Goal: Task Accomplishment & Management: Manage account settings

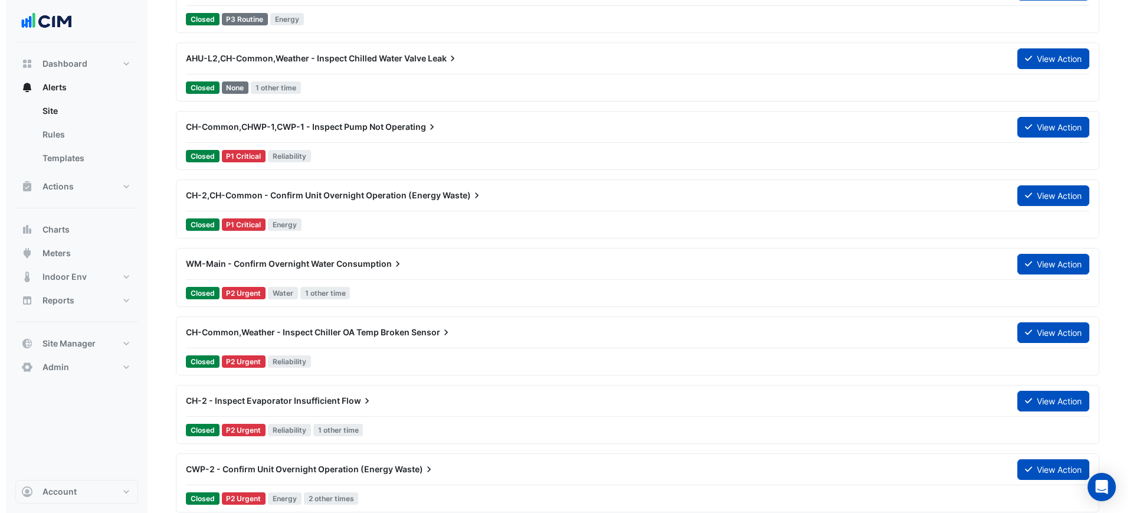
scroll to position [2498, 0]
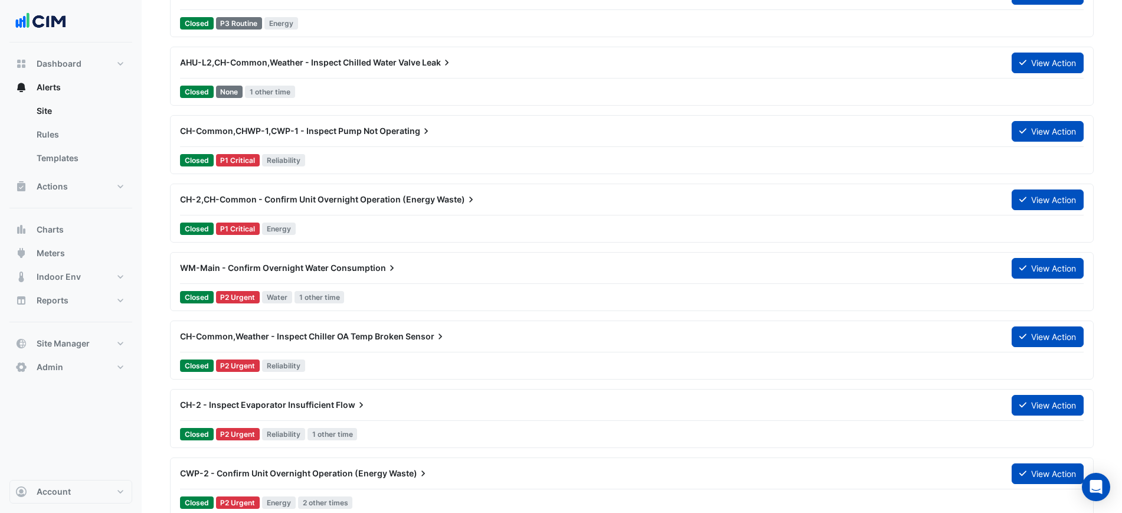
click at [408, 276] on div "WM-Main - Confirm Overnight Water Consumption" at bounding box center [588, 267] width 831 height 21
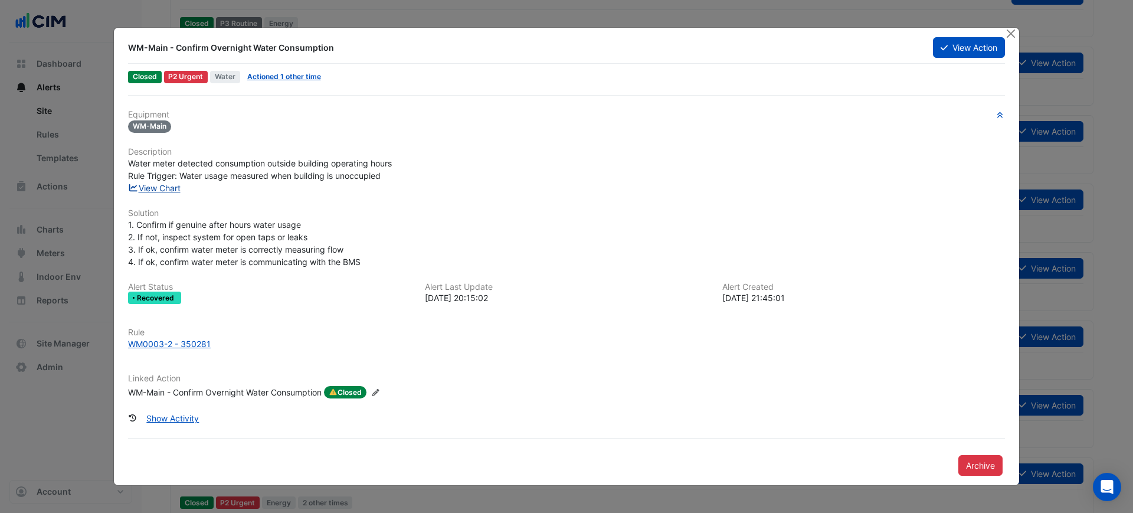
click at [174, 191] on link "View Chart" at bounding box center [154, 188] width 53 height 10
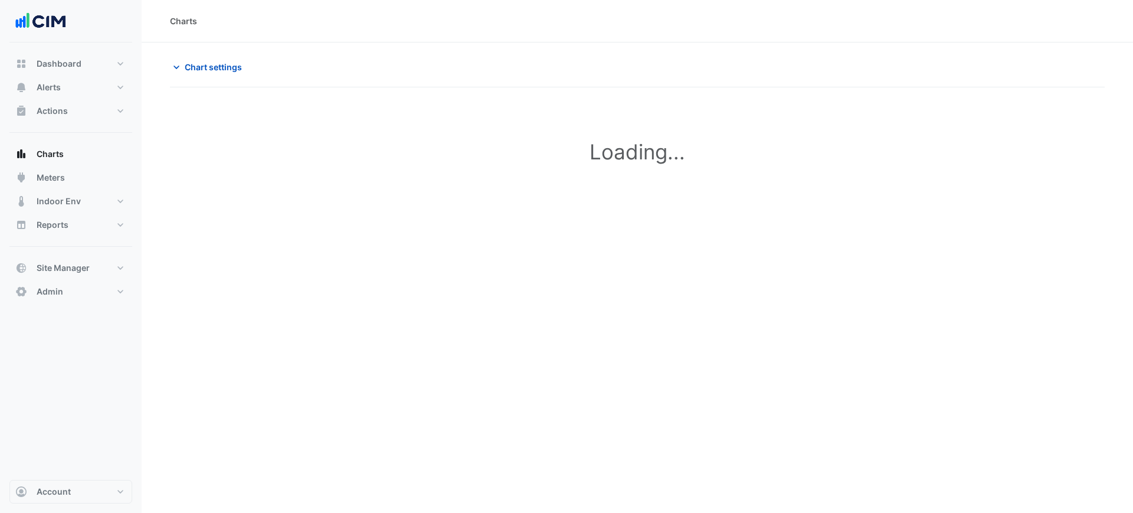
type input "**********"
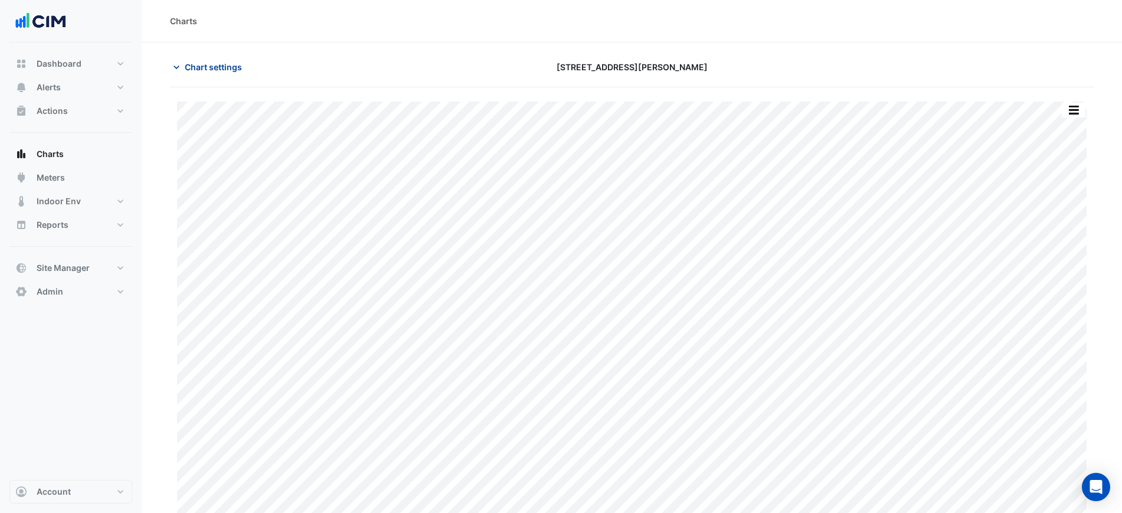
click at [195, 65] on span "Chart settings" at bounding box center [213, 67] width 57 height 12
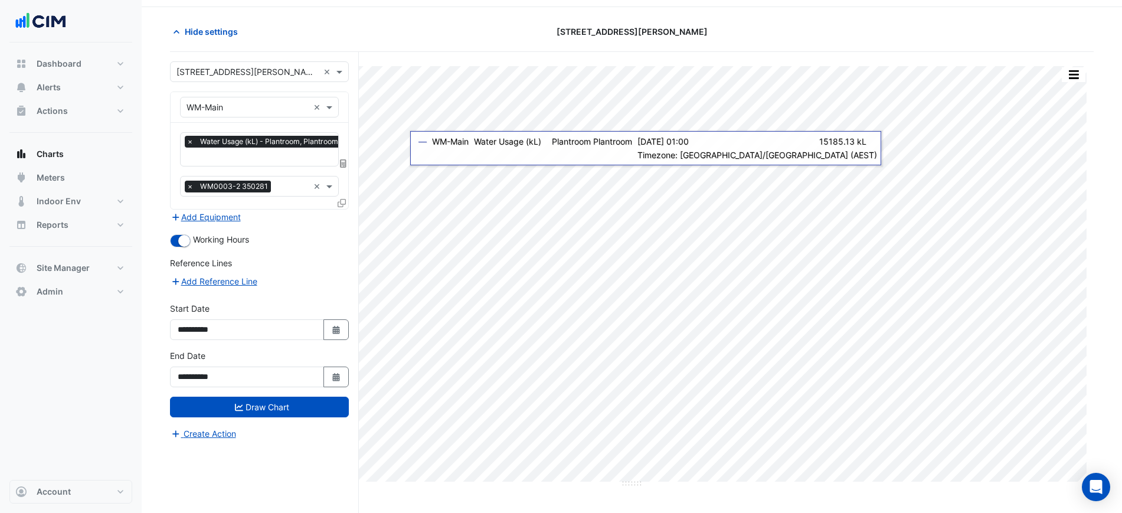
scroll to position [45, 0]
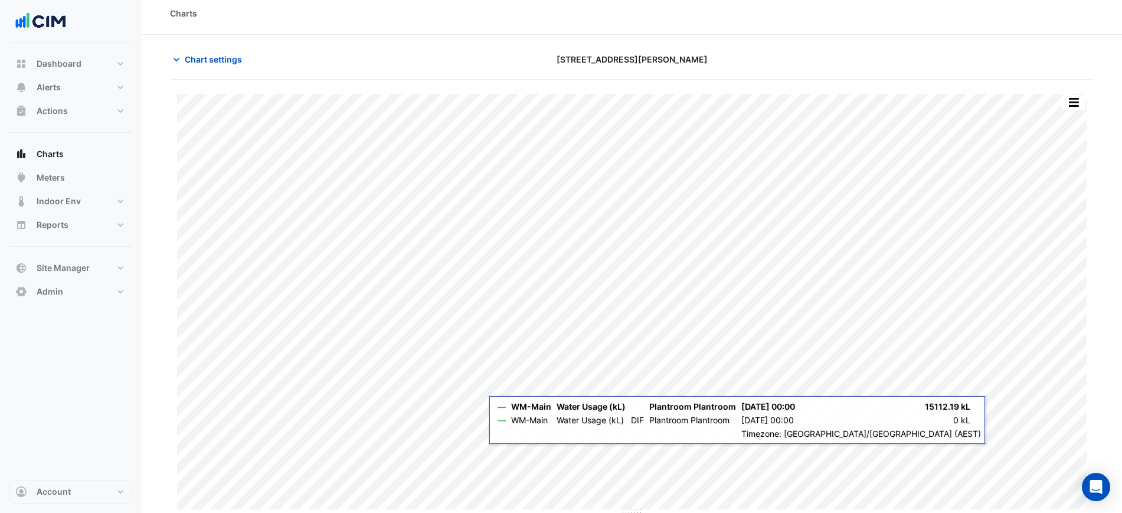
scroll to position [10, 0]
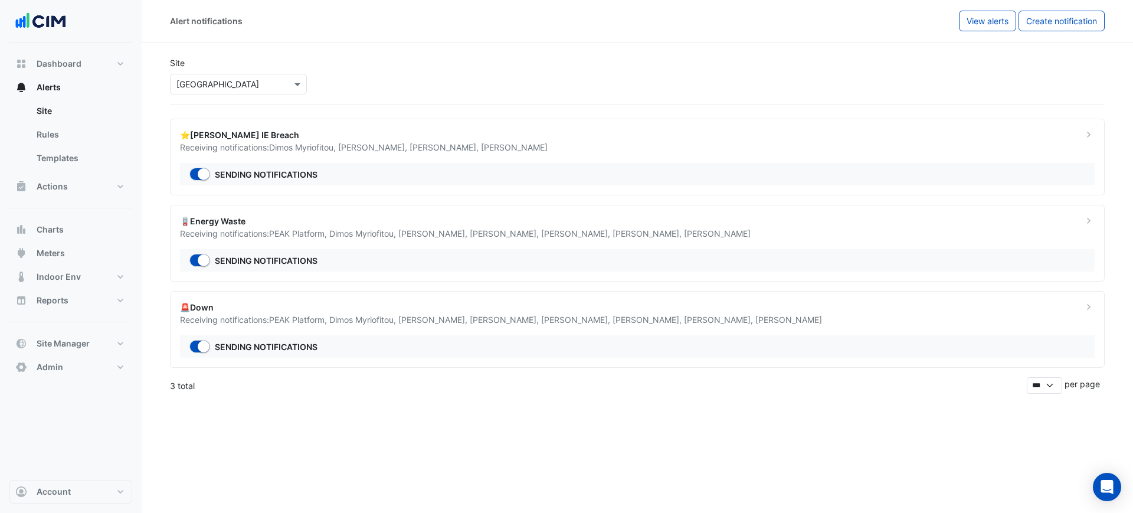
select select "******"
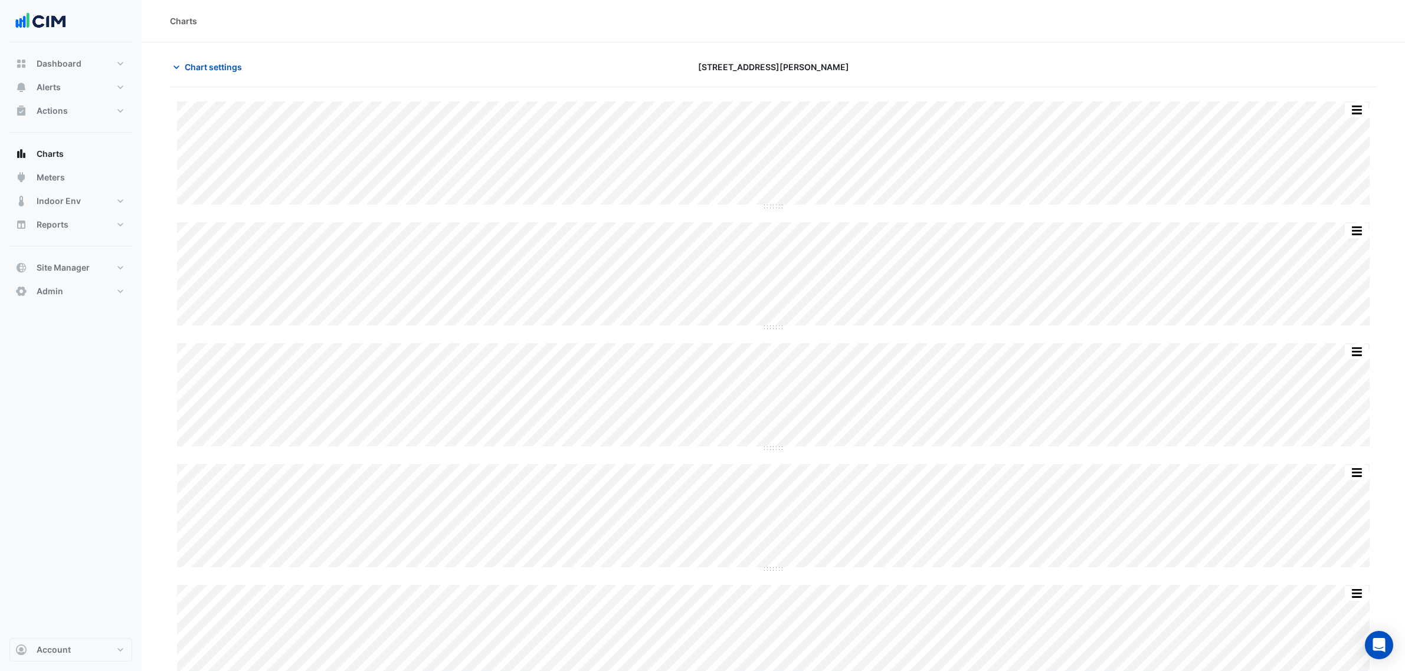
scroll to position [402, 0]
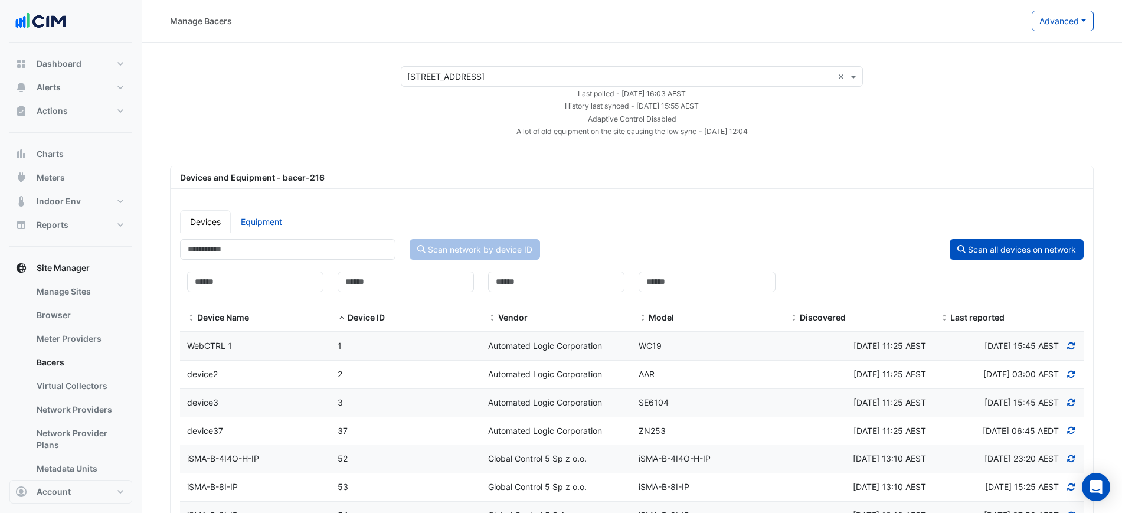
select select "***"
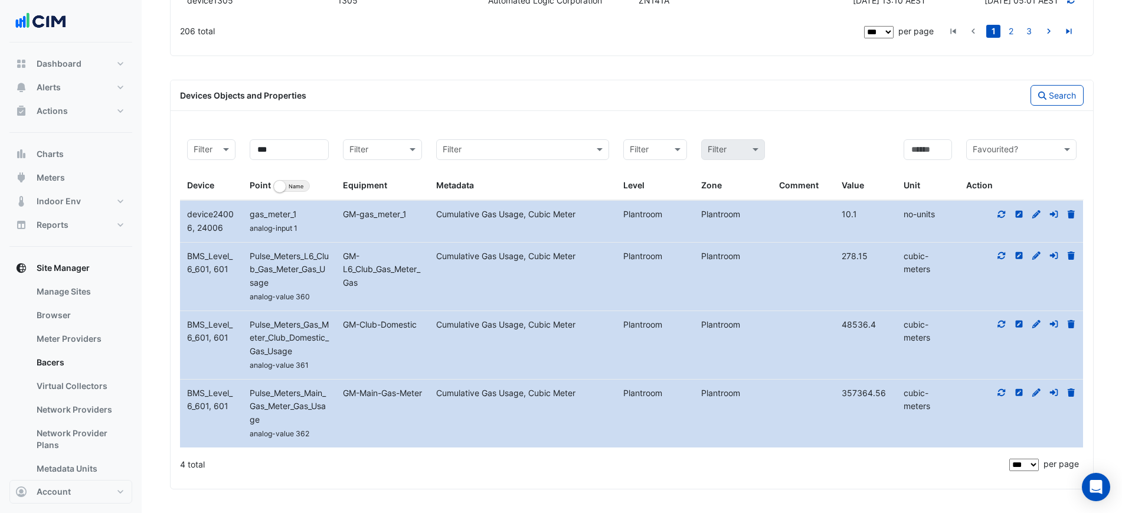
scroll to position [3134, 0]
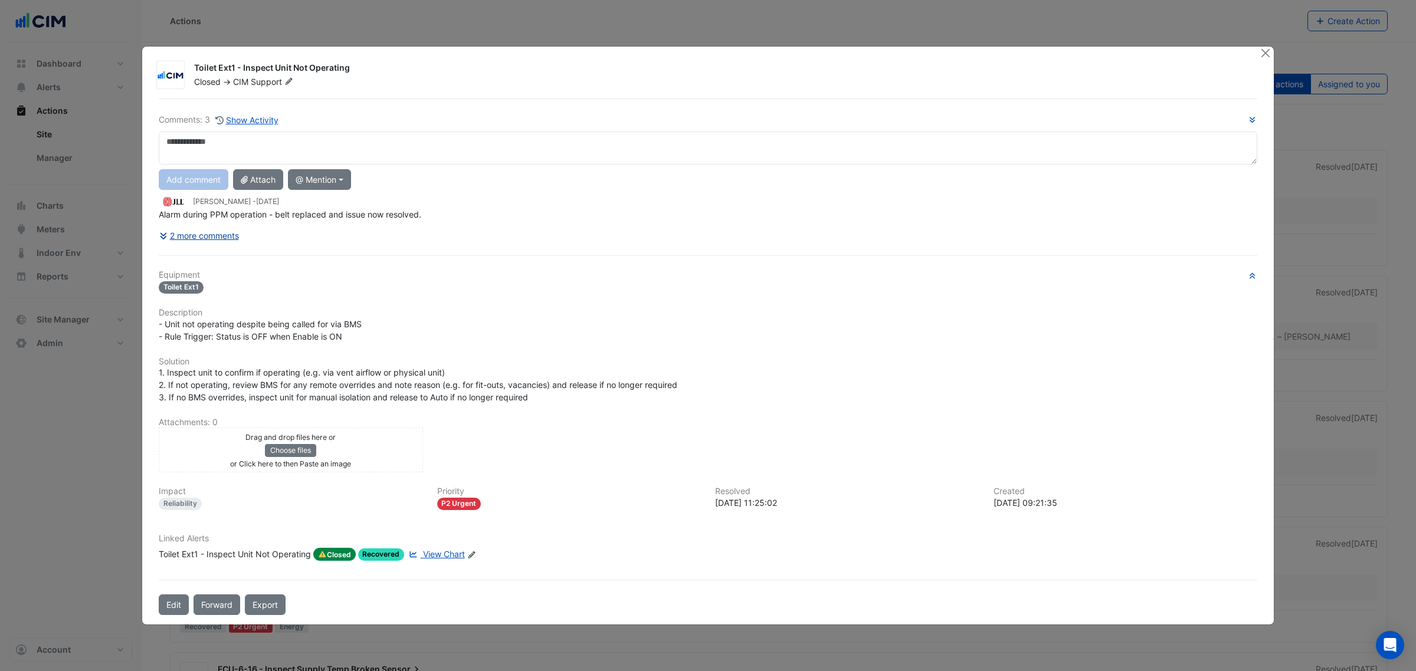
click at [205, 237] on button "2 more comments" at bounding box center [199, 235] width 81 height 21
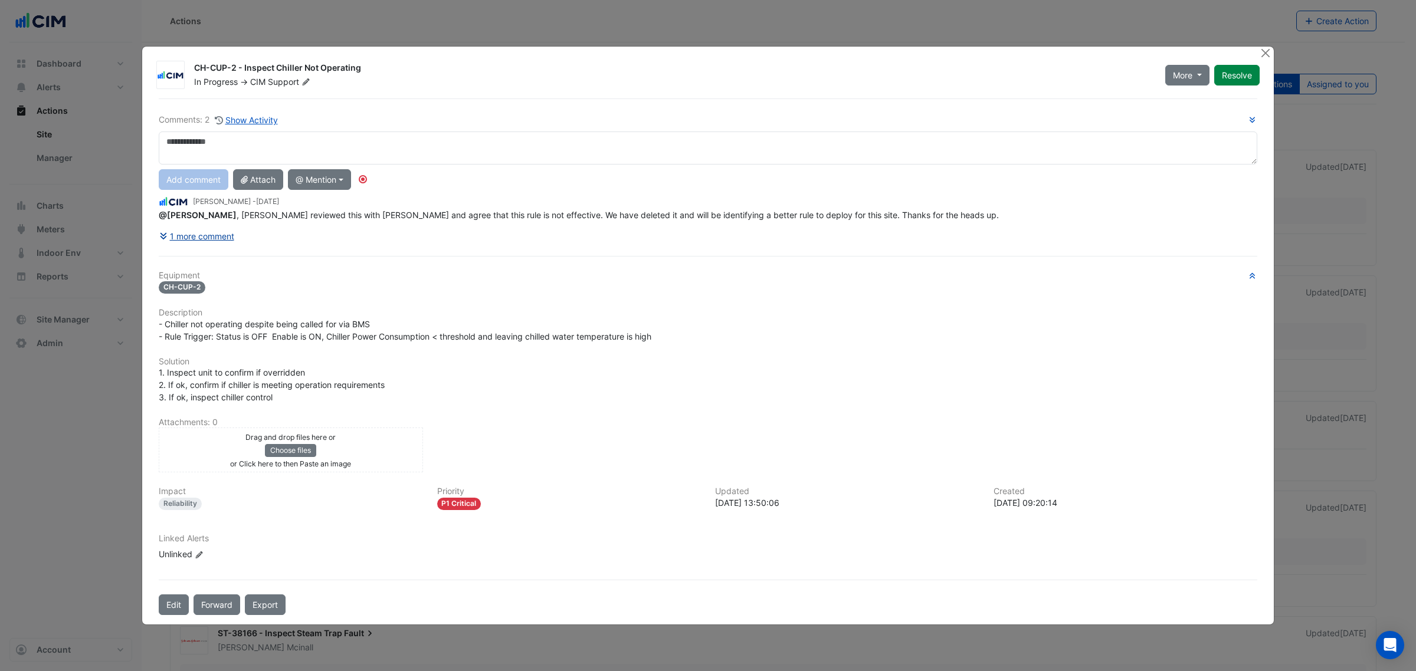
click at [189, 237] on button "1 more comment" at bounding box center [197, 236] width 76 height 21
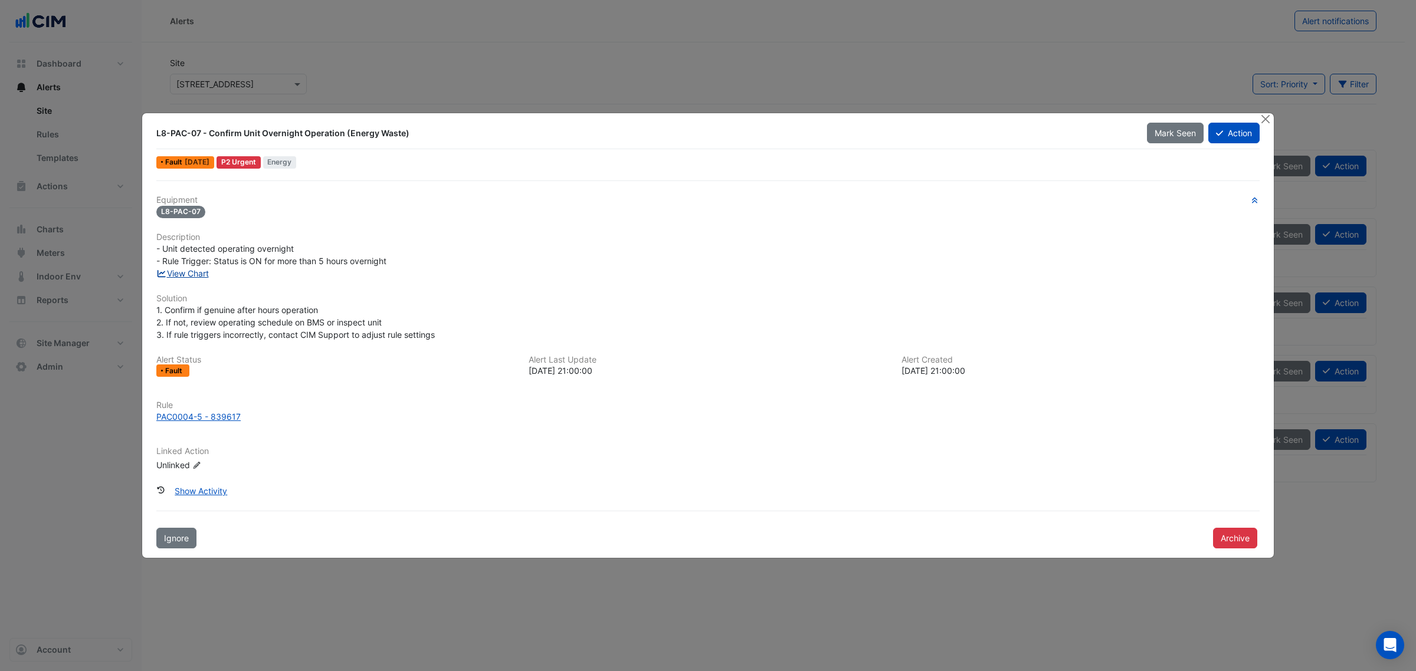
click at [183, 273] on link "View Chart" at bounding box center [182, 273] width 53 height 10
click at [1132, 116] on button "Close" at bounding box center [1265, 119] width 12 height 12
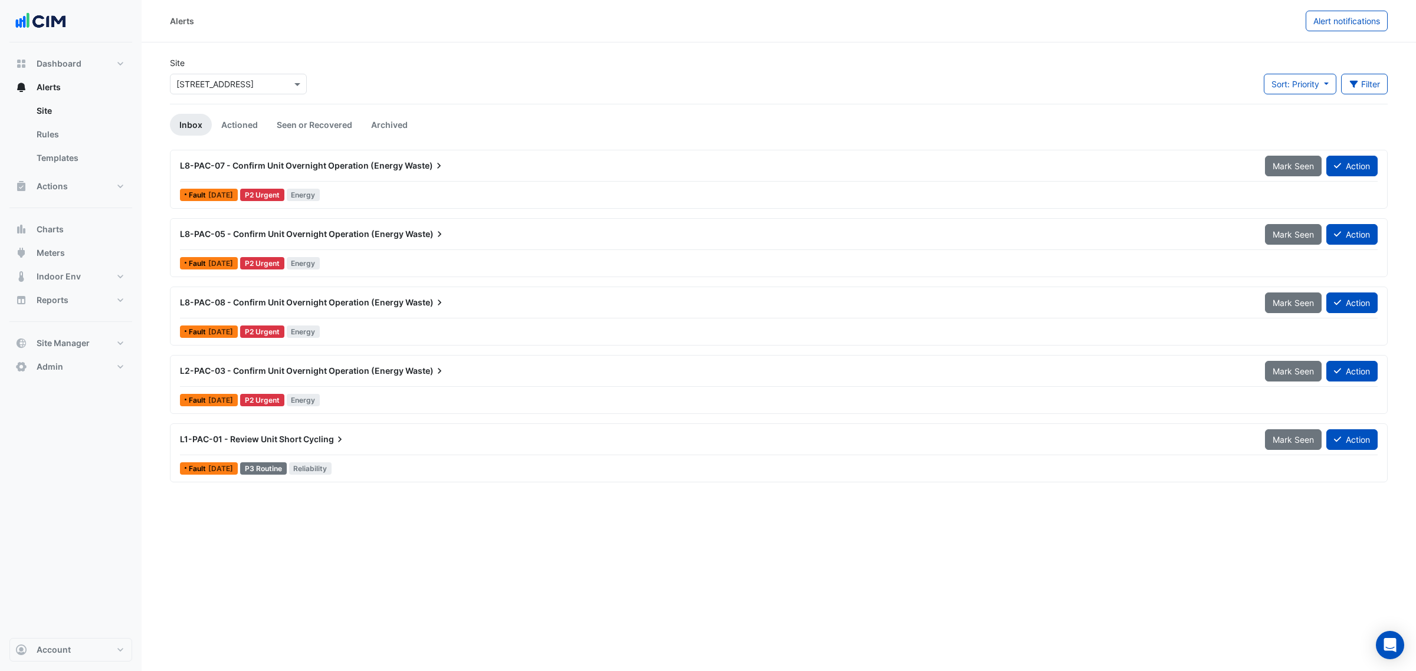
click at [376, 302] on span "L8-PAC-08 - Confirm Unit Overnight Operation (Energy" at bounding box center [292, 302] width 224 height 10
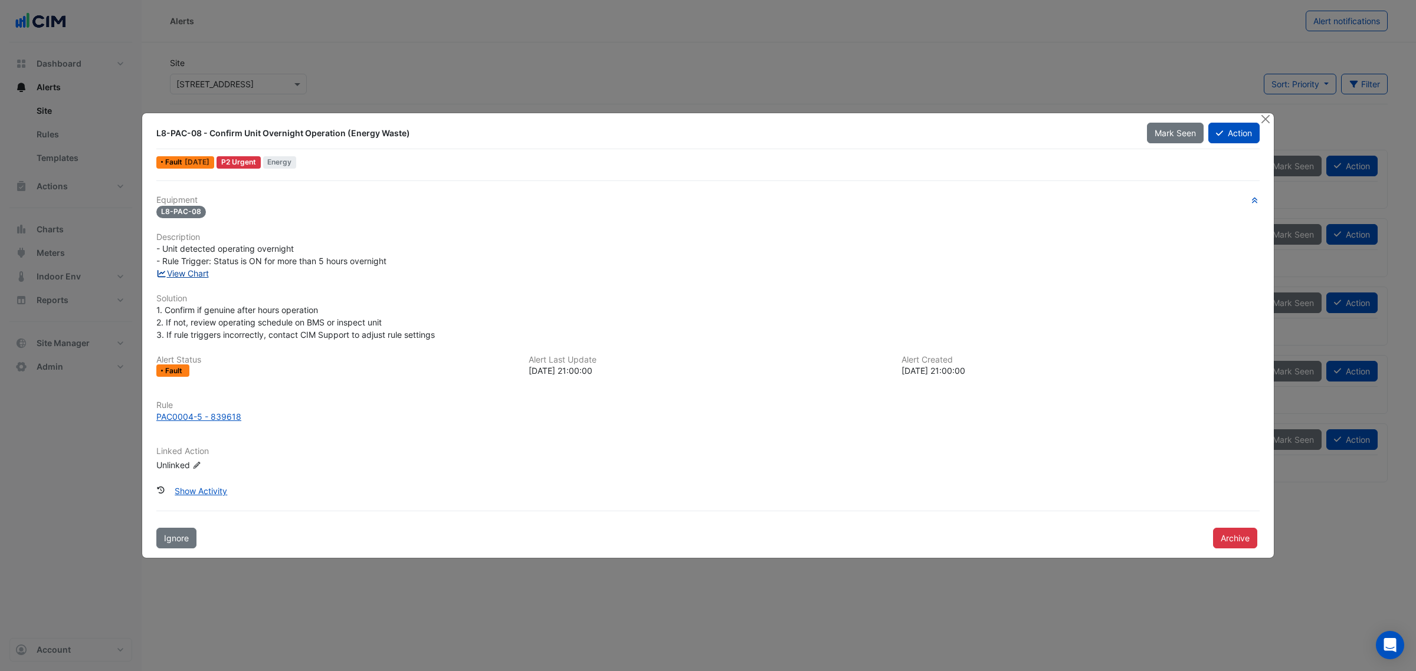
click at [196, 268] on link "View Chart" at bounding box center [182, 273] width 53 height 10
click at [1132, 122] on button "Close" at bounding box center [1265, 119] width 12 height 12
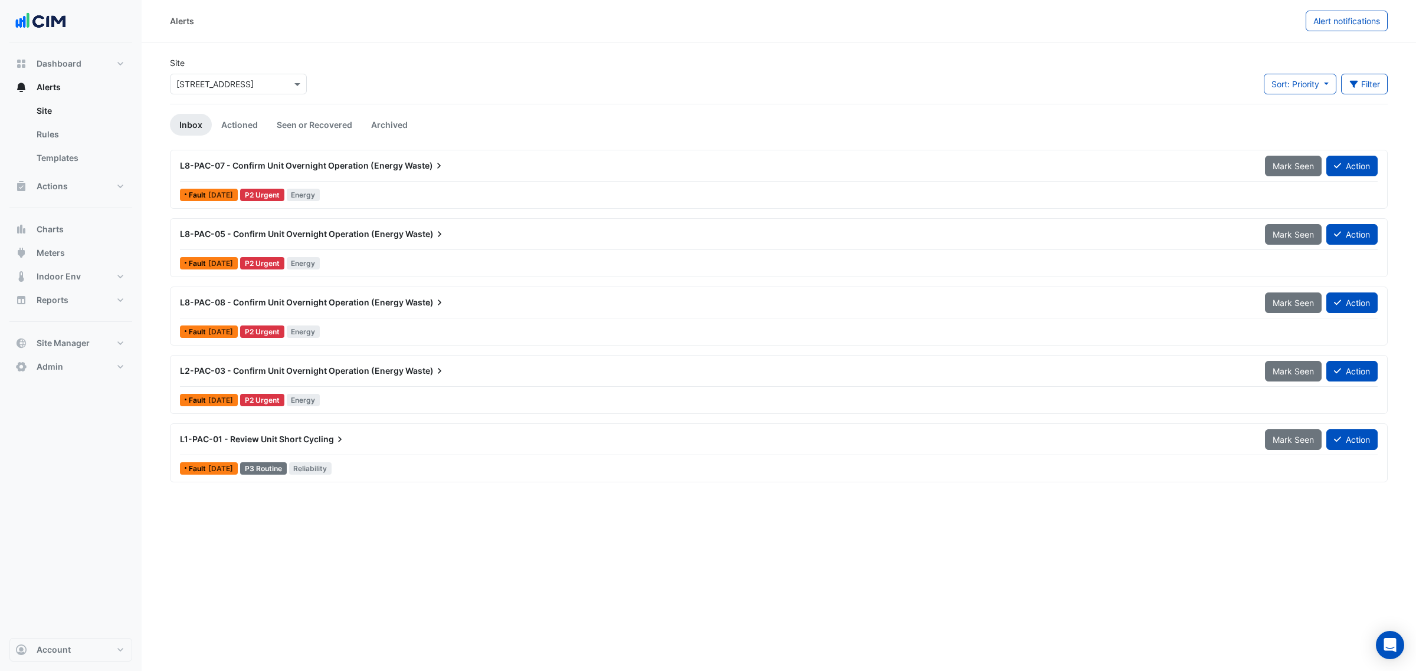
click at [343, 169] on span "L8-PAC-07 - Confirm Unit Overnight Operation (Energy" at bounding box center [291, 165] width 223 height 10
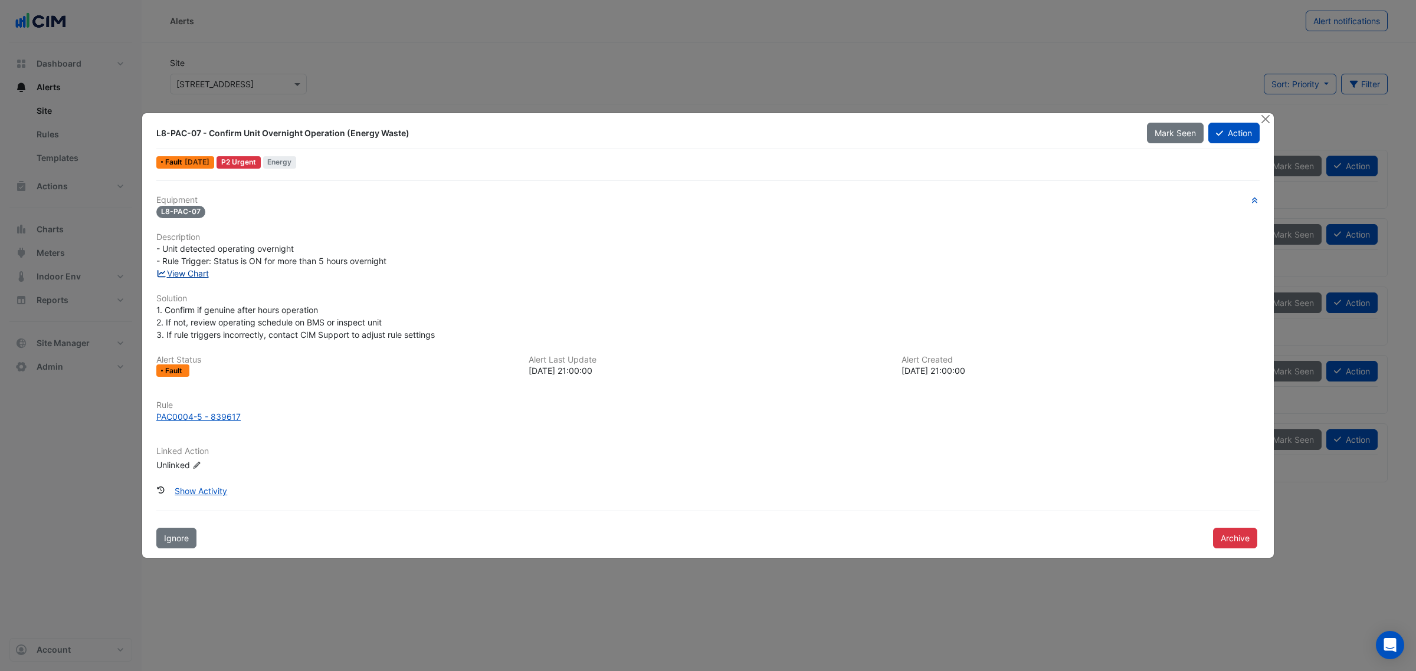
click at [199, 276] on link "View Chart" at bounding box center [182, 273] width 53 height 10
click at [1132, 116] on button "Close" at bounding box center [1265, 119] width 12 height 12
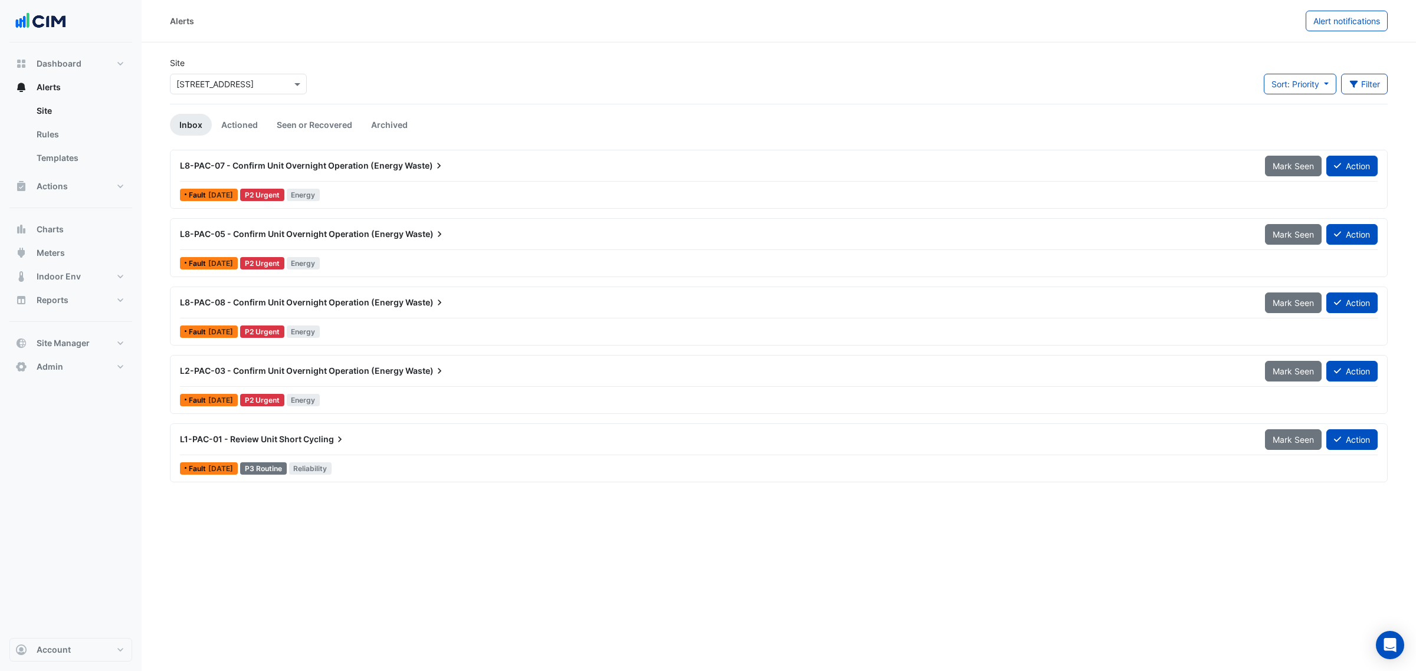
click at [314, 310] on div "L8-PAC-08 - Confirm Unit Overnight Operation (Energy Waste)" at bounding box center [715, 302] width 1085 height 21
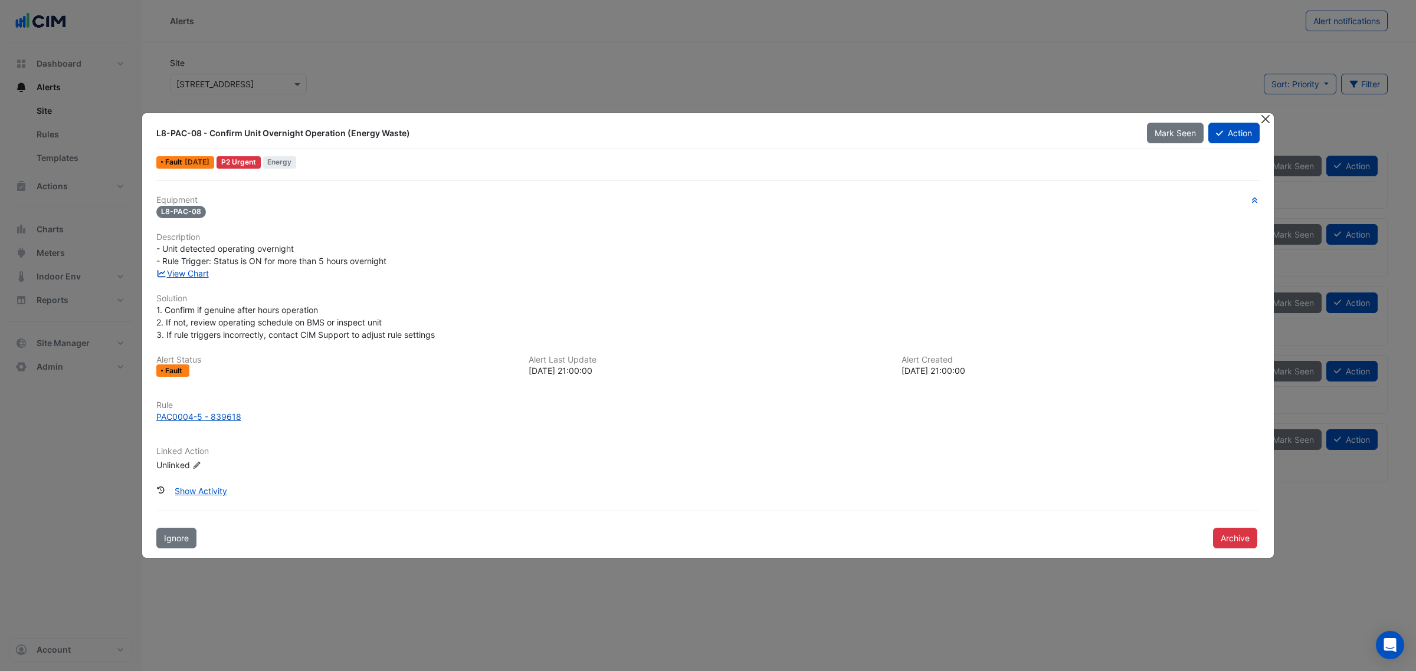
click at [1132, 119] on button "Close" at bounding box center [1265, 119] width 12 height 12
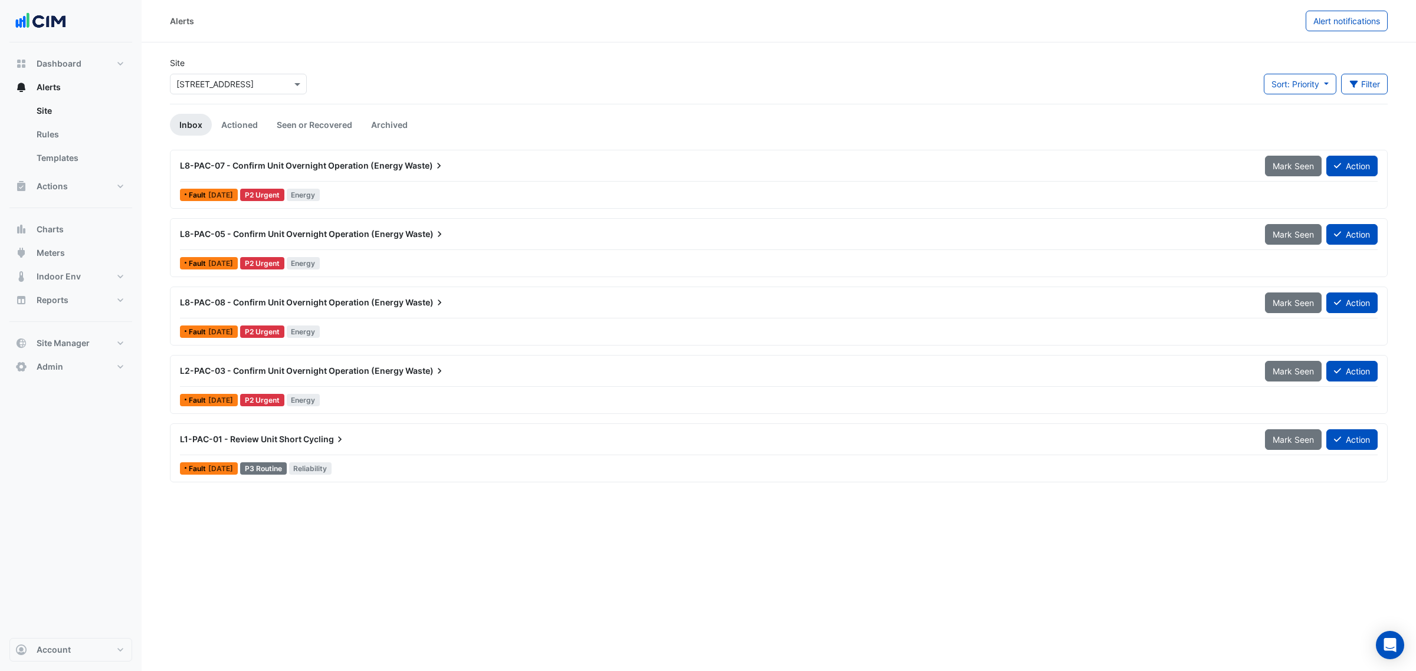
click at [286, 237] on span "L8-PAC-05 - Confirm Unit Overnight Operation (Energy" at bounding box center [292, 234] width 224 height 10
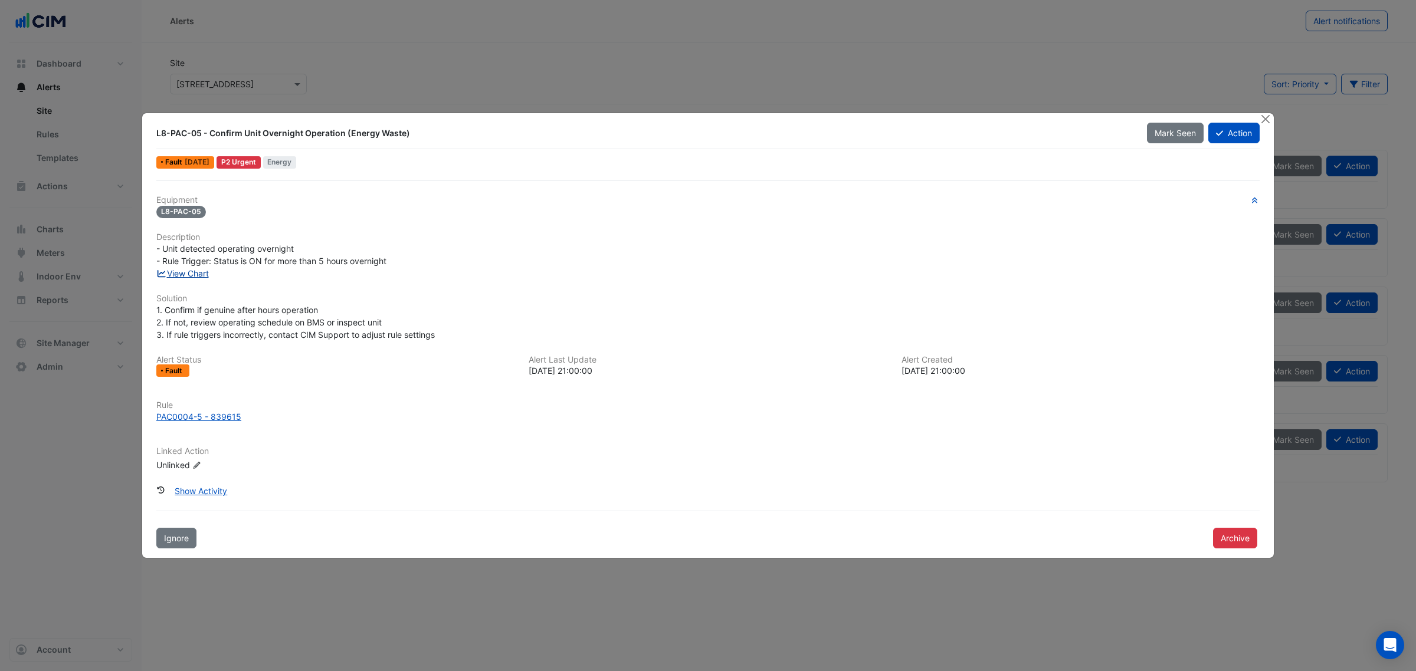
click at [175, 277] on link "View Chart" at bounding box center [182, 273] width 53 height 10
click at [1132, 110] on ngb-modal-window "L8-PAC-05 - Confirm Unit Overnight Operation (Energy Waste) Mark Seen Action Fa…" at bounding box center [708, 335] width 1416 height 671
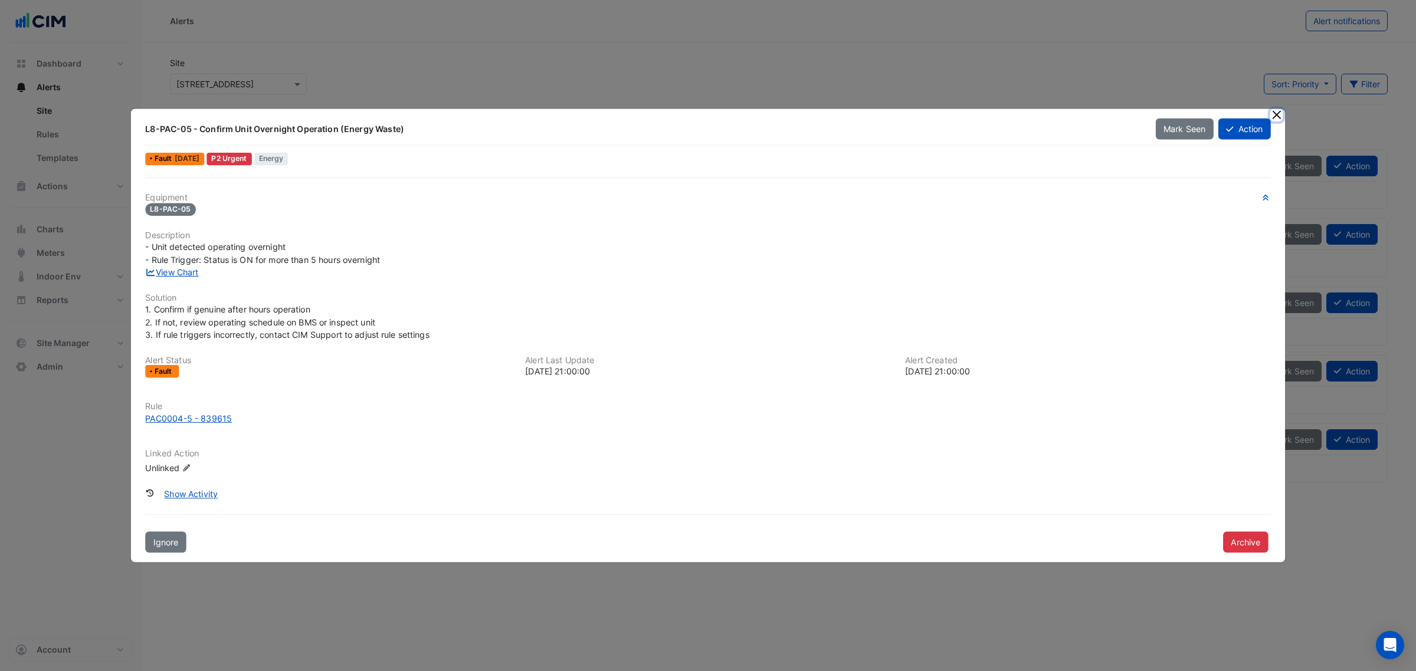
click at [1132, 113] on button "Close" at bounding box center [1276, 115] width 12 height 12
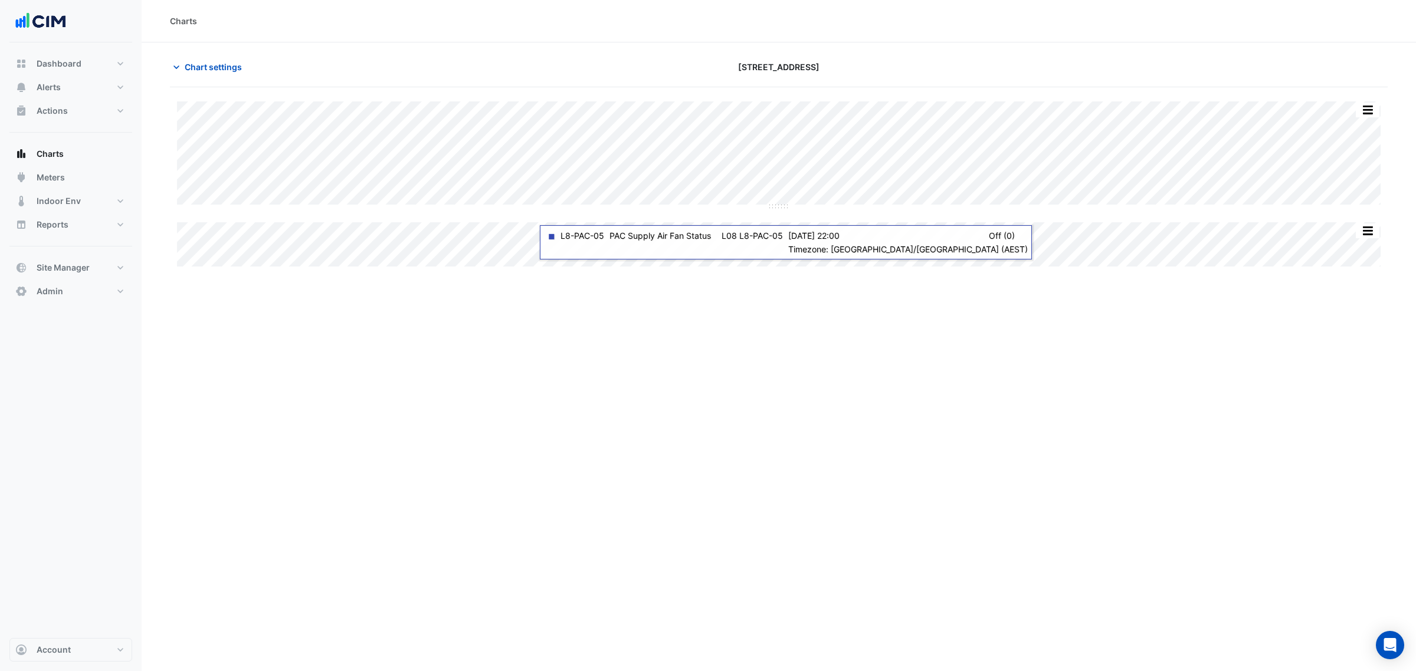
drag, startPoint x: 236, startPoint y: 93, endPoint x: 214, endPoint y: 43, distance: 54.4
click at [236, 90] on div "Split All Split None Print Save as JPEG Save as PNG Pivot Data Table Export CSV…" at bounding box center [779, 178] width 1218 height 182
click at [214, 43] on section "Chart settings 266 King St Split All Split None Print Save as JPEG Save as PNG …" at bounding box center [779, 155] width 1274 height 227
click at [217, 54] on section "Chart settings 266 King St Split All Split None Print Save as JPEG Save as PNG …" at bounding box center [779, 155] width 1274 height 227
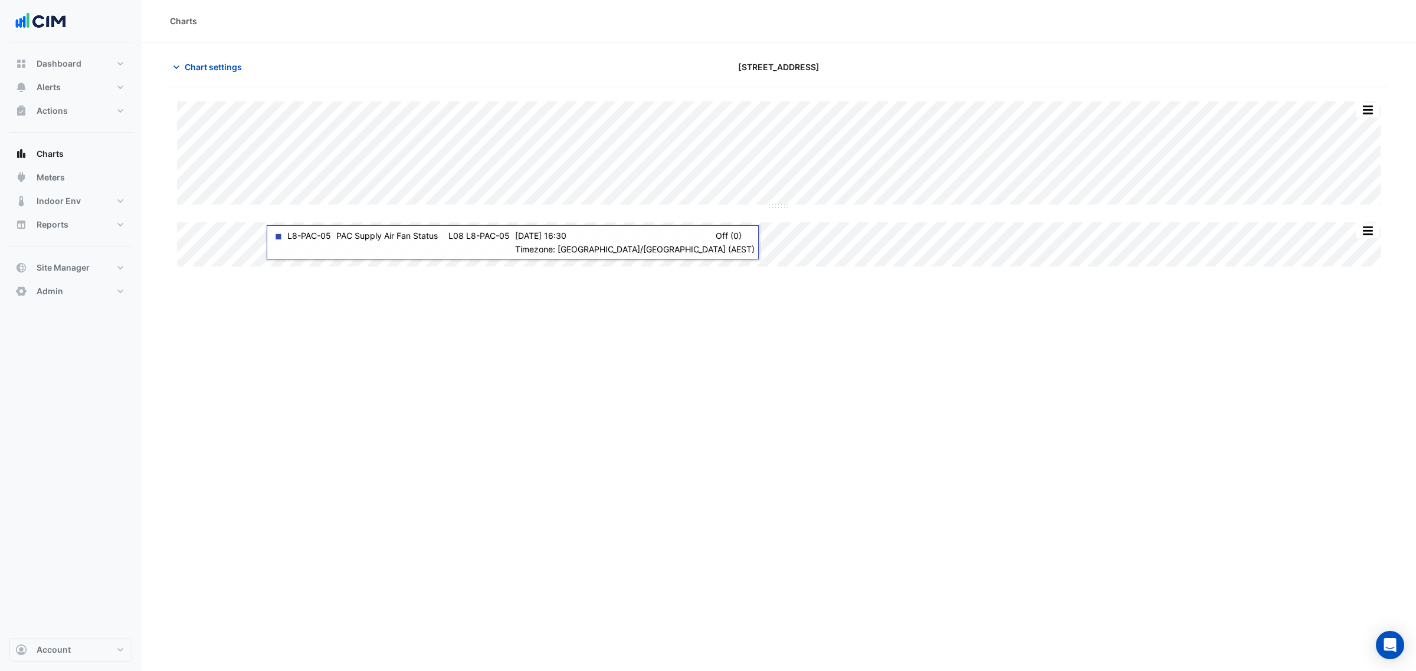
click at [227, 81] on div "Chart settings 266 King St" at bounding box center [779, 72] width 1218 height 31
drag, startPoint x: 225, startPoint y: 74, endPoint x: 232, endPoint y: 83, distance: 11.0
click at [231, 83] on div "Chart settings 266 King St" at bounding box center [779, 72] width 1218 height 31
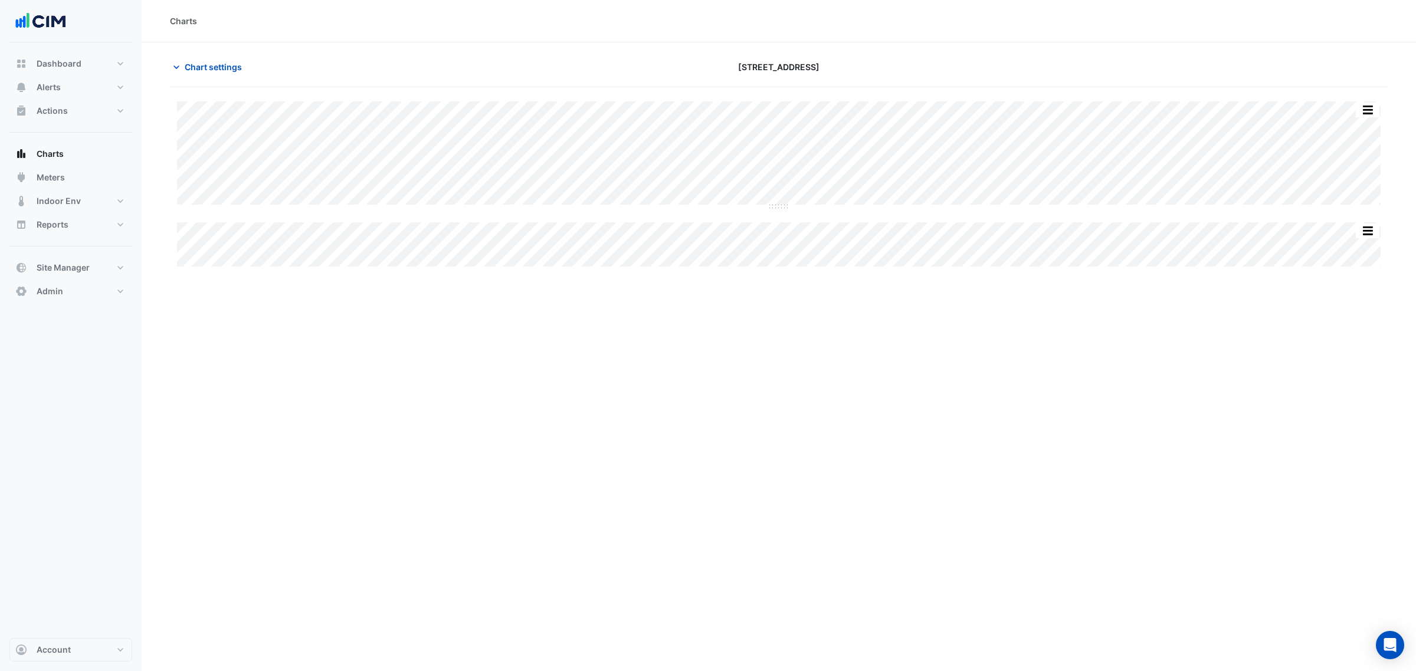
click at [251, 80] on div "Chart settings 266 King St" at bounding box center [779, 72] width 1218 height 31
click at [240, 68] on span "Chart settings" at bounding box center [213, 67] width 57 height 12
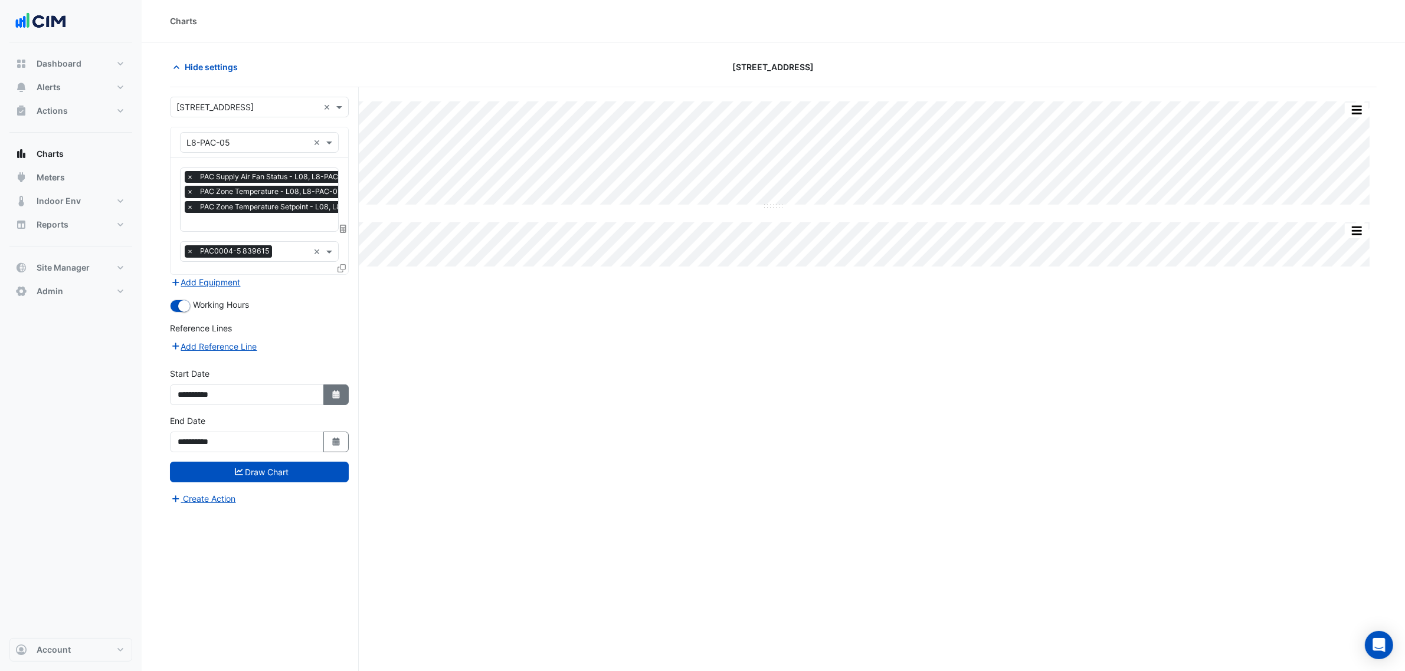
click at [334, 385] on button "Select Date" at bounding box center [336, 395] width 26 height 21
select select "*"
select select "****"
click at [215, 240] on select "*** *** *** *** *** *** *** *** ***" at bounding box center [224, 238] width 45 height 18
select select "*"
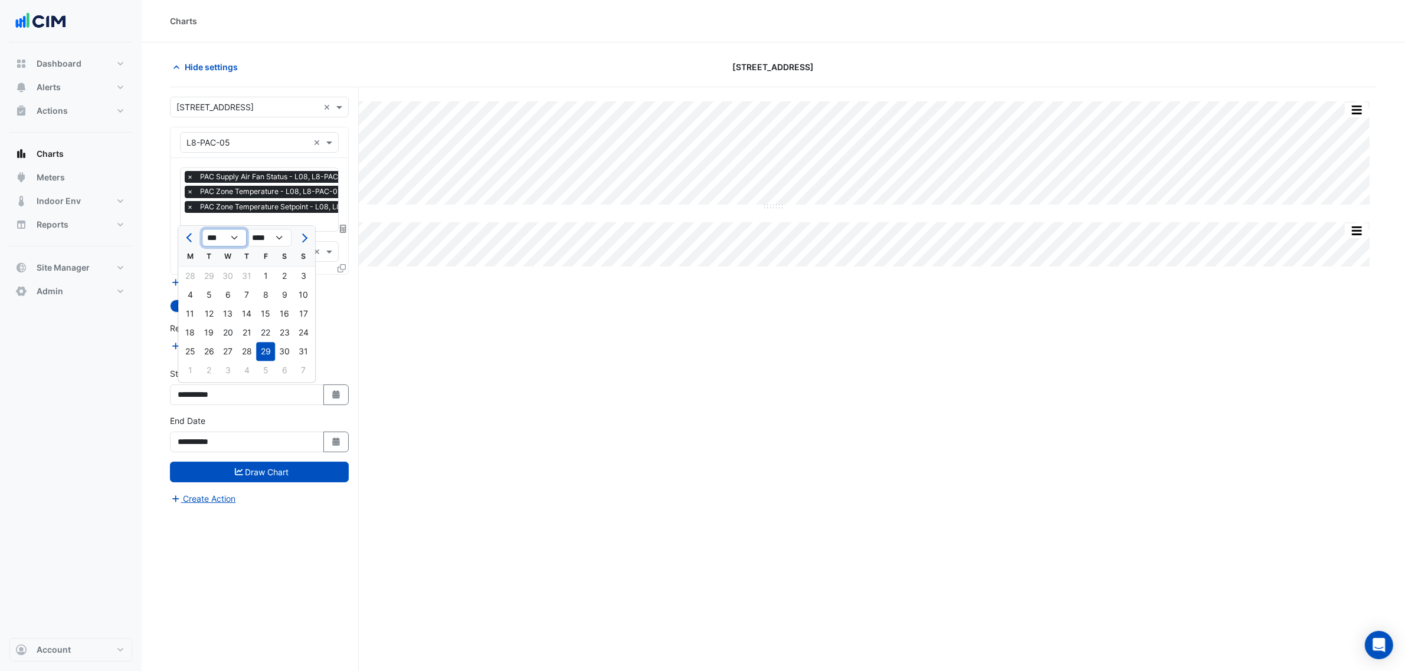
click at [202, 229] on select "*** *** *** *** *** *** *** *** ***" at bounding box center [224, 238] width 45 height 18
click at [207, 270] on div "1" at bounding box center [208, 276] width 19 height 19
type input "**********"
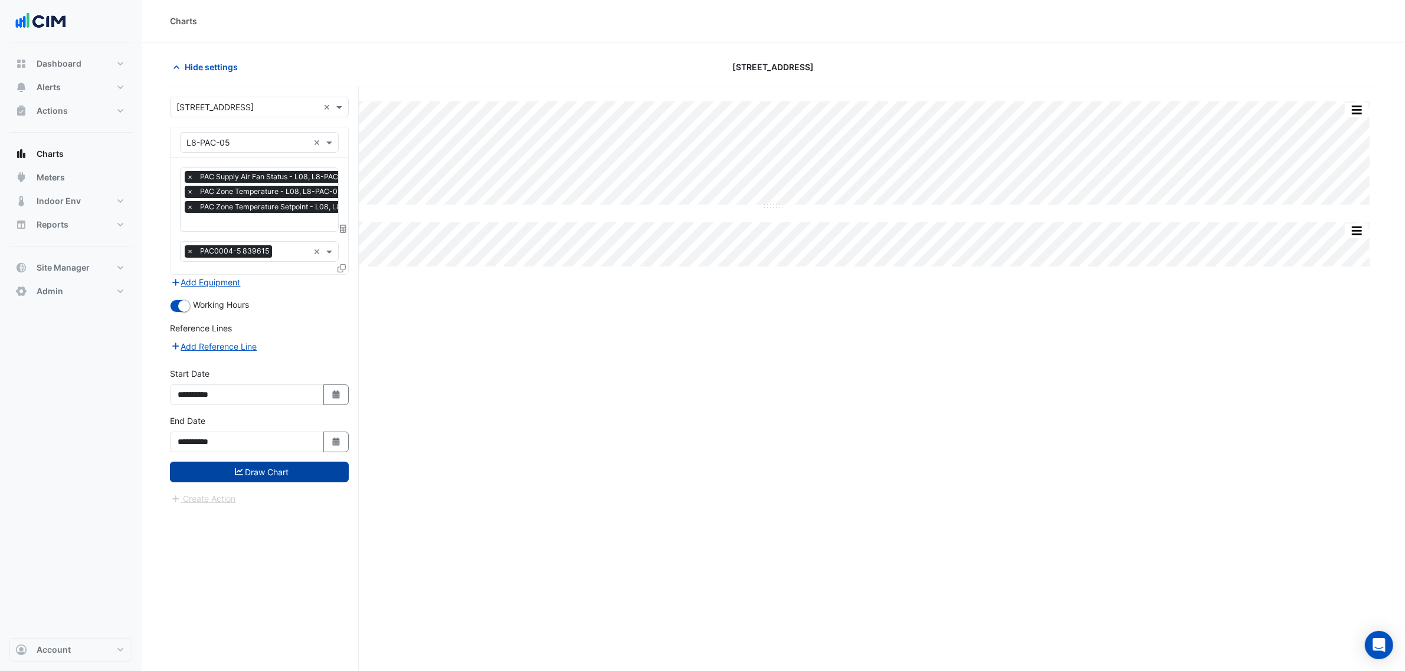
click at [311, 462] on button "Draw Chart" at bounding box center [259, 472] width 179 height 21
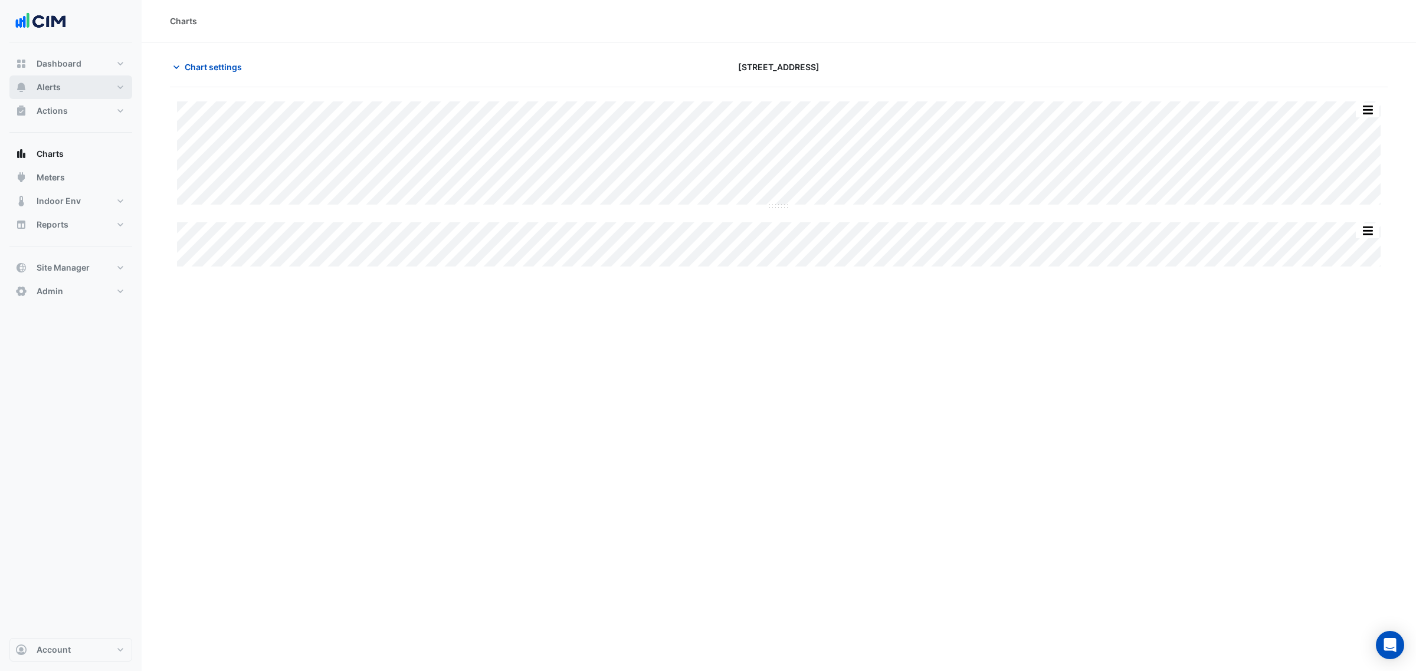
click at [55, 81] on span "Alerts" at bounding box center [49, 87] width 24 height 12
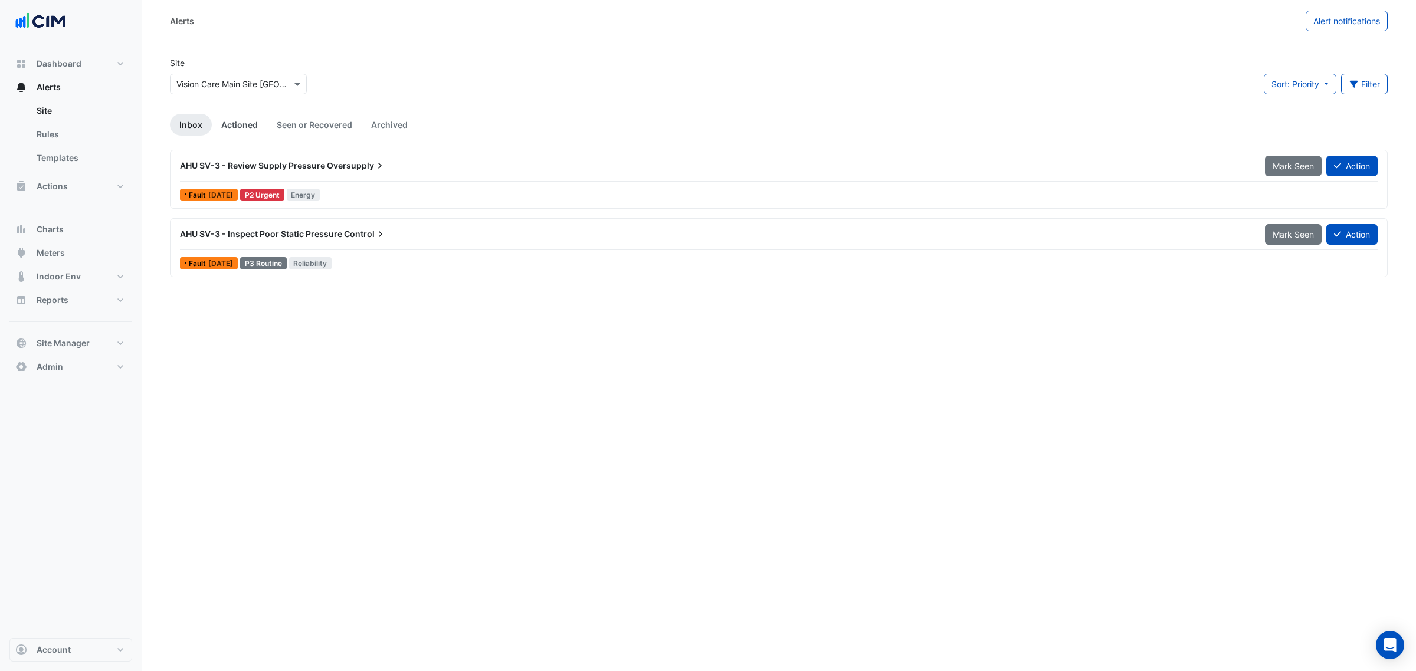
click at [251, 124] on link "Actioned" at bounding box center [239, 125] width 55 height 22
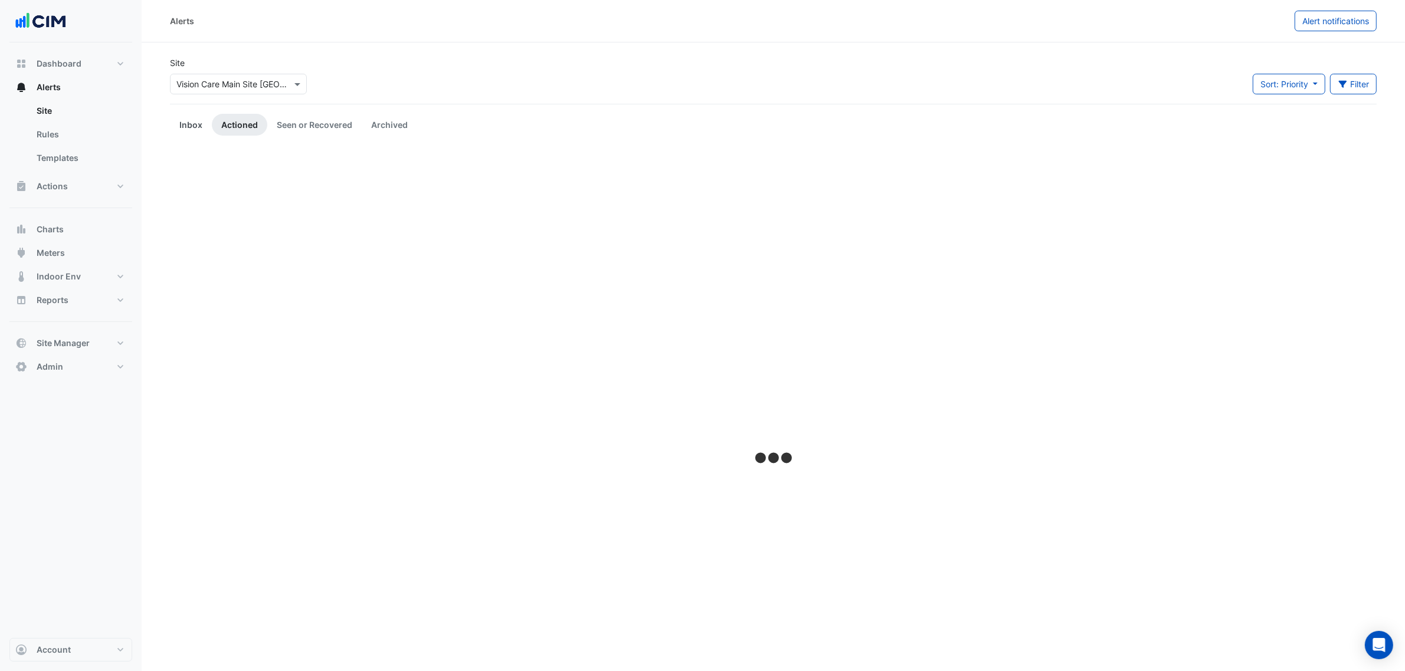
click at [201, 127] on link "Inbox" at bounding box center [191, 125] width 42 height 22
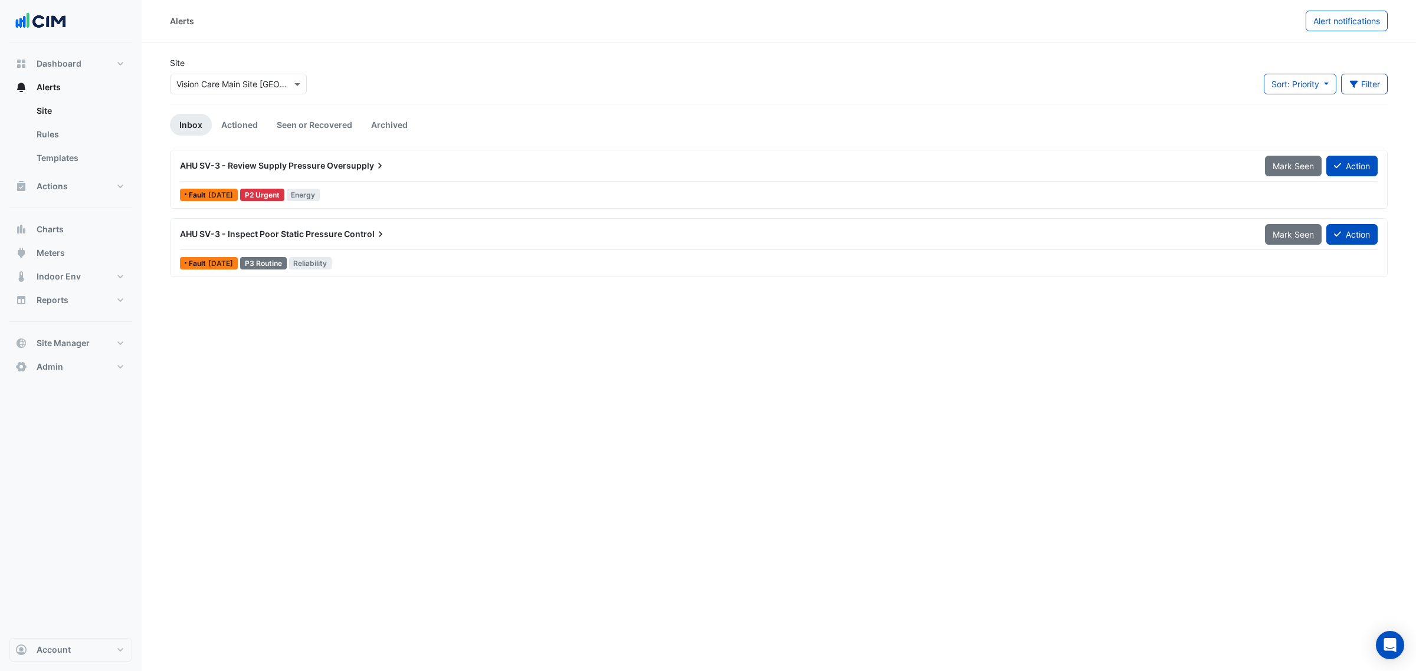
click at [228, 58] on div "Site Select a Site × Vision Care Main Site Jacksonville" at bounding box center [238, 76] width 137 height 38
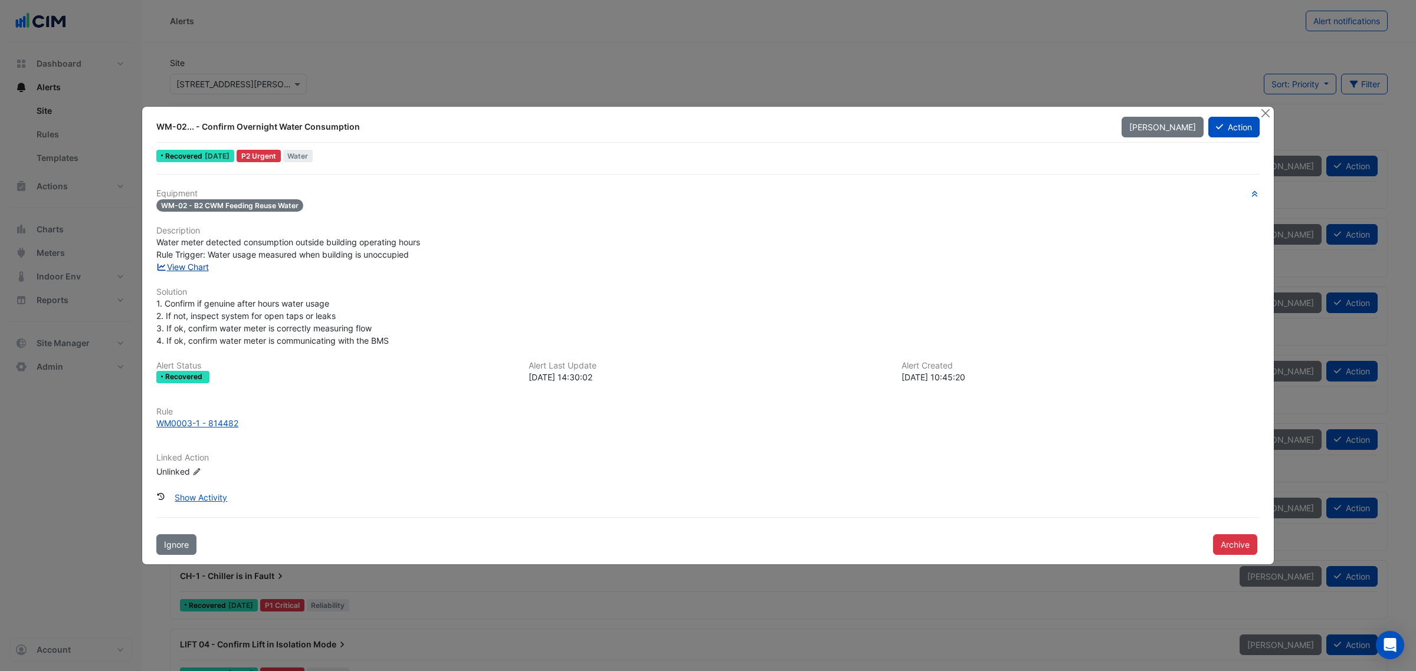
click at [196, 268] on link "View Chart" at bounding box center [182, 267] width 53 height 10
click at [1132, 113] on button "Close" at bounding box center [1265, 113] width 12 height 12
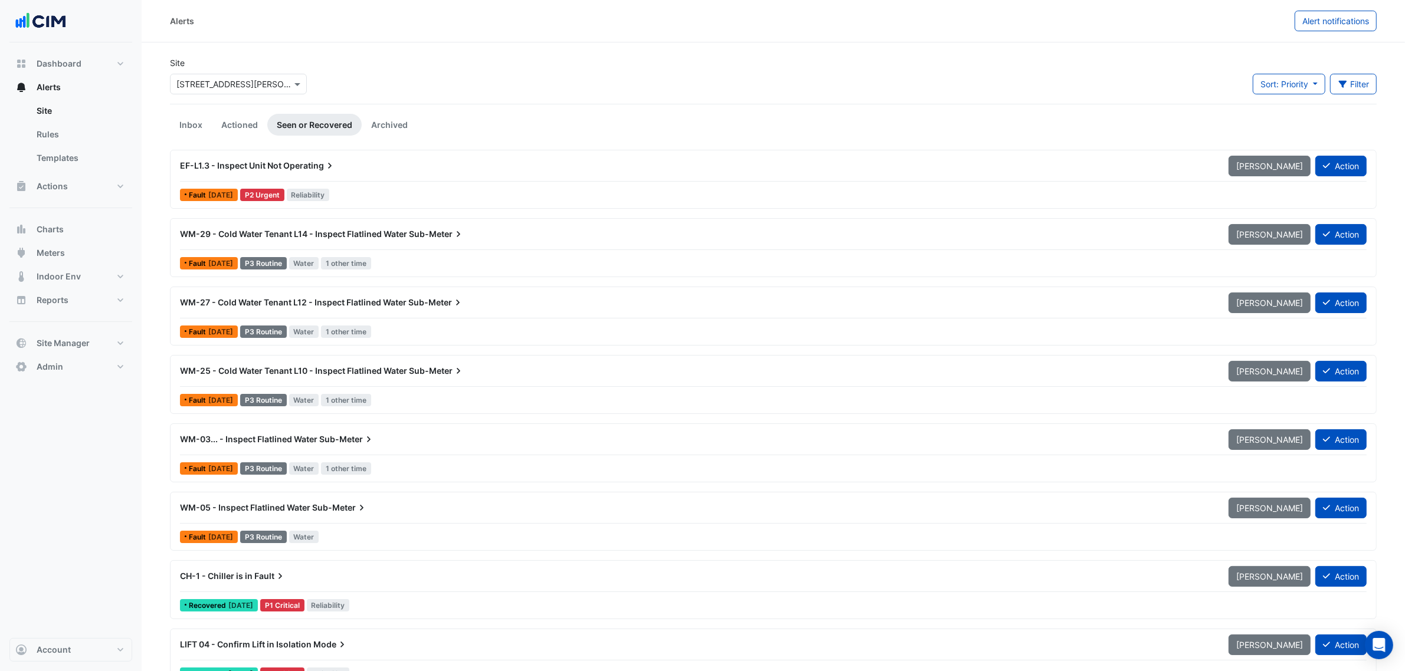
click at [205, 119] on link "Inbox" at bounding box center [191, 125] width 42 height 22
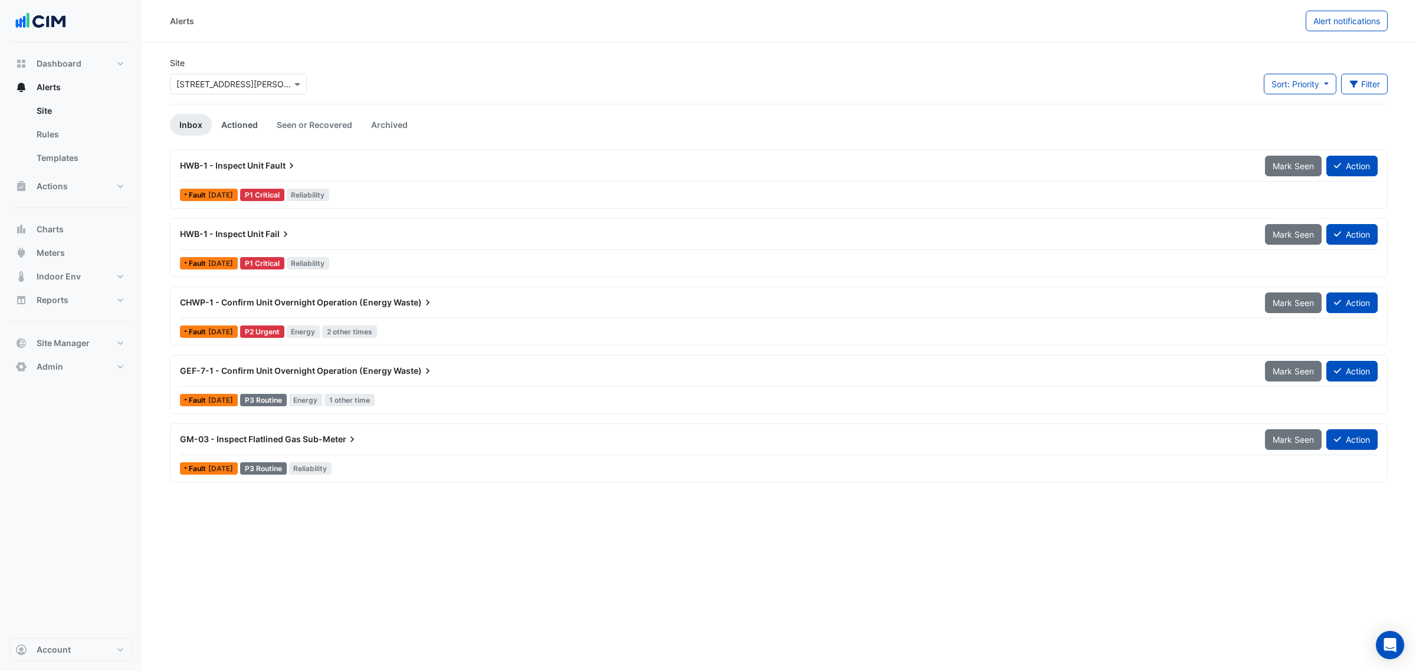
click at [247, 123] on link "Actioned" at bounding box center [239, 125] width 55 height 22
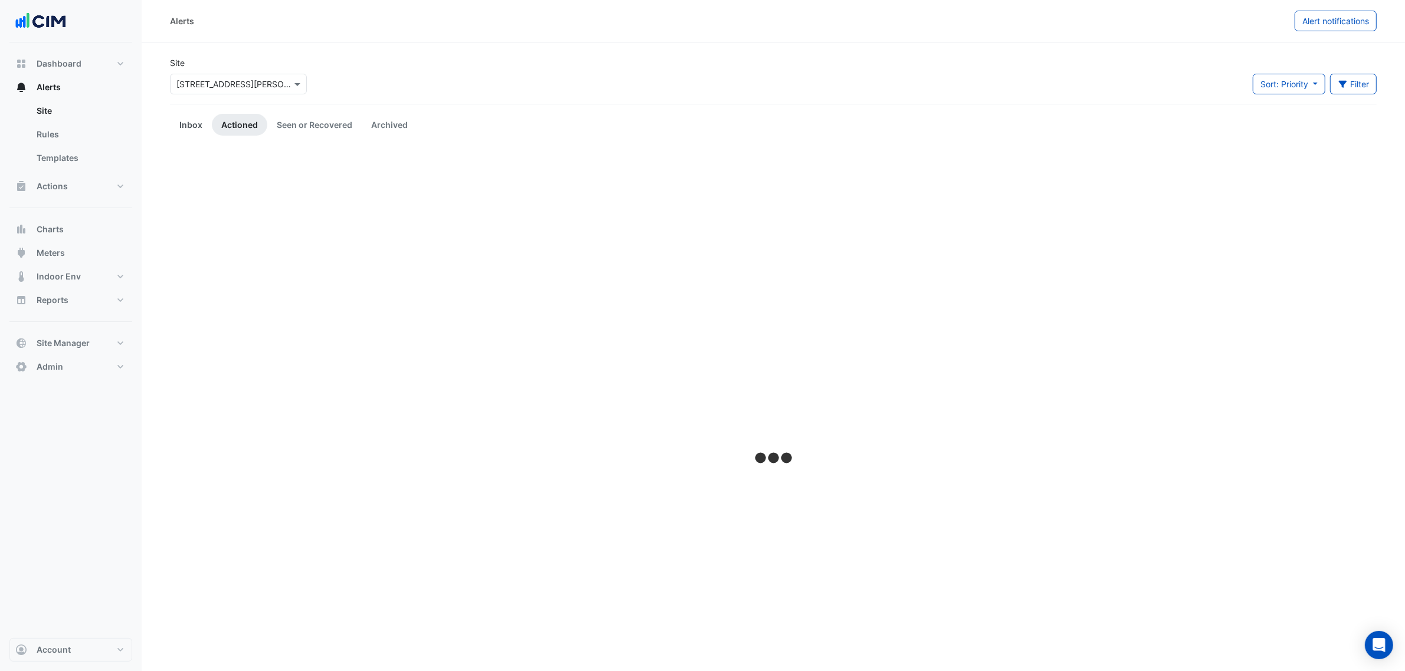
click at [180, 127] on link "Inbox" at bounding box center [191, 125] width 42 height 22
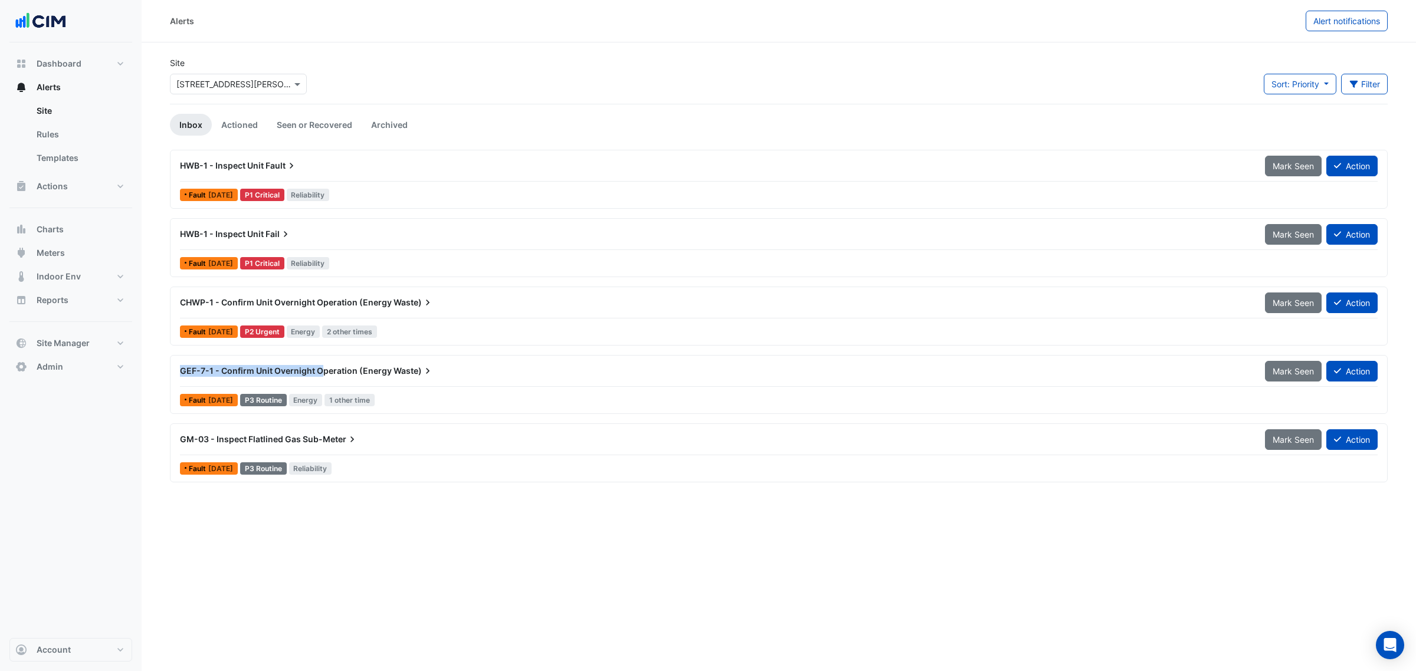
drag, startPoint x: 323, startPoint y: 376, endPoint x: 375, endPoint y: 346, distance: 60.3
click at [375, 346] on div "HWB-1 - Inspect Unit Fault Mark Seen Action Fault 3 days ago P1 Critical Reliab…" at bounding box center [779, 321] width 1218 height 342
click at [422, 299] on icon at bounding box center [428, 303] width 12 height 12
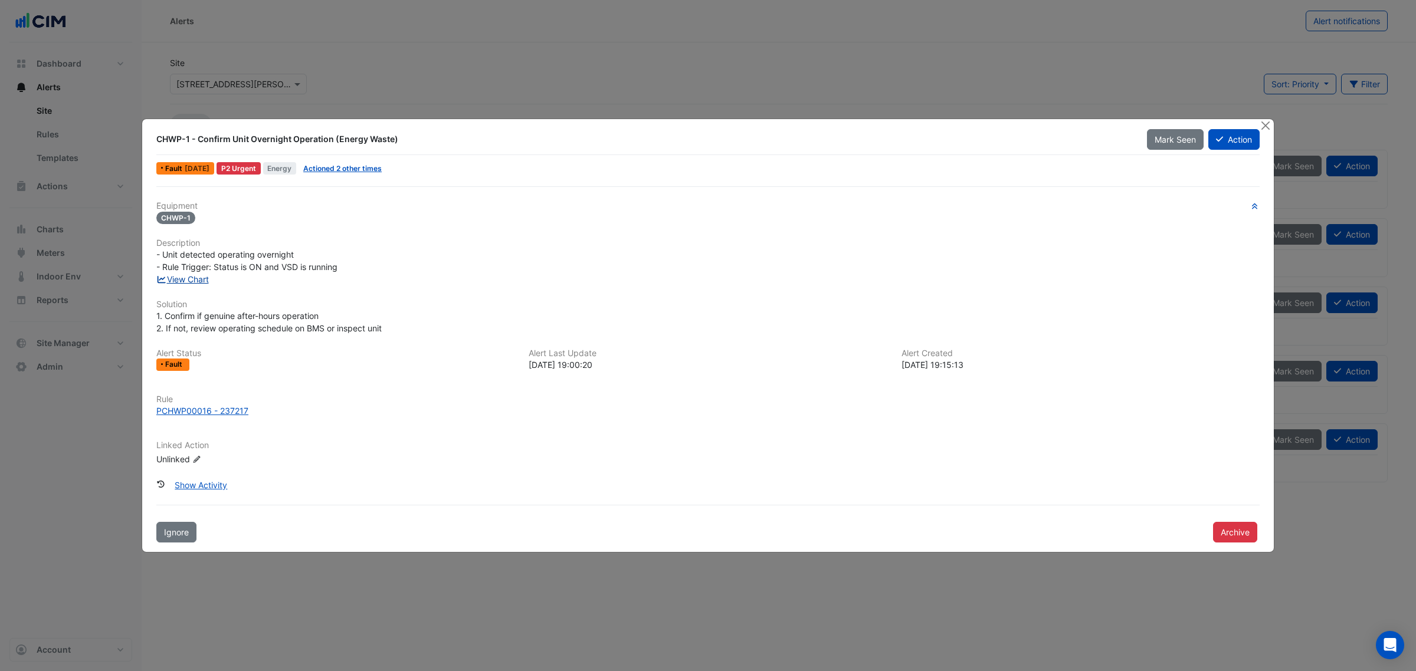
click at [183, 284] on link "View Chart" at bounding box center [182, 279] width 53 height 10
click at [385, 164] on span "Actioned 2 other times" at bounding box center [343, 168] width 88 height 12
click at [346, 166] on link "Actioned 2 other times" at bounding box center [342, 168] width 78 height 9
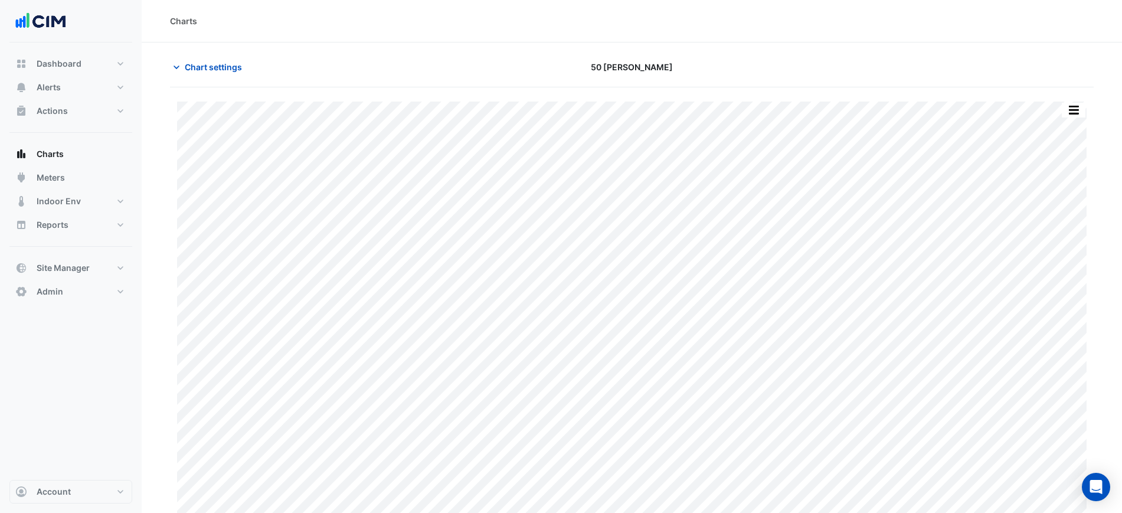
click at [1090, 100] on div "Print Save as JPEG Save as PNG Pivot Data Table Export CSV - Flat Export CSV - …" at bounding box center [631, 304] width 923 height 435
click at [1081, 106] on button "button" at bounding box center [1073, 110] width 24 height 15
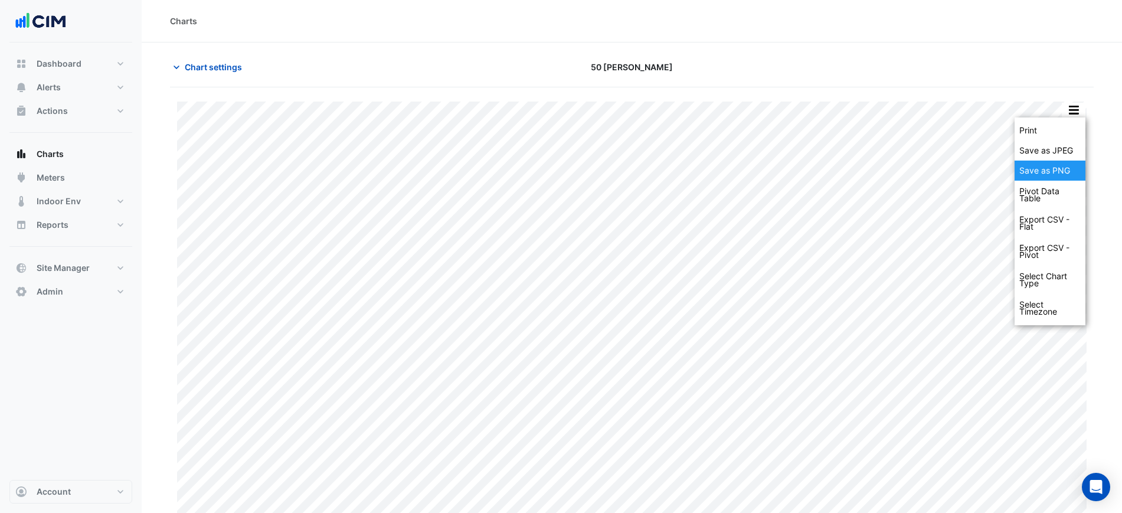
drag, startPoint x: 1051, startPoint y: 164, endPoint x: 1052, endPoint y: 171, distance: 7.2
click at [1052, 171] on div "Save as PNG" at bounding box center [1049, 170] width 71 height 20
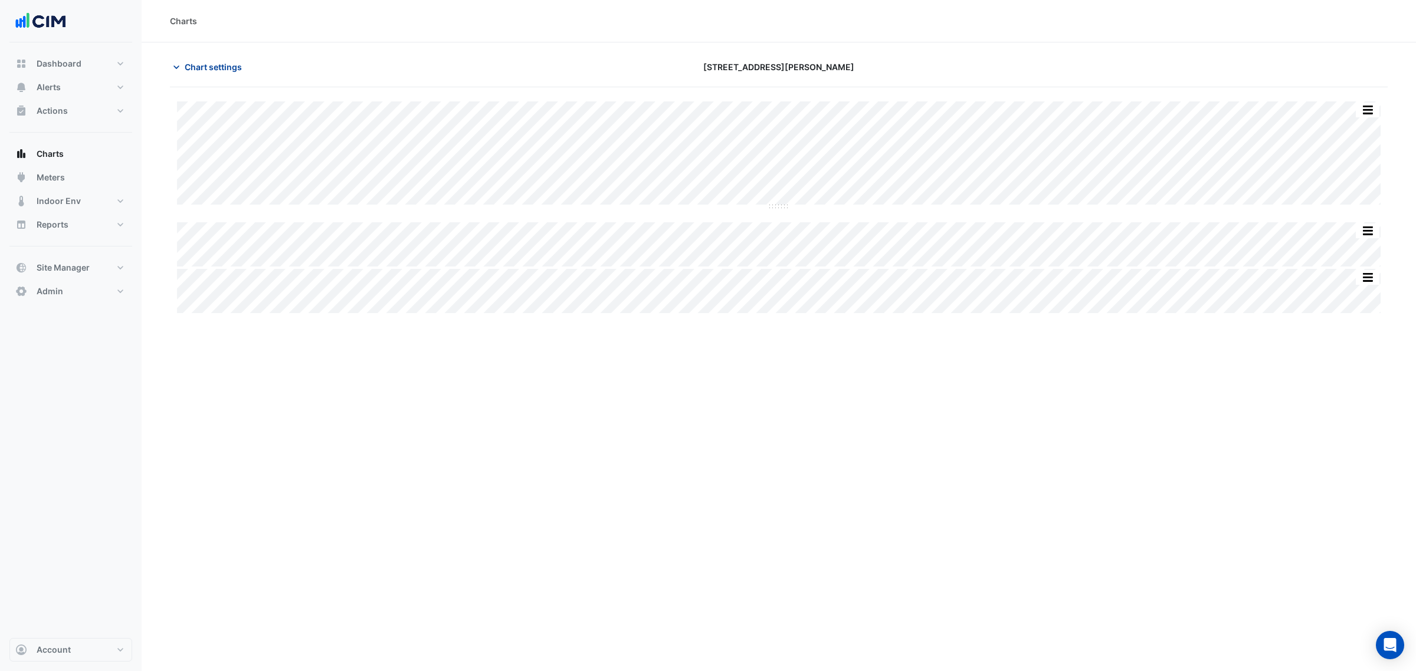
click at [180, 63] on icon "button" at bounding box center [176, 67] width 12 height 12
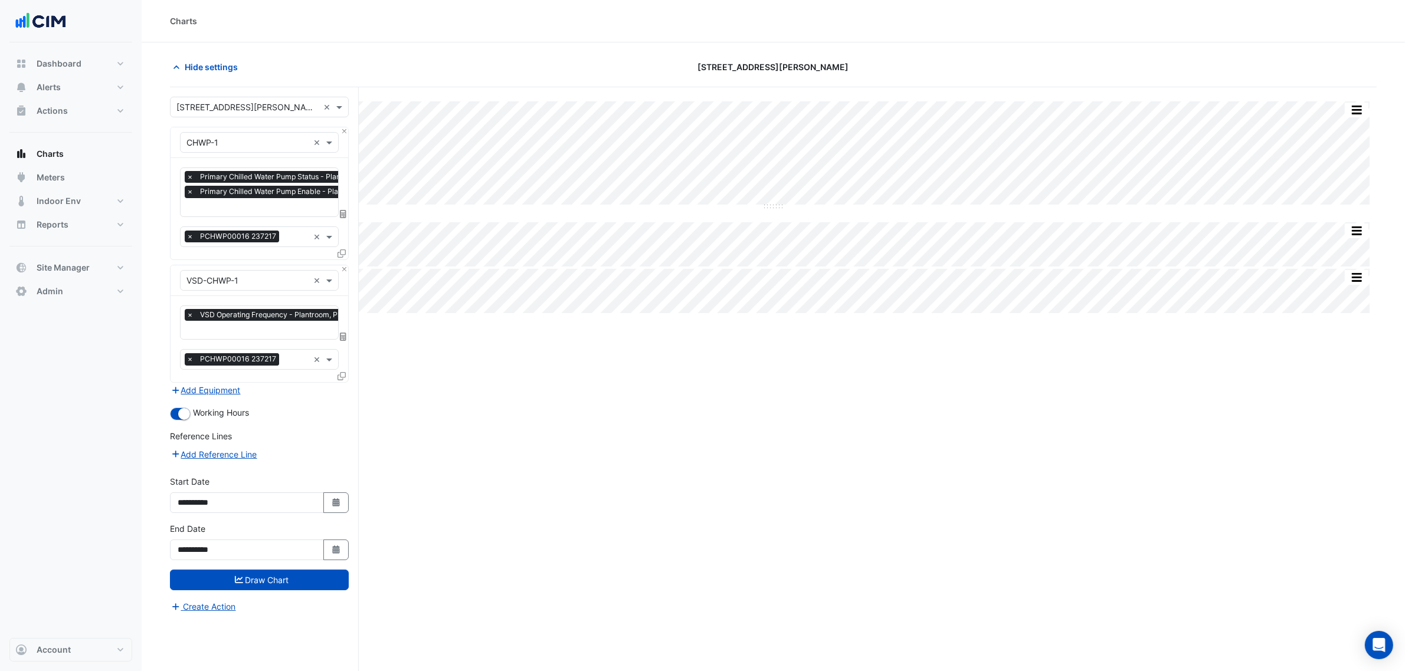
click at [251, 204] on input "text" at bounding box center [296, 208] width 220 height 12
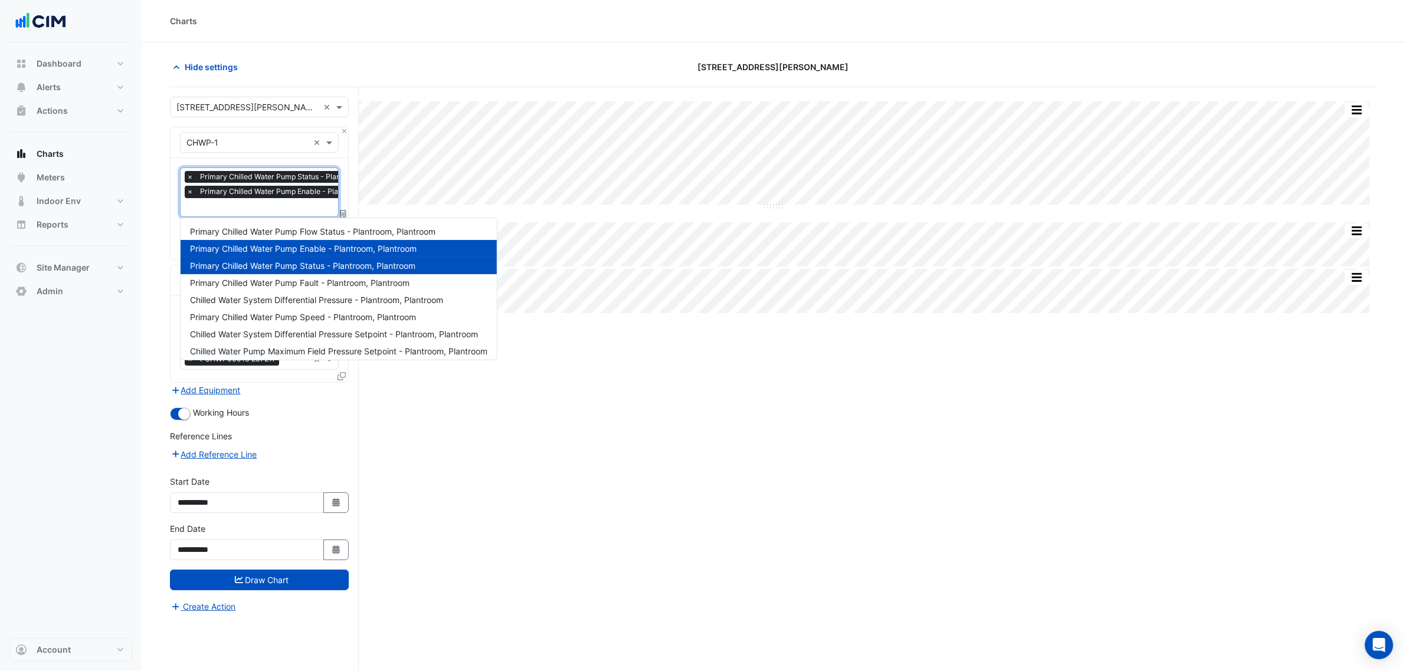
scroll to position [0, 6]
click at [333, 303] on span "Chilled Water System Differential Pressure - Plantroom, Plantroom" at bounding box center [316, 300] width 253 height 10
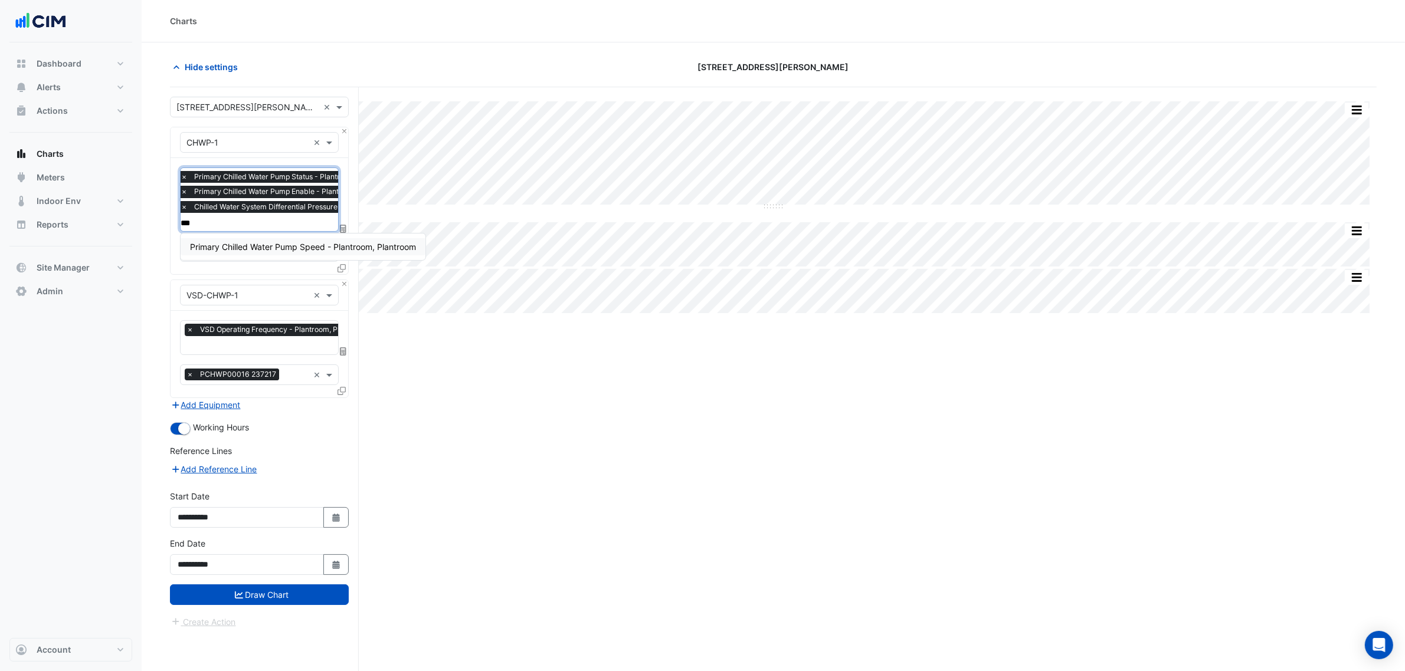
type input "****"
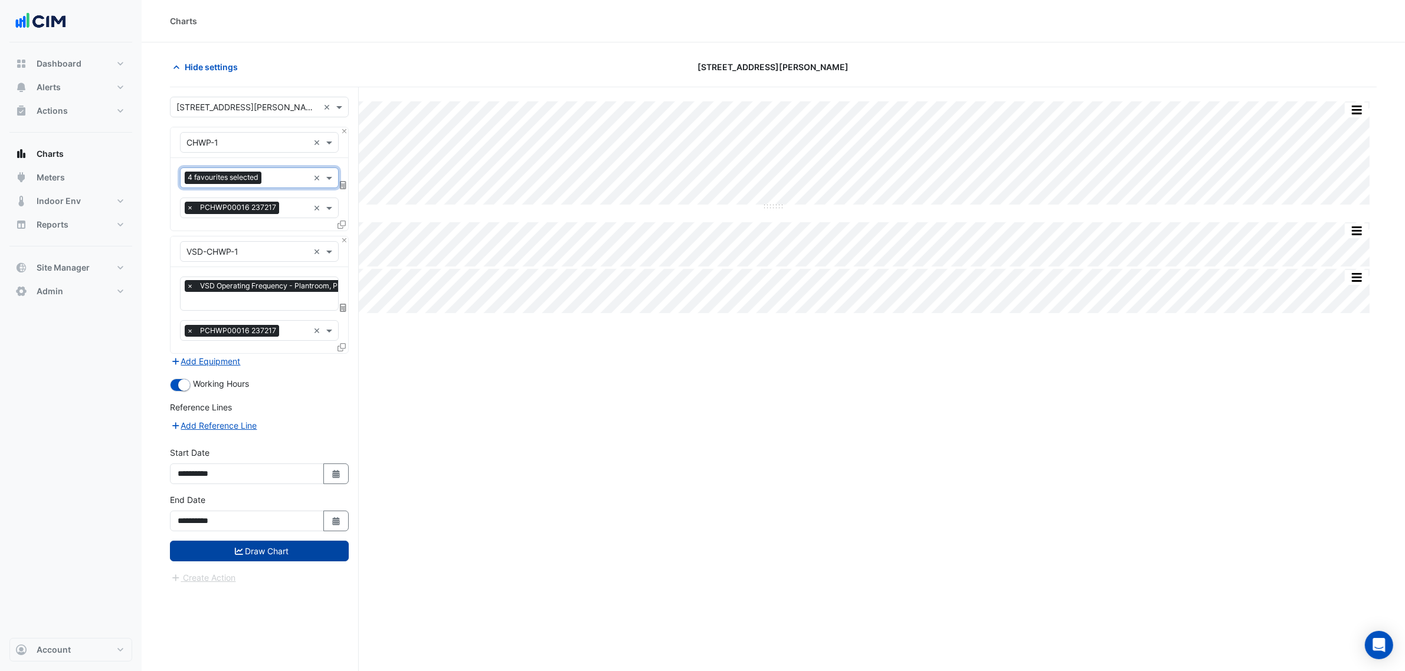
click at [283, 547] on button "Draw Chart" at bounding box center [259, 551] width 179 height 21
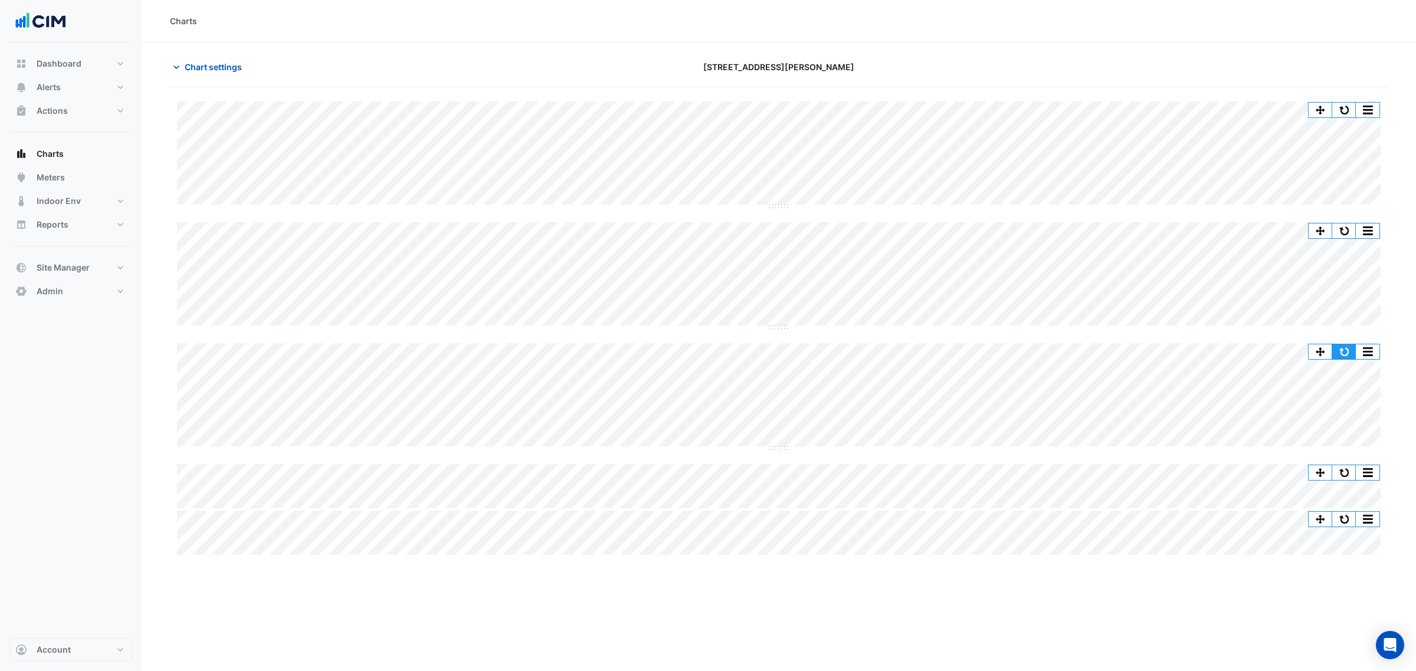
click at [1354, 355] on button "button" at bounding box center [1344, 352] width 24 height 15
click at [55, 63] on span "Dashboard" at bounding box center [59, 64] width 45 height 12
select select "***"
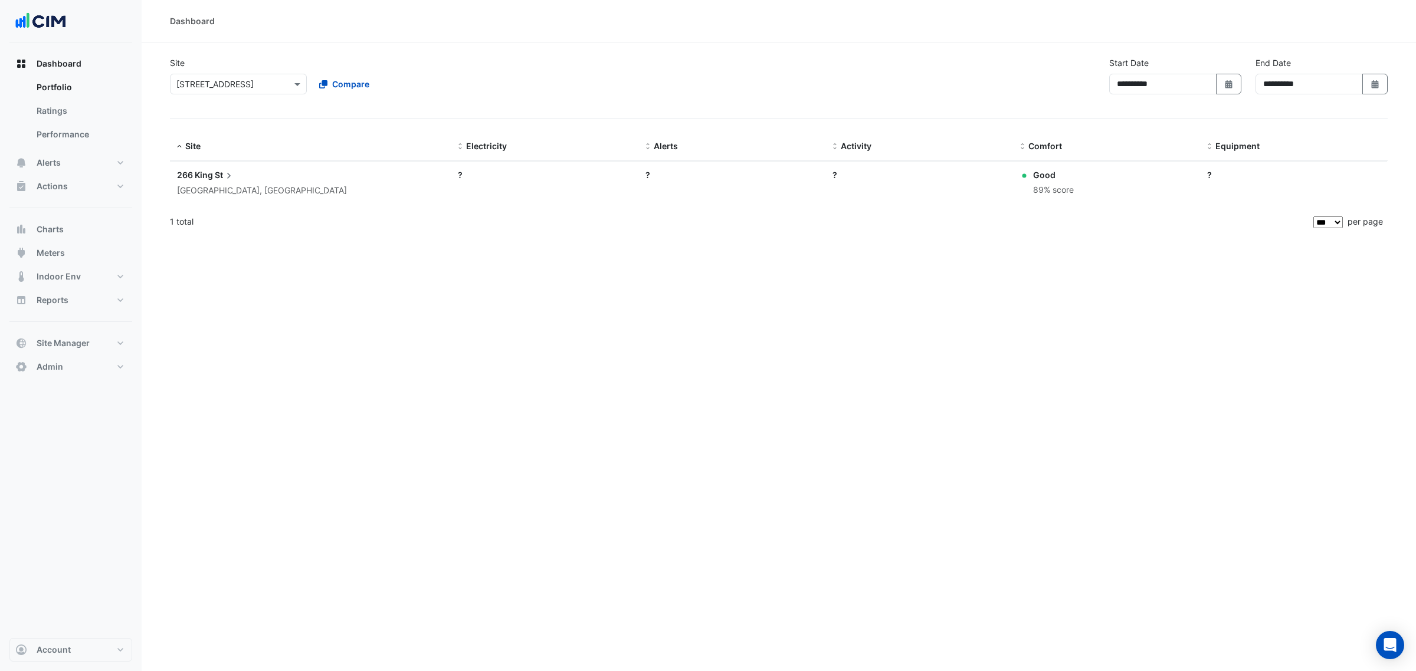
click at [187, 78] on input "text" at bounding box center [226, 84] width 100 height 12
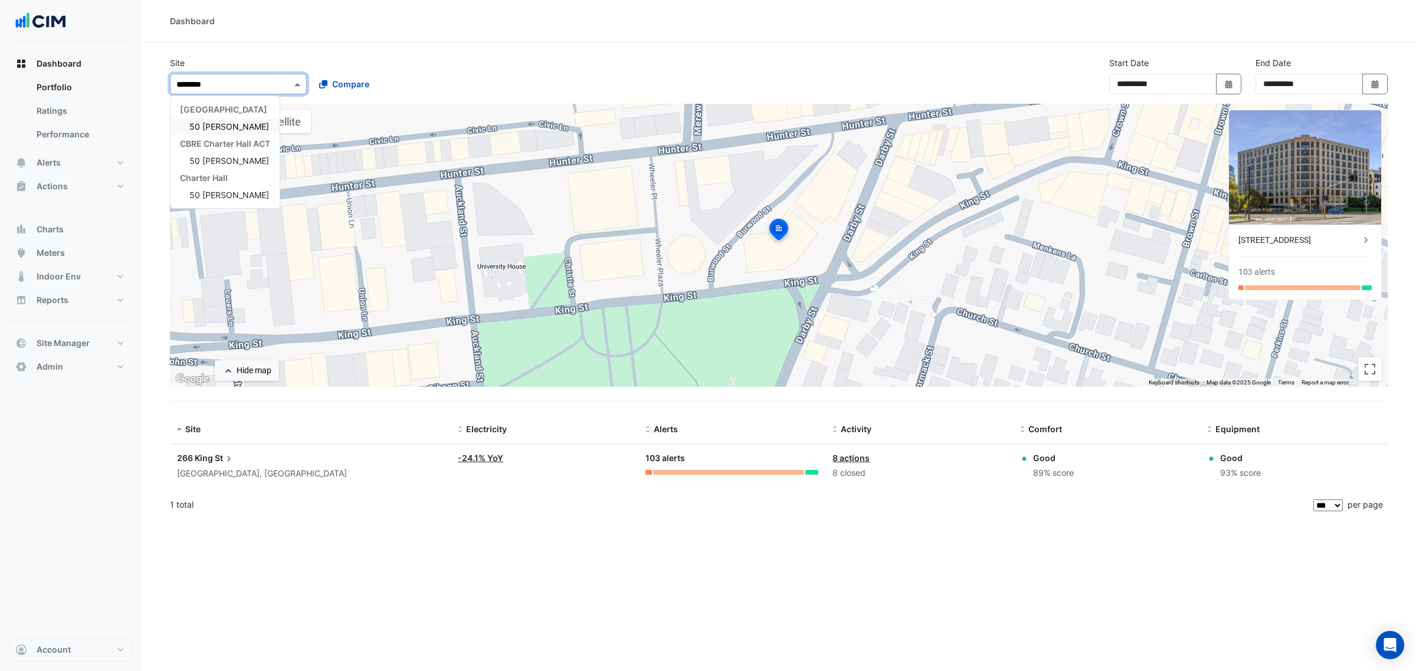
type input "*********"
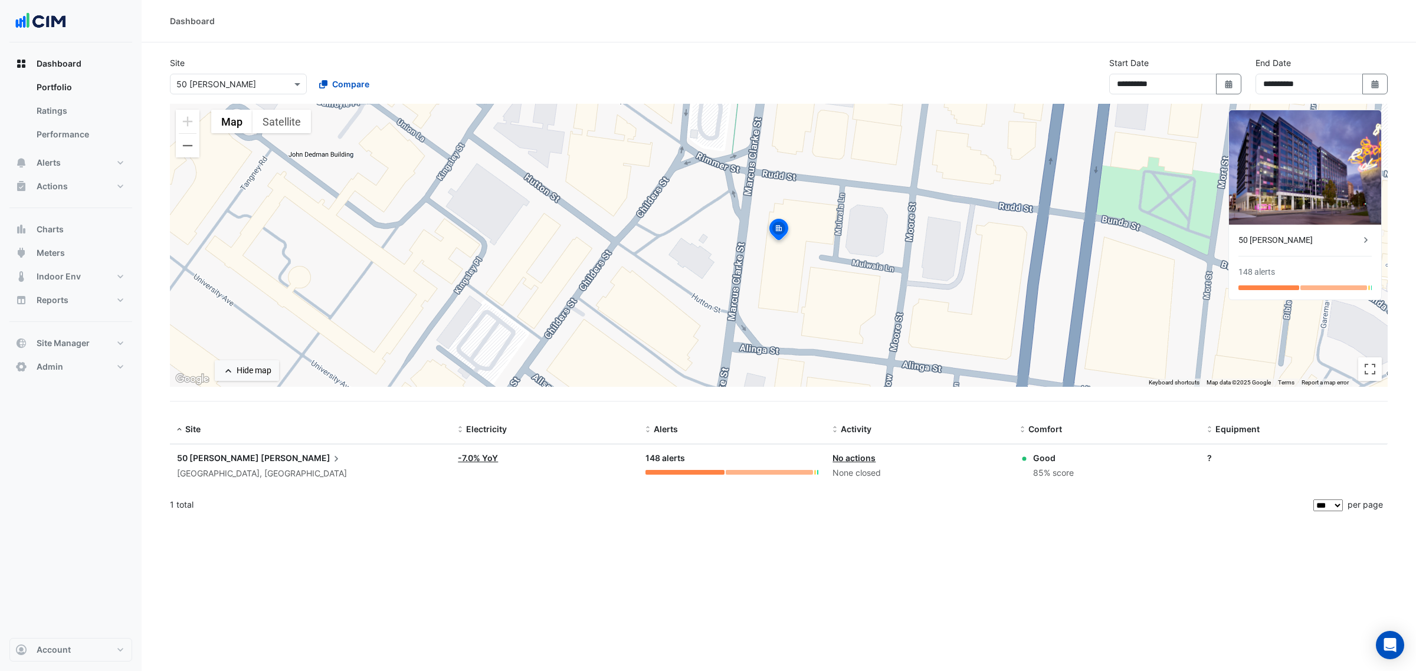
click at [223, 469] on div "Canberra, Australian Capital Territory" at bounding box center [310, 474] width 267 height 14
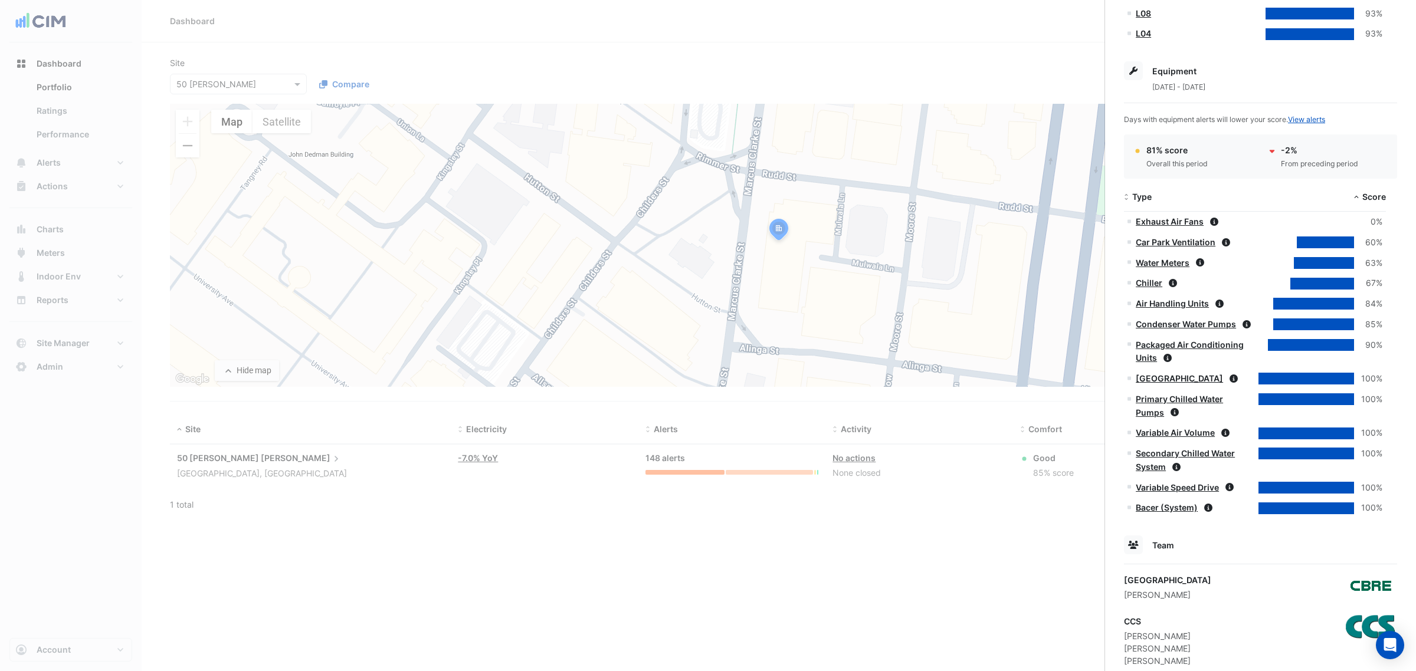
scroll to position [742, 0]
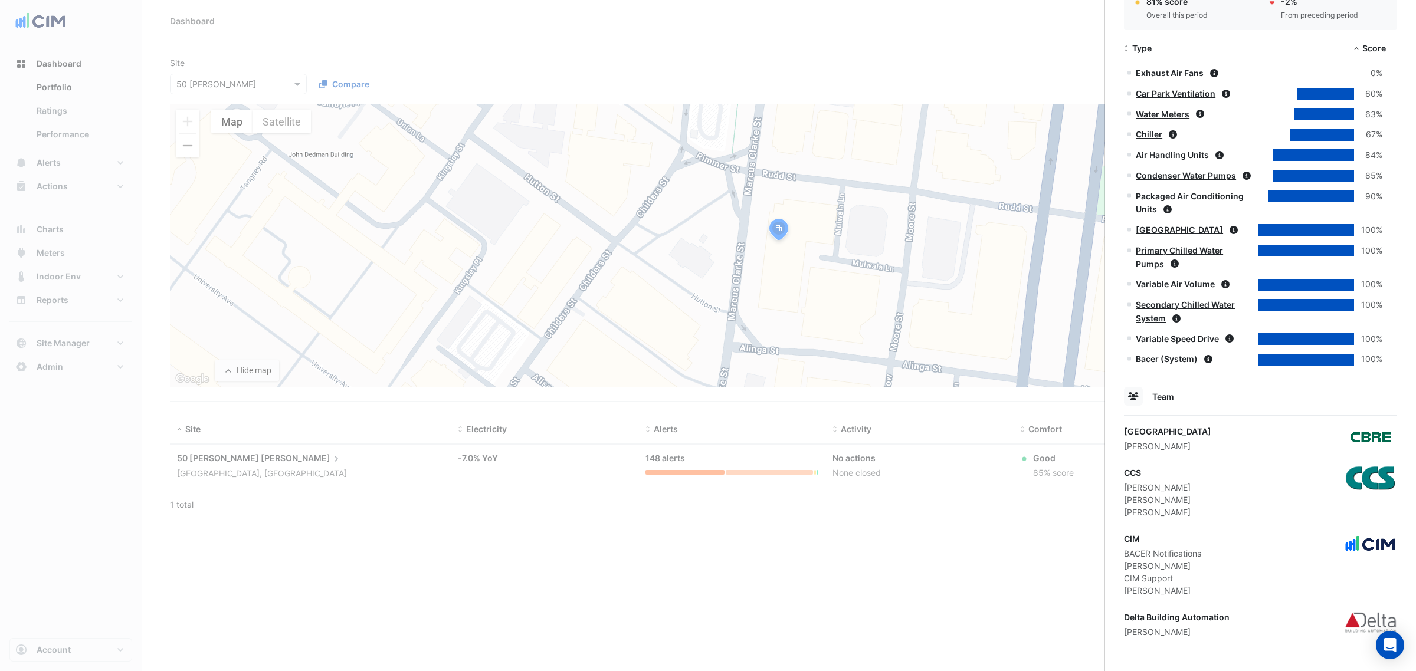
click at [1040, 549] on ngb-offcanvas-backdrop at bounding box center [708, 335] width 1416 height 671
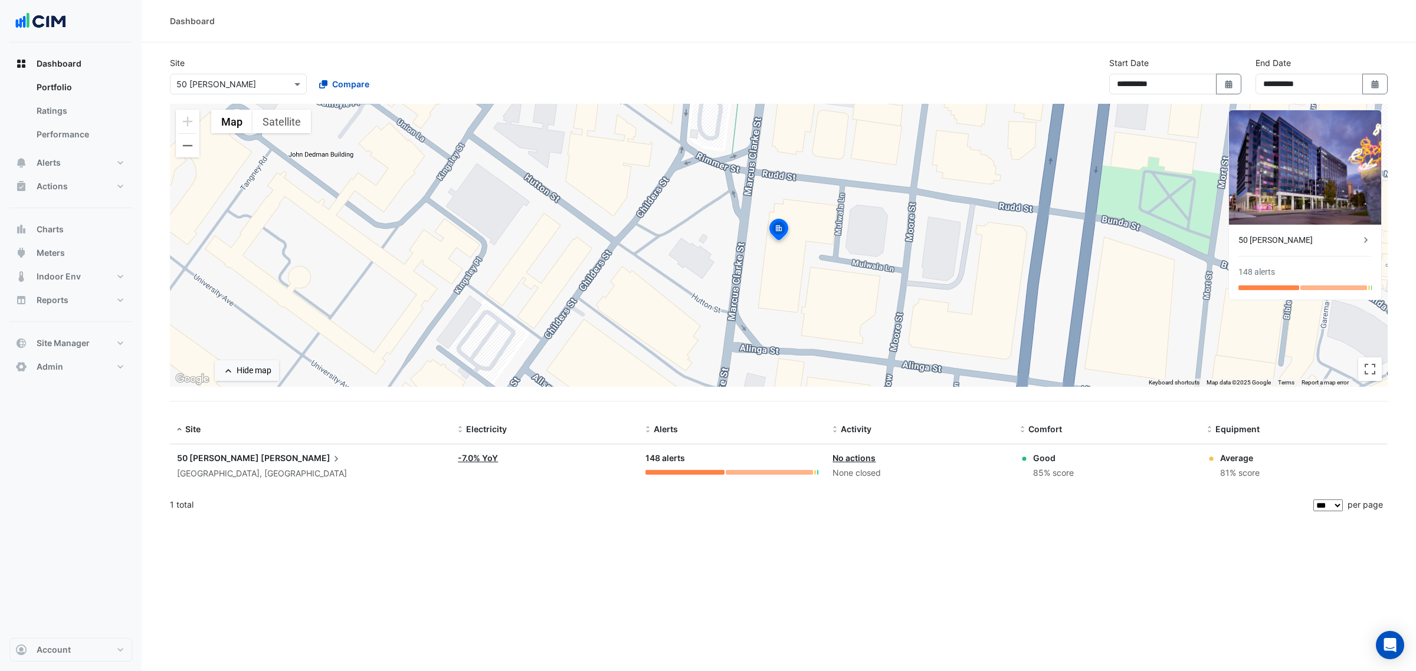
click at [330, 453] on icon at bounding box center [336, 459] width 12 height 12
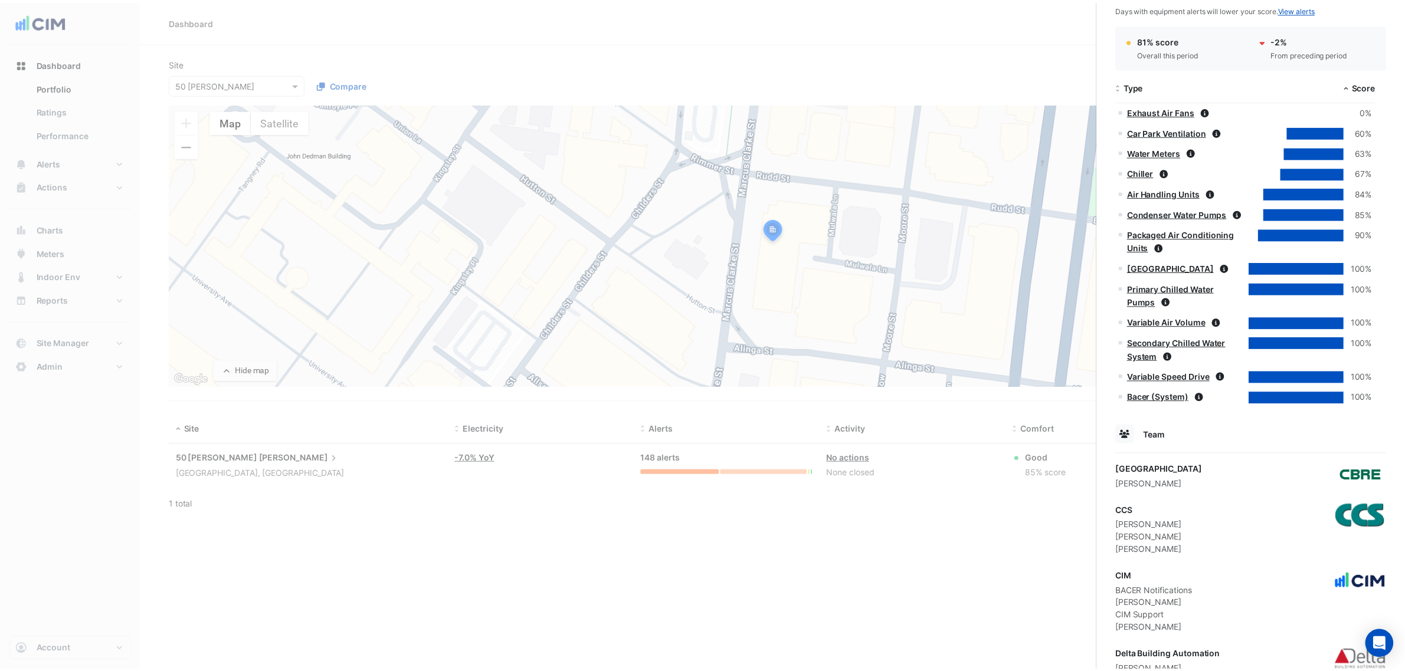
scroll to position [742, 0]
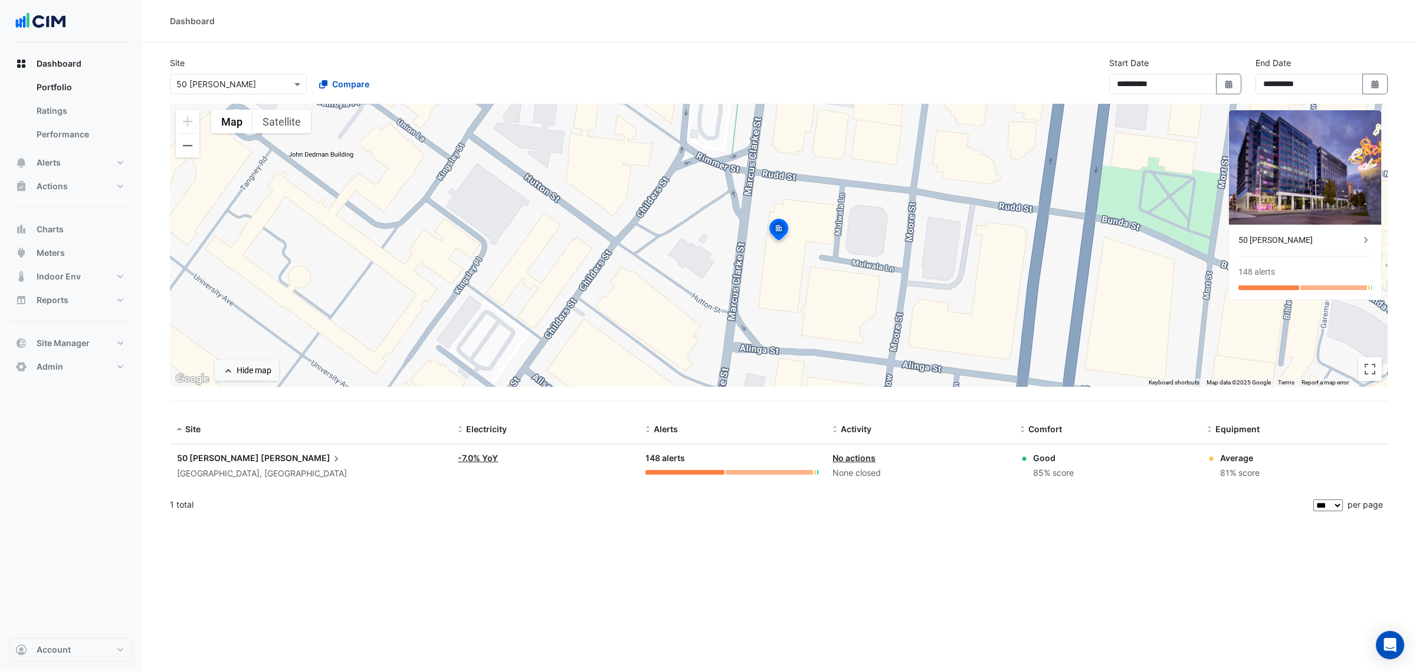
drag, startPoint x: 240, startPoint y: 270, endPoint x: 186, endPoint y: 271, distance: 54.3
click at [242, 270] on ngb-offcanvas-backdrop at bounding box center [708, 335] width 1416 height 671
click at [75, 251] on button "Meters" at bounding box center [70, 253] width 123 height 24
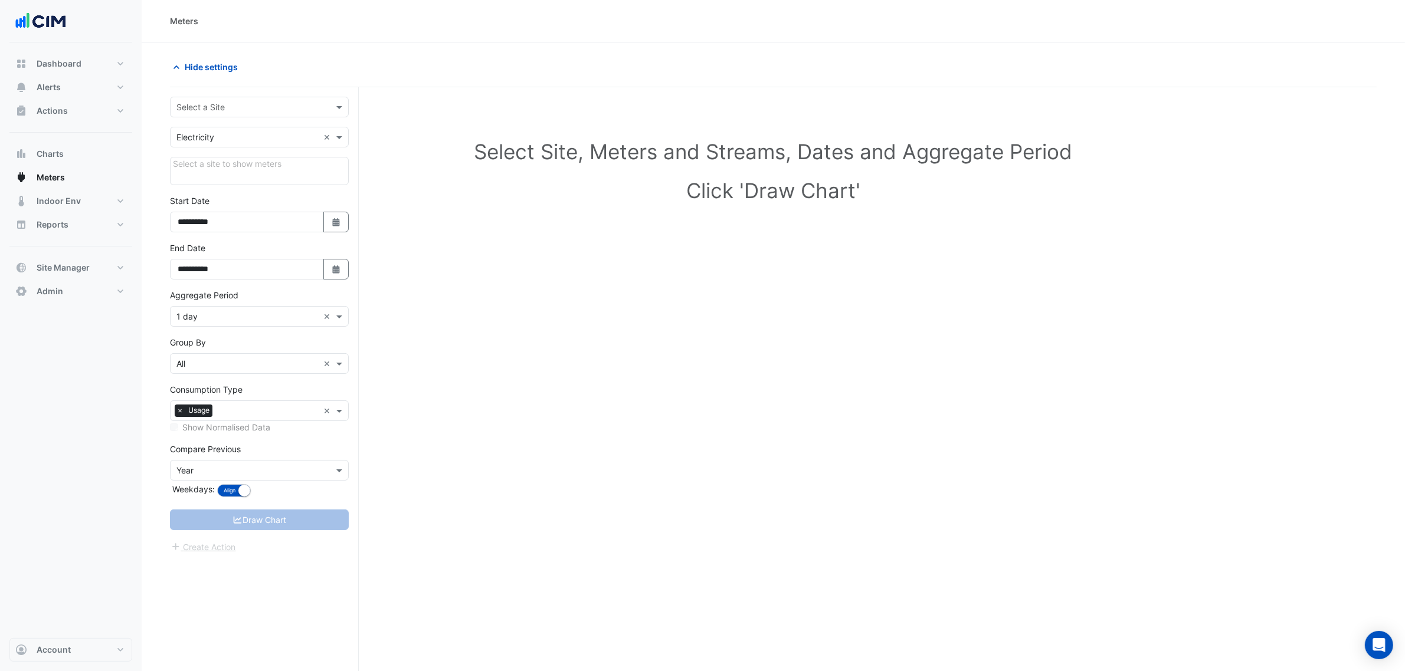
click at [253, 104] on input "text" at bounding box center [247, 107] width 142 height 12
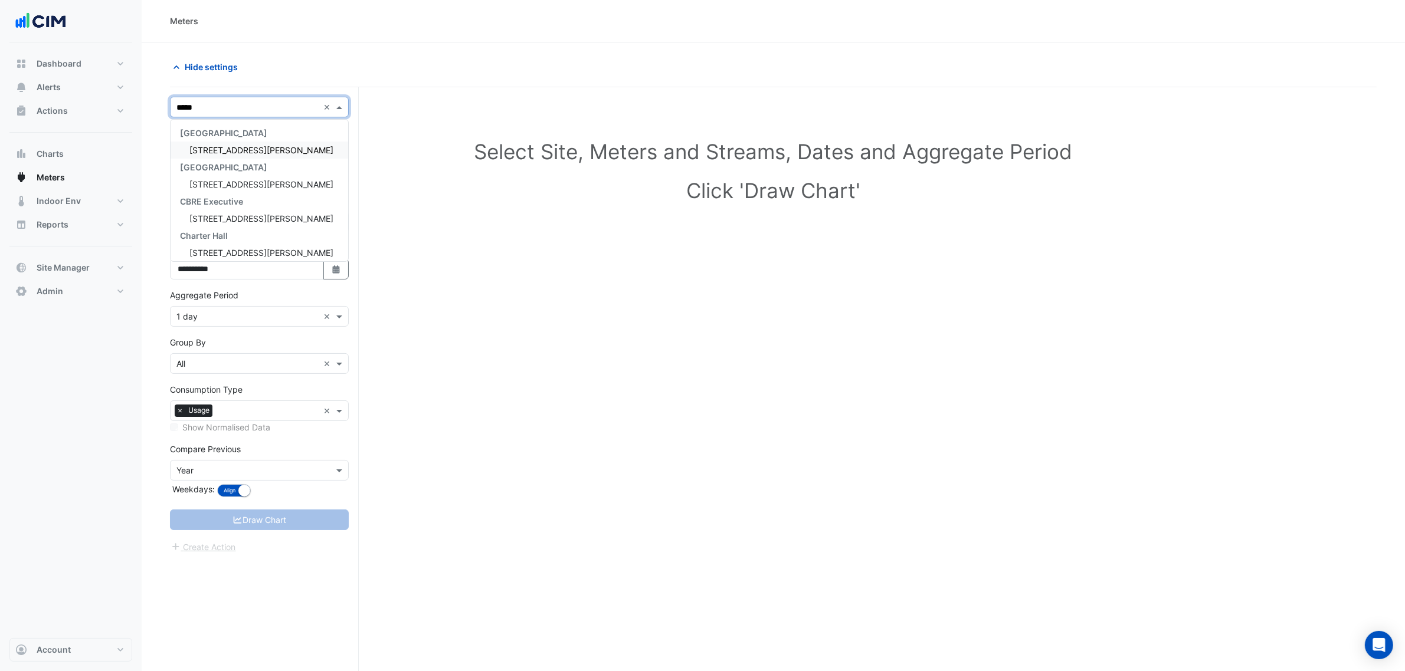
type input "*****"
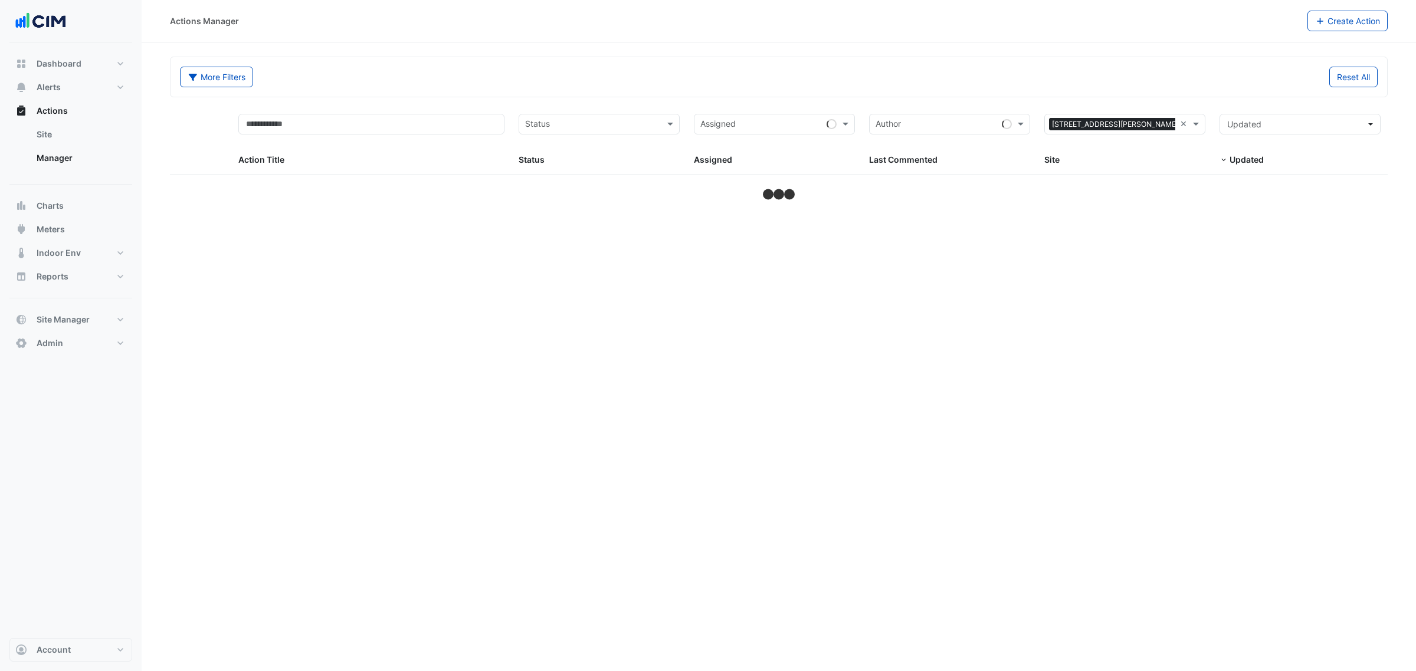
select select "***"
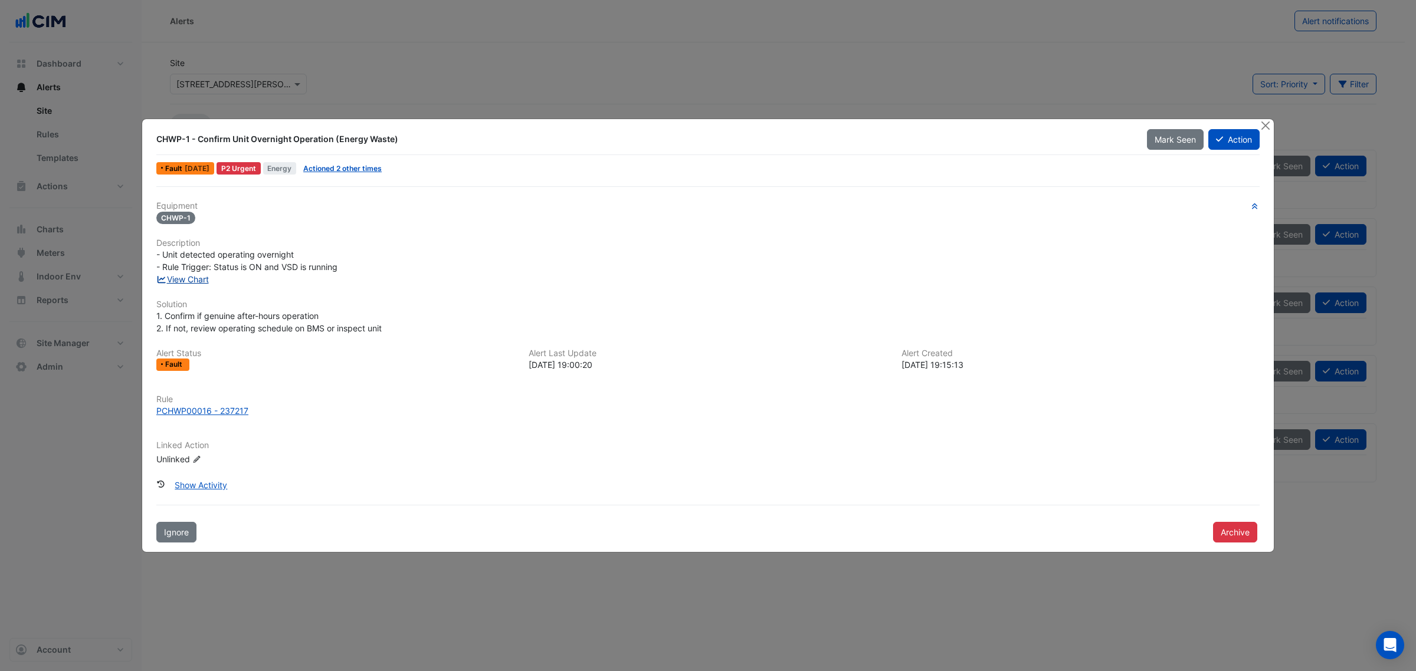
click at [170, 278] on link "View Chart" at bounding box center [182, 279] width 53 height 10
click at [1132, 119] on button "Close" at bounding box center [1265, 125] width 12 height 12
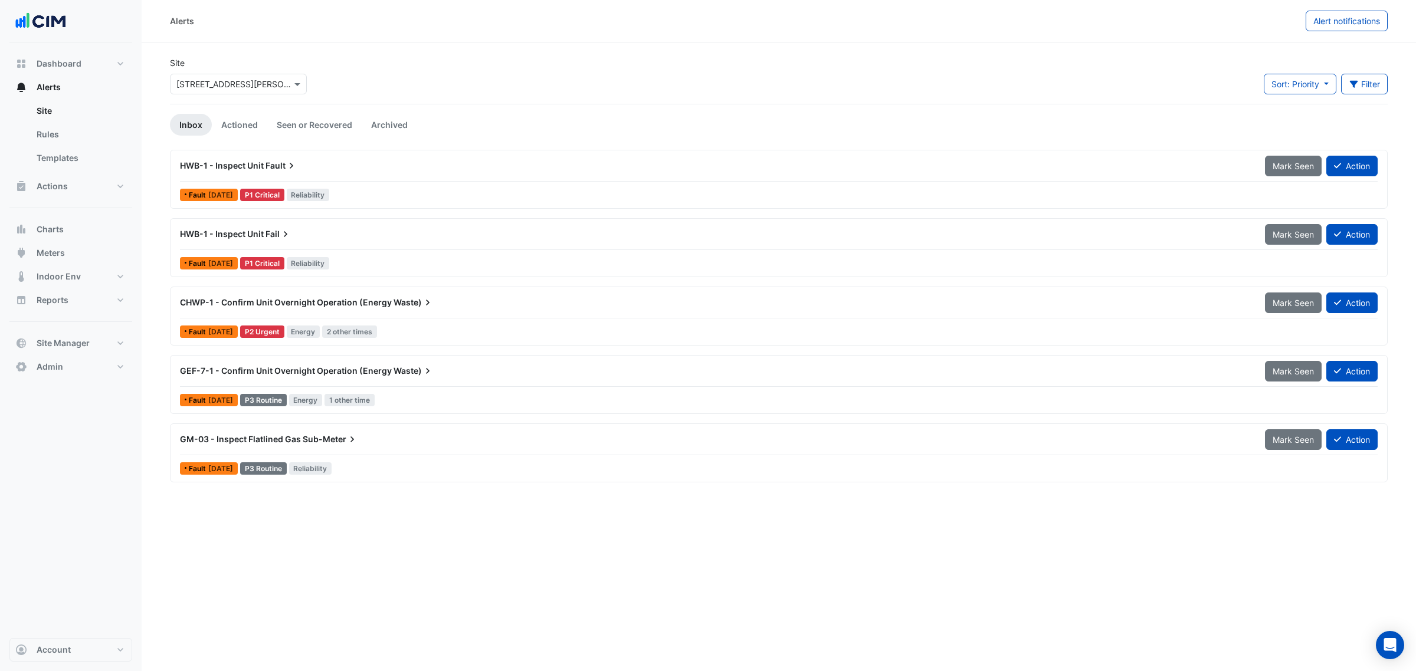
click at [230, 97] on div "Site Select a Site × 333 George Street" at bounding box center [238, 80] width 151 height 47
click at [228, 83] on input "text" at bounding box center [226, 84] width 100 height 12
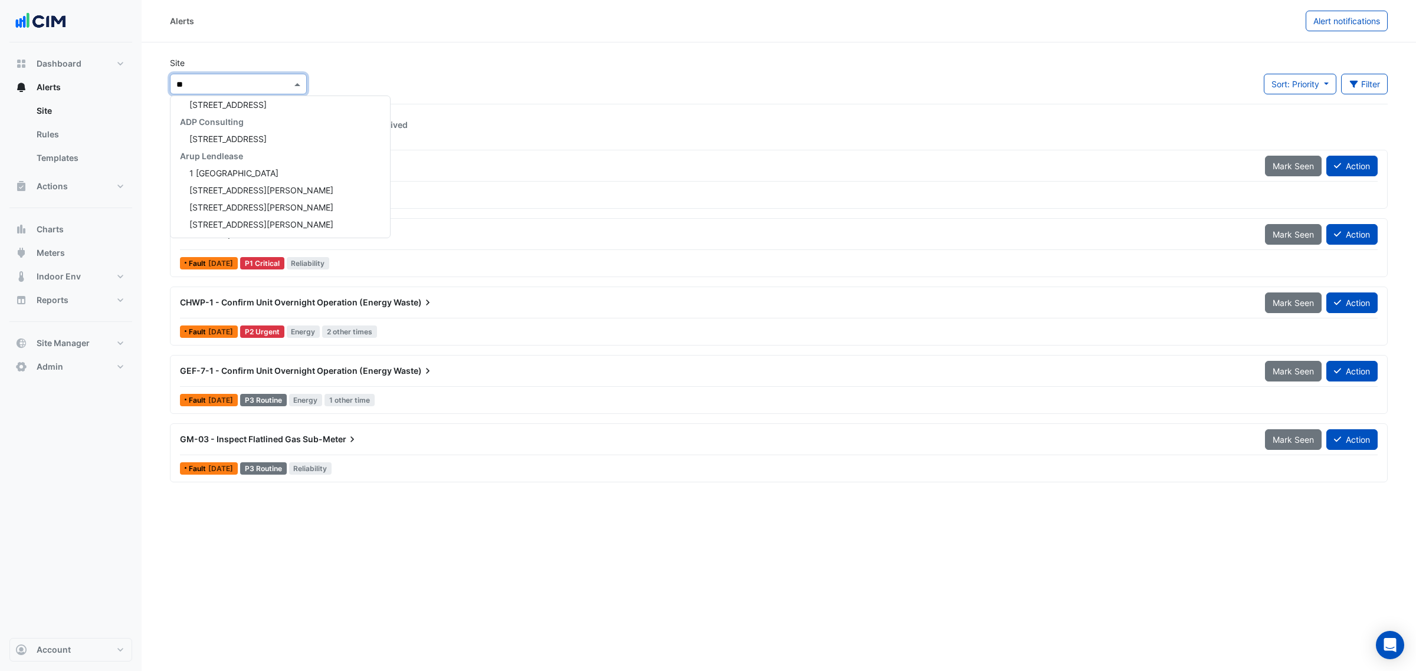
type input "***"
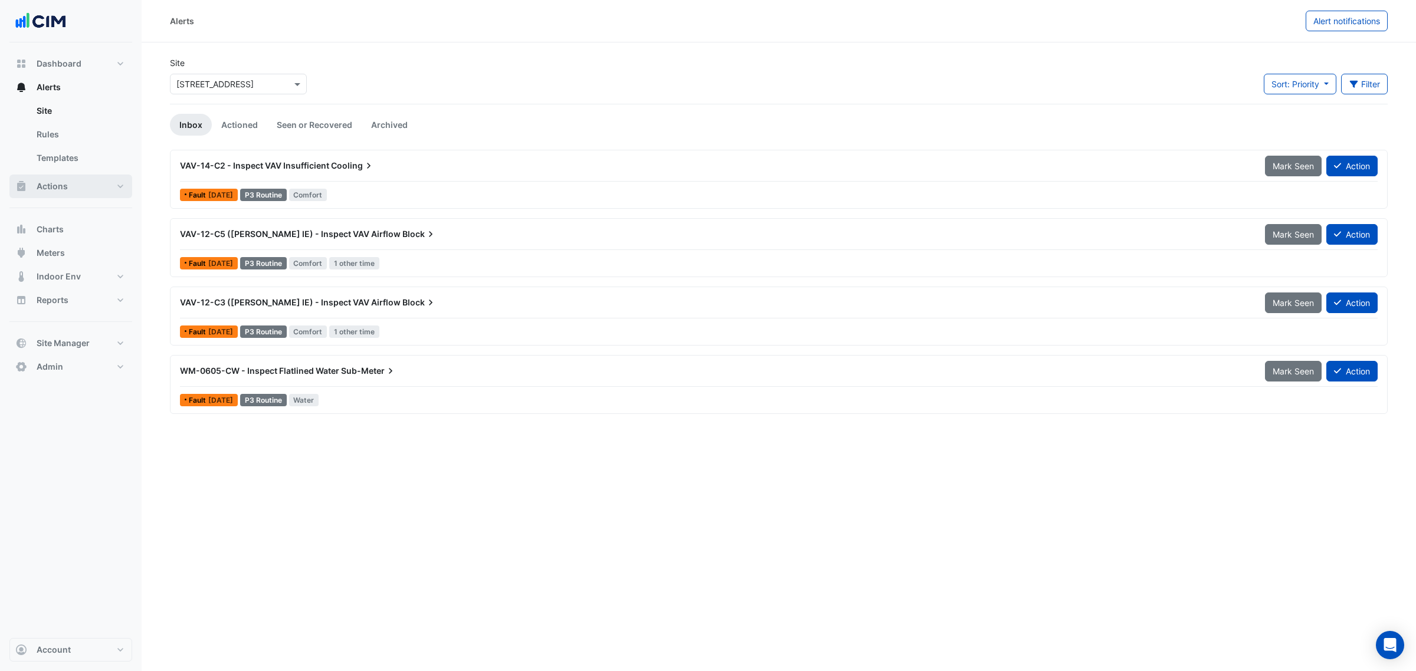
click at [99, 190] on button "Actions" at bounding box center [70, 187] width 123 height 24
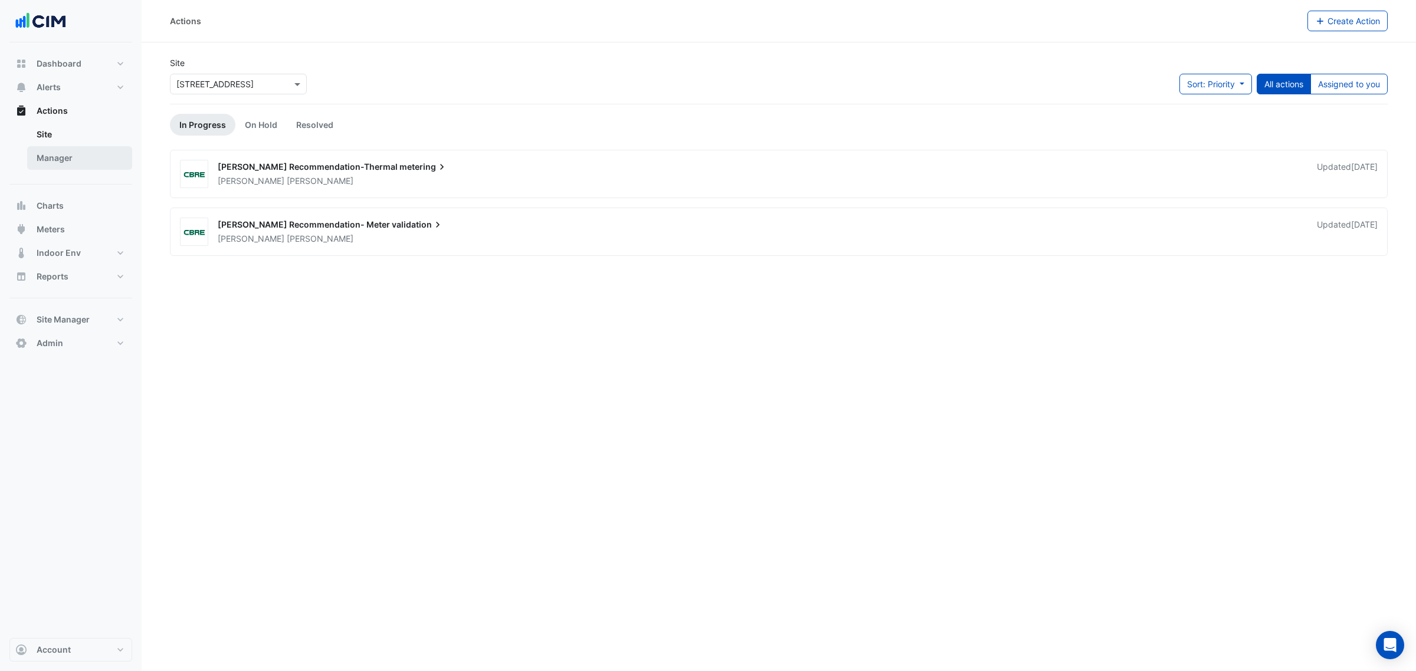
click at [97, 156] on link "Manager" at bounding box center [79, 158] width 105 height 24
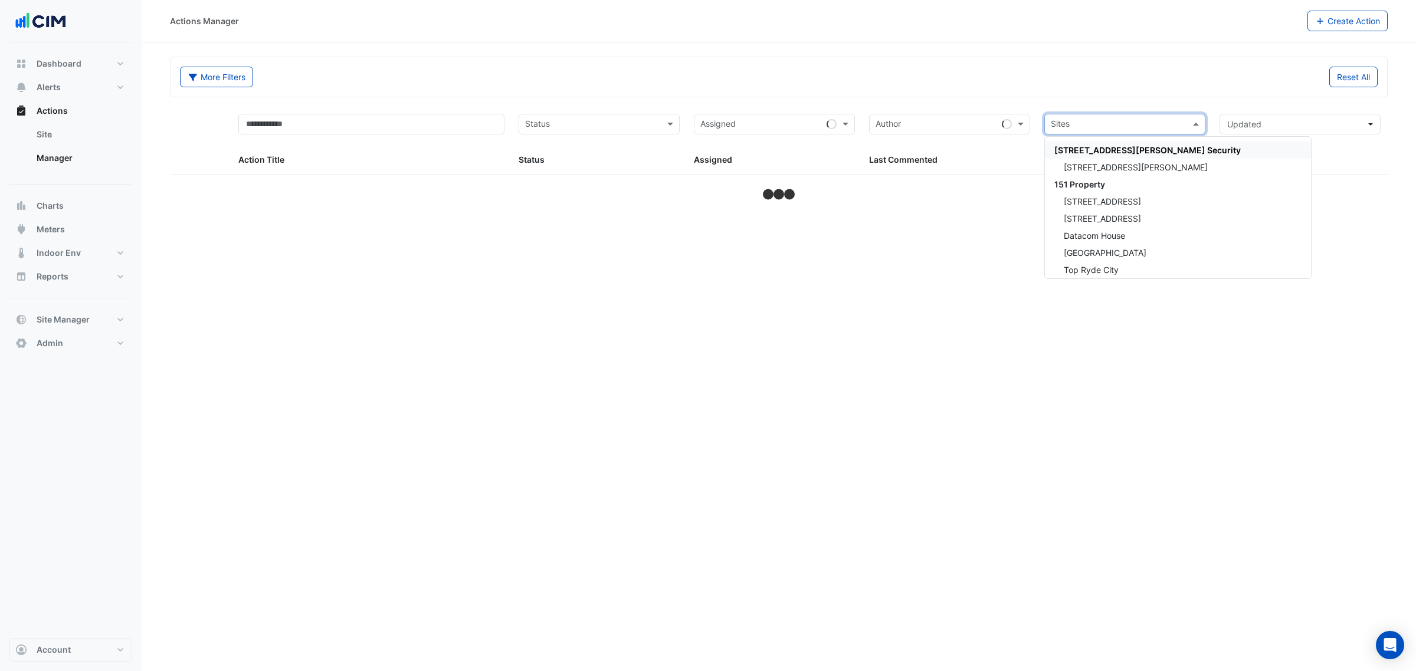
click at [1125, 125] on input "text" at bounding box center [1118, 126] width 135 height 14
type input "***"
click at [1075, 156] on div "CBRE Charter Hall" at bounding box center [1125, 150] width 160 height 17
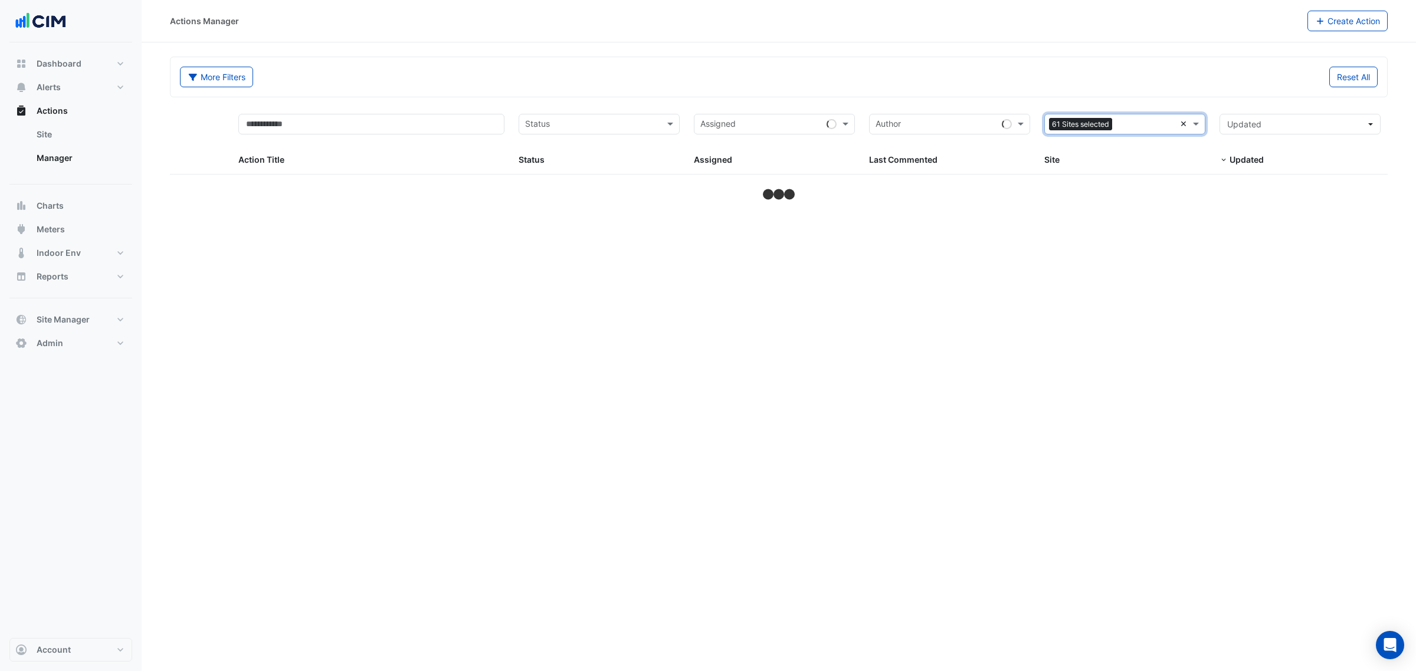
click at [1132, 123] on div "Sites 61 Sites selected ×" at bounding box center [1124, 124] width 161 height 21
type input "***"
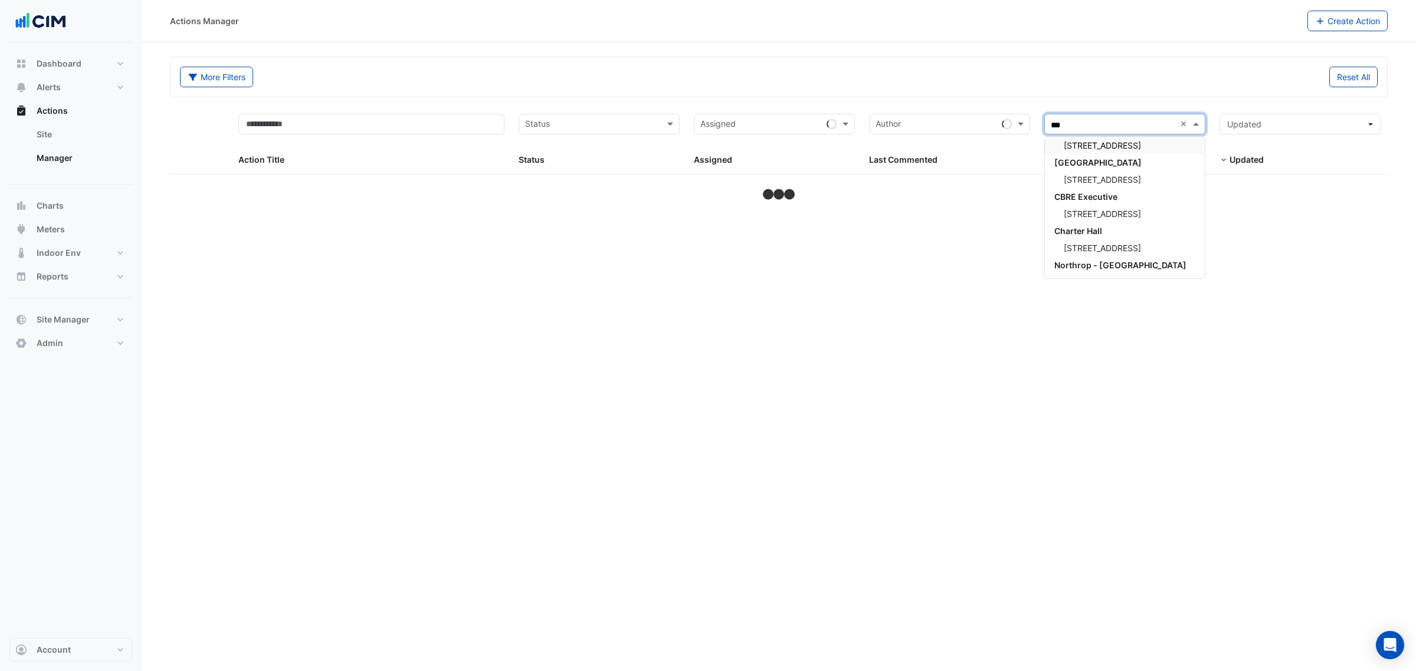
click at [1115, 139] on div "167 Macquarie St" at bounding box center [1125, 145] width 160 height 17
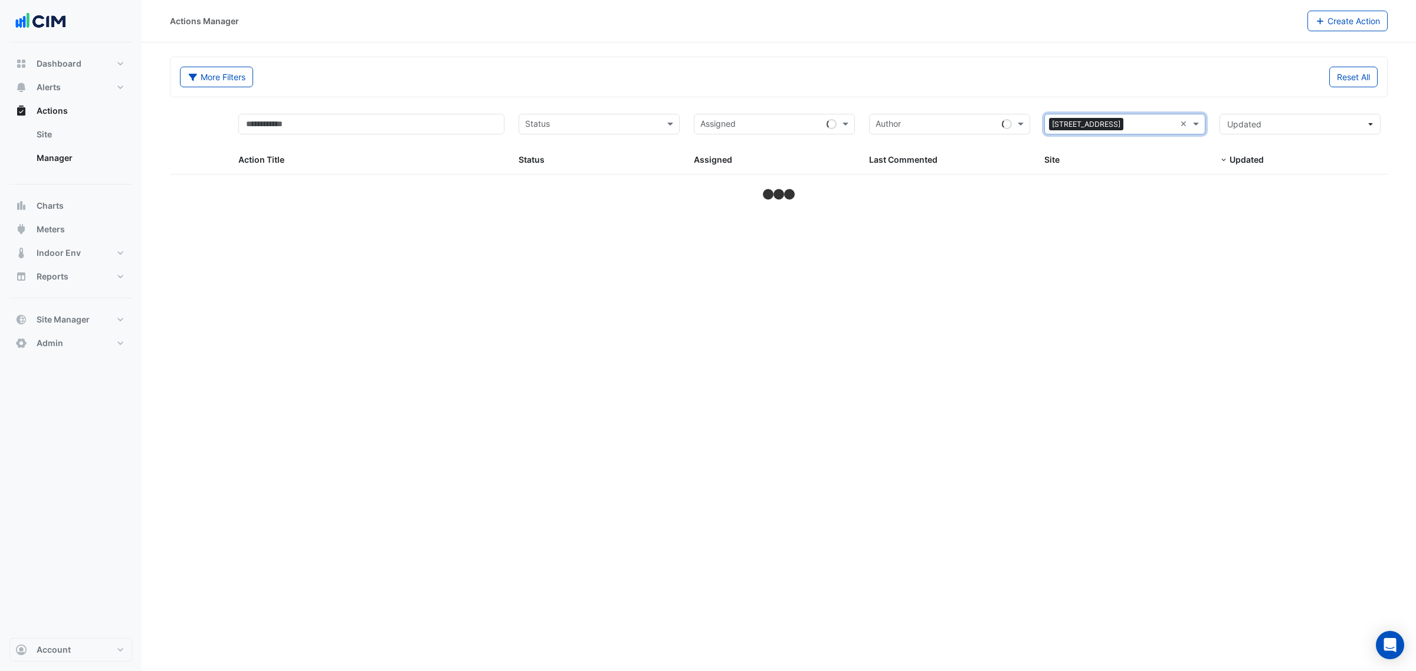
click at [863, 62] on div "More Filters Reset All" at bounding box center [778, 77] width 1217 height 40
select select "***"
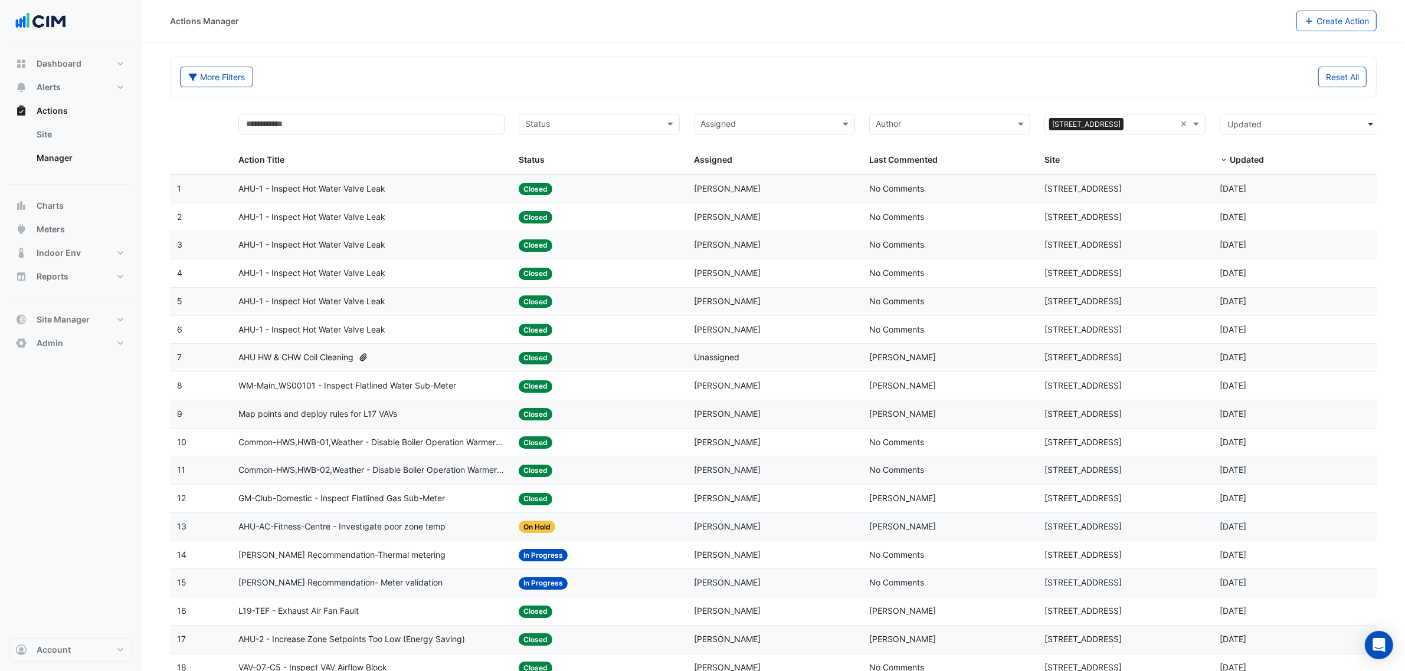
click at [407, 359] on div "AHU HW & CHW Coil Cleaning" at bounding box center [371, 358] width 266 height 14
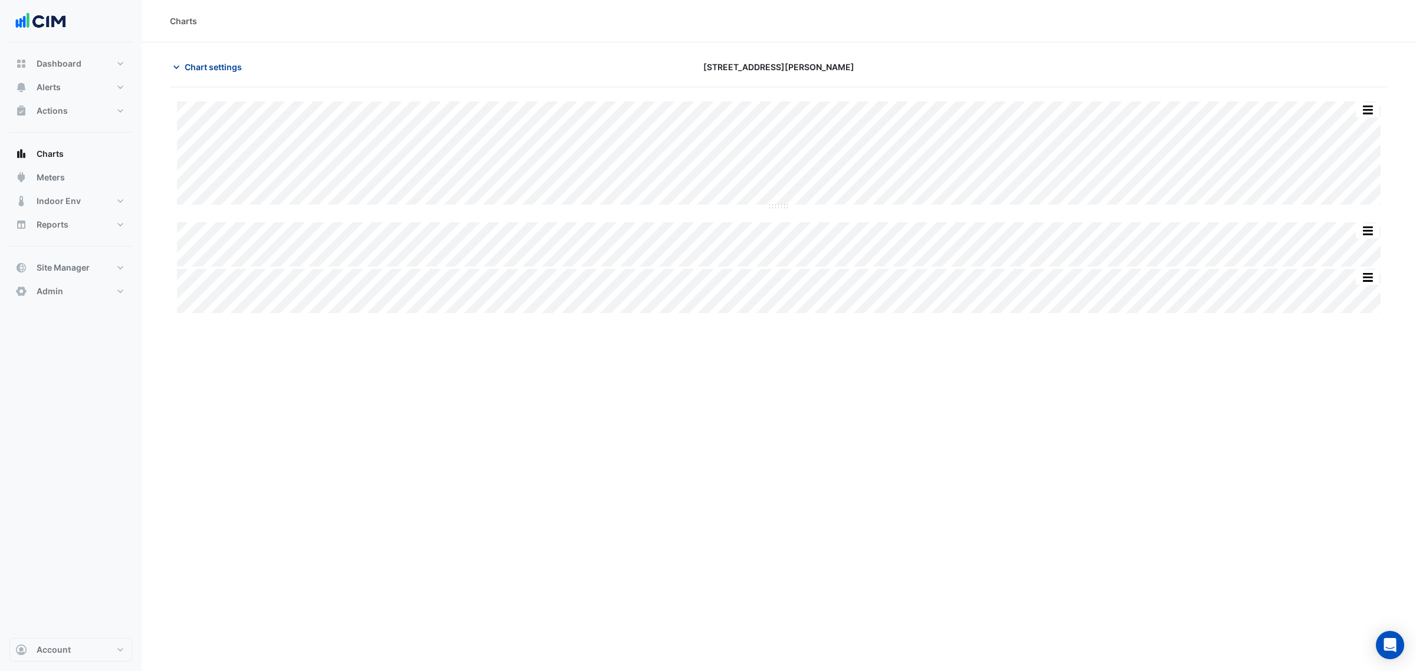
click at [207, 67] on span "Chart settings" at bounding box center [213, 67] width 57 height 12
type input "**********"
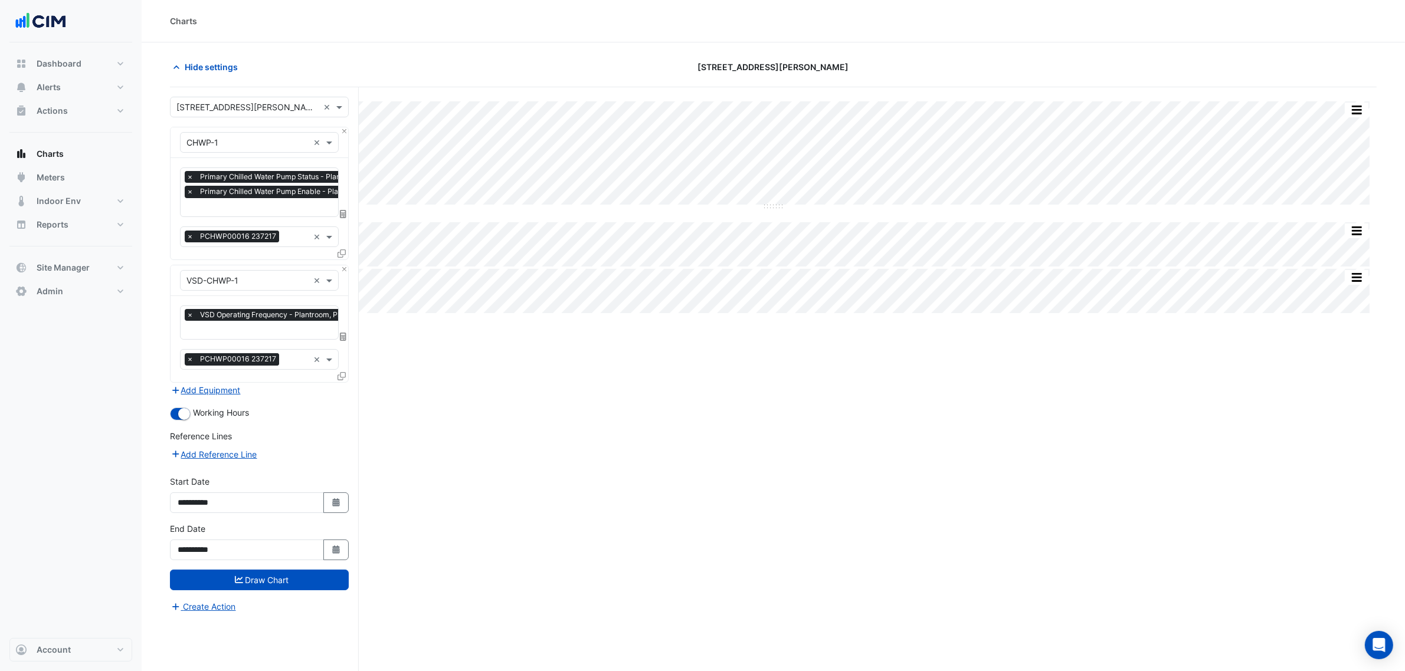
click at [248, 214] on div at bounding box center [296, 208] width 222 height 15
type input "*"
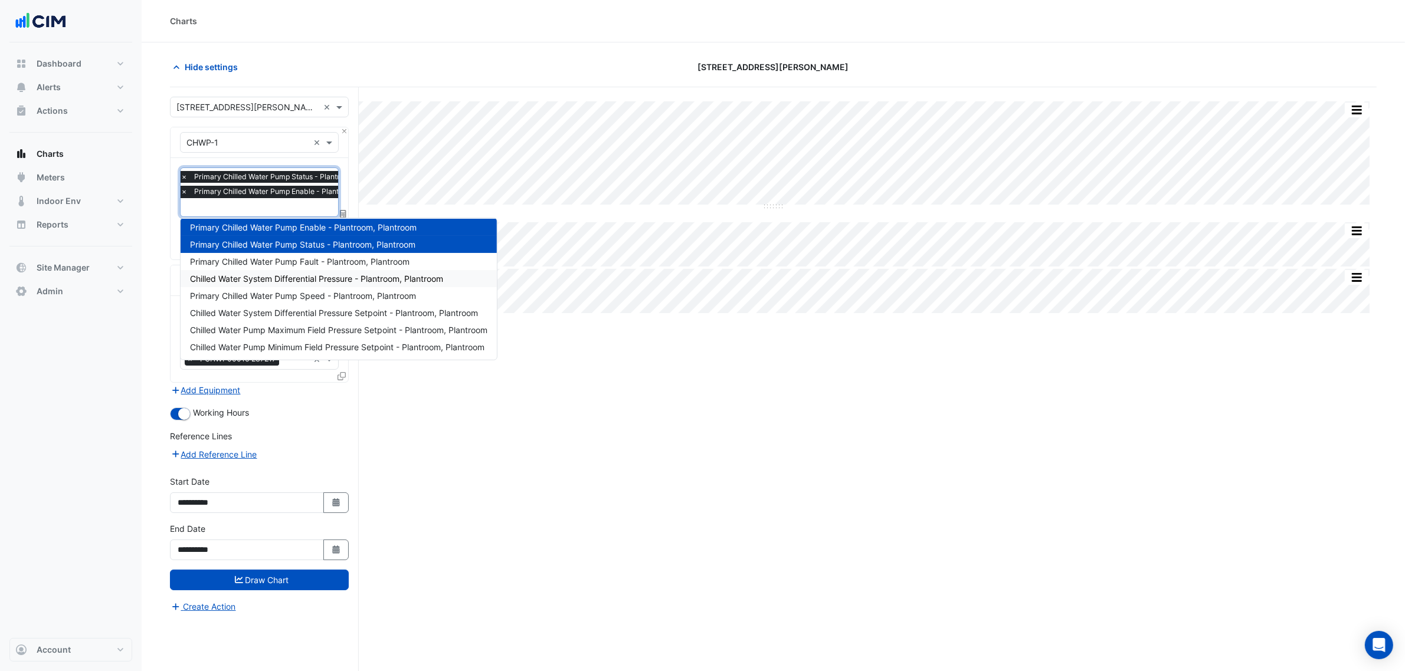
scroll to position [0, 0]
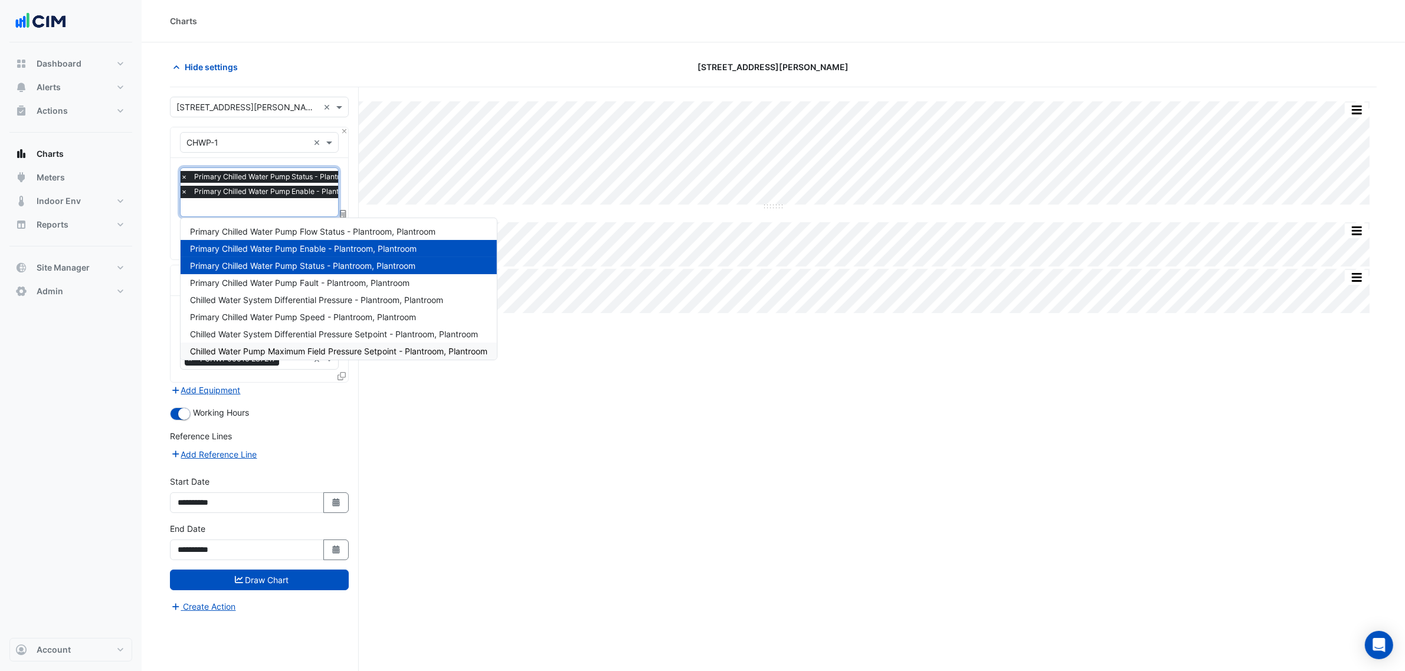
click at [483, 432] on div "Split by Equip Split All Split None Print Save as JPEG Save as PNG Pivot Data T…" at bounding box center [773, 401] width 1206 height 629
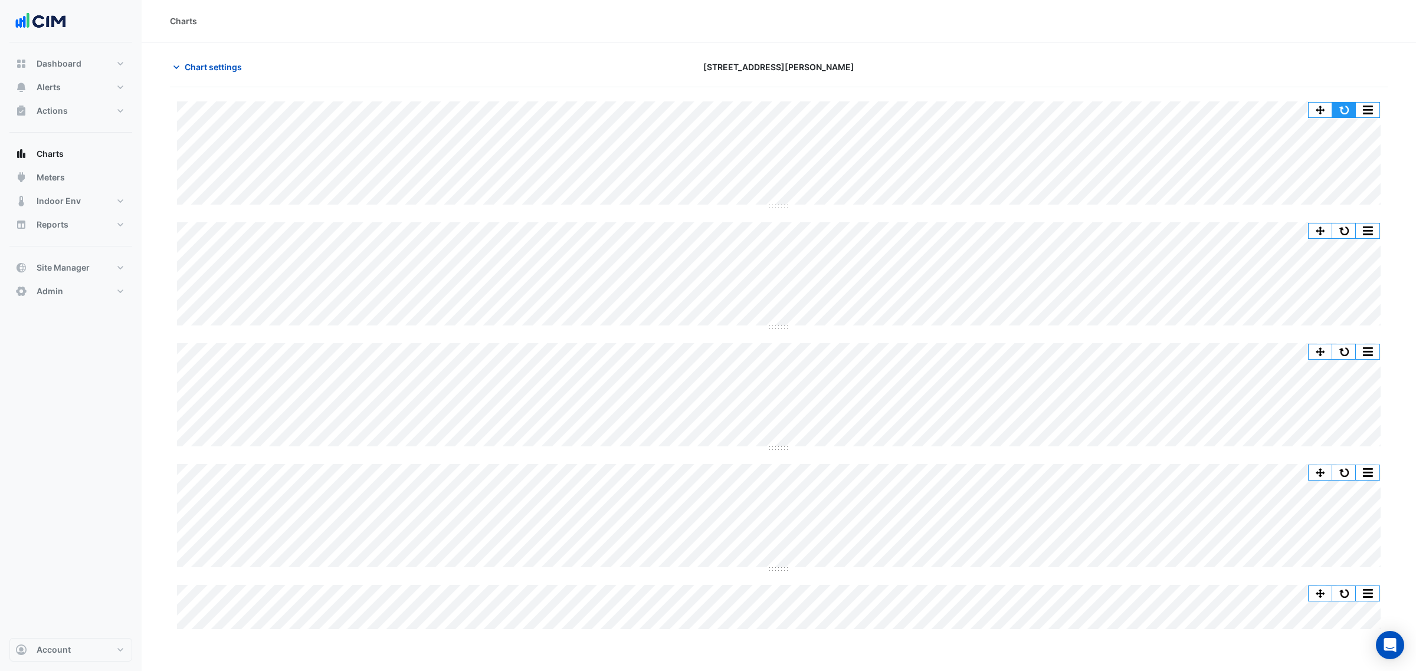
click at [1349, 110] on button "button" at bounding box center [1344, 110] width 24 height 15
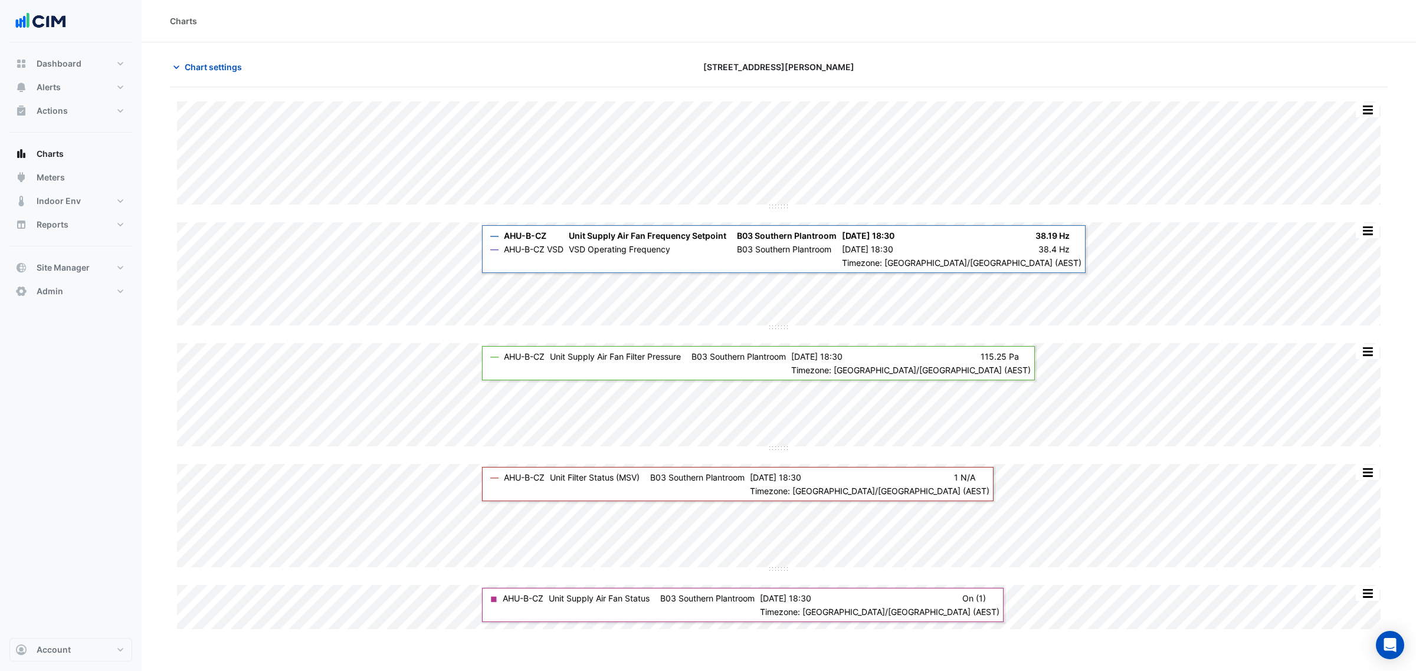
click at [198, 80] on div "Chart settings 1 Shelley Street" at bounding box center [779, 72] width 1218 height 31
click at [199, 72] on span "Chart settings" at bounding box center [213, 67] width 57 height 12
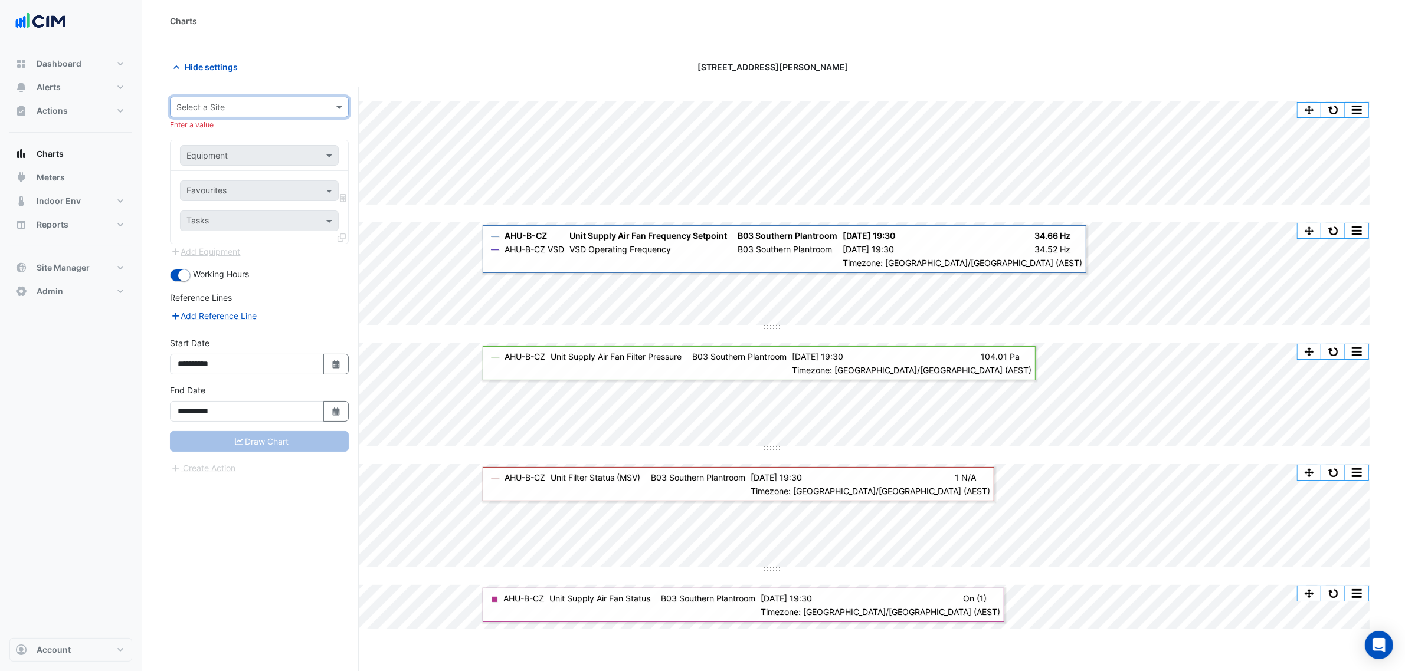
click at [324, 101] on div at bounding box center [259, 107] width 178 height 14
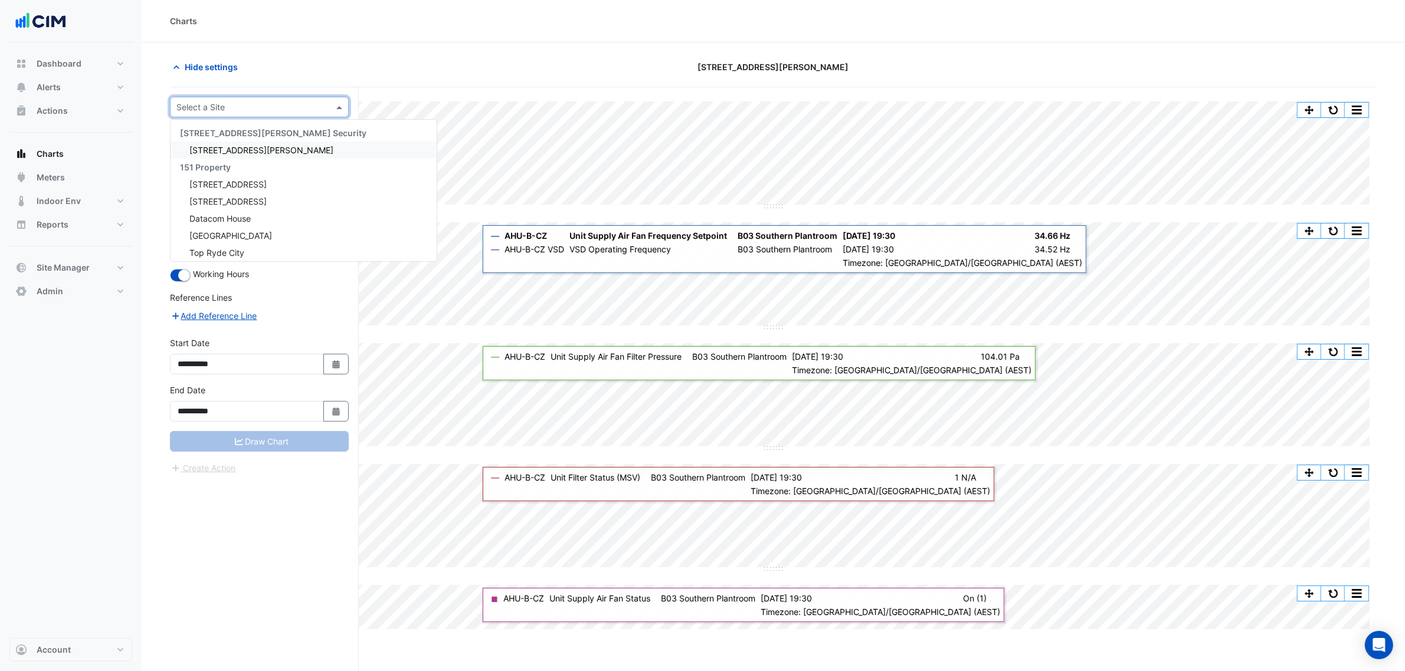
click at [324, 101] on div at bounding box center [259, 107] width 178 height 14
click at [326, 101] on div at bounding box center [259, 107] width 178 height 14
type input "*****"
click at [280, 146] on div "[STREET_ADDRESS][PERSON_NAME]" at bounding box center [259, 150] width 178 height 17
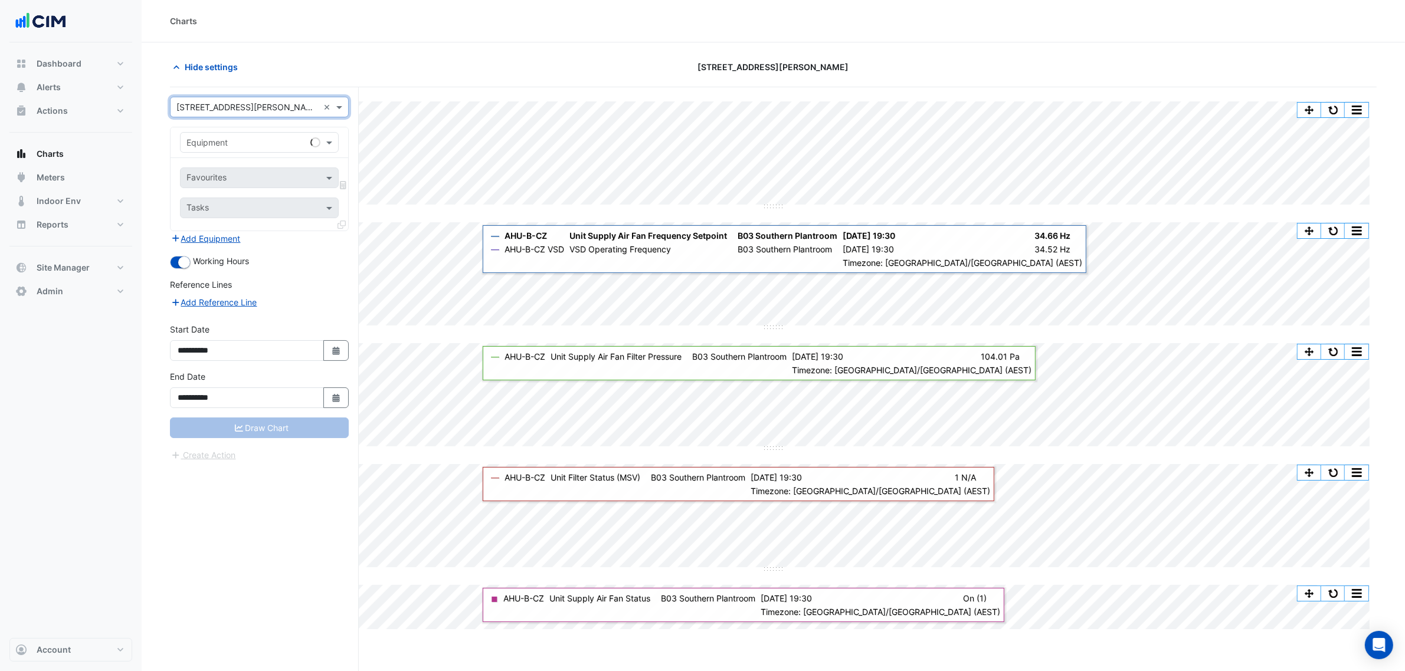
click at [270, 137] on input "text" at bounding box center [247, 143] width 122 height 12
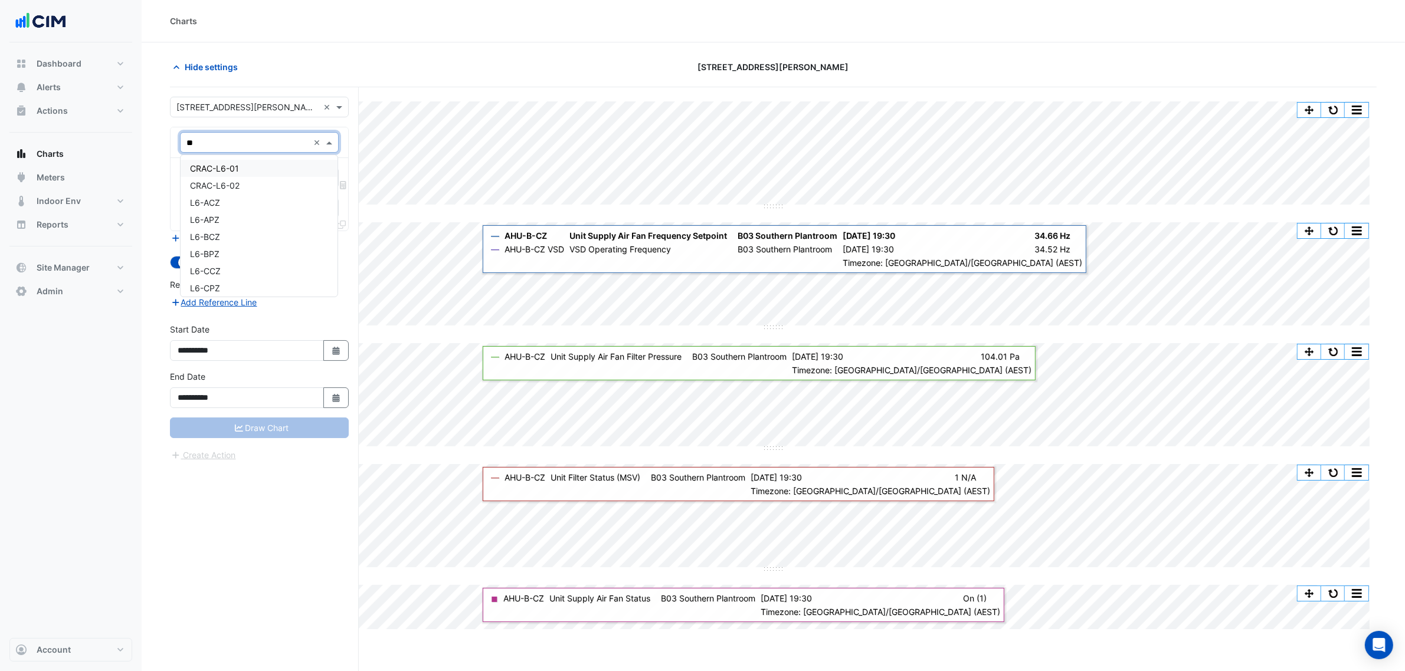
type input "***"
click at [263, 198] on div "L6-ACZ" at bounding box center [259, 202] width 157 height 17
click at [267, 175] on input "text" at bounding box center [245, 179] width 119 height 12
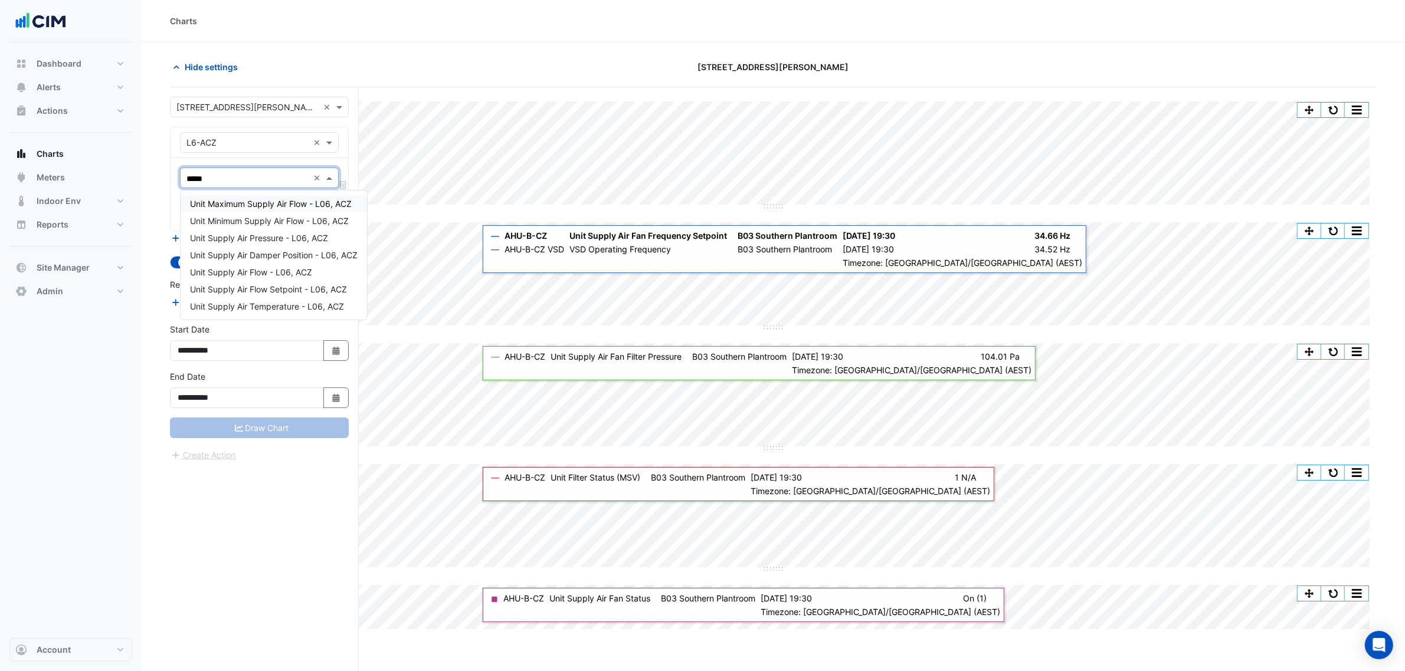
type input "******"
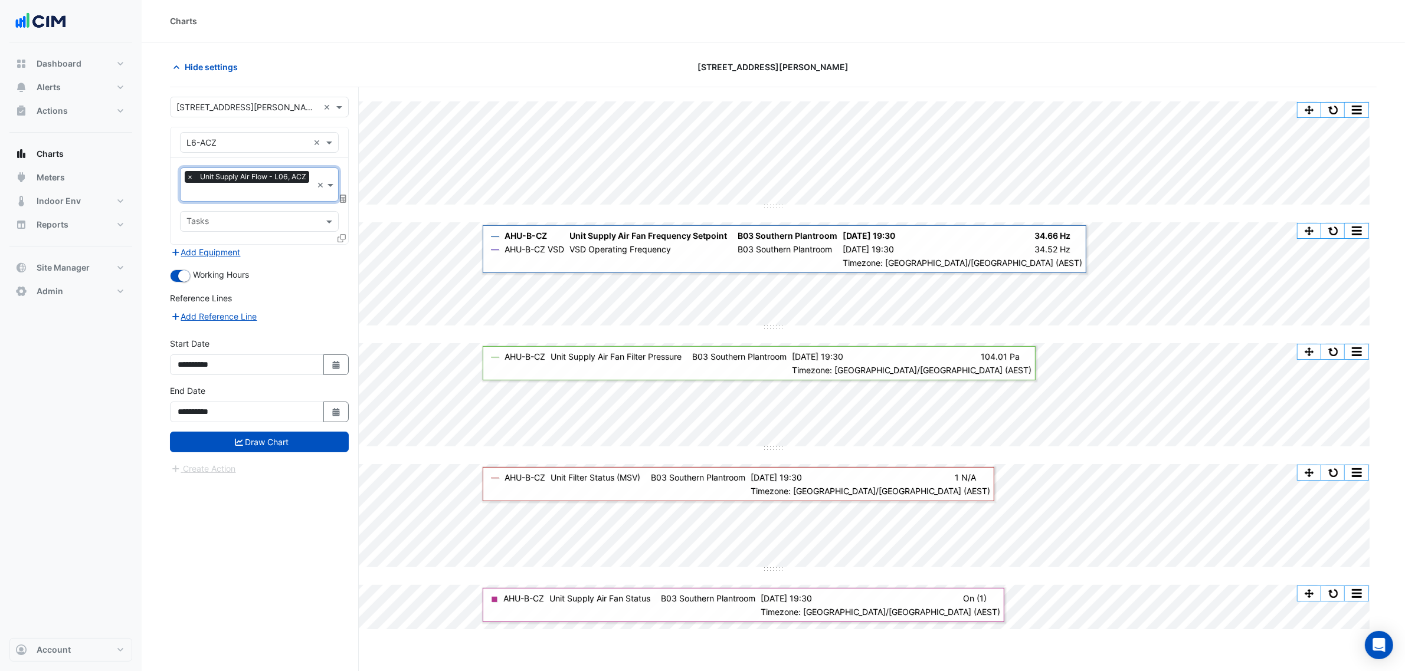
click at [339, 234] on icon at bounding box center [341, 238] width 8 height 8
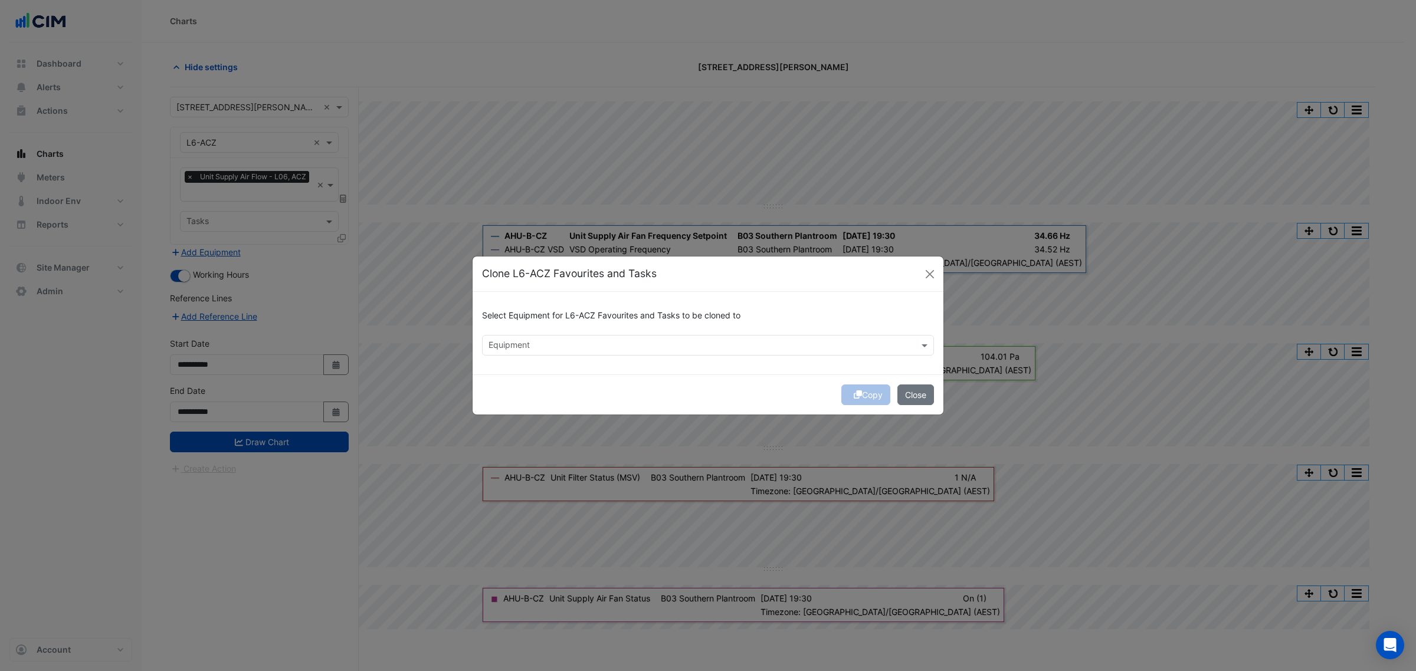
click at [568, 370] on div "Select Equipment for L6-ACZ Favourites and Tasks to be cloned to Equipment" at bounding box center [708, 333] width 471 height 83
click at [565, 346] on input "text" at bounding box center [700, 346] width 425 height 12
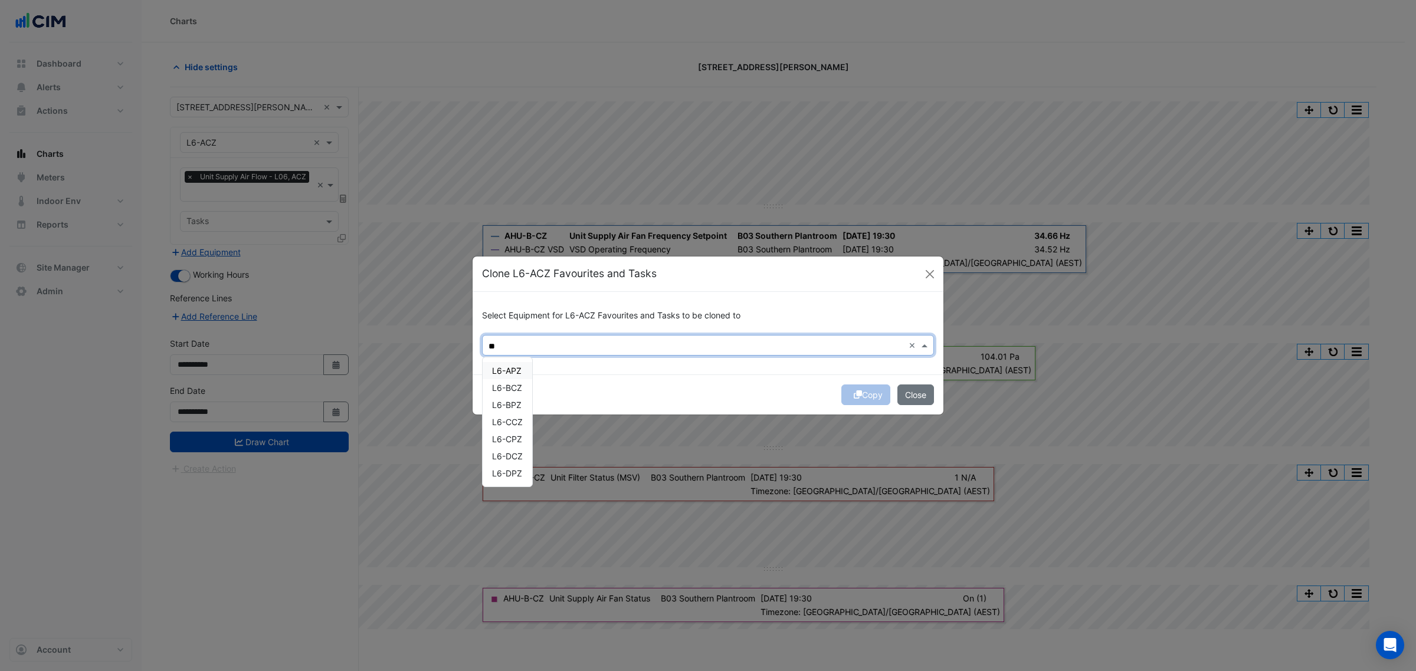
click at [523, 373] on div "L6-APZ" at bounding box center [508, 370] width 50 height 17
click at [520, 383] on div "L6-APZ L6-BCZ L6-BPZ L6-CCZ L6-CPZ L6-DCZ L6-DPZ" at bounding box center [508, 422] width 50 height 120
click at [519, 400] on span "L6-BPZ" at bounding box center [506, 405] width 29 height 10
click at [520, 375] on span "L6-APZ" at bounding box center [506, 371] width 29 height 10
click at [520, 386] on span "L6-BCZ" at bounding box center [507, 388] width 30 height 10
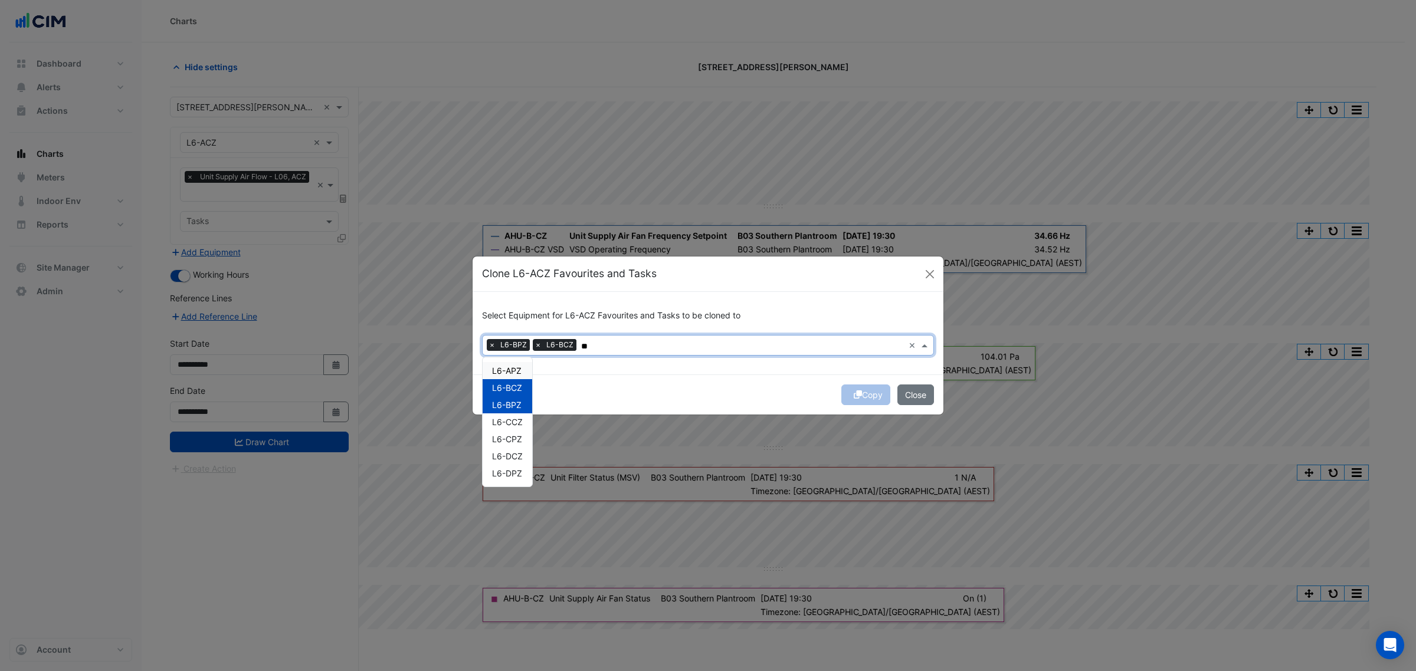
click at [518, 372] on span "L6-APZ" at bounding box center [506, 371] width 29 height 10
click at [508, 428] on div "L6-CCZ" at bounding box center [508, 422] width 50 height 17
click at [509, 437] on span "L6-CPZ" at bounding box center [507, 439] width 30 height 10
click at [512, 457] on span "L6-DCZ" at bounding box center [507, 456] width 31 height 10
click at [513, 478] on span "L6-DPZ" at bounding box center [507, 473] width 30 height 10
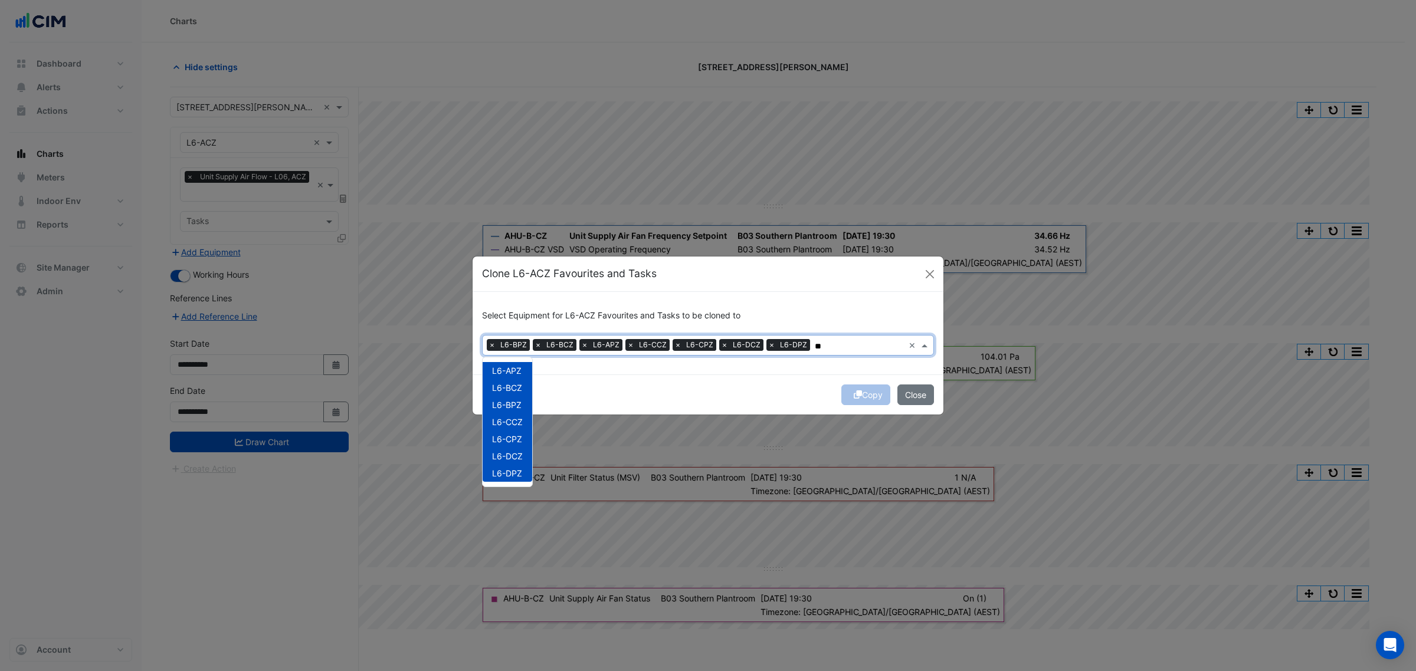
type input "**"
click at [615, 391] on div "Copy Close" at bounding box center [708, 395] width 471 height 40
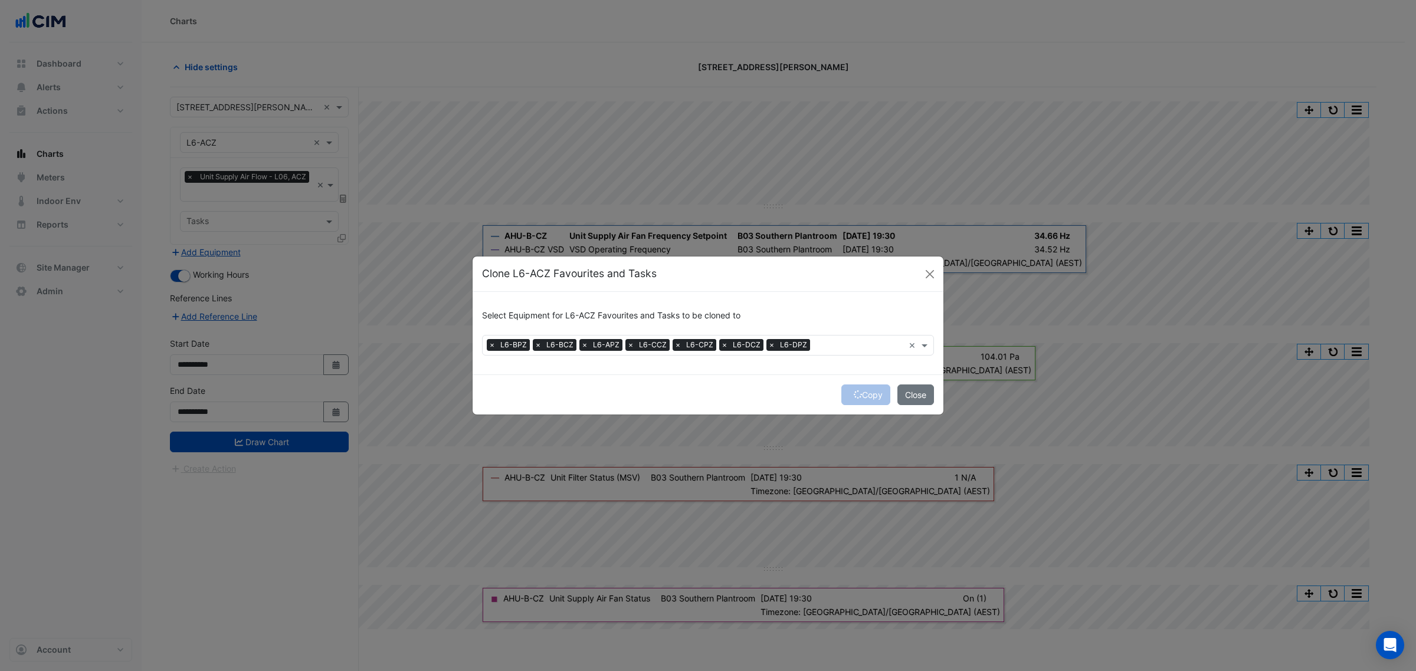
click at [868, 393] on div "Copy Close" at bounding box center [708, 395] width 471 height 40
click at [868, 393] on button "Copy" at bounding box center [865, 395] width 49 height 21
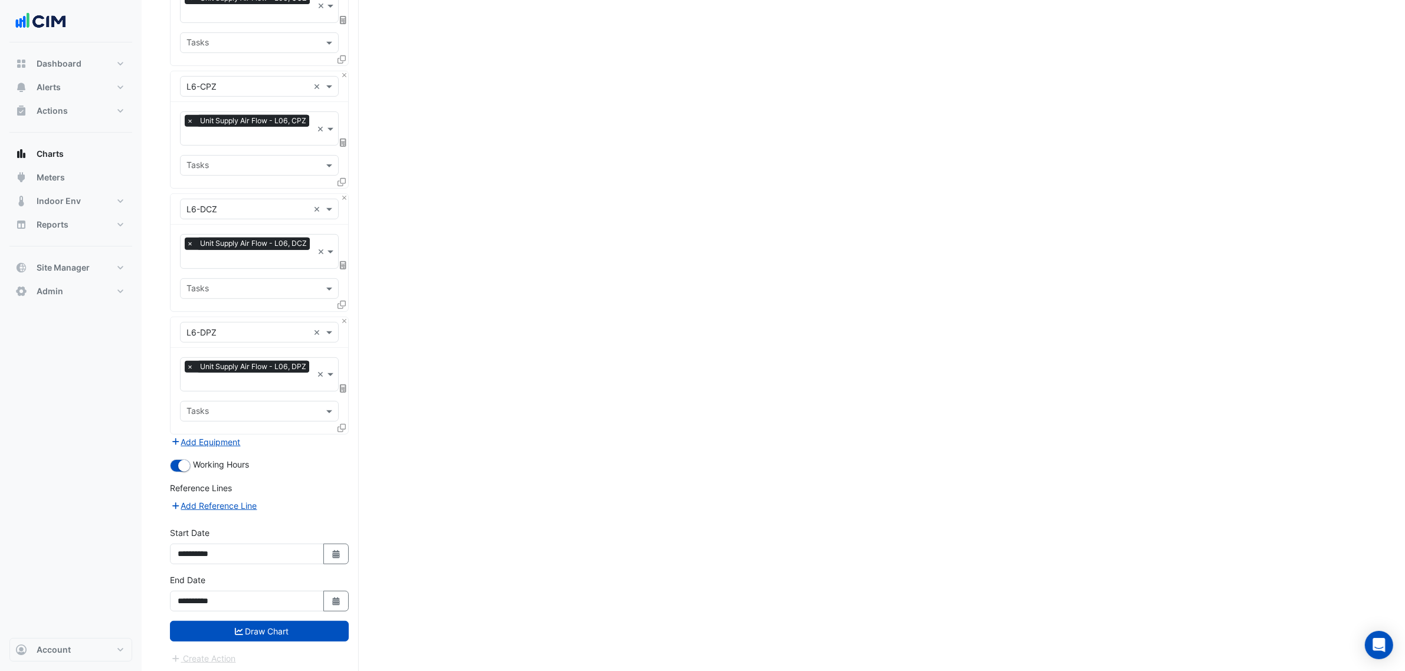
drag, startPoint x: 158, startPoint y: 538, endPoint x: 146, endPoint y: 704, distance: 166.2
click at [235, 636] on button "Draw Chart" at bounding box center [259, 631] width 179 height 21
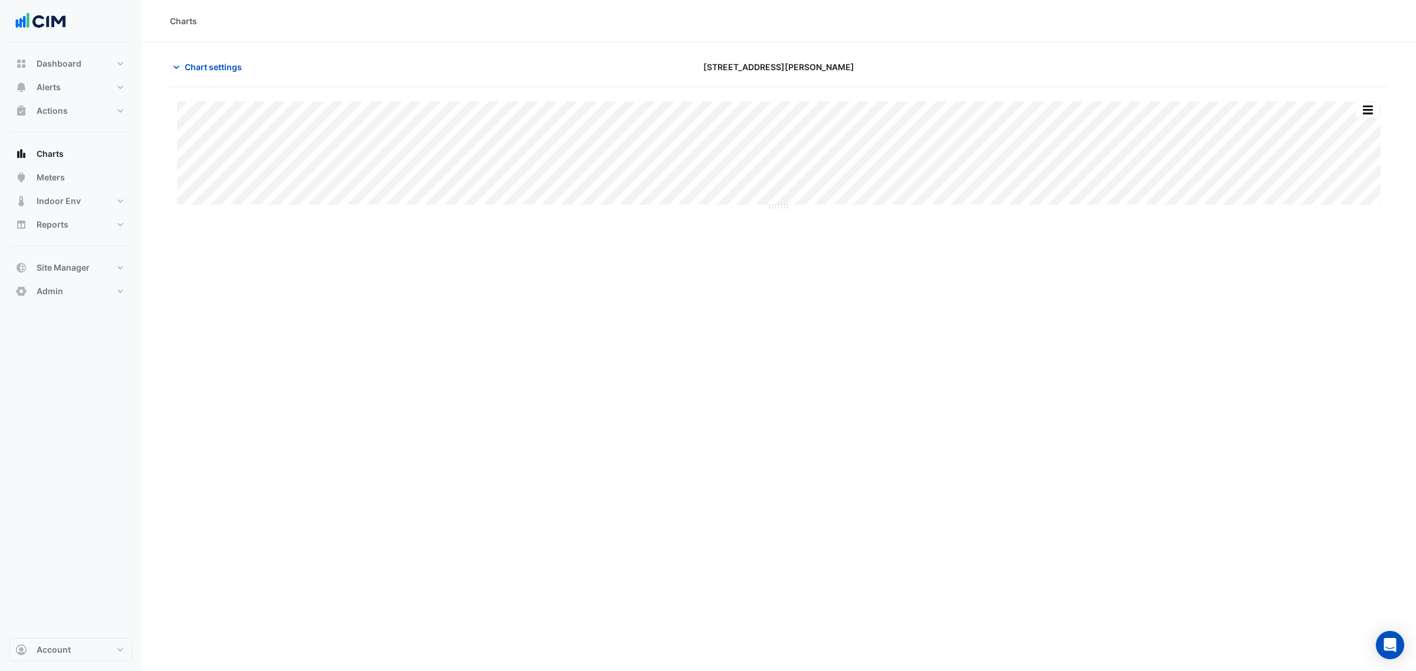
drag, startPoint x: 777, startPoint y: 208, endPoint x: 695, endPoint y: 435, distance: 240.9
click at [693, 440] on div "Charts Chart settings 1 Shelley Street Split by Equip Split All Split None Prin…" at bounding box center [779, 335] width 1274 height 671
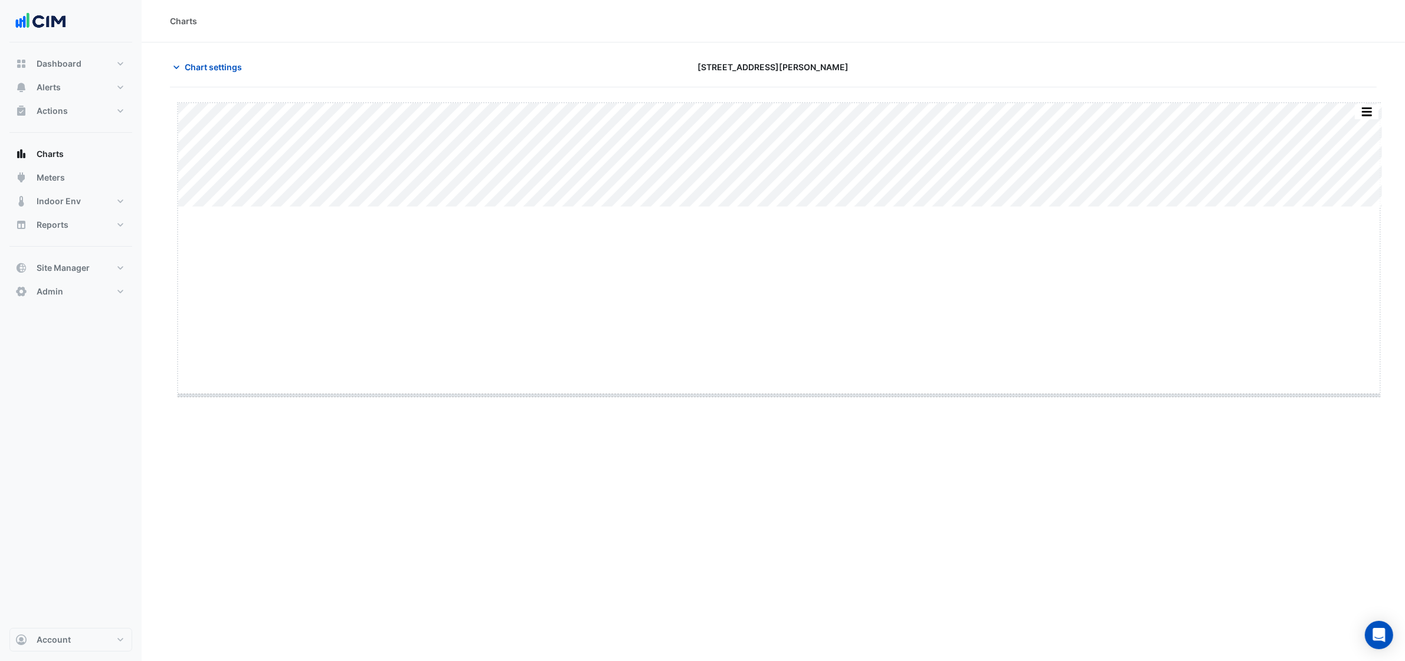
drag, startPoint x: 776, startPoint y: 208, endPoint x: 766, endPoint y: 408, distance: 200.9
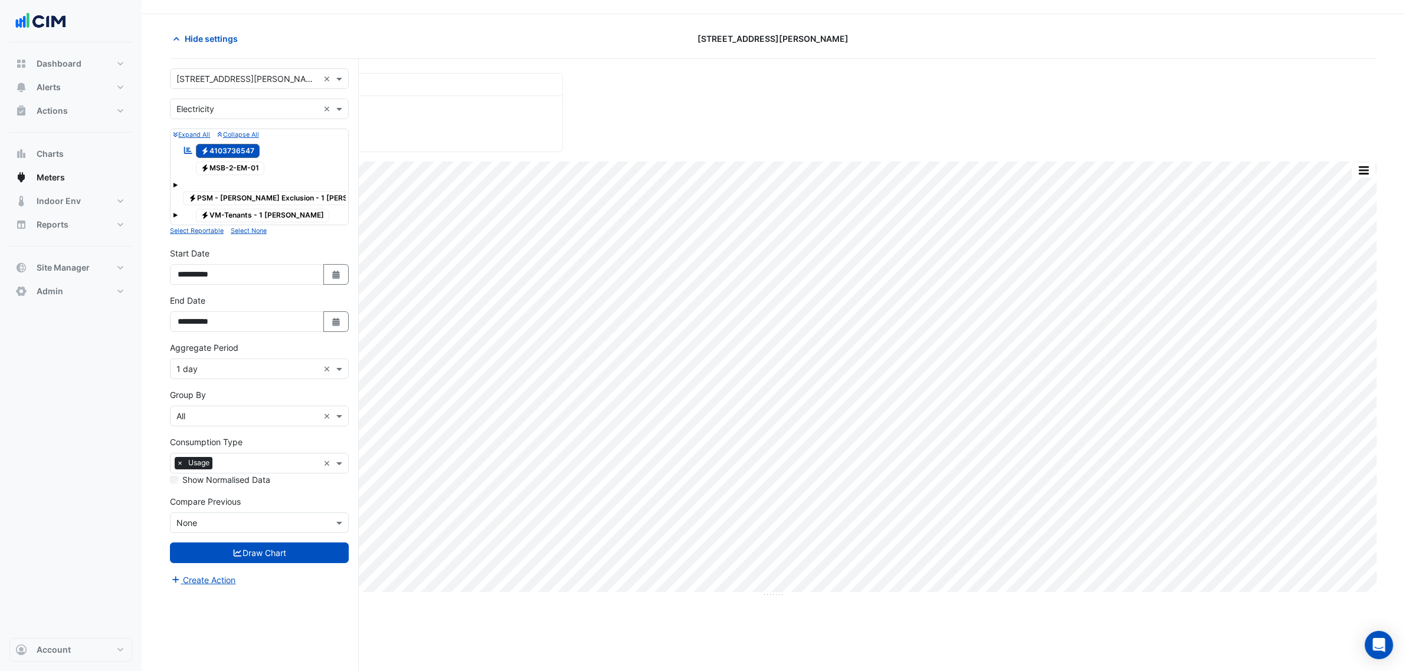
scroll to position [45, 0]
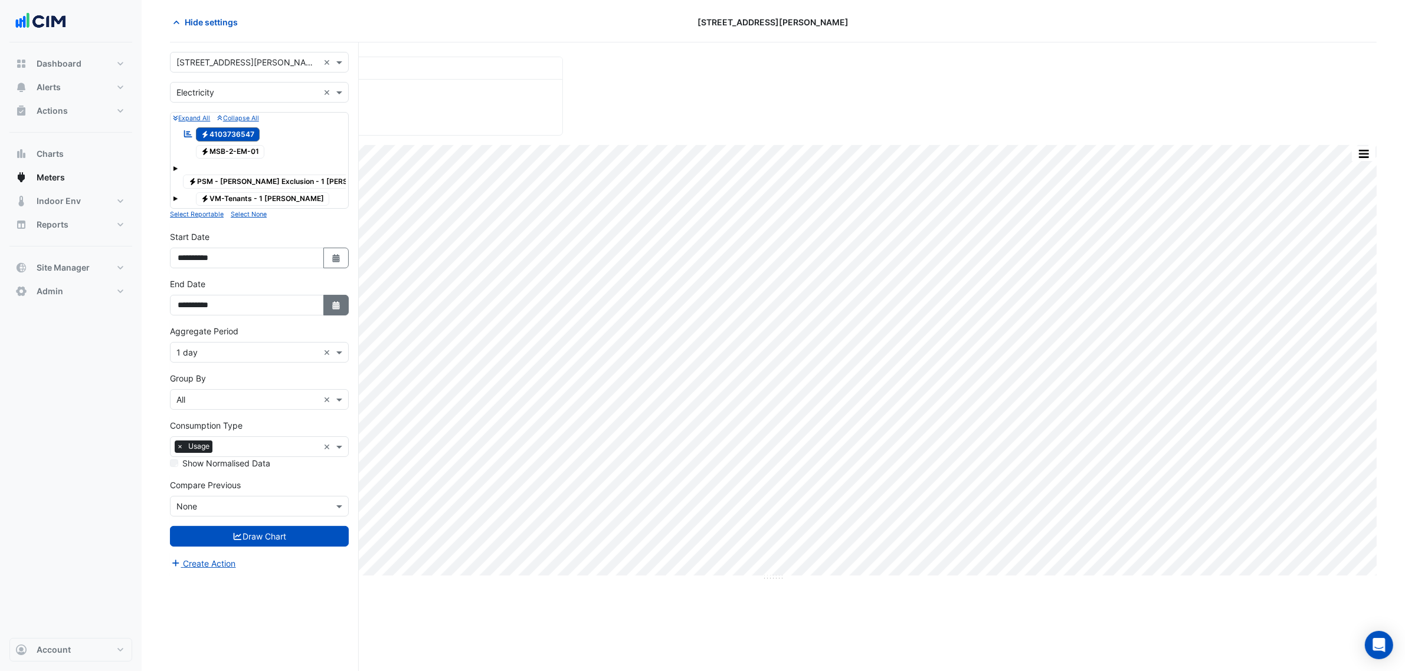
click at [335, 301] on icon "button" at bounding box center [335, 305] width 7 height 8
select select "*"
click at [213, 192] on div "9" at bounding box center [208, 195] width 19 height 19
type input "**********"
click at [284, 526] on button "Draw Chart" at bounding box center [259, 536] width 179 height 21
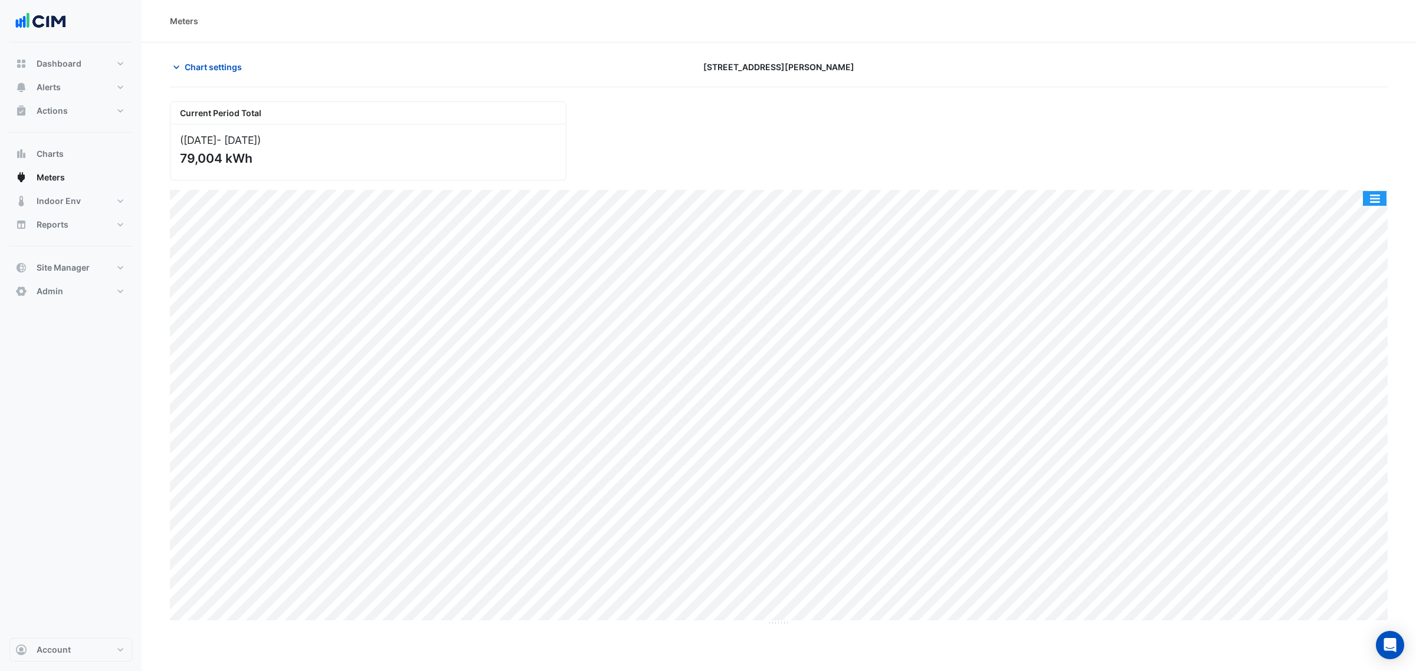
click at [1384, 195] on button "button" at bounding box center [1375, 198] width 24 height 15
click at [1222, 157] on div "Current Period Total (18 Aug 25 - 09 Sep 25 ) 79,004 kWh" at bounding box center [779, 136] width 1232 height 88
click at [225, 71] on span "Chart settings" at bounding box center [213, 67] width 57 height 12
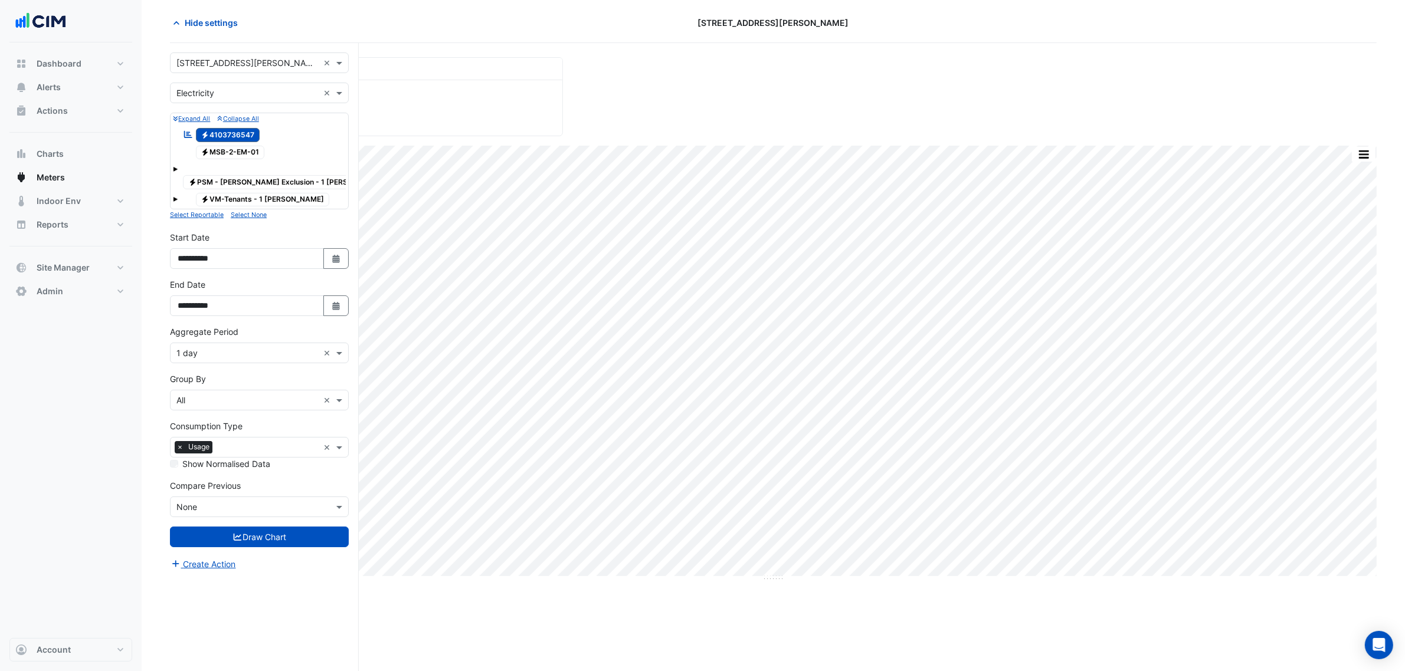
scroll to position [45, 0]
drag, startPoint x: 248, startPoint y: 484, endPoint x: 254, endPoint y: 500, distance: 16.4
click at [248, 485] on div "Compare Previous Compare Previous × None" at bounding box center [259, 498] width 179 height 38
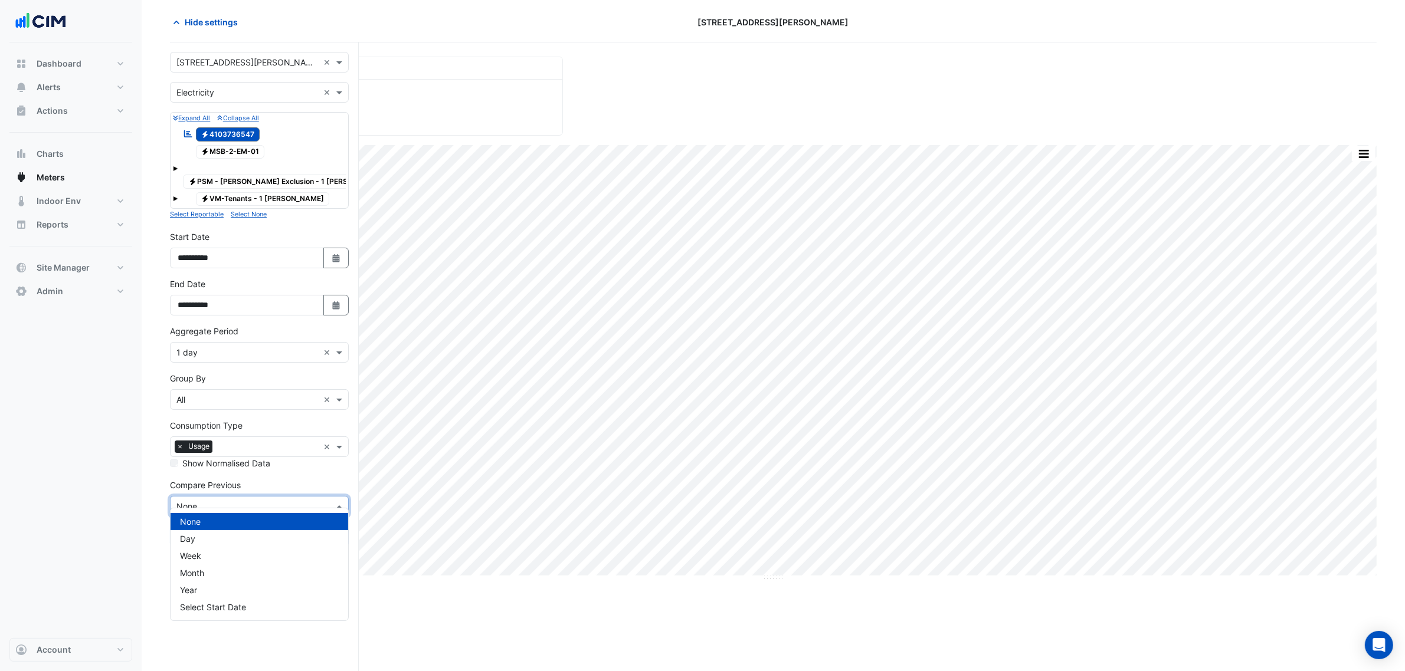
click at [254, 501] on input "text" at bounding box center [247, 507] width 142 height 12
click at [229, 564] on div "None Day Week Month Year Select Start Date" at bounding box center [259, 564] width 178 height 103
click at [230, 569] on div "Month" at bounding box center [259, 573] width 178 height 17
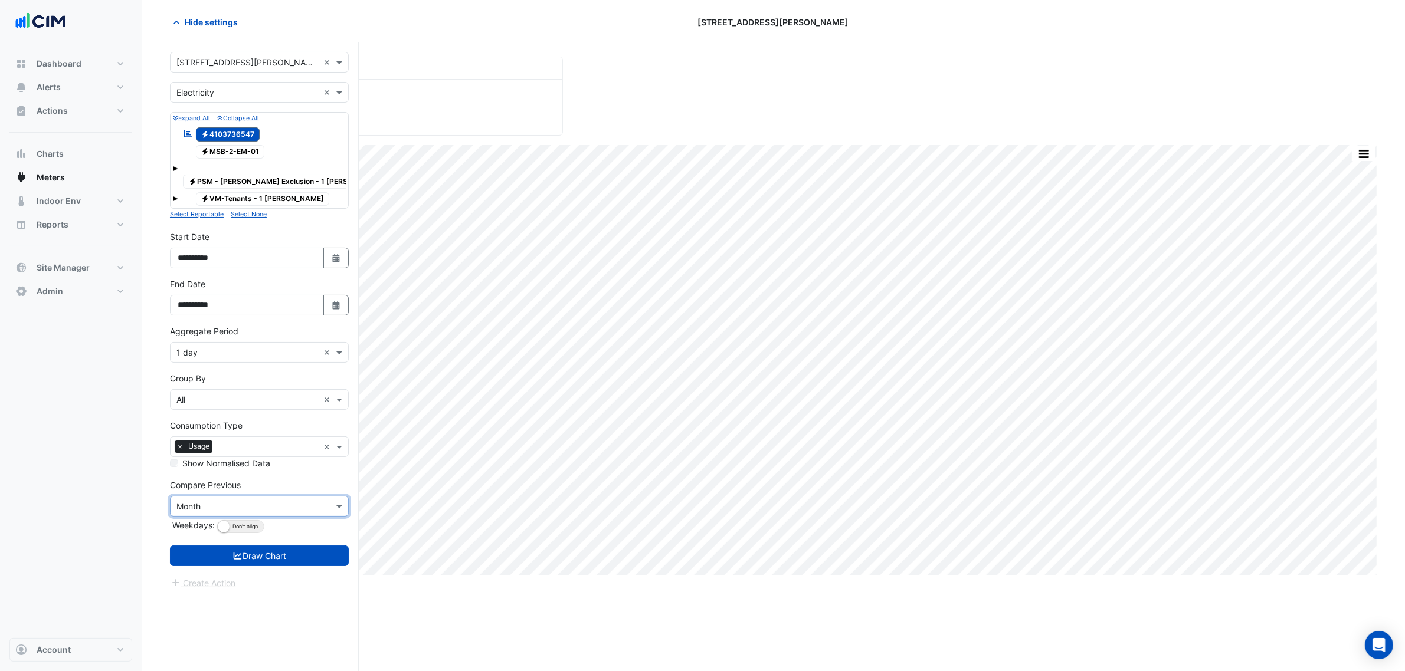
click at [267, 501] on input "text" at bounding box center [247, 507] width 142 height 12
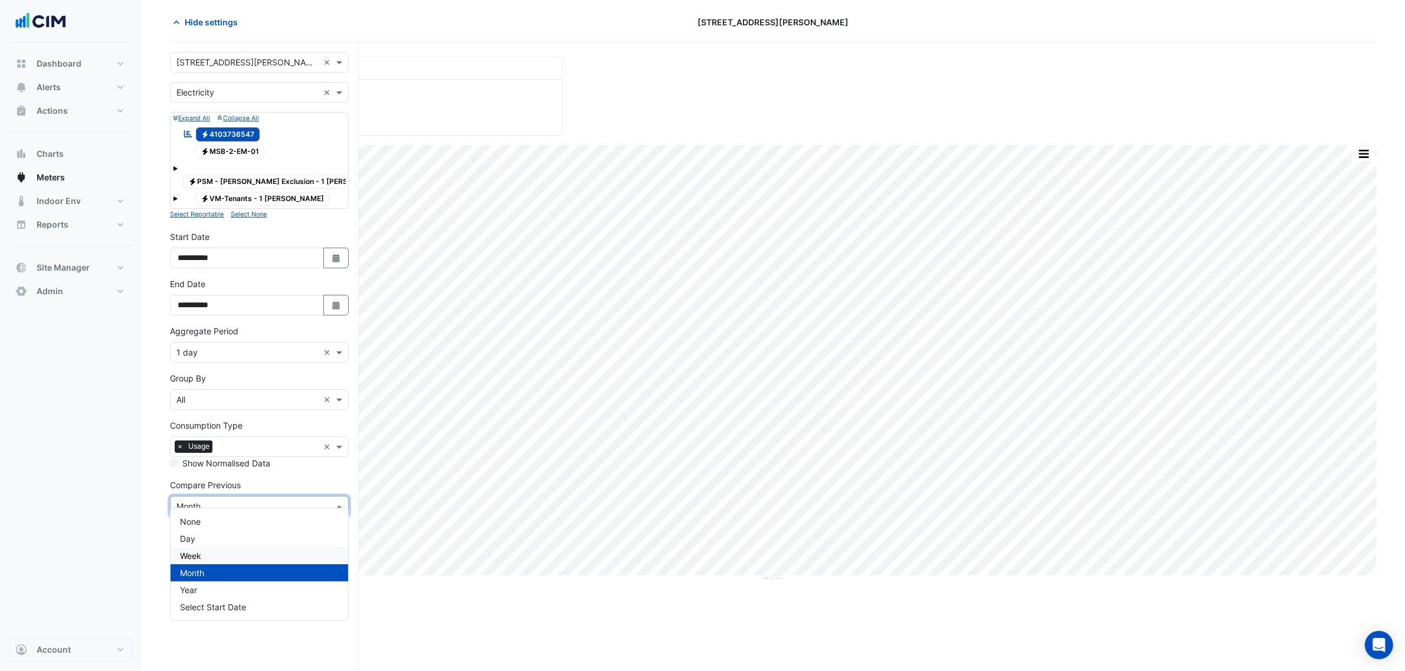
click at [241, 549] on div "Week" at bounding box center [259, 555] width 178 height 17
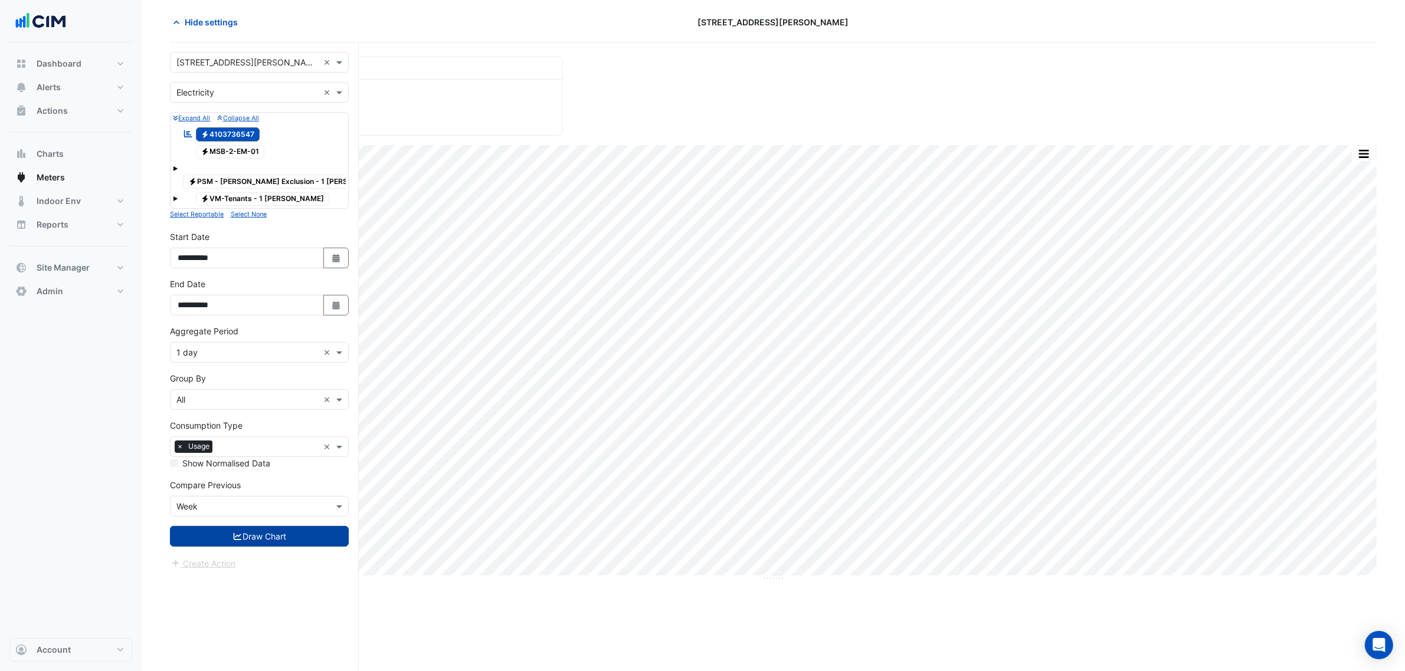
drag, startPoint x: 303, startPoint y: 507, endPoint x: 310, endPoint y: 522, distance: 16.6
click at [303, 509] on form "Select a Site × 1 Shelley Street × Utility Type × Electricity × Expand All Coll…" at bounding box center [259, 311] width 179 height 519
click at [310, 526] on button "Draw Chart" at bounding box center [259, 536] width 179 height 21
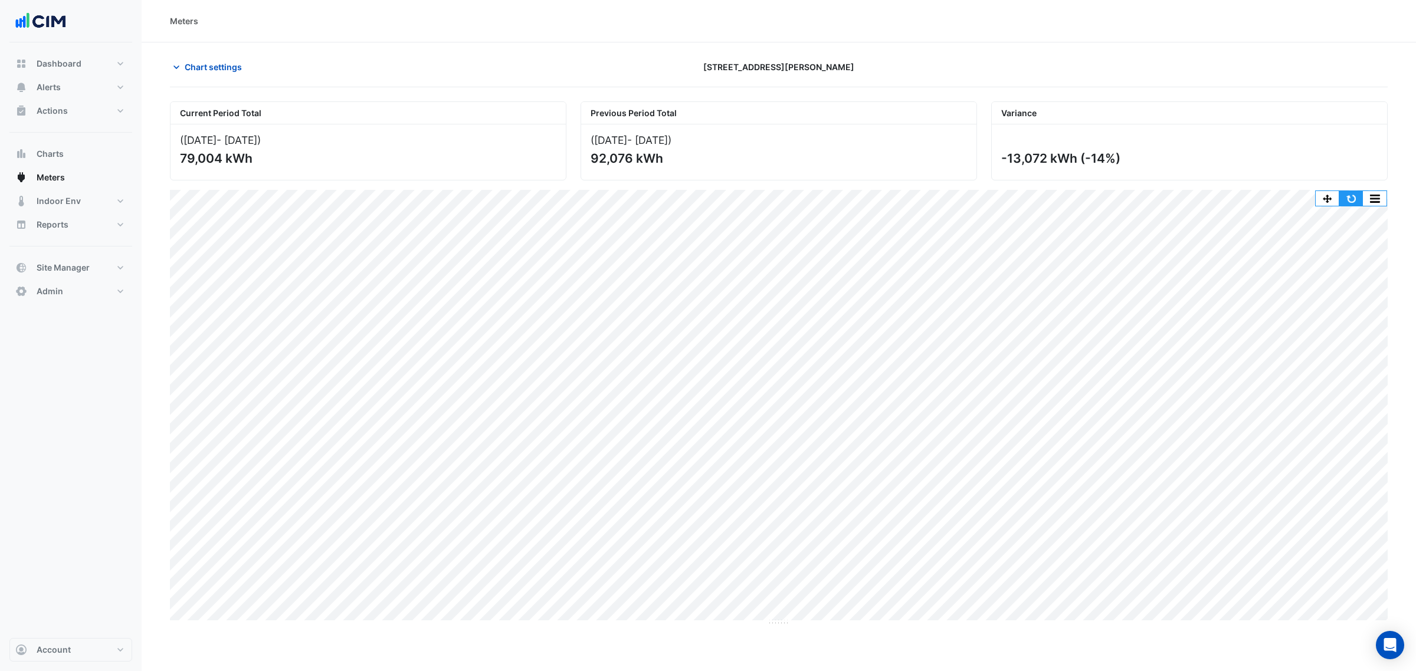
click at [1352, 195] on button "button" at bounding box center [1351, 198] width 24 height 15
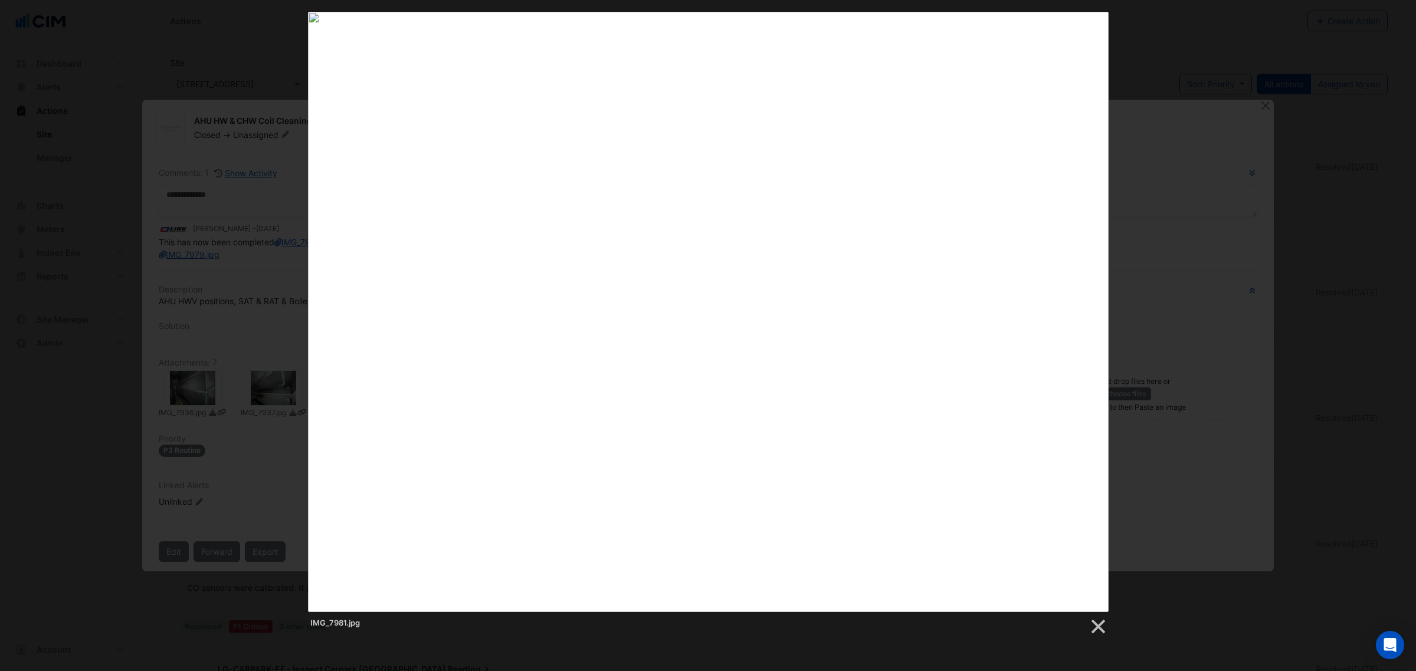
click at [1333, 181] on div "IMG_7981.jpg" at bounding box center [708, 324] width 1416 height 624
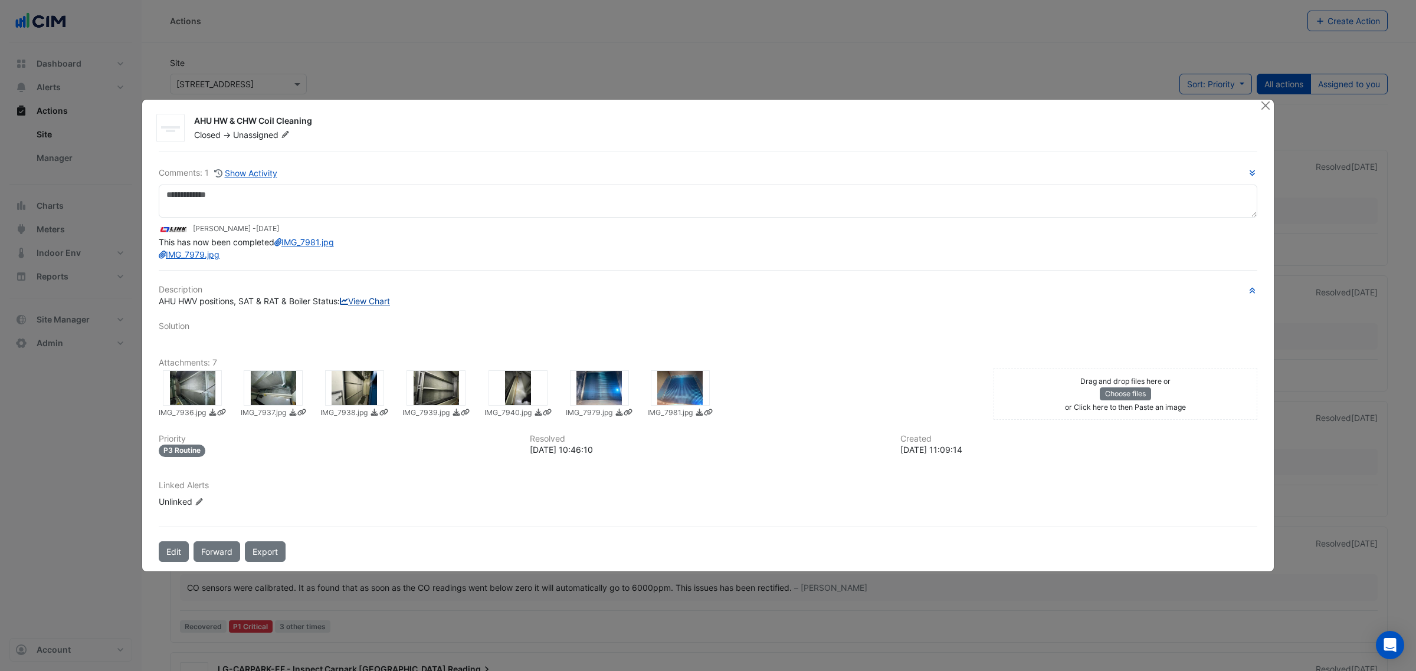
click at [340, 306] on link "View Chart" at bounding box center [365, 301] width 50 height 10
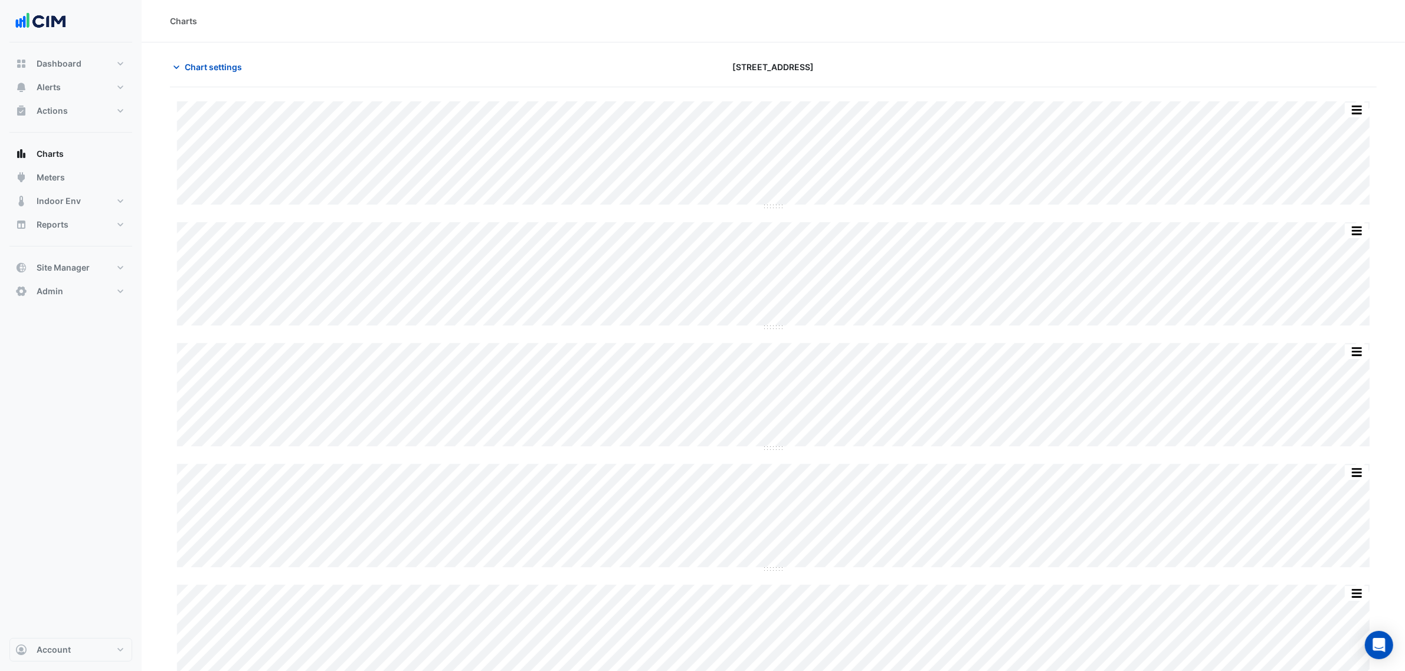
type input "**********"
click at [241, 74] on button "Chart settings" at bounding box center [210, 67] width 80 height 21
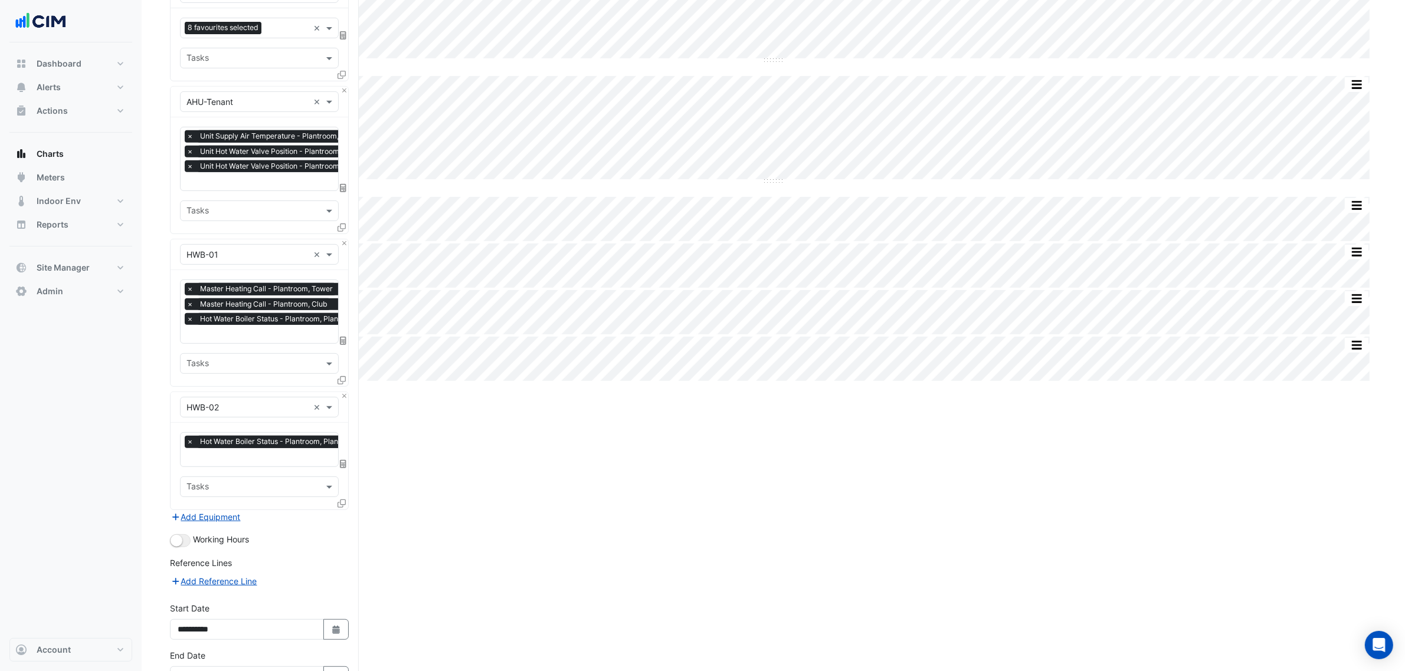
scroll to position [709, 0]
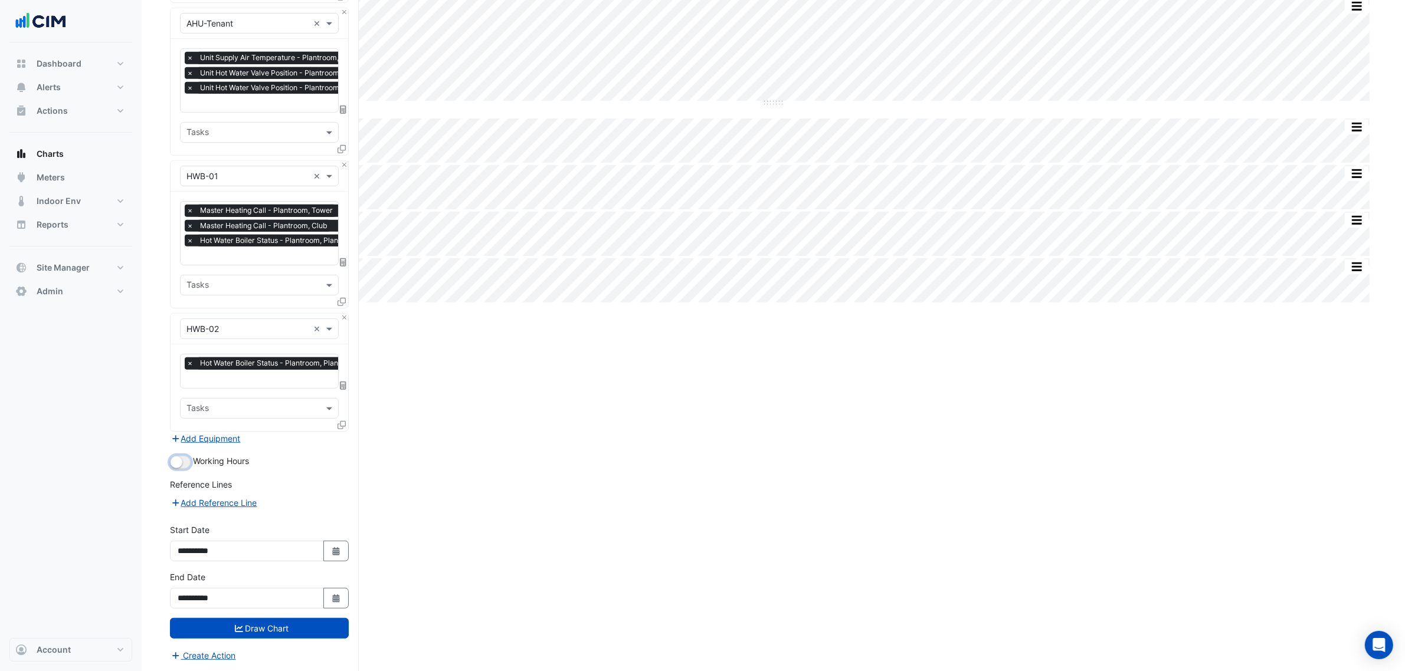
click at [184, 468] on button "button" at bounding box center [180, 462] width 21 height 13
click at [342, 594] on button "Select Date" at bounding box center [336, 598] width 26 height 21
click at [304, 443] on span "Next month" at bounding box center [303, 441] width 9 height 9
select select "*"
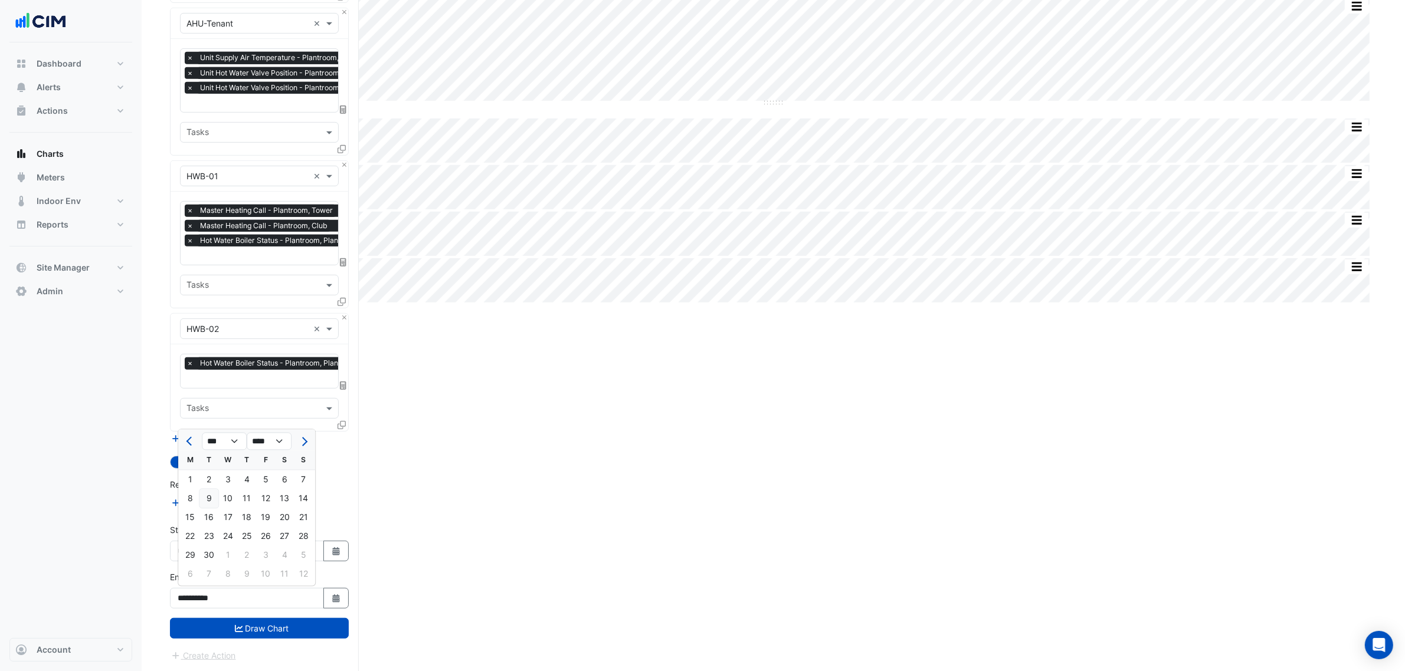
click at [212, 503] on div "9" at bounding box center [208, 499] width 19 height 19
type input "**********"
click at [291, 628] on button "Draw Chart" at bounding box center [259, 628] width 179 height 21
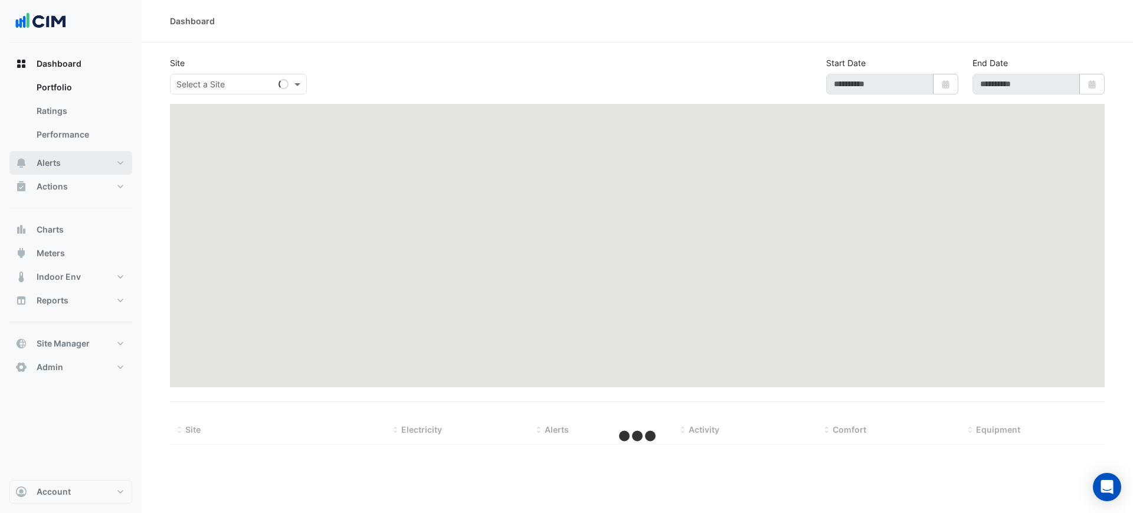
click at [73, 169] on button "Alerts" at bounding box center [70, 163] width 123 height 24
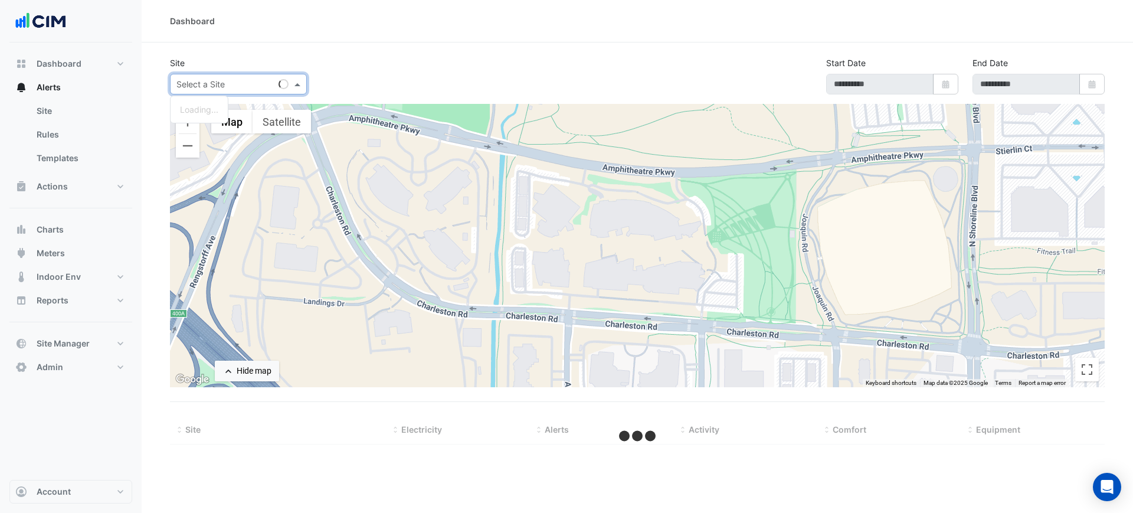
click at [193, 88] on div "Select a Site" at bounding box center [238, 84] width 137 height 21
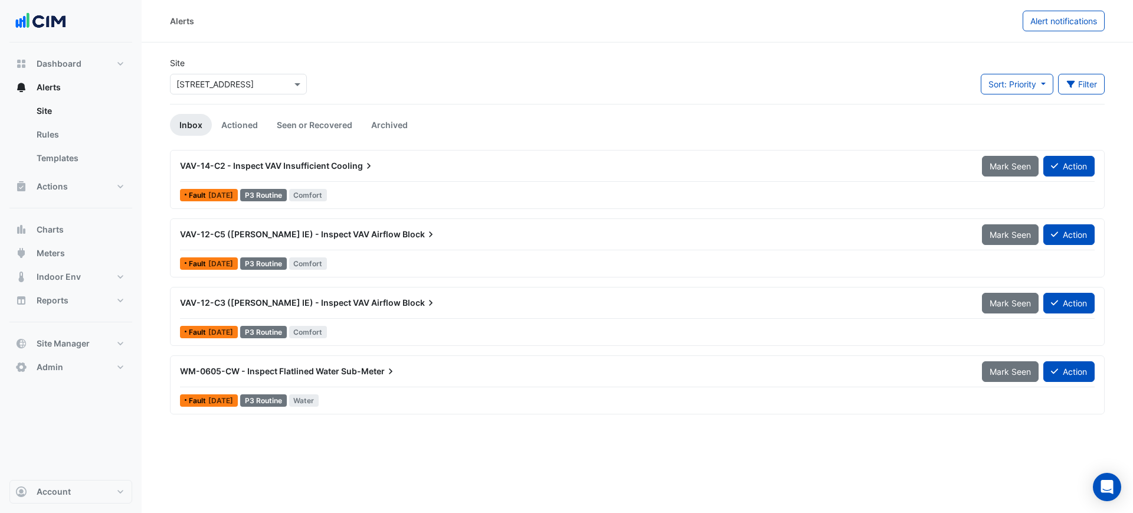
click at [194, 89] on input "text" at bounding box center [226, 84] width 100 height 12
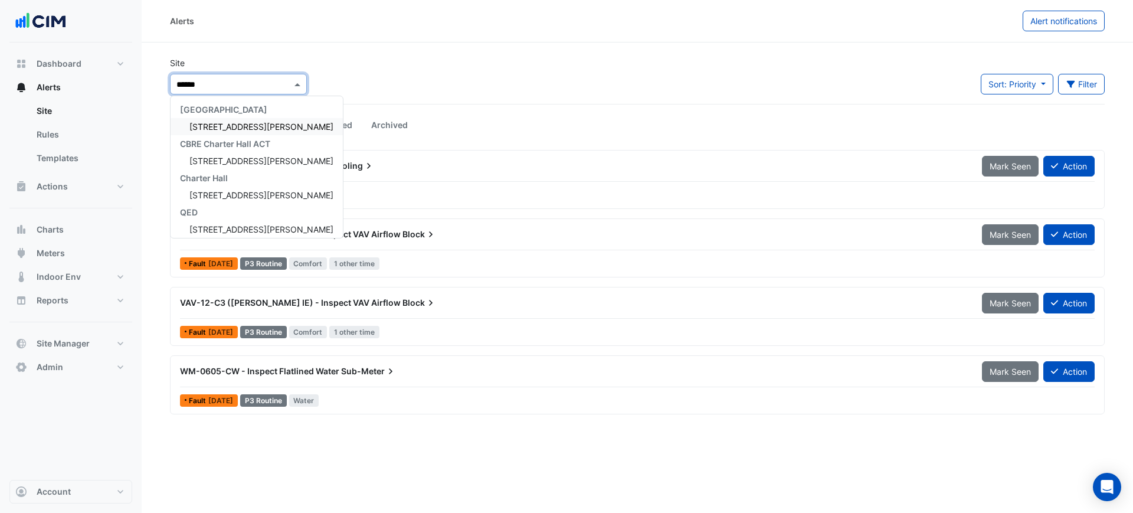
type input "*******"
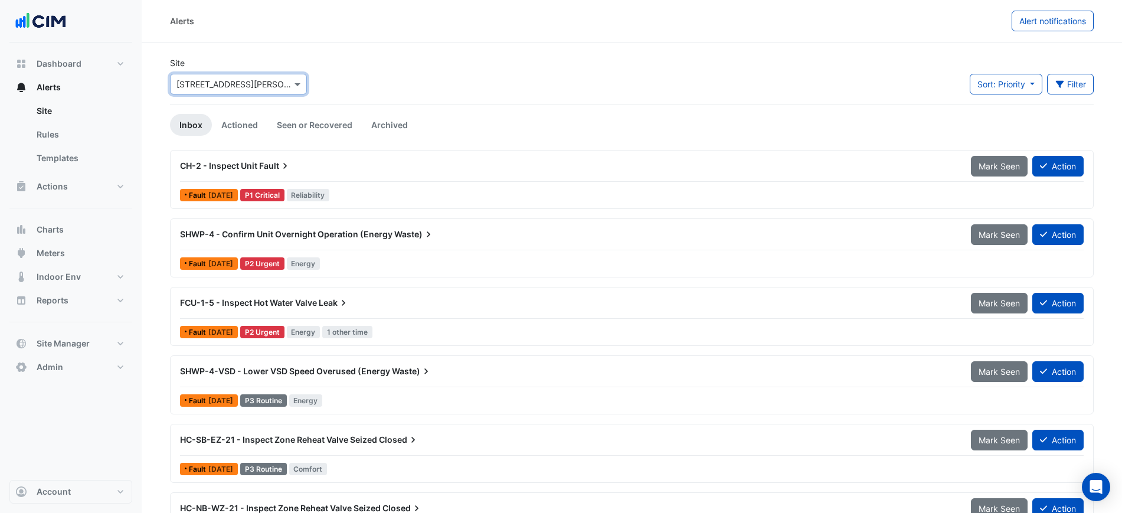
click at [286, 227] on div "SHWP-4 - Confirm Unit Overnight Operation (Energy Waste)" at bounding box center [568, 234] width 791 height 21
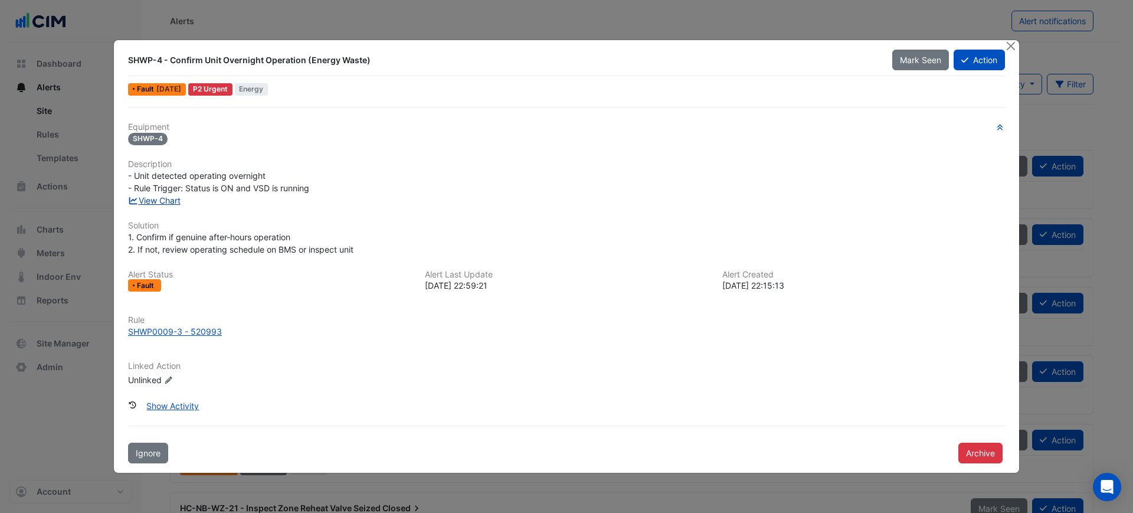
click at [174, 199] on link "View Chart" at bounding box center [154, 200] width 53 height 10
click at [1012, 48] on button "Close" at bounding box center [1010, 46] width 12 height 12
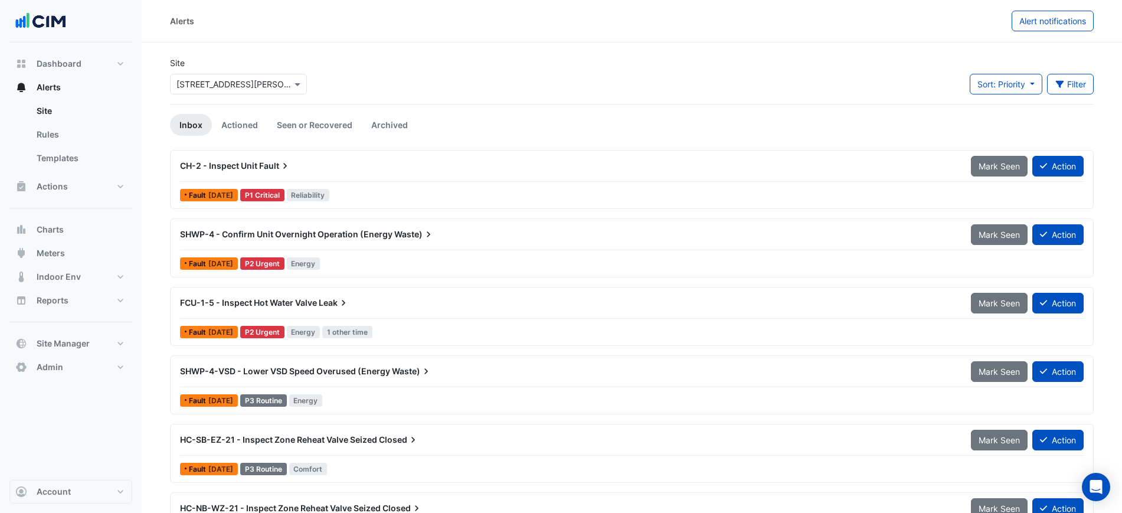
click at [402, 305] on div "FCU-1-5 - Inspect Hot Water Valve Leak" at bounding box center [568, 303] width 776 height 12
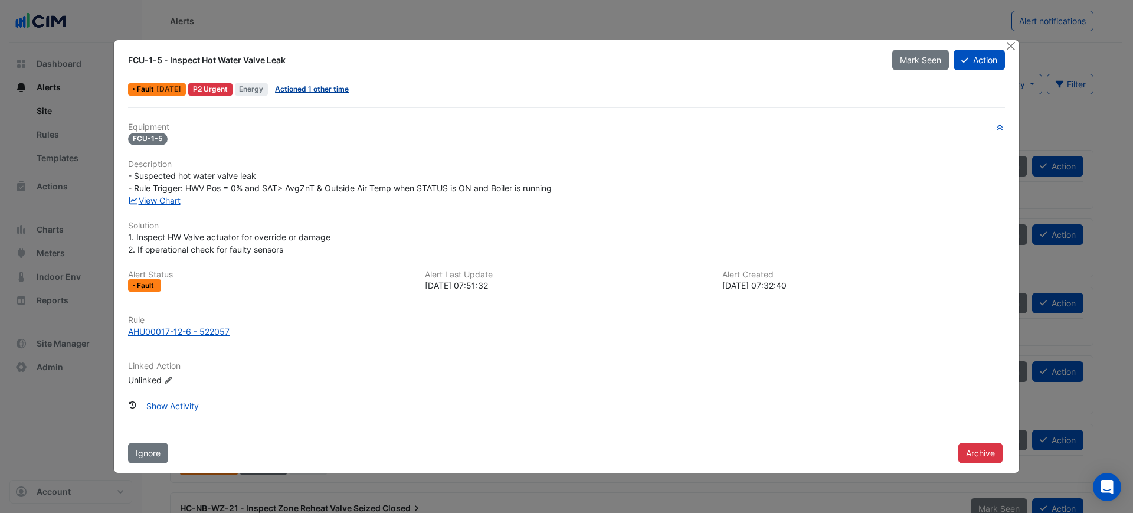
click at [327, 89] on link "Actioned 1 other time" at bounding box center [312, 88] width 74 height 9
click at [140, 199] on link "View Chart" at bounding box center [154, 200] width 53 height 10
click at [1009, 42] on button "Close" at bounding box center [1010, 46] width 12 height 12
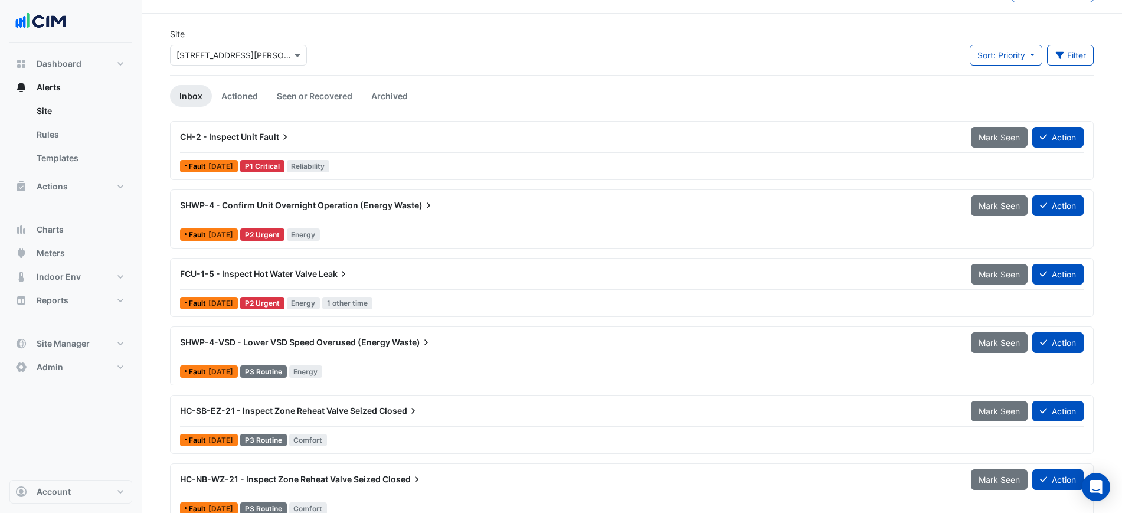
scroll to position [74, 0]
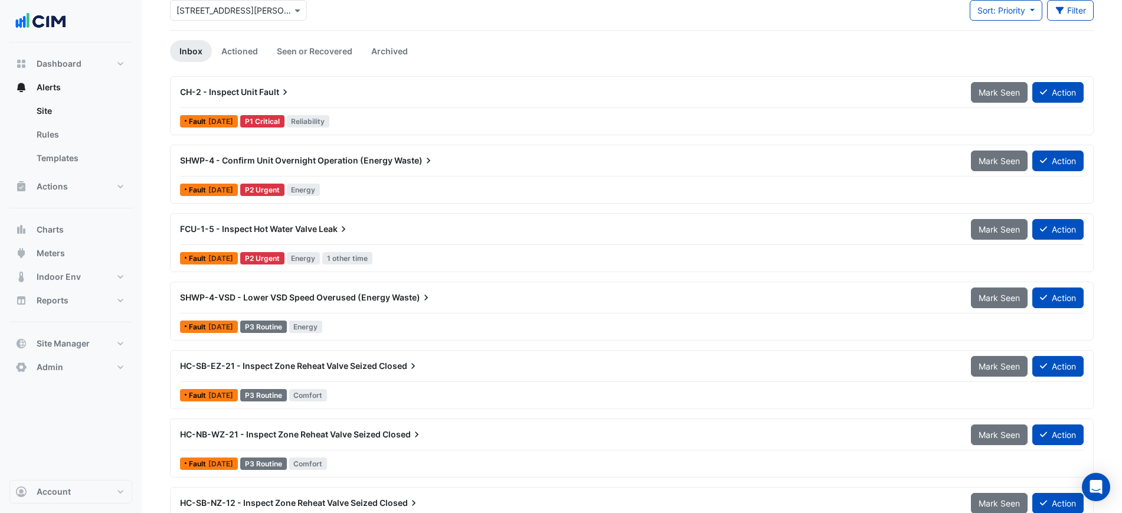
click at [369, 113] on div "Fault 3 days ago P1 Critical Reliability" at bounding box center [632, 121] width 906 height 17
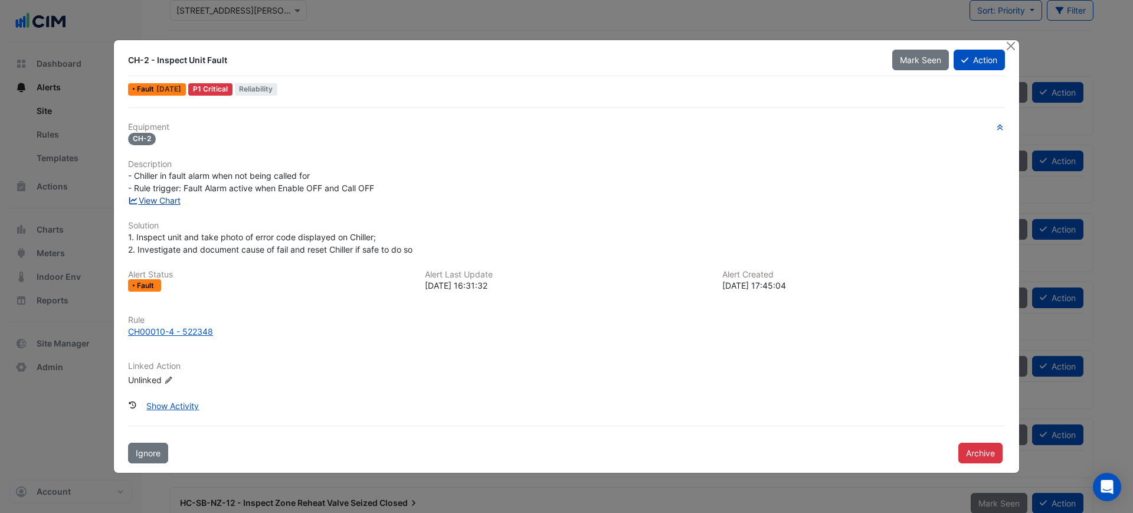
click at [167, 198] on link "View Chart" at bounding box center [154, 200] width 53 height 10
click at [1015, 47] on button "Close" at bounding box center [1010, 46] width 12 height 12
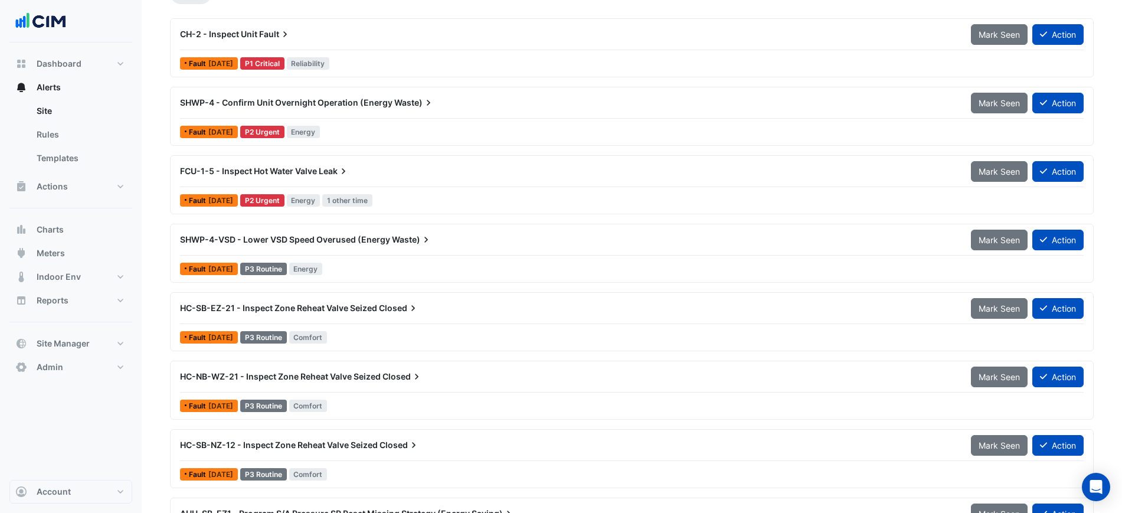
scroll to position [185, 0]
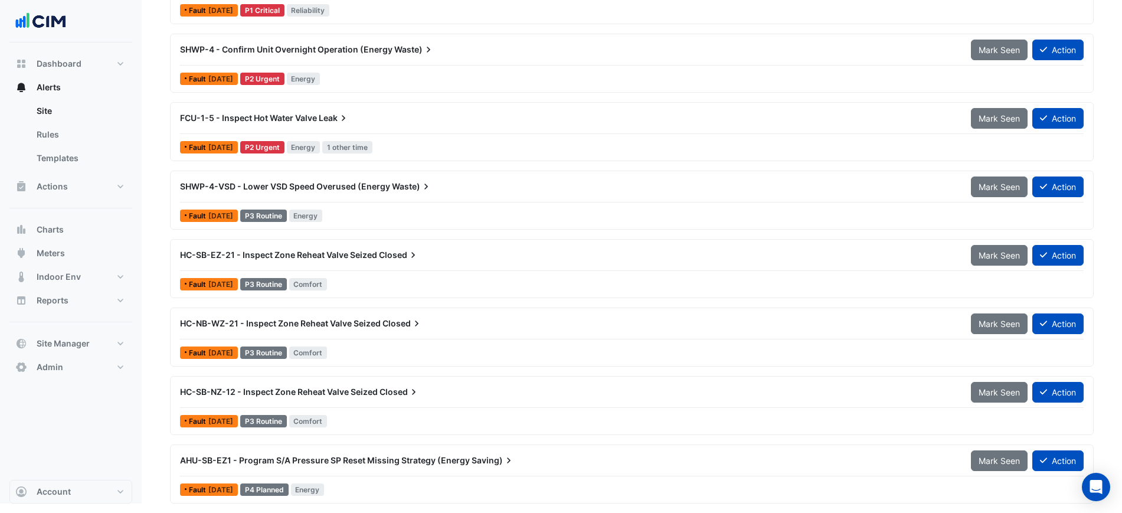
click at [578, 15] on div "Fault 3 days ago P1 Critical Reliability" at bounding box center [632, 10] width 906 height 17
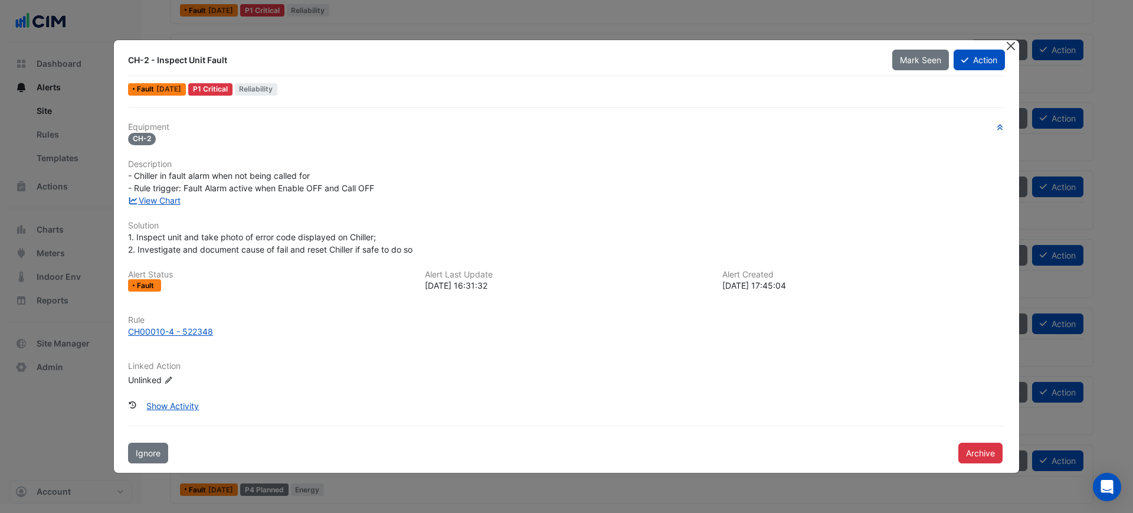
click at [1011, 47] on button "Close" at bounding box center [1010, 46] width 12 height 12
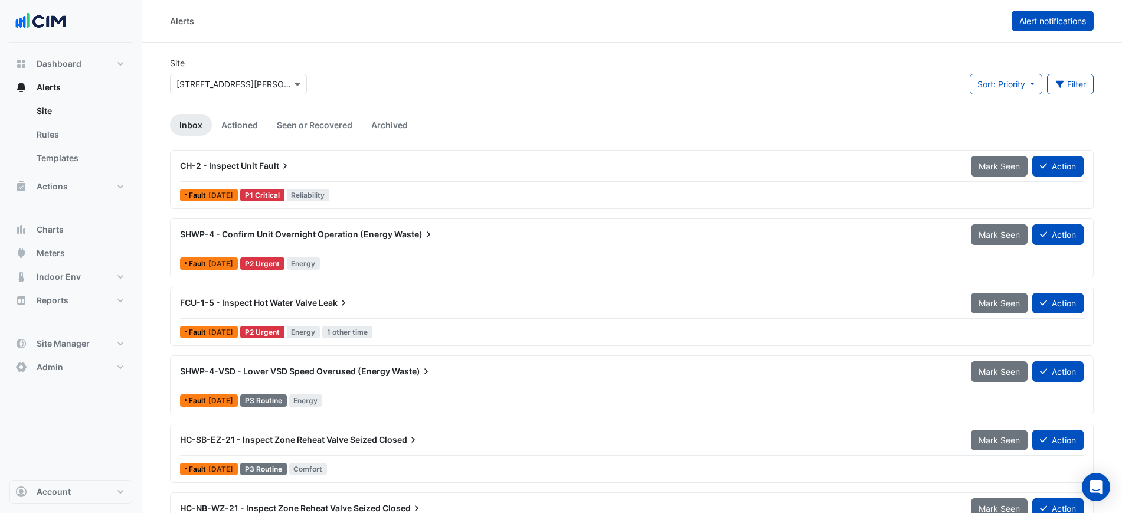
click at [1060, 30] on button "Alert notifications" at bounding box center [1052, 21] width 82 height 21
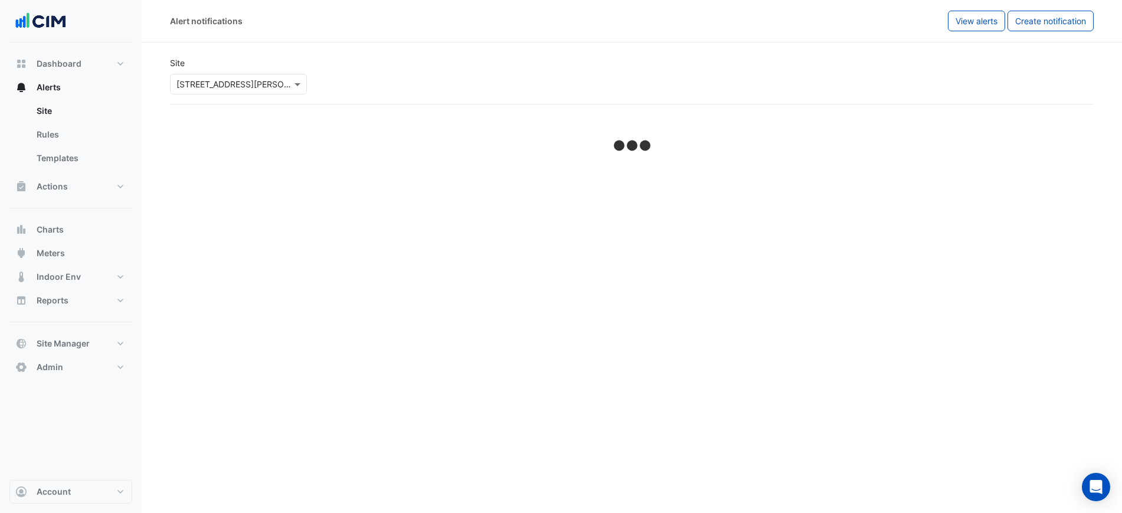
select select "******"
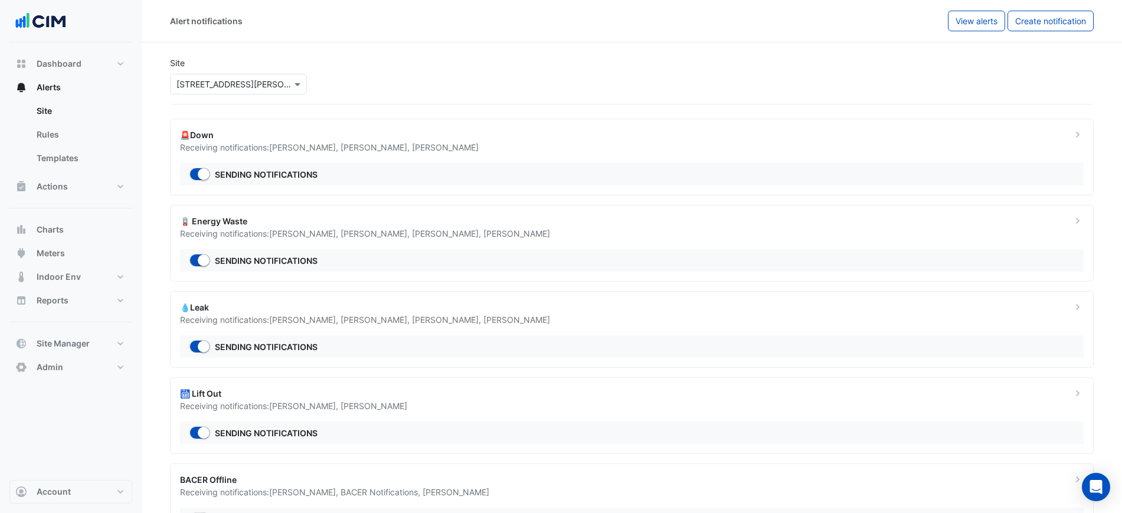
click at [496, 225] on div "🪫 Energy Waste" at bounding box center [618, 221] width 877 height 12
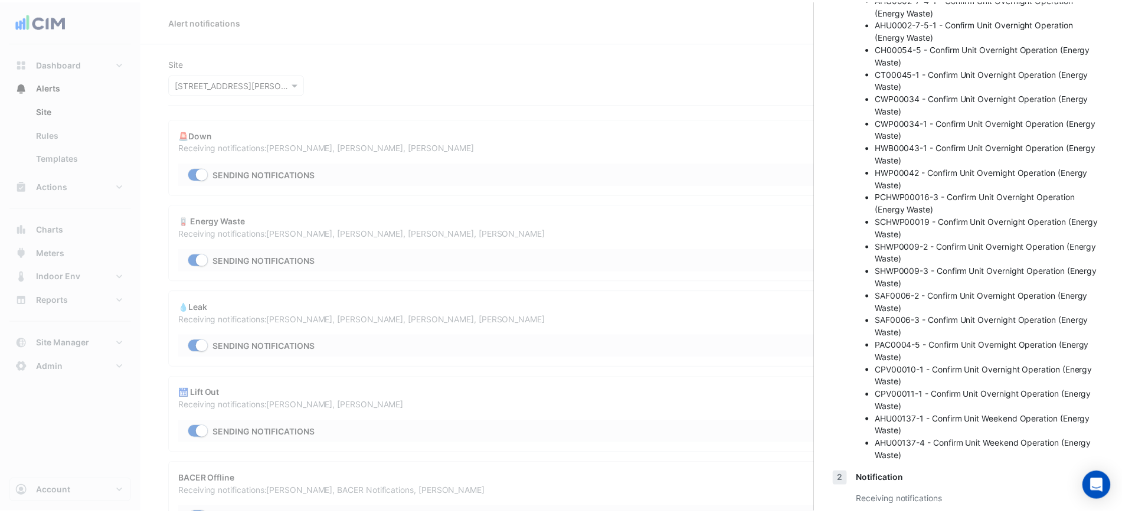
scroll to position [392, 0]
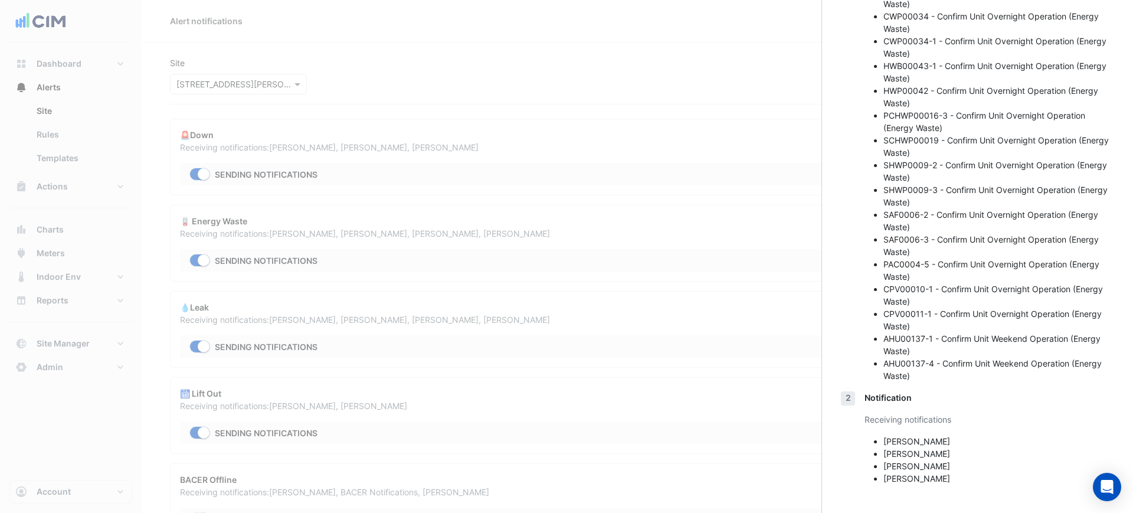
click at [608, 145] on ngb-offcanvas-backdrop at bounding box center [566, 256] width 1133 height 513
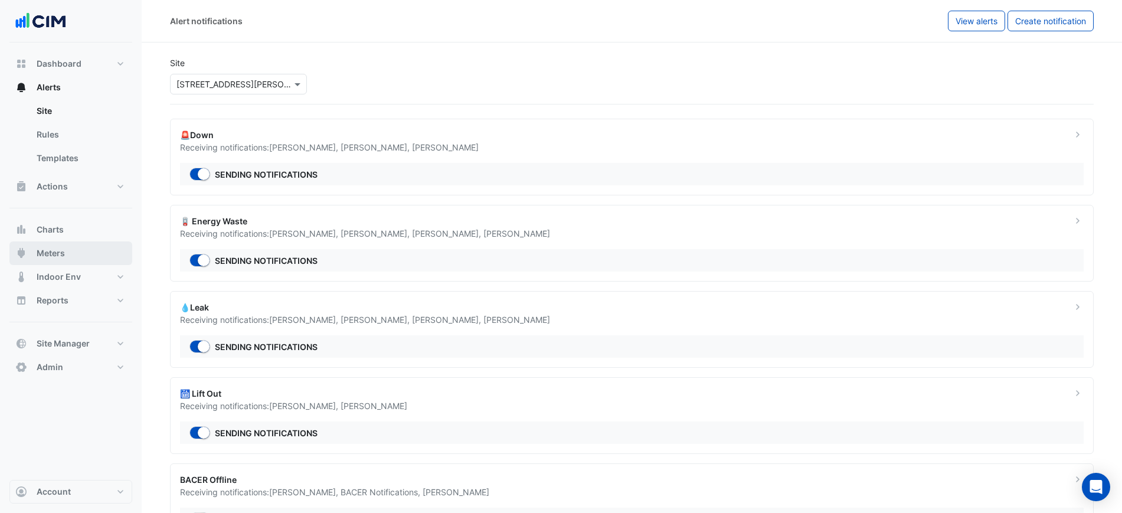
click at [78, 252] on button "Meters" at bounding box center [70, 253] width 123 height 24
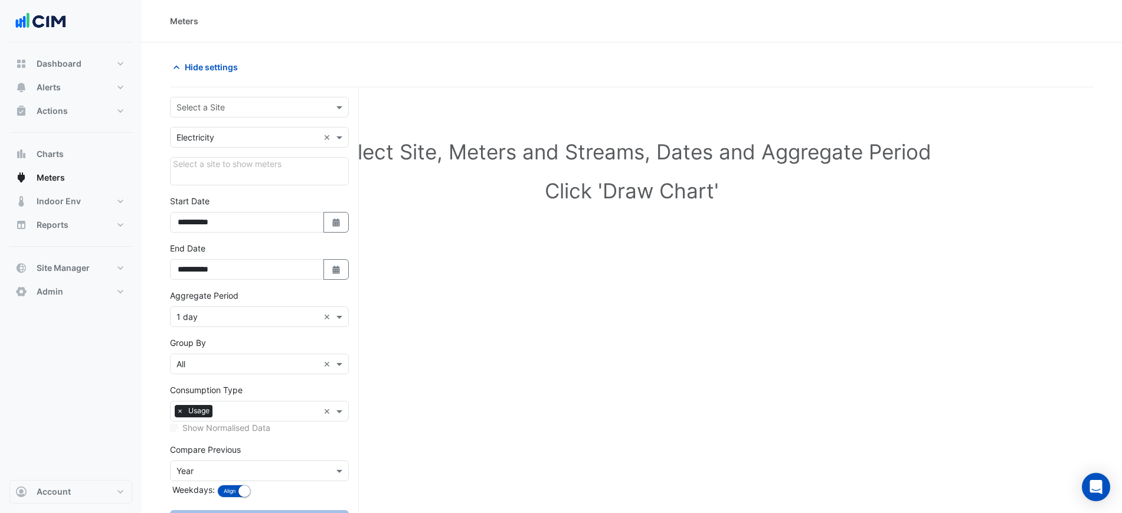
click at [234, 103] on input "text" at bounding box center [247, 107] width 142 height 12
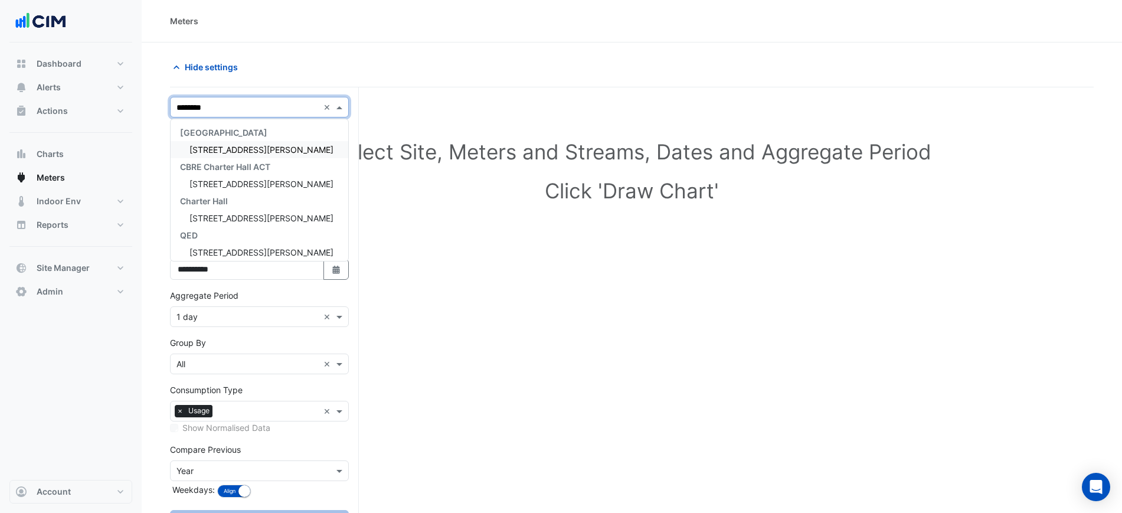
type input "*********"
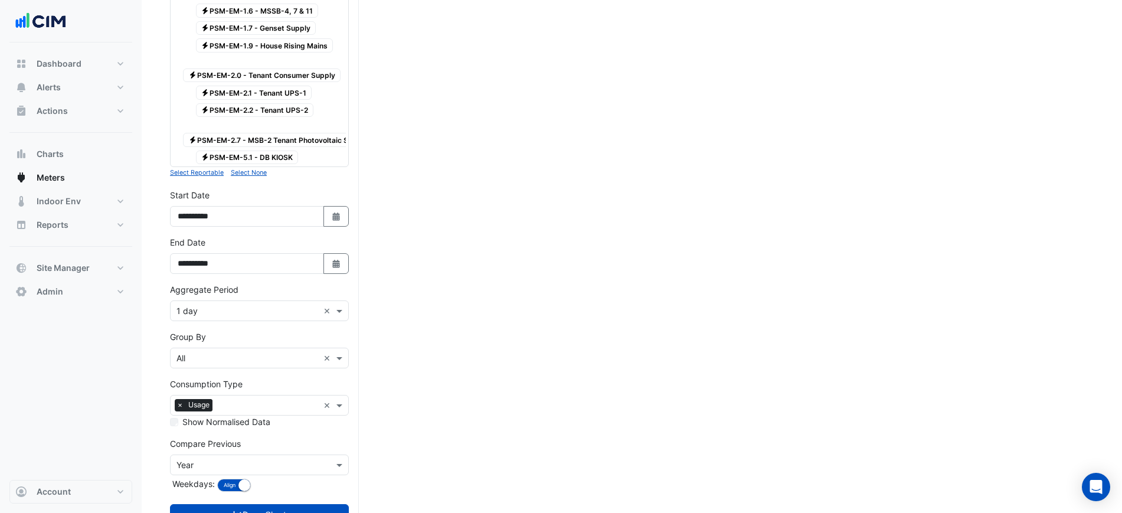
scroll to position [342, 0]
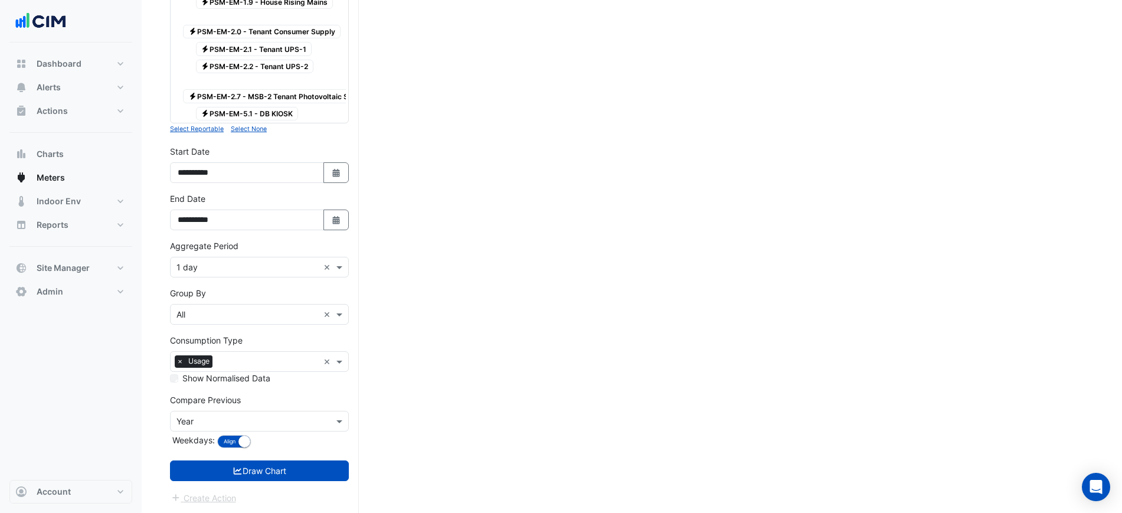
click at [277, 274] on div "Aggregate Period × 1 day ×" at bounding box center [259, 267] width 179 height 21
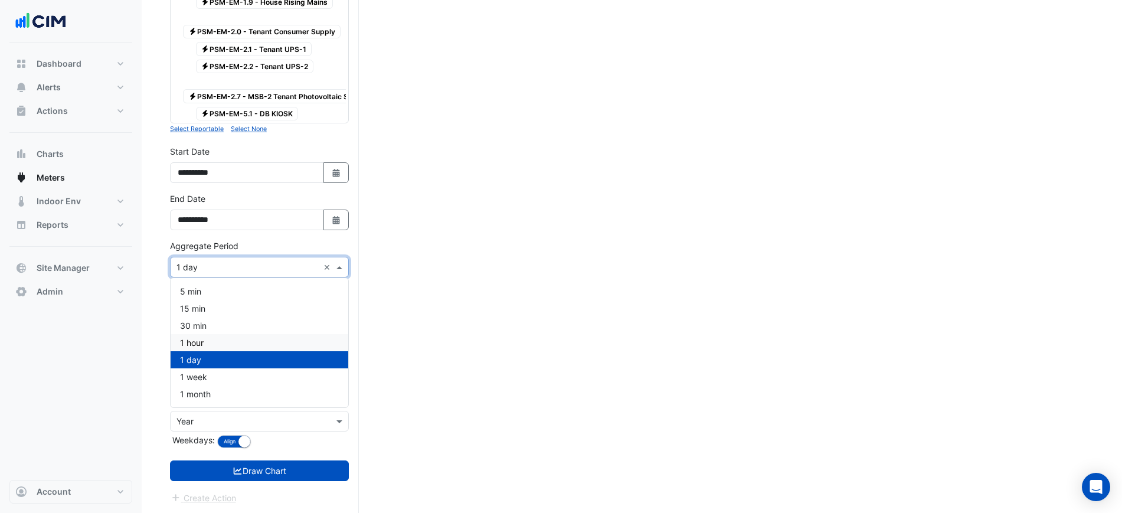
click at [221, 346] on div "1 hour" at bounding box center [259, 342] width 178 height 17
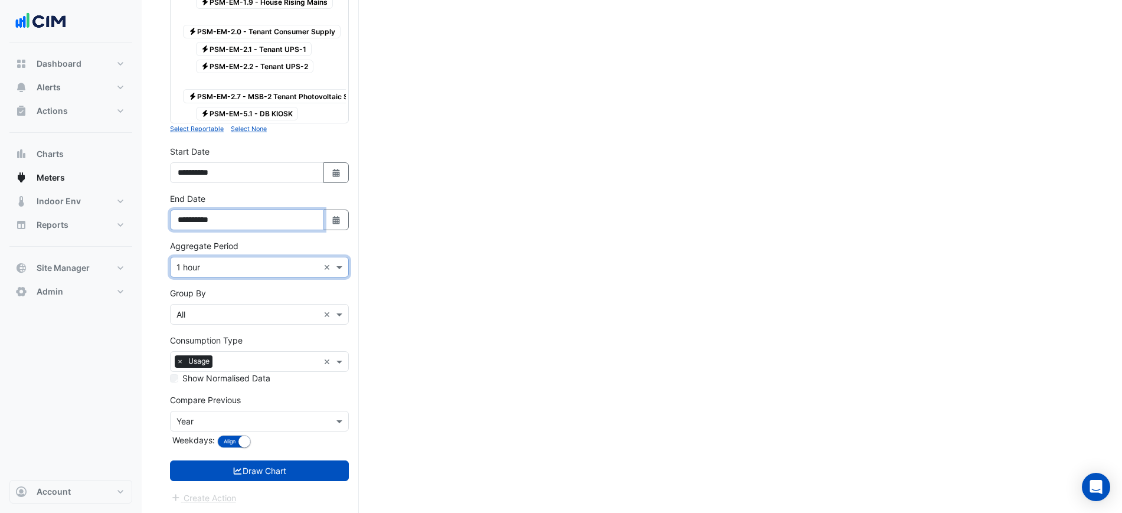
click at [314, 218] on input "**********" at bounding box center [247, 219] width 154 height 21
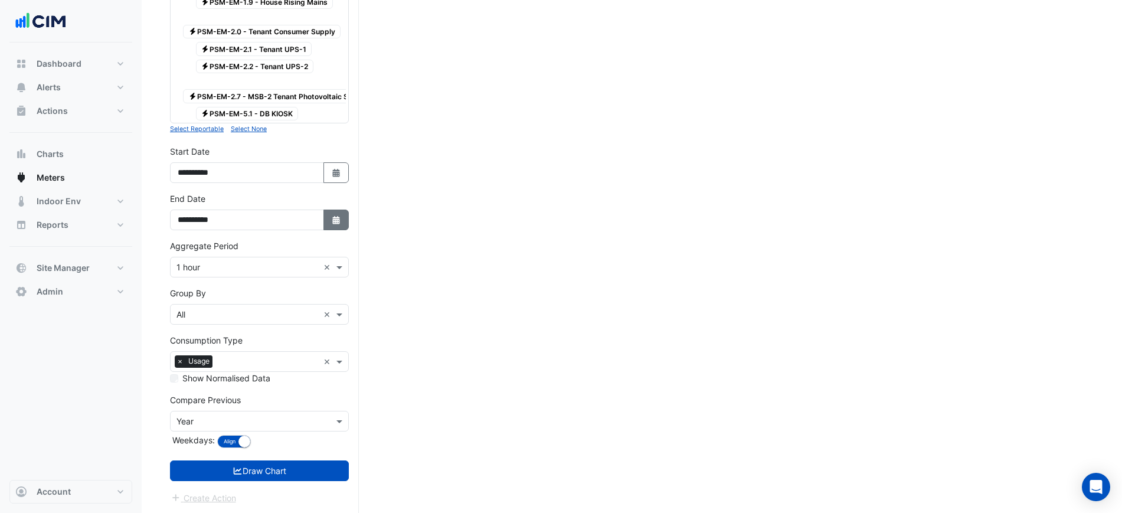
click at [326, 215] on button "Select Date" at bounding box center [336, 219] width 26 height 21
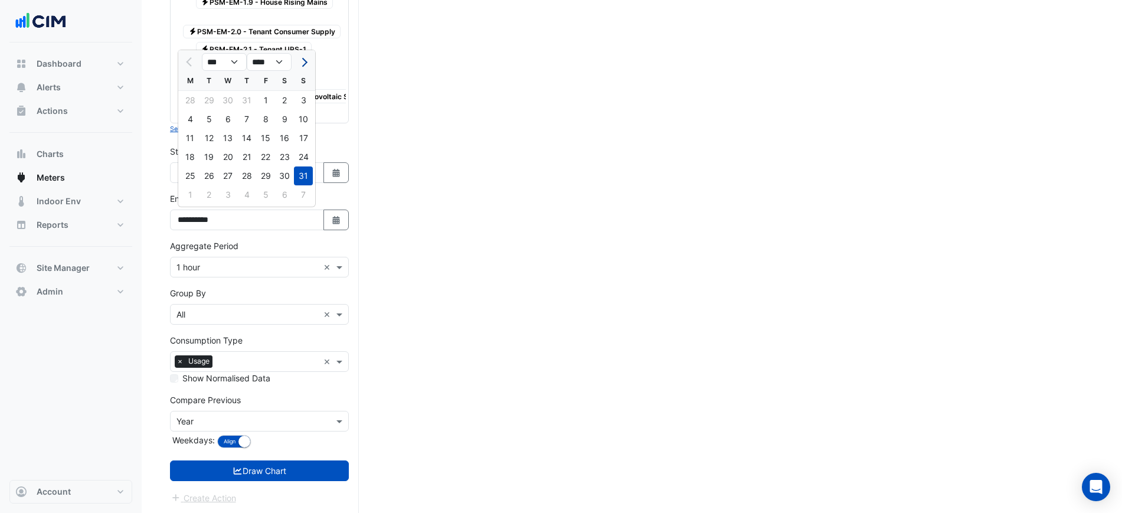
click at [302, 59] on span "Next month" at bounding box center [303, 62] width 9 height 9
select select "*"
click at [267, 100] on div "5" at bounding box center [265, 100] width 19 height 19
type input "**********"
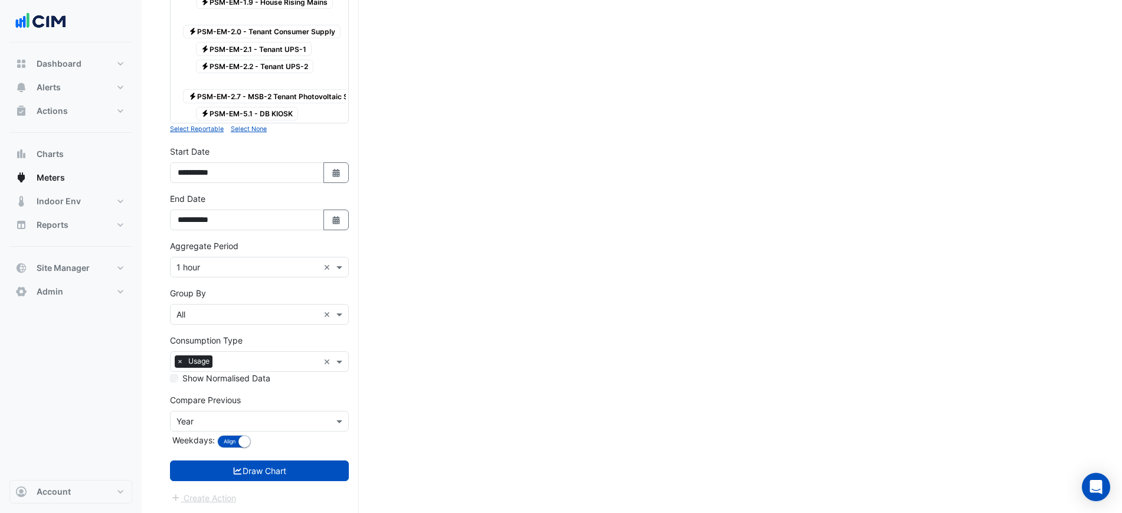
drag, startPoint x: 248, startPoint y: 256, endPoint x: 244, endPoint y: 272, distance: 16.5
click at [248, 257] on div "Aggregate Period × 1 hour ×" at bounding box center [259, 267] width 179 height 21
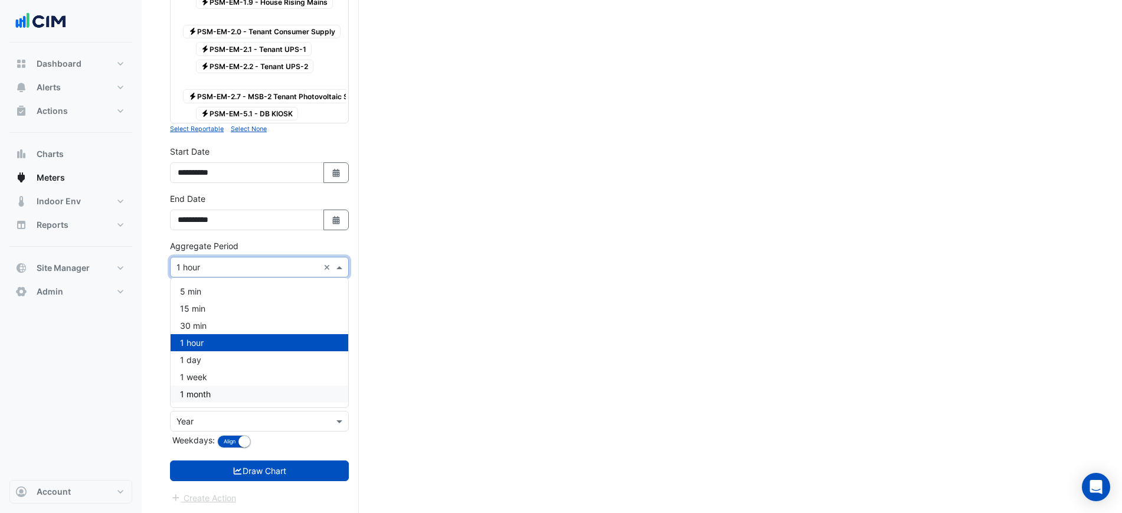
click at [286, 480] on form "Select a Site × 25 Cowlishaw Street × Utility Type × Electricity × Expand All C…" at bounding box center [259, 129] width 179 height 749
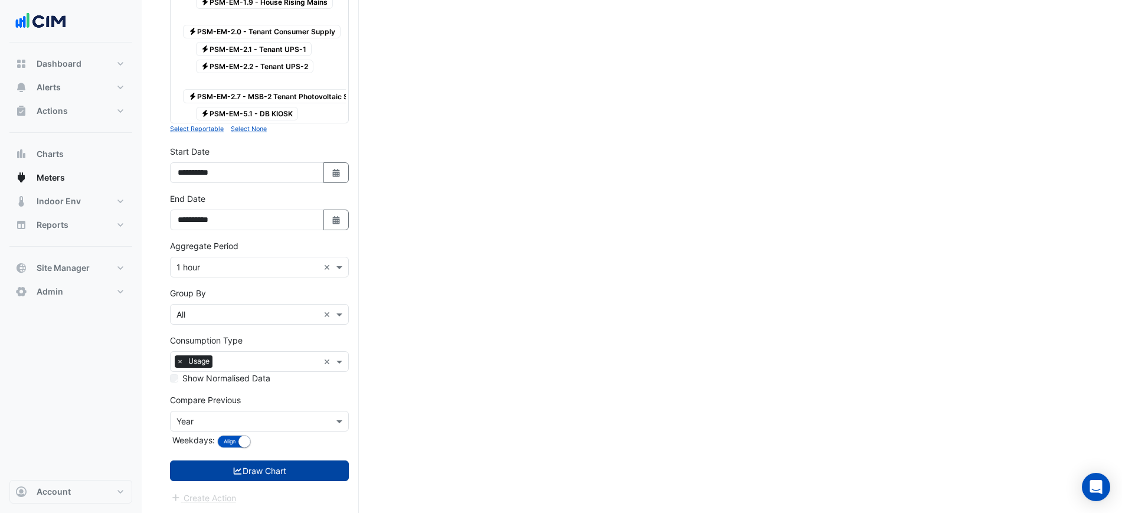
click at [288, 471] on button "Draw Chart" at bounding box center [259, 470] width 179 height 21
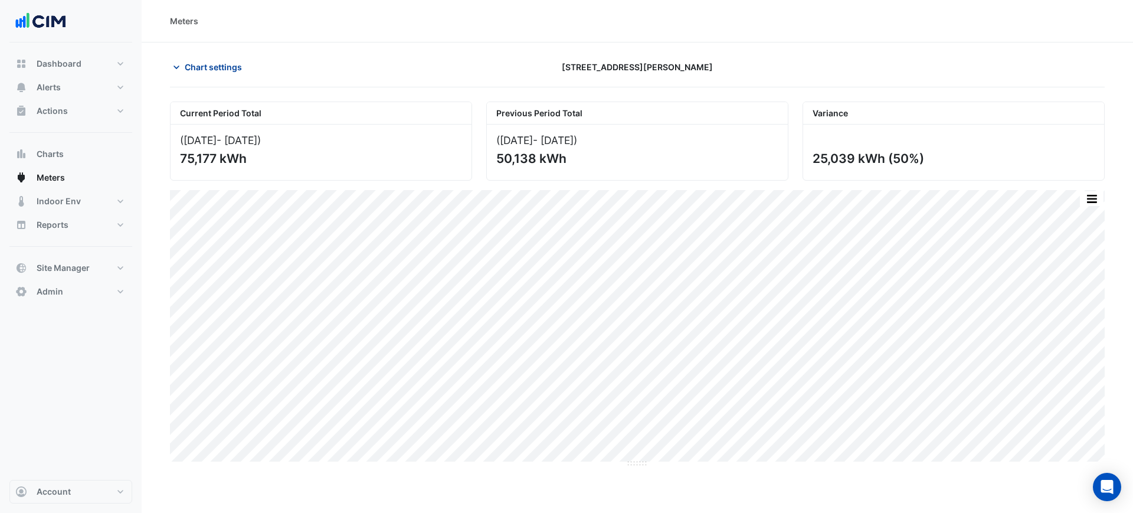
click at [221, 61] on span "Chart settings" at bounding box center [213, 67] width 57 height 12
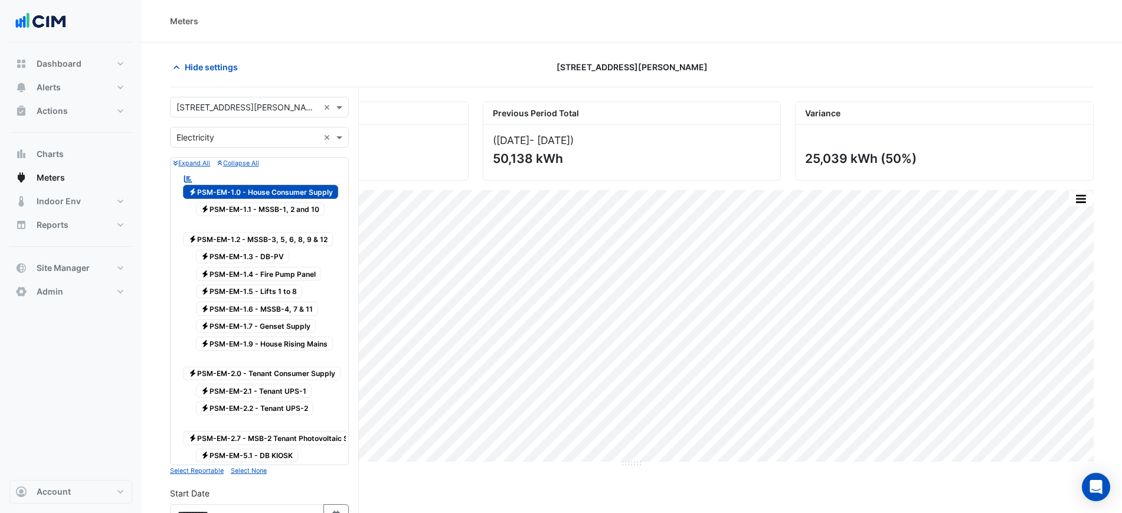
click at [216, 139] on input "text" at bounding box center [247, 138] width 142 height 12
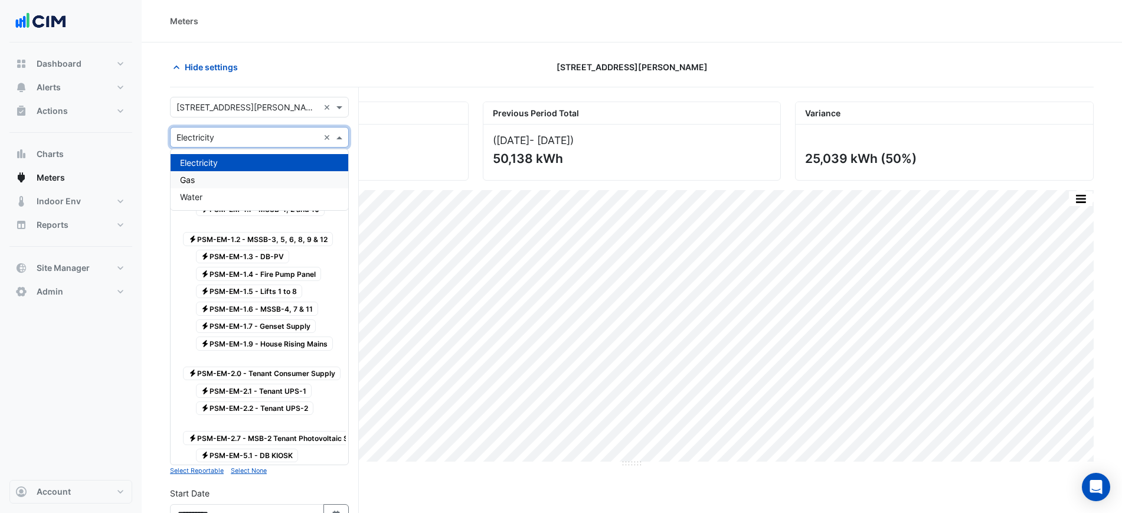
click at [215, 177] on div "Gas" at bounding box center [259, 179] width 178 height 17
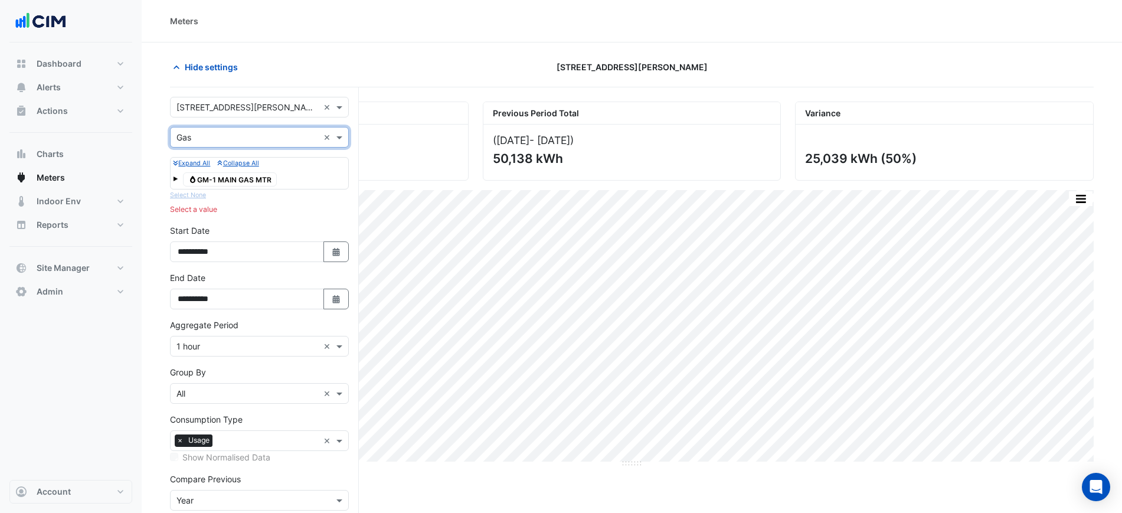
click at [234, 175] on span "Gas GM-1 MAIN GAS MTR" at bounding box center [230, 179] width 94 height 14
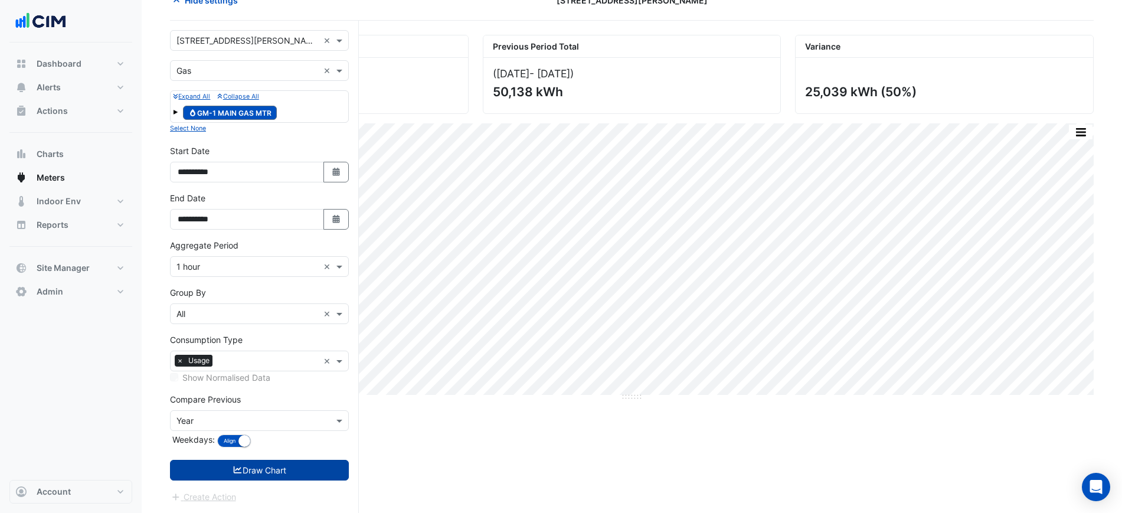
click at [305, 461] on button "Draw Chart" at bounding box center [259, 470] width 179 height 21
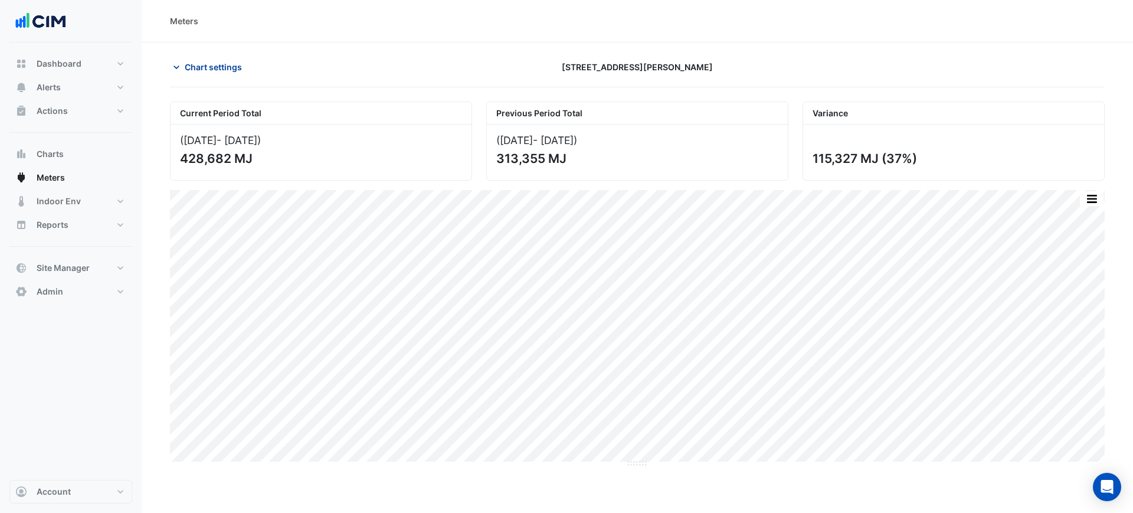
click at [196, 70] on span "Chart settings" at bounding box center [213, 67] width 57 height 12
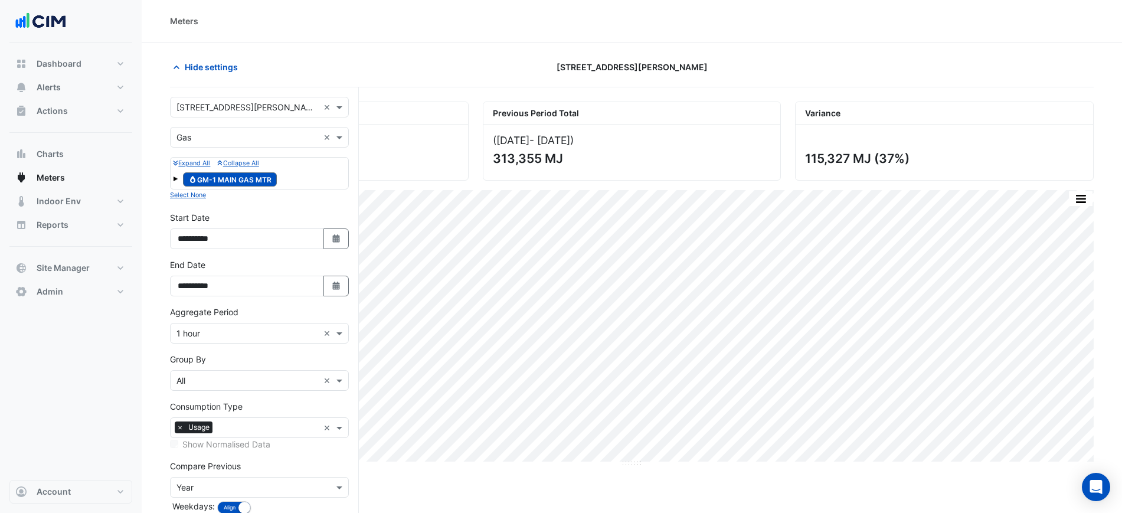
click at [249, 141] on input "text" at bounding box center [247, 138] width 142 height 12
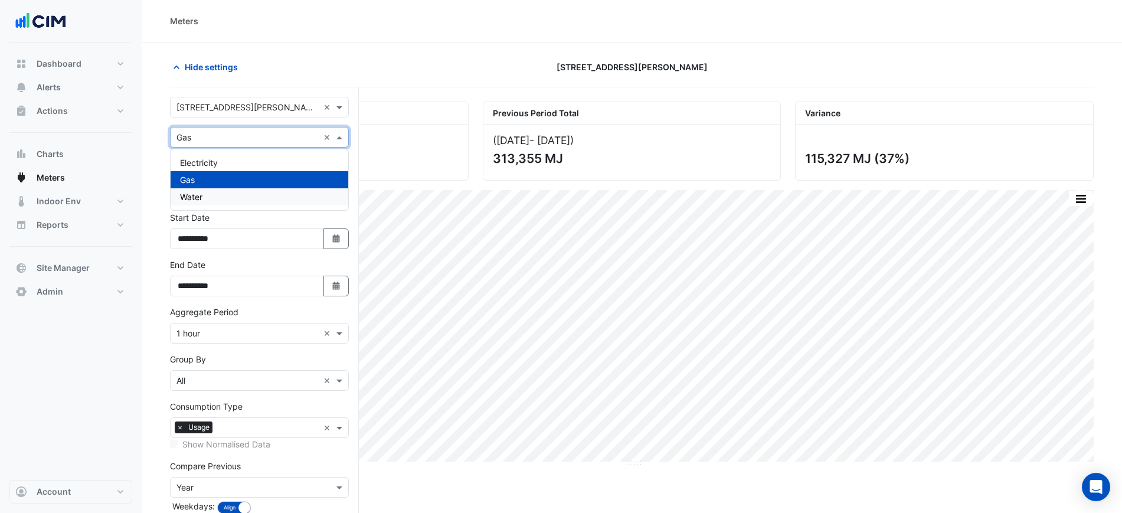
click at [231, 193] on div "Water" at bounding box center [259, 196] width 178 height 17
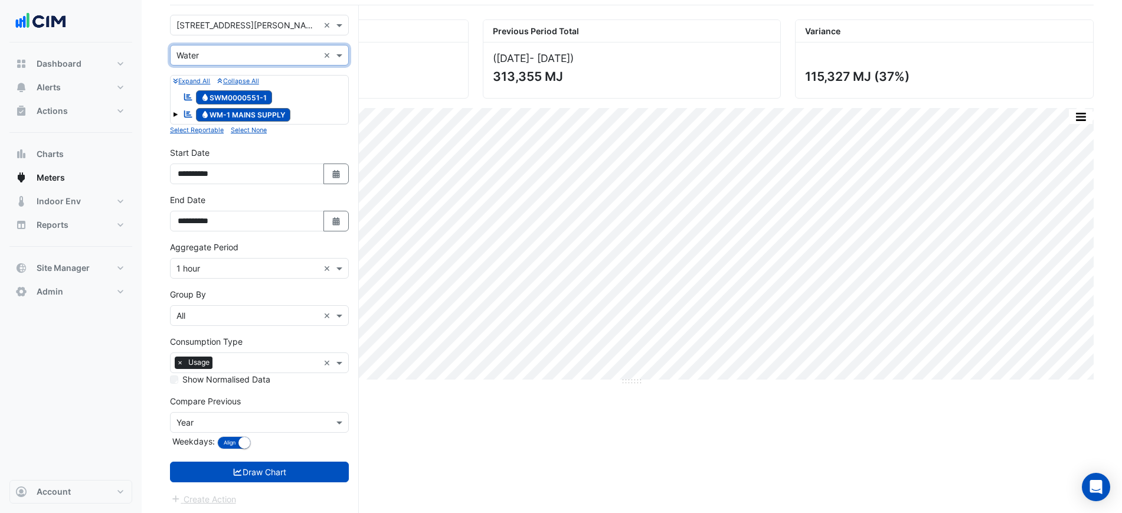
scroll to position [84, 0]
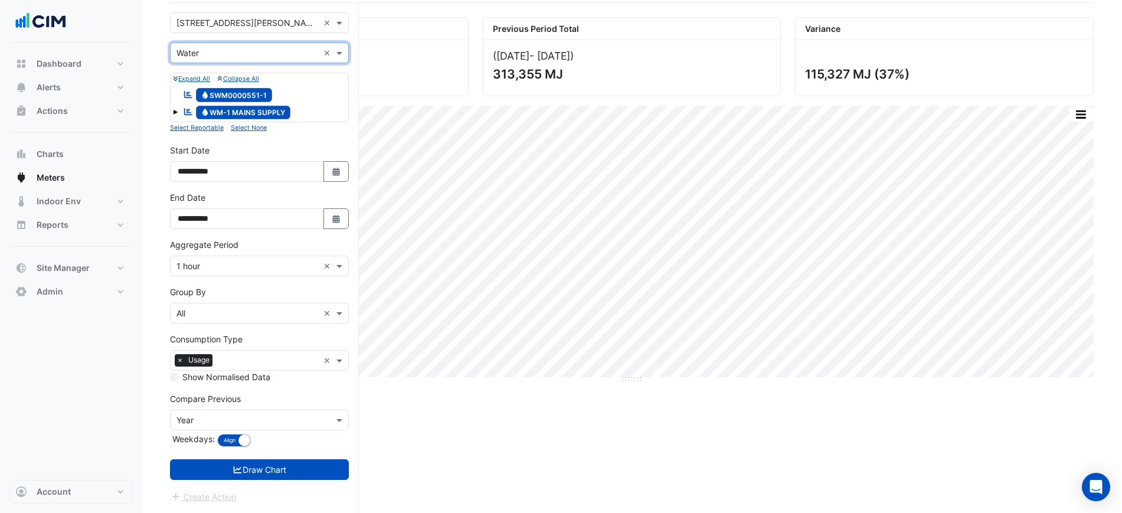
click at [276, 110] on span "Water WM-1 MAINS SUPPLY" at bounding box center [243, 113] width 95 height 14
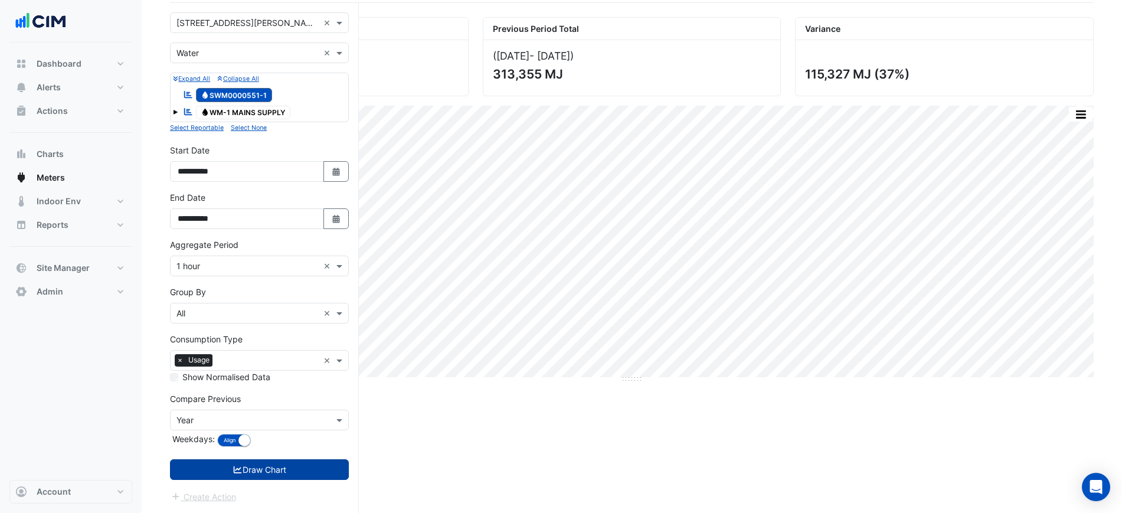
click at [281, 471] on button "Draw Chart" at bounding box center [259, 469] width 179 height 21
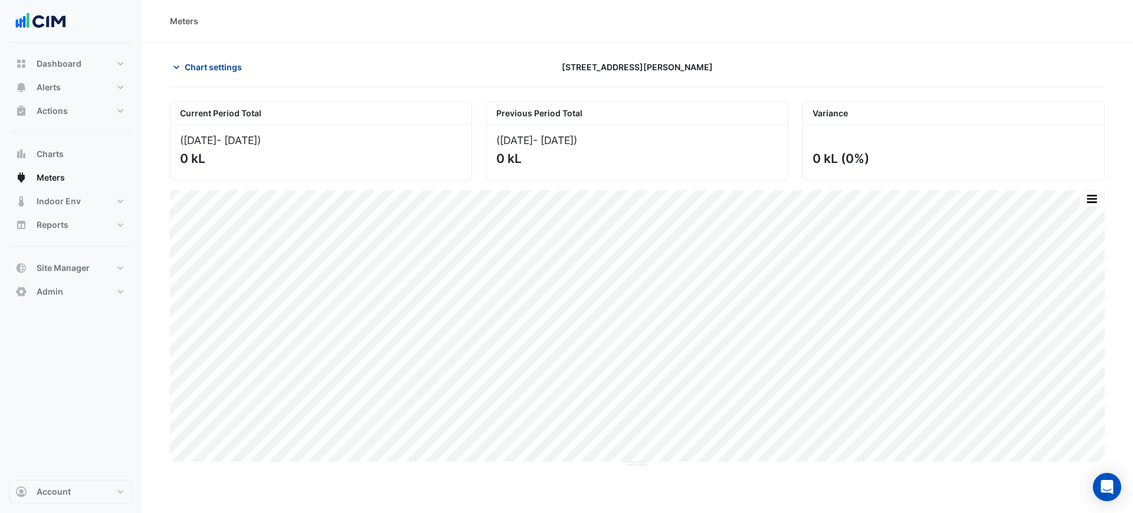
click at [234, 61] on span "Chart settings" at bounding box center [213, 67] width 57 height 12
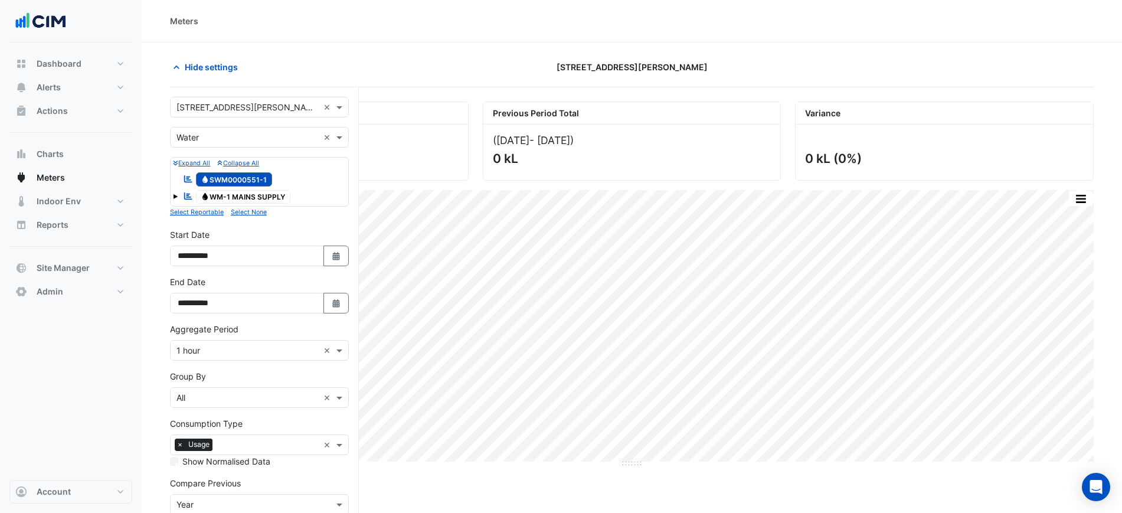
click at [218, 183] on span "Water SWM0000551-1" at bounding box center [234, 179] width 77 height 14
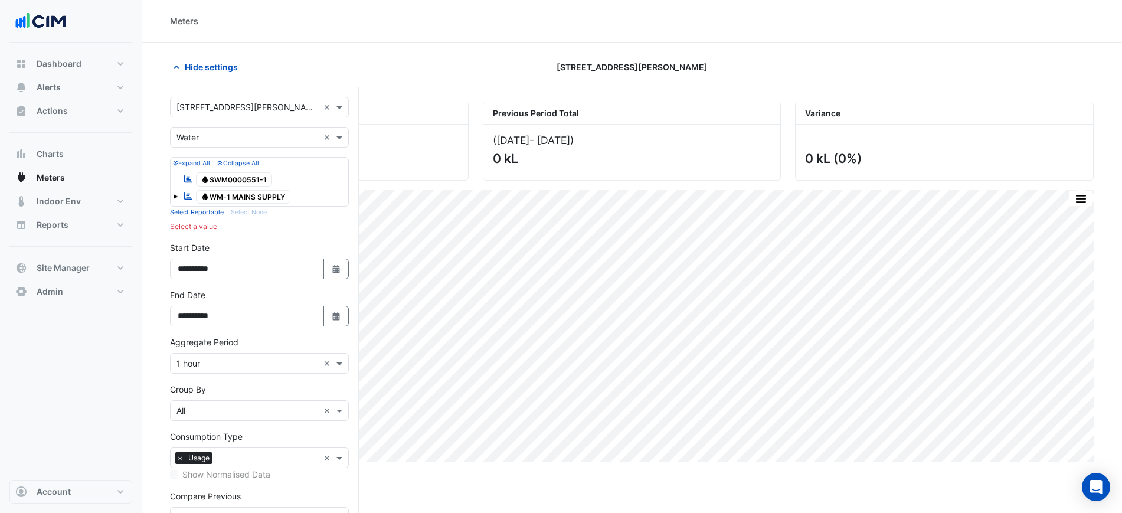
click at [224, 191] on span "Water WM-1 MAINS SUPPLY" at bounding box center [243, 197] width 95 height 14
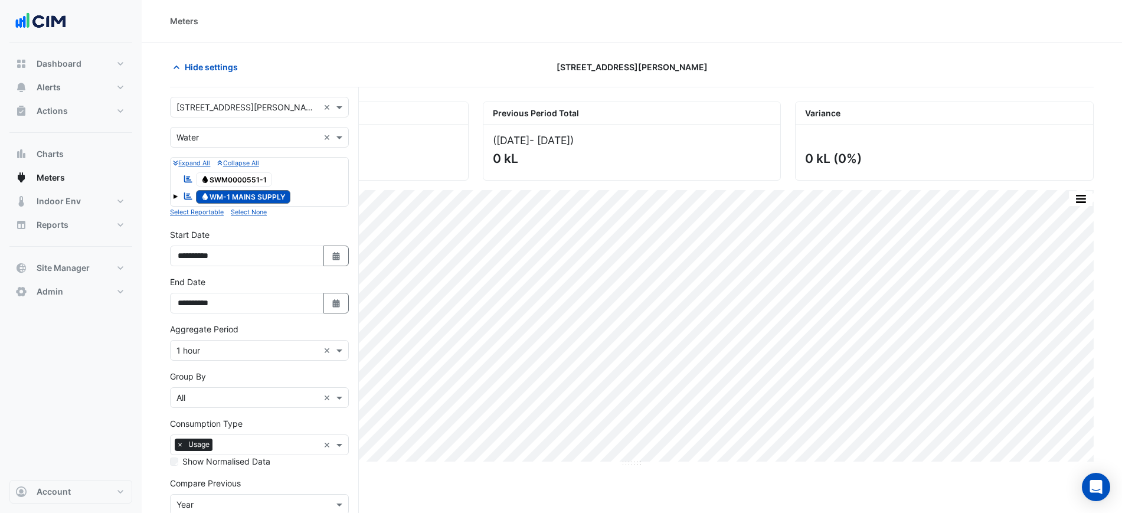
click at [229, 182] on span "Water SWM0000551-1" at bounding box center [234, 179] width 77 height 14
click at [257, 185] on span "Water SWM0000551-1" at bounding box center [234, 179] width 77 height 14
click at [257, 177] on span "Water SWM0000551-1" at bounding box center [234, 179] width 77 height 14
drag, startPoint x: 268, startPoint y: 170, endPoint x: 277, endPoint y: 204, distance: 34.8
click at [268, 170] on div "Reportable Water SWM0000551-1" at bounding box center [259, 179] width 173 height 19
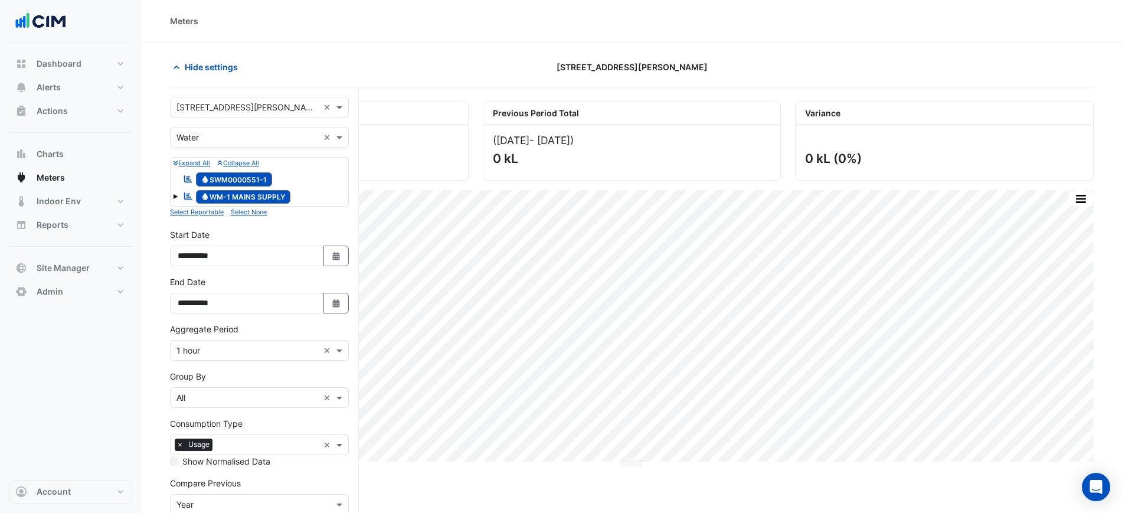
click at [261, 185] on span "Water SWM0000551-1" at bounding box center [234, 179] width 77 height 14
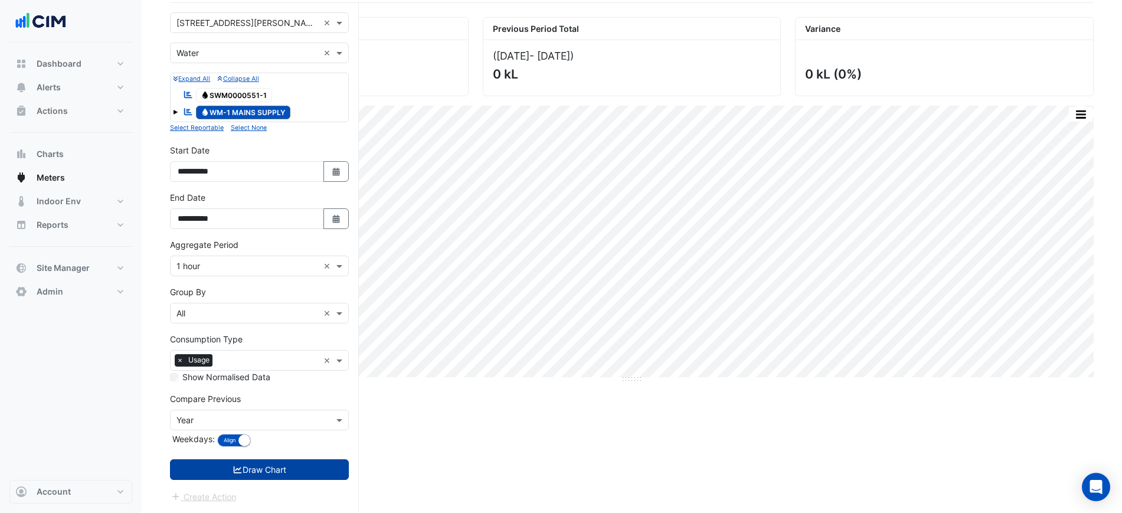
click at [271, 474] on button "Draw Chart" at bounding box center [259, 469] width 179 height 21
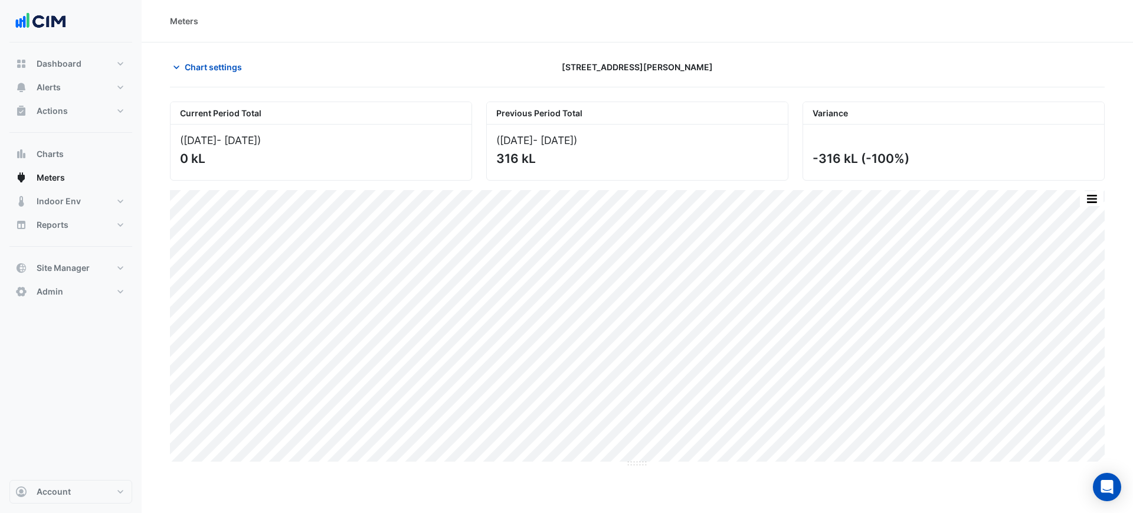
click at [232, 54] on section "Chart settings 25 Cowlishaw Street Current Period Total (01 Aug 25 - 05 Sep 25 …" at bounding box center [637, 254] width 991 height 425
click at [234, 58] on button "Chart settings" at bounding box center [210, 67] width 80 height 21
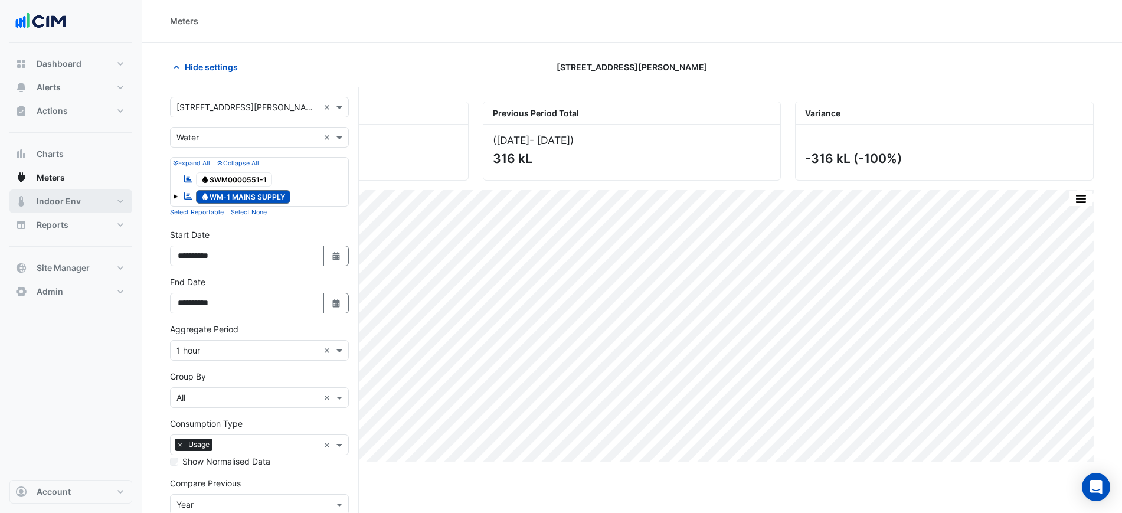
click at [104, 198] on button "Indoor Env" at bounding box center [70, 201] width 123 height 24
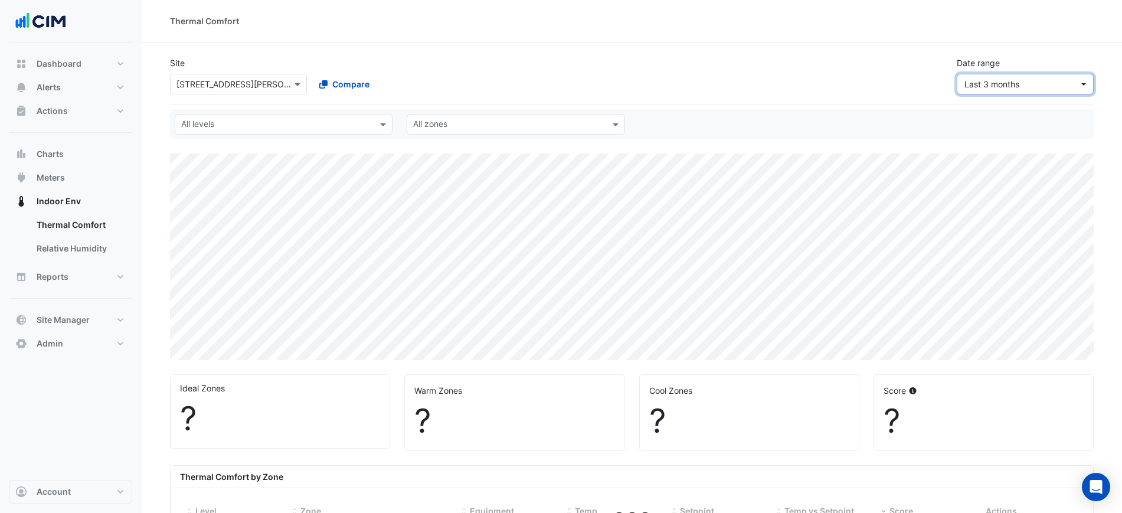
click at [1028, 86] on span "Last 3 months" at bounding box center [1021, 84] width 114 height 12
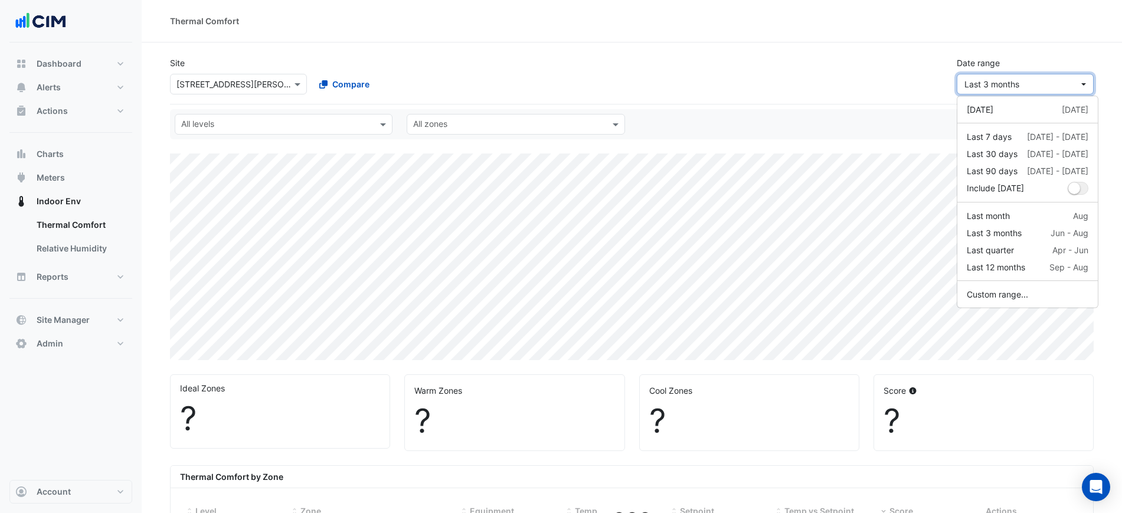
select select "***"
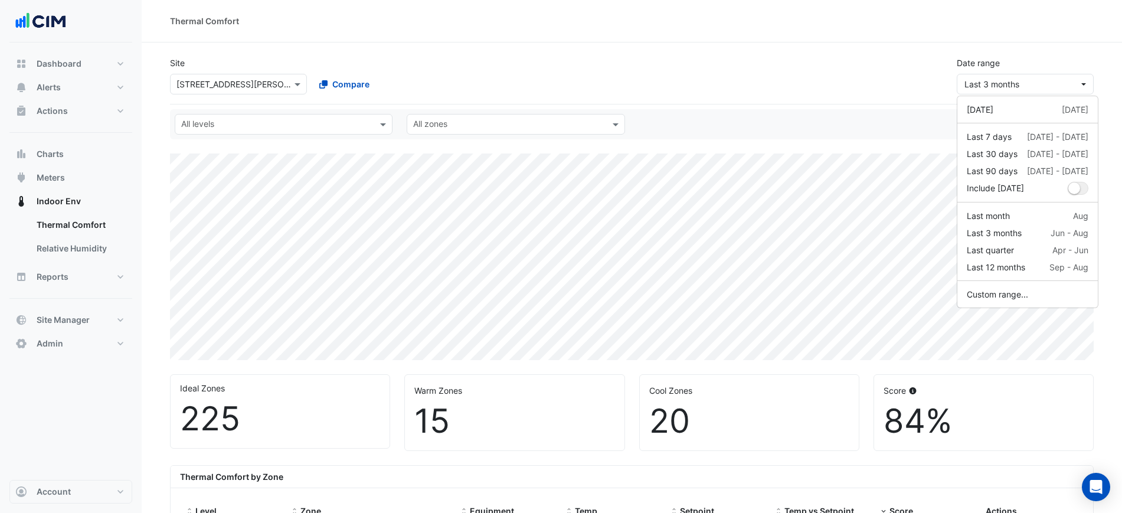
click at [871, 71] on div "Site Select a Site × 25 Cowlishaw Street Compare Date range Last 3 months" at bounding box center [631, 70] width 937 height 47
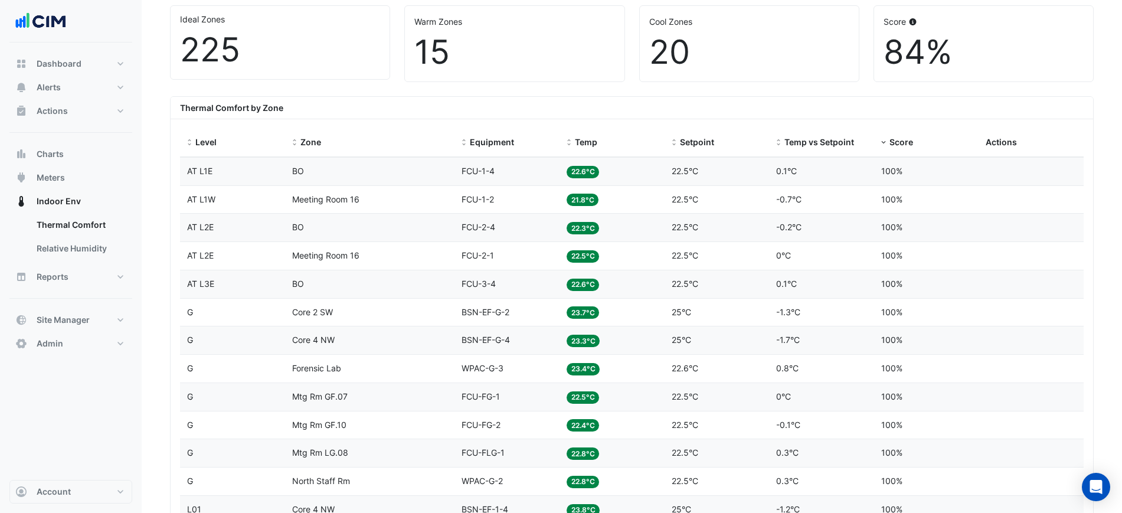
scroll to position [442, 0]
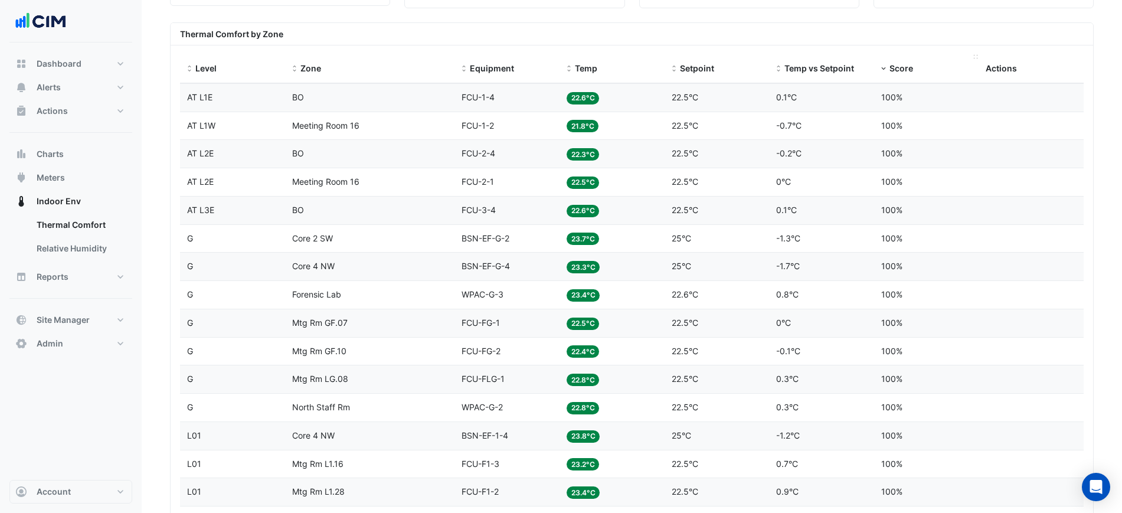
click at [893, 63] on span "Score" at bounding box center [901, 68] width 24 height 10
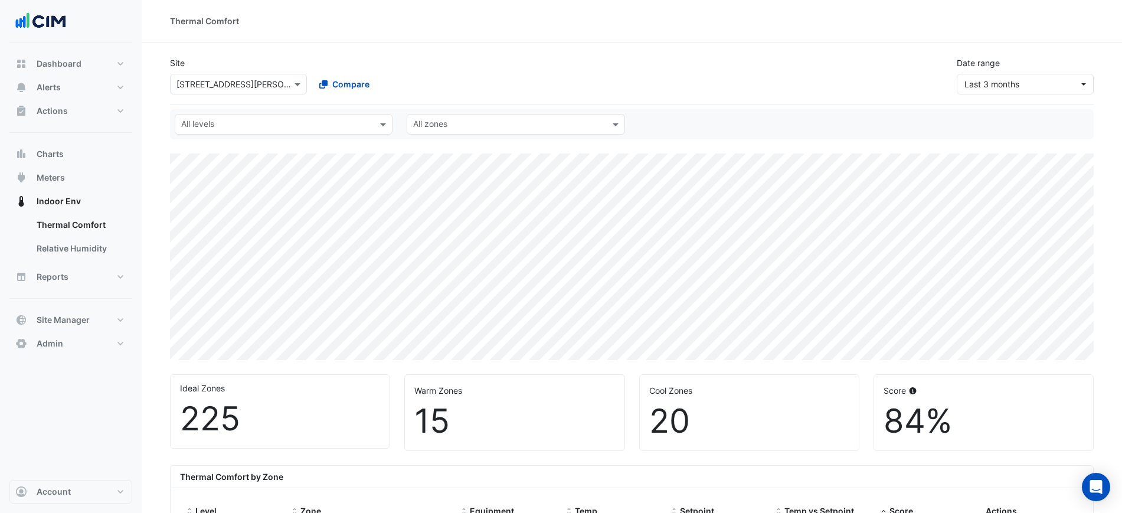
click at [212, 119] on input "text" at bounding box center [276, 125] width 191 height 12
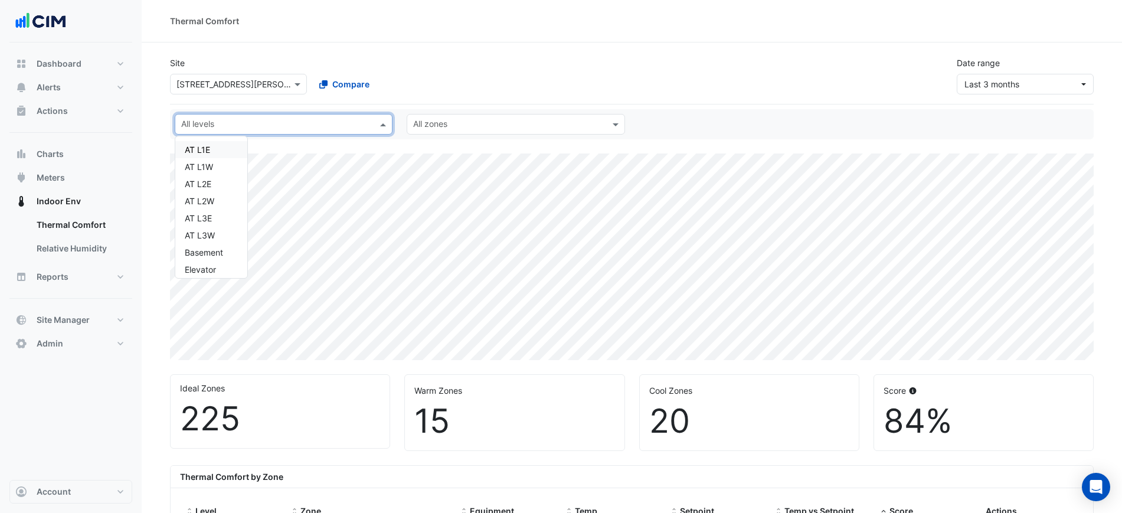
type input "*"
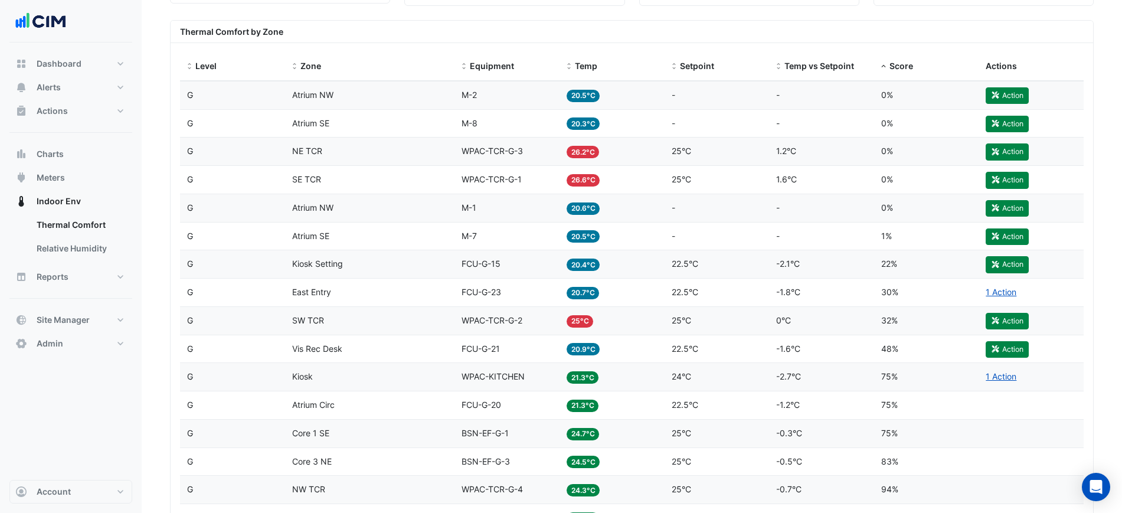
scroll to position [442, 0]
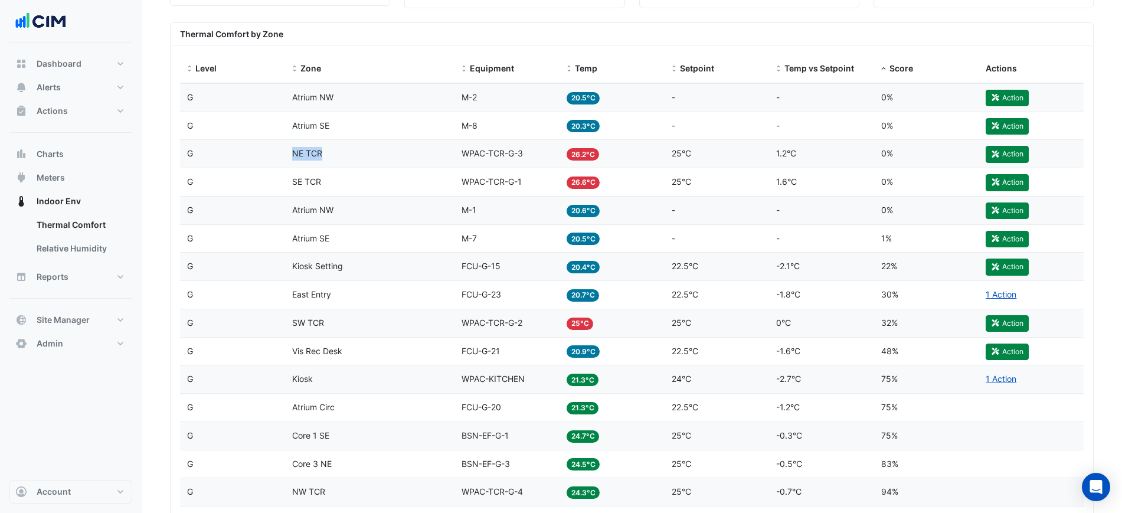
drag, startPoint x: 333, startPoint y: 155, endPoint x: 280, endPoint y: 151, distance: 53.8
click at [280, 151] on div "Level G Zone NE TCR Equipment WPAC-TCR-G-3 Temp 26.2°C Setpoint 25°C Temp vs Se…" at bounding box center [631, 154] width 903 height 28
copy div "Zone NE TCR"
drag, startPoint x: 324, startPoint y: 184, endPoint x: 271, endPoint y: 183, distance: 52.5
click at [271, 183] on div "Level G Zone SE TCR Equipment WPAC-TCR-G-1 Temp 26.6°C Setpoint 25°C Temp vs Se…" at bounding box center [631, 182] width 903 height 28
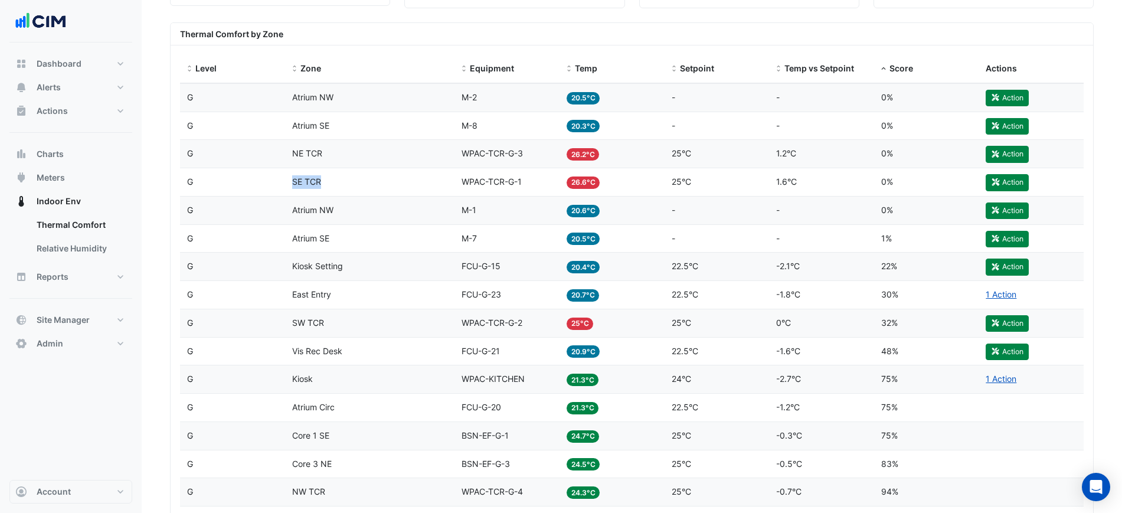
copy div "Zone SE TCR"
drag, startPoint x: 331, startPoint y: 326, endPoint x: 293, endPoint y: 326, distance: 37.8
click at [293, 326] on div "Zone SW TCR" at bounding box center [370, 323] width 156 height 14
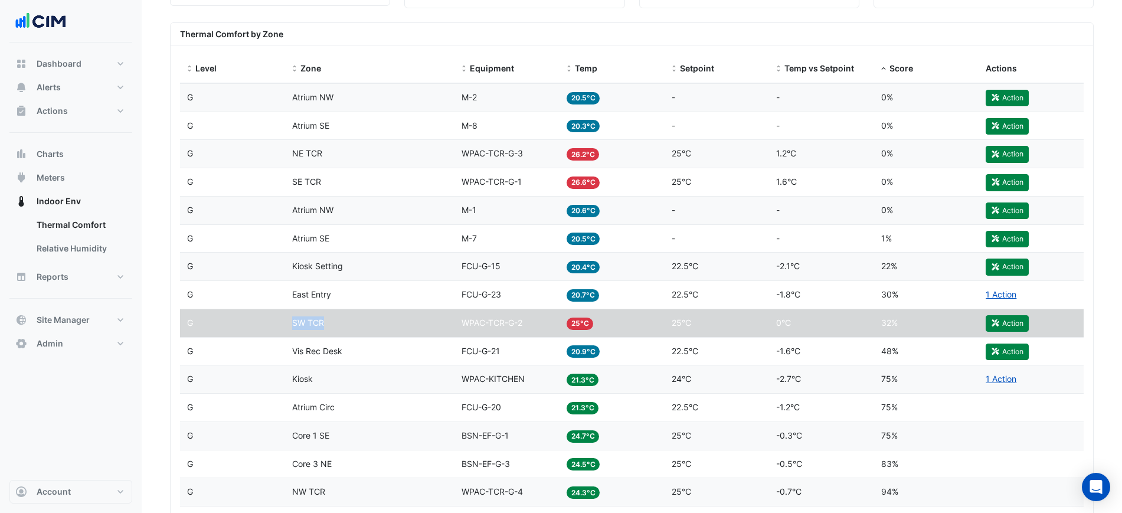
copy span "SW TCR"
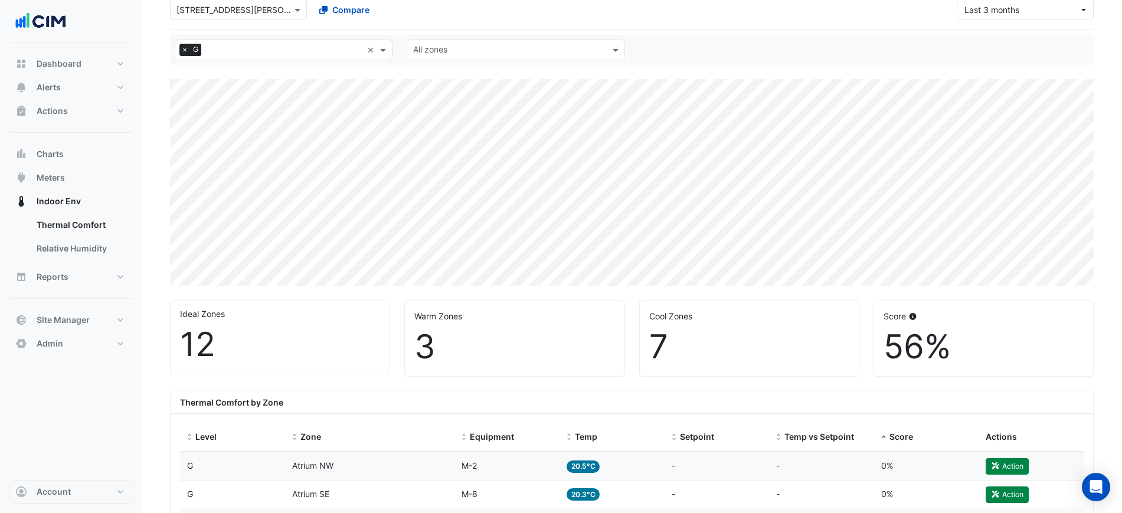
scroll to position [74, 0]
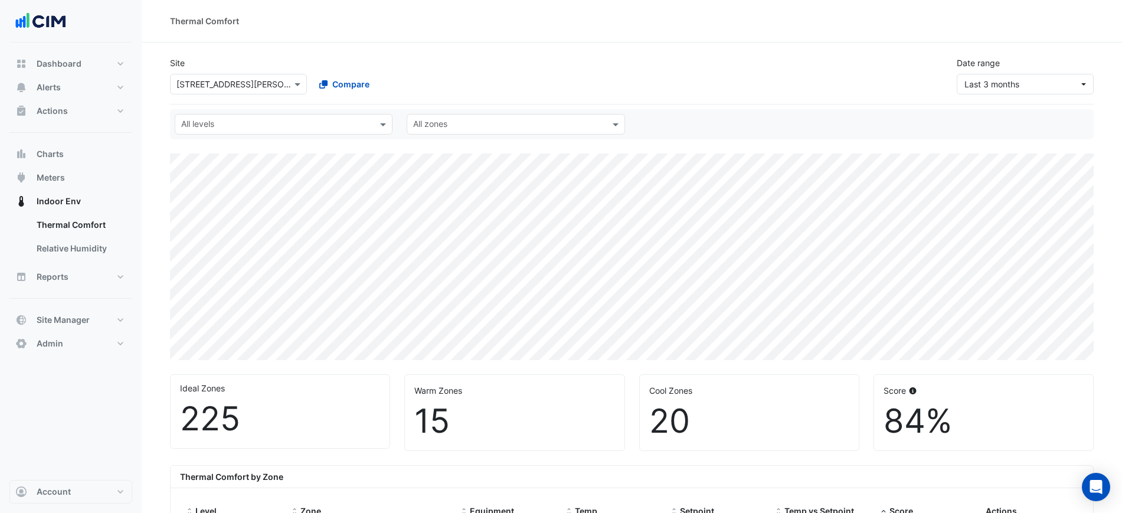
click at [261, 117] on div "All levels" at bounding box center [273, 124] width 197 height 18
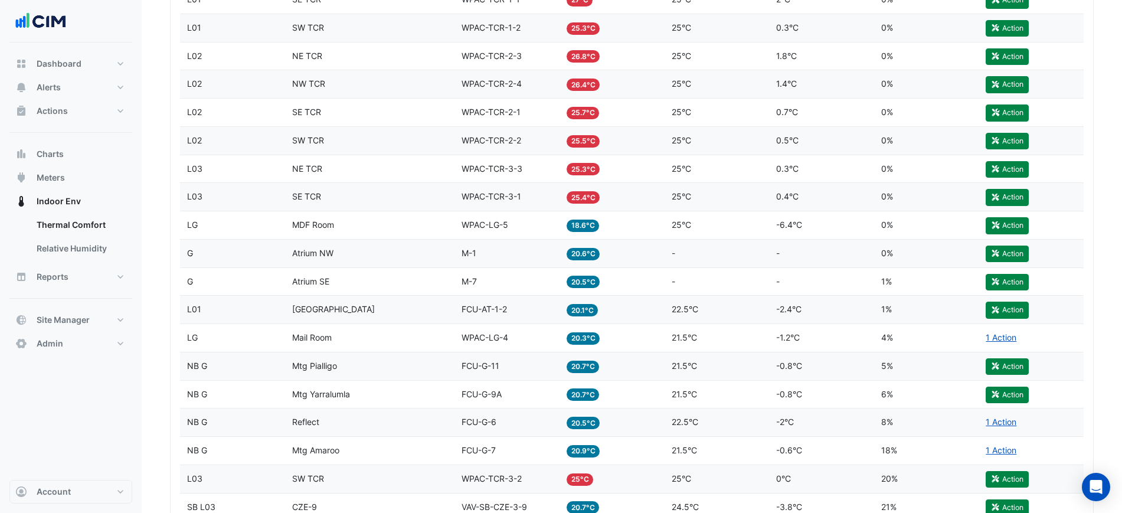
scroll to position [295, 0]
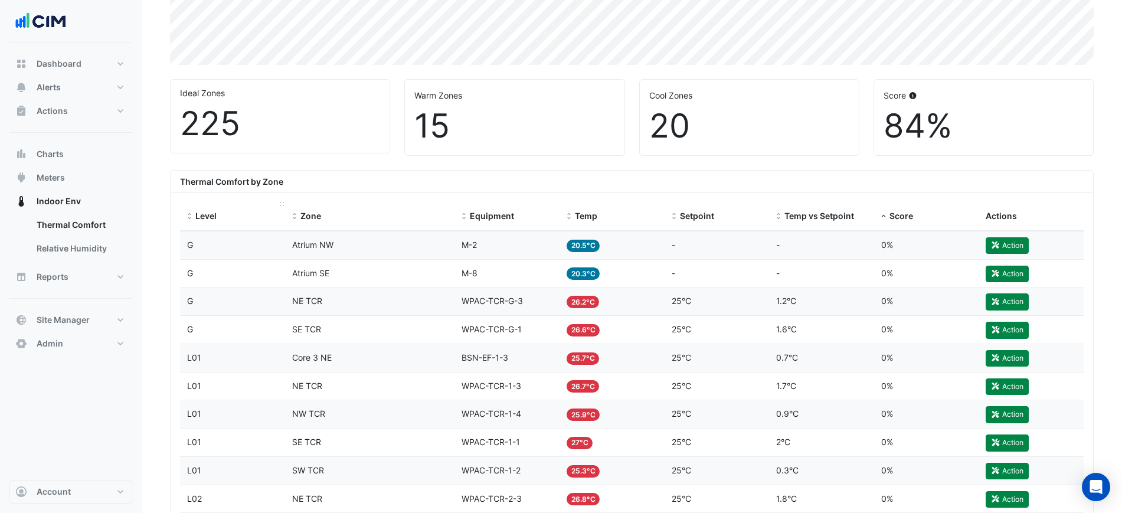
click at [188, 212] on span at bounding box center [189, 216] width 8 height 9
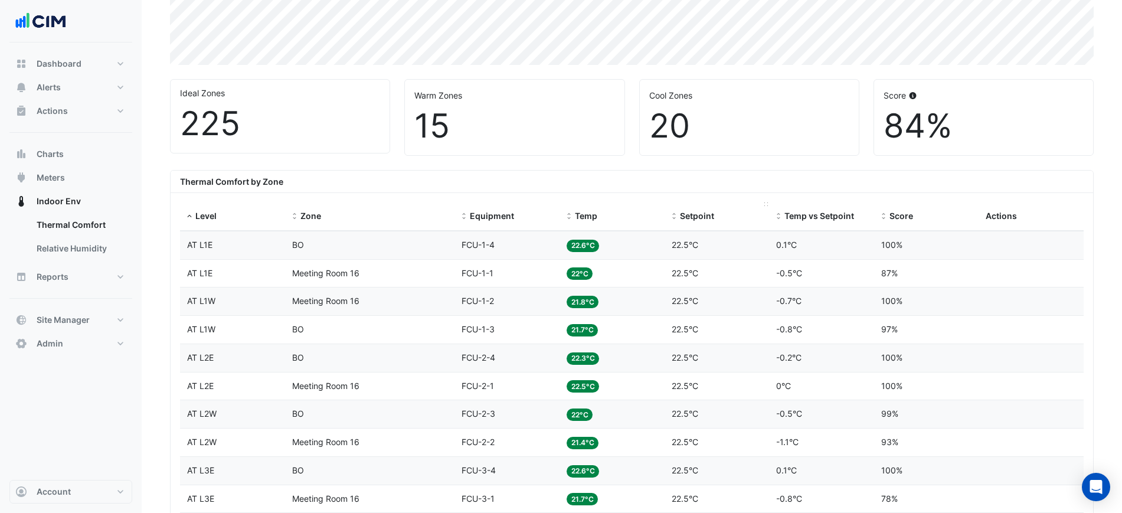
click at [677, 216] on span at bounding box center [674, 216] width 8 height 9
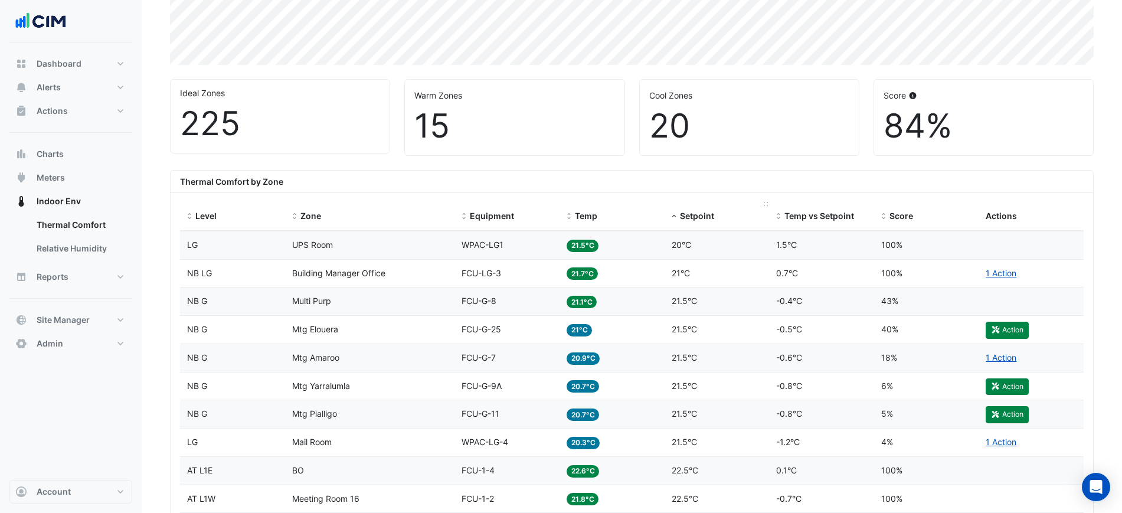
click at [678, 216] on div "Setpoint" at bounding box center [716, 216] width 91 height 14
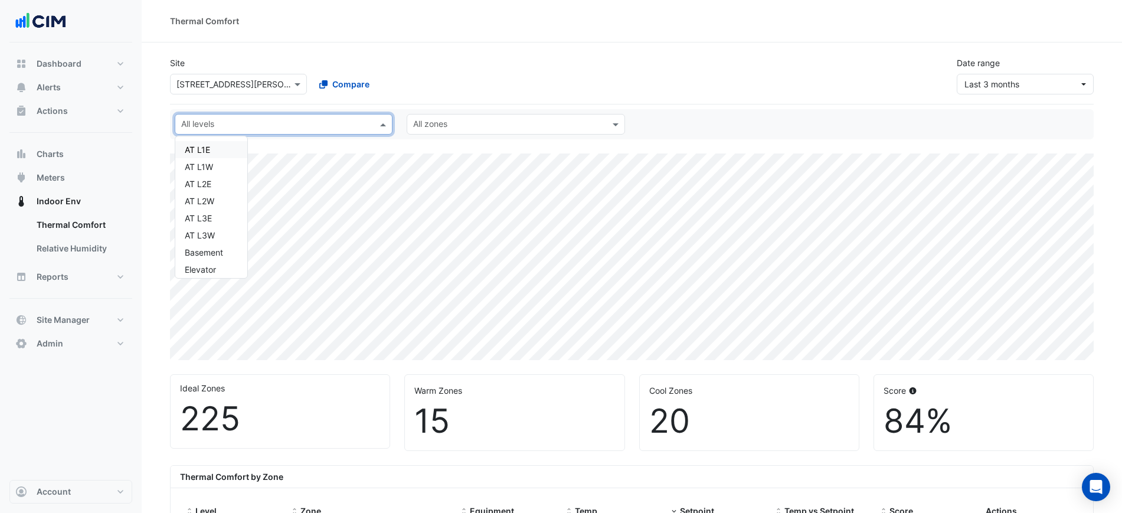
click at [237, 126] on input "text" at bounding box center [276, 125] width 191 height 12
type input "*"
click at [208, 184] on div "L01" at bounding box center [199, 184] width 28 height 12
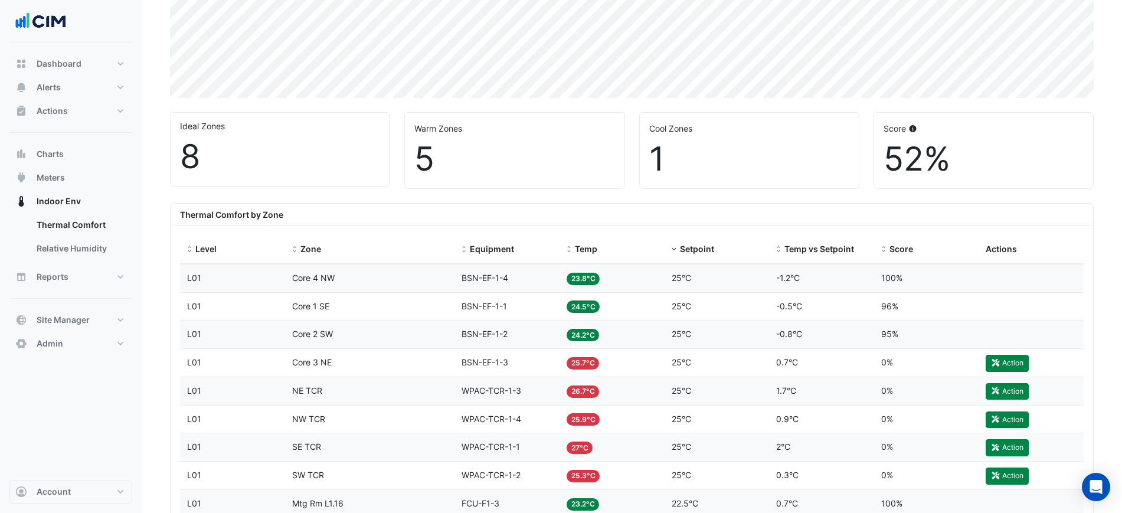
scroll to position [442, 0]
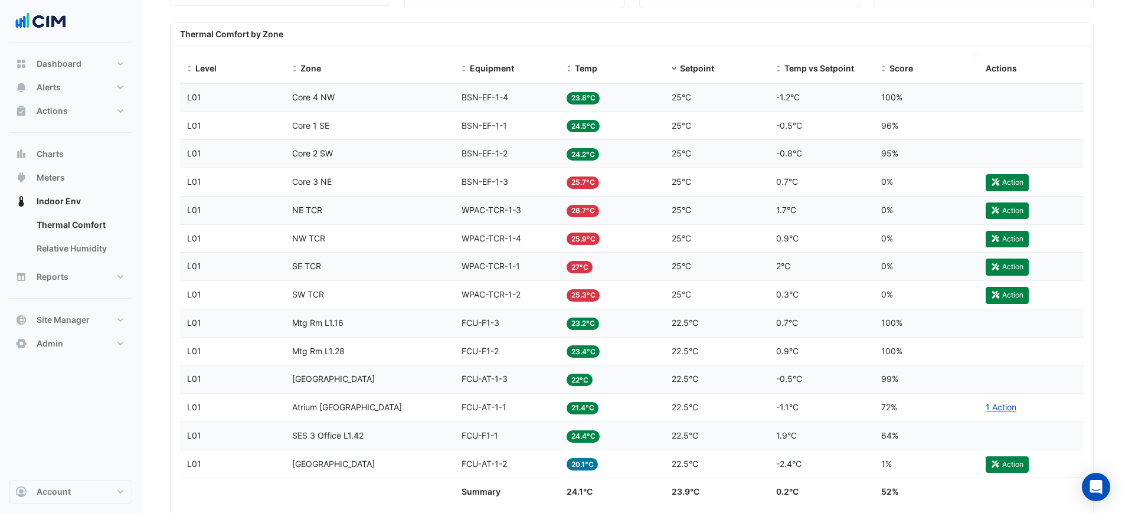
click at [885, 73] on span at bounding box center [883, 68] width 8 height 9
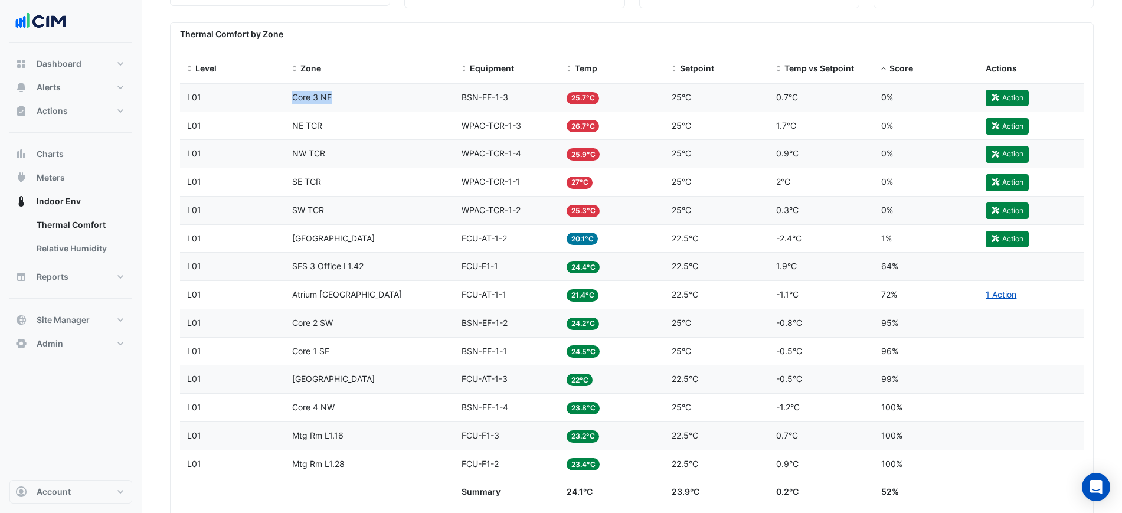
drag, startPoint x: 341, startPoint y: 98, endPoint x: 294, endPoint y: 102, distance: 47.4
click at [294, 102] on div "Zone Core 3 NE" at bounding box center [370, 98] width 156 height 14
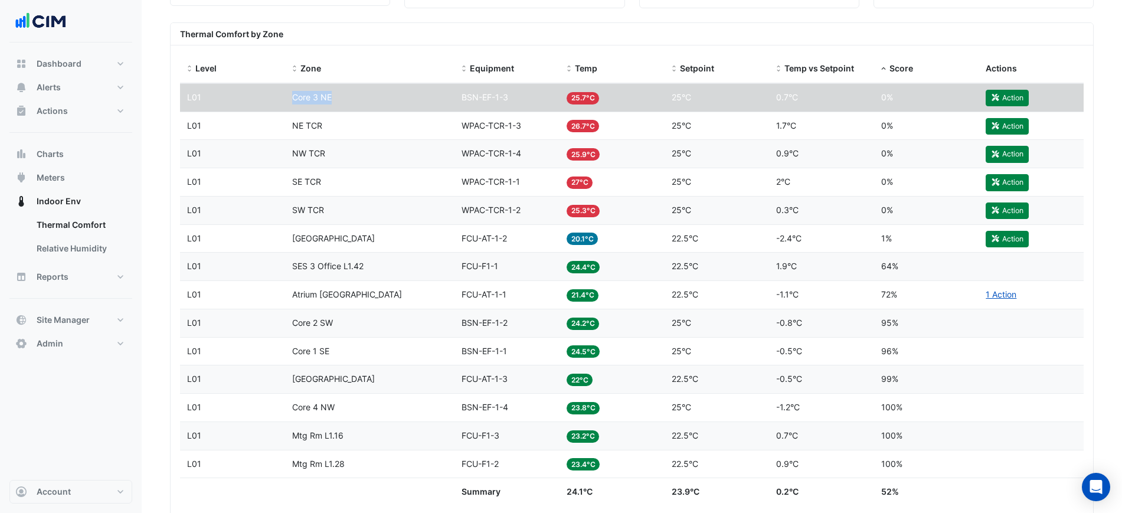
copy span "Core 3 NE"
drag, startPoint x: 299, startPoint y: 125, endPoint x: 281, endPoint y: 128, distance: 17.4
click at [281, 128] on div "Level L01 Zone NE TCR Equipment WPAC-TCR-1-3 Temp 26.7°C Setpoint 25°C Temp vs …" at bounding box center [631, 126] width 903 height 28
copy div "Zone NE TCR"
drag, startPoint x: 330, startPoint y: 155, endPoint x: 288, endPoint y: 155, distance: 41.3
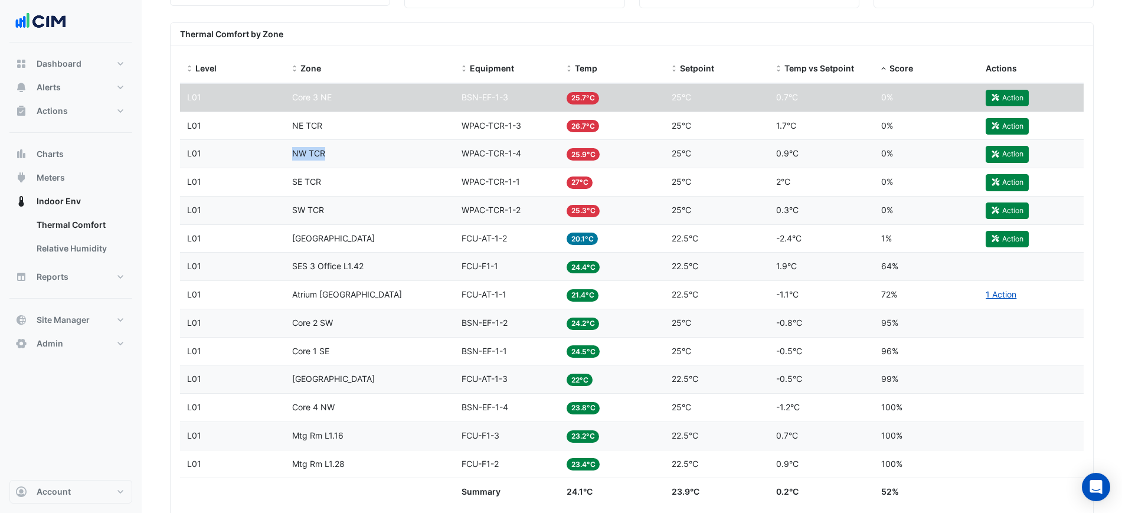
click at [288, 155] on datatable-body-cell "Zone NW TCR" at bounding box center [370, 154] width 170 height 28
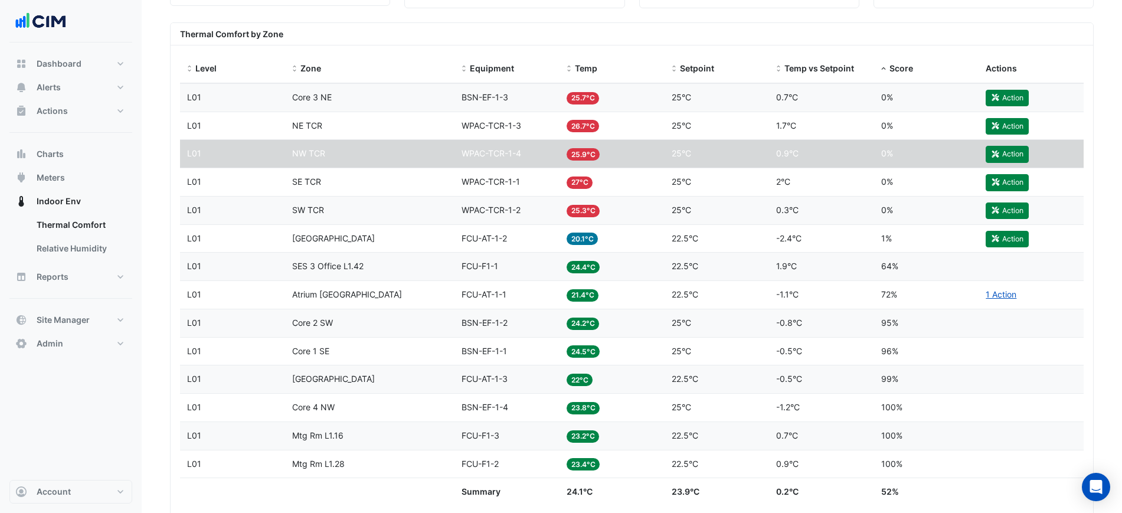
click at [230, 163] on datatable-body-cell "Level L01" at bounding box center [232, 154] width 105 height 28
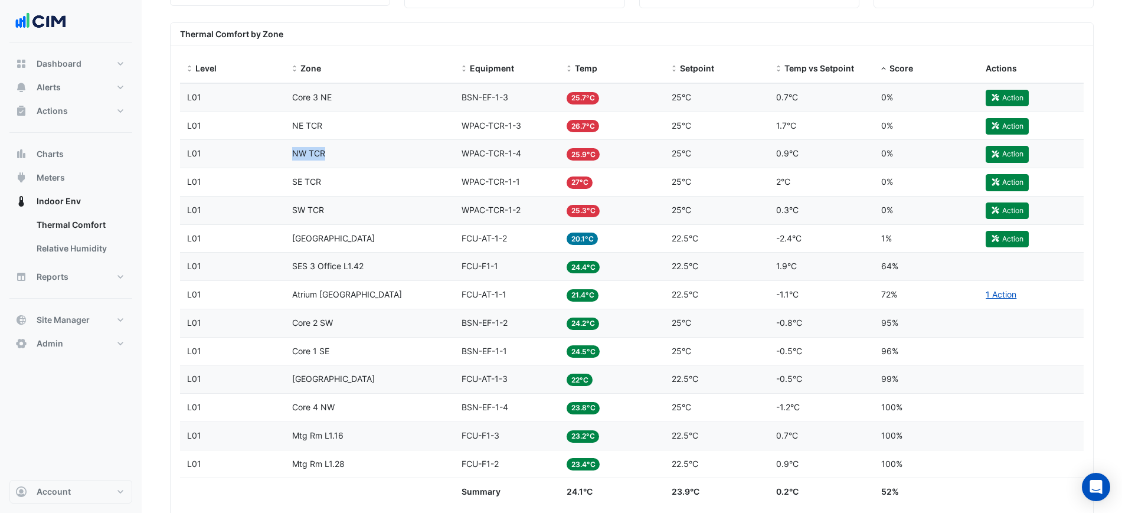
drag, startPoint x: 295, startPoint y: 157, endPoint x: 322, endPoint y: 160, distance: 27.3
click at [322, 160] on div "Zone NW TCR" at bounding box center [370, 154] width 156 height 14
copy span "NW TCR"
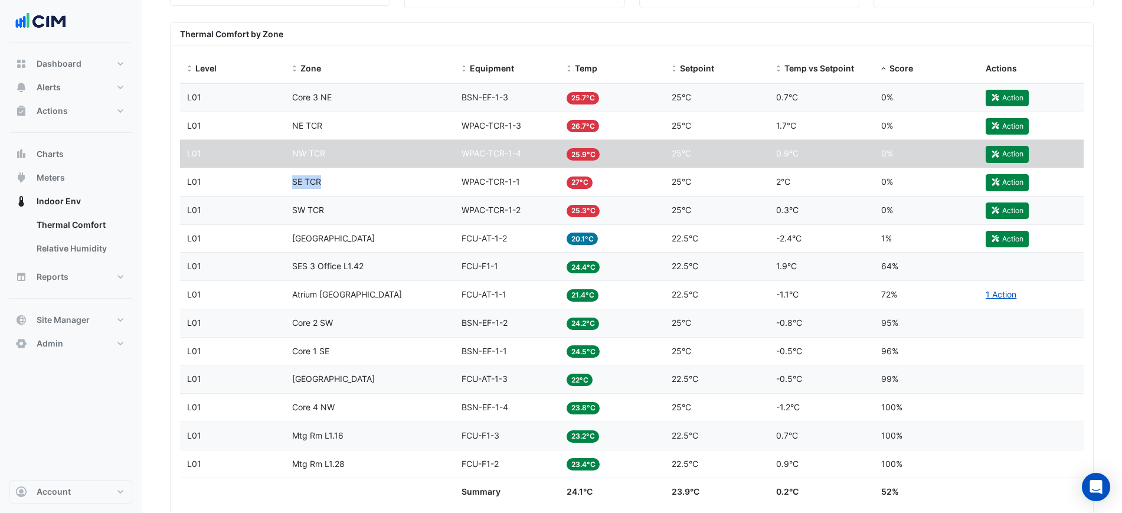
drag, startPoint x: 293, startPoint y: 187, endPoint x: 320, endPoint y: 186, distance: 27.1
click at [320, 186] on div "Zone SE TCR" at bounding box center [370, 182] width 156 height 14
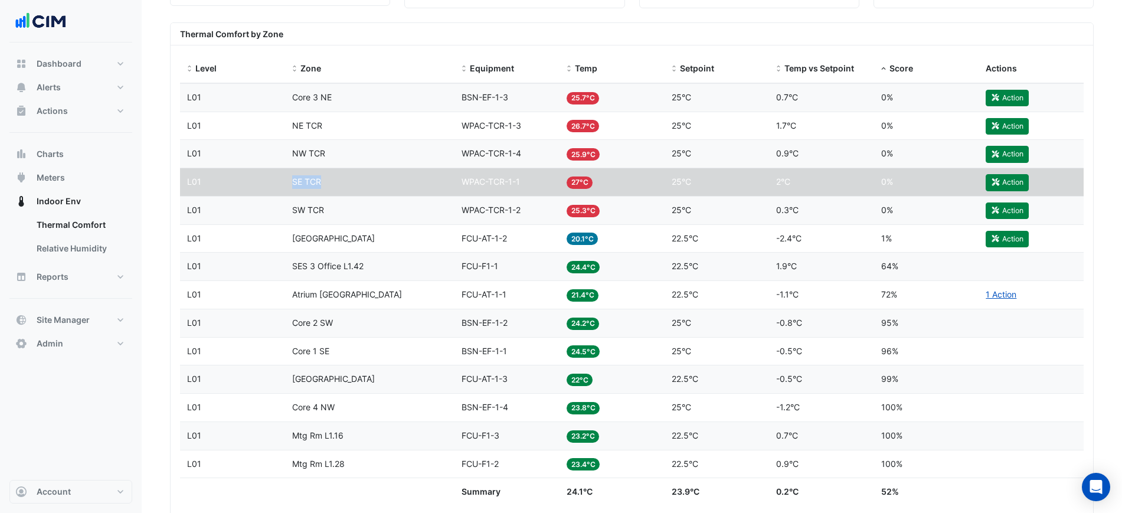
copy span "SE TCR"
drag, startPoint x: 294, startPoint y: 211, endPoint x: 322, endPoint y: 214, distance: 28.5
click at [322, 214] on span "SW TCR" at bounding box center [308, 210] width 32 height 10
copy span "SW TCR"
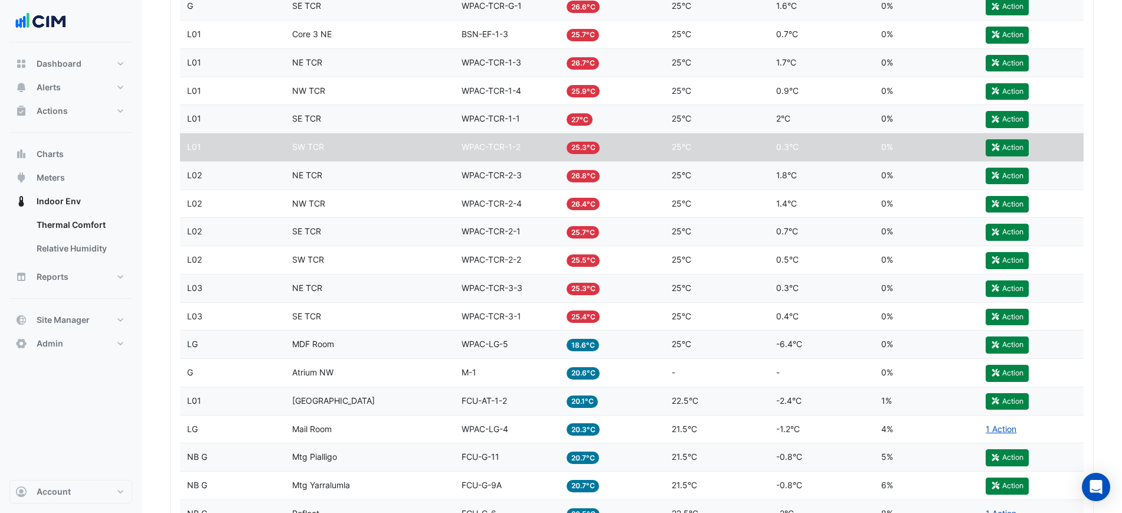
scroll to position [664, 0]
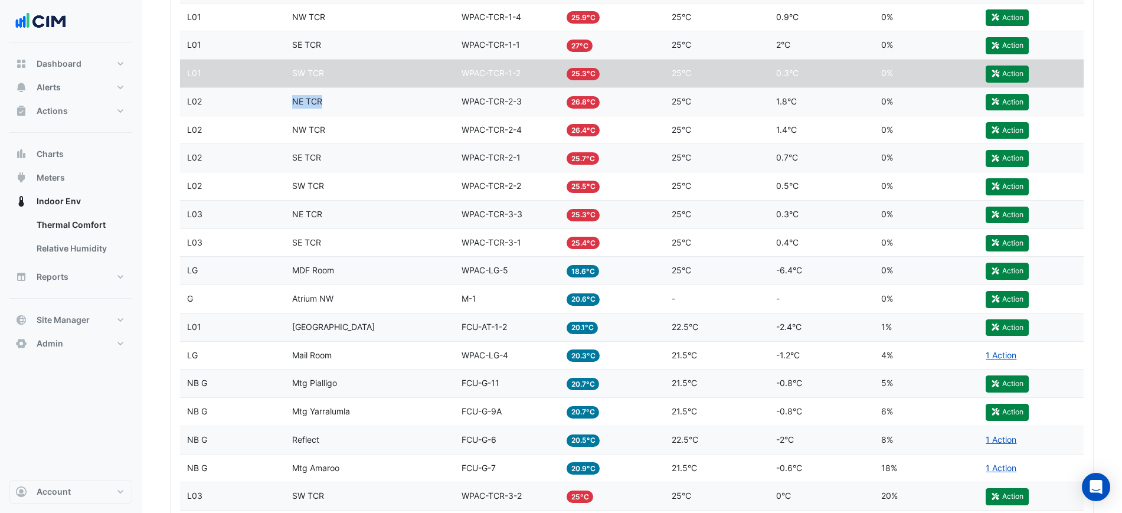
drag, startPoint x: 324, startPoint y: 106, endPoint x: 294, endPoint y: 105, distance: 29.5
click at [294, 105] on div "Zone NE TCR" at bounding box center [370, 102] width 156 height 14
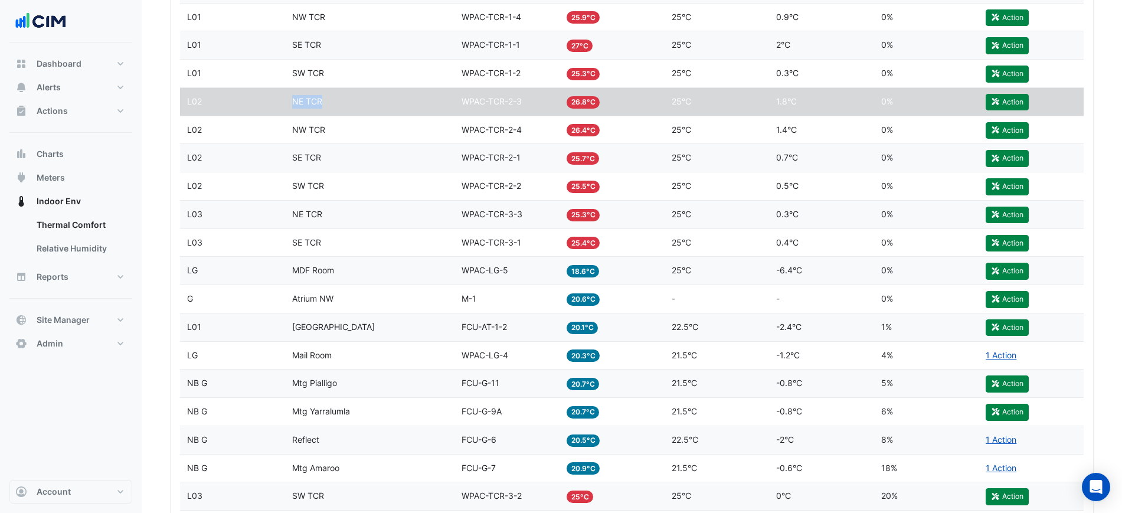
copy span "NE TCR"
drag, startPoint x: 294, startPoint y: 130, endPoint x: 324, endPoint y: 132, distance: 30.1
click at [324, 132] on span "NW TCR" at bounding box center [308, 129] width 33 height 10
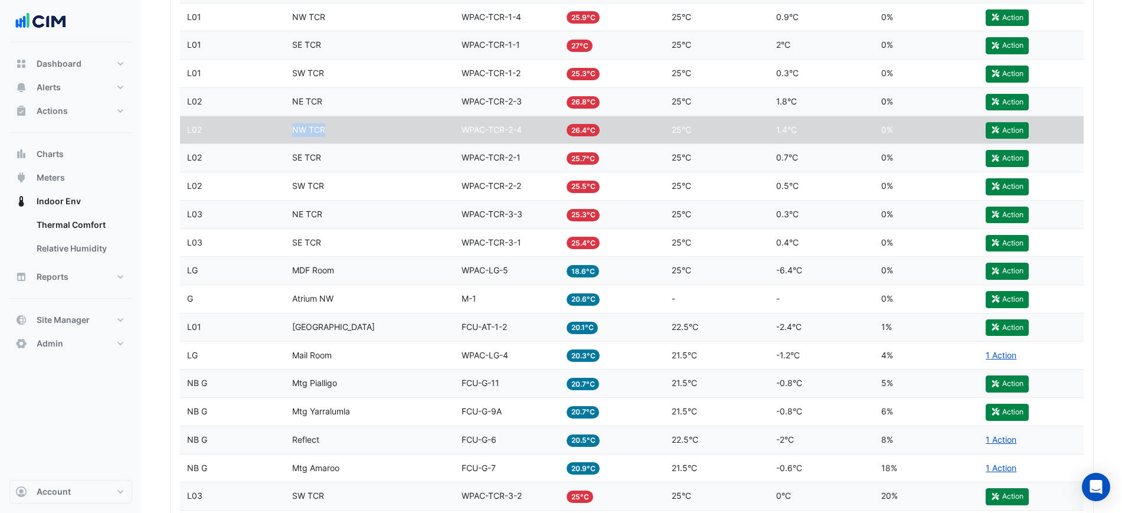
copy span "NW TCR"
drag, startPoint x: 290, startPoint y: 161, endPoint x: 325, endPoint y: 162, distance: 34.8
click at [325, 162] on datatable-body-cell "Zone SE TCR" at bounding box center [370, 158] width 170 height 28
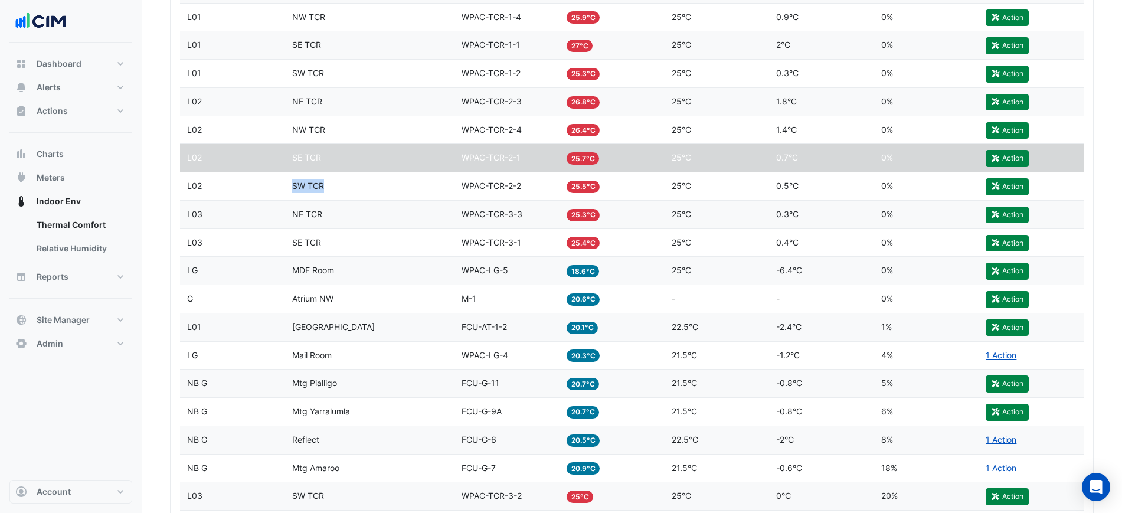
drag, startPoint x: 291, startPoint y: 189, endPoint x: 322, endPoint y: 190, distance: 30.7
click at [322, 190] on datatable-body-cell "Zone SW TCR" at bounding box center [370, 186] width 170 height 28
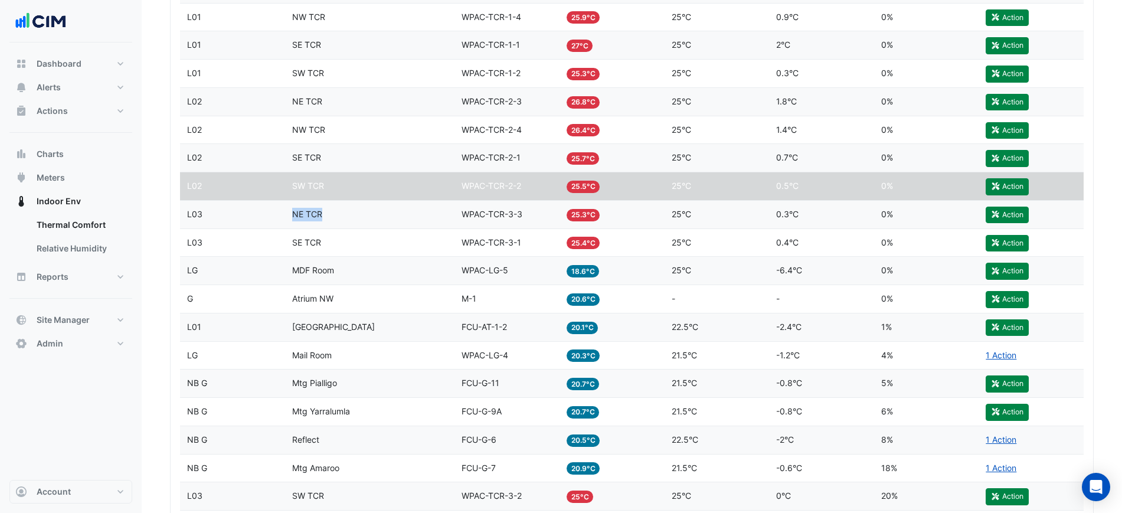
drag, startPoint x: 292, startPoint y: 221, endPoint x: 323, endPoint y: 220, distance: 30.7
click at [323, 220] on div "Zone NE TCR" at bounding box center [370, 215] width 156 height 14
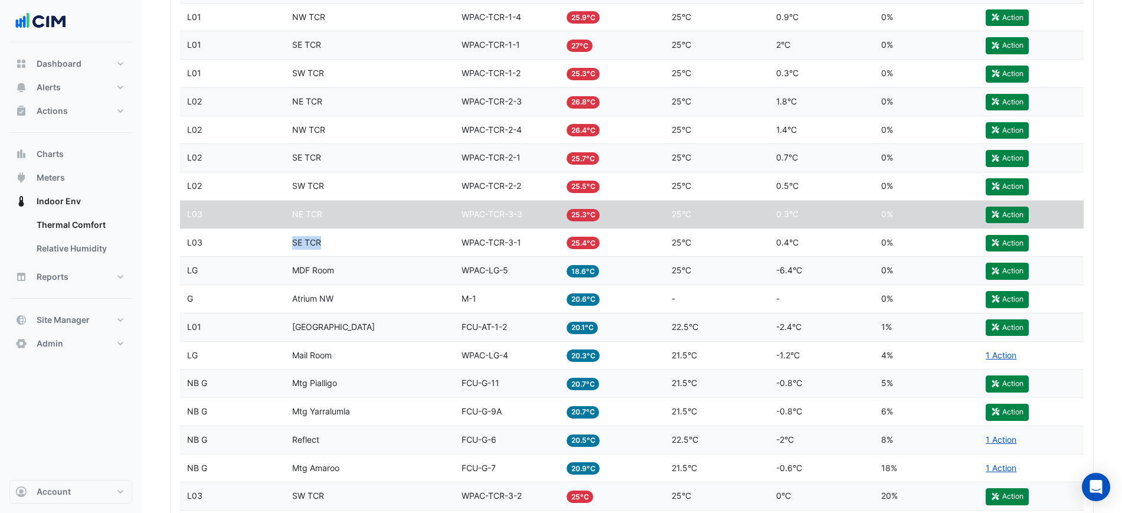
drag, startPoint x: 293, startPoint y: 243, endPoint x: 321, endPoint y: 246, distance: 28.5
click at [321, 246] on div "Zone SE TCR" at bounding box center [370, 243] width 156 height 14
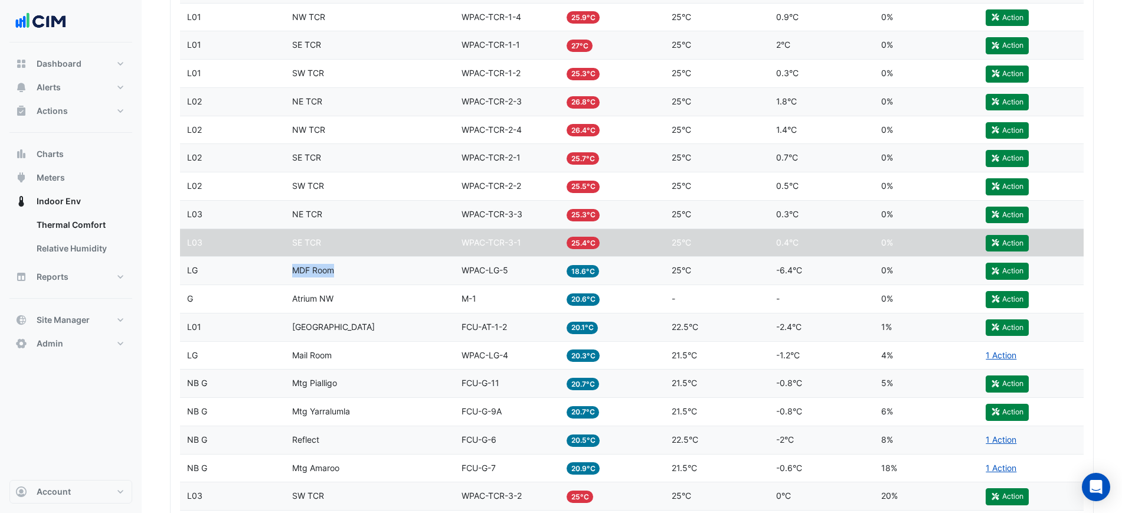
drag, startPoint x: 293, startPoint y: 273, endPoint x: 335, endPoint y: 274, distance: 41.9
click at [335, 274] on div "Zone MDF Room" at bounding box center [370, 271] width 156 height 14
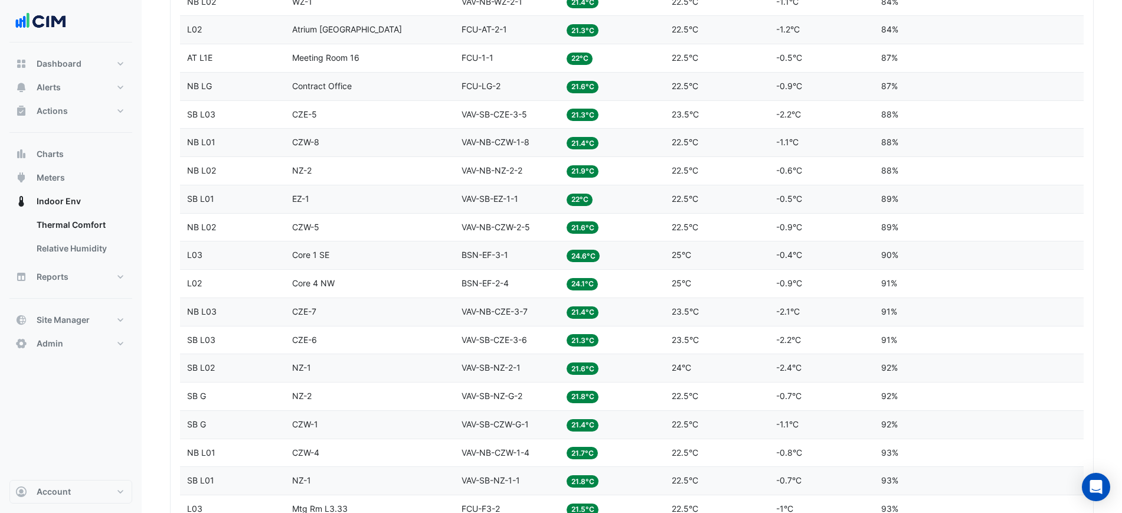
scroll to position [2286, 0]
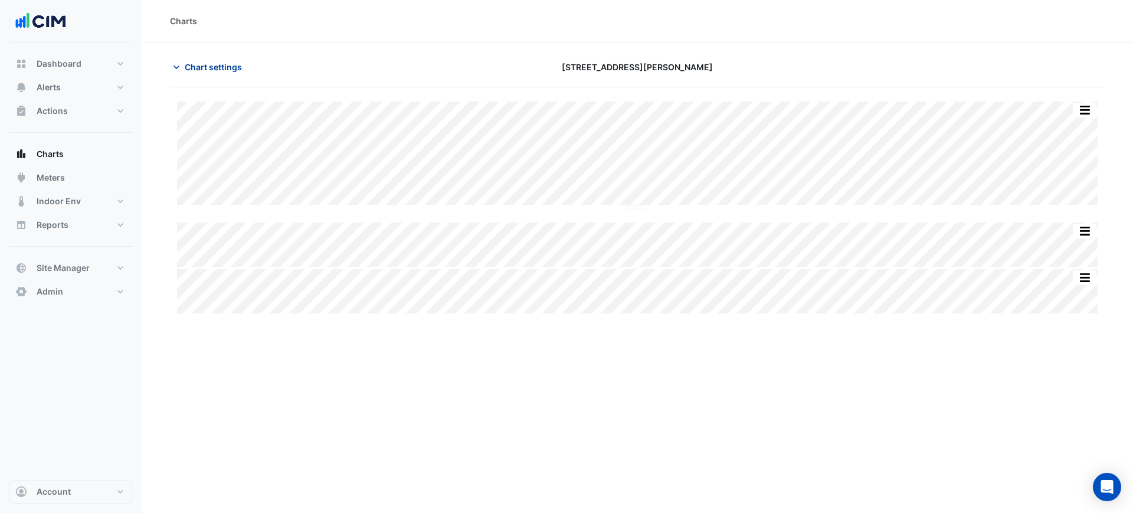
click at [192, 67] on span "Chart settings" at bounding box center [213, 67] width 57 height 12
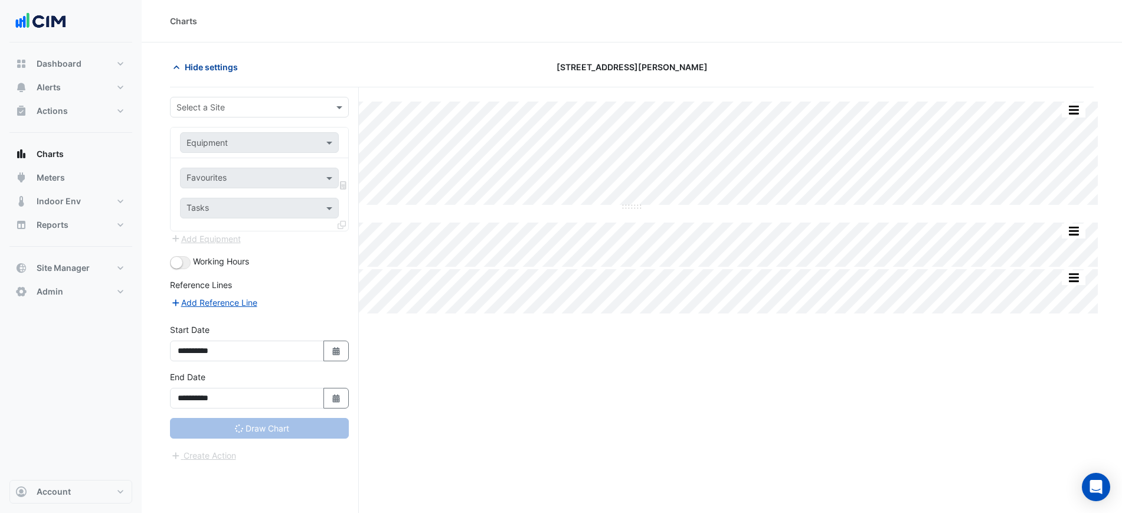
type input "**********"
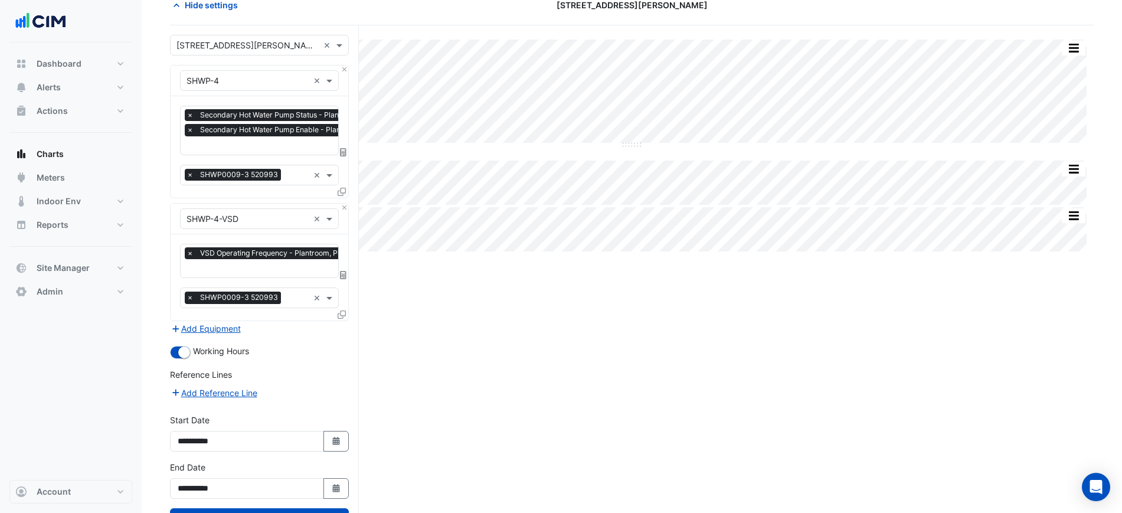
scroll to position [108, 0]
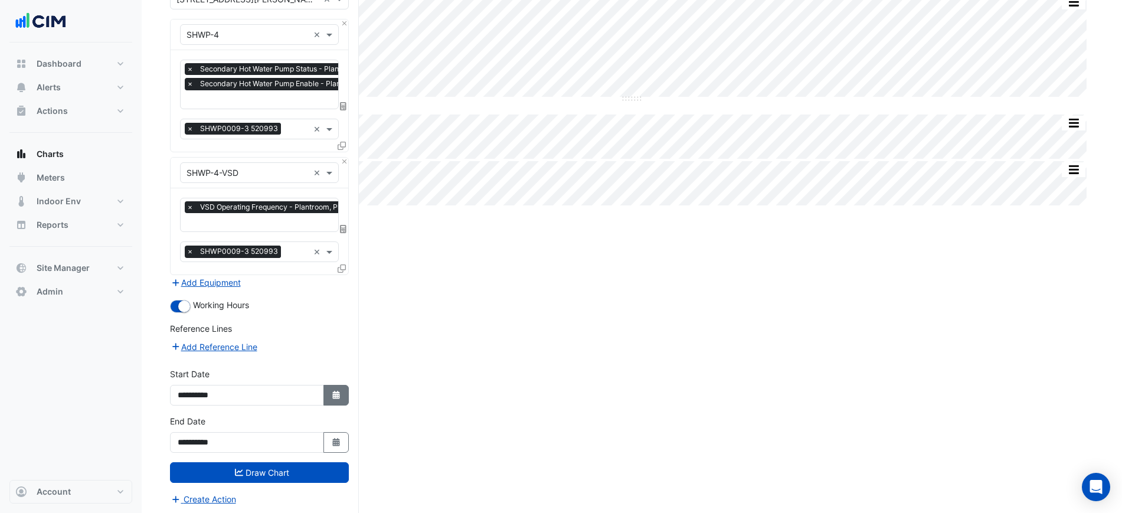
click at [333, 398] on button "Select Date" at bounding box center [336, 395] width 26 height 21
select select "*"
select select "****"
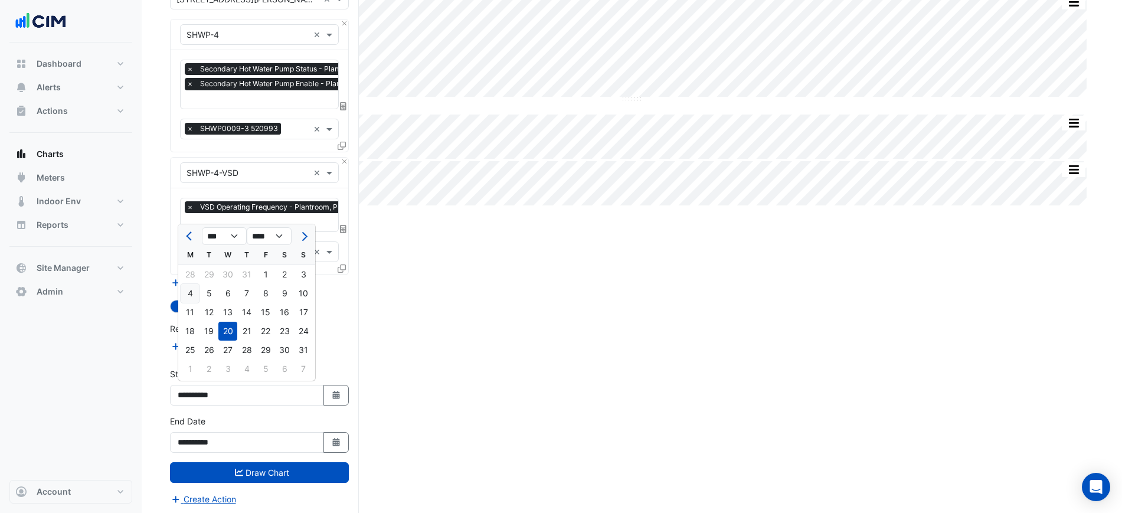
click at [192, 294] on div "4" at bounding box center [190, 293] width 19 height 19
type input "**********"
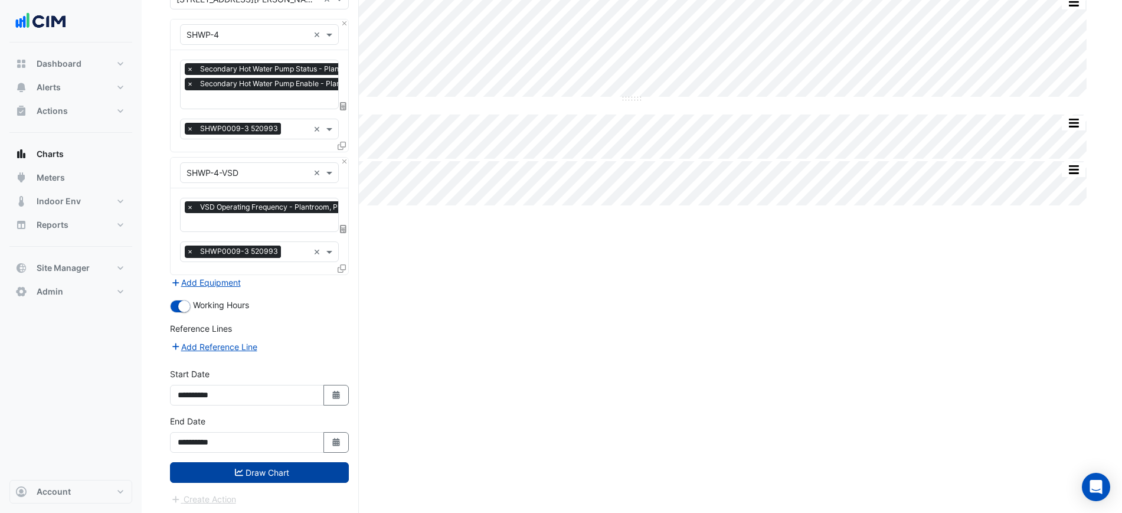
click at [294, 470] on button "Draw Chart" at bounding box center [259, 472] width 179 height 21
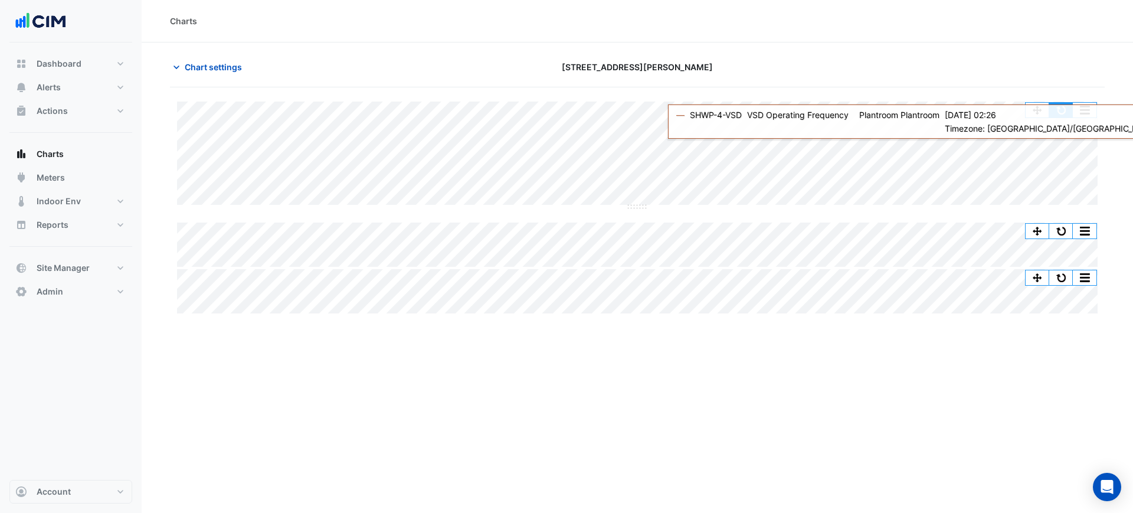
click at [1055, 114] on button "button" at bounding box center [1061, 110] width 24 height 15
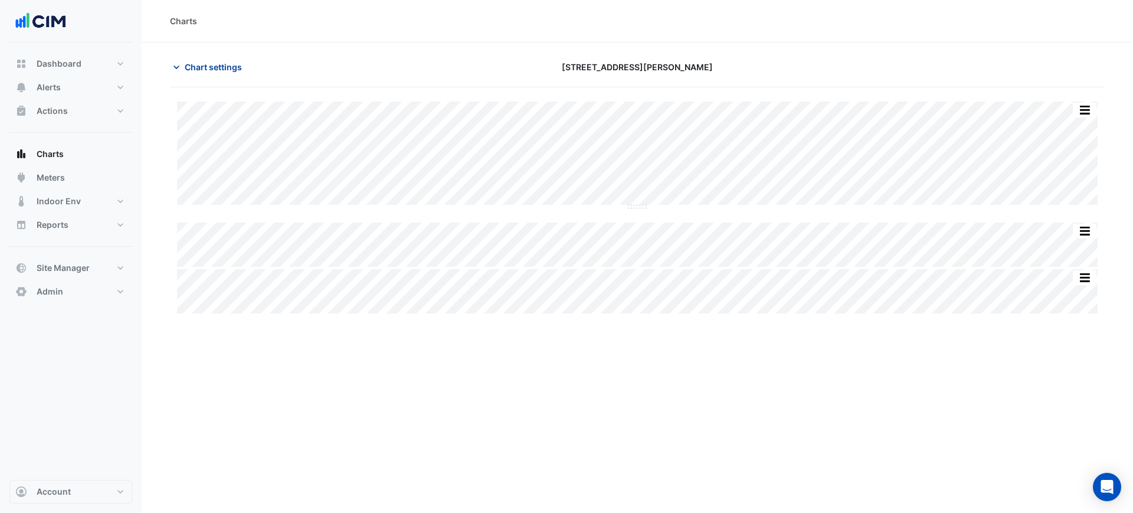
click at [207, 69] on span "Chart settings" at bounding box center [213, 67] width 57 height 12
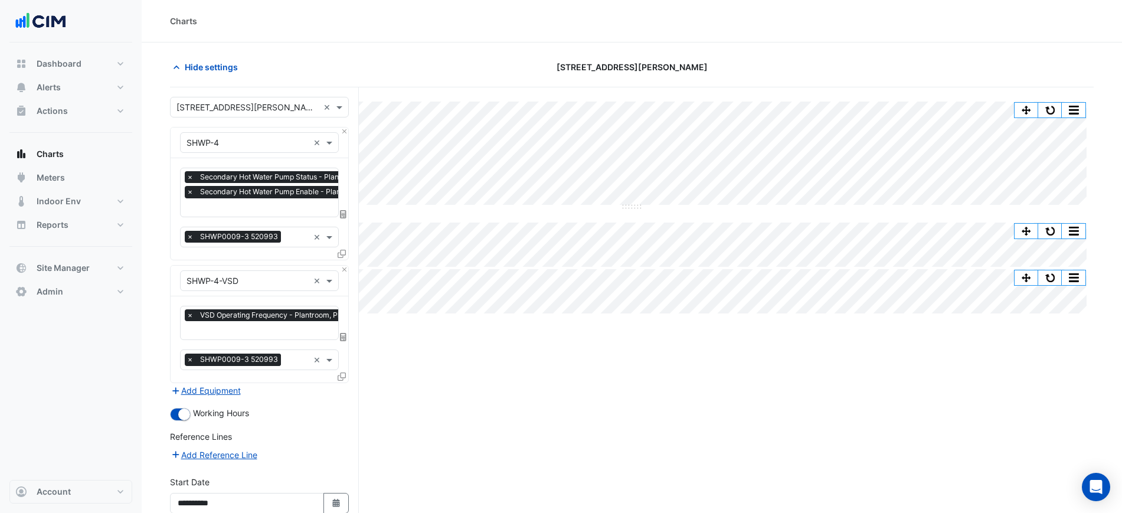
click at [236, 218] on div "Favourites × Secondary Hot Water Pump Status - Plantroom, Plantroom × Secondary…" at bounding box center [259, 208] width 178 height 101
click at [242, 203] on input "text" at bounding box center [295, 208] width 218 height 12
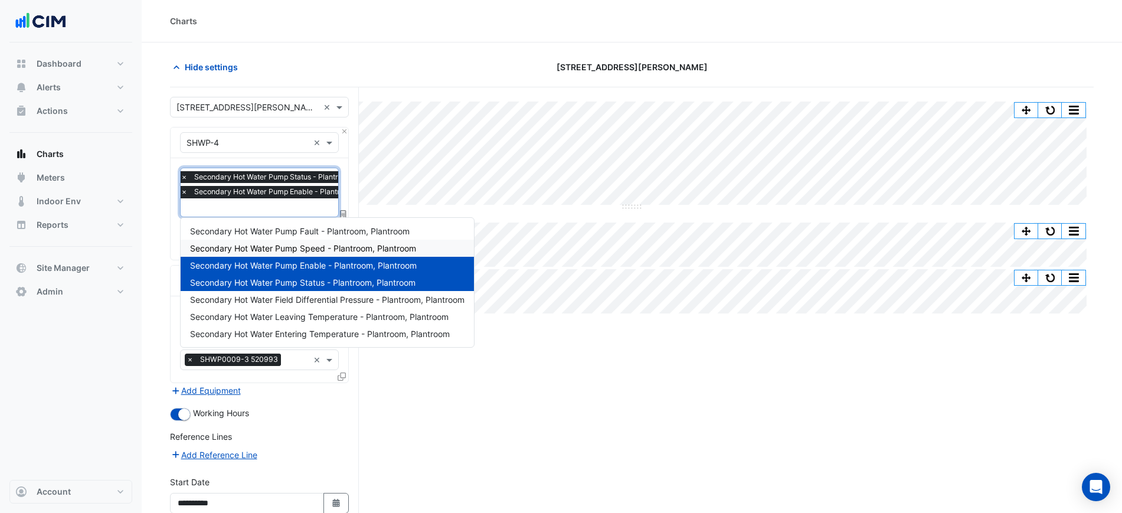
click at [294, 247] on span "Secondary Hot Water Pump Speed - Plantroom, Plantroom" at bounding box center [303, 248] width 226 height 10
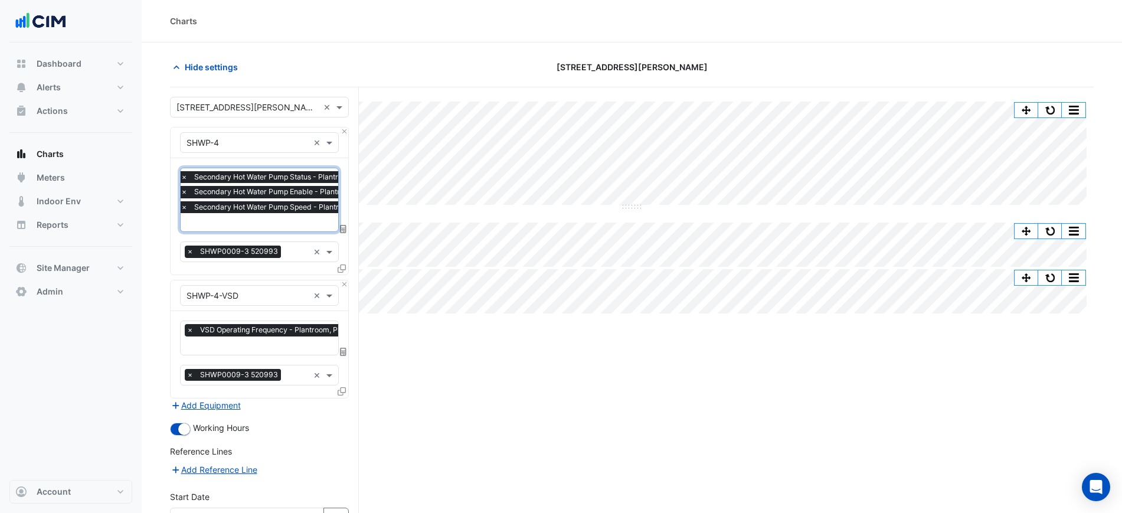
click at [286, 215] on div "× Secondary Hot Water Pump Status - Plantroom, Plantroom × Secondary Hot Water …" at bounding box center [289, 193] width 220 height 45
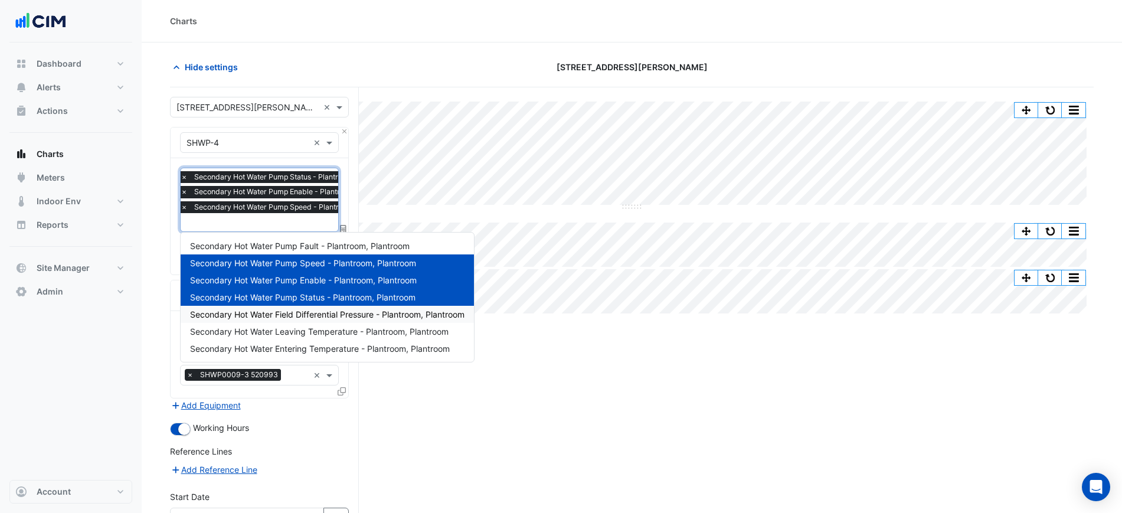
click at [318, 312] on span "Secondary Hot Water Field Differential Pressure - Plantroom, Plantroom" at bounding box center [327, 314] width 274 height 10
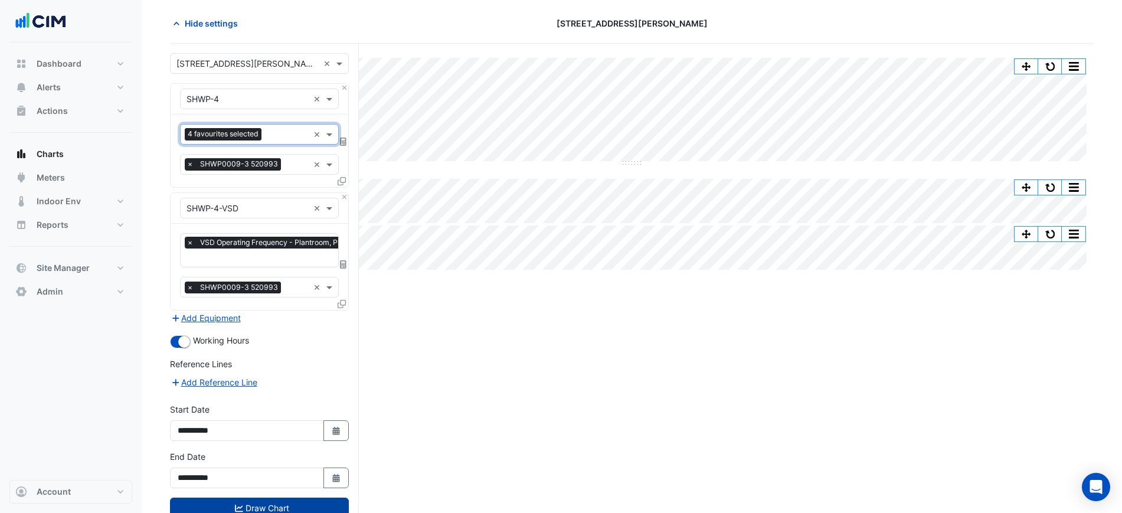
scroll to position [80, 0]
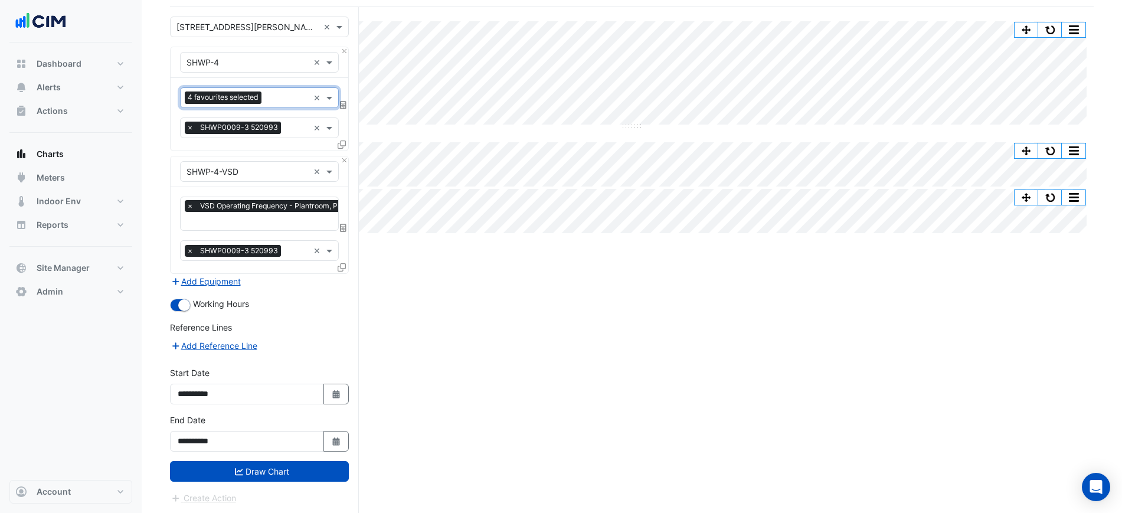
click at [313, 480] on form "Select a Site × 25 Cowlishaw Street × Equipment × SHWP-4 × Favourites 4 favouri…" at bounding box center [259, 261] width 179 height 488
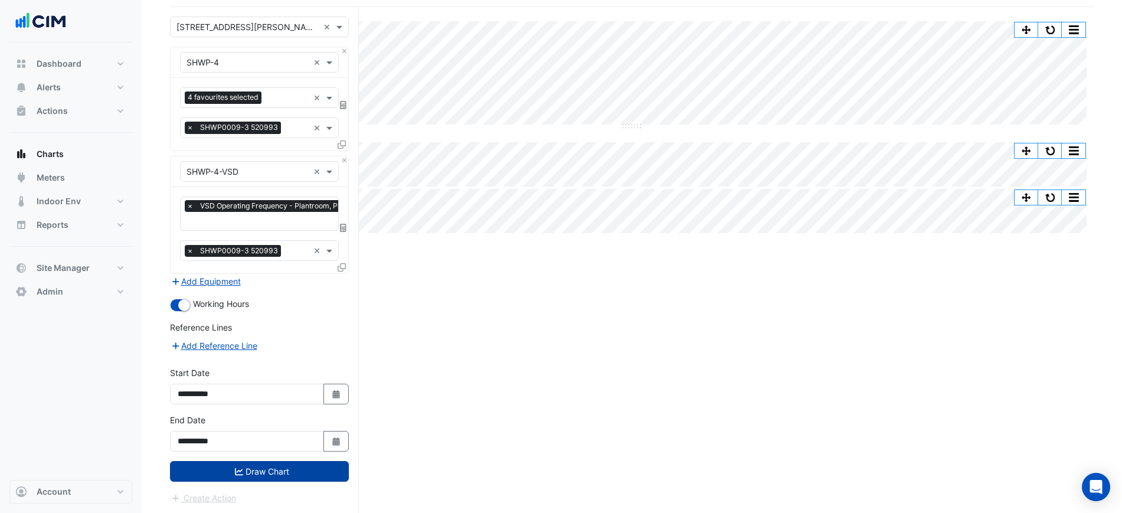
click at [316, 467] on button "Draw Chart" at bounding box center [259, 471] width 179 height 21
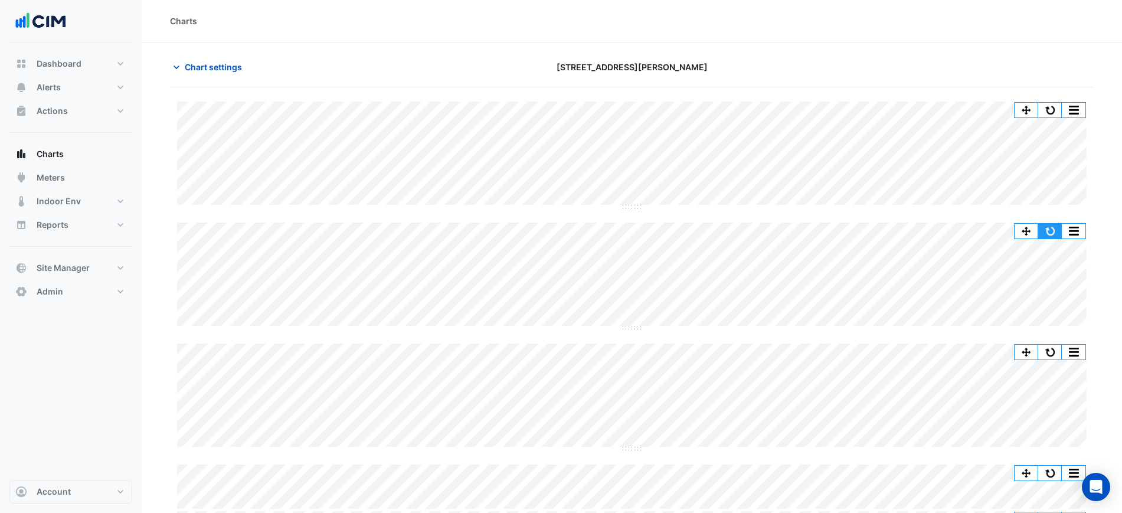
click at [1056, 227] on button "button" at bounding box center [1050, 231] width 24 height 15
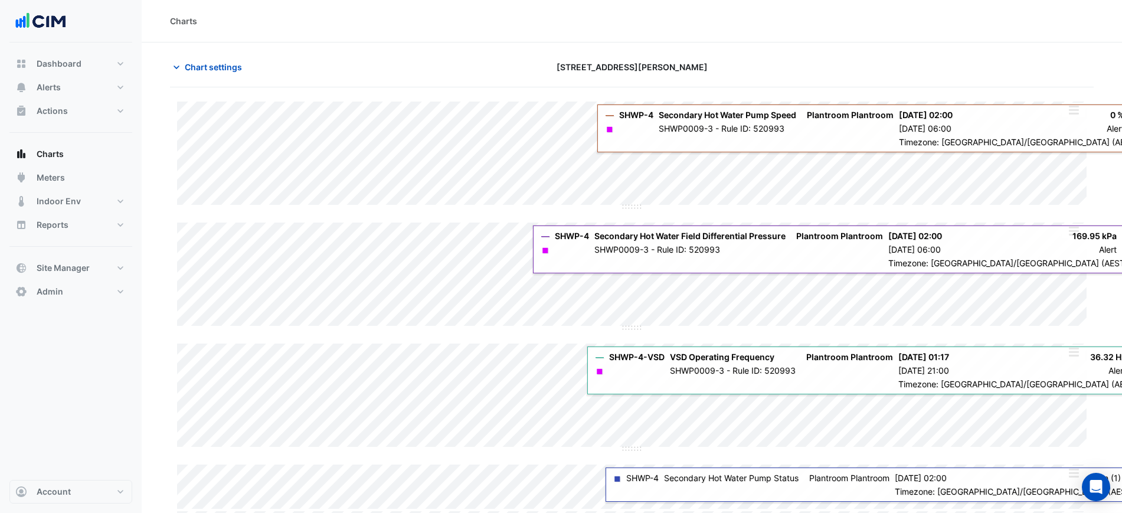
scroll to position [45, 0]
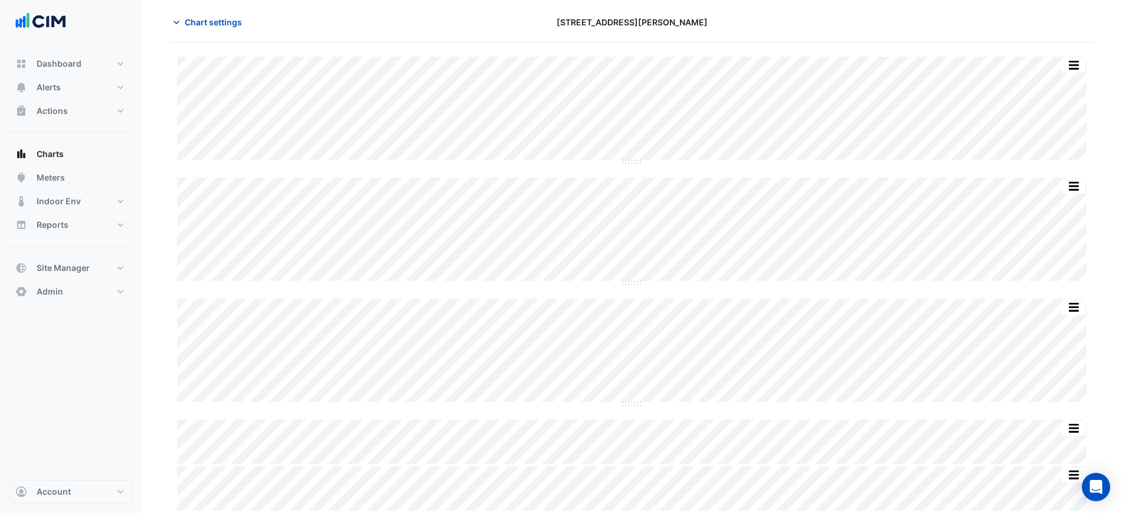
click at [213, 34] on div "Chart settings 25 Cowlishaw Street" at bounding box center [631, 27] width 923 height 31
click at [217, 27] on span "Chart settings" at bounding box center [213, 22] width 57 height 12
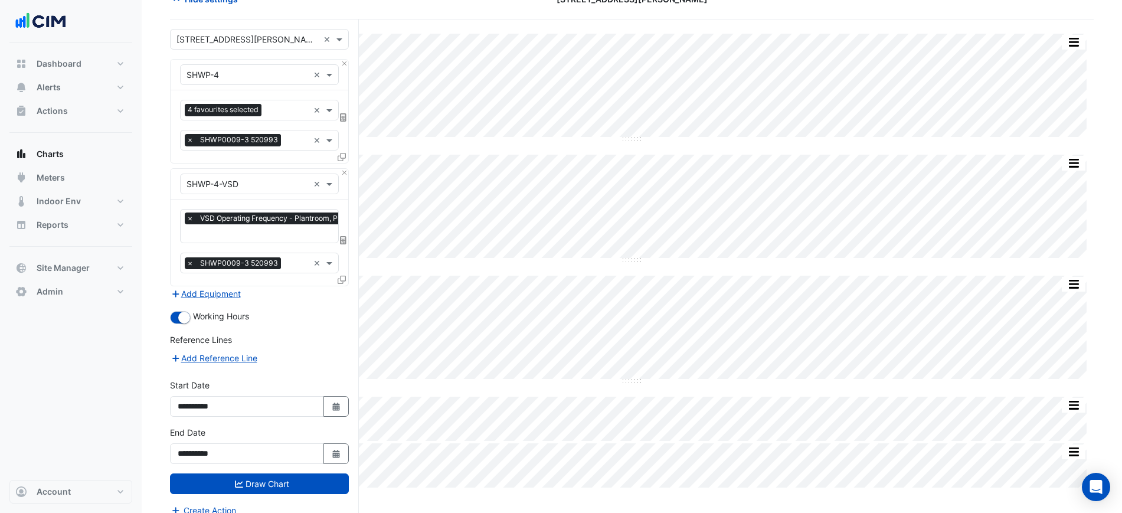
scroll to position [80, 0]
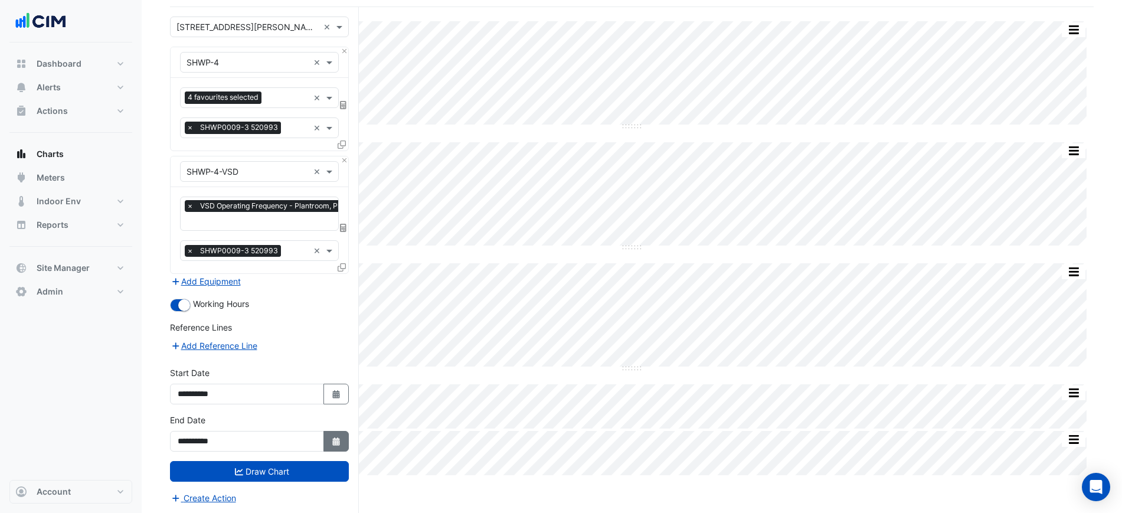
click at [339, 436] on fa-icon "Select Date" at bounding box center [336, 441] width 11 height 10
select select "*"
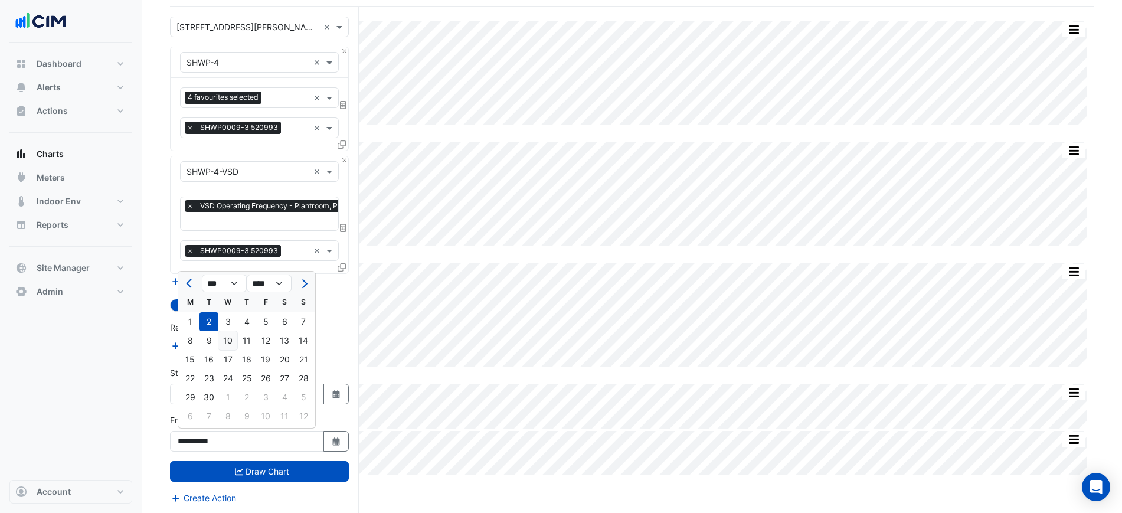
click at [229, 339] on div "10" at bounding box center [227, 340] width 19 height 19
type input "**********"
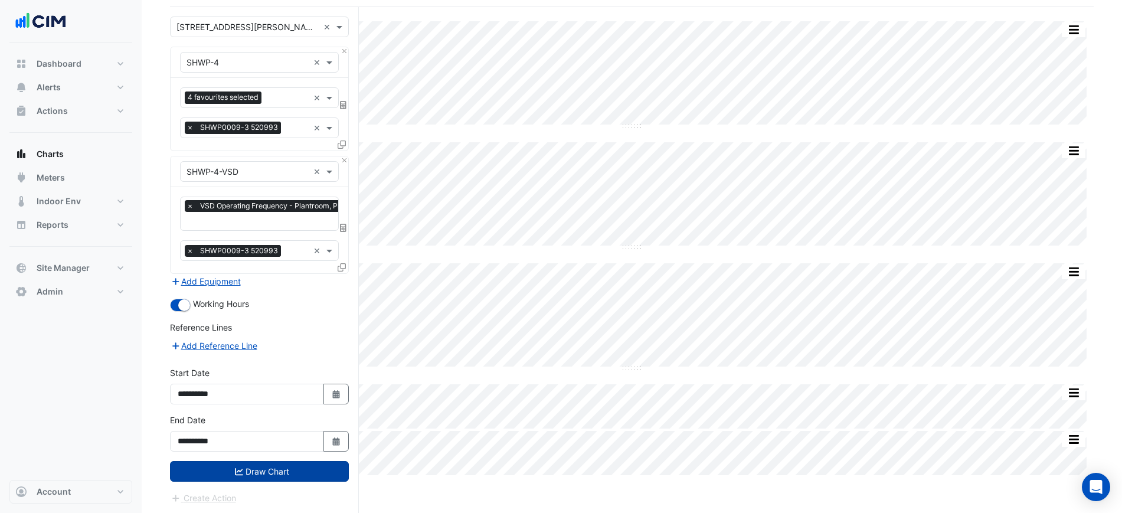
click at [325, 467] on button "Draw Chart" at bounding box center [259, 471] width 179 height 21
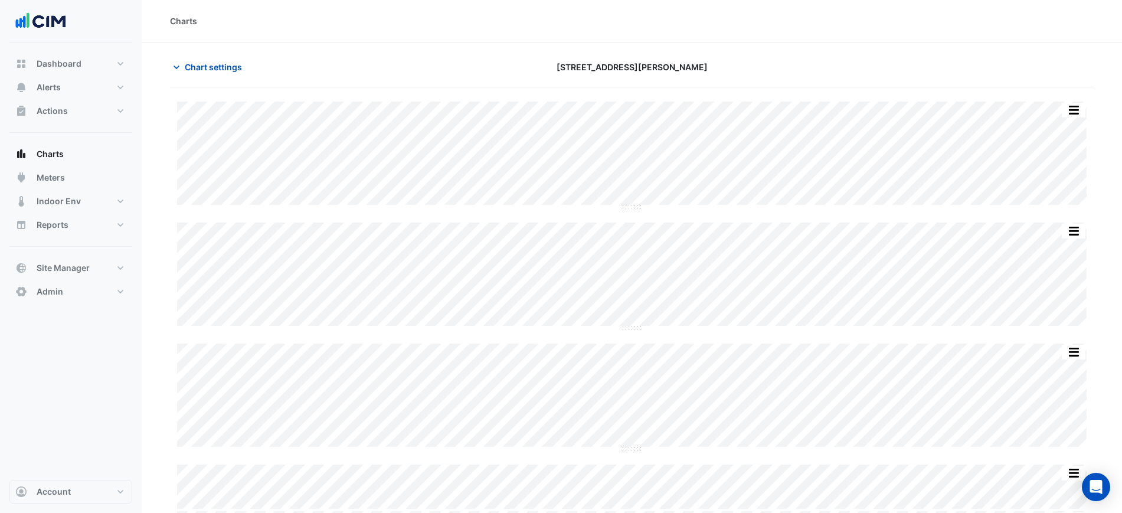
scroll to position [45, 0]
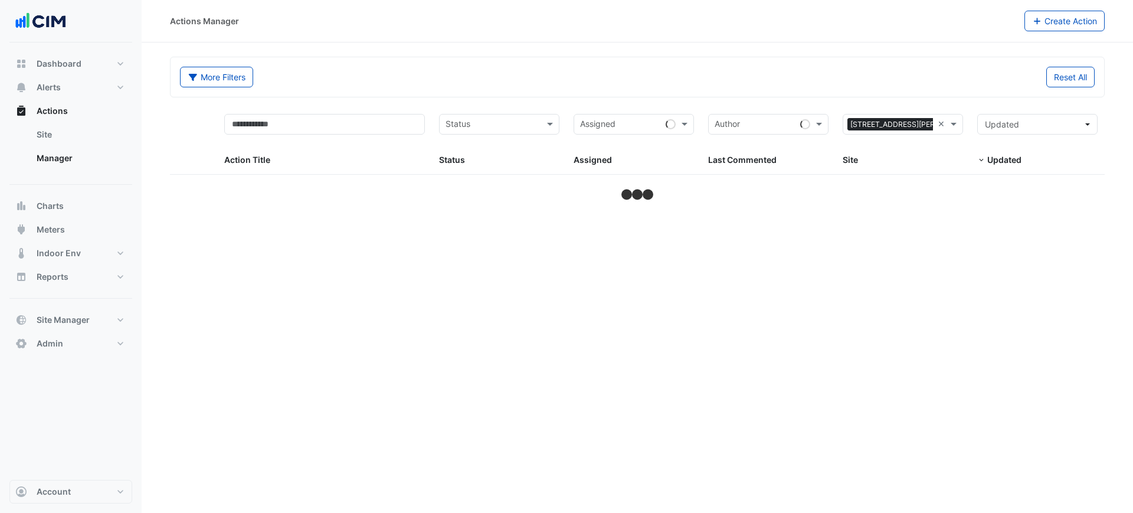
select select "***"
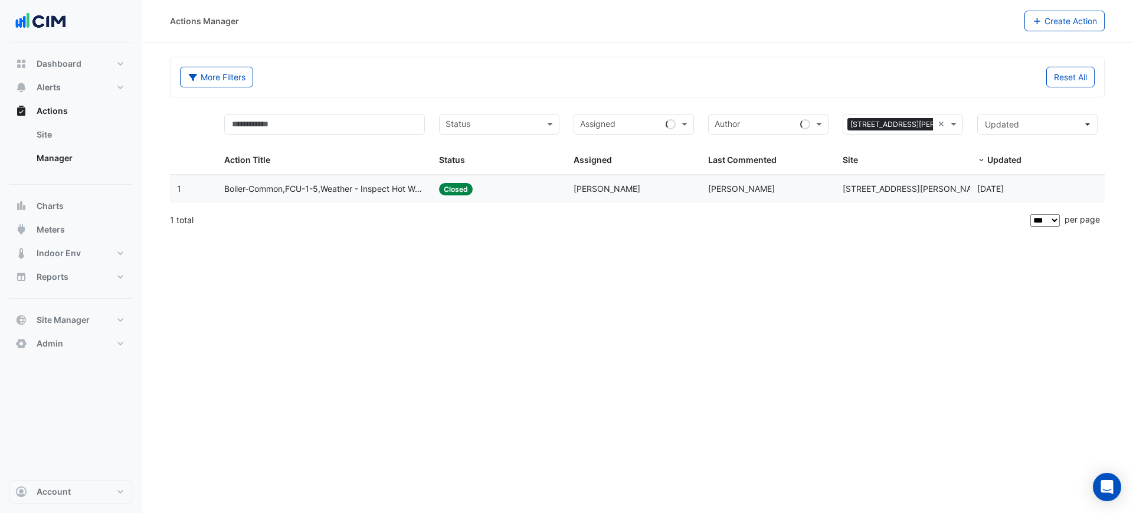
click at [805, 179] on datatable-body-cell "Last Commented: [PERSON_NAME]" at bounding box center [768, 189] width 135 height 28
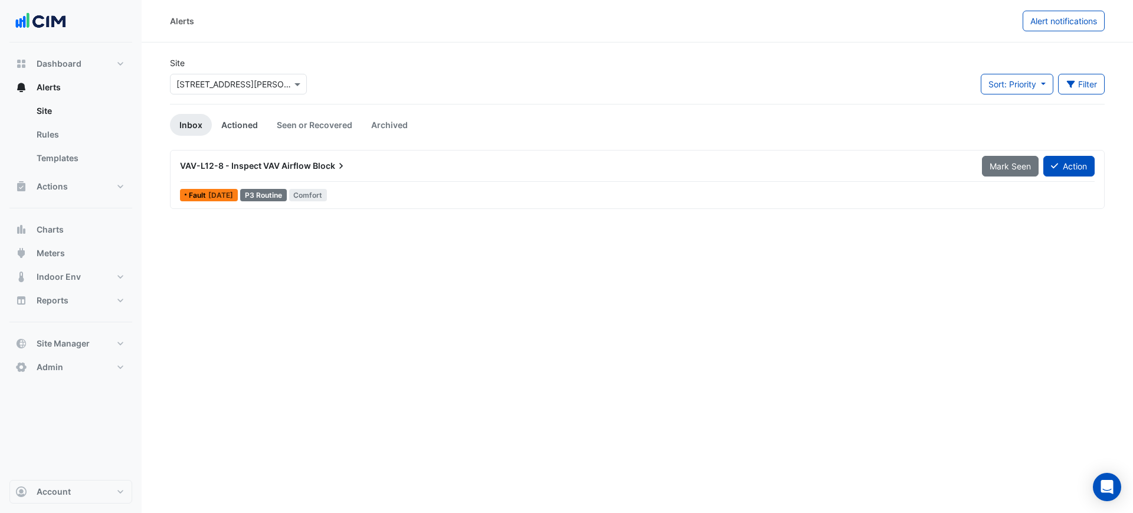
click at [239, 120] on link "Actioned" at bounding box center [239, 125] width 55 height 22
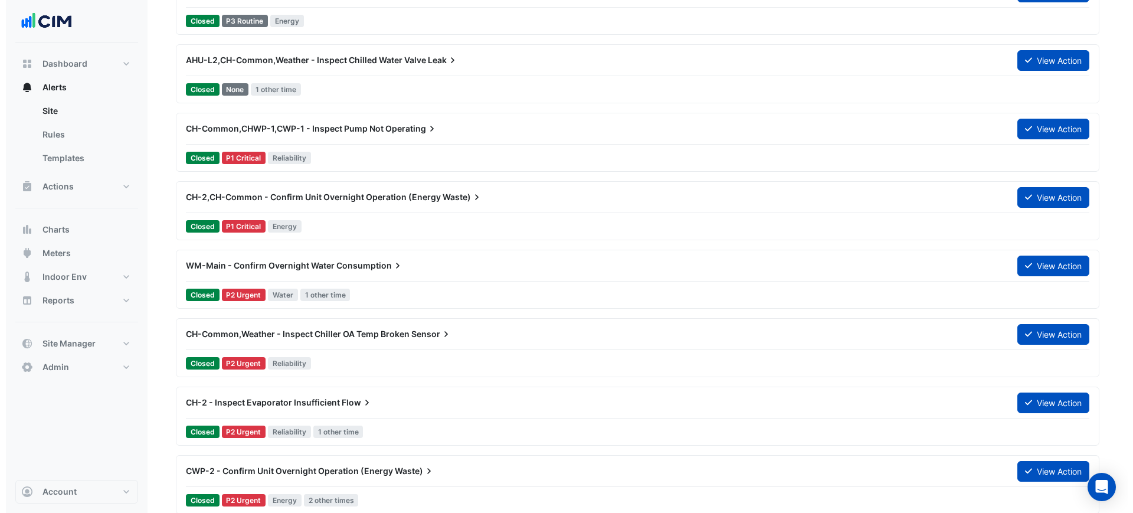
scroll to position [2507, 0]
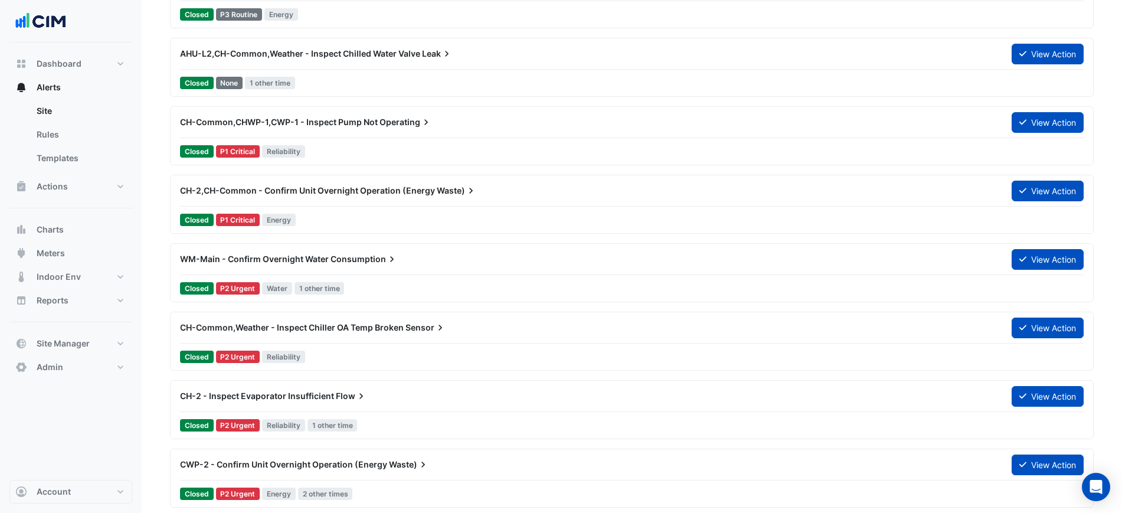
click at [386, 263] on icon at bounding box center [392, 259] width 12 height 12
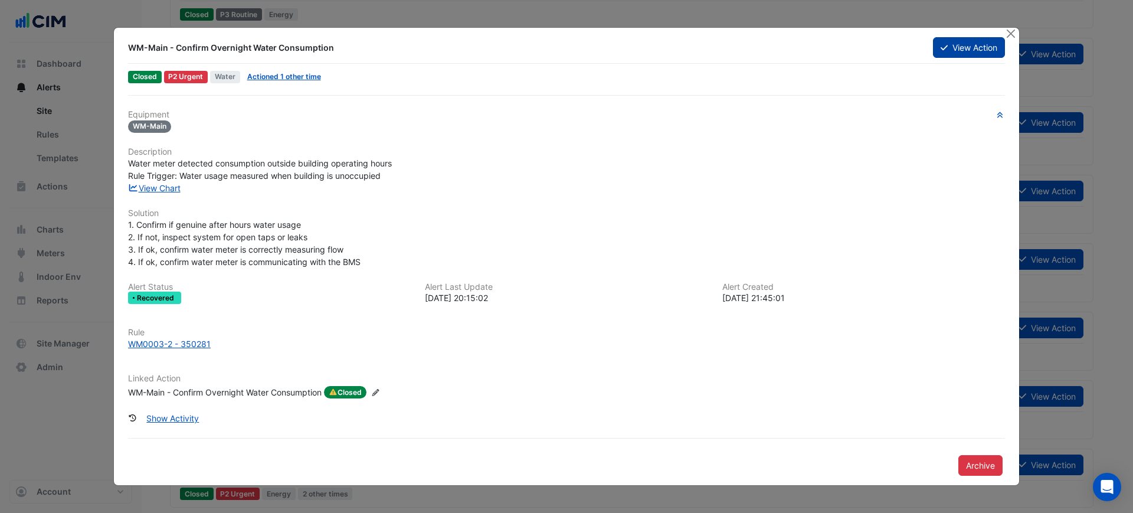
click at [968, 42] on button "View Action" at bounding box center [969, 47] width 72 height 21
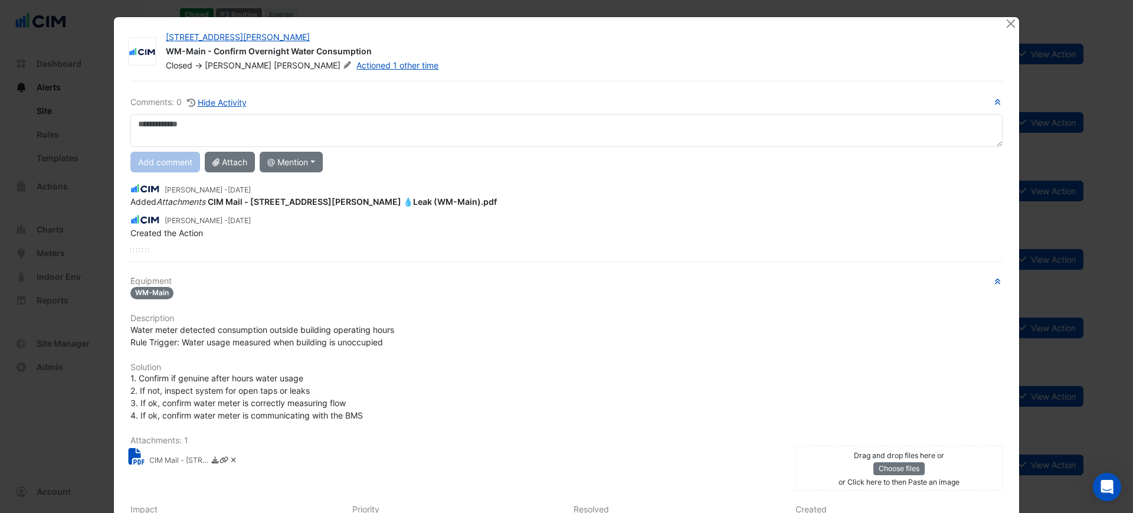
scroll to position [147, 0]
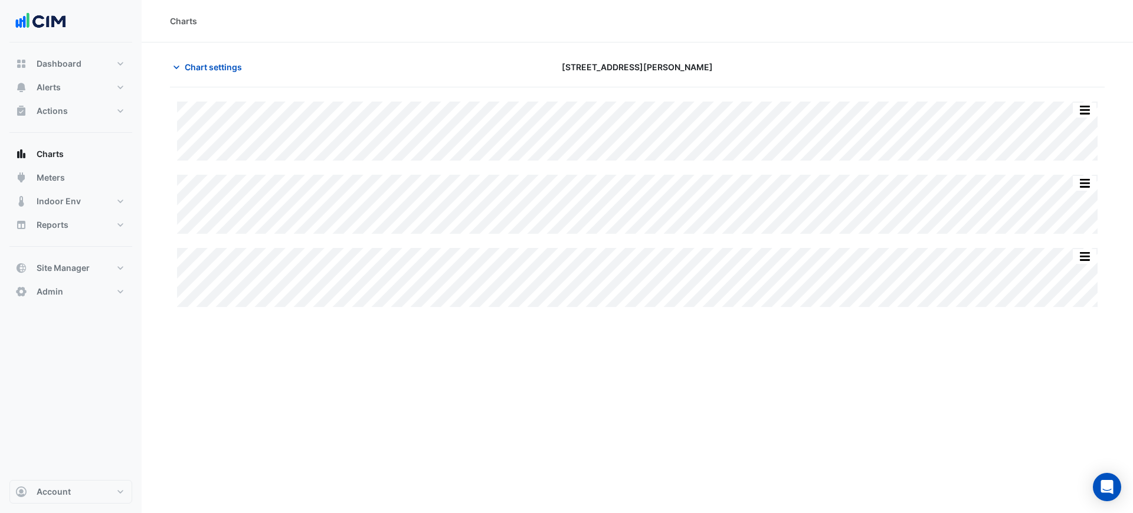
click at [845, 60] on div at bounding box center [953, 67] width 316 height 21
click at [719, 237] on div "Split All Split None Print Save as JPEG Save as PNG Pivot Data Table Export CSV…" at bounding box center [637, 203] width 935 height 205
click at [719, 235] on div "Split All Split None Print Save as JPEG Save as PNG Pivot Data Table Export CSV…" at bounding box center [637, 203] width 935 height 205
click at [366, 20] on div "Charts" at bounding box center [637, 21] width 935 height 12
click at [335, 28] on div "Charts" at bounding box center [637, 21] width 991 height 42
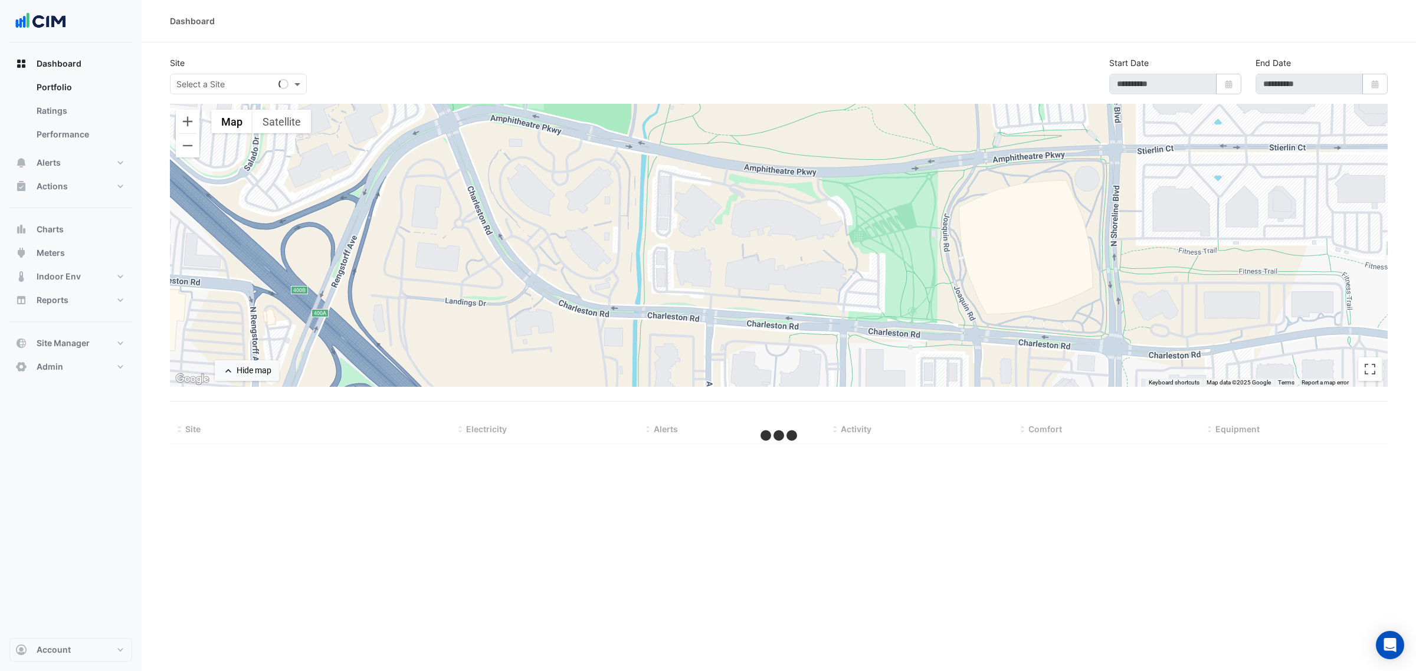
select select "***"
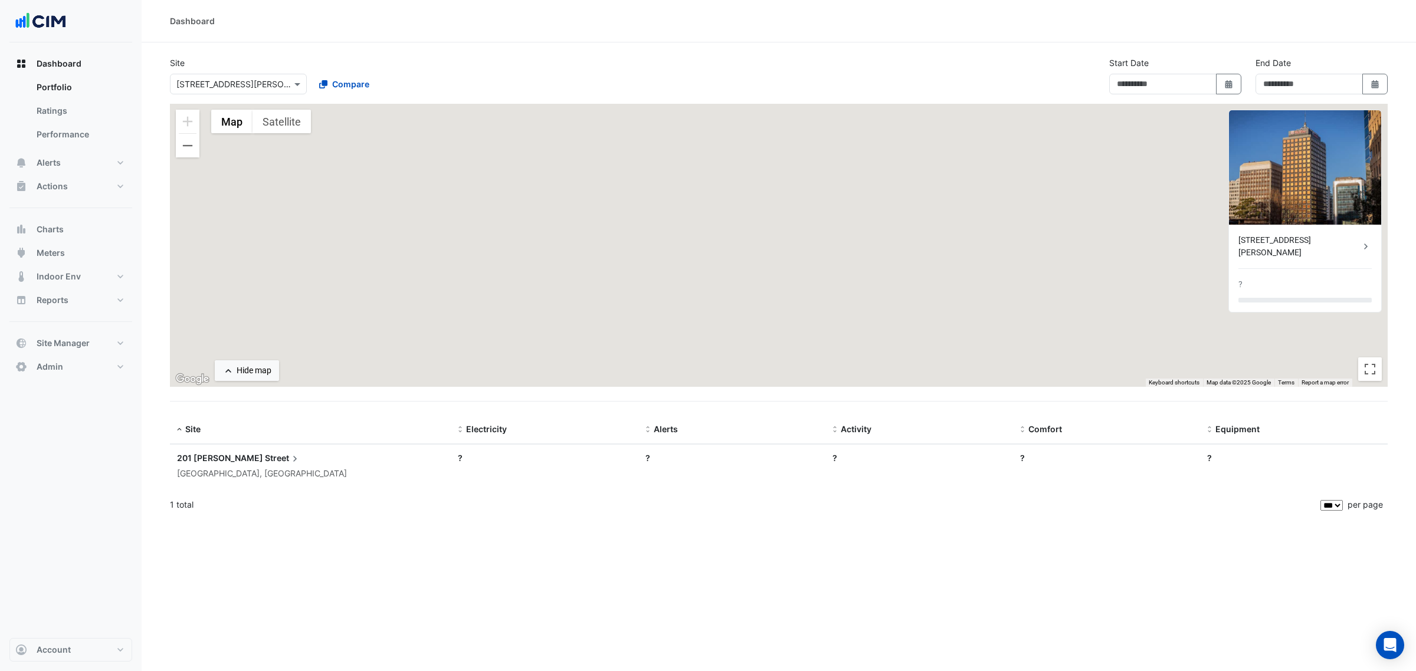
type input "**********"
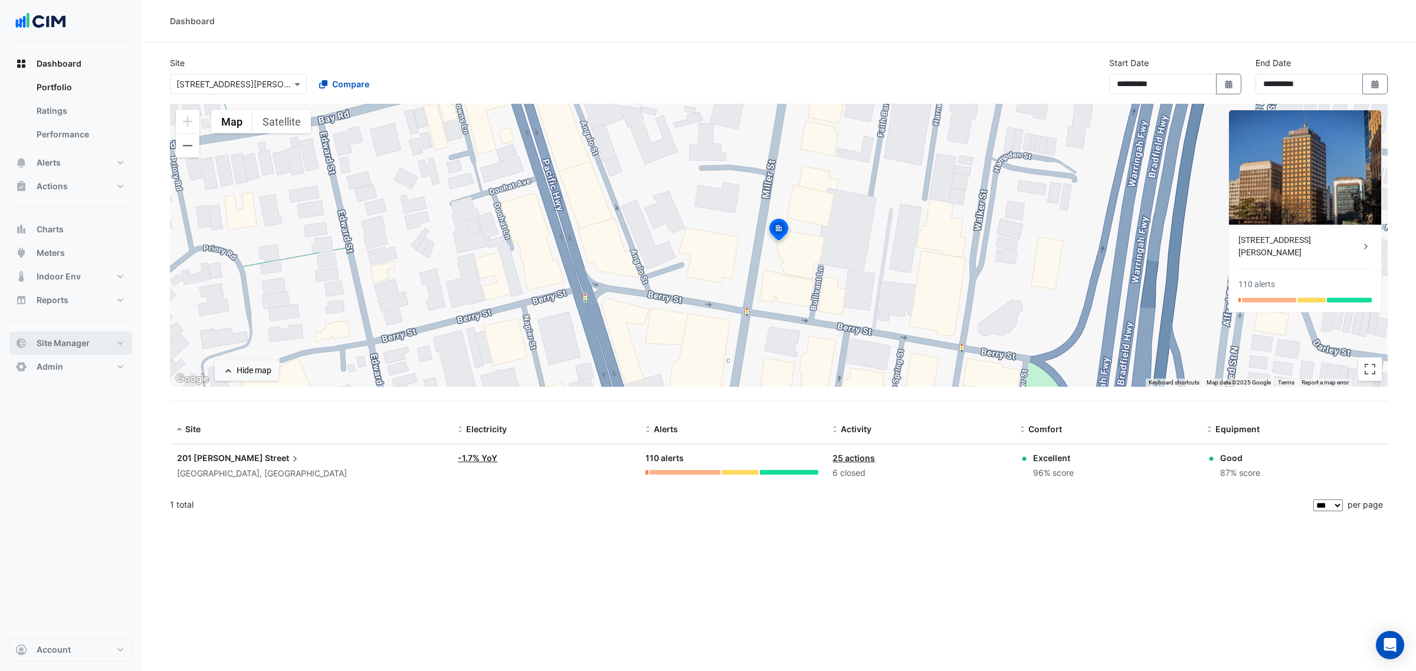
click at [100, 332] on button "Site Manager" at bounding box center [70, 344] width 123 height 24
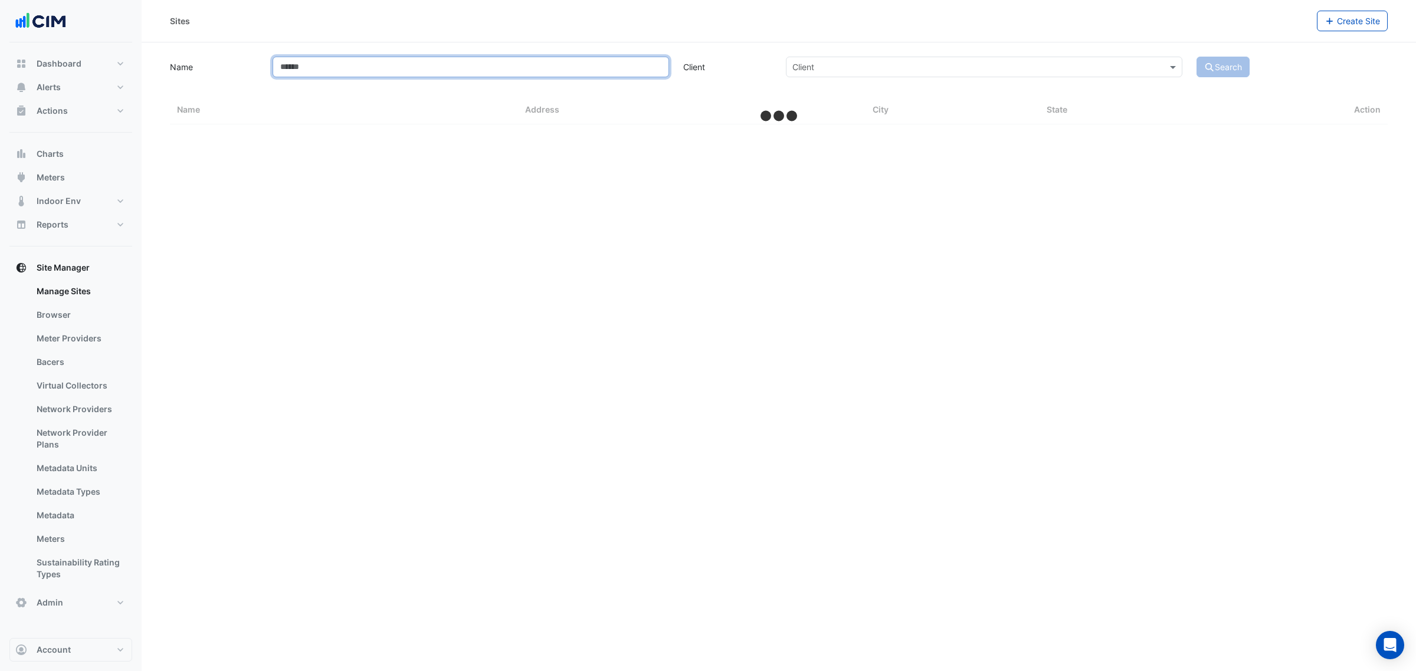
click at [310, 75] on input "Name" at bounding box center [471, 67] width 396 height 21
select select "***"
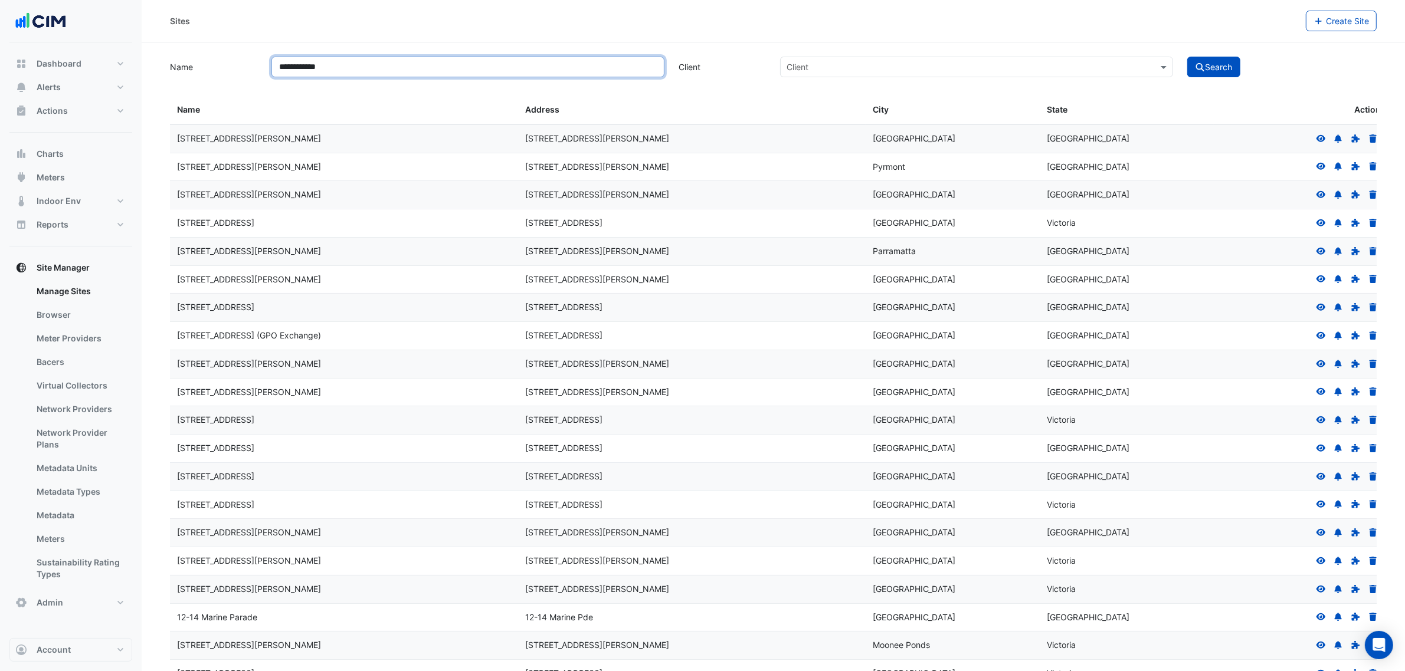
type input "**********"
click at [1187, 57] on button "Search" at bounding box center [1213, 67] width 53 height 21
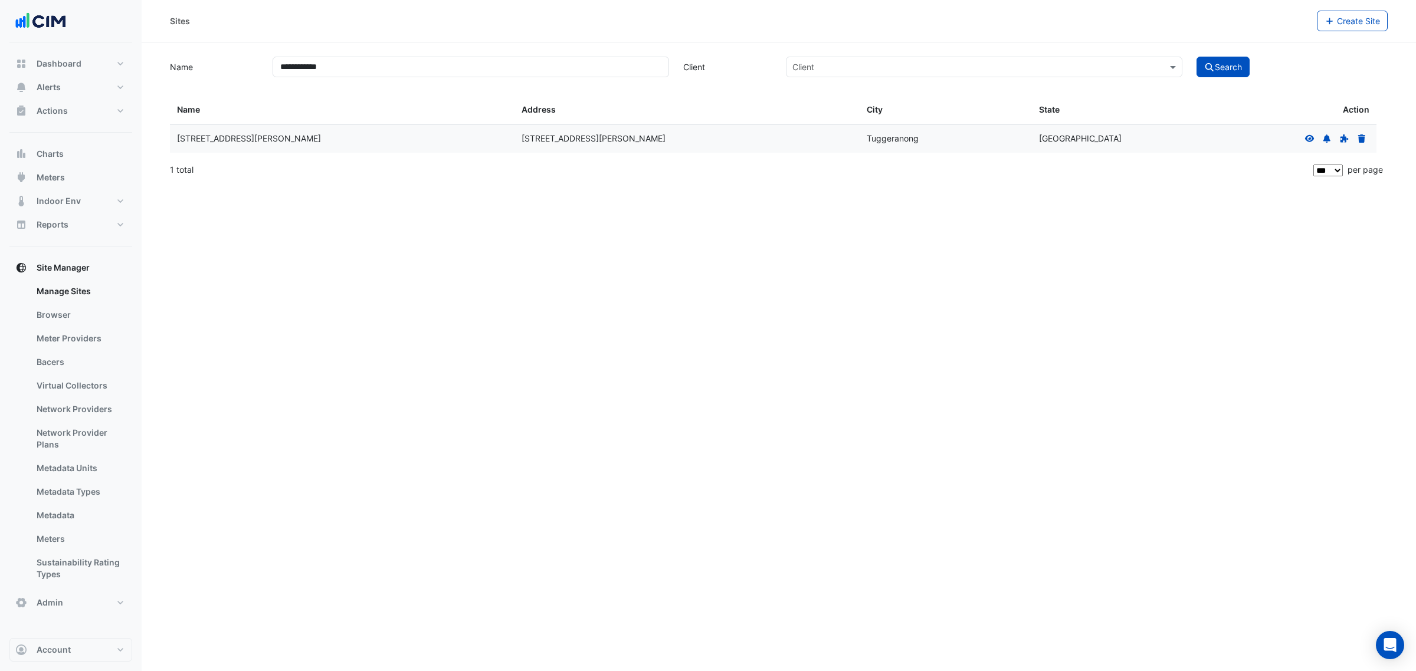
click at [1311, 137] on icon at bounding box center [1309, 139] width 11 height 8
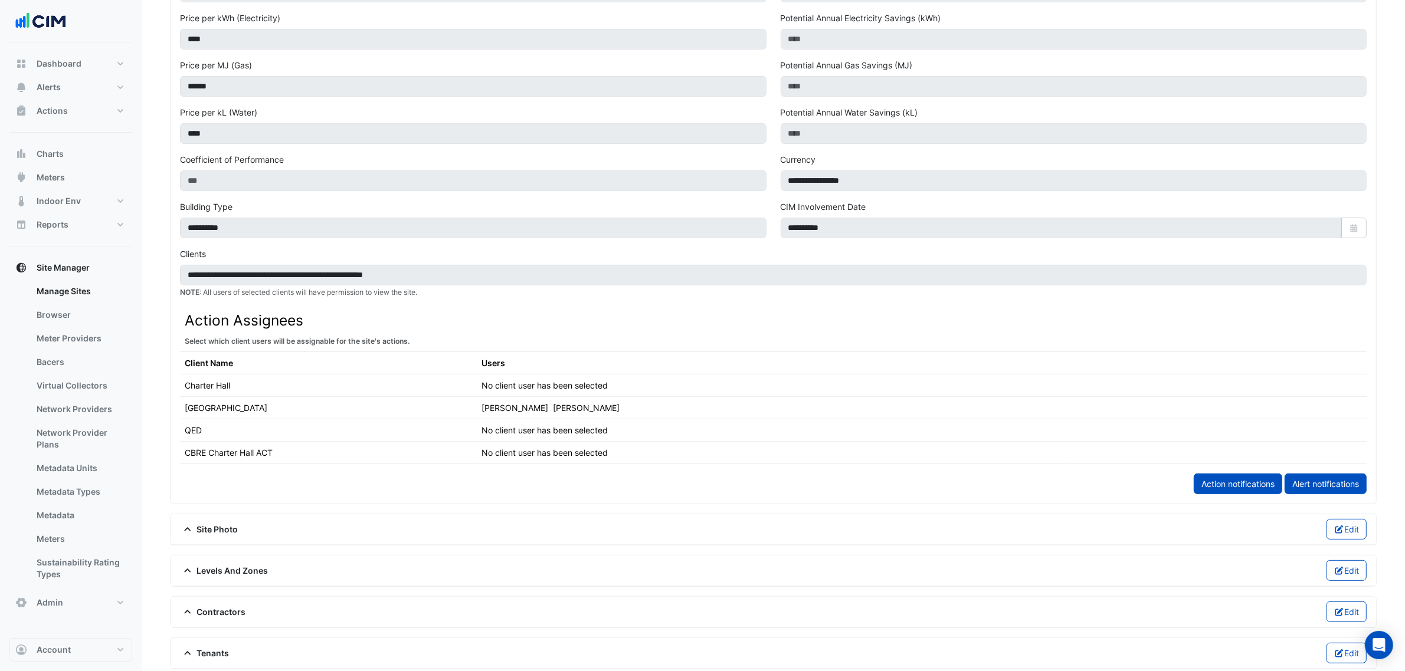
scroll to position [516, 0]
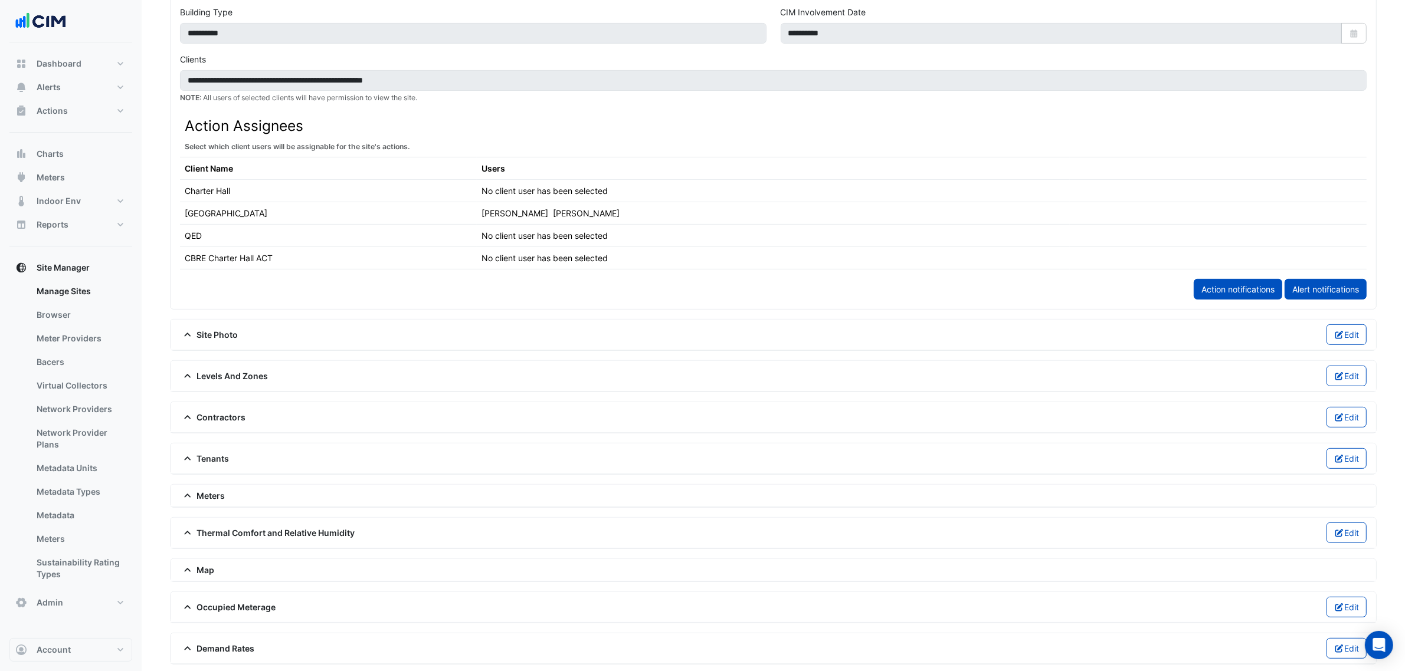
click at [222, 500] on span "Meters" at bounding box center [202, 496] width 45 height 12
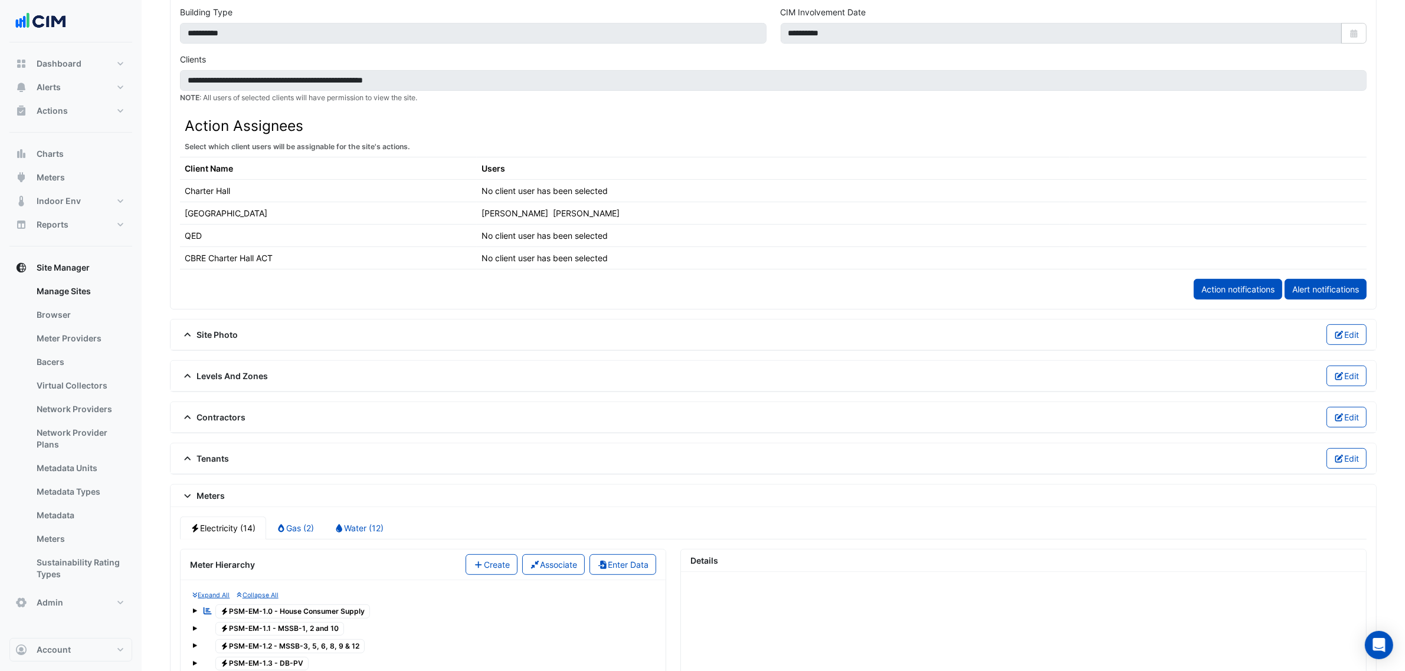
click at [222, 500] on span "Meters" at bounding box center [202, 496] width 45 height 12
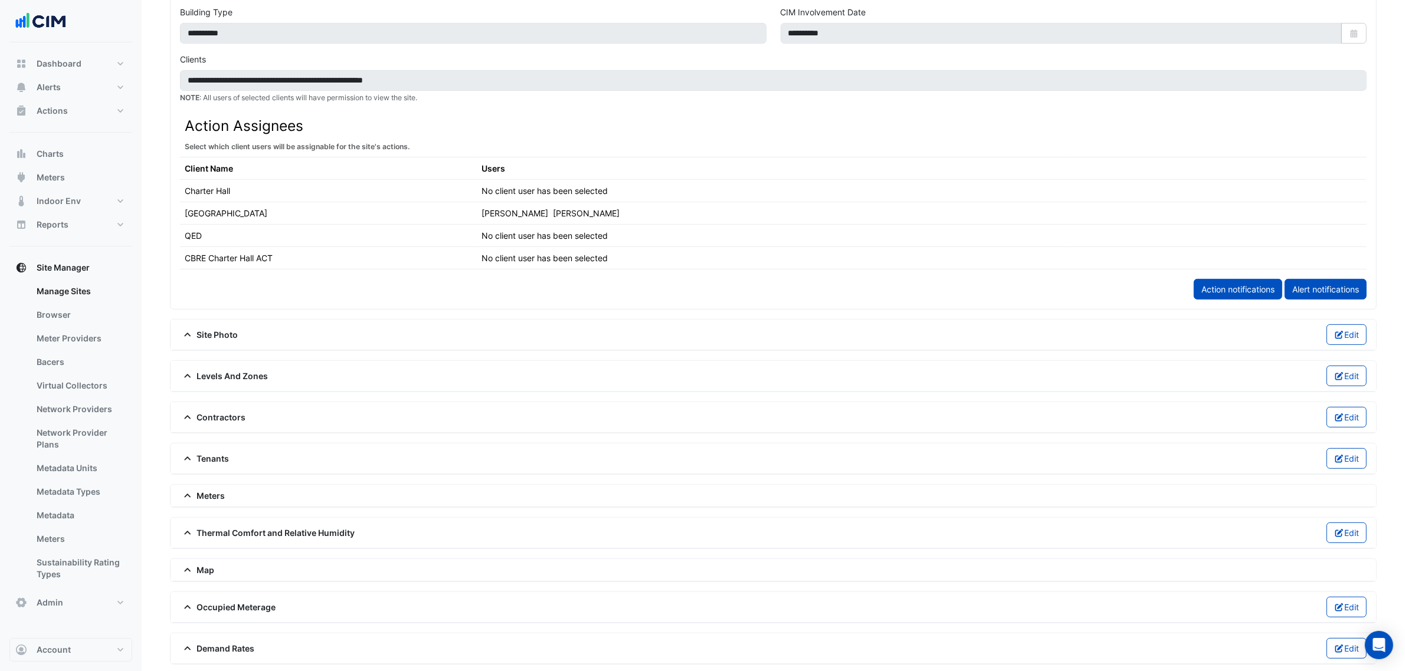
click at [220, 533] on div "Thermal Comfort and Relative Humidity Edit" at bounding box center [773, 533] width 1186 height 21
click at [220, 536] on span "Thermal Comfort and Relative Humidity" at bounding box center [267, 533] width 175 height 12
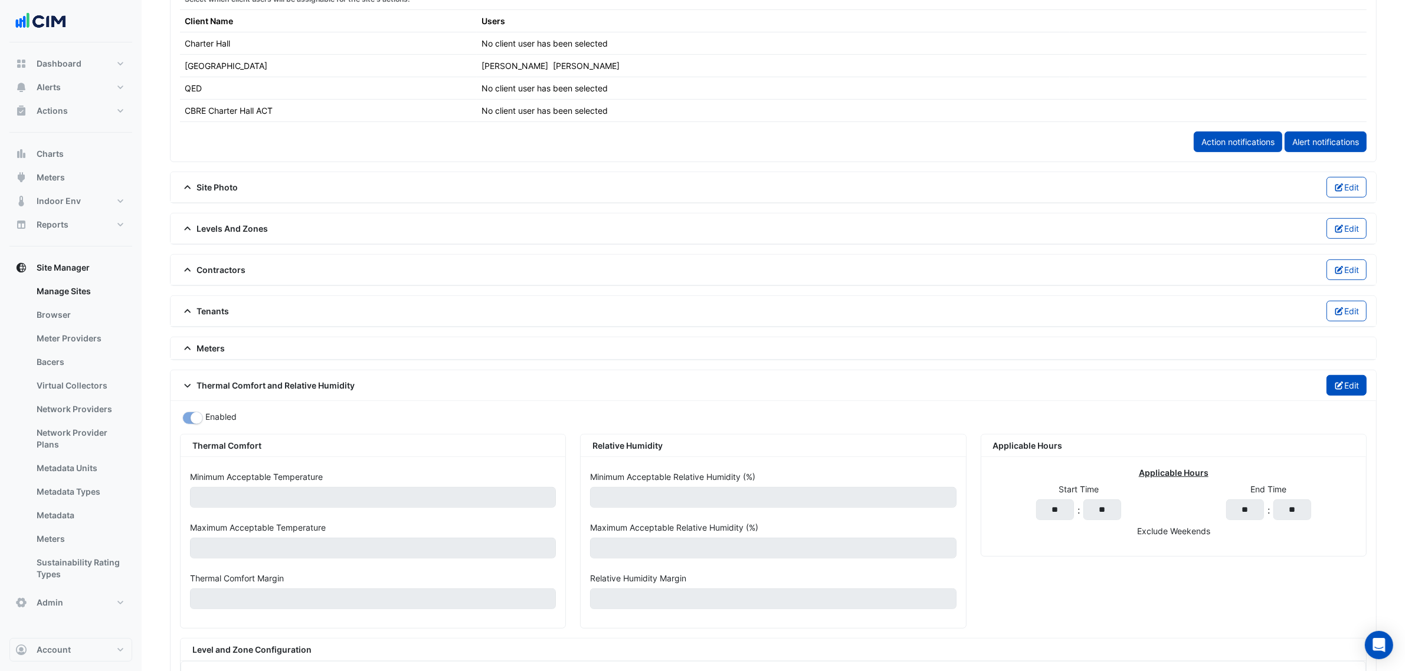
click at [1340, 387] on button "Edit" at bounding box center [1346, 385] width 41 height 21
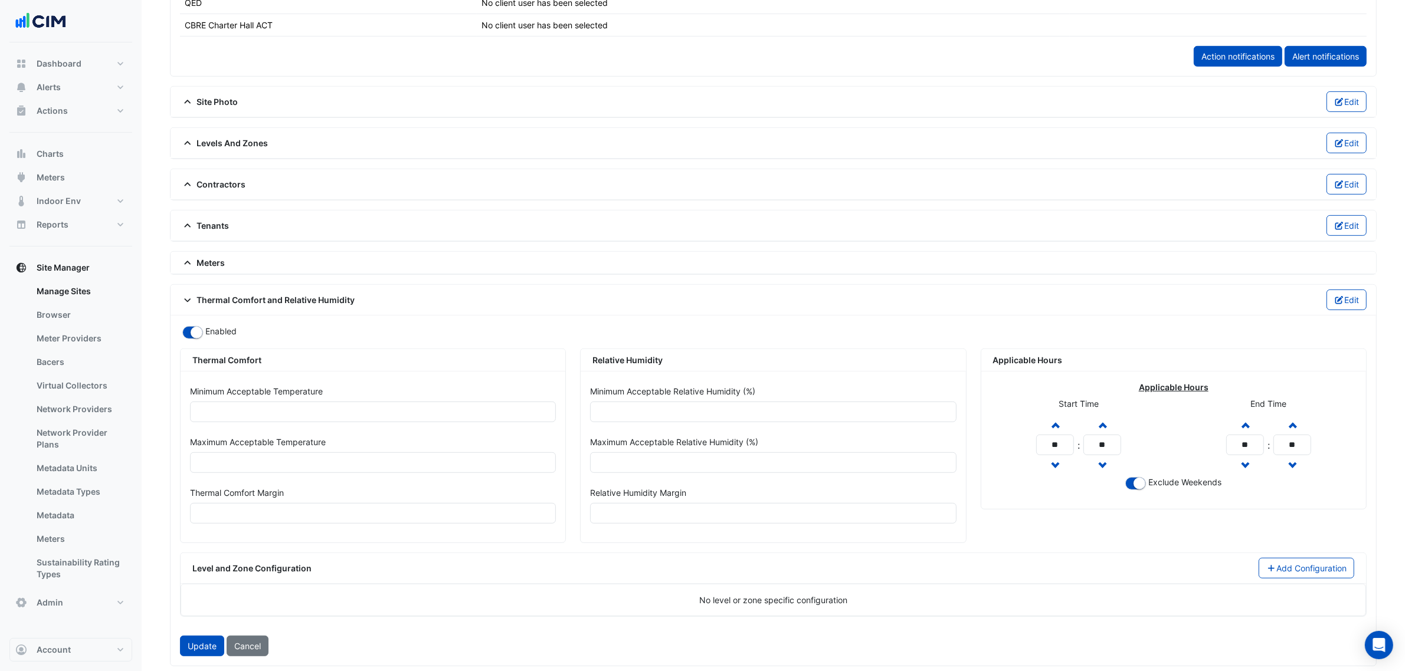
scroll to position [885, 0]
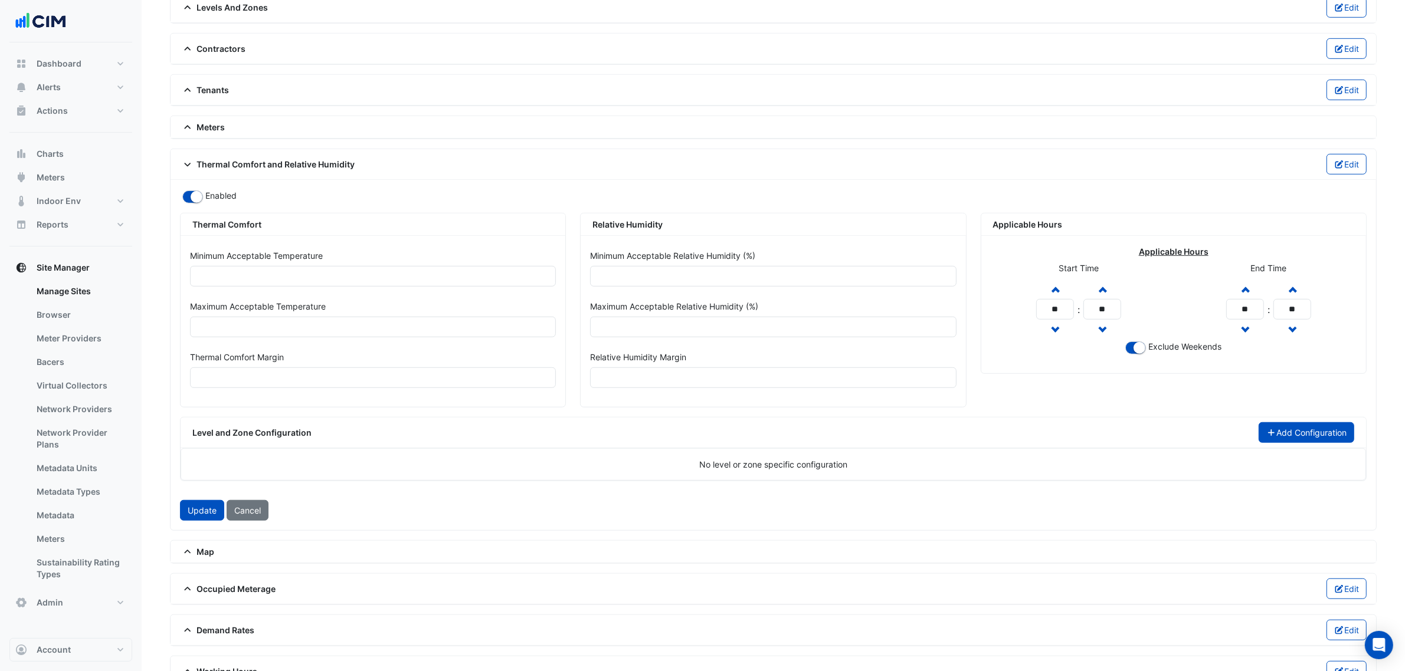
click at [1298, 438] on button "Add Configuration" at bounding box center [1306, 432] width 96 height 21
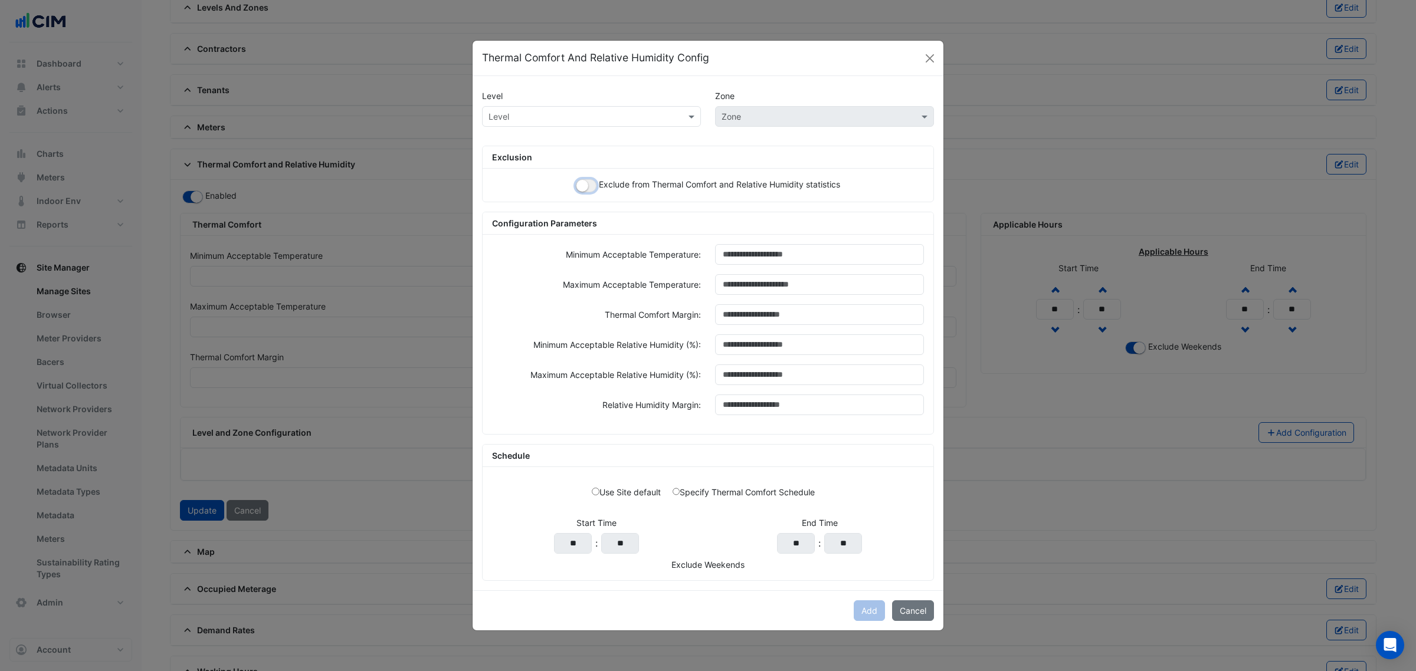
click at [584, 187] on small "button" at bounding box center [582, 186] width 12 height 12
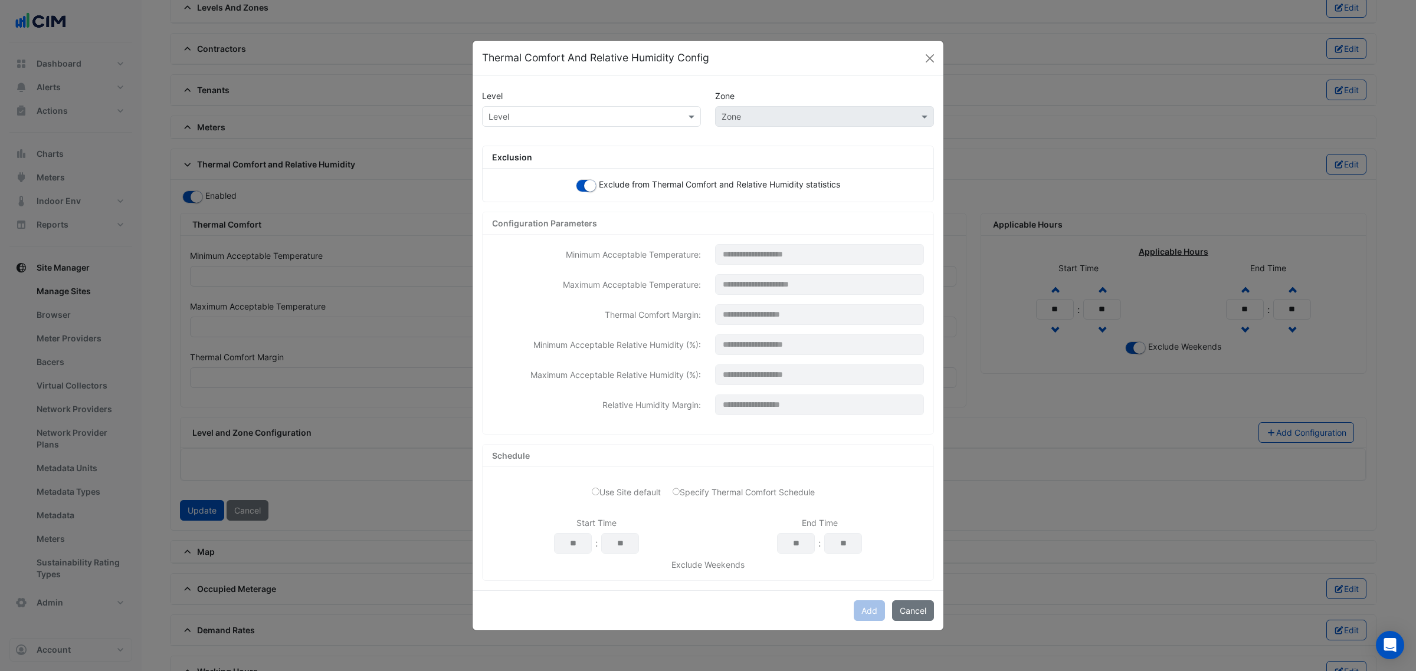
click at [544, 113] on input "text" at bounding box center [579, 117] width 182 height 12
type input "*"
click at [836, 106] on div "Zone" at bounding box center [824, 116] width 219 height 21
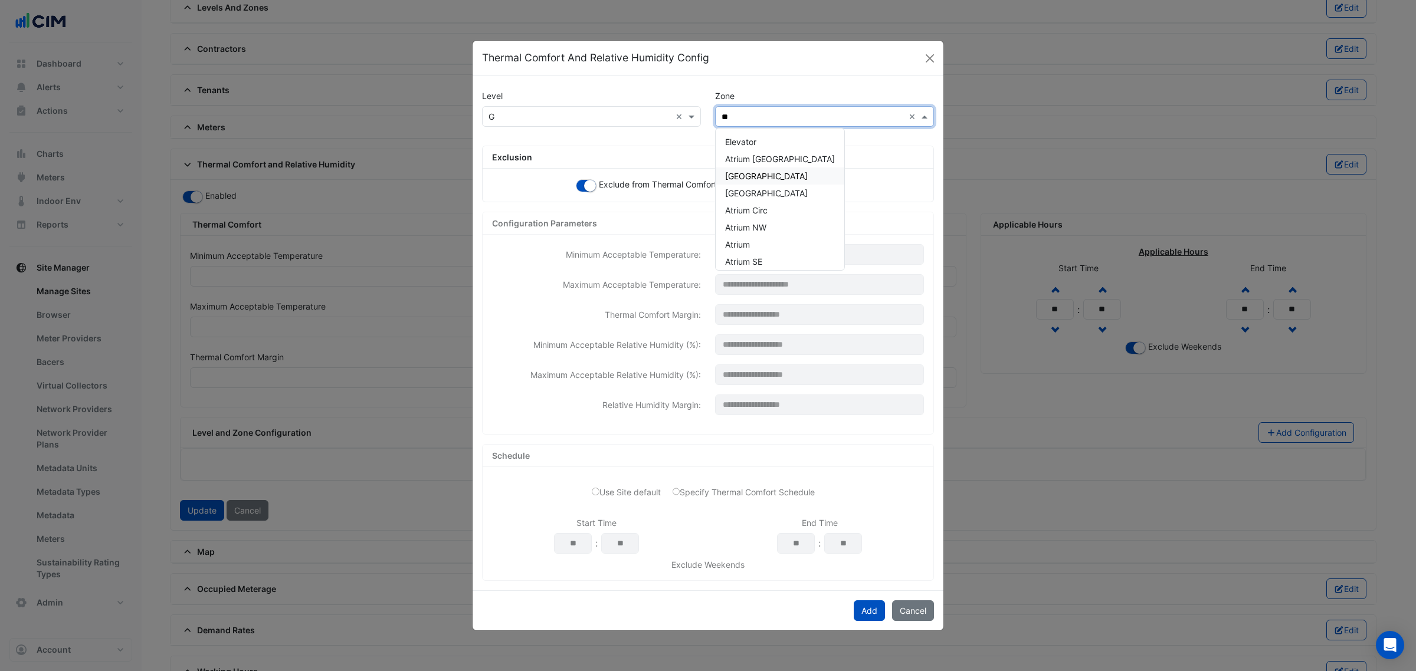
type input "***"
click at [800, 208] on div "Atrium NW" at bounding box center [780, 210] width 129 height 17
click at [863, 612] on button "Add" at bounding box center [869, 611] width 31 height 21
select select "***"
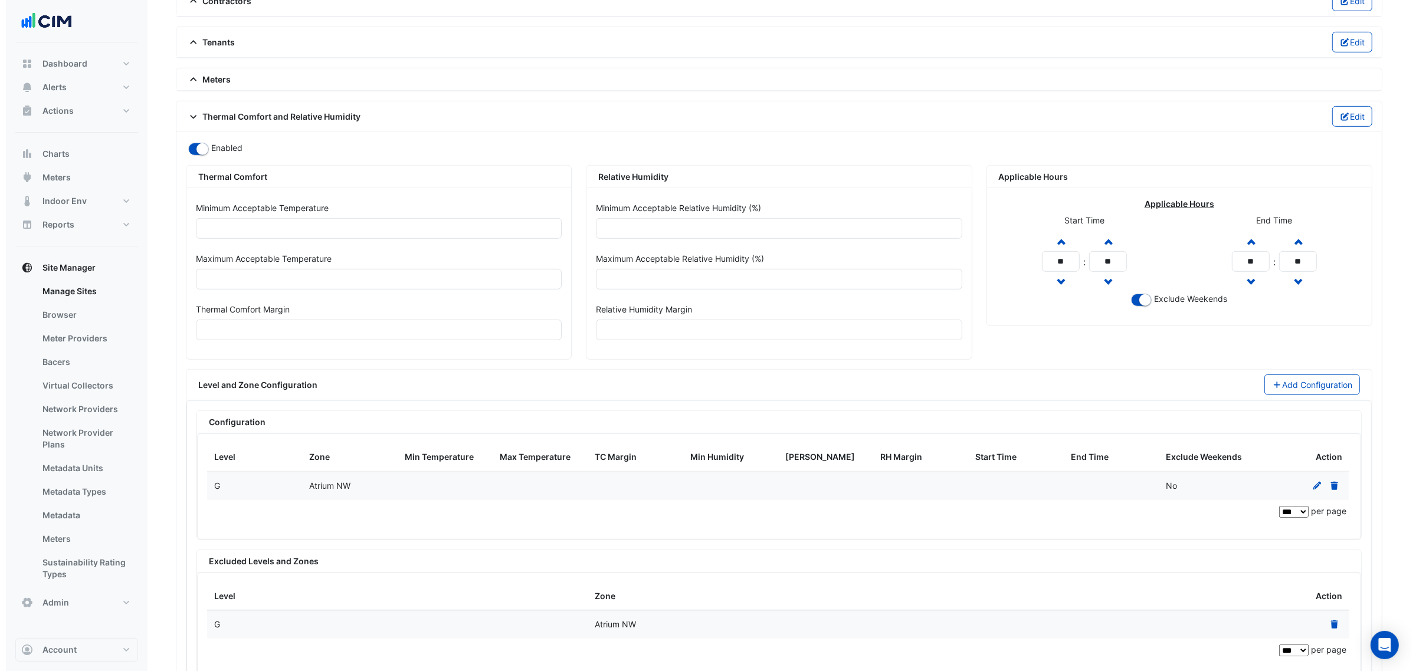
scroll to position [959, 0]
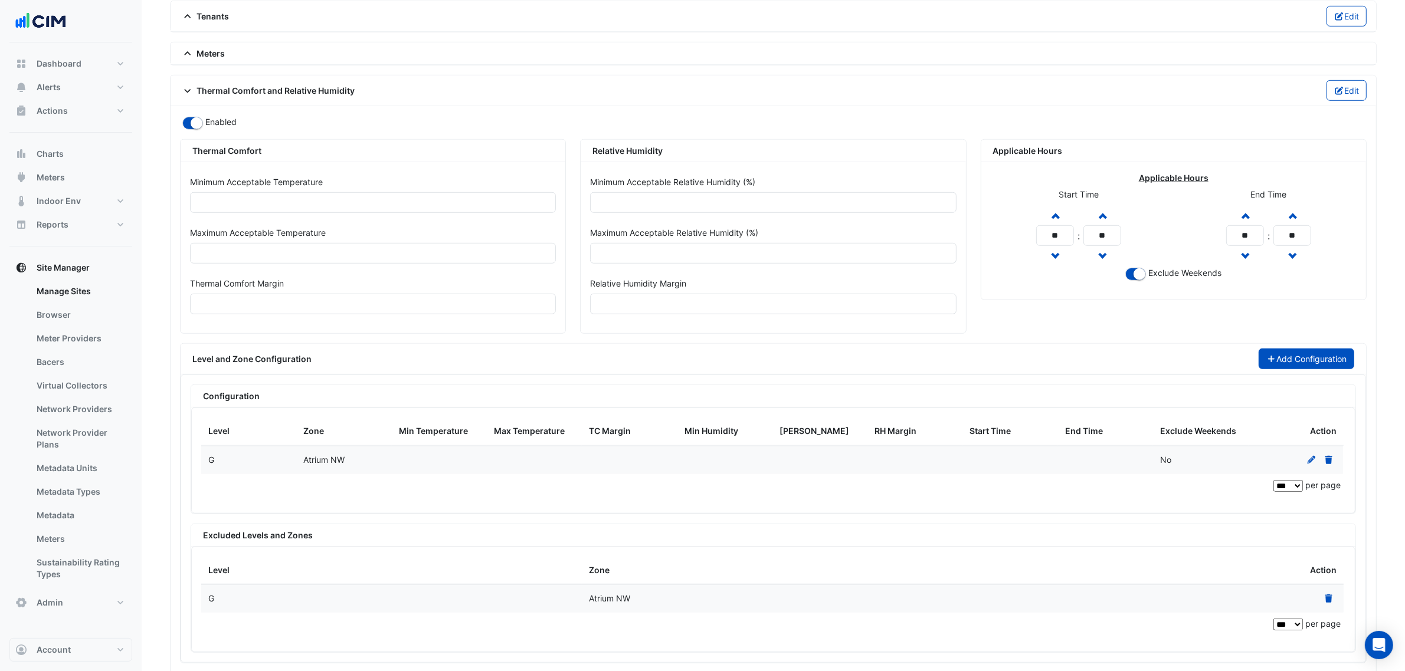
click at [1289, 369] on button "Add Configuration" at bounding box center [1306, 359] width 96 height 21
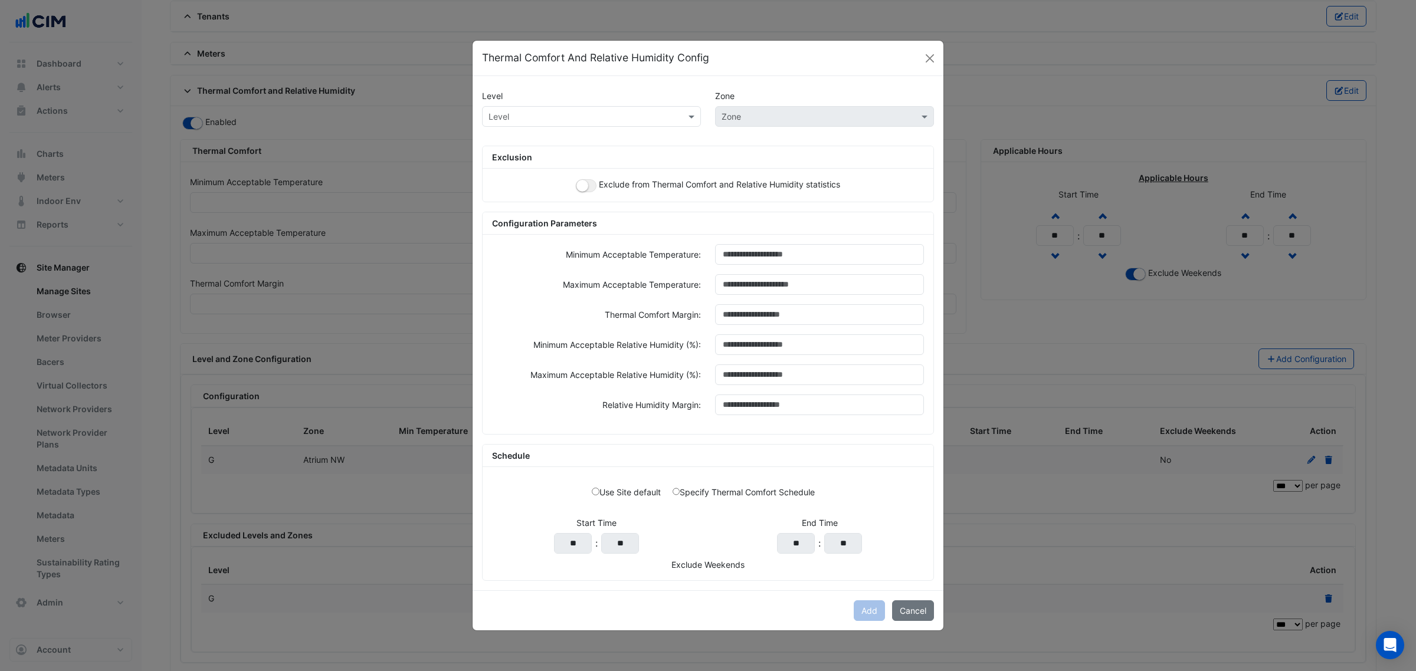
drag, startPoint x: 600, startPoint y: 181, endPoint x: 591, endPoint y: 180, distance: 9.5
click at [599, 181] on span "Exclude from Thermal Comfort and Relative Humidity statistics" at bounding box center [719, 184] width 241 height 10
click at [591, 180] on button "button" at bounding box center [586, 185] width 21 height 13
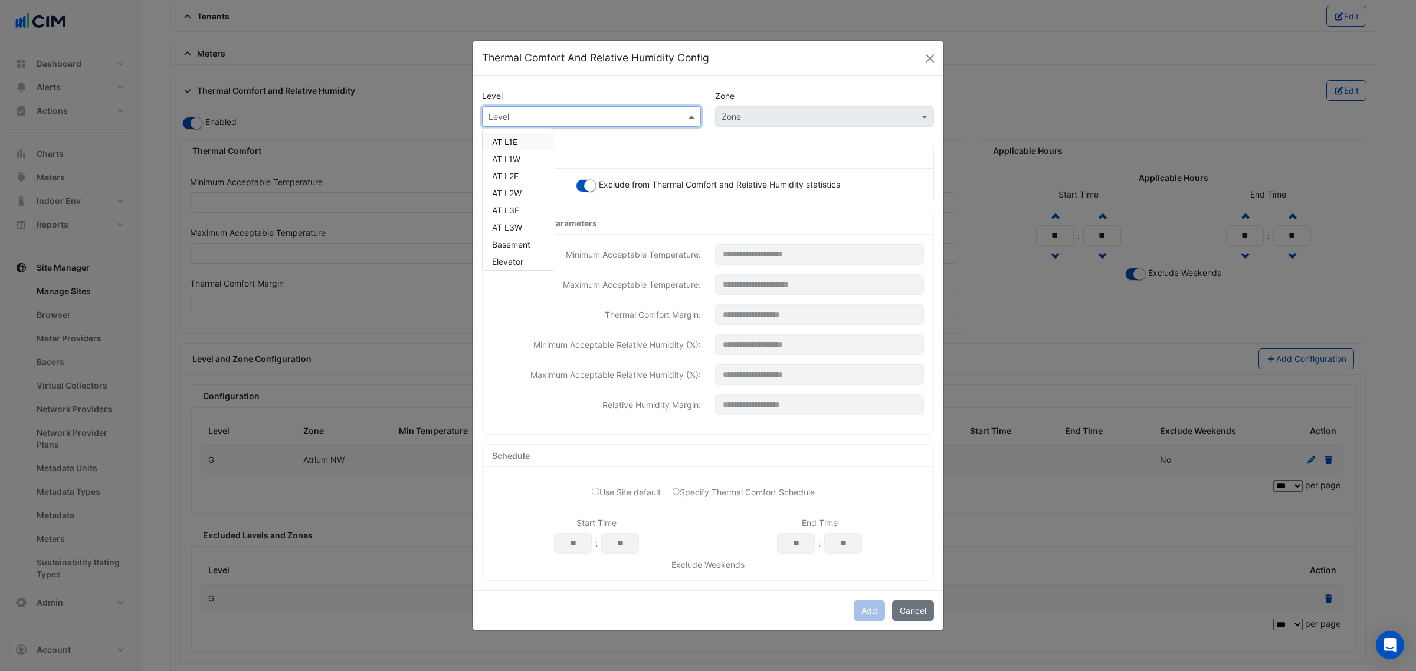
click at [590, 120] on input "text" at bounding box center [579, 117] width 182 height 12
type input "*"
click at [511, 137] on div "G" at bounding box center [505, 141] width 44 height 17
click at [795, 126] on div "Level × G × Zone" at bounding box center [708, 121] width 466 height 30
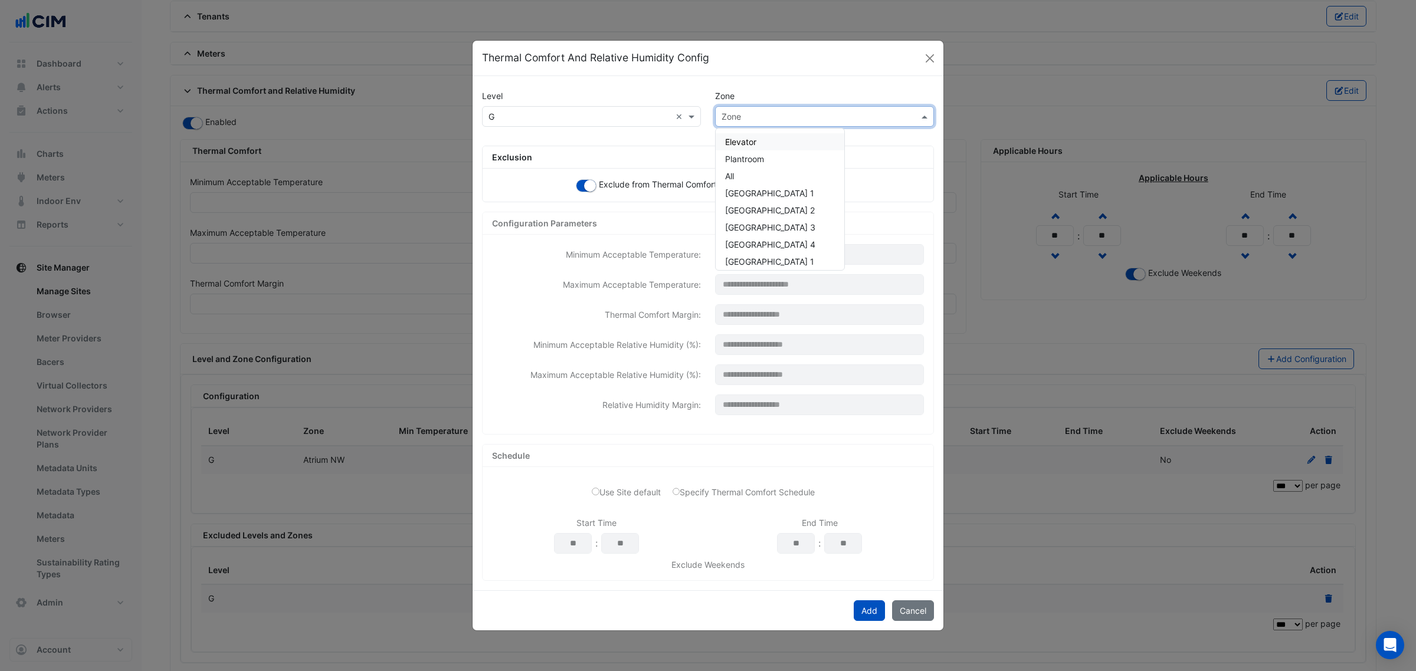
click at [792, 119] on input "text" at bounding box center [813, 117] width 182 height 12
type input "***"
click at [773, 245] on div "Atrium SE" at bounding box center [780, 244] width 129 height 17
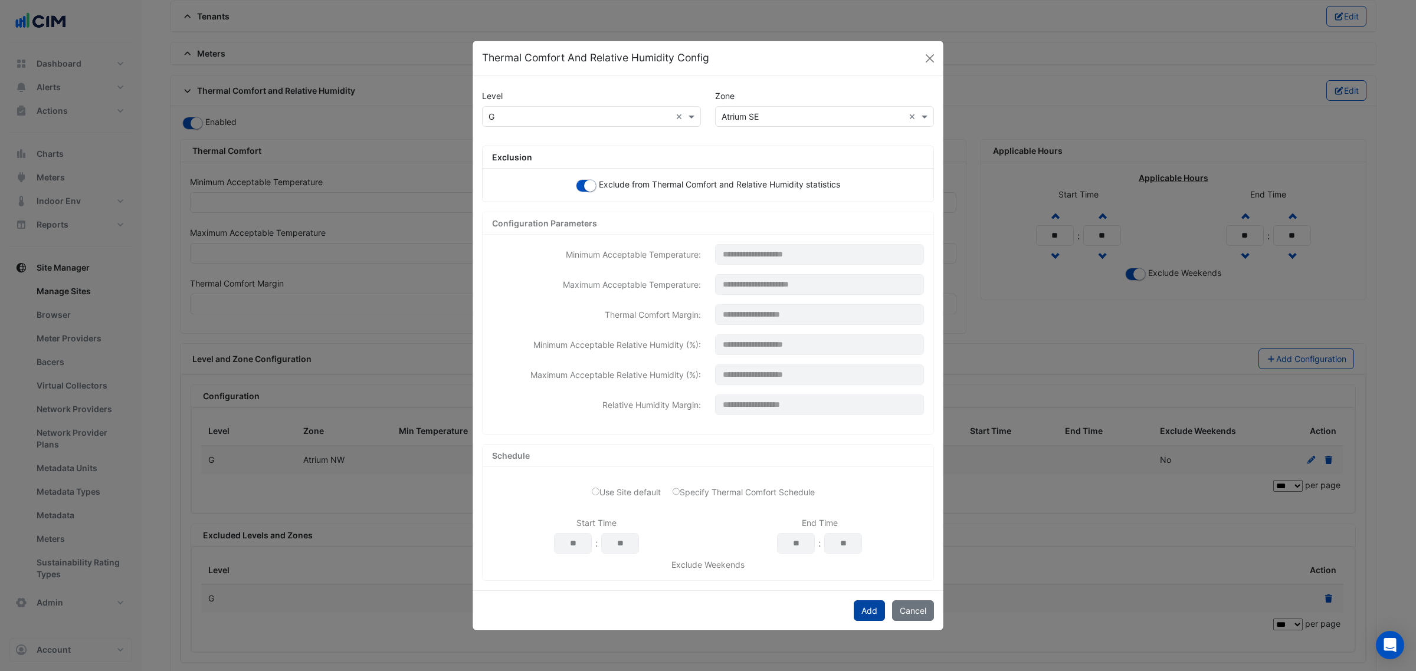
click at [859, 606] on button "Add" at bounding box center [869, 611] width 31 height 21
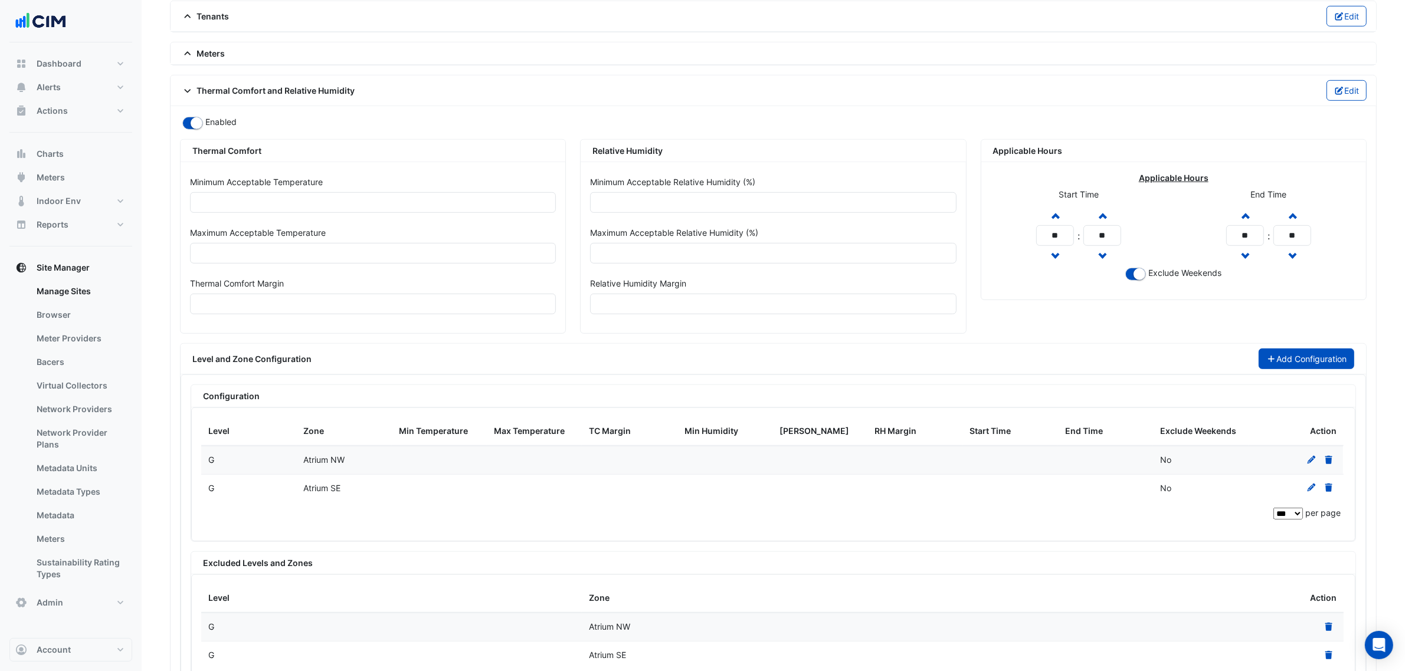
click at [1299, 369] on button "Add Configuration" at bounding box center [1306, 359] width 96 height 21
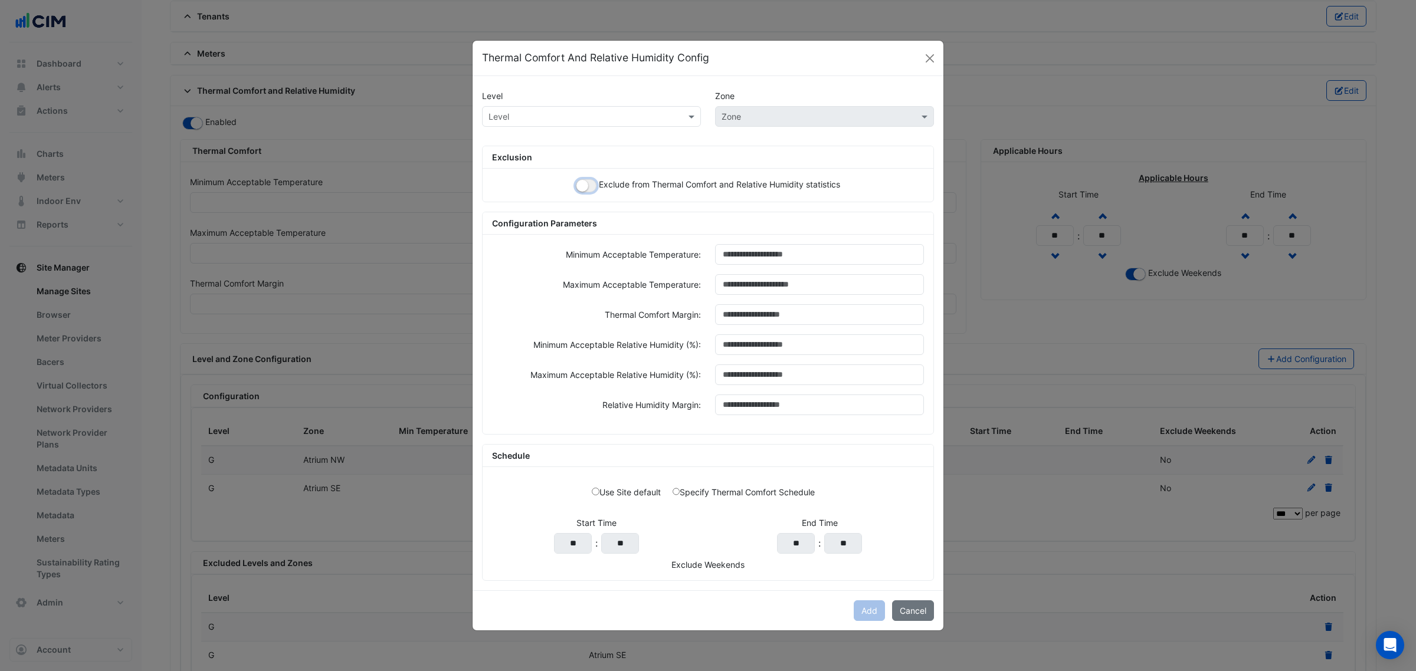
click at [591, 186] on button "button" at bounding box center [586, 185] width 21 height 13
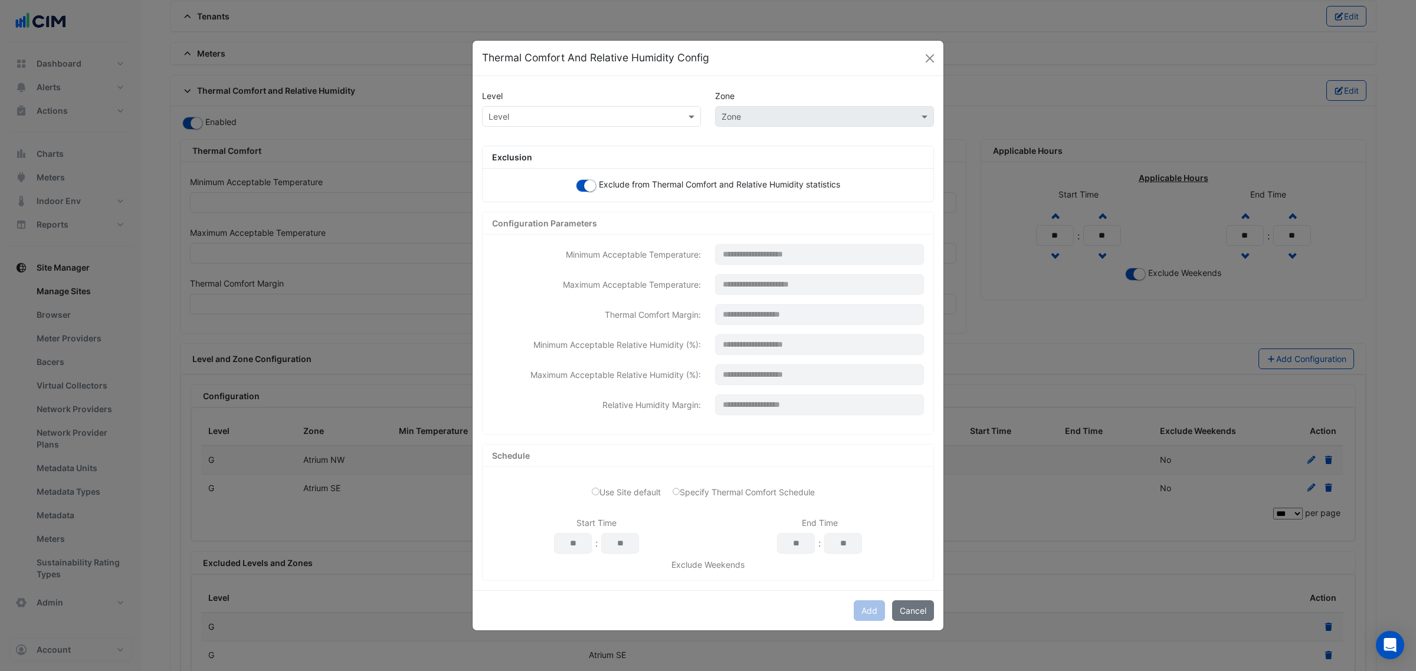
click at [571, 111] on input "text" at bounding box center [579, 117] width 182 height 12
type input "*"
click at [514, 142] on div "G" at bounding box center [505, 141] width 44 height 17
click at [783, 128] on div "Level × G × Zone" at bounding box center [708, 121] width 466 height 30
click at [779, 116] on input "text" at bounding box center [813, 117] width 182 height 12
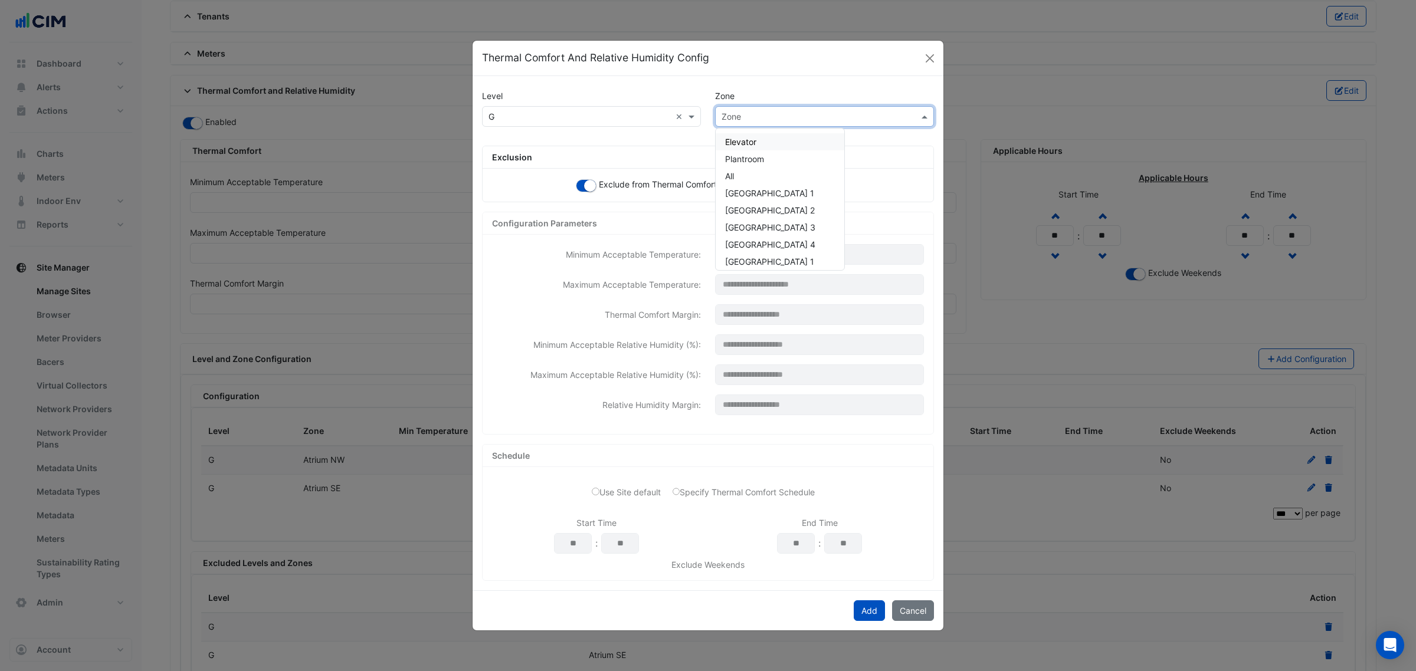
click at [765, 115] on input "text" at bounding box center [813, 117] width 182 height 12
paste input "******"
click at [739, 120] on input "******" at bounding box center [813, 117] width 182 height 12
type input "******"
click at [738, 130] on div "NE TCR" at bounding box center [740, 142] width 49 height 27
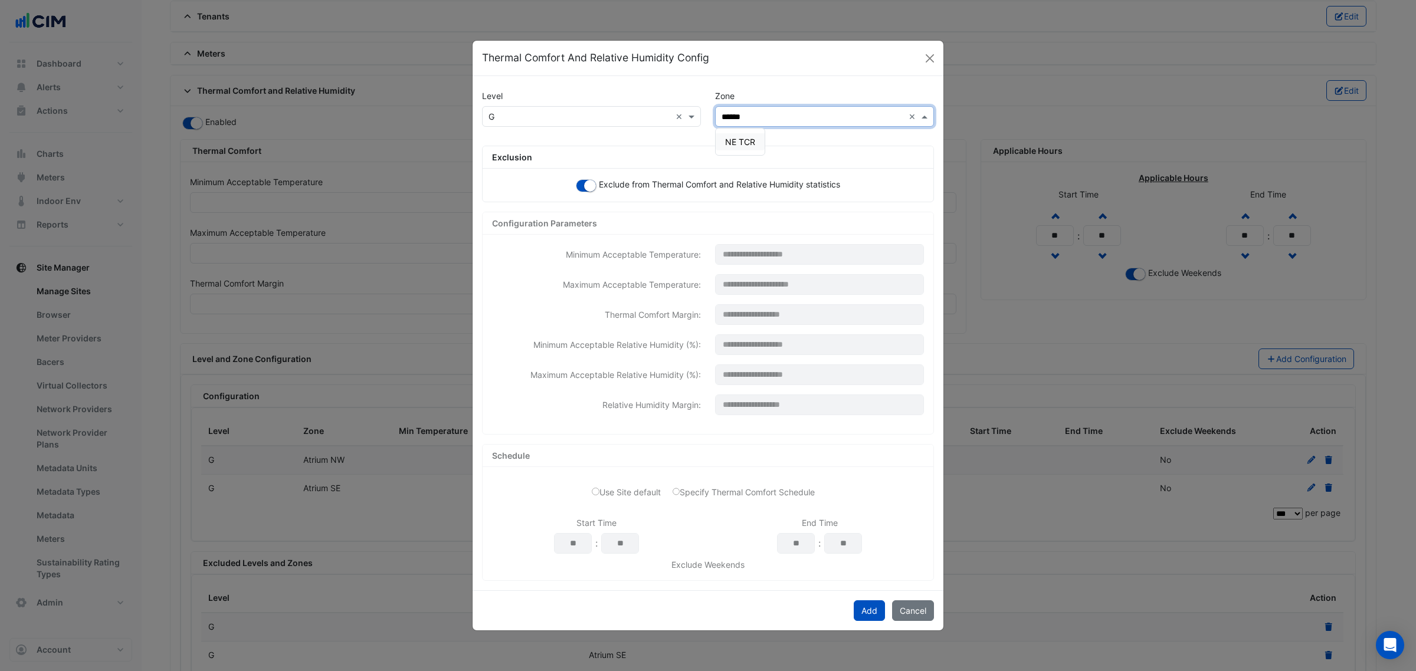
click at [738, 131] on div "NE TCR" at bounding box center [740, 142] width 49 height 27
click at [739, 133] on div "NE TCR" at bounding box center [740, 141] width 49 height 17
click at [874, 614] on button "Add" at bounding box center [869, 611] width 31 height 21
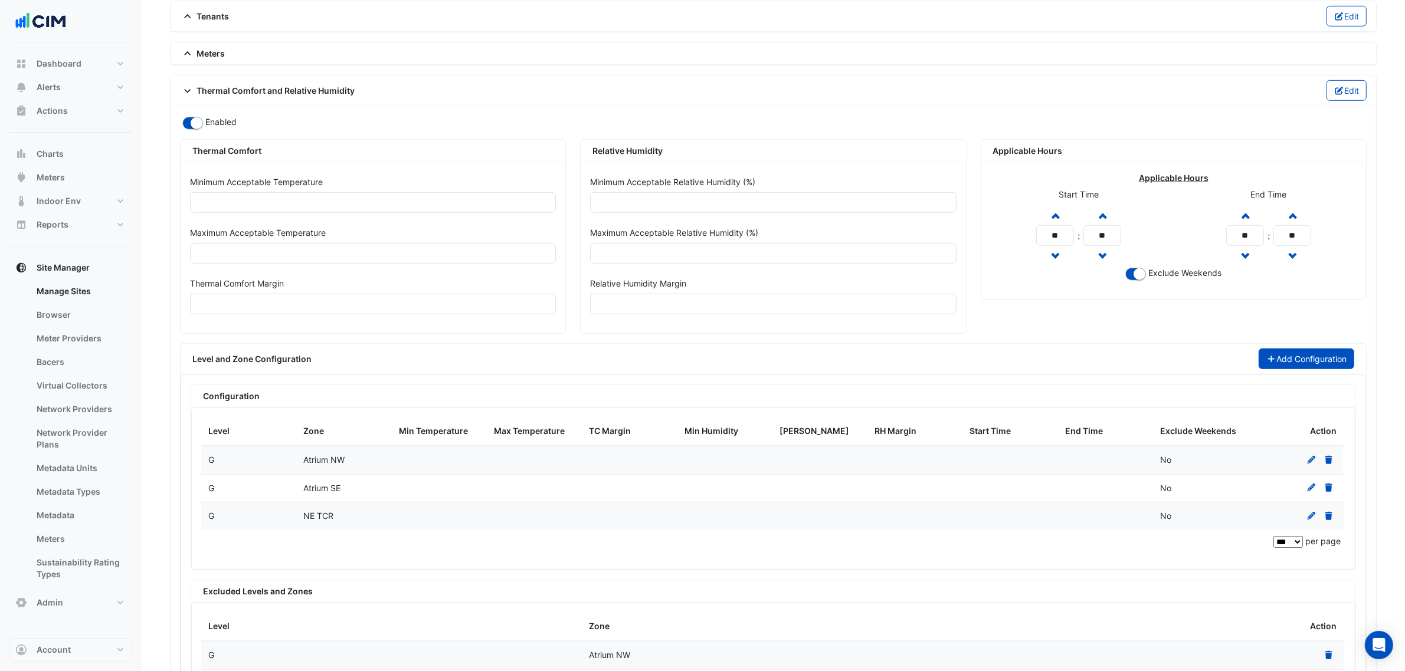
click at [1281, 369] on button "Add Configuration" at bounding box center [1306, 359] width 96 height 21
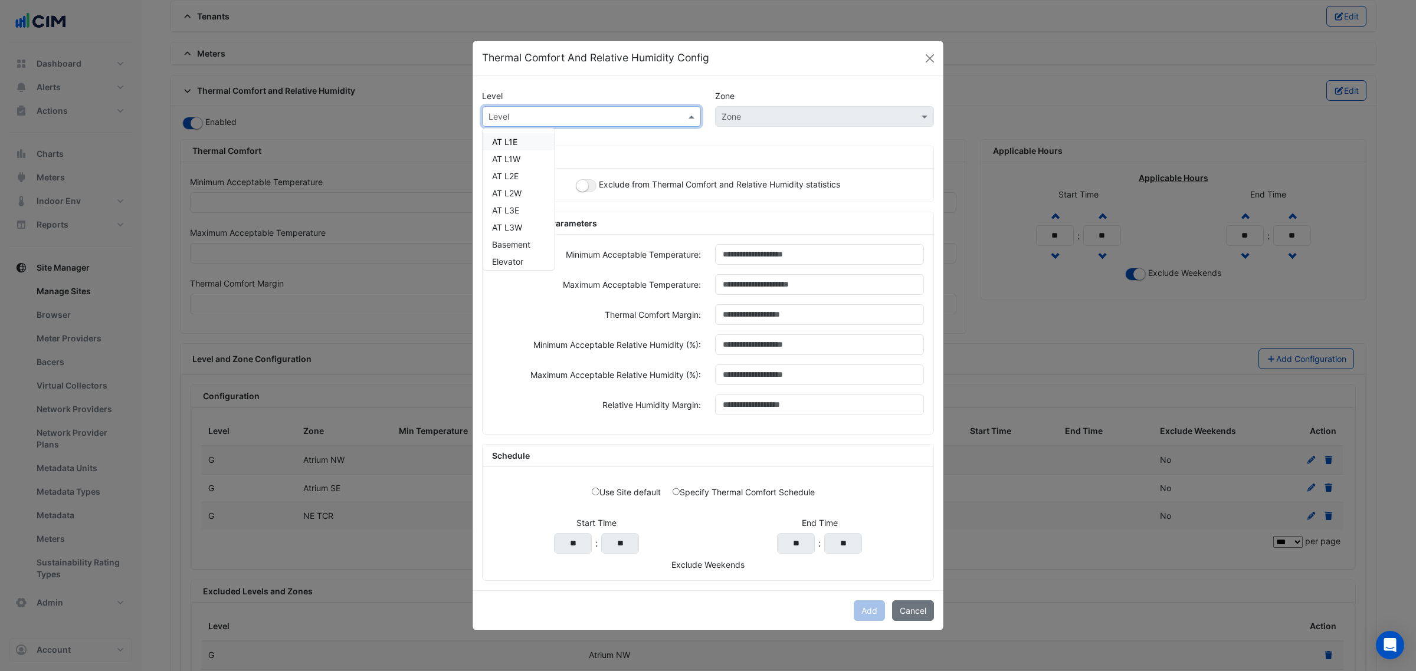
click at [532, 115] on input "text" at bounding box center [579, 117] width 182 height 12
type input "*"
click at [520, 133] on div "G" at bounding box center [505, 141] width 44 height 17
click at [582, 183] on small "button" at bounding box center [582, 186] width 12 height 12
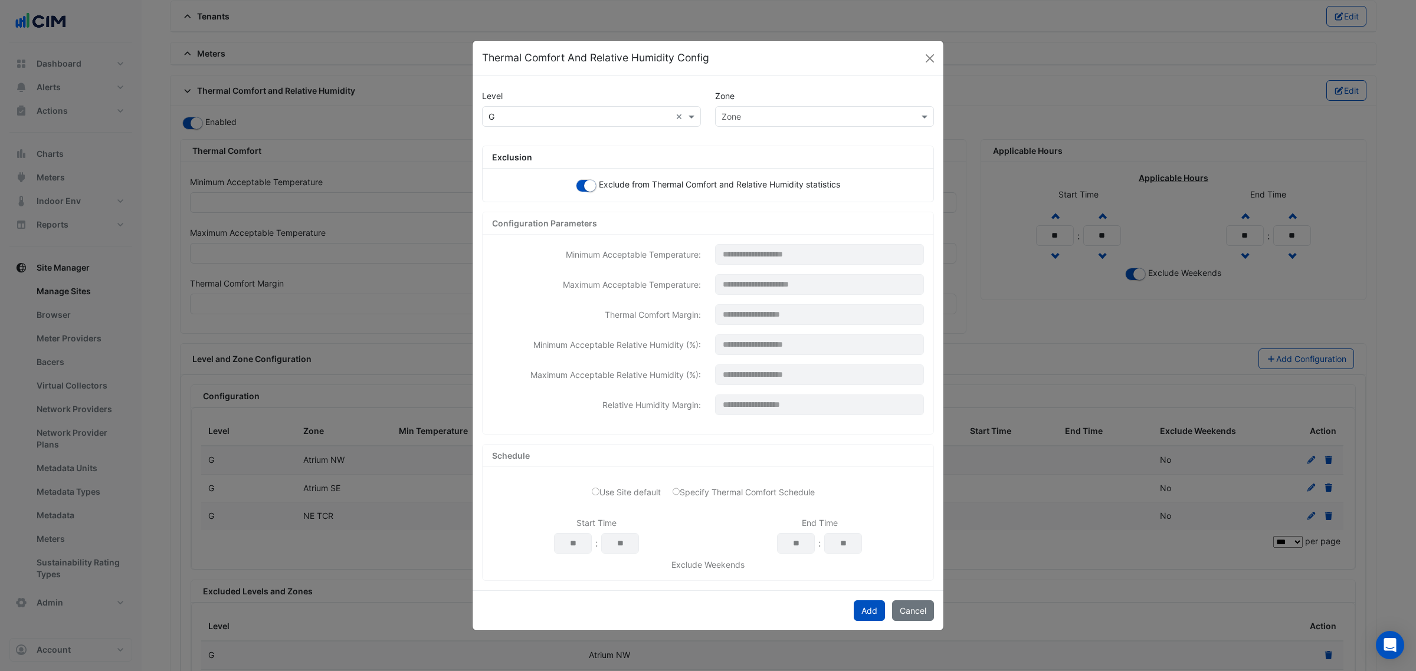
click at [785, 124] on div "Zone" at bounding box center [824, 116] width 219 height 21
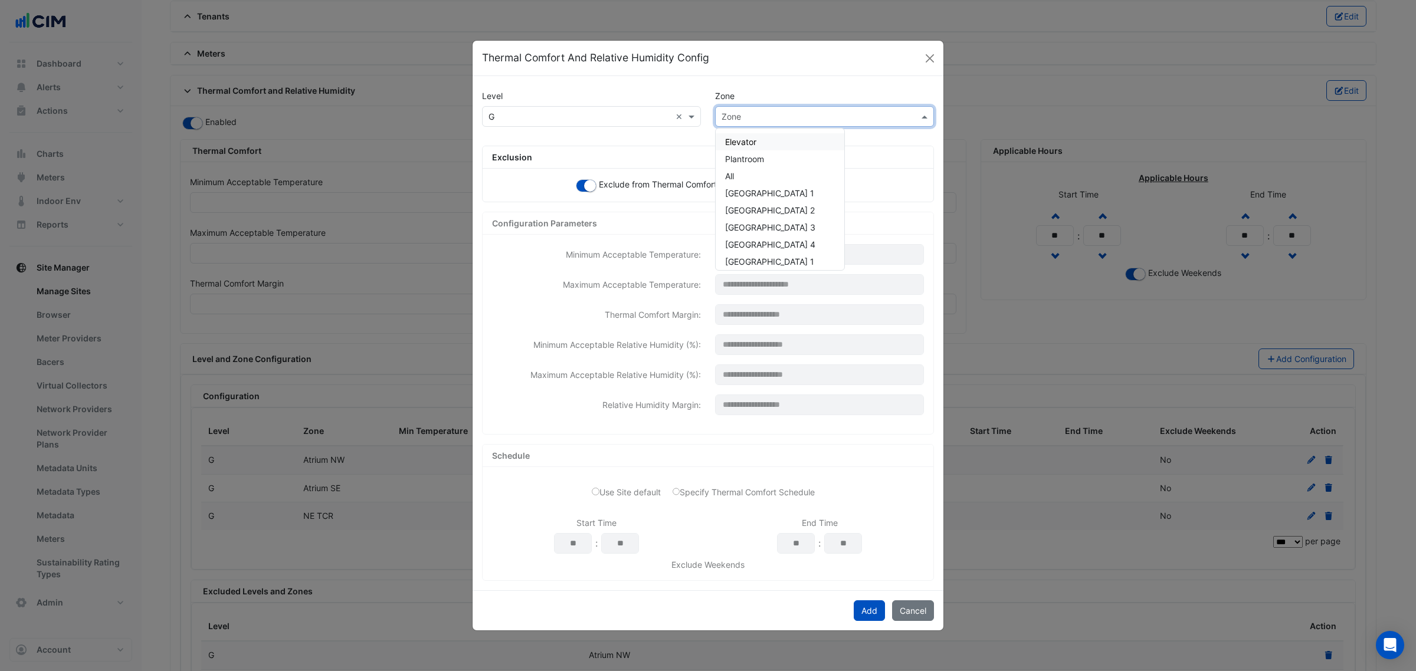
paste input "******"
click at [743, 115] on input "******" at bounding box center [813, 117] width 182 height 12
click at [739, 113] on input "******" at bounding box center [813, 117] width 182 height 12
click at [738, 113] on input "******" at bounding box center [813, 117] width 182 height 12
type input "******"
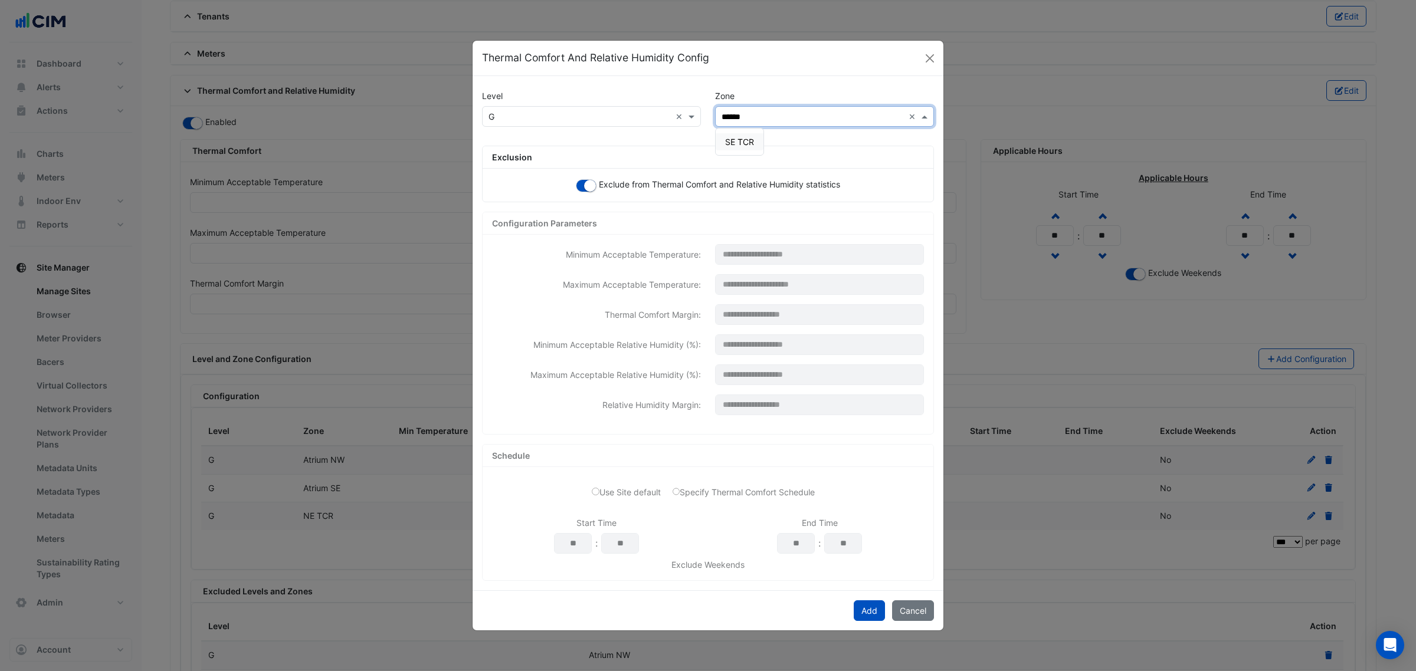
click at [738, 137] on span "SE TCR" at bounding box center [739, 142] width 29 height 10
click at [869, 608] on button "Add" at bounding box center [869, 611] width 31 height 21
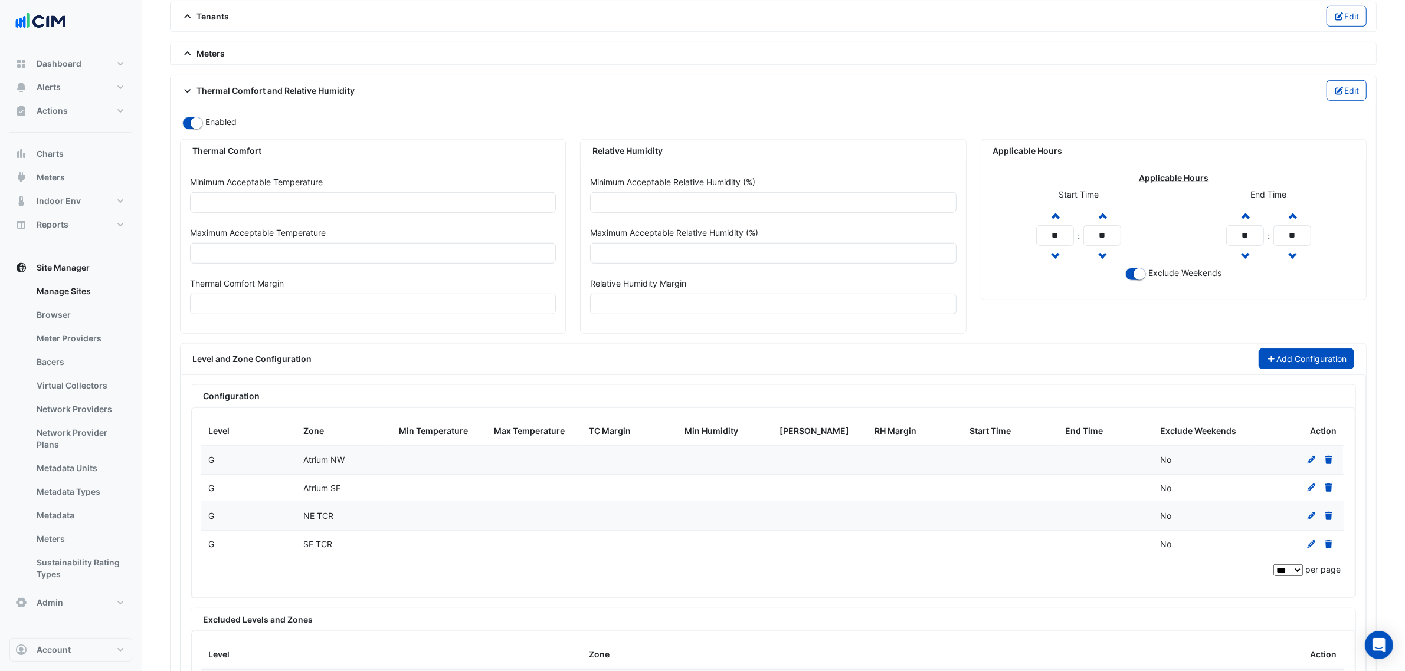
click at [1273, 363] on button "Add Configuration" at bounding box center [1306, 359] width 96 height 21
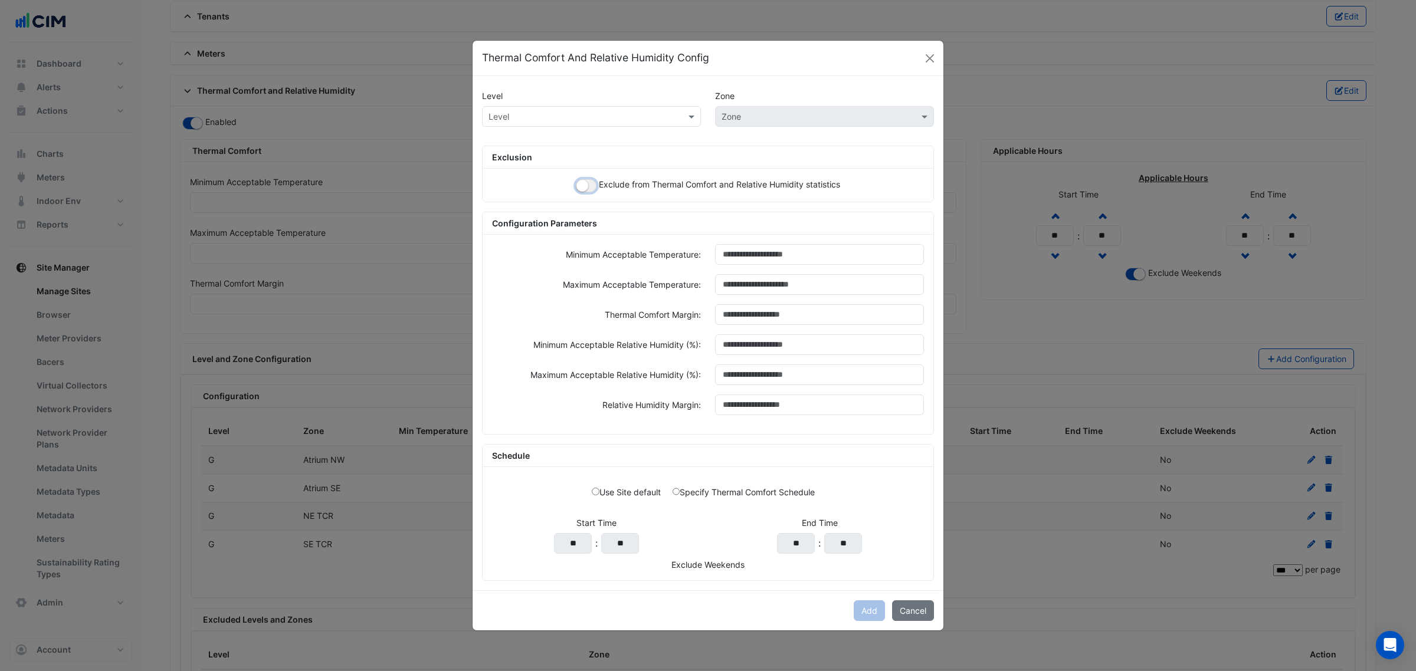
drag, startPoint x: 582, startPoint y: 182, endPoint x: 581, endPoint y: 146, distance: 36.0
click at [583, 182] on small "button" at bounding box center [582, 186] width 12 height 12
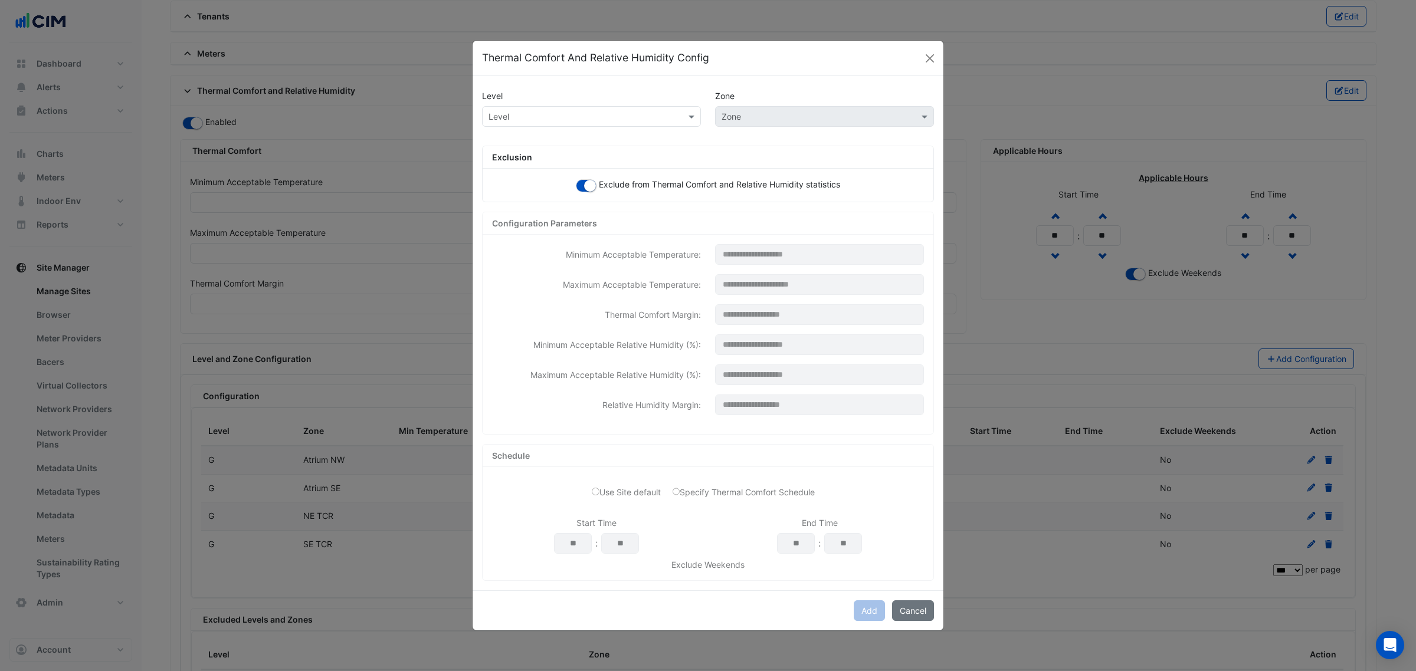
click at [578, 112] on input "text" at bounding box center [579, 117] width 182 height 12
type input "*"
click at [513, 137] on div "G" at bounding box center [505, 141] width 44 height 17
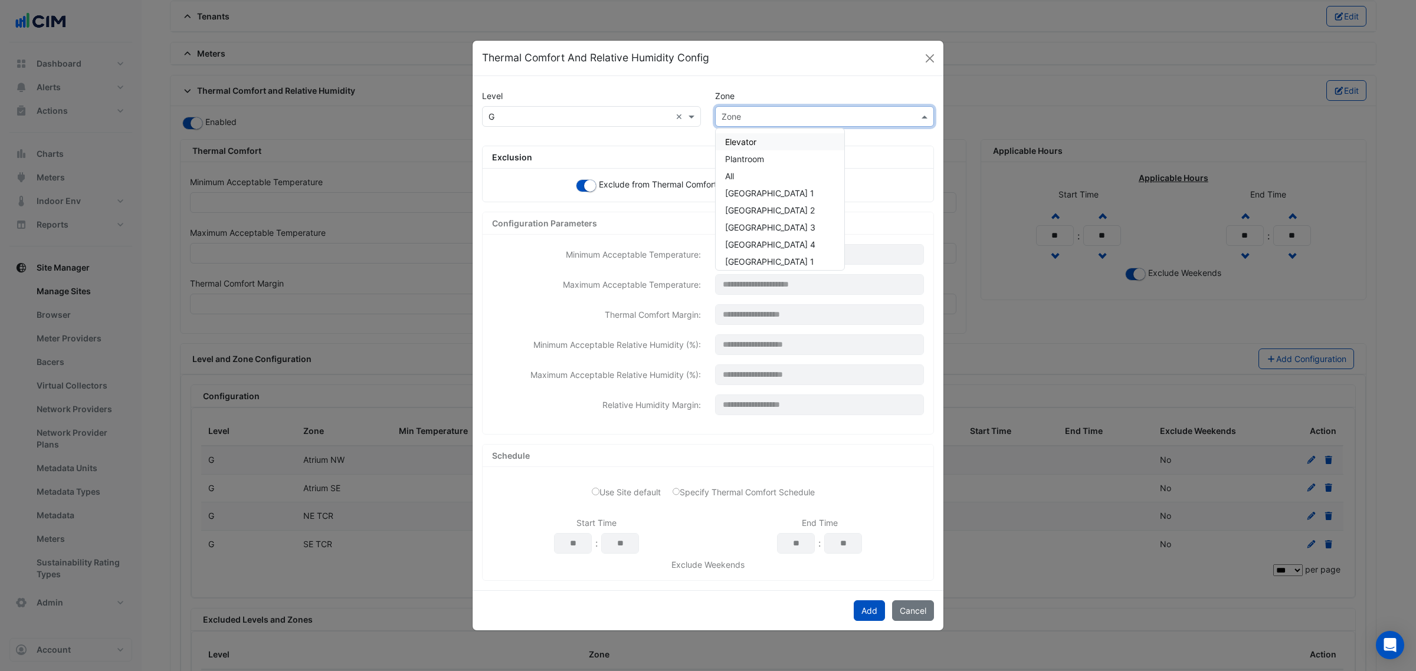
click at [746, 116] on input "text" at bounding box center [813, 117] width 182 height 12
type input "***"
click at [771, 216] on div "Atrium NW" at bounding box center [780, 210] width 129 height 17
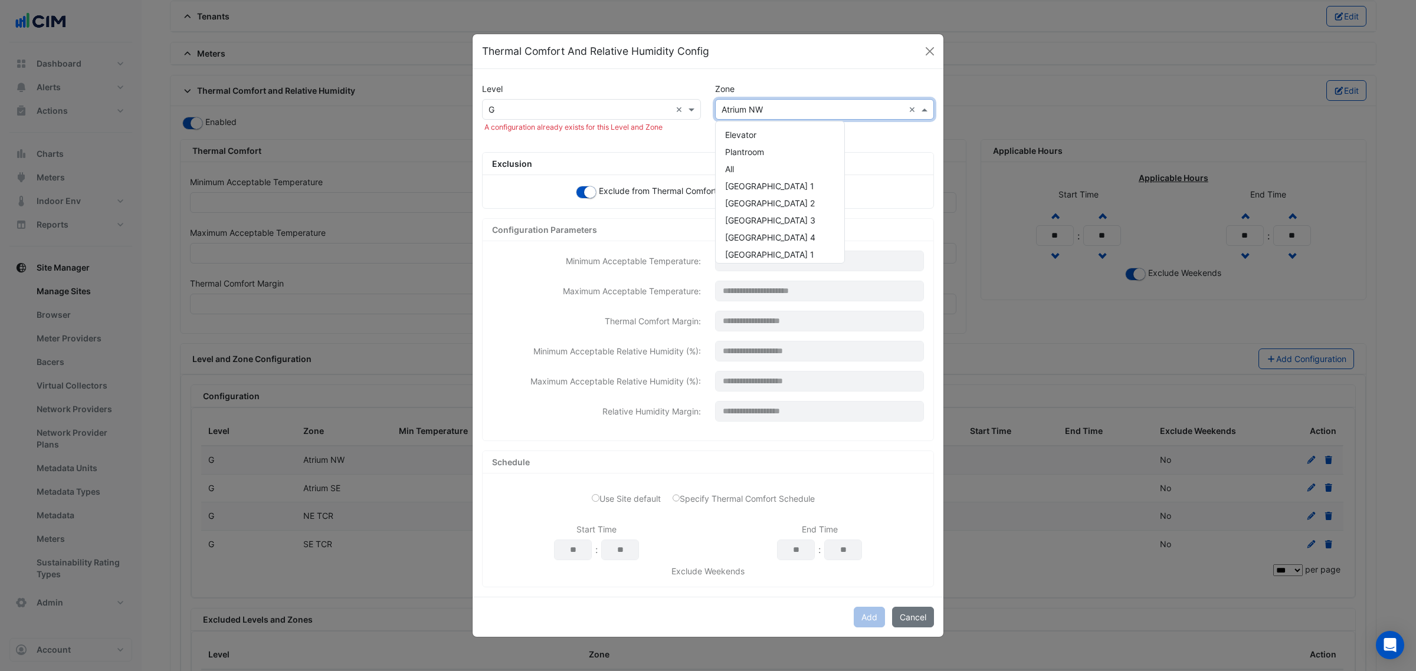
click at [736, 104] on input "text" at bounding box center [813, 110] width 182 height 12
click at [870, 81] on div "Zone" at bounding box center [824, 88] width 233 height 21
click at [758, 104] on input "text" at bounding box center [813, 110] width 182 height 12
paste input "******"
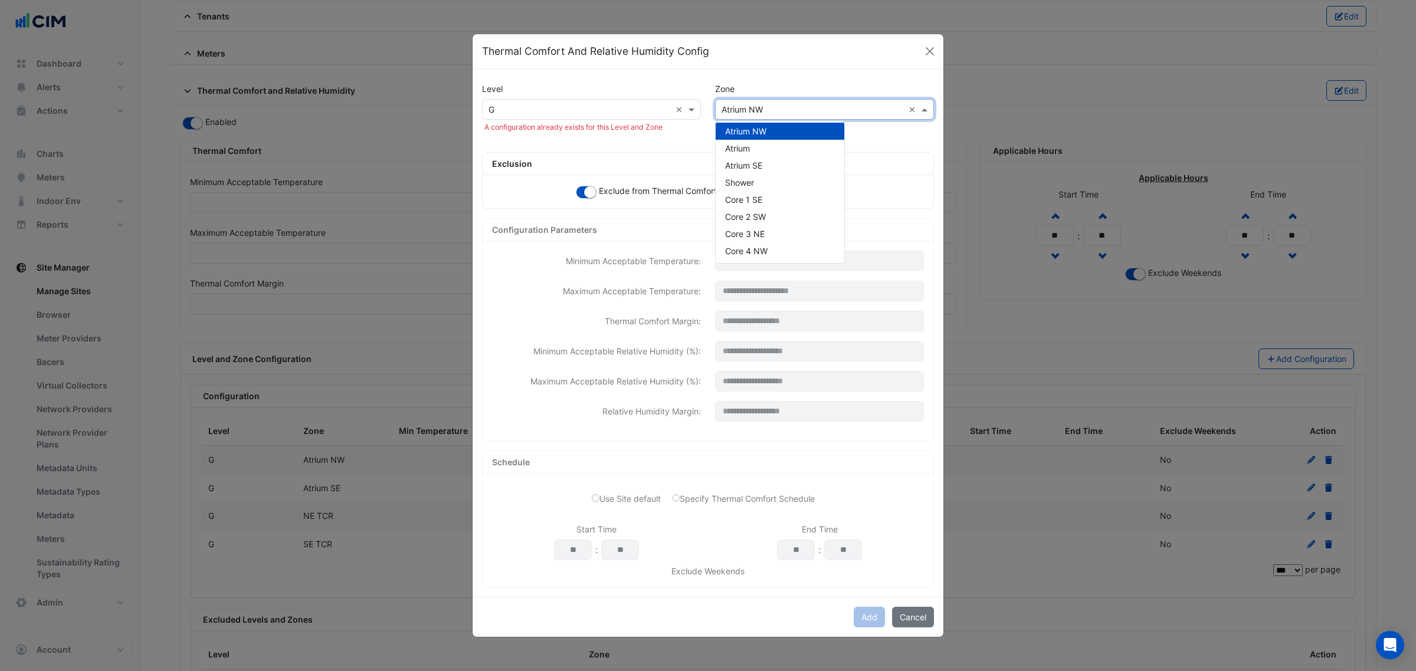
type input "******"
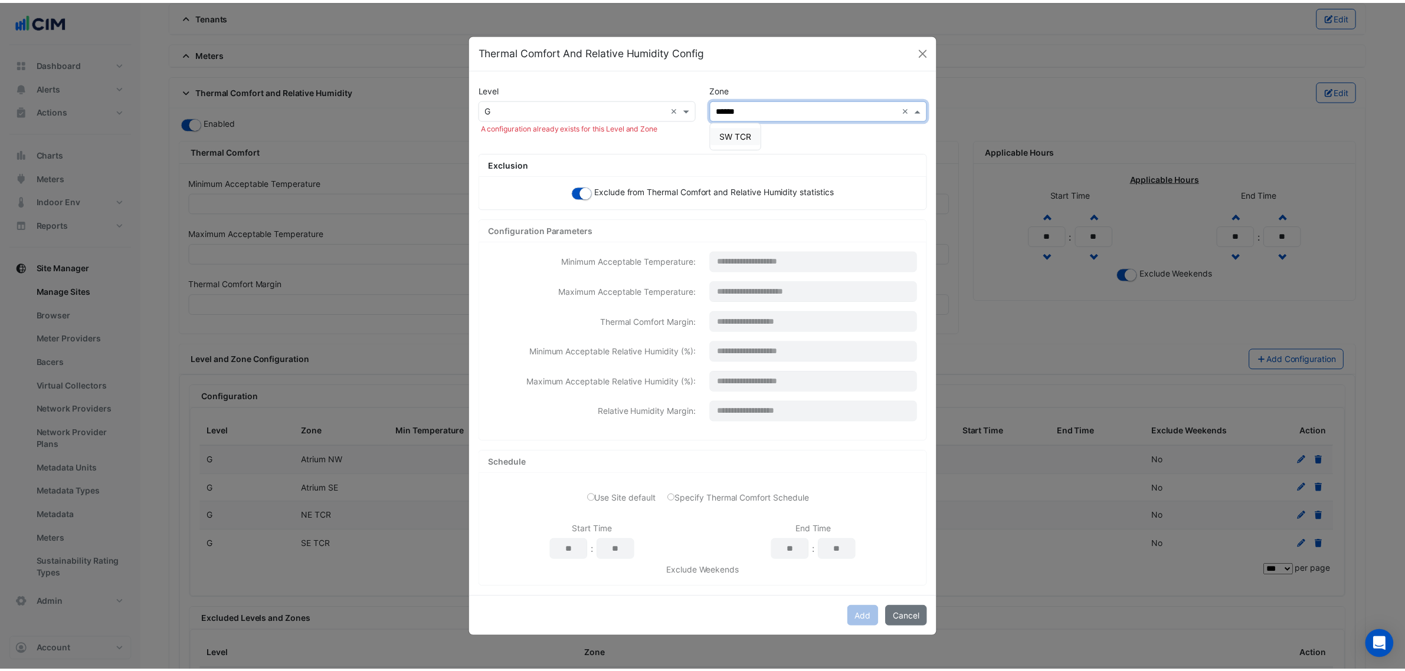
scroll to position [0, 0]
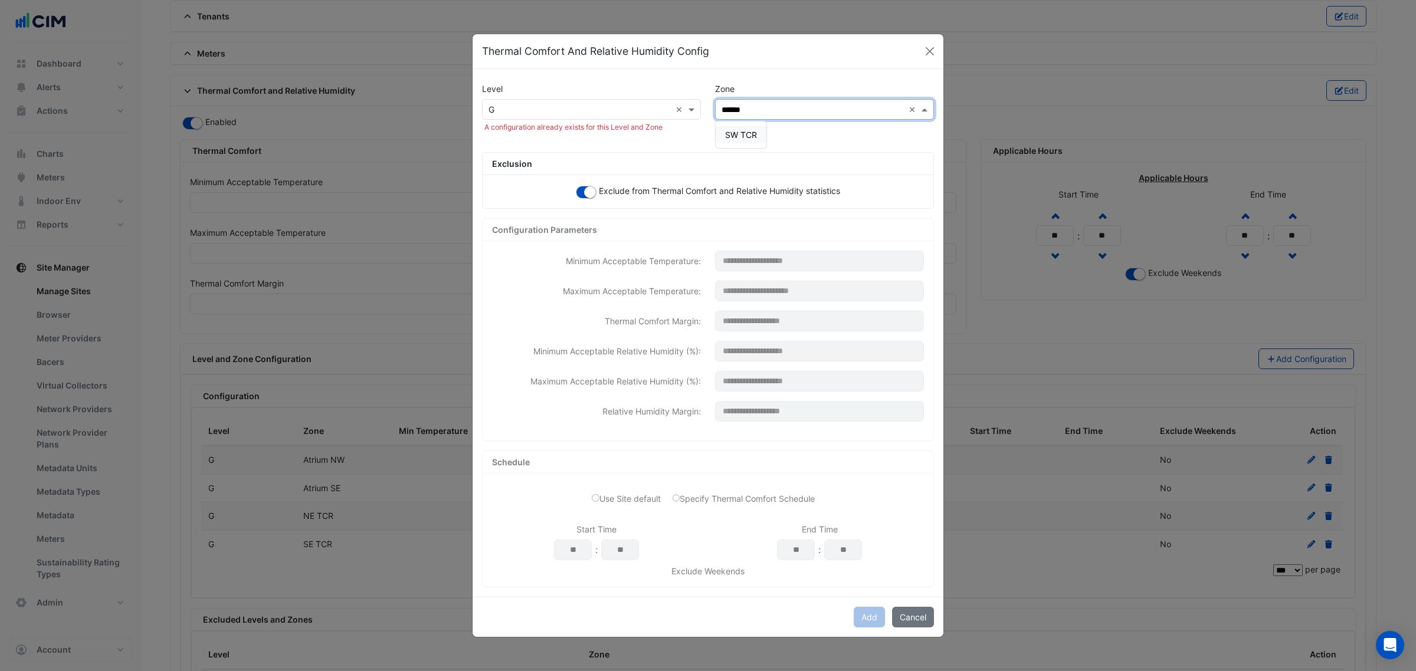
click at [742, 136] on span "SW TCR" at bounding box center [741, 135] width 32 height 10
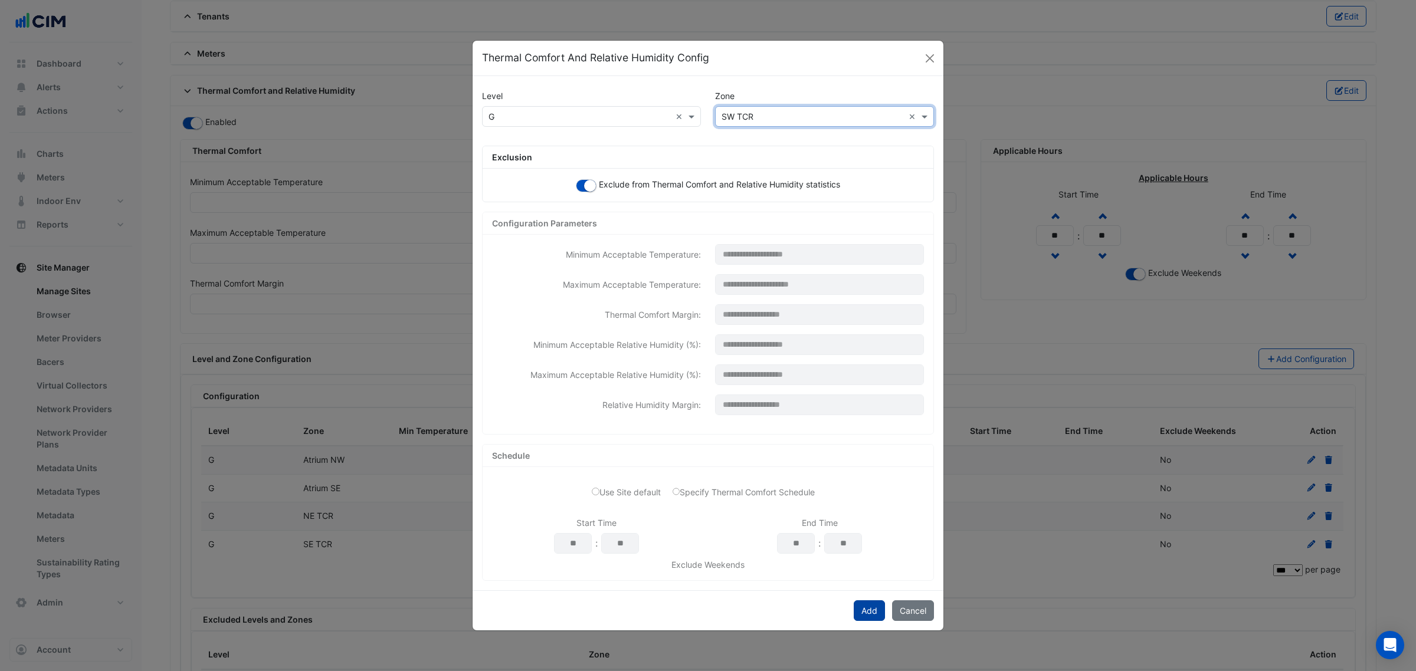
click at [871, 612] on button "Add" at bounding box center [869, 611] width 31 height 21
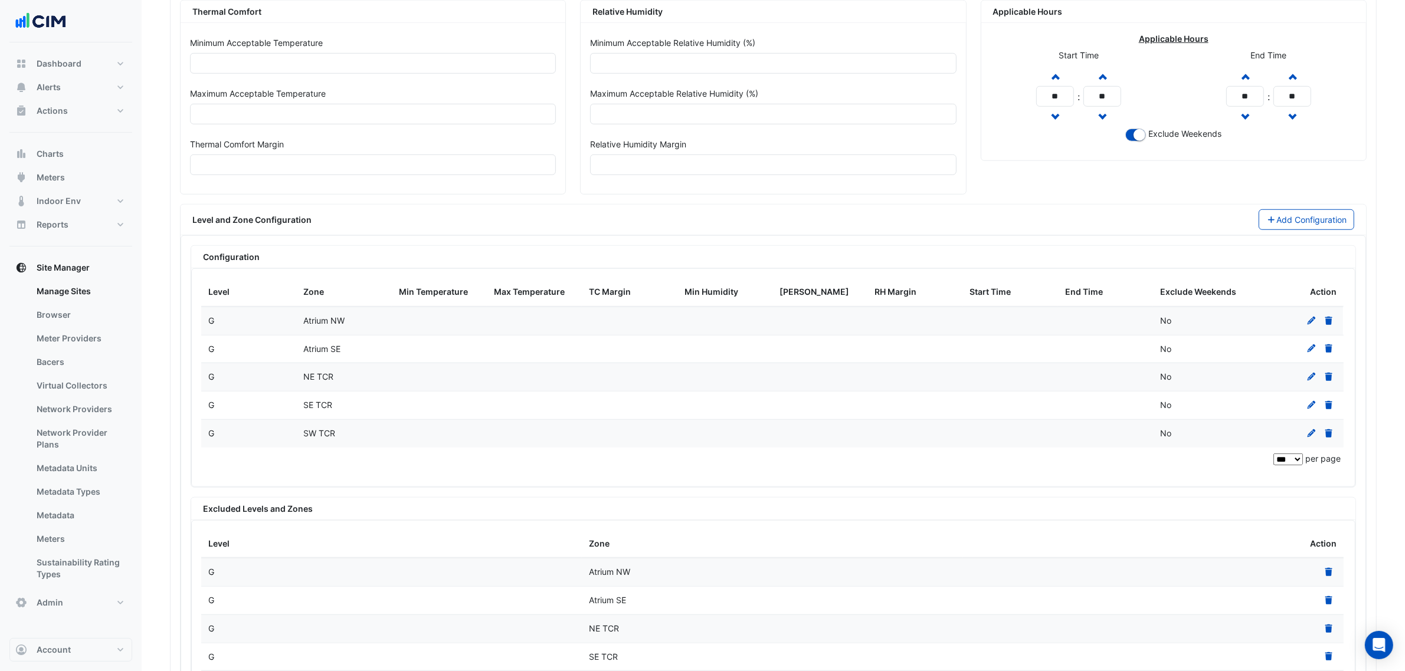
scroll to position [1254, 0]
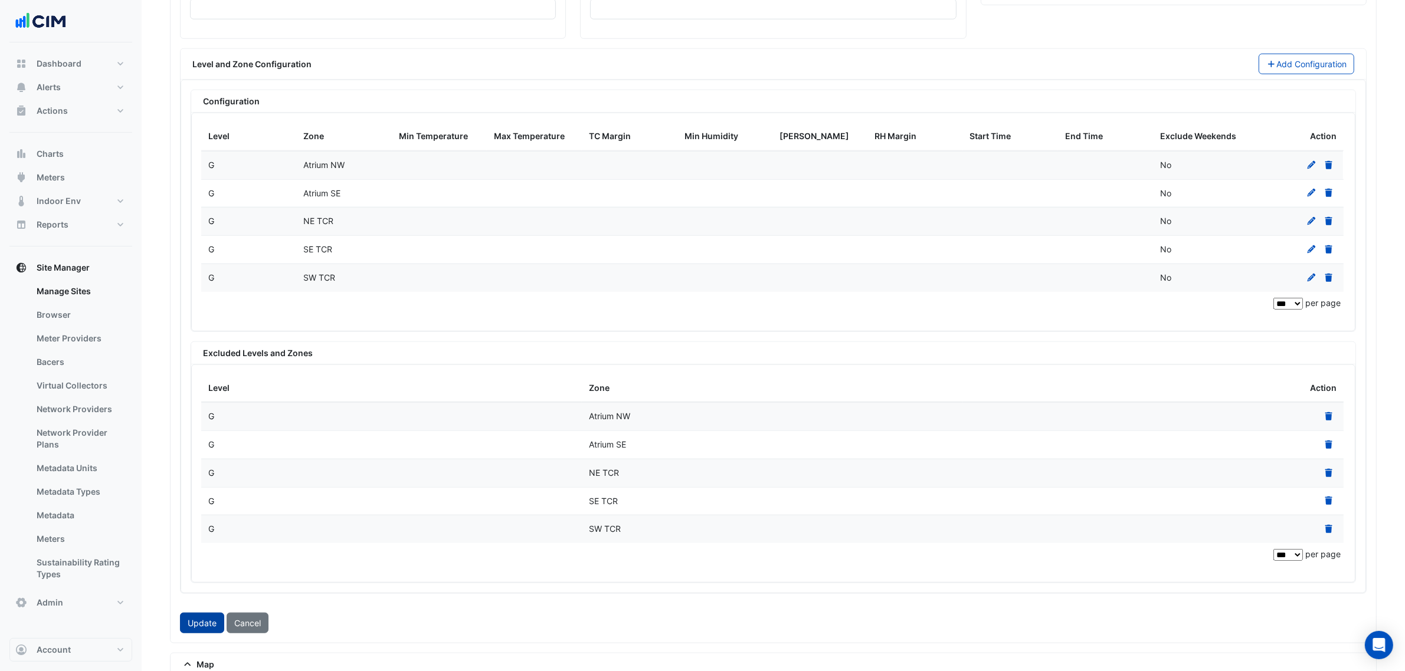
click at [186, 634] on button "Update" at bounding box center [202, 623] width 44 height 21
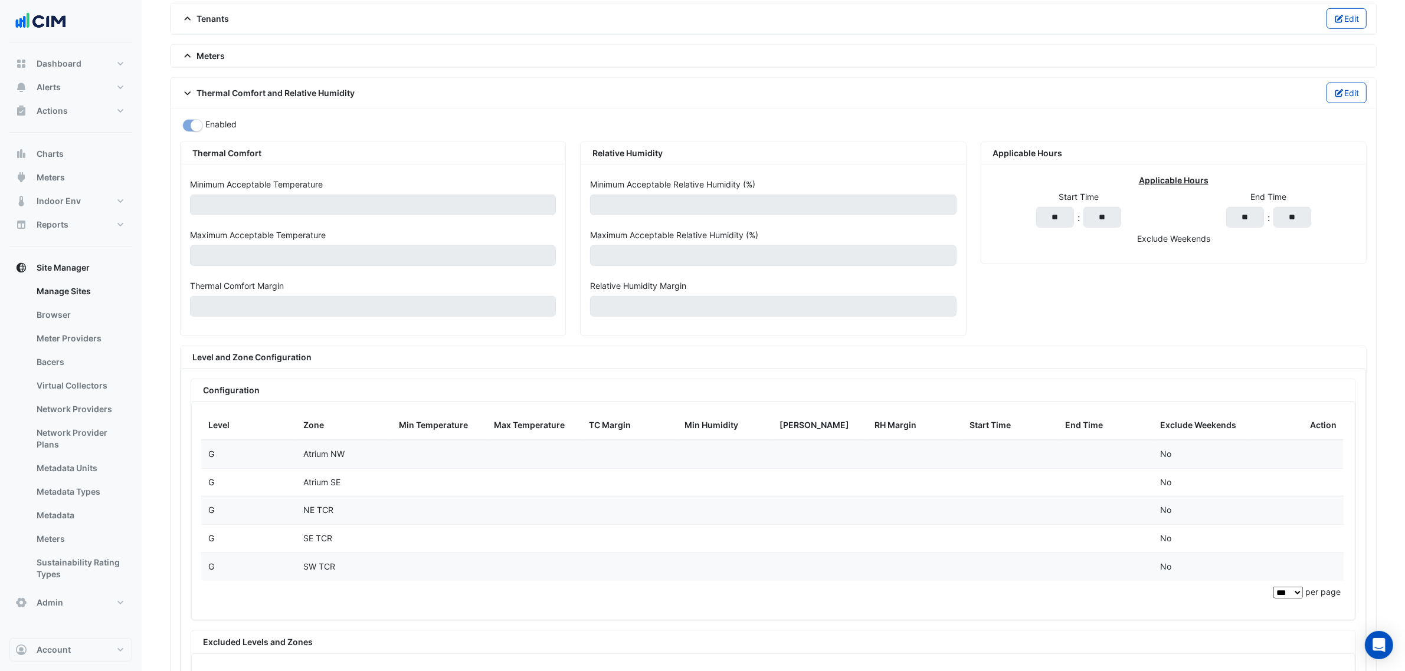
scroll to position [885, 0]
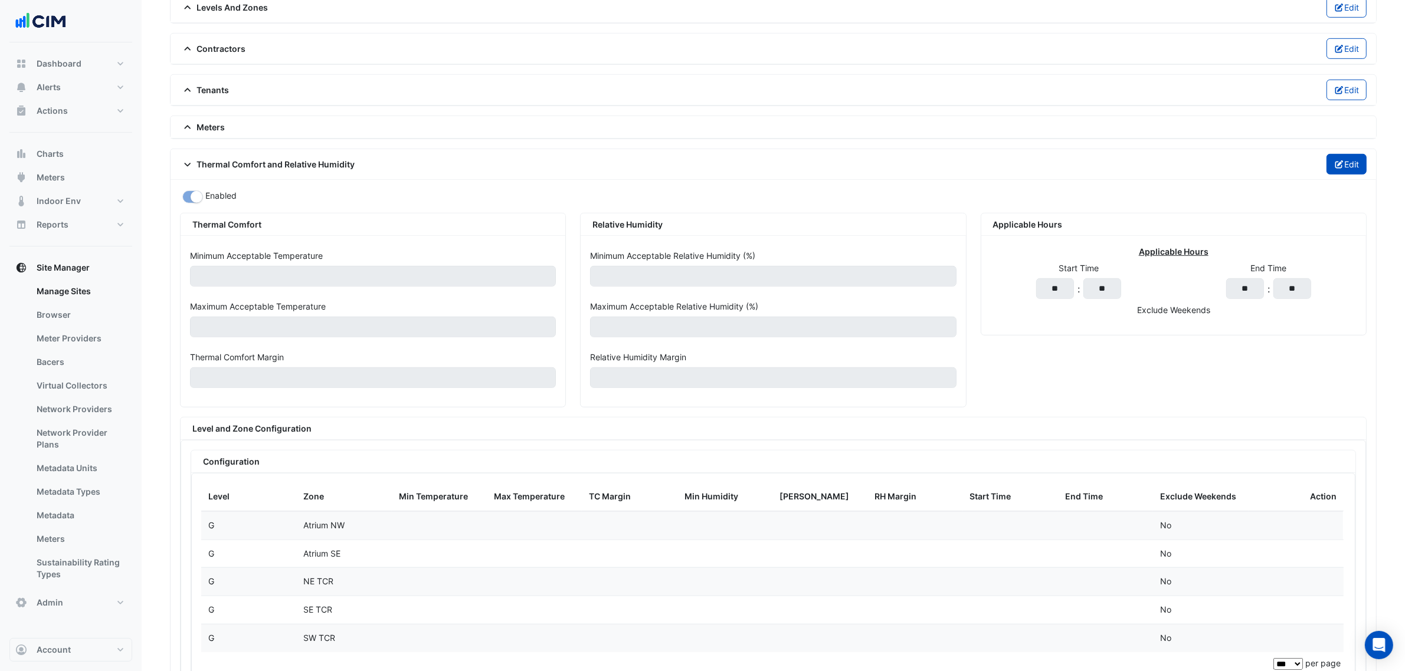
click at [1330, 161] on button "Edit" at bounding box center [1346, 164] width 41 height 21
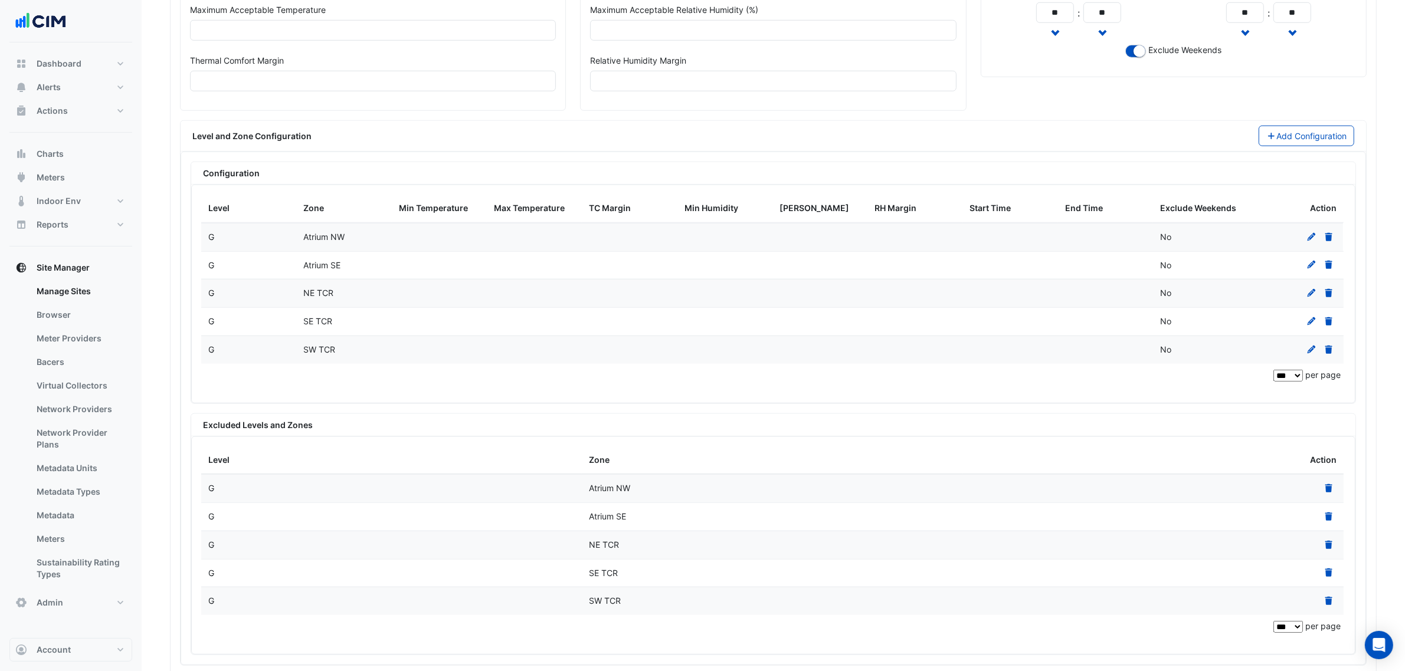
scroll to position [1156, 0]
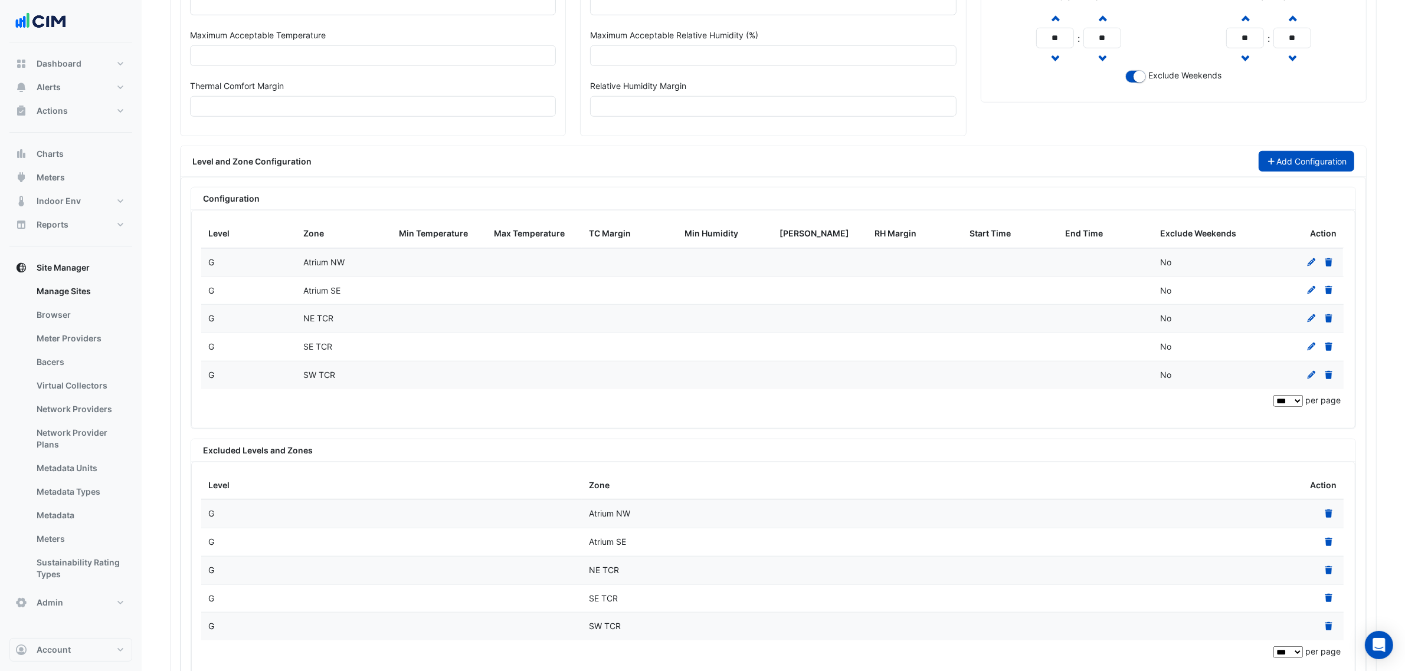
click at [1283, 170] on button "Add Configuration" at bounding box center [1306, 161] width 96 height 21
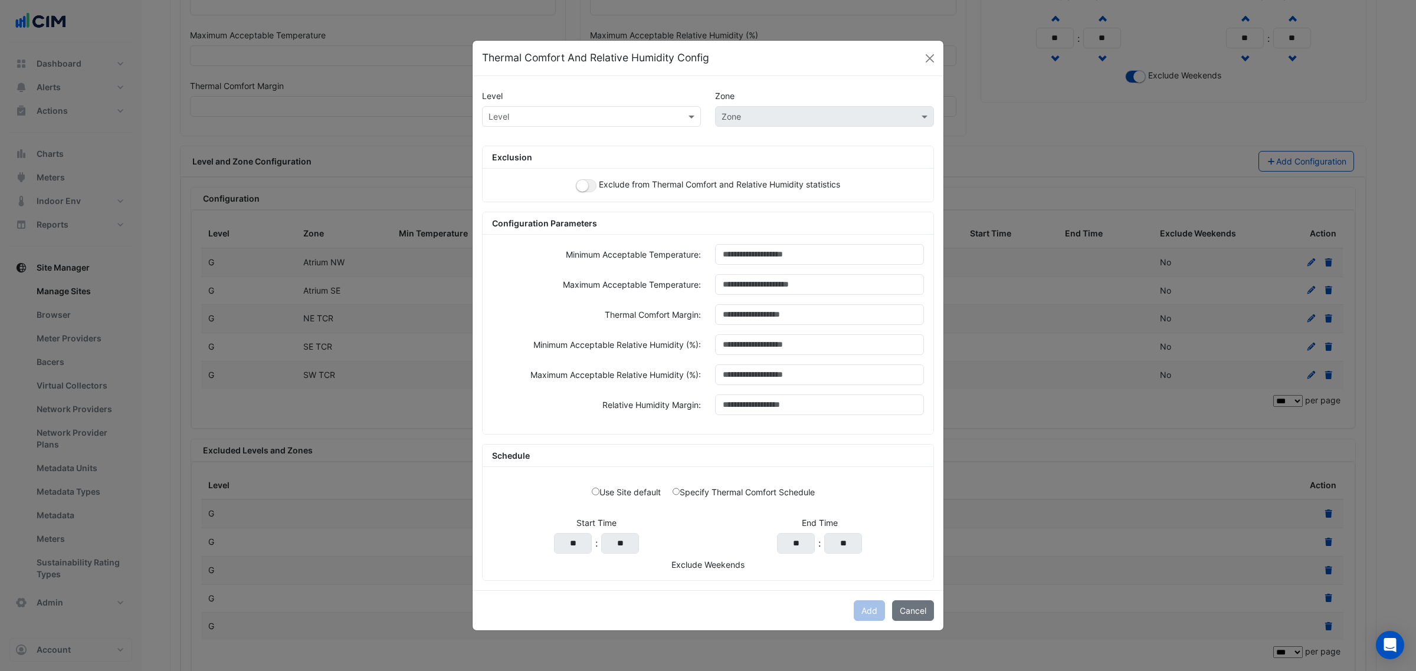
drag, startPoint x: 621, startPoint y: 137, endPoint x: 608, endPoint y: 120, distance: 21.9
click at [621, 137] on div "Level Zone Level Zone Exclusion Exclude from Thermal Comfort and Relative Humid…" at bounding box center [708, 333] width 471 height 514
click at [602, 116] on input "text" at bounding box center [579, 117] width 182 height 12
type input "*"
click at [494, 137] on span "AT L1E" at bounding box center [504, 142] width 25 height 10
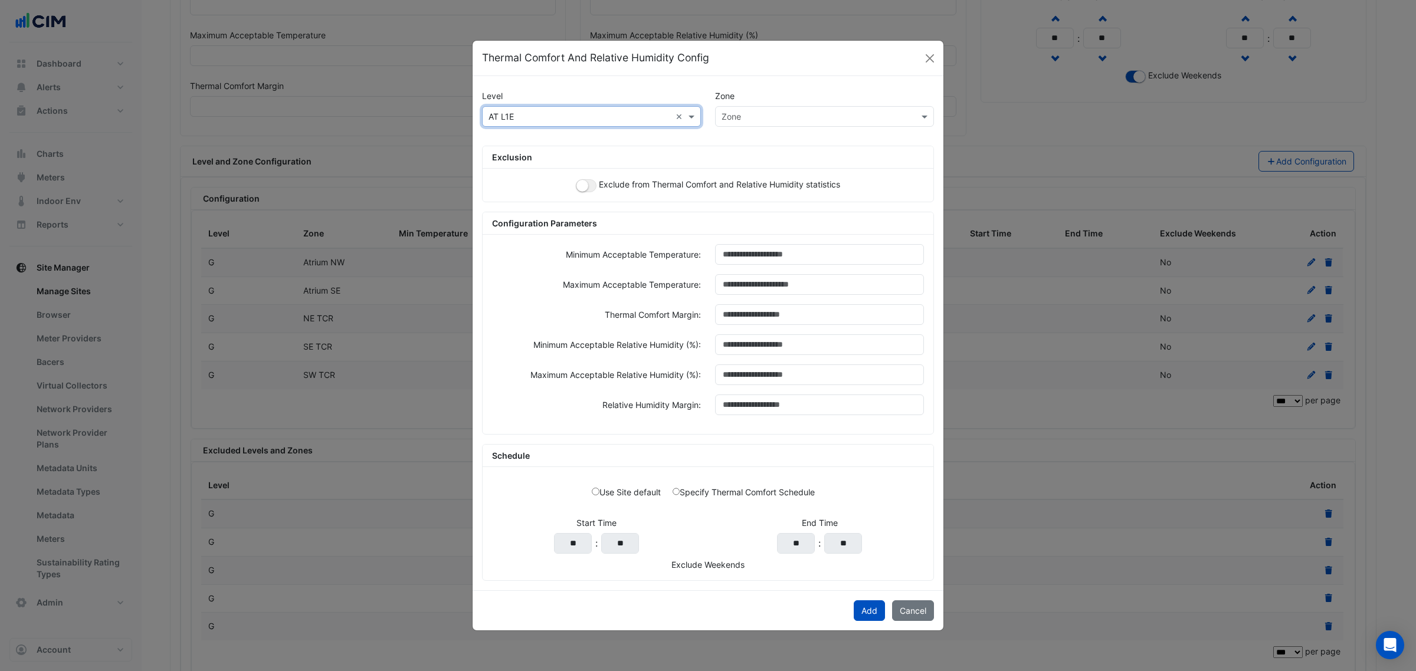
click at [508, 118] on input "text" at bounding box center [579, 117] width 182 height 12
type input "*"
click at [524, 172] on div "L01" at bounding box center [506, 176] width 47 height 17
click at [588, 180] on button "button" at bounding box center [586, 185] width 21 height 13
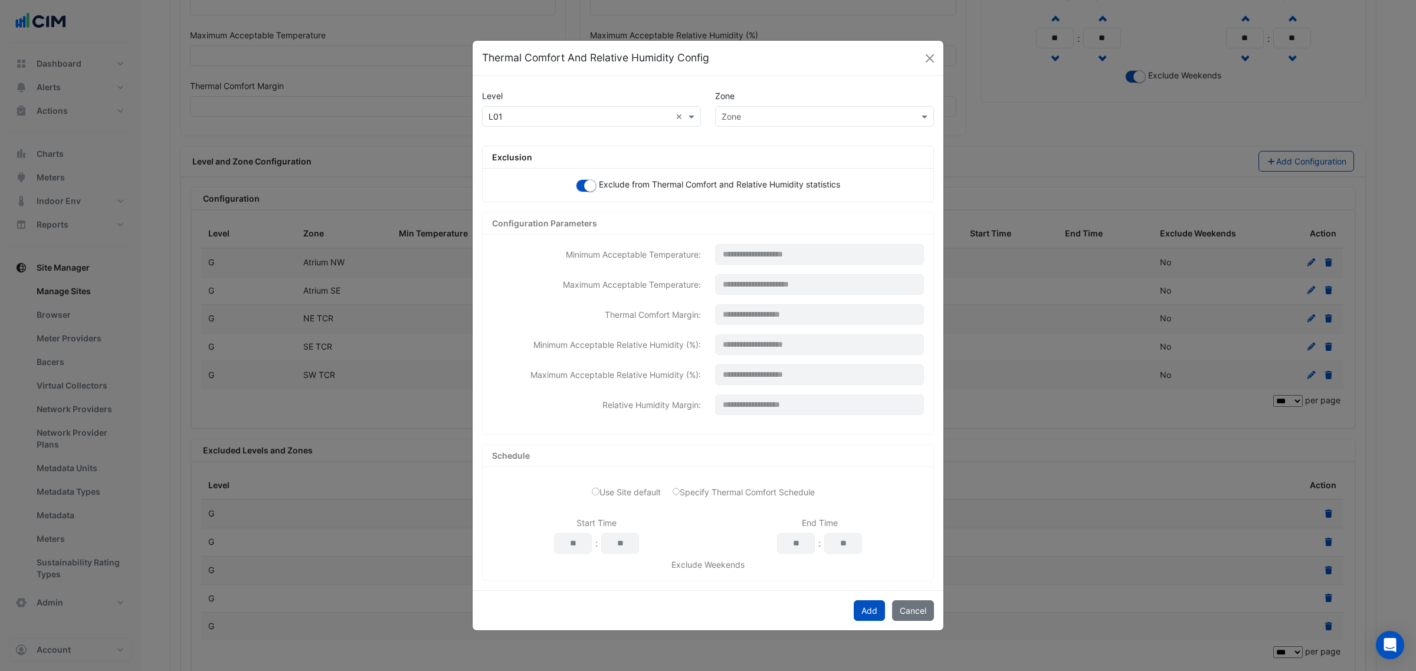
click at [775, 111] on input "text" at bounding box center [813, 117] width 182 height 12
paste input "*********"
type input "*********"
click at [729, 140] on span "Core 3 NE" at bounding box center [745, 142] width 40 height 10
click at [867, 605] on button "Add" at bounding box center [869, 611] width 31 height 21
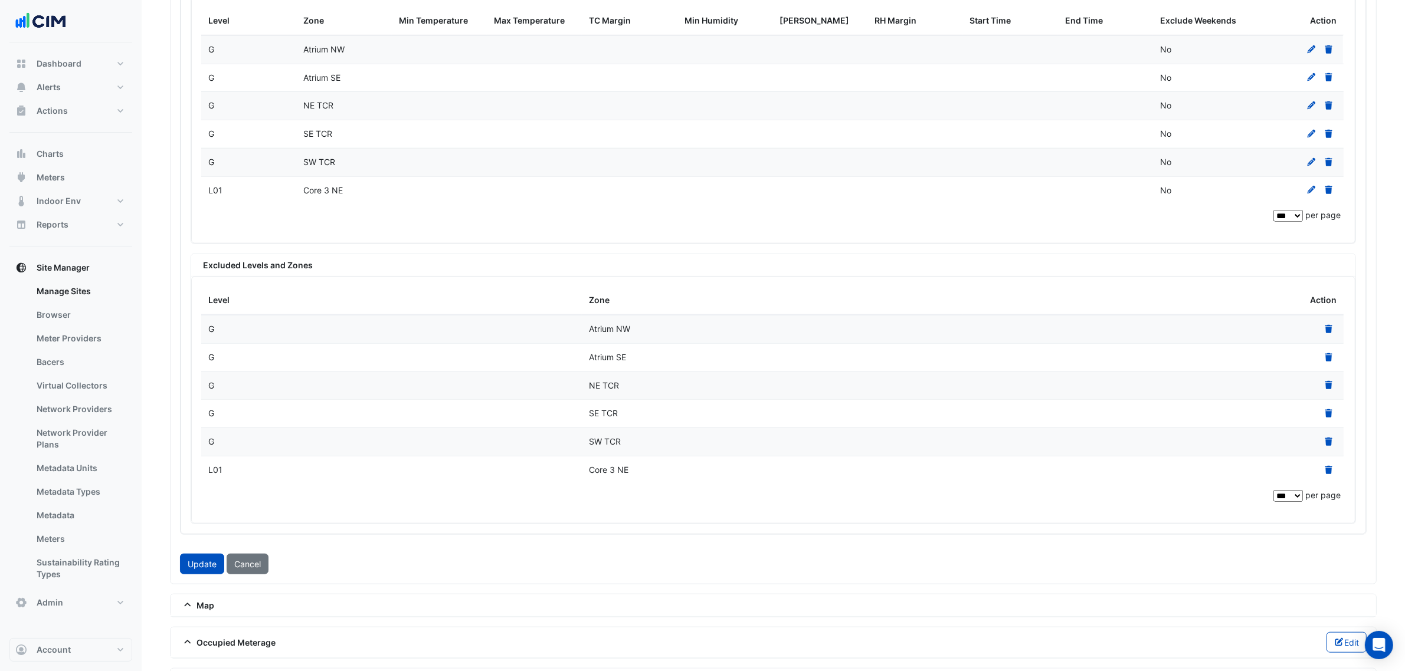
scroll to position [1287, 0]
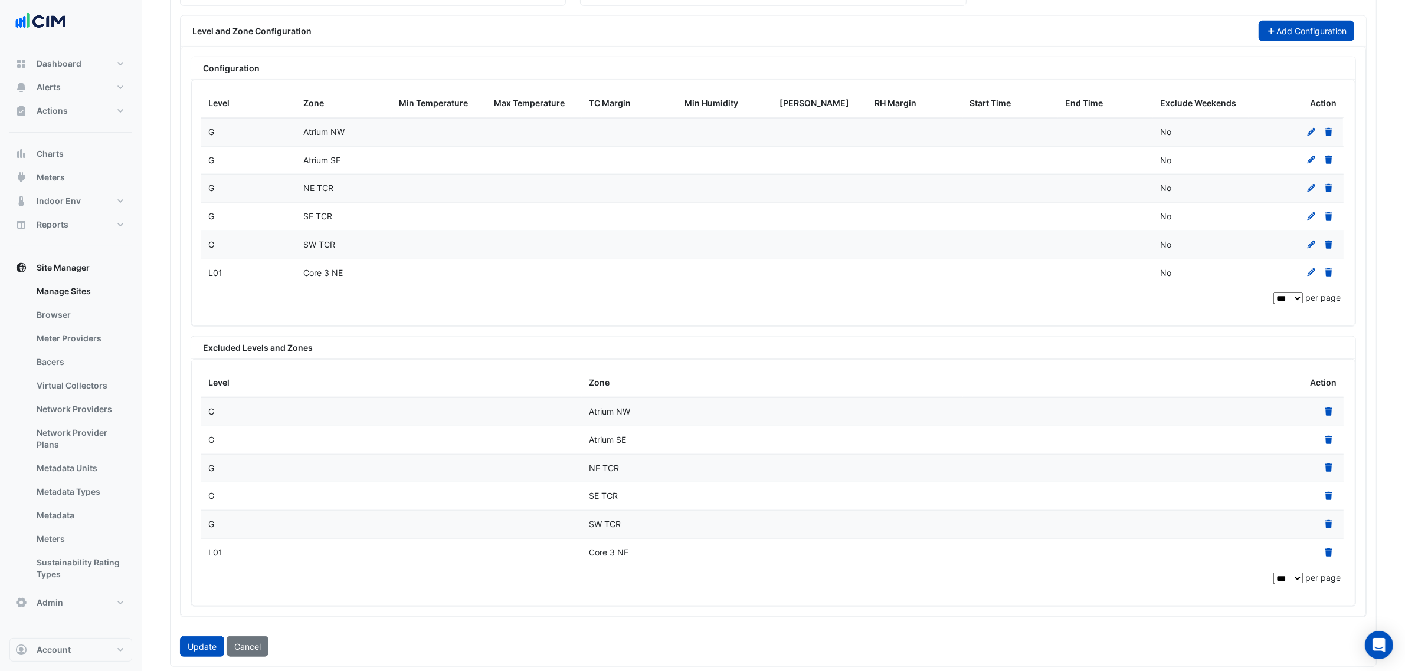
click at [1293, 41] on button "Add Configuration" at bounding box center [1306, 31] width 96 height 21
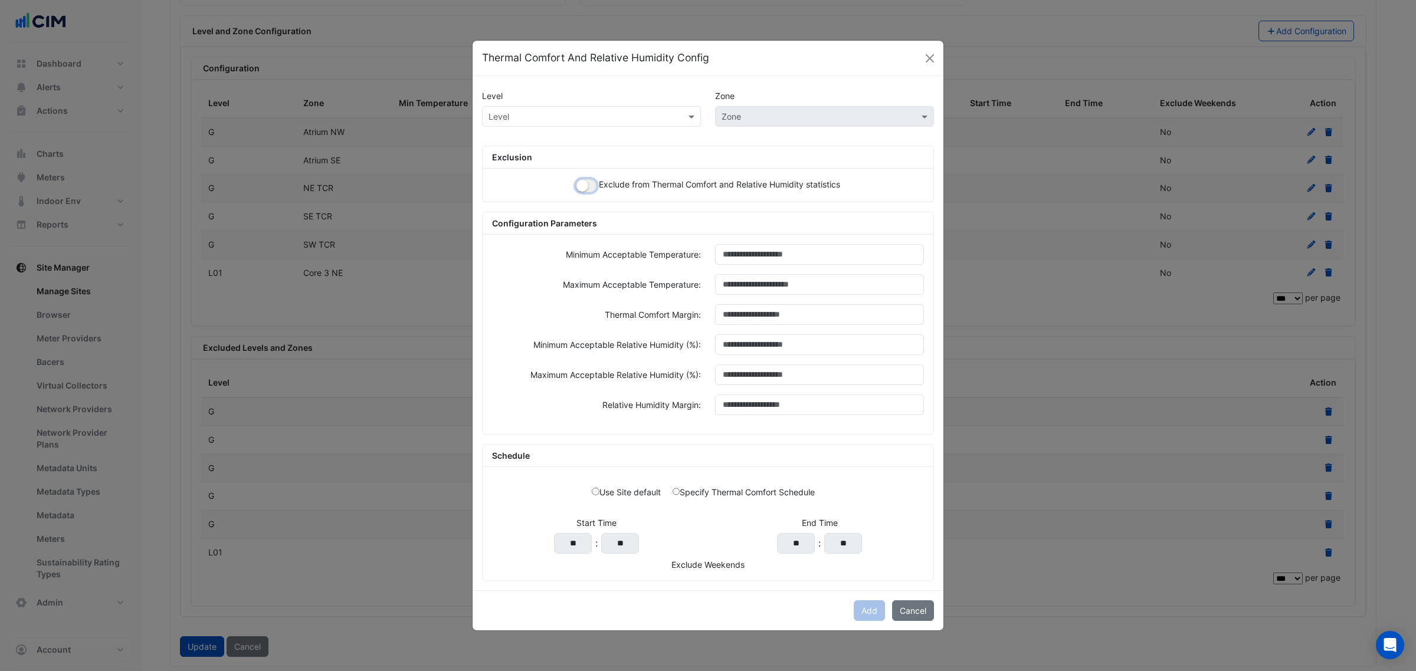
click at [584, 181] on small "button" at bounding box center [582, 186] width 12 height 12
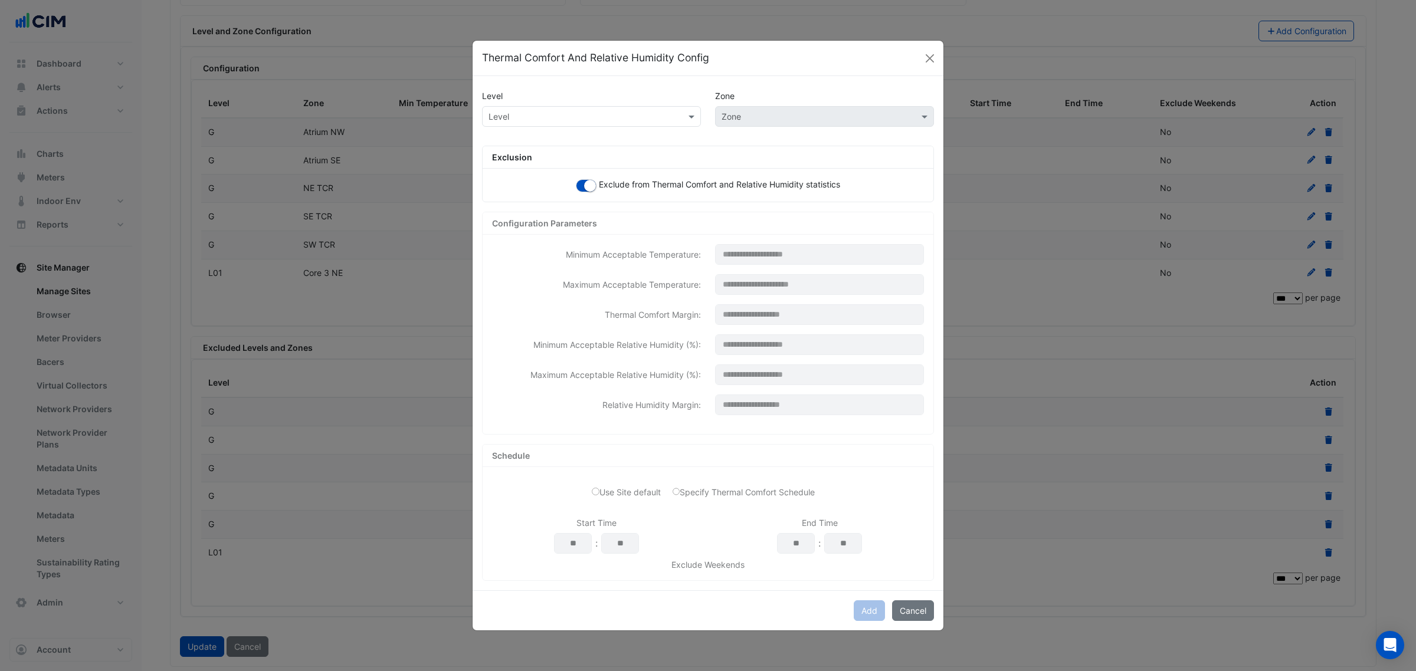
click at [547, 112] on input "text" at bounding box center [579, 117] width 182 height 12
type input "*"
click at [509, 172] on div "L01" at bounding box center [506, 176] width 47 height 17
click at [768, 102] on div "Zone" at bounding box center [824, 96] width 233 height 21
click at [759, 106] on div "Zone" at bounding box center [824, 116] width 219 height 21
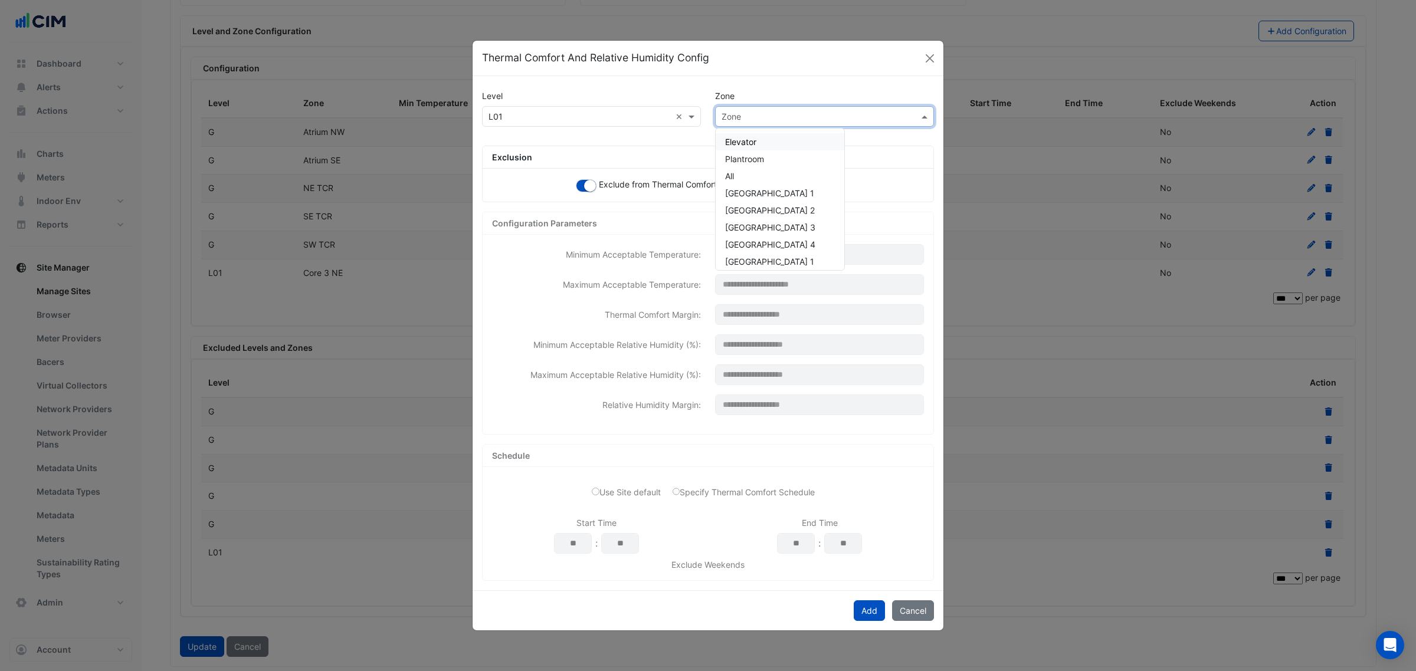
paste input "******"
click at [745, 113] on input "******" at bounding box center [813, 117] width 182 height 12
click at [739, 113] on input "******" at bounding box center [813, 117] width 182 height 12
type input "******"
click at [747, 143] on span "NE TCR" at bounding box center [740, 142] width 30 height 10
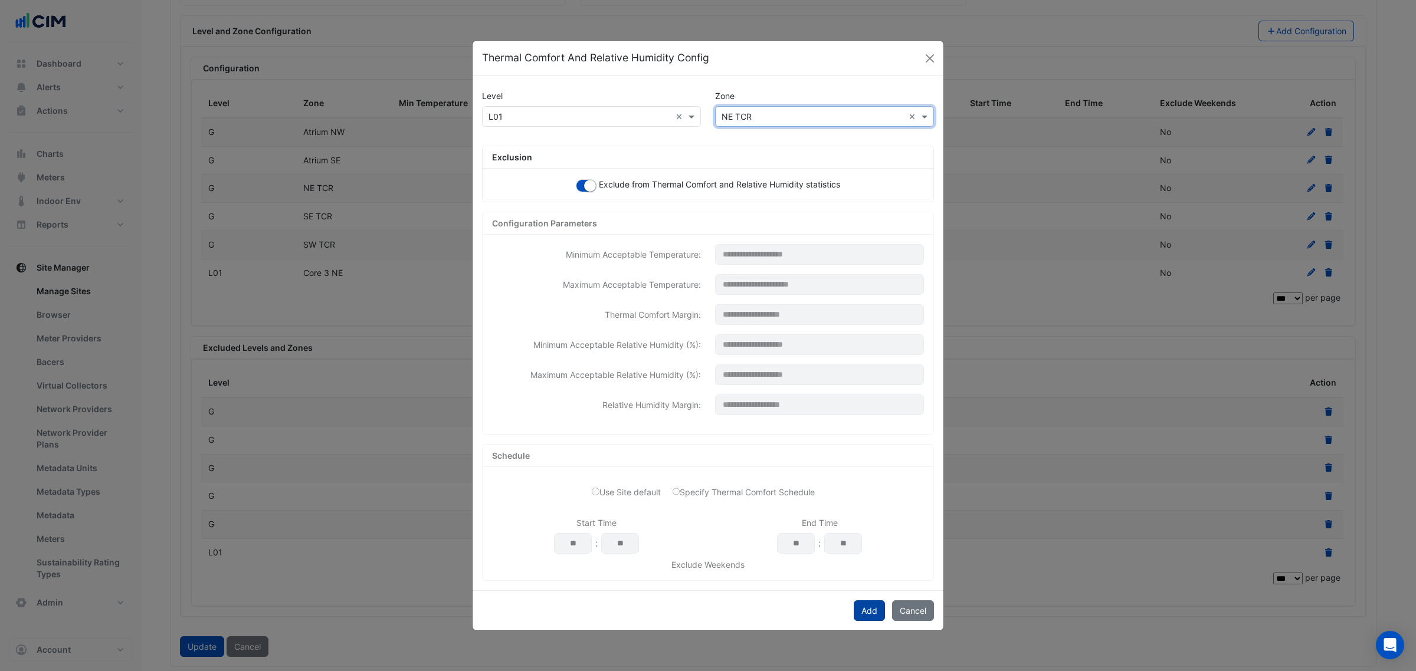
click at [871, 615] on button "Add" at bounding box center [869, 611] width 31 height 21
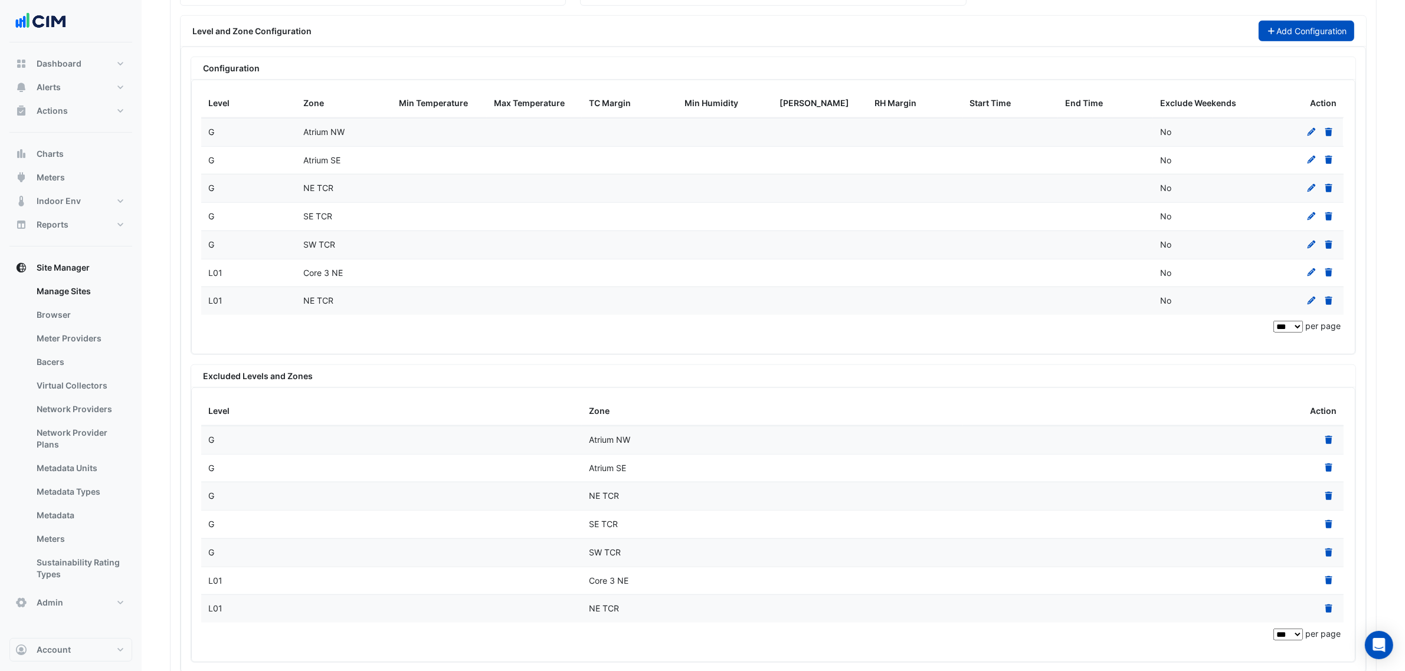
click at [1292, 38] on button "Add Configuration" at bounding box center [1306, 31] width 96 height 21
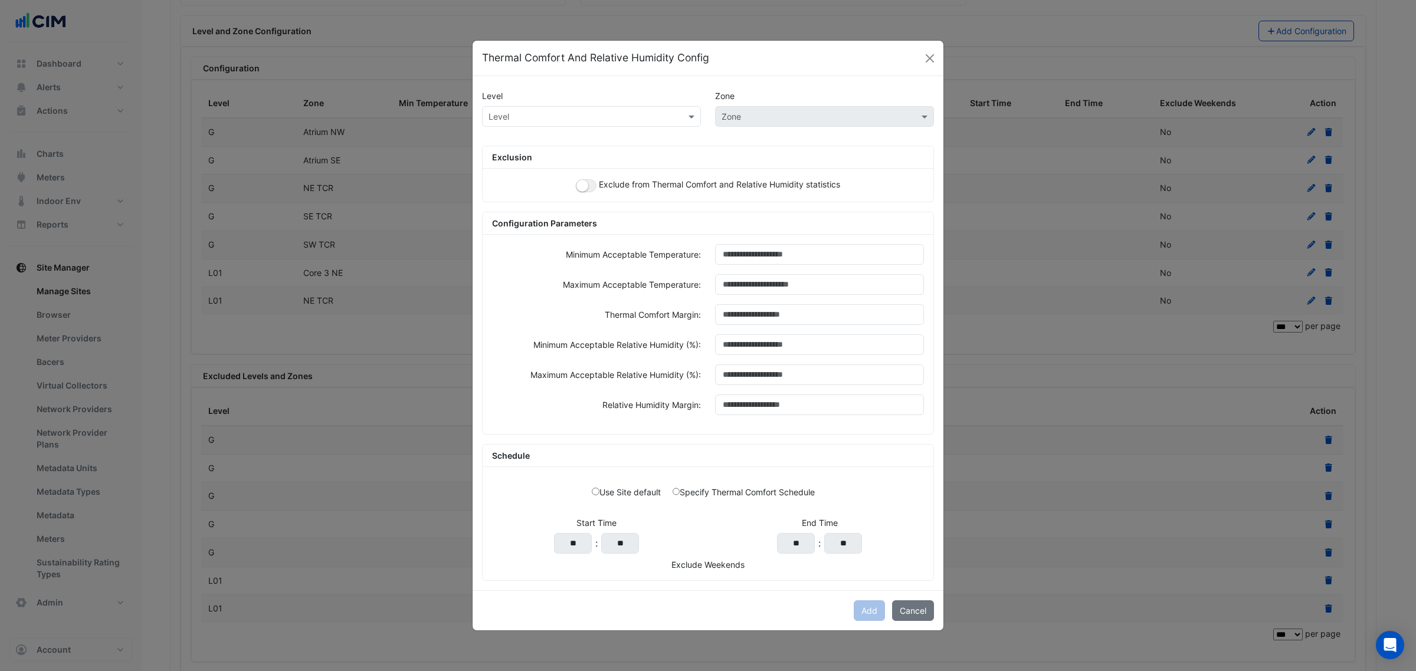
click at [547, 112] on input "text" at bounding box center [579, 117] width 182 height 12
type input "*"
drag, startPoint x: 511, startPoint y: 137, endPoint x: 511, endPoint y: 167, distance: 29.5
click at [511, 167] on div "AT L1E AT L1W L01 NB L01 SB L01" at bounding box center [506, 176] width 47 height 86
click at [511, 168] on div "L01" at bounding box center [506, 176] width 47 height 17
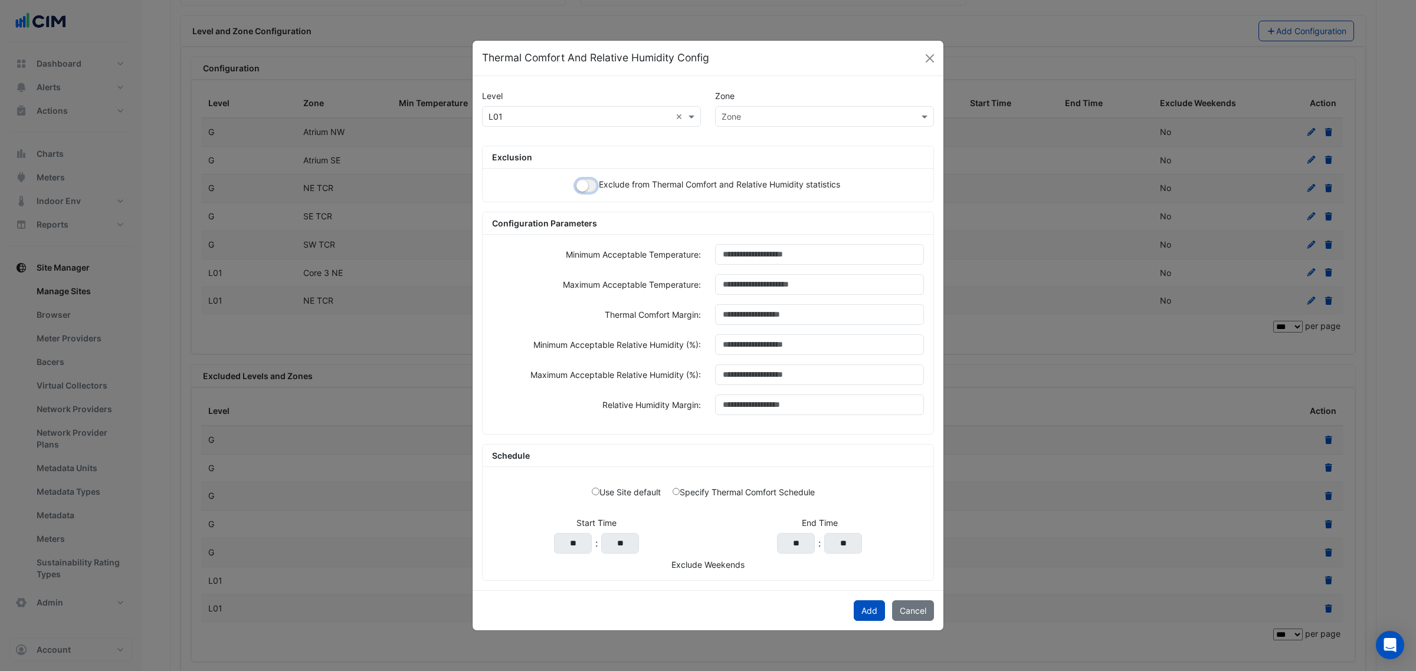
click at [590, 182] on button "button" at bounding box center [586, 185] width 21 height 13
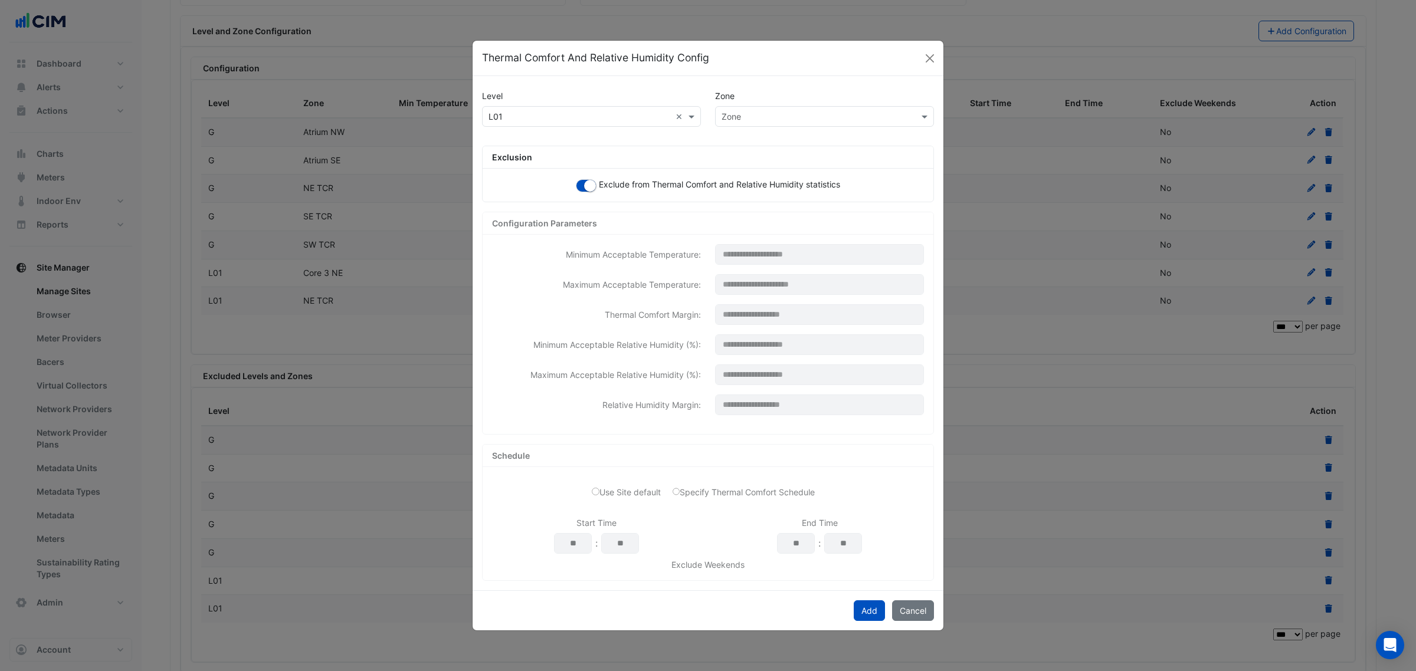
drag, startPoint x: 741, startPoint y: 107, endPoint x: 743, endPoint y: 118, distance: 11.5
click at [742, 107] on div "Zone" at bounding box center [824, 116] width 219 height 21
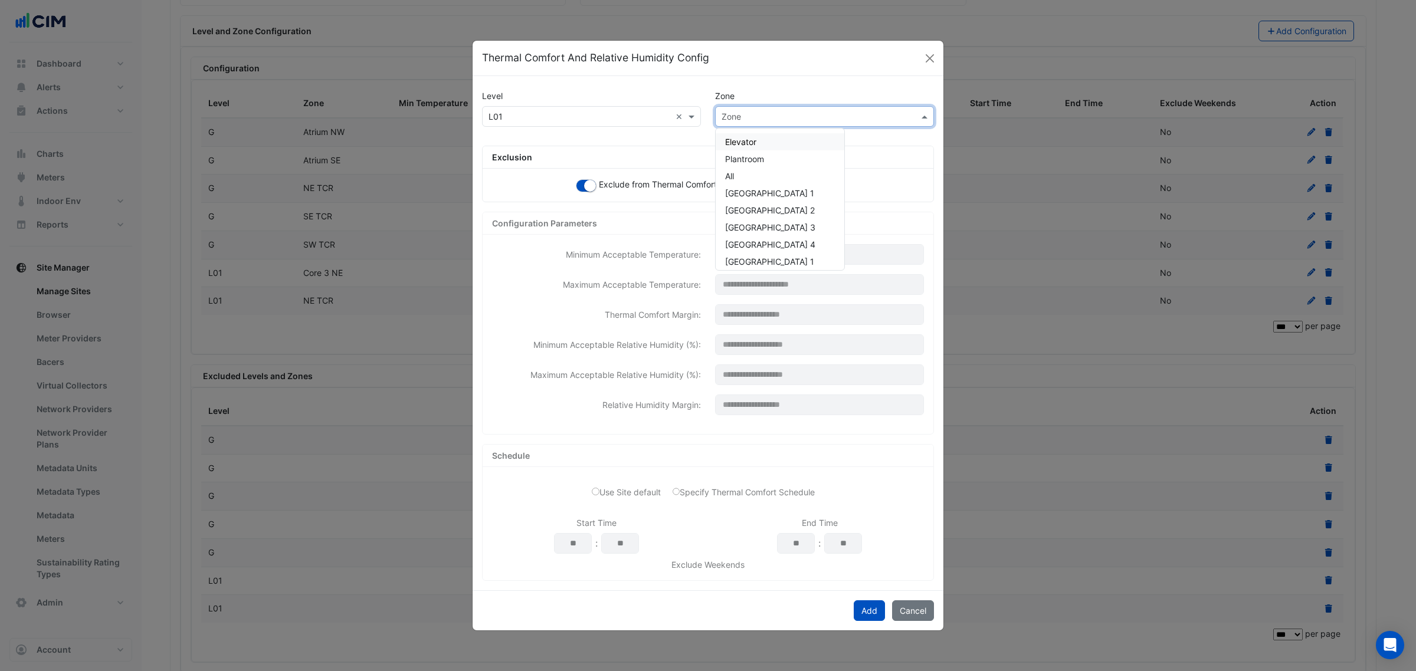
paste input "******"
type input "******"
click at [744, 137] on span "NW TCR" at bounding box center [741, 142] width 33 height 10
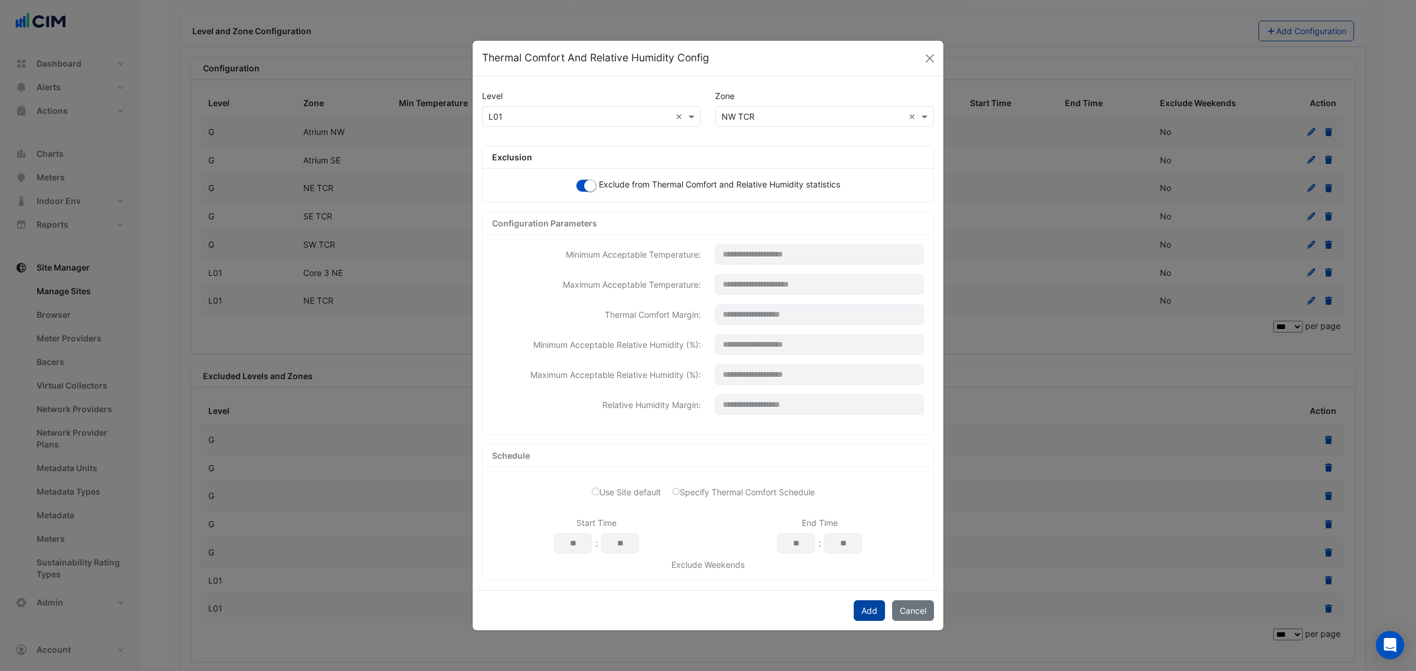
click at [878, 617] on button "Add" at bounding box center [869, 611] width 31 height 21
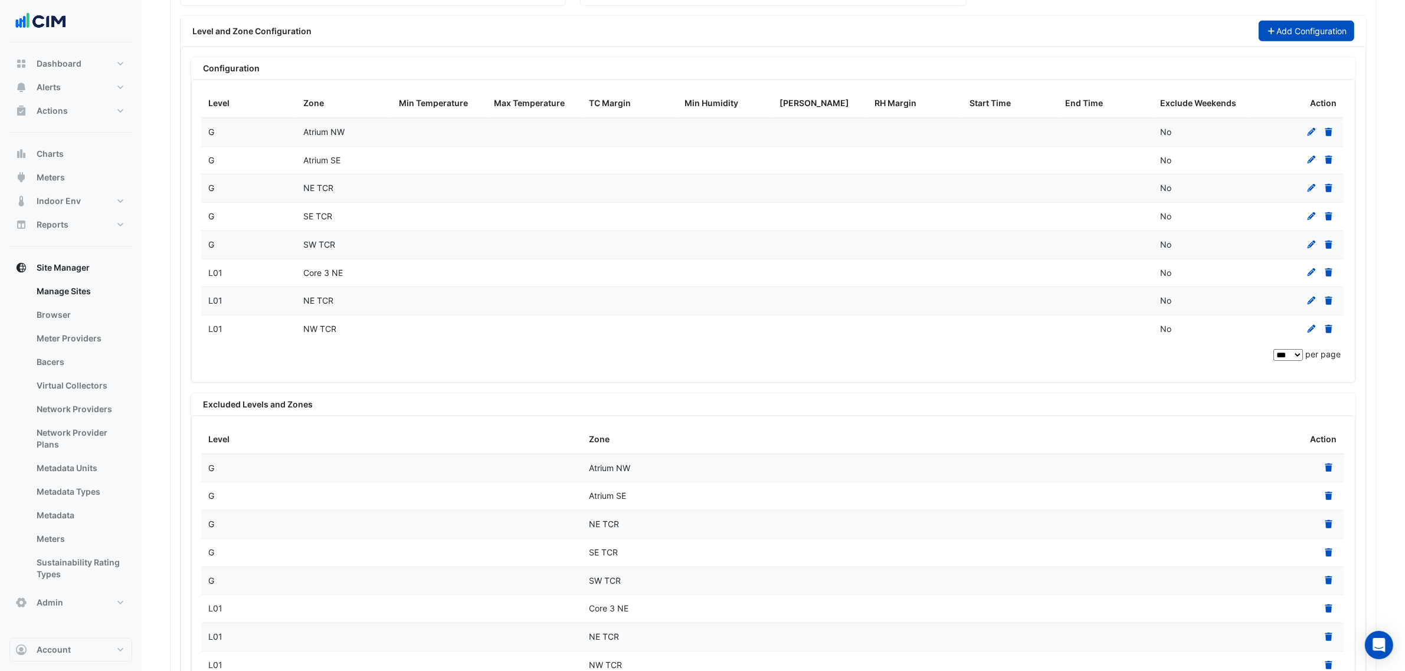
click at [1296, 41] on button "Add Configuration" at bounding box center [1306, 31] width 96 height 21
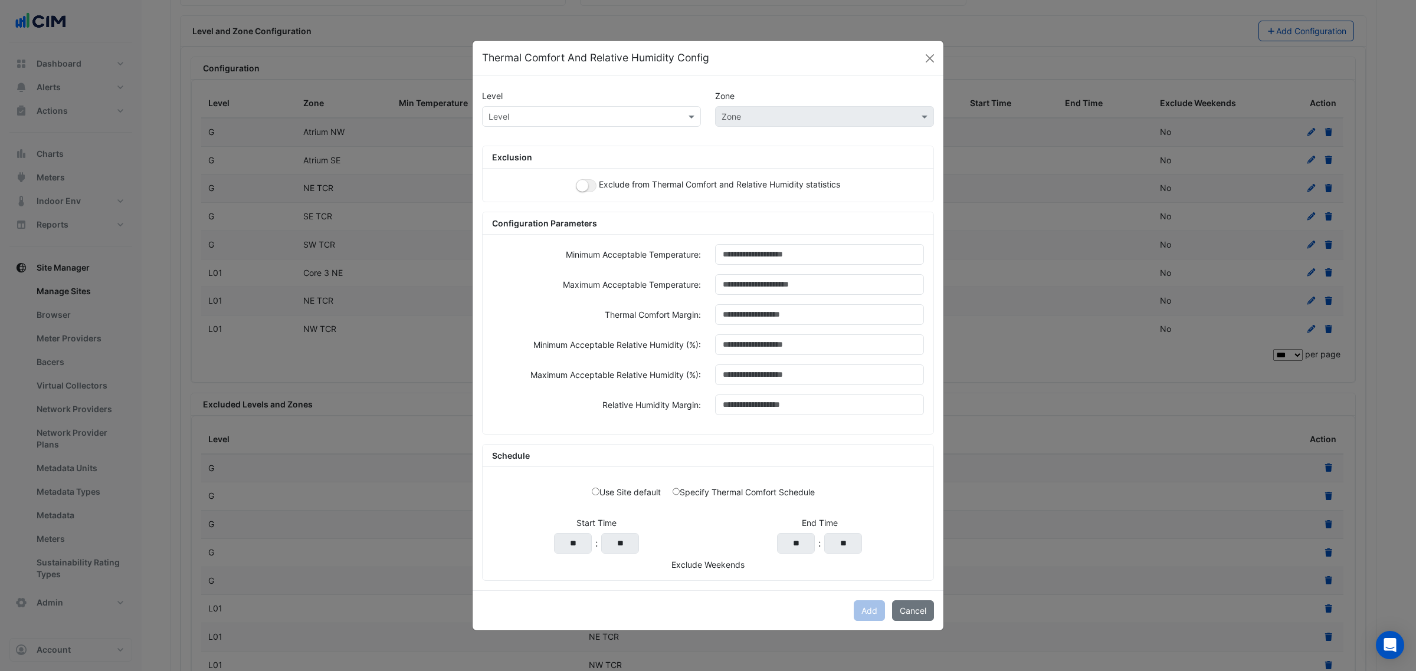
click at [519, 114] on input "text" at bounding box center [579, 117] width 182 height 12
type input "*"
click at [517, 169] on div "L01" at bounding box center [506, 176] width 47 height 17
click at [585, 186] on small "button" at bounding box center [582, 186] width 12 height 12
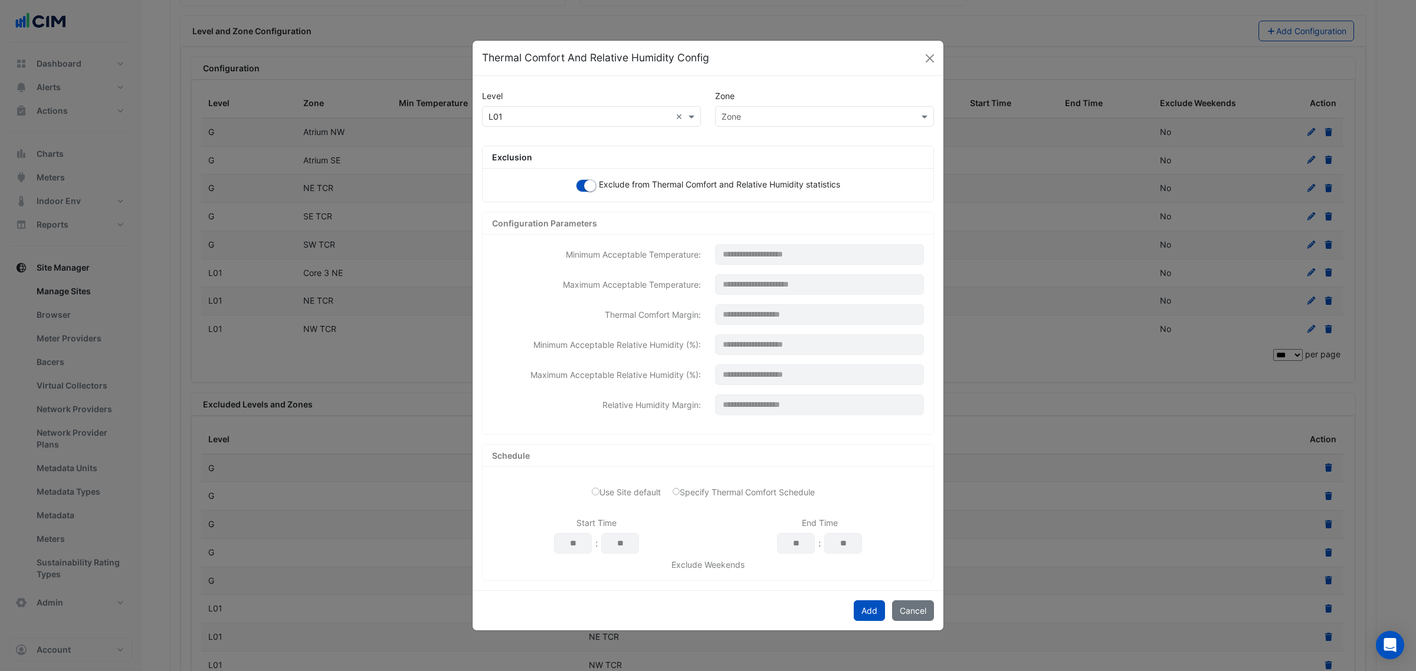
drag, startPoint x: 826, startPoint y: 113, endPoint x: 801, endPoint y: 109, distance: 25.1
click at [826, 114] on input "text" at bounding box center [813, 117] width 182 height 12
paste input "******"
type input "******"
click at [756, 137] on div "SE TCR" at bounding box center [740, 141] width 48 height 17
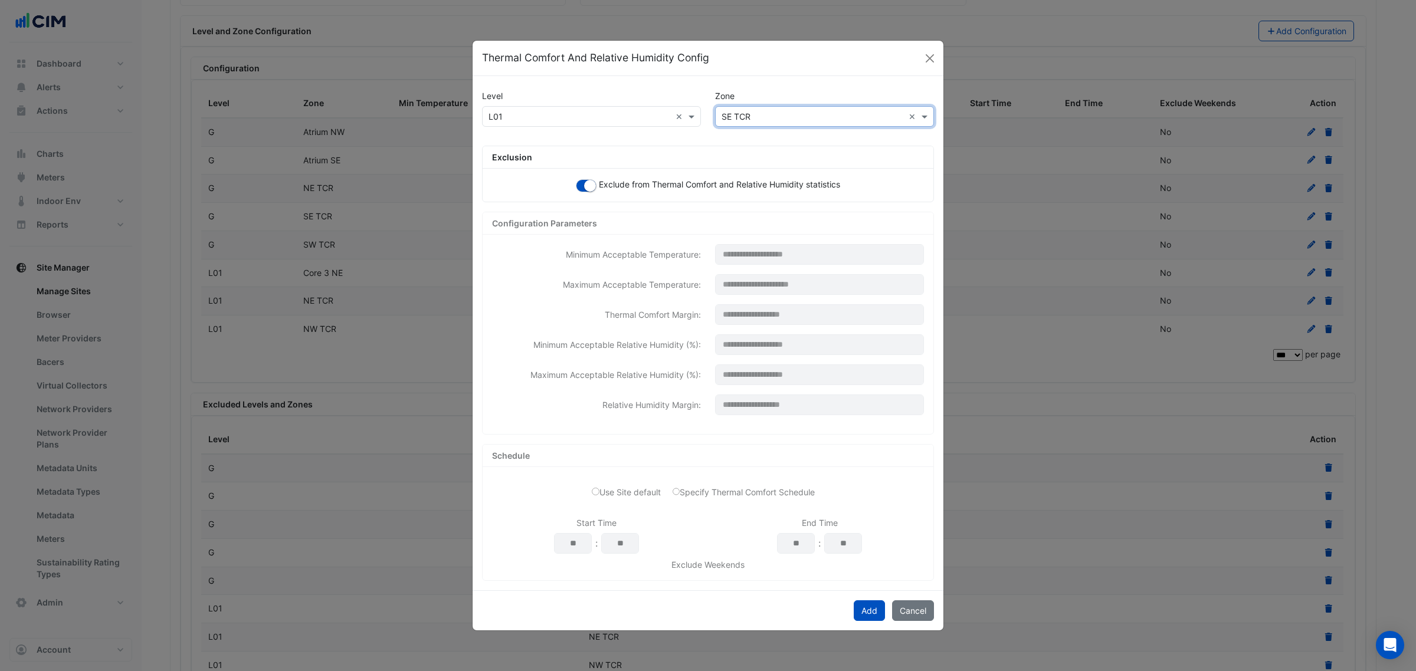
click at [864, 626] on div "Add Cancel" at bounding box center [708, 611] width 471 height 40
click at [863, 618] on button "Add" at bounding box center [869, 611] width 31 height 21
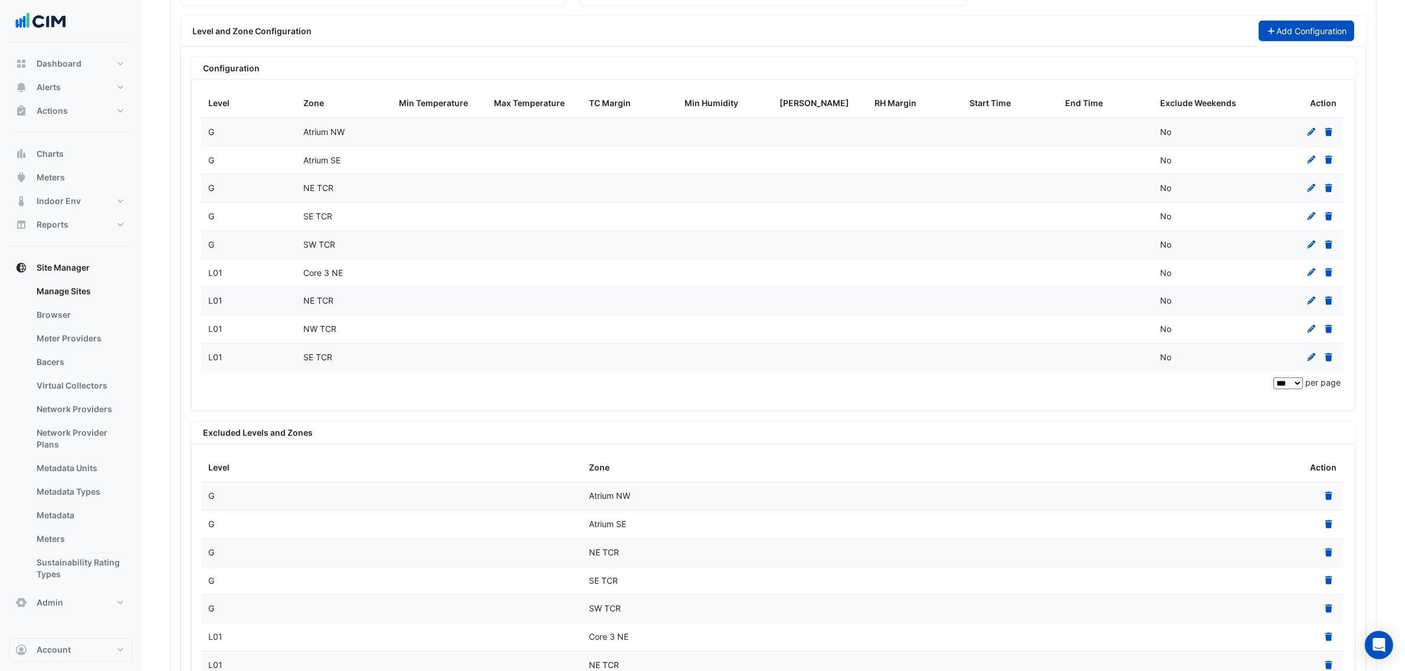
click at [1304, 40] on button "Add Configuration" at bounding box center [1306, 31] width 96 height 21
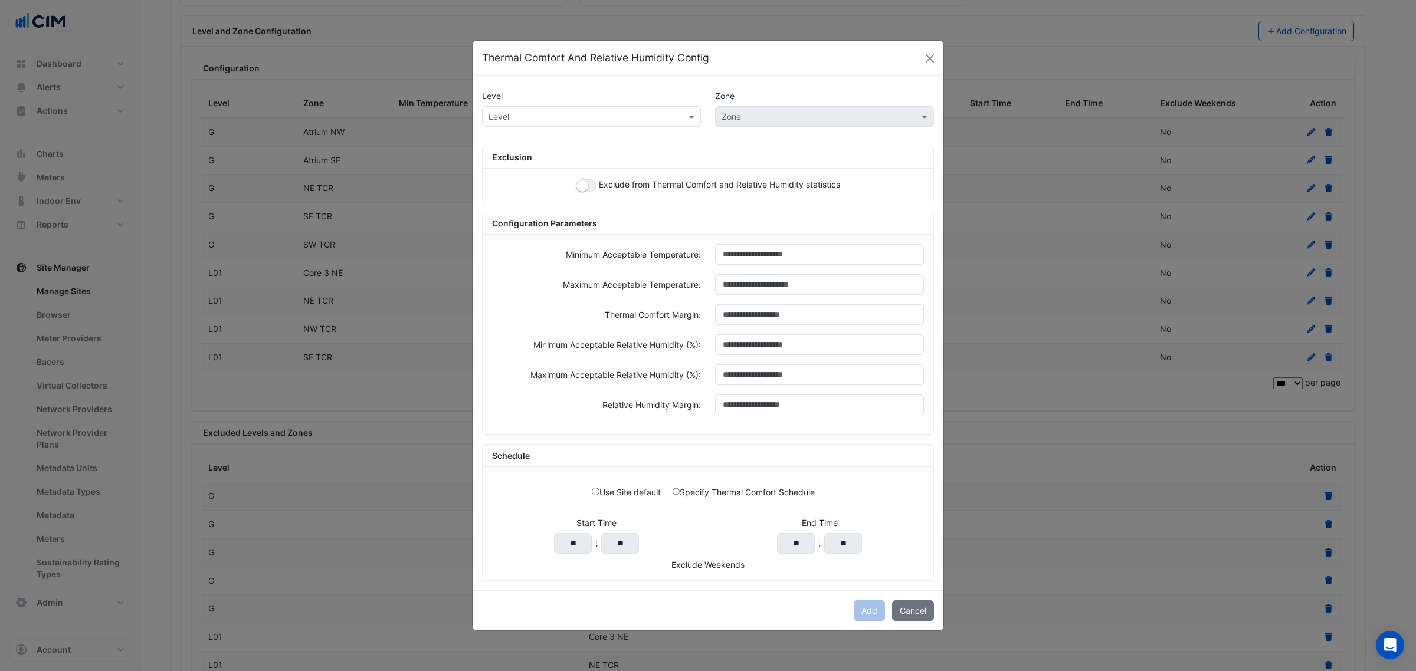
click at [627, 103] on div "Level" at bounding box center [591, 96] width 233 height 21
click at [620, 114] on input "text" at bounding box center [579, 117] width 182 height 12
type input "*"
click at [497, 168] on div "L01" at bounding box center [506, 176] width 47 height 17
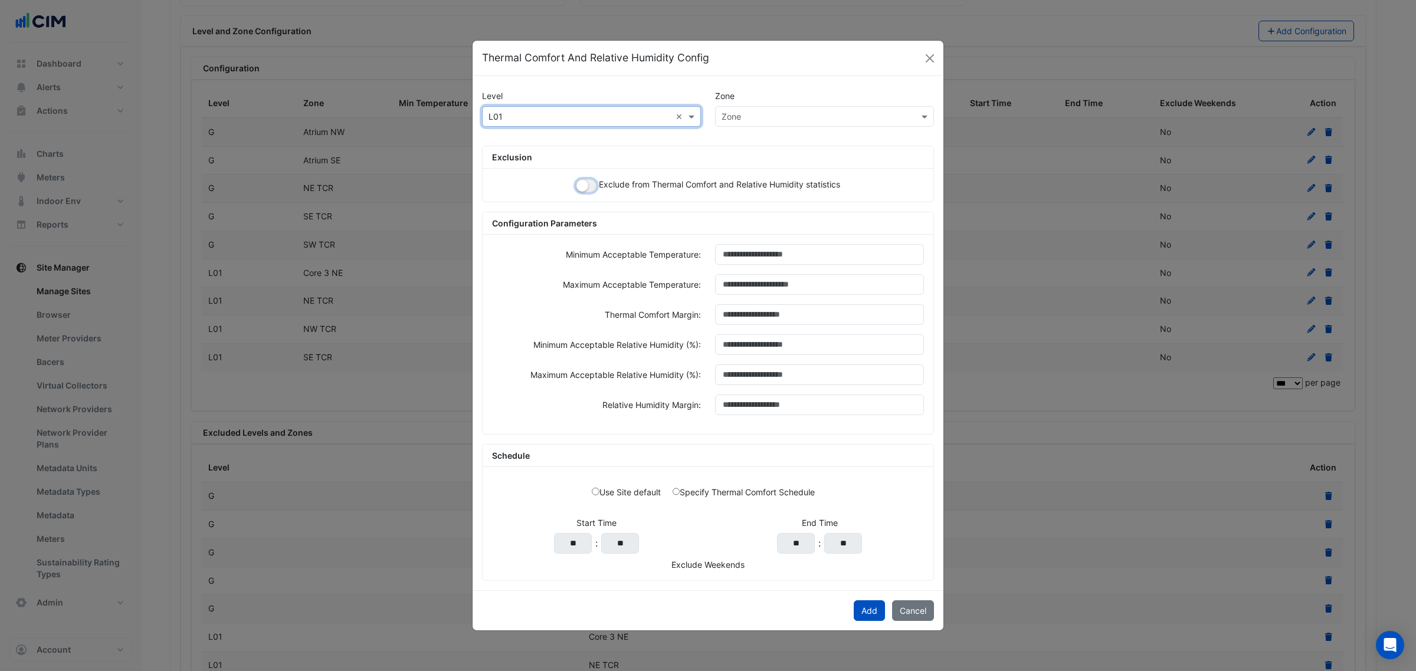
click at [585, 179] on button "button" at bounding box center [586, 185] width 21 height 13
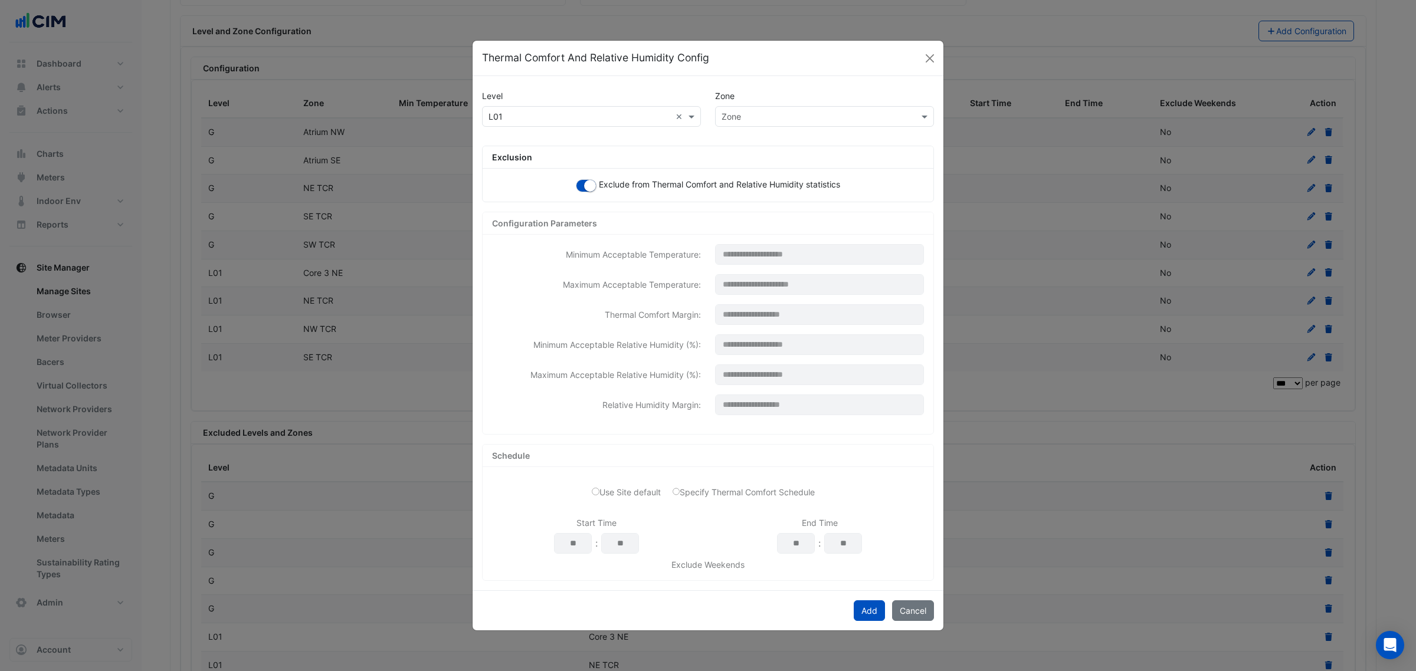
click at [789, 115] on input "text" at bounding box center [813, 117] width 182 height 12
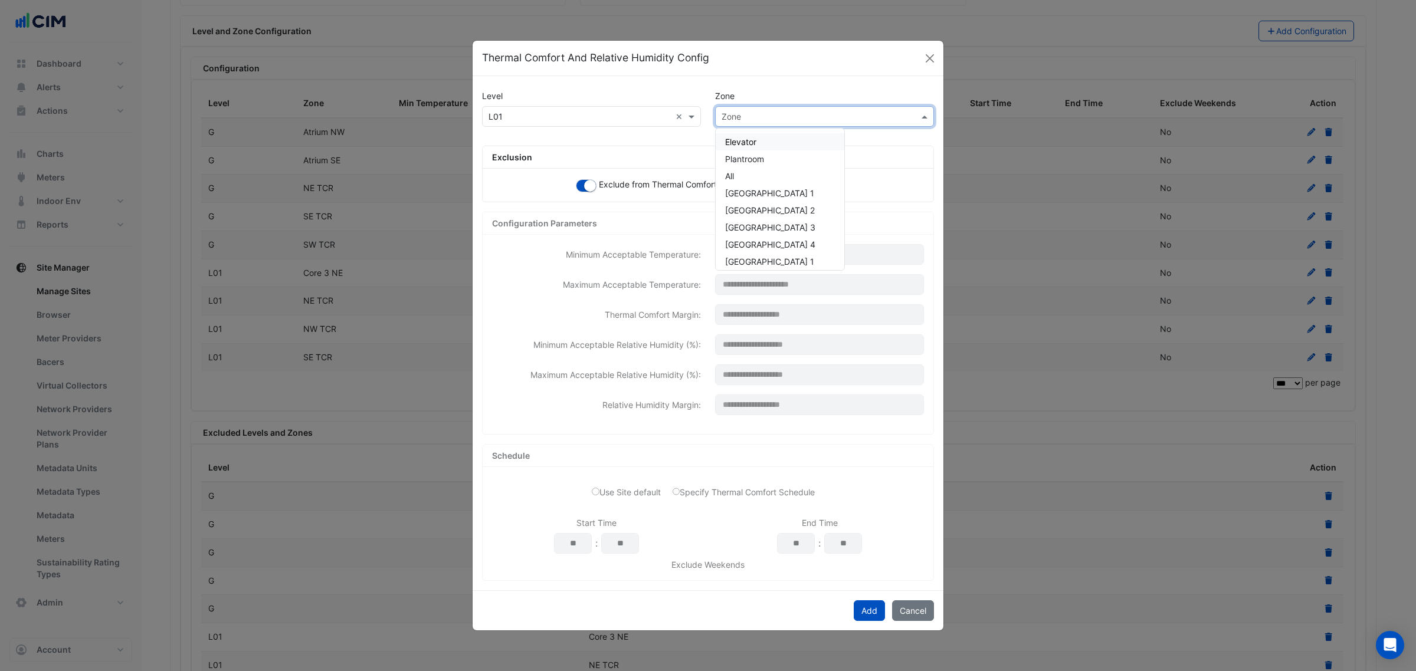
paste input "******"
type input "******"
click at [759, 139] on div "SW TCR" at bounding box center [741, 141] width 51 height 17
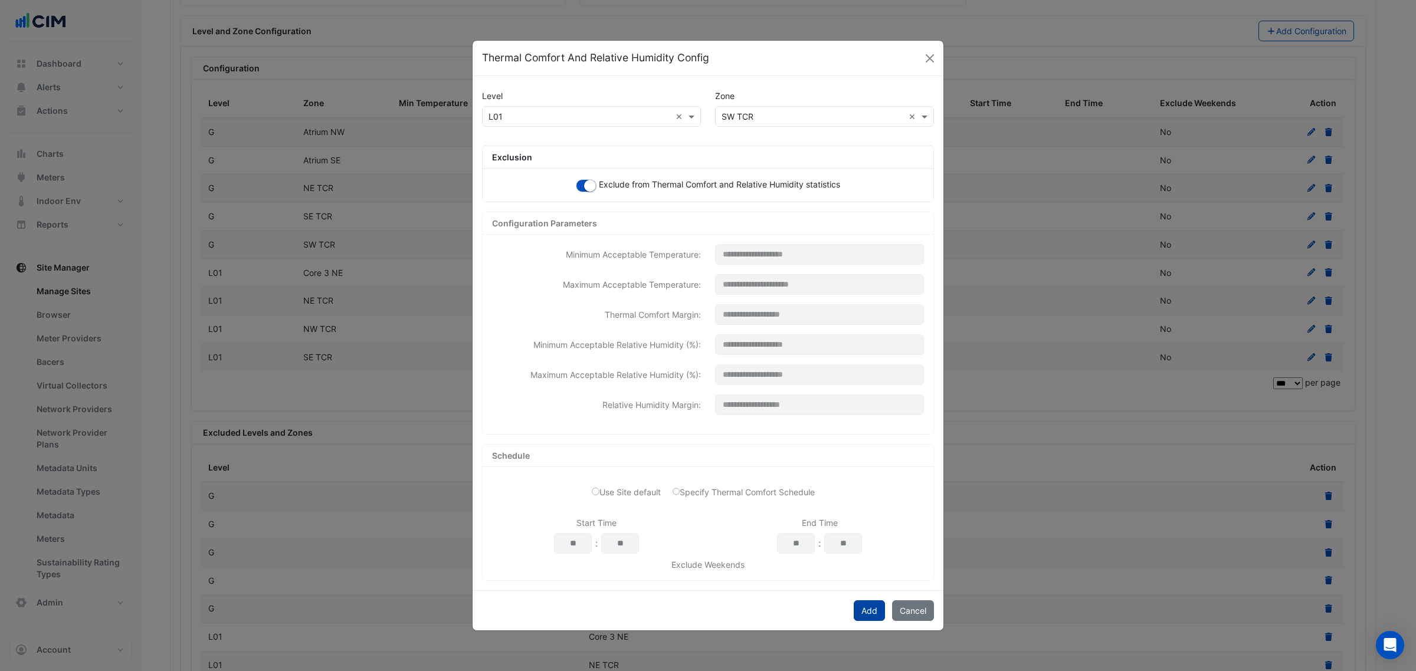
click at [860, 618] on button "Add" at bounding box center [869, 611] width 31 height 21
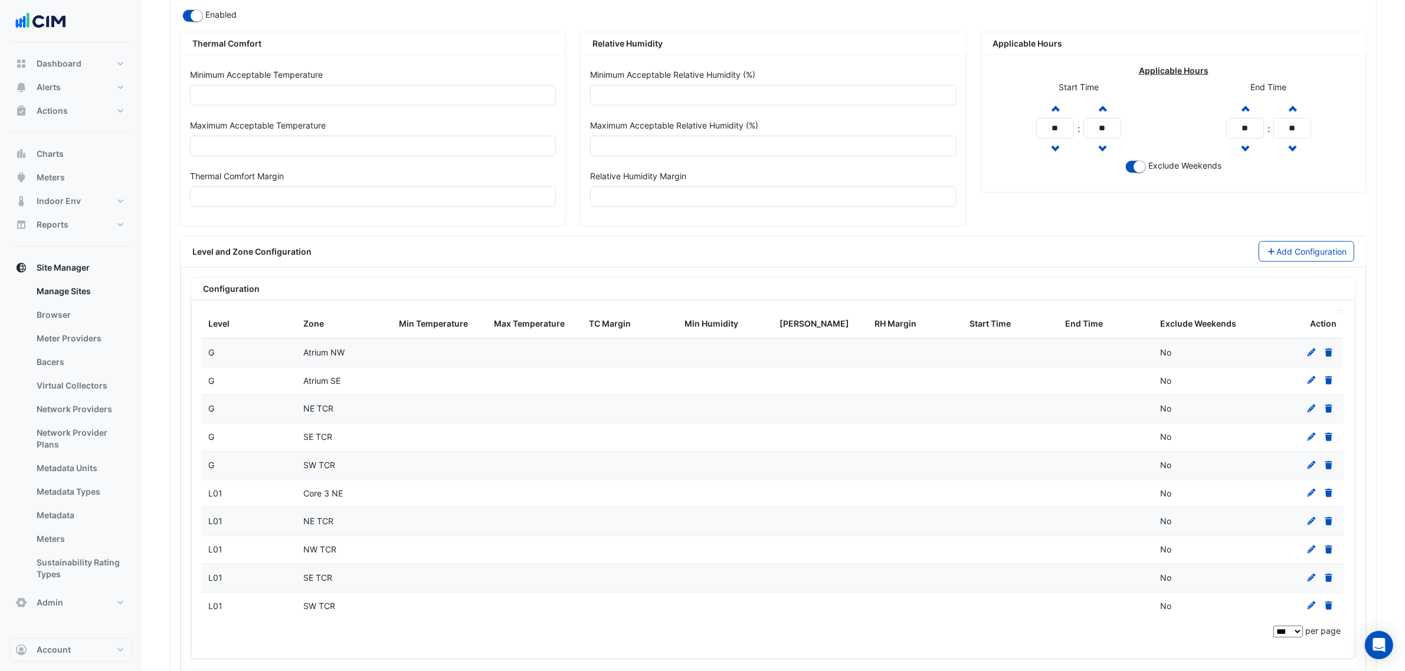
scroll to position [1213, 0]
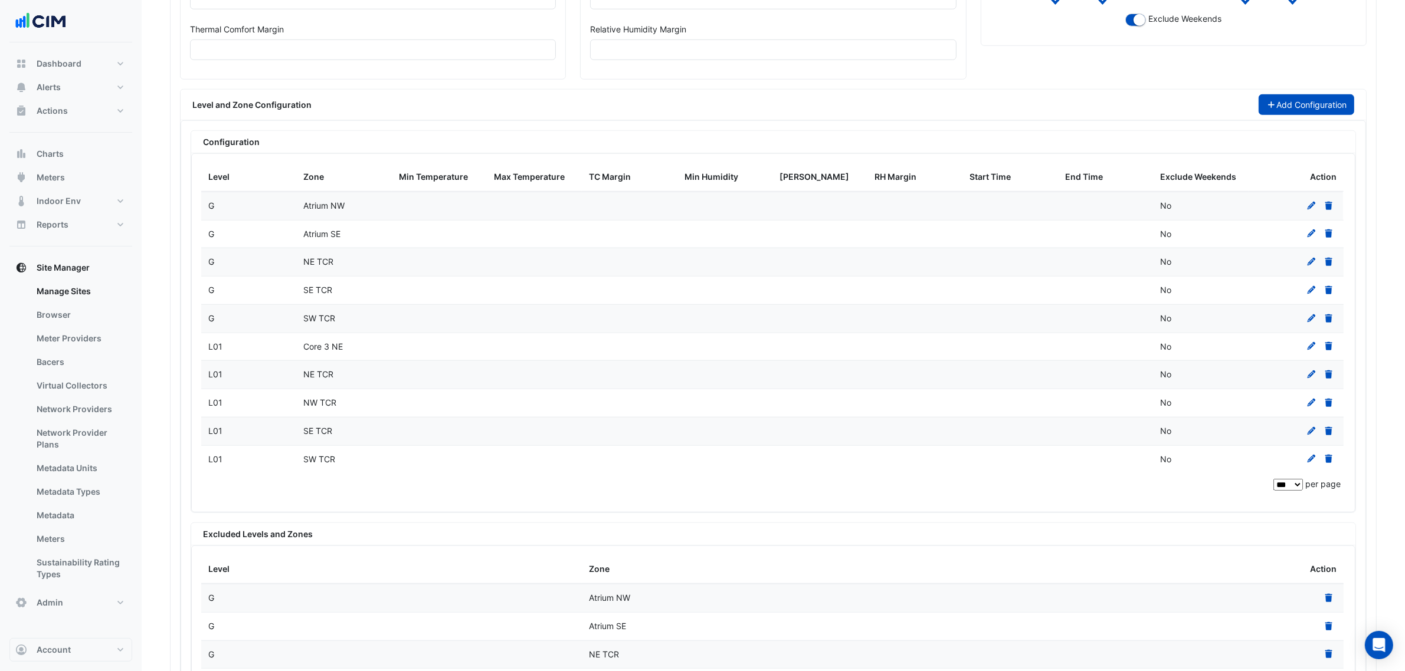
click at [1300, 108] on button "Add Configuration" at bounding box center [1306, 104] width 96 height 21
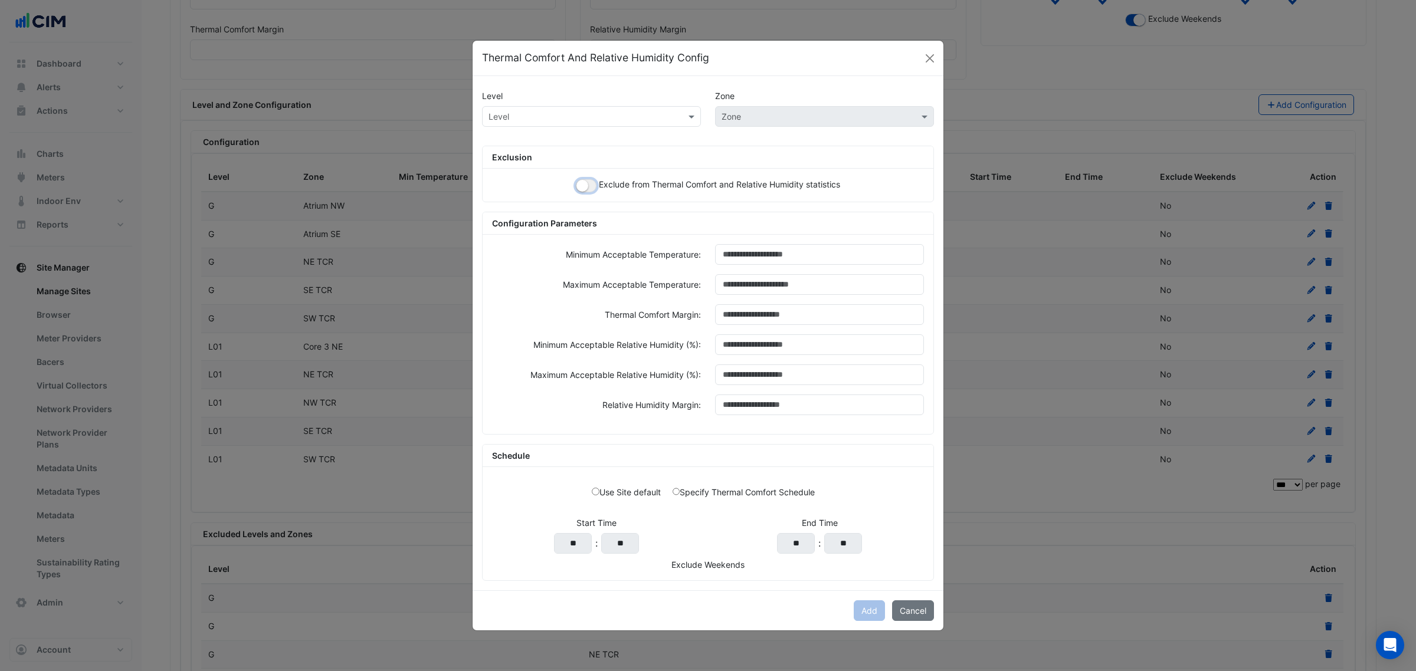
click at [583, 189] on small "button" at bounding box center [582, 186] width 12 height 12
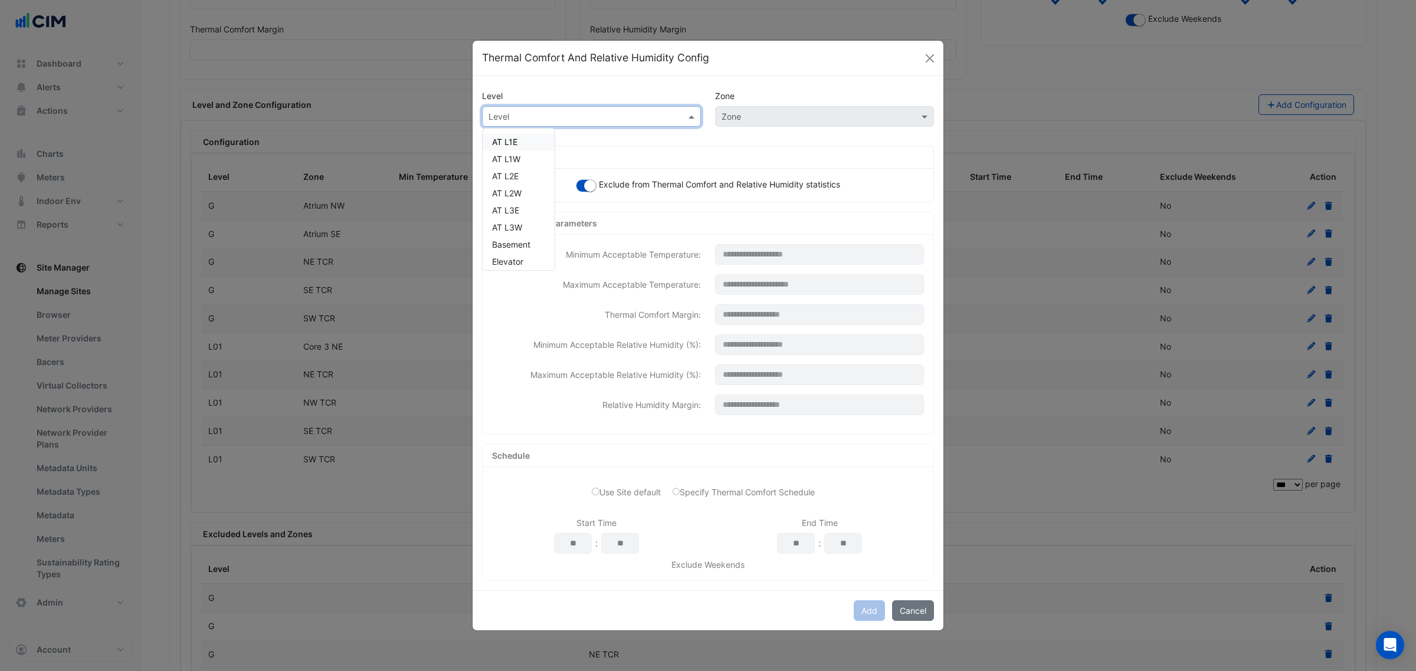
click at [581, 122] on div "Level" at bounding box center [591, 116] width 219 height 21
type input "*"
click at [516, 177] on div "L02" at bounding box center [507, 176] width 48 height 17
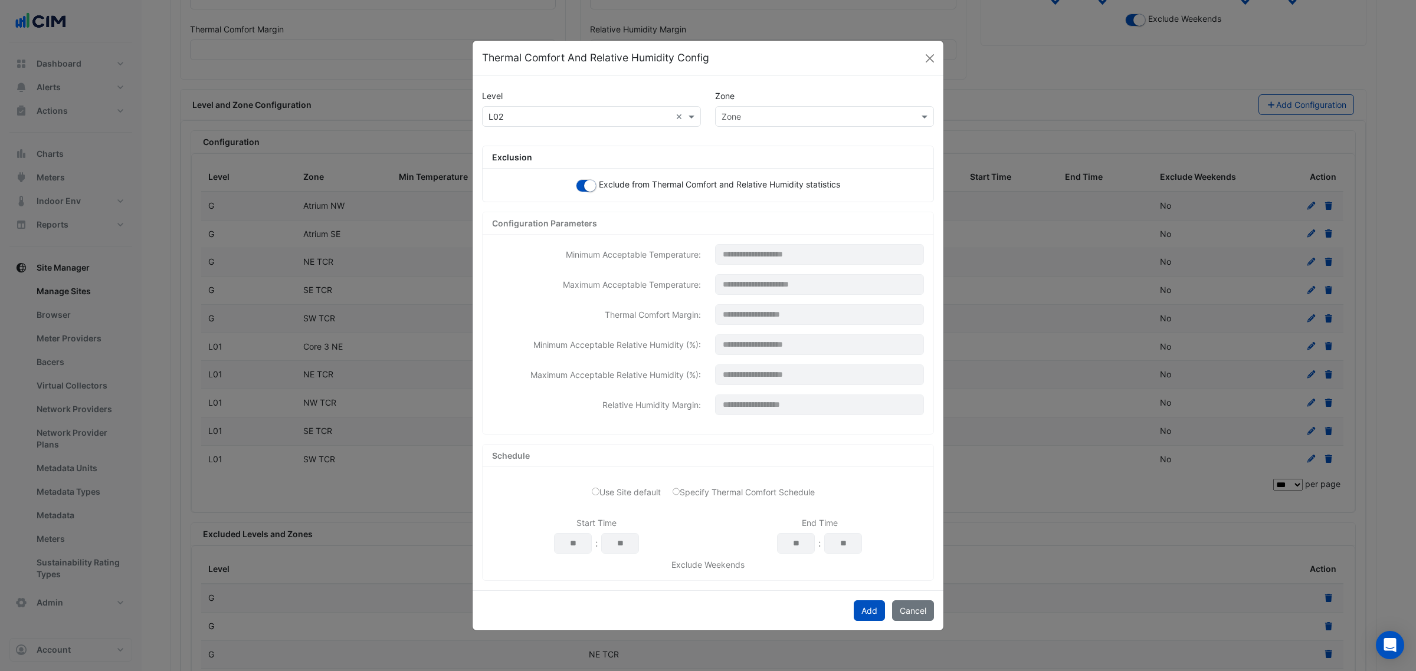
click at [812, 128] on div "Level × L02 × Zone" at bounding box center [708, 121] width 466 height 30
click at [765, 117] on input "text" at bounding box center [813, 117] width 182 height 12
paste input "******"
type input "******"
click at [750, 139] on span "NE TCR" at bounding box center [740, 142] width 30 height 10
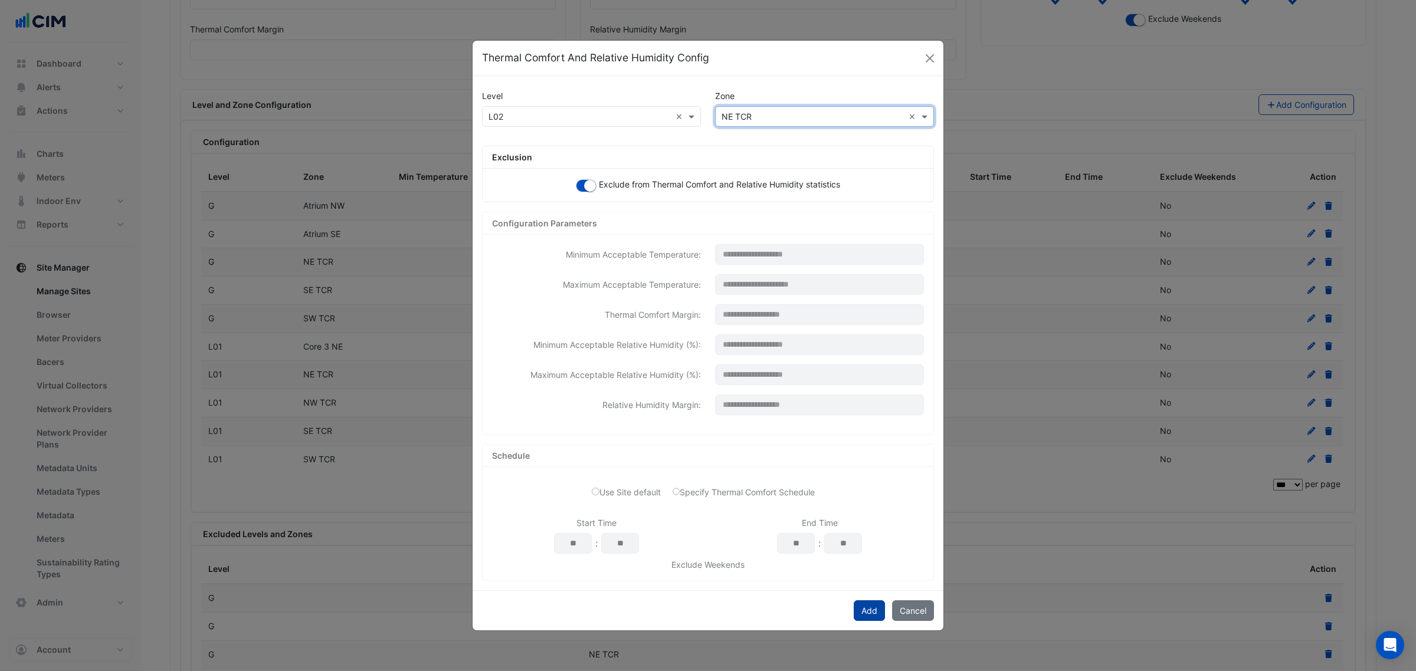
click at [880, 606] on button "Add" at bounding box center [869, 611] width 31 height 21
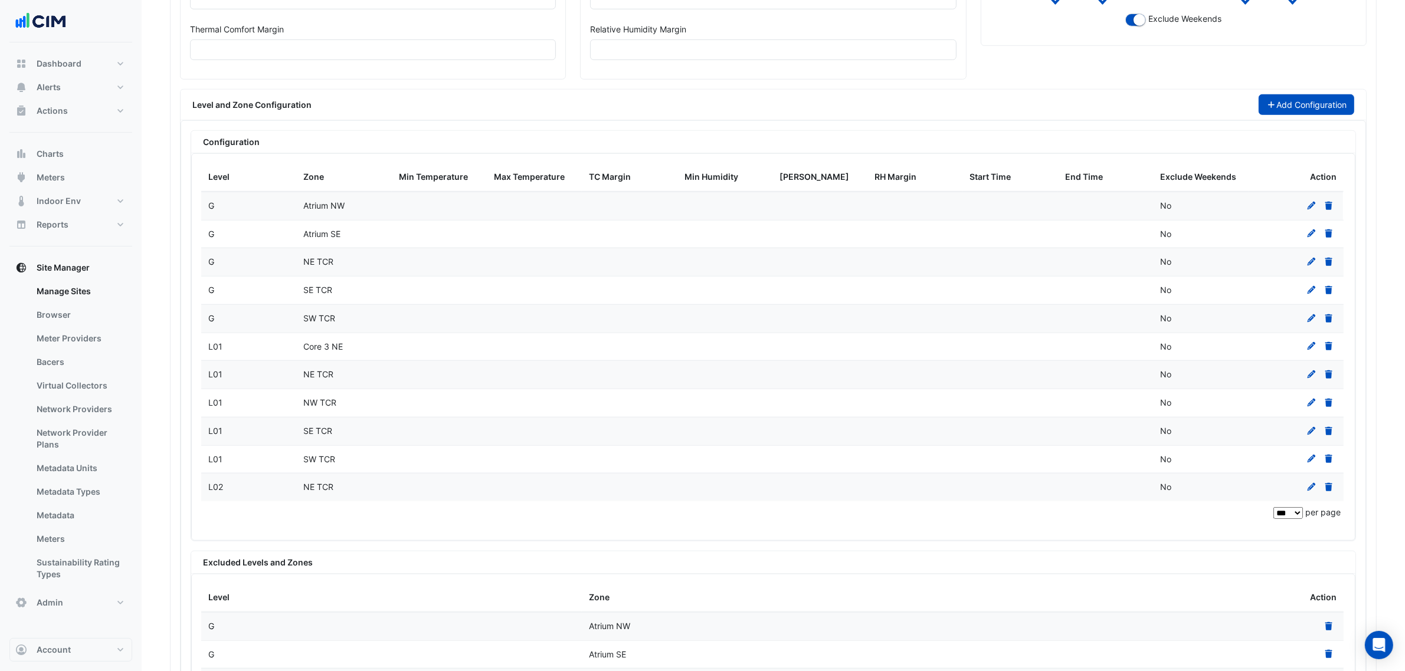
click at [1298, 115] on button "Add Configuration" at bounding box center [1306, 104] width 96 height 21
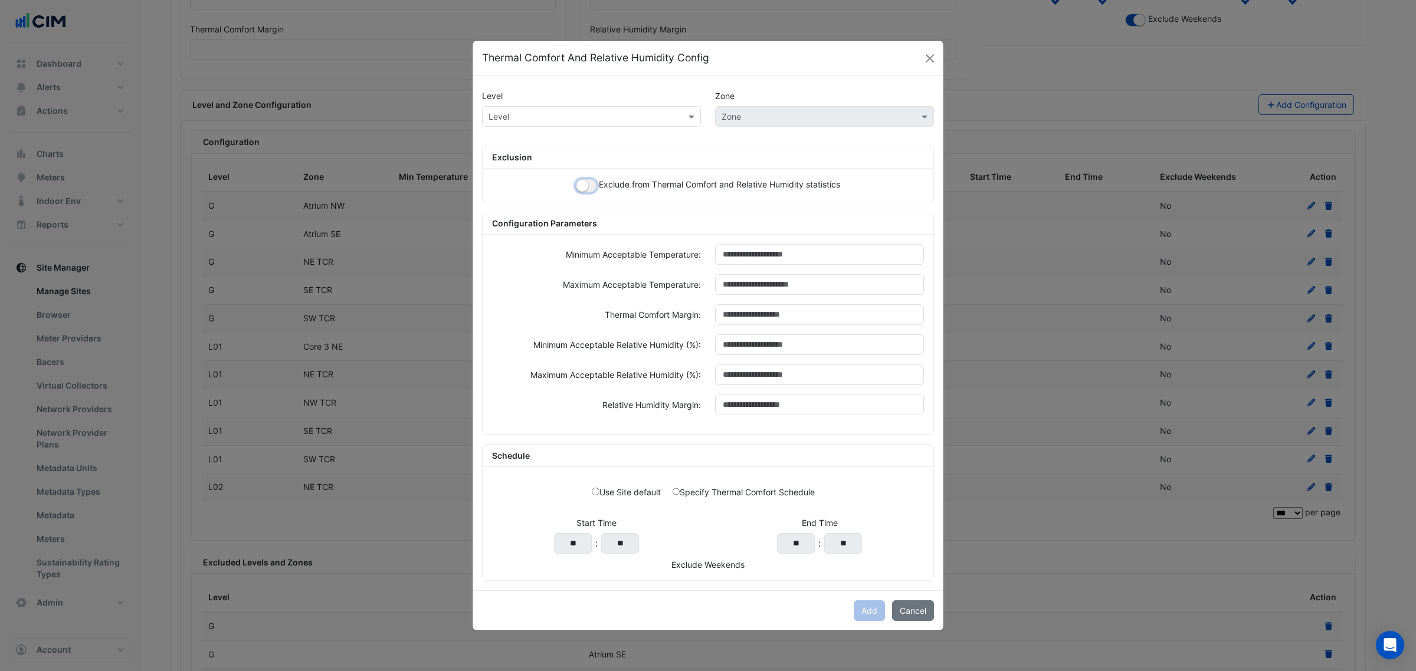
click at [589, 186] on button "button" at bounding box center [586, 185] width 21 height 13
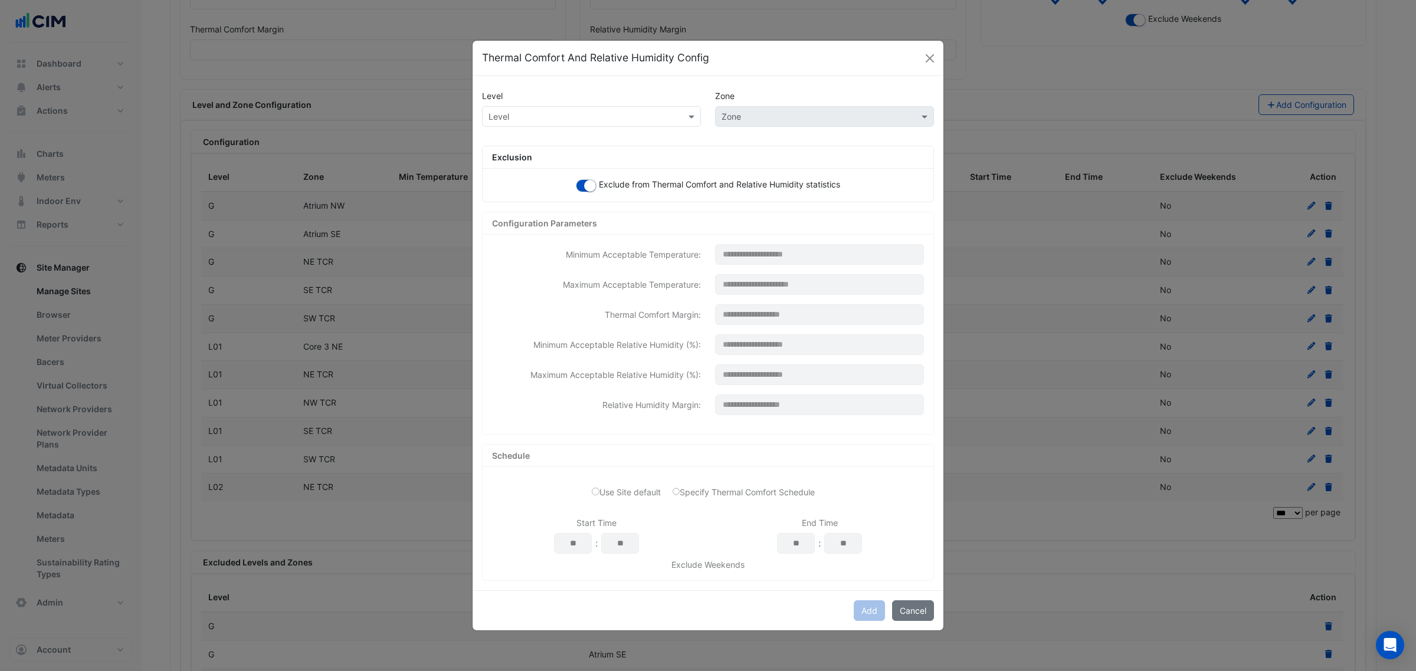
click at [573, 111] on input "text" at bounding box center [579, 117] width 182 height 12
type input "*"
click at [510, 178] on div "L02" at bounding box center [507, 176] width 48 height 17
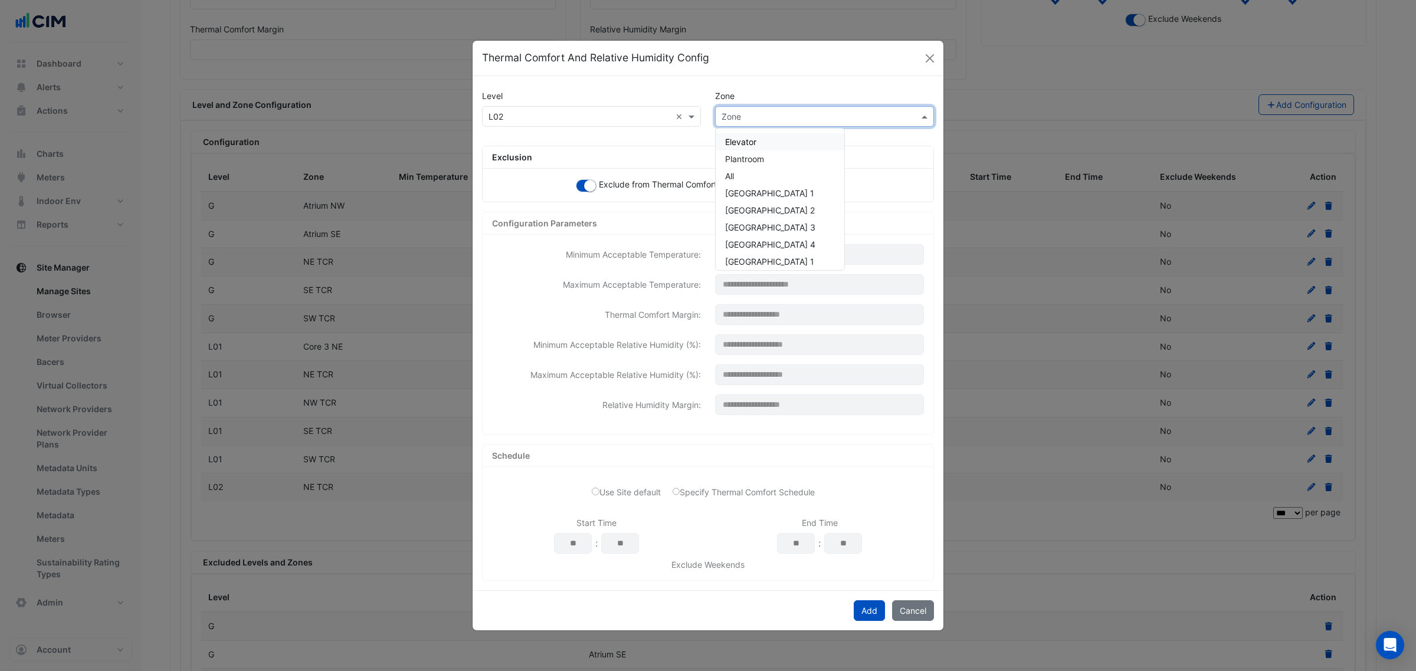
click at [786, 119] on input "text" at bounding box center [813, 117] width 182 height 12
paste input "******"
type input "******"
click at [739, 139] on span "NW TCR" at bounding box center [741, 142] width 33 height 10
click at [860, 605] on button "Add" at bounding box center [869, 611] width 31 height 21
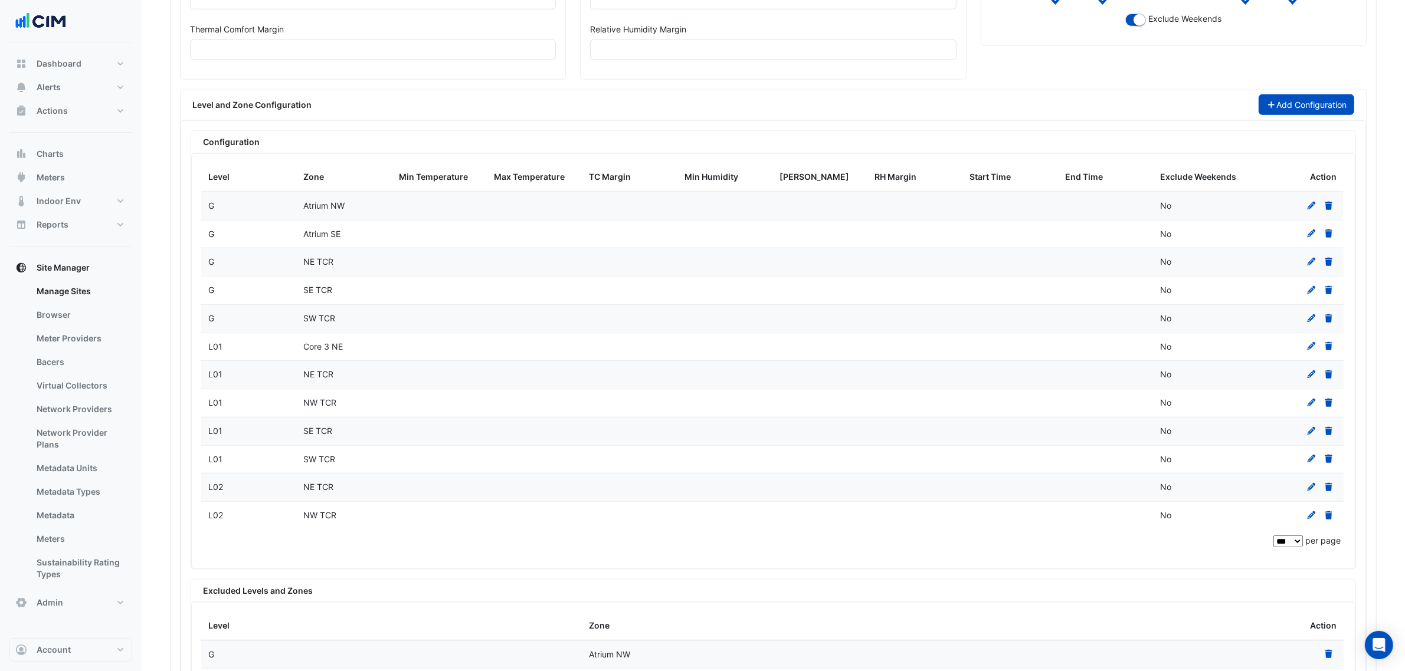
click at [1281, 112] on button "Add Configuration" at bounding box center [1306, 104] width 96 height 21
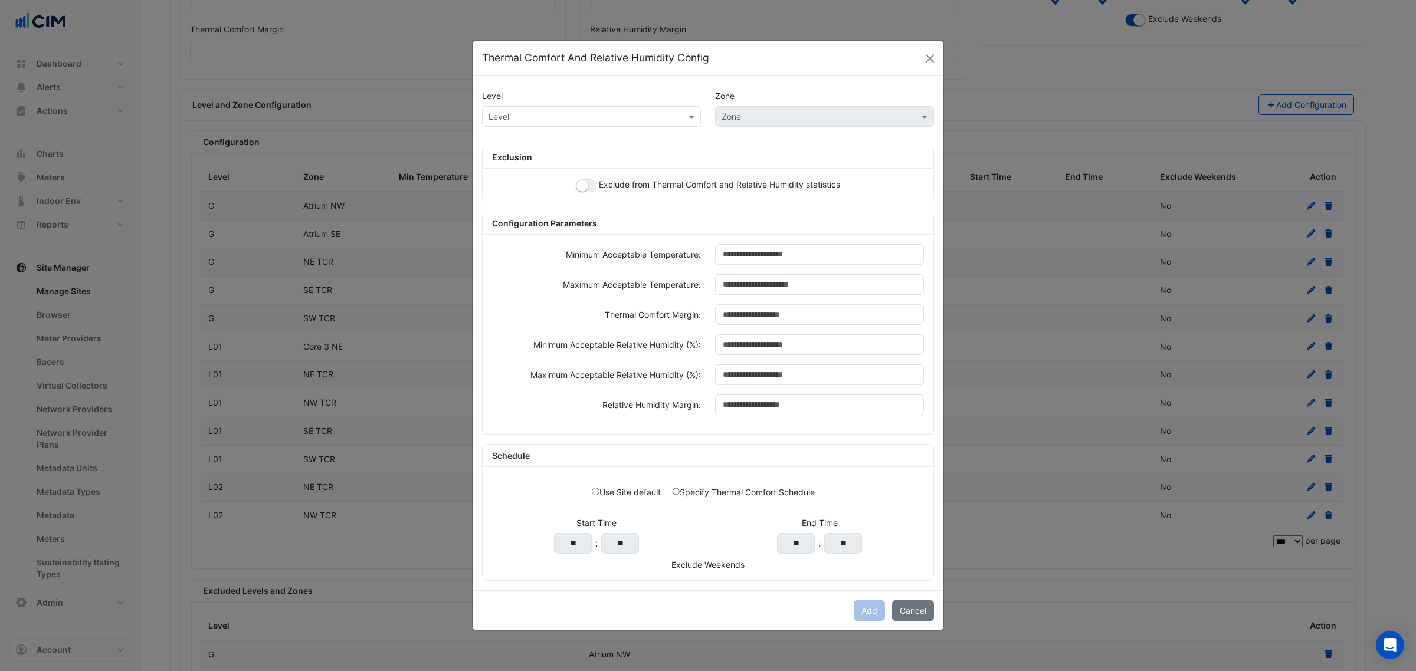
click at [590, 116] on input "text" at bounding box center [579, 117] width 182 height 12
type input "*"
click at [500, 171] on span "L02" at bounding box center [499, 176] width 15 height 10
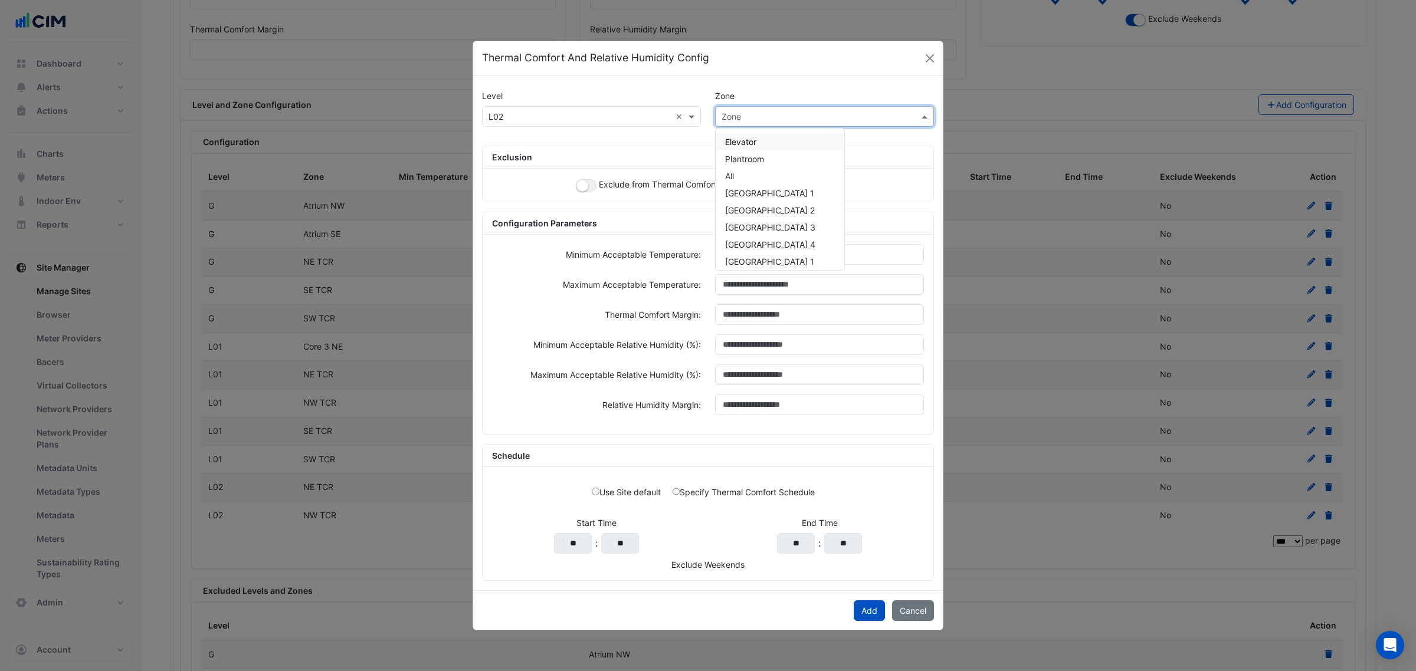
click at [746, 122] on div "Zone" at bounding box center [824, 116] width 219 height 21
paste input "******"
type input "******"
click at [753, 146] on div "SE TCR" at bounding box center [740, 141] width 48 height 17
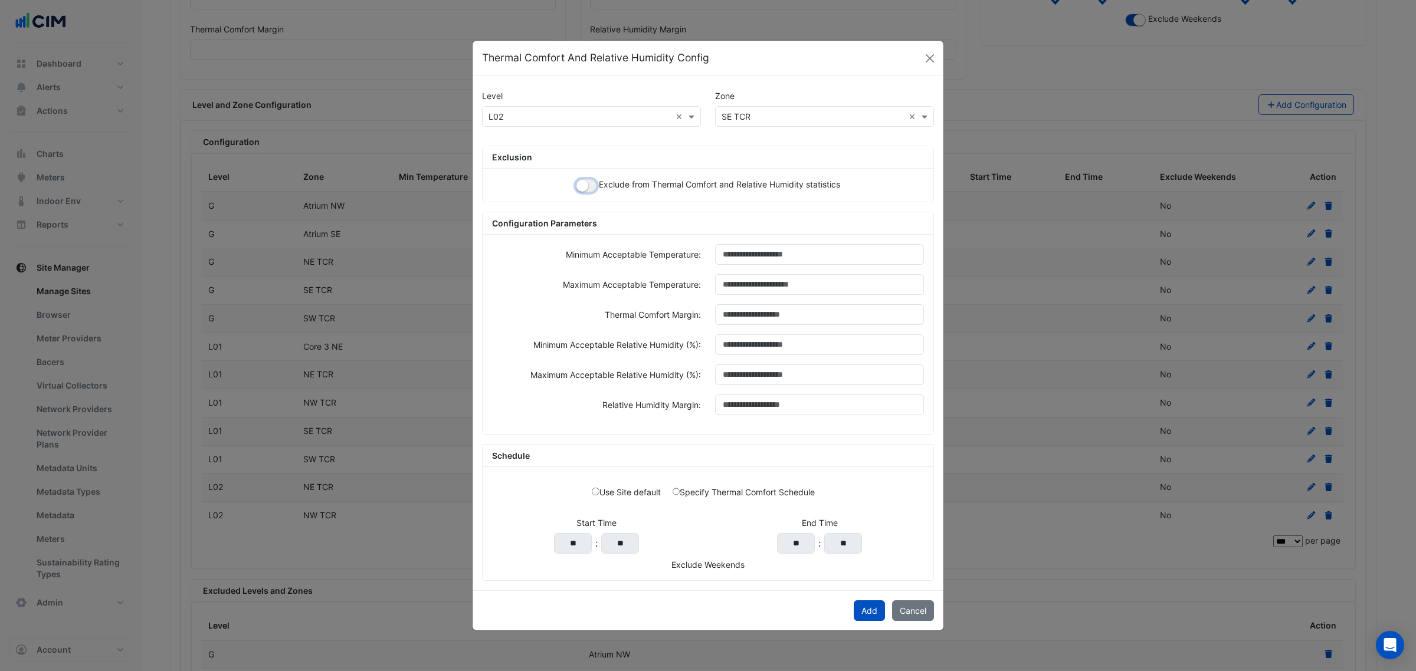
click at [582, 187] on small "button" at bounding box center [582, 186] width 12 height 12
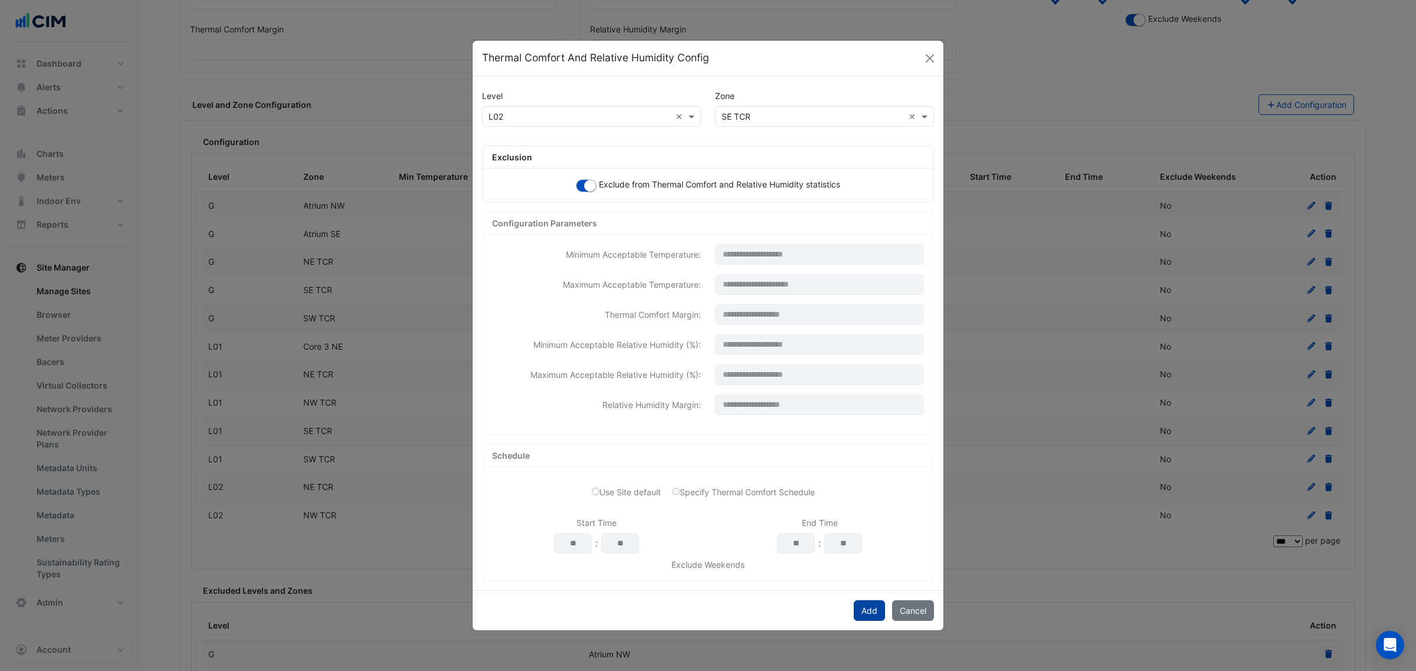
click at [877, 614] on button "Add" at bounding box center [869, 611] width 31 height 21
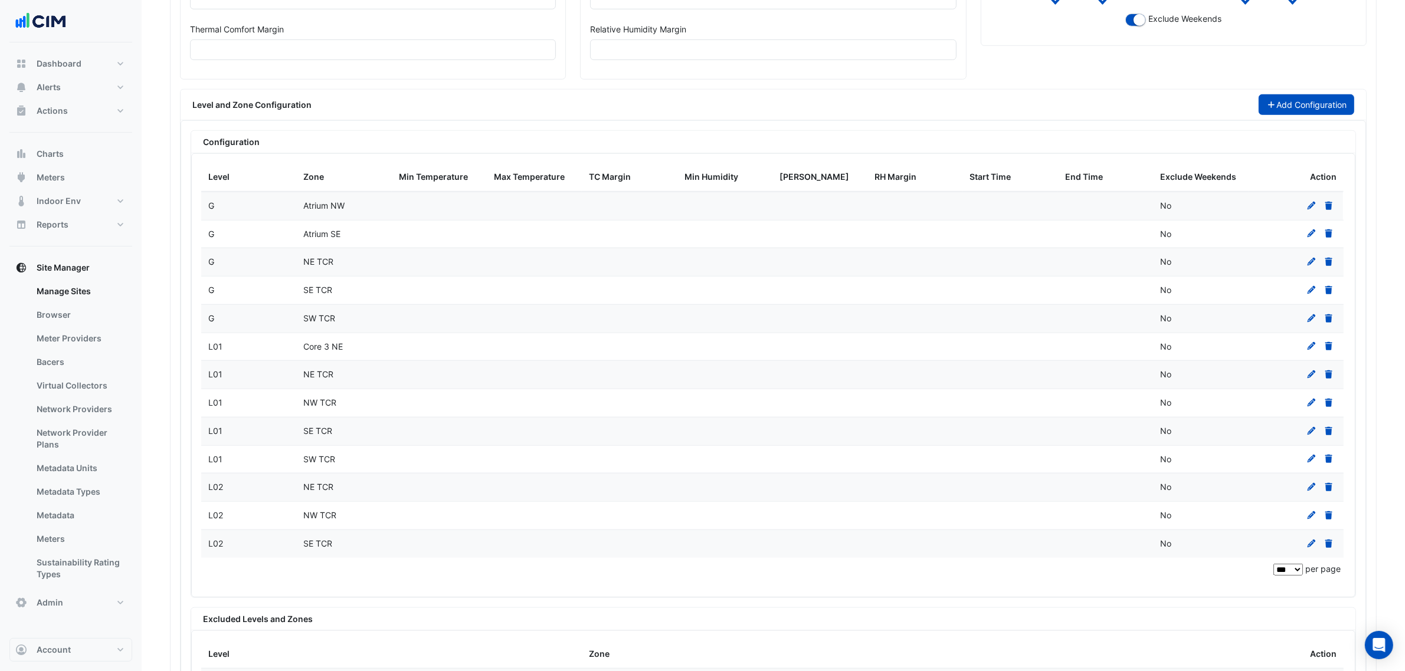
click at [1296, 115] on button "Add Configuration" at bounding box center [1306, 104] width 96 height 21
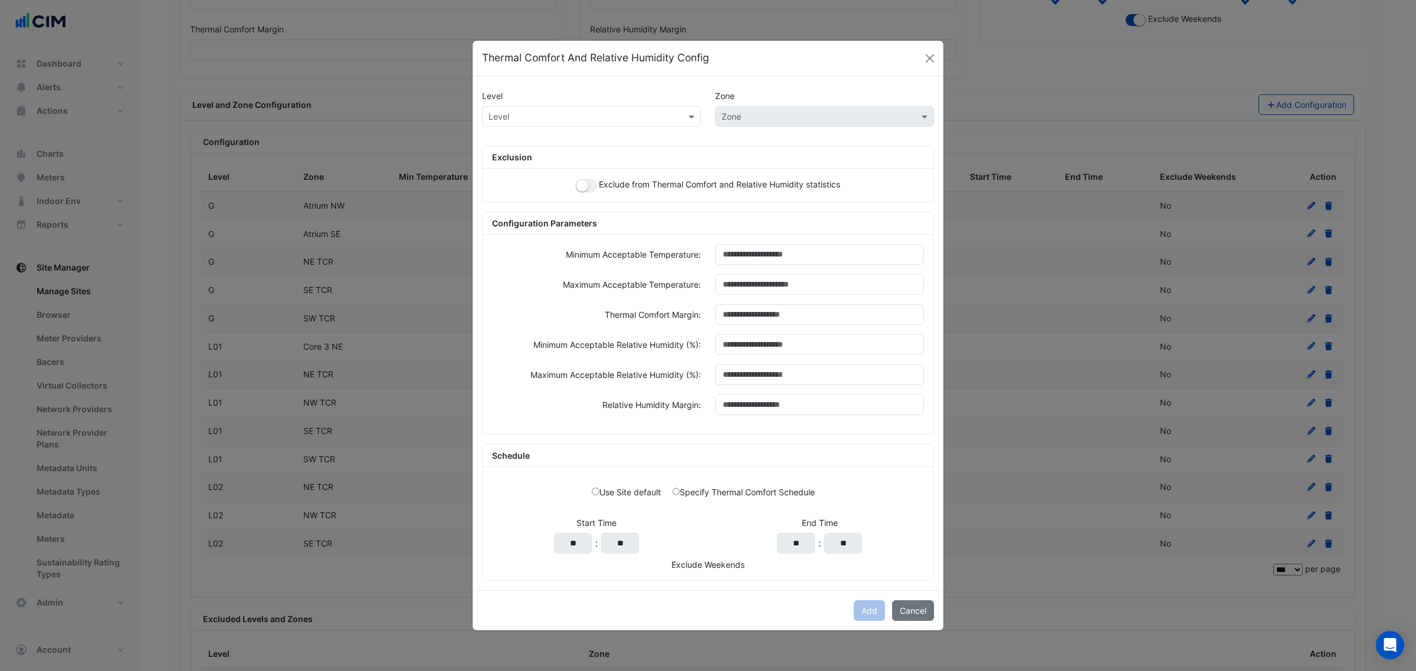
click at [598, 126] on div "Level Zone" at bounding box center [708, 121] width 466 height 30
click at [588, 116] on input "text" at bounding box center [579, 117] width 182 height 12
type input "*"
click at [517, 139] on span "AT L2E" at bounding box center [505, 142] width 27 height 10
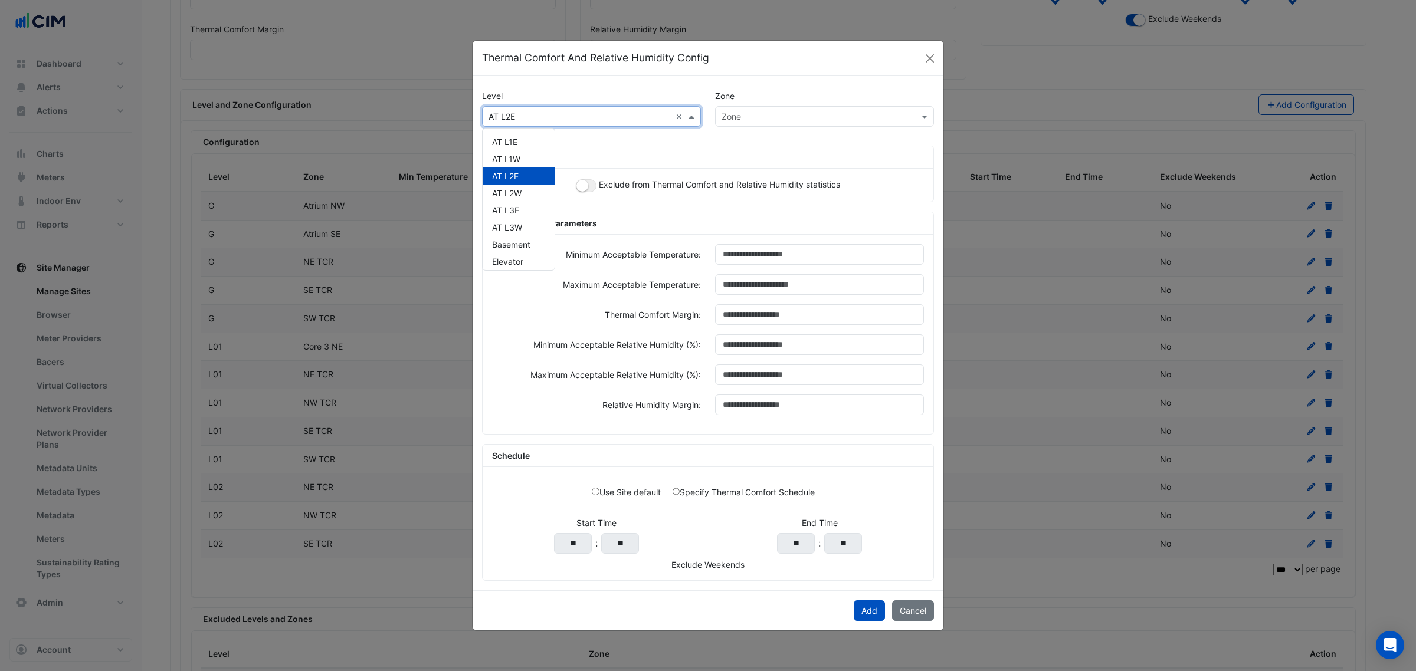
click at [532, 118] on input "text" at bounding box center [579, 117] width 182 height 12
type input "*"
click at [509, 175] on div "L02" at bounding box center [507, 176] width 48 height 17
click at [779, 130] on div "Level × L02 × Zone" at bounding box center [708, 121] width 466 height 30
click at [773, 116] on input "text" at bounding box center [813, 117] width 182 height 12
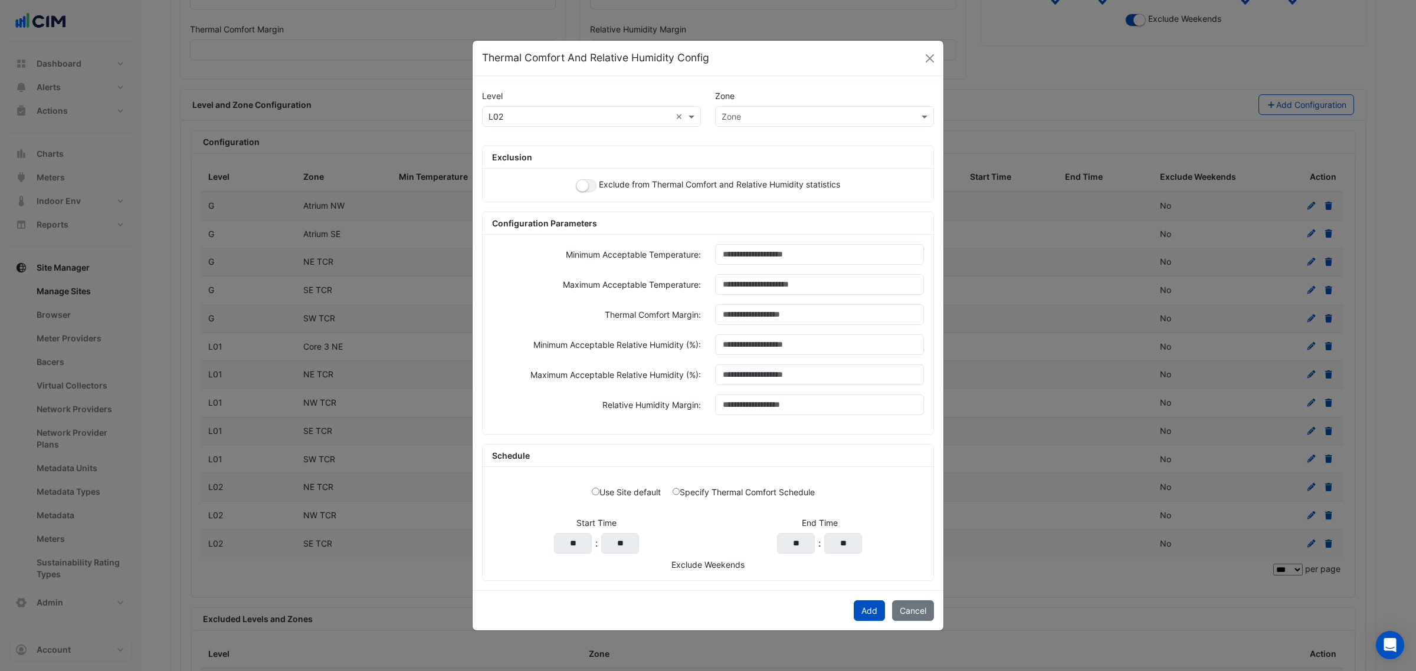
paste input "******"
type input "******"
click at [740, 137] on span "SW TCR" at bounding box center [741, 142] width 32 height 10
click at [582, 189] on div "Exclude from Thermal Comfort and Relative Humidity statistics" at bounding box center [708, 185] width 451 height 33
click at [579, 189] on small "button" at bounding box center [582, 186] width 12 height 12
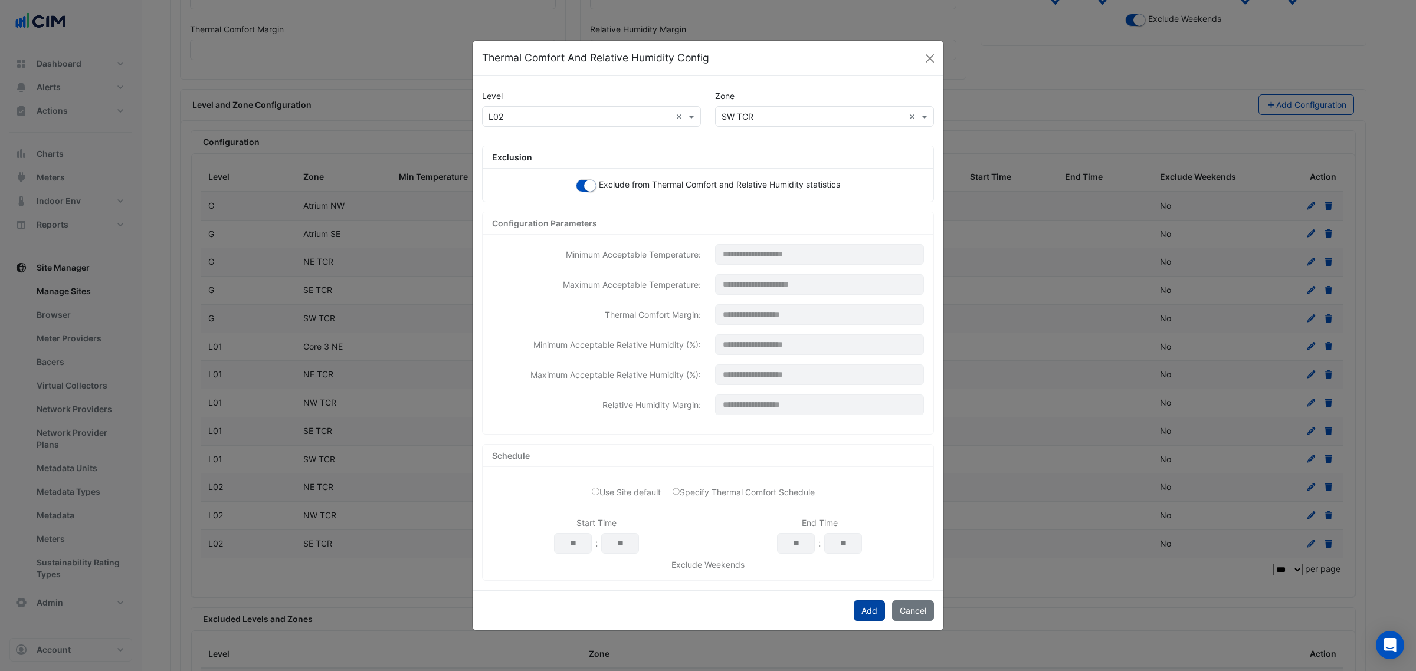
click at [854, 605] on button "Add" at bounding box center [869, 611] width 31 height 21
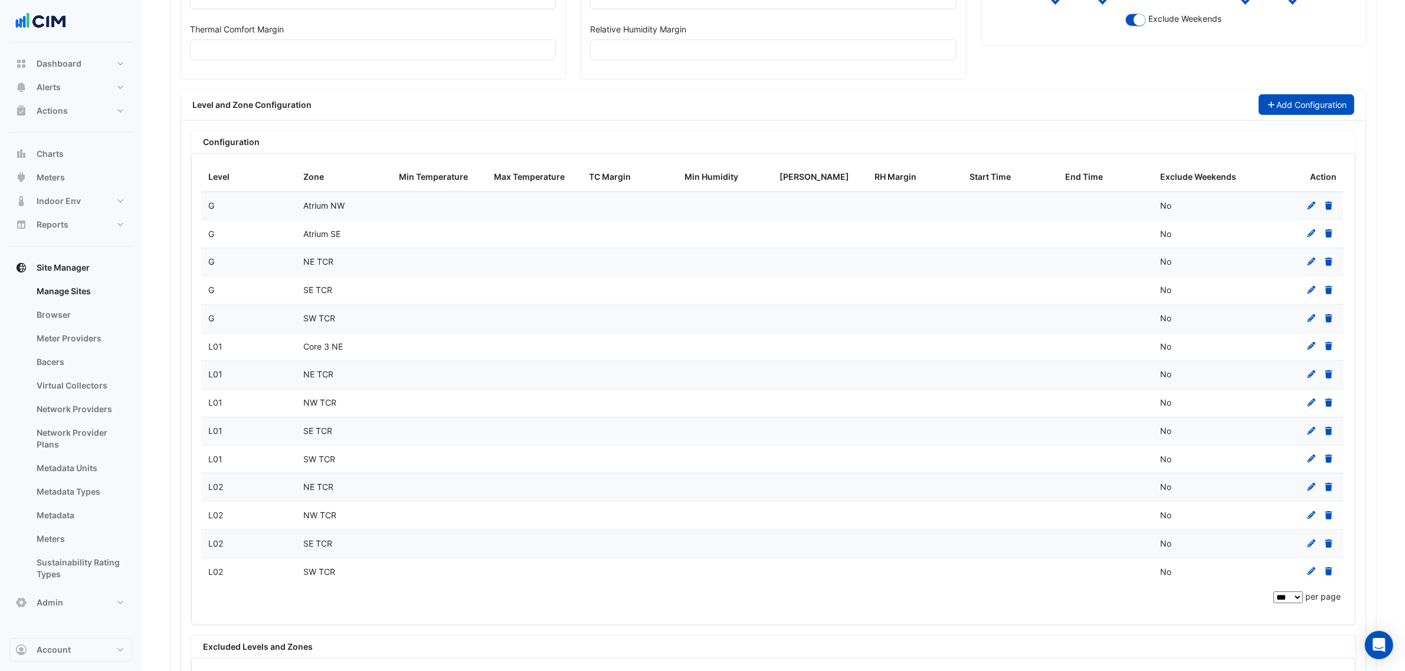
click at [1282, 115] on button "Add Configuration" at bounding box center [1306, 104] width 96 height 21
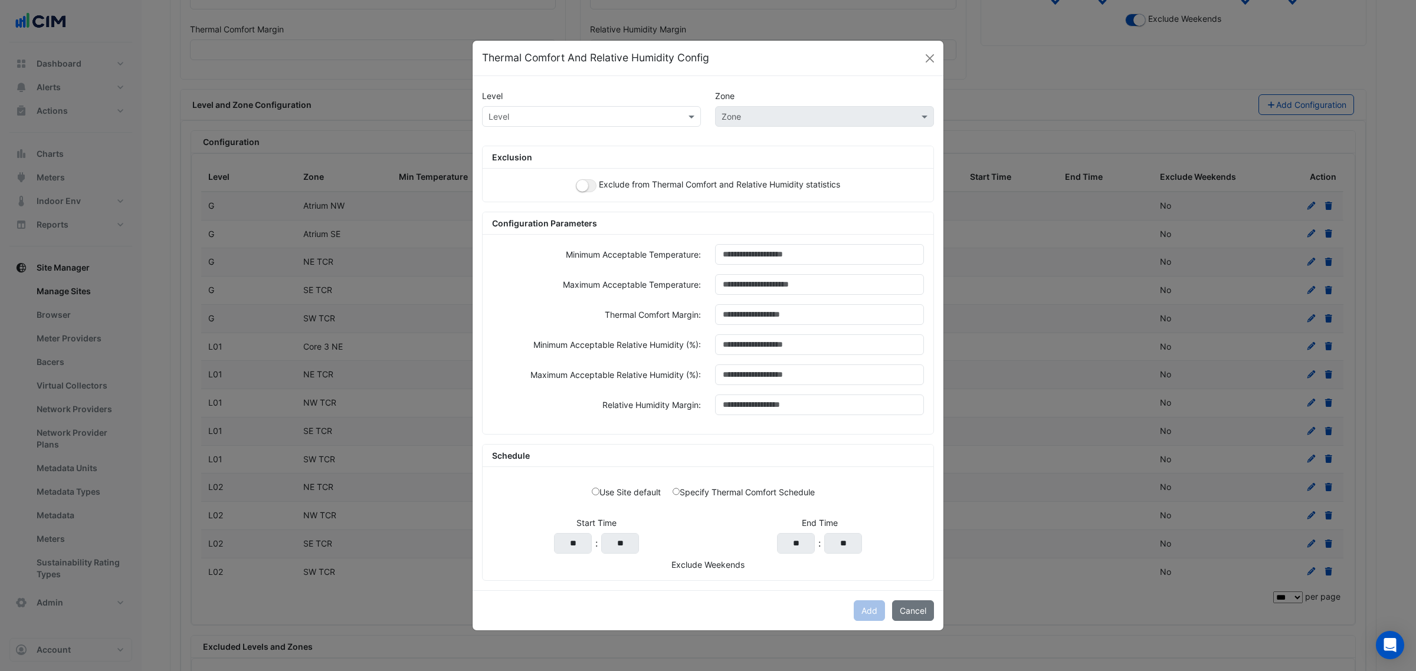
click at [573, 185] on div "Exclude from Thermal Comfort and Relative Humidity statistics" at bounding box center [708, 185] width 451 height 33
click at [582, 184] on small "button" at bounding box center [582, 186] width 12 height 12
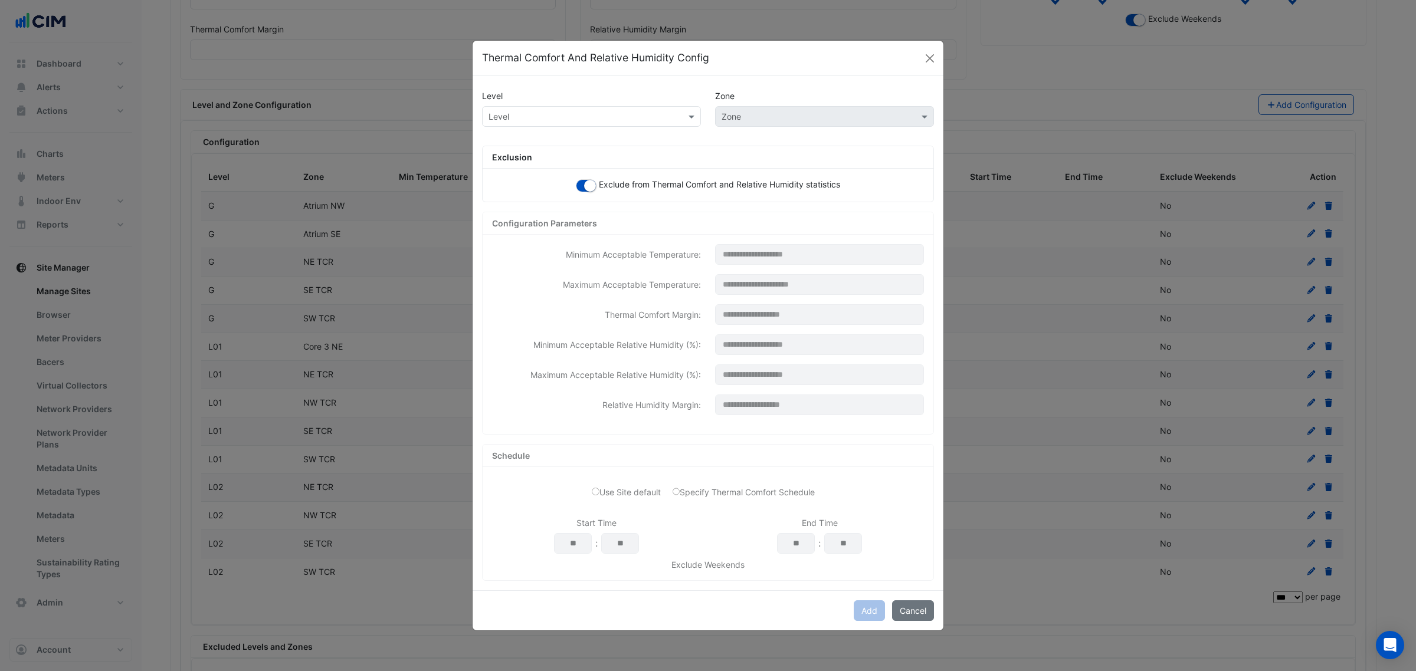
click at [585, 115] on input "text" at bounding box center [579, 117] width 182 height 12
type input "*"
click at [509, 142] on span "AT L3E" at bounding box center [505, 142] width 27 height 10
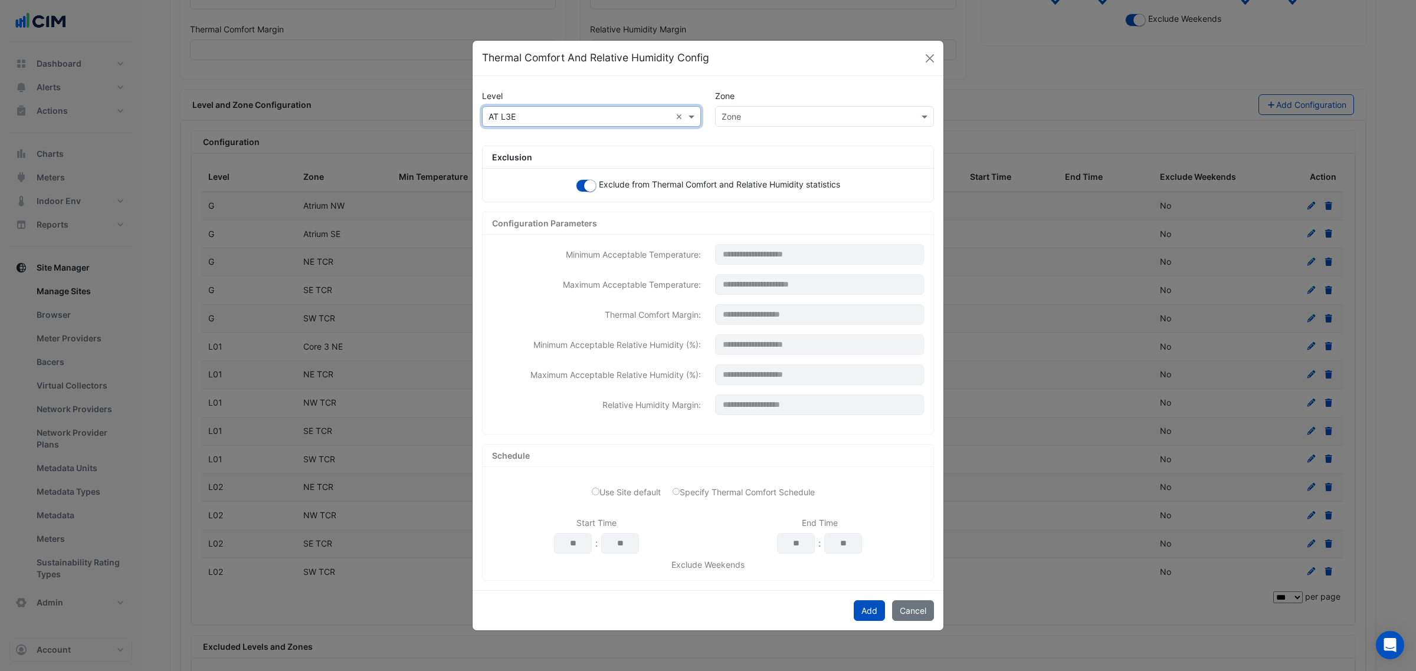
click at [531, 116] on input "text" at bounding box center [579, 117] width 182 height 12
type input "*"
click at [516, 168] on div "L03" at bounding box center [507, 176] width 49 height 17
click at [776, 111] on input "text" at bounding box center [813, 117] width 182 height 12
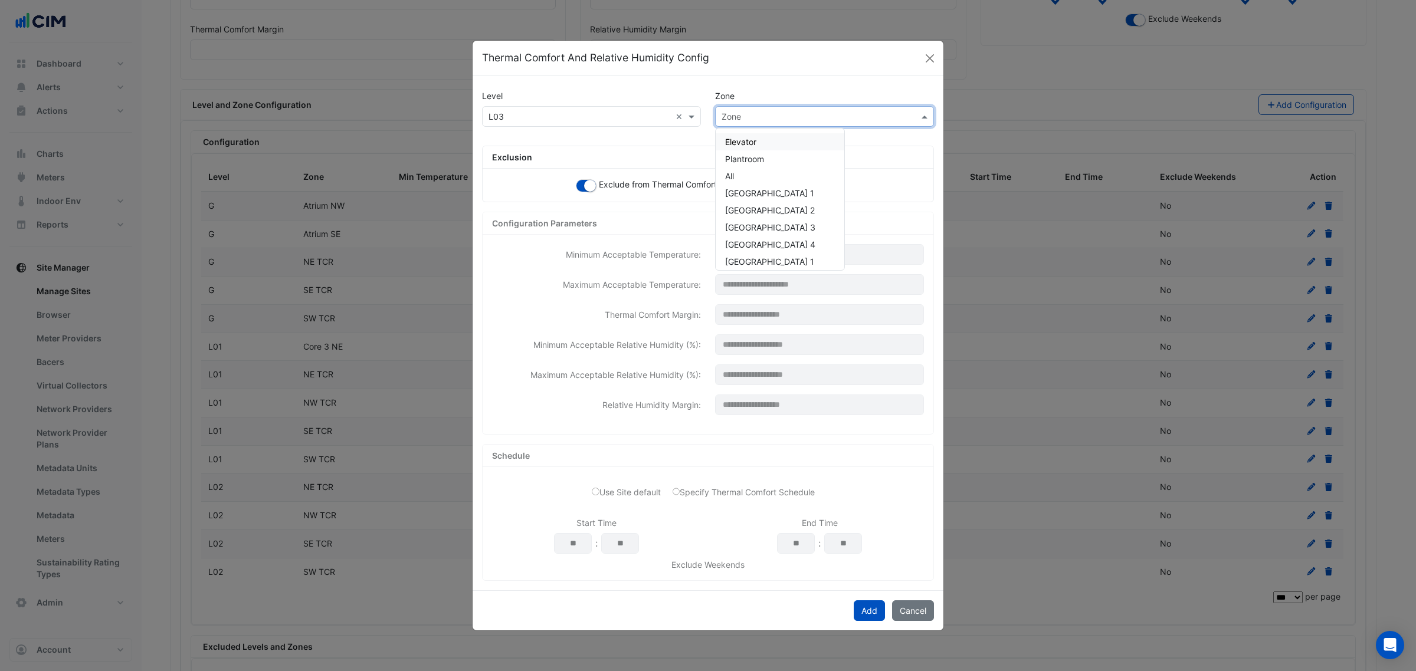
paste input "******"
type input "******"
click at [753, 137] on span "NE TCR" at bounding box center [740, 142] width 30 height 10
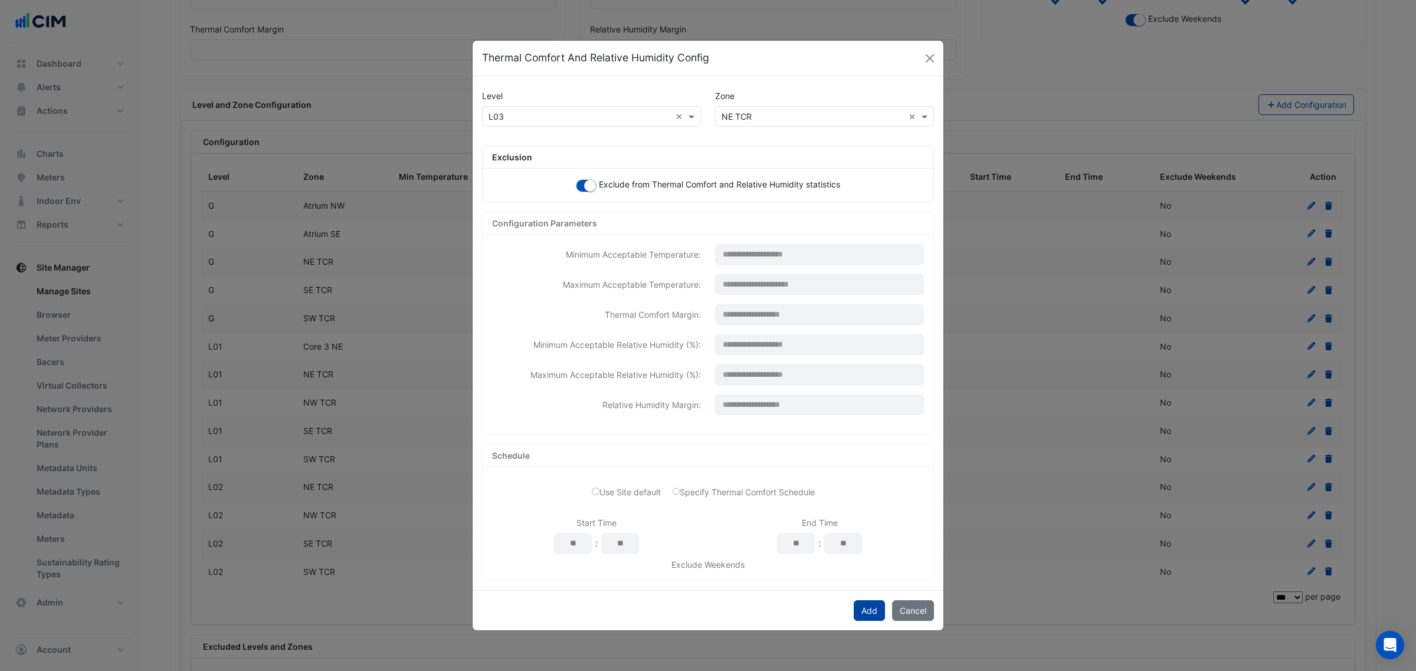
click at [865, 603] on button "Add" at bounding box center [869, 611] width 31 height 21
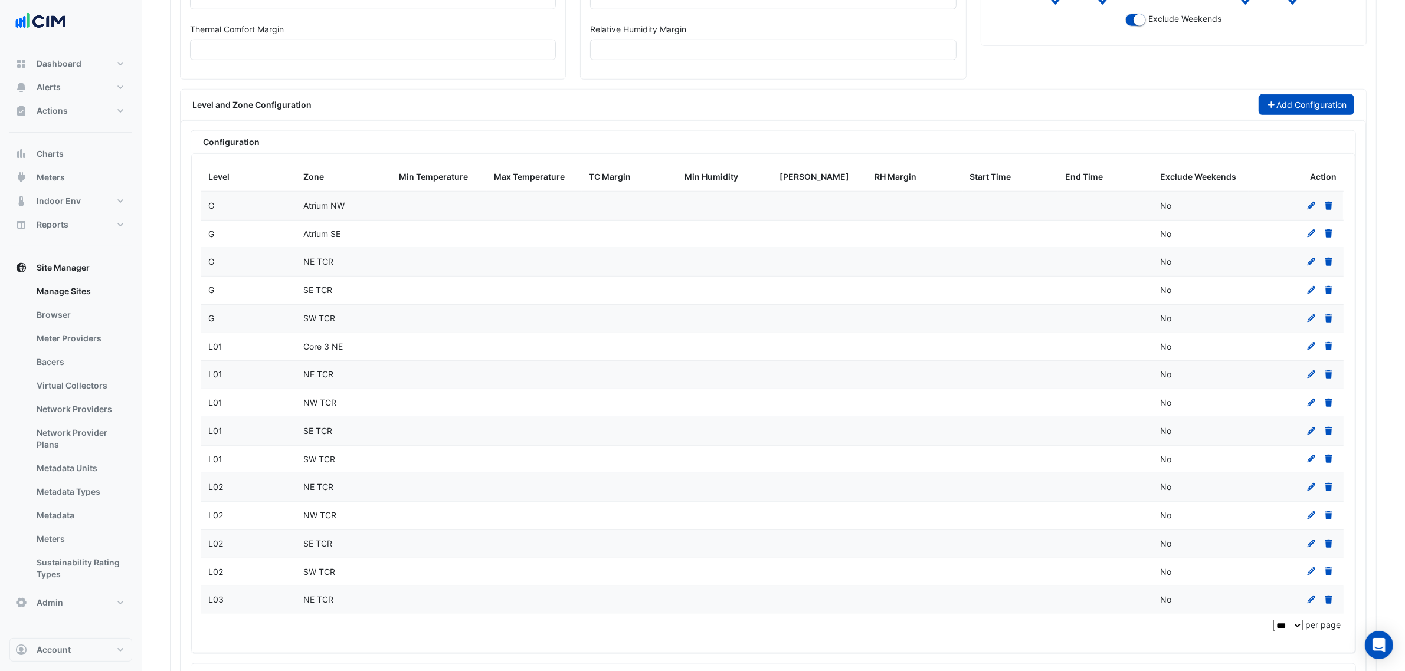
click at [1302, 115] on button "Add Configuration" at bounding box center [1306, 104] width 96 height 21
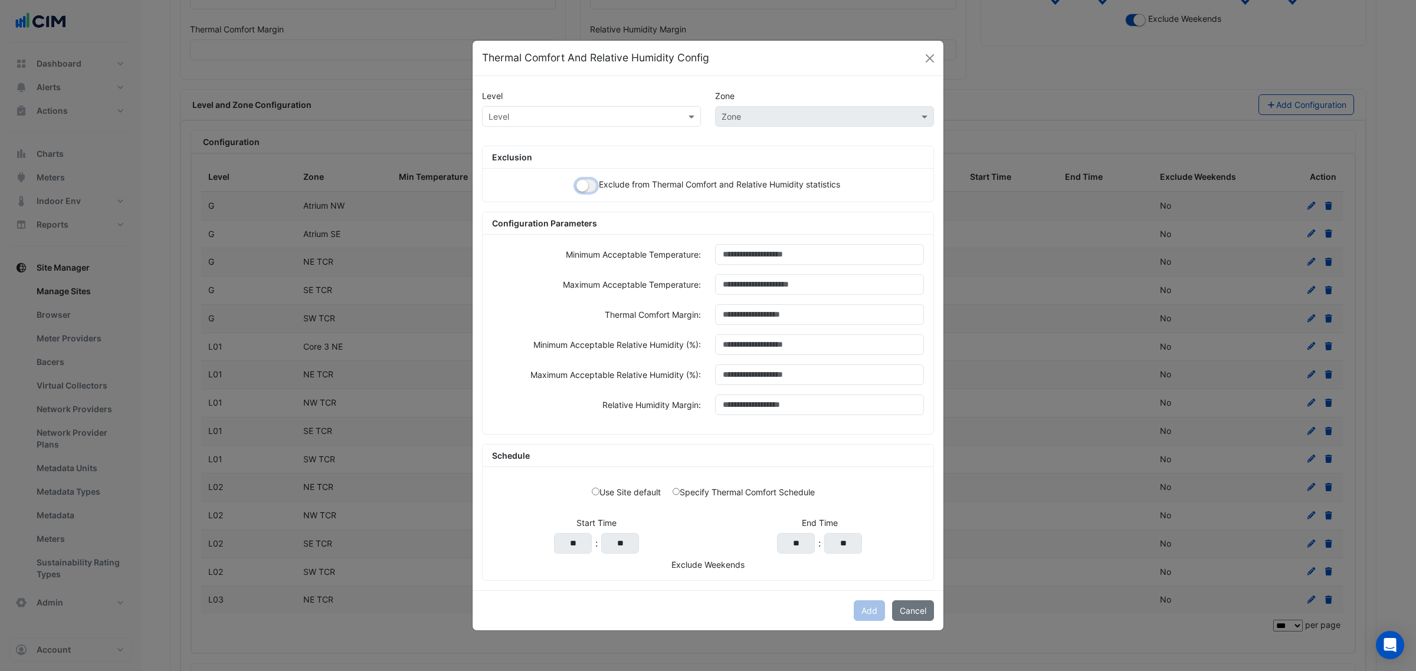
click at [579, 181] on small "button" at bounding box center [582, 186] width 12 height 12
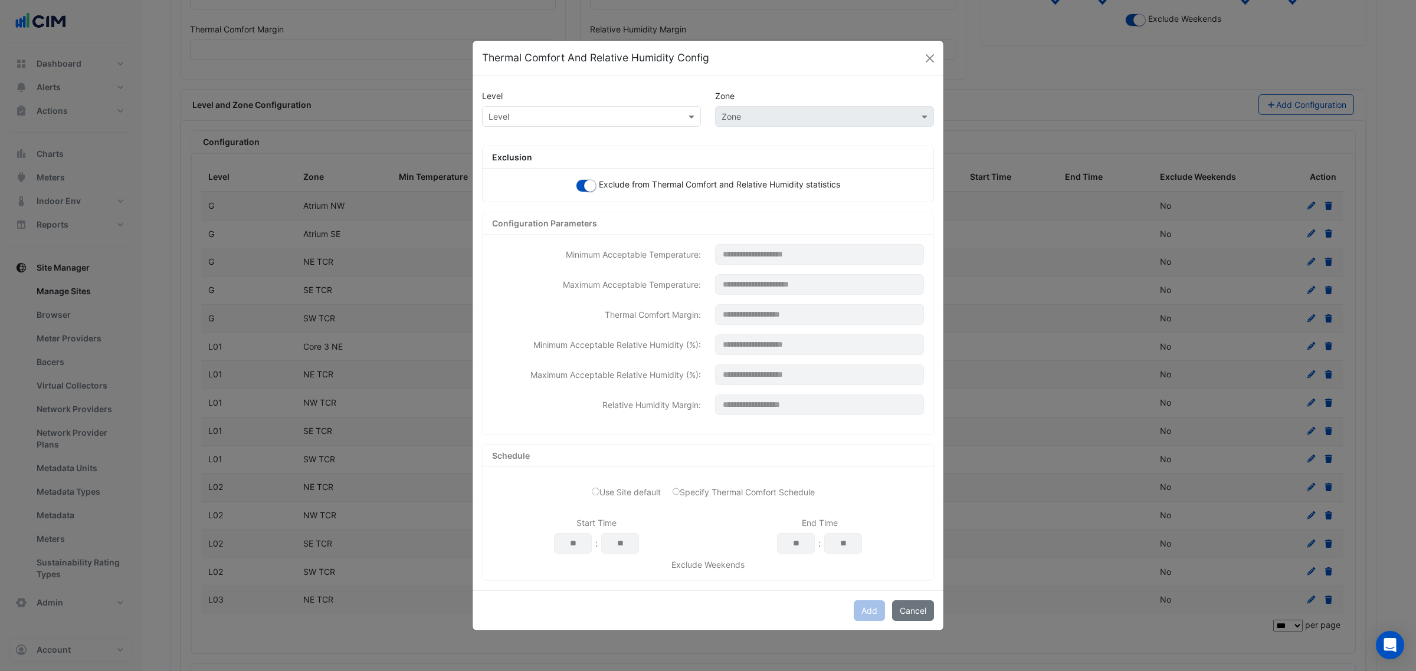
click at [608, 99] on div "Level" at bounding box center [591, 96] width 233 height 21
click at [588, 112] on input "text" at bounding box center [579, 117] width 182 height 12
type input "*"
click at [513, 168] on div "L03" at bounding box center [507, 176] width 49 height 17
click at [818, 135] on div "Level Zone Level × L03 × Zone Exclusion Exclude from Thermal Comfort and Relati…" at bounding box center [708, 333] width 471 height 514
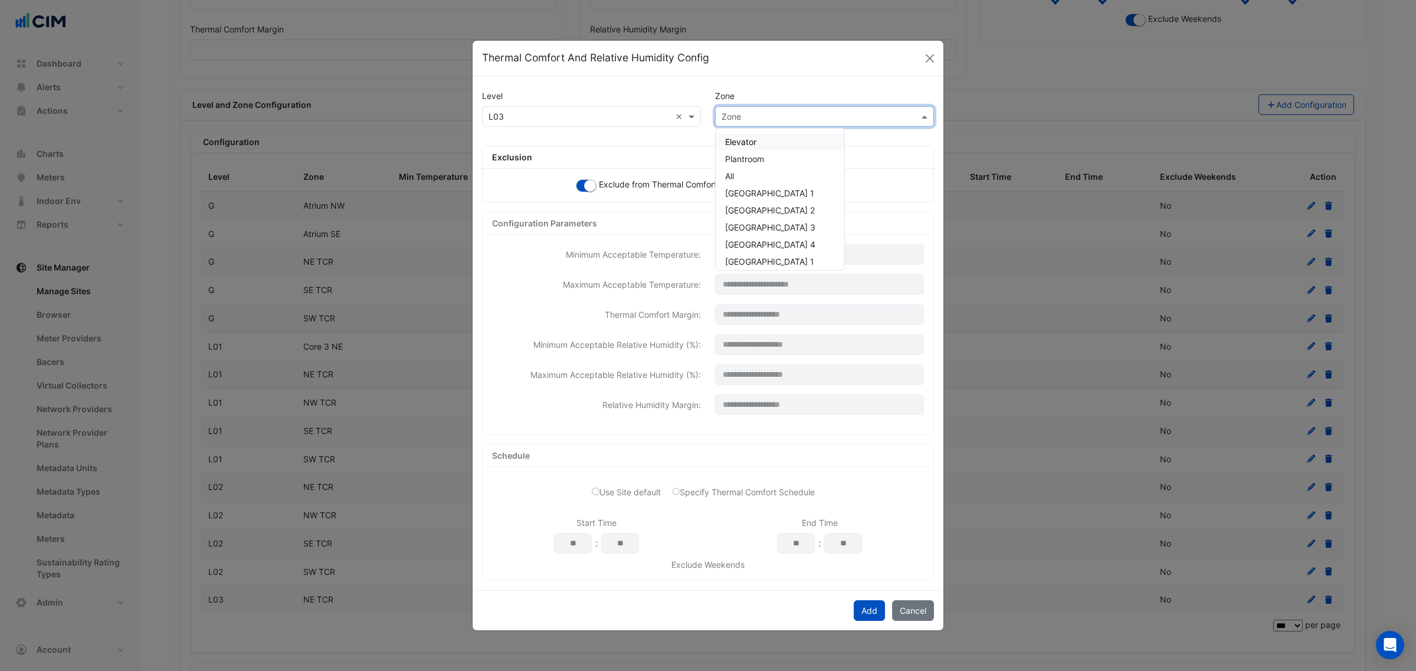
drag, startPoint x: 816, startPoint y: 118, endPoint x: 806, endPoint y: 116, distance: 10.2
click at [815, 117] on input "text" at bounding box center [813, 117] width 182 height 12
paste input "******"
type input "******"
click at [746, 142] on span "SE TCR" at bounding box center [739, 142] width 29 height 10
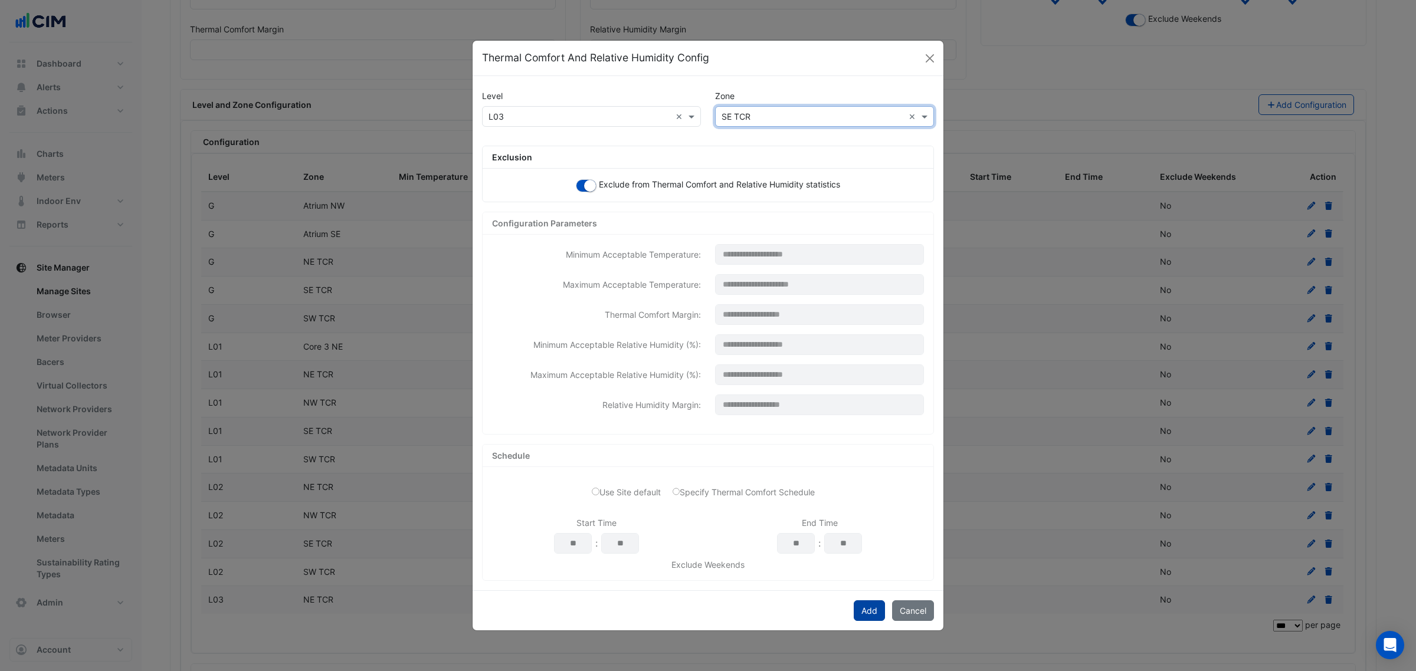
click at [854, 609] on button "Add" at bounding box center [869, 611] width 31 height 21
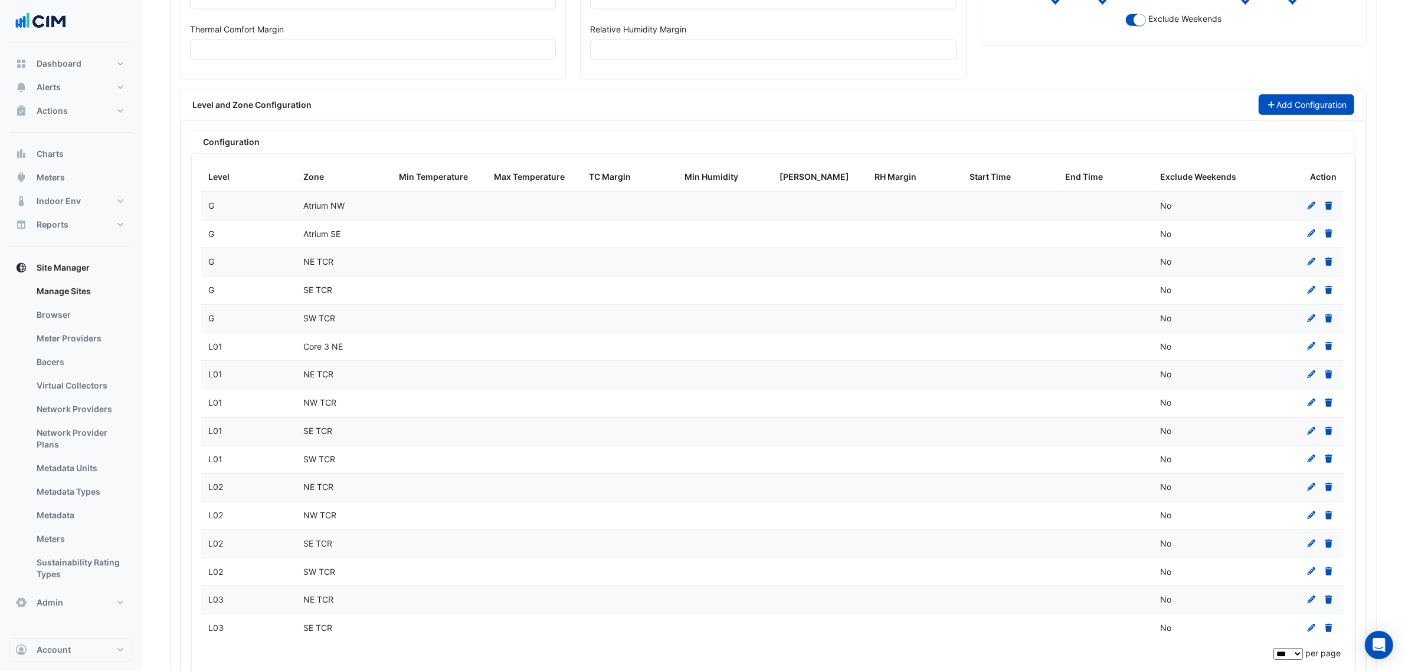
click at [1267, 109] on icon "button" at bounding box center [1271, 105] width 11 height 8
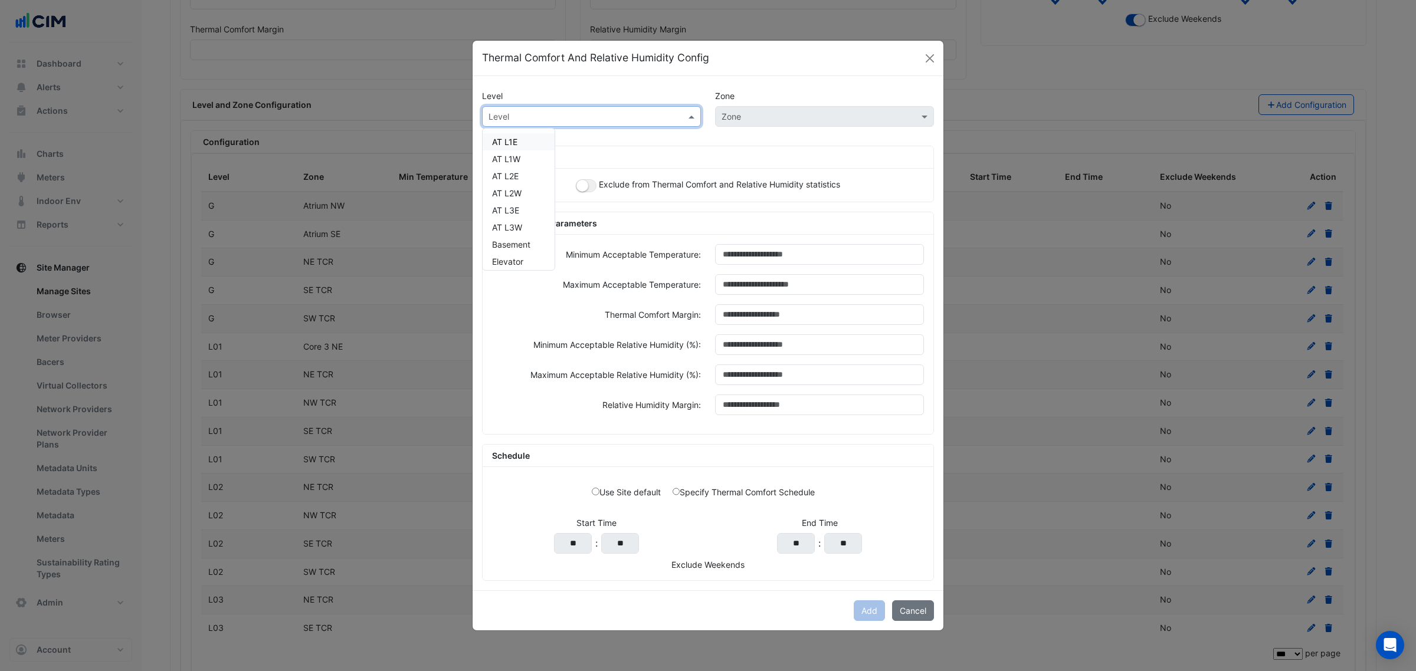
click at [609, 116] on input "text" at bounding box center [579, 117] width 182 height 12
type input "**"
click at [511, 139] on div "LG" at bounding box center [505, 141] width 44 height 17
click at [742, 119] on input "text" at bounding box center [813, 117] width 182 height 12
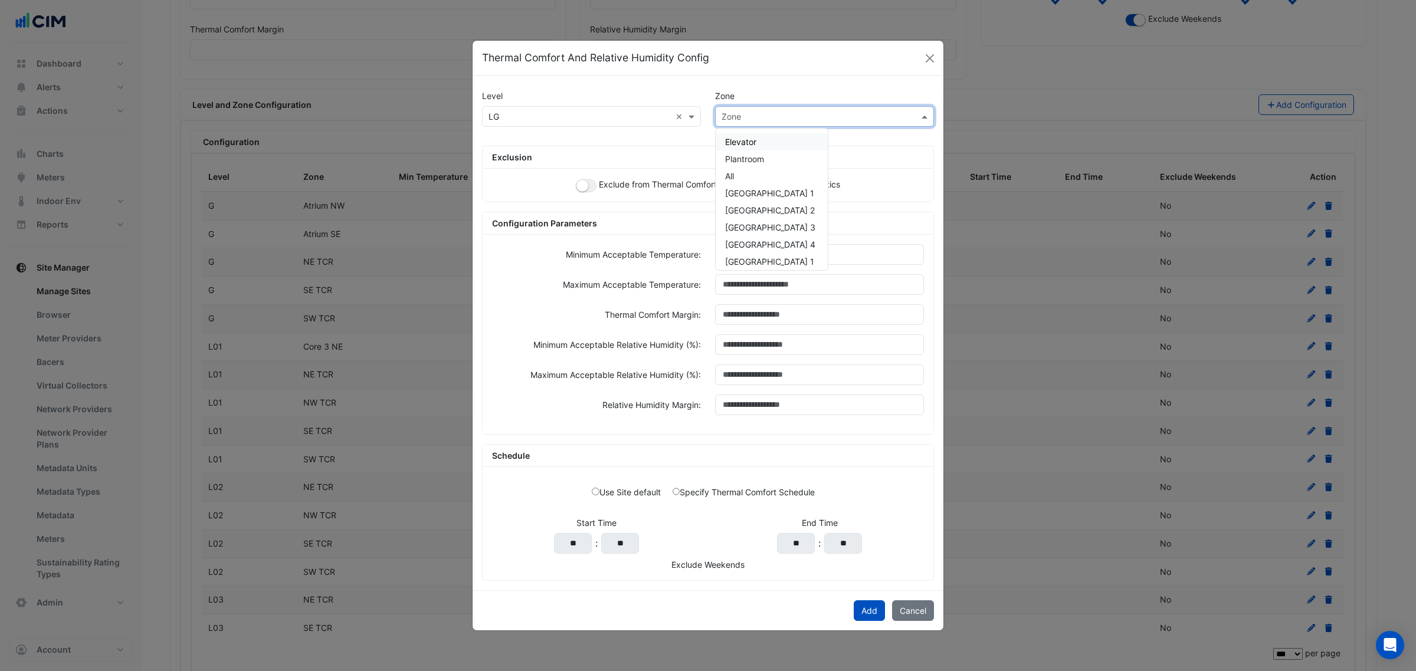
paste input "********"
type input "********"
click at [765, 142] on span "MDF Room" at bounding box center [746, 142] width 42 height 10
click at [591, 189] on button "button" at bounding box center [586, 185] width 21 height 13
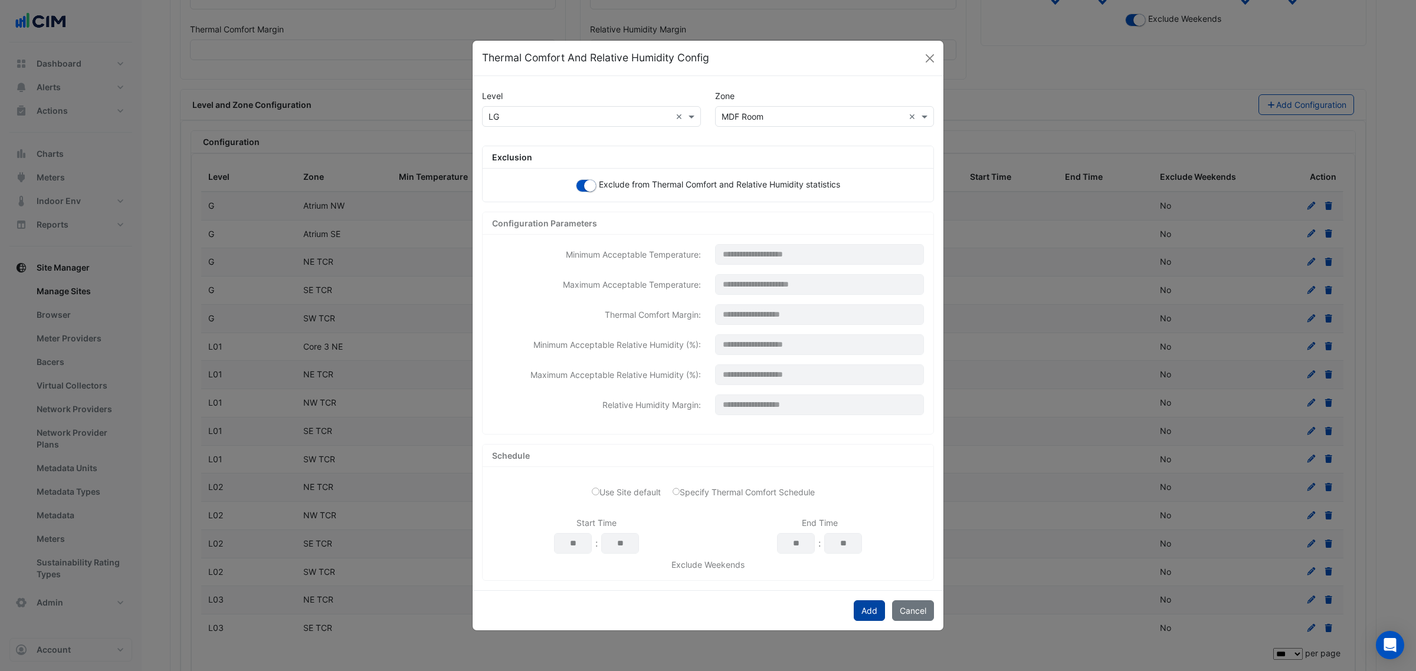
click at [857, 605] on button "Add" at bounding box center [869, 611] width 31 height 21
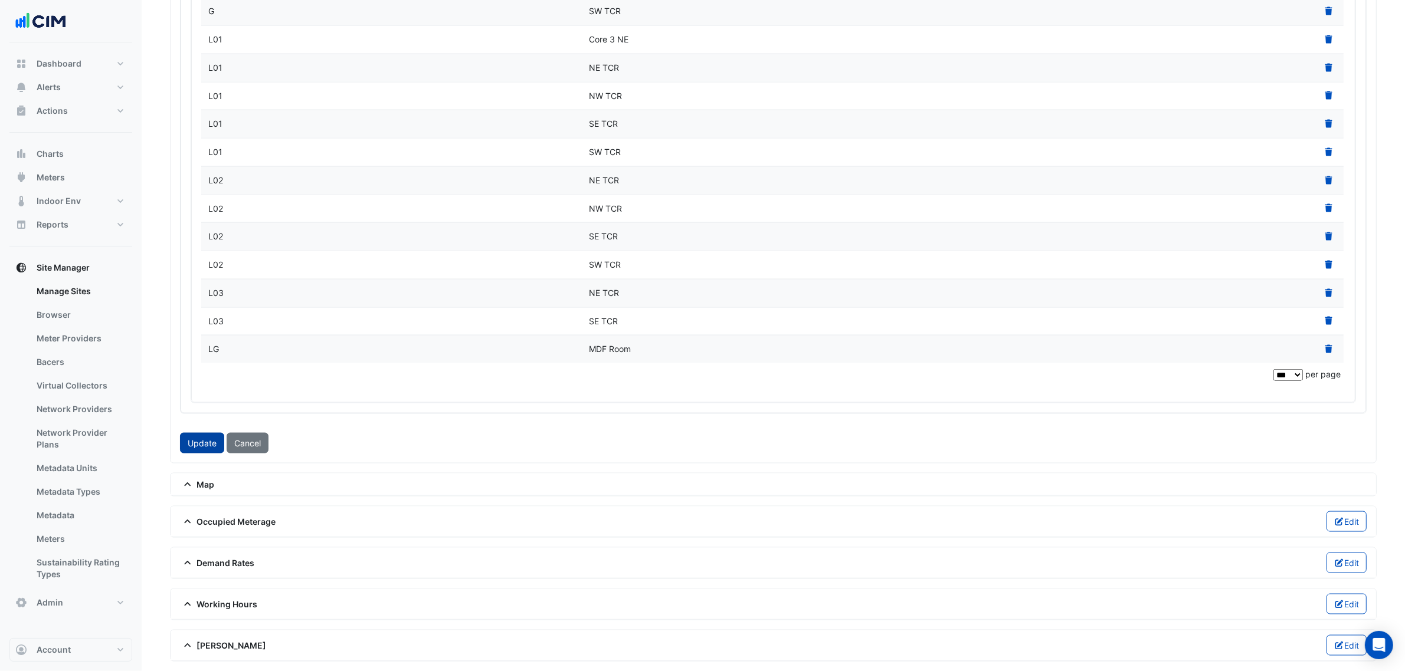
click at [195, 446] on button "Update" at bounding box center [202, 443] width 44 height 21
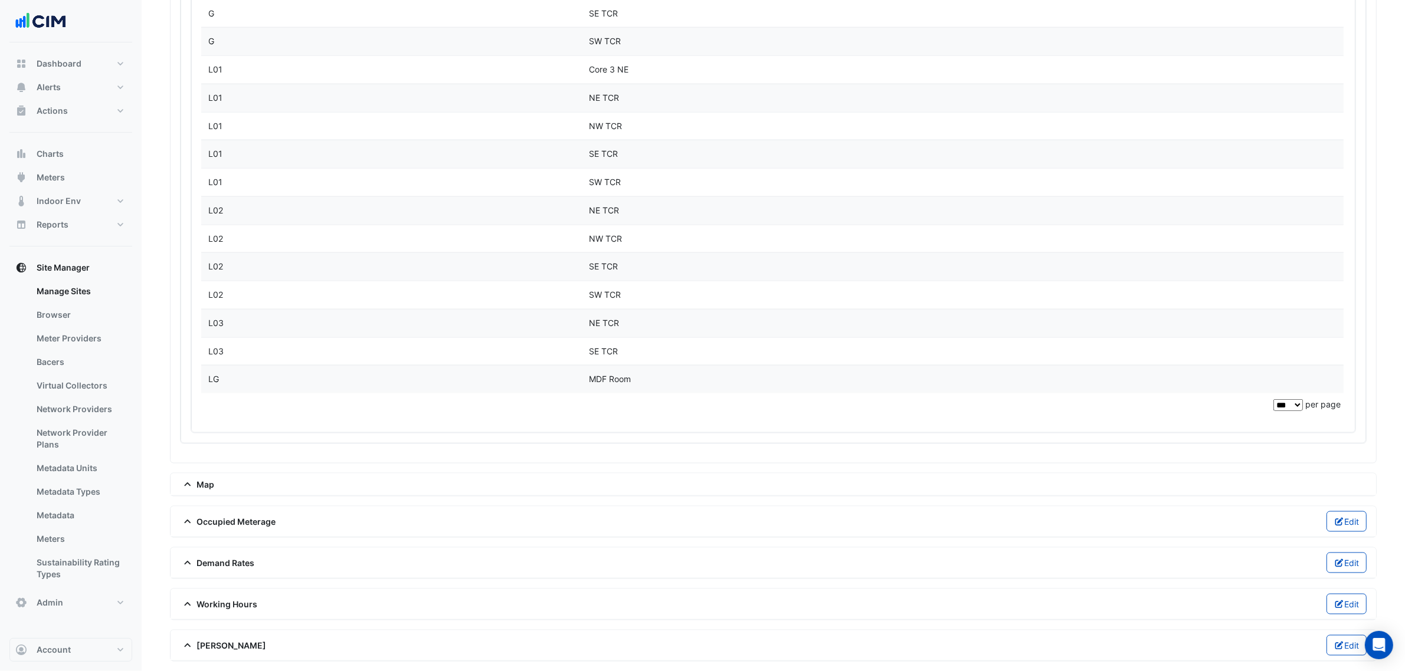
scroll to position [2091, 0]
drag, startPoint x: 71, startPoint y: 87, endPoint x: 148, endPoint y: 90, distance: 77.3
click at [71, 87] on button "Alerts" at bounding box center [70, 88] width 123 height 24
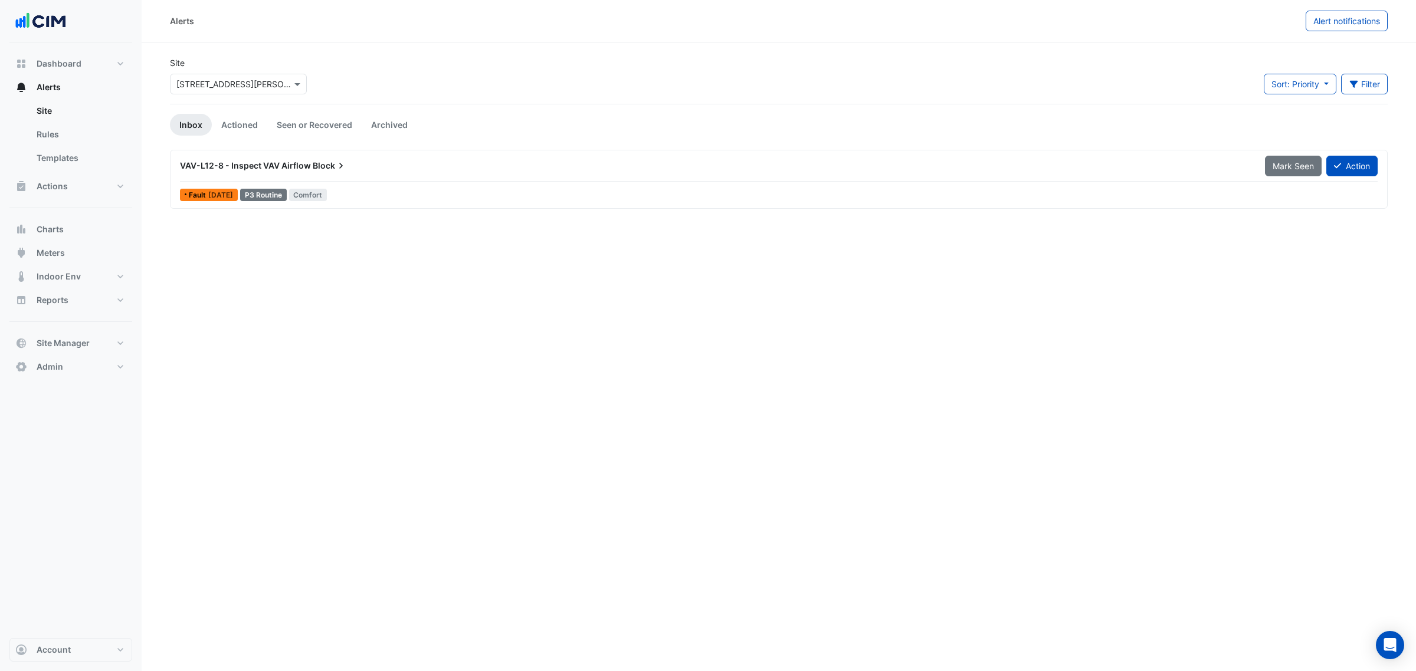
click at [232, 90] on div "× 201 Miller Street" at bounding box center [233, 84] width 115 height 12
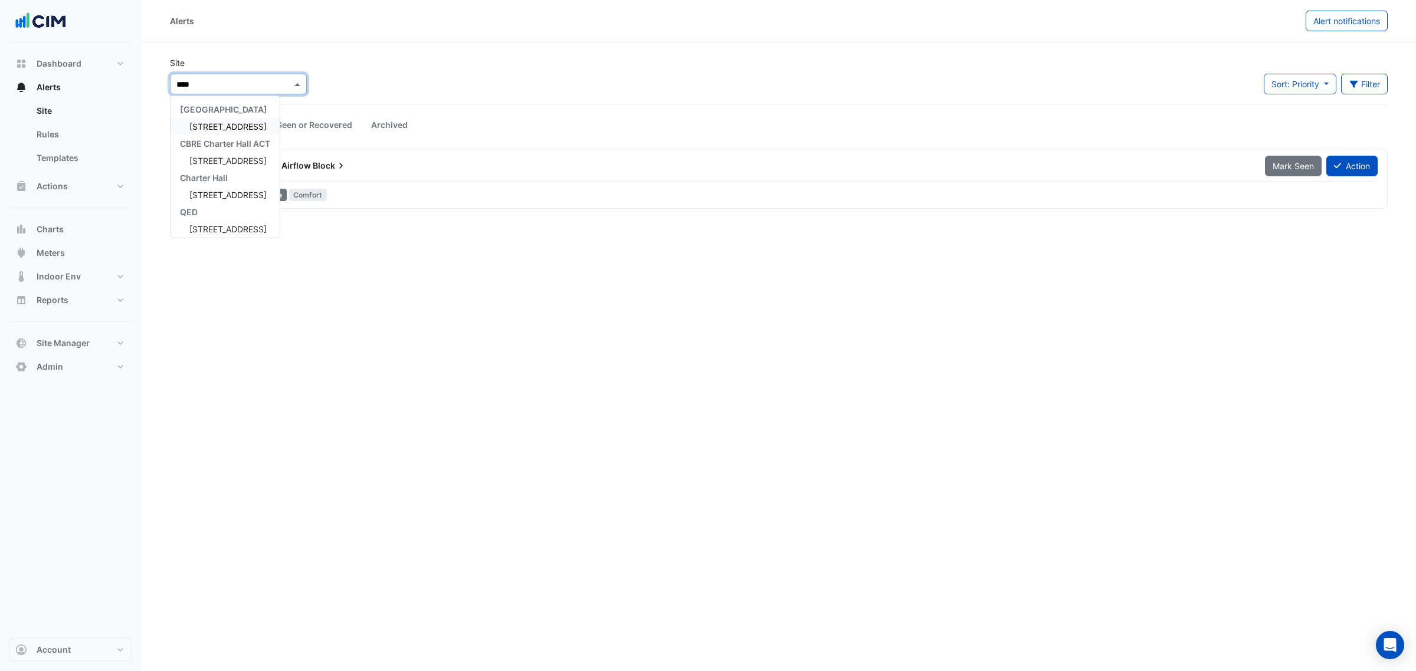
type input "*****"
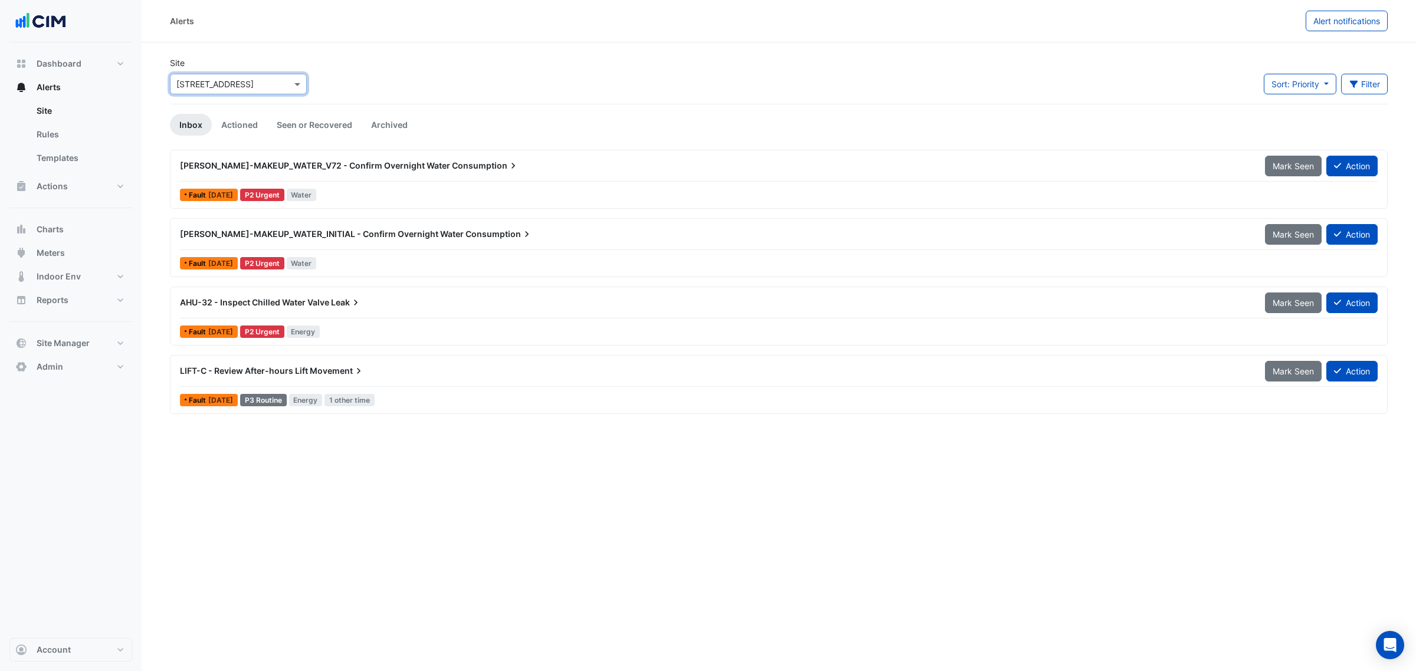
click at [337, 177] on div "WM-CW-MAKEUP_WATER_V72 - Confirm Overnight Water Consumption Mark Seen Action" at bounding box center [779, 168] width 1198 height 27
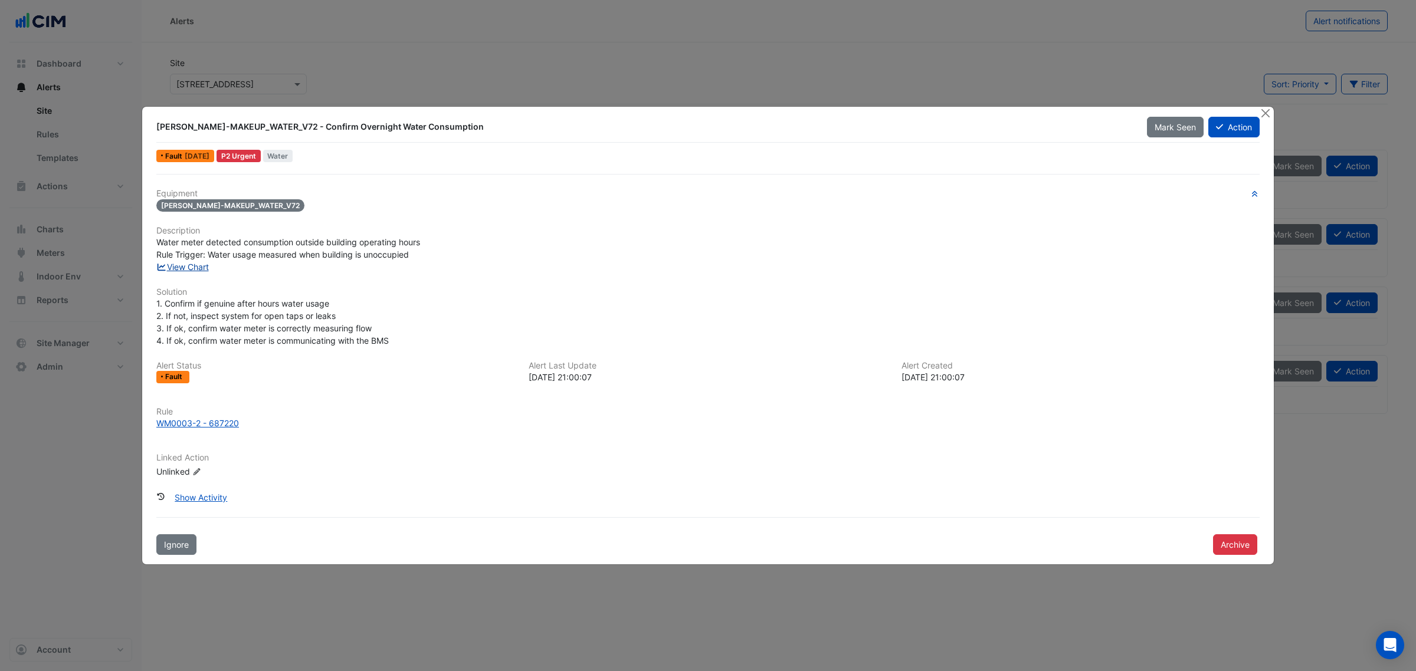
click at [186, 269] on link "View Chart" at bounding box center [182, 267] width 53 height 10
click at [1261, 116] on button "Close" at bounding box center [1265, 113] width 12 height 12
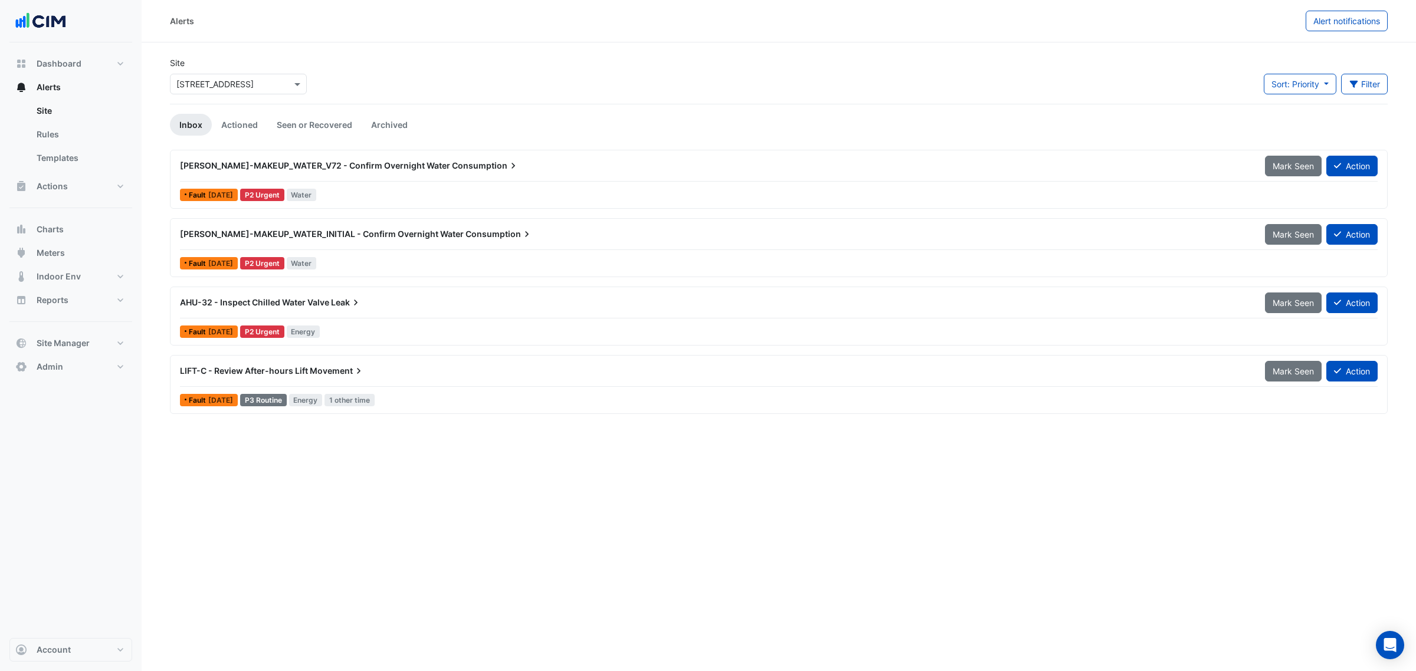
click at [290, 140] on app-alert-tickets "Site Select a Site × 16-18 Mort Street Sort: Priority Priority Updated Filter T…" at bounding box center [779, 237] width 1218 height 360
click at [276, 131] on link "Seen or Recovered" at bounding box center [314, 125] width 94 height 22
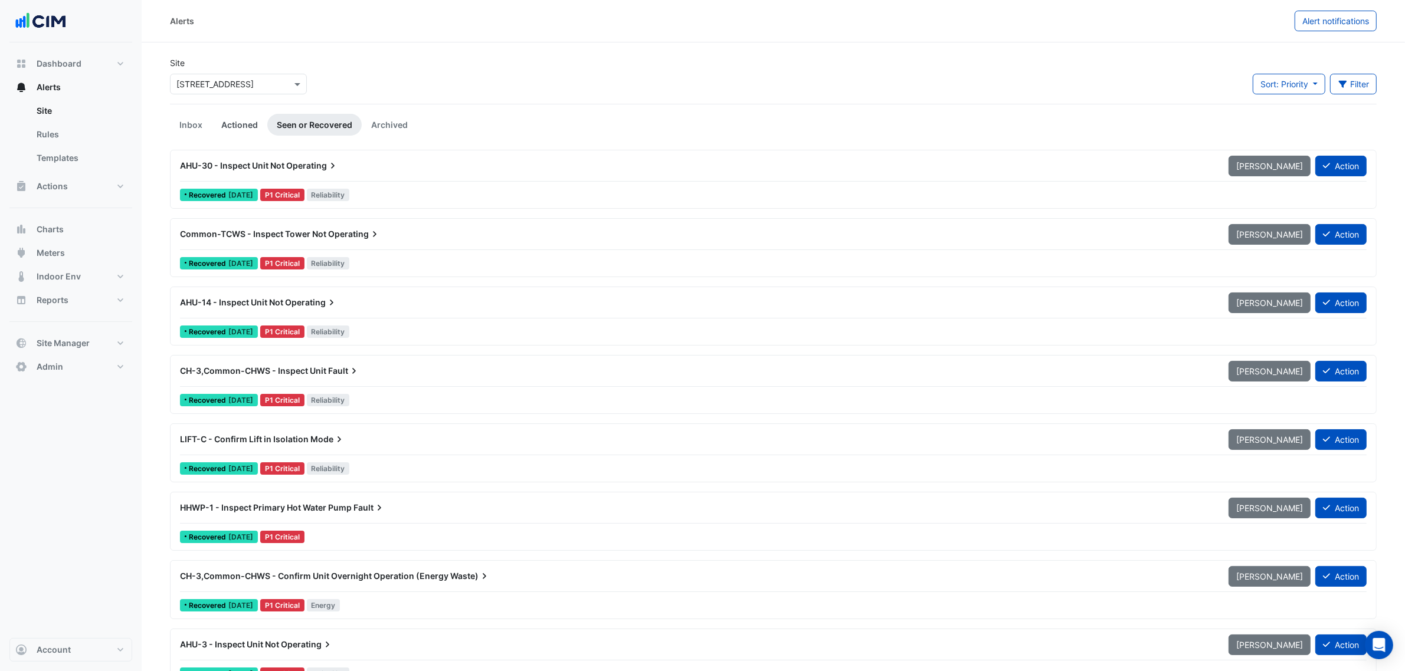
click at [254, 130] on link "Actioned" at bounding box center [239, 125] width 55 height 22
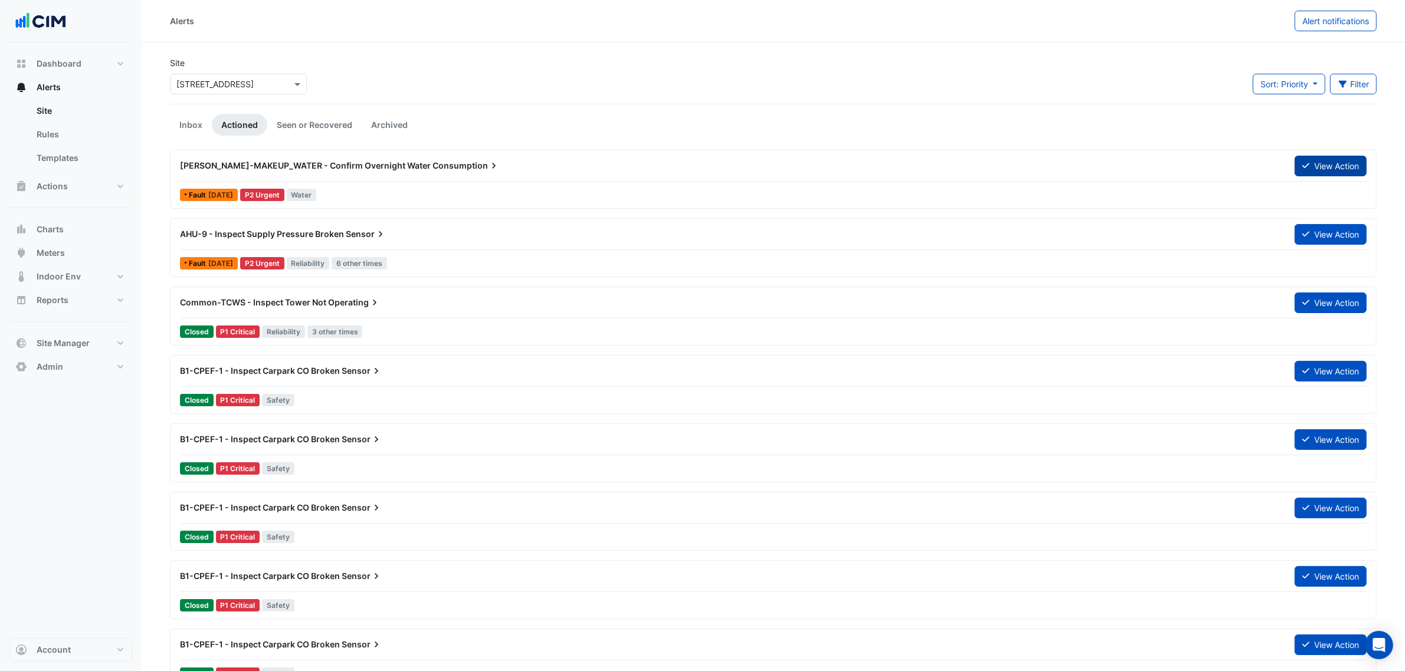
click at [1304, 166] on icon at bounding box center [1305, 166] width 7 height 8
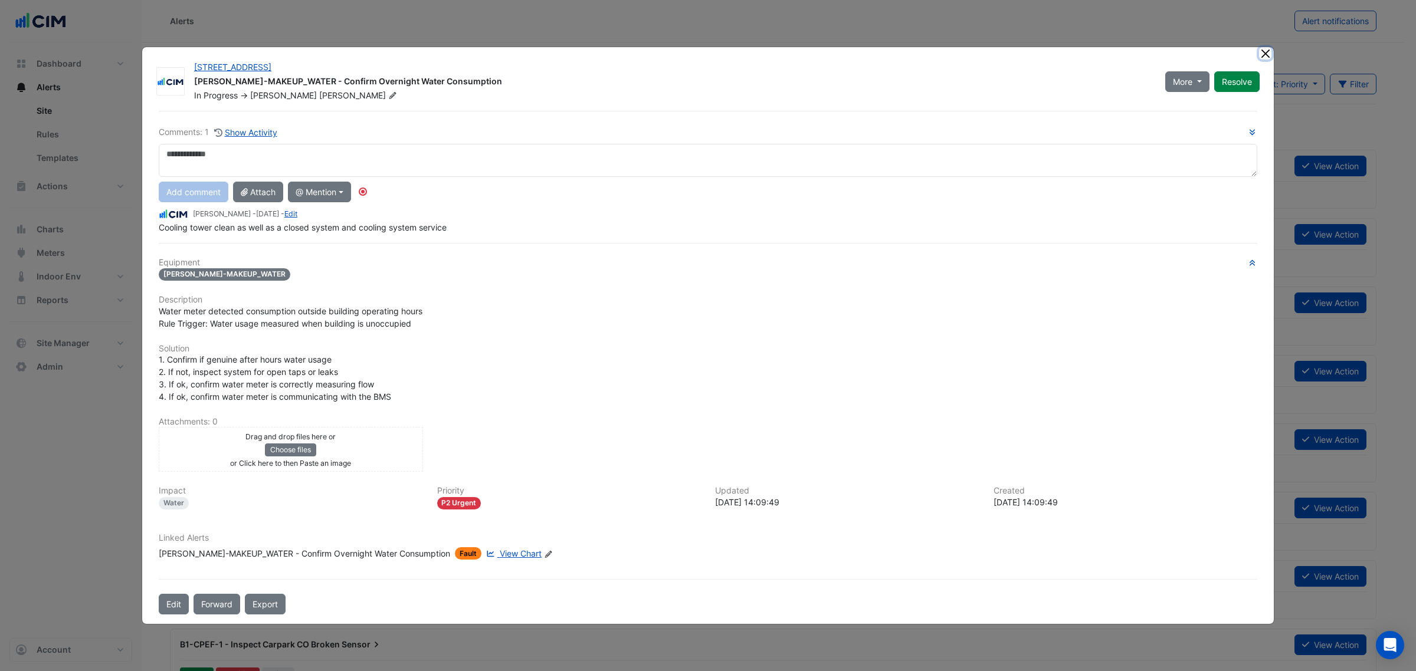
drag, startPoint x: 1263, startPoint y: 57, endPoint x: 1246, endPoint y: 57, distance: 16.5
click at [1263, 57] on button "Close" at bounding box center [1265, 53] width 12 height 12
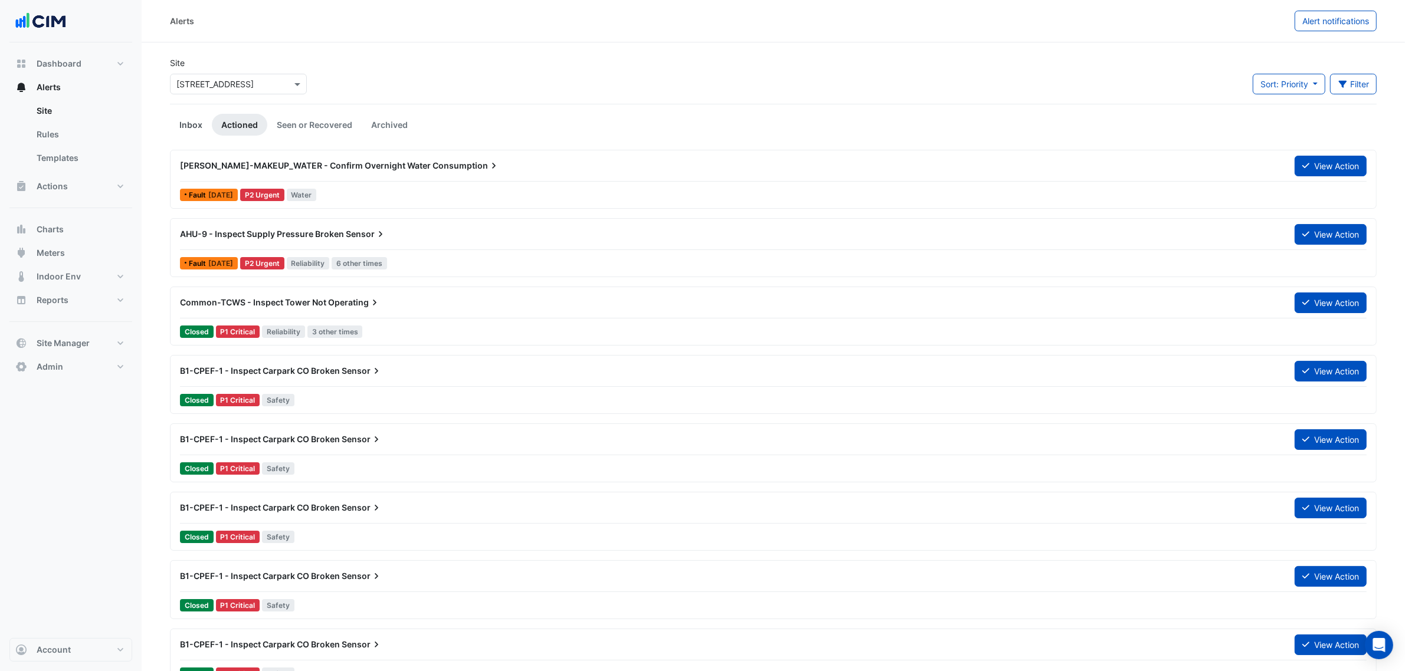
click at [189, 136] on link "Inbox" at bounding box center [191, 125] width 42 height 22
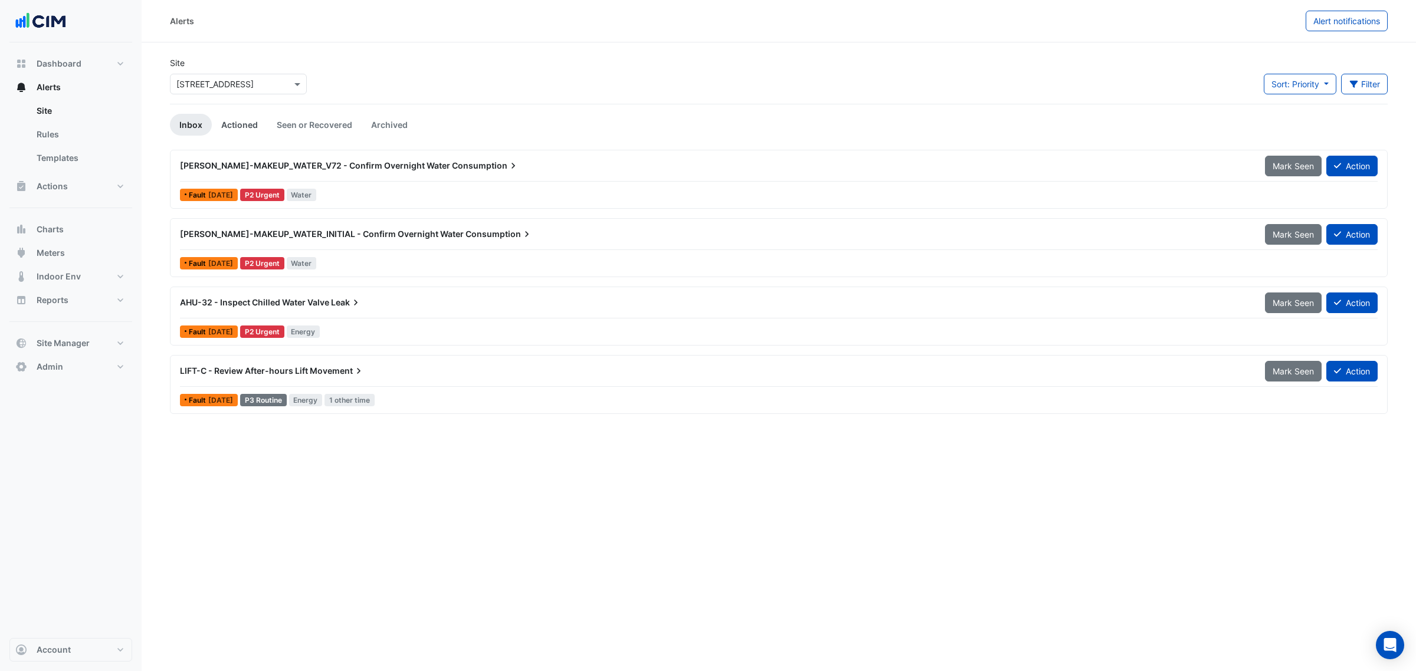
click at [238, 124] on link "Actioned" at bounding box center [239, 125] width 55 height 22
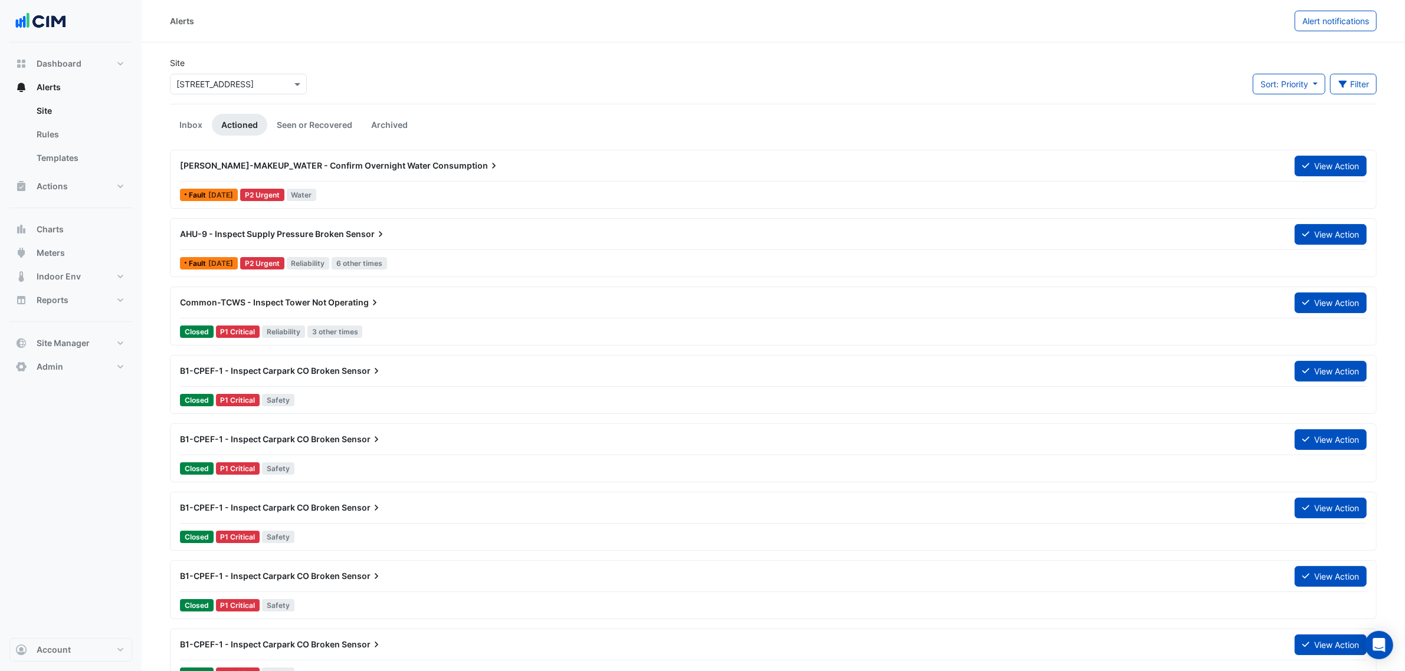
click at [289, 167] on span "WM-CW-MAKEUP_WATER - Confirm Overnight Water" at bounding box center [305, 165] width 251 height 10
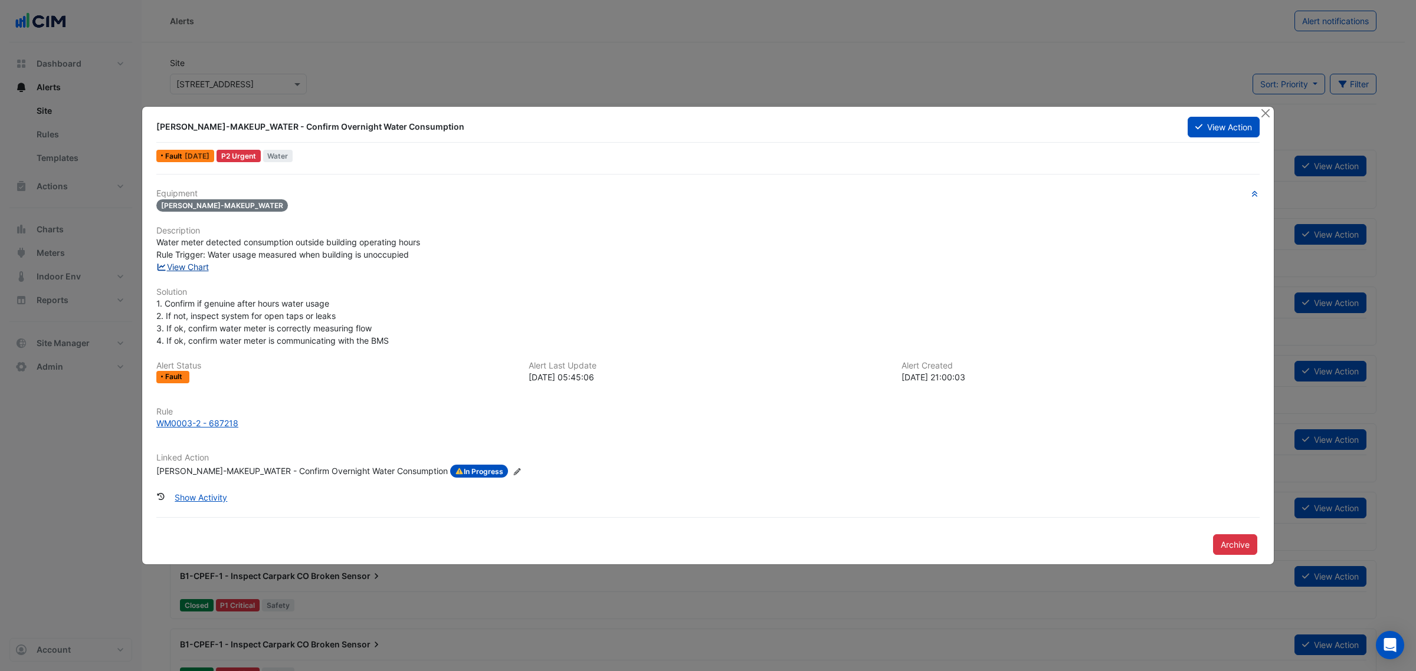
click at [199, 267] on link "View Chart" at bounding box center [182, 267] width 53 height 10
click at [1268, 106] on ngb-modal-window "WM-CW-MAKEUP_WATER - Confirm Overnight Water Consumption View Action Fault 1 we…" at bounding box center [708, 335] width 1416 height 671
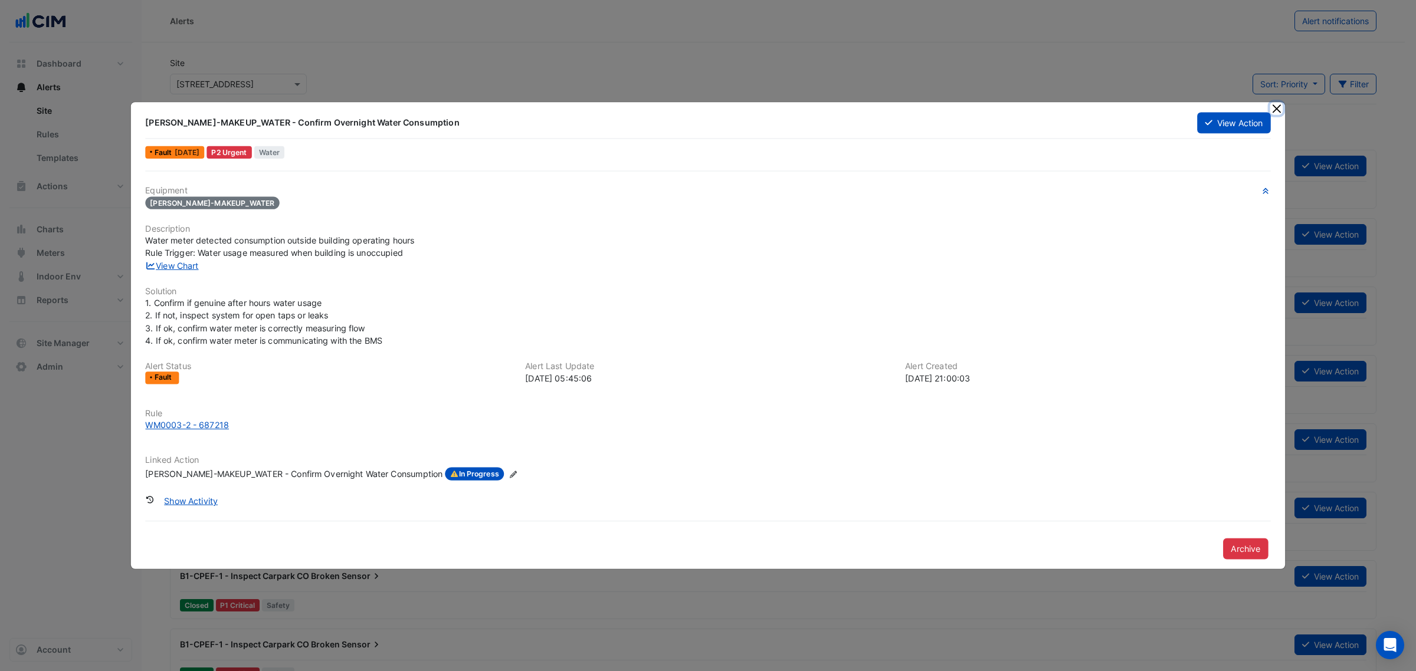
click at [1270, 108] on button "Close" at bounding box center [1276, 108] width 12 height 12
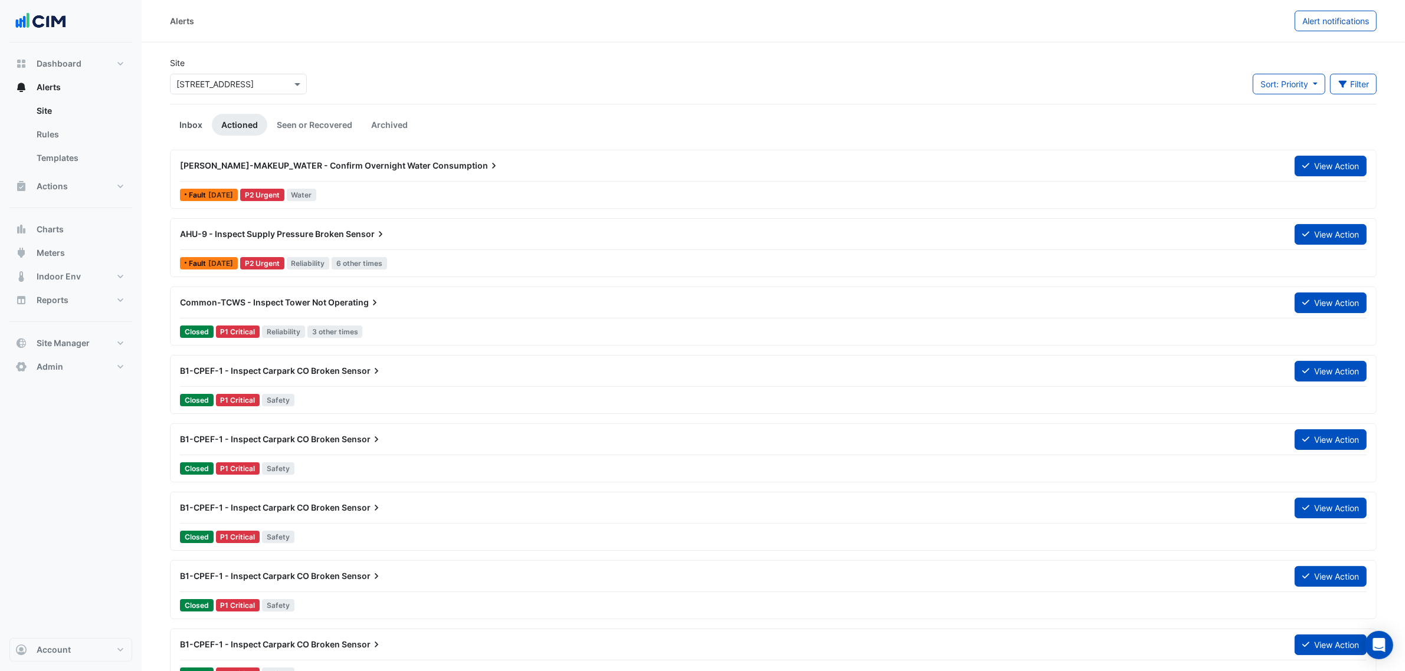
click at [198, 127] on link "Inbox" at bounding box center [191, 125] width 42 height 22
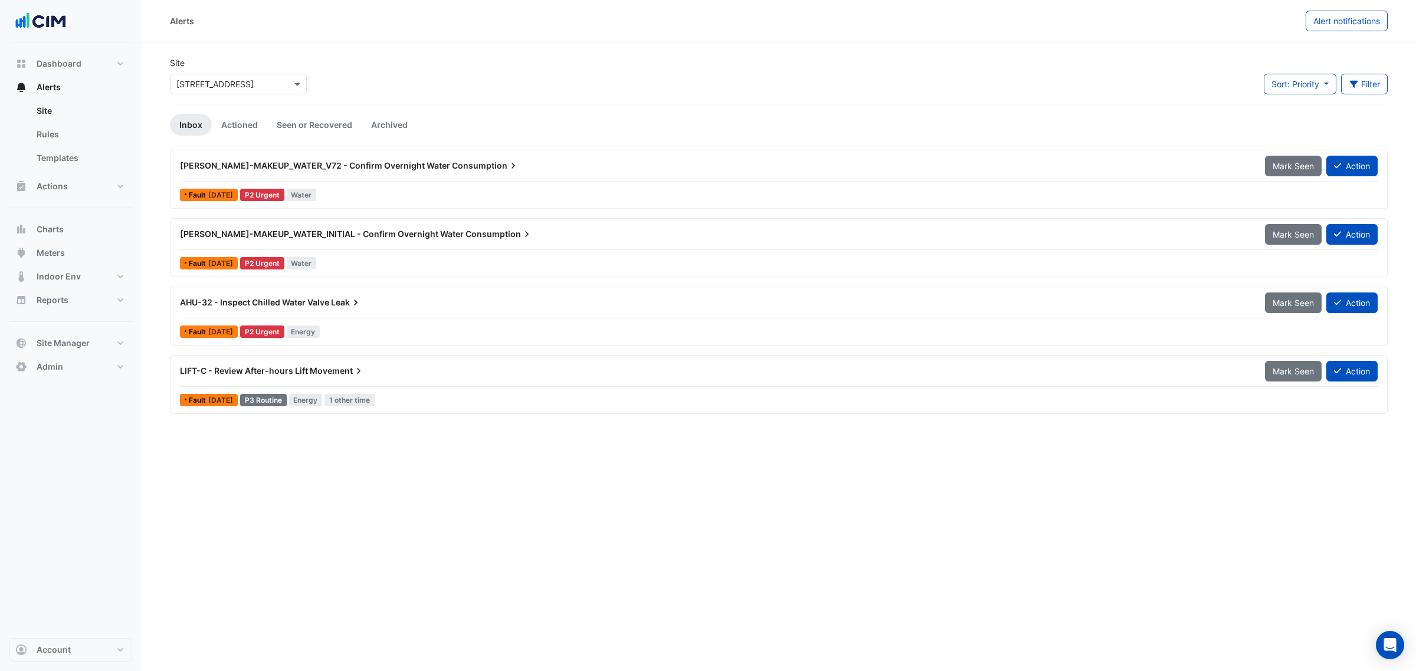
click at [332, 241] on div "WM-CW-MAKEUP_WATER_INITIAL - Confirm Overnight Water Consumption" at bounding box center [715, 234] width 1085 height 21
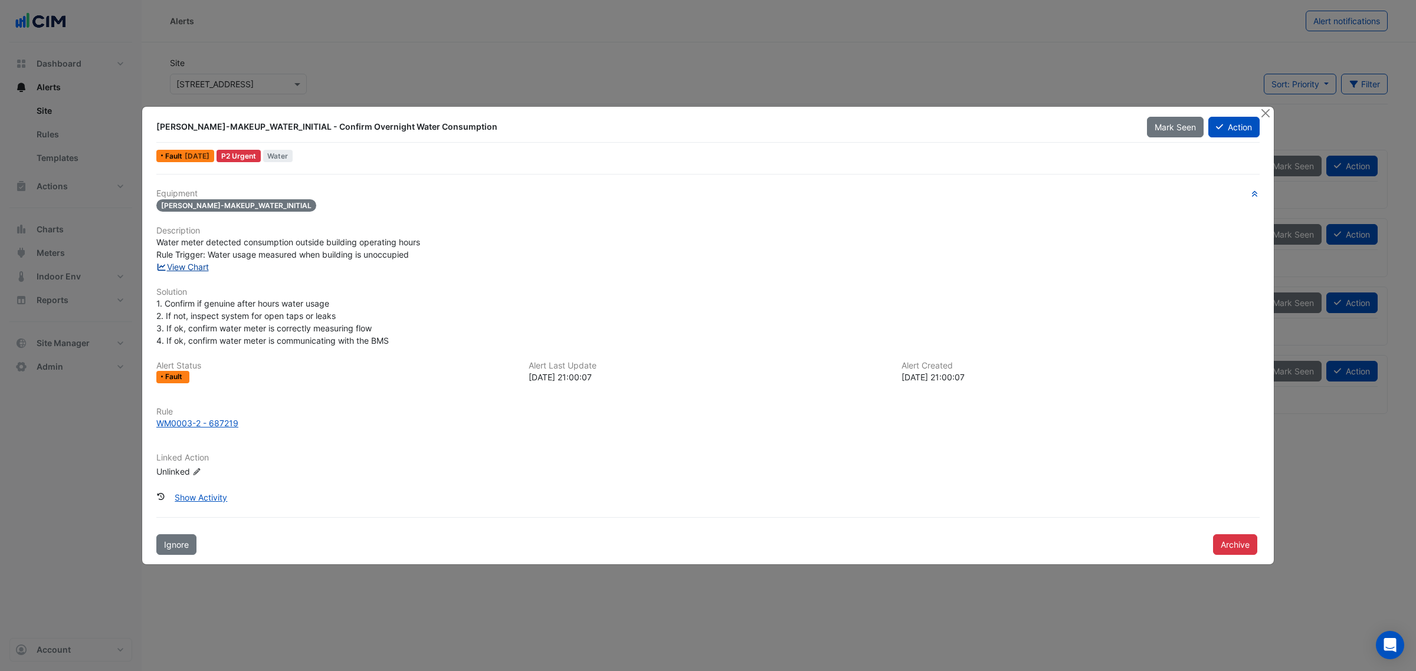
click at [186, 263] on link "View Chart" at bounding box center [182, 267] width 53 height 10
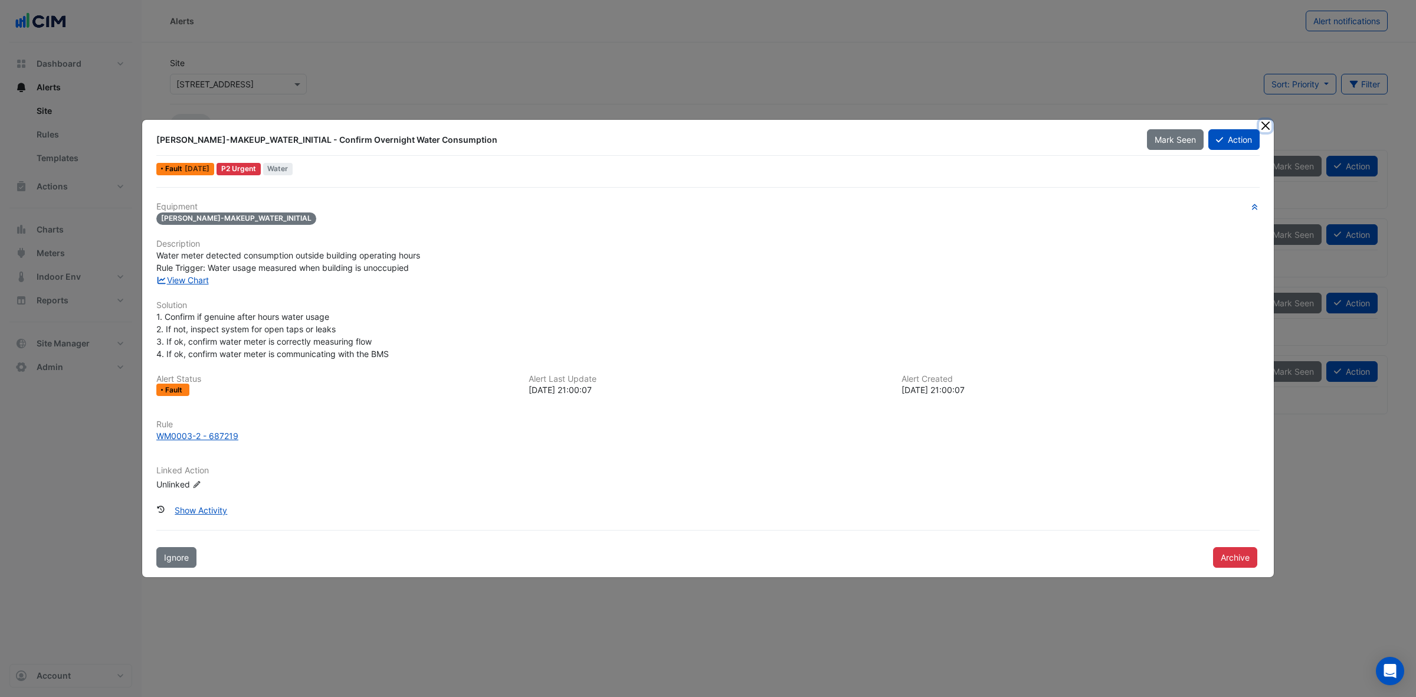
click at [1261, 123] on button "Close" at bounding box center [1265, 126] width 12 height 12
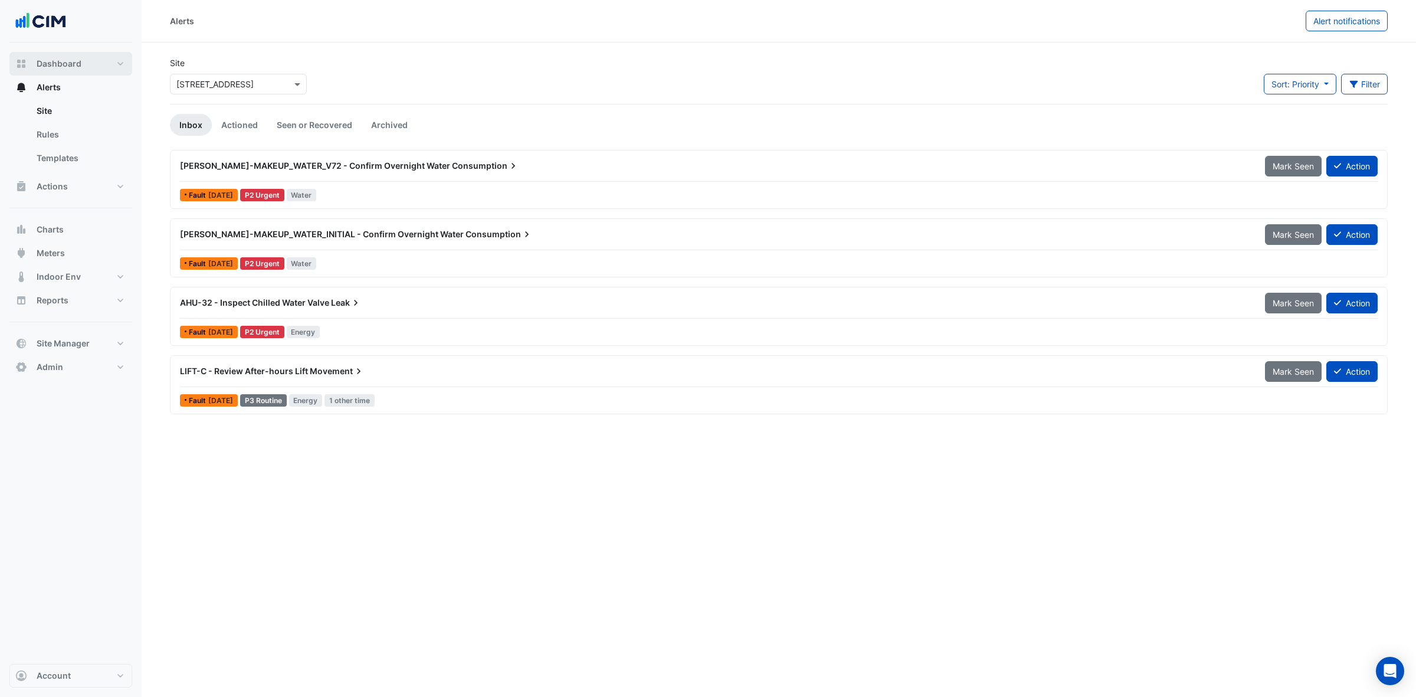
click at [75, 65] on span "Dashboard" at bounding box center [59, 64] width 45 height 12
select select "***"
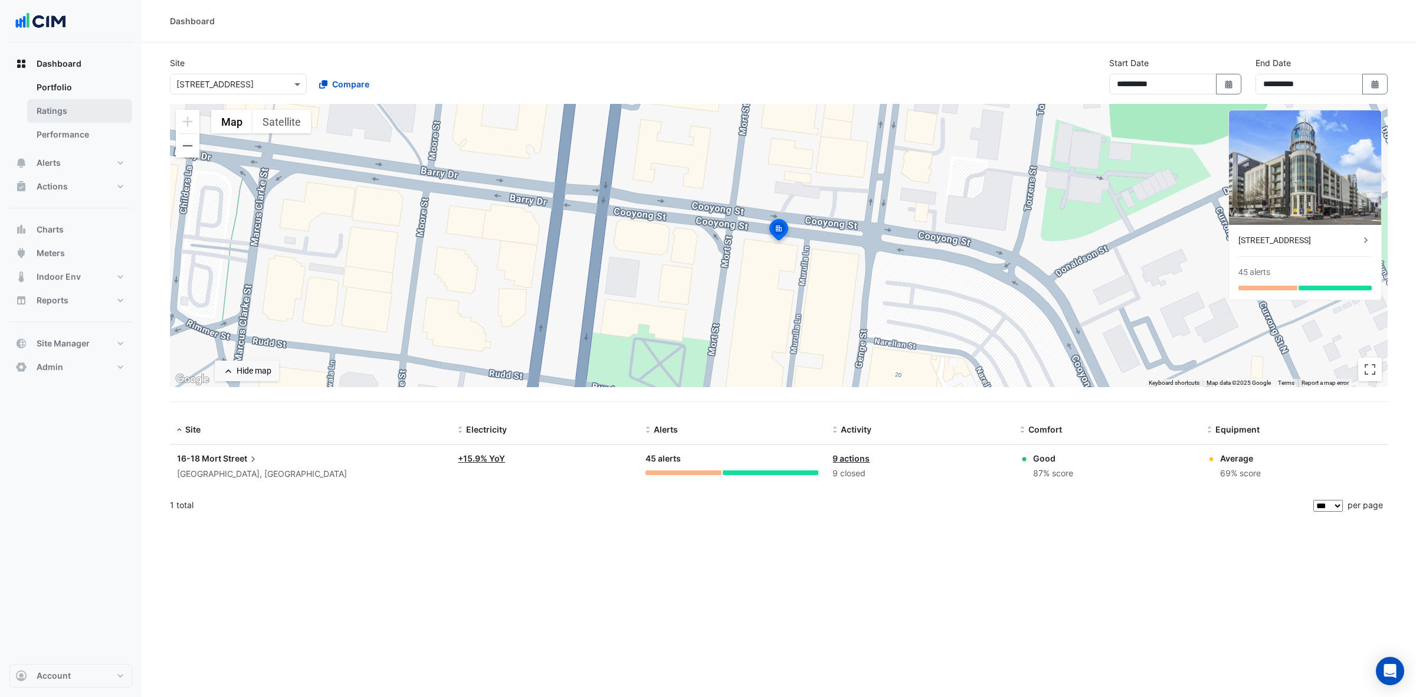
click at [84, 104] on link "Ratings" at bounding box center [79, 111] width 105 height 24
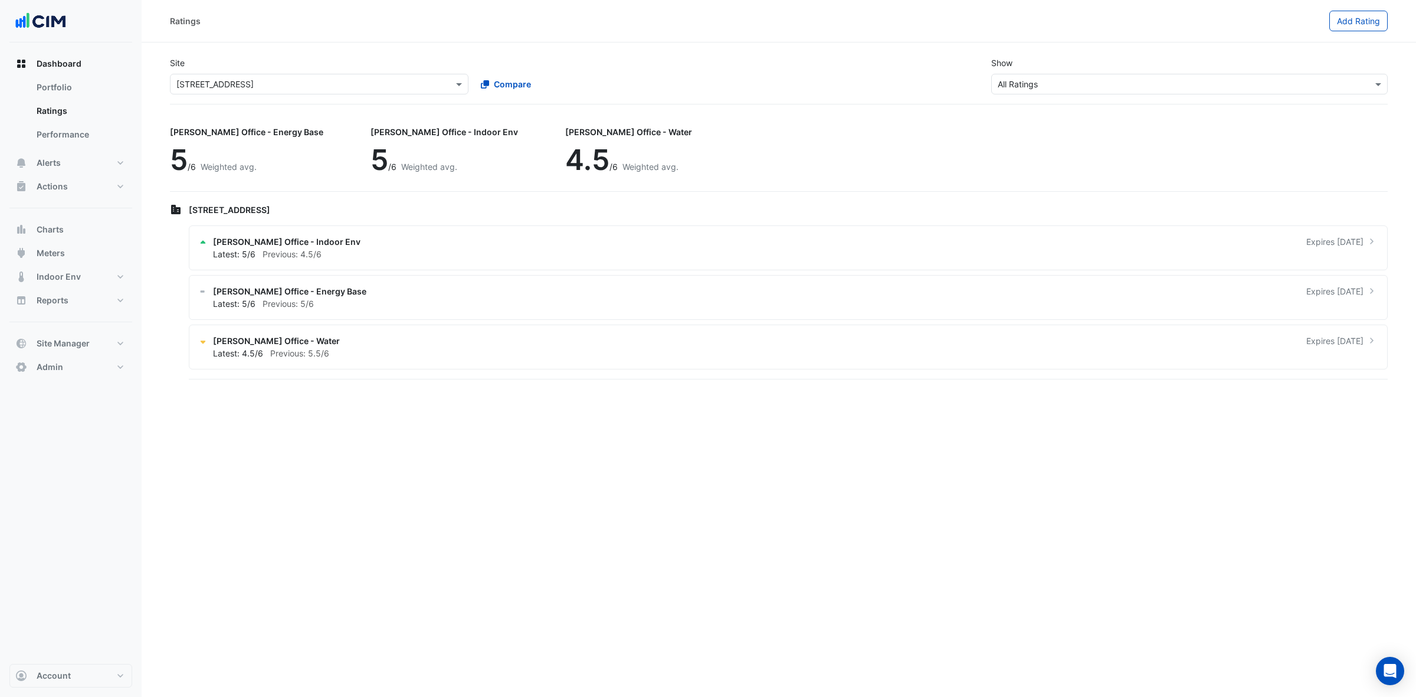
click at [186, 83] on input "text" at bounding box center [307, 84] width 262 height 12
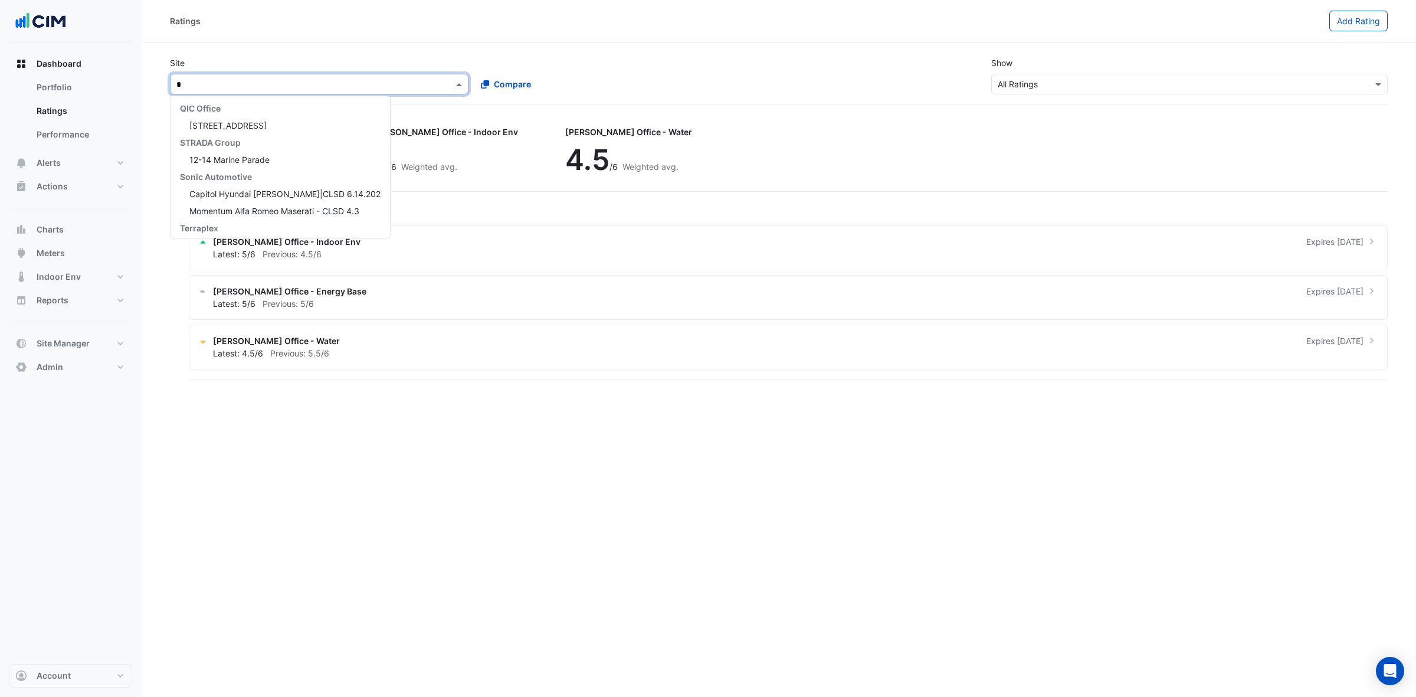
type input "**"
click at [198, 114] on div "144 Edward Street" at bounding box center [256, 122] width 172 height 17
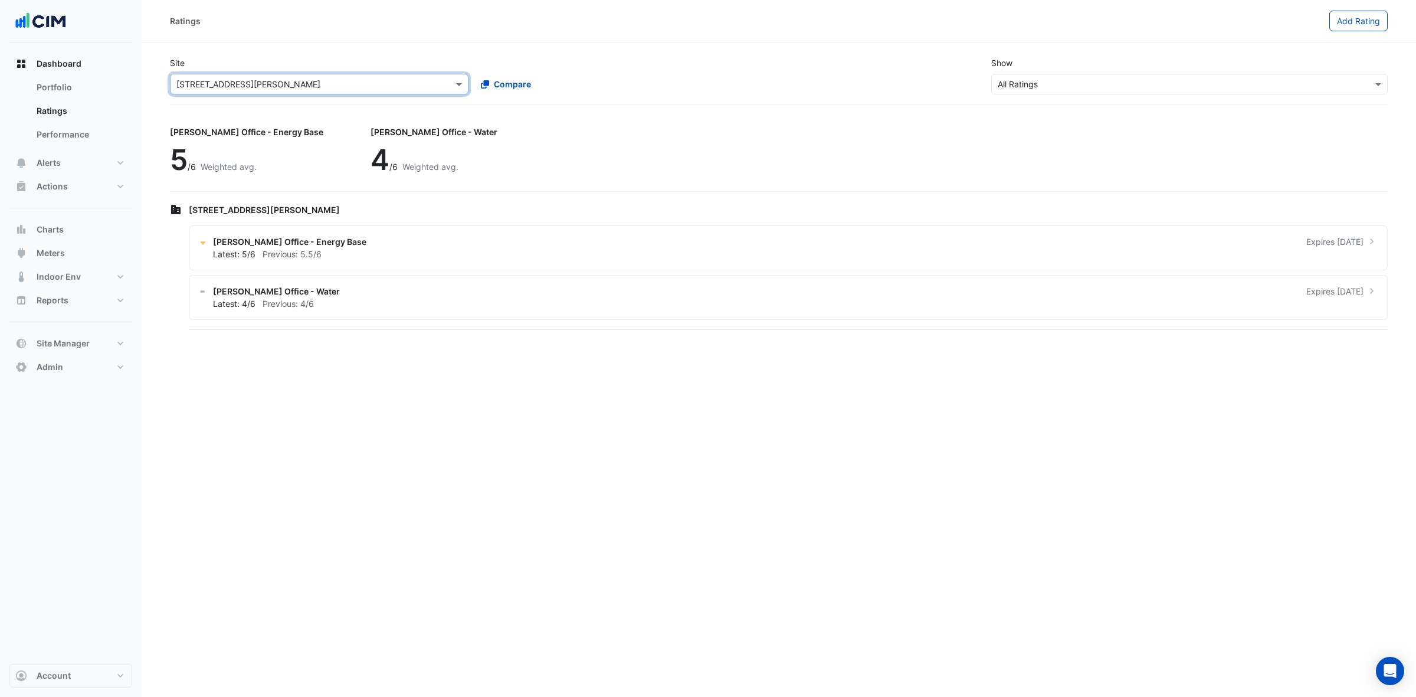
click at [219, 84] on input "text" at bounding box center [307, 84] width 262 height 12
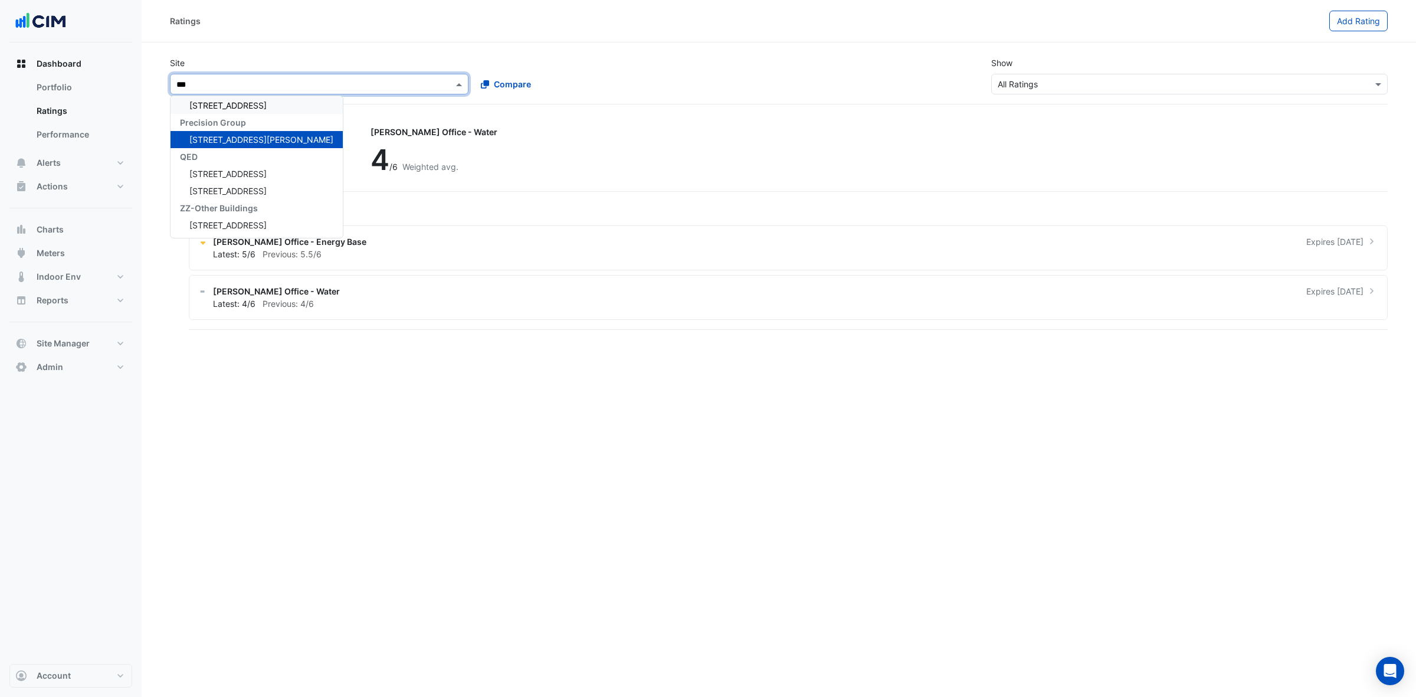
type input "****"
click at [219, 186] on span "44 Sydney Avenue" at bounding box center [227, 191] width 77 height 10
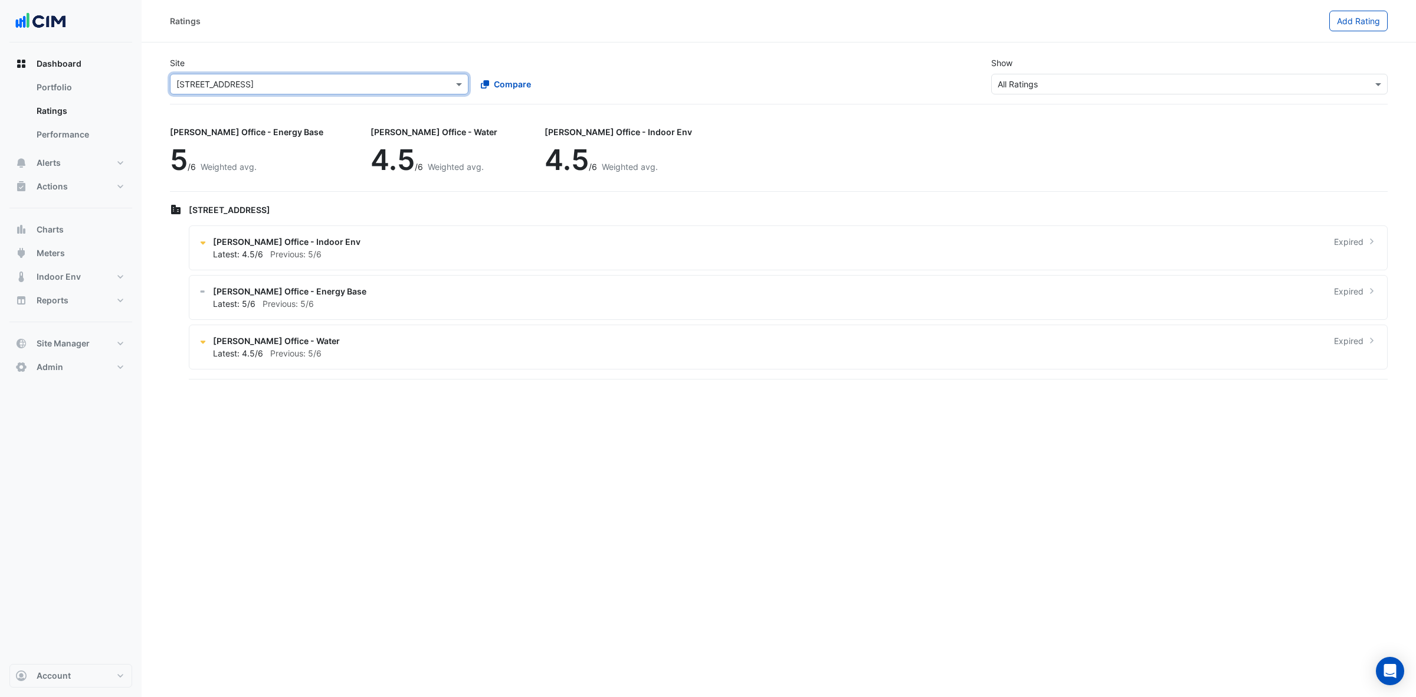
click at [208, 83] on input "text" at bounding box center [307, 84] width 262 height 12
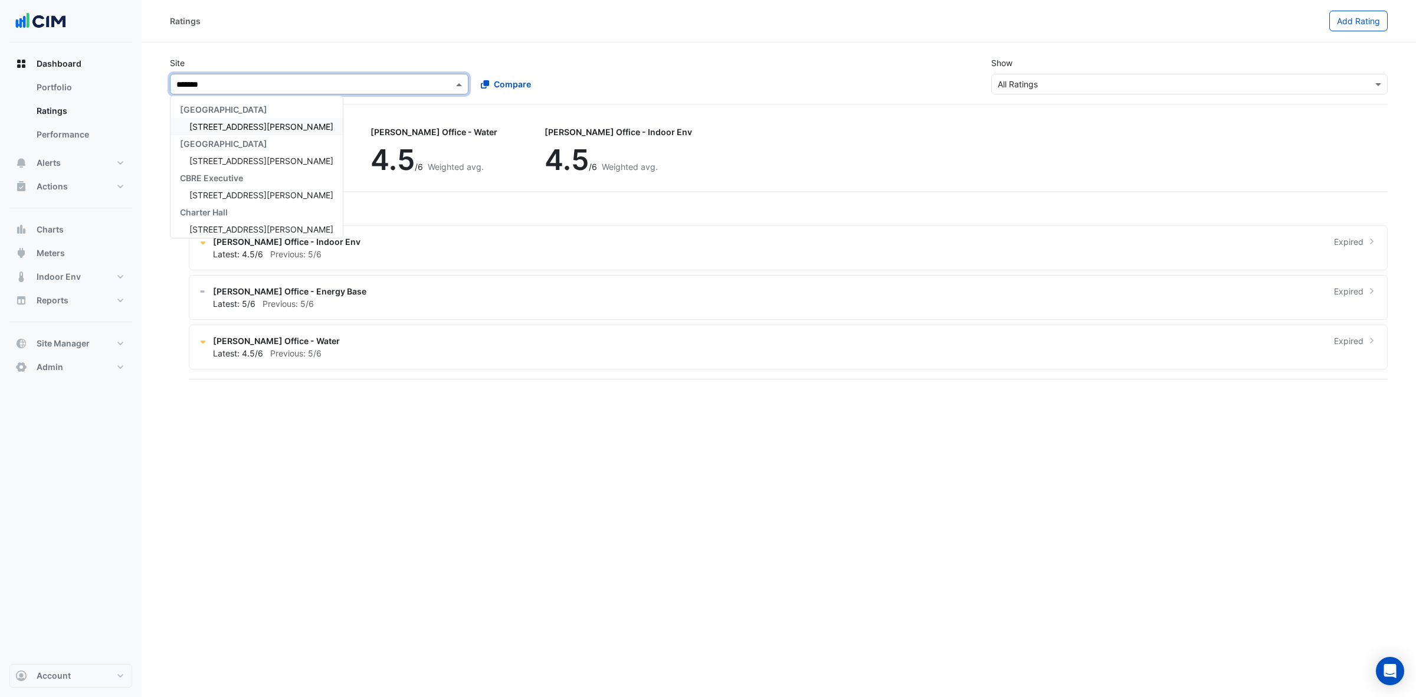
type input "********"
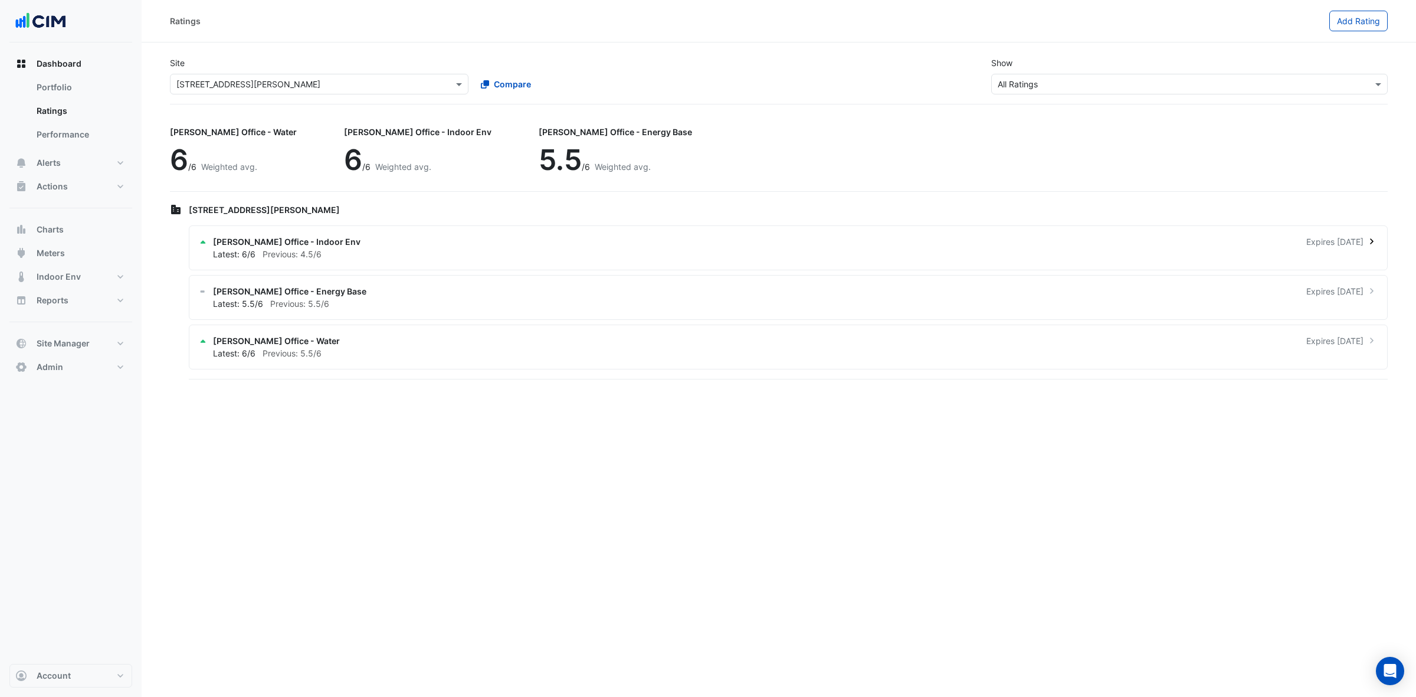
click at [992, 251] on div "Latest: 6/6 Previous: 4.5/6" at bounding box center [795, 254] width 1165 height 12
click at [865, 247] on ngb-offcanvas-backdrop at bounding box center [708, 348] width 1416 height 697
click at [687, 320] on div "NABERS Office - Energy Base Expires in 5 months Latest: 5.5/6 Previous: 5.5/6" at bounding box center [788, 297] width 1199 height 45
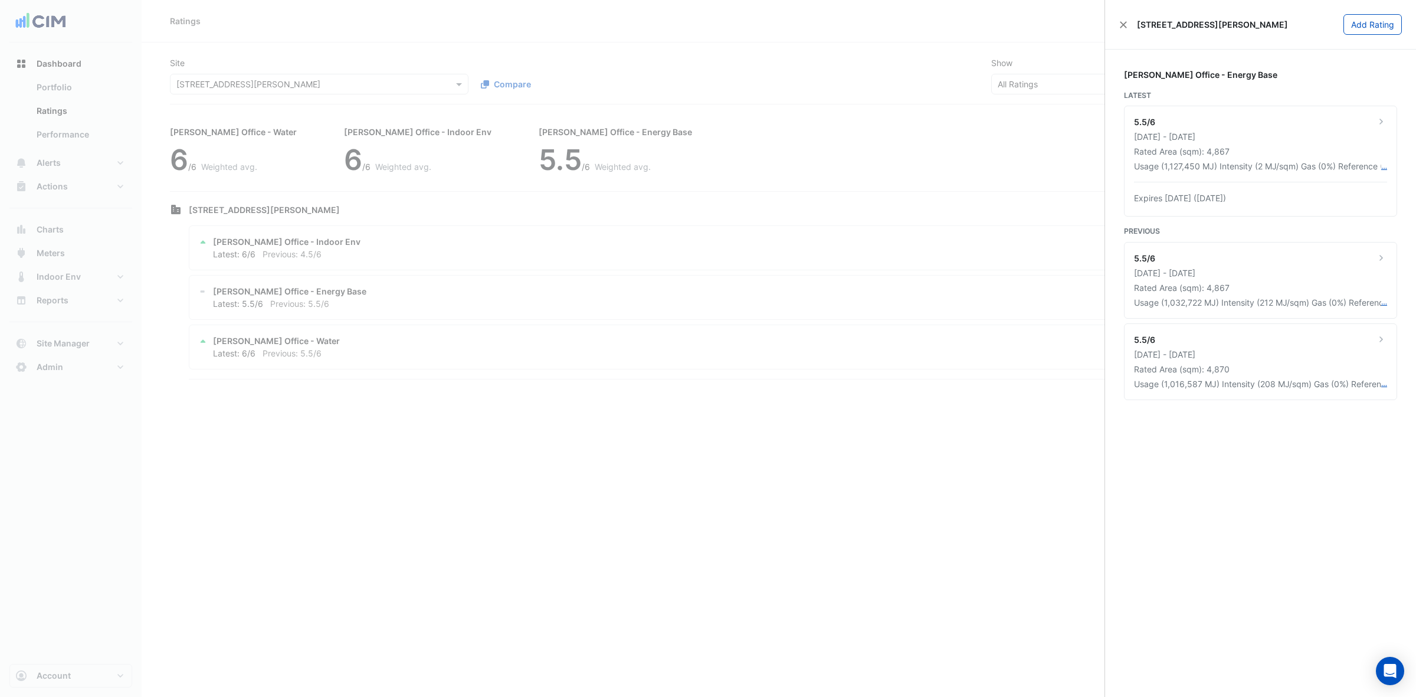
drag, startPoint x: 930, startPoint y: 131, endPoint x: 919, endPoint y: 158, distance: 29.1
click at [931, 136] on ngb-offcanvas-backdrop at bounding box center [708, 348] width 1416 height 697
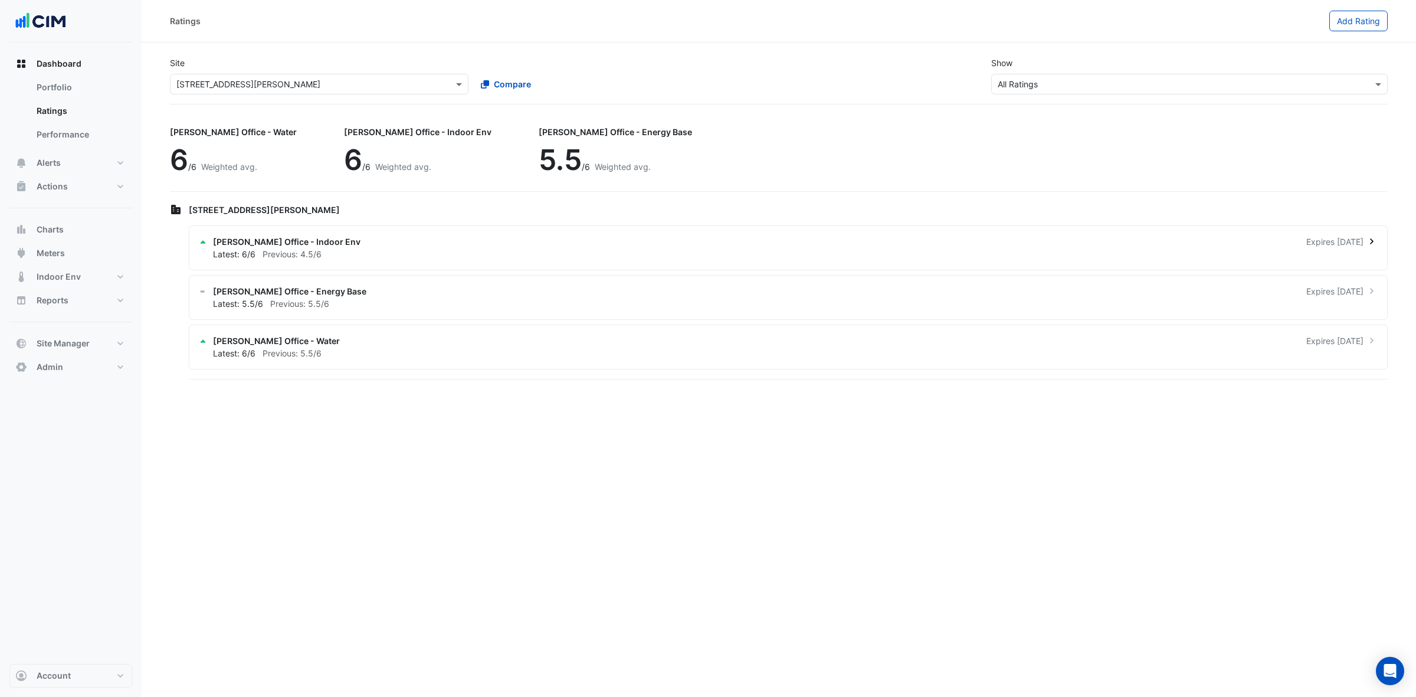
click at [825, 242] on div "NABERS Office - Indoor Env Expires in 8 months" at bounding box center [795, 241] width 1165 height 12
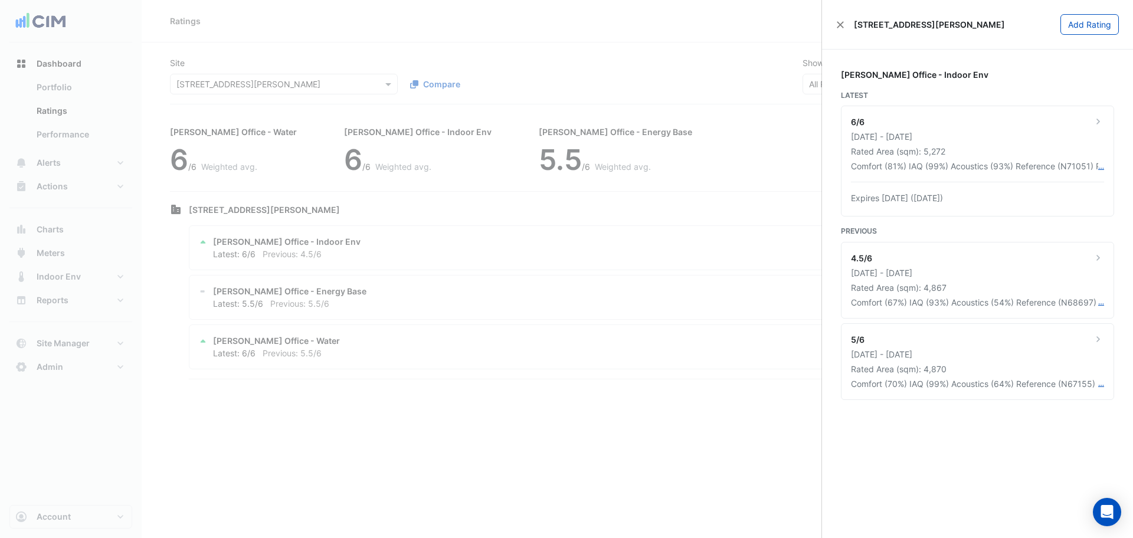
click at [696, 113] on ngb-offcanvas-backdrop at bounding box center [566, 269] width 1133 height 538
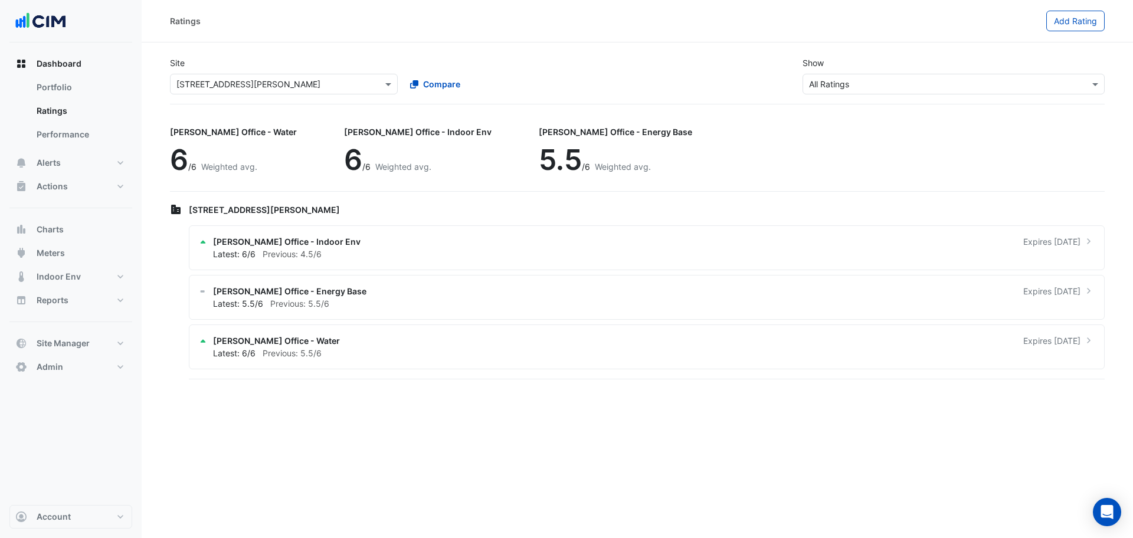
click at [323, 78] on input "text" at bounding box center [271, 84] width 191 height 12
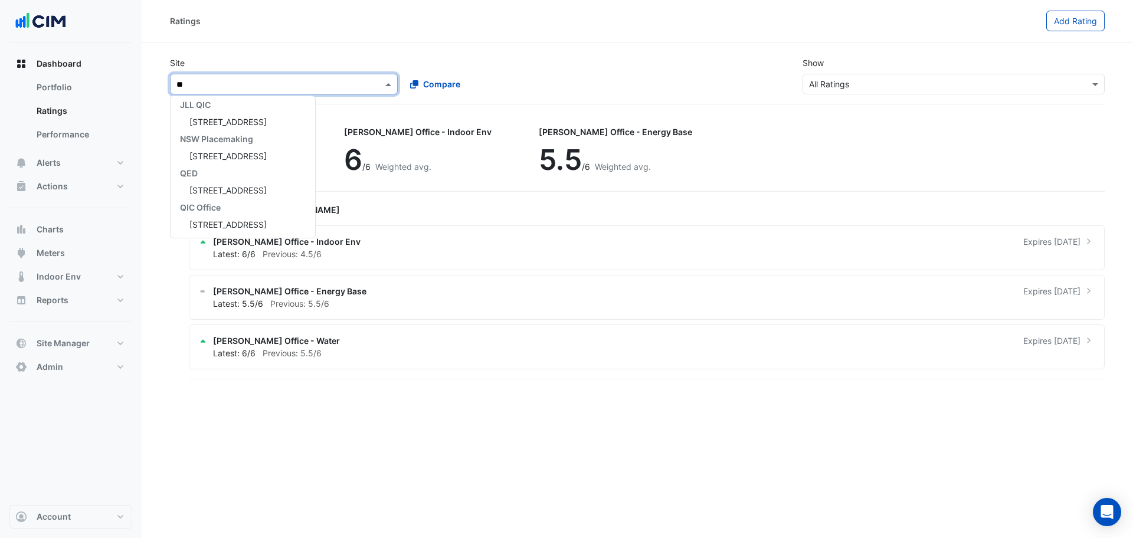
scroll to position [278, 0]
type input "***"
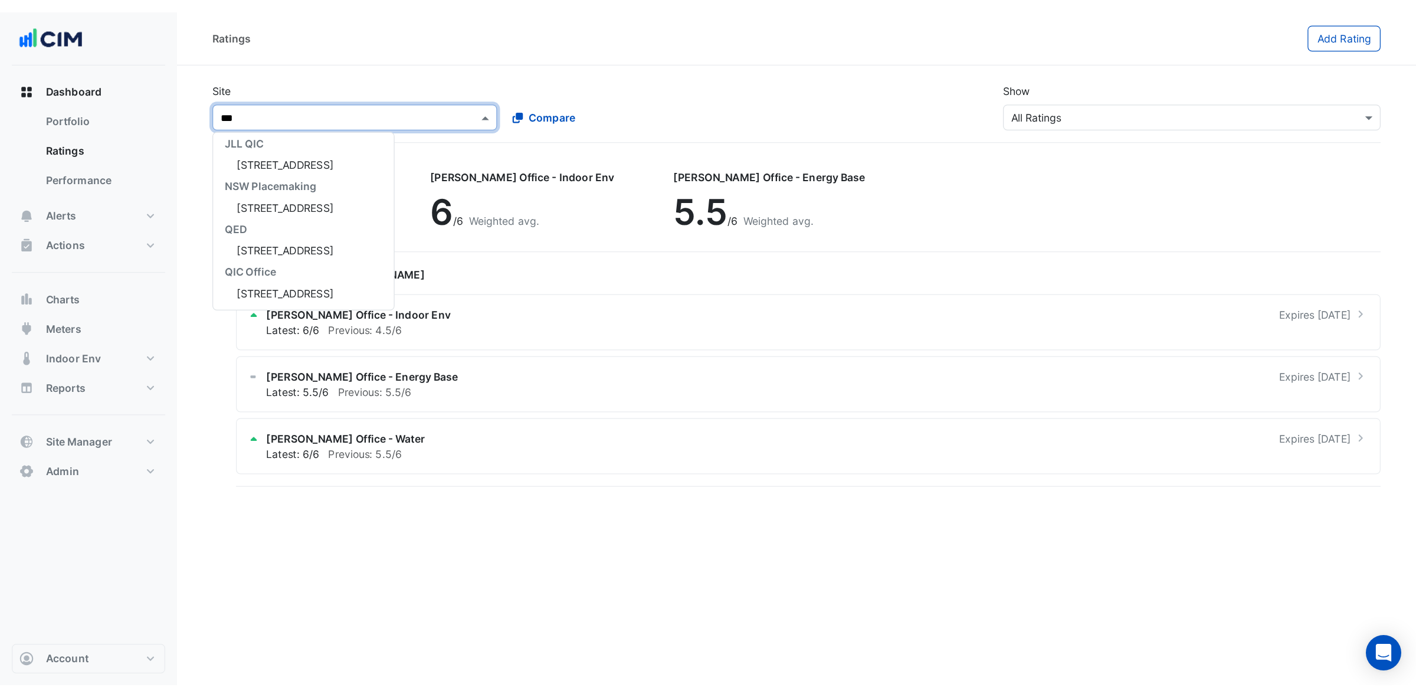
scroll to position [0, 0]
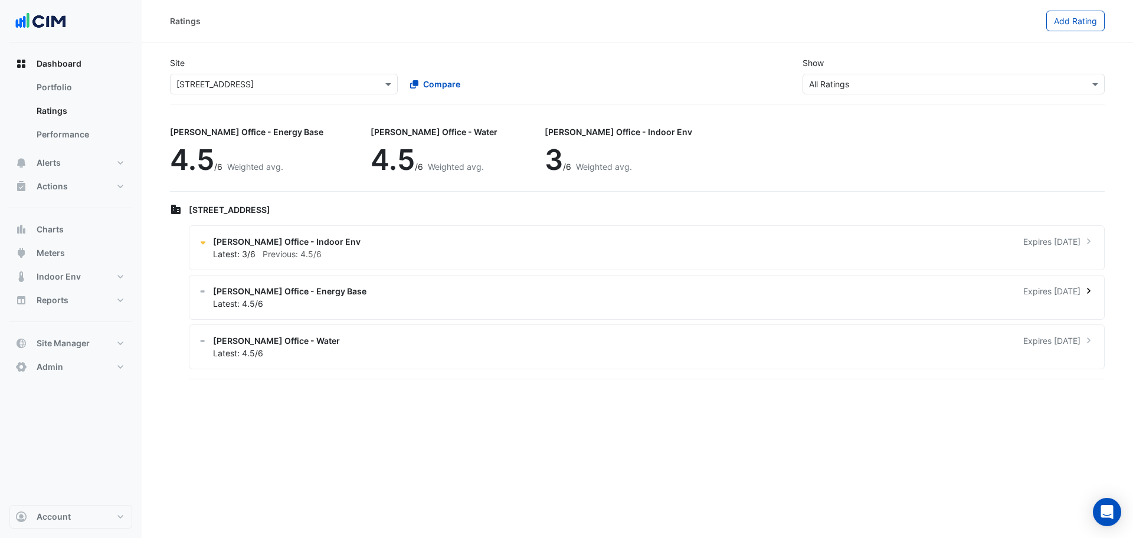
click at [543, 285] on div "NABERS Office - Energy Base Expires in 8 months" at bounding box center [653, 291] width 881 height 12
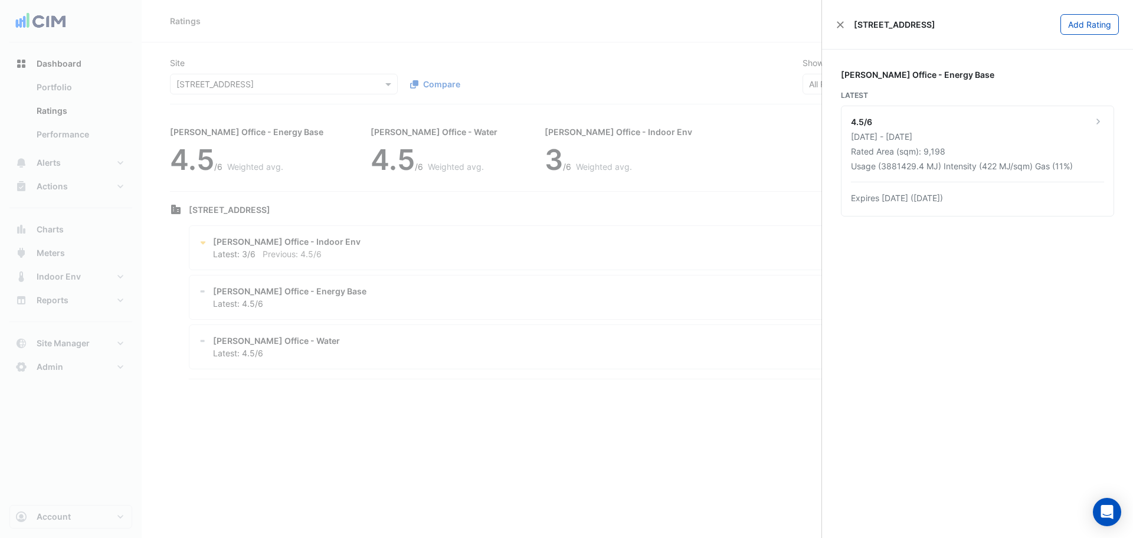
click at [517, 379] on ngb-offcanvas-backdrop at bounding box center [566, 269] width 1133 height 538
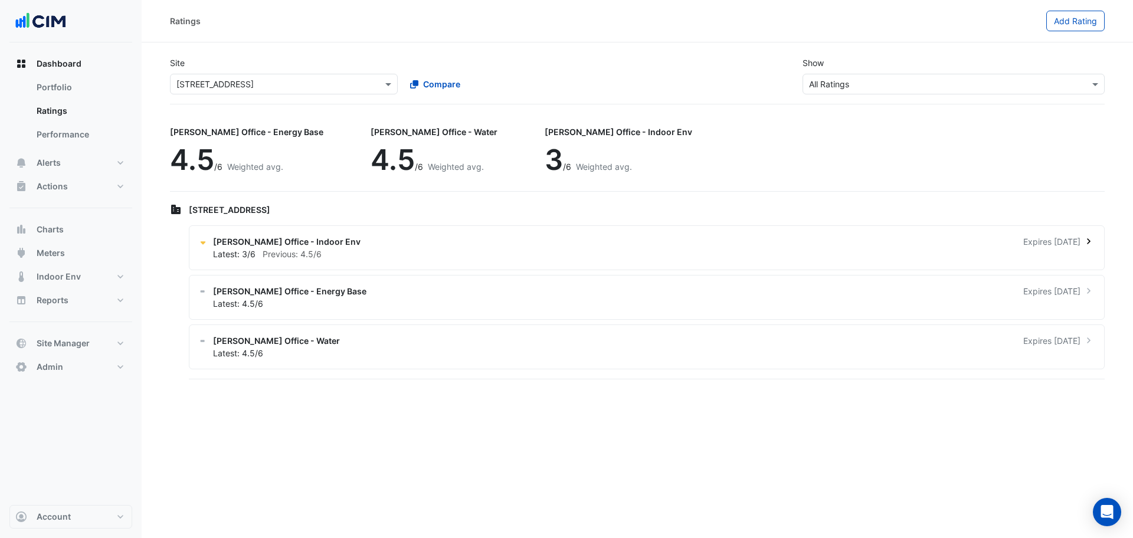
click at [445, 253] on div "Latest: 3/6 Previous: 4.5/6" at bounding box center [653, 254] width 881 height 12
click at [602, 36] on ngb-offcanvas-backdrop at bounding box center [566, 269] width 1133 height 538
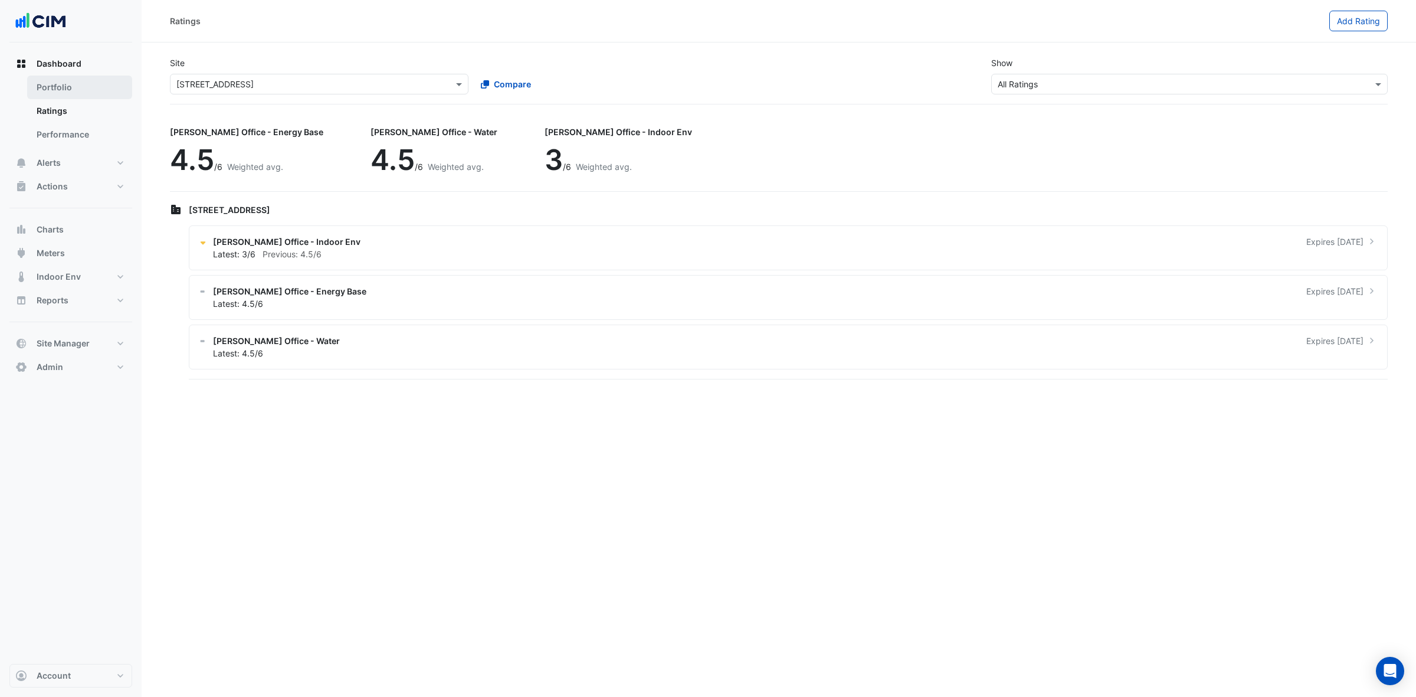
click at [98, 90] on link "Portfolio" at bounding box center [79, 88] width 105 height 24
select select "***"
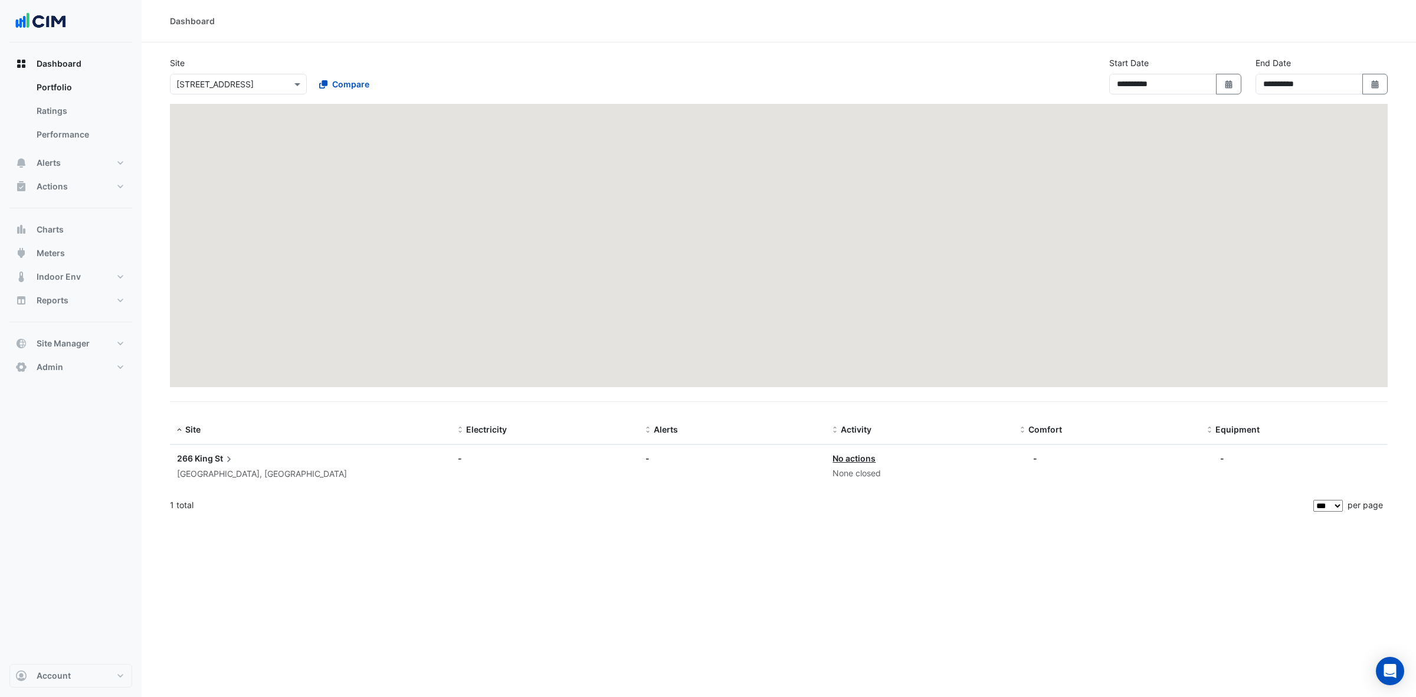
click at [241, 87] on input "text" at bounding box center [226, 84] width 100 height 12
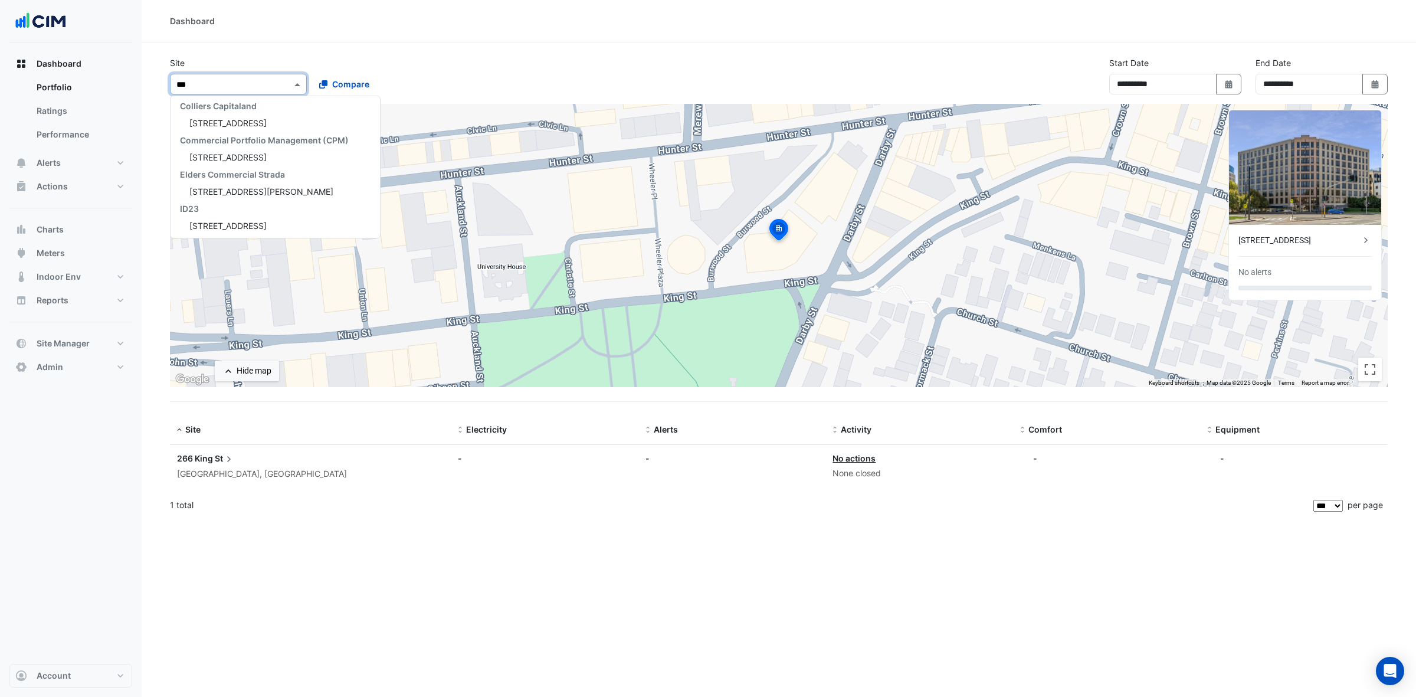
scroll to position [73, 0]
type input "*****"
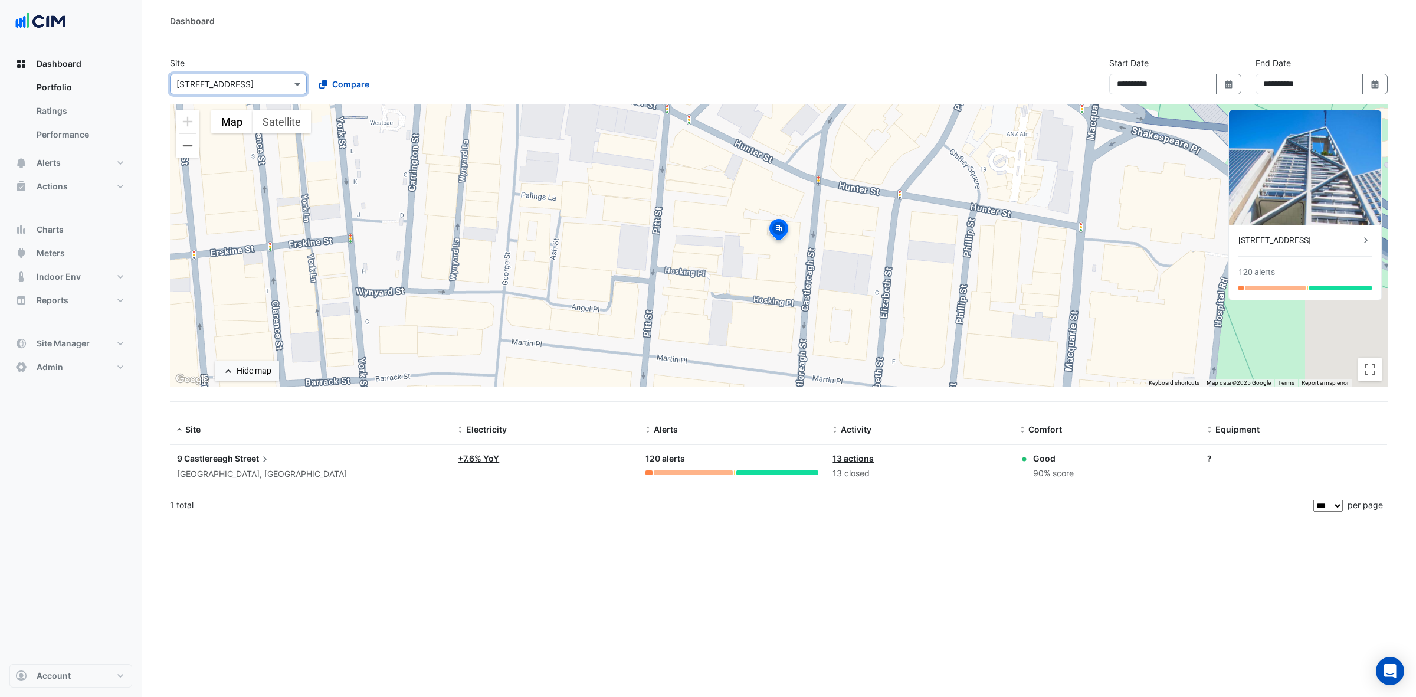
click at [230, 458] on span "9 Castlereagh" at bounding box center [205, 458] width 56 height 10
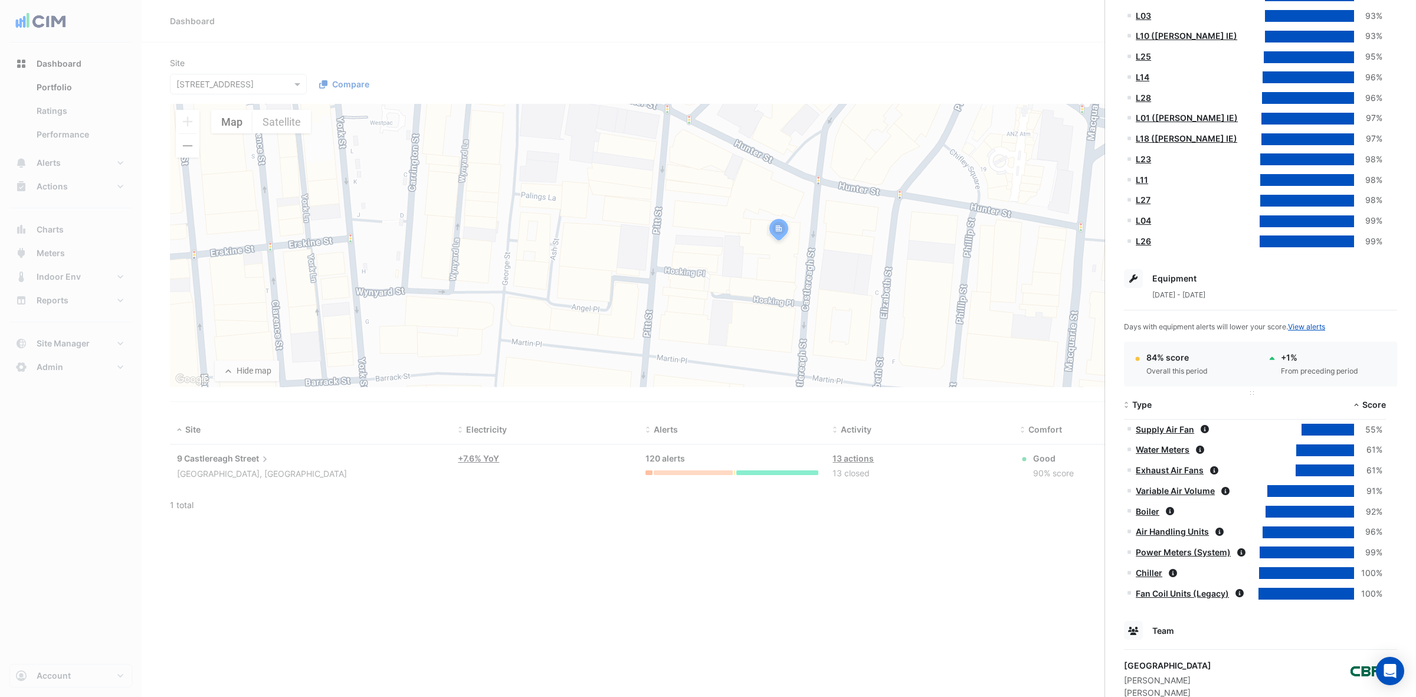
scroll to position [877, 0]
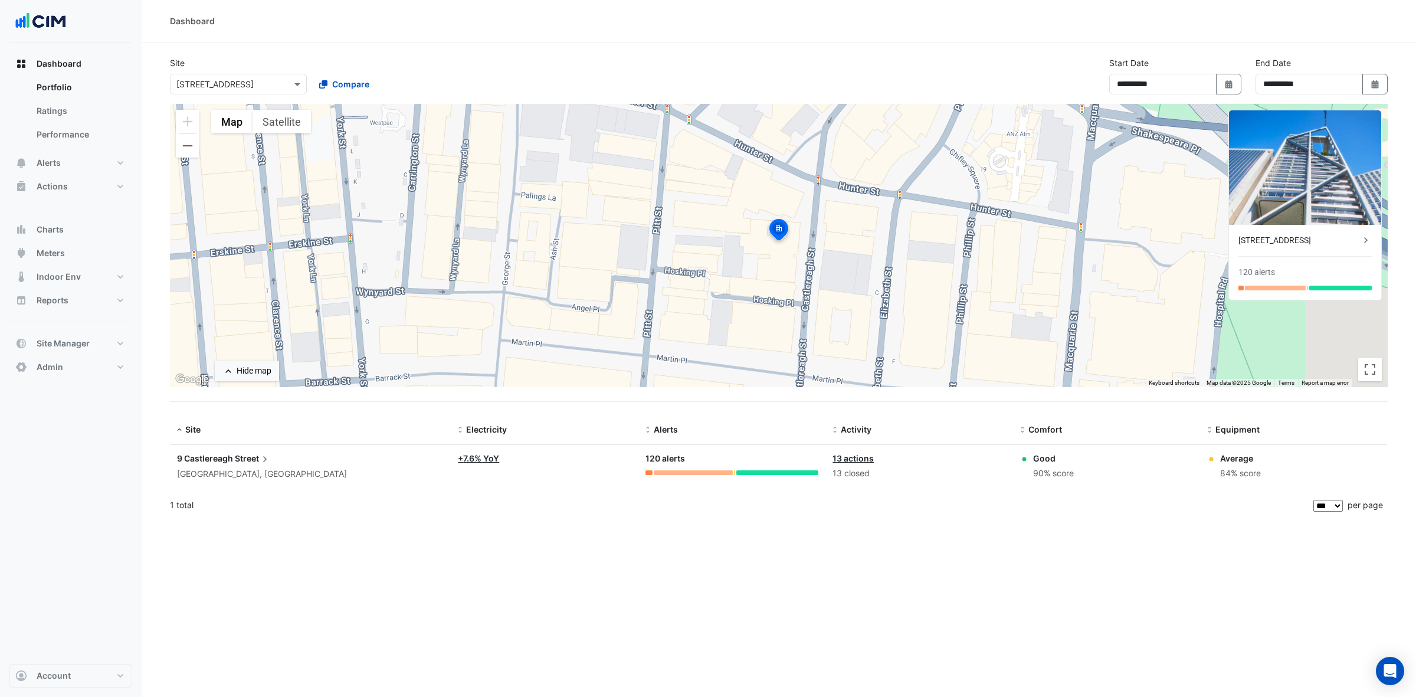
click at [99, 77] on ngb-offcanvas-backdrop at bounding box center [708, 348] width 1416 height 697
click at [69, 111] on link "Ratings" at bounding box center [79, 111] width 105 height 24
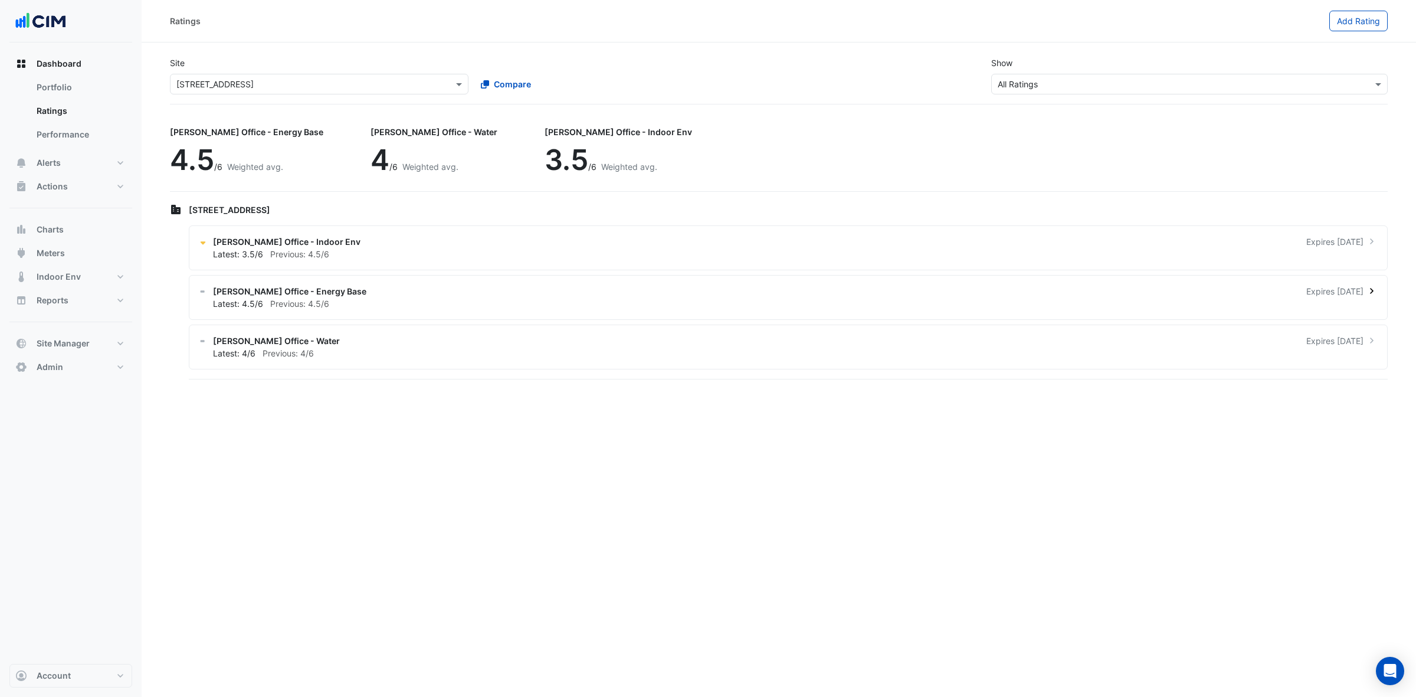
click at [579, 296] on div "NABERS Office - Energy Base Expires in 3 months" at bounding box center [795, 291] width 1165 height 12
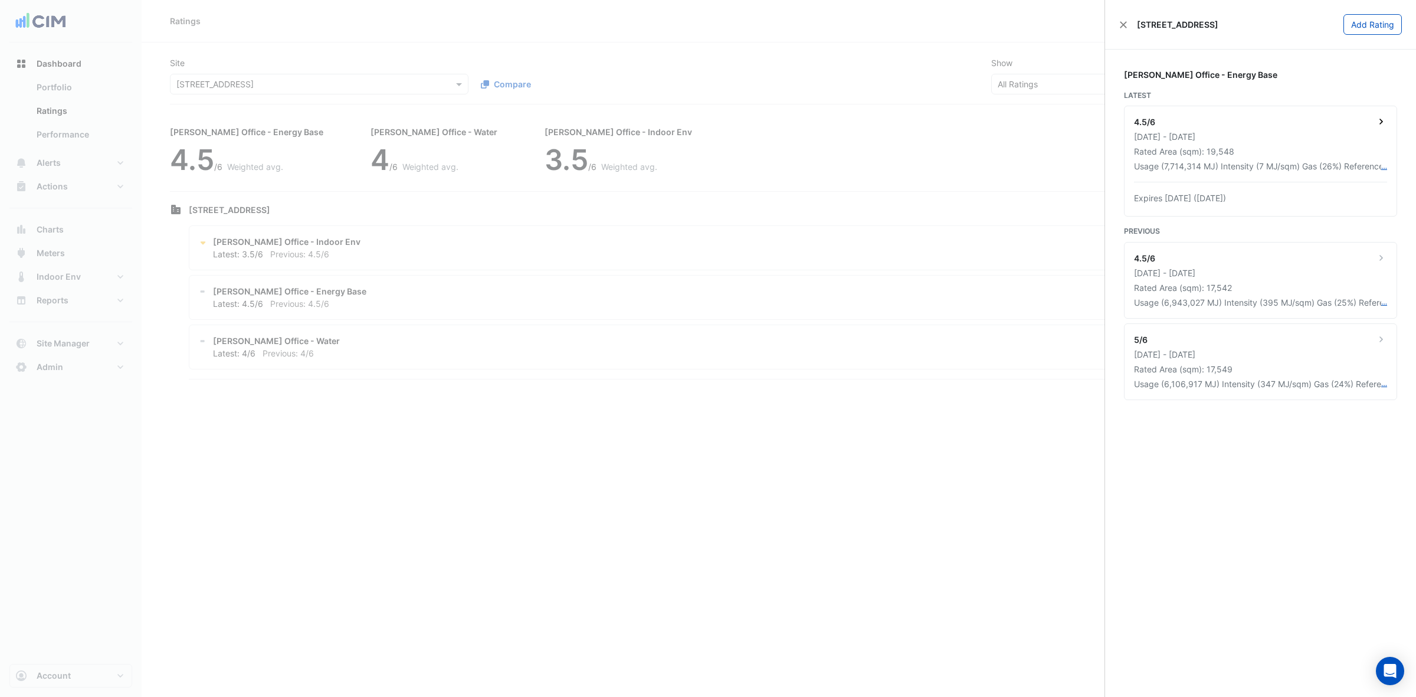
click at [1205, 146] on div "Rated Area (sqm): 19,548" at bounding box center [1260, 151] width 253 height 12
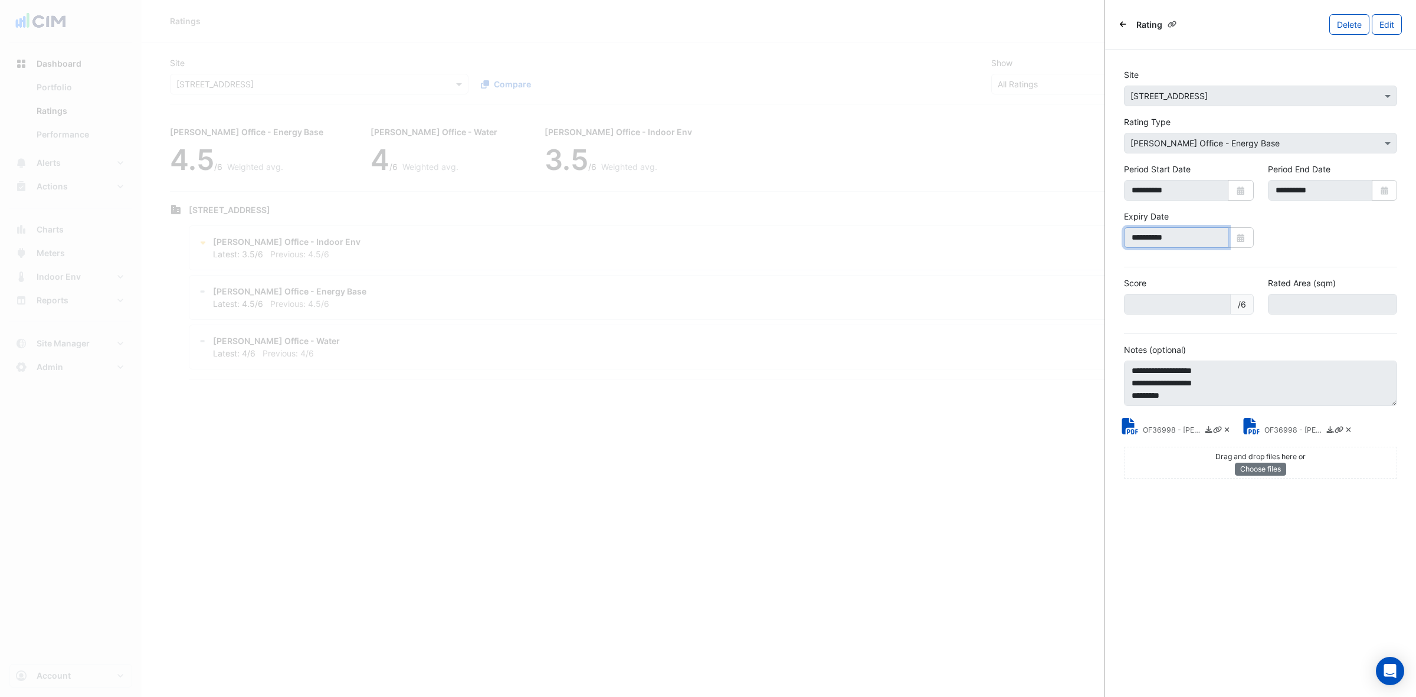
drag, startPoint x: 1188, startPoint y: 237, endPoint x: 1107, endPoint y: 246, distance: 81.3
click at [1107, 246] on div "**********" at bounding box center [1260, 274] width 311 height 448
click at [532, 396] on ngb-offcanvas-backdrop at bounding box center [708, 348] width 1416 height 697
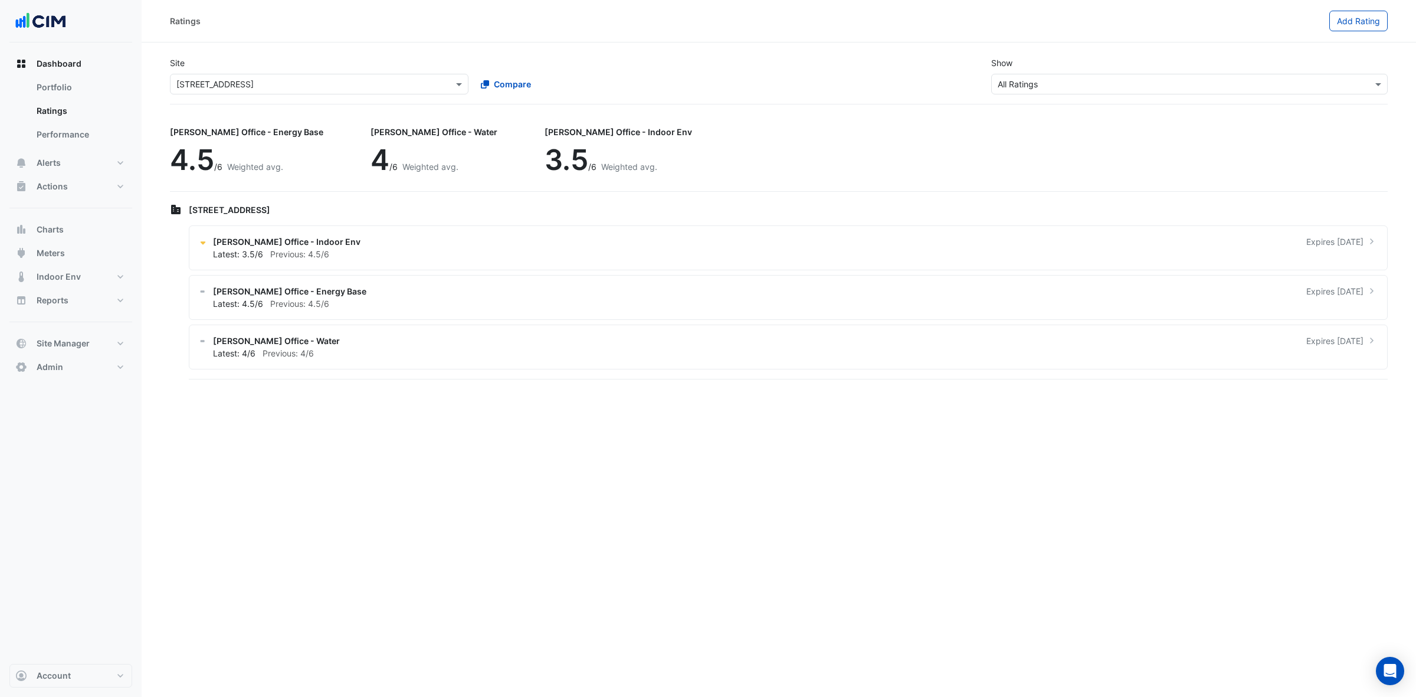
drag, startPoint x: 647, startPoint y: 305, endPoint x: 606, endPoint y: 303, distance: 40.8
click at [646, 305] on ngb-offcanvas-backdrop at bounding box center [708, 348] width 1416 height 697
click at [352, 253] on div "Latest: 3.5/6 Previous: 4.5/6" at bounding box center [795, 254] width 1165 height 12
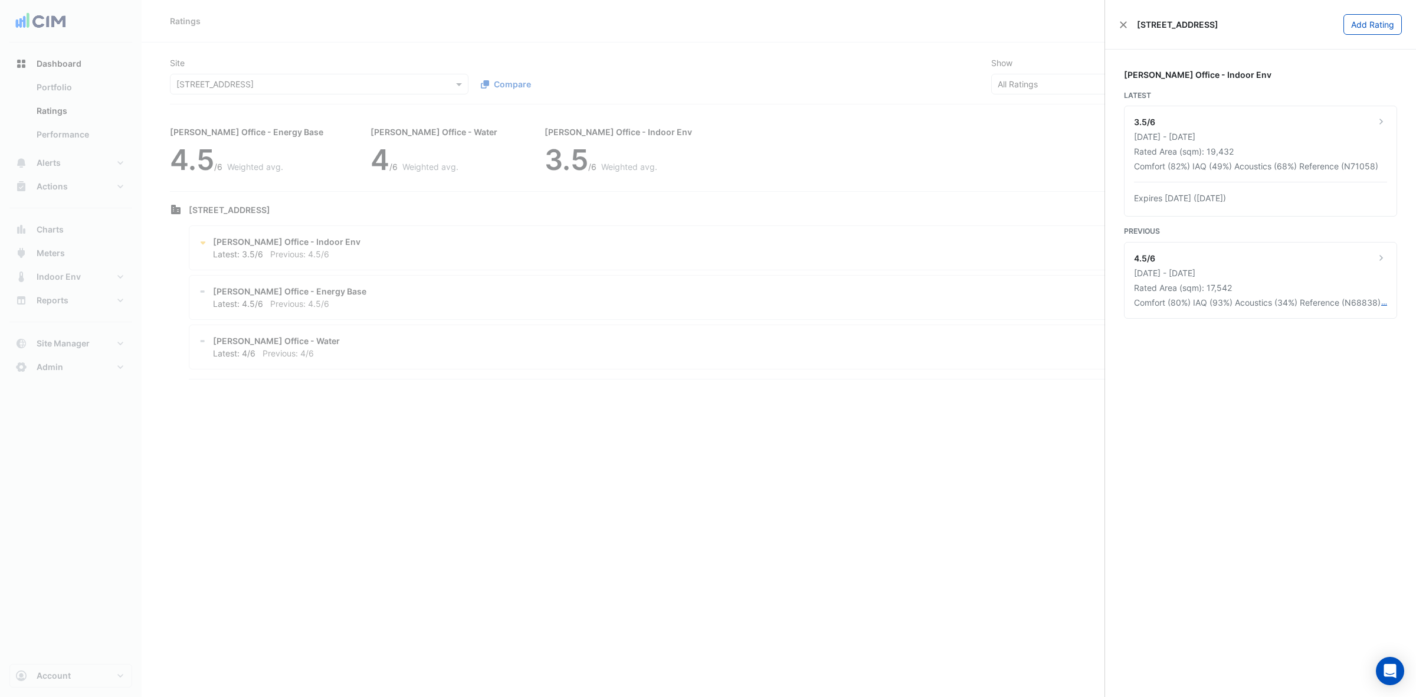
click at [444, 242] on ngb-offcanvas-backdrop at bounding box center [708, 348] width 1416 height 697
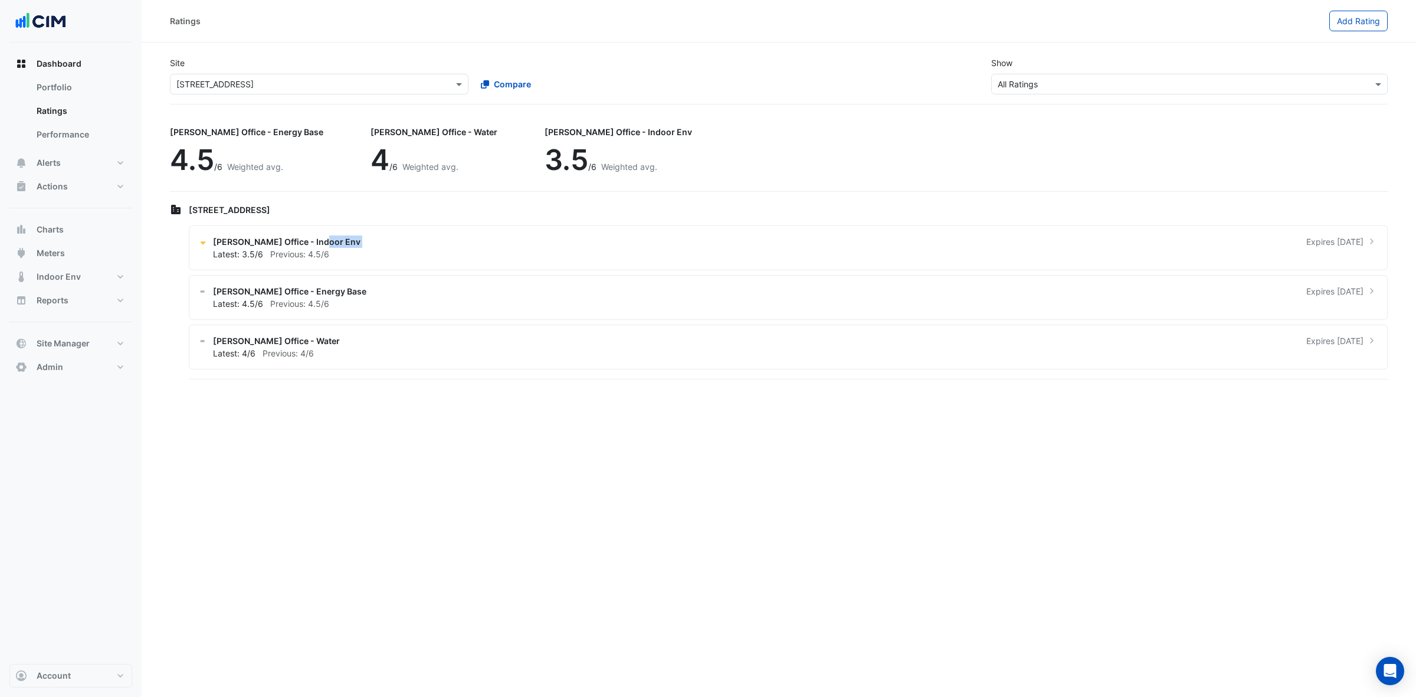
click at [444, 242] on div "NABERS Office - Indoor Env Expires in 9 months" at bounding box center [795, 241] width 1165 height 12
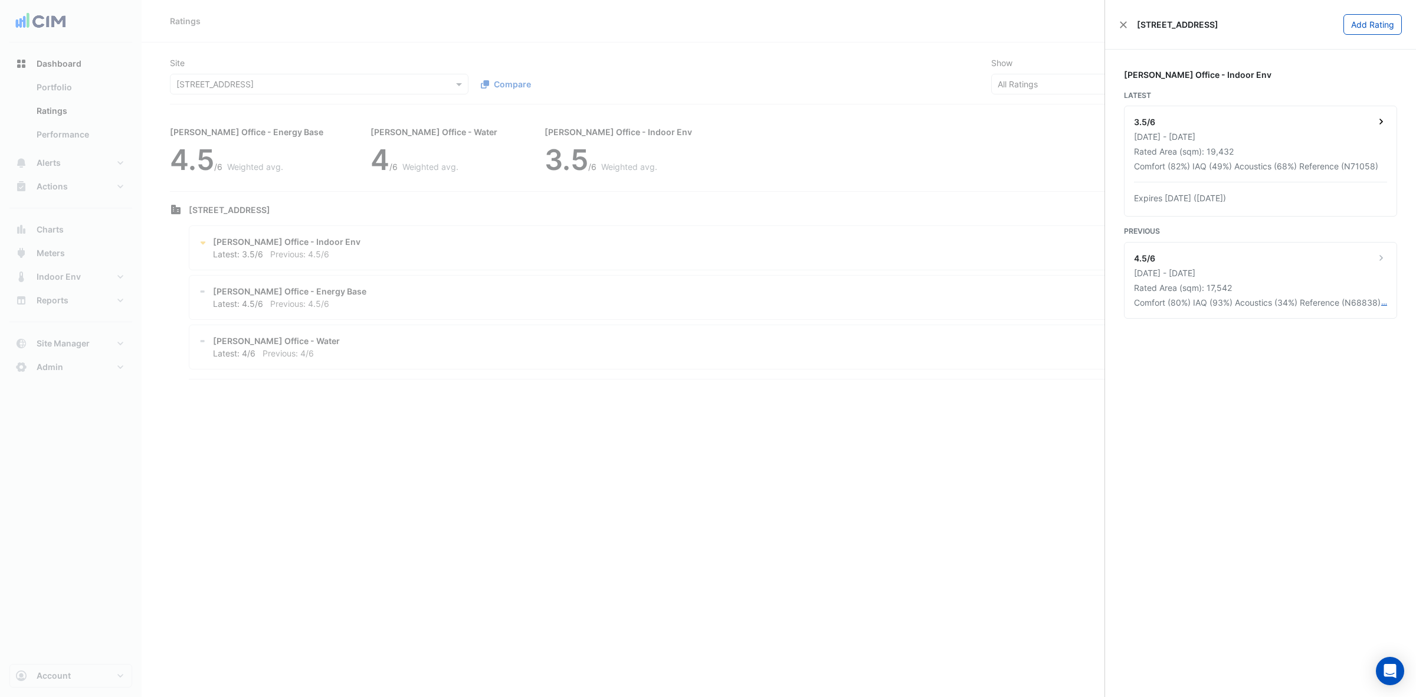
click at [1264, 184] on div "3.5/6 10 May 2024 - 09 May 2025 Rated Area (sqm): 19,432 Comfort (82%) IAQ (49%…" at bounding box center [1260, 161] width 272 height 110
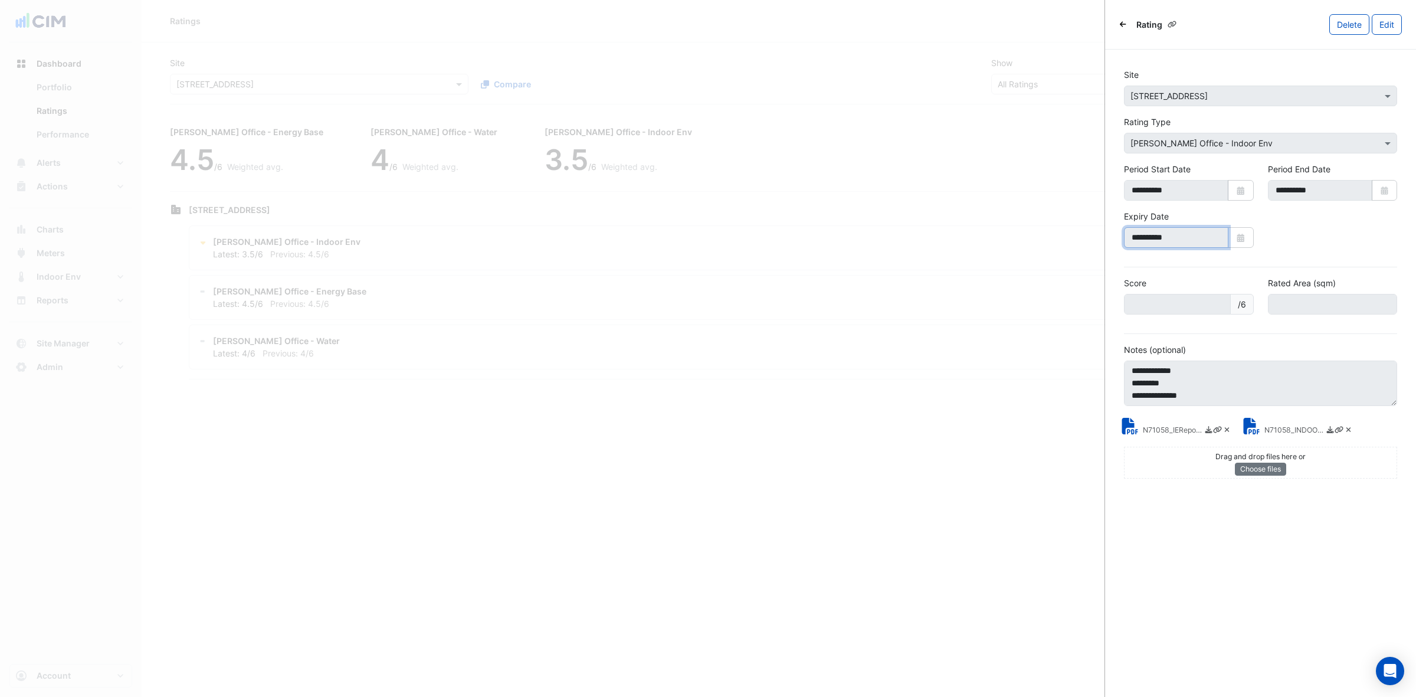
drag, startPoint x: 1201, startPoint y: 244, endPoint x: 1124, endPoint y: 244, distance: 77.3
click at [1124, 244] on input "**********" at bounding box center [1176, 237] width 104 height 21
click at [402, 207] on ngb-offcanvas-backdrop at bounding box center [708, 348] width 1416 height 697
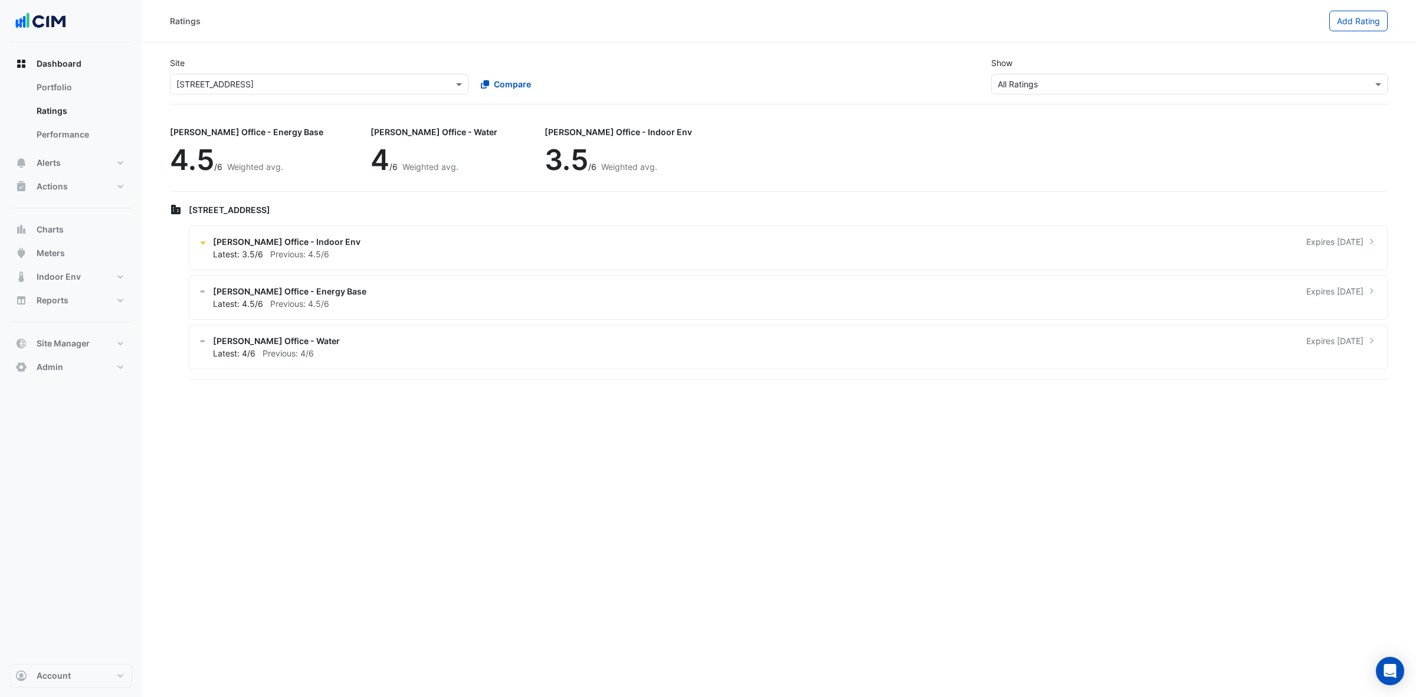
drag, startPoint x: 231, startPoint y: 54, endPoint x: 234, endPoint y: 96, distance: 42.0
click at [231, 57] on ngb-offcanvas-backdrop at bounding box center [708, 348] width 1416 height 697
click at [234, 96] on div "Site Select a Site × 9 Castlereagh Street Compare Show Sustainability Rating Ty…" at bounding box center [779, 75] width 1232 height 57
click at [237, 89] on input "text" at bounding box center [307, 84] width 262 height 12
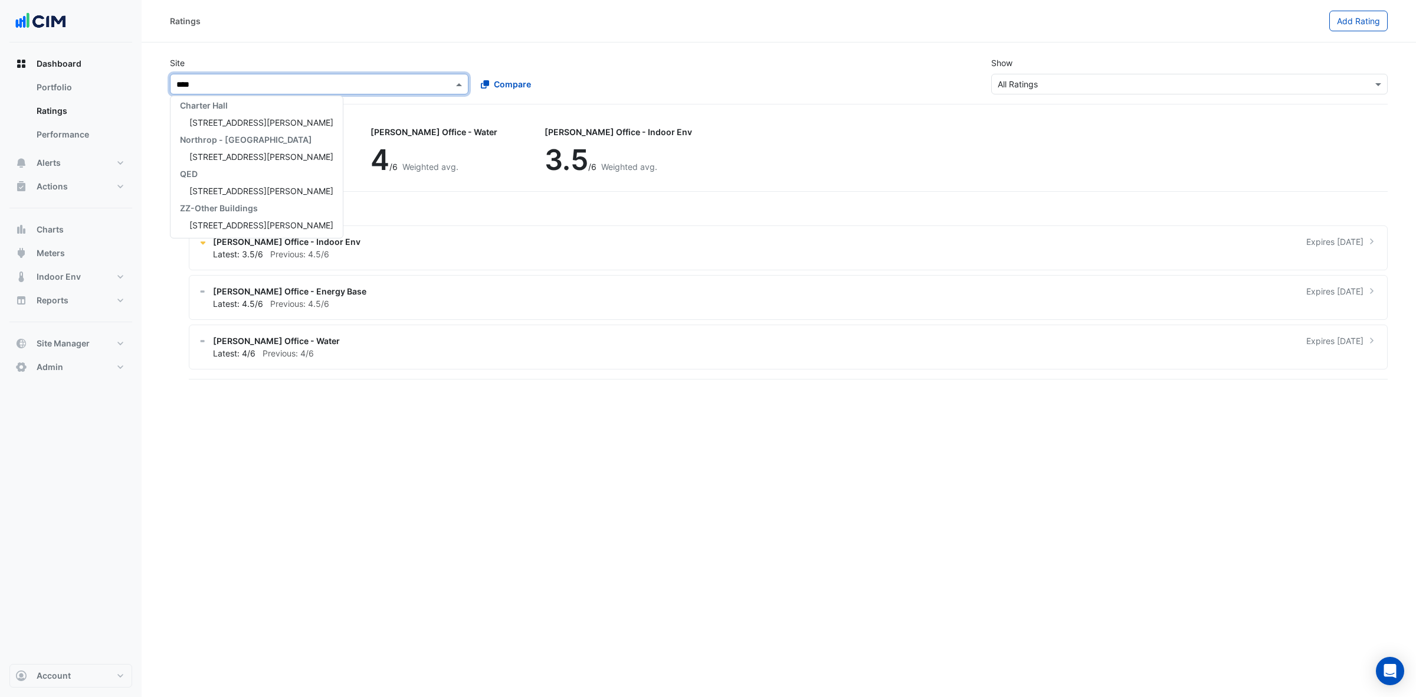
type input "*****"
click at [235, 126] on span "231 Elizabeth St" at bounding box center [261, 122] width 144 height 10
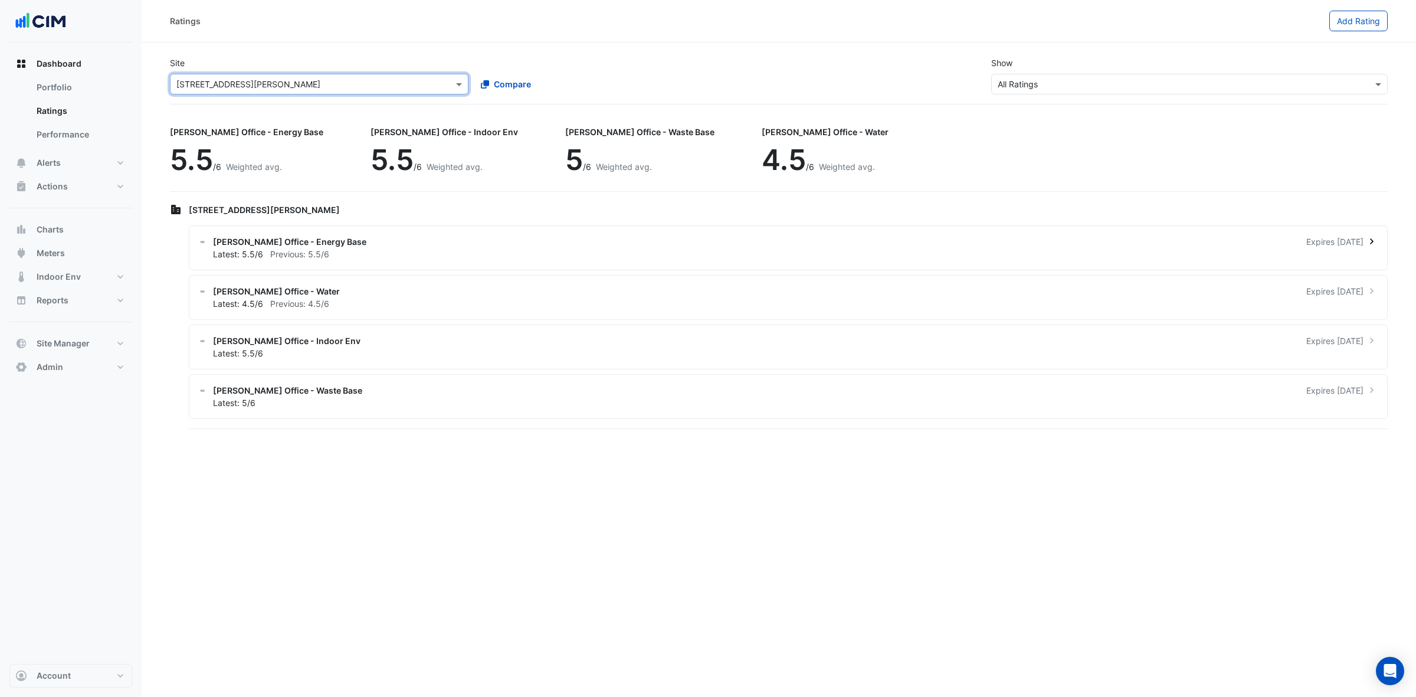
click at [449, 257] on div "Latest: 5.5/6 Previous: 5.5/6" at bounding box center [795, 254] width 1165 height 12
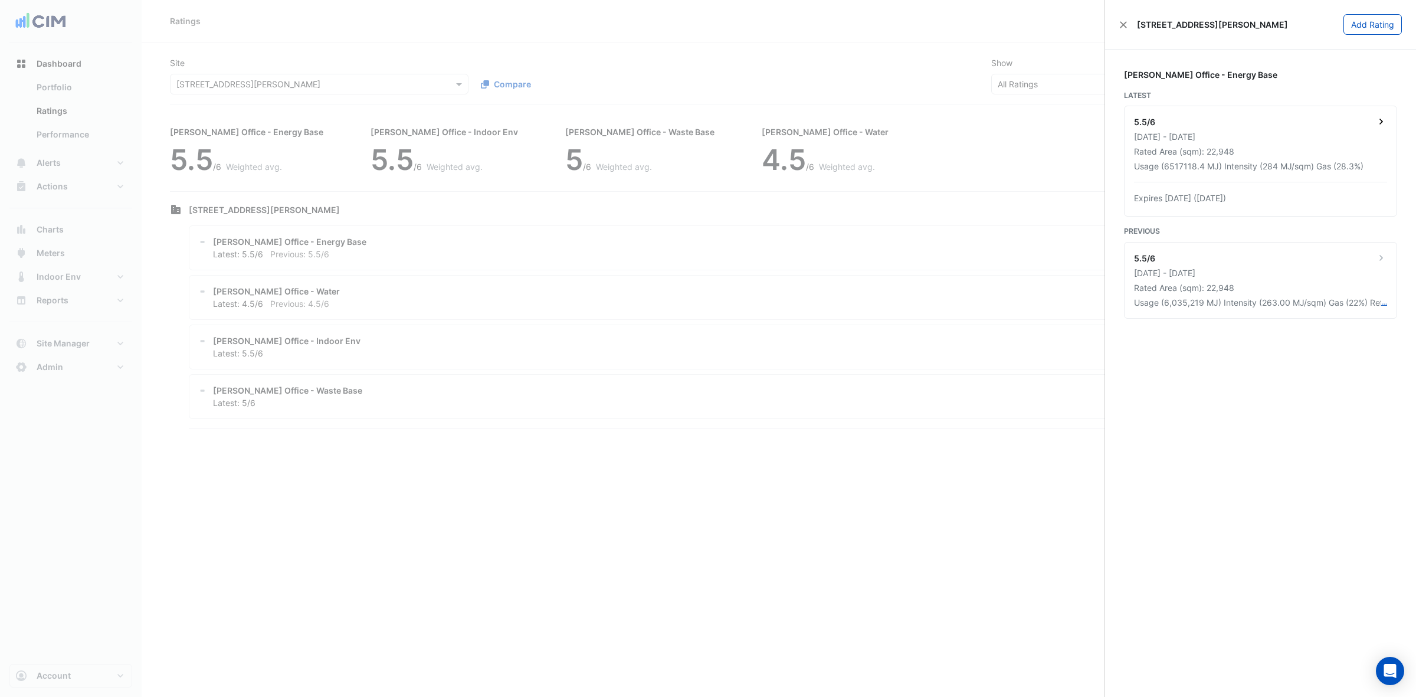
click at [1210, 201] on div "Expires in 9 months (30 Jun 2026)" at bounding box center [1260, 198] width 253 height 12
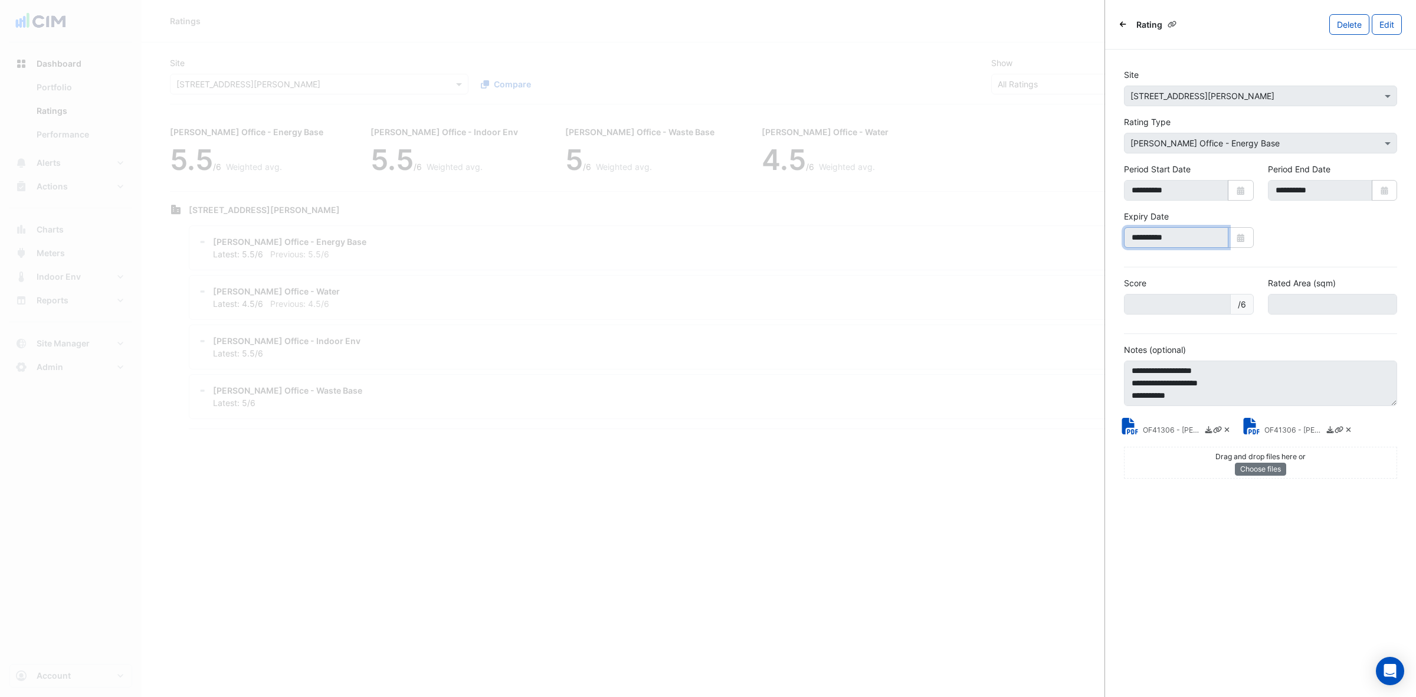
drag, startPoint x: 1198, startPoint y: 243, endPoint x: 1130, endPoint y: 242, distance: 67.8
click at [1130, 242] on input "**********" at bounding box center [1176, 237] width 104 height 21
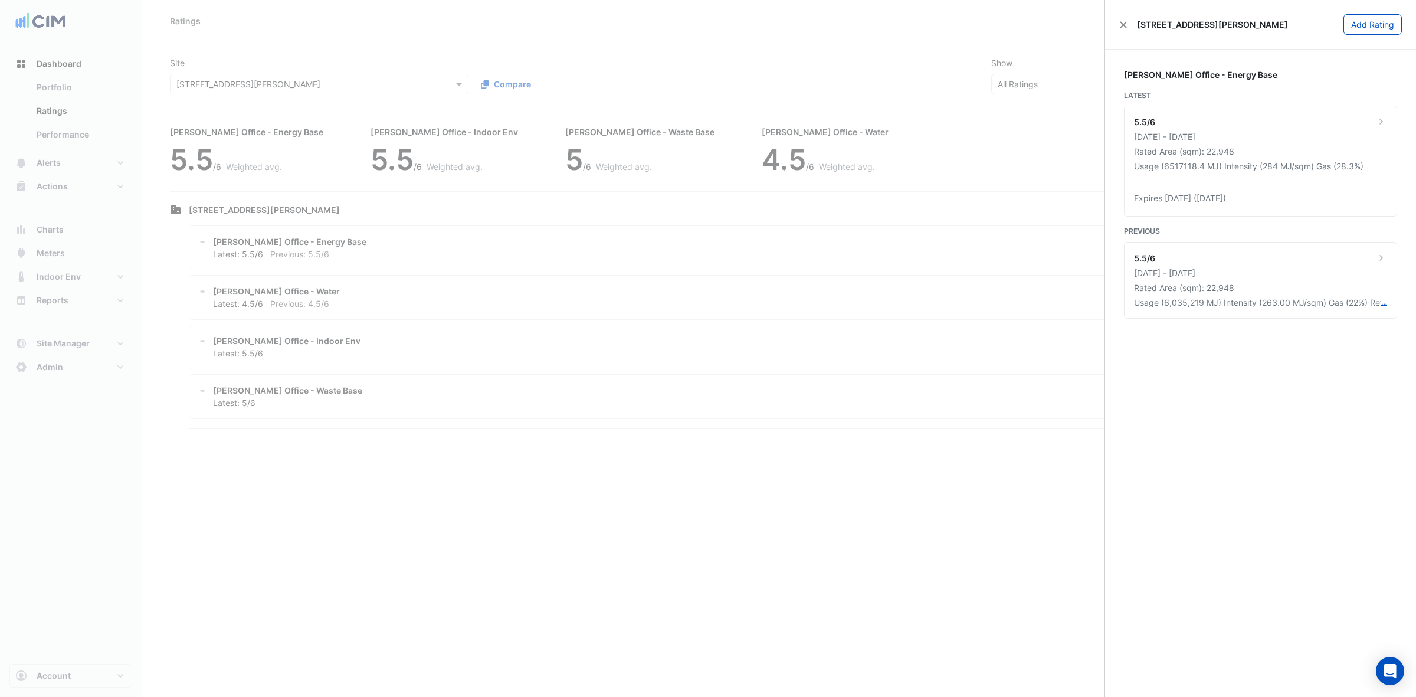
click at [379, 276] on ngb-offcanvas-backdrop at bounding box center [708, 348] width 1416 height 697
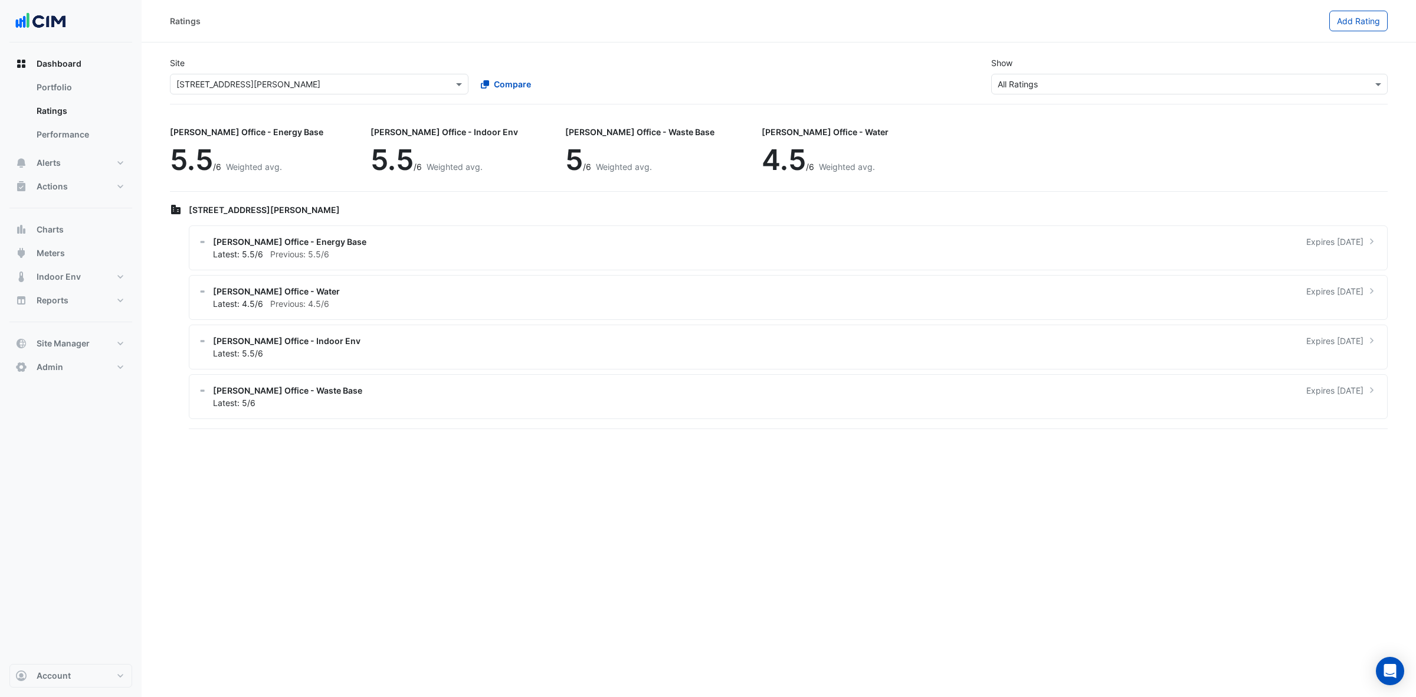
click at [401, 299] on ngb-offcanvas-backdrop at bounding box center [708, 348] width 1416 height 697
click at [402, 299] on div "Latest: 4.5/6 Previous: 4.5/6" at bounding box center [795, 303] width 1165 height 12
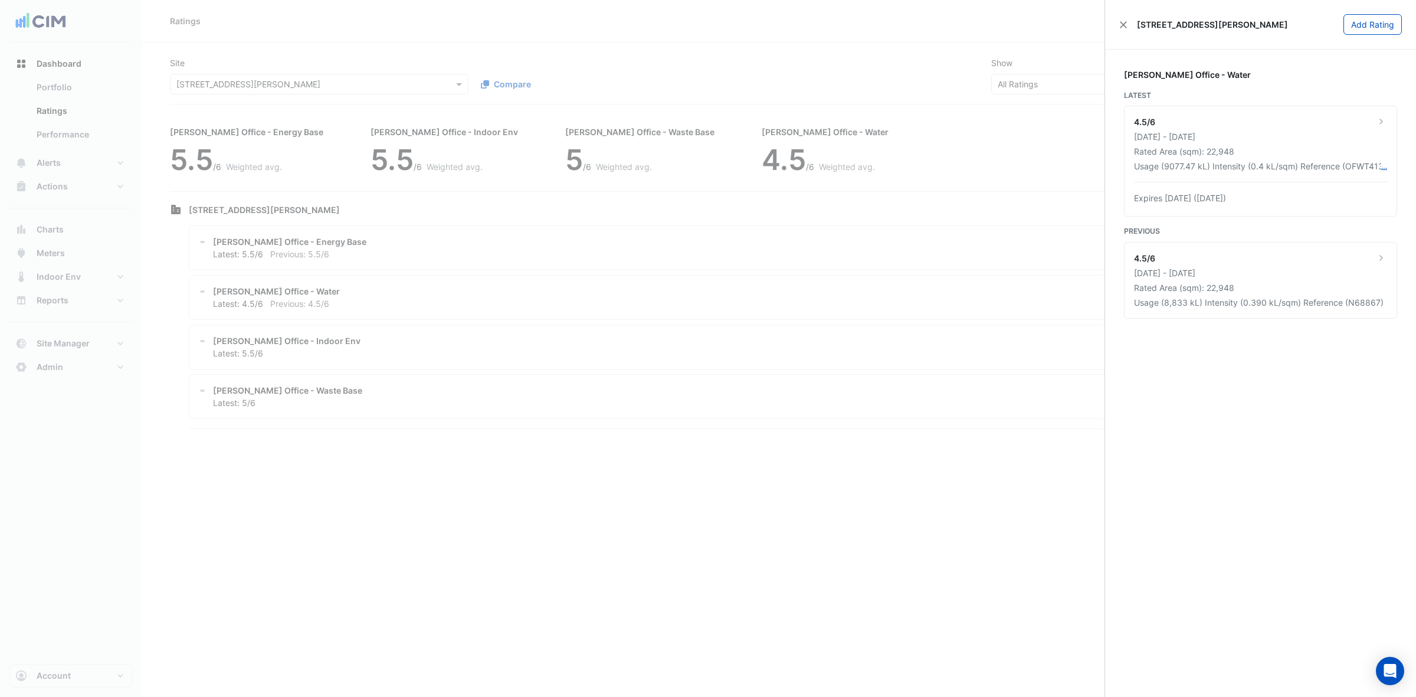
drag, startPoint x: 561, startPoint y: 331, endPoint x: 552, endPoint y: 322, distance: 12.9
click at [561, 331] on ngb-offcanvas-backdrop at bounding box center [708, 348] width 1416 height 697
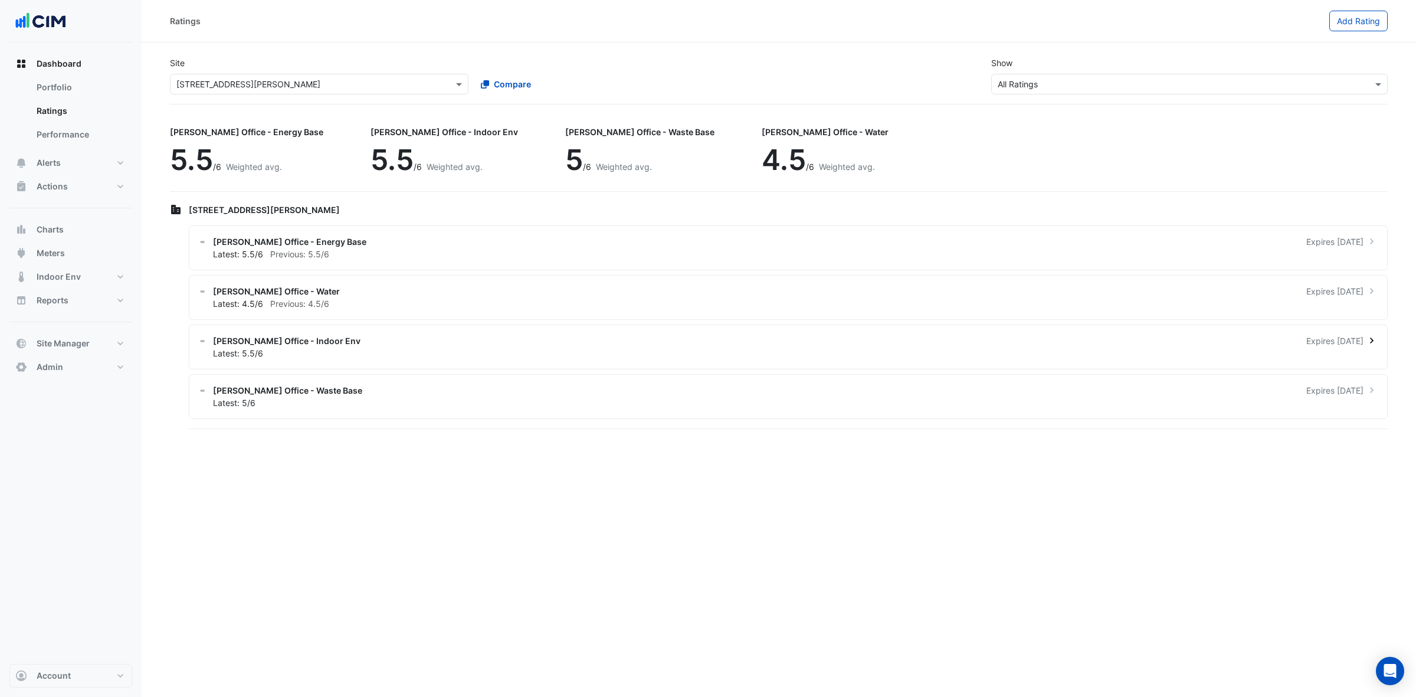
click at [504, 332] on div "NABERS Office - Indoor Env Expires in 9 months Latest: 5.5/6" at bounding box center [788, 346] width 1199 height 45
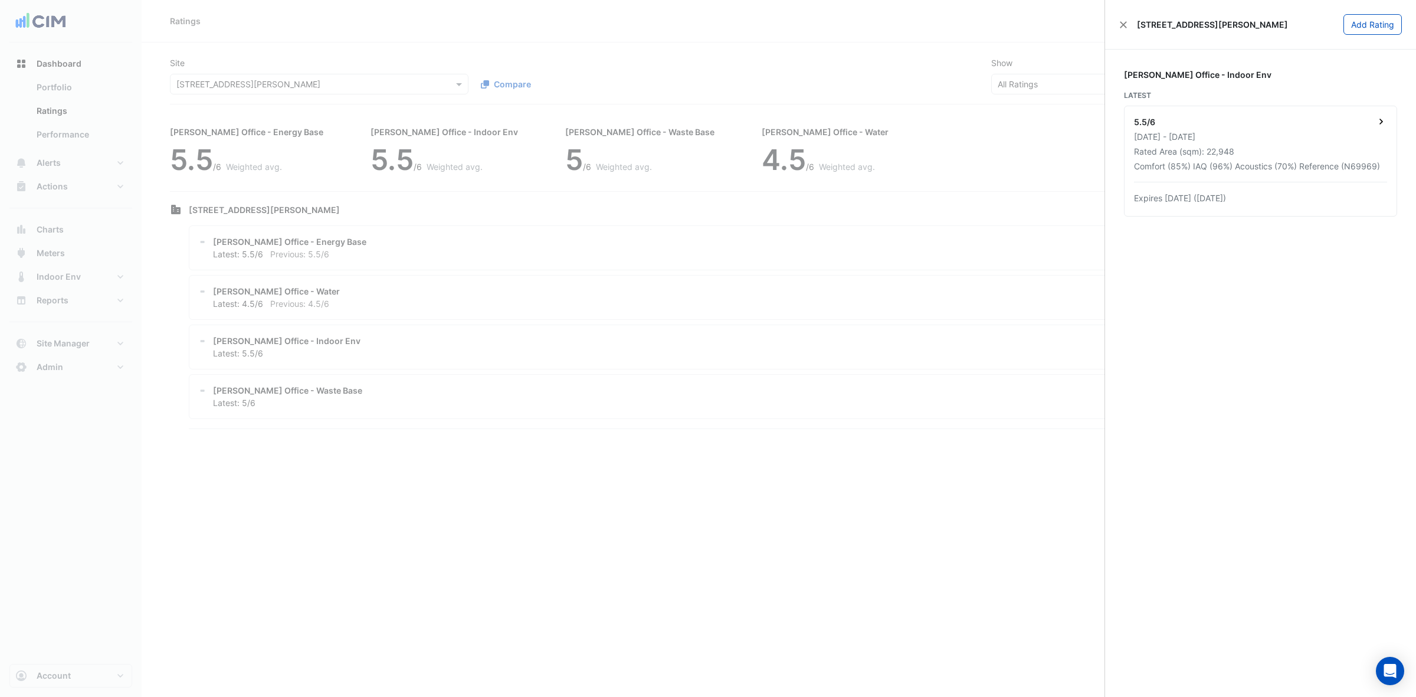
click at [1237, 185] on div "5.5/6 21 Mar 2024 - 20 Mar 2025 Rated Area (sqm): 22,948 Comfort (85%) IAQ (96%…" at bounding box center [1260, 161] width 272 height 110
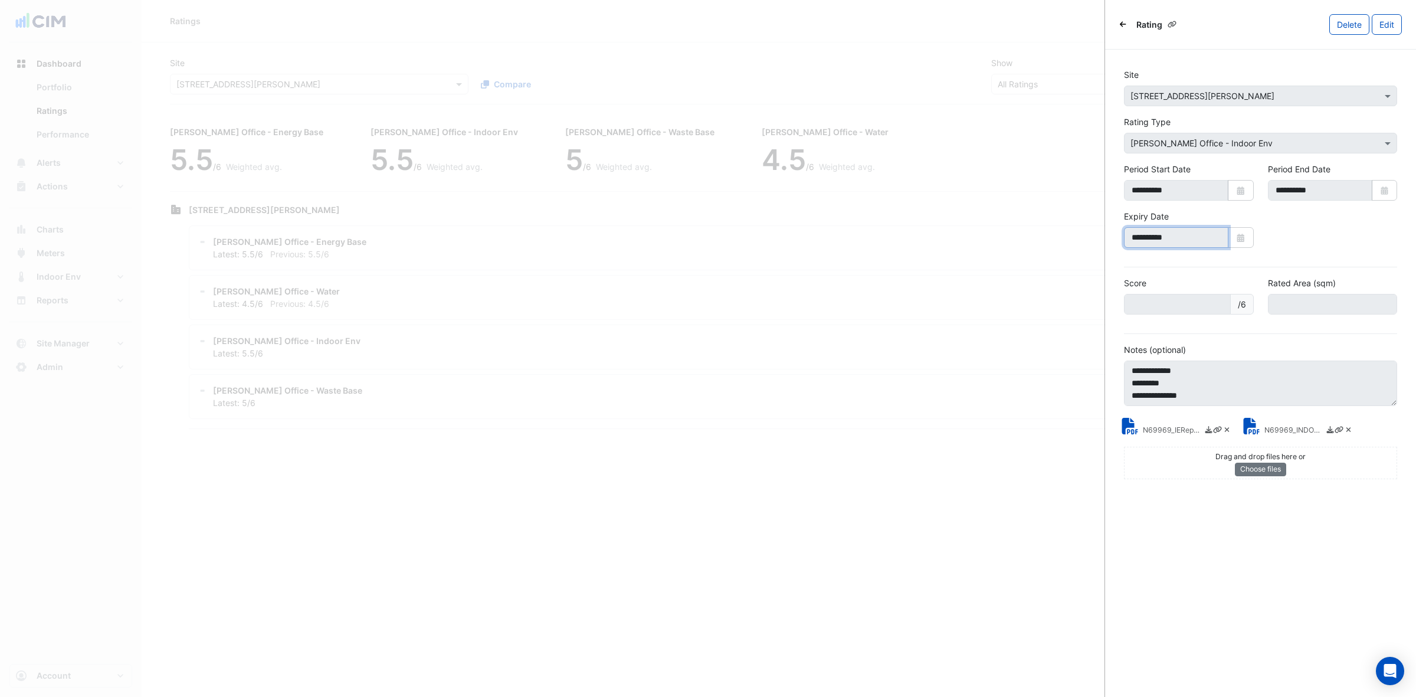
drag, startPoint x: 1211, startPoint y: 235, endPoint x: 1048, endPoint y: 242, distance: 162.4
click at [1044, 240] on body "Ratings Add Rating Site Select a Site × 231 Elizabeth St Compare Show Sustainab…" at bounding box center [708, 348] width 1416 height 697
click at [622, 287] on ngb-offcanvas-backdrop at bounding box center [708, 348] width 1416 height 697
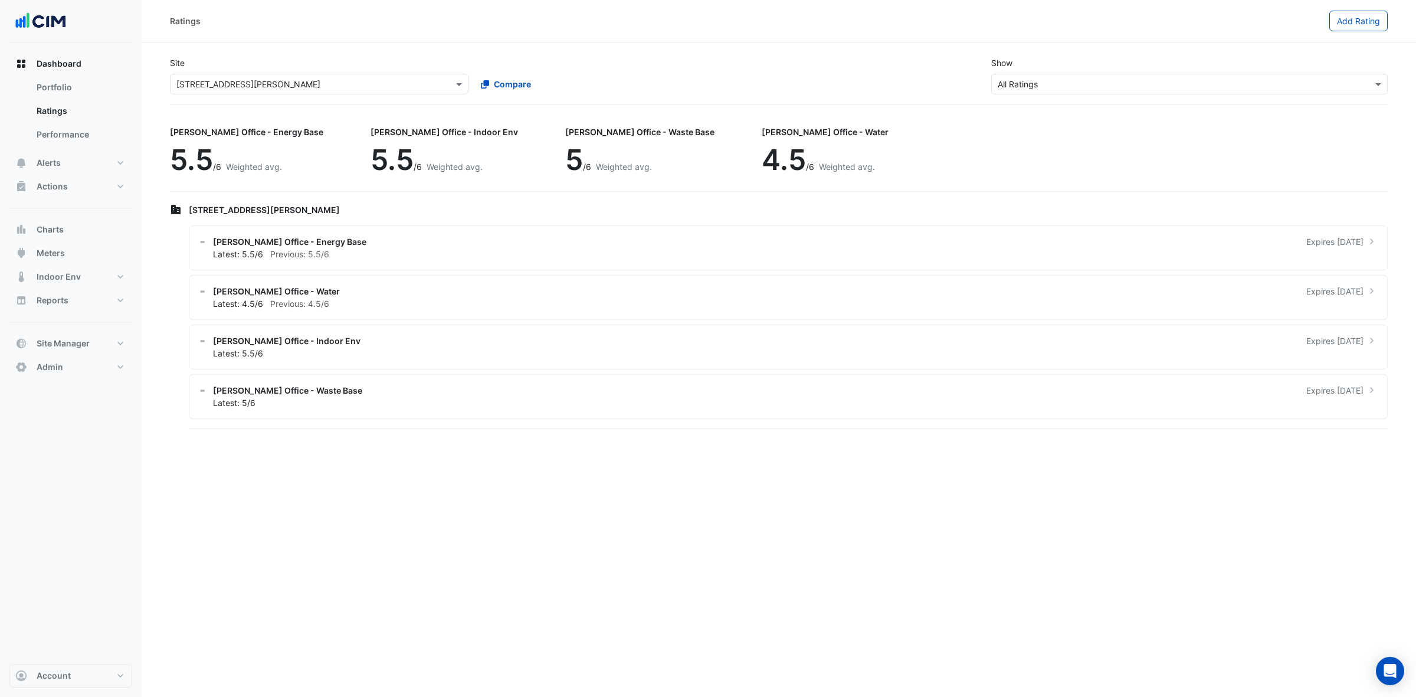
click at [723, 104] on ngb-offcanvas-backdrop at bounding box center [708, 348] width 1416 height 697
click at [268, 90] on div "Select a Site × 231 Elizabeth St" at bounding box center [311, 84] width 283 height 12
click at [276, 81] on input "******" at bounding box center [307, 84] width 262 height 12
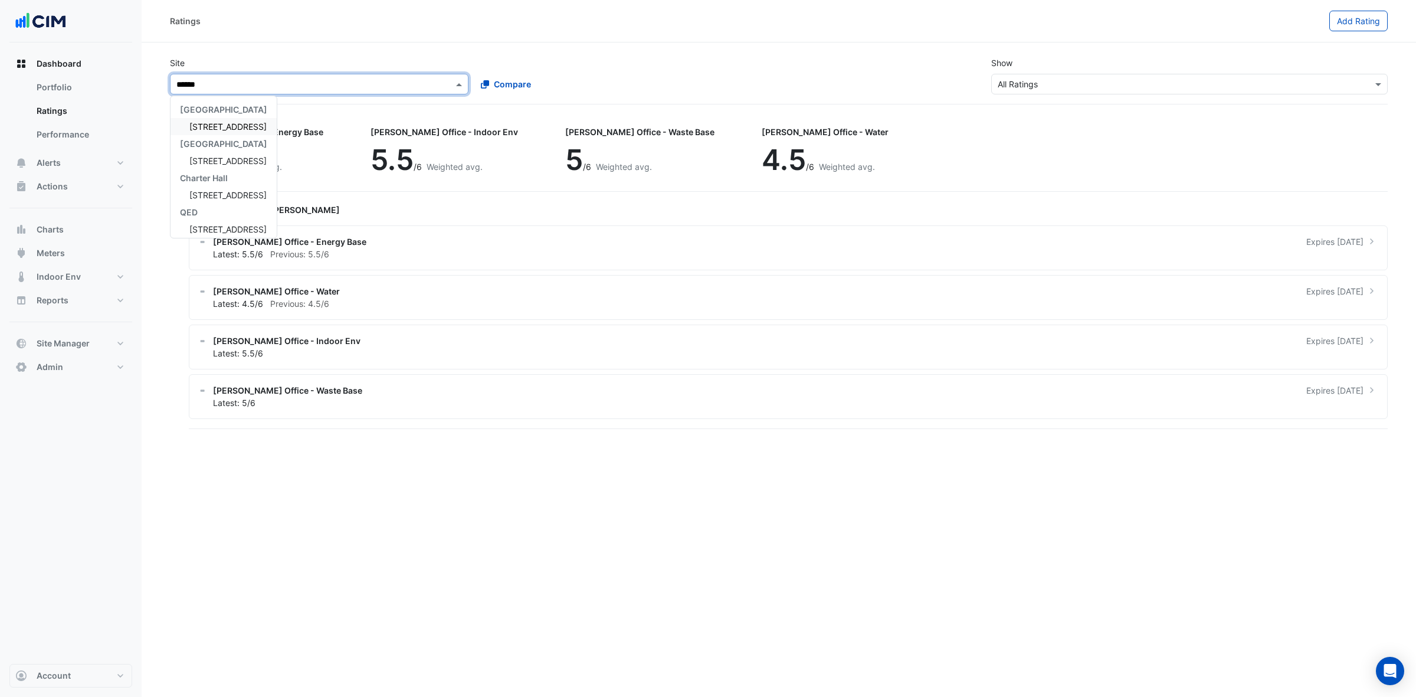
type input "*******"
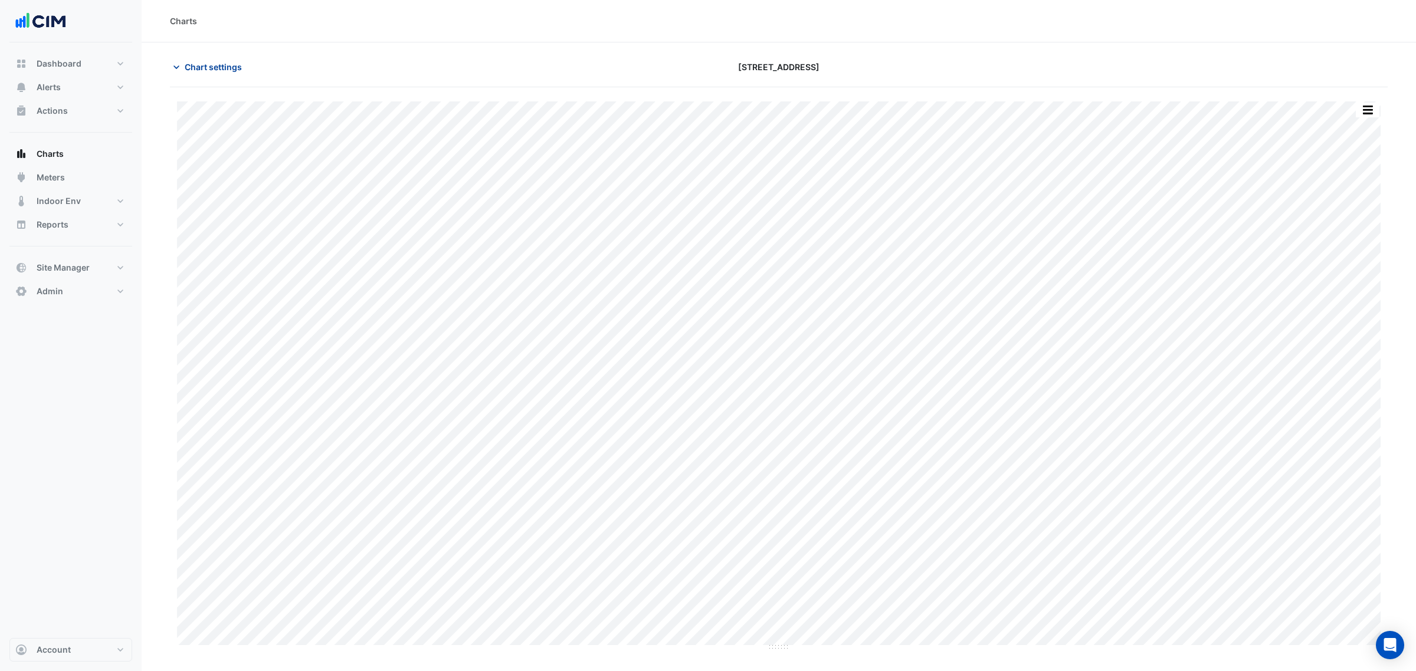
click at [219, 68] on span "Chart settings" at bounding box center [213, 67] width 57 height 12
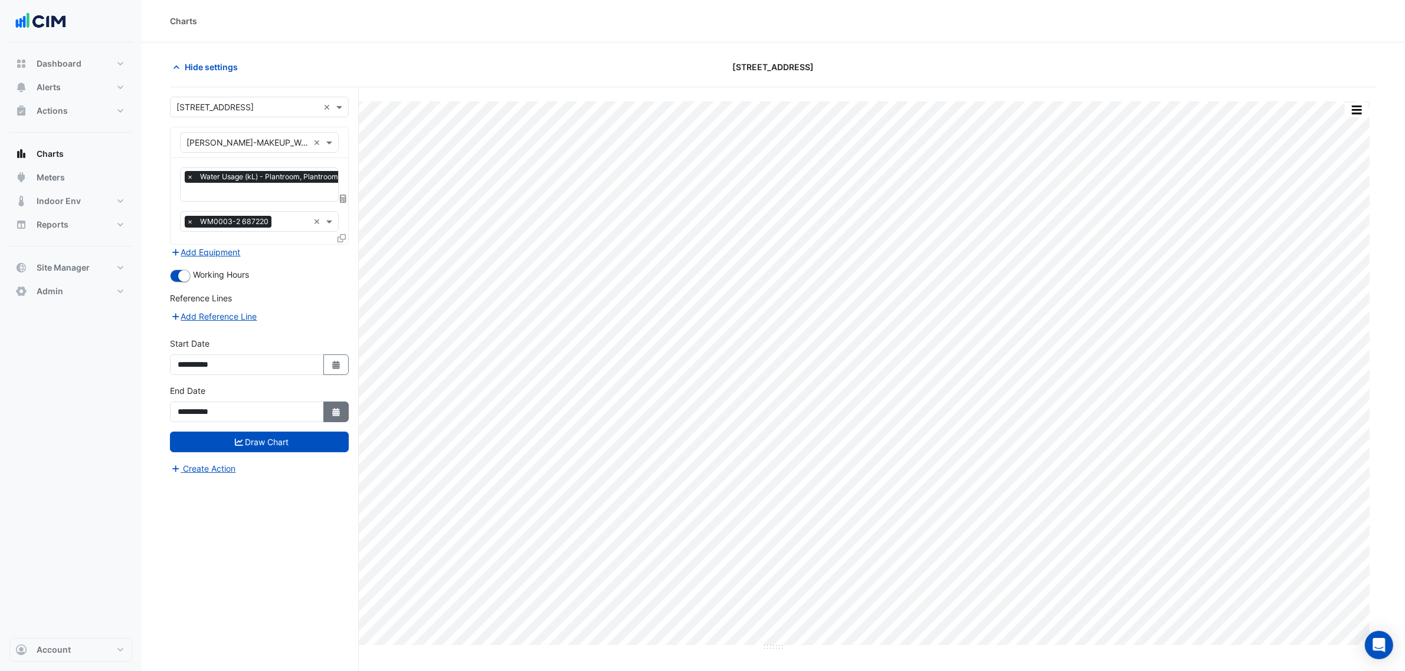
click at [343, 408] on button "Select Date" at bounding box center [336, 412] width 26 height 21
select select "*"
click at [221, 312] on div "10" at bounding box center [227, 312] width 19 height 19
type input "**********"
click at [264, 438] on button "Draw Chart" at bounding box center [259, 442] width 179 height 21
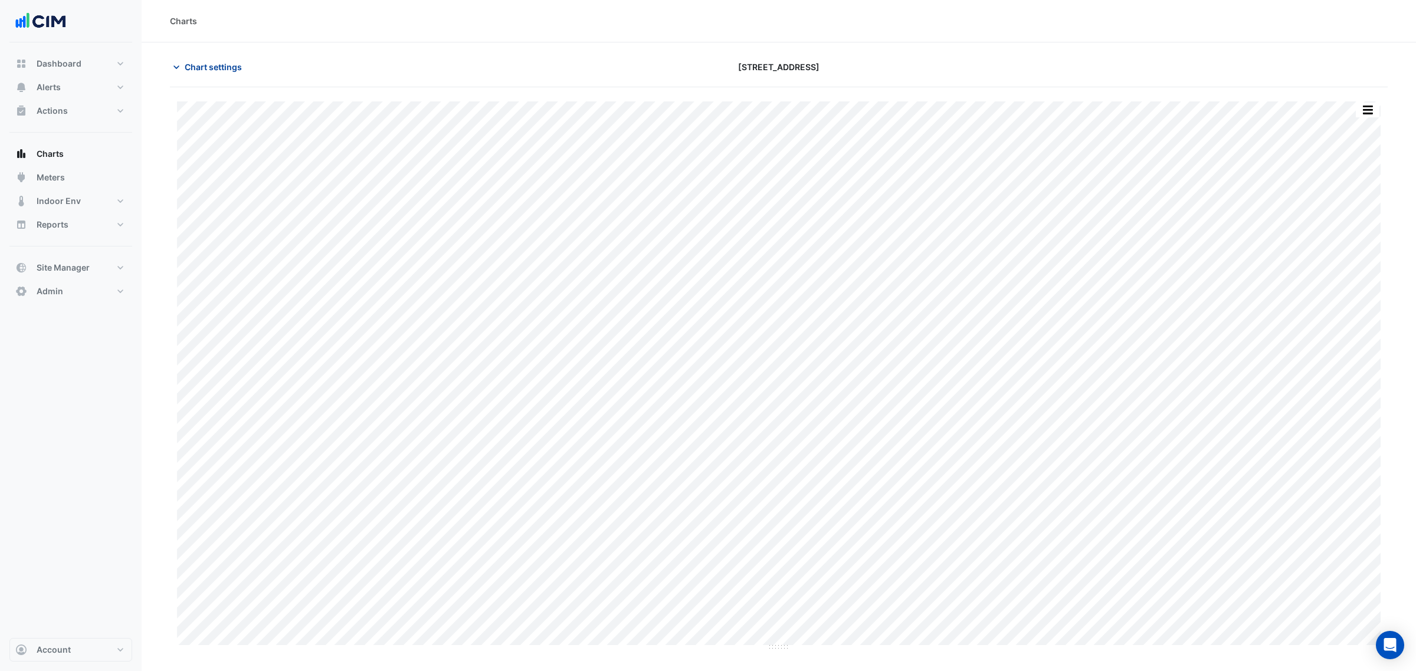
click at [210, 73] on span "Chart settings" at bounding box center [213, 67] width 57 height 12
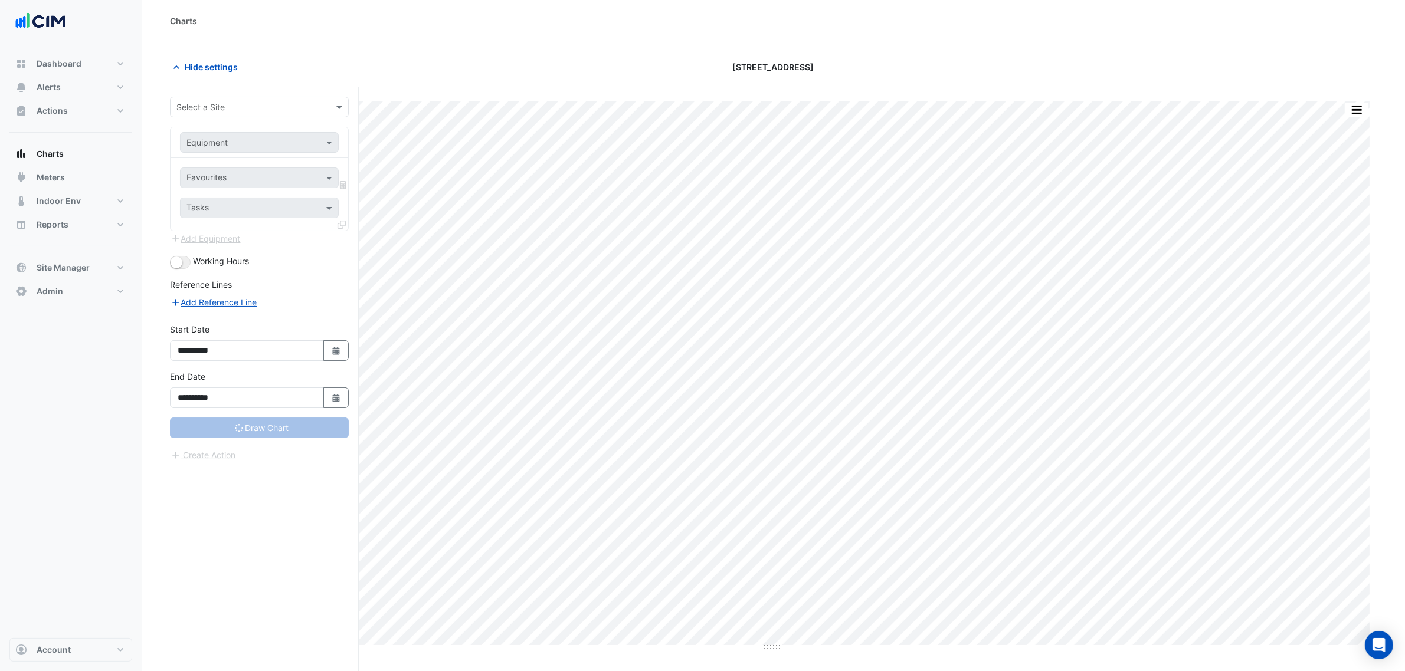
type input "**********"
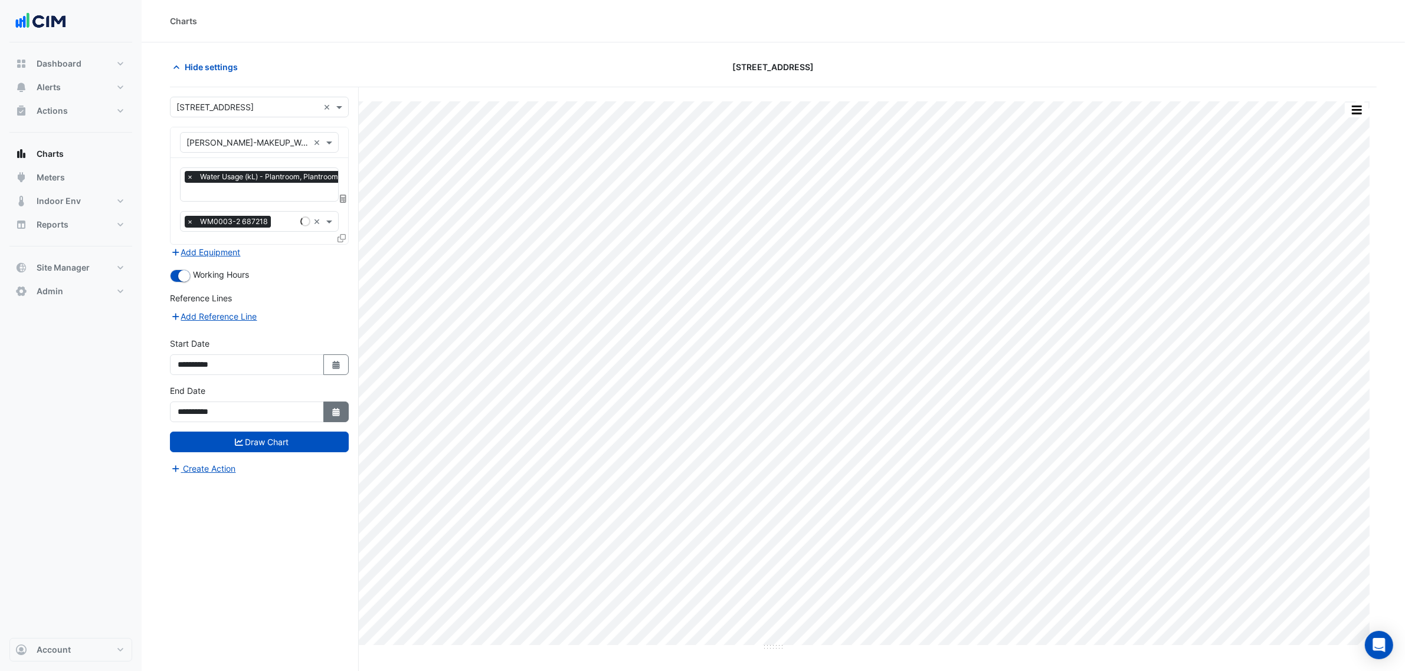
click at [335, 412] on icon "button" at bounding box center [335, 412] width 7 height 8
select select "*"
click at [211, 312] on div "9" at bounding box center [208, 312] width 19 height 19
type input "**********"
click at [283, 447] on button "Draw Chart" at bounding box center [259, 442] width 179 height 21
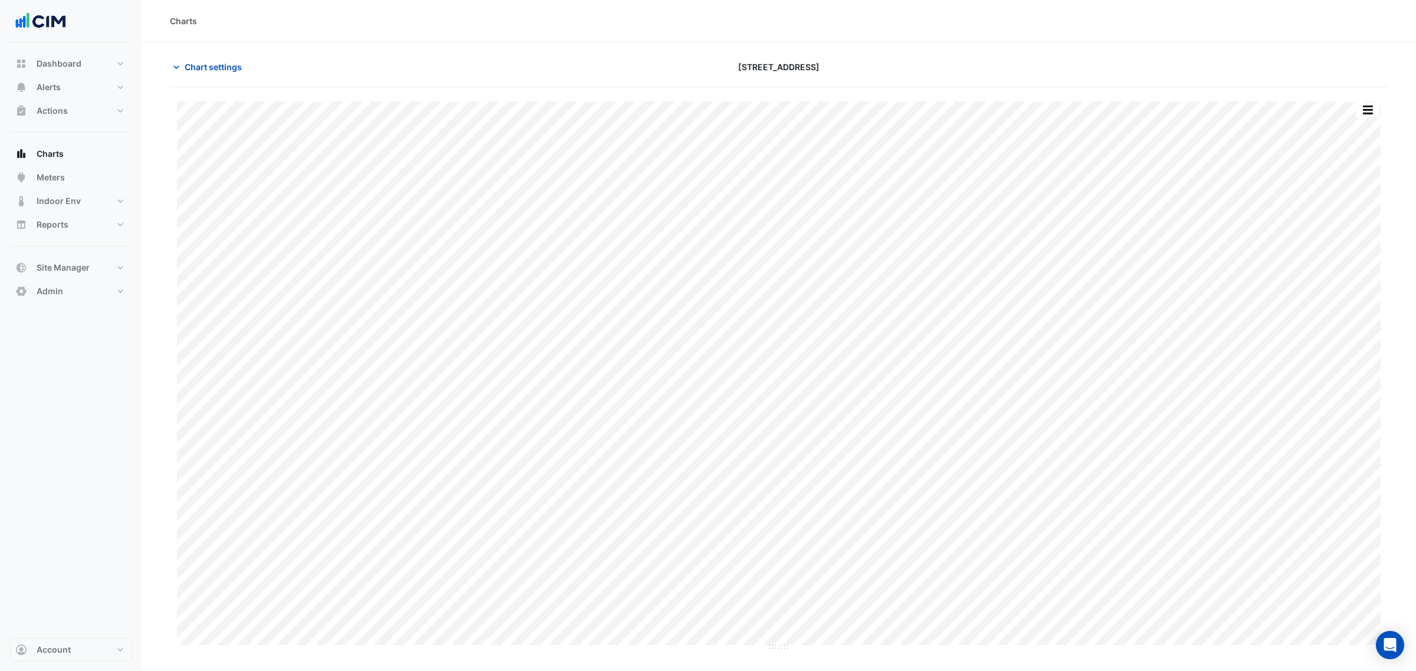
click at [919, 645] on div "Print Save as JPEG Save as PNG Pivot Data Table Export CSV - Flat Export CSV - …" at bounding box center [779, 373] width 1204 height 544
click at [206, 63] on span "Chart settings" at bounding box center [213, 67] width 57 height 12
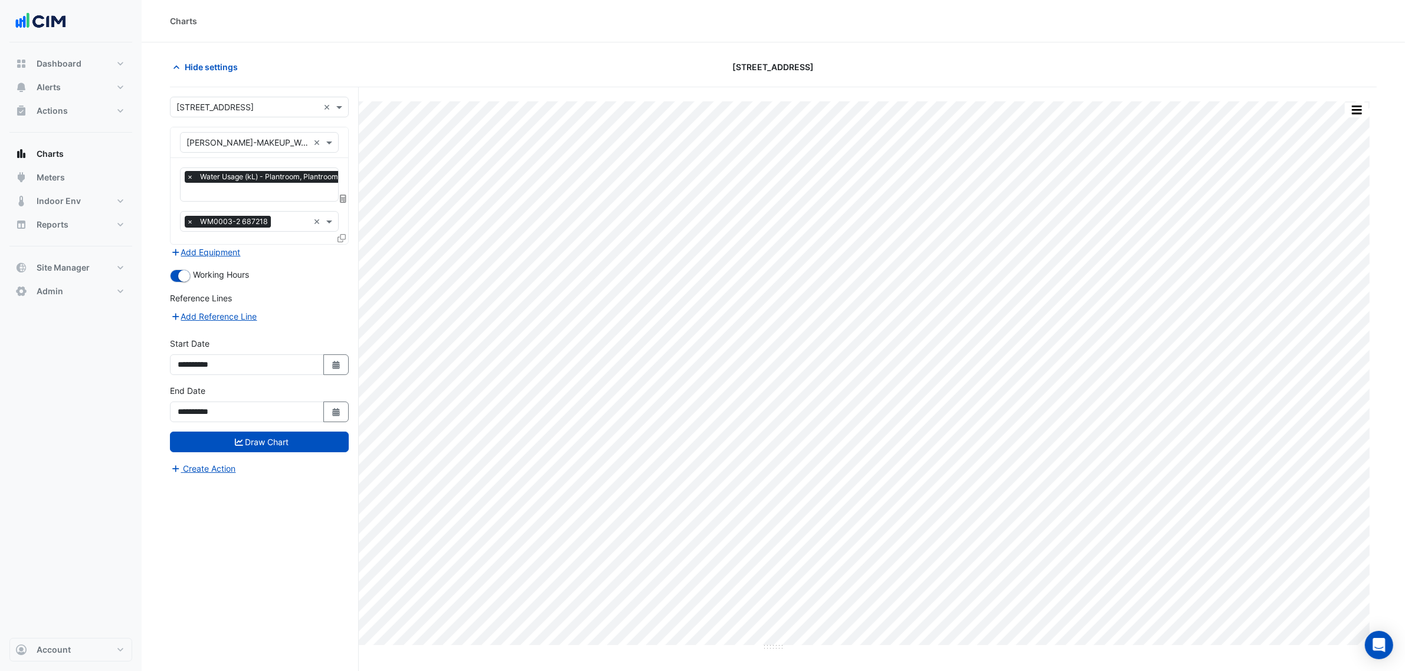
scroll to position [45, 0]
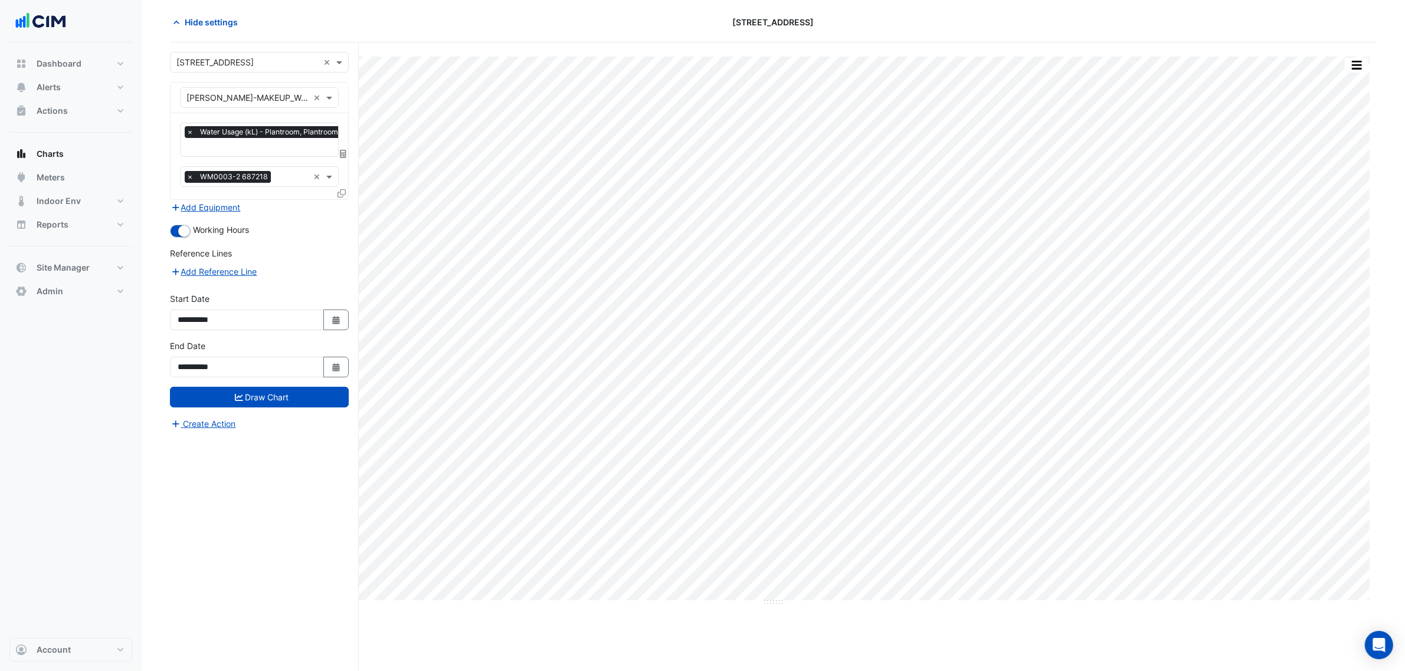
click at [324, 296] on div "**********" at bounding box center [259, 312] width 179 height 38
click at [324, 322] on button "Select Date" at bounding box center [336, 320] width 26 height 21
select select "*"
select select "****"
click at [194, 241] on div "11" at bounding box center [190, 238] width 19 height 19
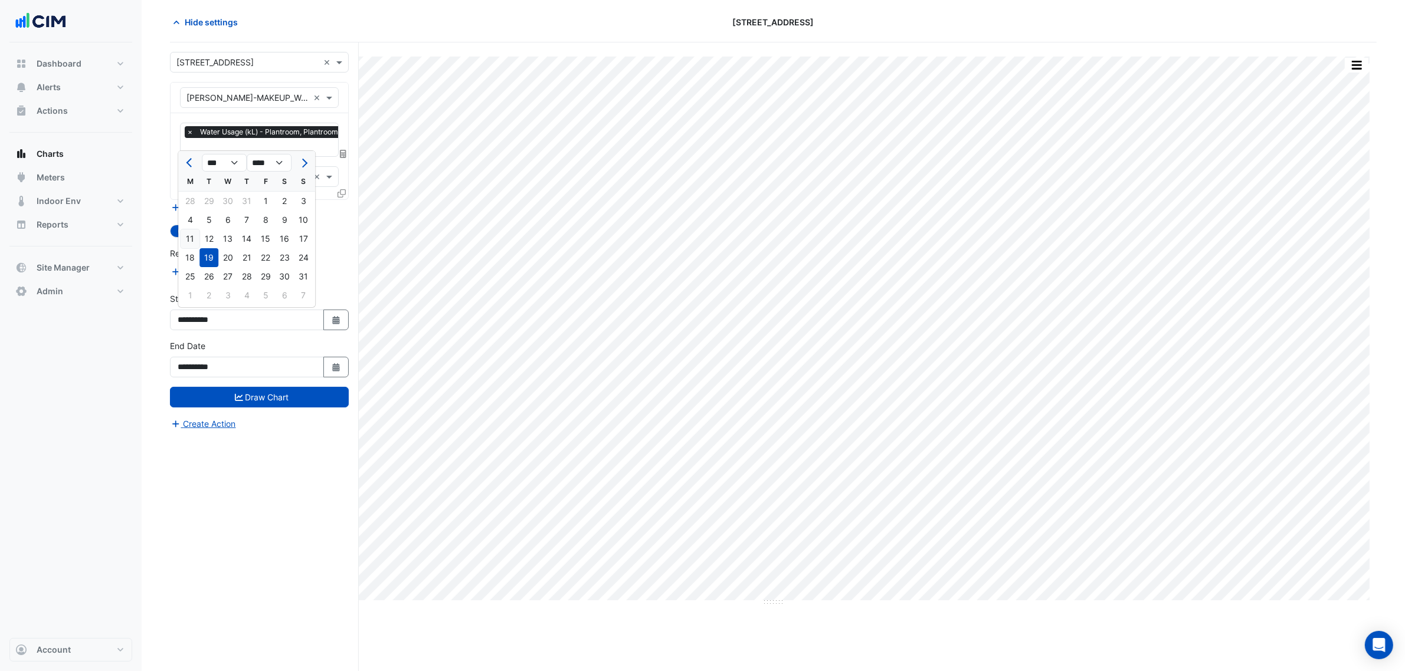
type input "**********"
click at [192, 175] on span "×" at bounding box center [190, 177] width 11 height 12
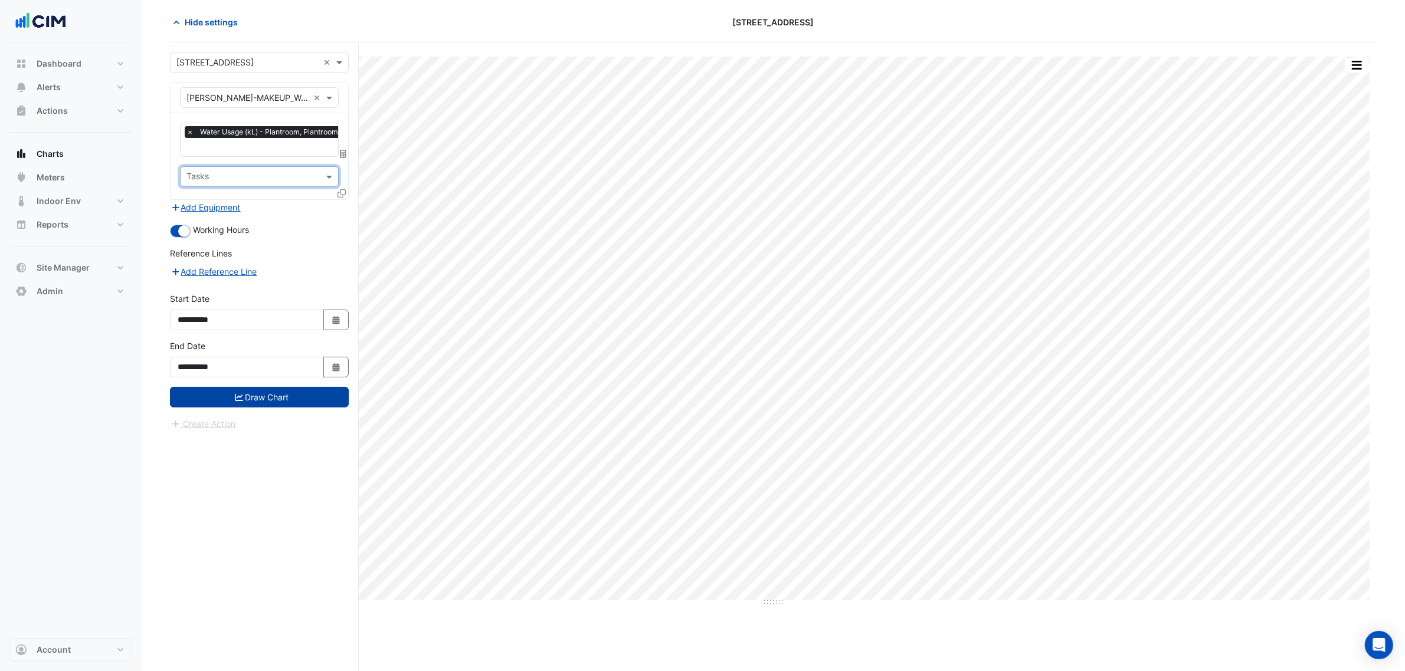
click at [285, 402] on button "Draw Chart" at bounding box center [259, 397] width 179 height 21
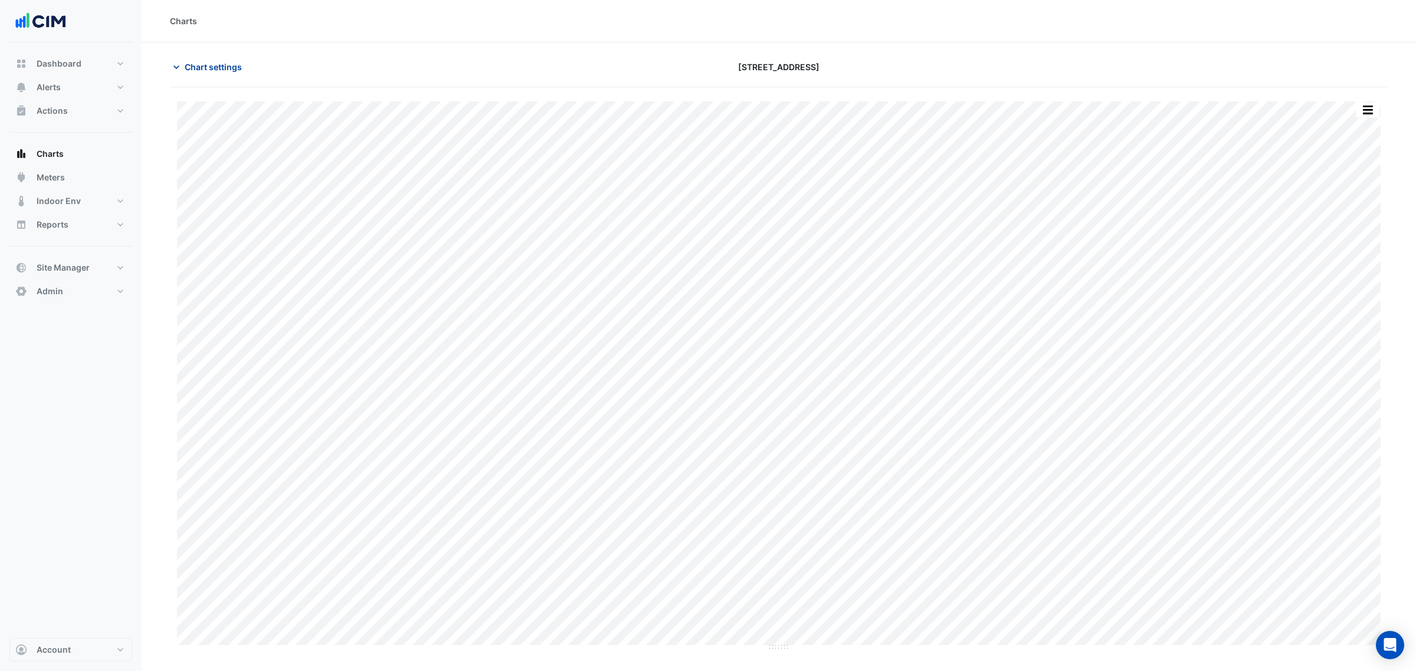
click at [201, 62] on span "Chart settings" at bounding box center [213, 67] width 57 height 12
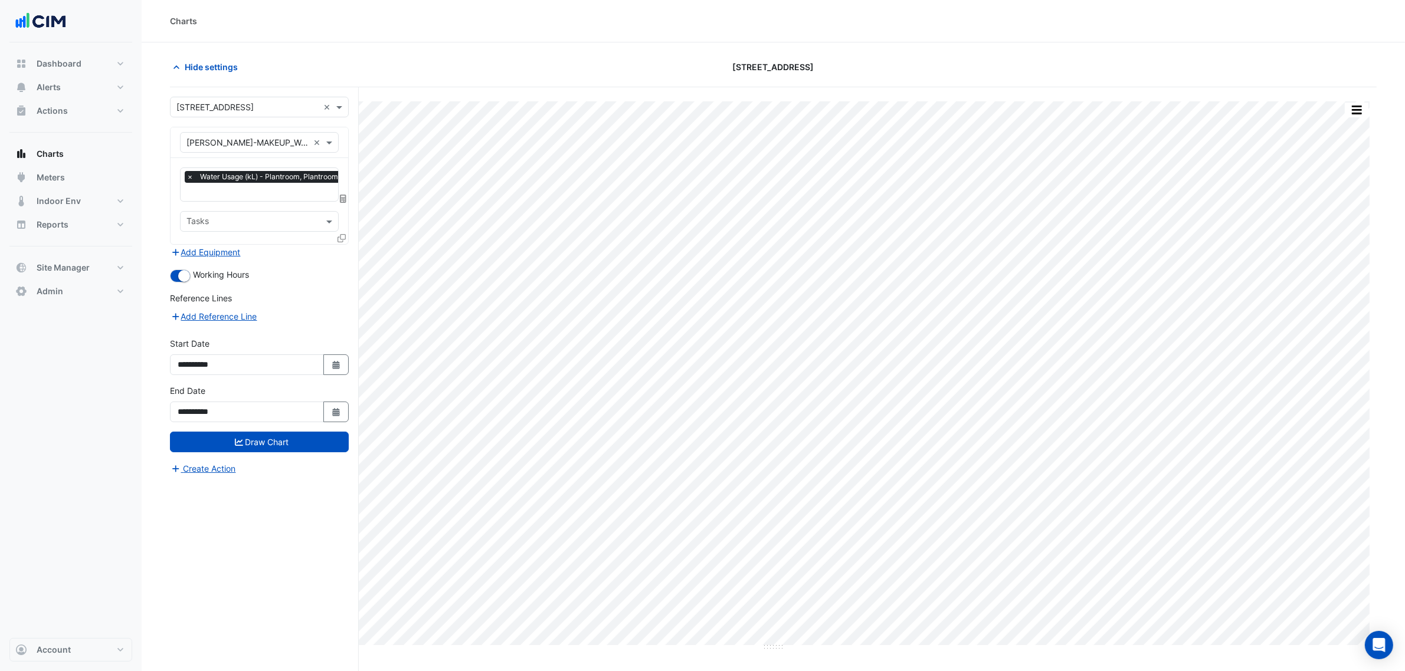
click at [345, 204] on div at bounding box center [343, 198] width 11 height 12
click at [343, 202] on icon at bounding box center [343, 199] width 6 height 8
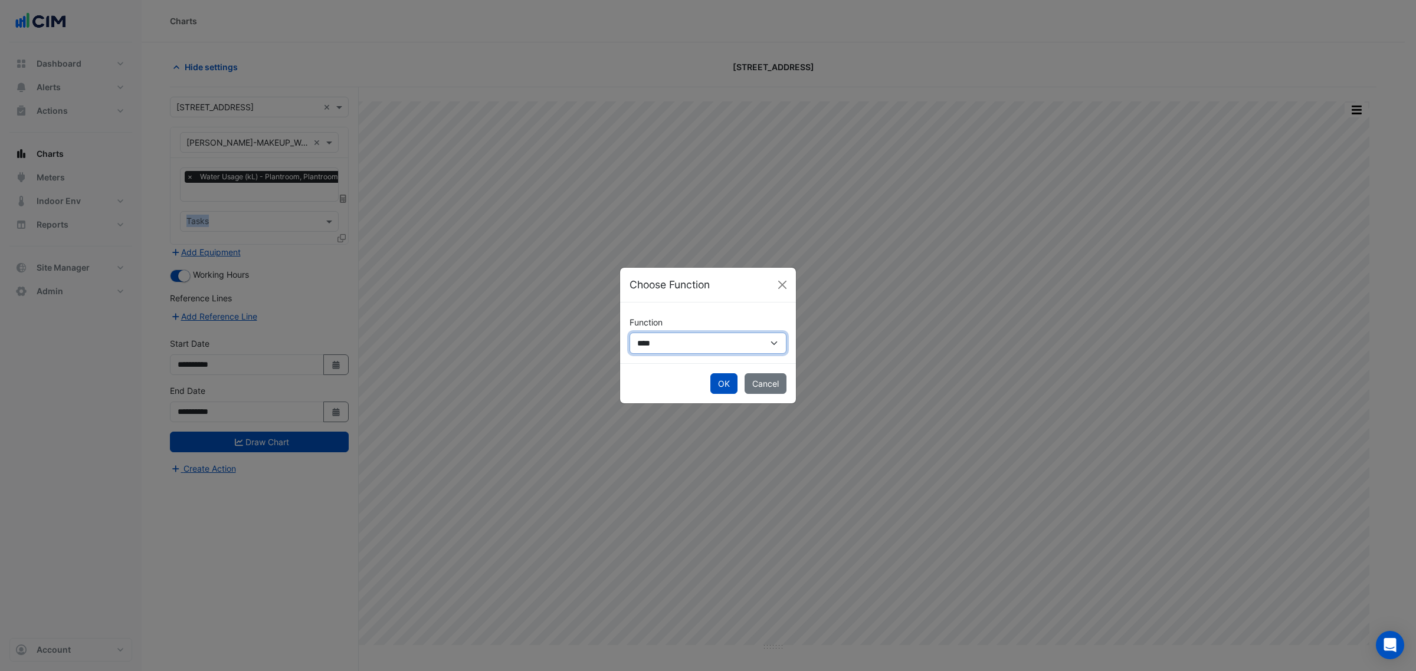
drag, startPoint x: 665, startPoint y: 336, endPoint x: 670, endPoint y: 353, distance: 17.4
click at [667, 338] on select "**********" at bounding box center [707, 343] width 157 height 21
select select "******"
click at [629, 333] on select "**********" at bounding box center [707, 343] width 157 height 21
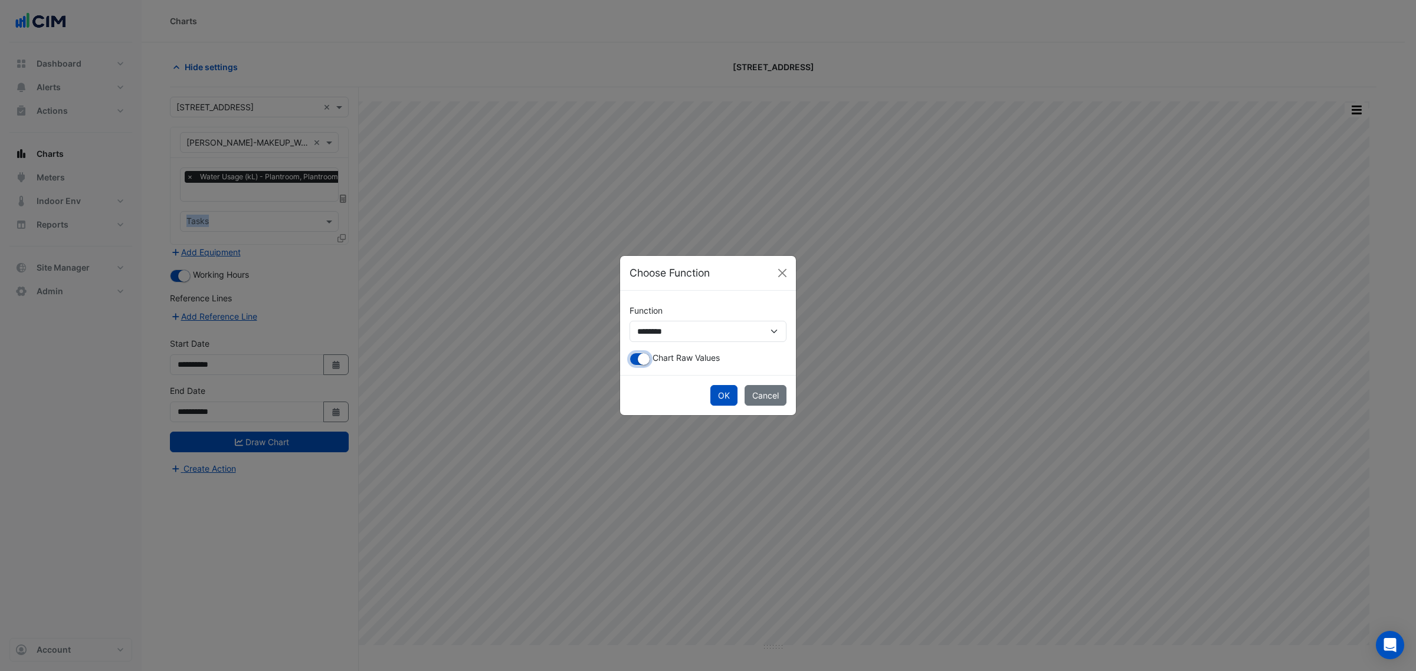
click at [642, 361] on small "button" at bounding box center [644, 359] width 12 height 12
click at [703, 392] on div "OK Cancel" at bounding box center [708, 395] width 176 height 40
click at [711, 398] on button "OK" at bounding box center [723, 395] width 27 height 21
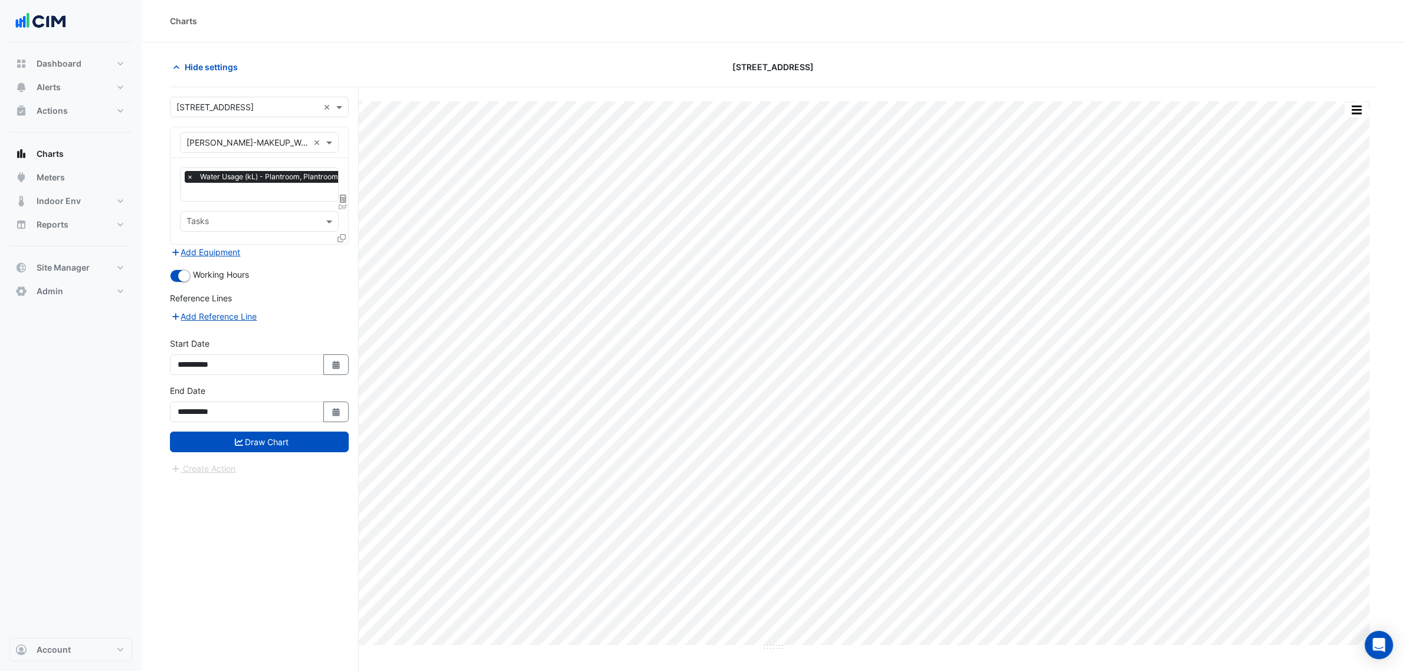
click at [257, 462] on div "Create Action" at bounding box center [259, 469] width 179 height 14
click at [271, 444] on button "Draw Chart" at bounding box center [259, 442] width 179 height 21
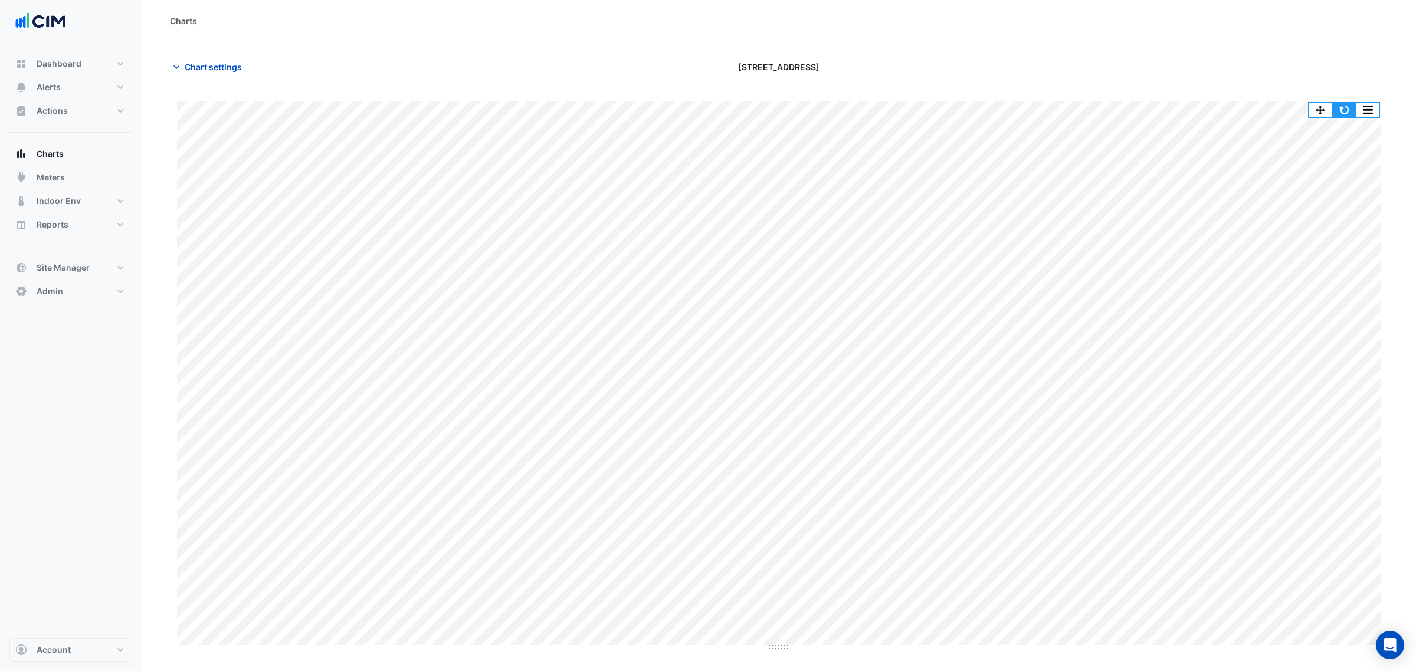
click at [1351, 110] on button "button" at bounding box center [1344, 110] width 24 height 15
click at [1341, 102] on div "Print Save as JPEG Save as PNG Pivot Data Table Export CSV - Flat Export CSV - …" at bounding box center [1344, 110] width 72 height 16
click at [1341, 109] on button "button" at bounding box center [1344, 110] width 24 height 15
drag, startPoint x: 96, startPoint y: 83, endPoint x: 92, endPoint y: 77, distance: 6.4
click at [92, 81] on button "Alerts" at bounding box center [70, 88] width 123 height 24
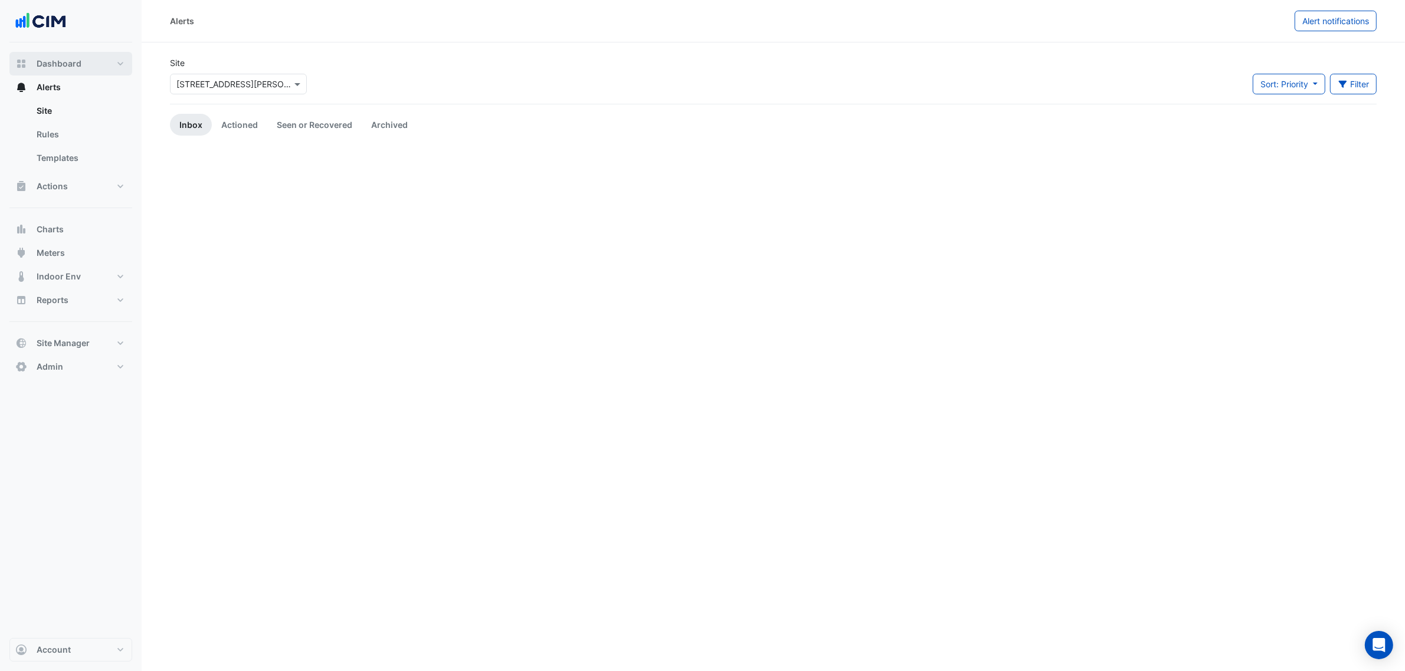
click at [93, 63] on button "Dashboard" at bounding box center [70, 64] width 123 height 24
select select "***"
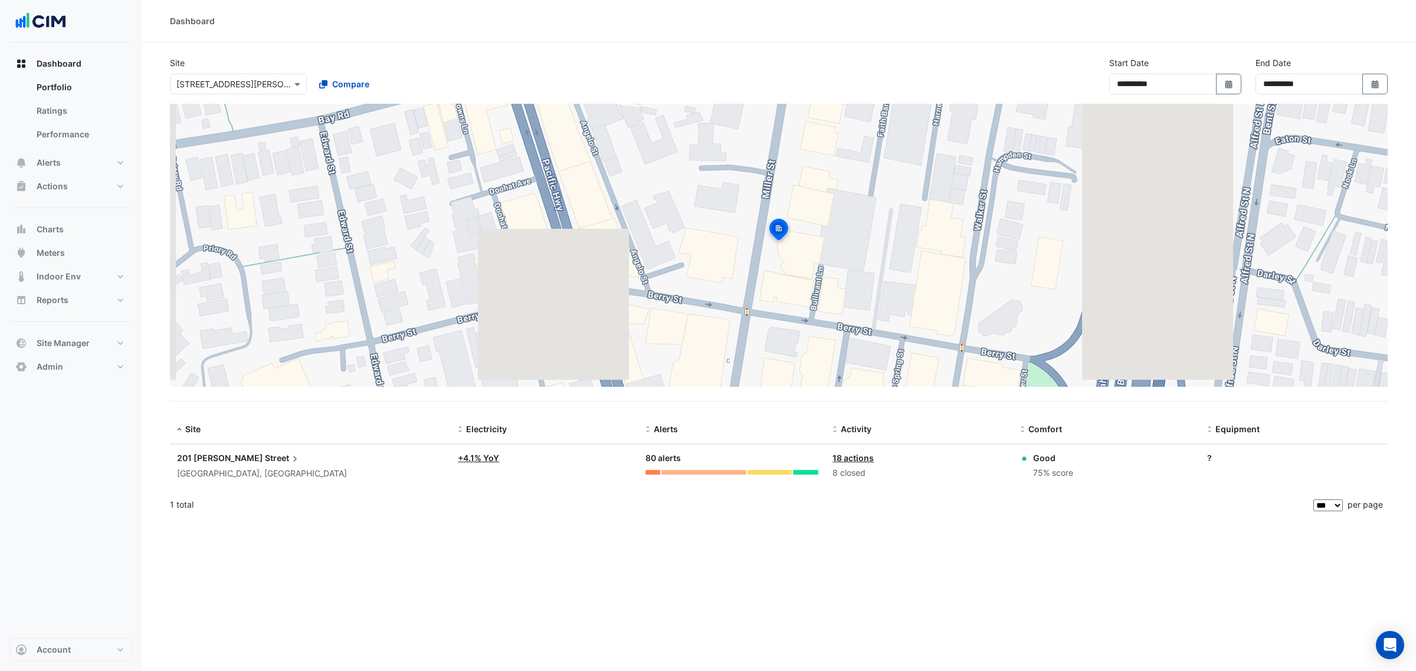
click at [209, 460] on span "201 [PERSON_NAME]" at bounding box center [220, 458] width 86 height 10
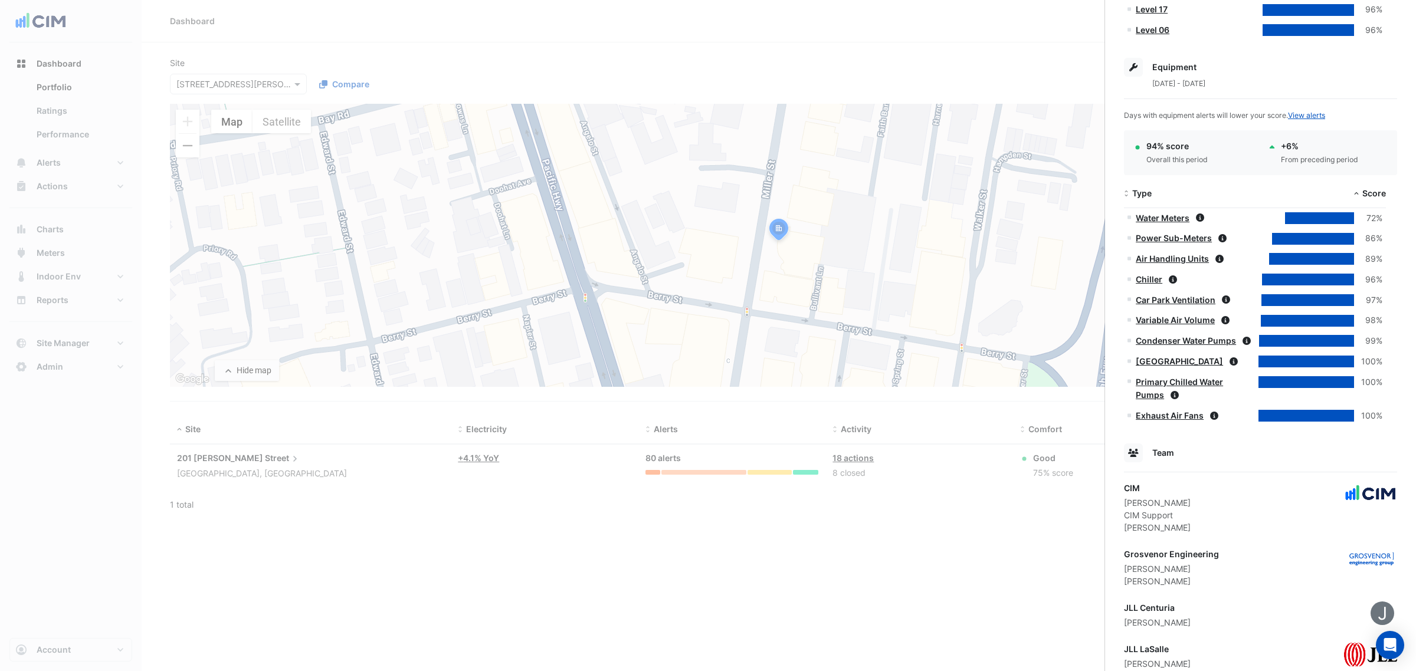
scroll to position [830, 0]
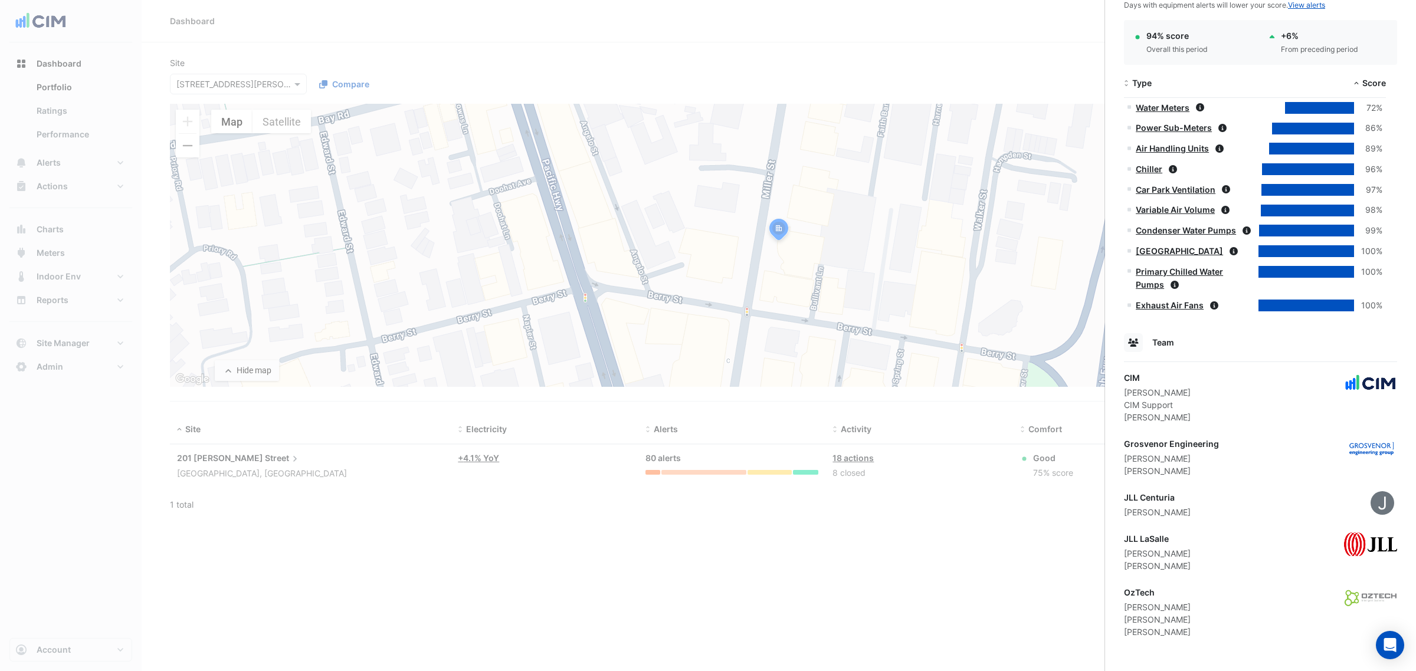
click at [933, 461] on ngb-offcanvas-backdrop at bounding box center [708, 335] width 1416 height 671
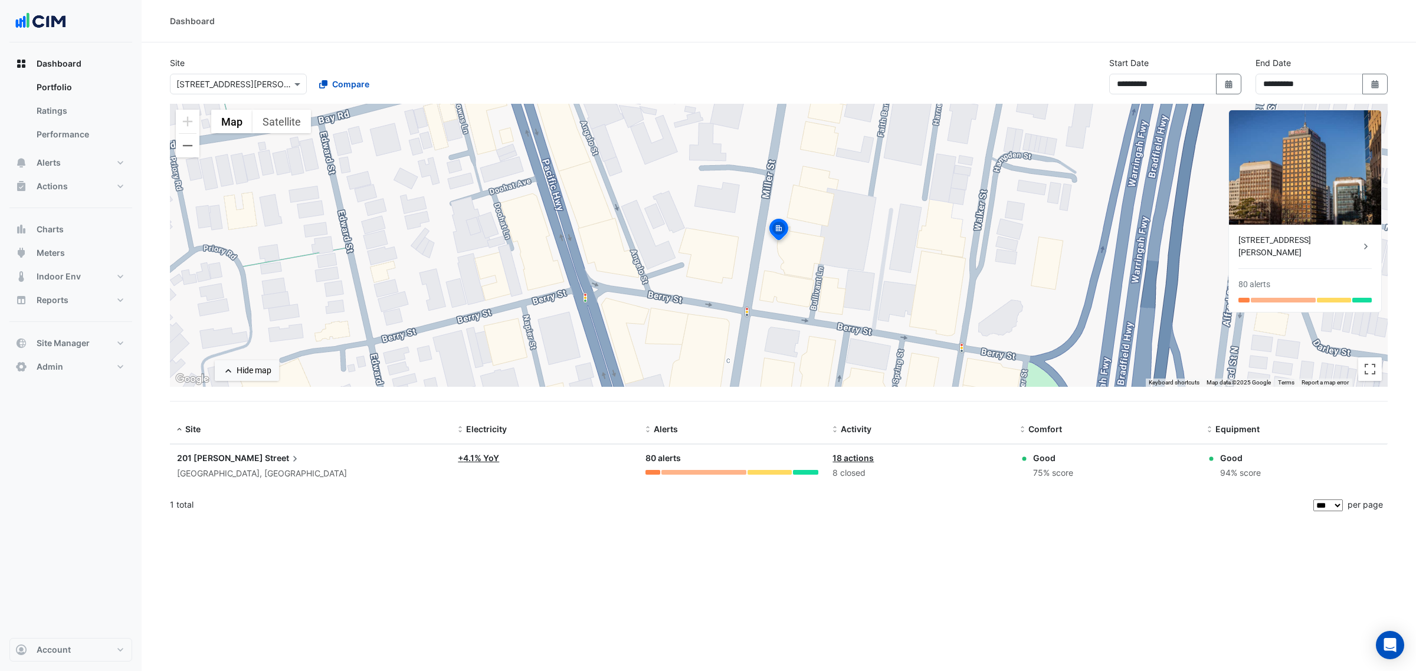
click at [244, 93] on div "Select a Site × [STREET_ADDRESS][PERSON_NAME]" at bounding box center [238, 84] width 137 height 21
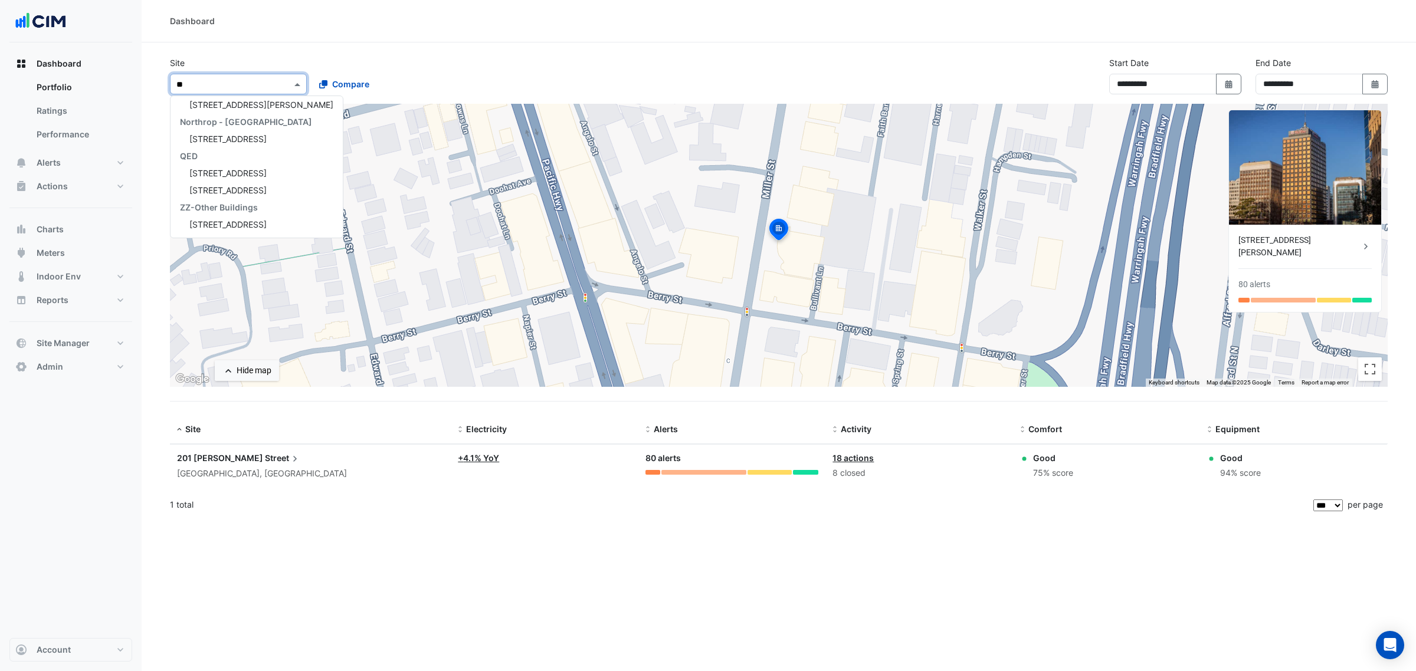
scroll to position [4, 0]
type input "*****"
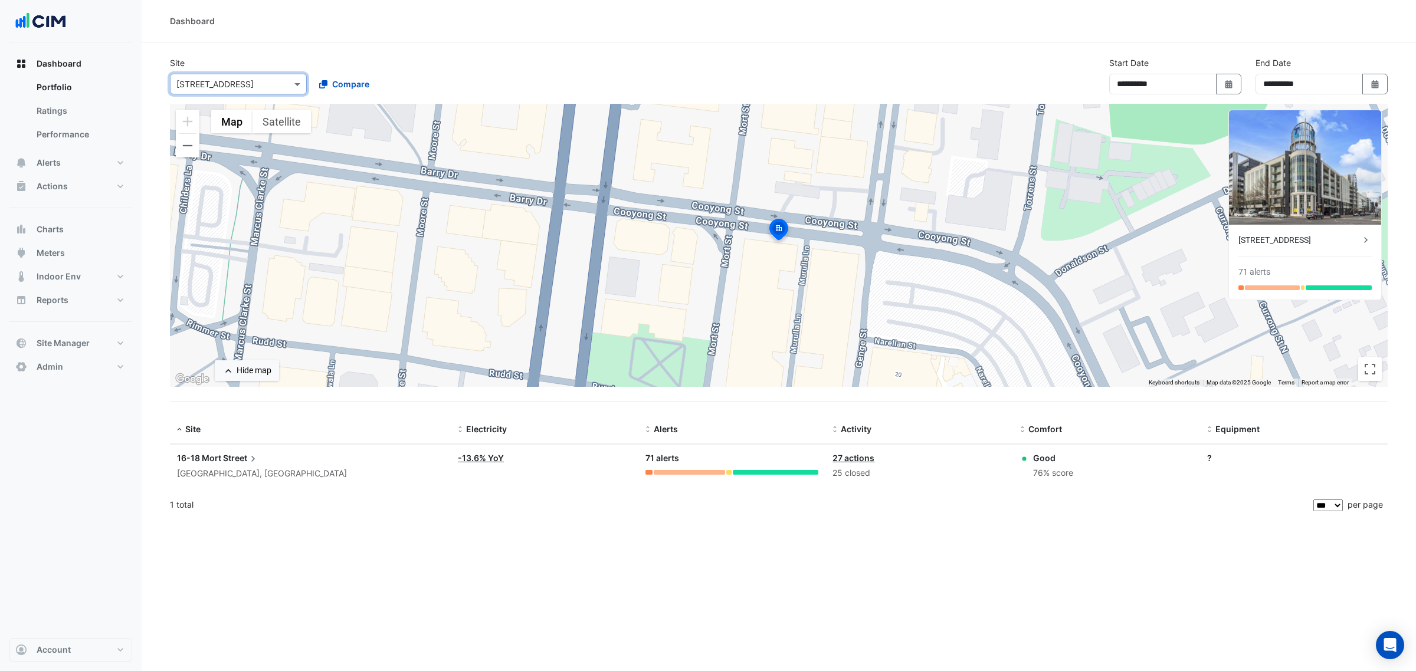
click at [204, 454] on span "16-18 Mort" at bounding box center [199, 458] width 44 height 10
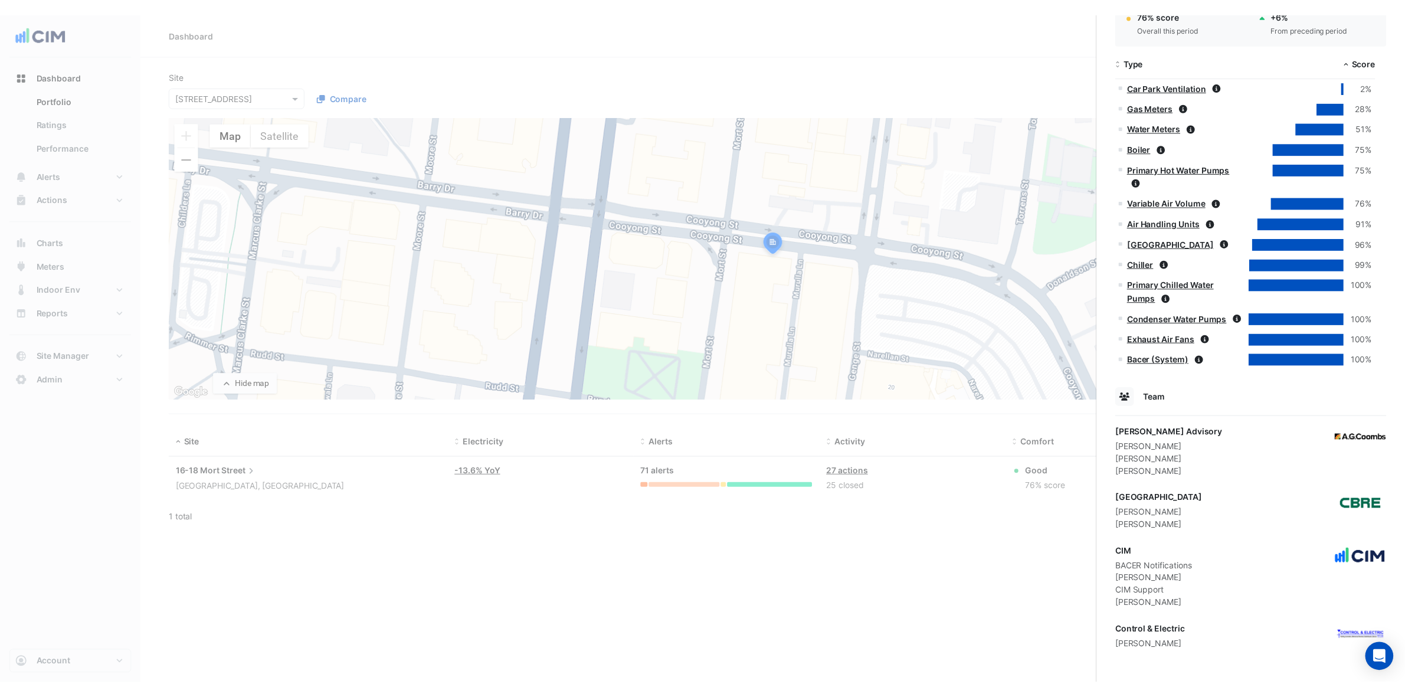
scroll to position [630, 0]
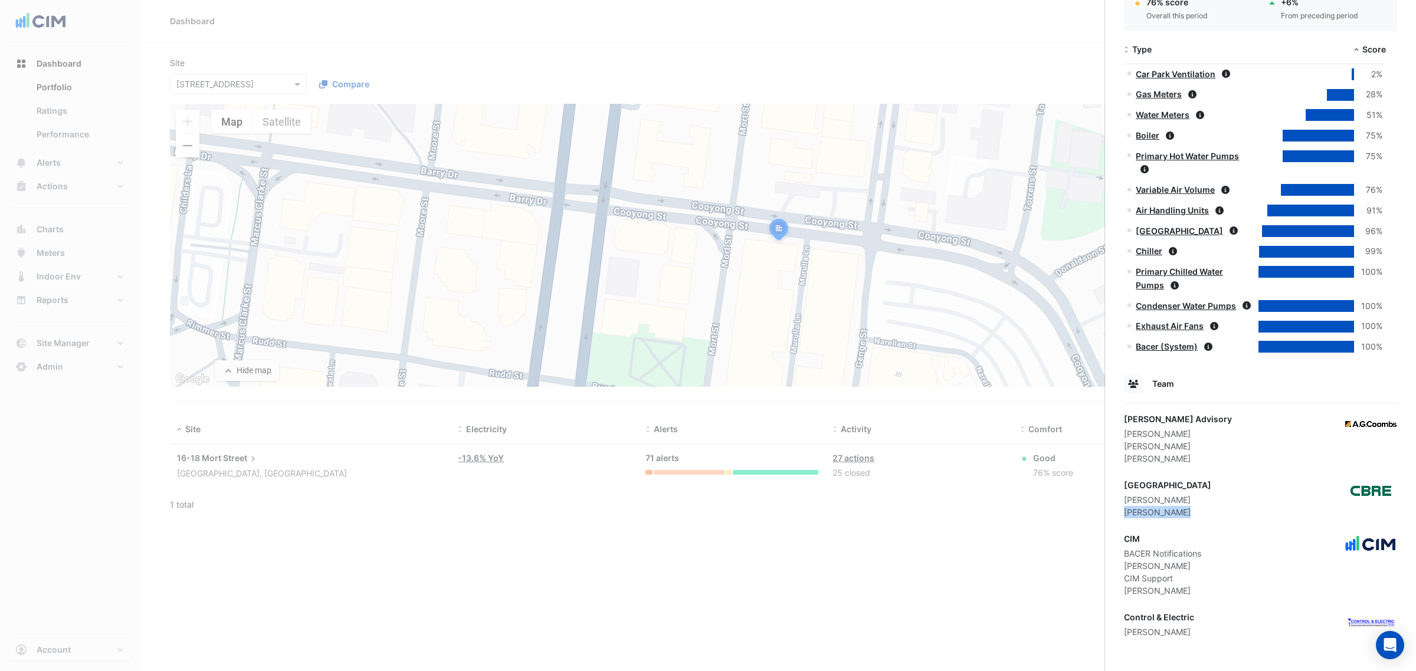
drag, startPoint x: 1180, startPoint y: 517, endPoint x: 1124, endPoint y: 514, distance: 56.1
click at [1124, 514] on div "[PERSON_NAME]" at bounding box center [1167, 512] width 87 height 12
copy div "[PERSON_NAME]"
click at [124, 273] on ngb-offcanvas-backdrop at bounding box center [708, 335] width 1416 height 671
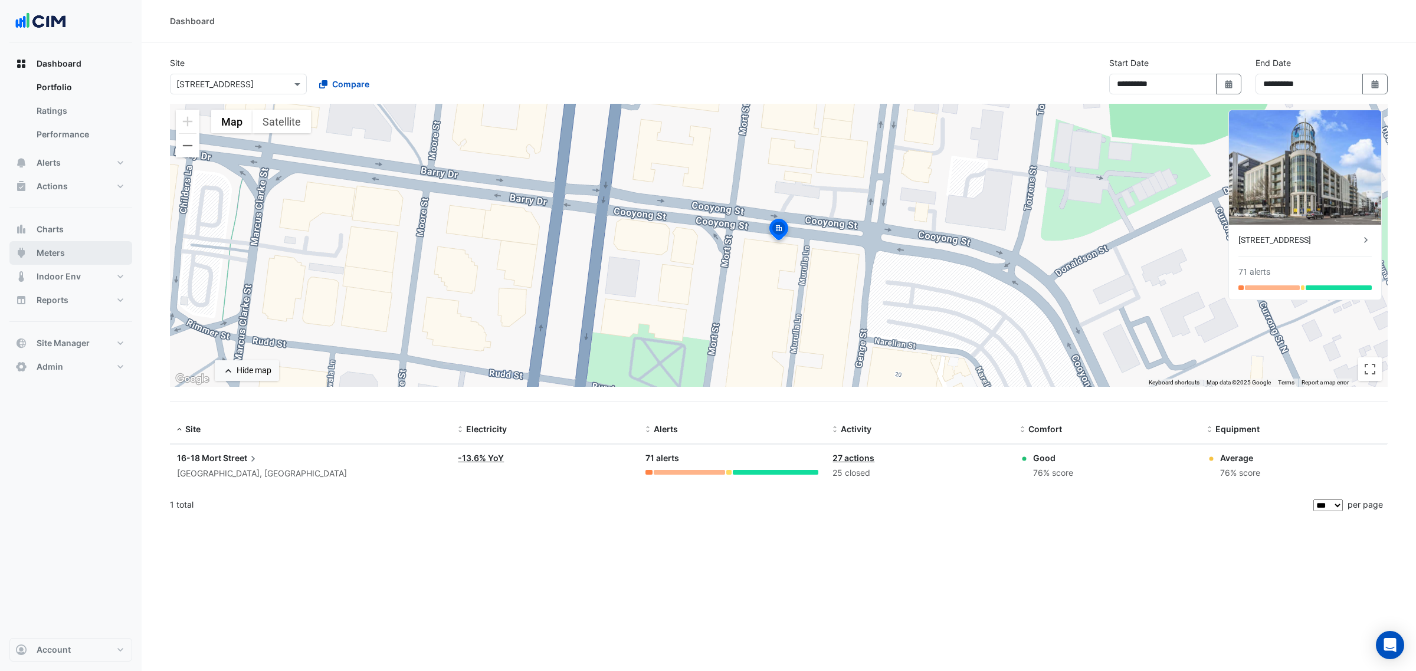
click at [90, 252] on button "Meters" at bounding box center [70, 253] width 123 height 24
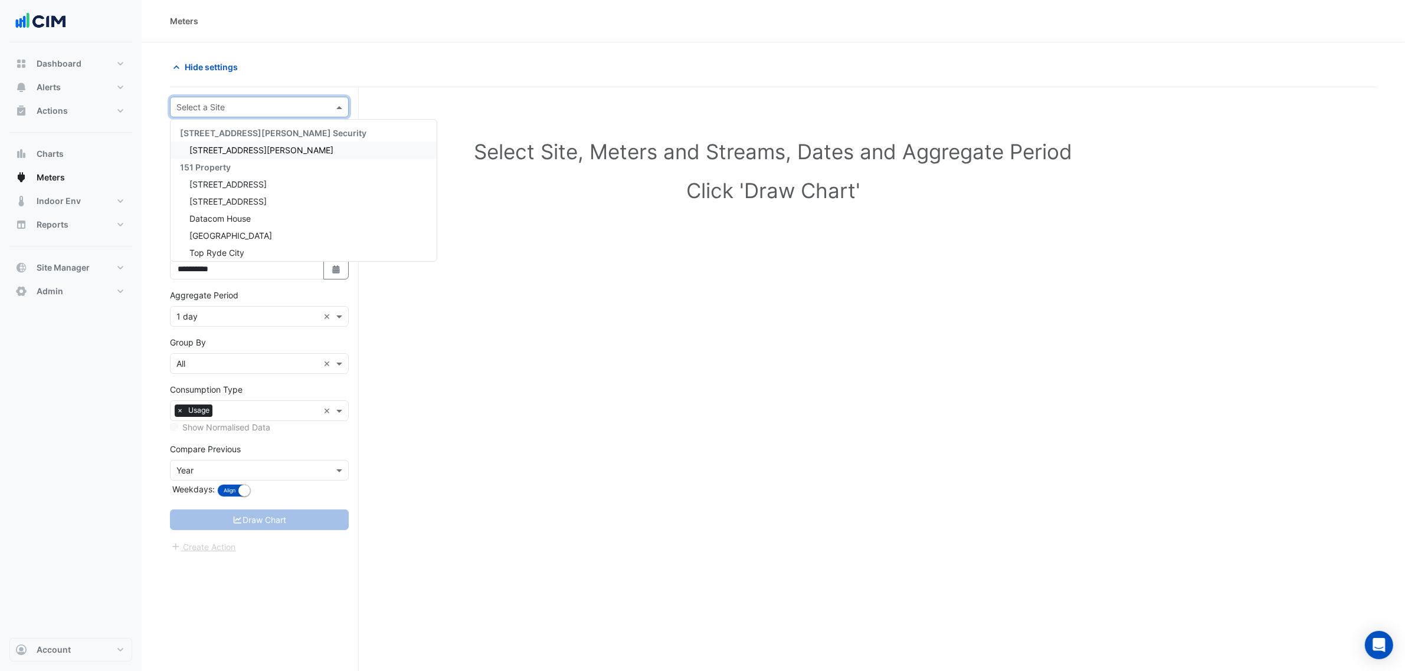
click at [299, 110] on input "text" at bounding box center [247, 107] width 142 height 12
type input "*****"
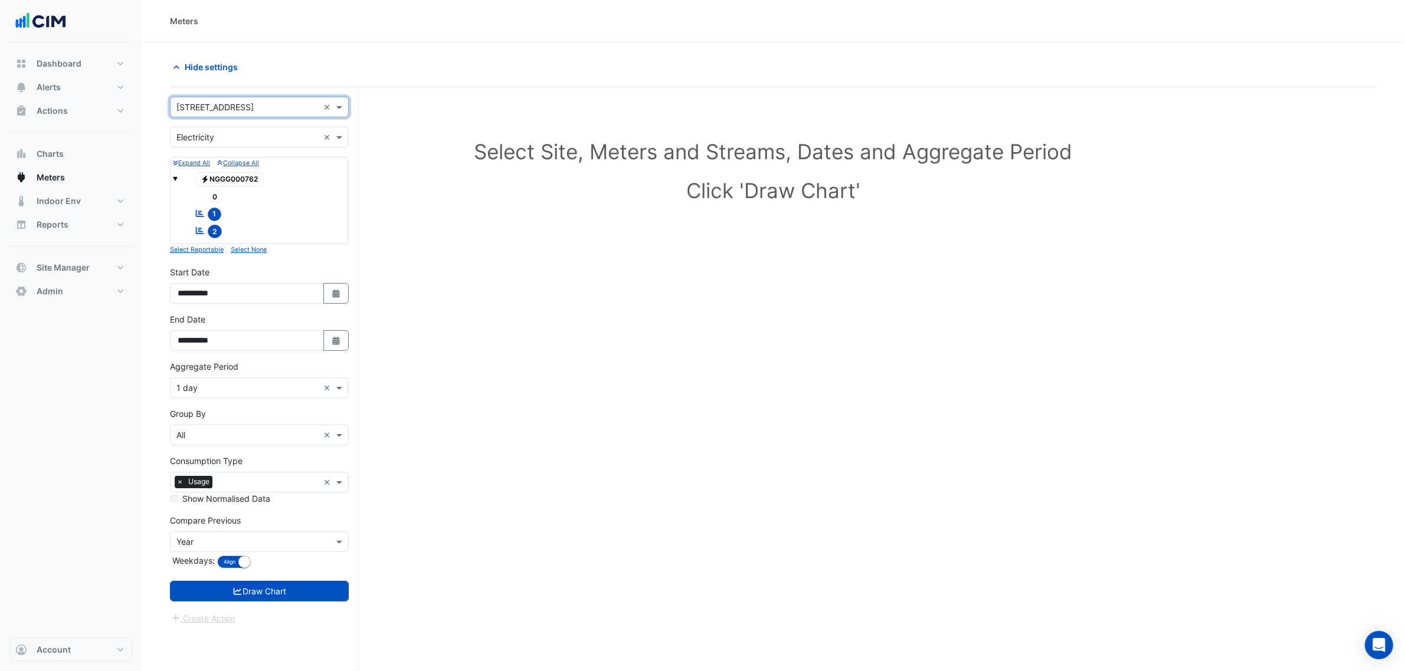
click at [260, 394] on input "text" at bounding box center [247, 388] width 142 height 12
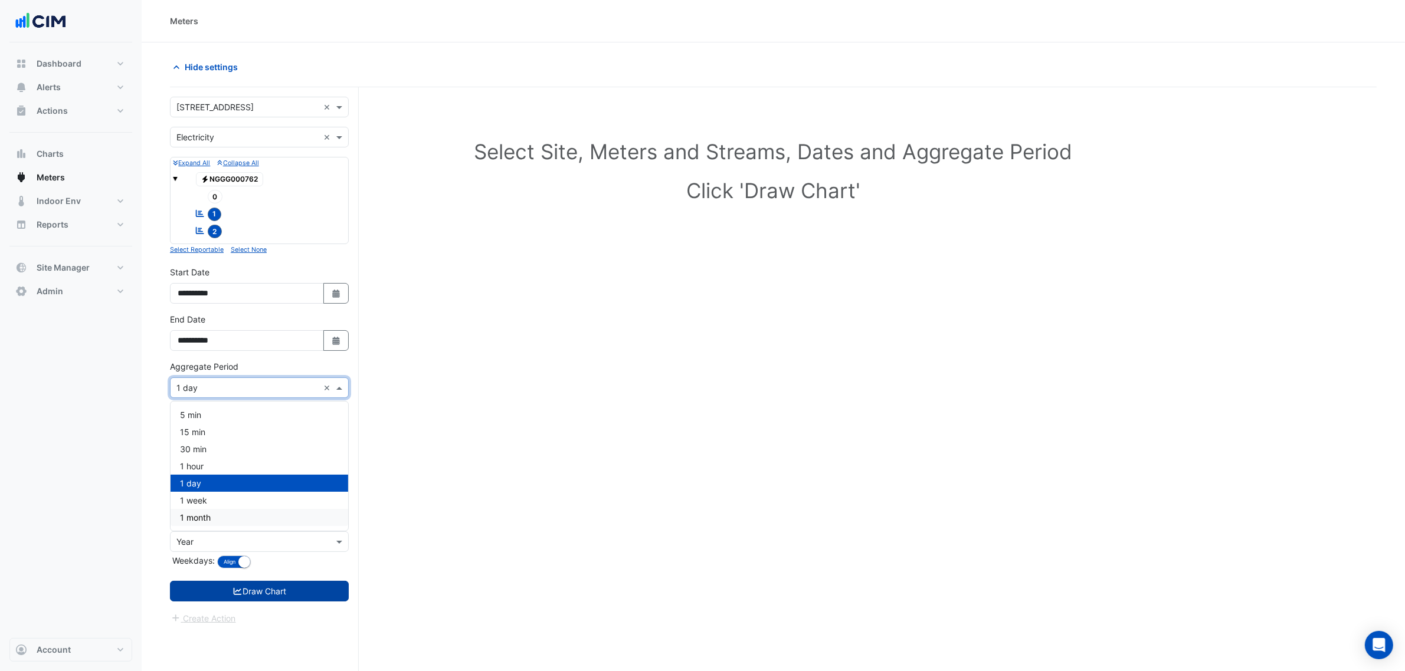
click at [253, 587] on button "Draw Chart" at bounding box center [259, 591] width 179 height 21
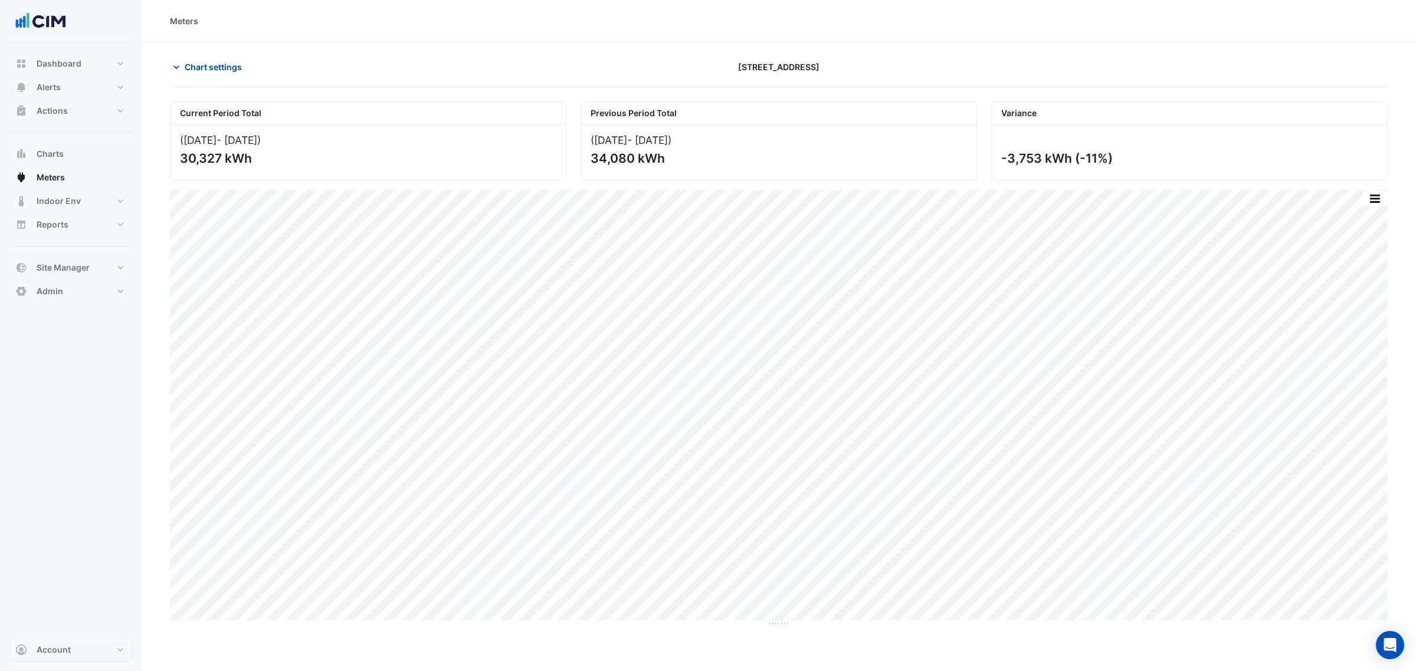
click at [216, 71] on span "Chart settings" at bounding box center [213, 67] width 57 height 12
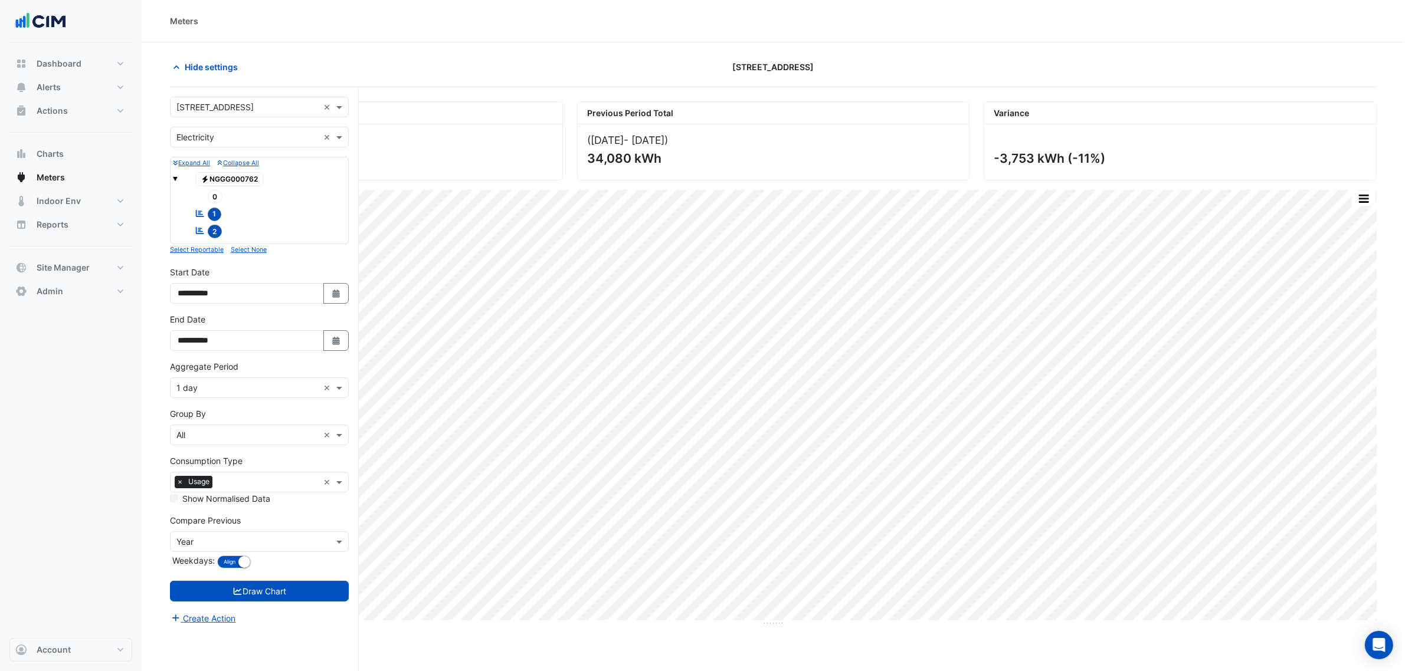
click at [199, 139] on input "text" at bounding box center [247, 138] width 142 height 12
click at [204, 186] on div "Gas" at bounding box center [259, 180] width 178 height 17
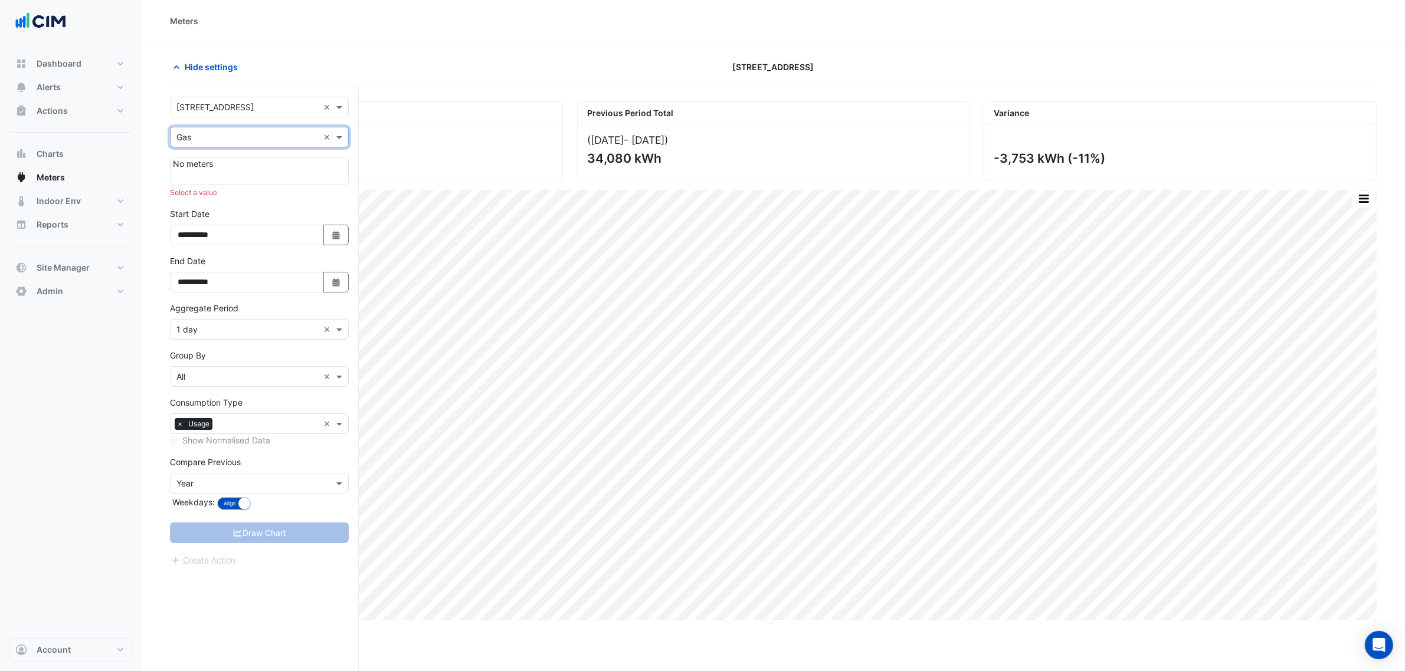
click at [216, 145] on div "Utility Type × Gas ×" at bounding box center [259, 137] width 179 height 21
click at [208, 205] on div "Water" at bounding box center [259, 197] width 178 height 17
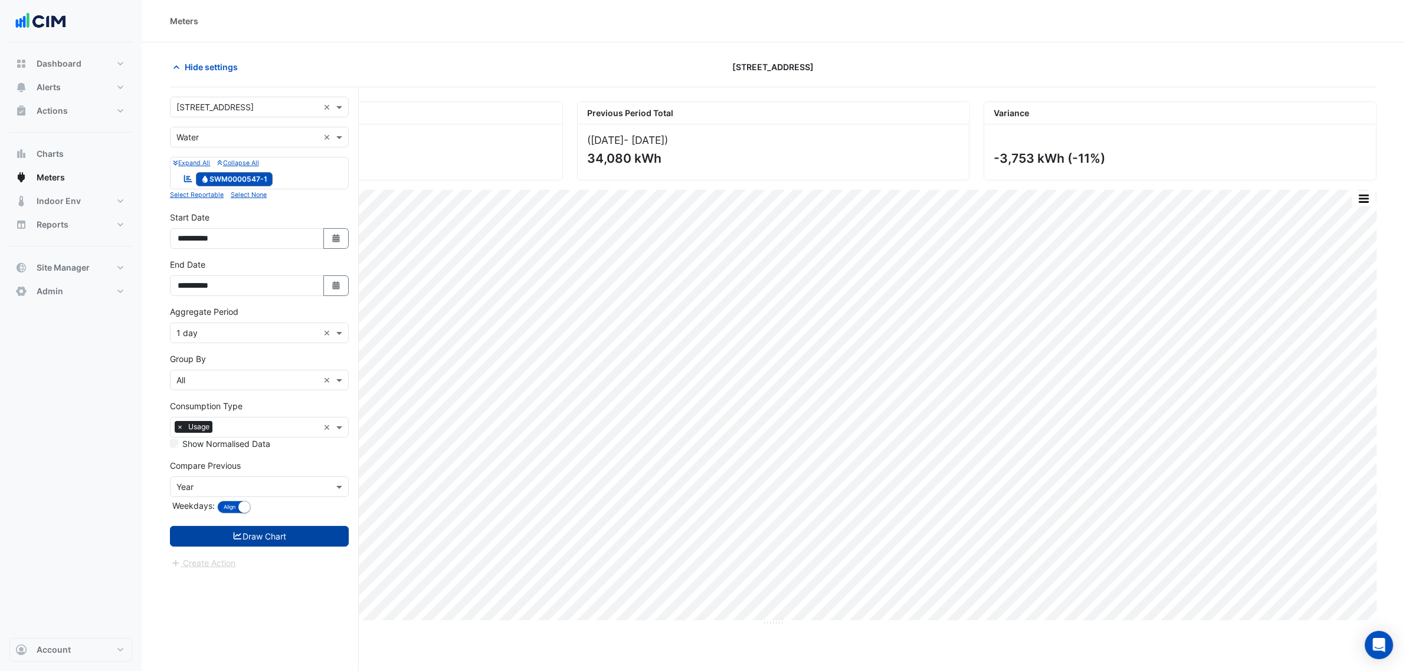
click at [291, 540] on button "Draw Chart" at bounding box center [259, 536] width 179 height 21
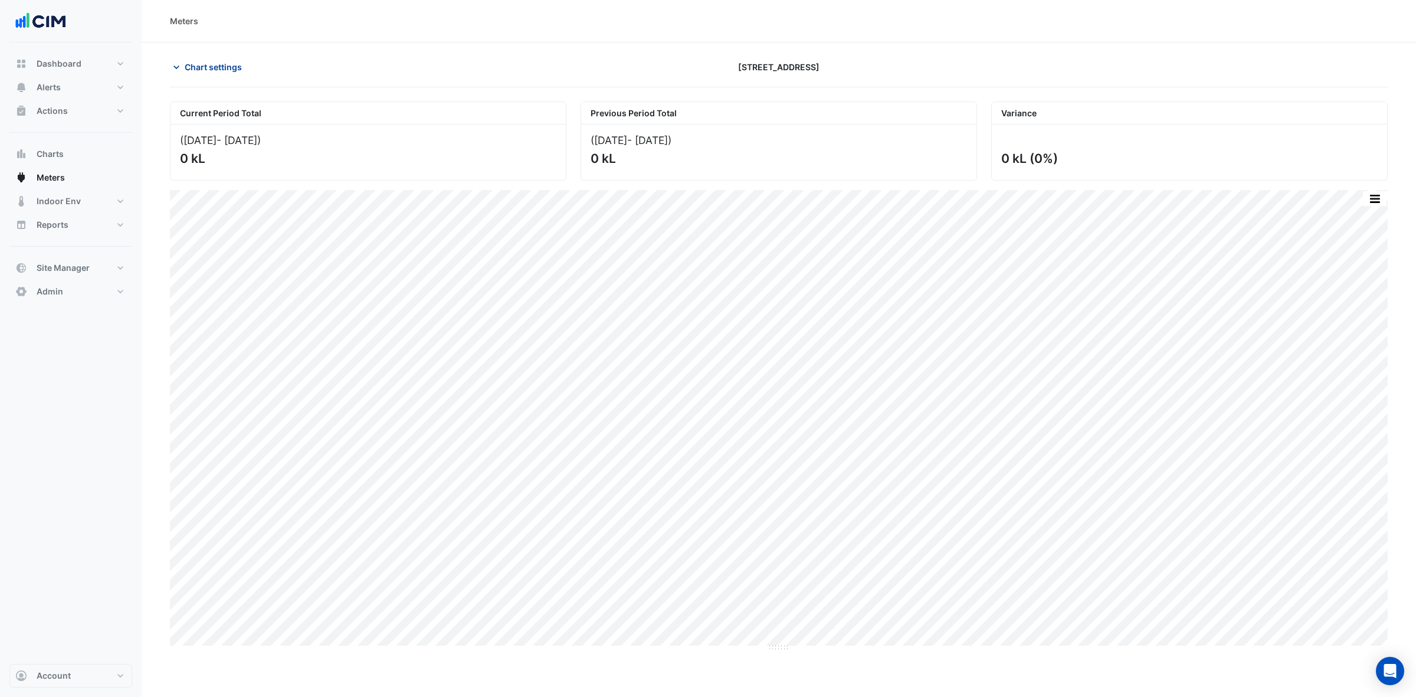
click at [245, 64] on button "Chart settings" at bounding box center [210, 67] width 80 height 21
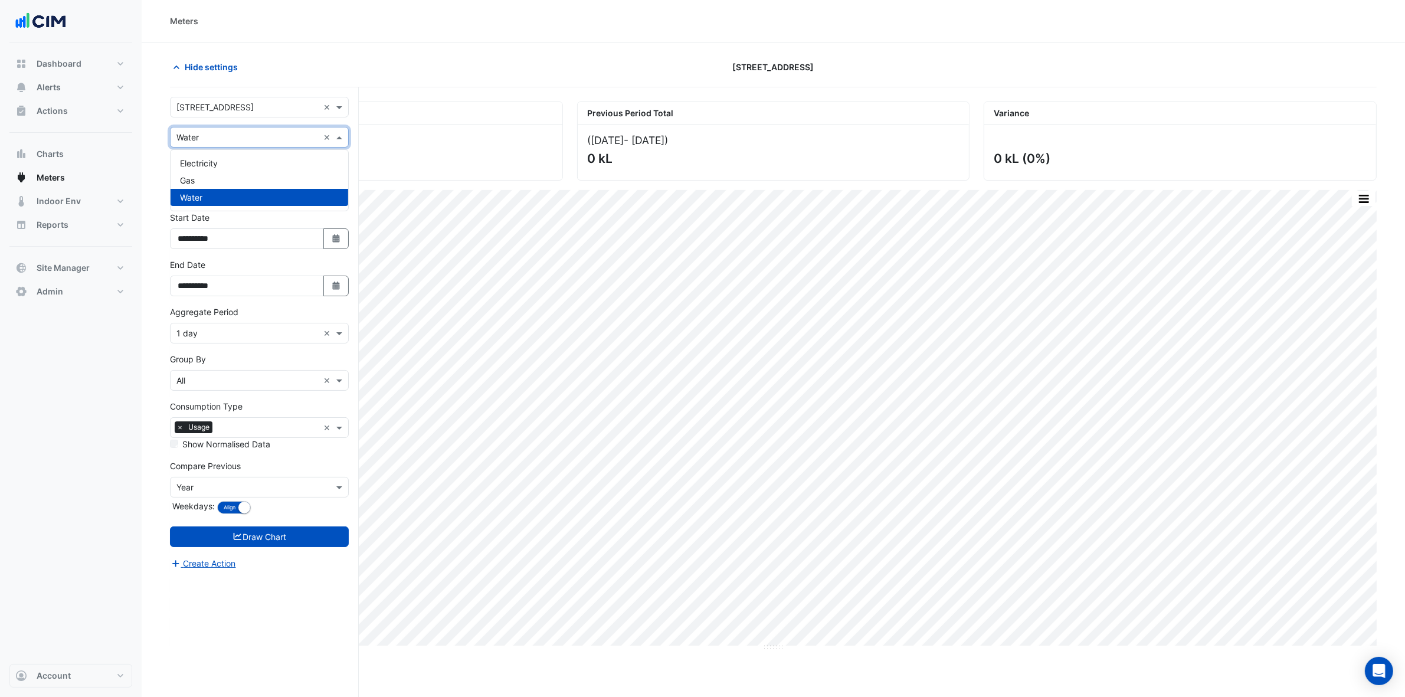
click at [220, 143] on input "text" at bounding box center [247, 138] width 142 height 12
click at [225, 116] on div "Select a Site × 16-18 Mort Street ×" at bounding box center [259, 107] width 179 height 21
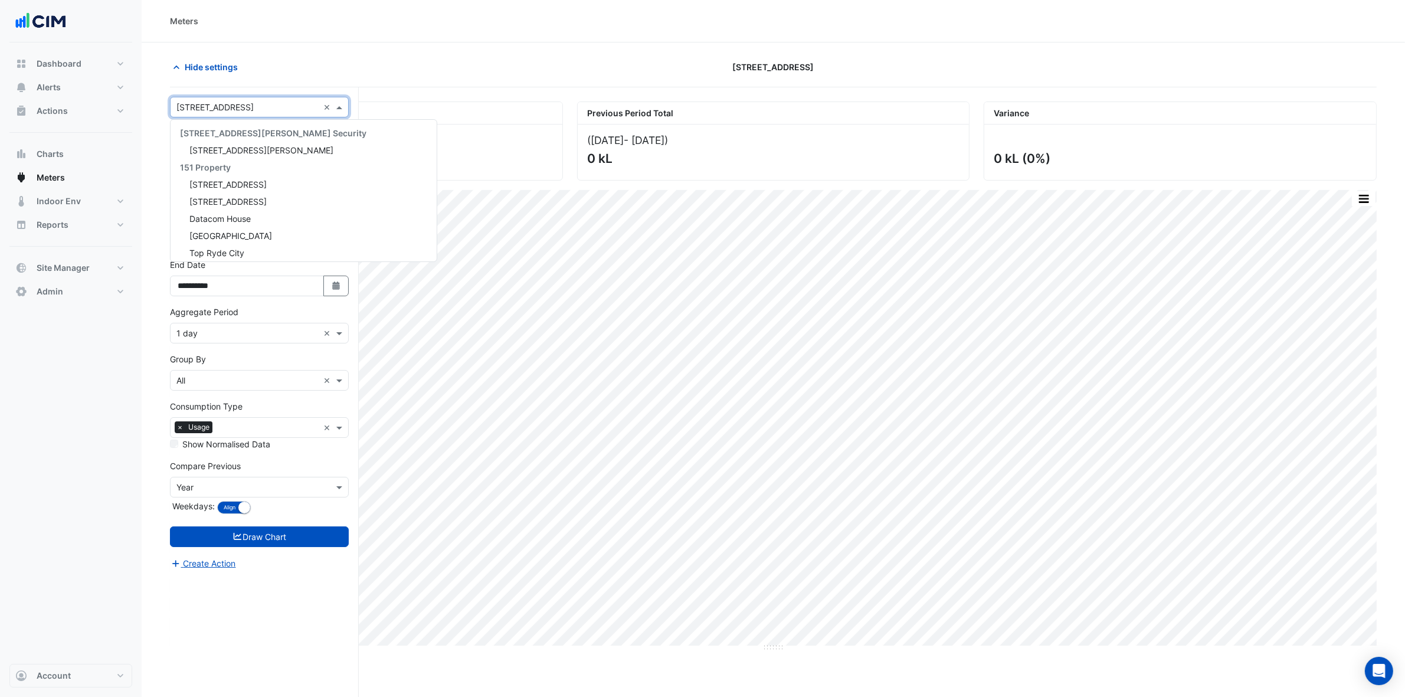
click at [226, 110] on input "text" at bounding box center [247, 107] width 142 height 12
type input "****"
click at [225, 180] on span "44 Sydney Avenue" at bounding box center [227, 180] width 77 height 10
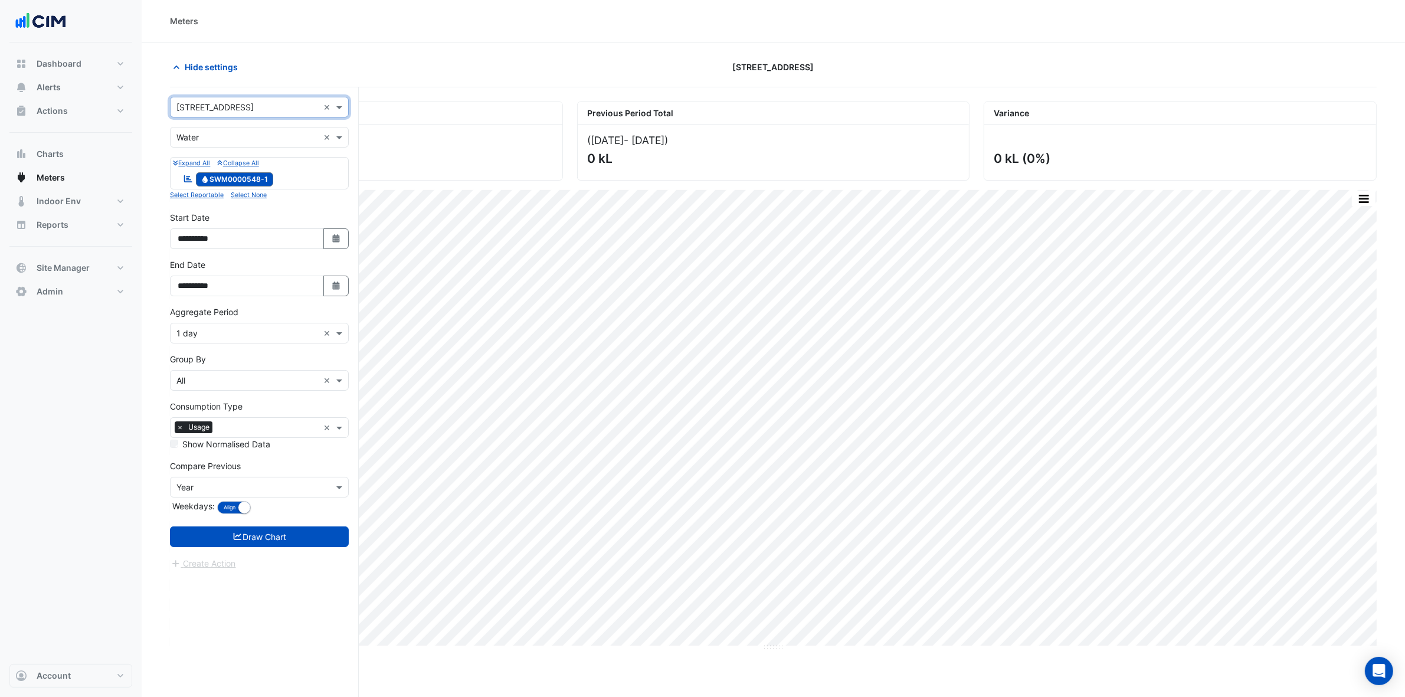
click at [221, 145] on div "Utility Type × Water ×" at bounding box center [259, 137] width 179 height 21
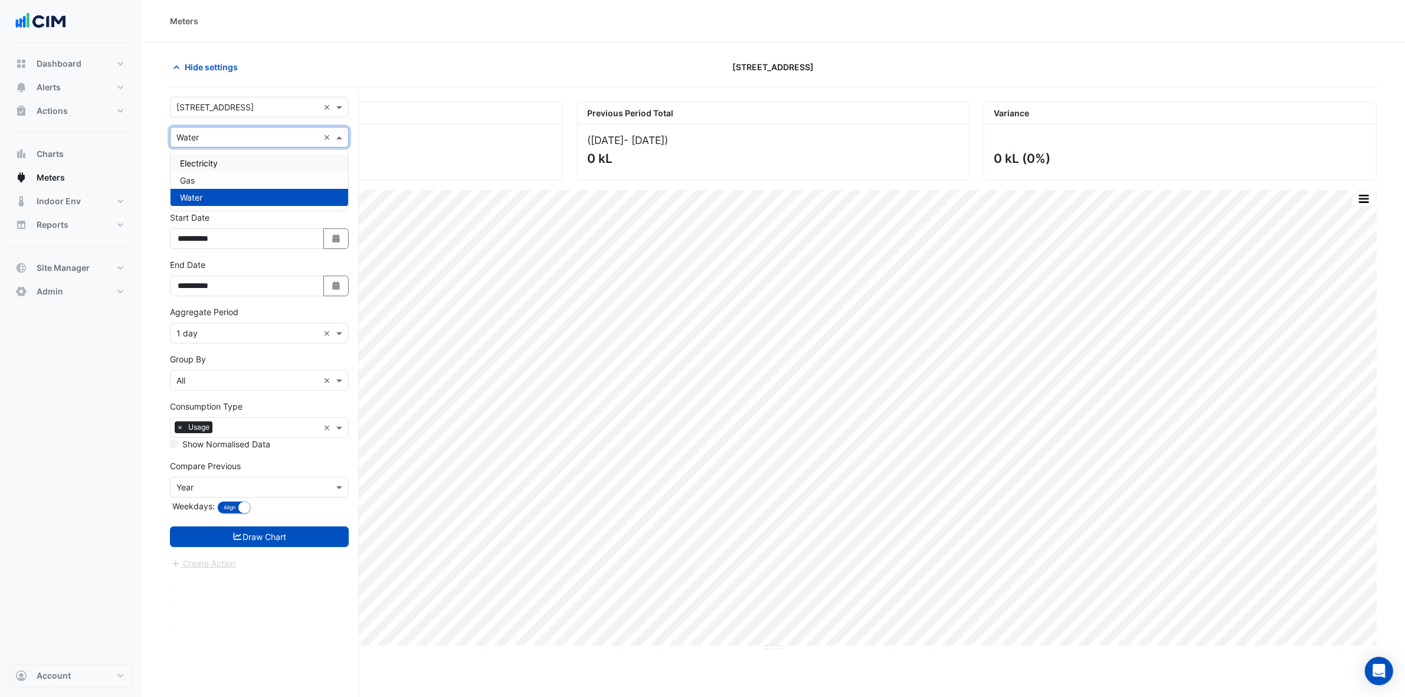
click at [217, 160] on span "Electricity" at bounding box center [199, 163] width 38 height 10
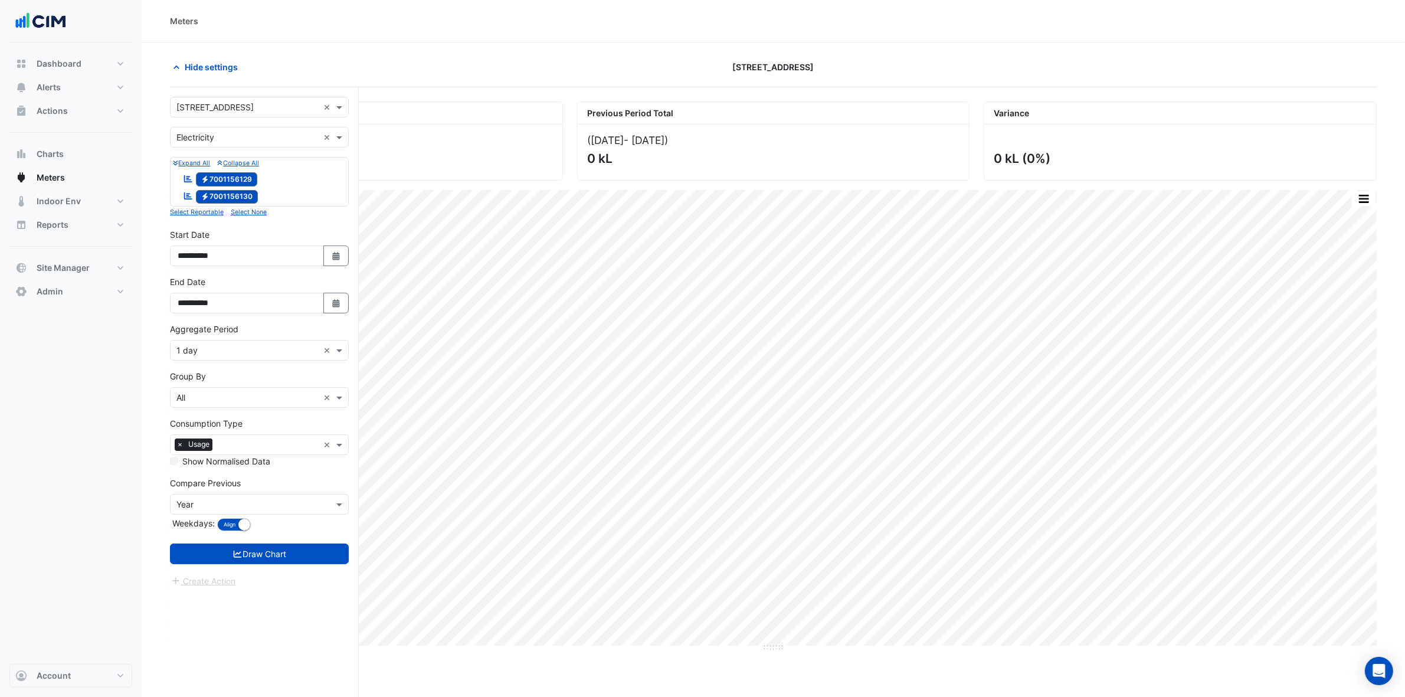
click at [269, 543] on form "**********" at bounding box center [259, 342] width 179 height 491
click at [276, 544] on form "**********" at bounding box center [259, 342] width 179 height 491
click at [278, 552] on button "Draw Chart" at bounding box center [259, 553] width 179 height 21
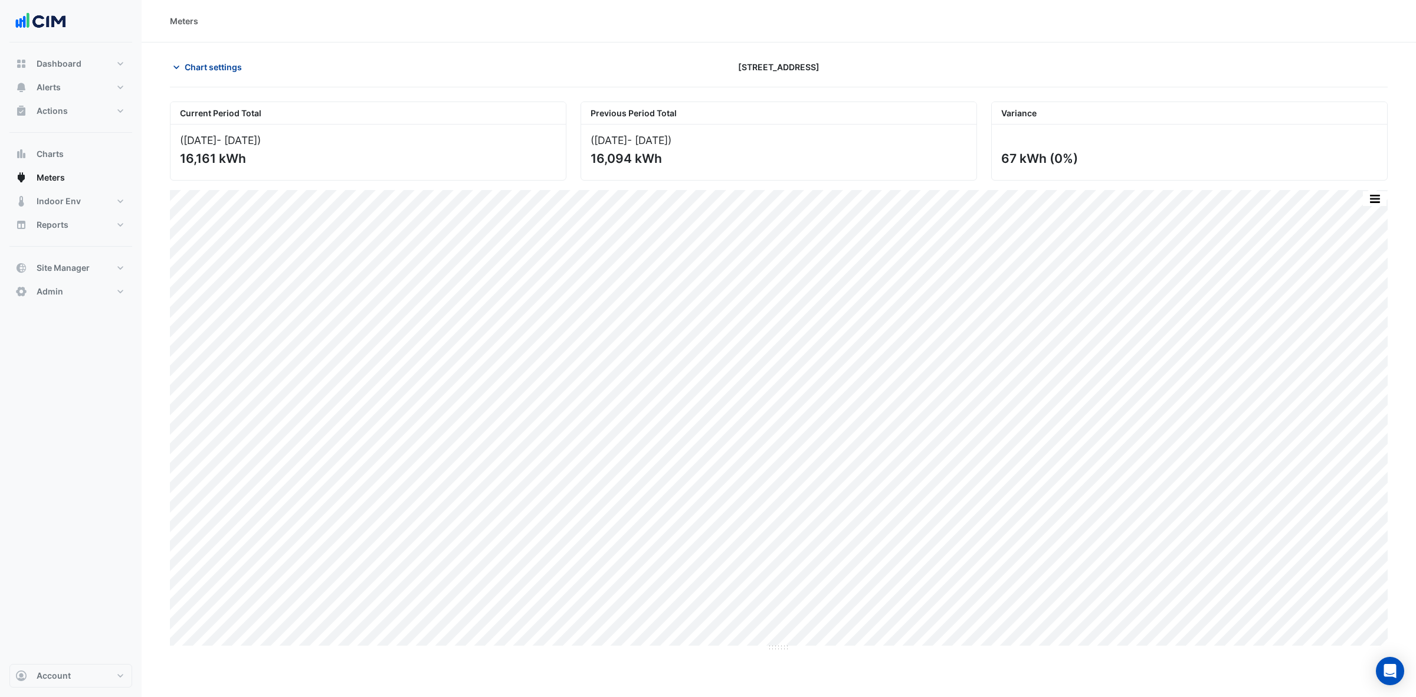
click at [198, 65] on span "Chart settings" at bounding box center [213, 67] width 57 height 12
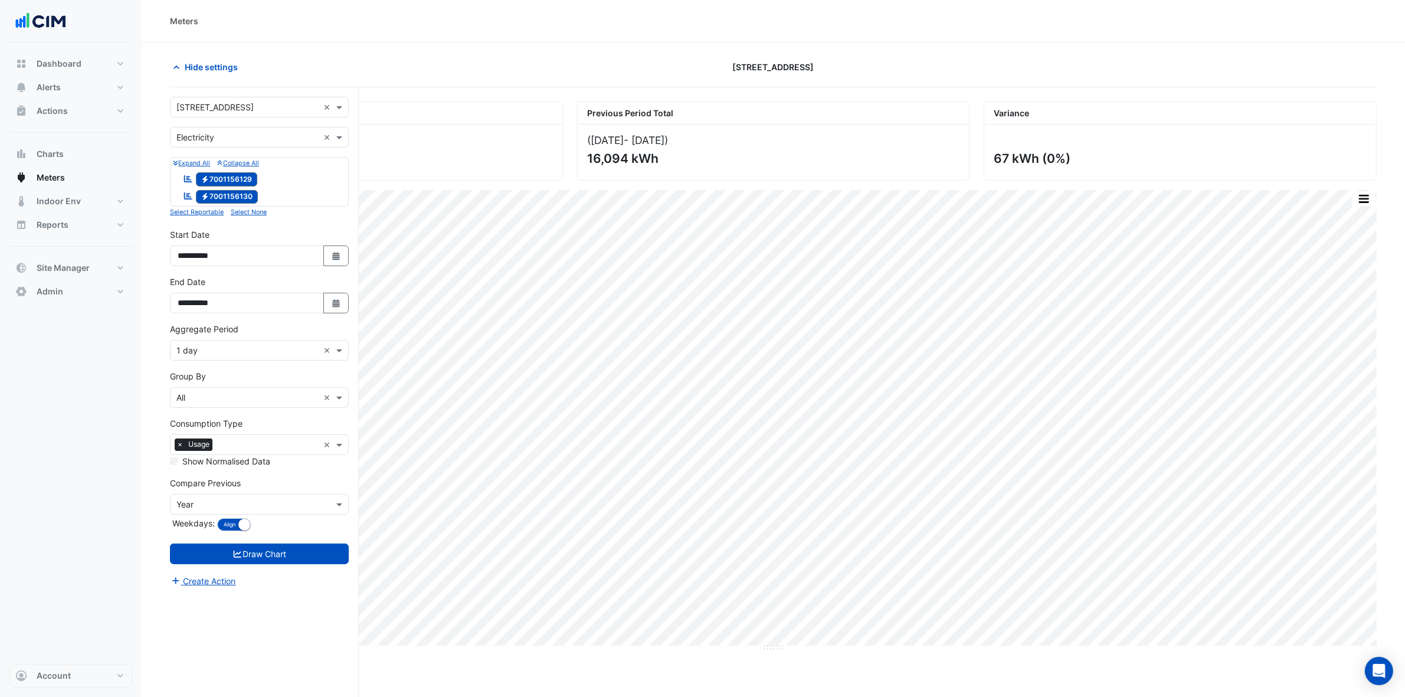
click at [218, 124] on form "**********" at bounding box center [259, 342] width 179 height 491
click at [215, 157] on div "Expand All Collapse All Reportable Electricity 7001156129 Reportable Electricit…" at bounding box center [259, 182] width 179 height 50
click at [218, 139] on input "text" at bounding box center [247, 138] width 142 height 12
click at [215, 178] on div "Gas" at bounding box center [259, 180] width 178 height 17
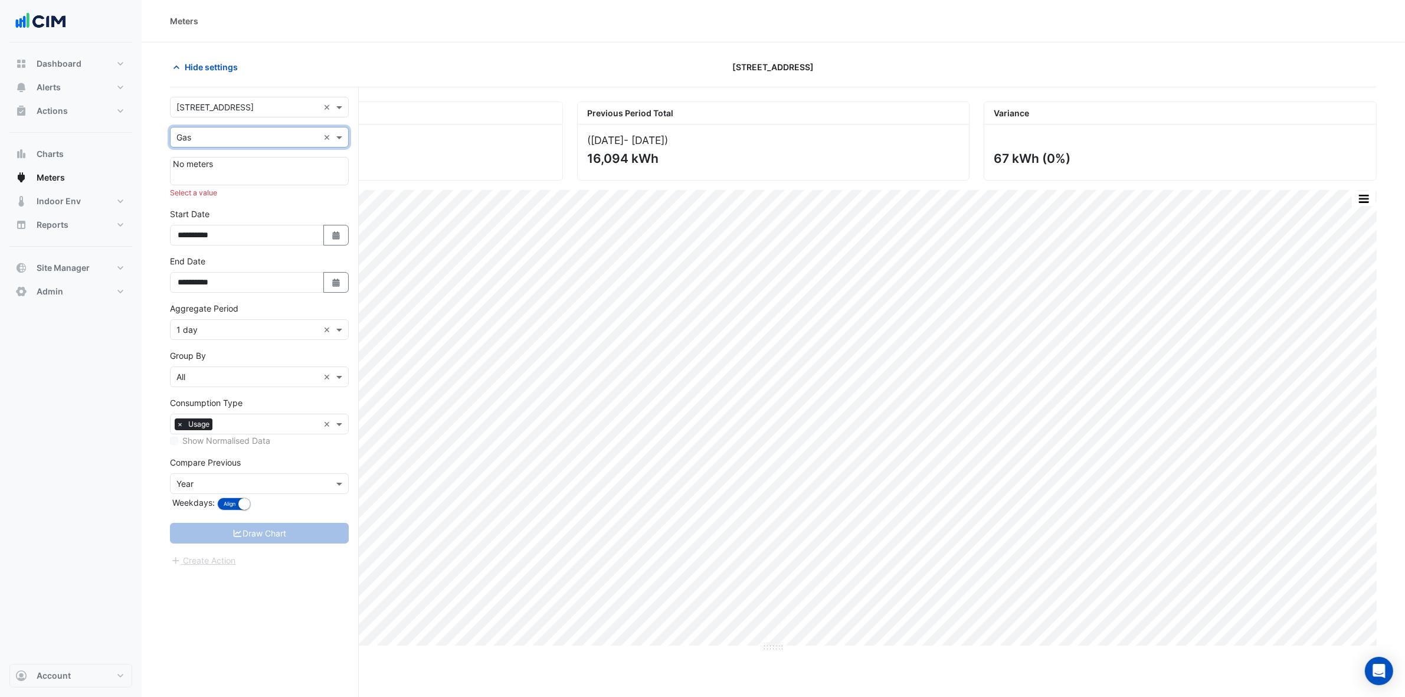
click at [217, 139] on input "text" at bounding box center [247, 138] width 142 height 12
click at [221, 196] on div "Water" at bounding box center [259, 197] width 178 height 17
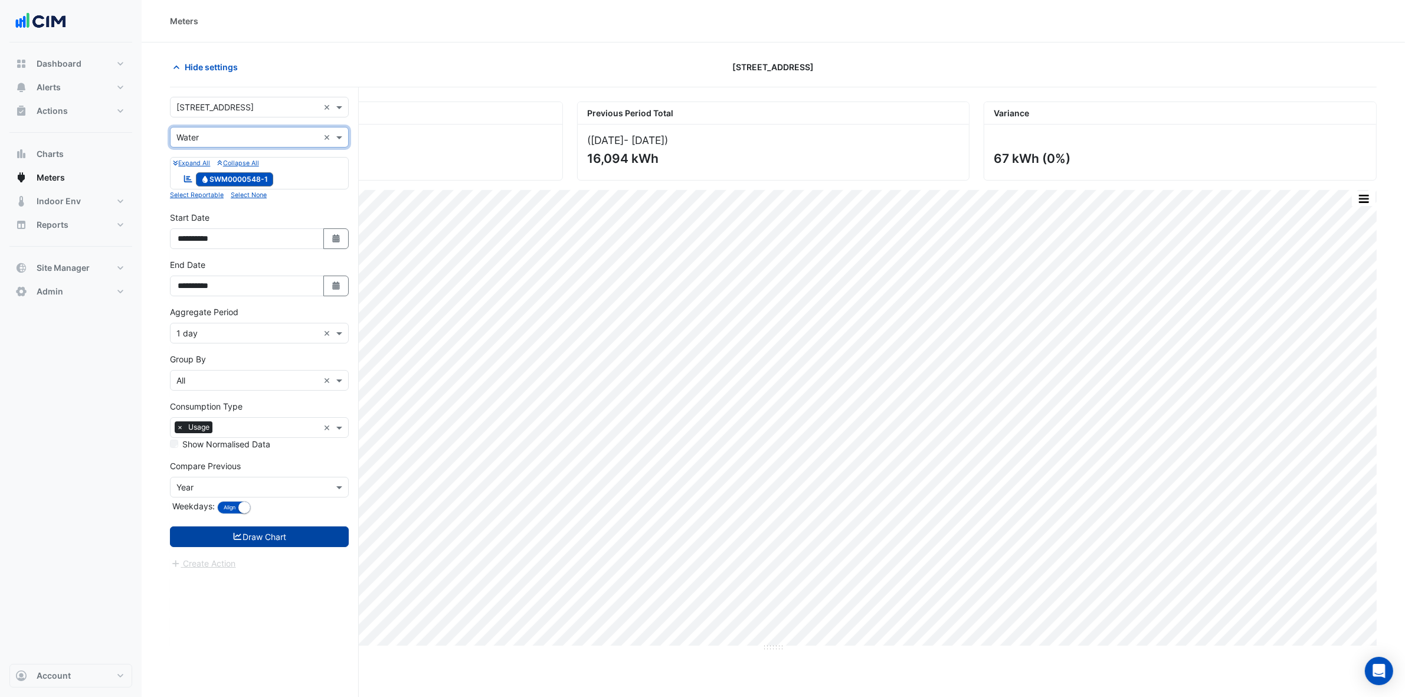
click at [287, 528] on button "Draw Chart" at bounding box center [259, 536] width 179 height 21
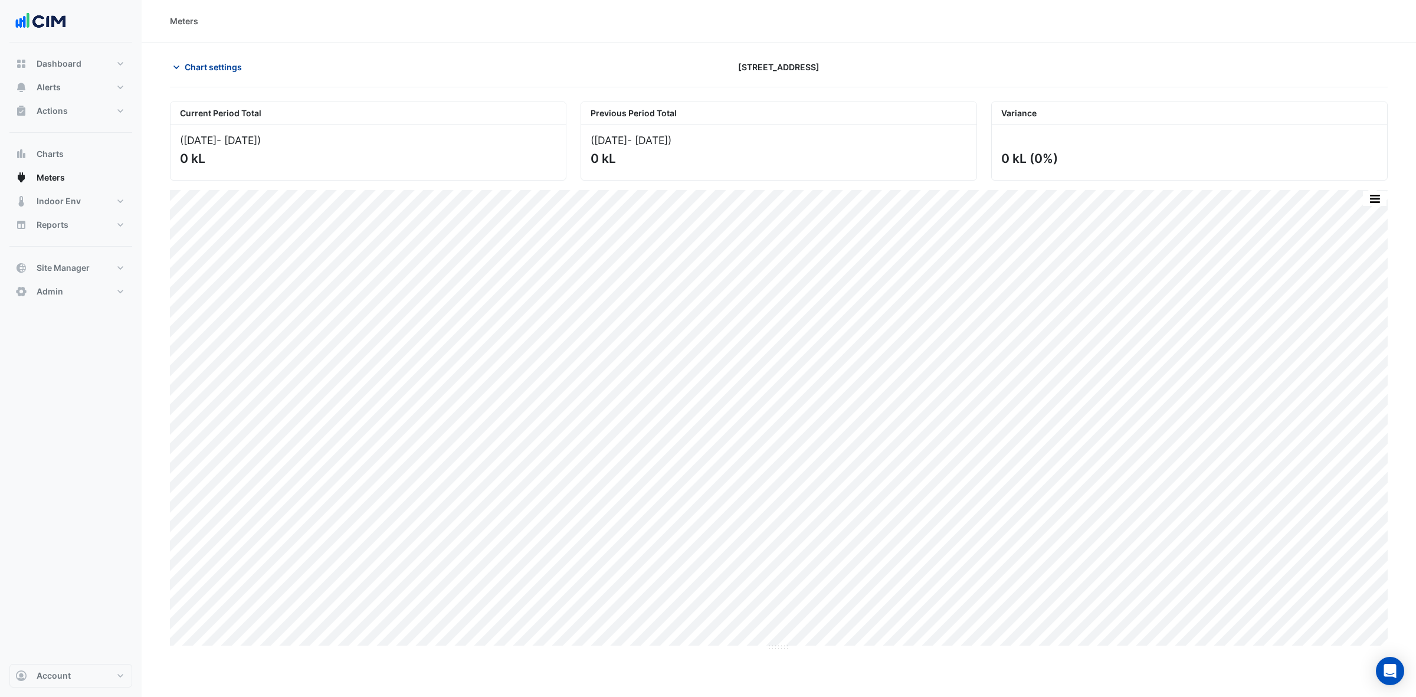
click at [227, 67] on span "Chart settings" at bounding box center [213, 67] width 57 height 12
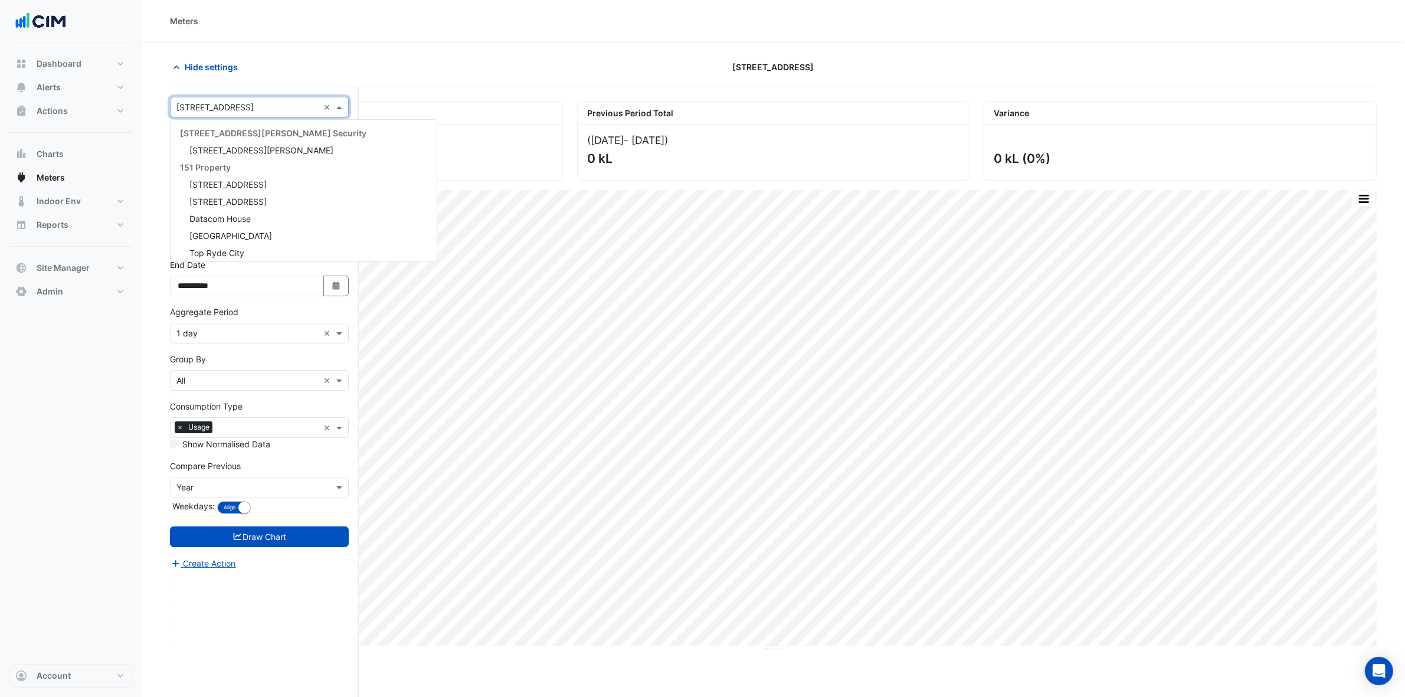
click at [222, 113] on div "Select a Site × 44 Sydney Avenue ×" at bounding box center [259, 107] width 179 height 21
type input "******"
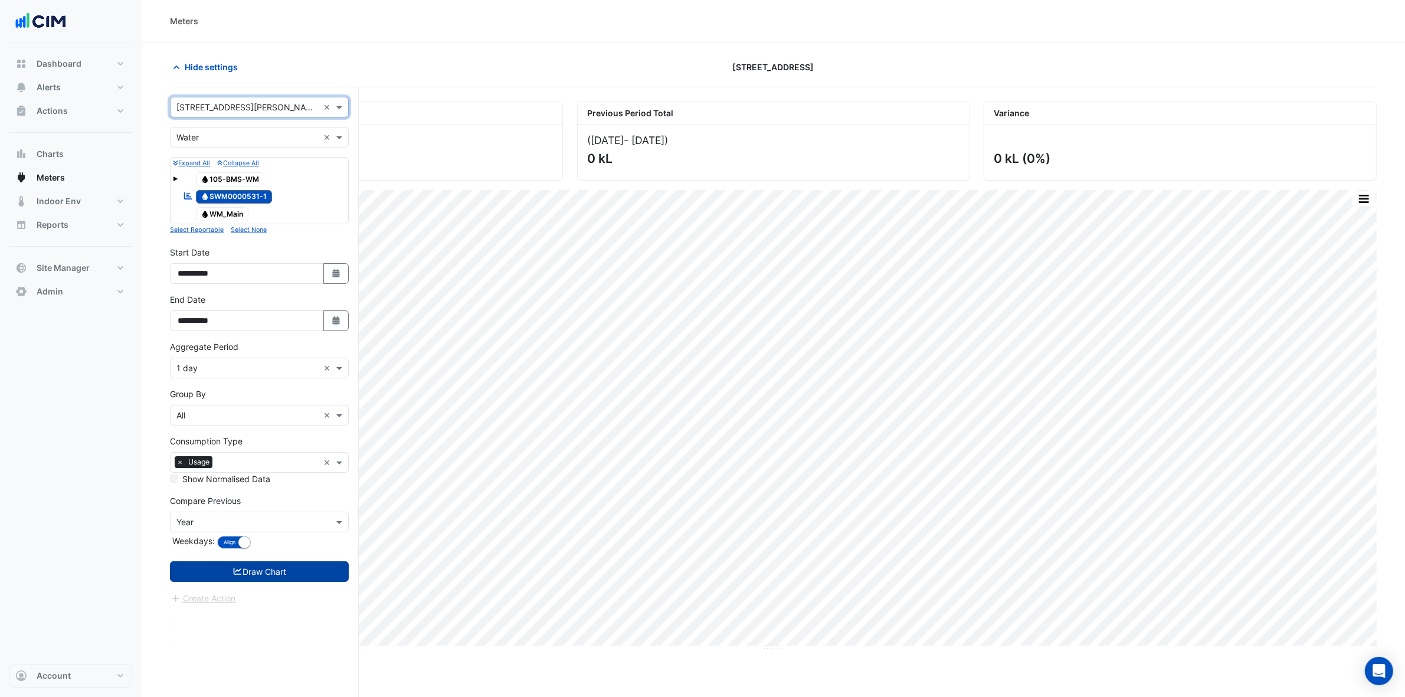
click at [293, 568] on button "Draw Chart" at bounding box center [259, 571] width 179 height 21
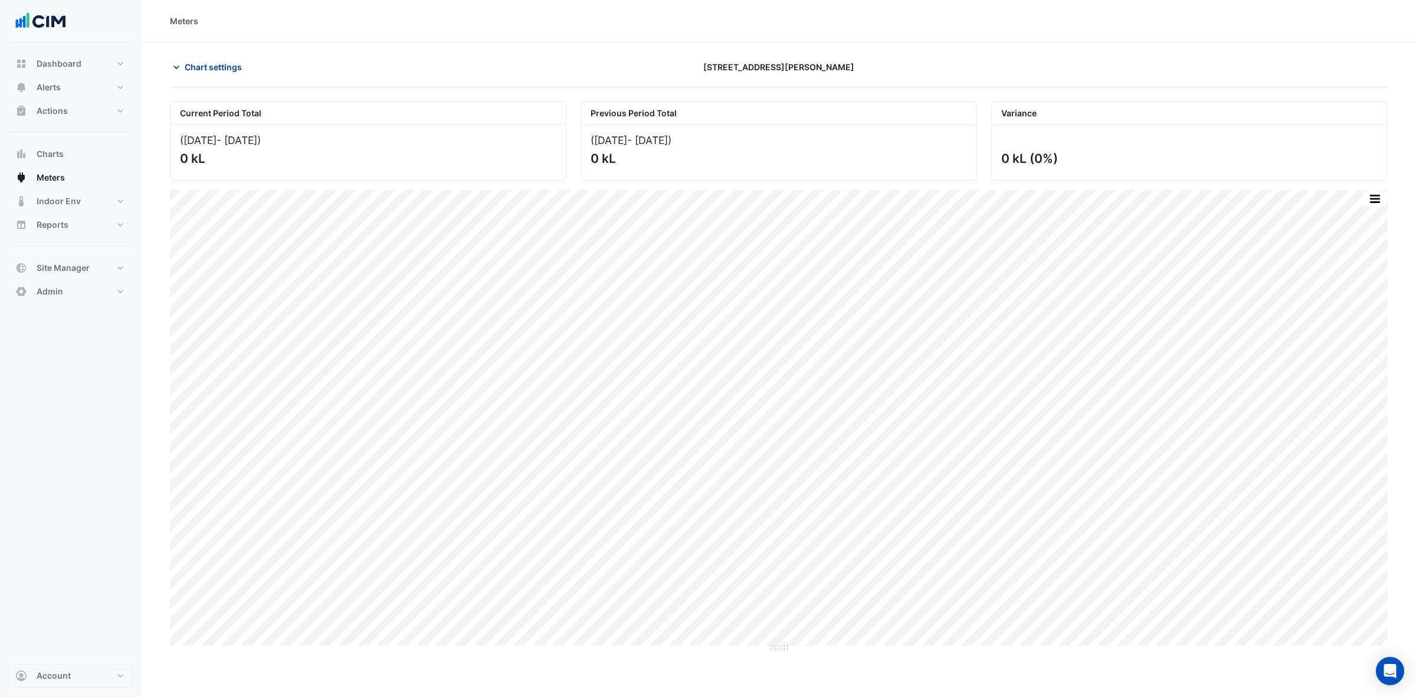
click at [198, 71] on span "Chart settings" at bounding box center [213, 67] width 57 height 12
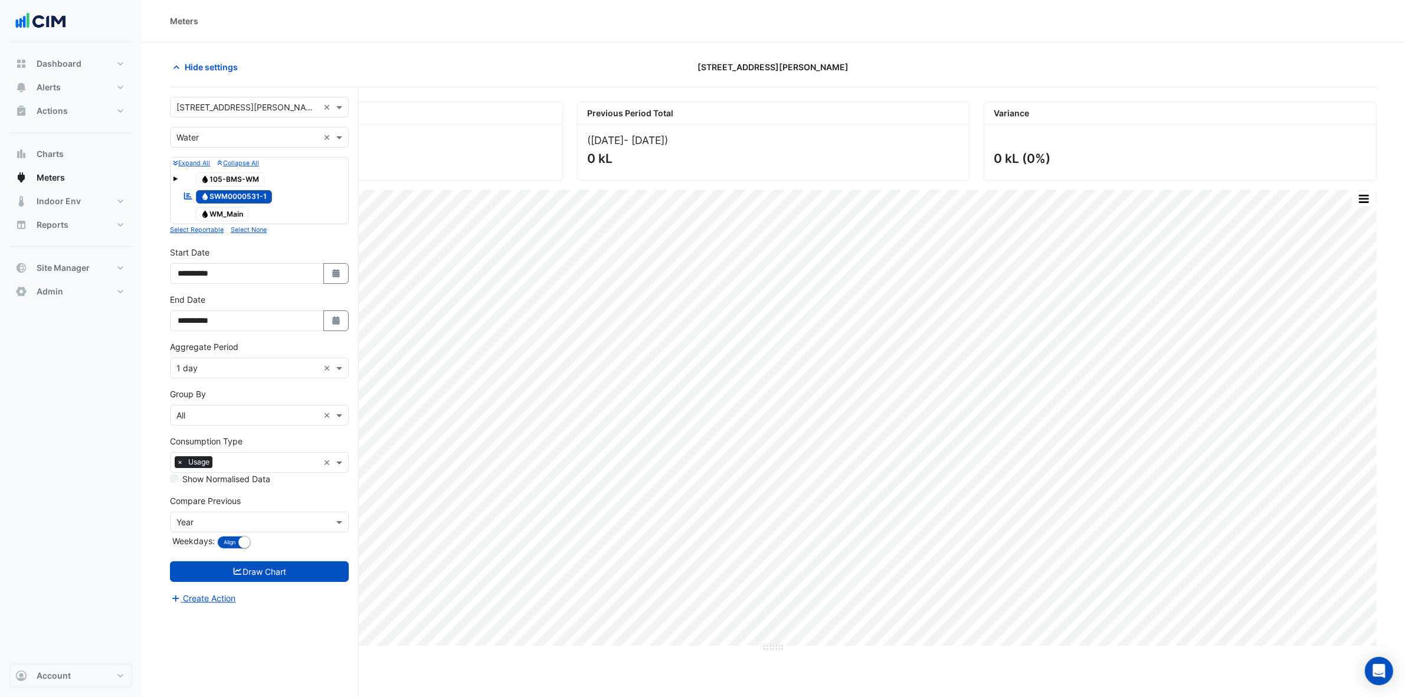
click at [214, 123] on form "Select a Site × 105 Phillip Street × Utility Type × Water × Expand All Collapse…" at bounding box center [259, 351] width 179 height 508
click at [217, 139] on input "text" at bounding box center [247, 138] width 142 height 12
click at [219, 158] on div "Electricity" at bounding box center [259, 163] width 178 height 17
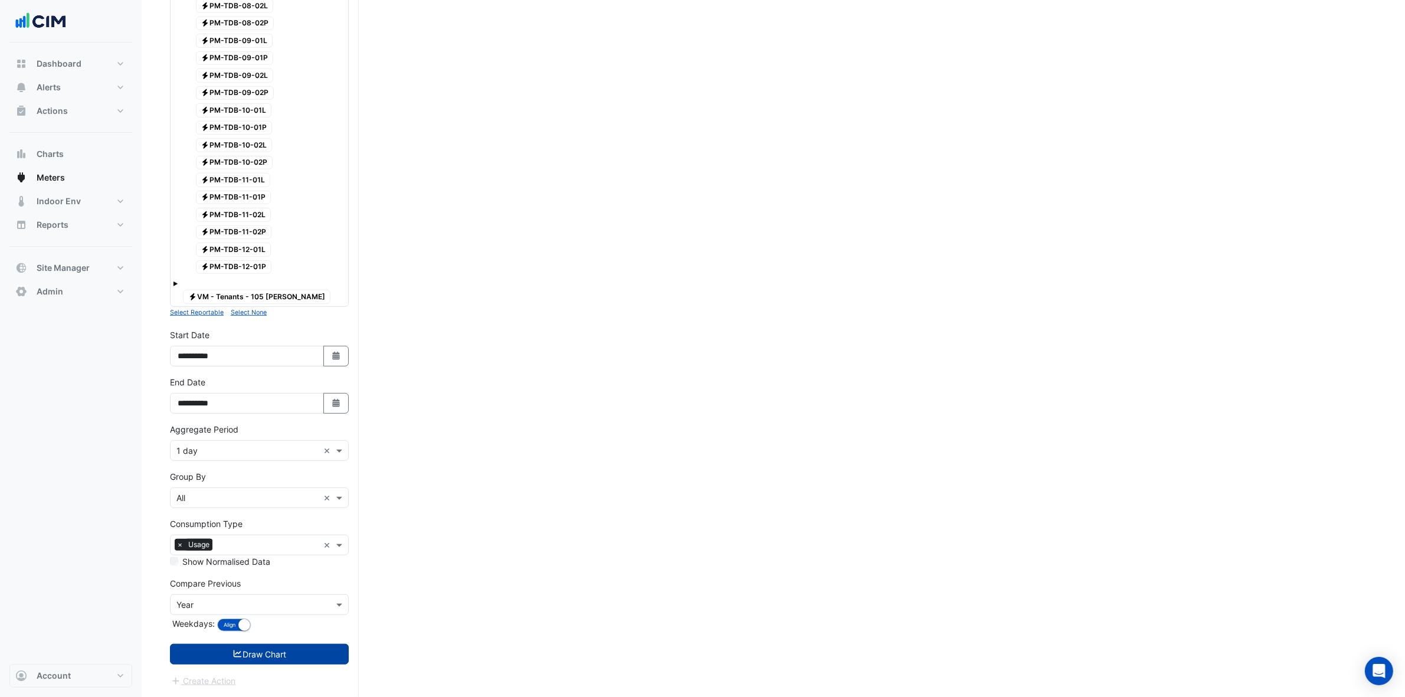
click at [314, 659] on button "Draw Chart" at bounding box center [259, 654] width 179 height 21
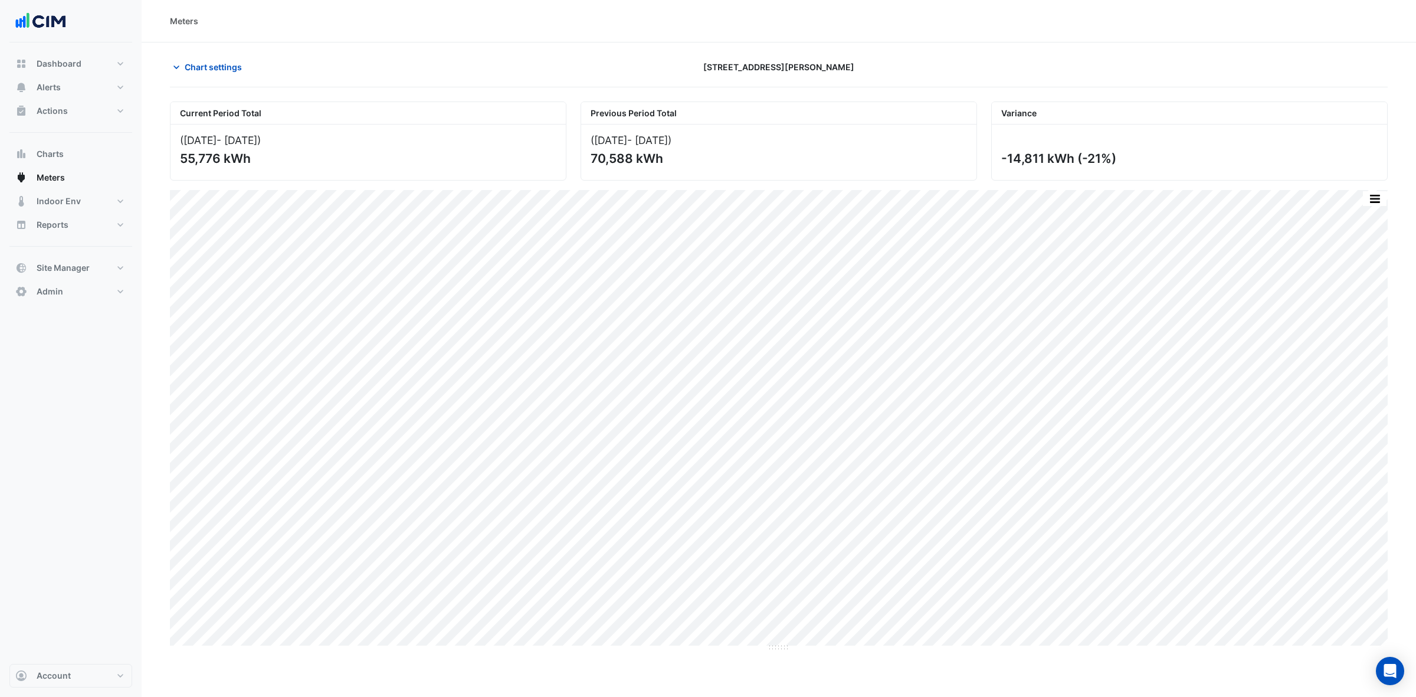
click at [215, 55] on section "Chart settings 105 Phillip Street Current Period Total (01 Aug 25 - 31 Aug 25 )…" at bounding box center [779, 346] width 1274 height 609
click at [212, 65] on span "Chart settings" at bounding box center [213, 67] width 57 height 12
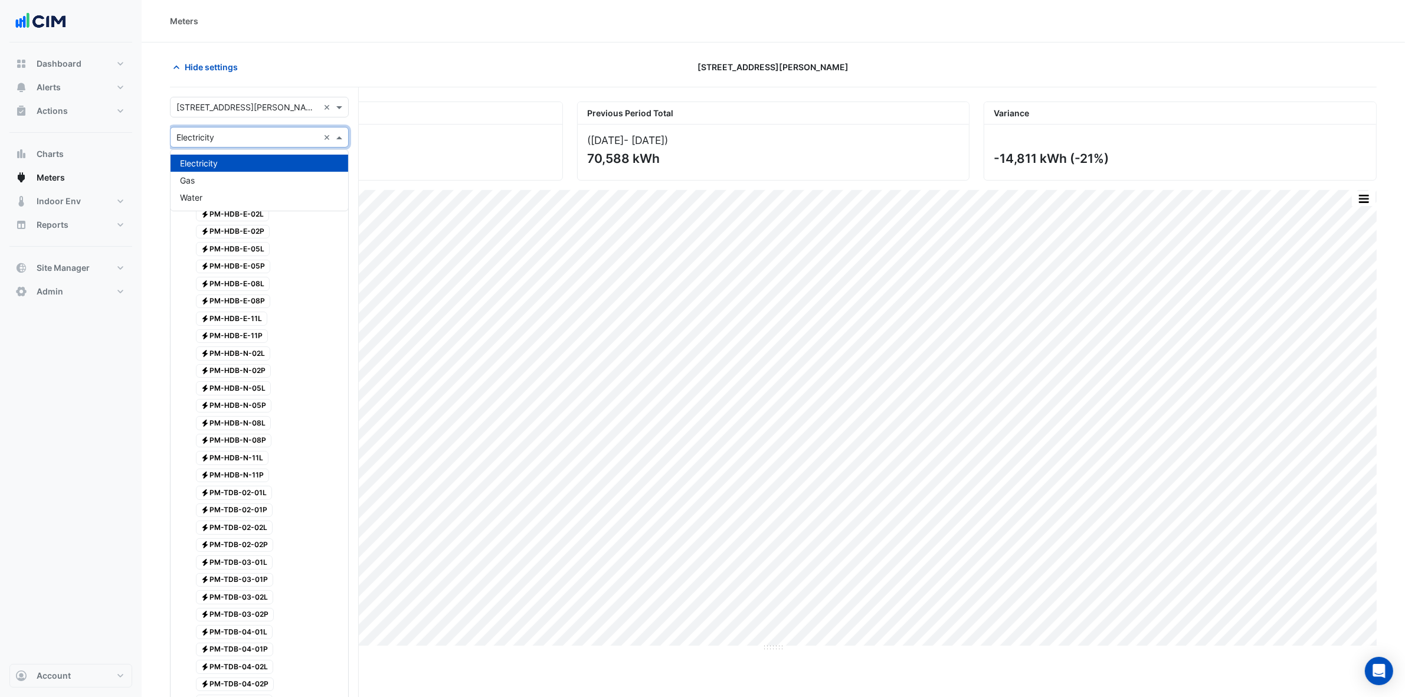
click at [216, 132] on input "text" at bounding box center [247, 138] width 142 height 12
drag, startPoint x: 212, startPoint y: 192, endPoint x: 217, endPoint y: 185, distance: 8.7
click at [217, 185] on div "Electricity Gas Water" at bounding box center [259, 180] width 178 height 51
click at [217, 185] on div "Gas" at bounding box center [259, 180] width 178 height 17
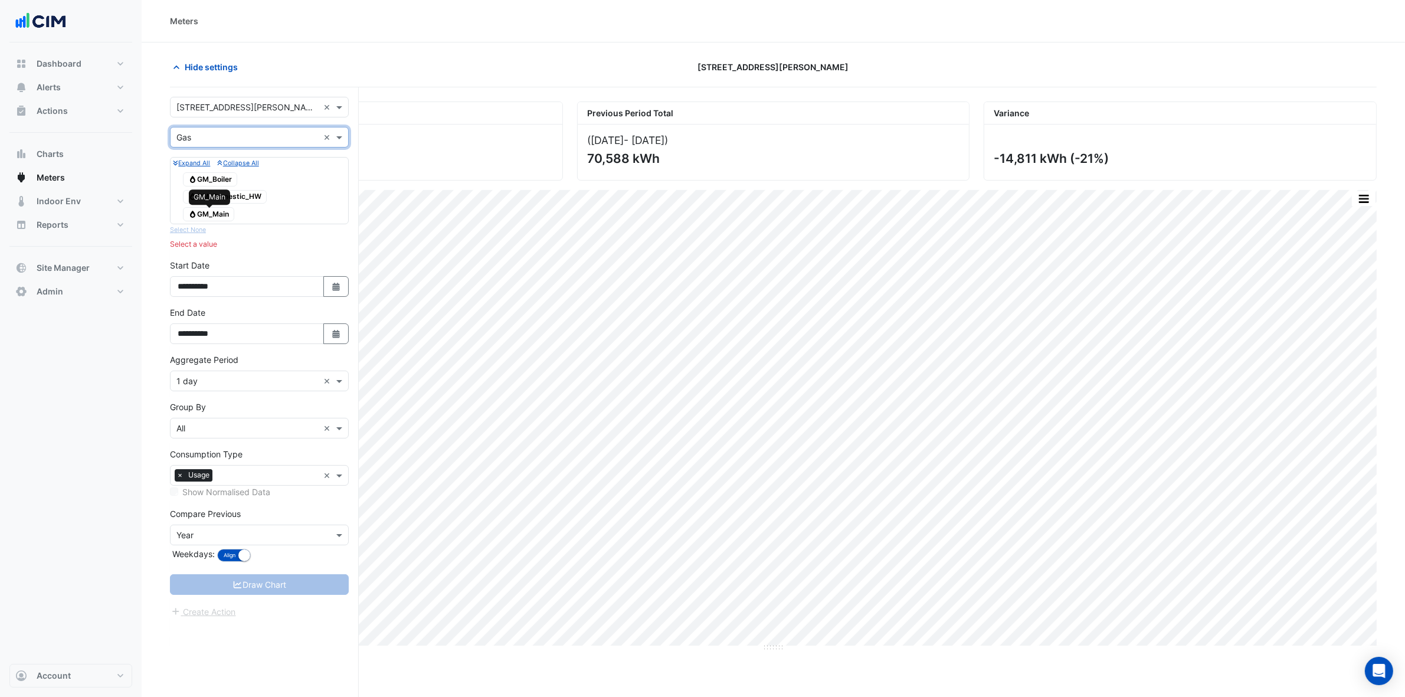
click at [218, 218] on span "Gas GM_Main" at bounding box center [208, 214] width 51 height 14
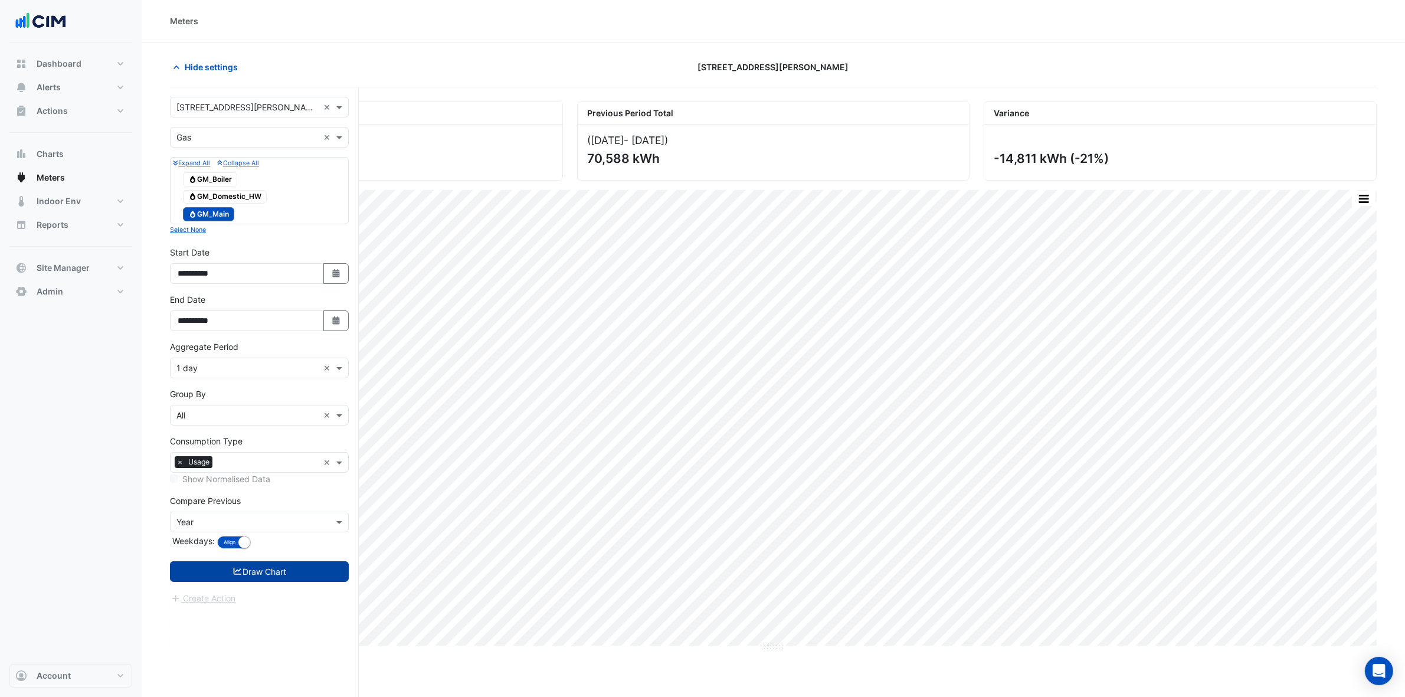
click at [304, 579] on button "Draw Chart" at bounding box center [259, 571] width 179 height 21
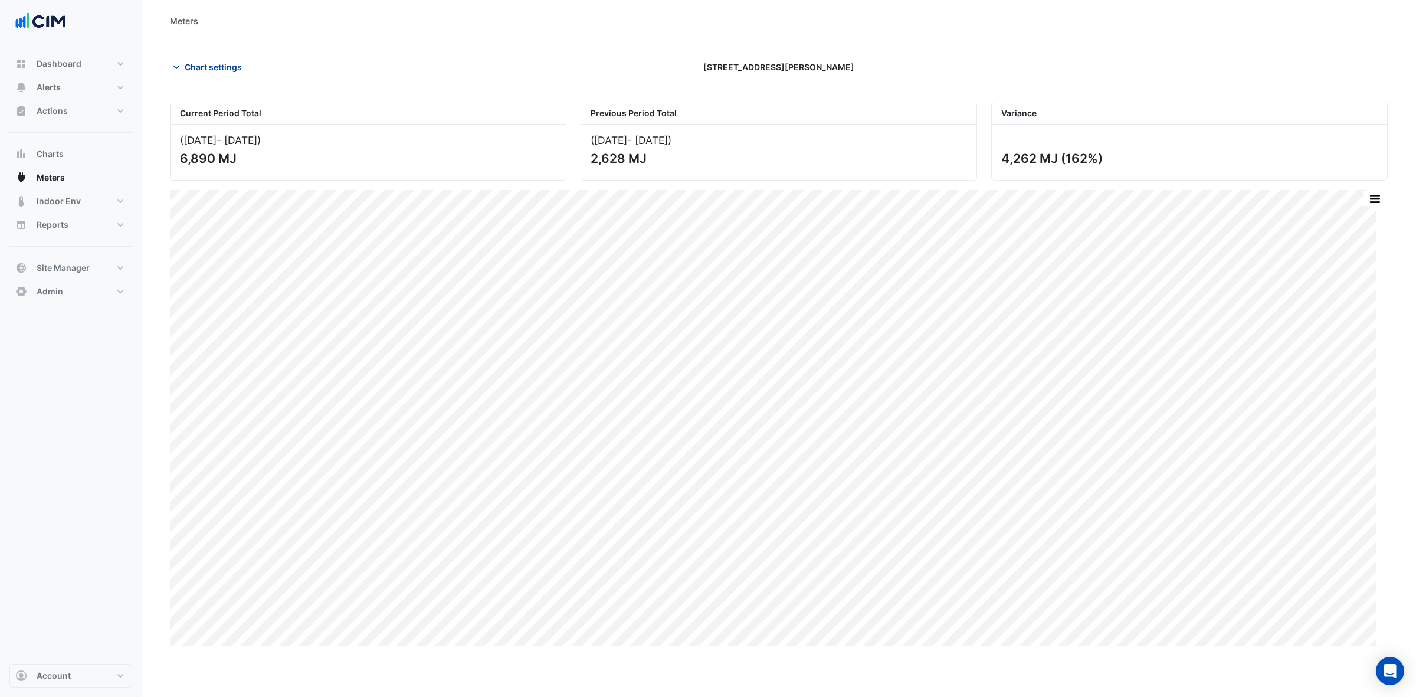
click at [245, 75] on button "Chart settings" at bounding box center [210, 67] width 80 height 21
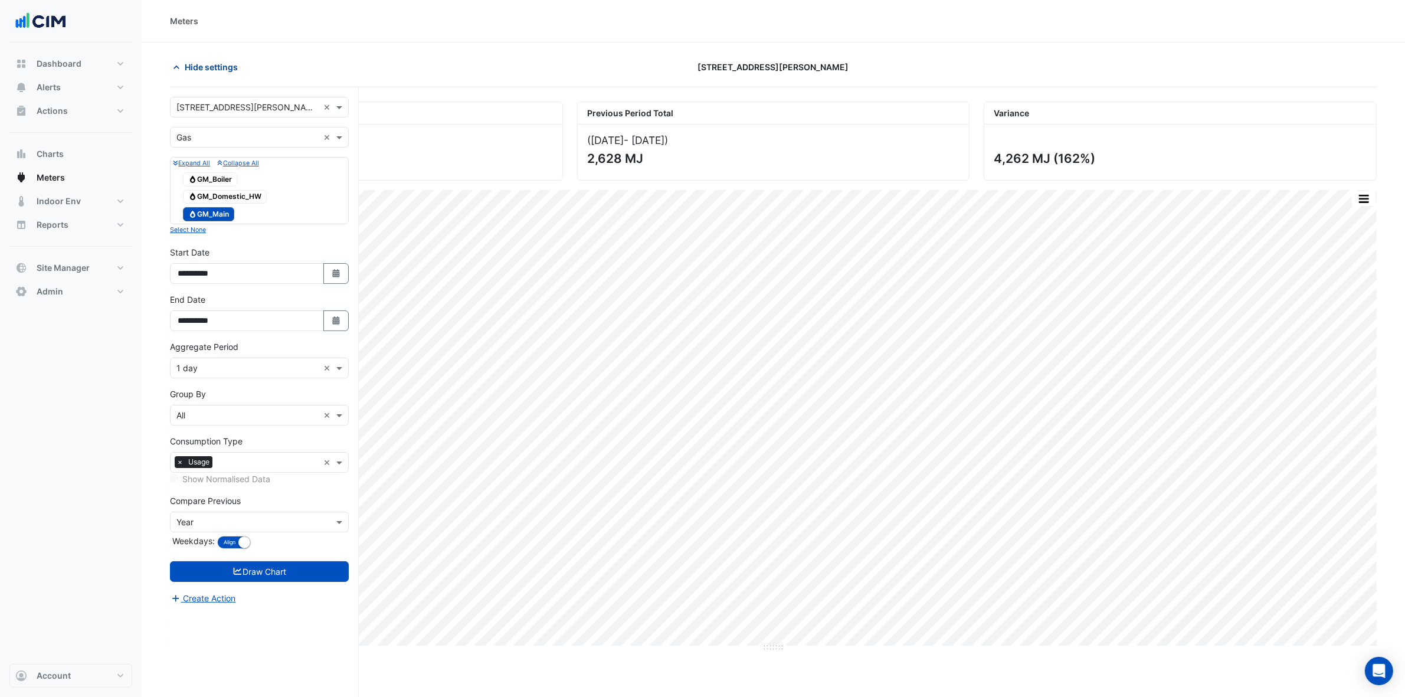
click at [242, 74] on button "Hide settings" at bounding box center [208, 67] width 76 height 21
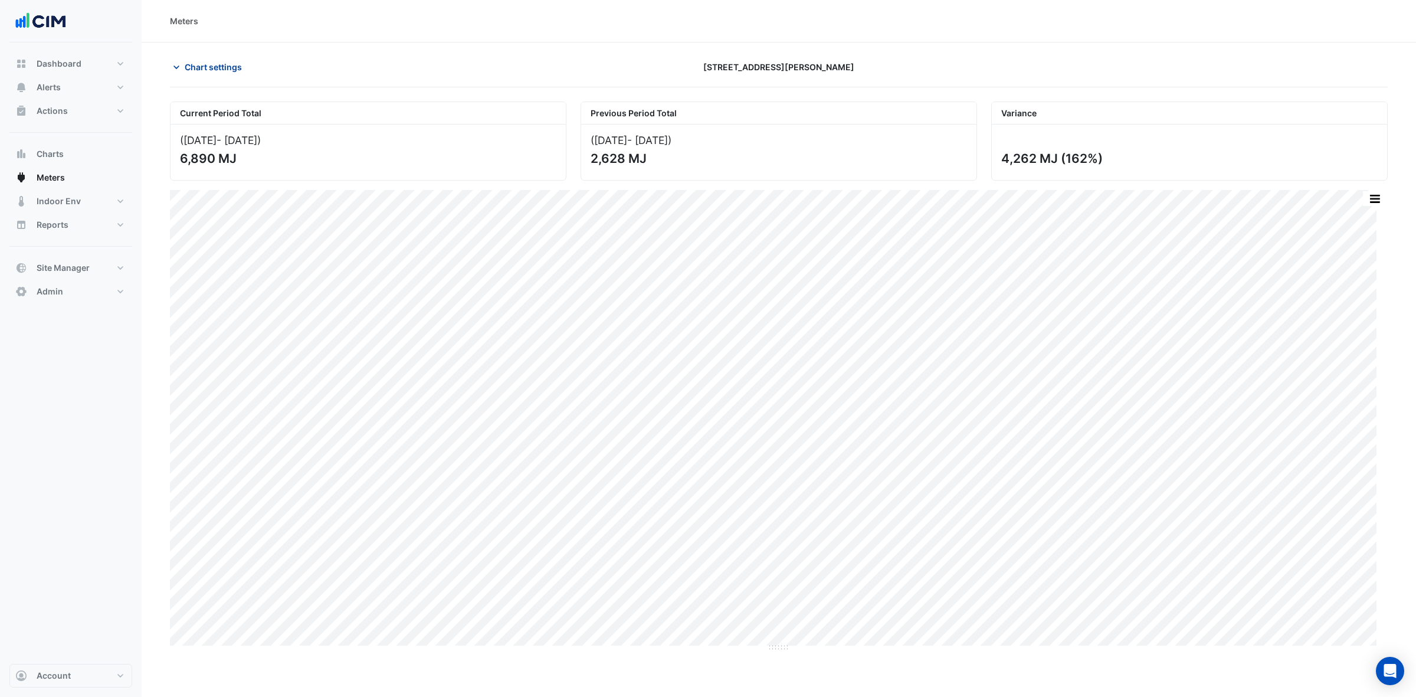
click at [238, 72] on span "Chart settings" at bounding box center [213, 67] width 57 height 12
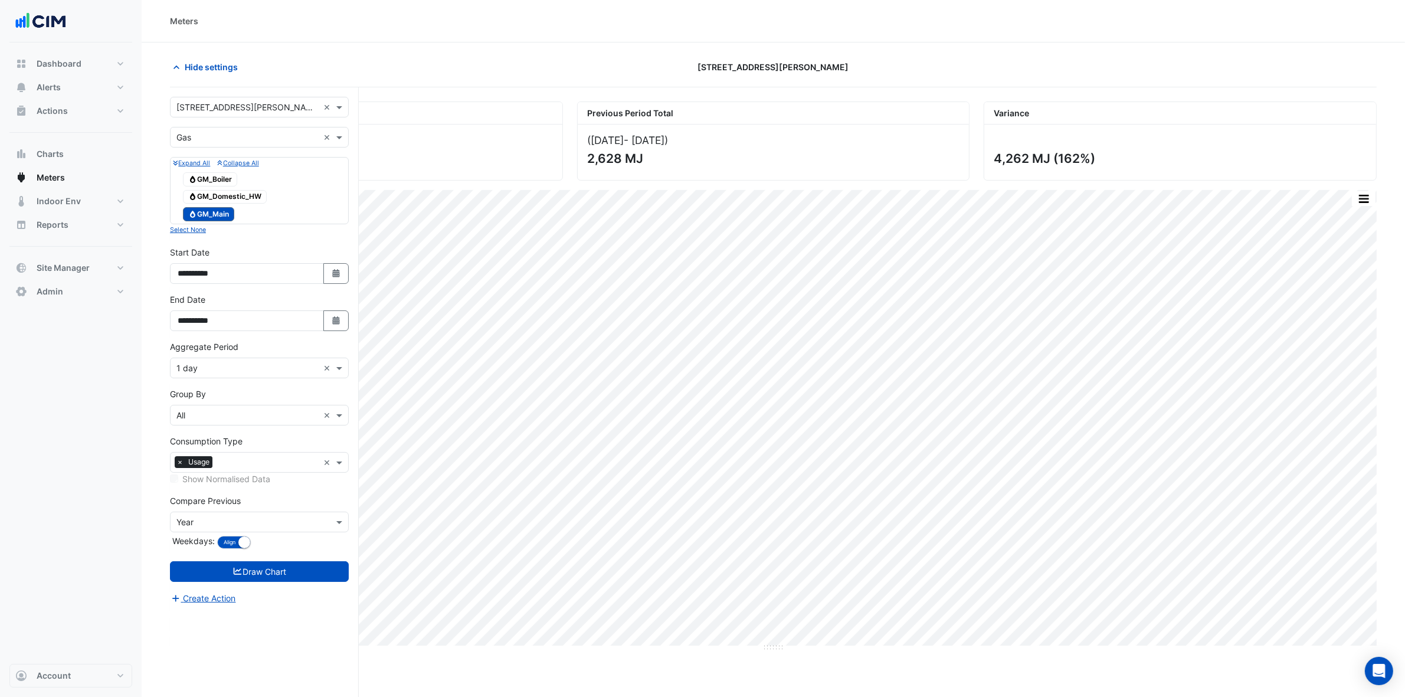
click at [224, 103] on input "text" at bounding box center [247, 107] width 142 height 12
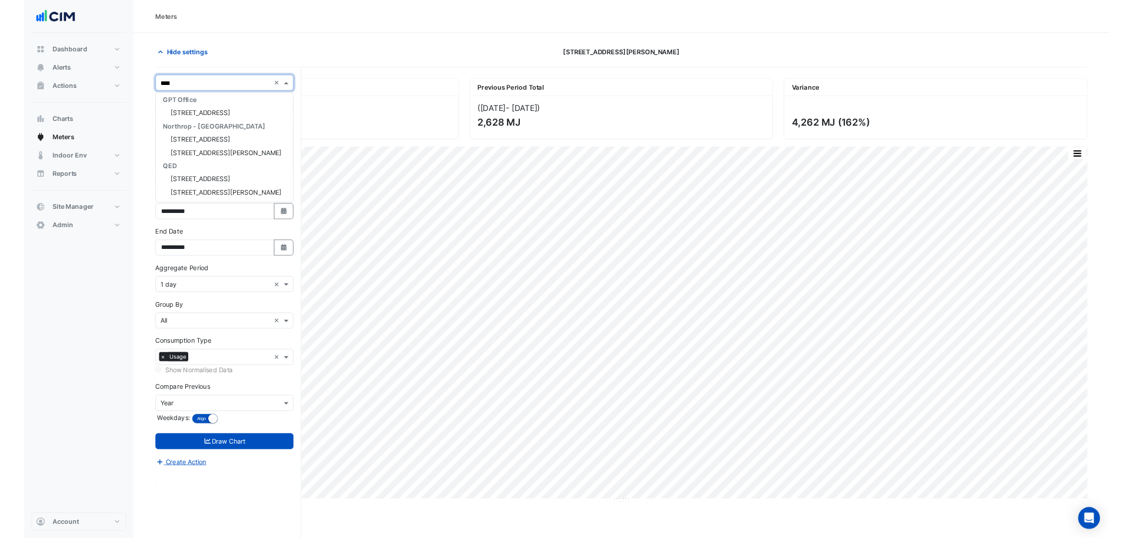
scroll to position [73, 0]
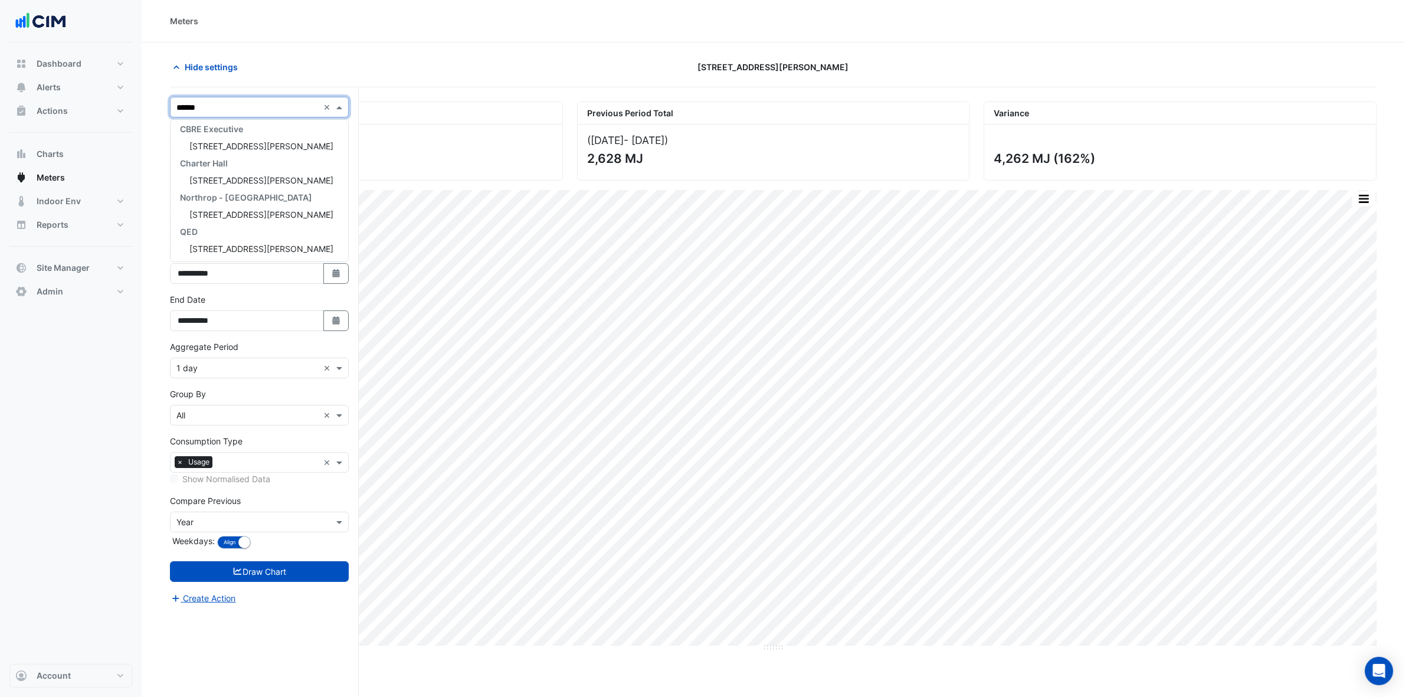
type input "*******"
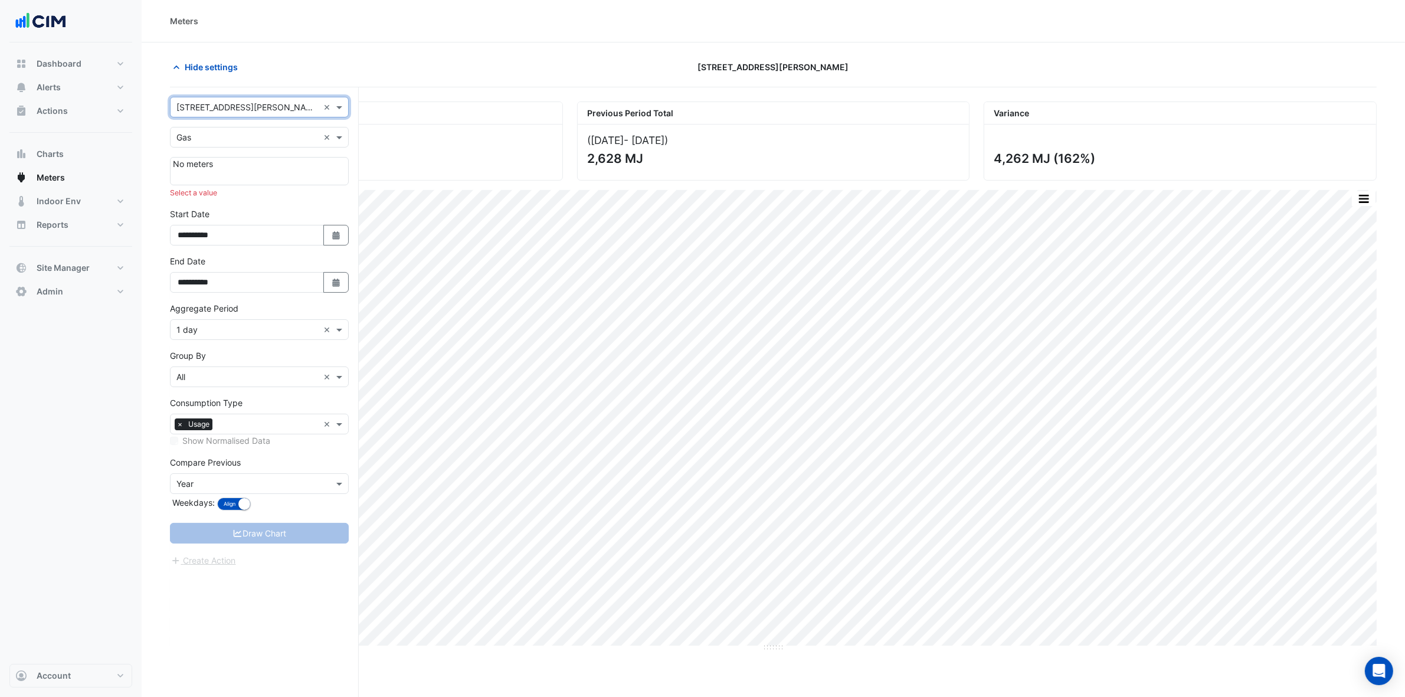
click at [208, 142] on input "text" at bounding box center [247, 138] width 142 height 12
click at [205, 160] on span "Electricity" at bounding box center [199, 163] width 38 height 10
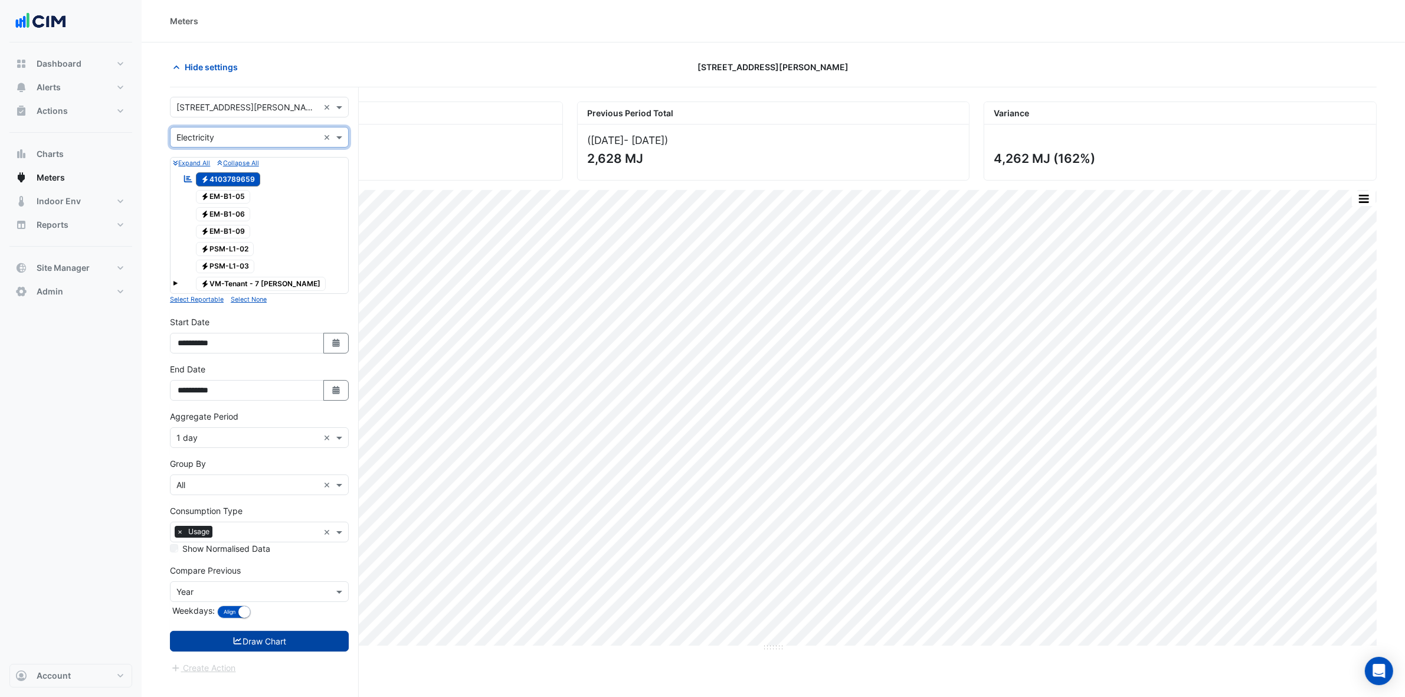
click at [279, 642] on button "Draw Chart" at bounding box center [259, 641] width 179 height 21
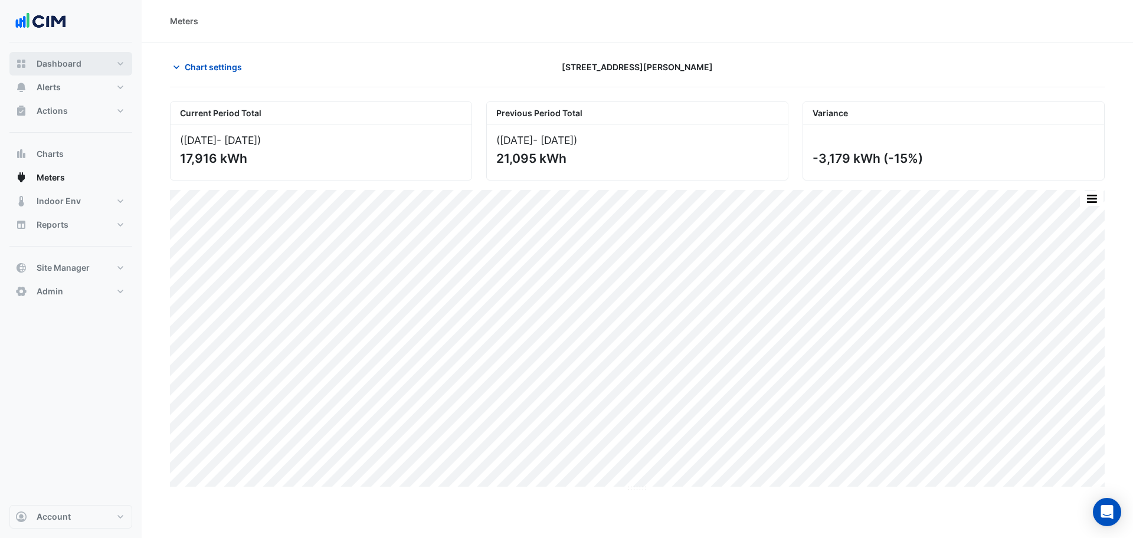
click at [96, 68] on button "Dashboard" at bounding box center [70, 64] width 123 height 24
select select "***"
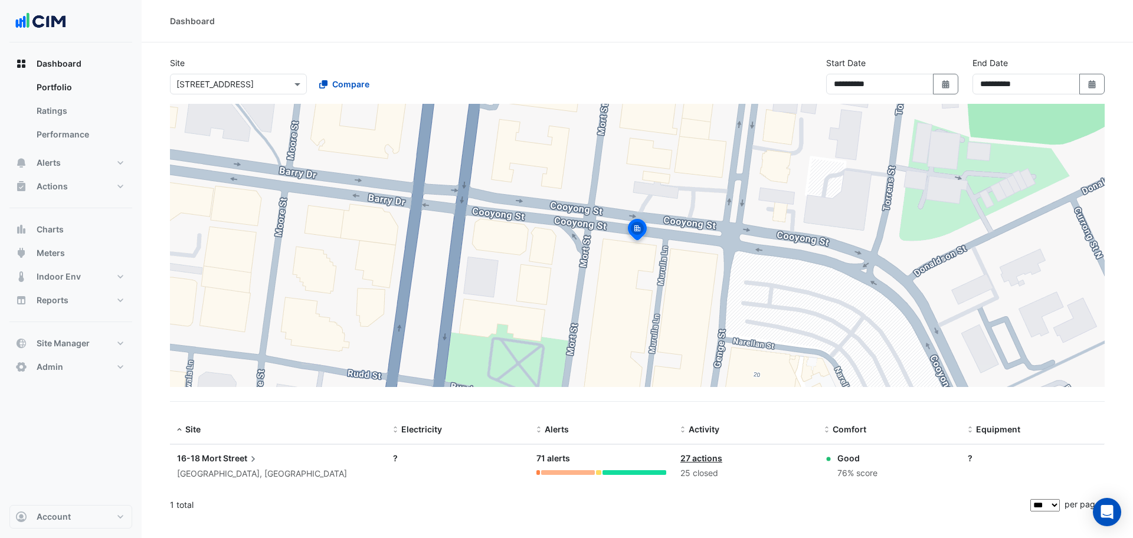
click at [196, 82] on input "text" at bounding box center [226, 84] width 100 height 12
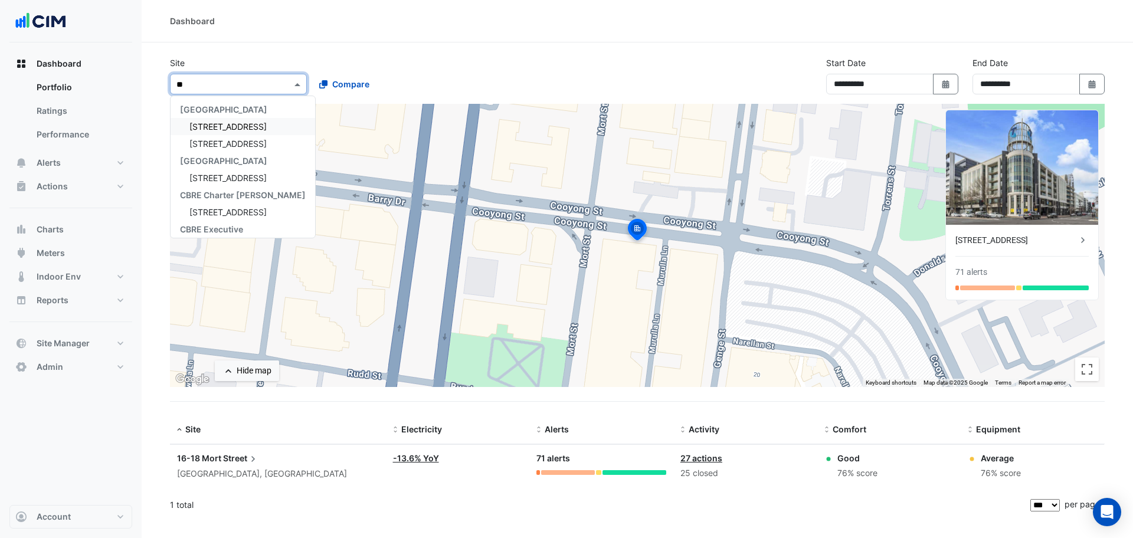
type input "***"
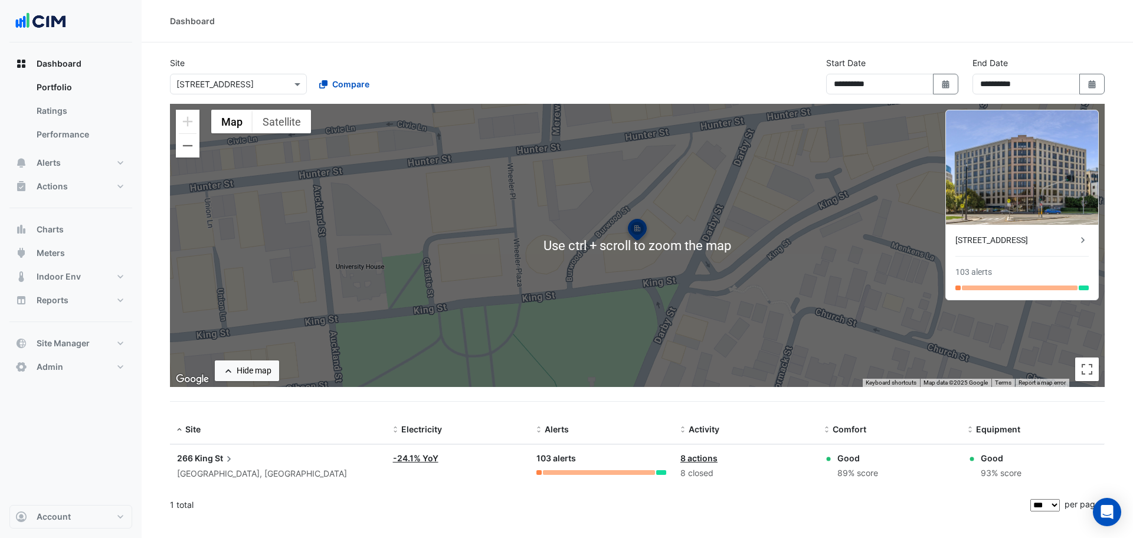
click at [258, 490] on datatable-body "Site: 266 King St Newcastle, New South Wales Electricity: -24.1% YoY Alerts: 10…" at bounding box center [637, 467] width 935 height 47
click at [217, 456] on span "St" at bounding box center [225, 458] width 20 height 13
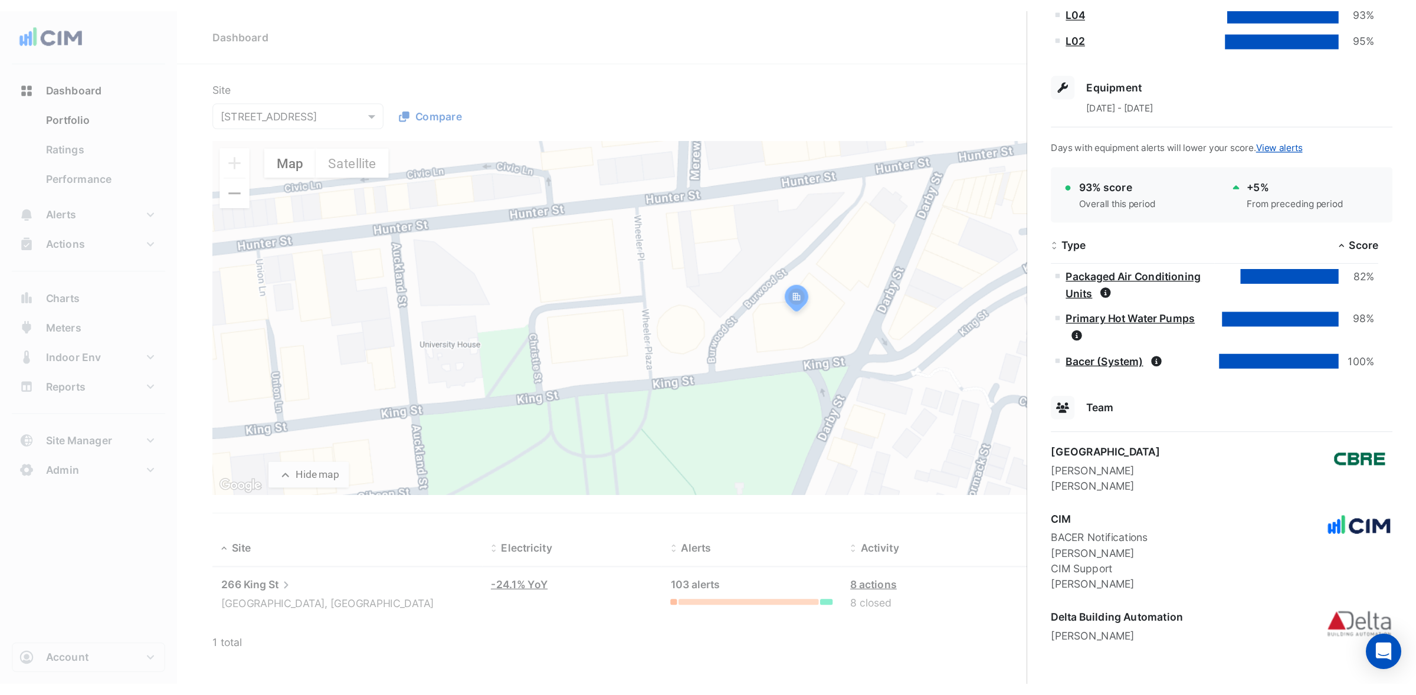
scroll to position [460, 0]
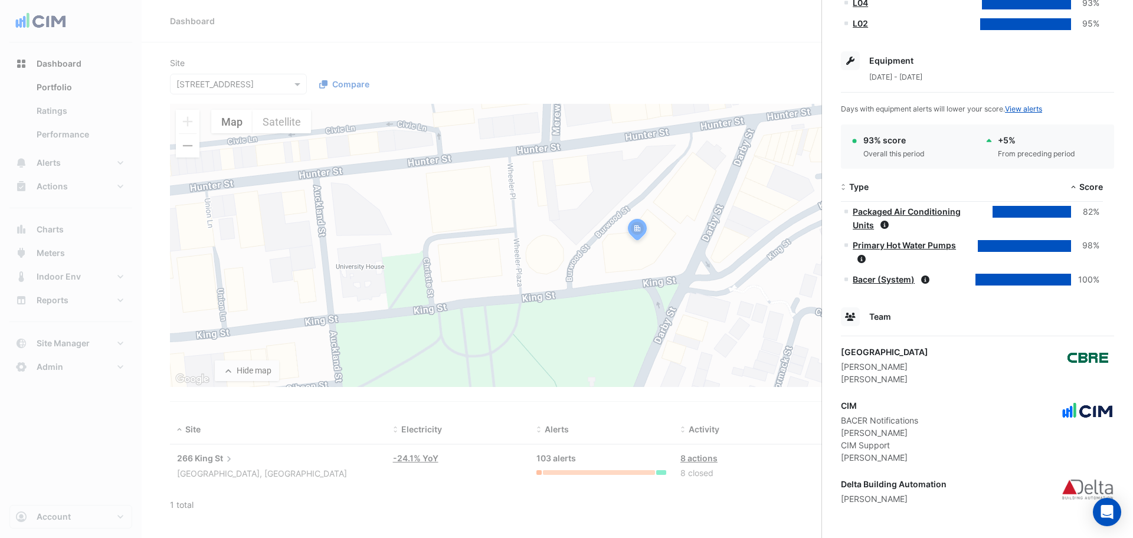
drag, startPoint x: 914, startPoint y: 365, endPoint x: 838, endPoint y: 363, distance: 76.7
click at [838, 363] on div "266 King Street, Newcastle, New South Wales Monitoring Total sensors 1,084 Tota…" at bounding box center [977, 60] width 311 height 956
copy div "Rodney Blackmore"
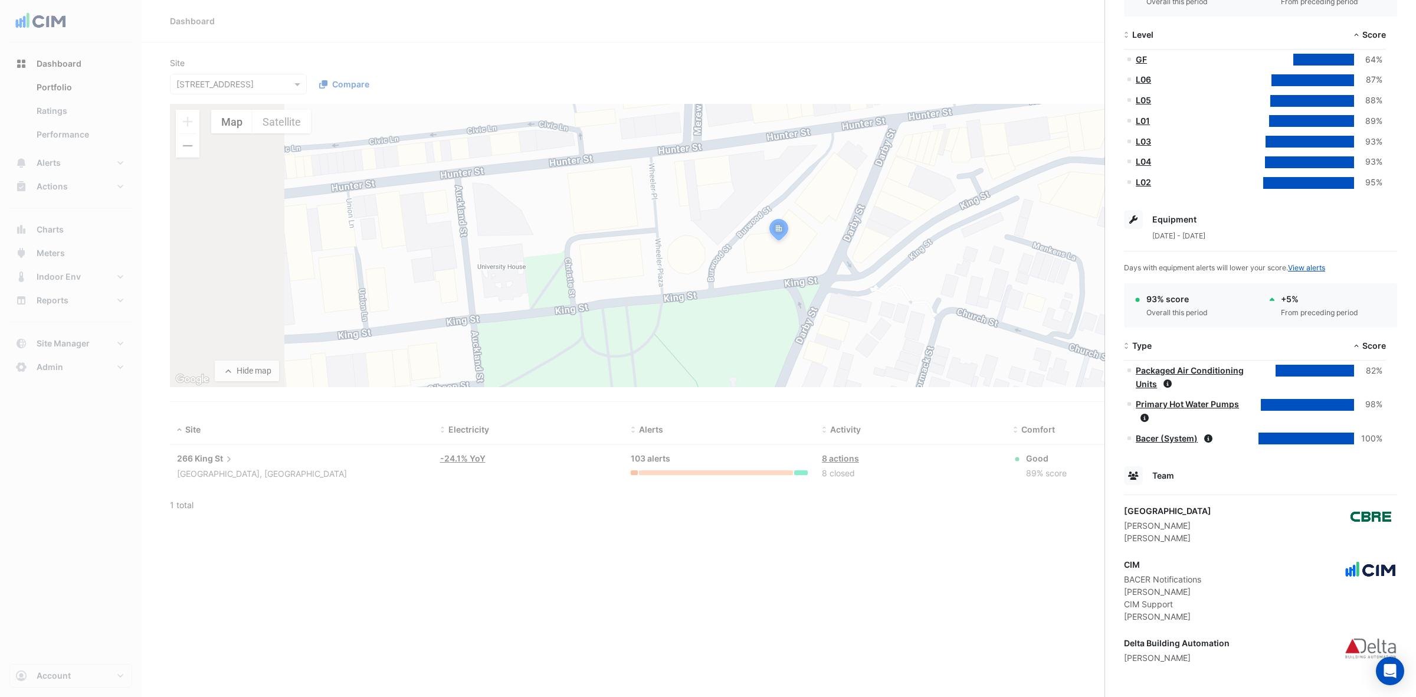
scroll to position [301, 0]
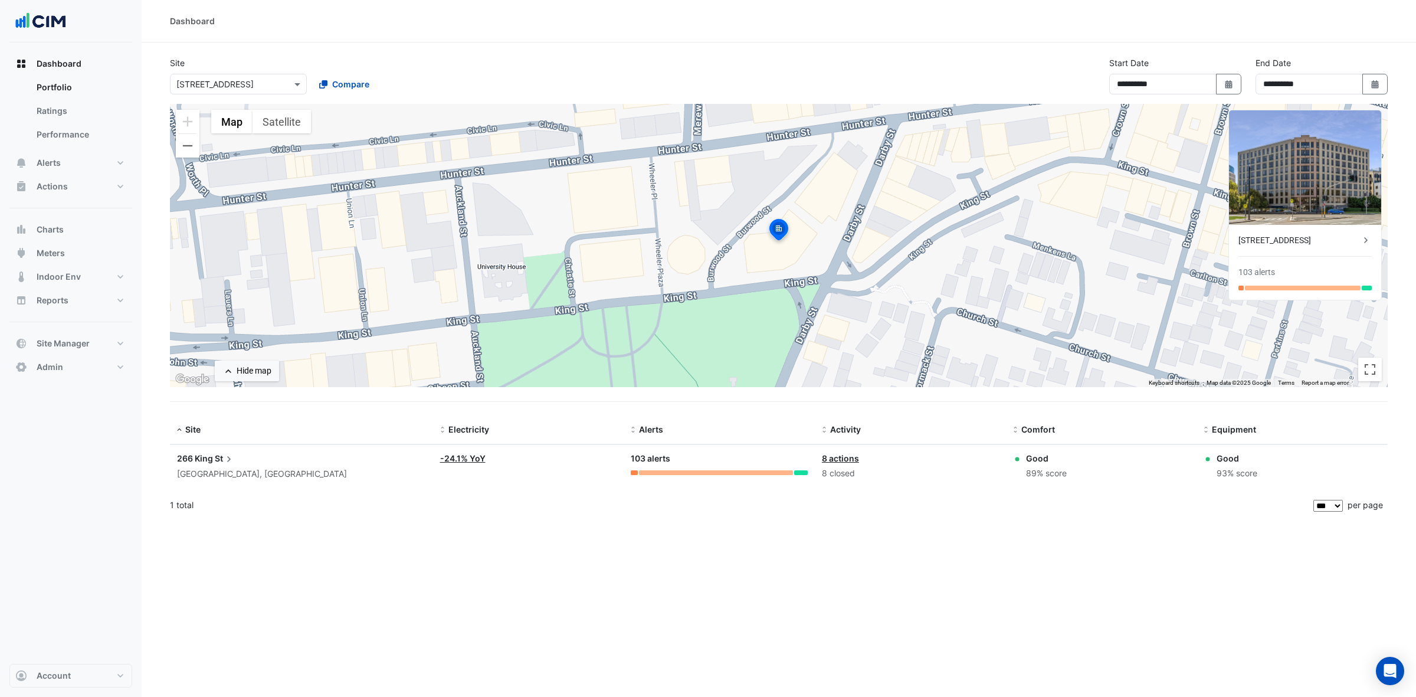
drag, startPoint x: 291, startPoint y: 169, endPoint x: 582, endPoint y: 167, distance: 290.9
click at [293, 169] on ngb-offcanvas-backdrop at bounding box center [708, 348] width 1416 height 697
click at [60, 155] on button "Alerts" at bounding box center [70, 163] width 123 height 24
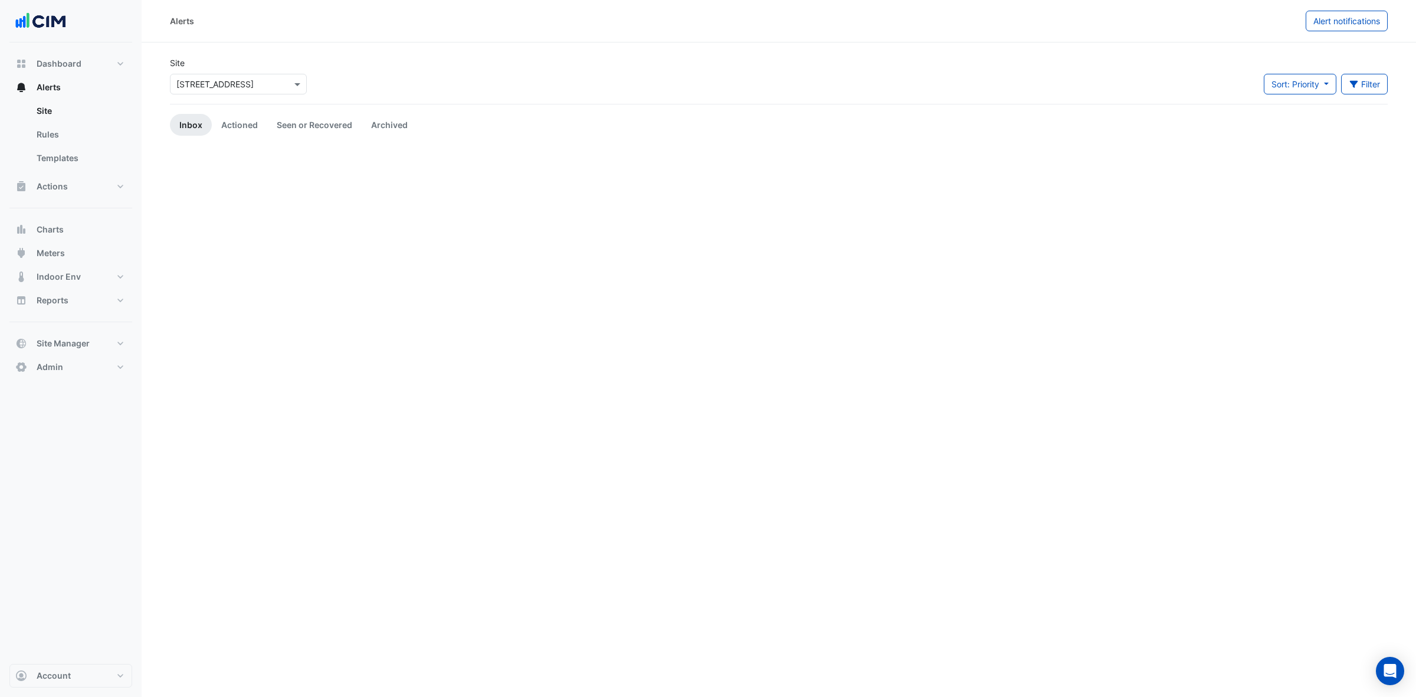
click at [219, 90] on div "× 266 King St" at bounding box center [214, 84] width 77 height 12
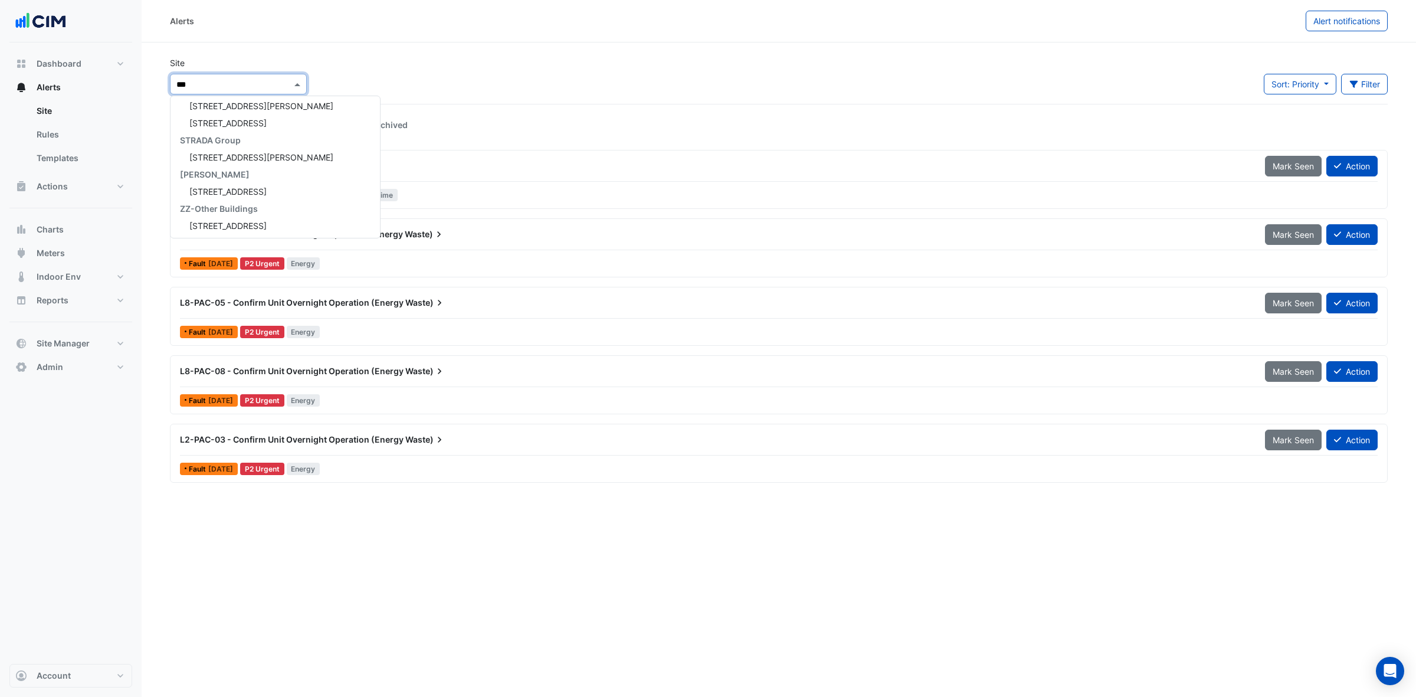
type input "****"
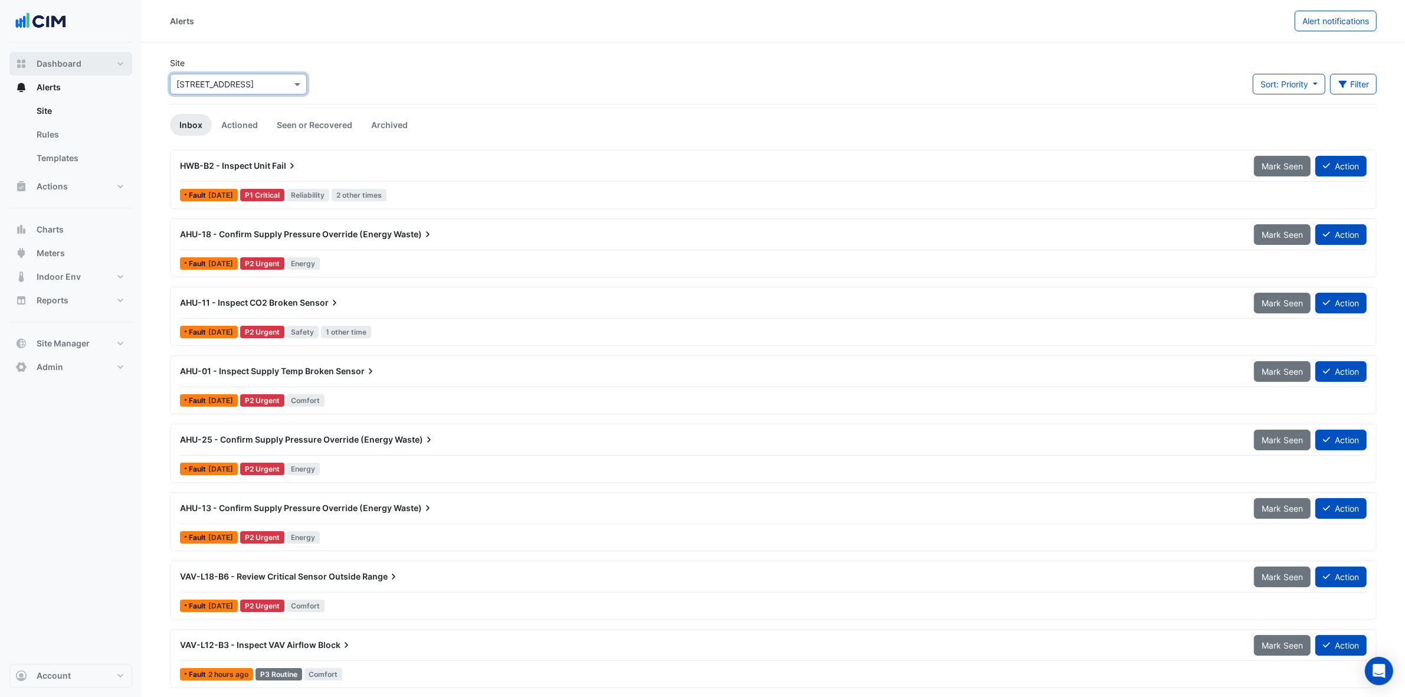
click at [106, 69] on button "Dashboard" at bounding box center [70, 64] width 123 height 24
select select "***"
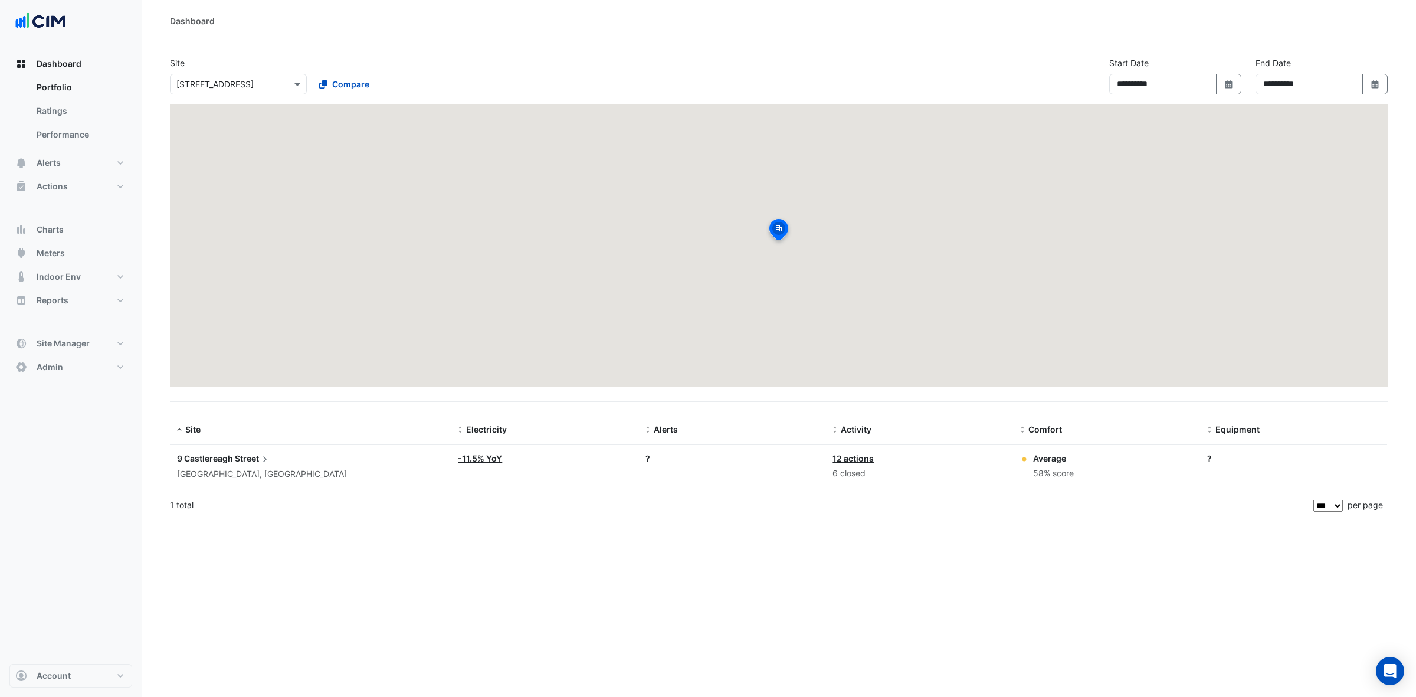
click at [201, 81] on input "text" at bounding box center [226, 84] width 100 height 12
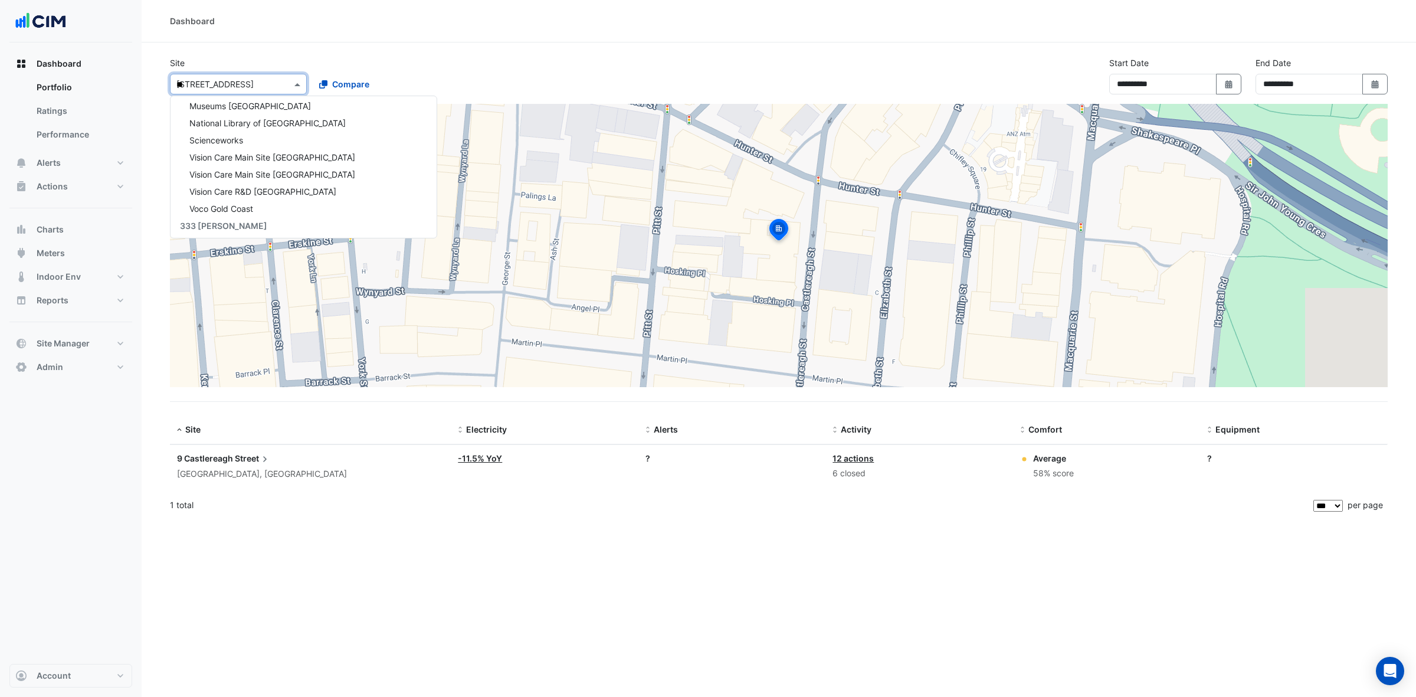
type input "***"
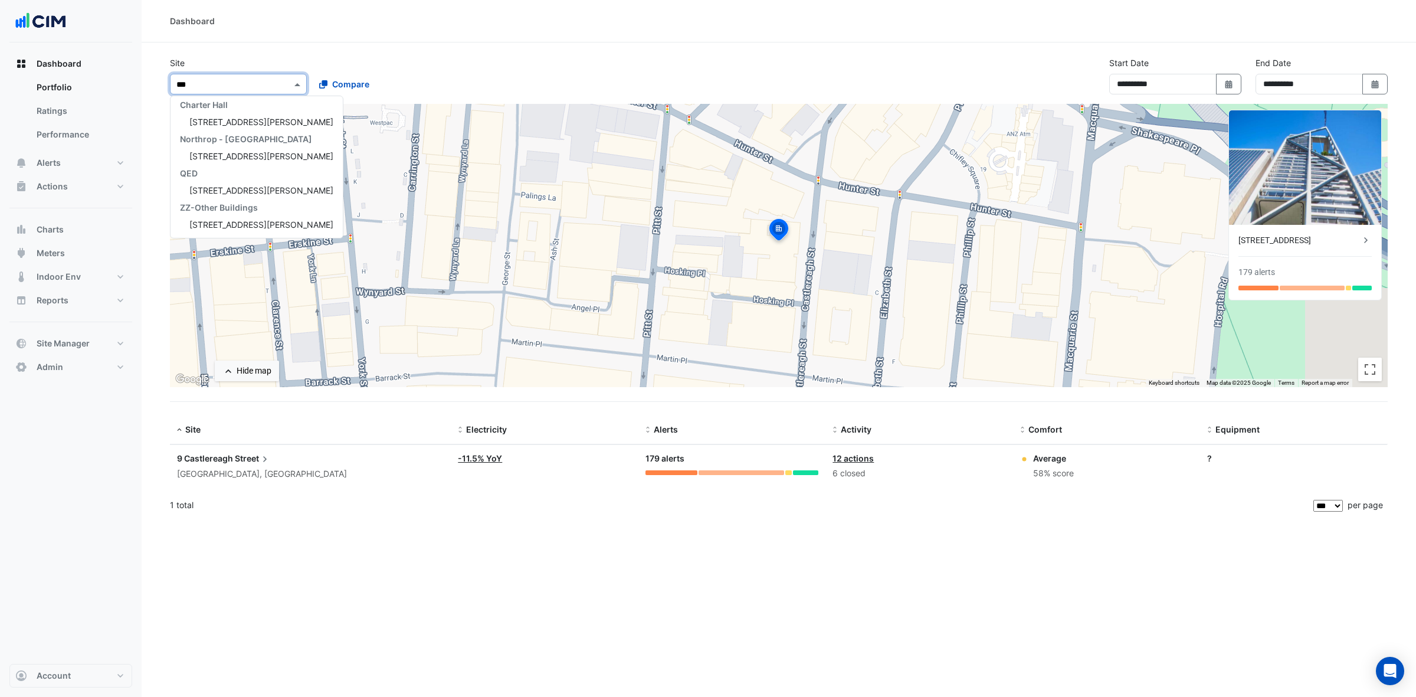
scroll to position [107, 0]
click at [215, 121] on span "231 Elizabeth St" at bounding box center [261, 122] width 144 height 10
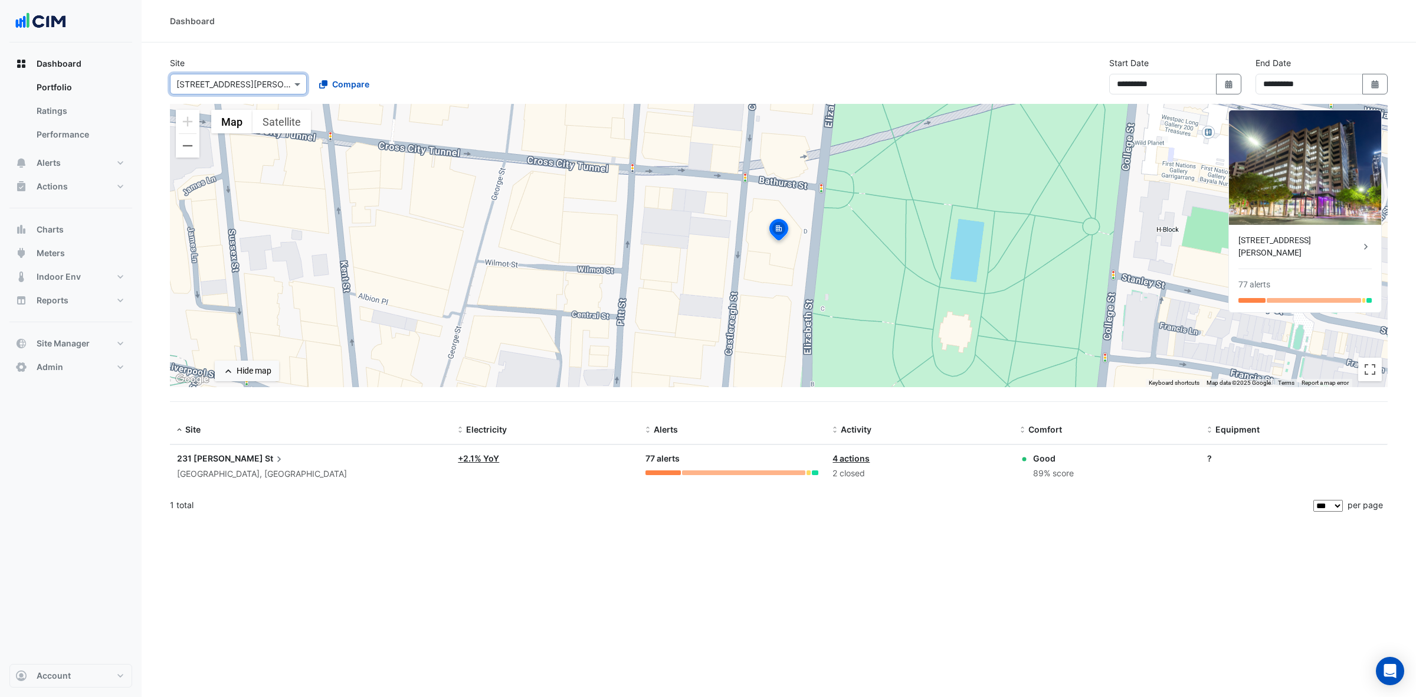
click at [226, 480] on div "Sydney, New South Wales" at bounding box center [310, 474] width 267 height 14
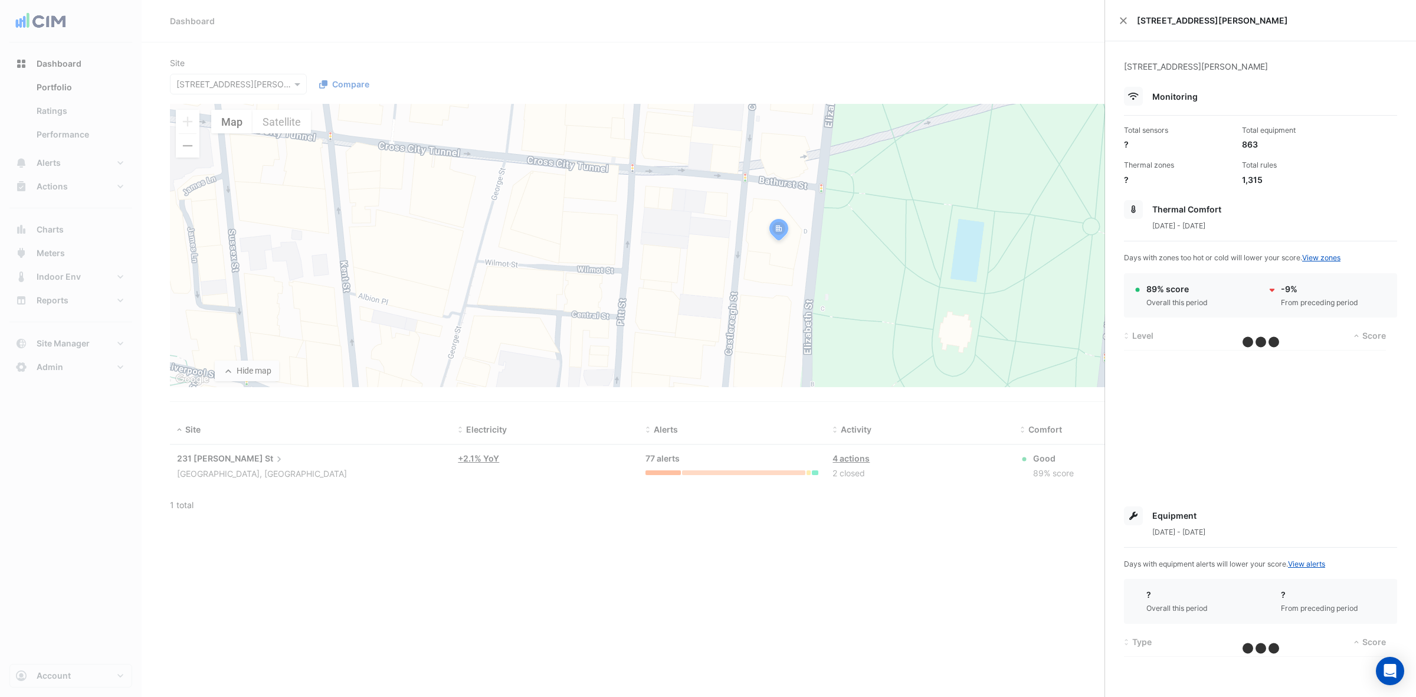
scroll to position [437, 0]
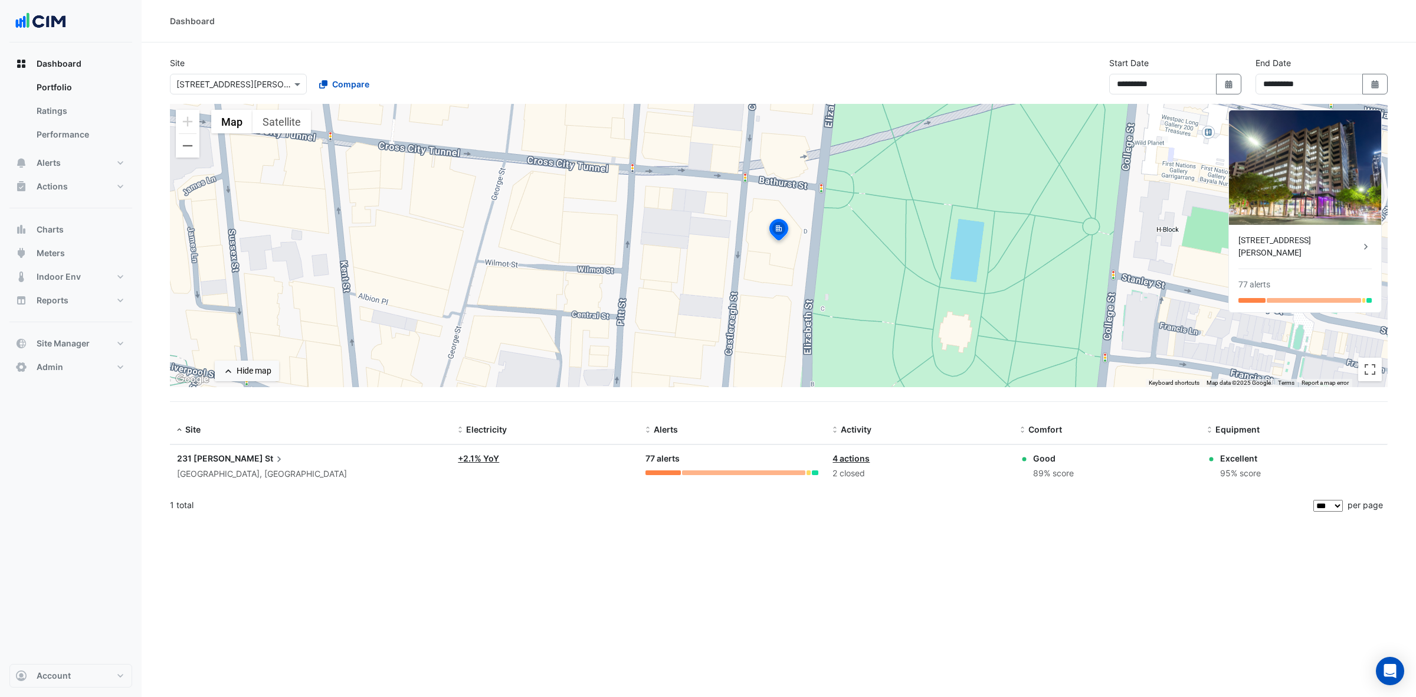
click at [639, 77] on ngb-offcanvas-backdrop at bounding box center [708, 348] width 1416 height 697
click at [190, 84] on input "text" at bounding box center [226, 84] width 100 height 12
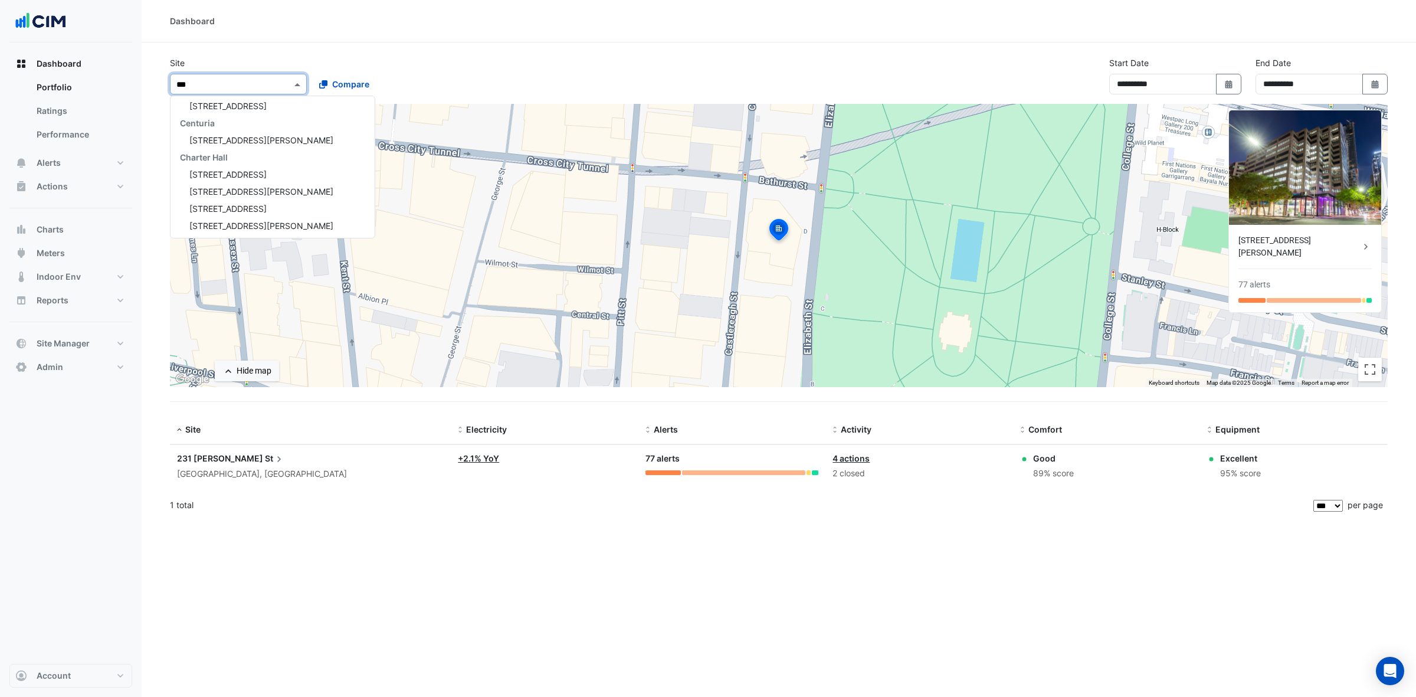
scroll to position [4, 0]
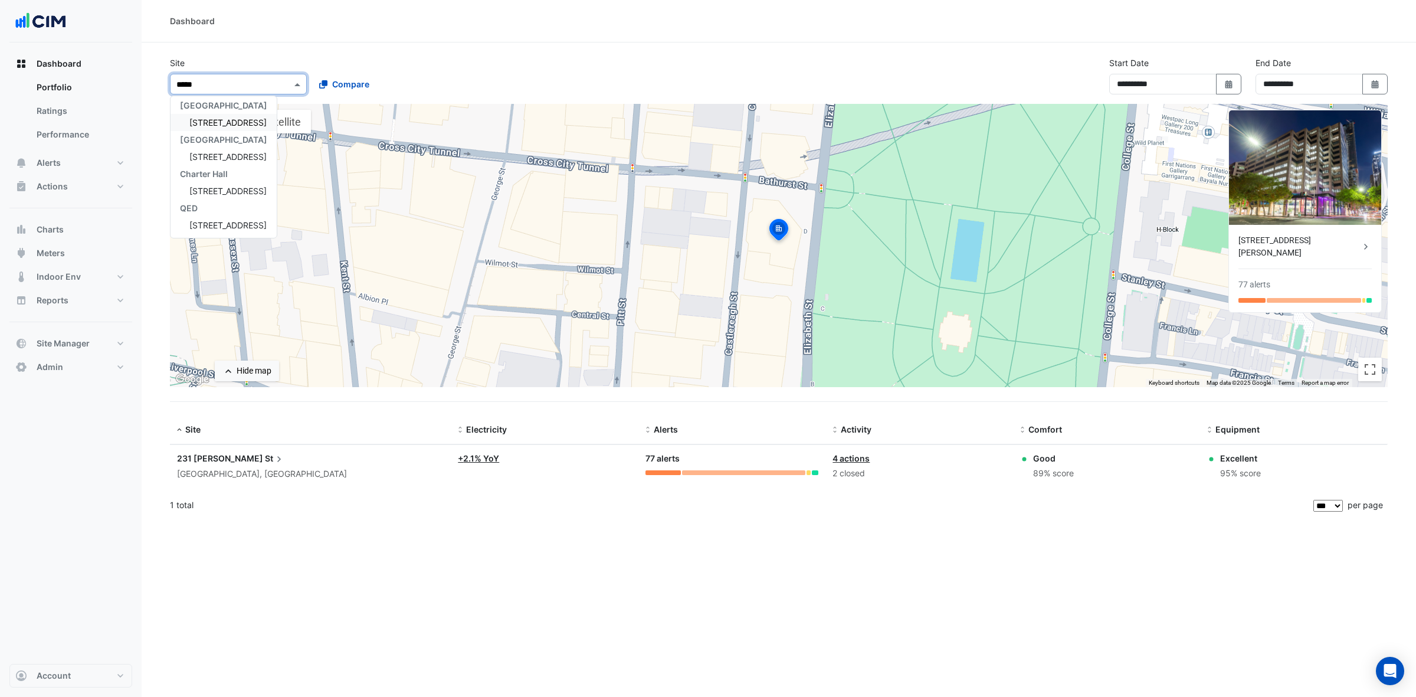
type input "******"
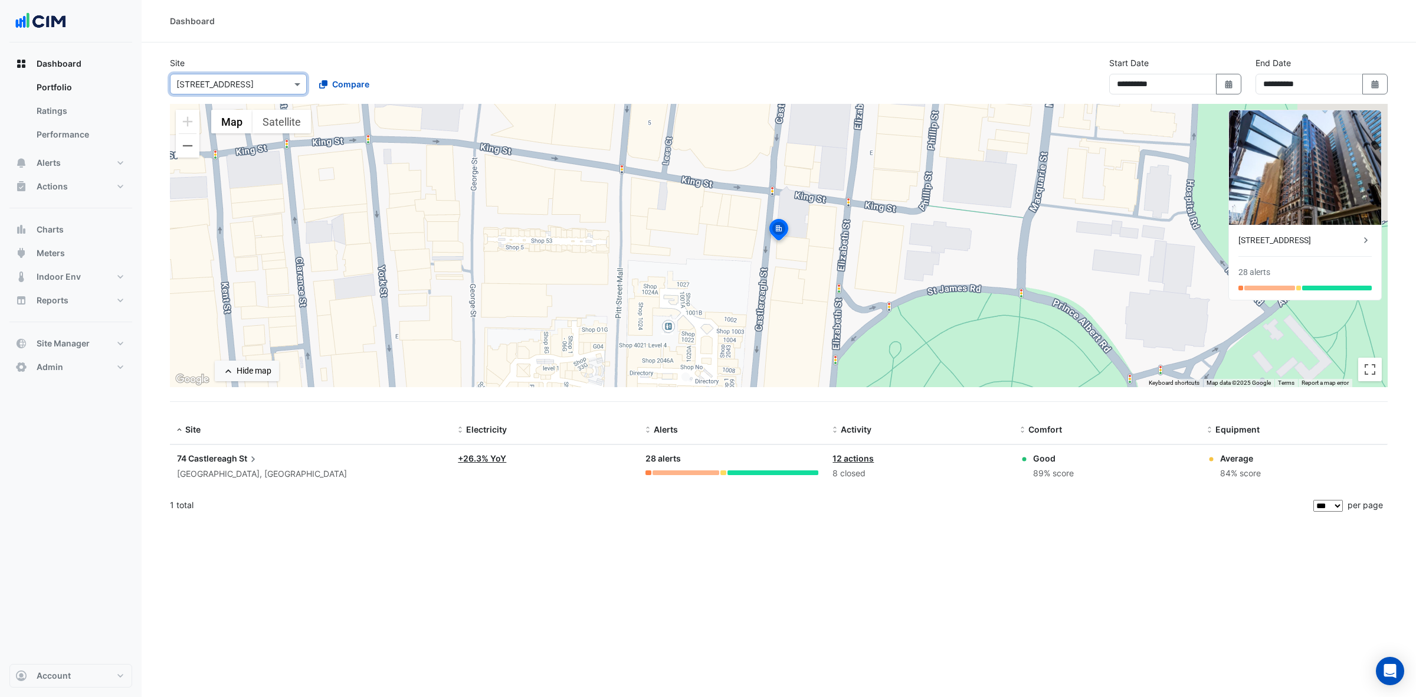
click at [260, 470] on div "Sydney, New South Wales" at bounding box center [310, 474] width 267 height 14
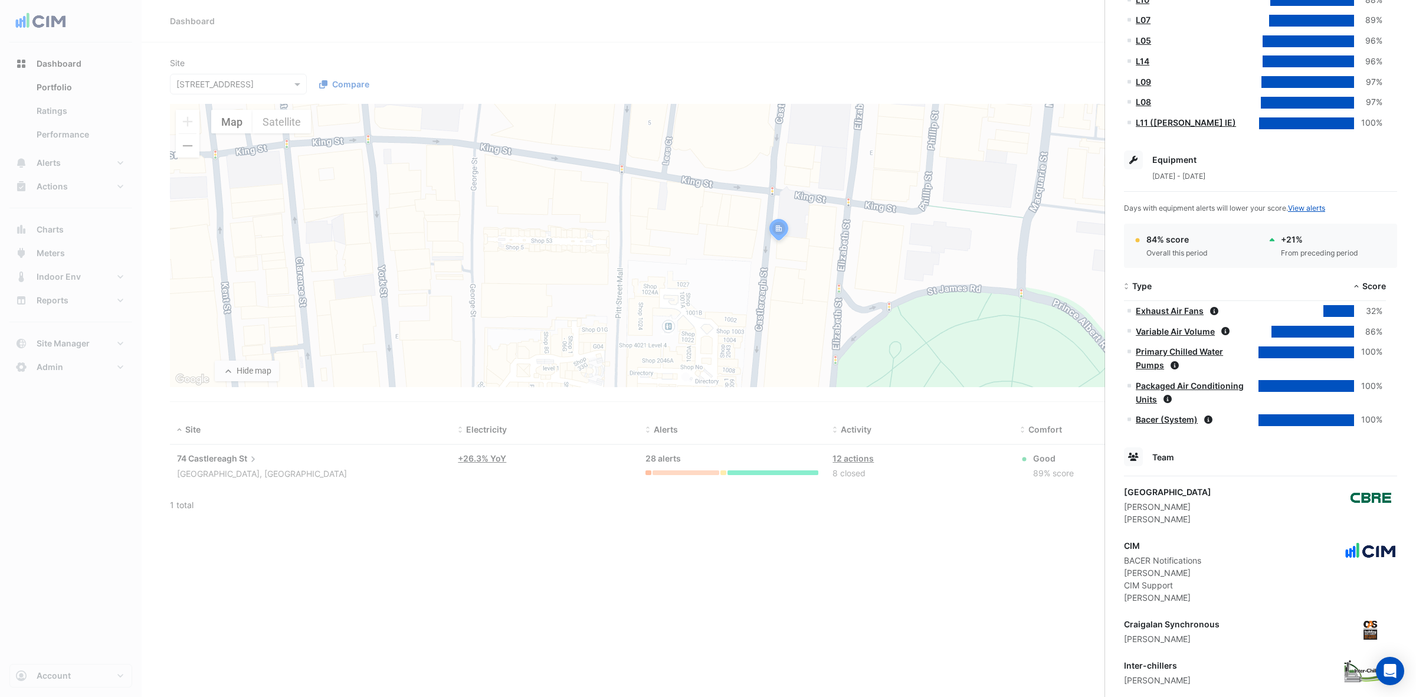
scroll to position [465, 0]
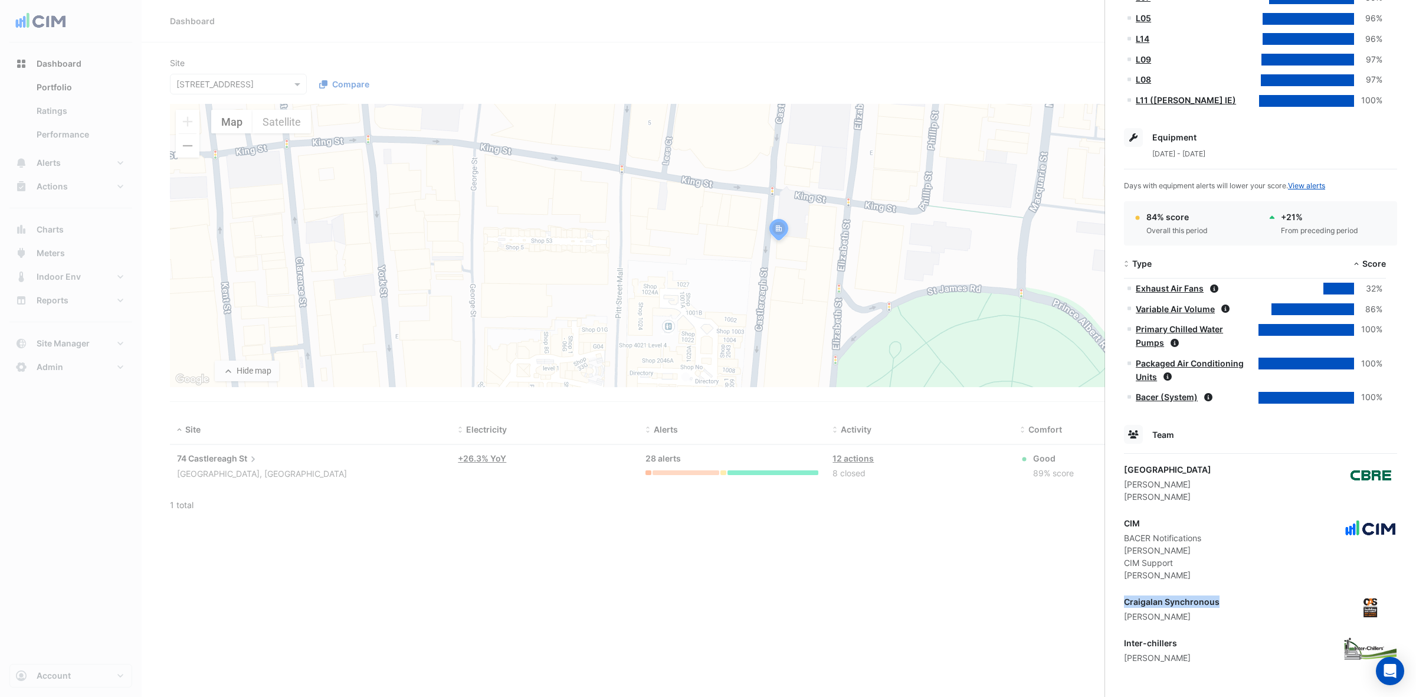
drag, startPoint x: 1223, startPoint y: 598, endPoint x: 1119, endPoint y: 599, distance: 104.4
click at [1119, 599] on div "74 Castlereagh St, Sydney, New South Wales Monitoring Total sensors 1,299 Total…" at bounding box center [1260, 136] width 311 height 1120
copy div "Craigalan Synchronous"
drag, startPoint x: 1187, startPoint y: 644, endPoint x: 1116, endPoint y: 639, distance: 71.0
click at [1116, 639] on div "74 Castlereagh St, Sydney, New South Wales Monitoring Total sensors 1,299 Total…" at bounding box center [1260, 136] width 311 height 1120
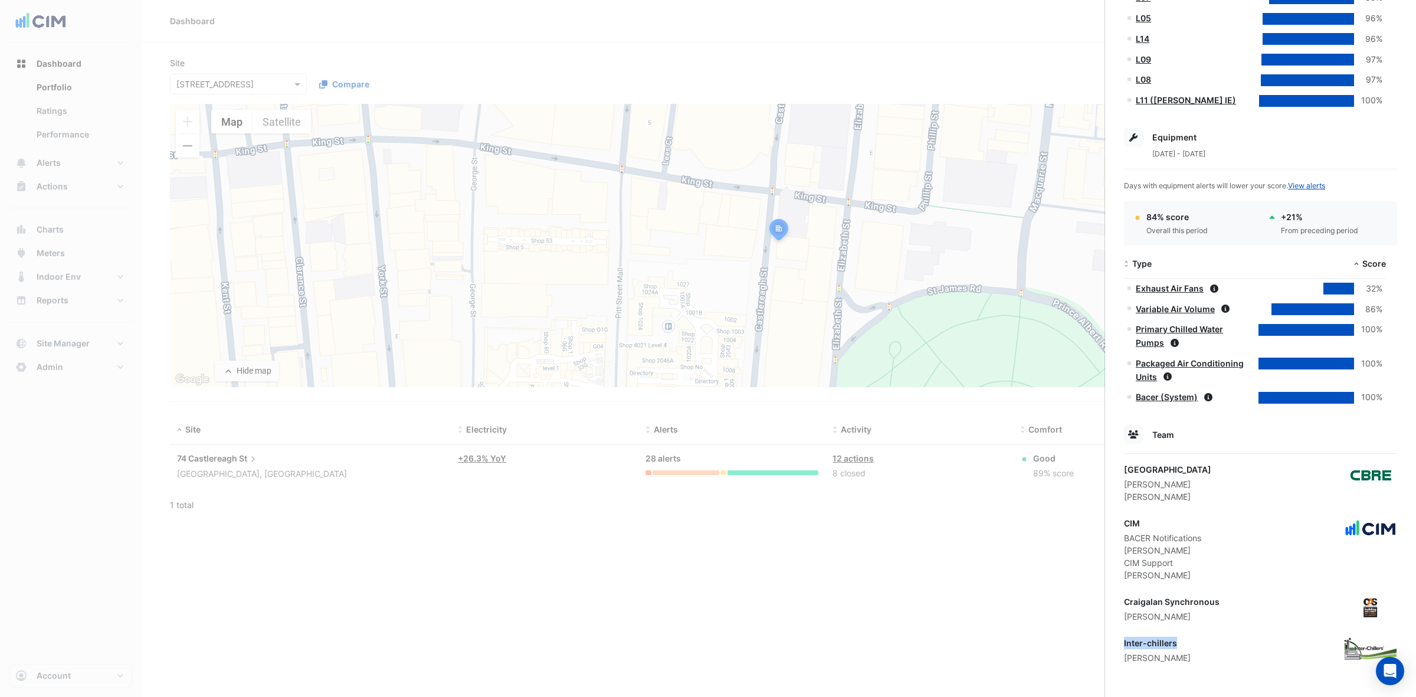
copy div "Inter-chillers"
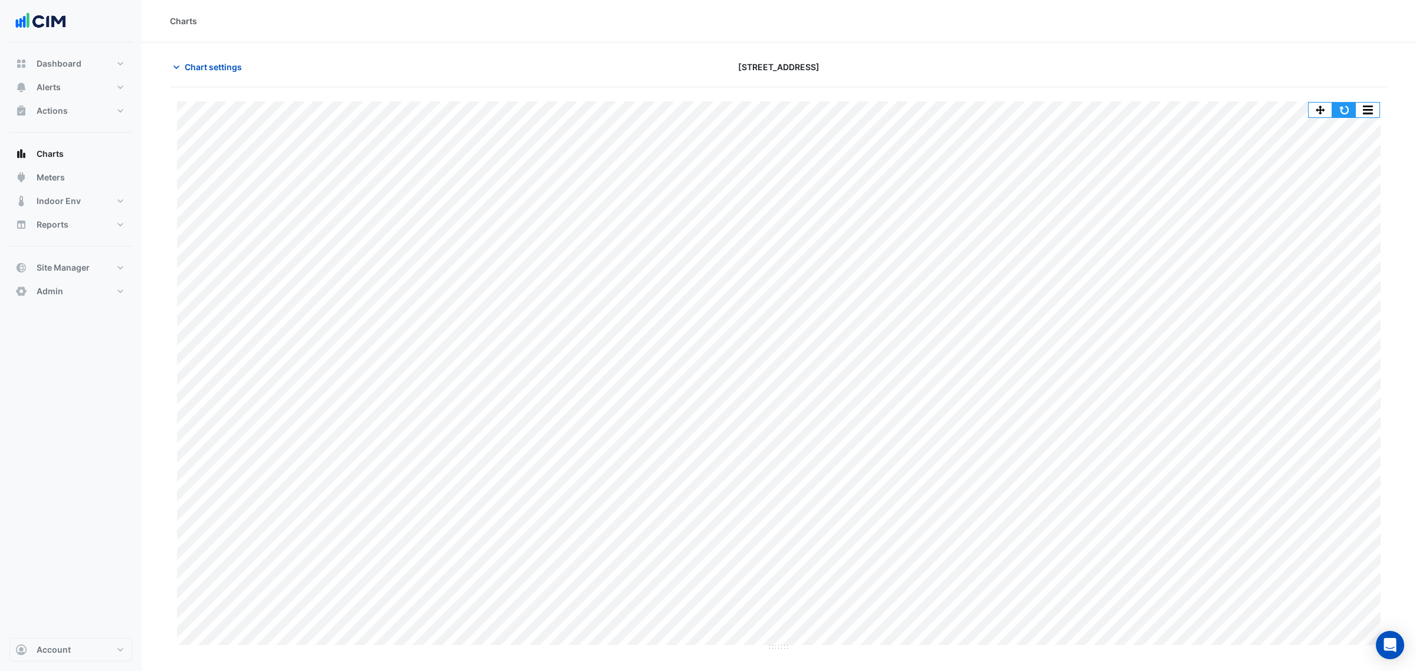
click at [1338, 107] on button "button" at bounding box center [1344, 110] width 24 height 15
click at [65, 65] on span "Dashboard" at bounding box center [59, 64] width 45 height 12
select select "***"
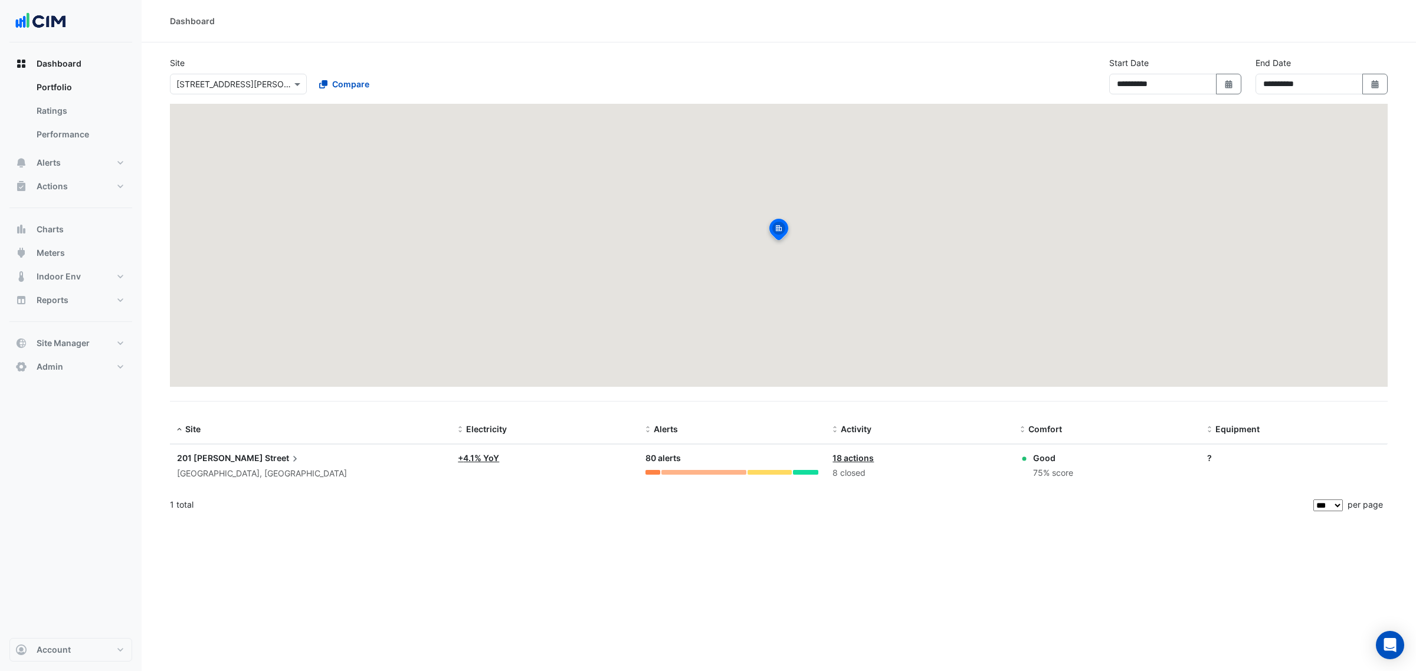
click at [248, 78] on input "text" at bounding box center [226, 84] width 100 height 12
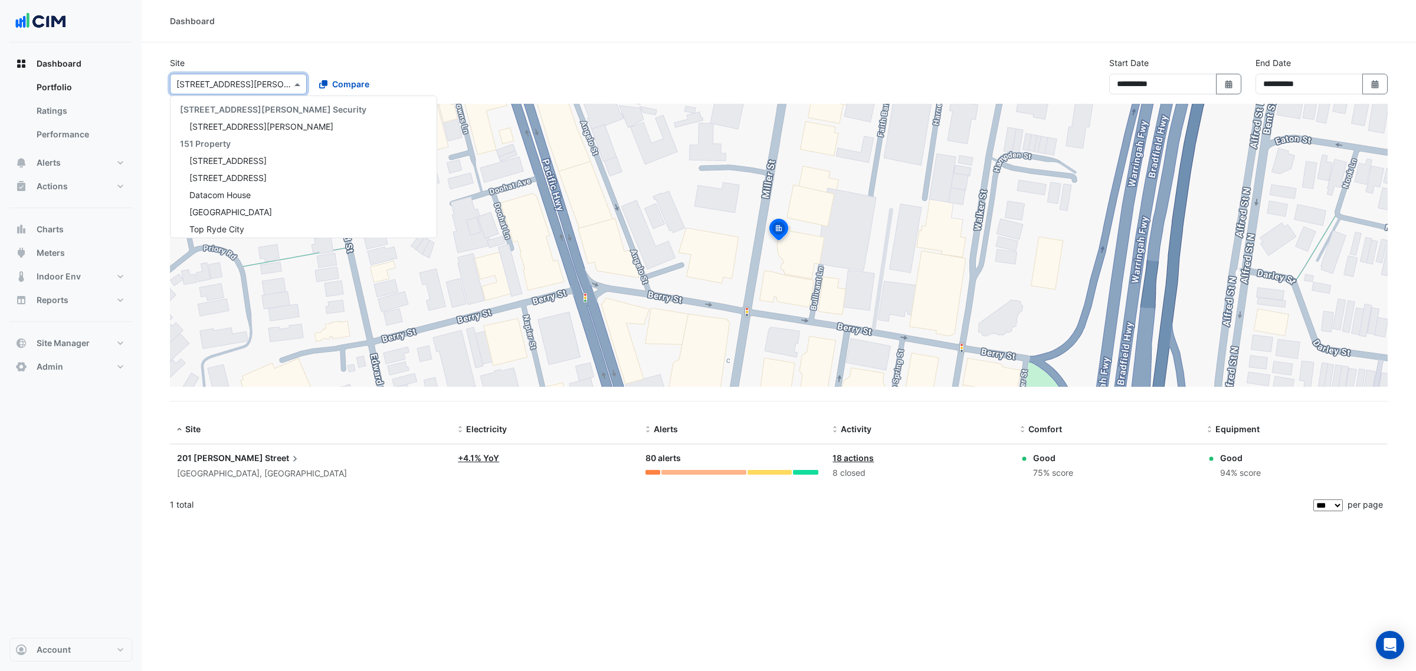
scroll to position [10411, 0]
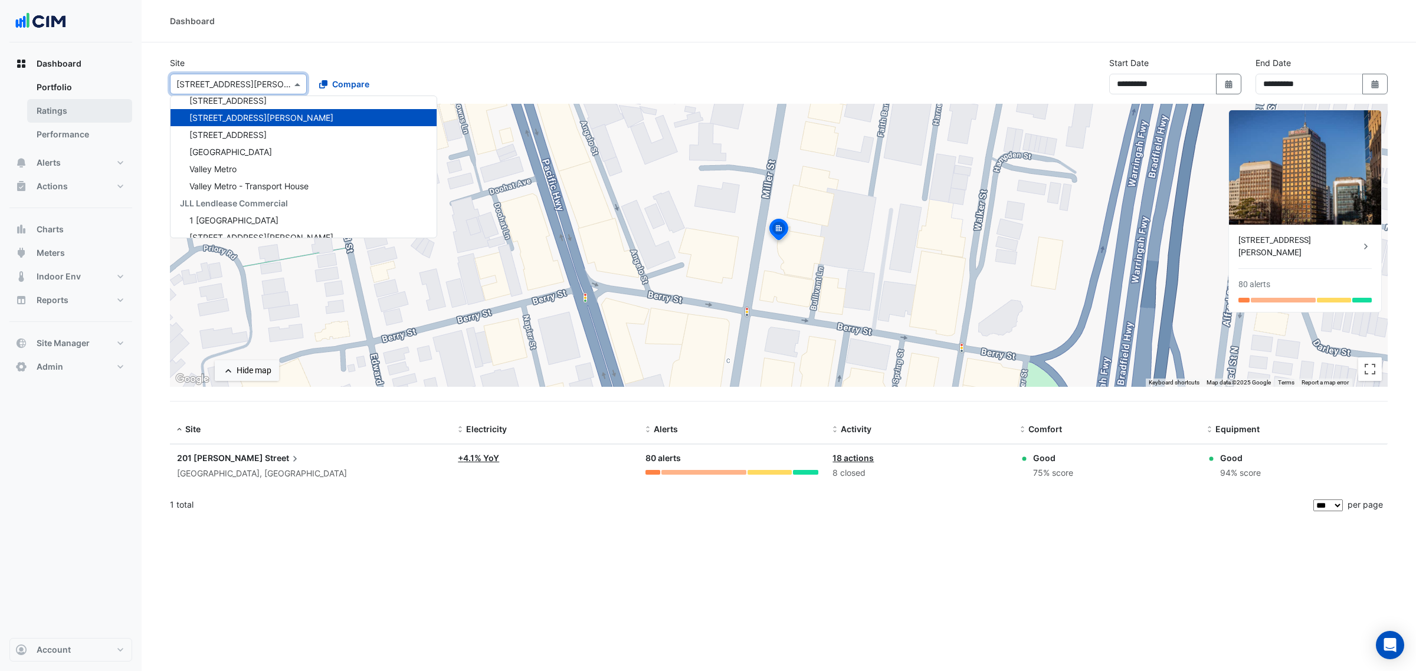
click at [70, 111] on link "Ratings" at bounding box center [79, 111] width 105 height 24
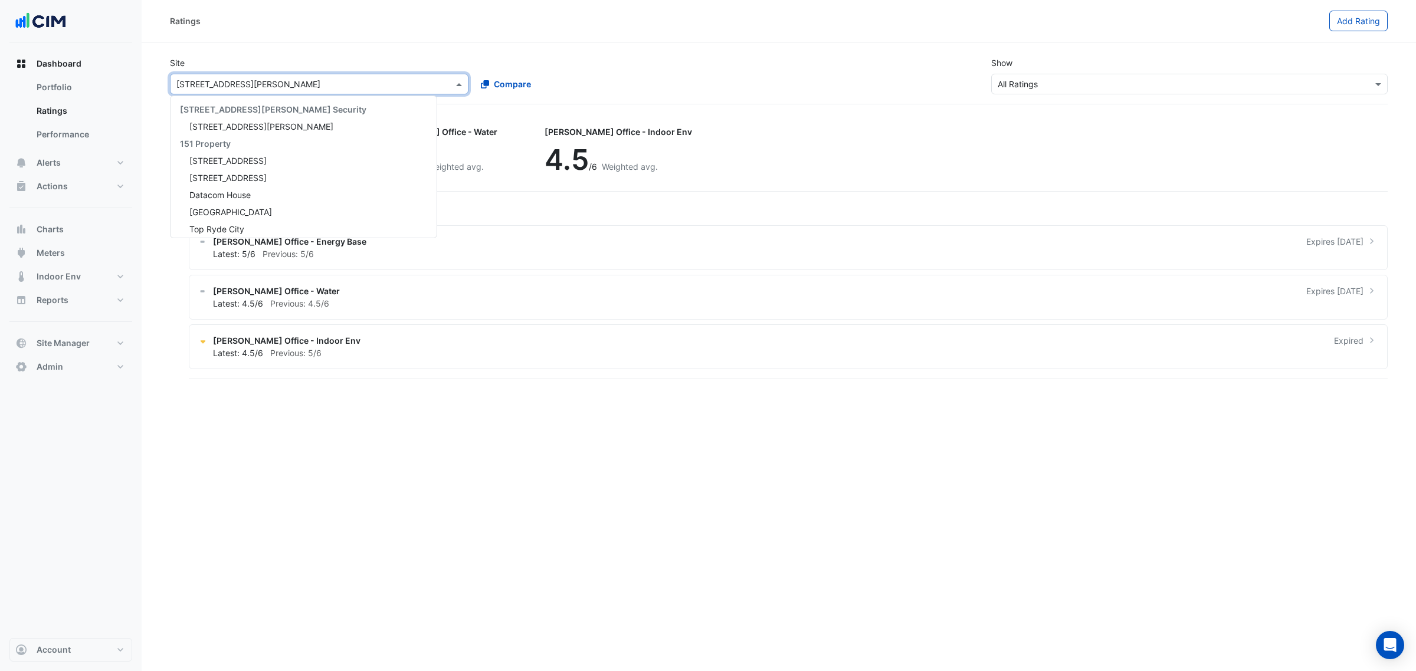
click at [251, 91] on div "Select a Site × [STREET_ADDRESS][PERSON_NAME]" at bounding box center [319, 84] width 299 height 21
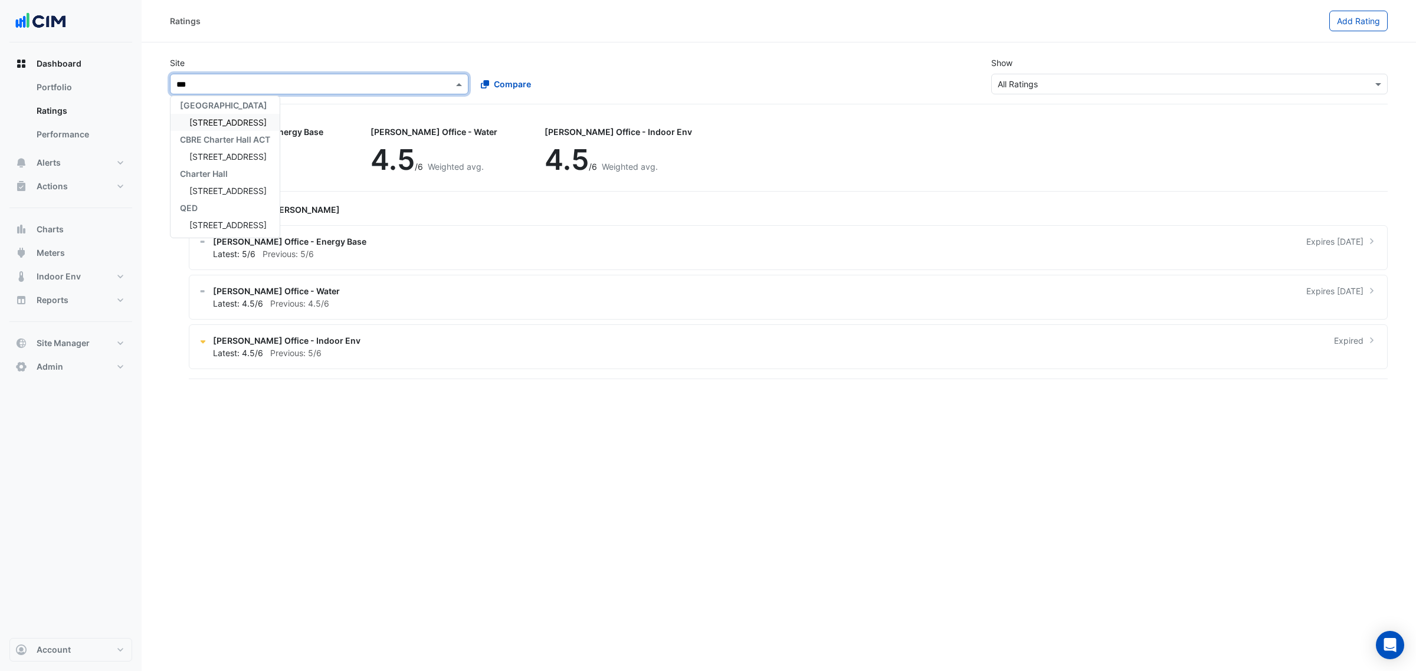
type input "****"
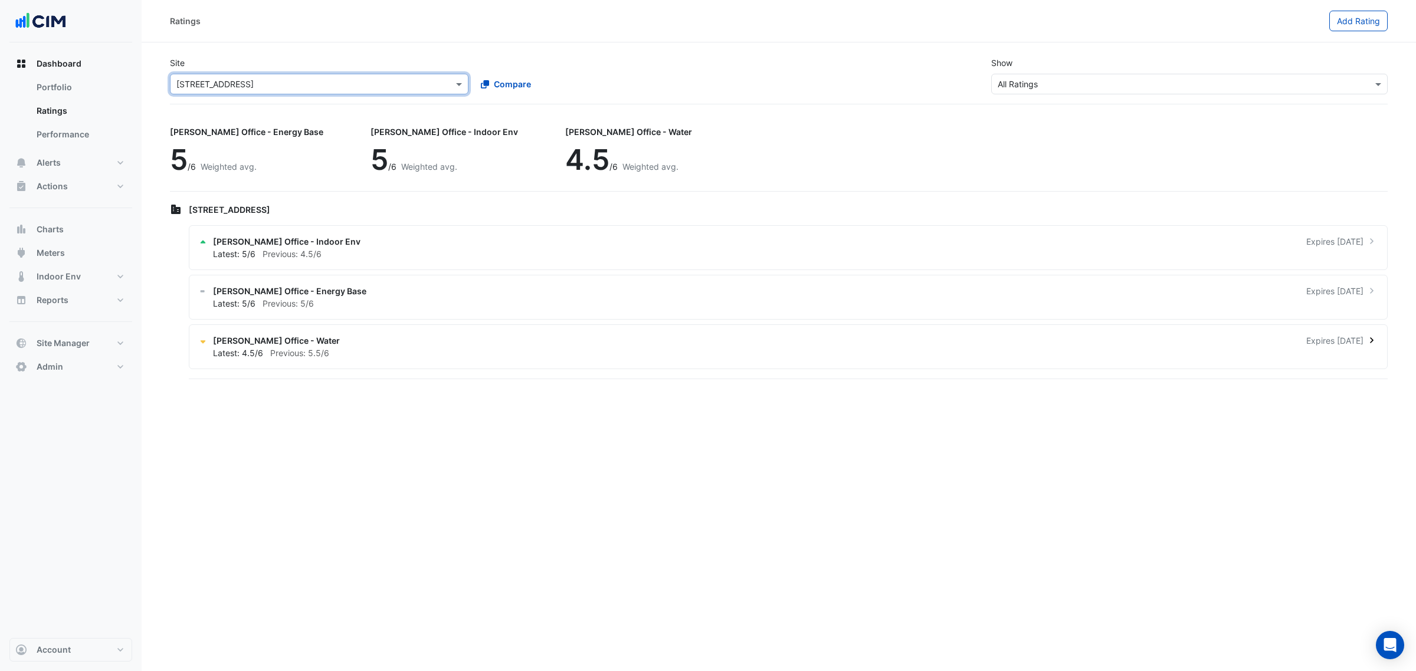
click at [530, 345] on div "[PERSON_NAME] Office - Water Expires [DATE]" at bounding box center [795, 341] width 1165 height 12
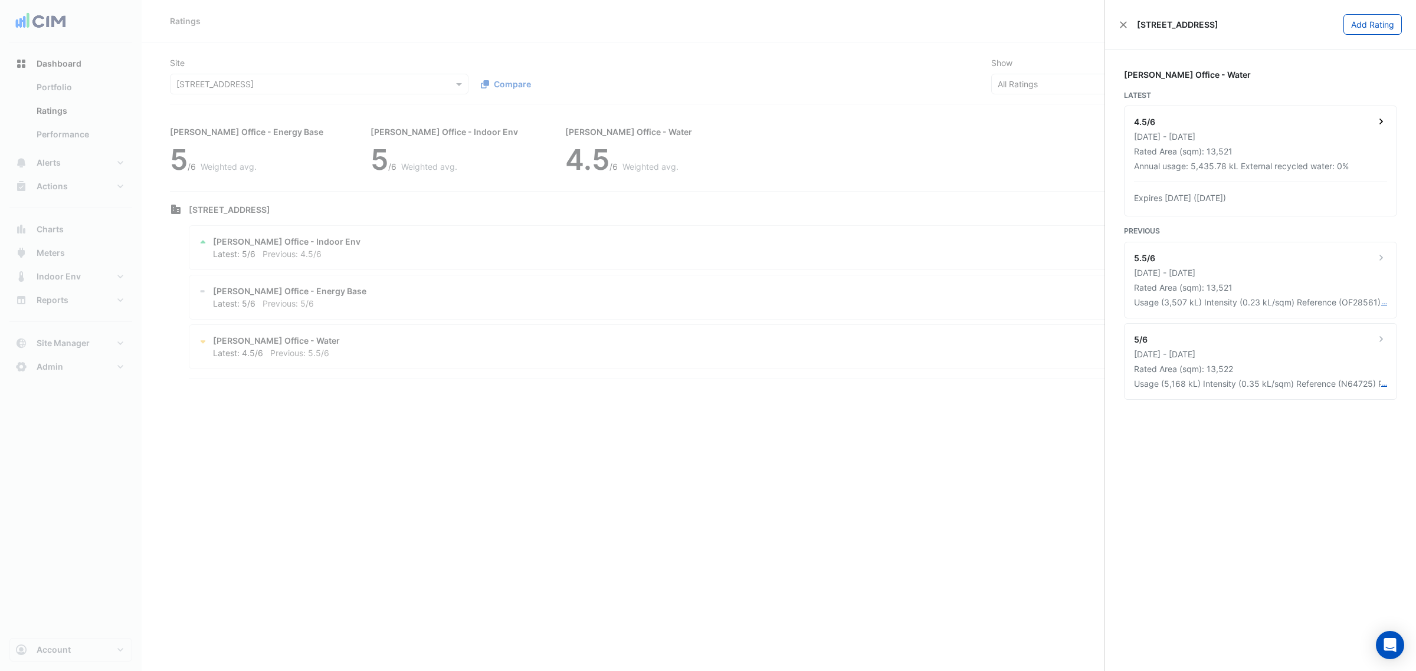
click at [1251, 152] on div "Rated Area (sqm): 13,521" at bounding box center [1260, 151] width 253 height 12
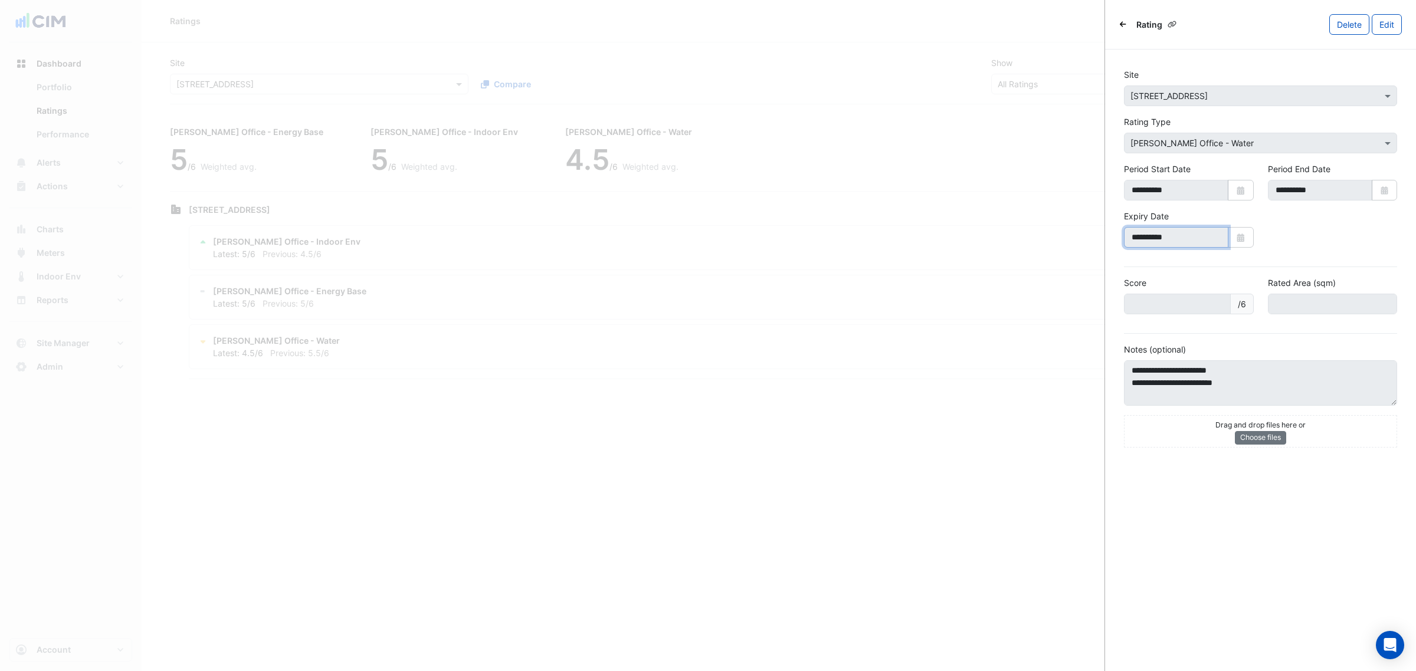
drag, startPoint x: 1183, startPoint y: 239, endPoint x: 1125, endPoint y: 243, distance: 58.0
click at [1125, 243] on input "**********" at bounding box center [1176, 237] width 104 height 21
drag, startPoint x: 481, startPoint y: 300, endPoint x: 474, endPoint y: 290, distance: 12.6
click at [481, 300] on ngb-offcanvas-backdrop at bounding box center [708, 335] width 1416 height 671
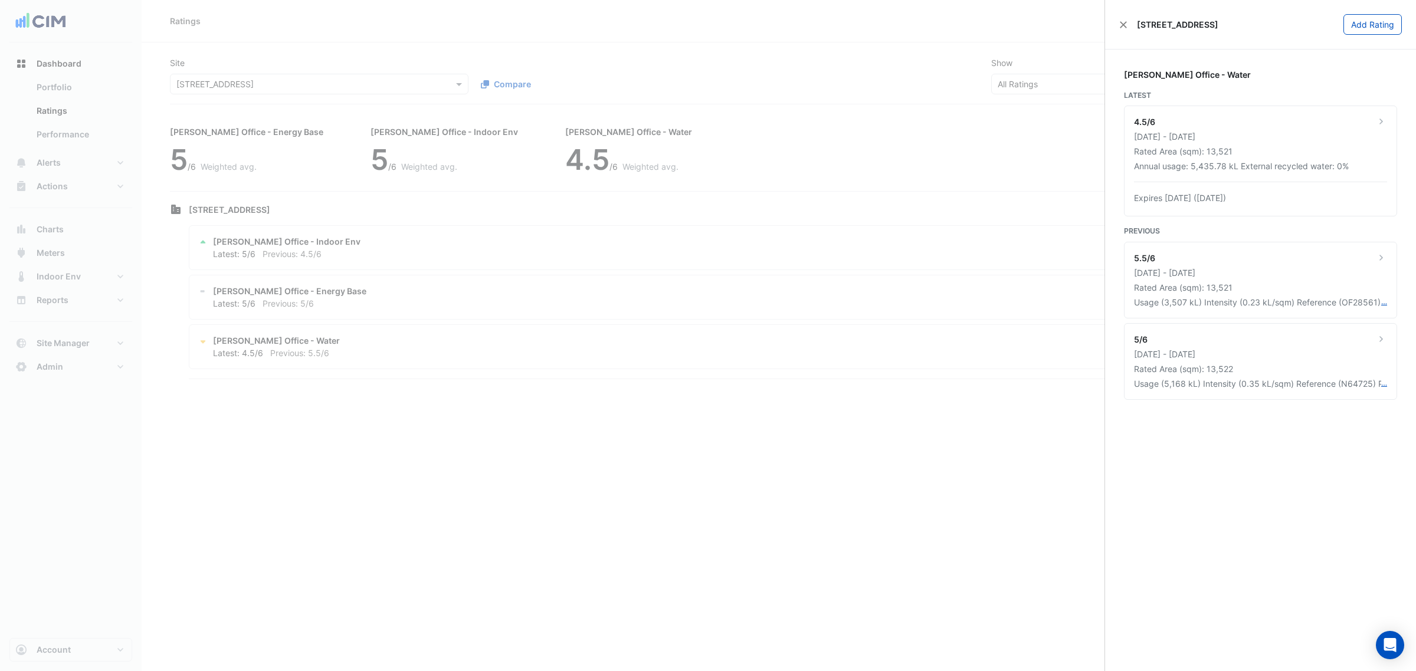
click at [325, 306] on ngb-offcanvas-backdrop at bounding box center [708, 335] width 1416 height 671
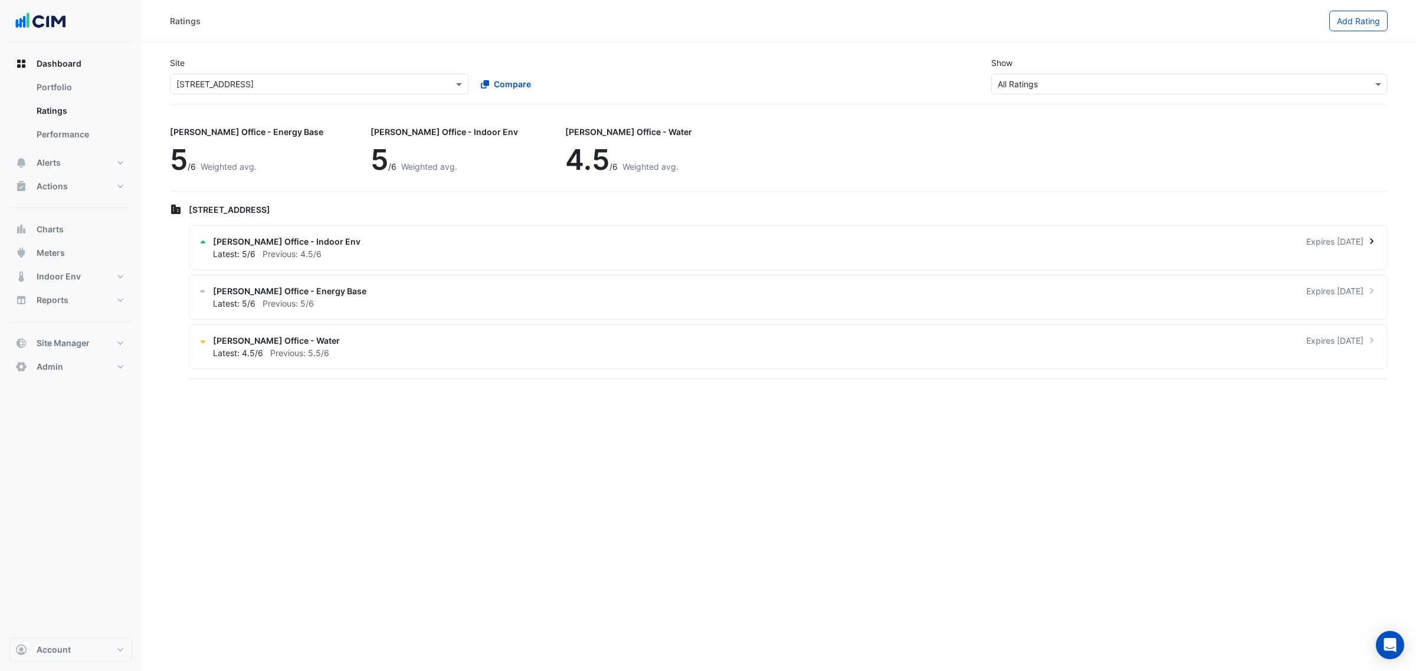
click at [396, 241] on div "[PERSON_NAME] Office - Indoor Env Expires [DATE]" at bounding box center [795, 241] width 1165 height 12
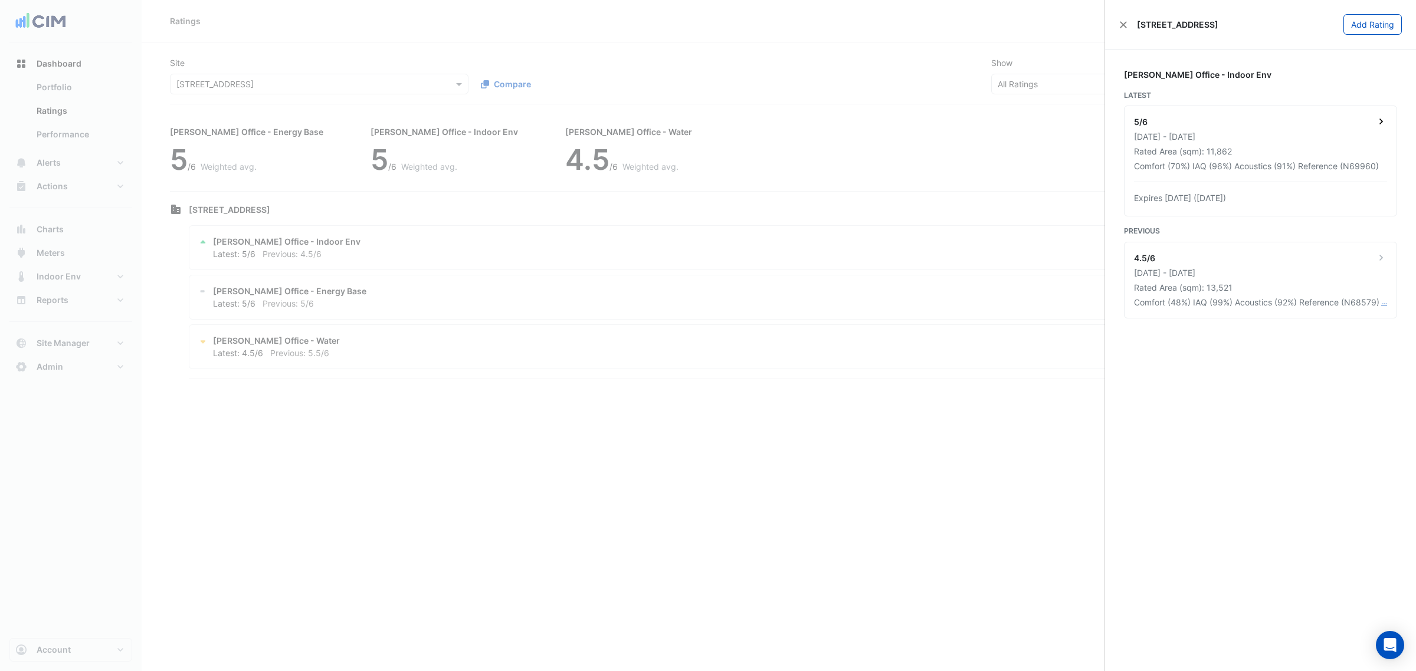
drag, startPoint x: 1199, startPoint y: 267, endPoint x: 1190, endPoint y: 190, distance: 77.9
click at [1190, 194] on div "[PERSON_NAME] Office - Indoor Env Latest 5/6 [DATE] - [DATE] Rated Area (sqm): …" at bounding box center [1260, 360] width 273 height 584
click at [1190, 190] on div "5/6 [DATE] - [DATE] Rated Area (sqm): 11,862 Comfort (70%) IAQ (96%) Acoustics …" at bounding box center [1260, 161] width 272 height 110
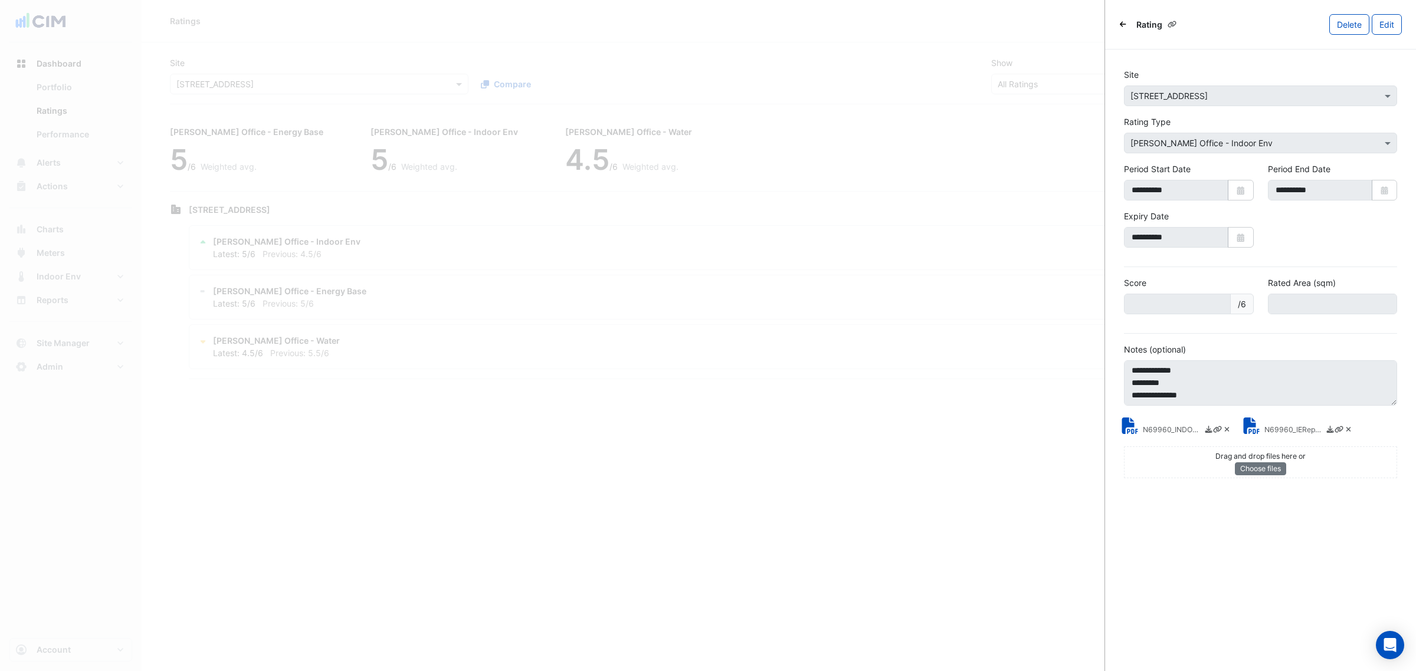
click at [520, 162] on ngb-offcanvas-backdrop at bounding box center [708, 335] width 1416 height 671
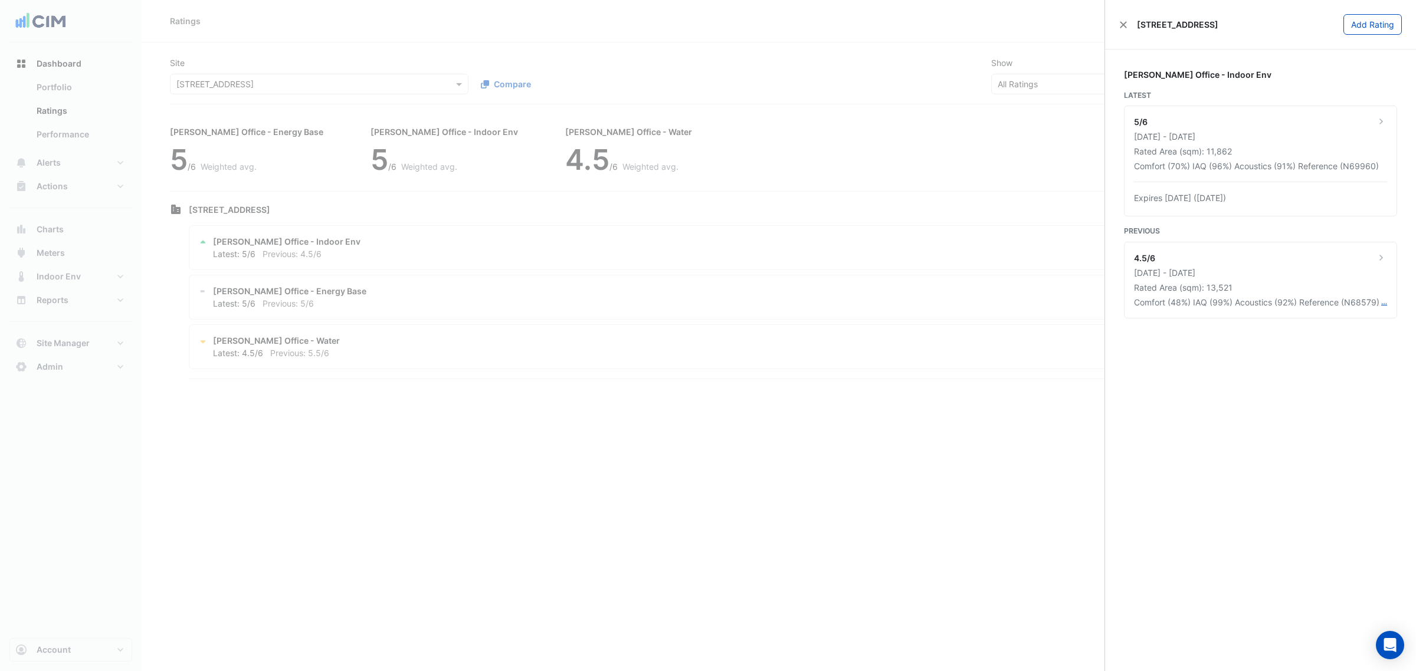
drag, startPoint x: 493, startPoint y: 173, endPoint x: 469, endPoint y: 172, distance: 23.6
click at [493, 173] on ngb-offcanvas-backdrop at bounding box center [708, 335] width 1416 height 671
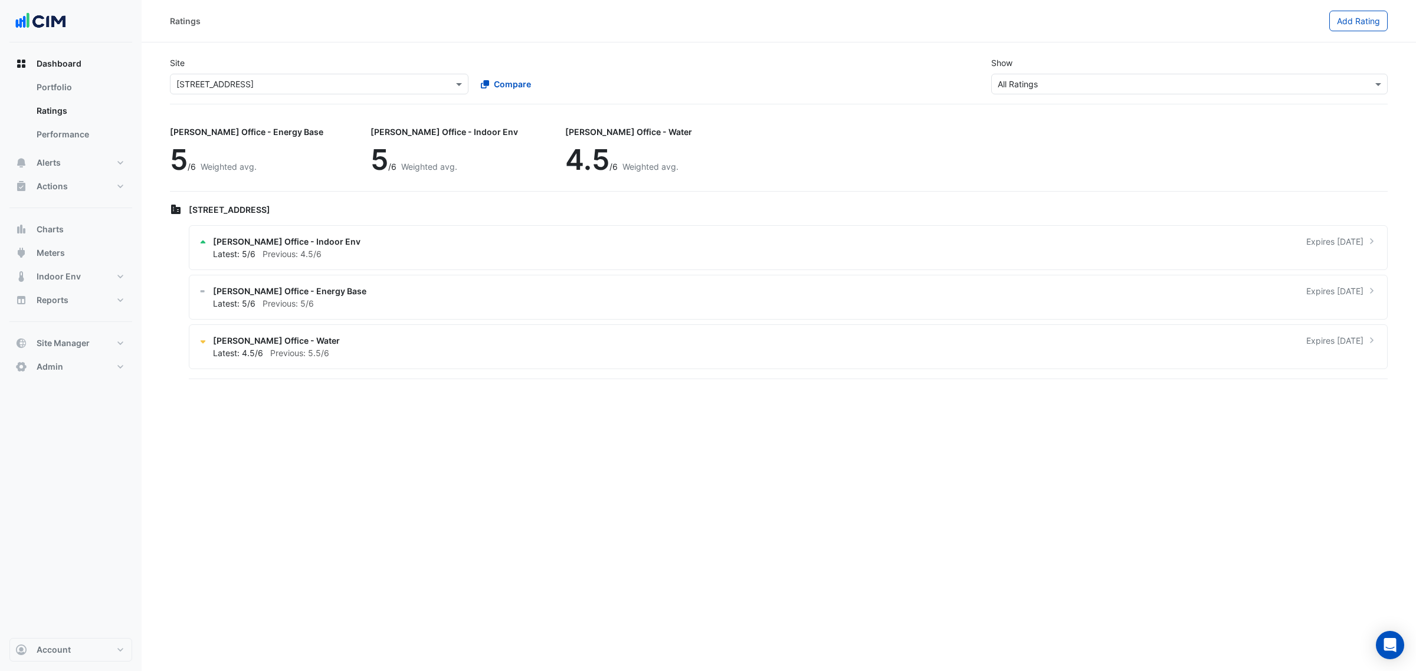
drag, startPoint x: 916, startPoint y: 119, endPoint x: 382, endPoint y: 128, distance: 534.0
click at [913, 121] on div "[PERSON_NAME] Office - Energy Base 5 /6 Weighted avg. [PERSON_NAME] Office - In…" at bounding box center [779, 155] width 1218 height 73
click at [59, 80] on link "Portfolio" at bounding box center [79, 88] width 105 height 24
select select "***"
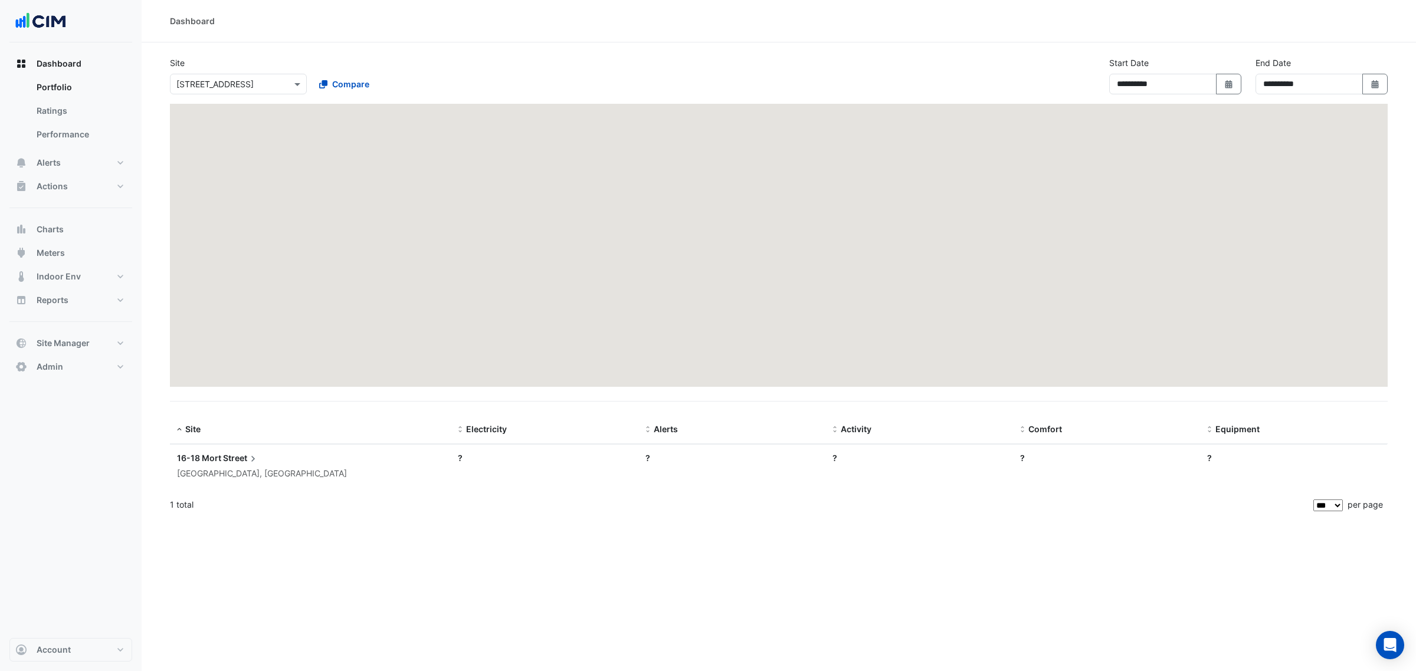
click at [208, 87] on input "text" at bounding box center [226, 84] width 100 height 12
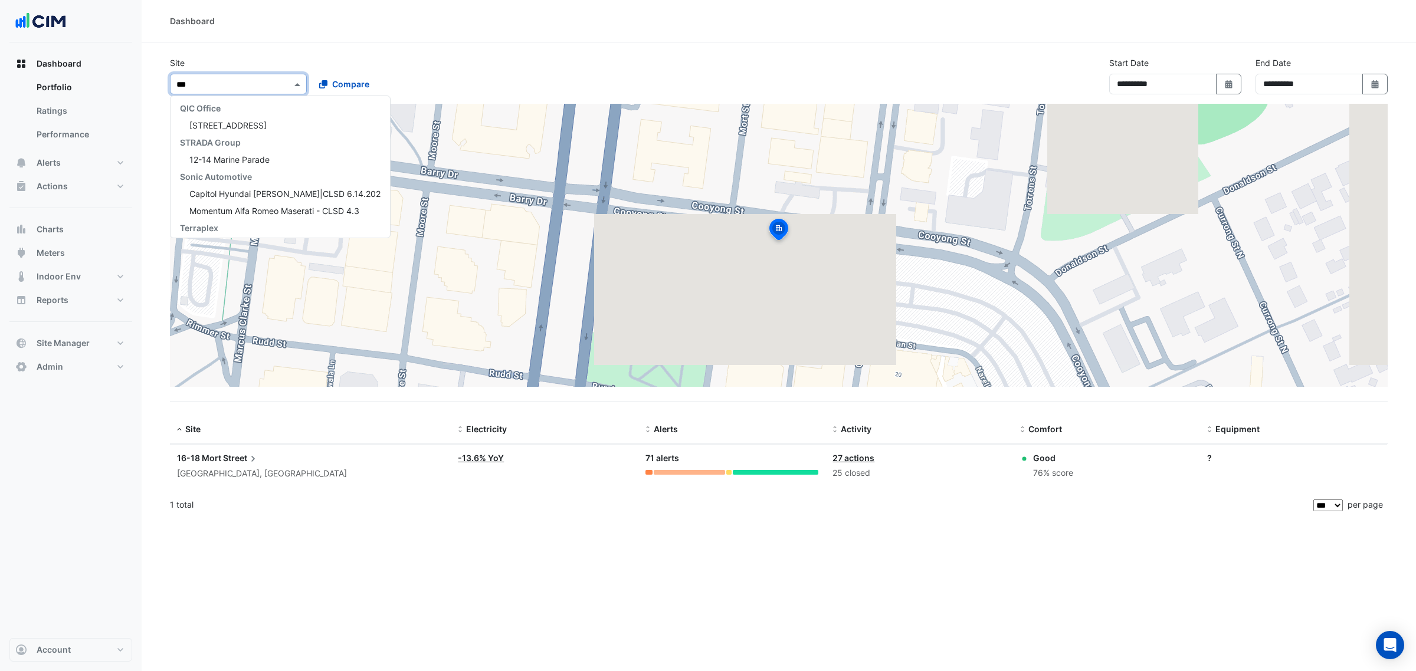
scroll to position [73, 0]
type input "****"
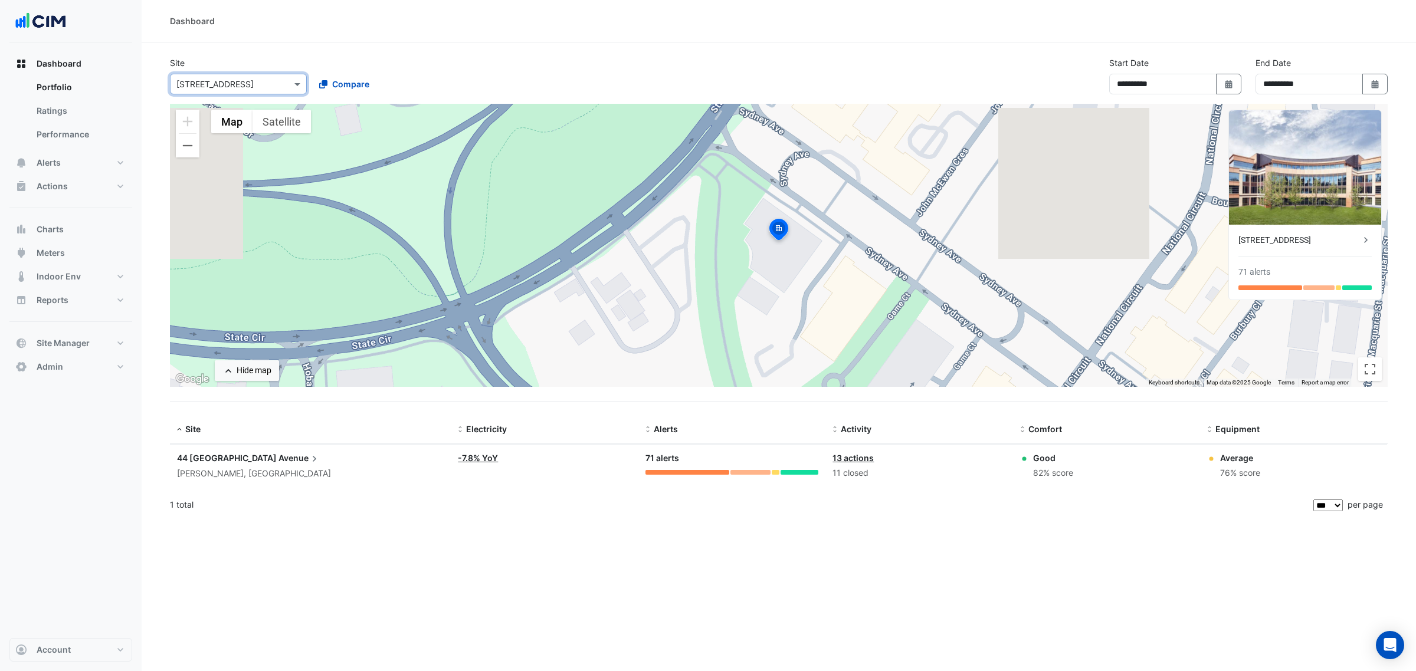
click at [247, 469] on div "[PERSON_NAME], [GEOGRAPHIC_DATA]" at bounding box center [310, 474] width 267 height 14
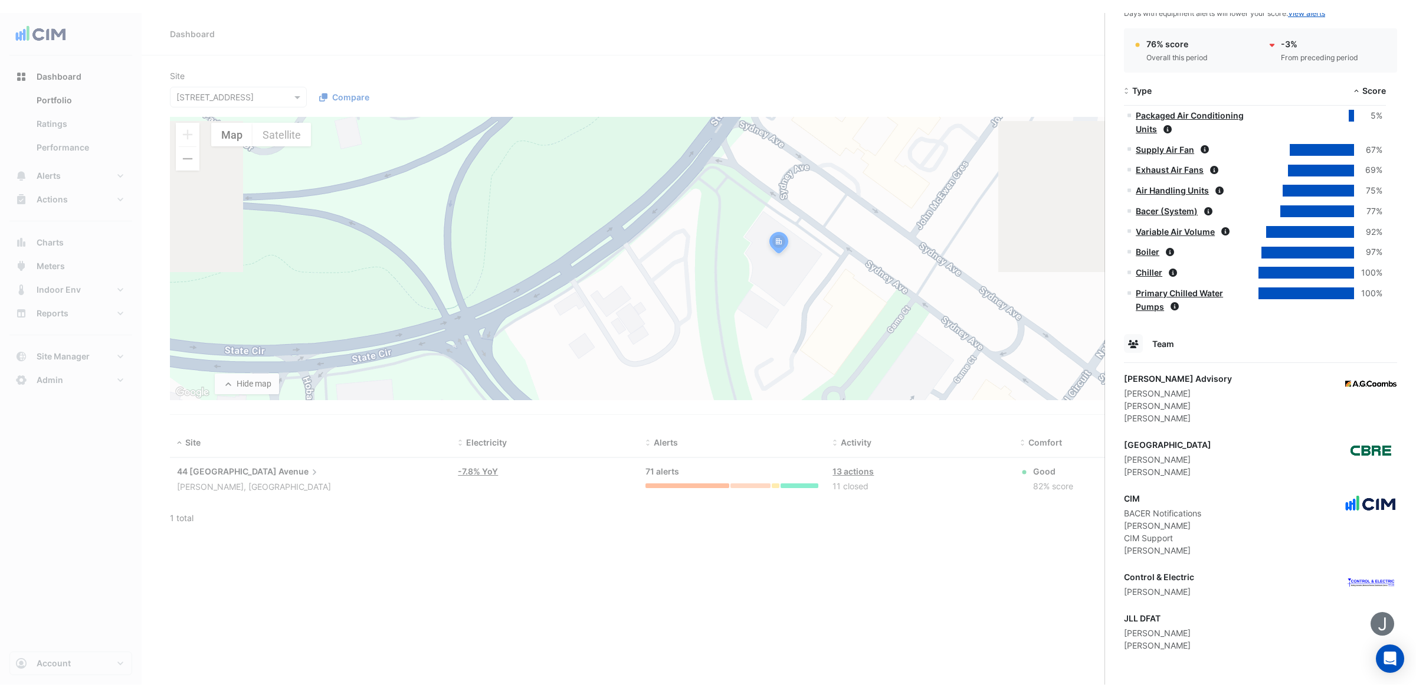
scroll to position [549, 0]
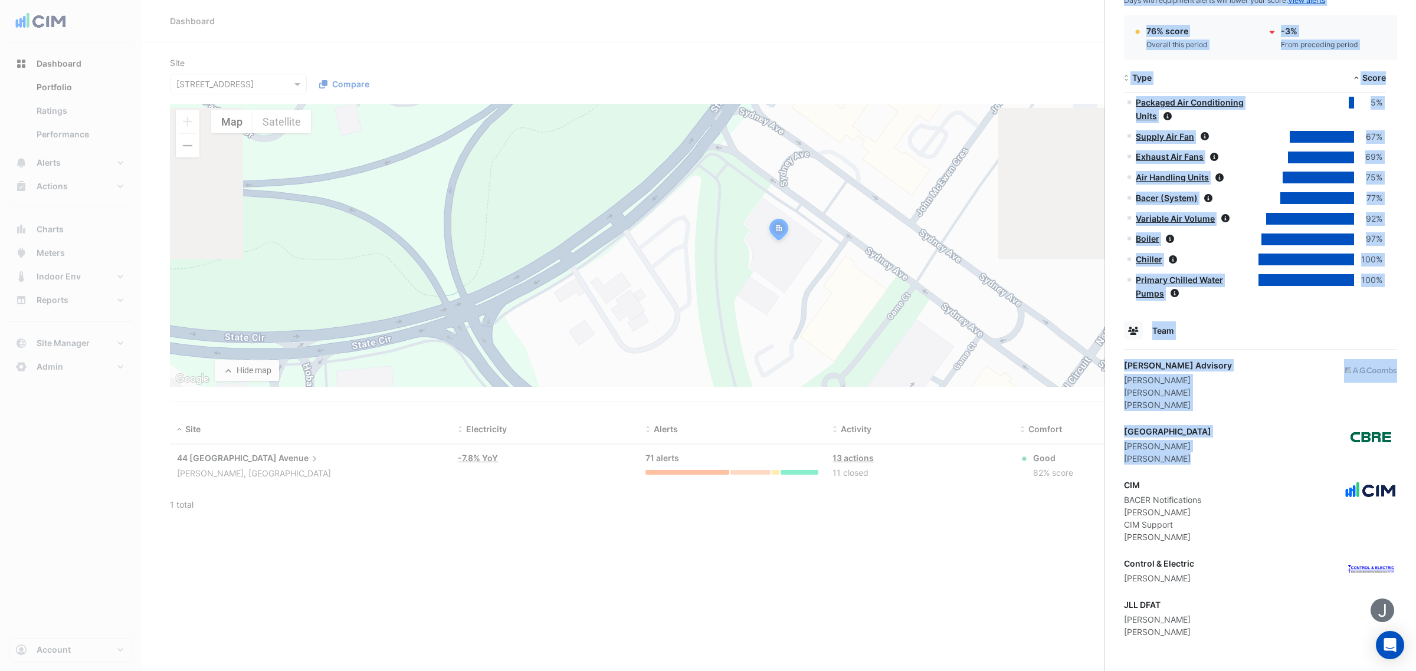
drag, startPoint x: 1163, startPoint y: 467, endPoint x: 1130, endPoint y: 466, distance: 33.0
click at [1130, 466] on app-site-details "[STREET_ADDRESS][PERSON_NAME] Monitoring Total sensors 2,934 Total equipment 46…" at bounding box center [1260, 75] width 273 height 1126
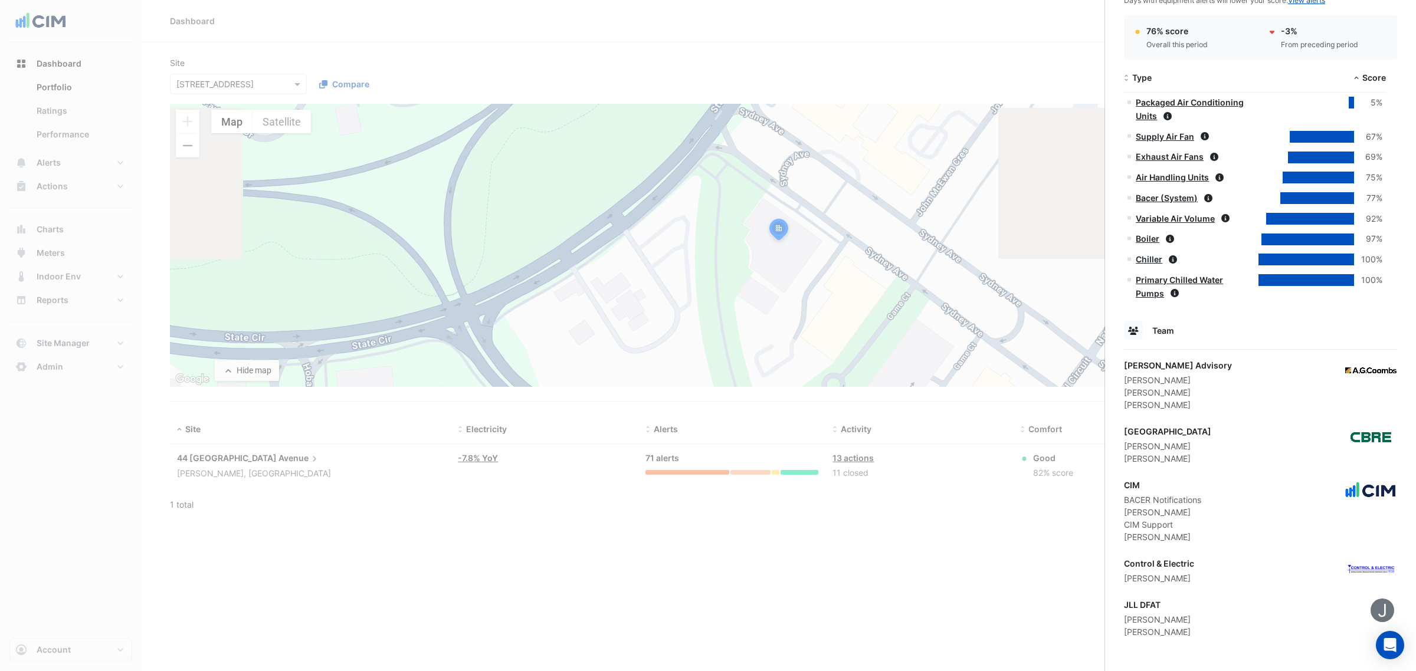
click at [1130, 466] on app-site-details "[STREET_ADDRESS][PERSON_NAME] Monitoring Total sensors 2,934 Total equipment 46…" at bounding box center [1260, 75] width 273 height 1126
drag, startPoint x: 1122, startPoint y: 459, endPoint x: 1193, endPoint y: 455, distance: 71.5
click at [1193, 455] on div "[STREET_ADDRESS][PERSON_NAME] Monitoring Total sensors 2,934 Total equipment 46…" at bounding box center [1260, 82] width 311 height 1178
copy div "[PERSON_NAME]"
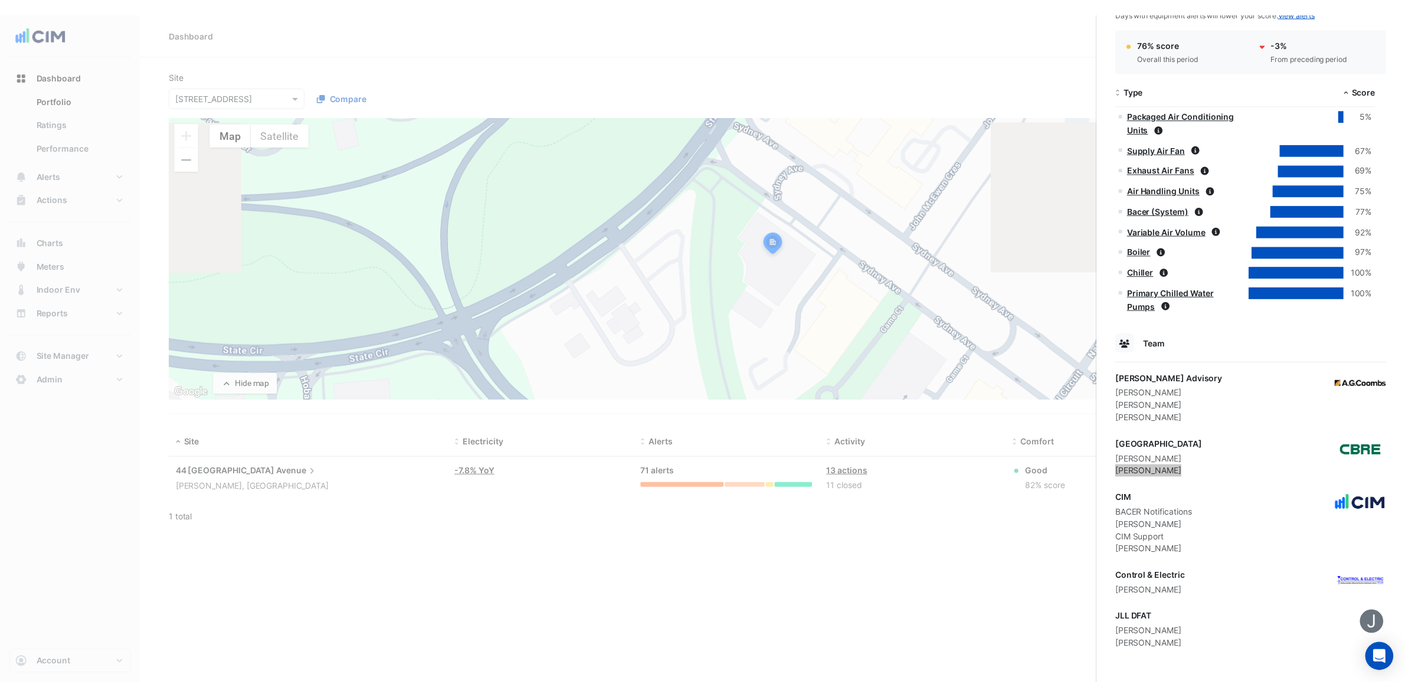
scroll to position [523, 0]
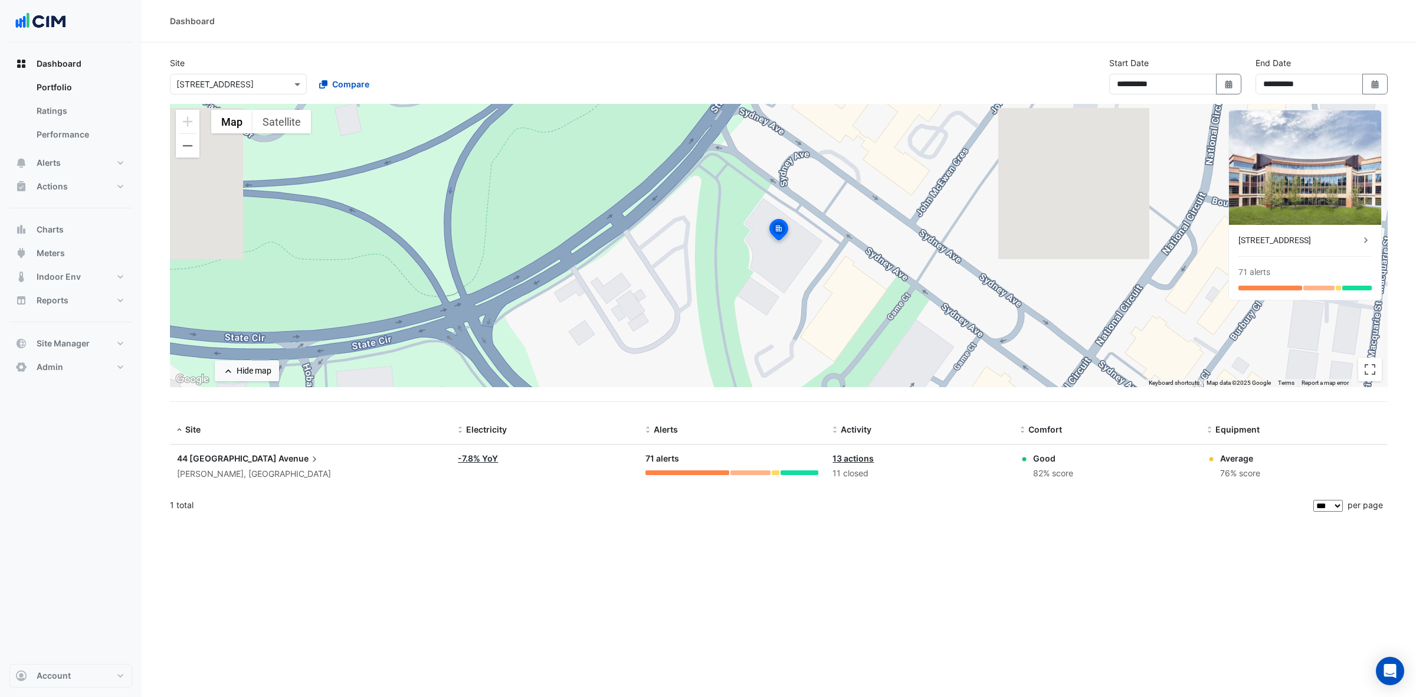
click at [155, 353] on ngb-offcanvas-backdrop at bounding box center [708, 348] width 1416 height 697
click at [77, 251] on button "Meters" at bounding box center [70, 253] width 123 height 24
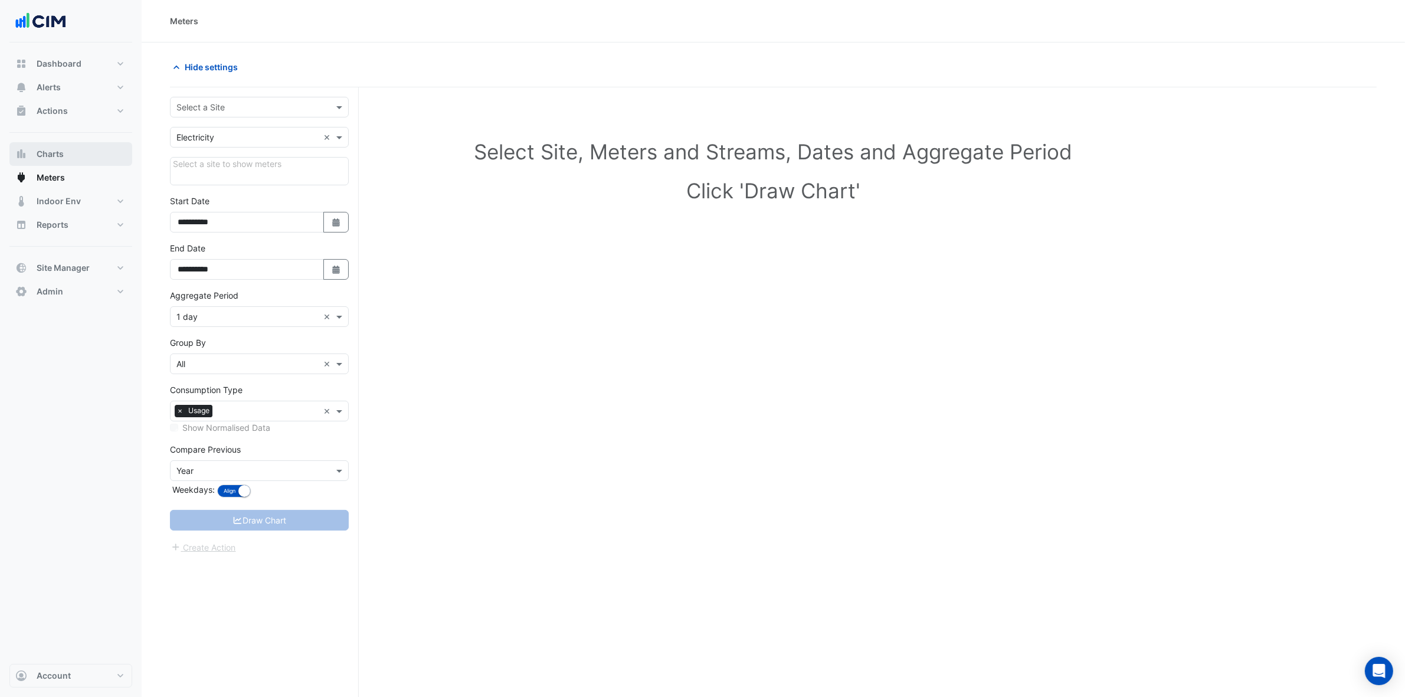
click at [67, 146] on button "Charts" at bounding box center [70, 154] width 123 height 24
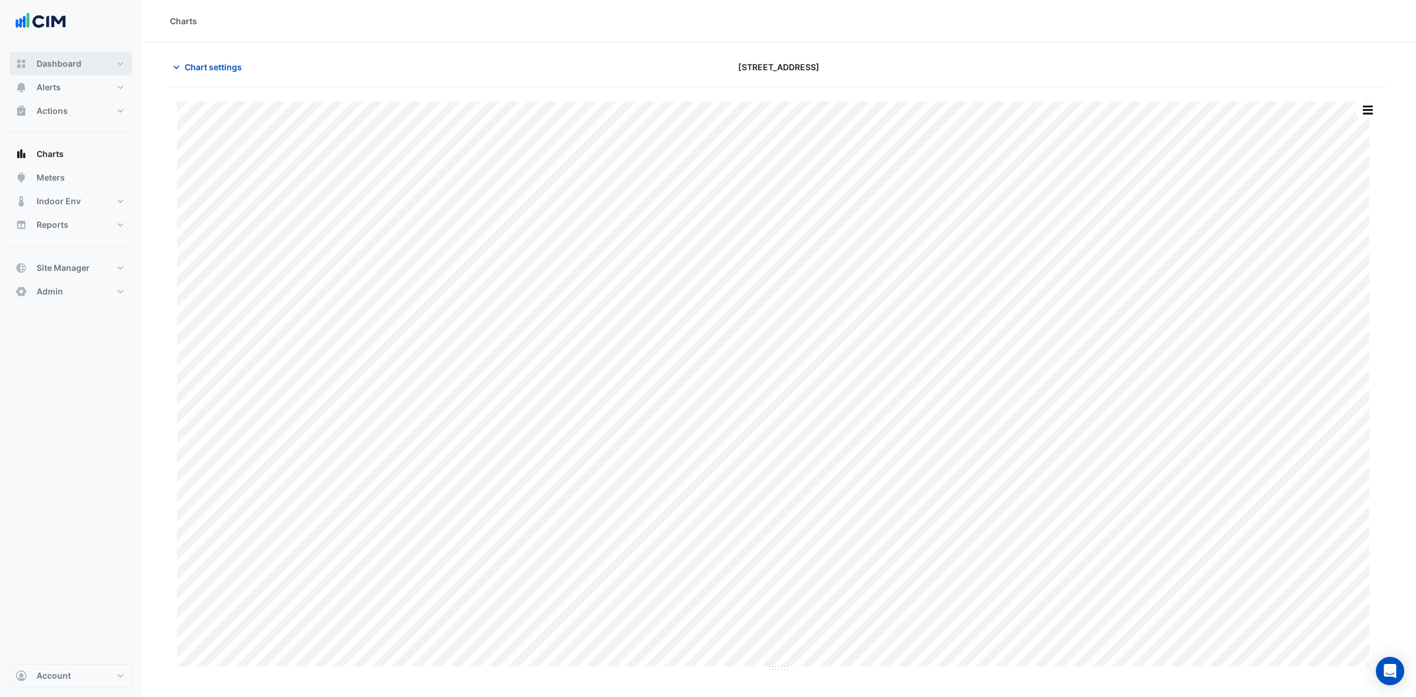
click at [94, 71] on button "Dashboard" at bounding box center [70, 64] width 123 height 24
select select "***"
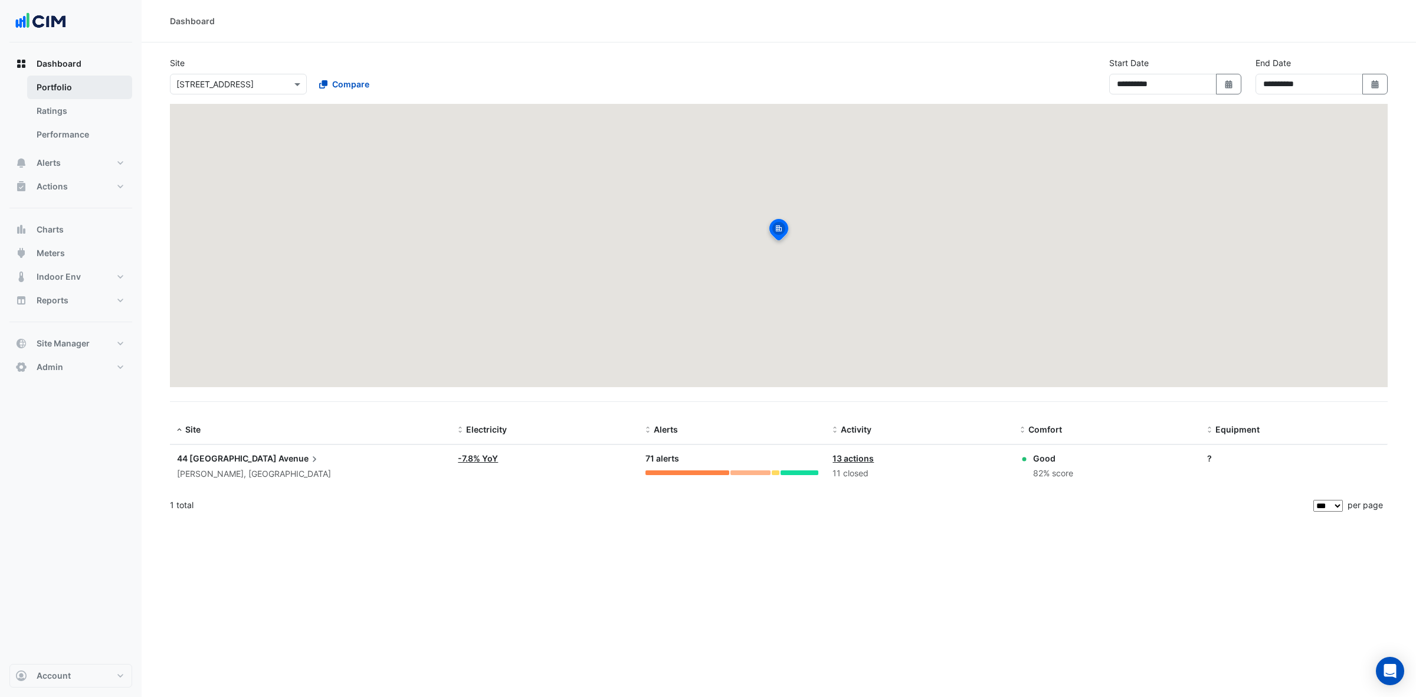
click at [95, 84] on link "Portfolio" at bounding box center [79, 88] width 105 height 24
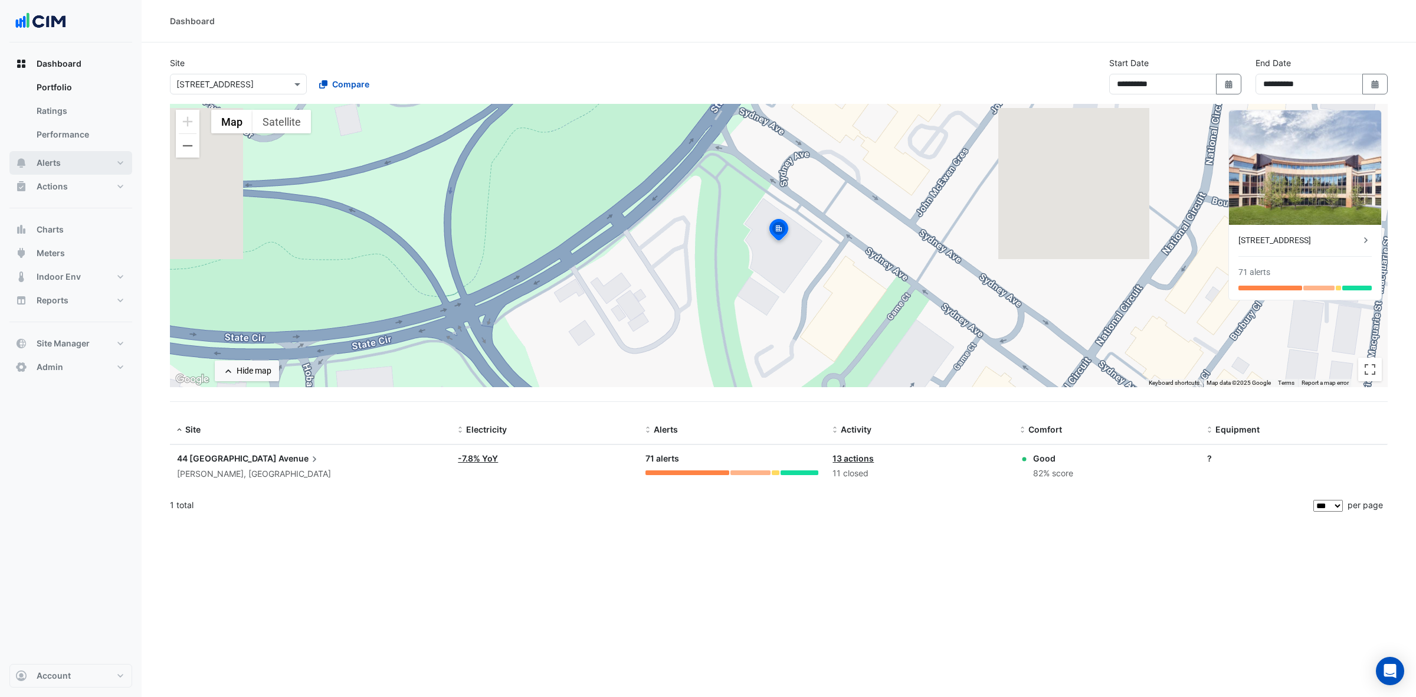
click at [60, 166] on span "Alerts" at bounding box center [49, 163] width 24 height 12
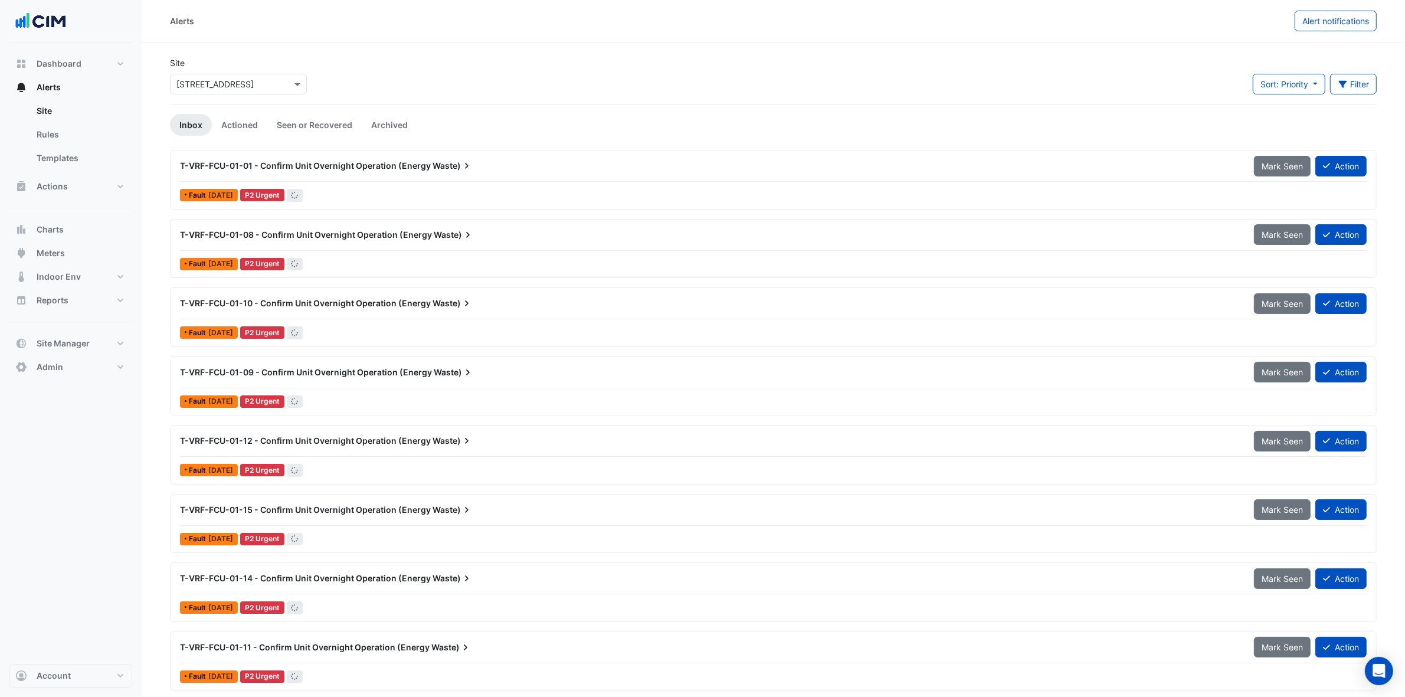
click at [221, 94] on div "Site Select a Site × [STREET_ADDRESS]" at bounding box center [238, 80] width 151 height 47
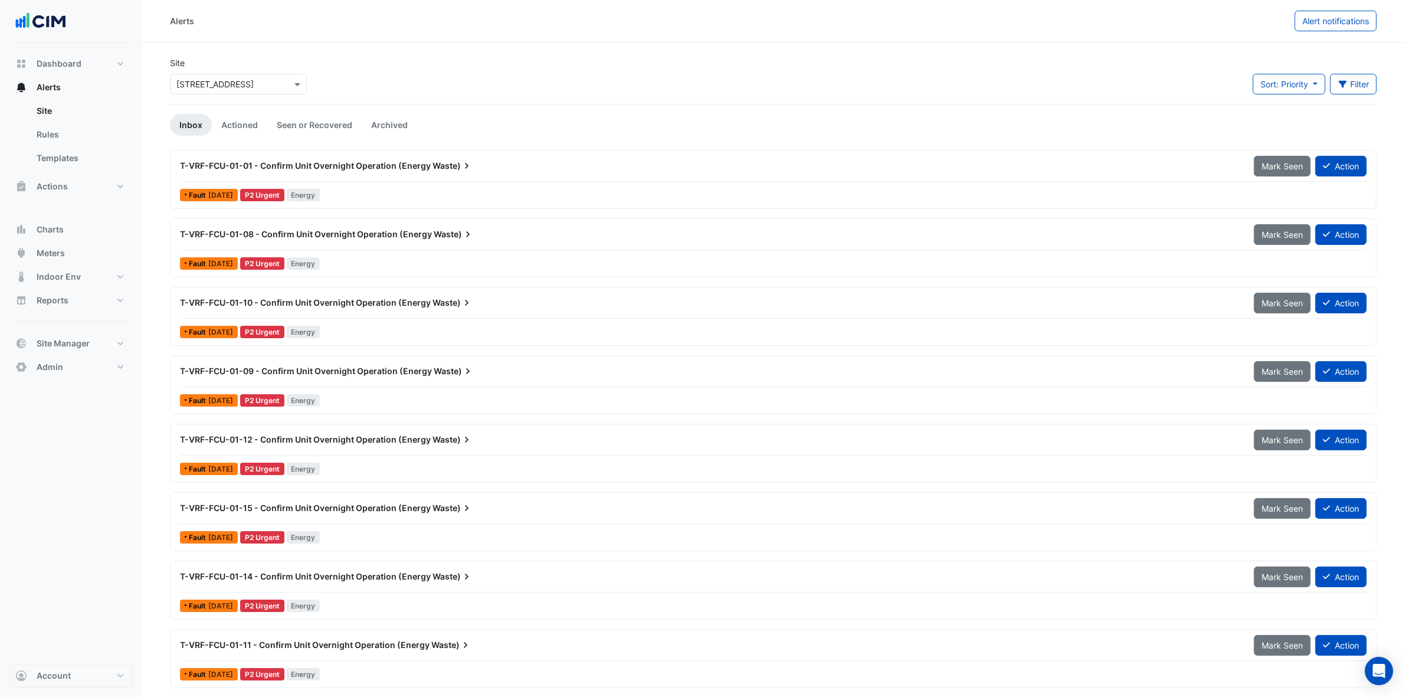
click at [231, 88] on input "text" at bounding box center [226, 84] width 100 height 12
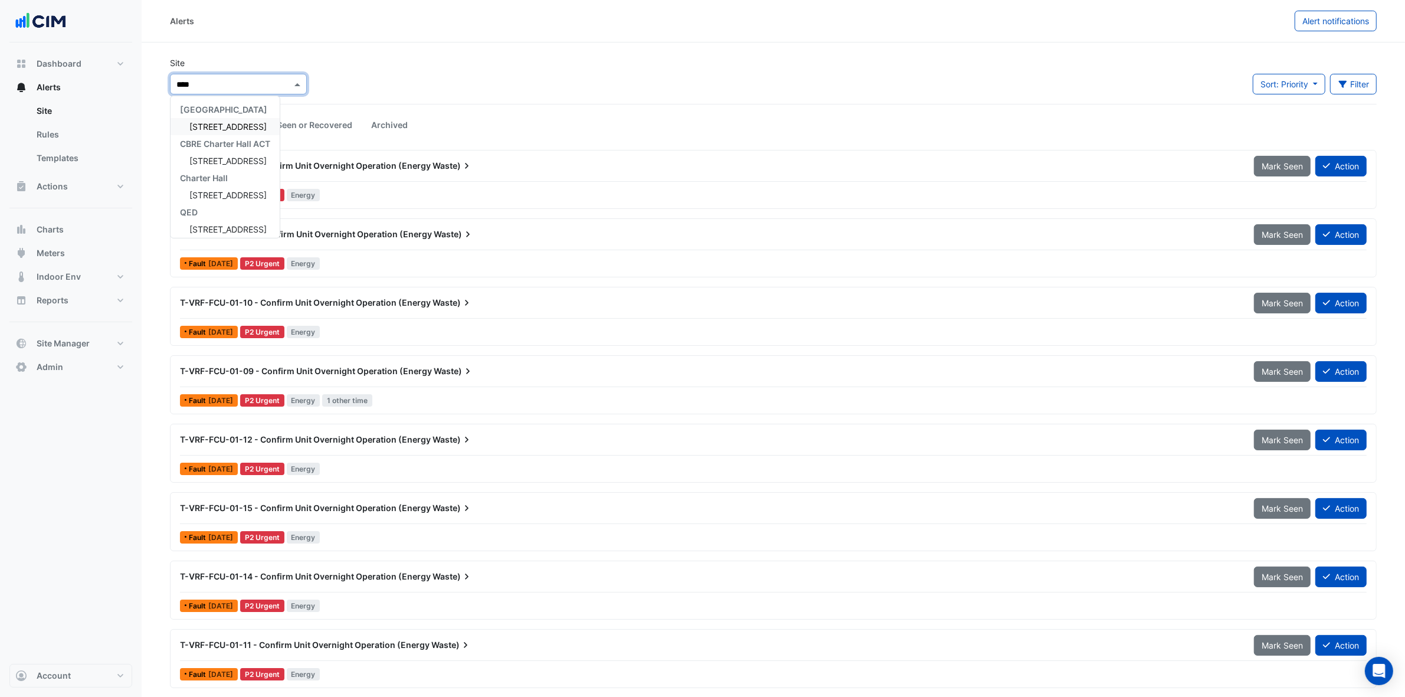
type input "*****"
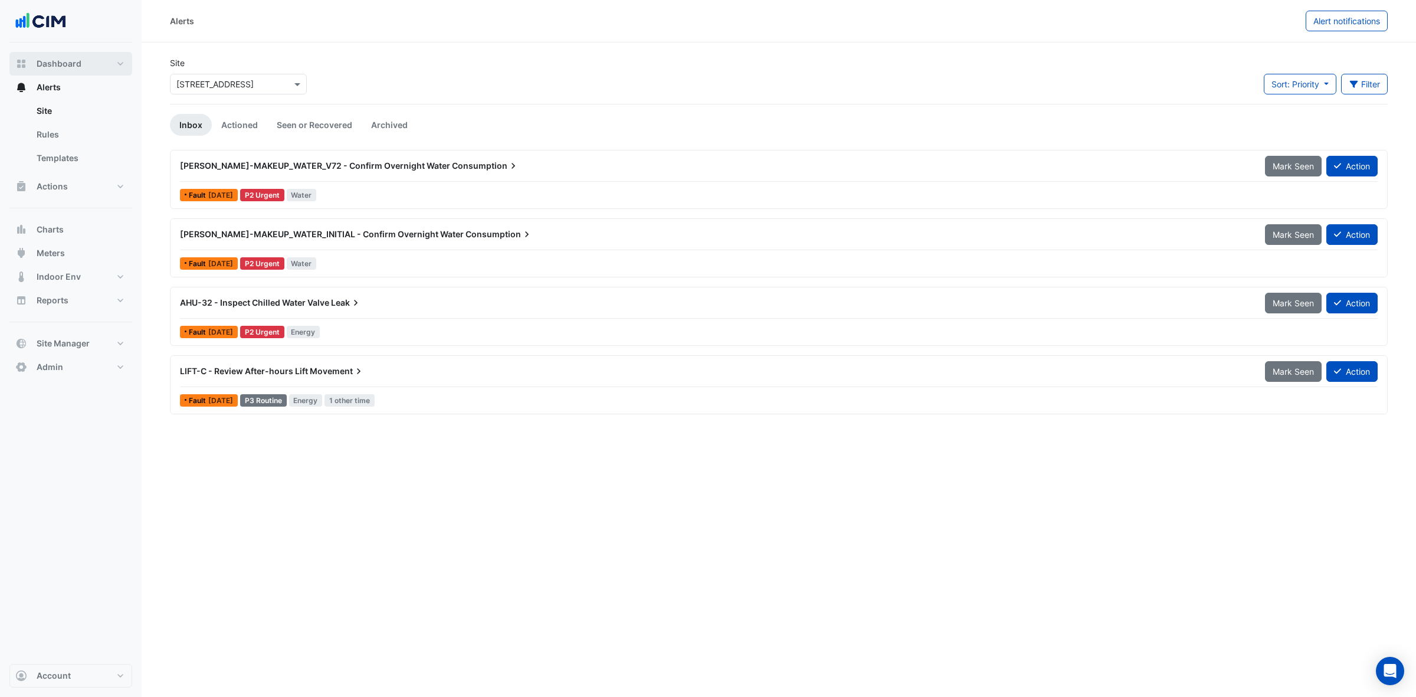
click at [75, 60] on span "Dashboard" at bounding box center [59, 64] width 45 height 12
select select "***"
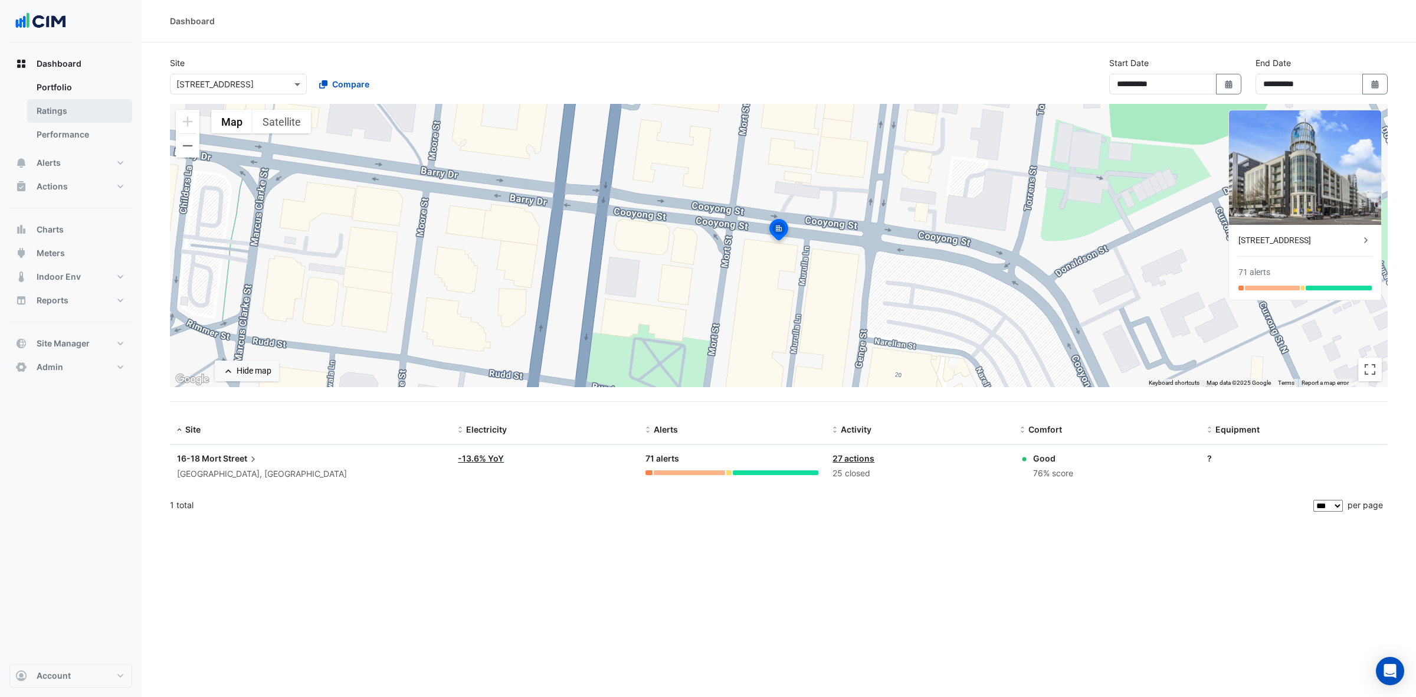
click at [86, 107] on link "Ratings" at bounding box center [79, 111] width 105 height 24
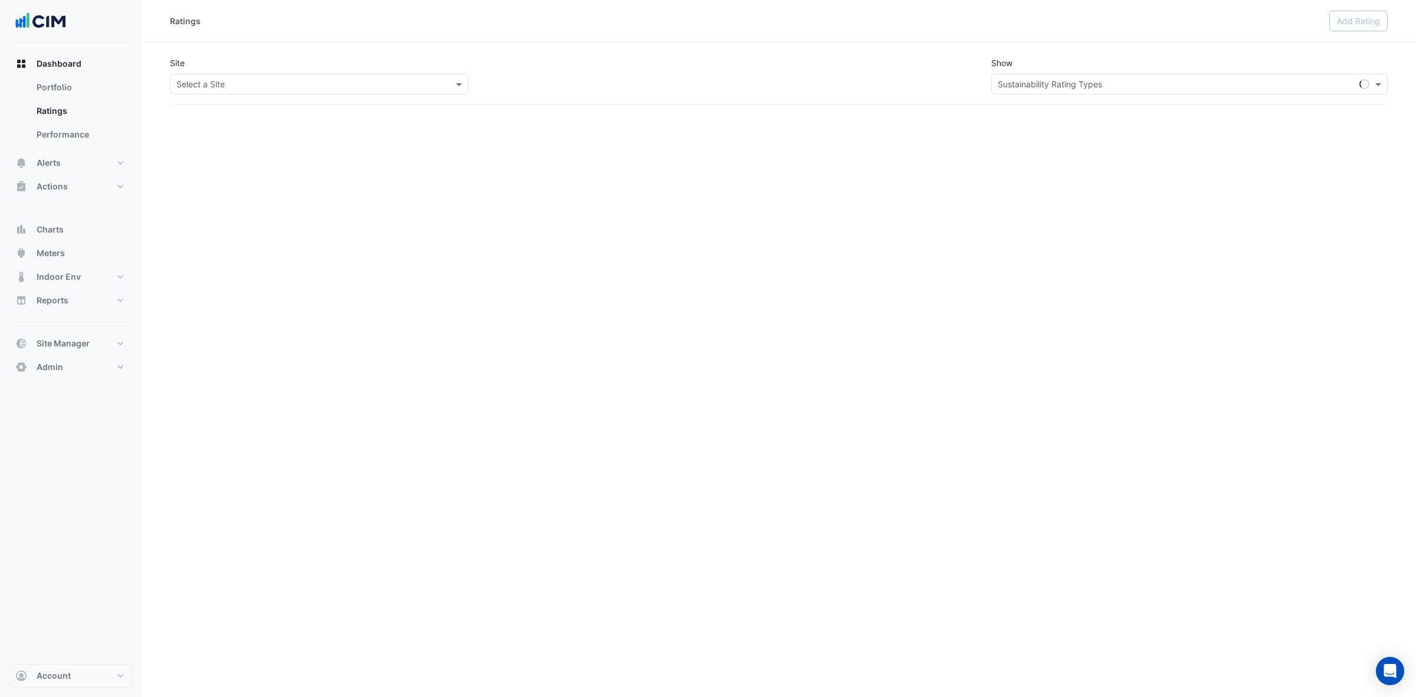
click at [175, 86] on div at bounding box center [318, 84] width 297 height 14
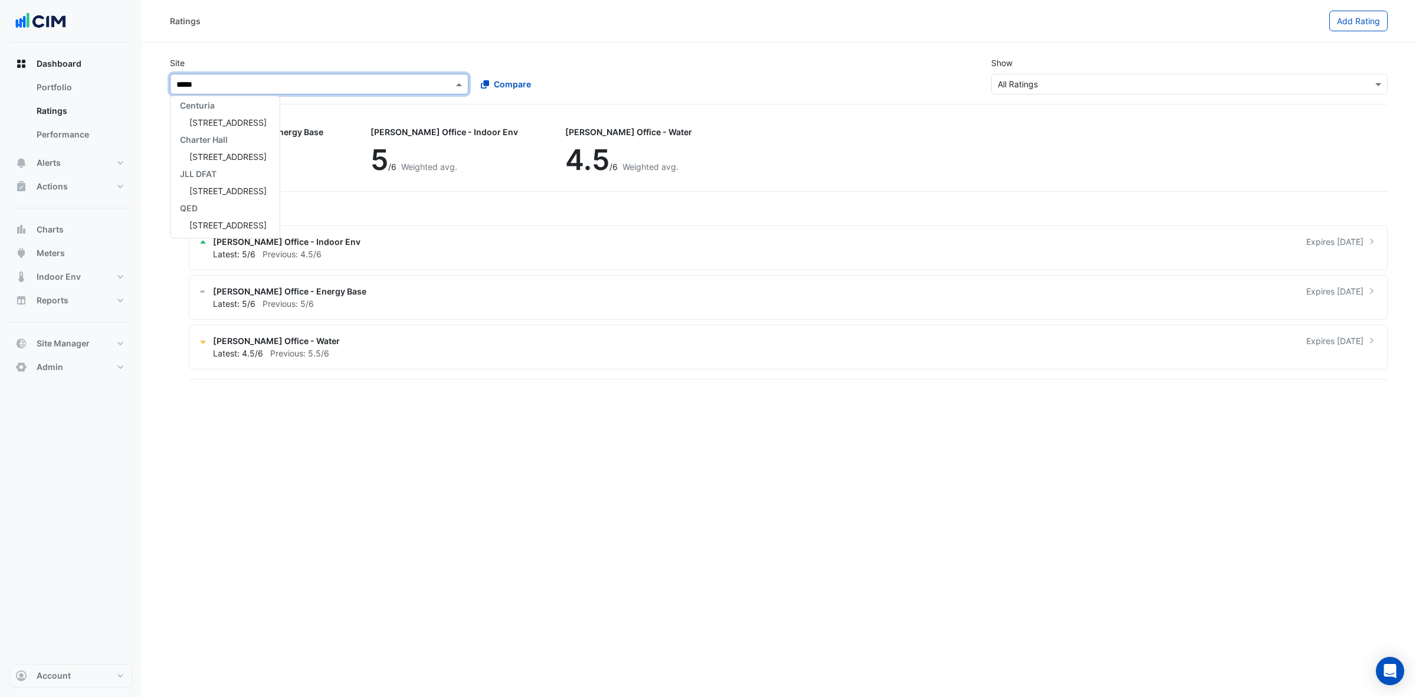
type input "******"
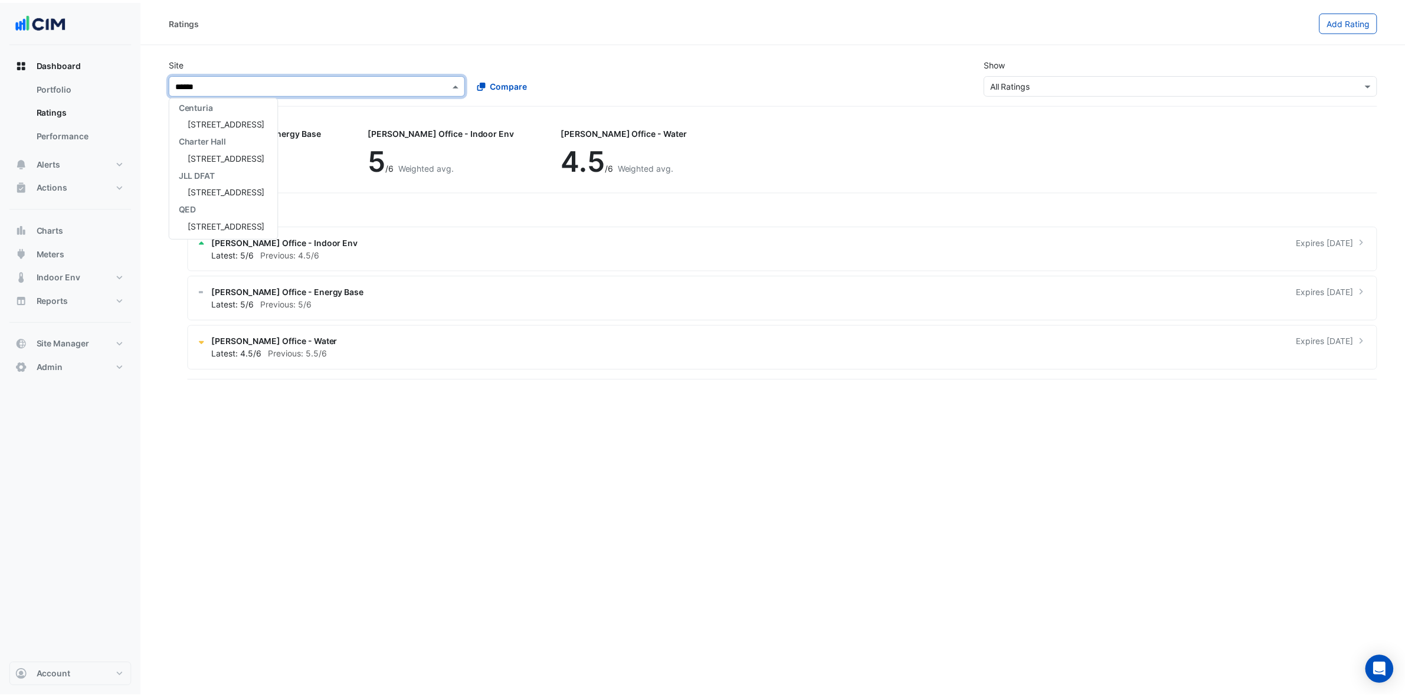
scroll to position [39, 0]
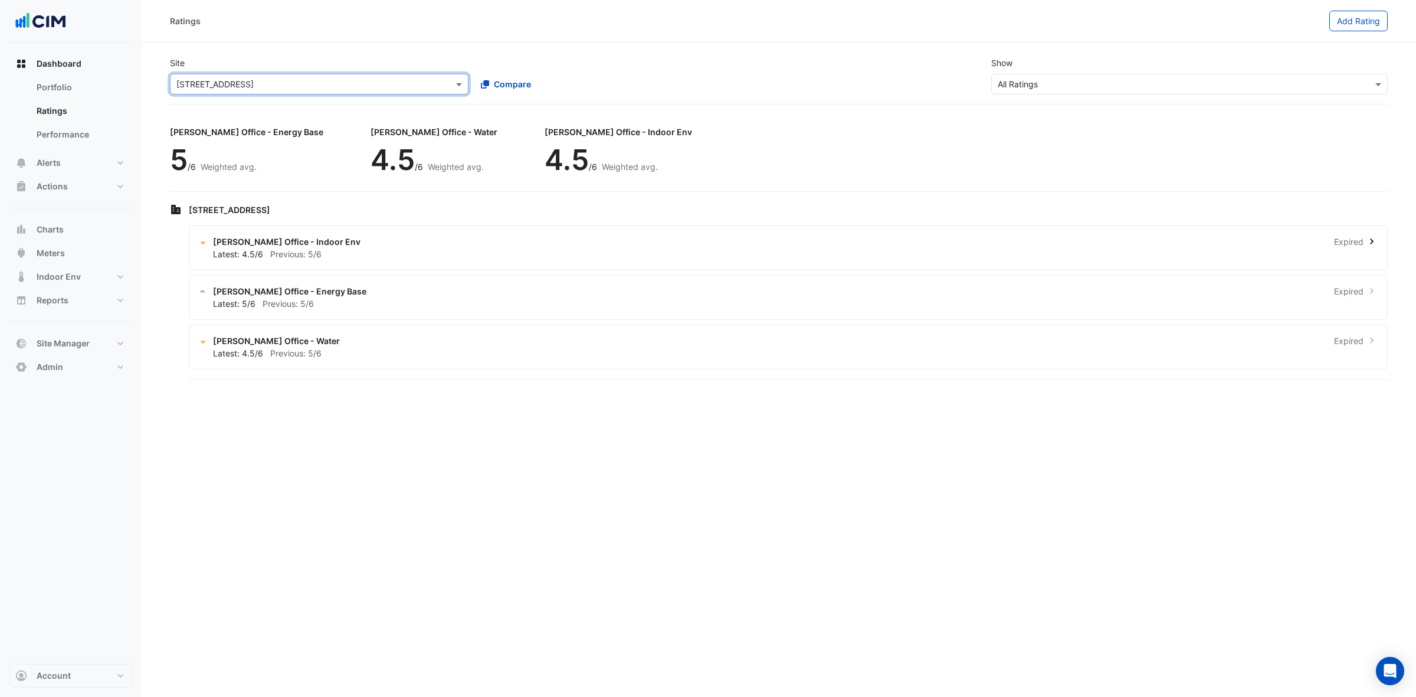
click at [628, 243] on div "[PERSON_NAME] Office - Indoor Env Expired" at bounding box center [795, 241] width 1165 height 12
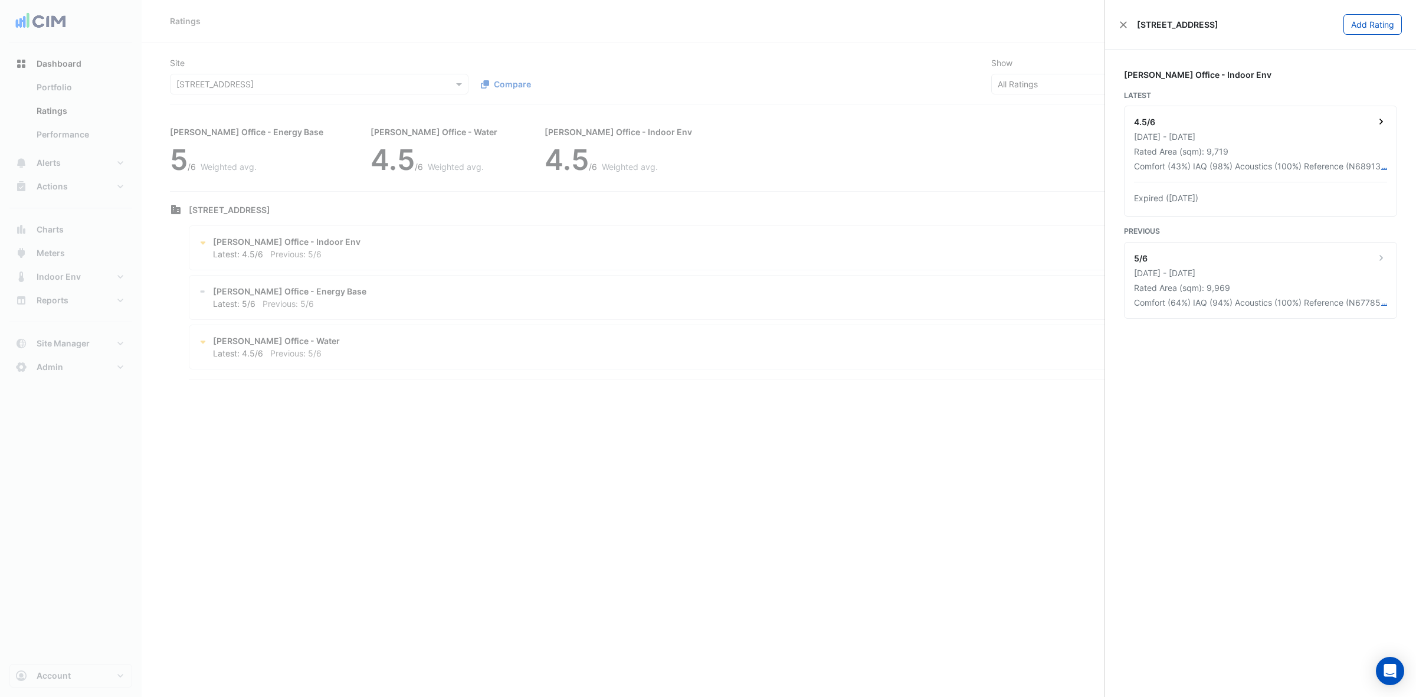
click at [1199, 202] on div "Expired ([DATE])" at bounding box center [1260, 198] width 253 height 12
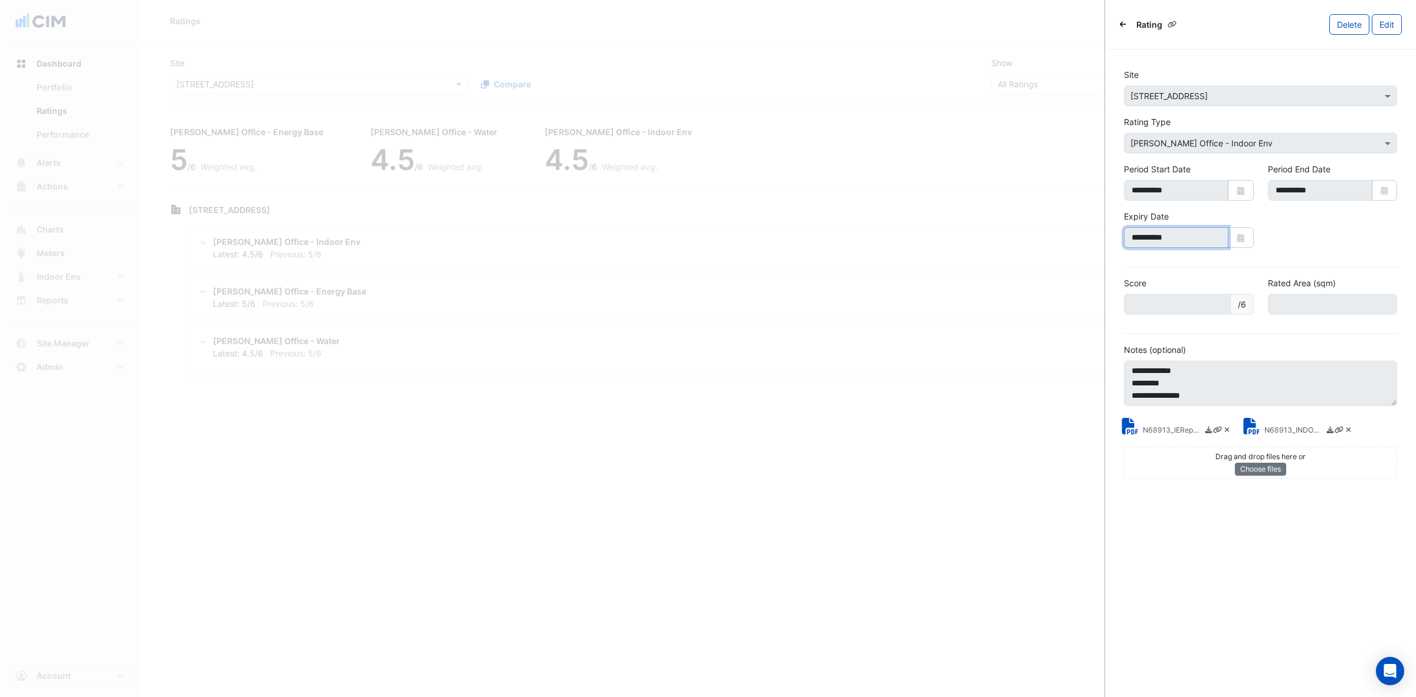
drag, startPoint x: 1198, startPoint y: 234, endPoint x: 1160, endPoint y: 236, distance: 37.2
click at [1160, 236] on input "**********" at bounding box center [1176, 237] width 104 height 21
click at [1011, 228] on ngb-offcanvas-backdrop at bounding box center [708, 348] width 1416 height 697
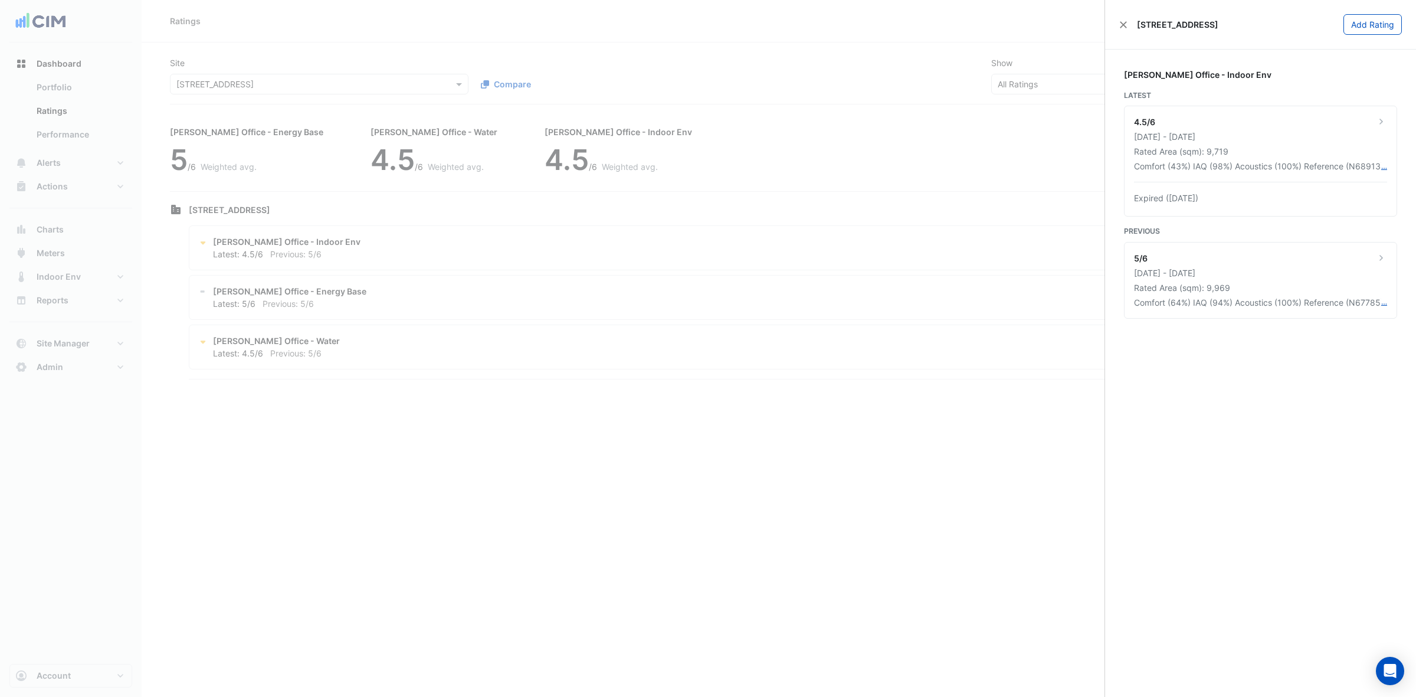
click at [420, 270] on ngb-offcanvas-backdrop at bounding box center [708, 348] width 1416 height 697
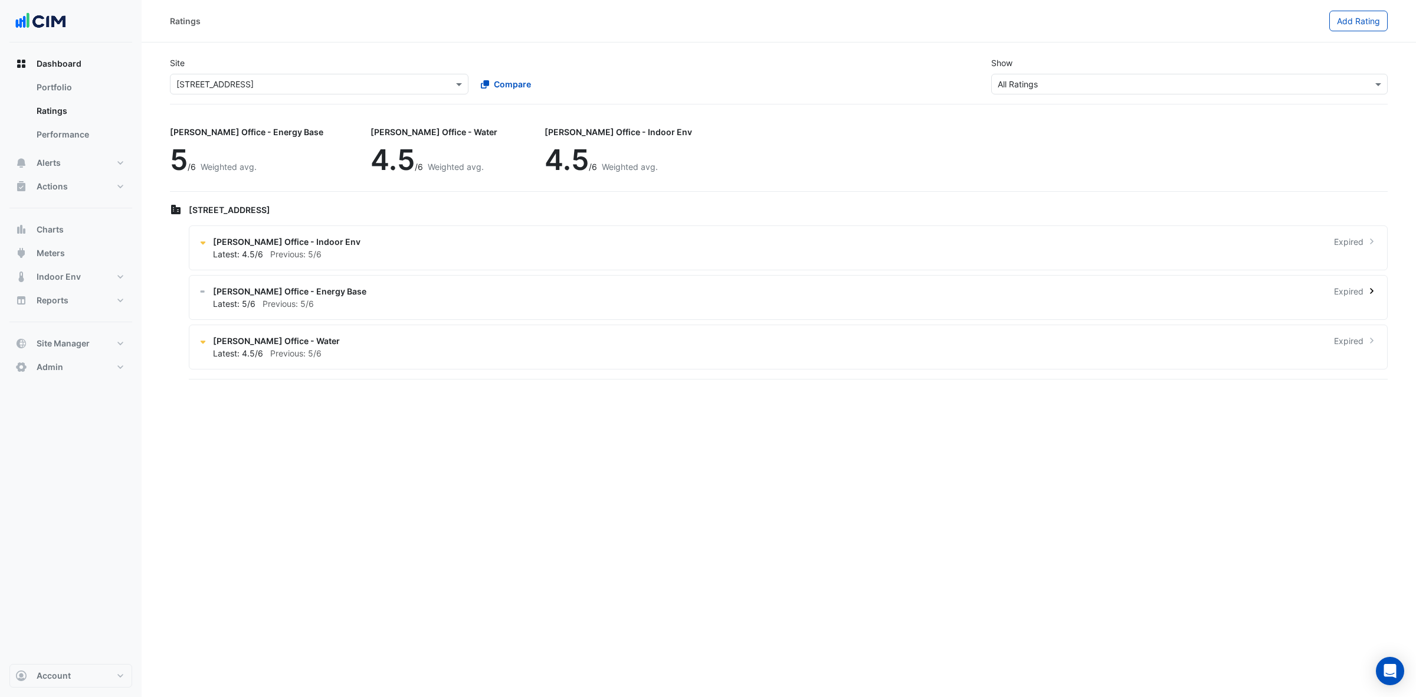
click at [385, 299] on div "Latest: 5/6 Previous: 5/6" at bounding box center [795, 303] width 1165 height 12
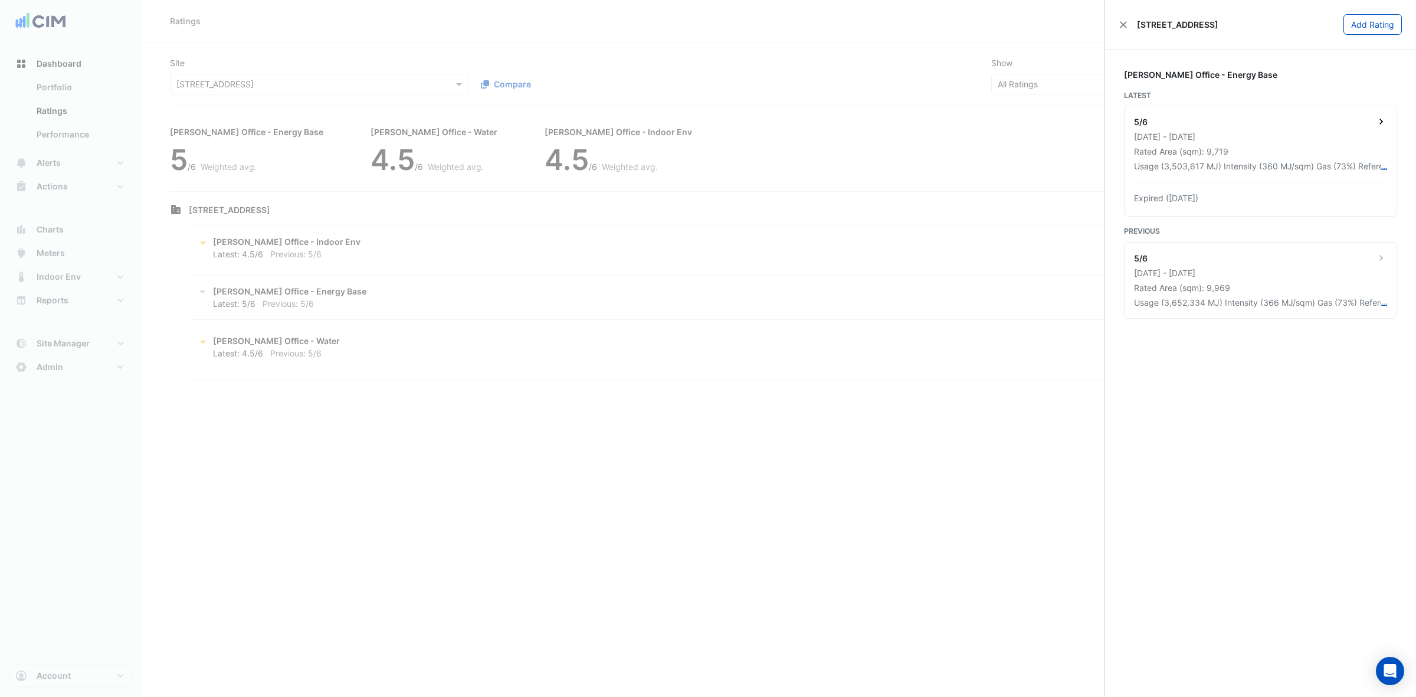
click at [1217, 198] on div "Expired ([DATE])" at bounding box center [1260, 198] width 253 height 12
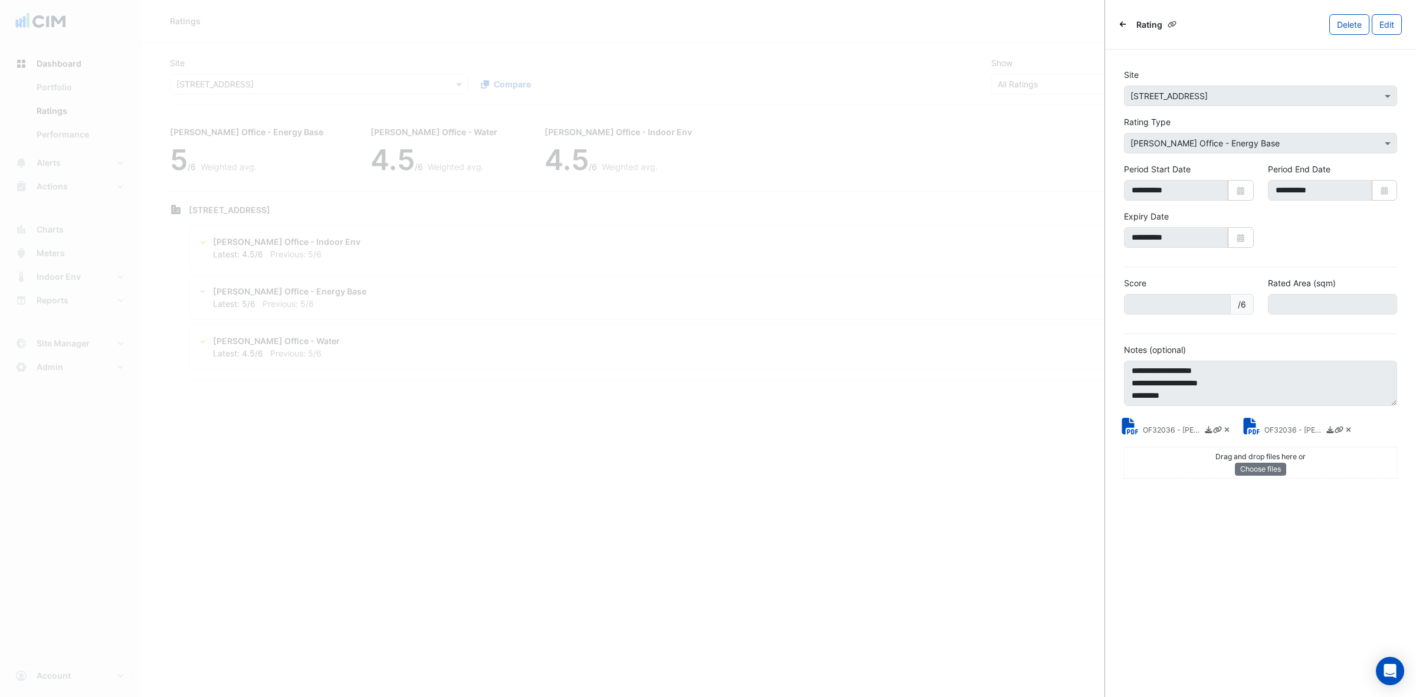
click at [588, 388] on ngb-offcanvas-backdrop at bounding box center [708, 348] width 1416 height 697
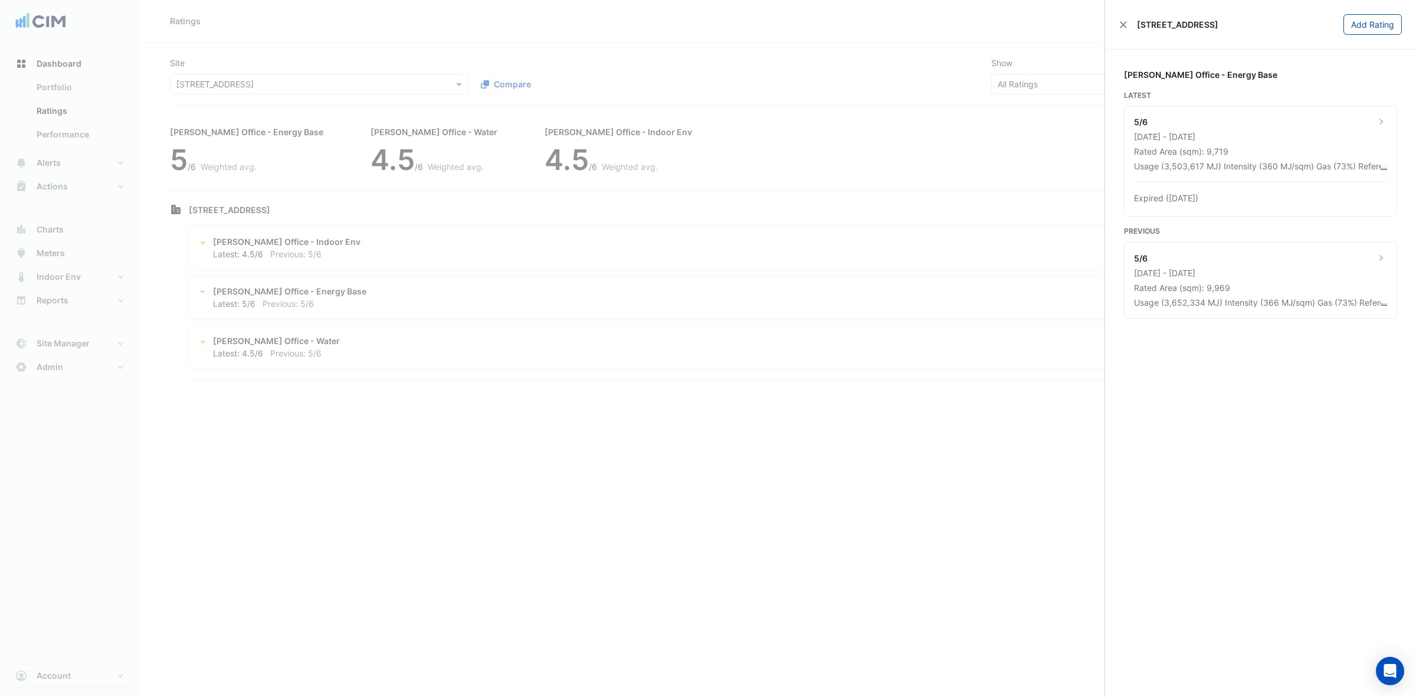
click at [352, 159] on ngb-offcanvas-backdrop at bounding box center [708, 348] width 1416 height 697
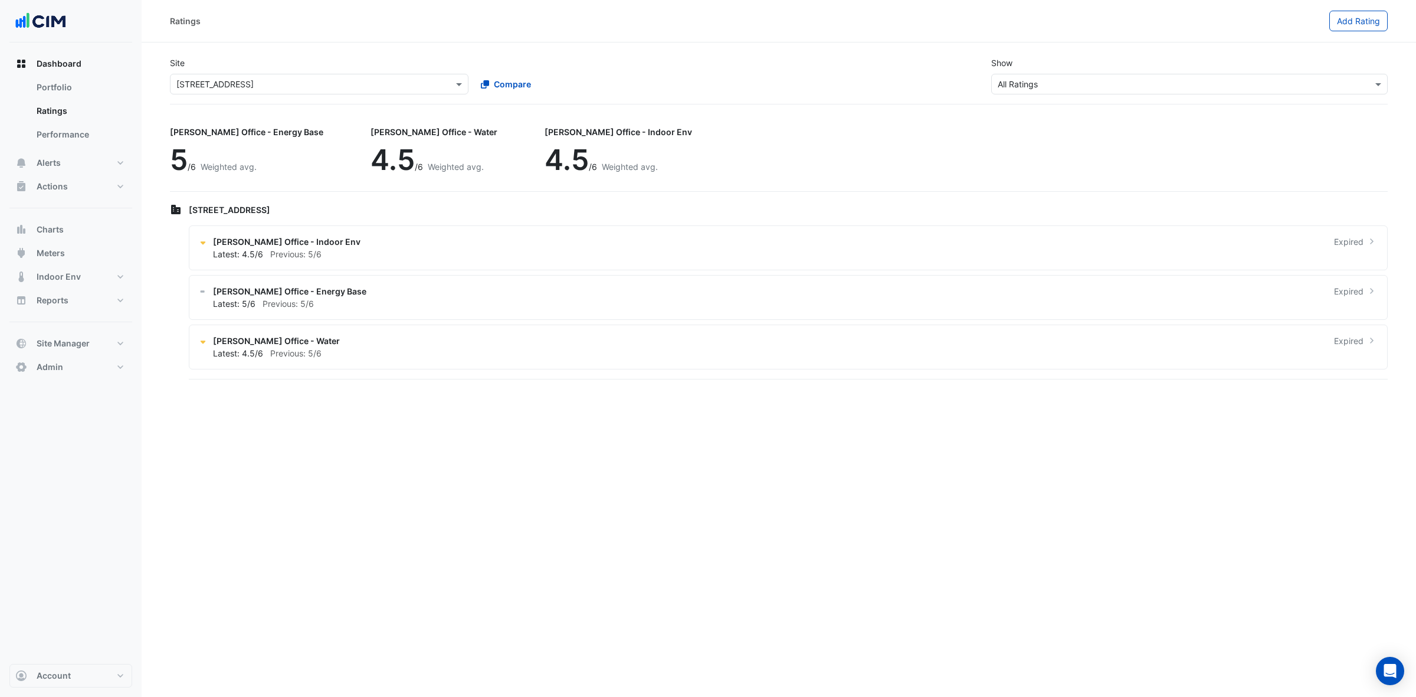
click at [1281, 434] on div "Ratings Add Rating Site Select a Site × 44 Sydney Avenue Compare Show Sustainab…" at bounding box center [779, 348] width 1274 height 697
click at [80, 277] on button "Indoor Env" at bounding box center [70, 277] width 123 height 24
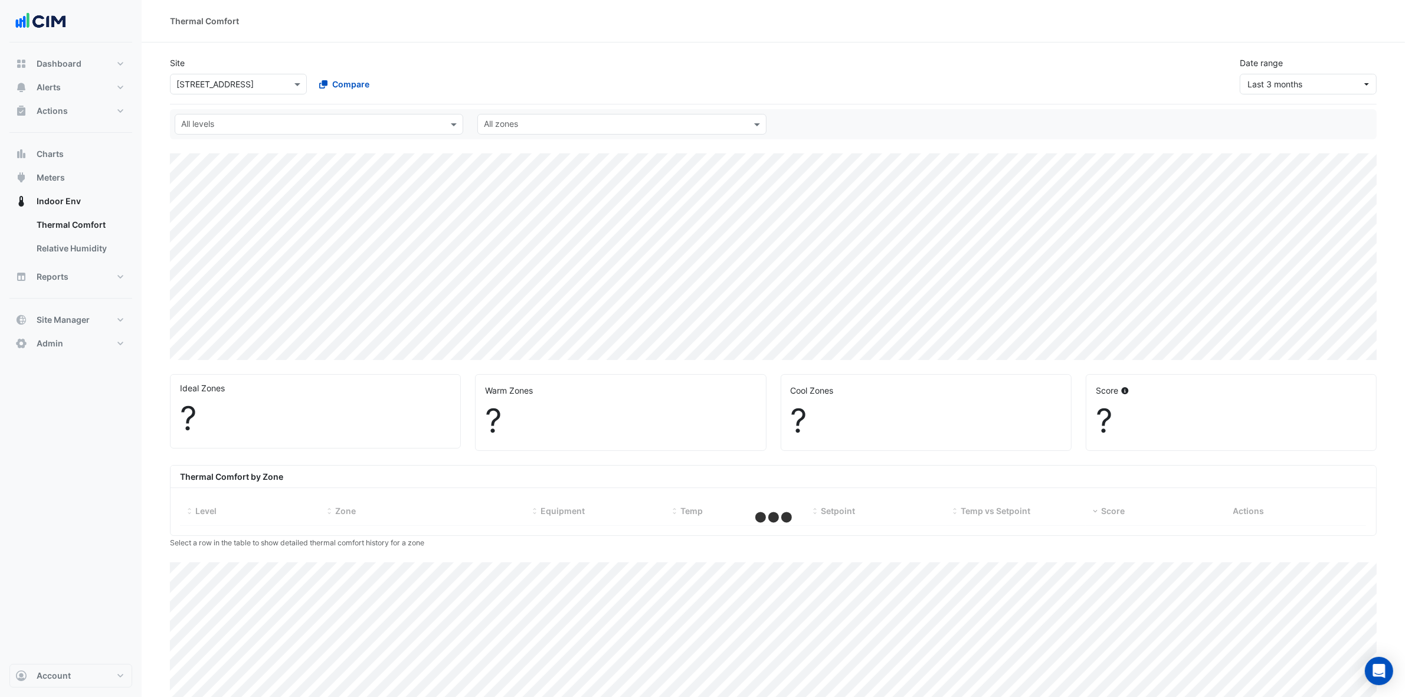
select select "***"
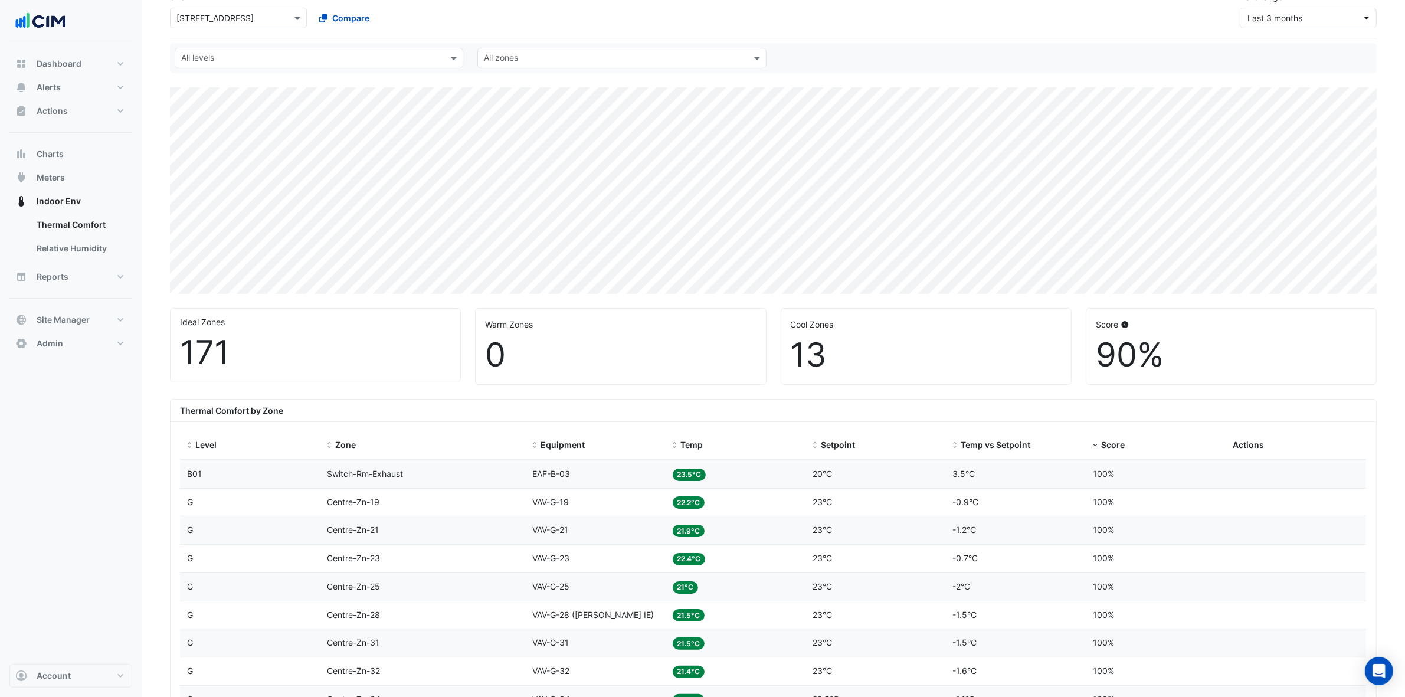
scroll to position [147, 0]
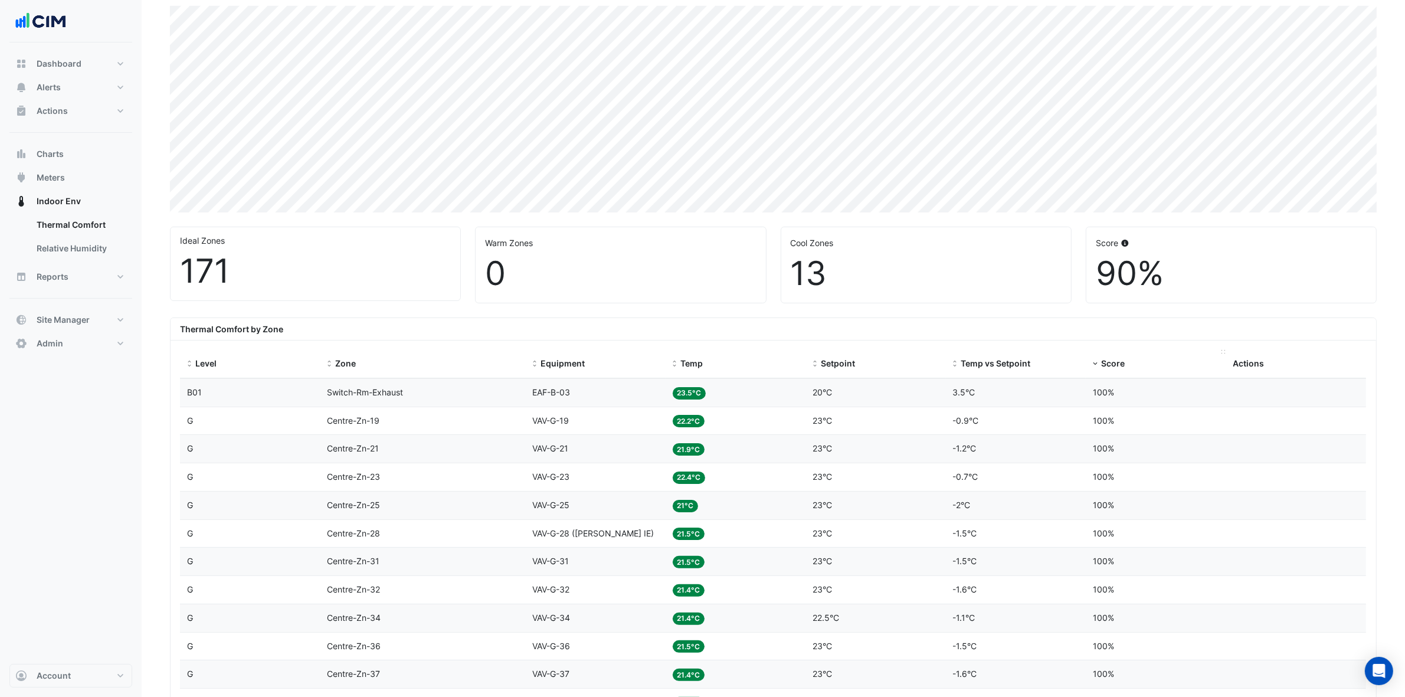
click at [1111, 366] on span "Score" at bounding box center [1113, 363] width 24 height 10
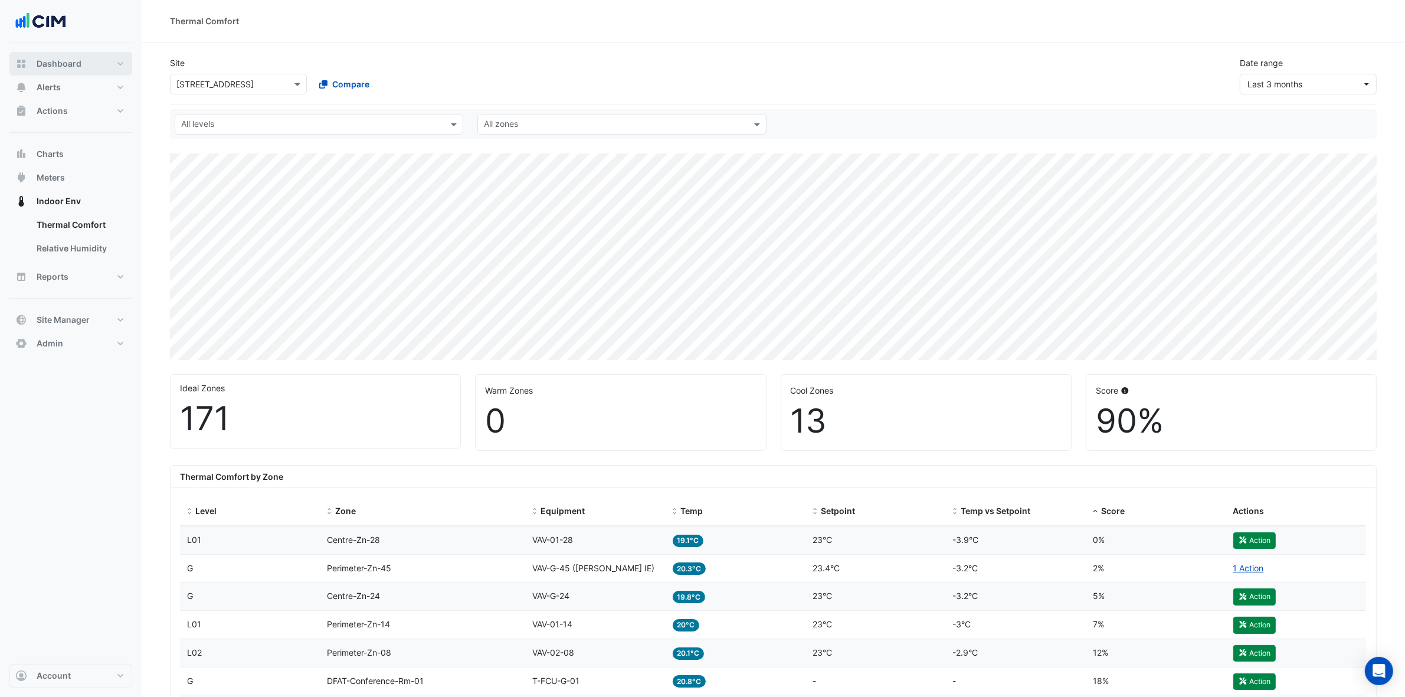
click at [64, 61] on span "Dashboard" at bounding box center [59, 64] width 45 height 12
select select "***"
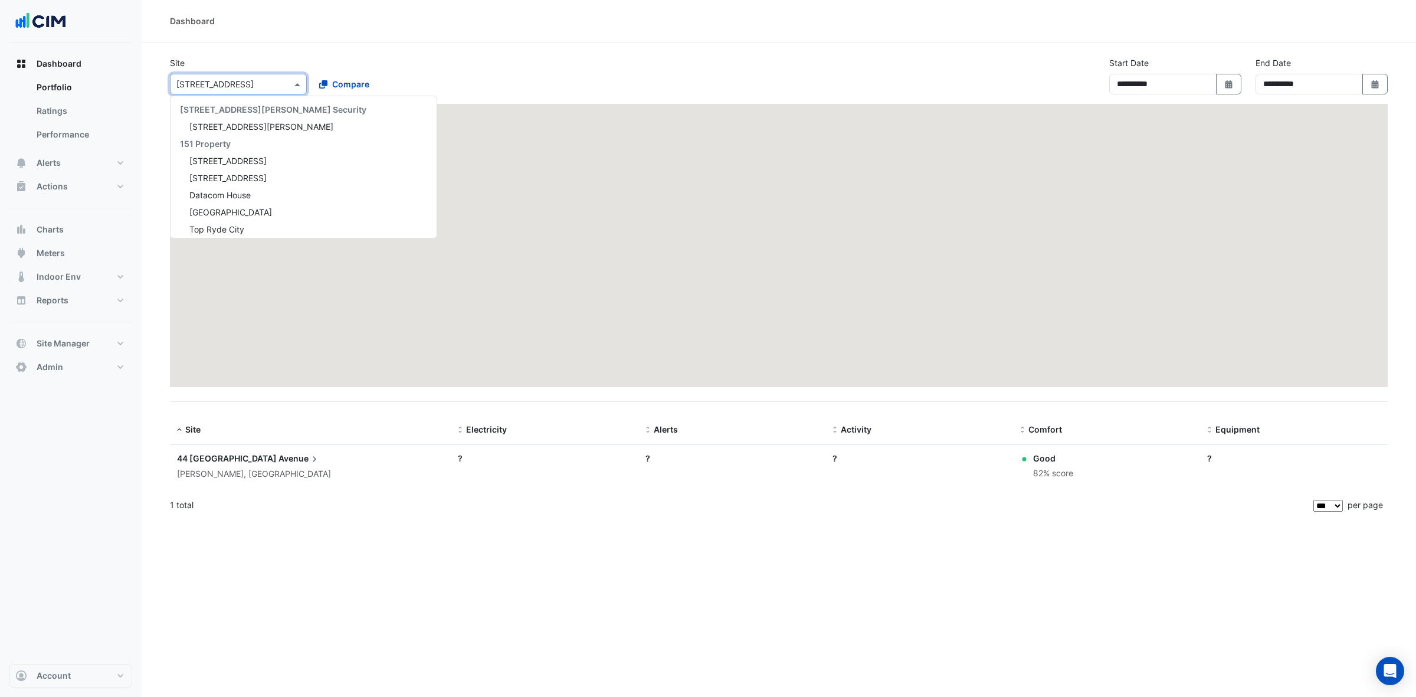
click at [172, 77] on div at bounding box center [238, 84] width 136 height 14
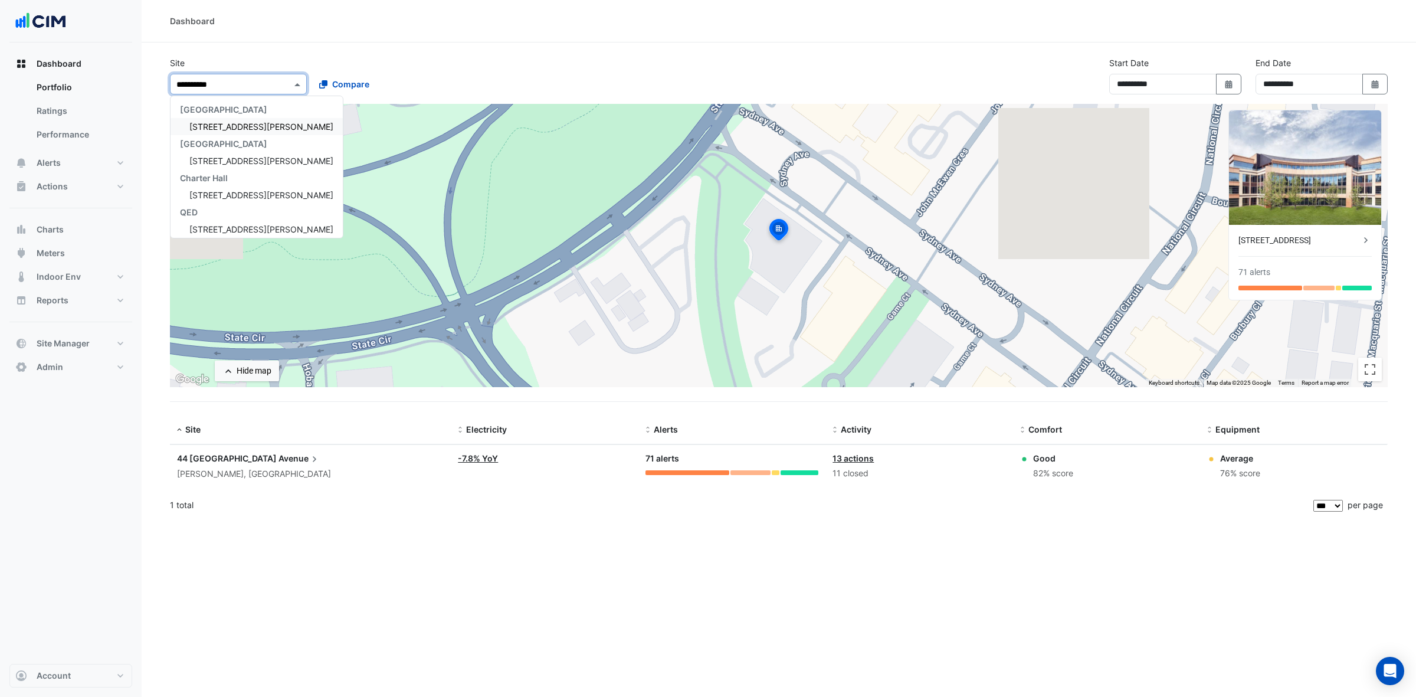
type input "**********"
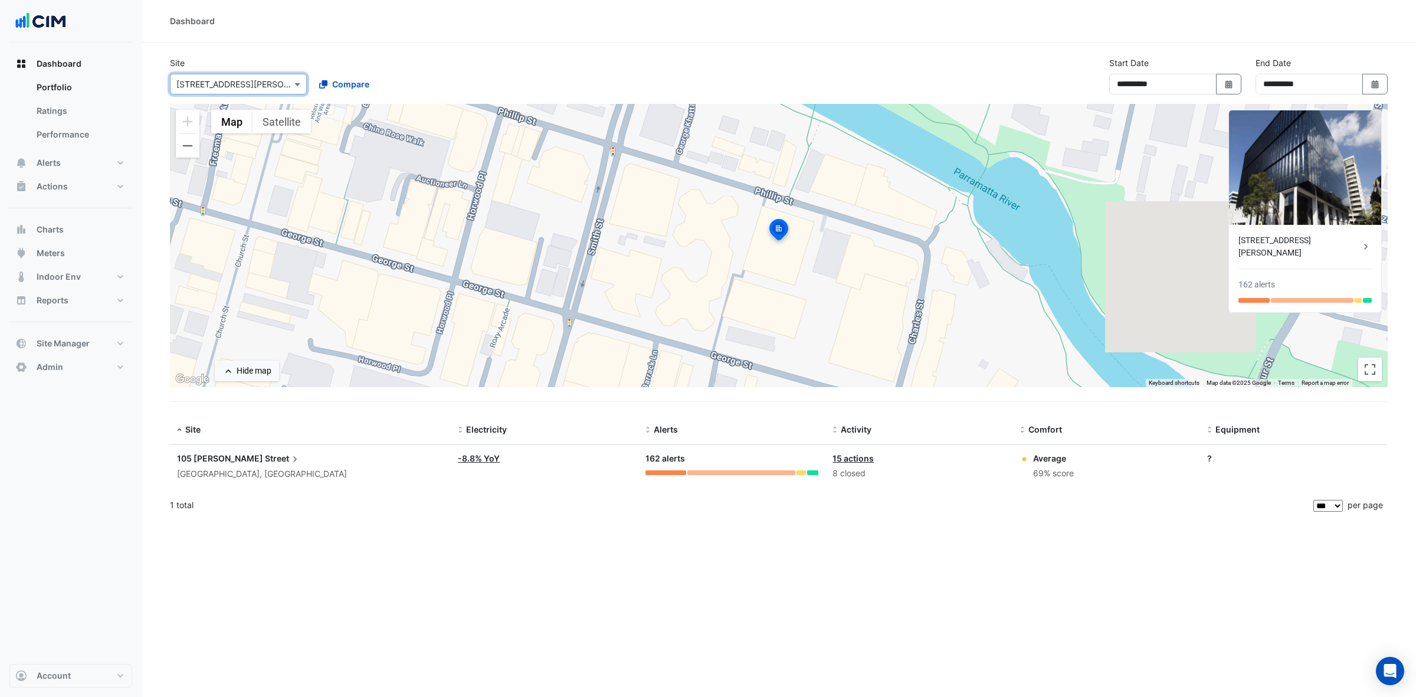
click at [289, 463] on icon at bounding box center [295, 459] width 12 height 12
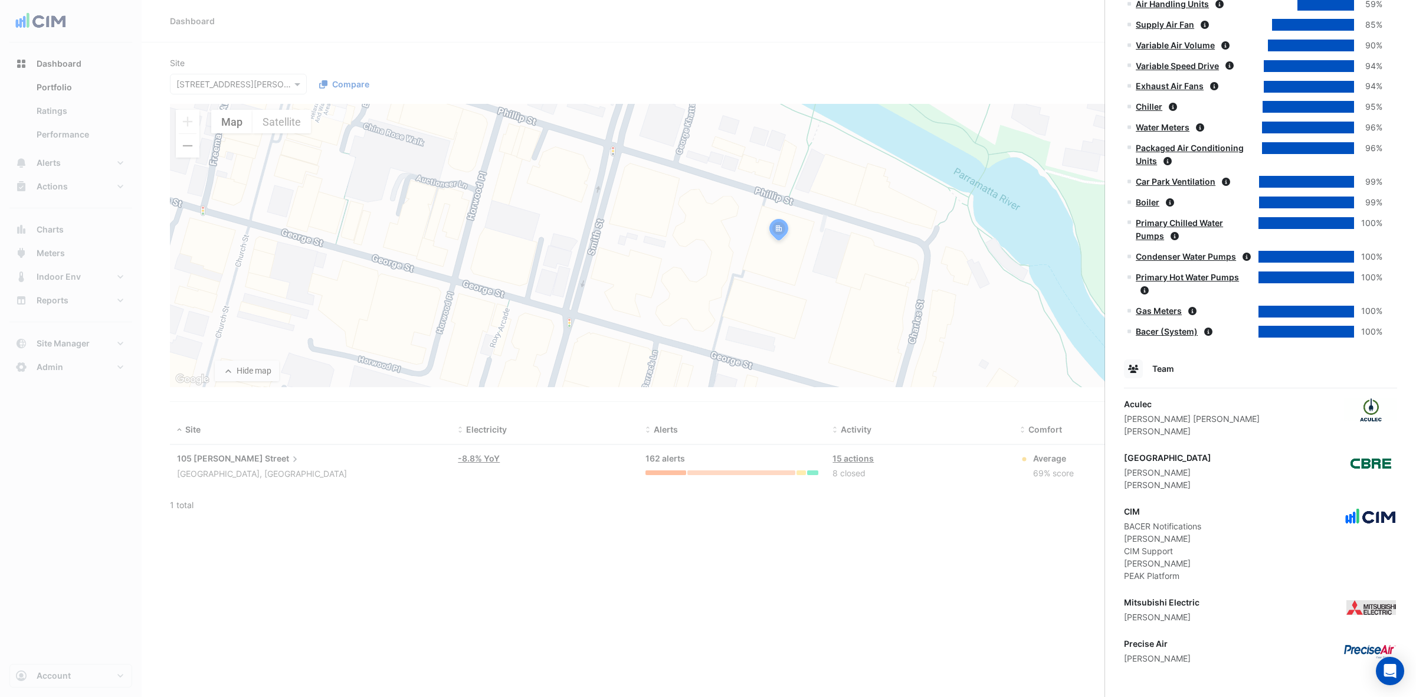
scroll to position [852, 0]
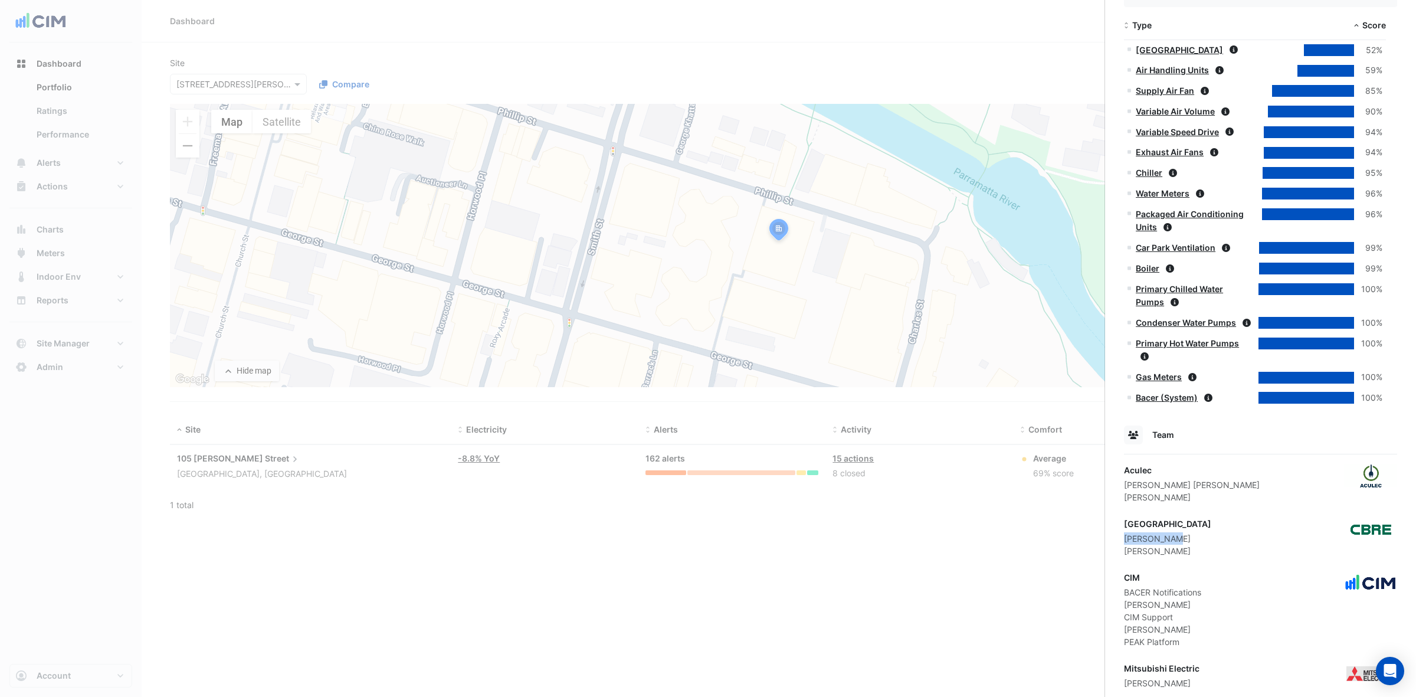
drag, startPoint x: 1171, startPoint y: 473, endPoint x: 1124, endPoint y: 476, distance: 47.3
click at [1124, 532] on div "Luke Krejci" at bounding box center [1167, 538] width 87 height 12
copy div "Luke Krejci"
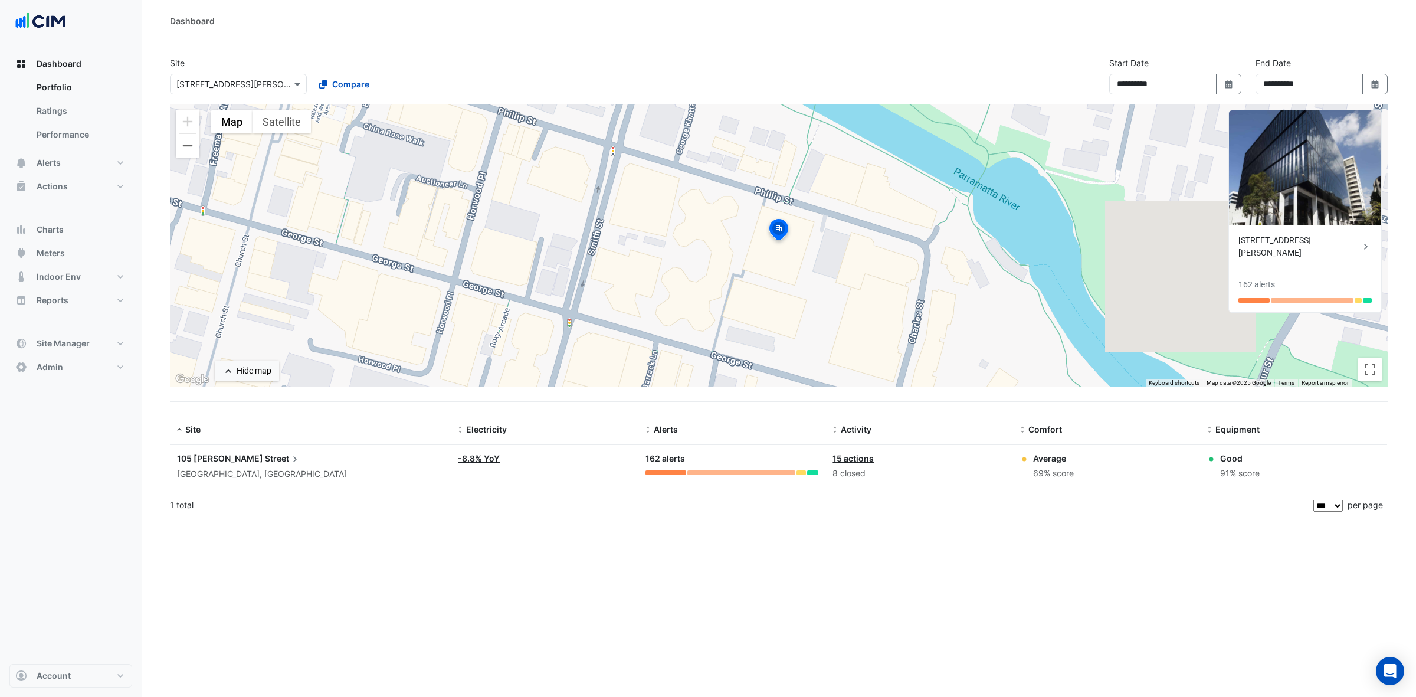
click at [21, 257] on ngb-offcanvas-backdrop at bounding box center [708, 348] width 1416 height 697
drag, startPoint x: 76, startPoint y: 248, endPoint x: 779, endPoint y: 83, distance: 723.1
click at [684, 122] on div "**********" at bounding box center [708, 348] width 1416 height 697
click at [63, 113] on link "Ratings" at bounding box center [79, 111] width 105 height 24
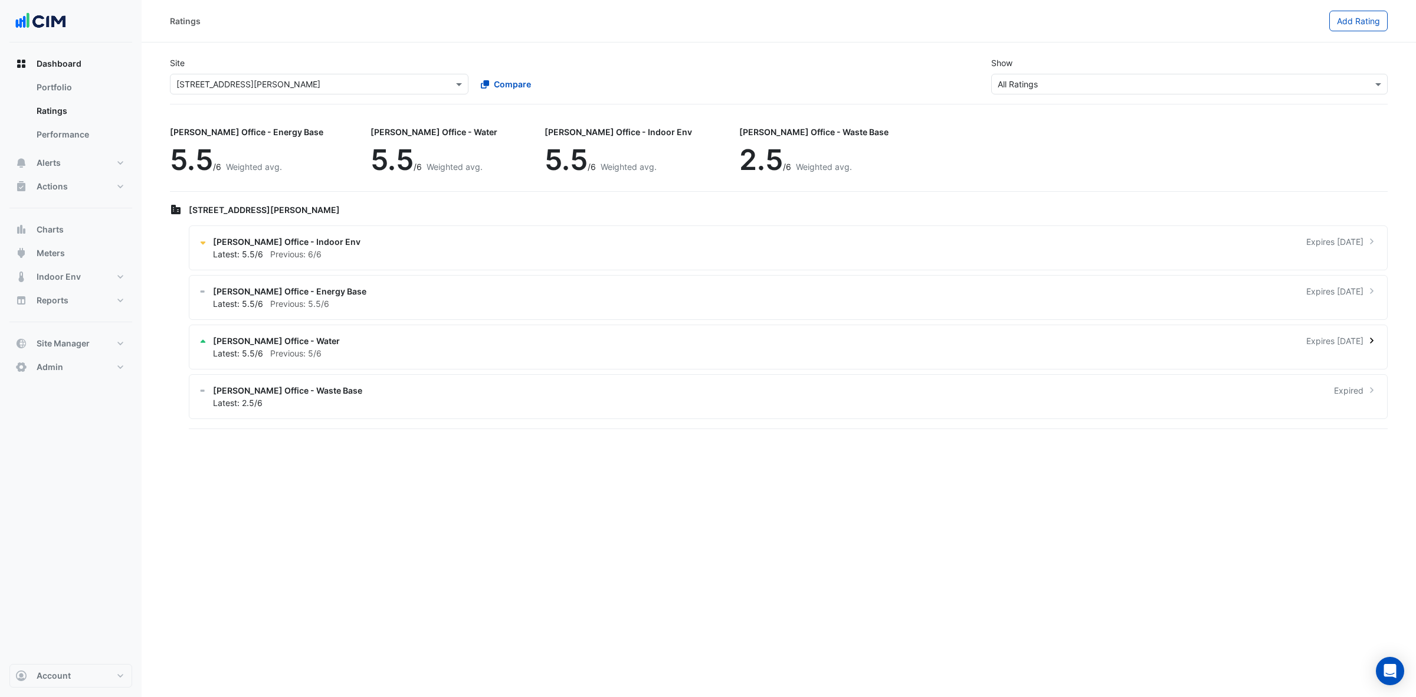
click at [338, 343] on div "NABERS Office - Water Expires in 9 months" at bounding box center [795, 341] width 1165 height 12
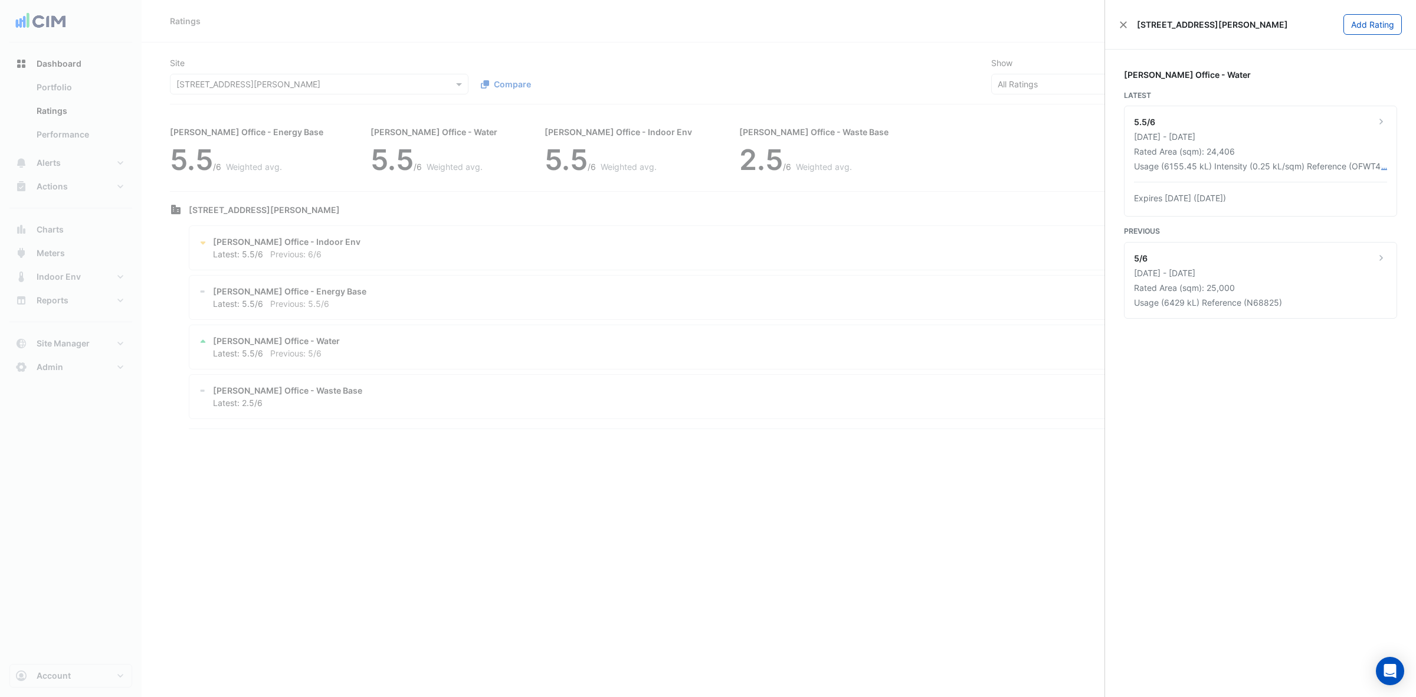
click at [806, 373] on ngb-offcanvas-backdrop at bounding box center [708, 348] width 1416 height 697
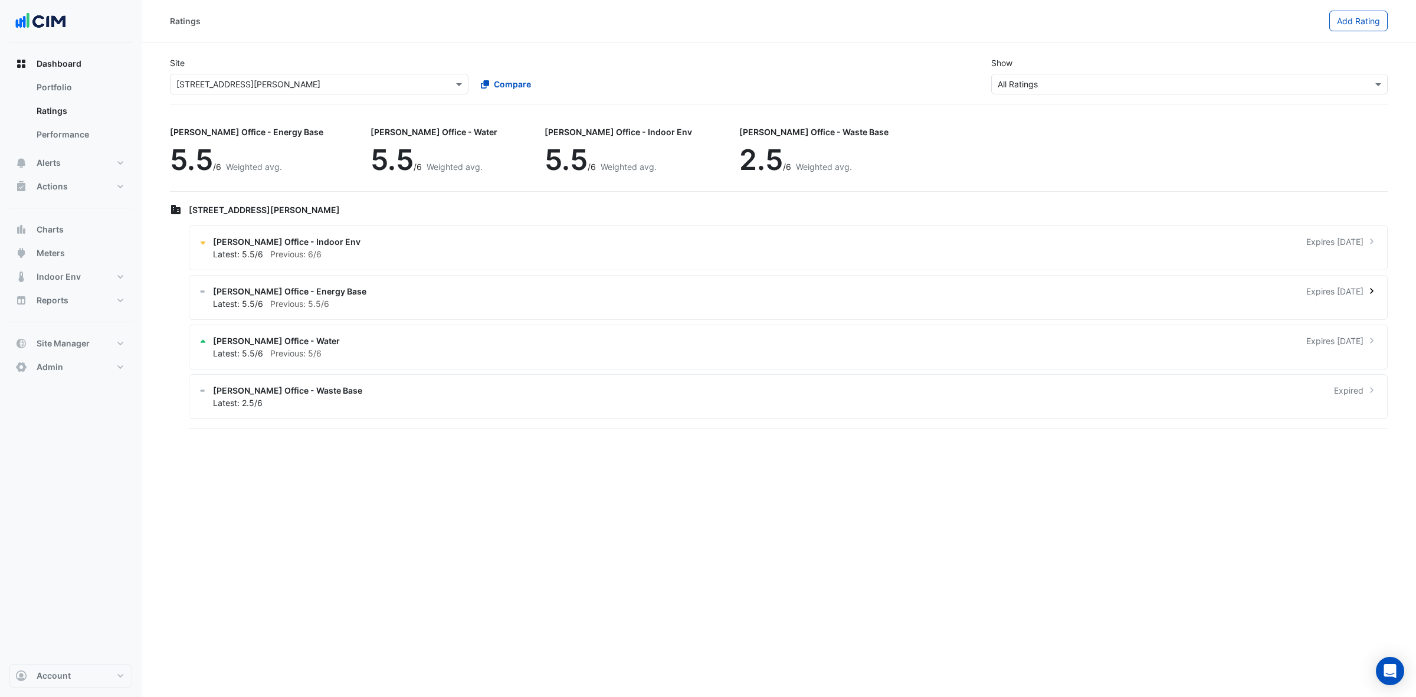
click at [445, 289] on div "NABERS Office - Energy Base Expires in 9 months" at bounding box center [795, 291] width 1165 height 12
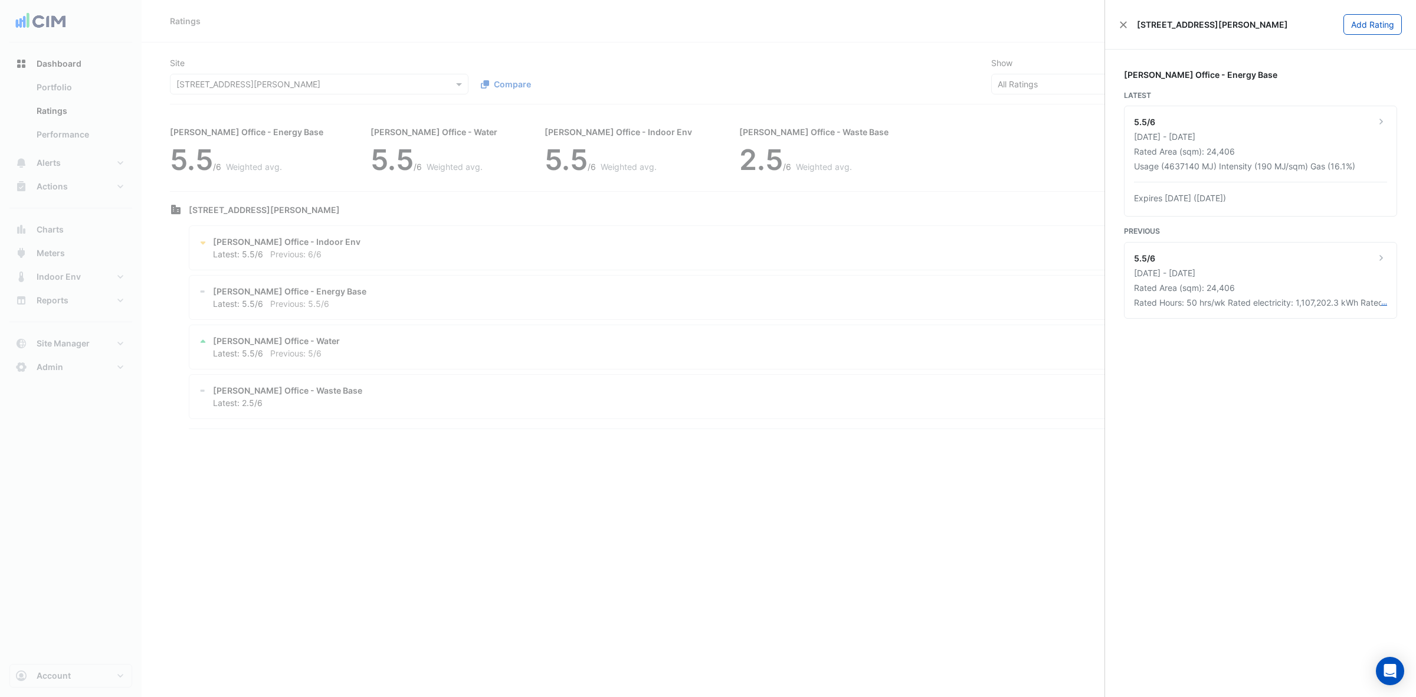
click at [423, 343] on ngb-offcanvas-backdrop at bounding box center [708, 348] width 1416 height 697
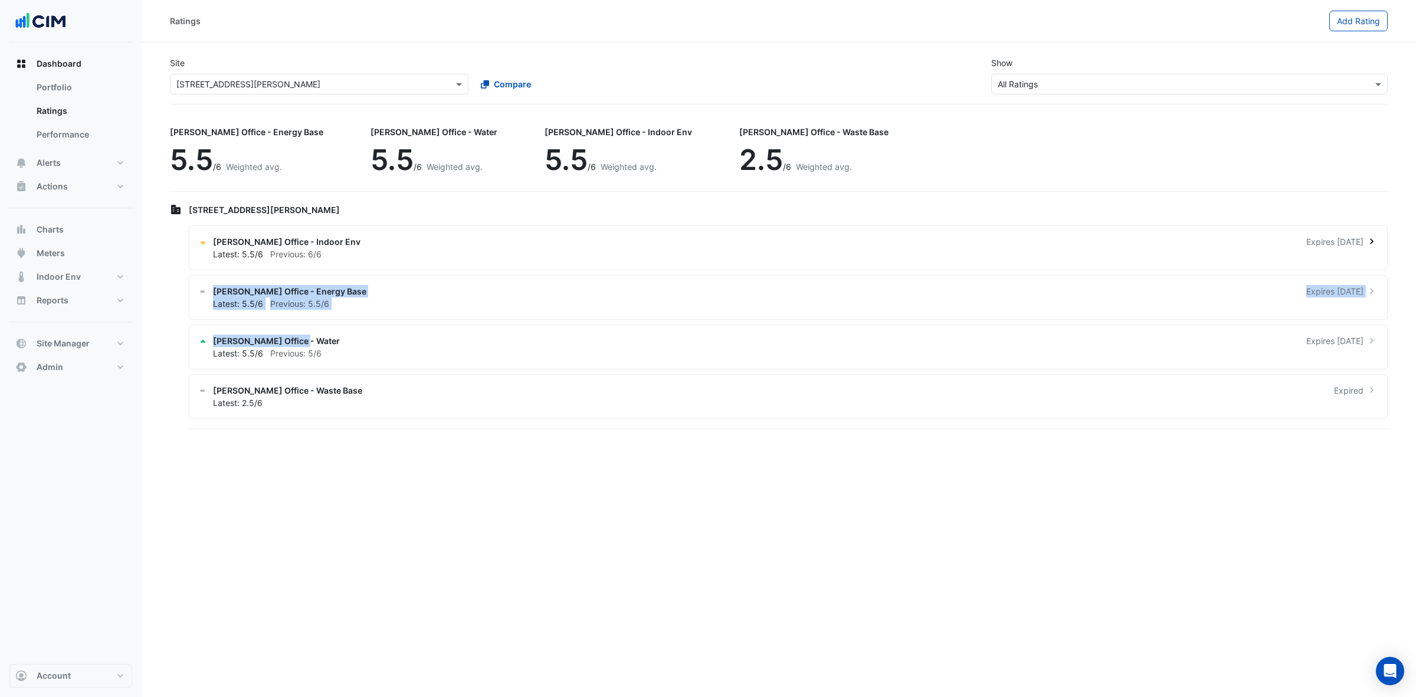
drag, startPoint x: 335, startPoint y: 345, endPoint x: 333, endPoint y: 254, distance: 90.9
click at [335, 270] on div "NABERS Office - Indoor Env Expires in 12 months Latest: 5.5/6 Previous: 6/6 NAB…" at bounding box center [788, 327] width 1199 height 204
click at [333, 240] on div "NABERS Office - Indoor Env Expires in 12 months" at bounding box center [795, 241] width 1165 height 12
click at [347, 80] on ngb-offcanvas-backdrop at bounding box center [708, 348] width 1416 height 697
click at [95, 80] on link "Portfolio" at bounding box center [79, 88] width 105 height 24
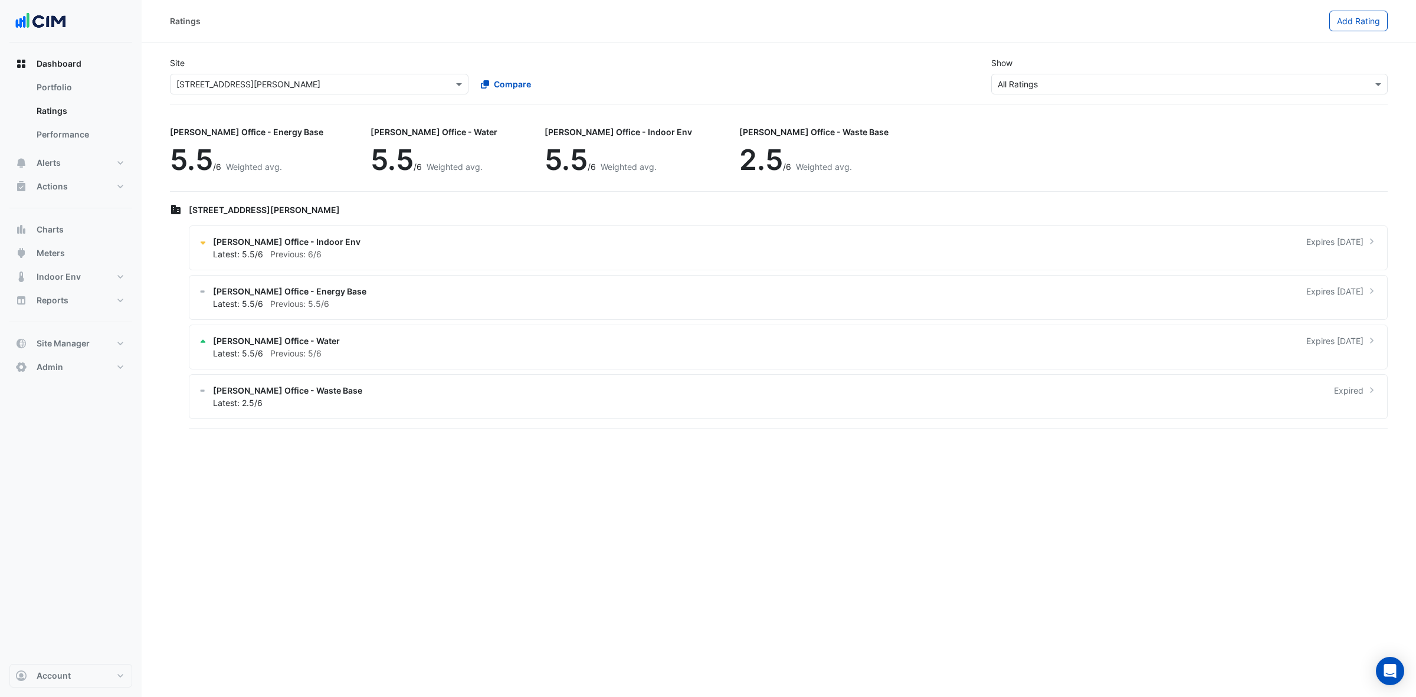
select select "***"
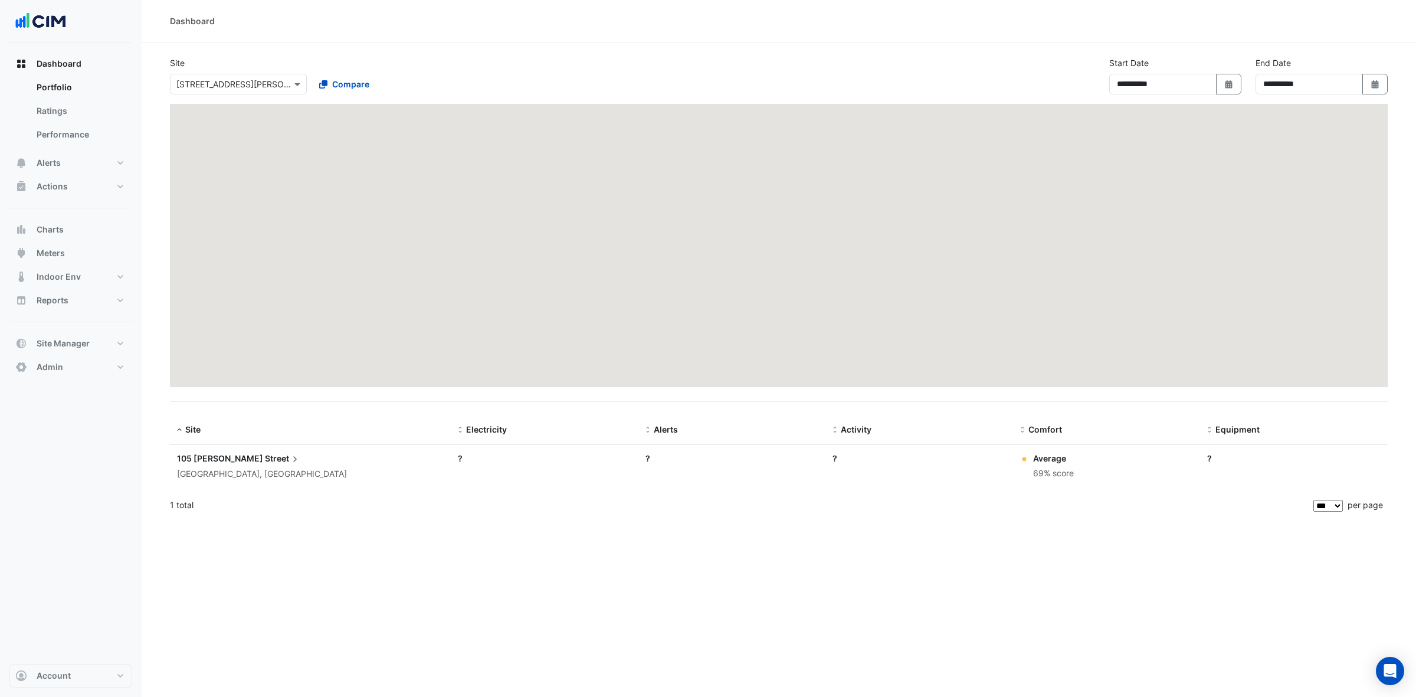
click at [211, 78] on input "text" at bounding box center [226, 84] width 100 height 12
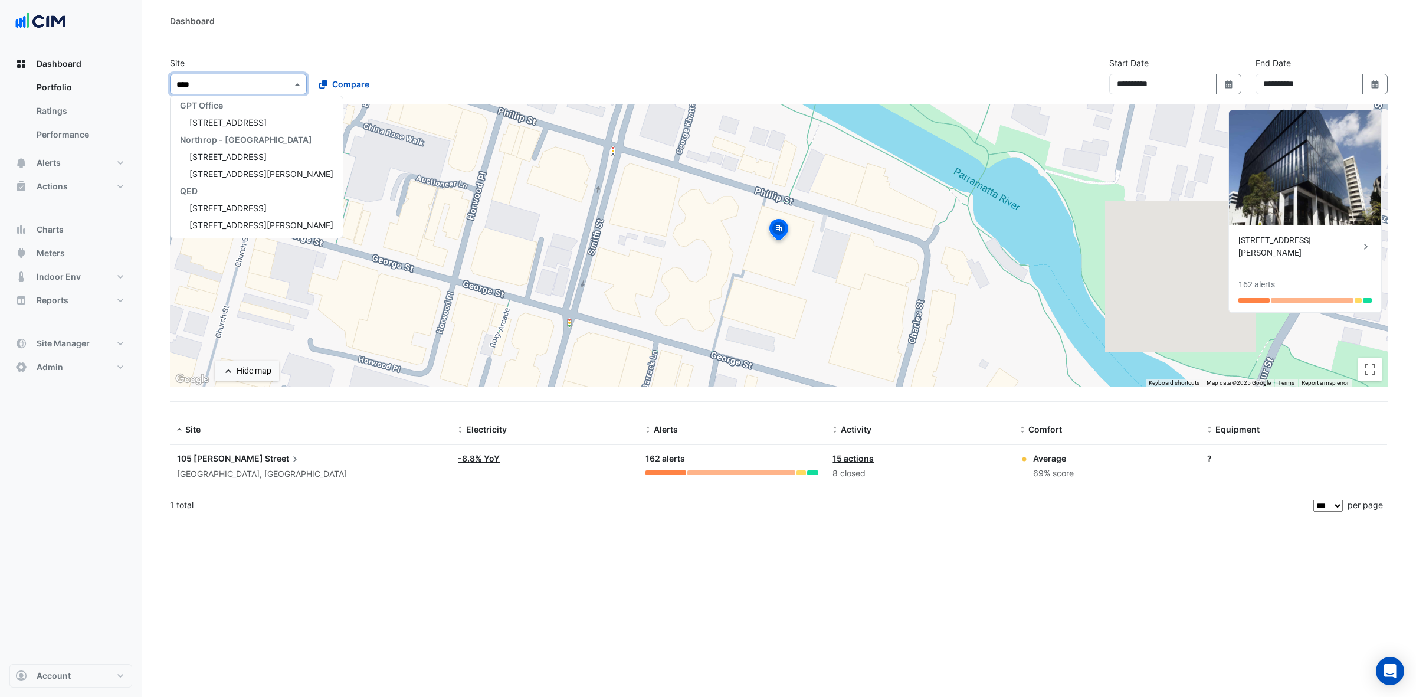
scroll to position [73, 0]
type input "*******"
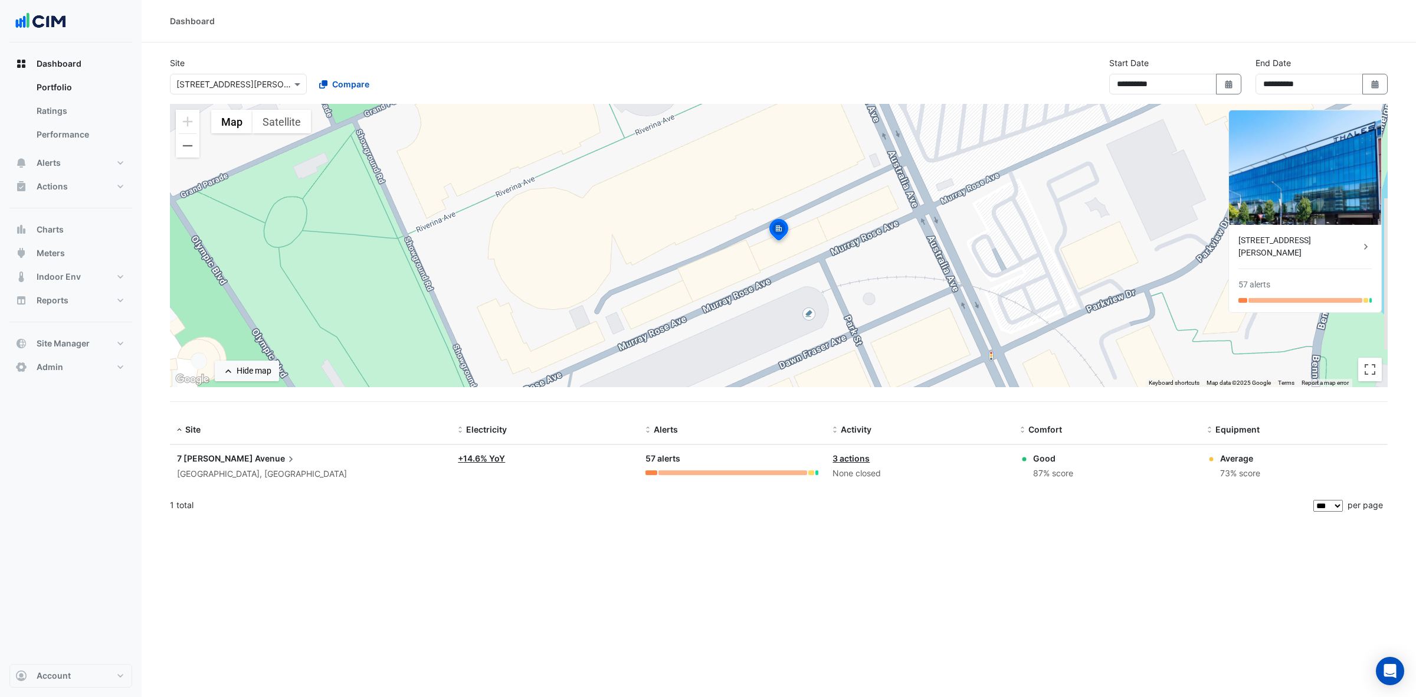
click at [222, 464] on div "7 Murray Rose Avenue" at bounding box center [310, 458] width 267 height 13
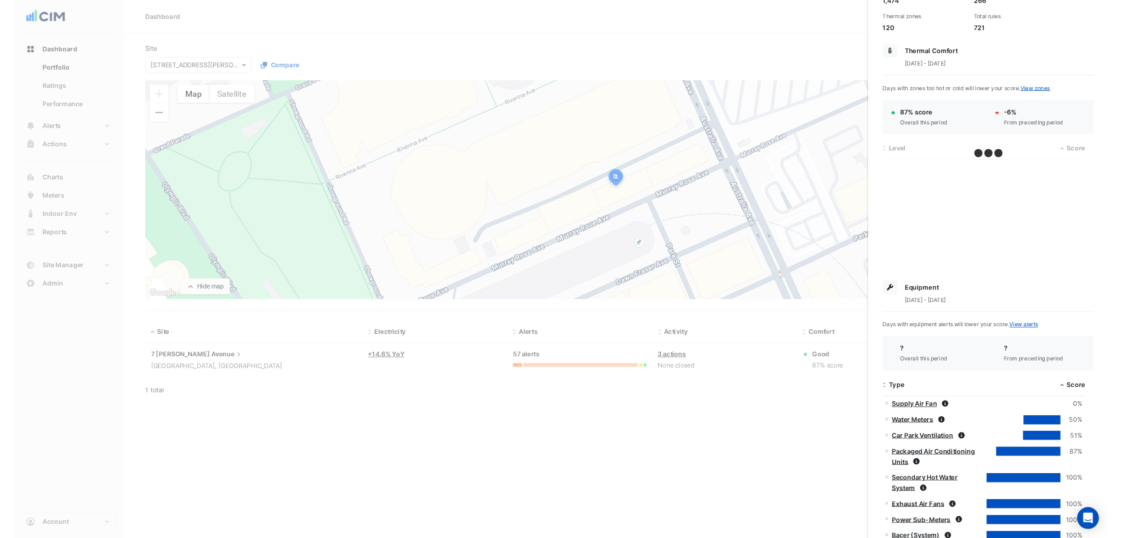
scroll to position [425, 0]
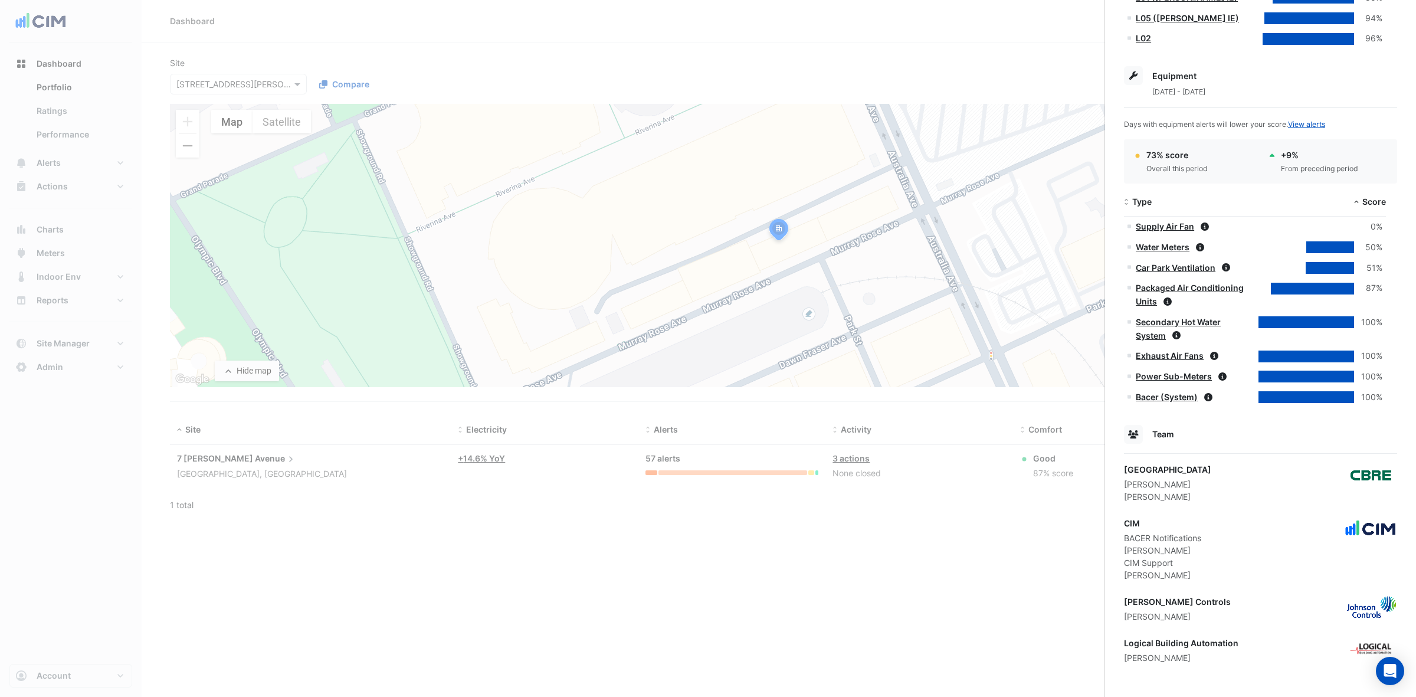
click at [295, 226] on ngb-offcanvas-backdrop at bounding box center [708, 348] width 1416 height 697
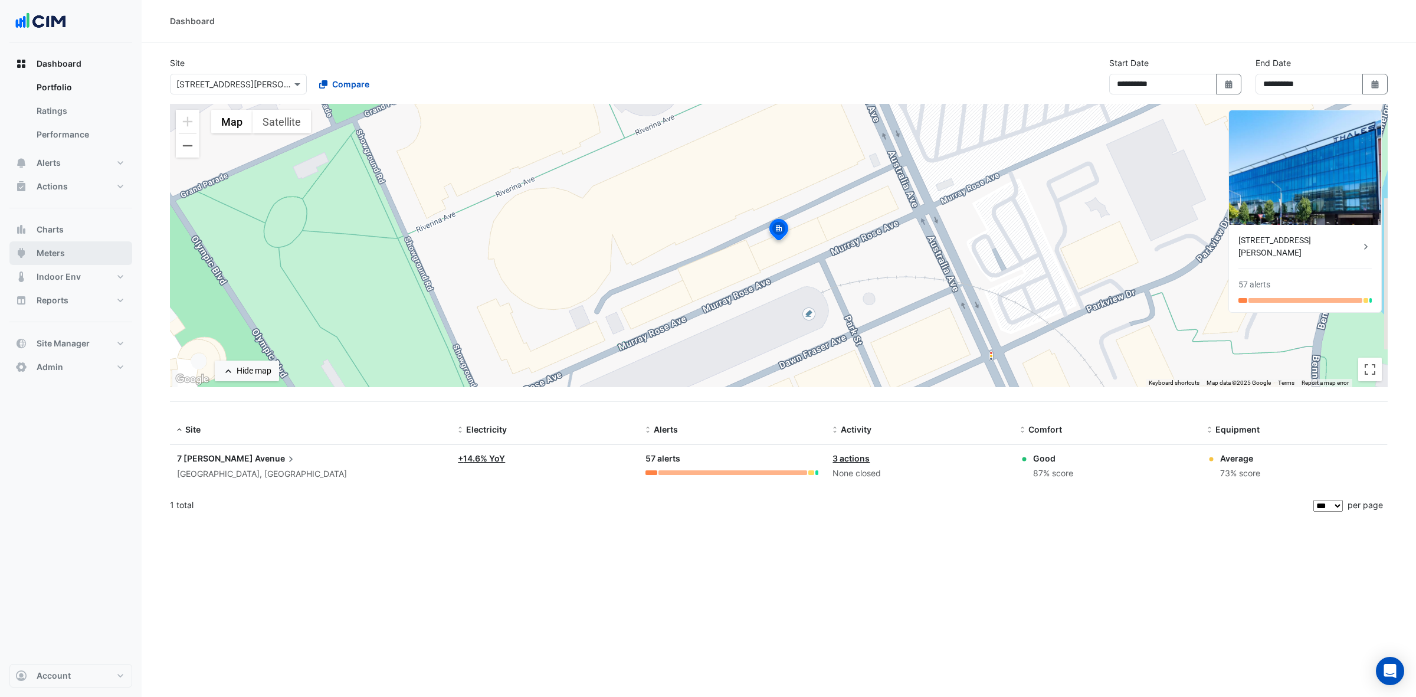
click at [68, 250] on button "Meters" at bounding box center [70, 253] width 123 height 24
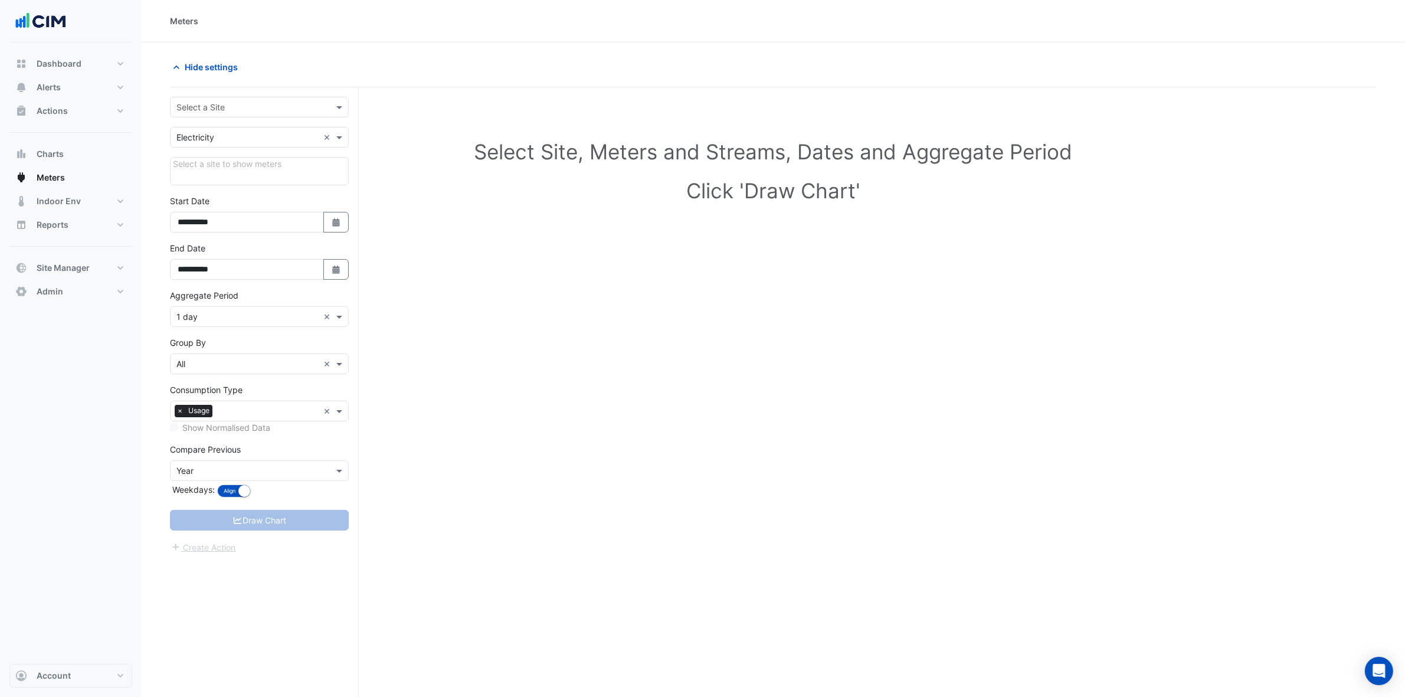
click at [270, 100] on div "Select a Site" at bounding box center [259, 107] width 179 height 21
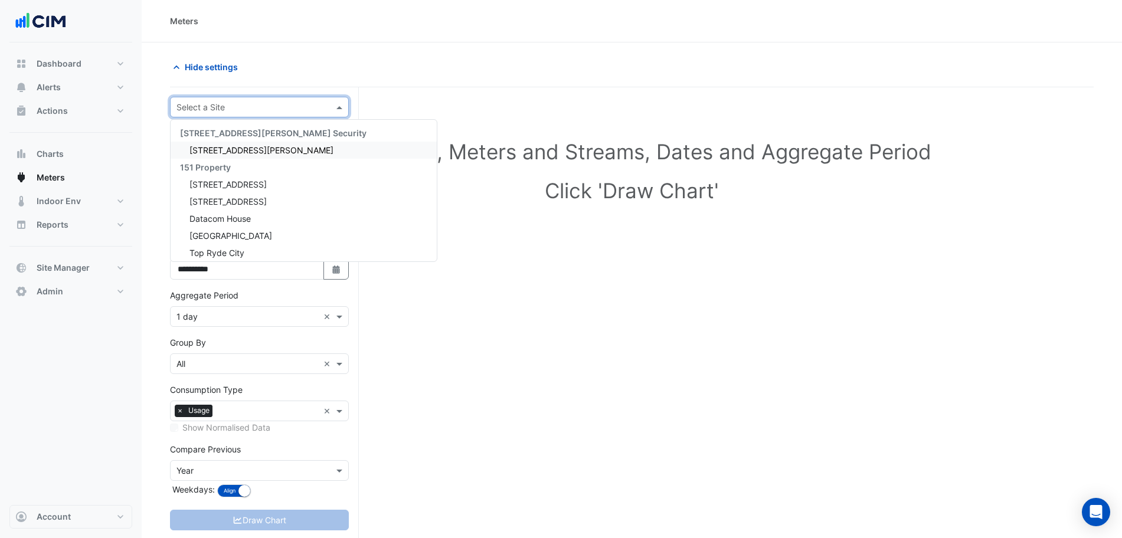
click at [301, 80] on div "Hide settings" at bounding box center [631, 72] width 923 height 31
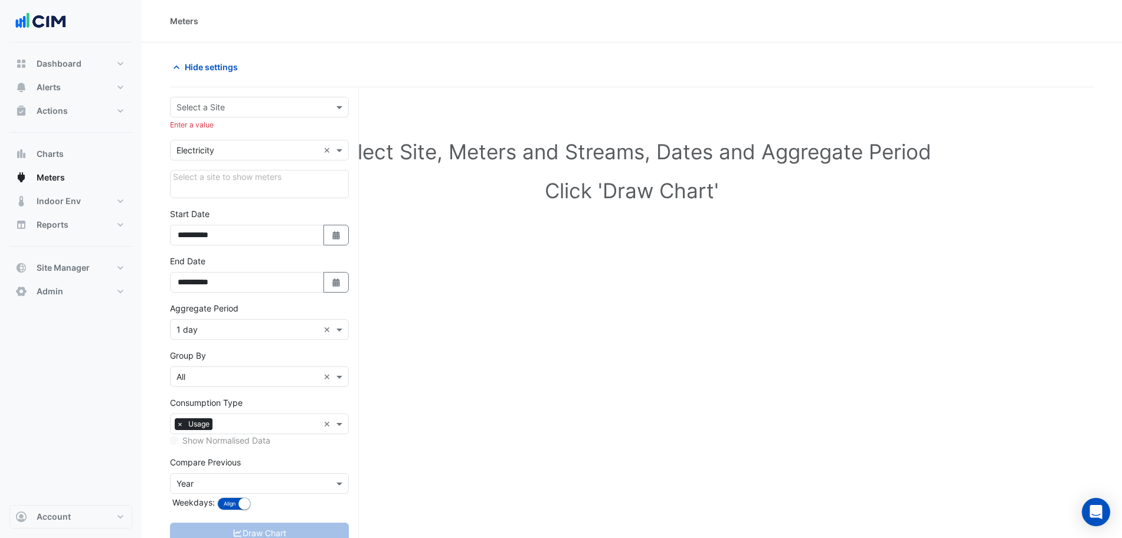
click at [267, 104] on input "text" at bounding box center [247, 107] width 142 height 12
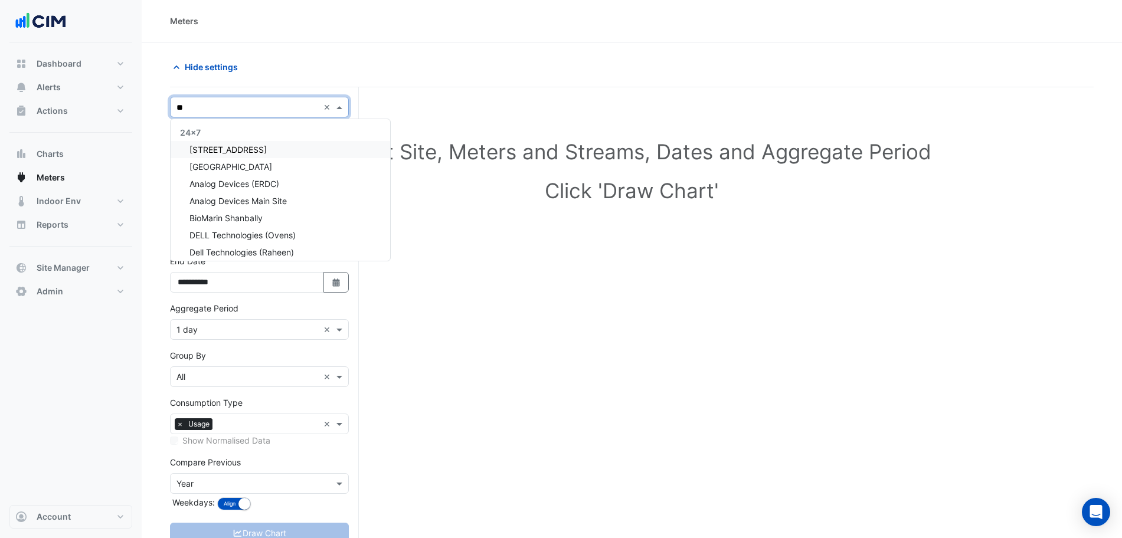
type input "***"
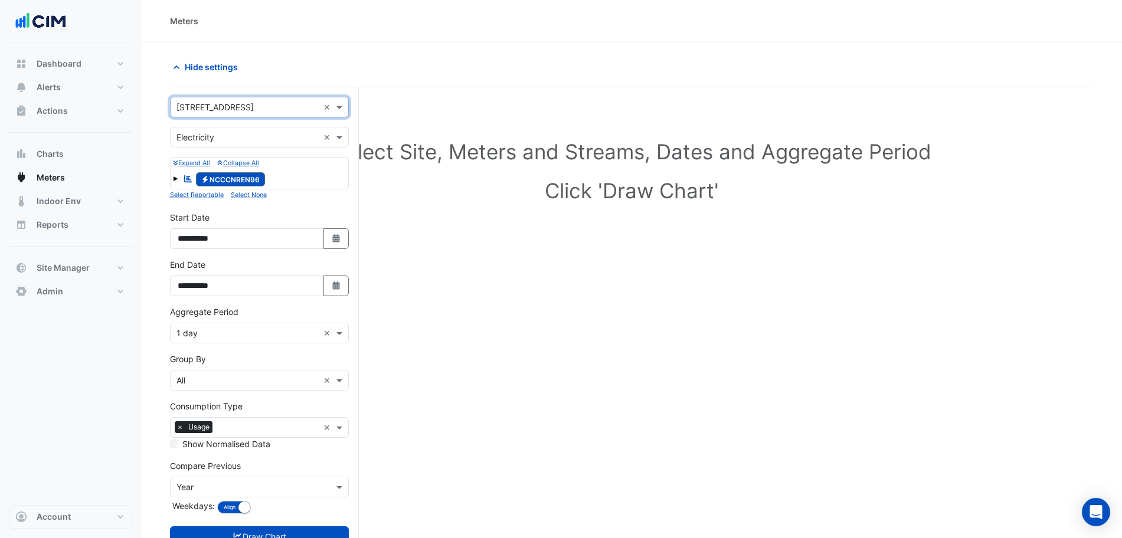
click at [255, 142] on input "text" at bounding box center [247, 138] width 142 height 12
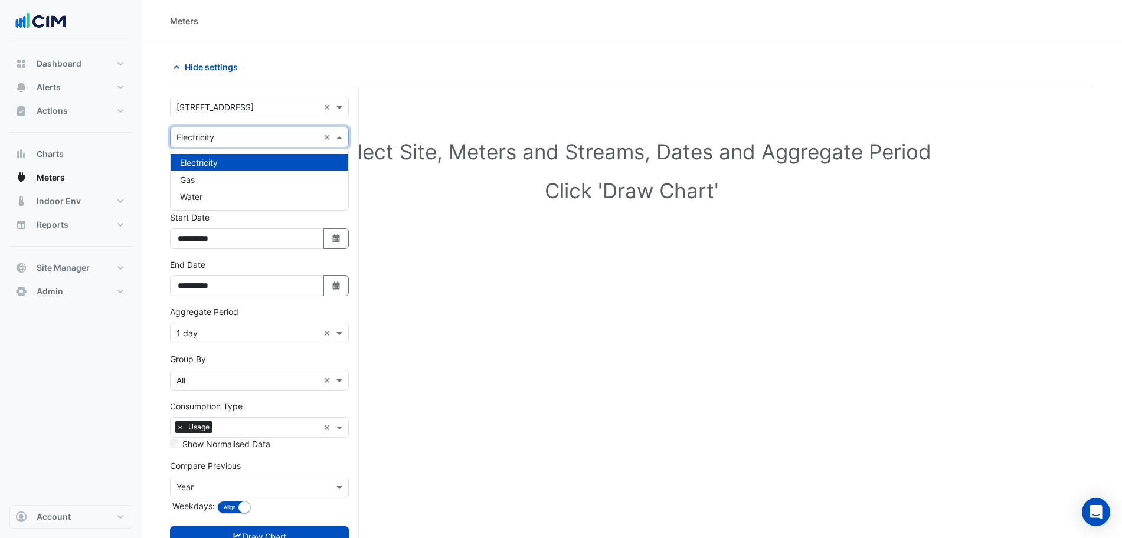
click at [235, 176] on div "Gas" at bounding box center [259, 179] width 178 height 17
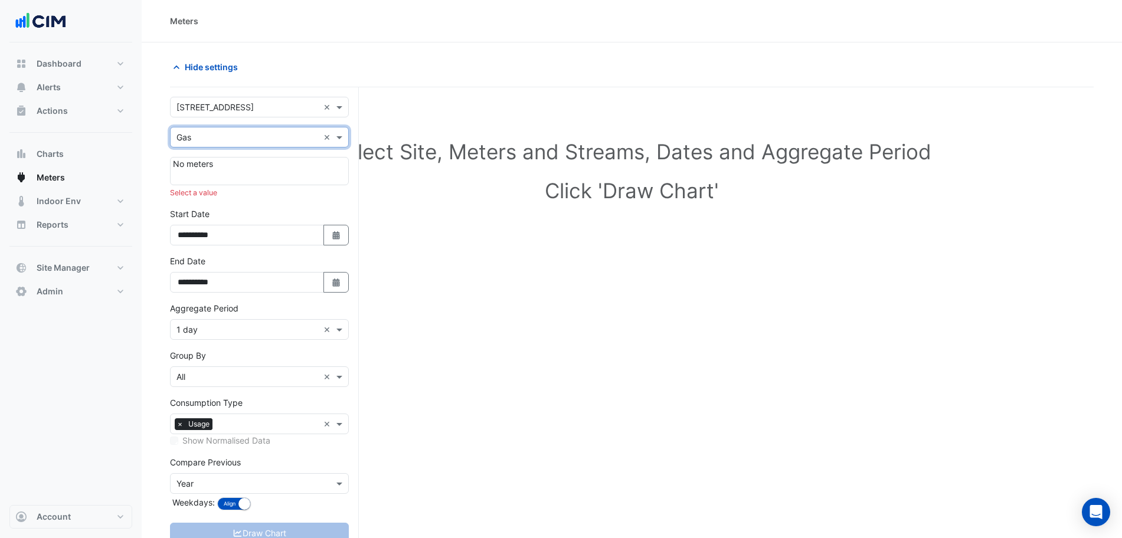
click at [216, 143] on div "Utility Type × Gas ×" at bounding box center [259, 137] width 179 height 21
click at [216, 191] on div "Water" at bounding box center [259, 196] width 178 height 17
click at [229, 137] on input "text" at bounding box center [247, 138] width 142 height 12
click at [231, 169] on div "Electricity Gas Water" at bounding box center [259, 179] width 178 height 51
click at [227, 165] on div "Electricity" at bounding box center [259, 162] width 178 height 17
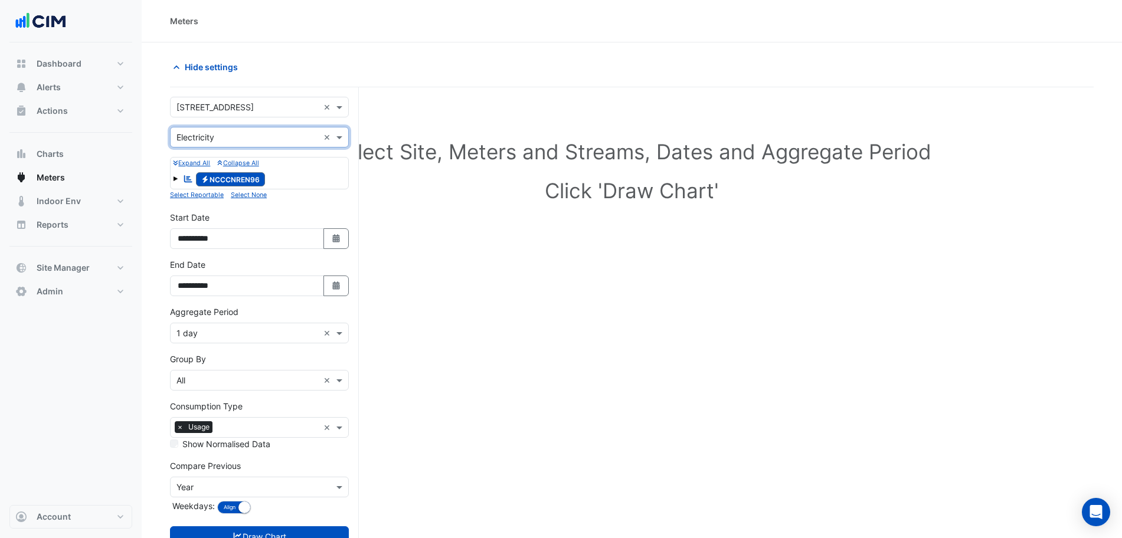
scroll to position [45, 0]
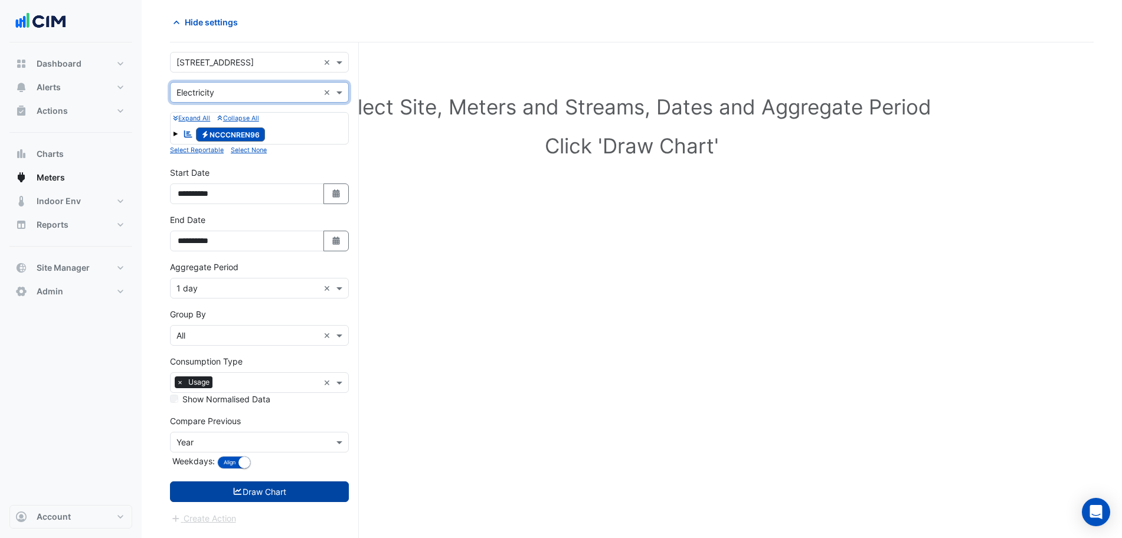
click at [283, 496] on button "Draw Chart" at bounding box center [259, 491] width 179 height 21
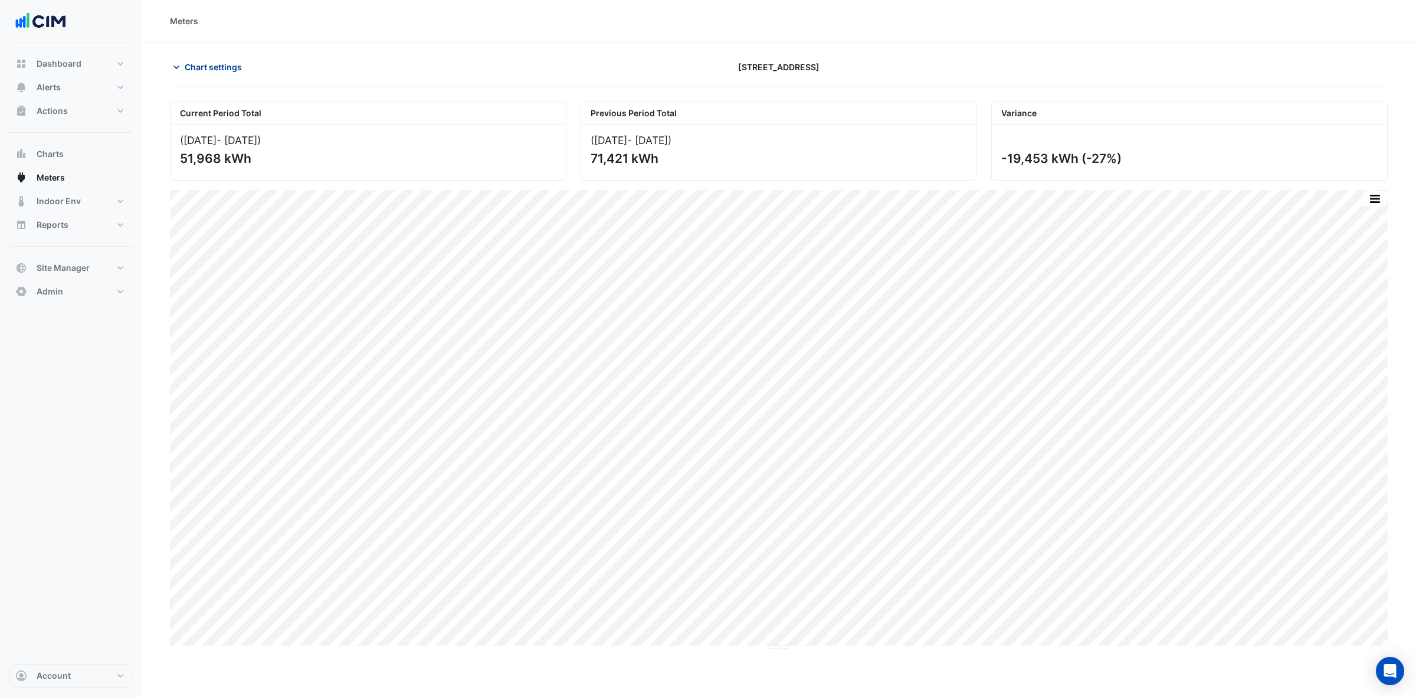
click at [221, 74] on button "Chart settings" at bounding box center [210, 67] width 80 height 21
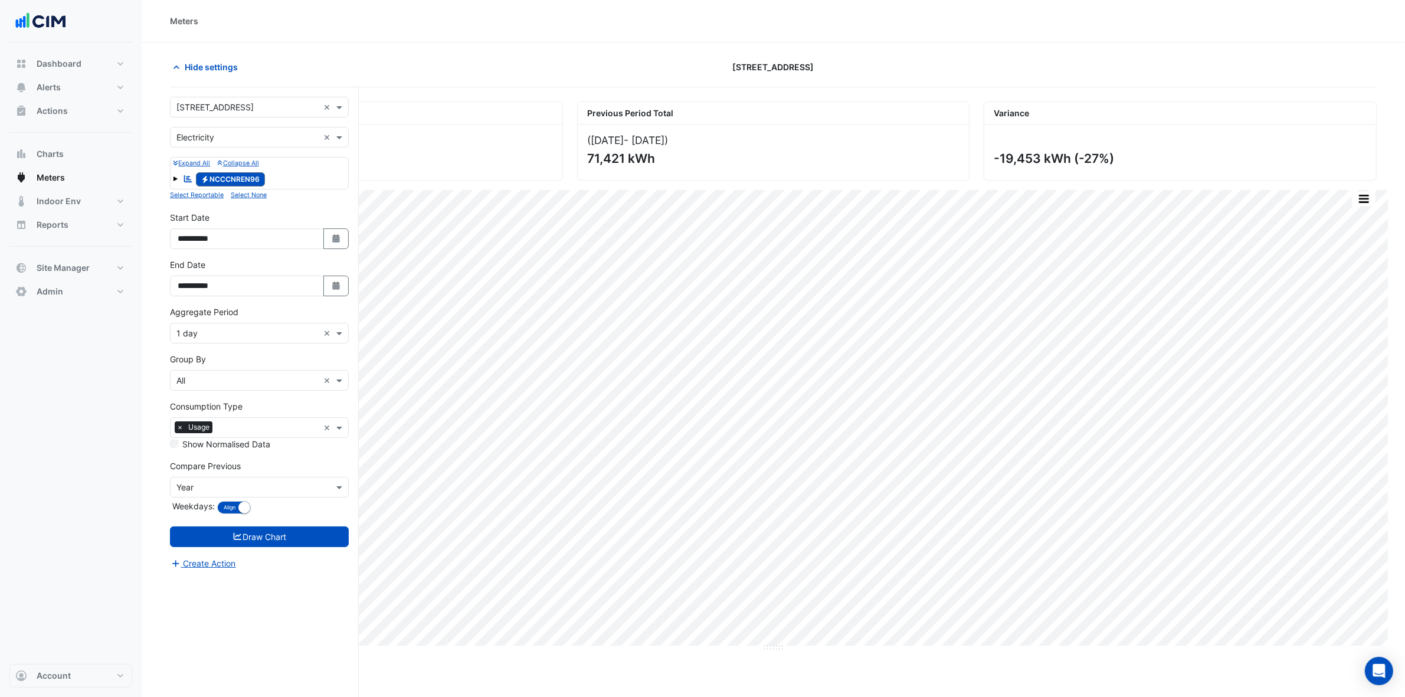
click at [225, 104] on input "text" at bounding box center [247, 107] width 142 height 12
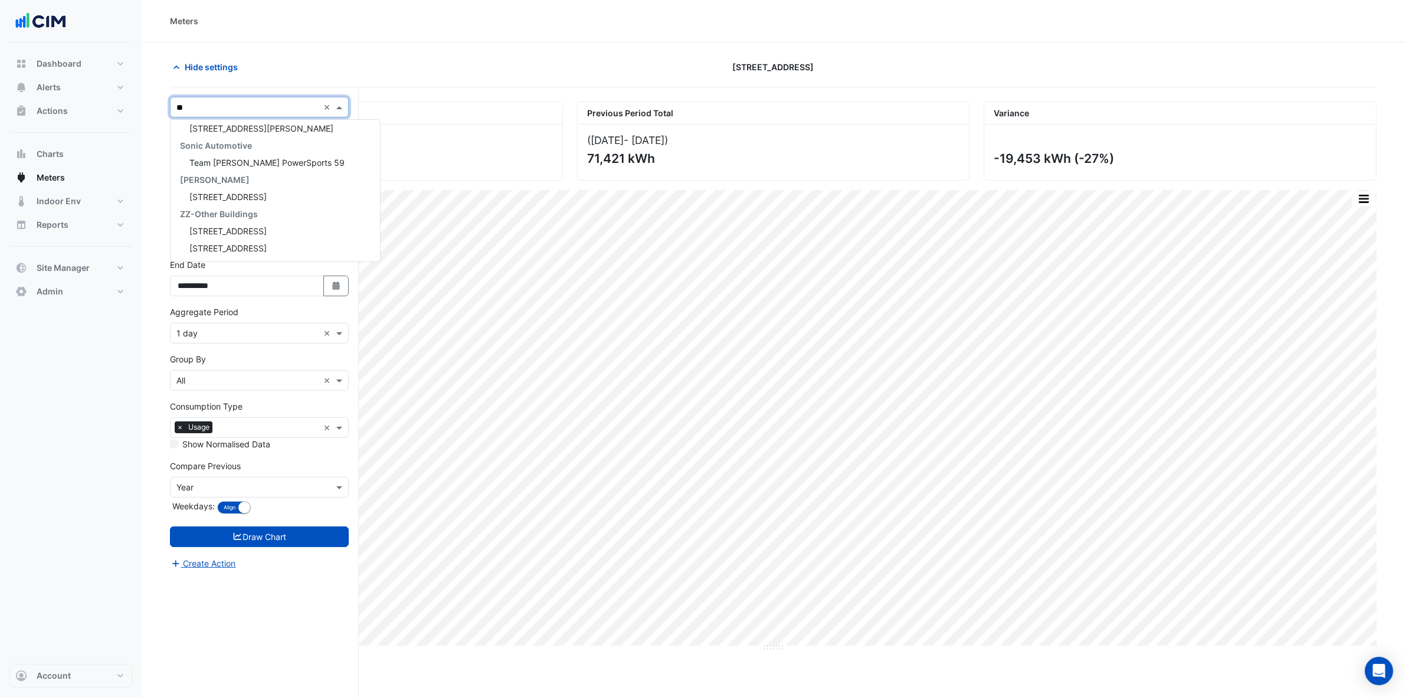
scroll to position [73, 0]
type input "*****"
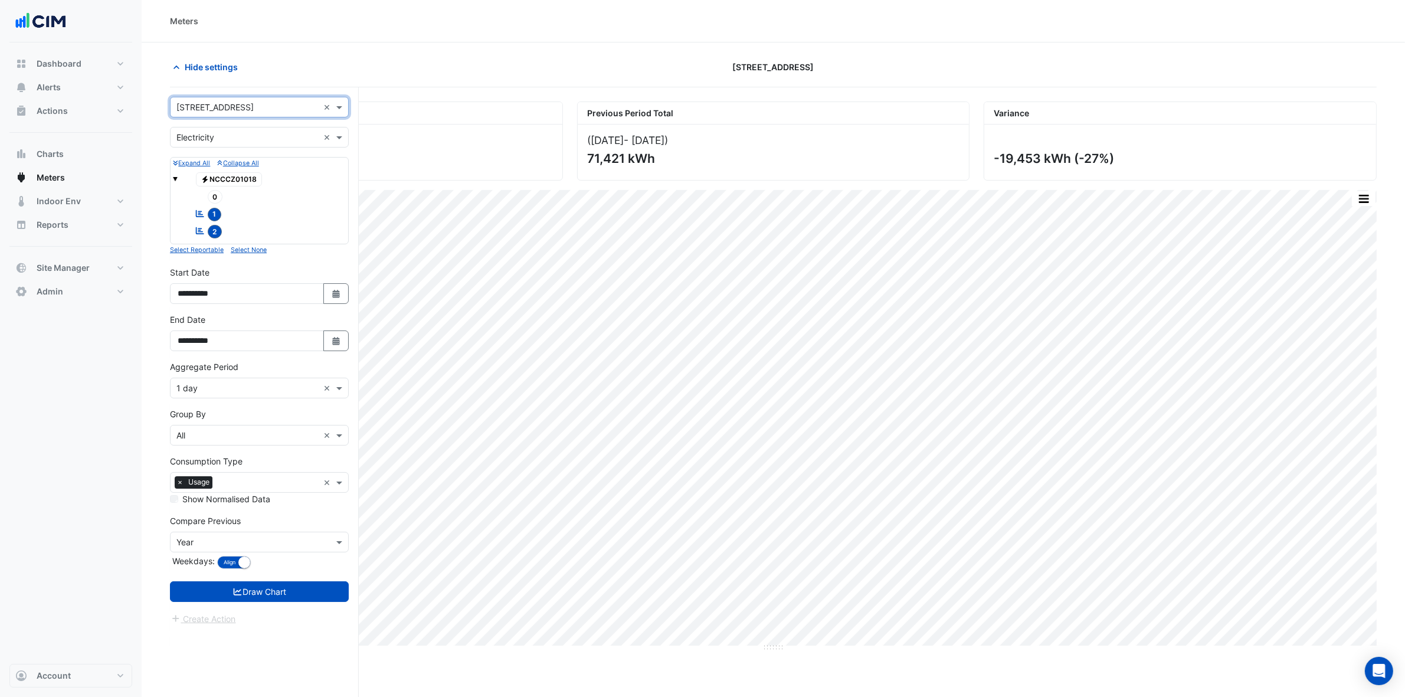
click at [211, 137] on input "text" at bounding box center [247, 138] width 142 height 12
click at [202, 179] on div "Gas" at bounding box center [259, 180] width 178 height 17
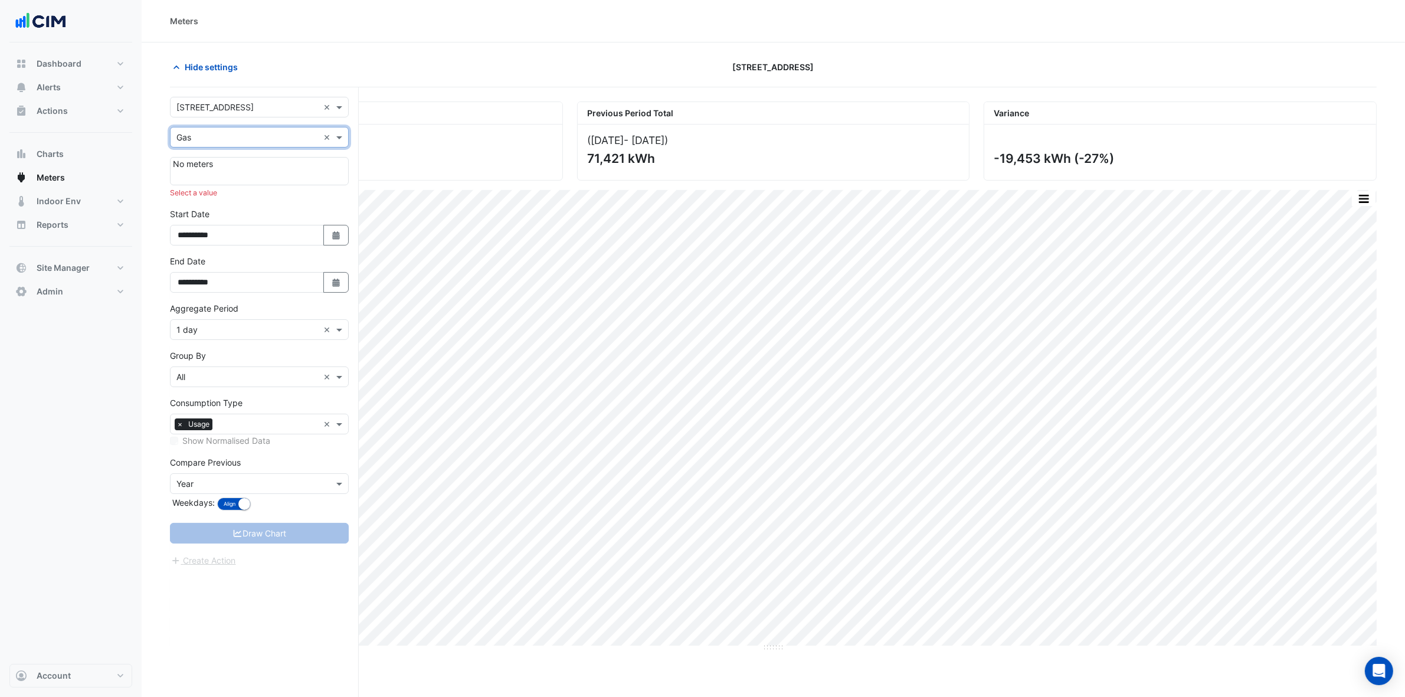
click at [231, 145] on div "Utility Type × Gas ×" at bounding box center [259, 137] width 179 height 21
click at [229, 195] on div "Water" at bounding box center [259, 197] width 178 height 17
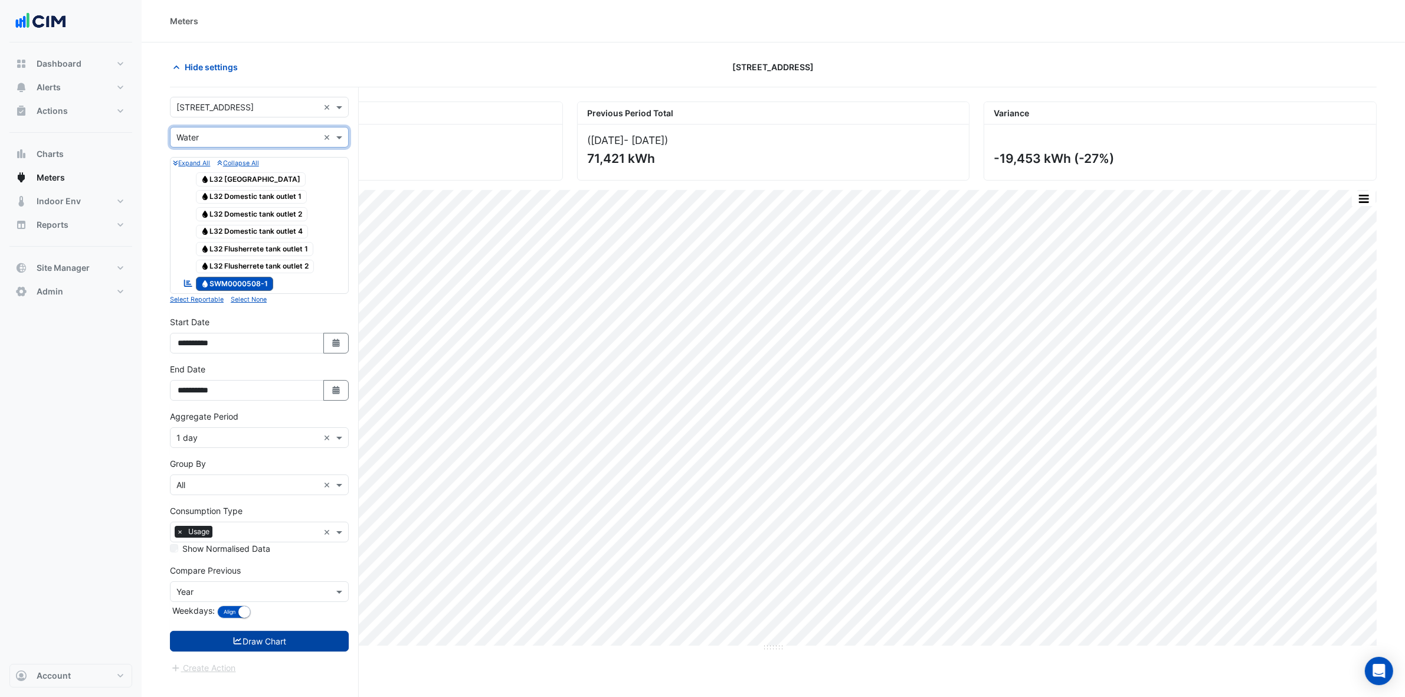
click at [276, 642] on button "Draw Chart" at bounding box center [259, 641] width 179 height 21
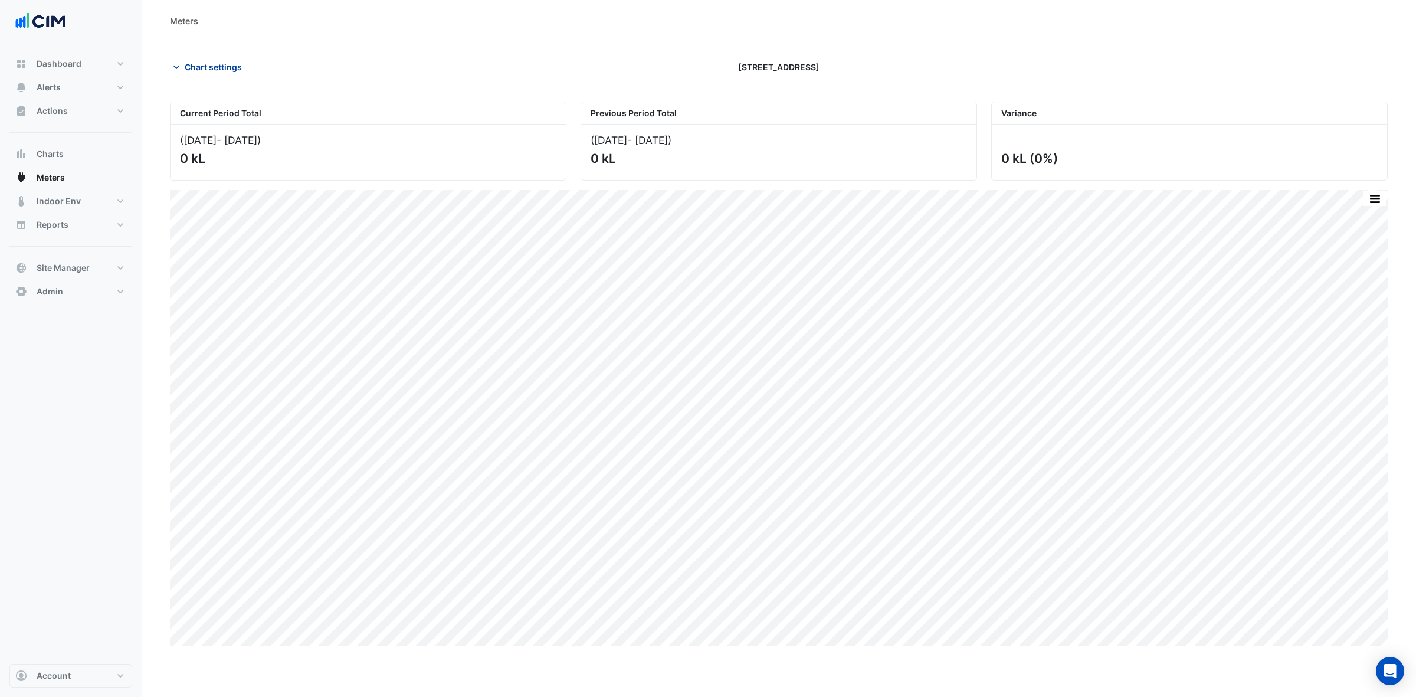
click at [225, 71] on span "Chart settings" at bounding box center [213, 67] width 57 height 12
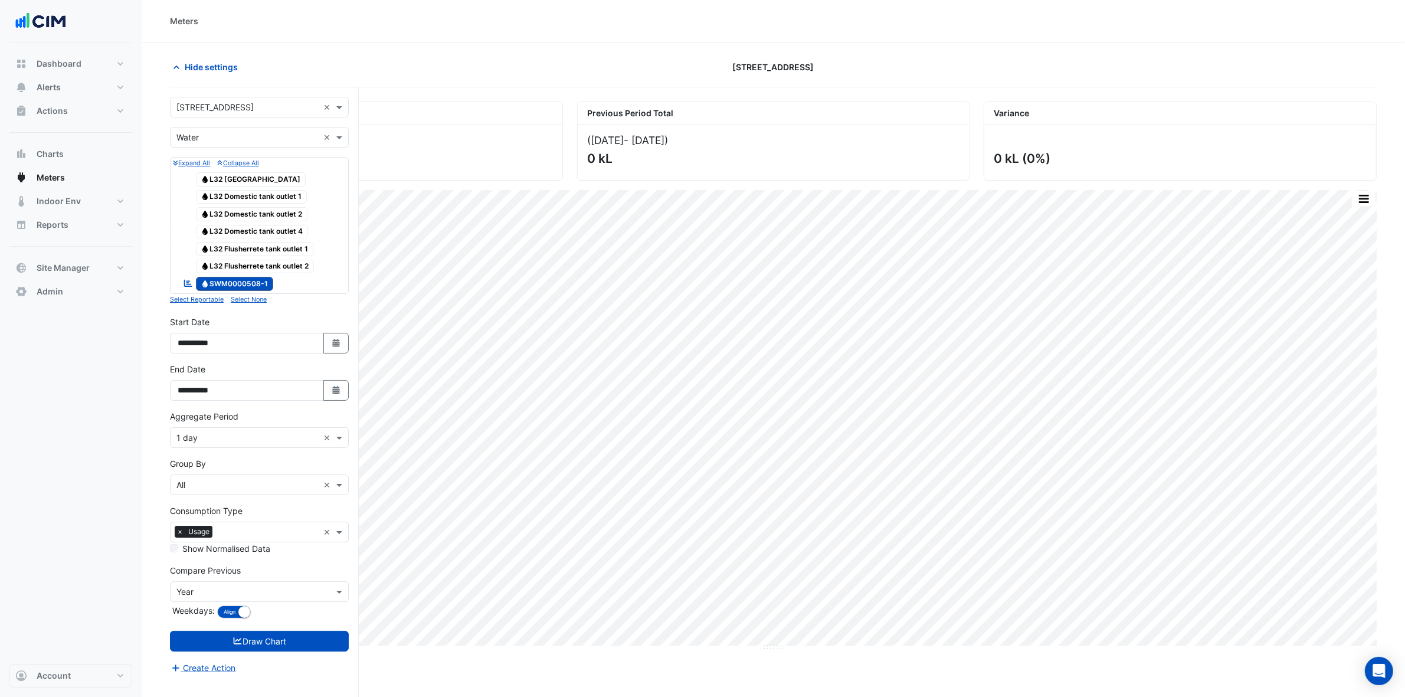
click at [222, 104] on input "text" at bounding box center [247, 107] width 142 height 12
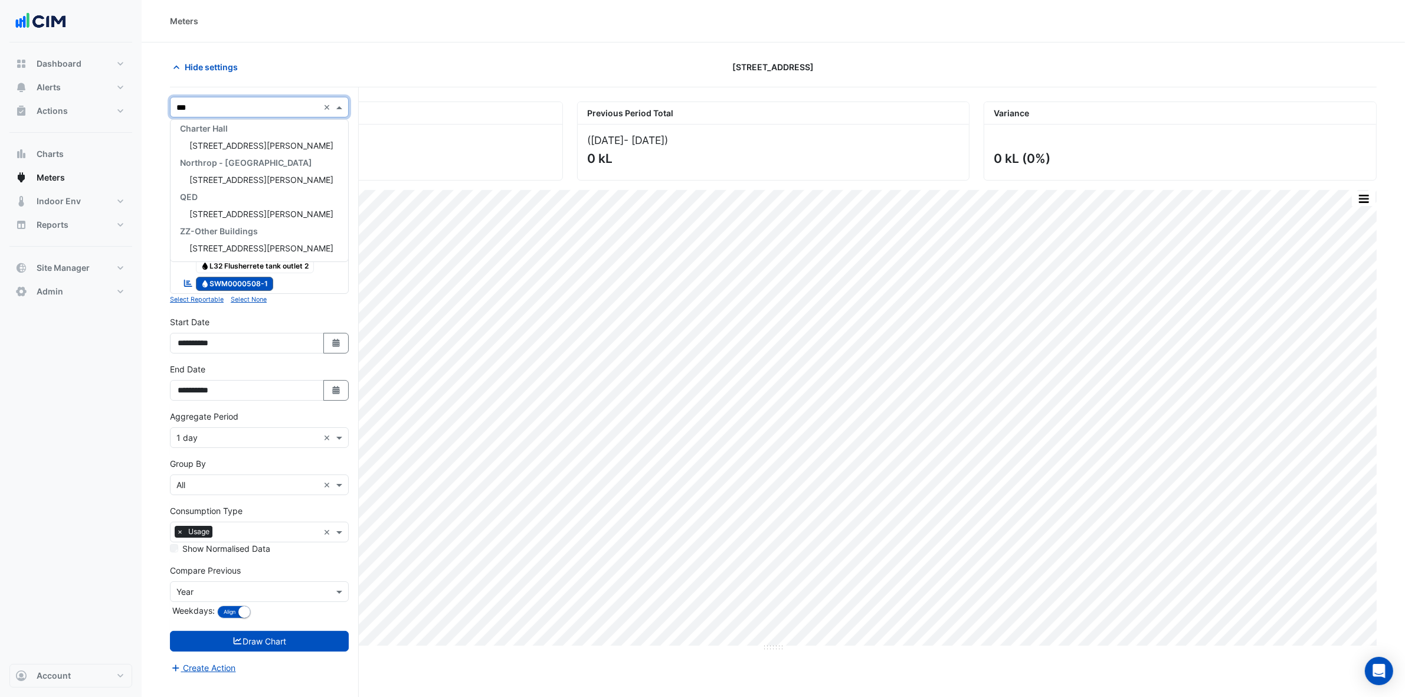
scroll to position [107, 0]
type input "***"
click at [227, 137] on div "[STREET_ADDRESS][PERSON_NAME]" at bounding box center [259, 145] width 178 height 17
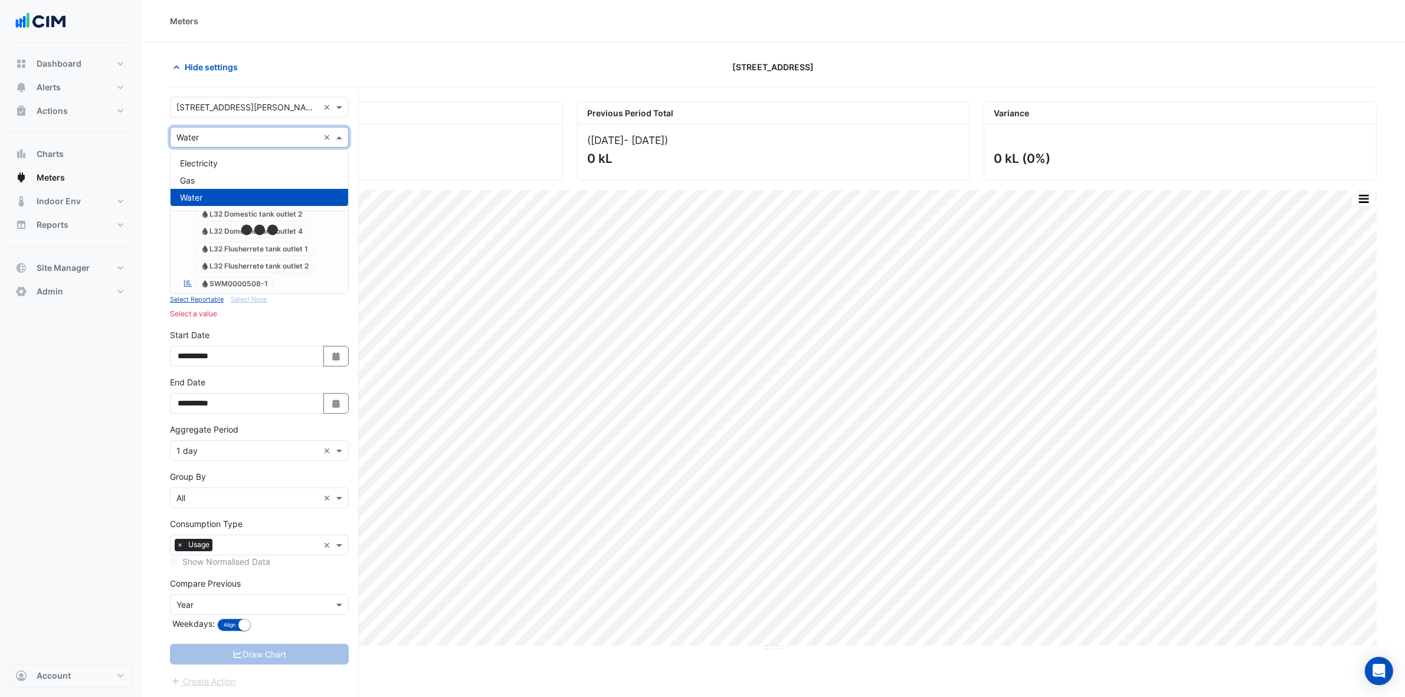
click at [233, 146] on div "Utility Type × Water ×" at bounding box center [259, 137] width 179 height 21
click at [243, 174] on div "Gas" at bounding box center [259, 180] width 178 height 17
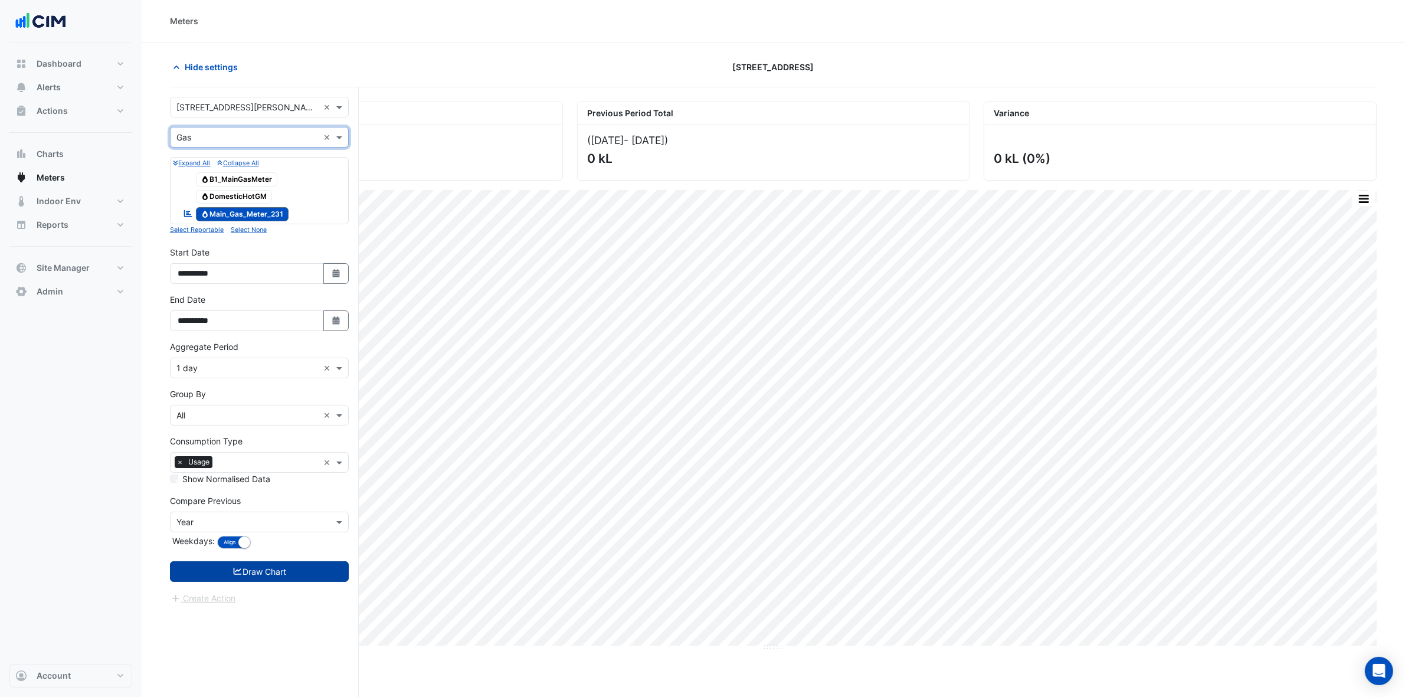
click at [287, 567] on button "Draw Chart" at bounding box center [259, 571] width 179 height 21
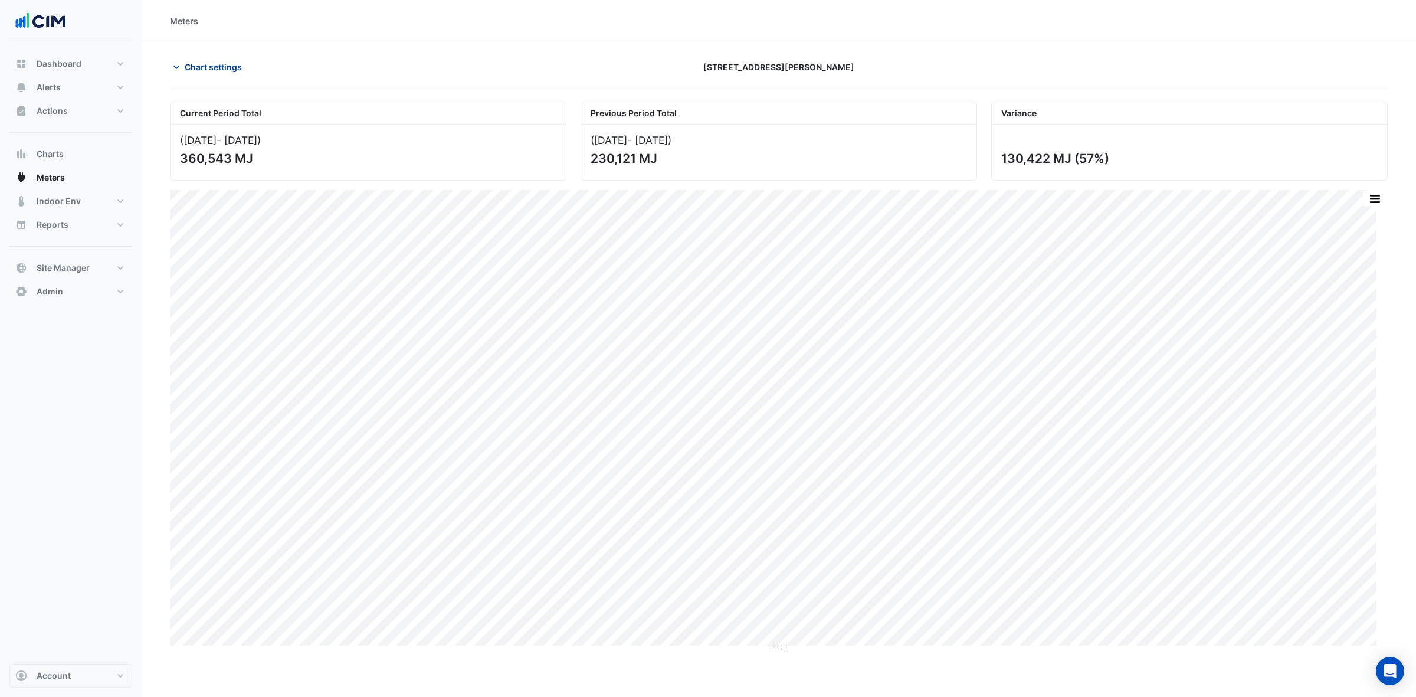
click at [199, 65] on span "Chart settings" at bounding box center [213, 67] width 57 height 12
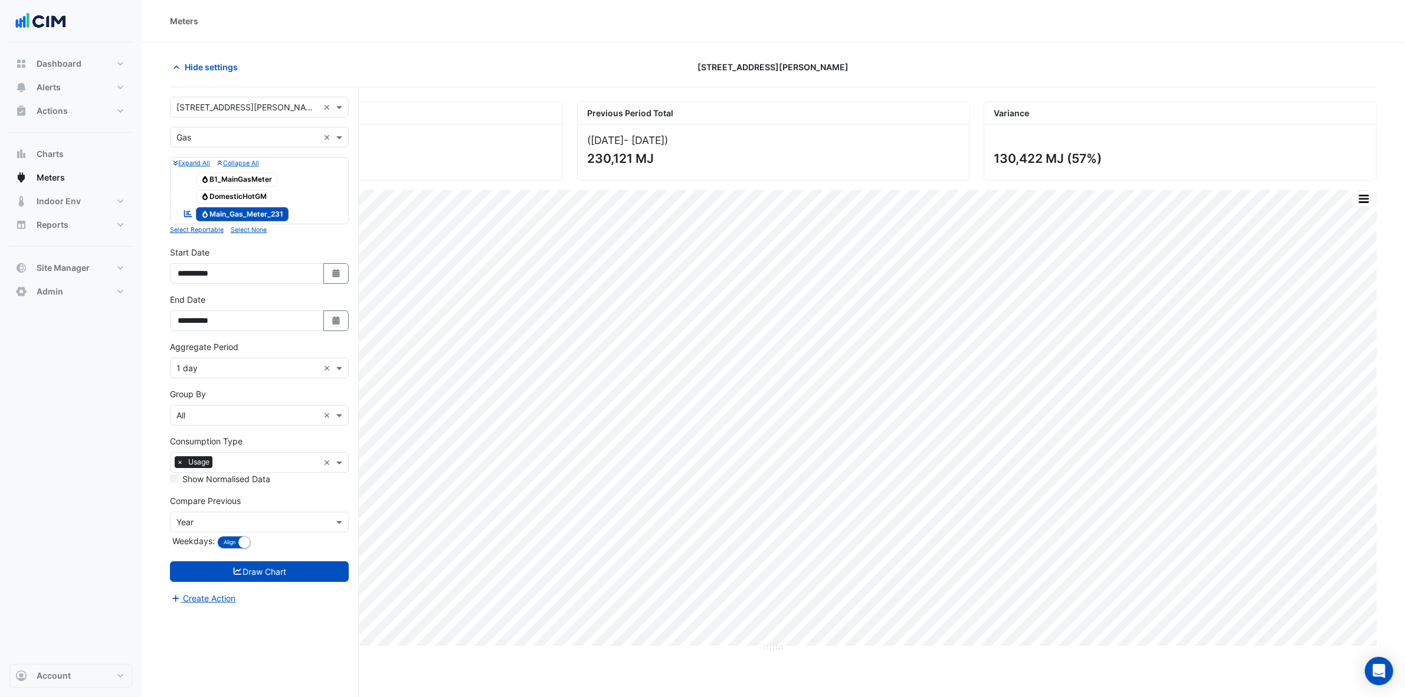
click at [228, 120] on form "Select a Site × 231 Elizabeth St × Utility Type × Gas × Expand All Collapse All…" at bounding box center [259, 351] width 179 height 508
click at [218, 139] on input "text" at bounding box center [247, 138] width 142 height 12
click at [230, 105] on input "text" at bounding box center [247, 107] width 142 height 12
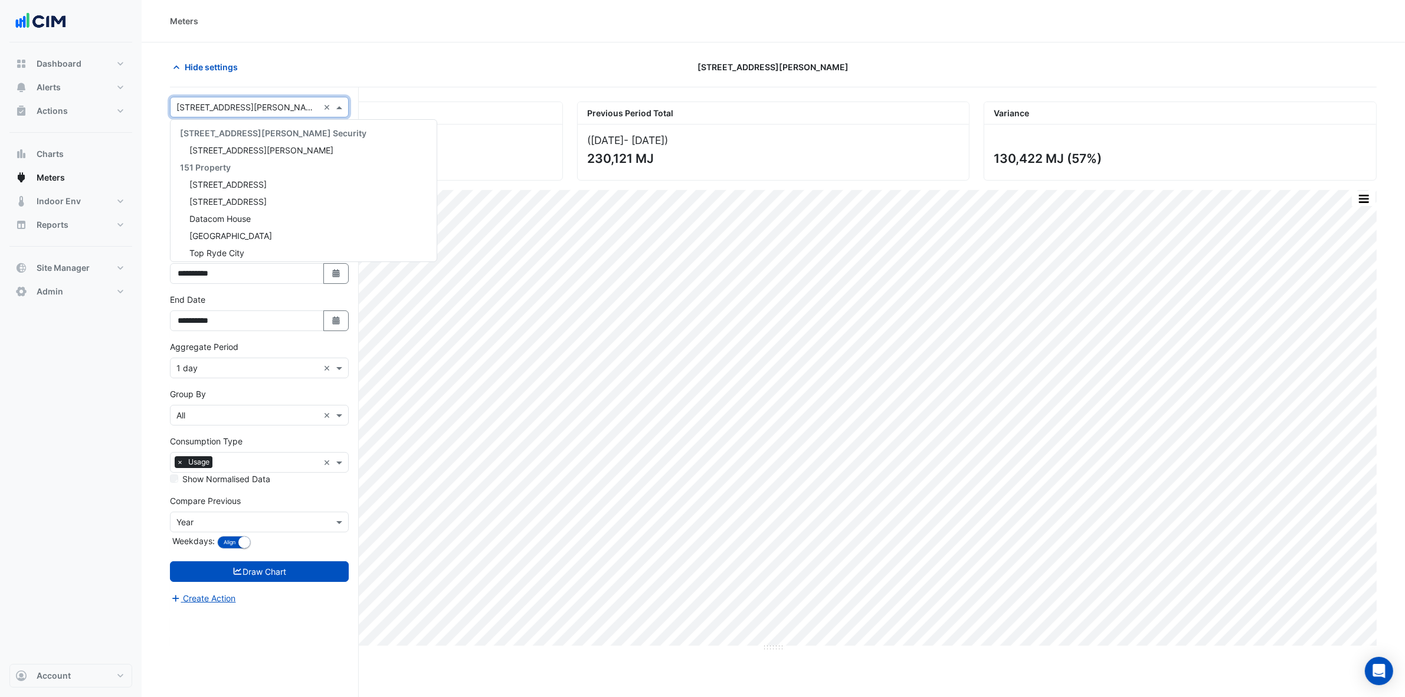
scroll to position [6396, 0]
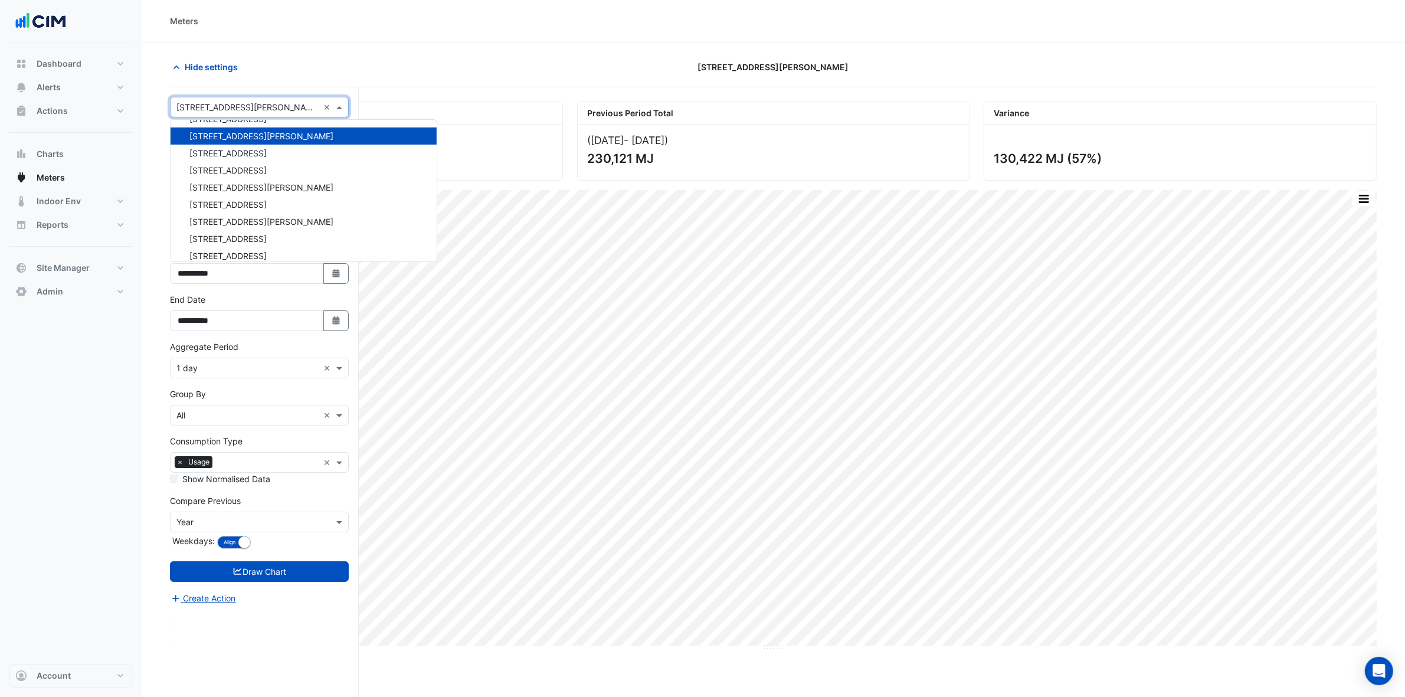
click at [284, 57] on div "Hide settings" at bounding box center [366, 67] width 407 height 21
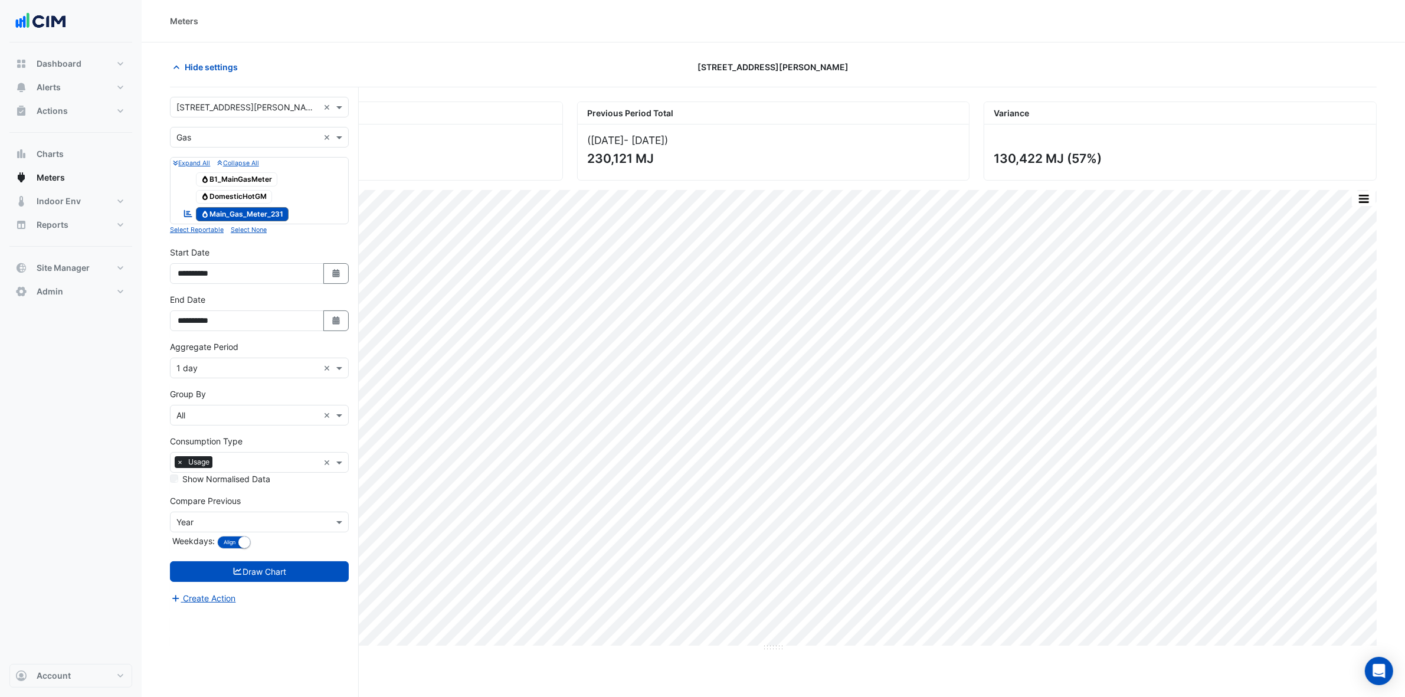
click at [240, 168] on button "Collapse All" at bounding box center [237, 163] width 41 height 11
click at [247, 136] on input "text" at bounding box center [247, 138] width 142 height 12
click at [213, 205] on div "Water" at bounding box center [259, 197] width 178 height 17
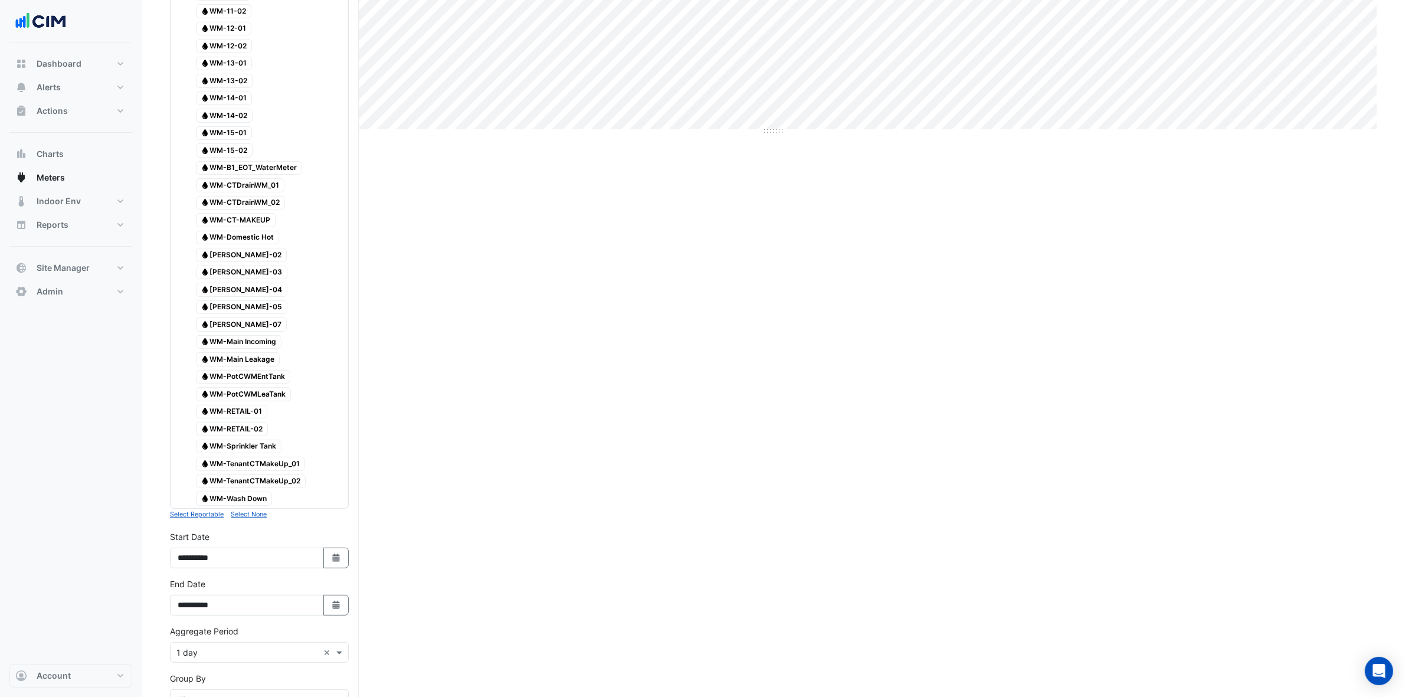
scroll to position [732, 0]
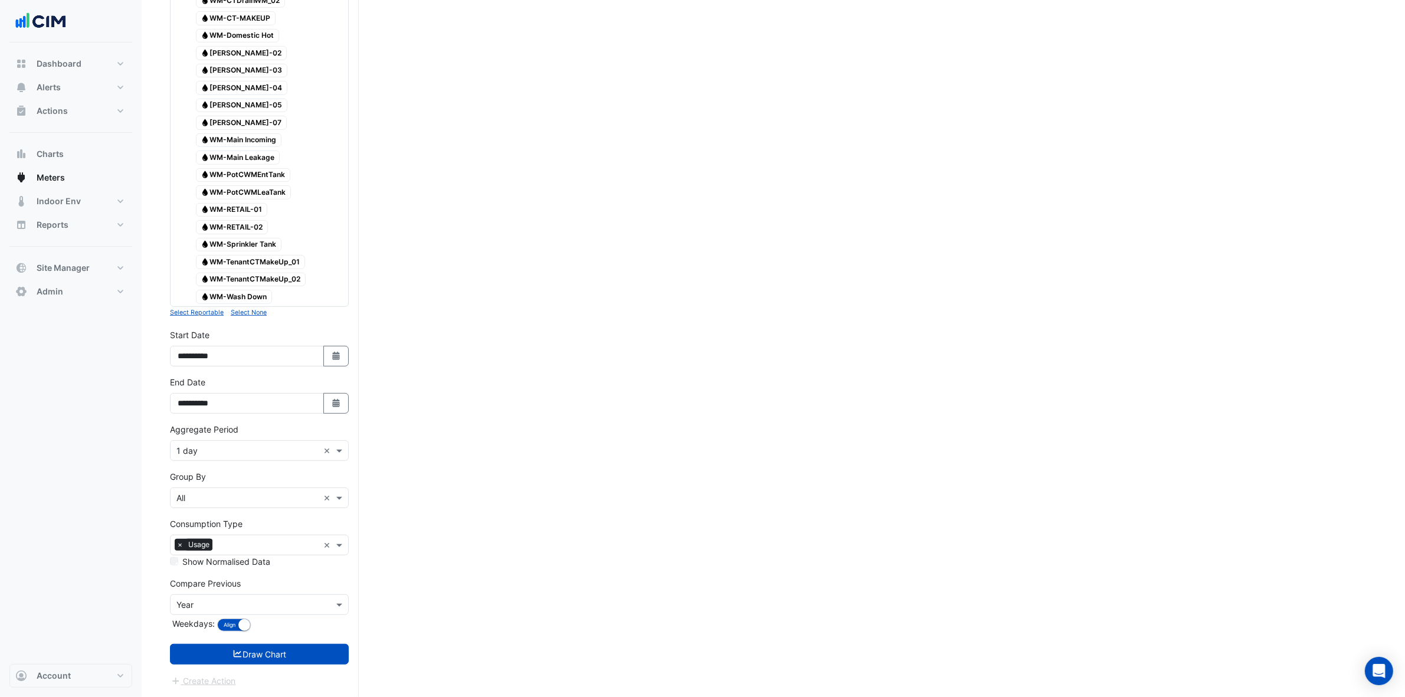
click at [279, 635] on form "Select a Site × 231 Elizabeth St × Utility Type × Water × Expand All Collapse A…" at bounding box center [259, 33] width 179 height 1309
click at [279, 652] on button "Draw Chart" at bounding box center [259, 654] width 179 height 21
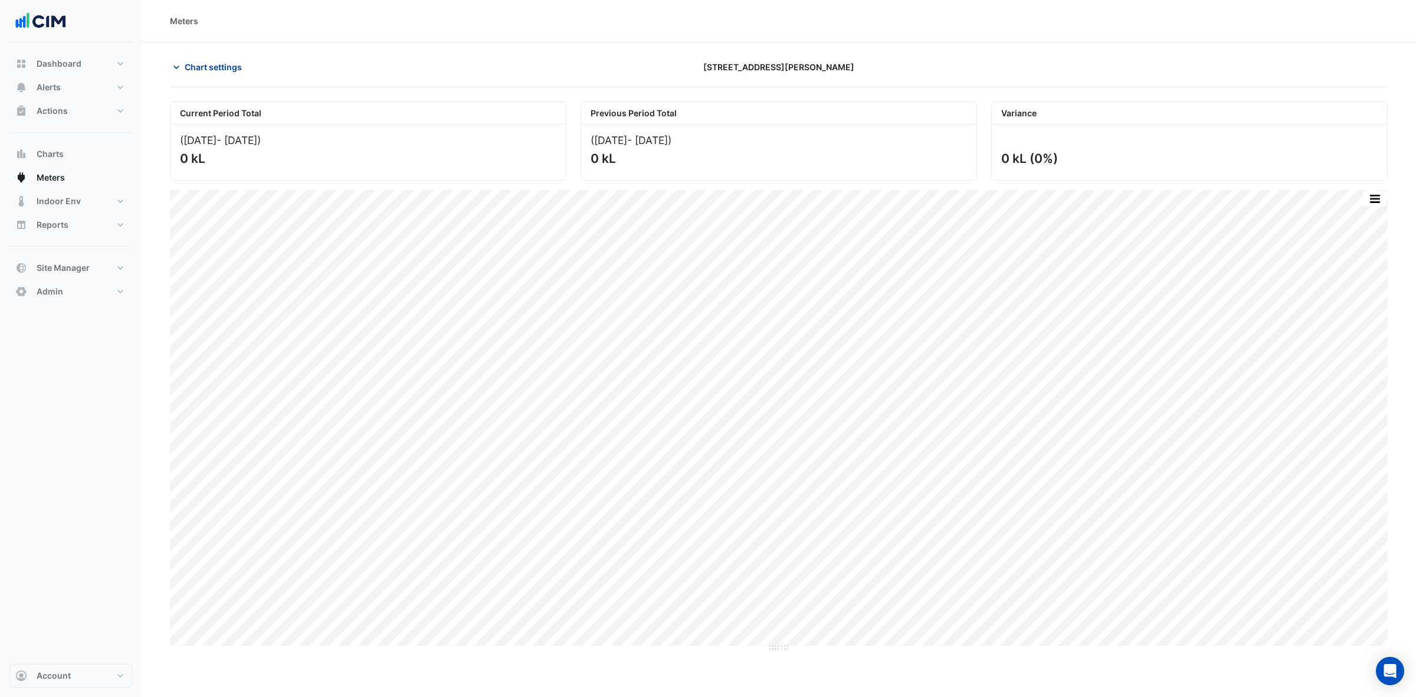
click at [207, 66] on span "Chart settings" at bounding box center [213, 67] width 57 height 12
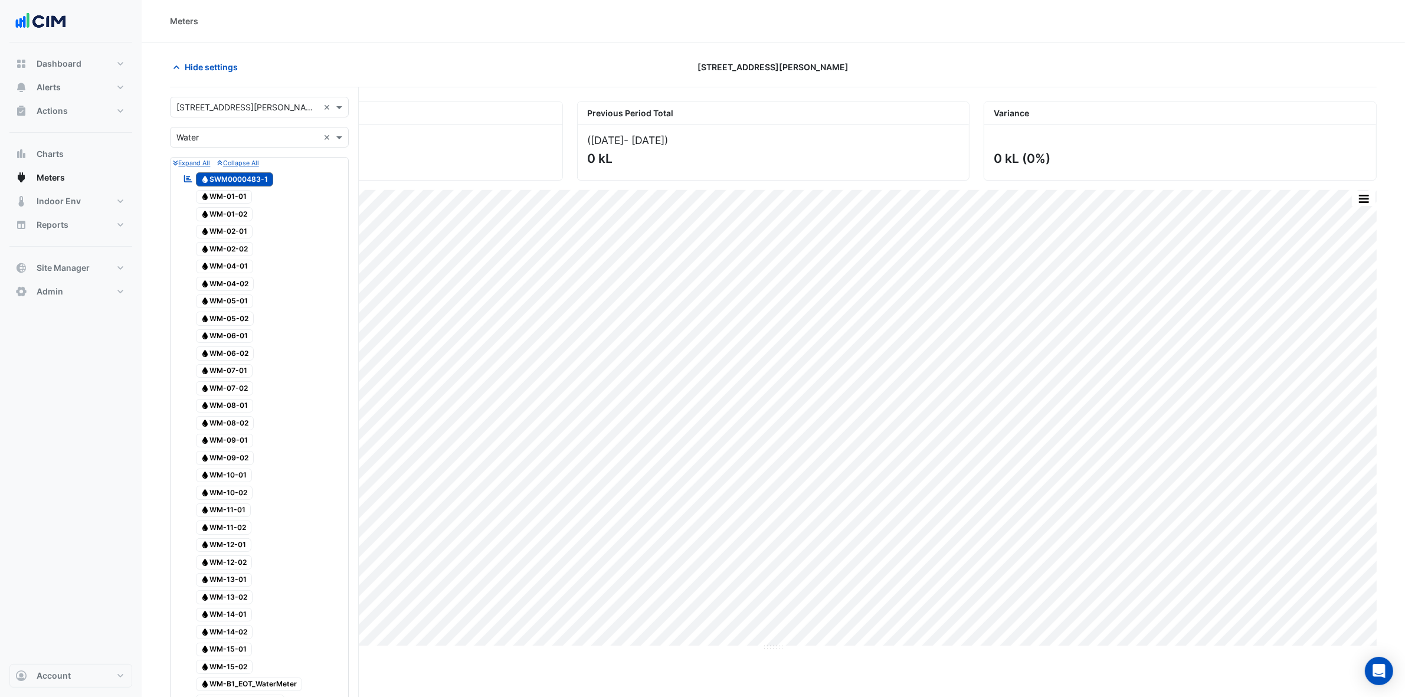
click at [202, 110] on input "text" at bounding box center [247, 107] width 142 height 12
type input "******"
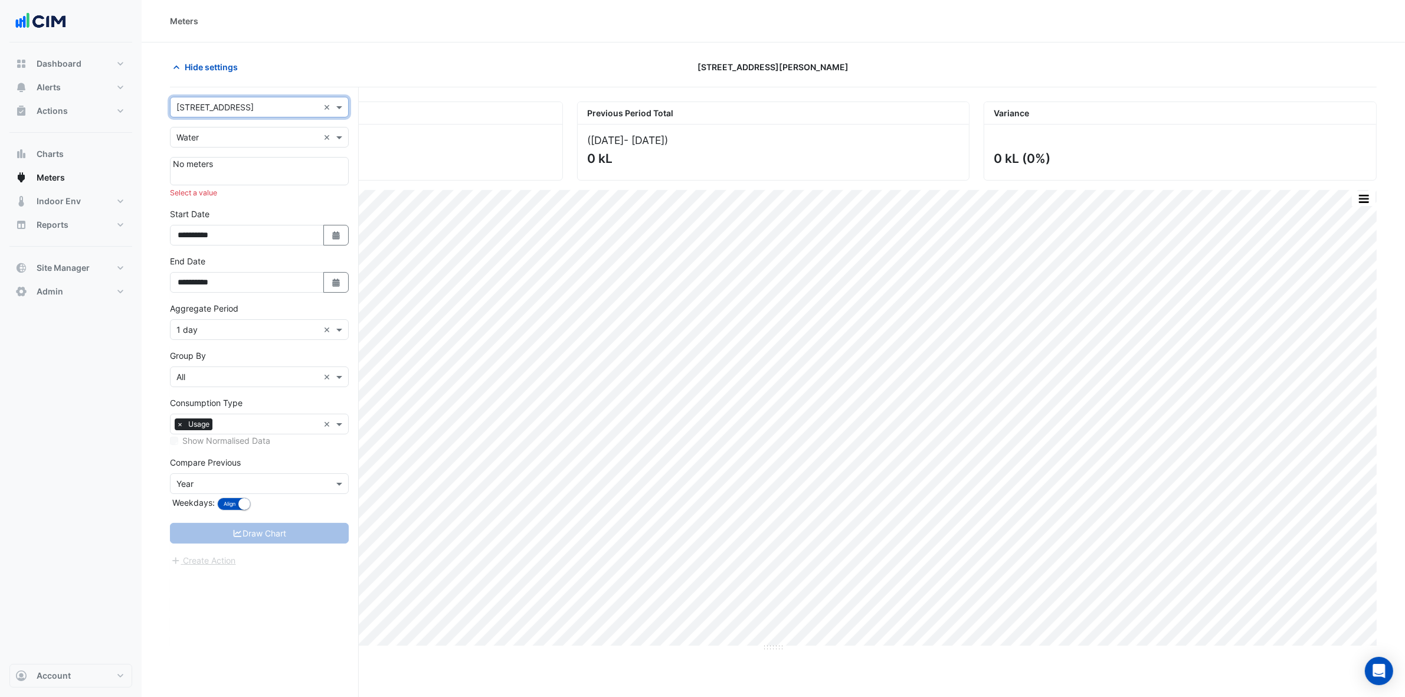
click at [240, 140] on input "text" at bounding box center [247, 138] width 142 height 12
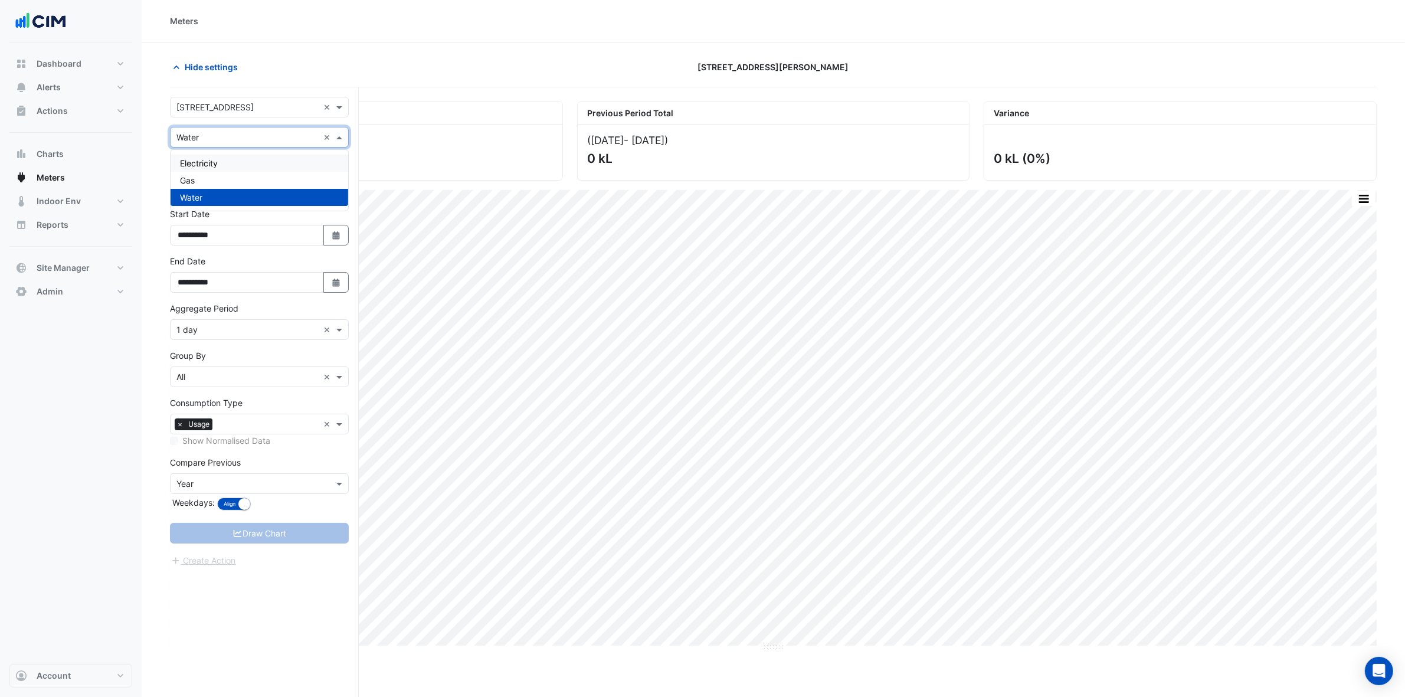
click at [227, 181] on div "Gas" at bounding box center [259, 180] width 178 height 17
click at [245, 137] on input "text" at bounding box center [247, 138] width 142 height 12
click at [242, 153] on div "Electricity Gas Water" at bounding box center [259, 180] width 178 height 61
click at [243, 155] on div "Electricity" at bounding box center [259, 163] width 178 height 17
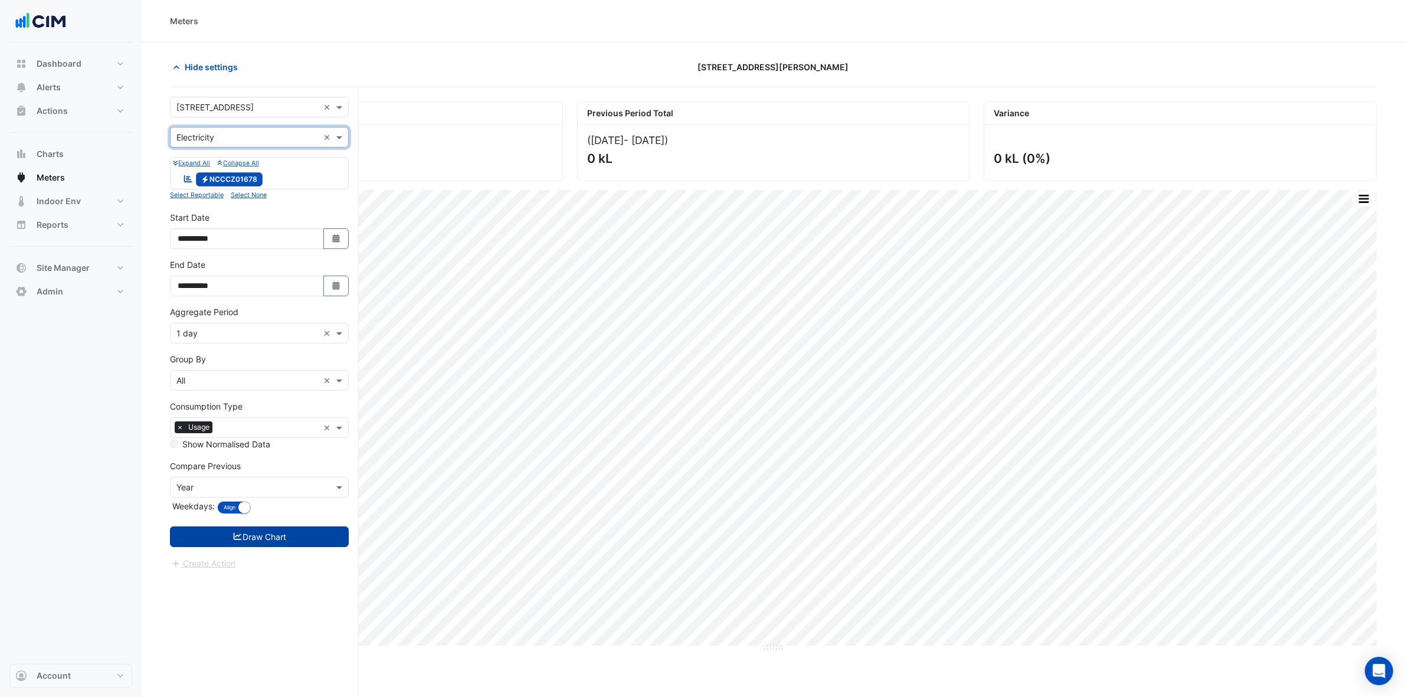
click at [298, 532] on button "Draw Chart" at bounding box center [259, 536] width 179 height 21
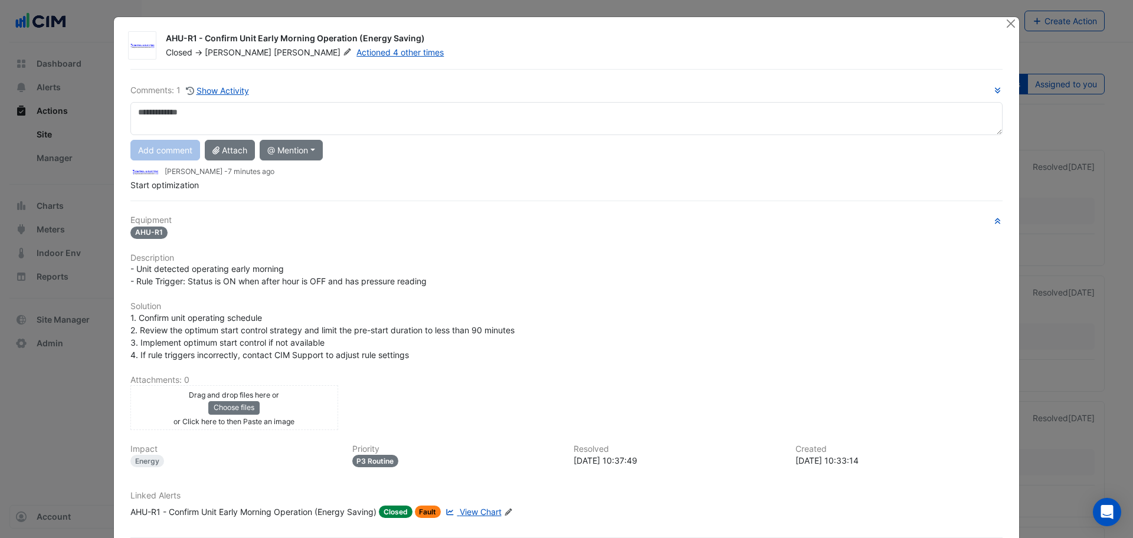
scroll to position [61, 0]
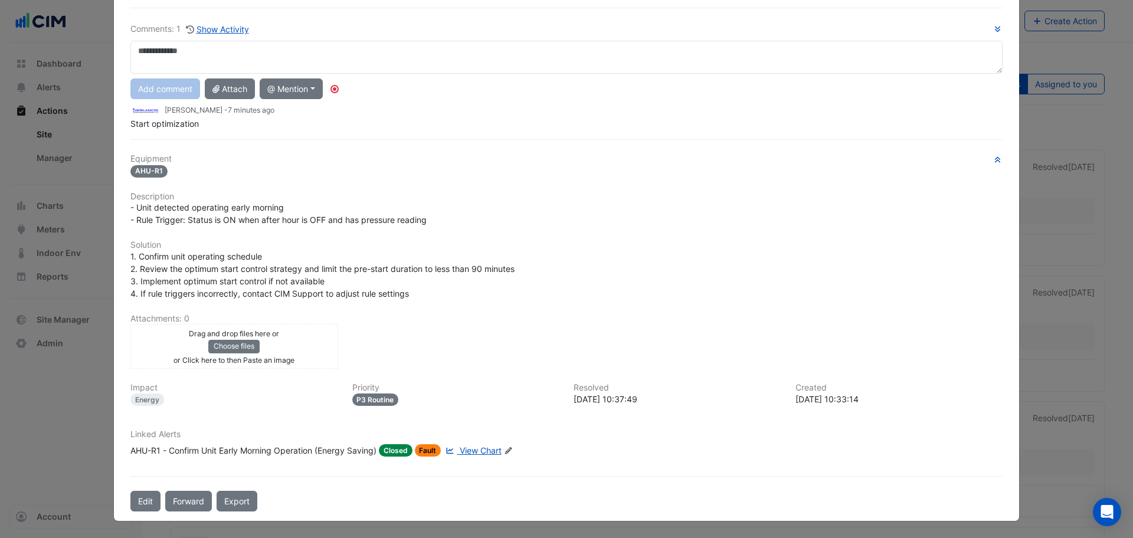
click at [460, 448] on span "View Chart" at bounding box center [481, 450] width 42 height 10
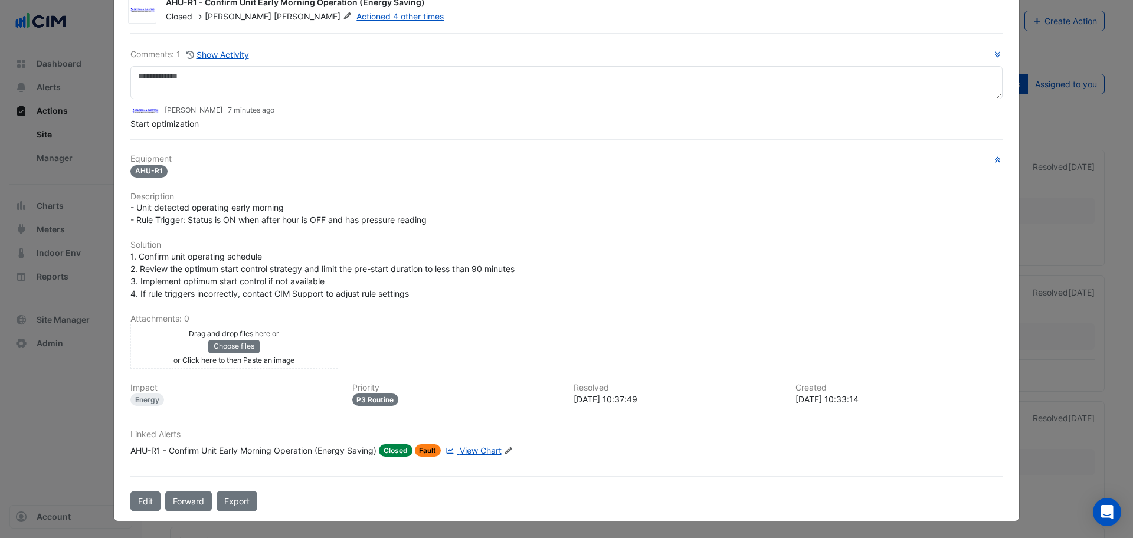
scroll to position [36, 0]
click at [250, 450] on div "AHU-R1 - Confirm Unit Early Morning Operation (Energy Saving)" at bounding box center [253, 450] width 246 height 12
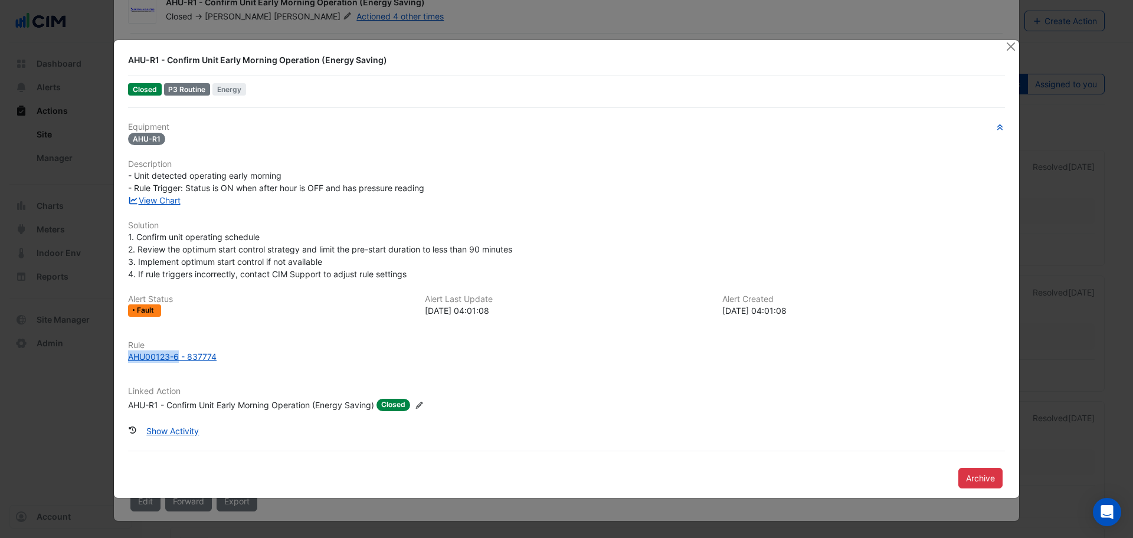
drag, startPoint x: 127, startPoint y: 361, endPoint x: 177, endPoint y: 366, distance: 49.8
click at [177, 366] on div "Rule AHU00123-6 - 837774" at bounding box center [566, 356] width 891 height 32
copy div "AHU00123-6"
click at [1024, 12] on ngb-modal-window "AHU-R1 - Confirm Unit Early Morning Operation (Energy Saving) Closed P3 Routine…" at bounding box center [566, 269] width 1133 height 538
click at [1011, 45] on button "Close" at bounding box center [1010, 46] width 12 height 12
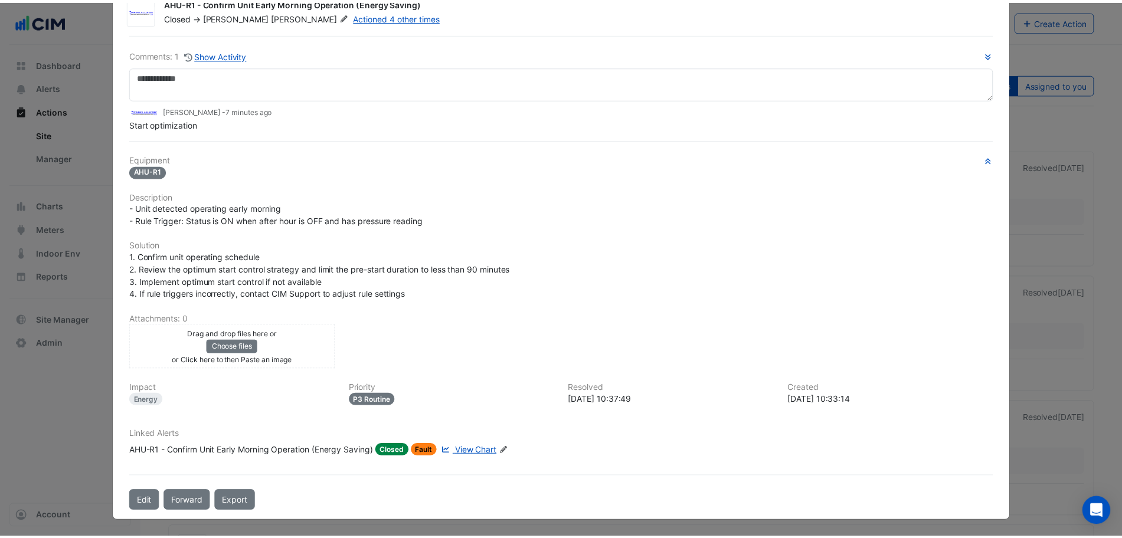
scroll to position [0, 0]
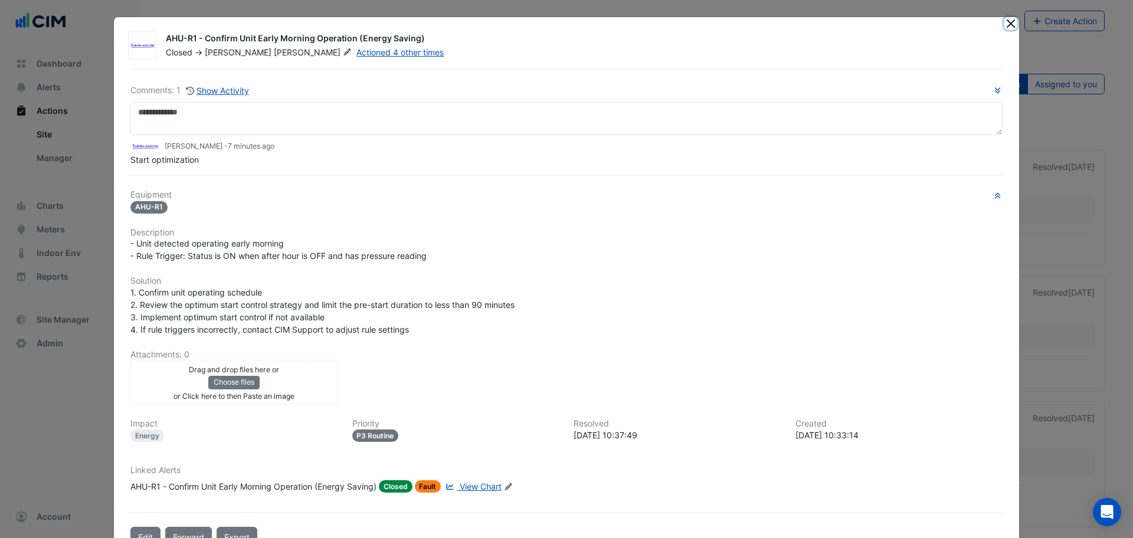
click at [1004, 26] on button "Close" at bounding box center [1010, 23] width 12 height 12
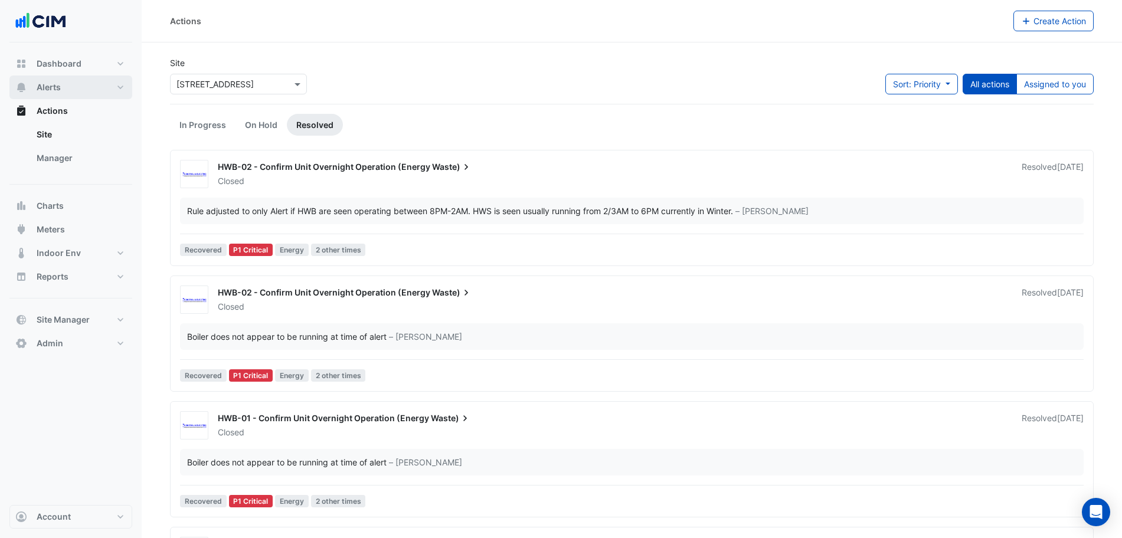
click at [51, 93] on span "Alerts" at bounding box center [49, 87] width 24 height 12
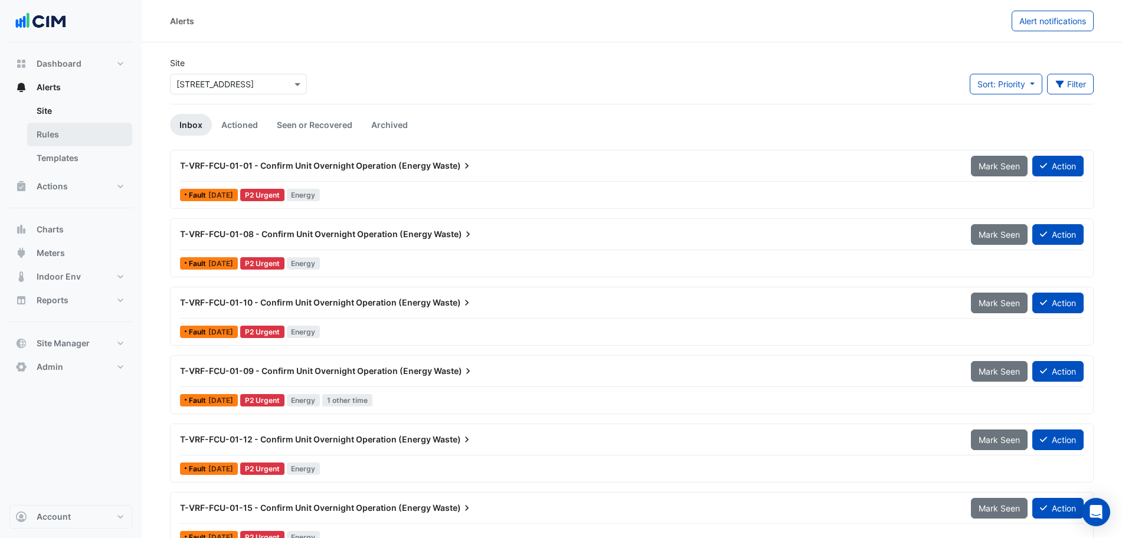
click at [55, 139] on link "Rules" at bounding box center [79, 135] width 105 height 24
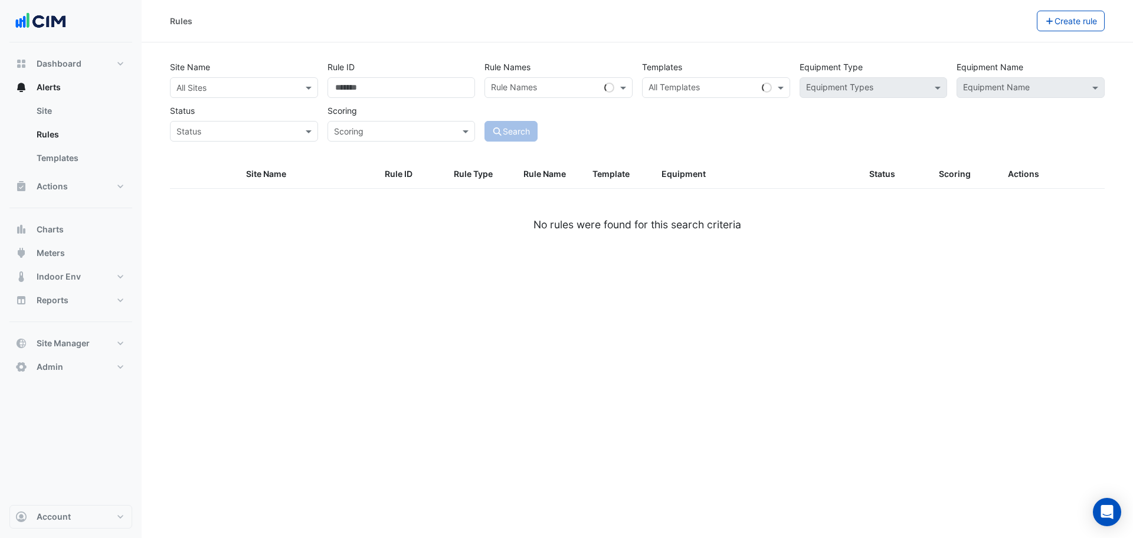
click at [231, 82] on input "text" at bounding box center [232, 88] width 112 height 12
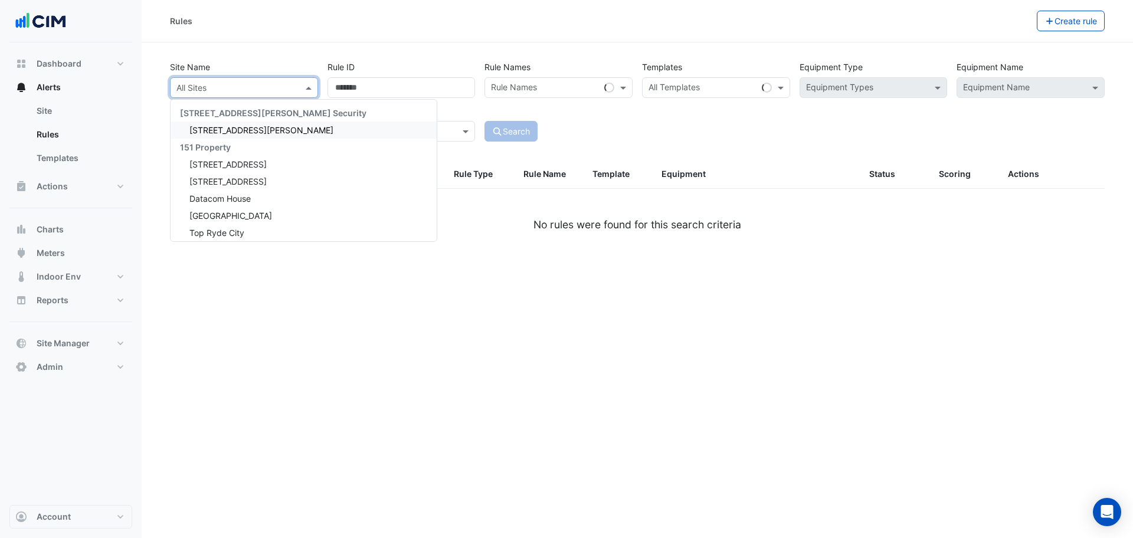
click at [476, 9] on div "Rules Create rule" at bounding box center [637, 21] width 991 height 42
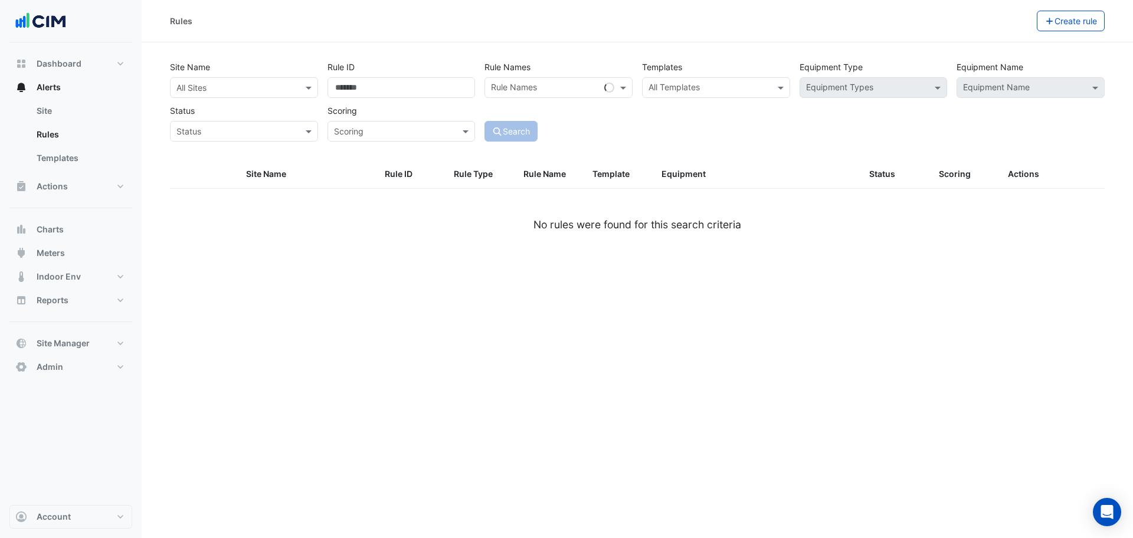
click at [260, 76] on div "Site Name All Sites" at bounding box center [244, 77] width 158 height 41
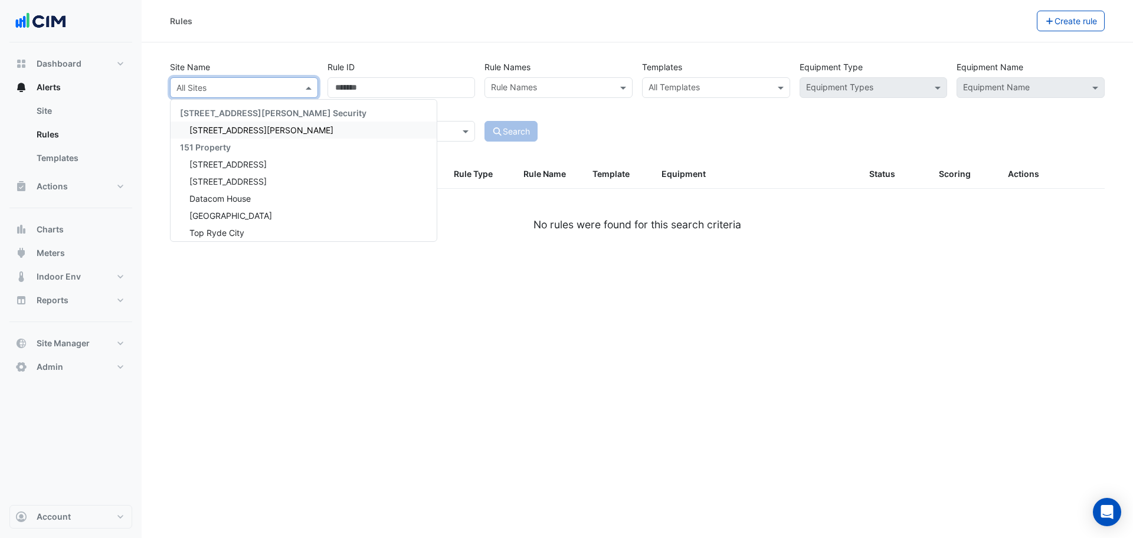
click at [260, 82] on input "text" at bounding box center [232, 88] width 112 height 12
type input "*******"
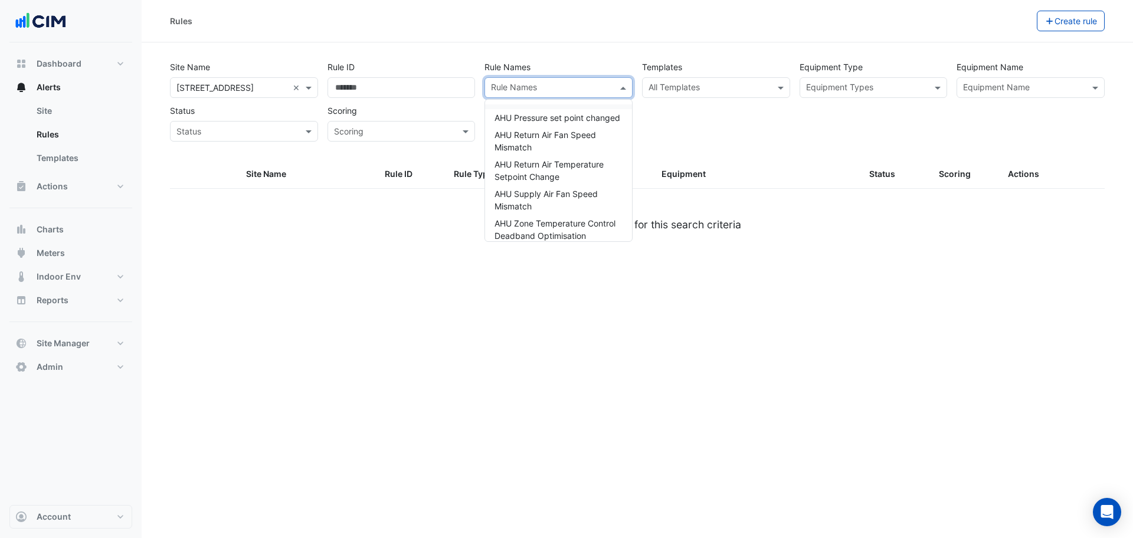
click at [547, 87] on input "text" at bounding box center [552, 89] width 122 height 12
click at [666, 89] on input "text" at bounding box center [709, 89] width 122 height 12
paste input "**********"
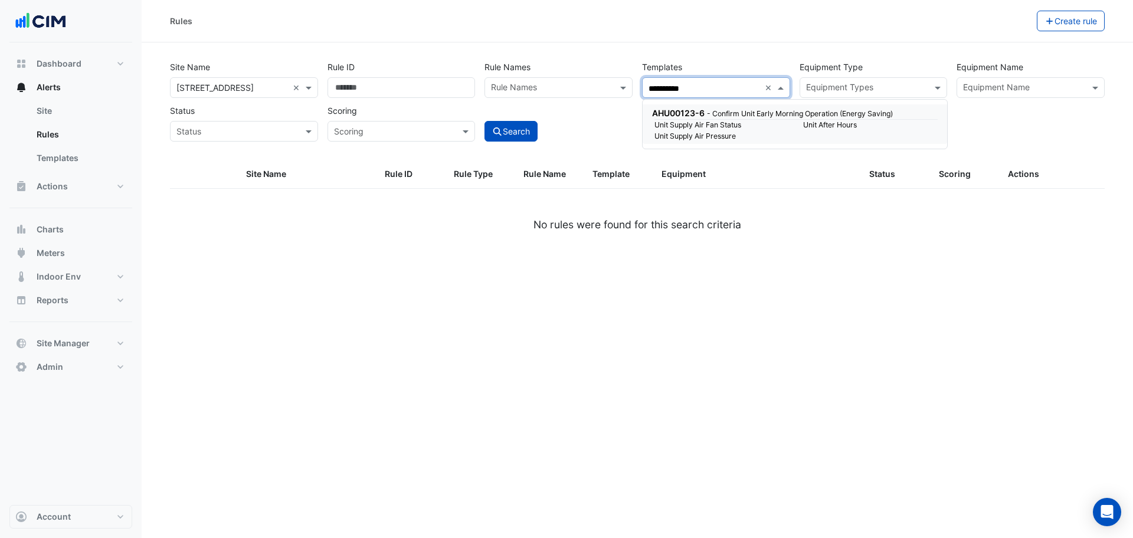
click at [690, 123] on small "Unit Supply Air Fan Status" at bounding box center [721, 125] width 149 height 11
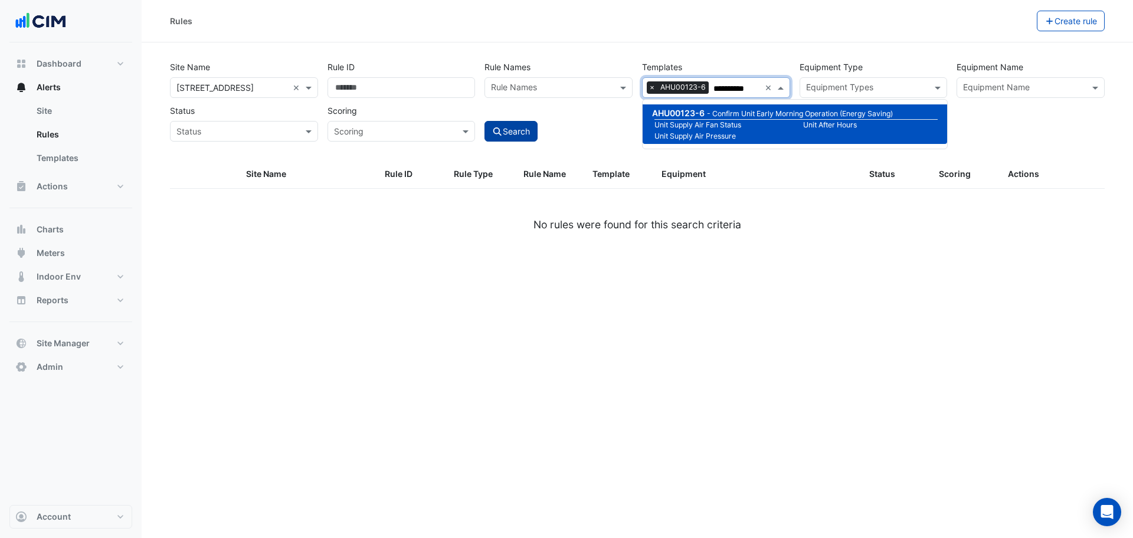
type input "**********"
click at [533, 125] on button "Search" at bounding box center [510, 131] width 53 height 21
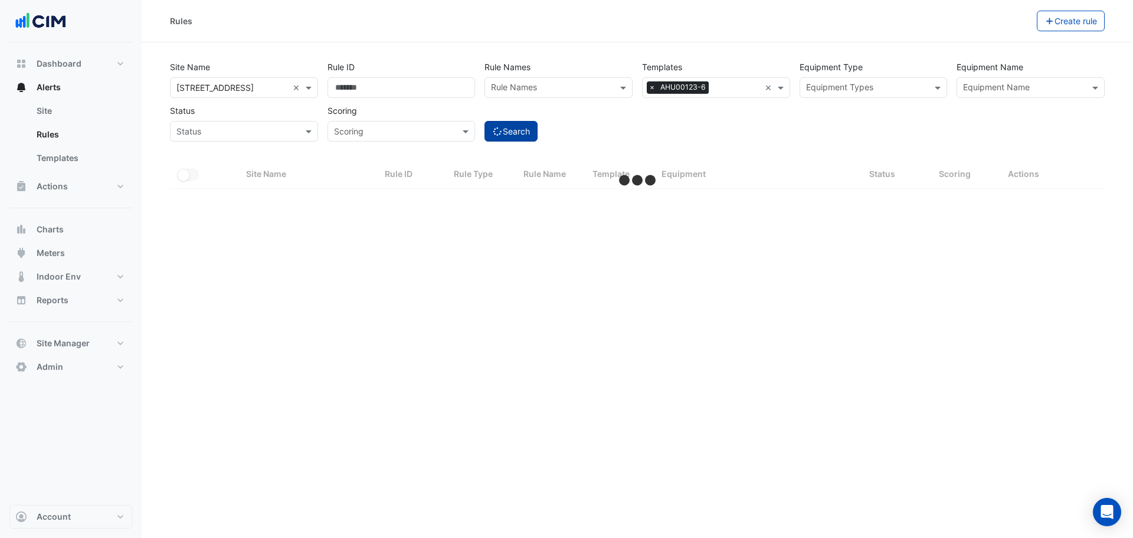
select select "***"
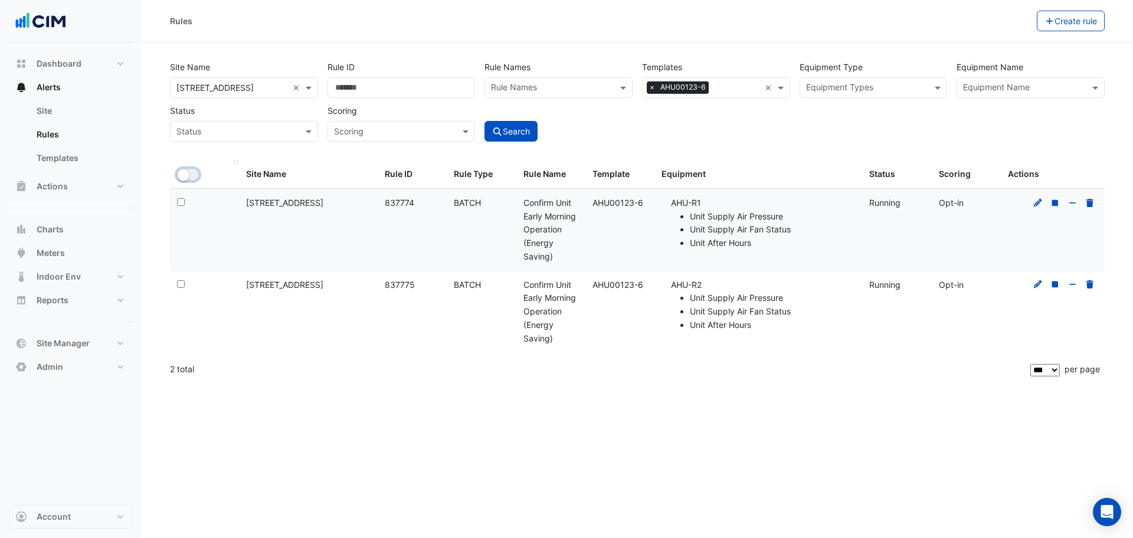
click at [185, 169] on button "All Selected" at bounding box center [188, 175] width 22 height 12
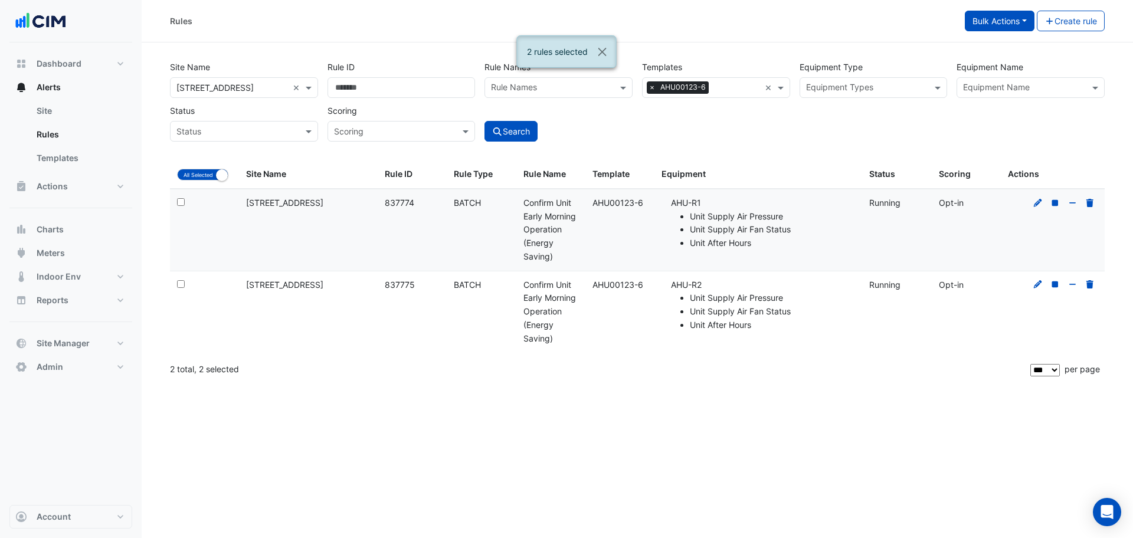
click at [1007, 26] on button "Bulk Actions" at bounding box center [1000, 21] width 70 height 21
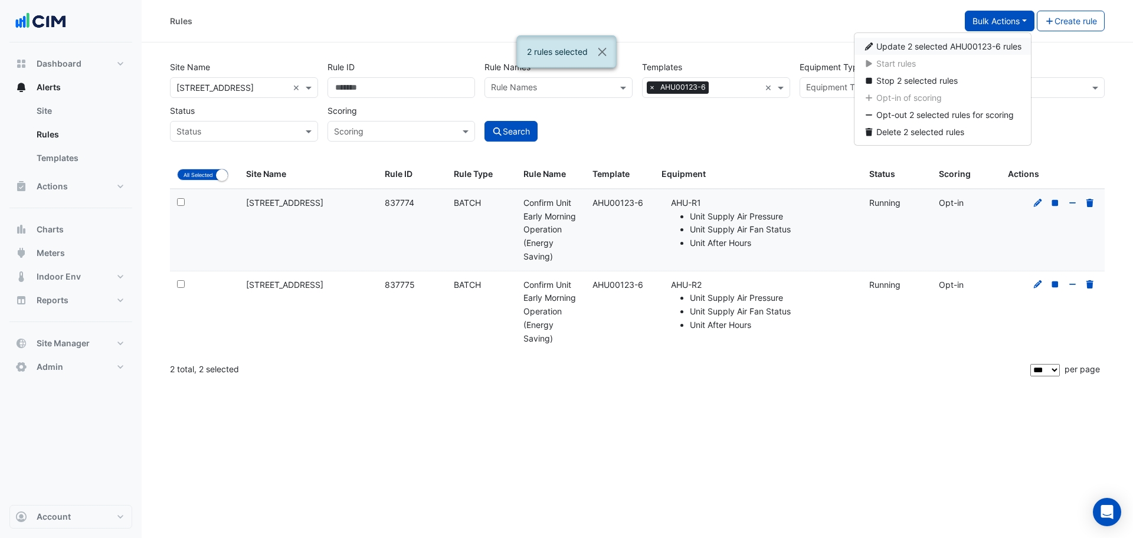
click at [975, 41] on span "Update 2 selected AHU00123-6 rules" at bounding box center [948, 46] width 145 height 10
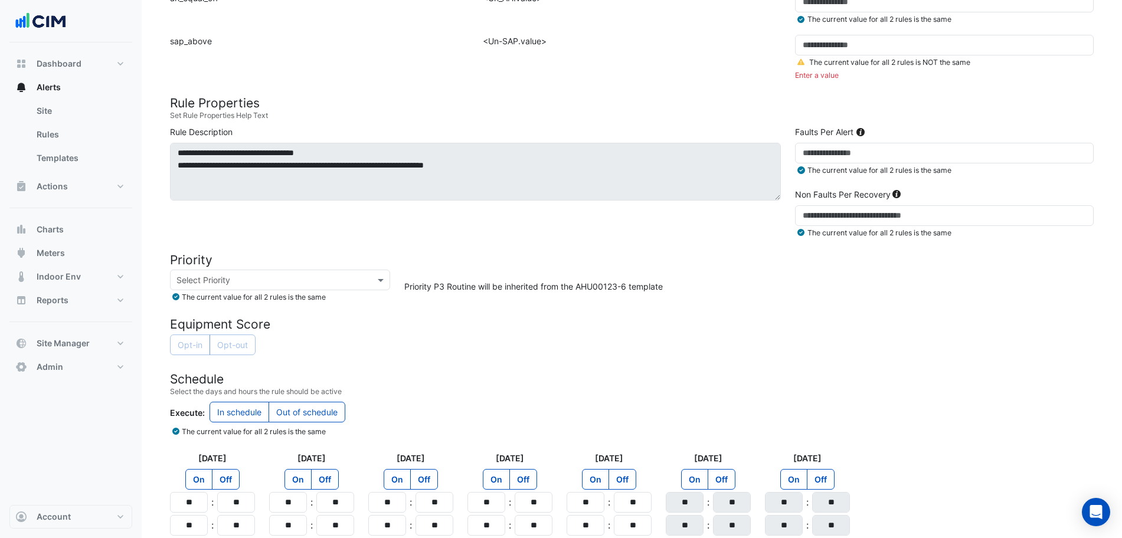
scroll to position [556, 0]
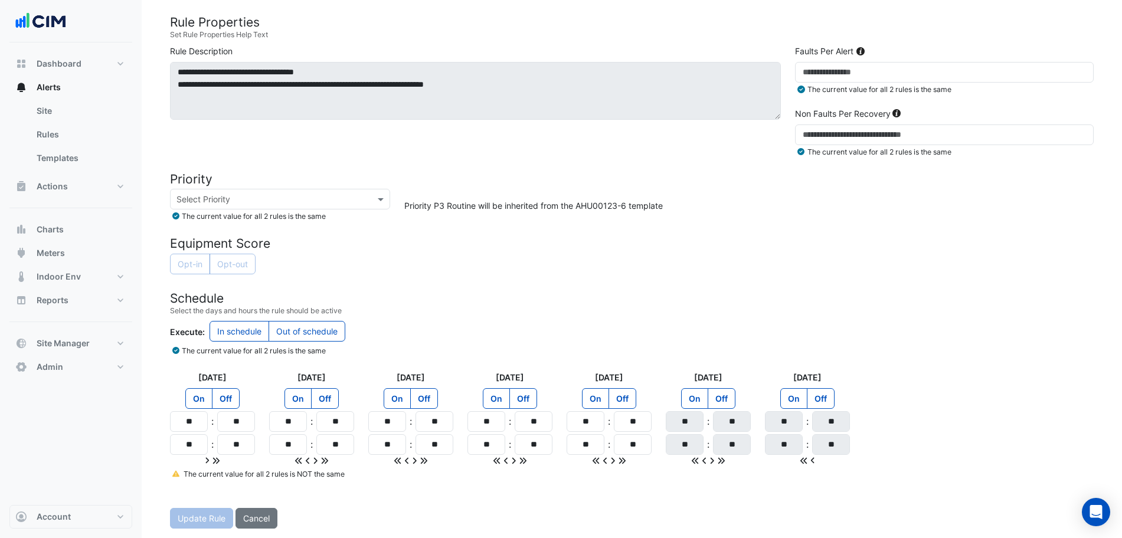
click at [173, 477] on fa-icon at bounding box center [175, 474] width 7 height 9
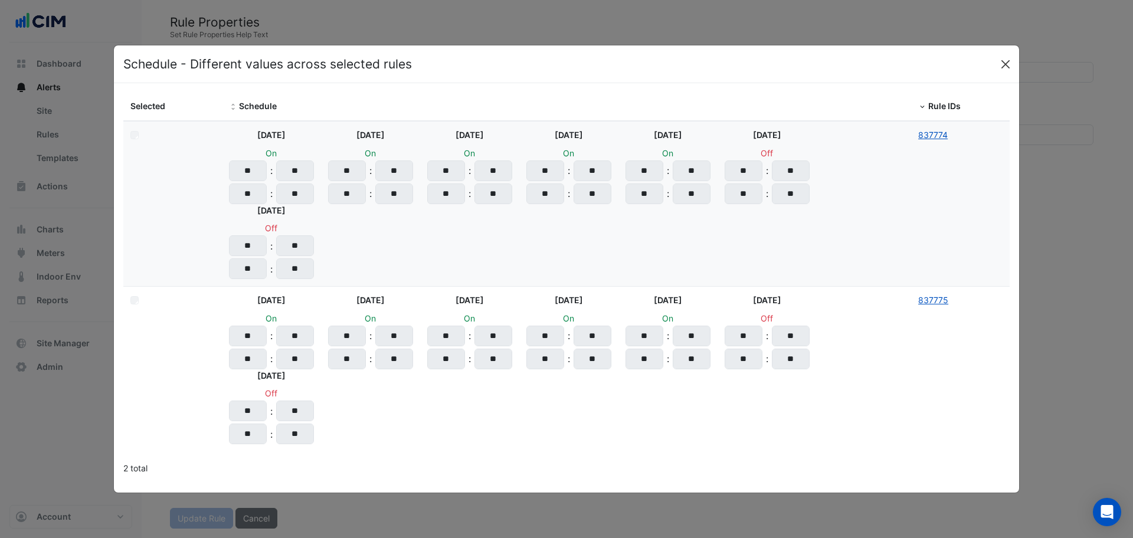
click at [1003, 65] on button "Close" at bounding box center [1005, 64] width 18 height 18
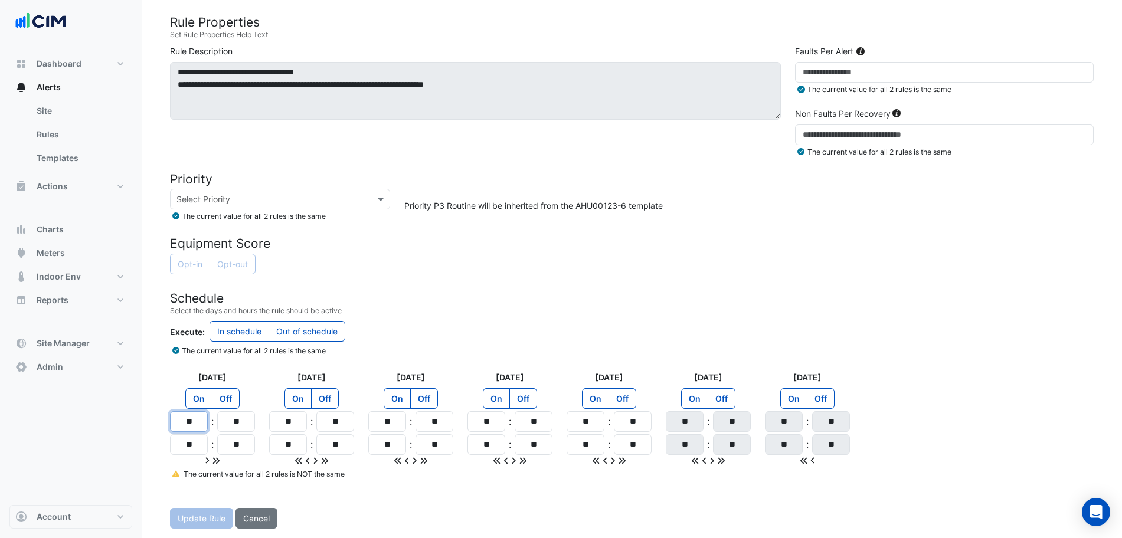
drag, startPoint x: 205, startPoint y: 421, endPoint x: 188, endPoint y: 422, distance: 17.1
click at [188, 422] on input "**" at bounding box center [189, 421] width 38 height 21
type input "**"
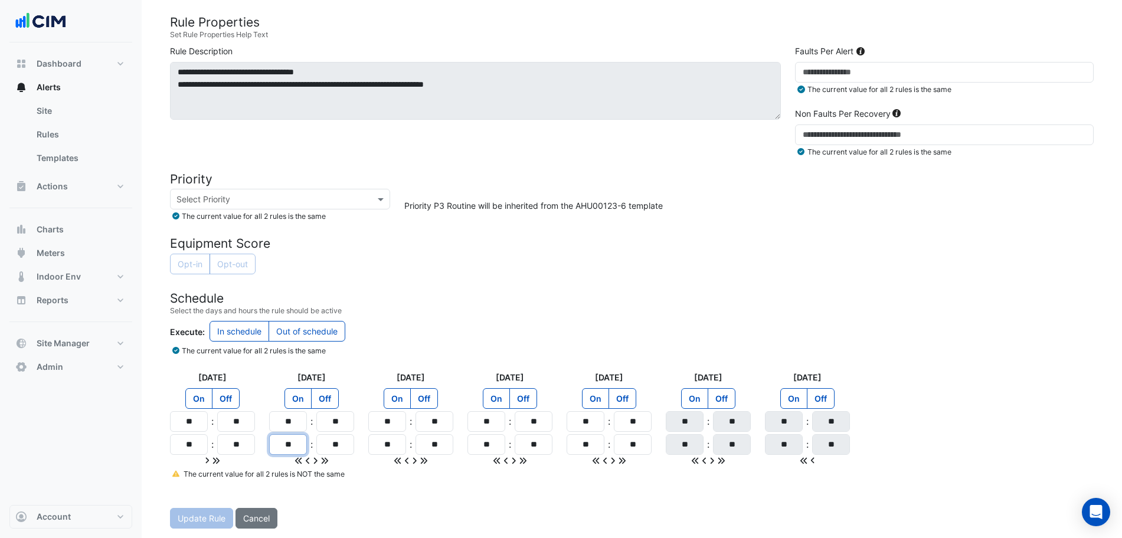
type input "**"
click at [323, 462] on icon at bounding box center [324, 461] width 6 height 6
type input "**"
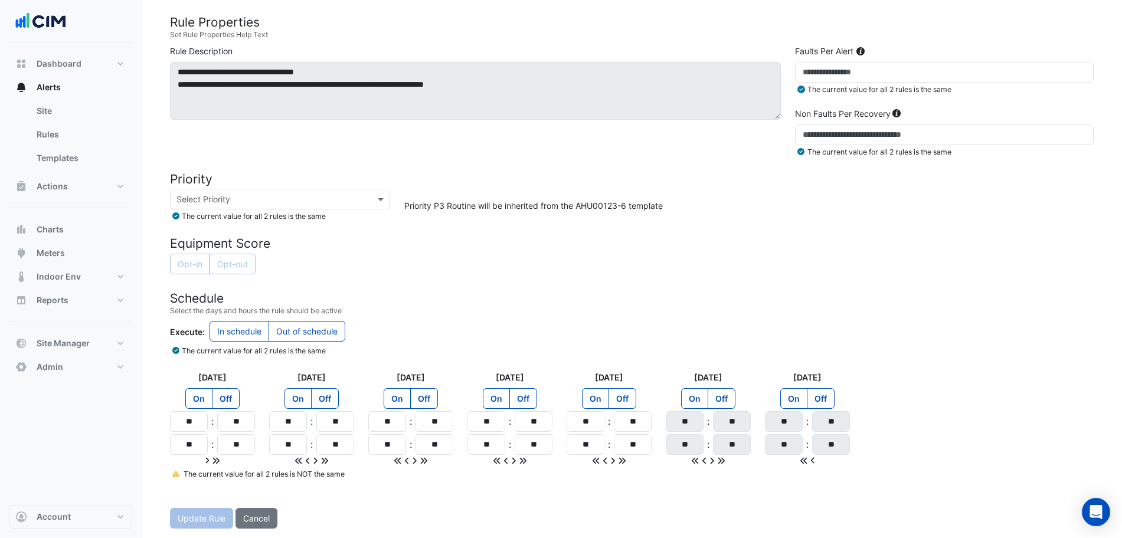
type input "**"
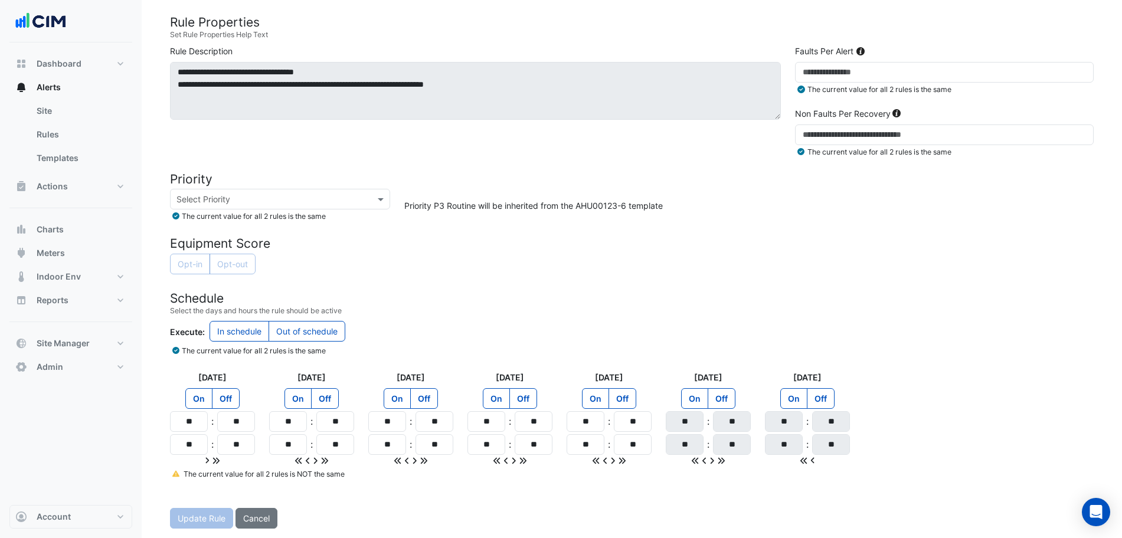
type input "**"
click at [719, 392] on label "Off" at bounding box center [721, 398] width 28 height 21
click at [813, 405] on label "Off" at bounding box center [820, 398] width 28 height 21
click at [178, 473] on icon at bounding box center [175, 473] width 7 height 7
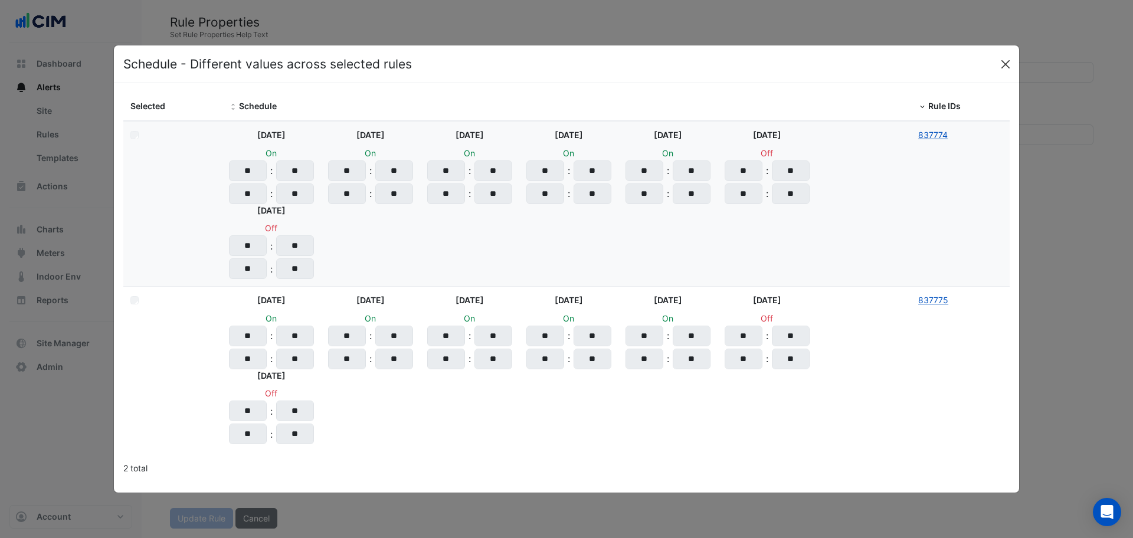
click at [1012, 61] on button "Close" at bounding box center [1005, 64] width 18 height 18
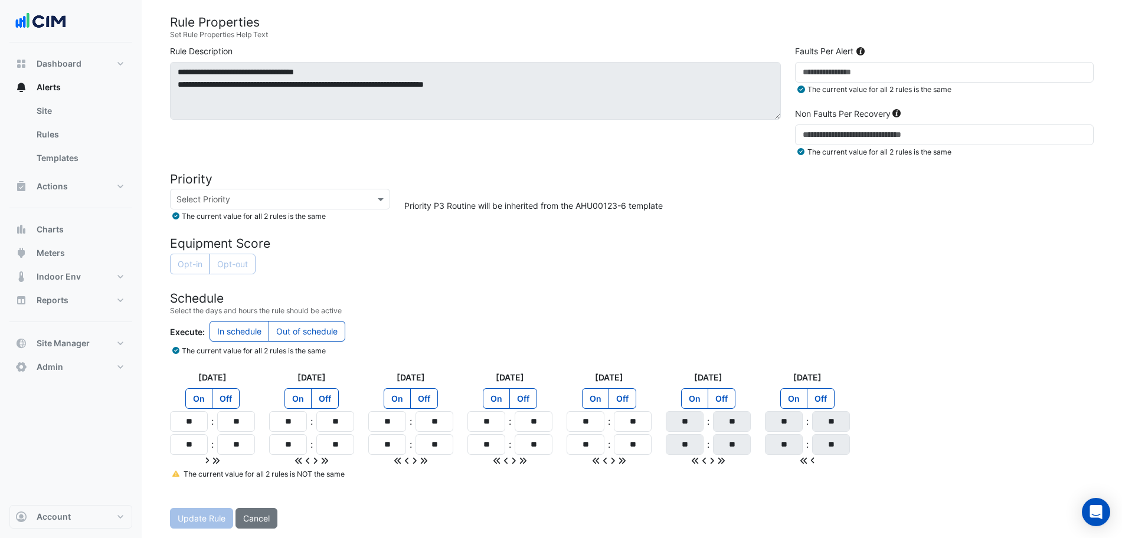
drag, startPoint x: 163, startPoint y: 513, endPoint x: 180, endPoint y: 514, distance: 17.1
click at [178, 514] on div "Update Rule Cancel" at bounding box center [631, 518] width 937 height 21
click at [540, 302] on h4 "Schedule" at bounding box center [631, 298] width 923 height 15
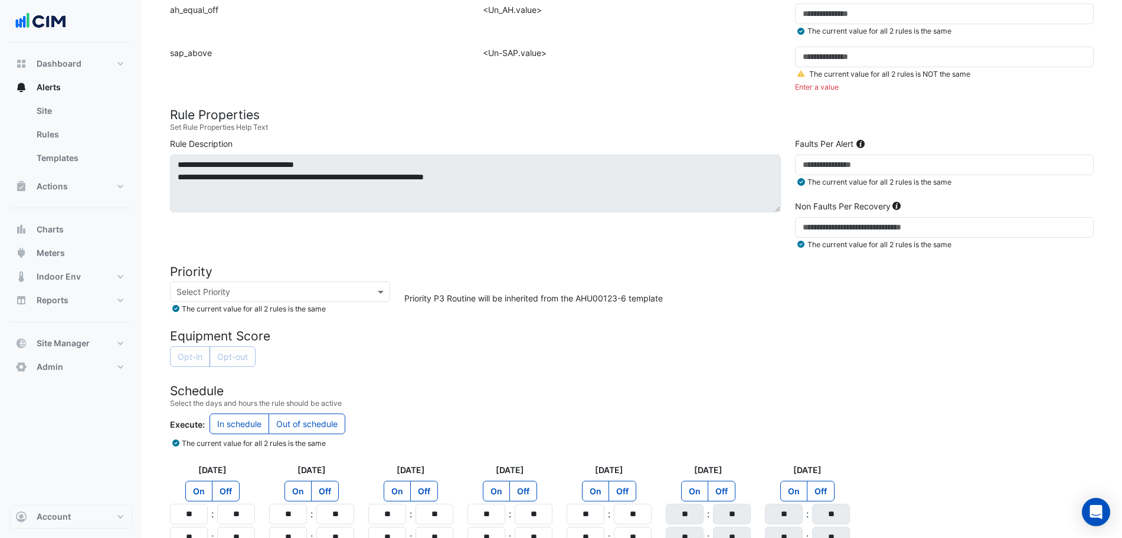
scroll to position [427, 0]
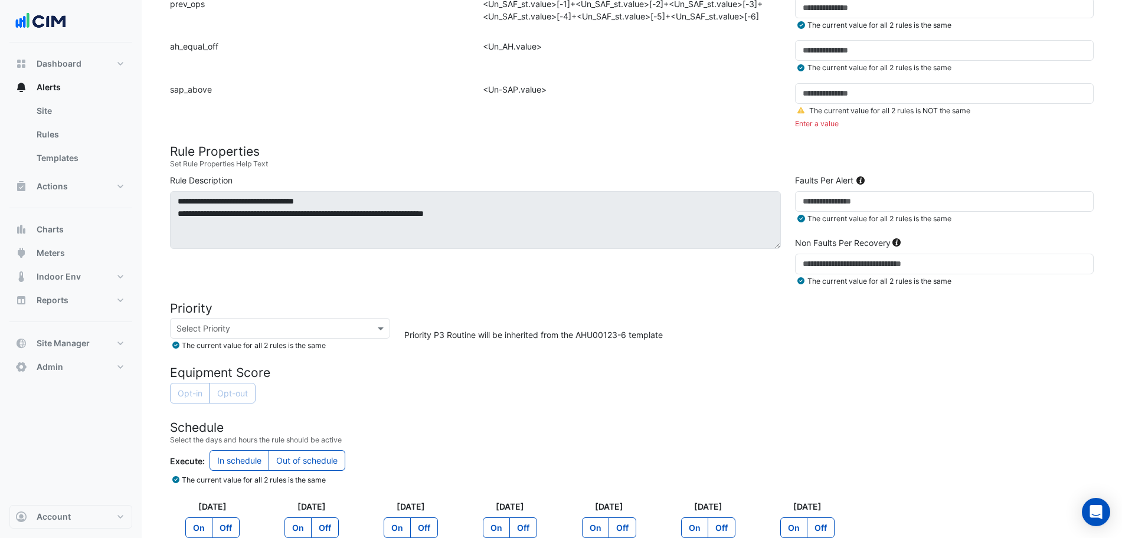
click at [796, 112] on link at bounding box center [802, 110] width 14 height 9
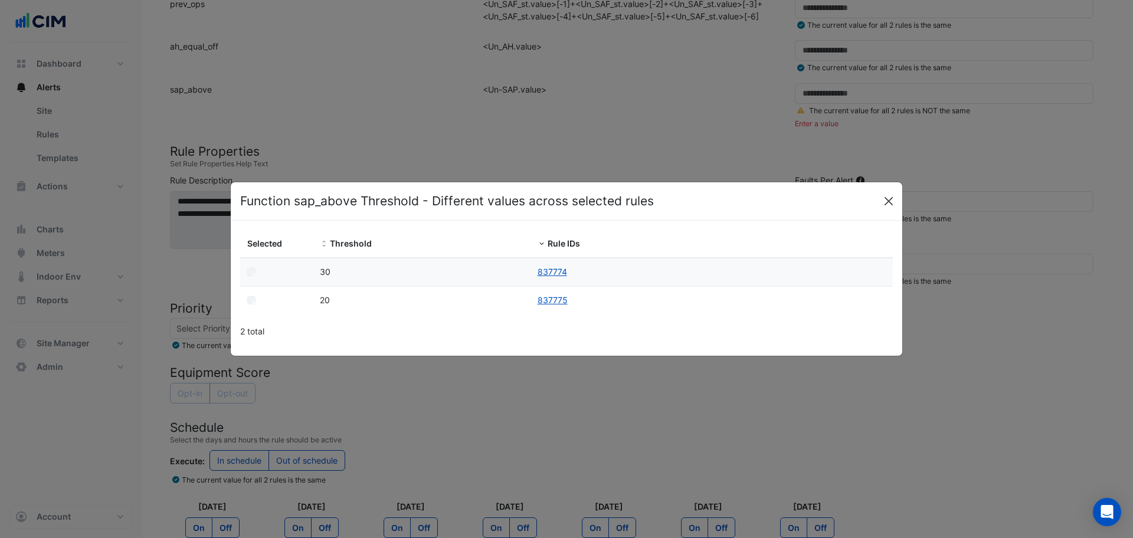
click at [893, 198] on button "Close" at bounding box center [889, 201] width 18 height 18
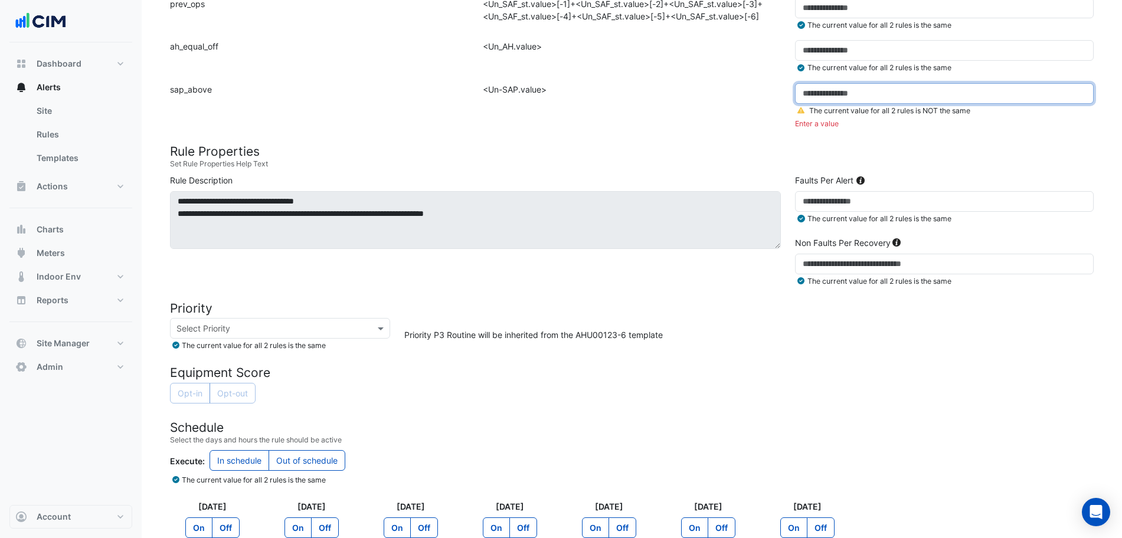
click at [835, 92] on input "number" at bounding box center [944, 93] width 299 height 21
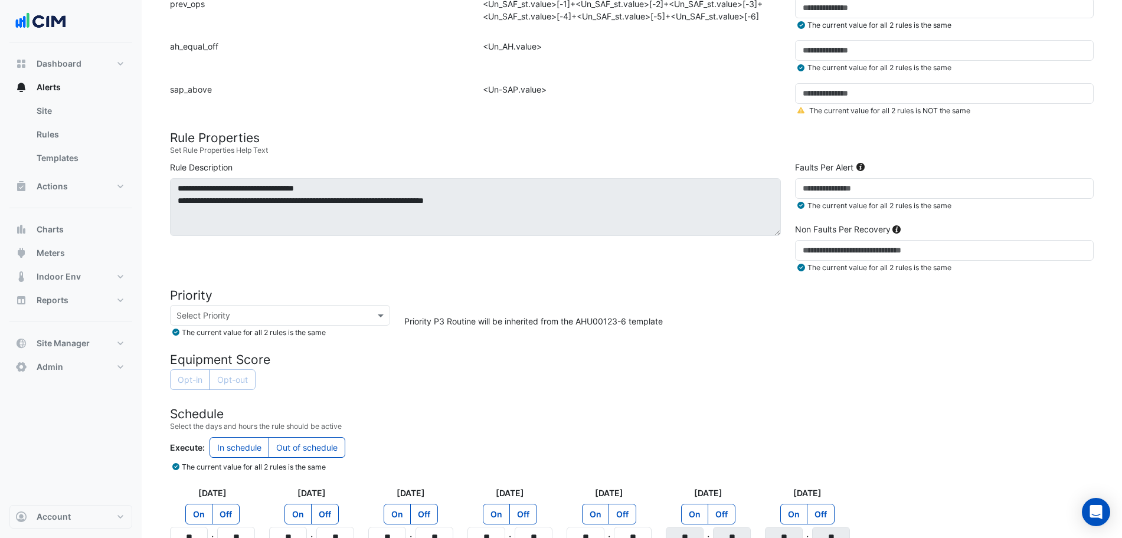
click at [766, 109] on div "Formula: <Un-SAP.value>" at bounding box center [632, 104] width 313 height 42
drag, startPoint x: 832, startPoint y: 93, endPoint x: 719, endPoint y: 90, distance: 112.7
click at [719, 90] on div "Function: sap_above Formula: <Un-SAP.value> Threshold: ** The current value for…" at bounding box center [631, 104] width 937 height 42
click at [709, 90] on div "Formula: <Un-SAP.value>" at bounding box center [632, 104] width 313 height 42
click at [800, 107] on div "The current value for all 2 rules is NOT the same" at bounding box center [944, 110] width 313 height 12
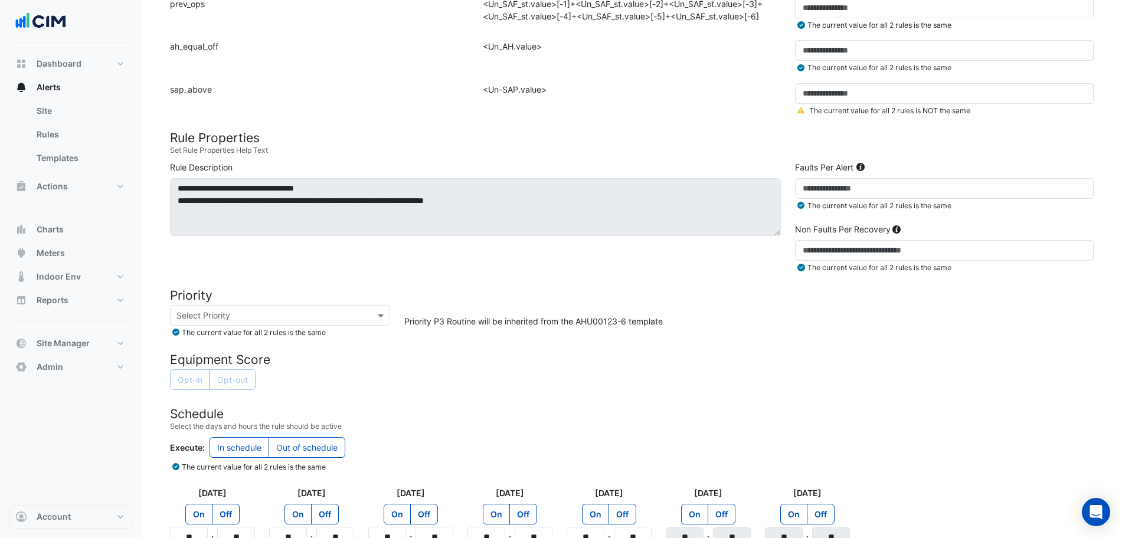
click at [802, 112] on icon at bounding box center [800, 110] width 7 height 6
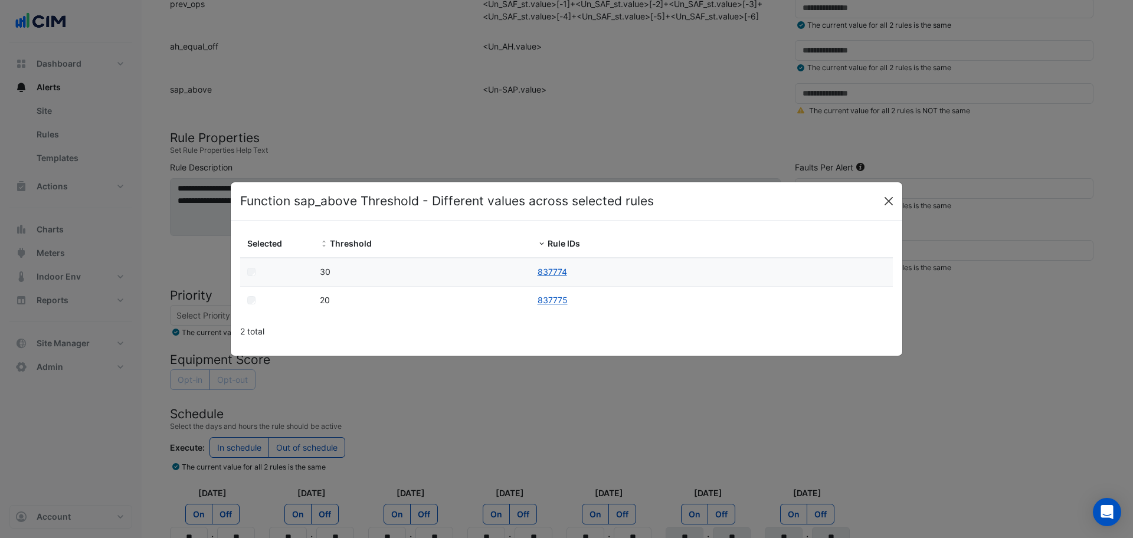
click at [888, 208] on button "Close" at bounding box center [889, 201] width 18 height 18
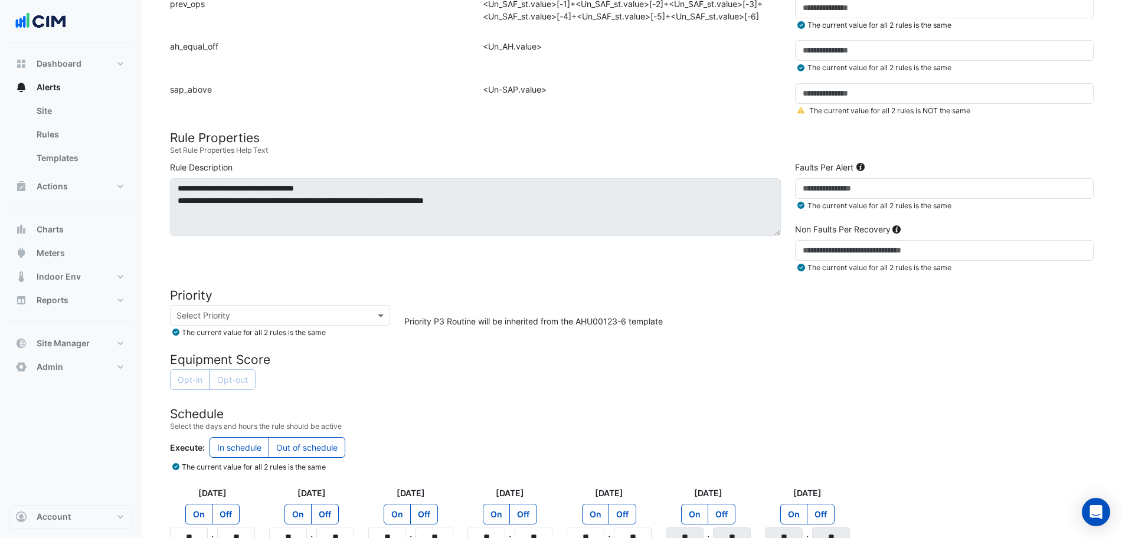
scroll to position [543, 0]
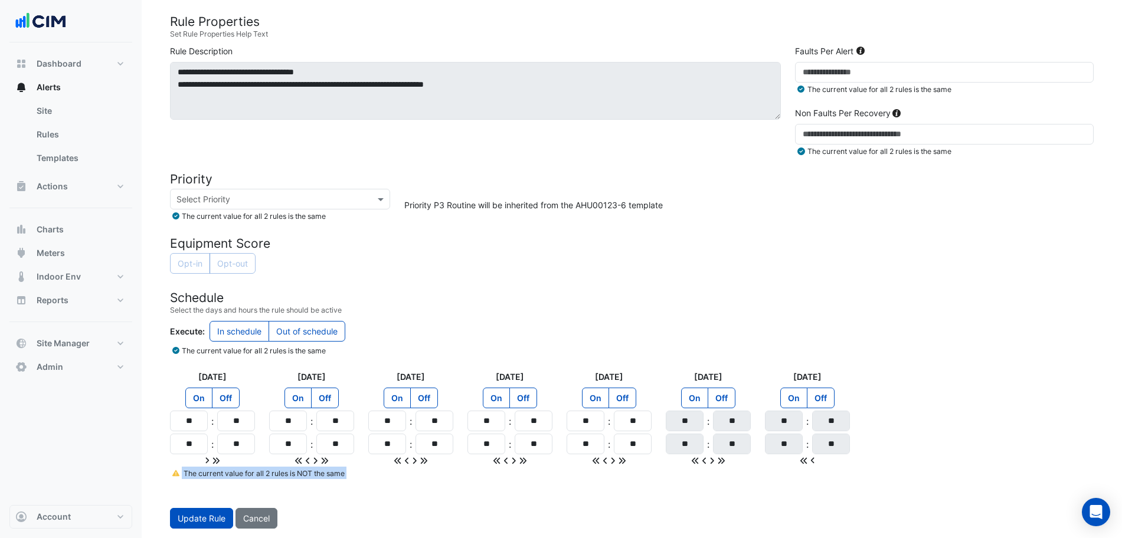
click at [175, 479] on form "Rule Type Batch Sensors Map sensors to concrete equipment properties Point Sens…" at bounding box center [631, 52] width 923 height 952
click at [172, 474] on icon at bounding box center [175, 473] width 7 height 7
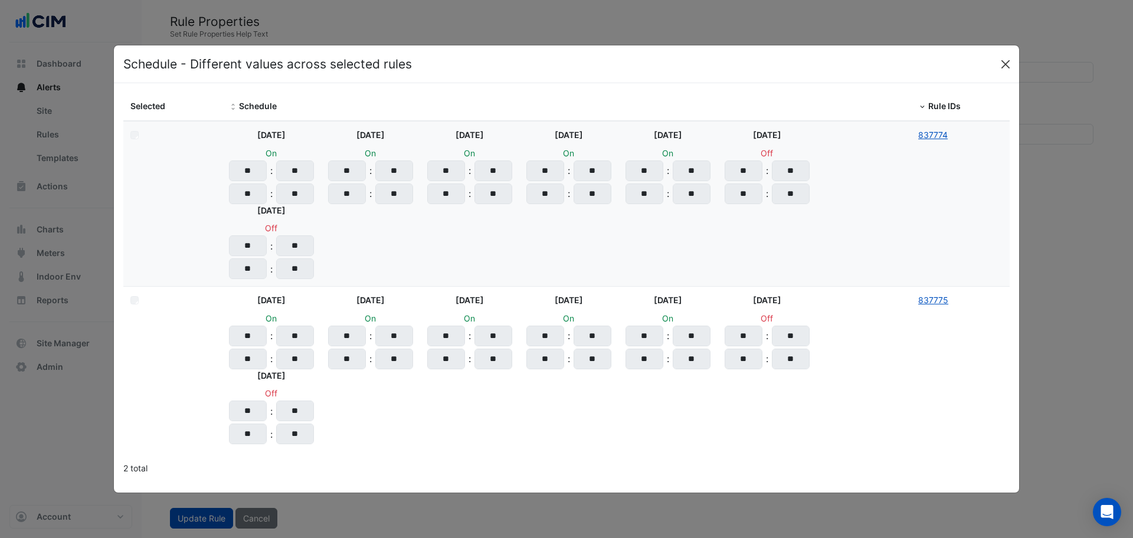
click at [1009, 71] on button "Close" at bounding box center [1005, 64] width 18 height 18
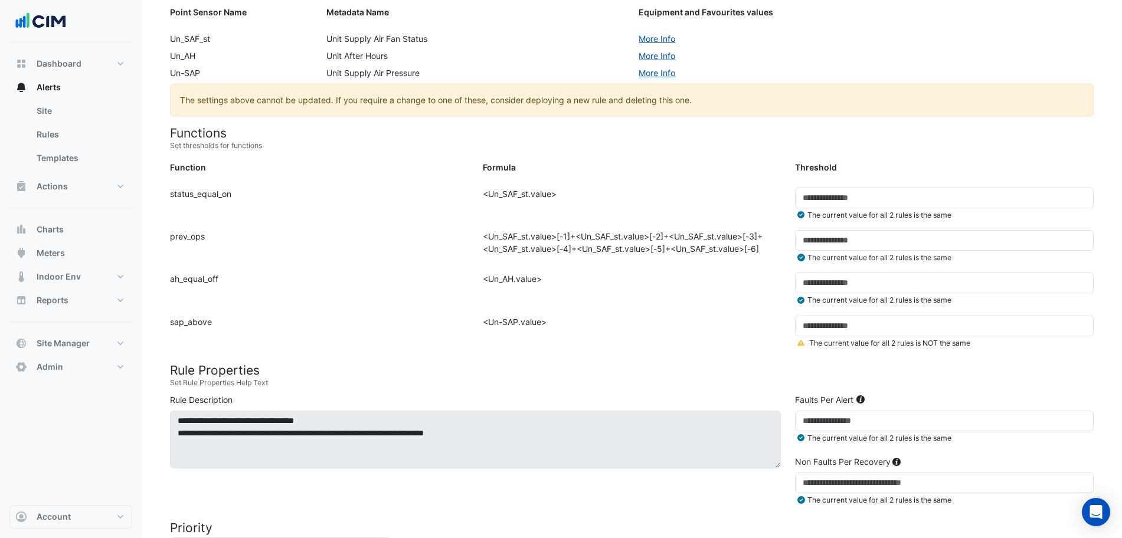
scroll to position [182, 0]
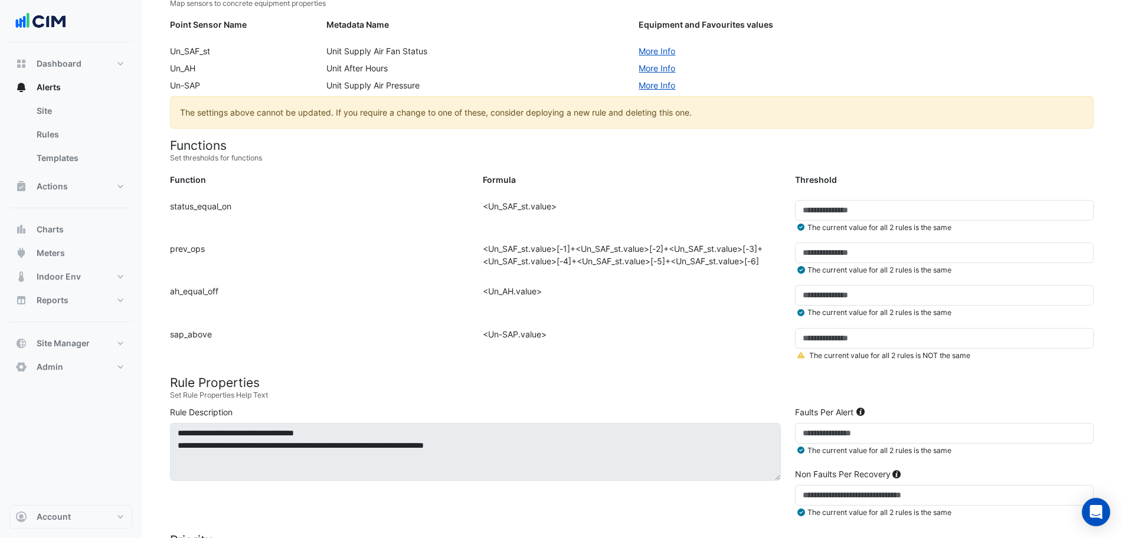
click at [804, 353] on icon at bounding box center [800, 355] width 7 height 7
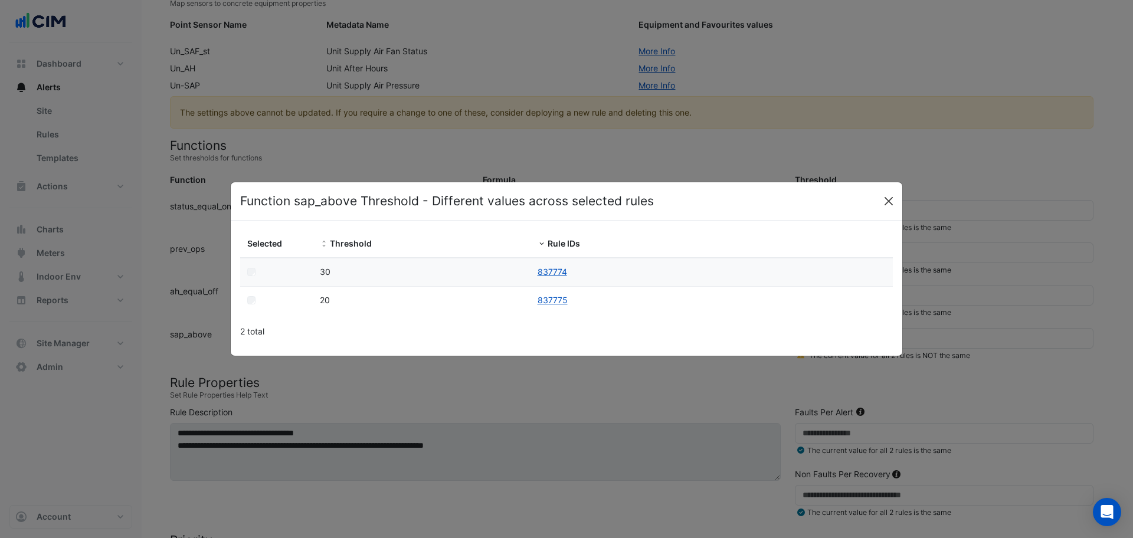
click at [887, 204] on button "Close" at bounding box center [889, 201] width 18 height 18
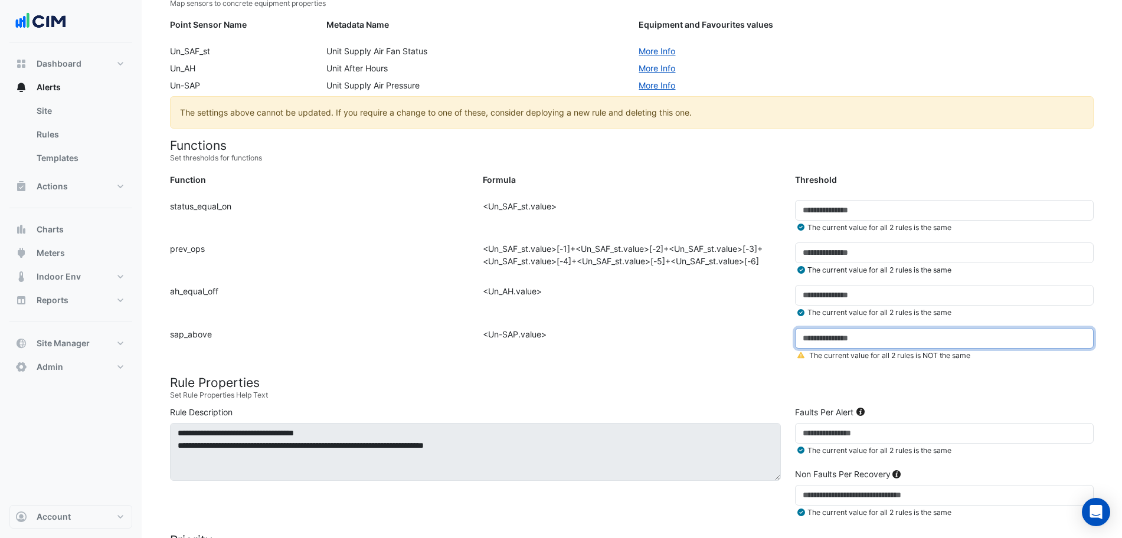
drag, startPoint x: 834, startPoint y: 342, endPoint x: 754, endPoint y: 353, distance: 80.9
click at [755, 353] on div "Function: sap_above Formula: <Un-SAP.value> Threshold: ** The current value for…" at bounding box center [631, 349] width 937 height 42
type input "**"
click at [754, 353] on div "Formula: <Un-SAP.value>" at bounding box center [632, 349] width 313 height 42
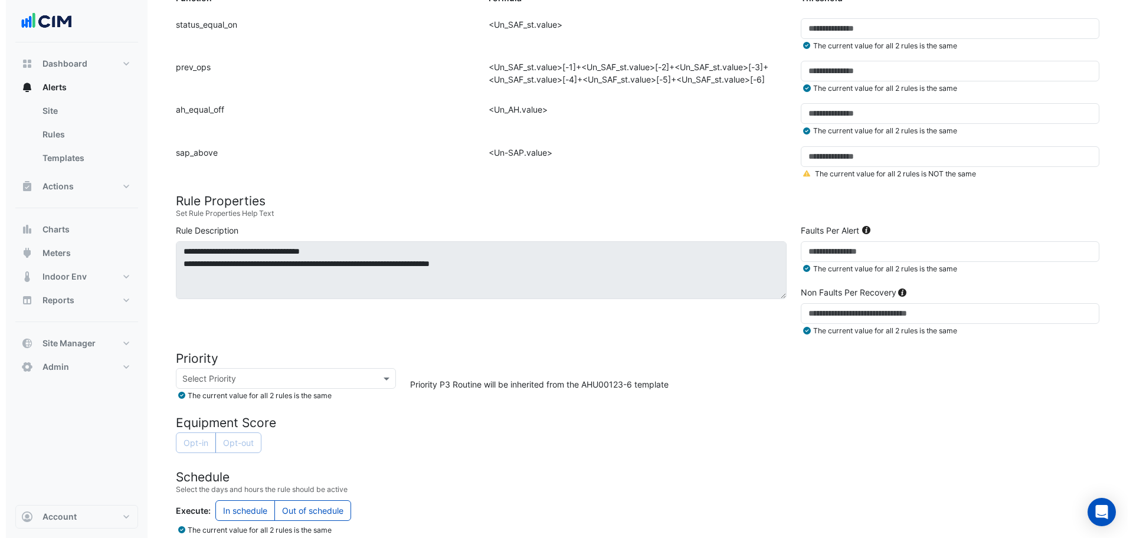
scroll to position [543, 0]
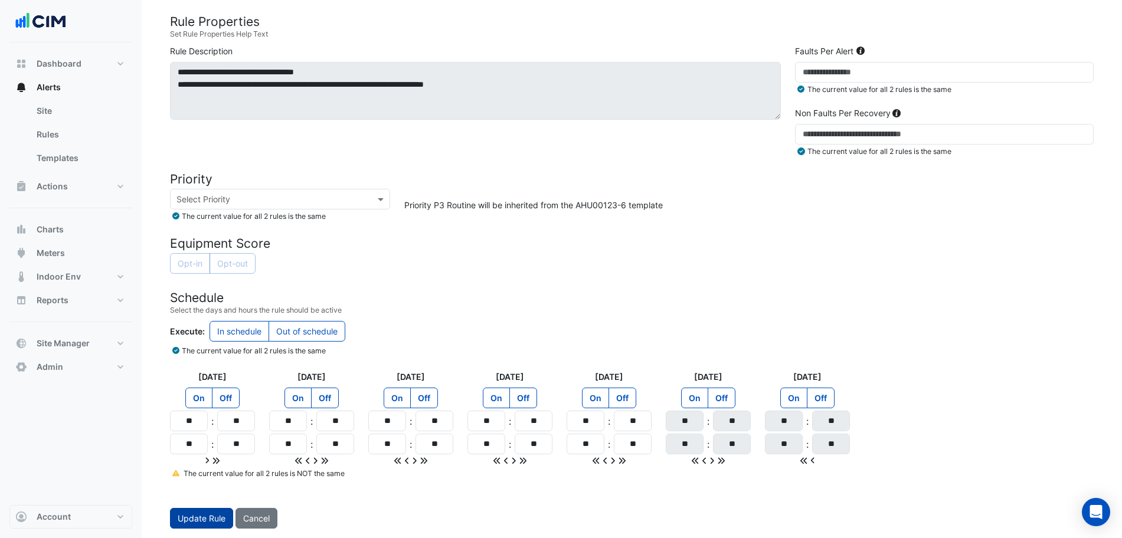
click at [214, 517] on span "Update Rule" at bounding box center [202, 518] width 48 height 10
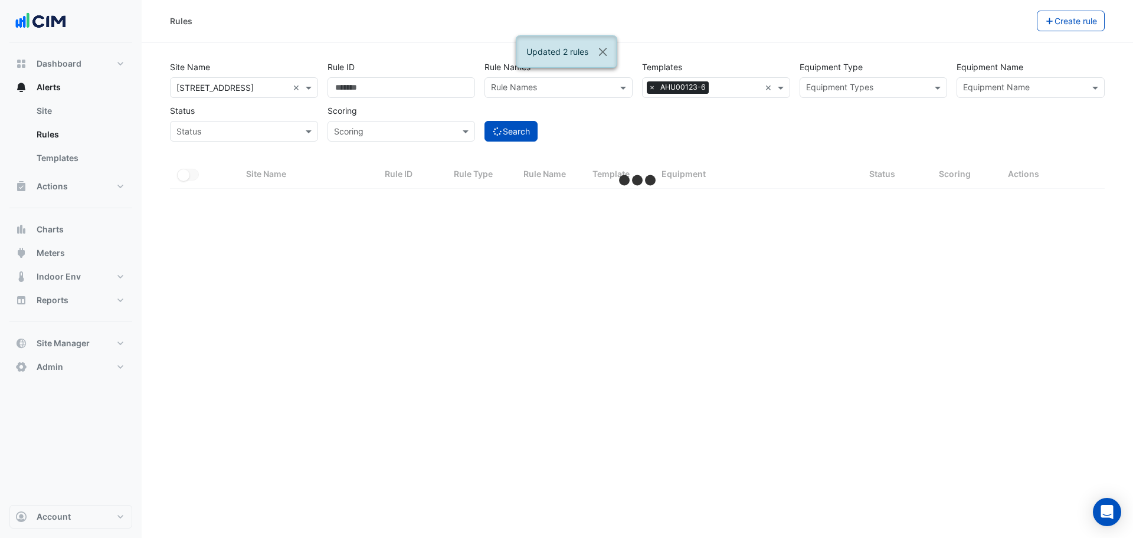
select select "***"
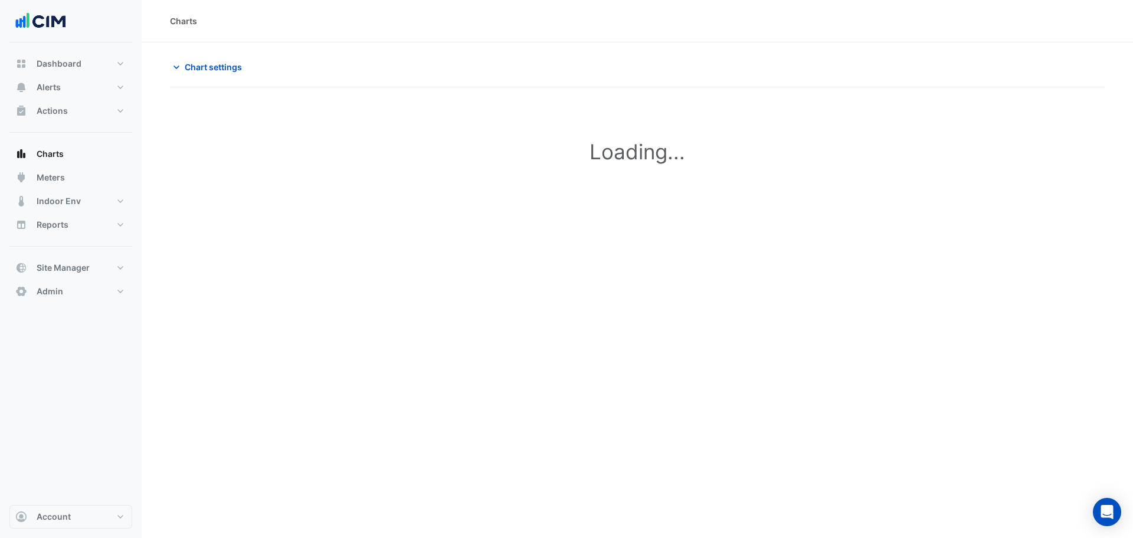
click at [313, 172] on div "Loading..." at bounding box center [637, 153] width 920 height 105
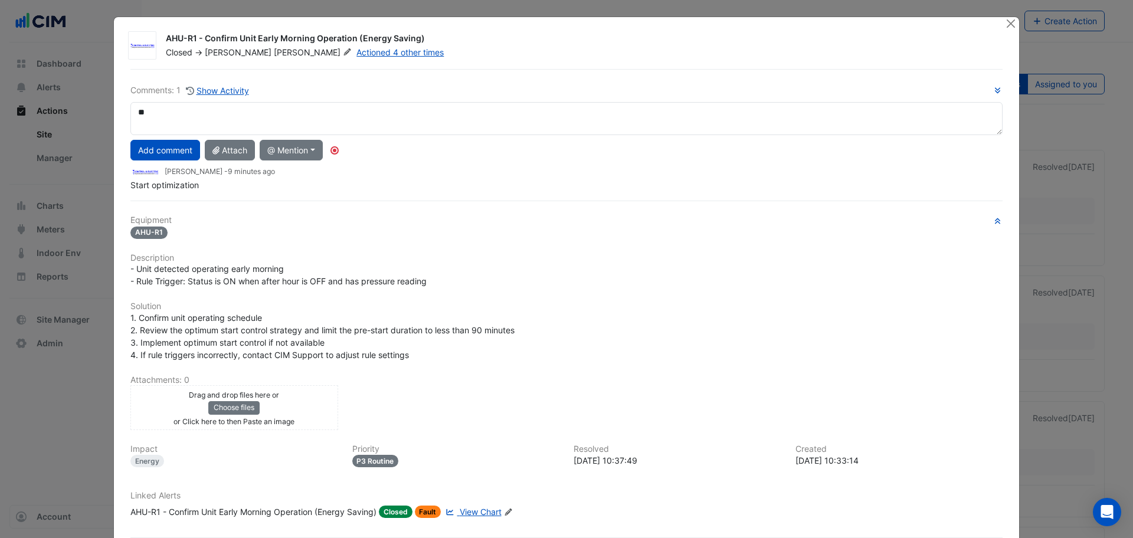
type textarea "*"
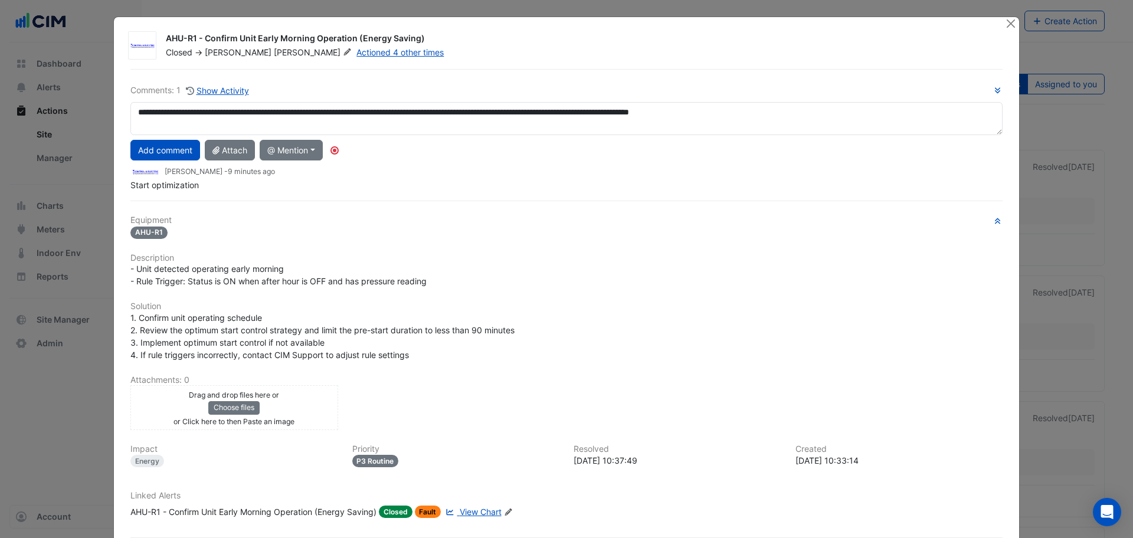
click at [432, 113] on textarea "**********" at bounding box center [566, 118] width 872 height 33
click at [824, 110] on textarea "**********" at bounding box center [566, 118] width 872 height 33
type textarea "**********"
click at [153, 149] on button "Add comment" at bounding box center [165, 150] width 70 height 21
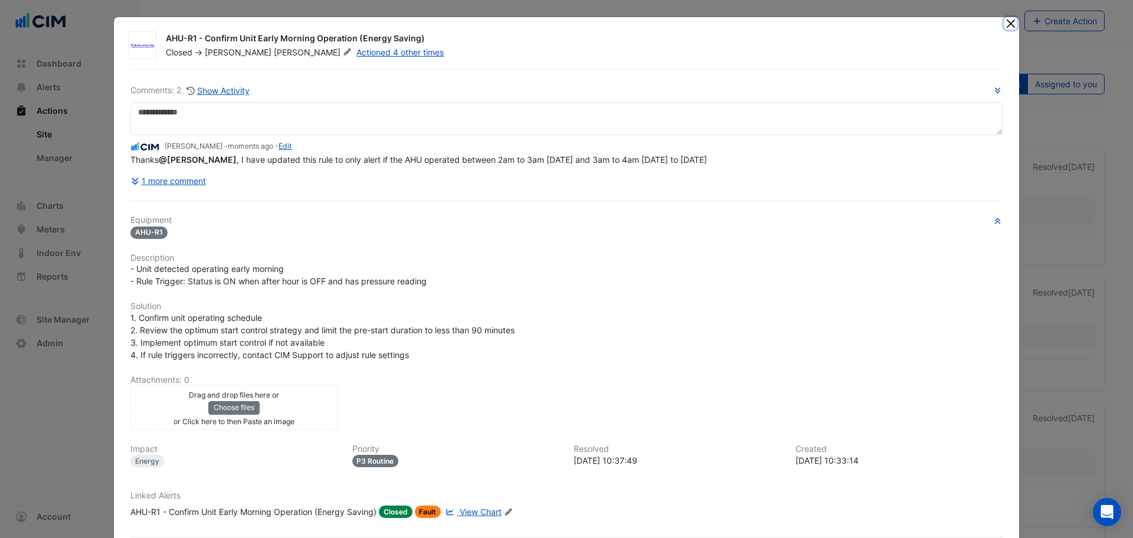
click at [1008, 24] on button "Close" at bounding box center [1010, 23] width 12 height 12
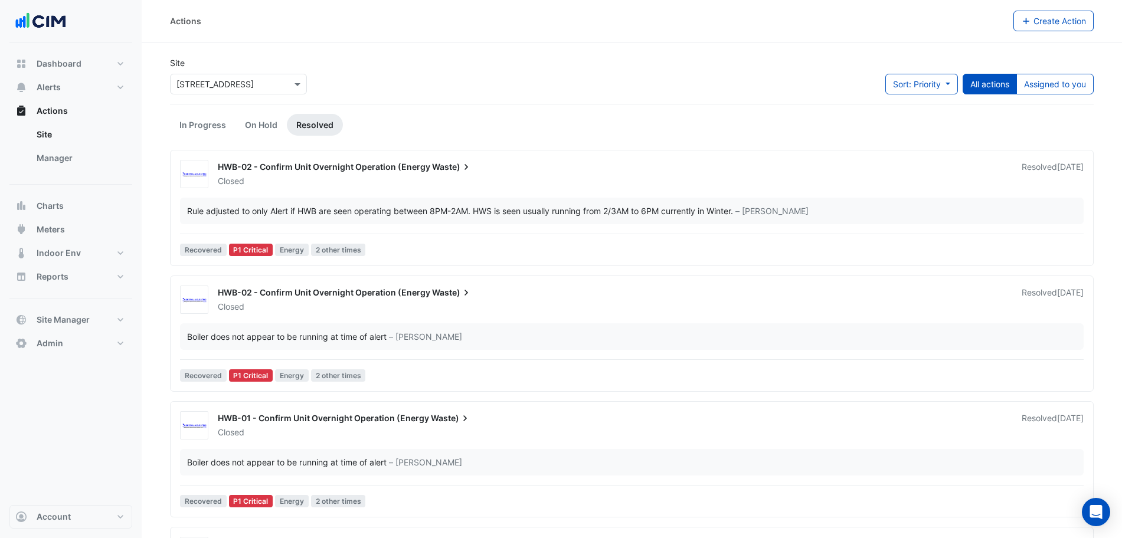
click at [329, 196] on div "HWB-02 - Confirm Unit Overnight Operation (Energy Waste) Closed Resolved [DATE]…" at bounding box center [631, 210] width 913 height 101
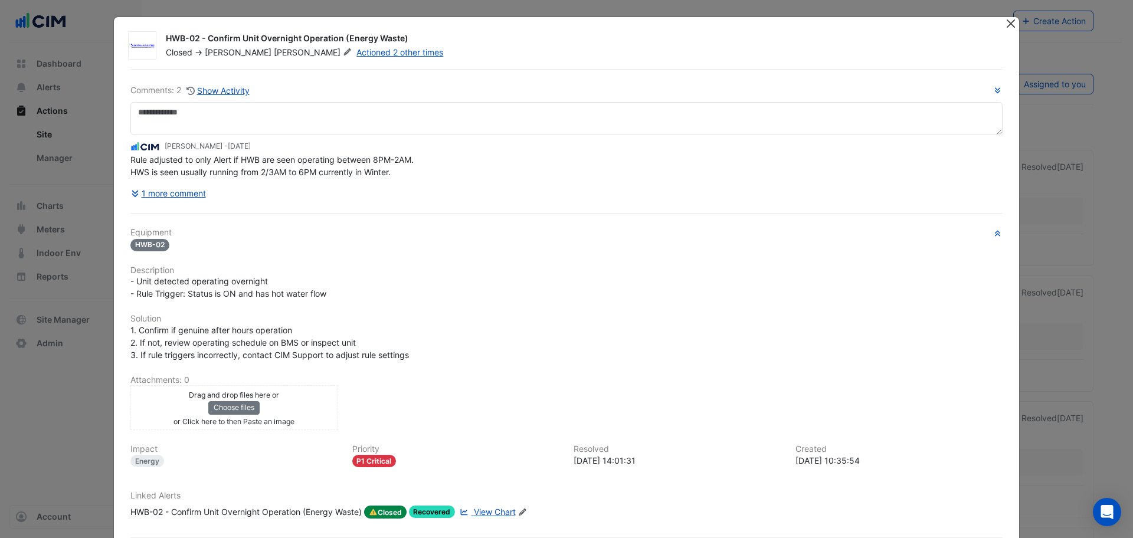
click at [1005, 22] on button "Close" at bounding box center [1010, 23] width 12 height 12
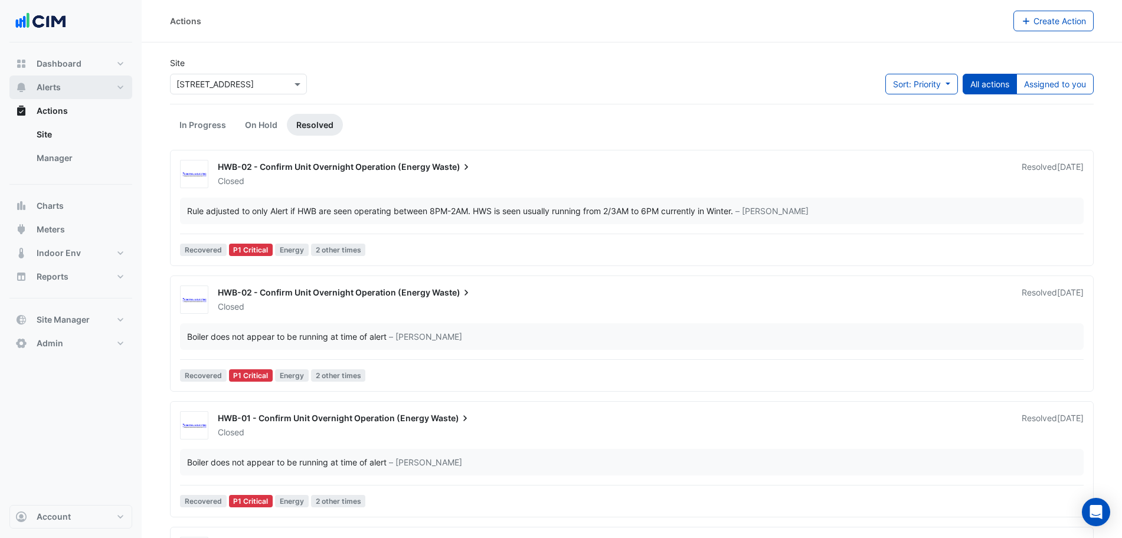
click at [90, 97] on button "Alerts" at bounding box center [70, 88] width 123 height 24
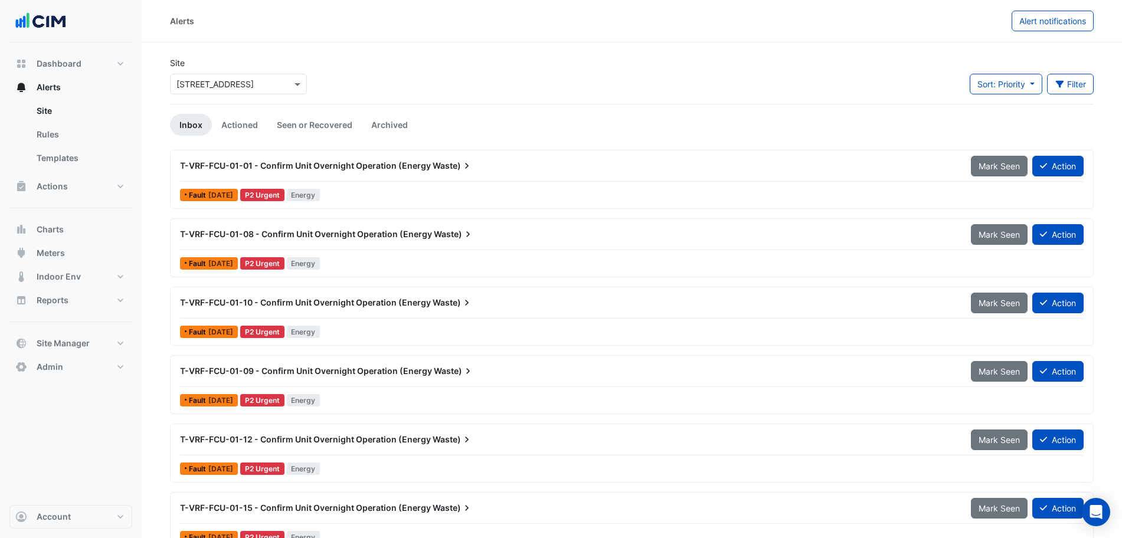
click at [241, 129] on link "Actioned" at bounding box center [239, 125] width 55 height 22
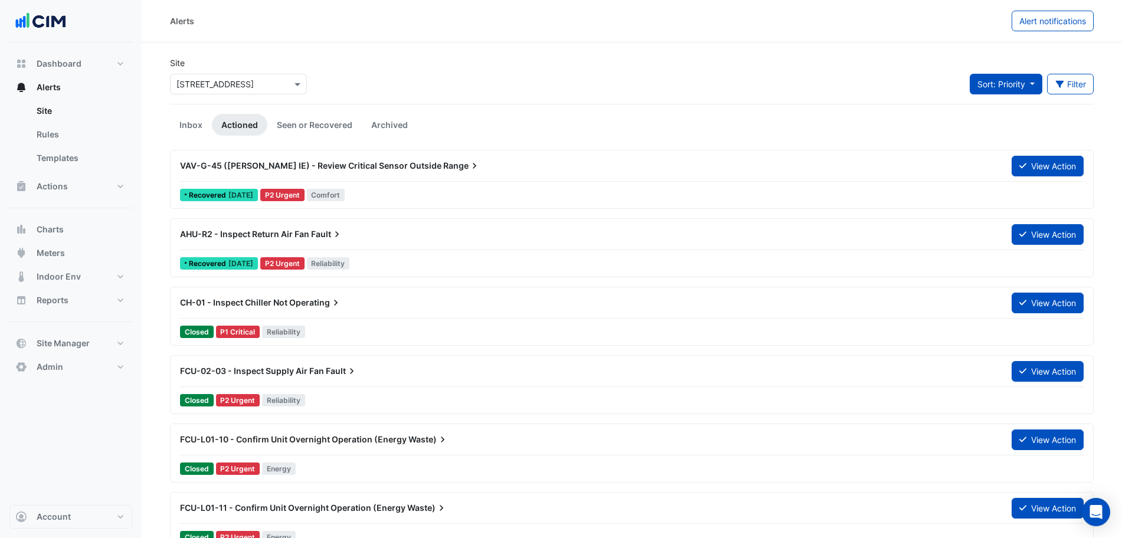
click at [994, 79] on button "Sort: Priority" at bounding box center [1005, 84] width 73 height 21
click at [998, 114] on li "Priority" at bounding box center [1014, 109] width 93 height 17
click at [992, 85] on div "Sort: Priority Priority Updated Filter Title Priority Filter Impact Filter Equi…" at bounding box center [1031, 89] width 124 height 30
click at [991, 85] on span "Sort: Priority" at bounding box center [1001, 84] width 48 height 10
click at [996, 127] on li "Updated" at bounding box center [1014, 126] width 93 height 17
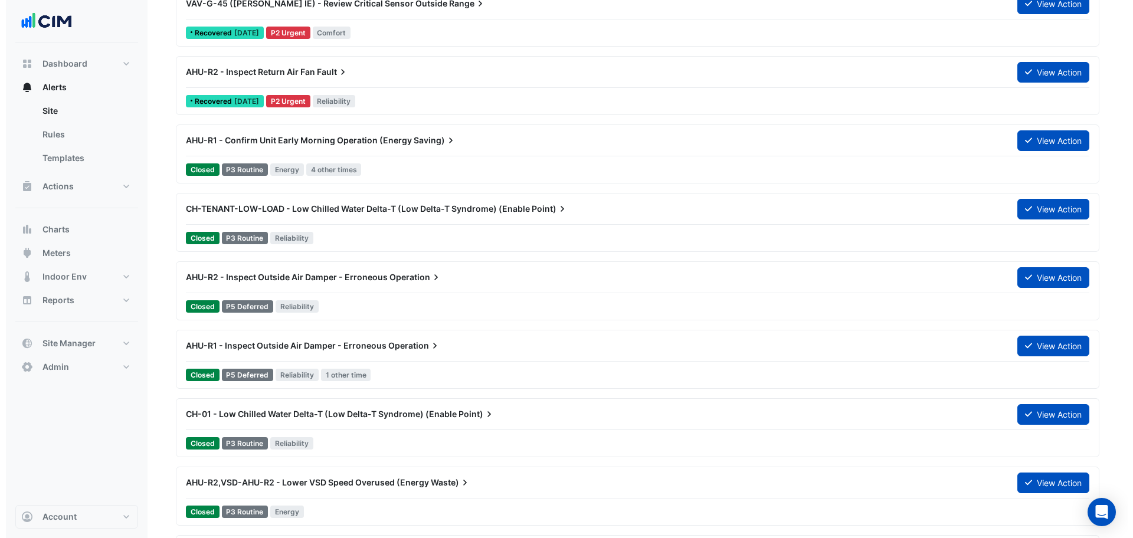
scroll to position [163, 0]
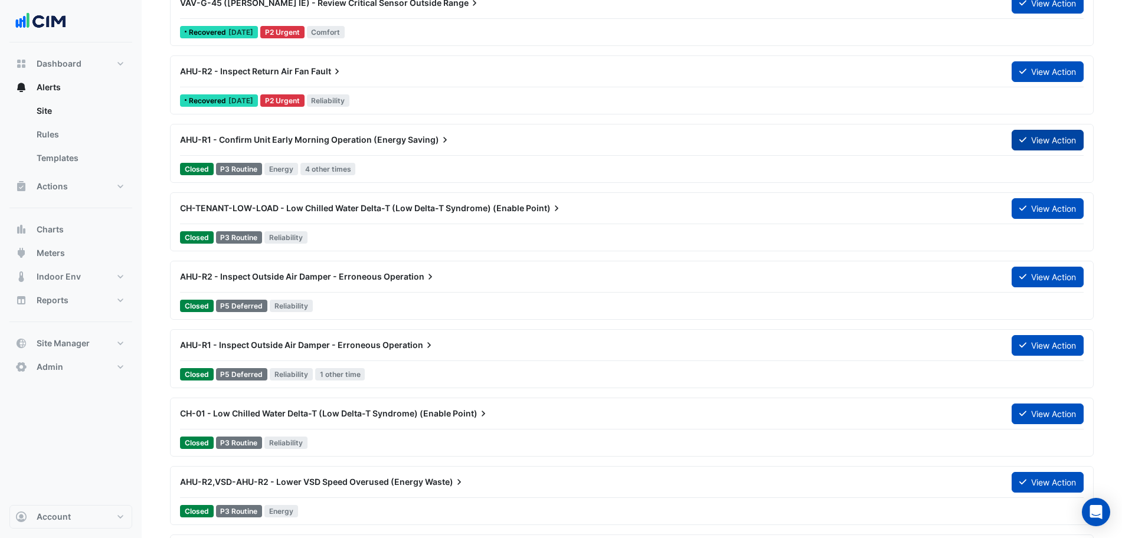
click at [1043, 132] on button "View Action" at bounding box center [1047, 140] width 72 height 21
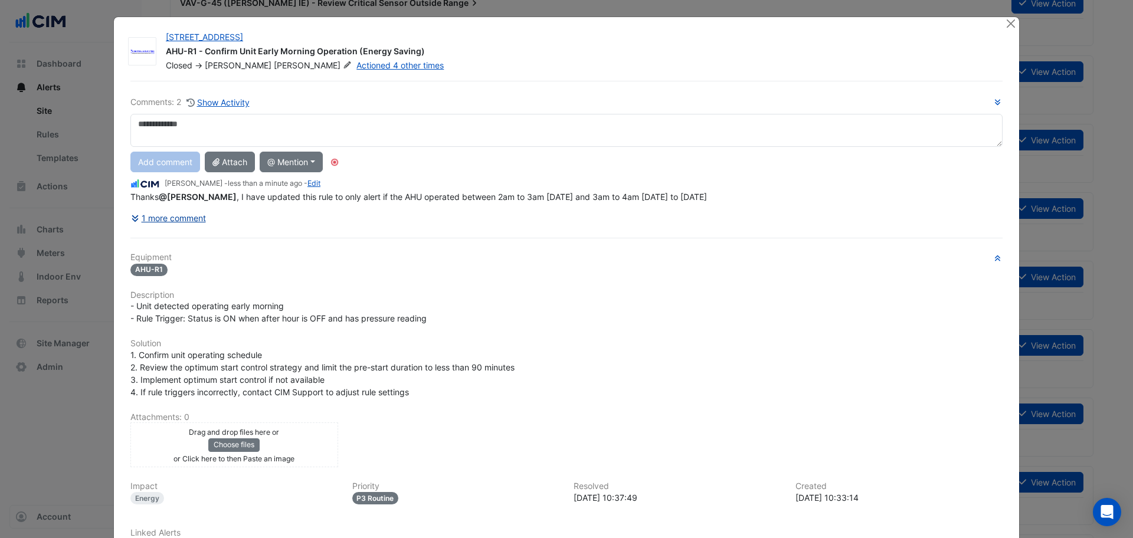
click at [145, 218] on button "1 more comment" at bounding box center [168, 218] width 76 height 21
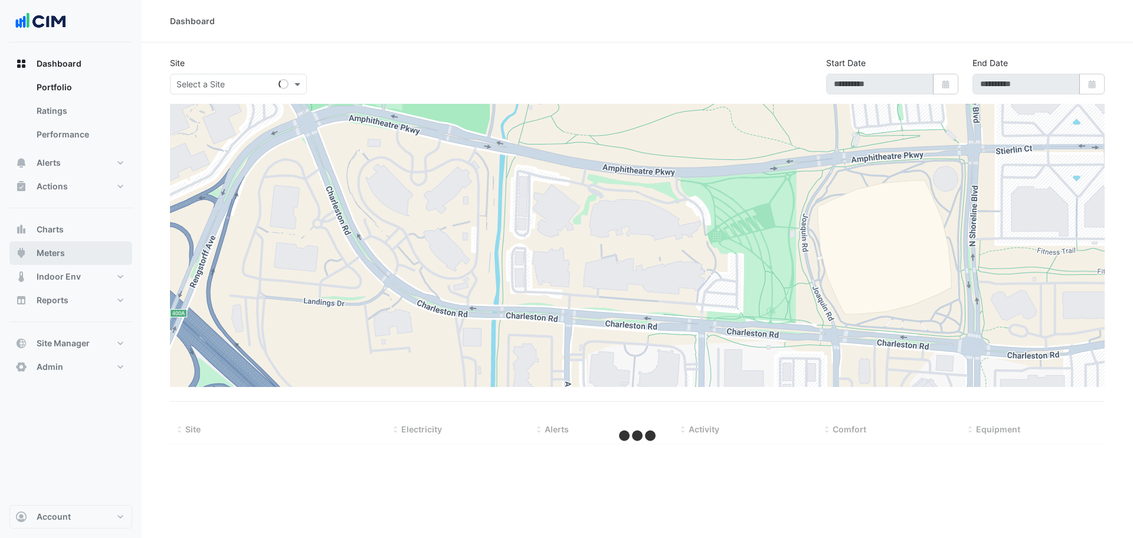
click at [84, 255] on button "Meters" at bounding box center [70, 253] width 123 height 24
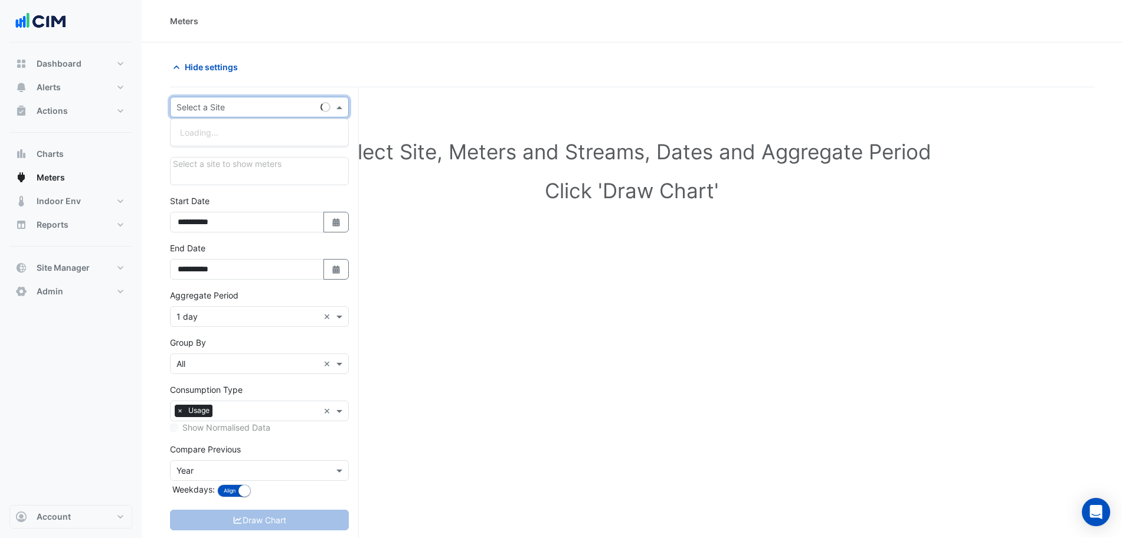
click at [228, 101] on input "text" at bounding box center [247, 107] width 142 height 12
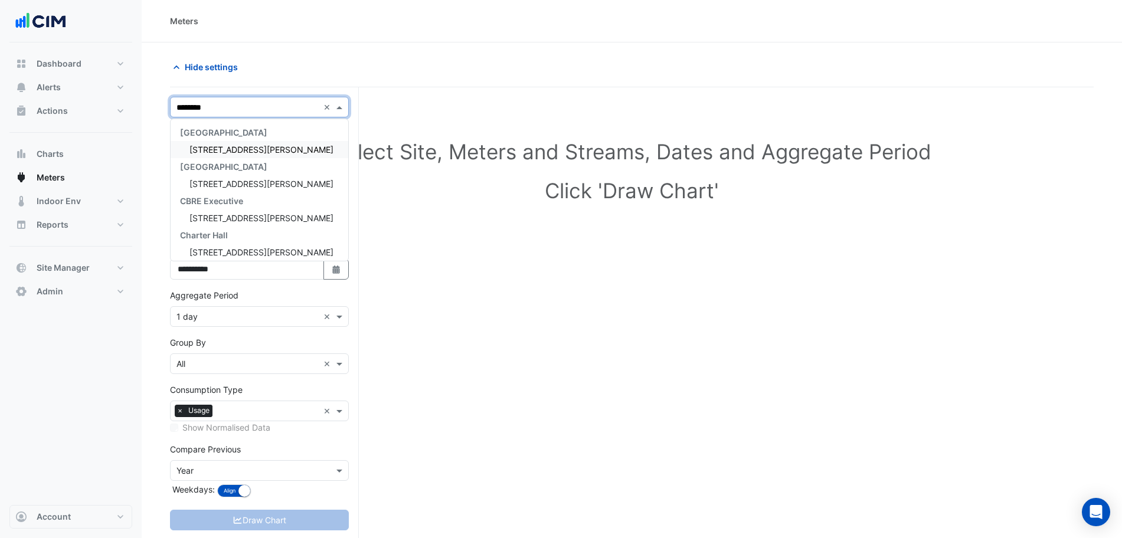
type input "********"
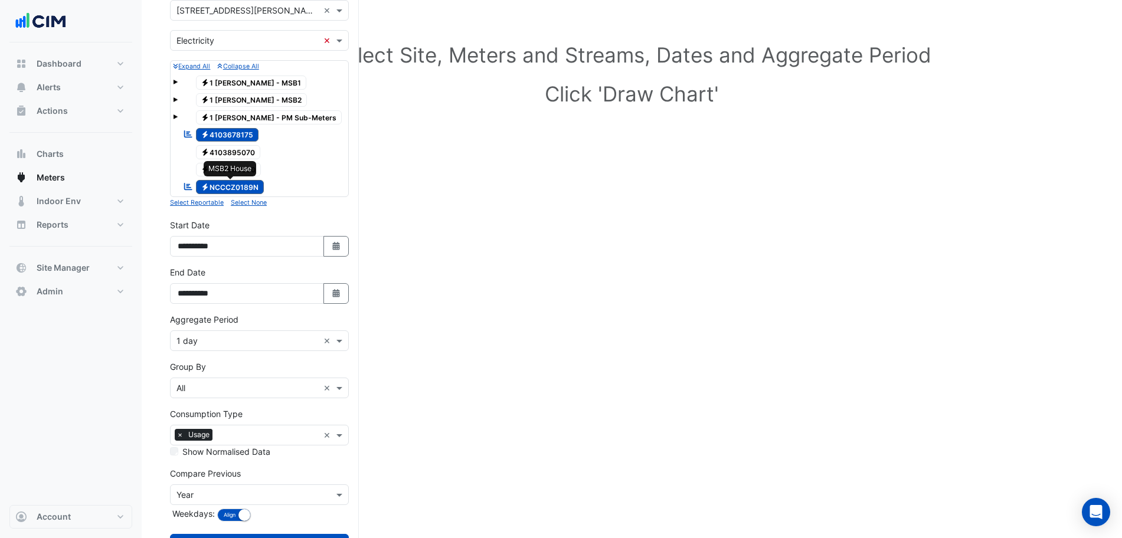
scroll to position [97, 0]
click at [320, 298] on input "**********" at bounding box center [247, 293] width 154 height 21
click at [329, 297] on button "Select Date" at bounding box center [336, 293] width 26 height 21
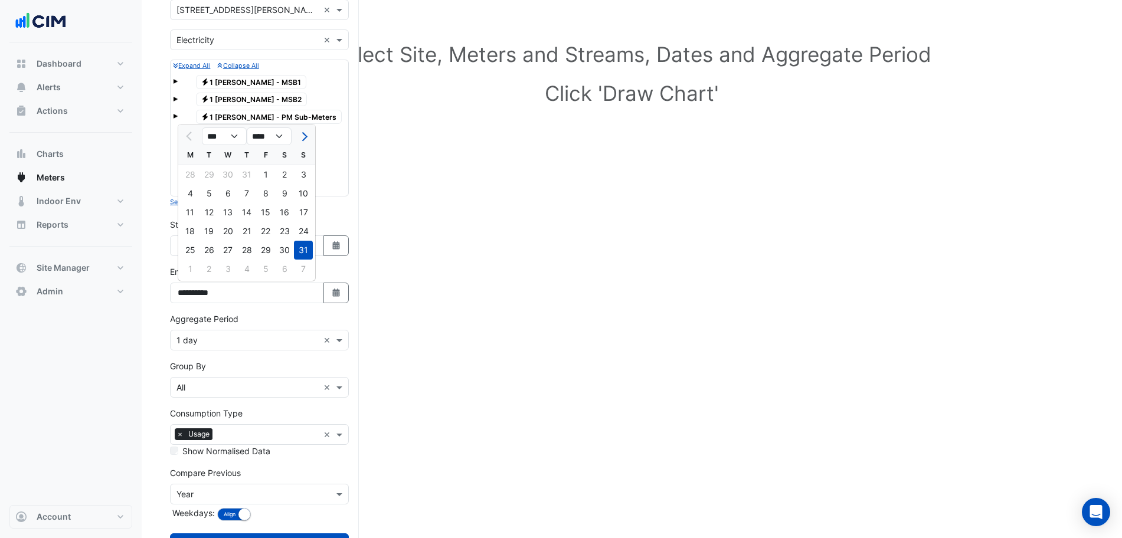
click at [309, 147] on div "S" at bounding box center [303, 155] width 19 height 19
drag, startPoint x: 309, startPoint y: 147, endPoint x: 306, endPoint y: 142, distance: 6.6
click at [306, 142] on ngb-datepicker "*** *** *** *** *** **** **** **** **** **** **** **** **** **** **** **** M T …" at bounding box center [247, 203] width 138 height 158
click at [306, 142] on button "Next month" at bounding box center [303, 136] width 14 height 19
select select "*"
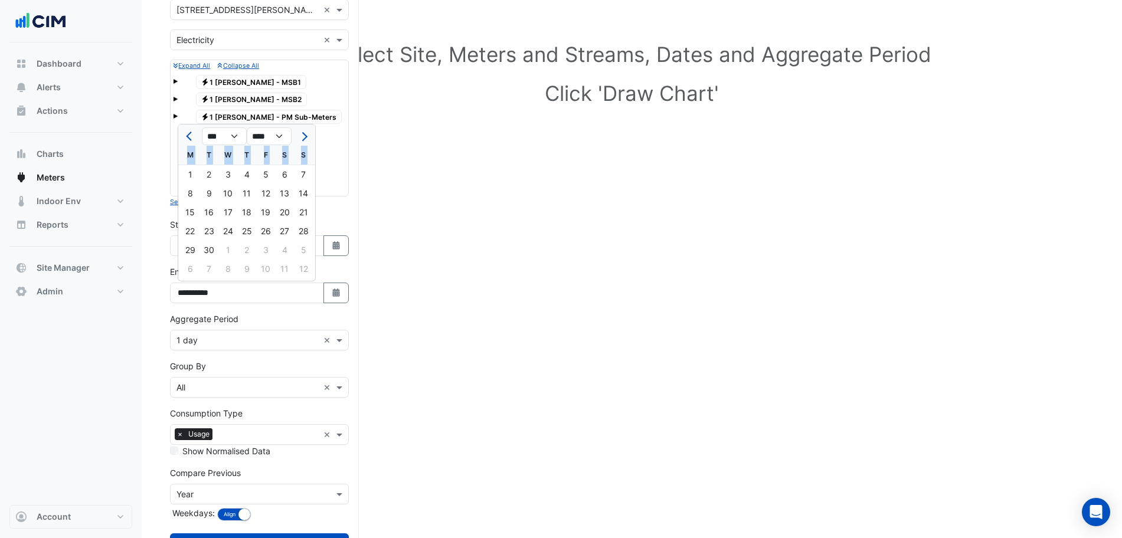
click at [304, 163] on ngb-datepicker-month "M T W T F S S 1 2 3 4 5 6 7 8 9 10 11 12 13 14 15 16 17 18 19 20 21 22 23 24 25…" at bounding box center [246, 213] width 137 height 135
drag, startPoint x: 301, startPoint y: 169, endPoint x: 291, endPoint y: 169, distance: 10.0
click at [291, 169] on div "1 2 3 4 5 6 7" at bounding box center [246, 174] width 137 height 19
click at [291, 169] on div "6" at bounding box center [284, 174] width 19 height 19
type input "**********"
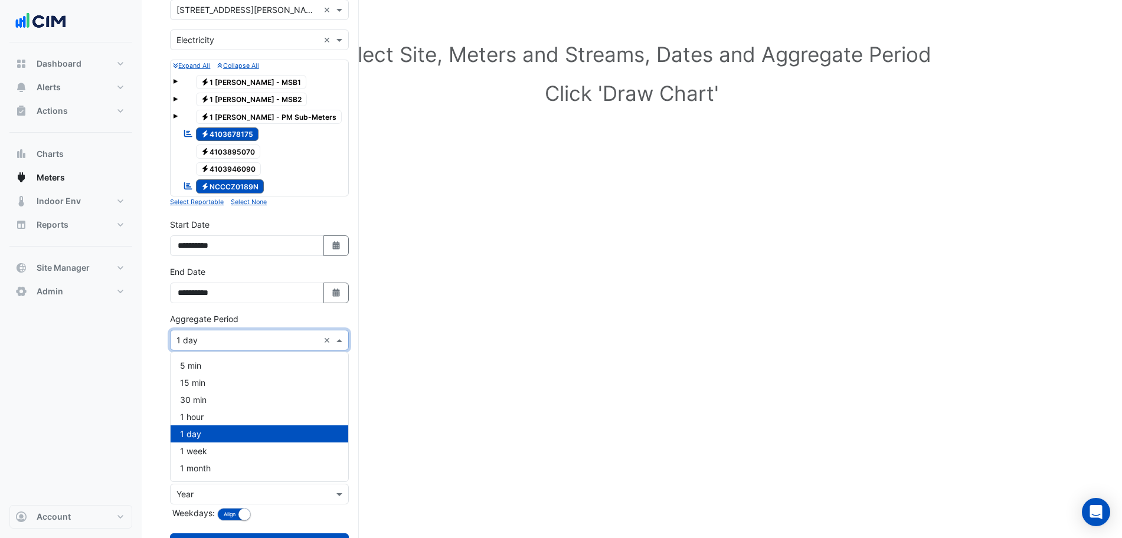
click at [206, 342] on input "text" at bounding box center [247, 341] width 142 height 12
click at [210, 414] on div "1 hour" at bounding box center [259, 416] width 178 height 17
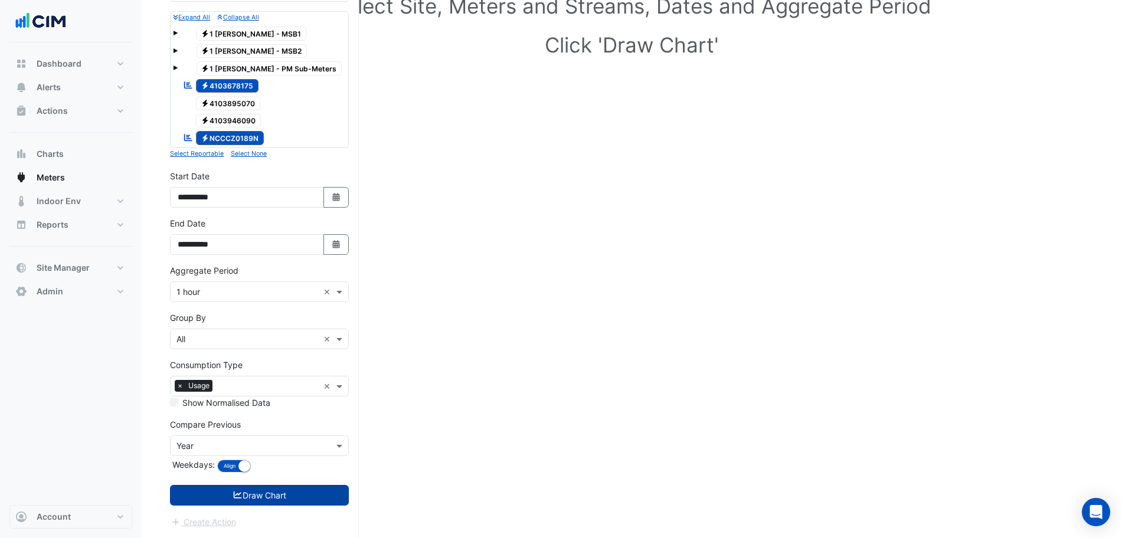
click at [240, 493] on icon "submit" at bounding box center [237, 495] width 11 height 8
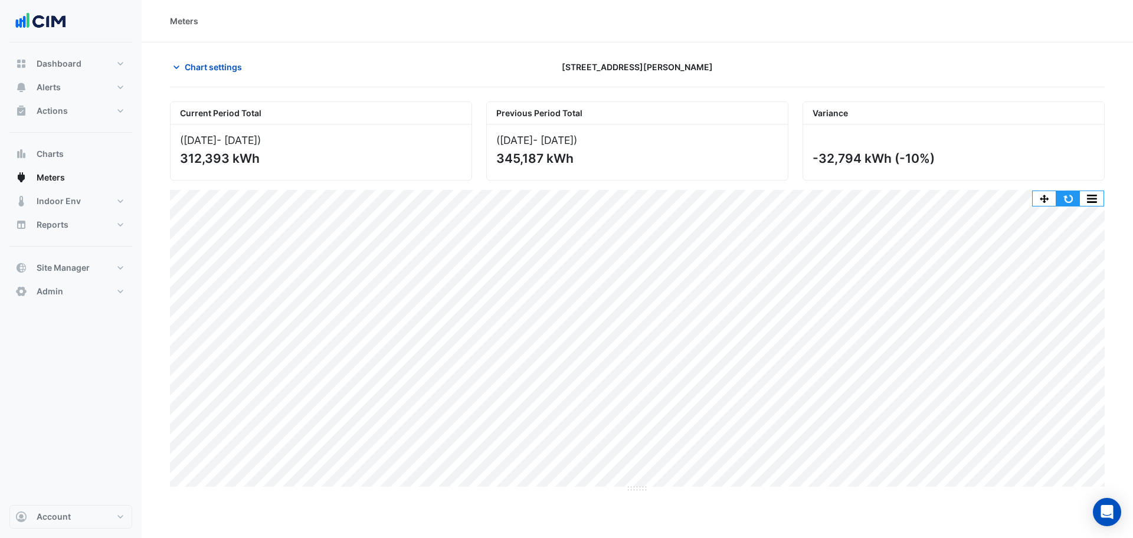
click at [1088, 199] on button "button" at bounding box center [1092, 198] width 24 height 15
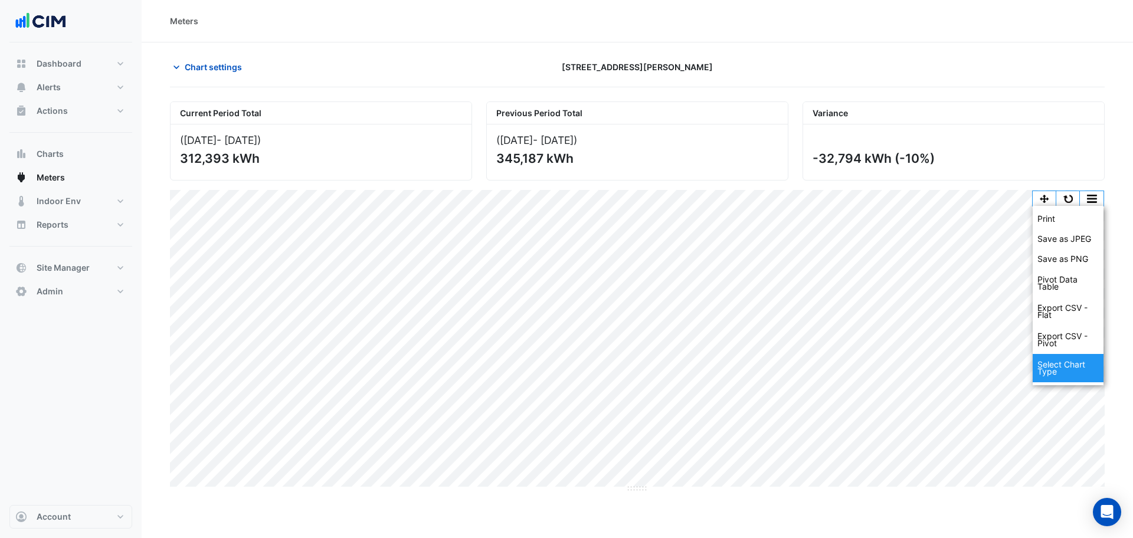
click at [1054, 373] on div "Select Chart Type" at bounding box center [1067, 368] width 71 height 28
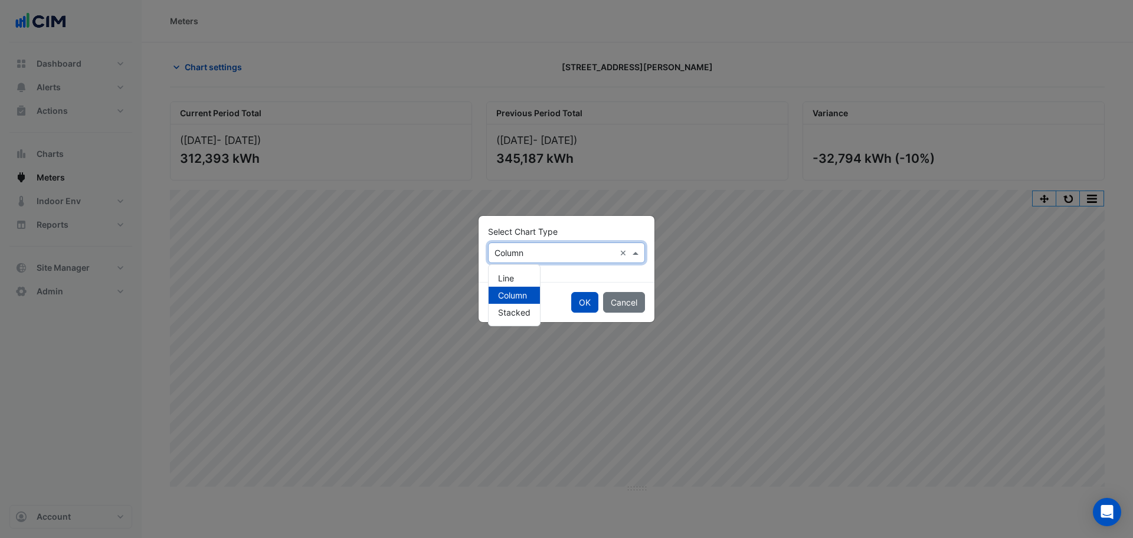
click at [504, 243] on div "Select Chart Type × Column ×" at bounding box center [566, 252] width 157 height 21
click at [510, 278] on span "Line" at bounding box center [506, 278] width 16 height 10
click at [581, 303] on button "OK" at bounding box center [584, 302] width 27 height 21
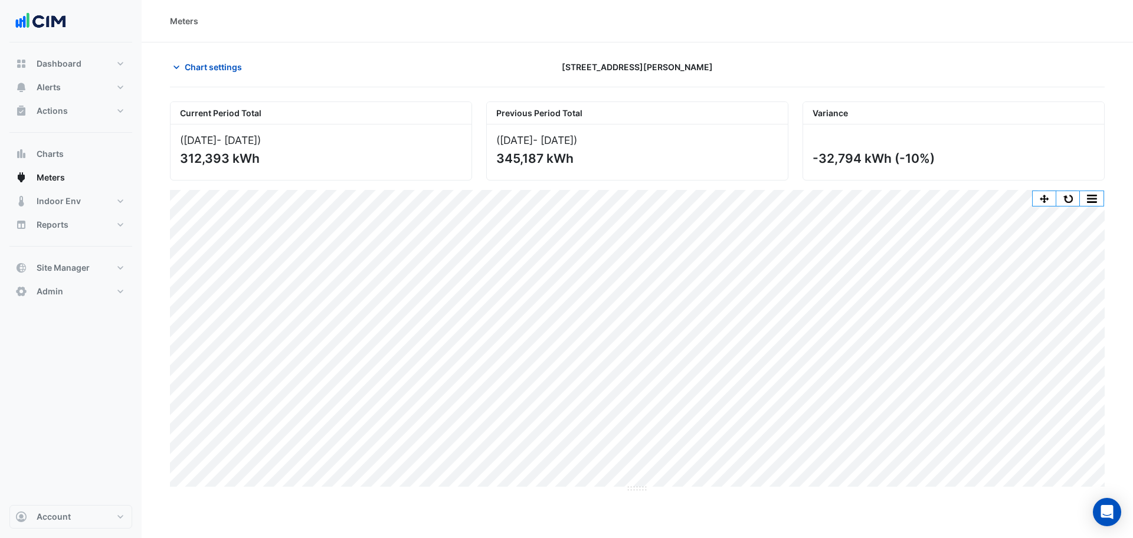
drag, startPoint x: 591, startPoint y: 71, endPoint x: 673, endPoint y: 120, distance: 95.0
click at [673, 120] on app-chart-meter-data "Chart settings 1 Martin Place Current Period Total (01 Aug 25 - 06 Sep 25 ) 312…" at bounding box center [637, 275] width 935 height 436
click at [695, 90] on div "Current Period Total (01 Aug 25 - 06 Sep 25 ) 312,393 kWh Previous Period Total…" at bounding box center [637, 289] width 935 height 405
drag, startPoint x: 592, startPoint y: 57, endPoint x: 678, endPoint y: 67, distance: 87.3
click at [678, 67] on div "[STREET_ADDRESS][PERSON_NAME]" at bounding box center [637, 67] width 316 height 21
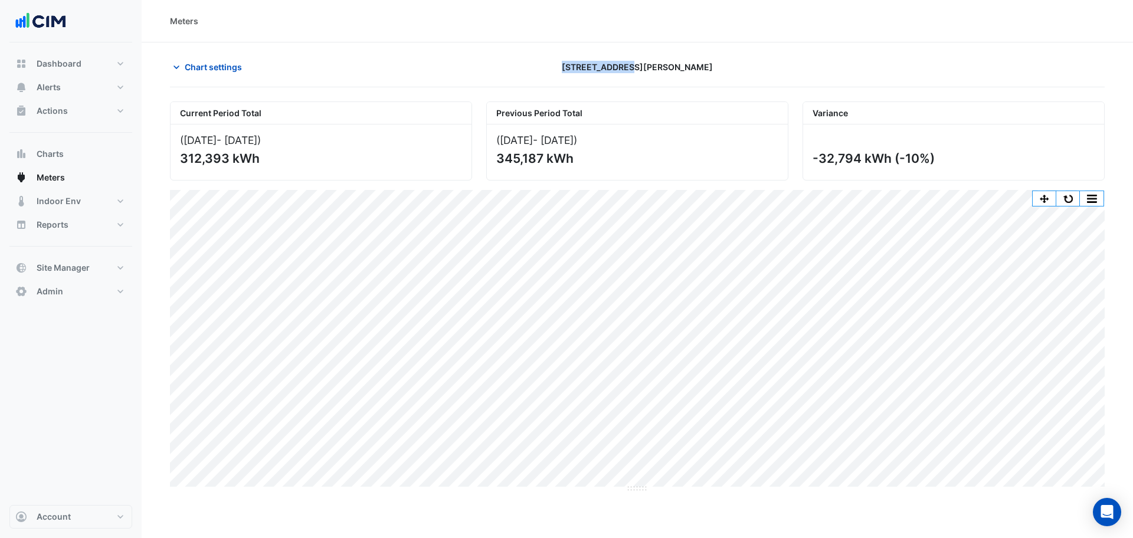
click at [678, 67] on div "[STREET_ADDRESS][PERSON_NAME]" at bounding box center [637, 67] width 316 height 21
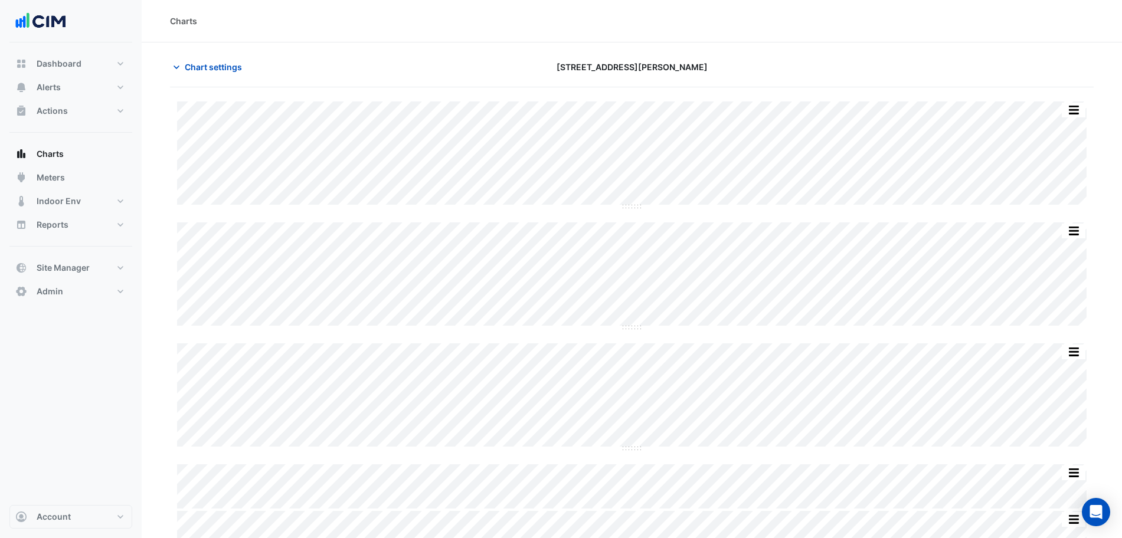
scroll to position [19, 0]
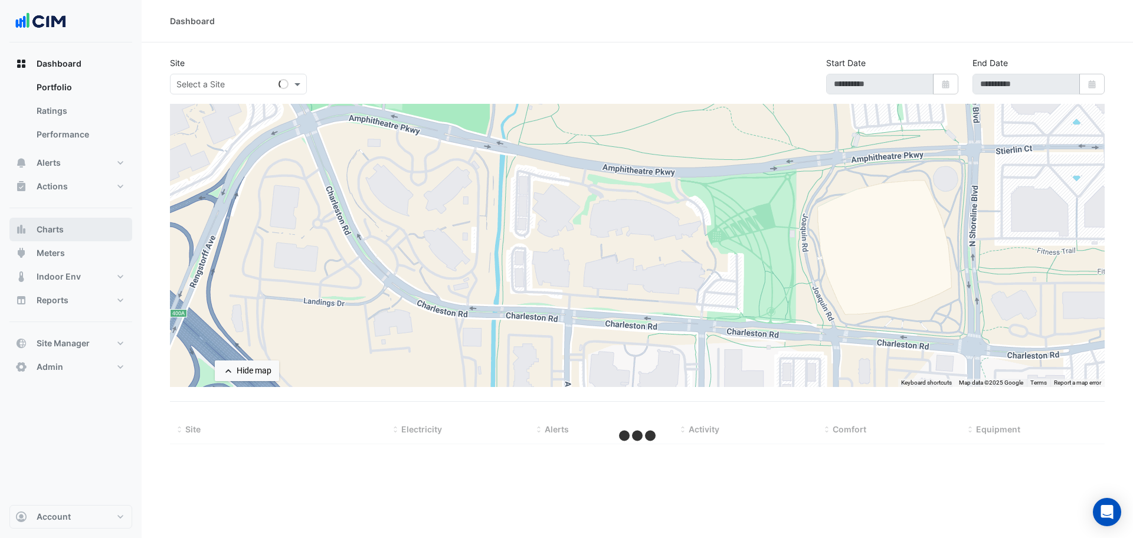
click at [63, 226] on span "Charts" at bounding box center [50, 230] width 27 height 12
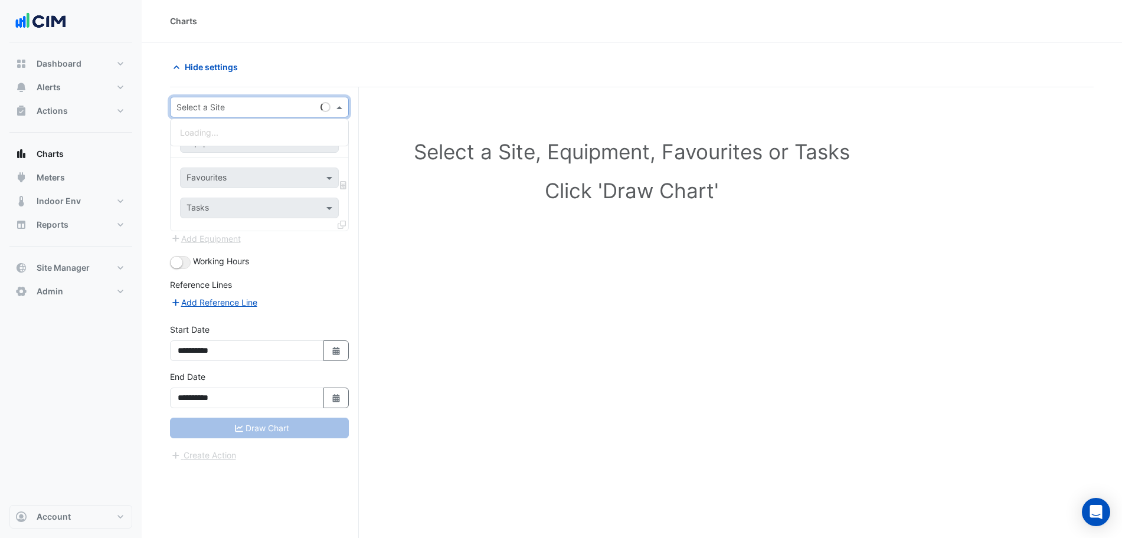
click at [226, 106] on input "text" at bounding box center [247, 107] width 142 height 12
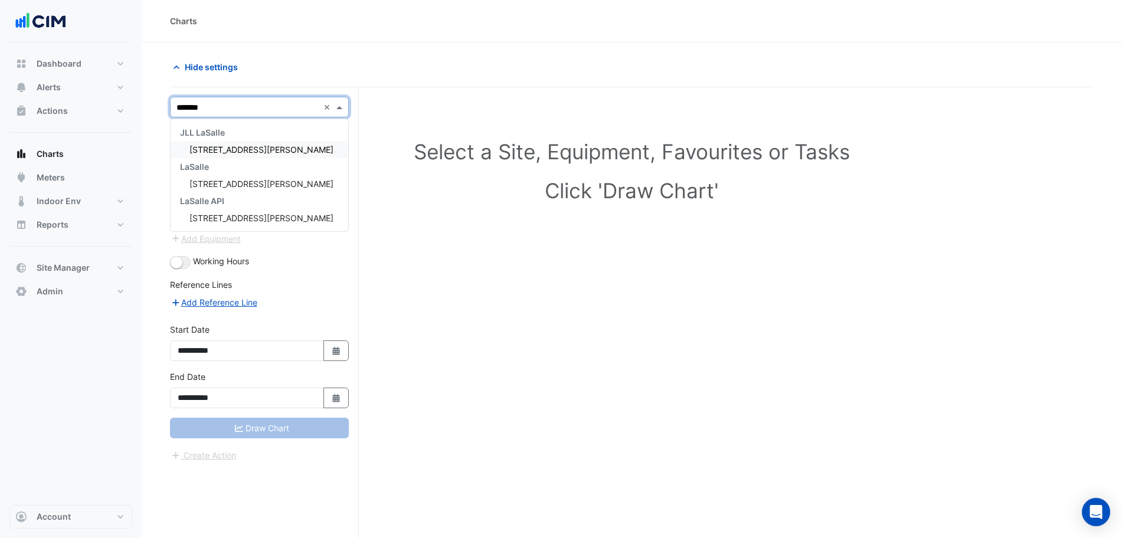
type input "********"
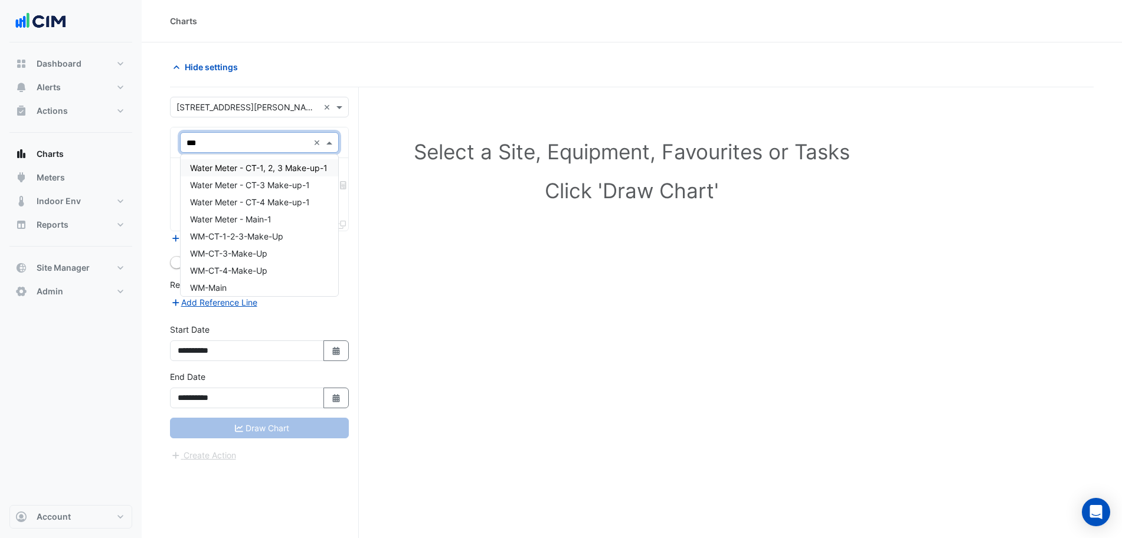
type input "****"
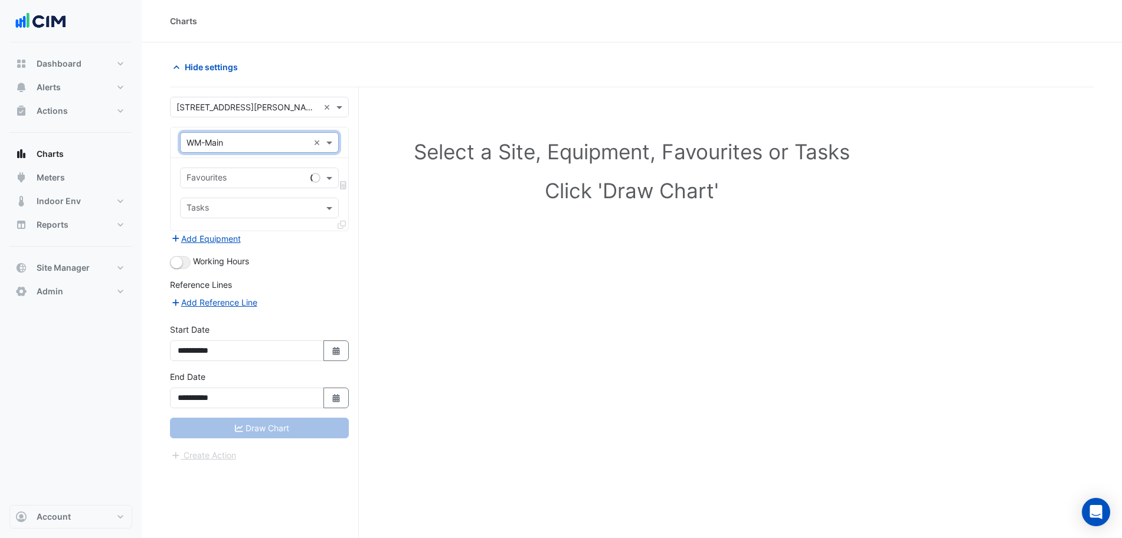
click at [246, 162] on div "Favourites Tasks" at bounding box center [259, 194] width 178 height 73
click at [247, 168] on div "Favourites" at bounding box center [259, 178] width 159 height 21
click at [252, 204] on span "Water Usage (kL) - Plantroom, Plantroom" at bounding box center [269, 203] width 158 height 10
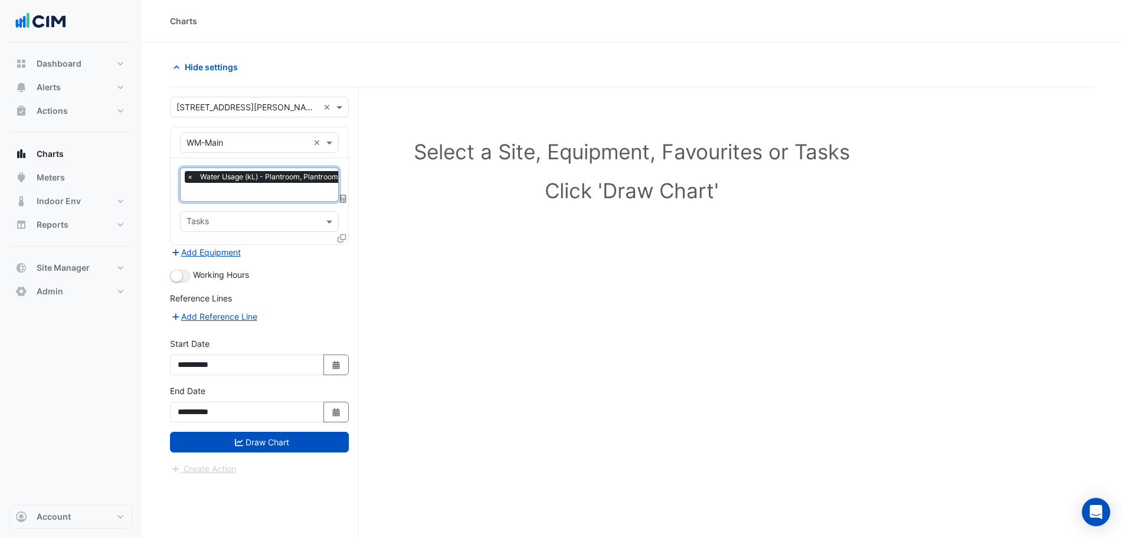
click at [170, 277] on section "Hide settings Select a Site, Equipment, Favourites or Tasks Click 'Draw Chart' …" at bounding box center [632, 312] width 980 height 540
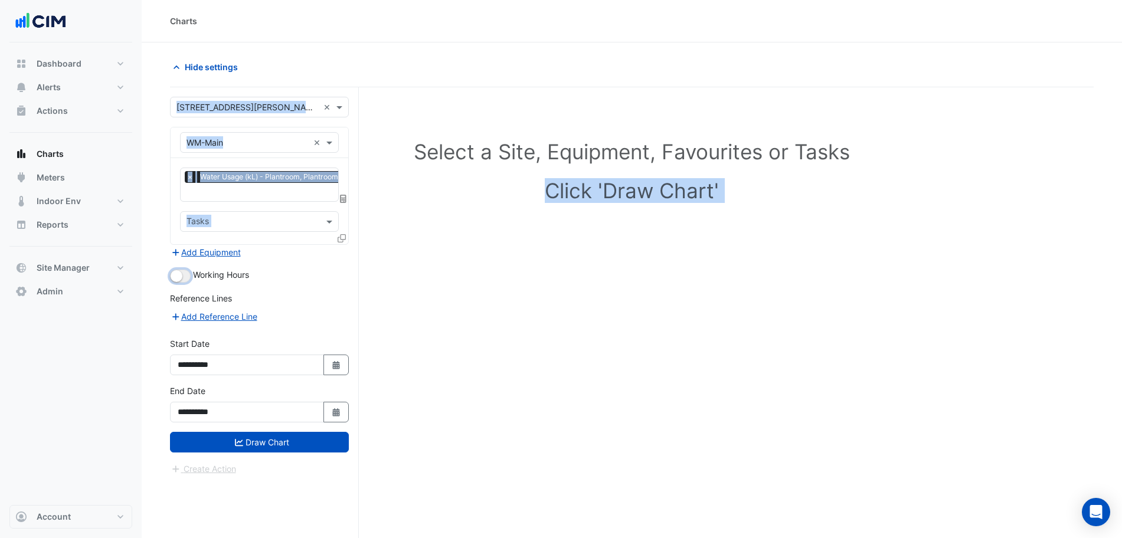
click at [177, 276] on small "button" at bounding box center [176, 276] width 12 height 12
click at [267, 447] on button "Draw Chart" at bounding box center [259, 442] width 179 height 21
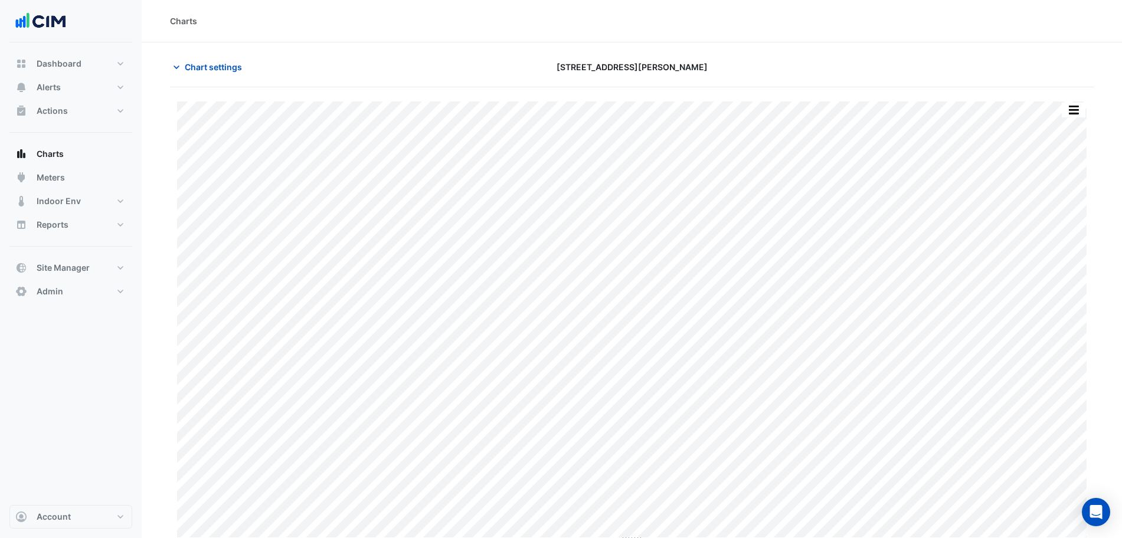
click at [775, 54] on section "Chart settings [STREET_ADDRESS][PERSON_NAME] Print Save as JPEG Save as PNG Sam…" at bounding box center [632, 292] width 980 height 501
click at [204, 61] on span "Chart settings" at bounding box center [213, 67] width 57 height 12
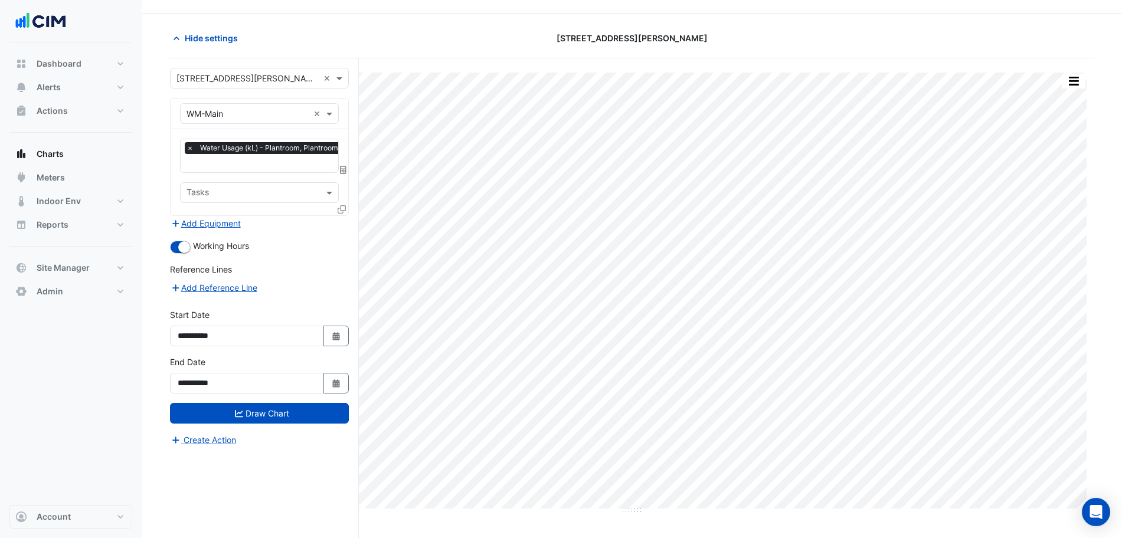
scroll to position [45, 0]
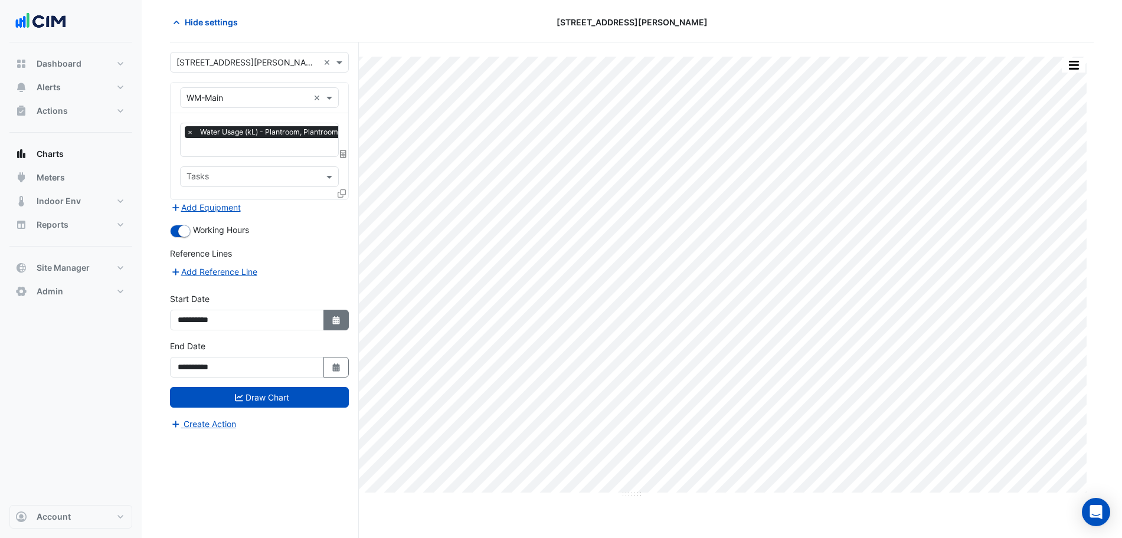
click at [333, 315] on fa-icon "Select Date" at bounding box center [336, 320] width 11 height 10
select select "*"
select select "****"
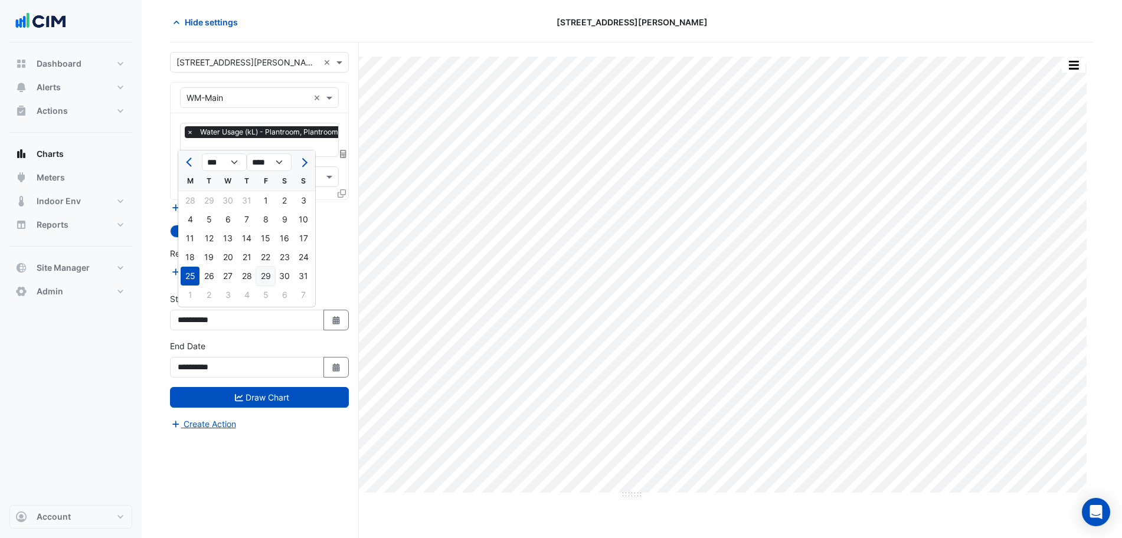
click at [270, 276] on div "29" at bounding box center [265, 276] width 19 height 19
type input "**********"
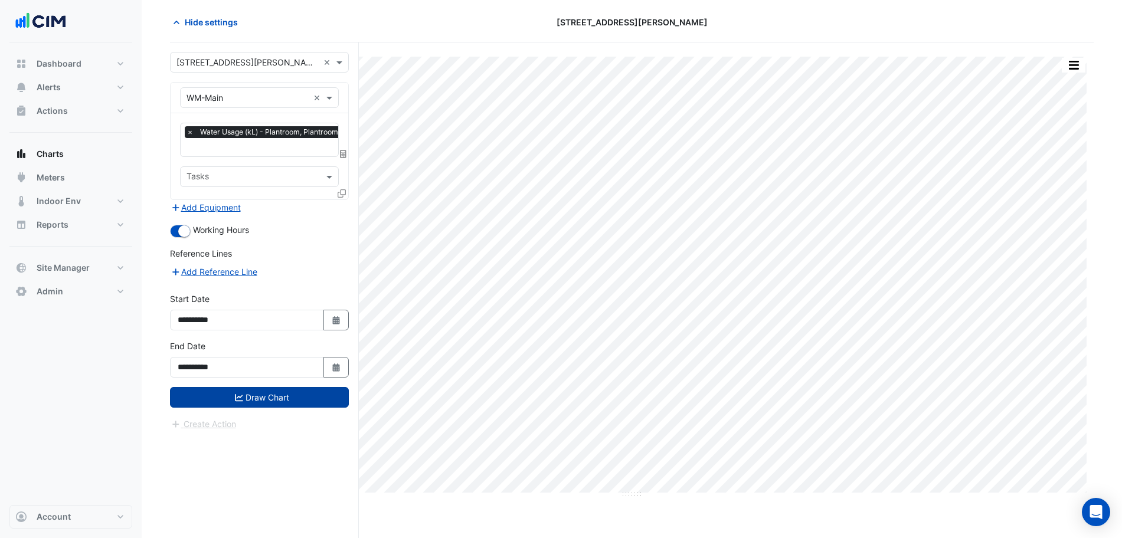
click at [296, 399] on button "Draw Chart" at bounding box center [259, 397] width 179 height 21
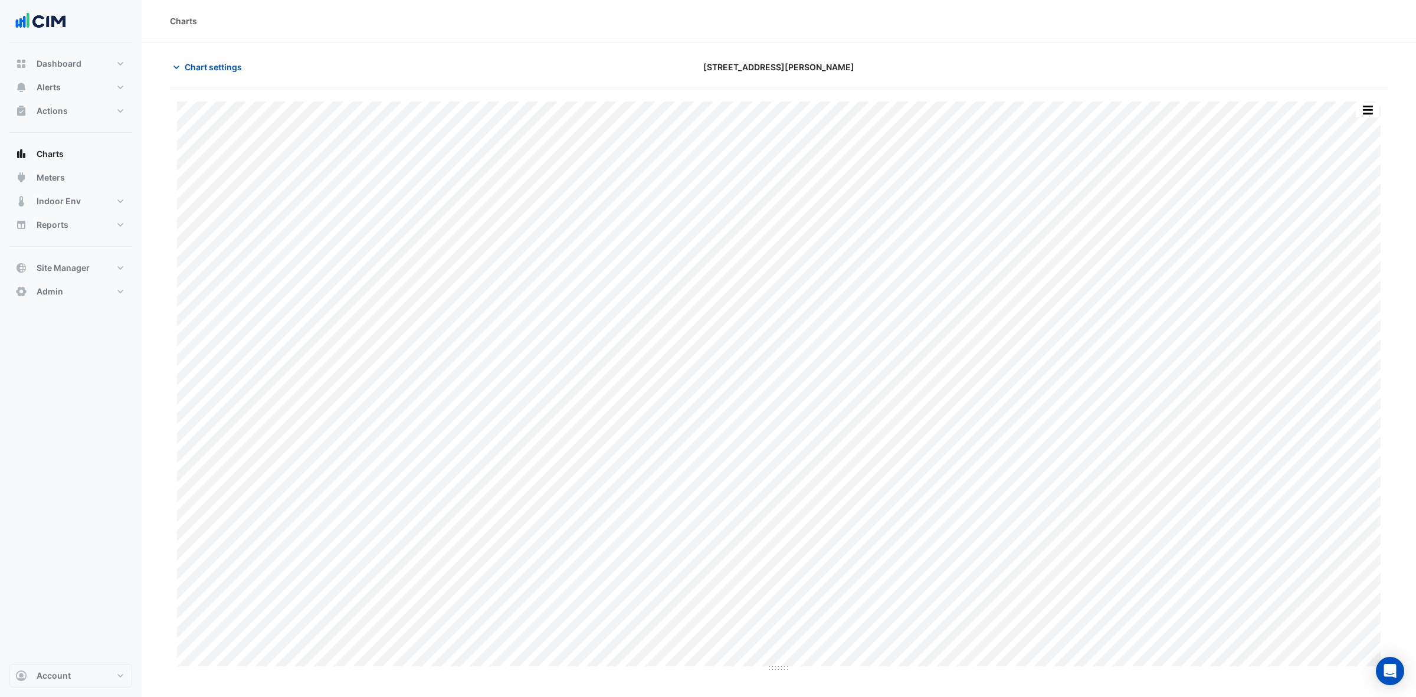
click at [1132, 104] on button "button" at bounding box center [1368, 110] width 24 height 15
click at [1132, 167] on div "Save as PNG" at bounding box center [1344, 170] width 71 height 20
drag, startPoint x: 91, startPoint y: 93, endPoint x: 135, endPoint y: 86, distance: 43.7
click at [91, 93] on button "Alerts" at bounding box center [70, 88] width 123 height 24
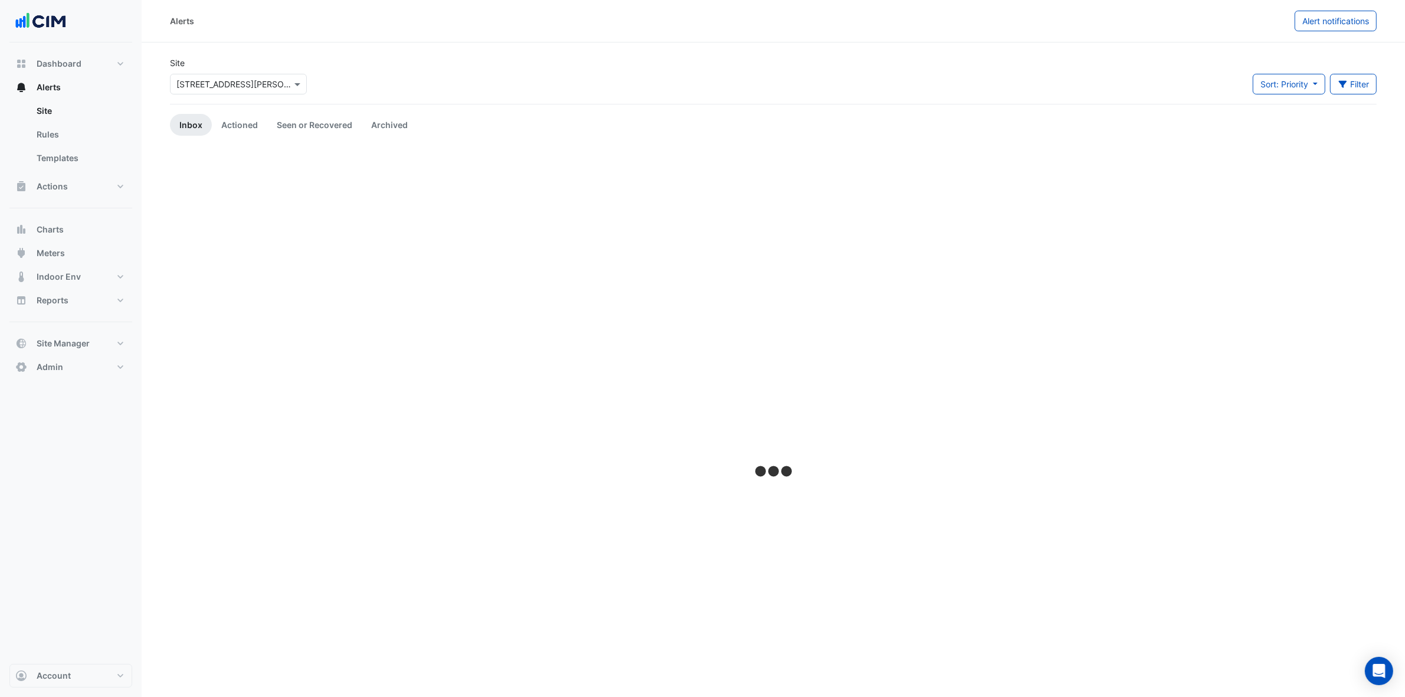
click at [183, 84] on input "text" at bounding box center [226, 84] width 100 height 12
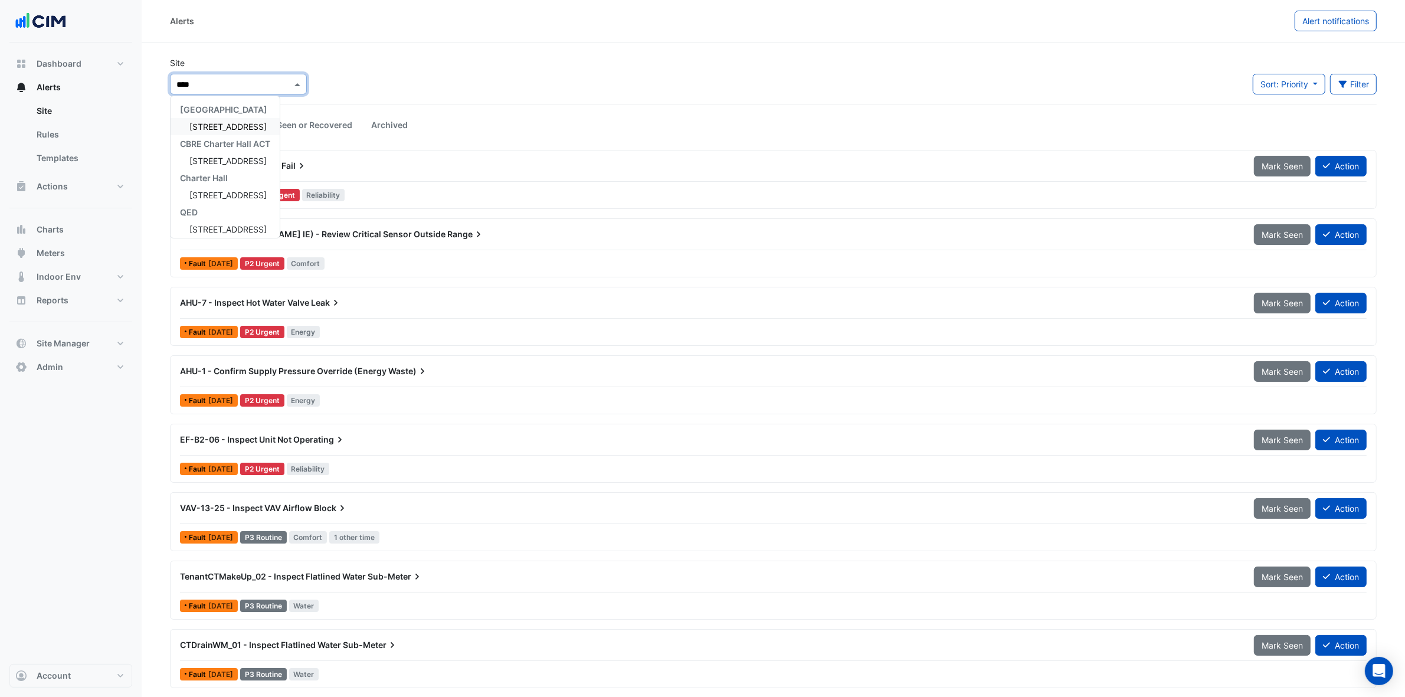
type input "*****"
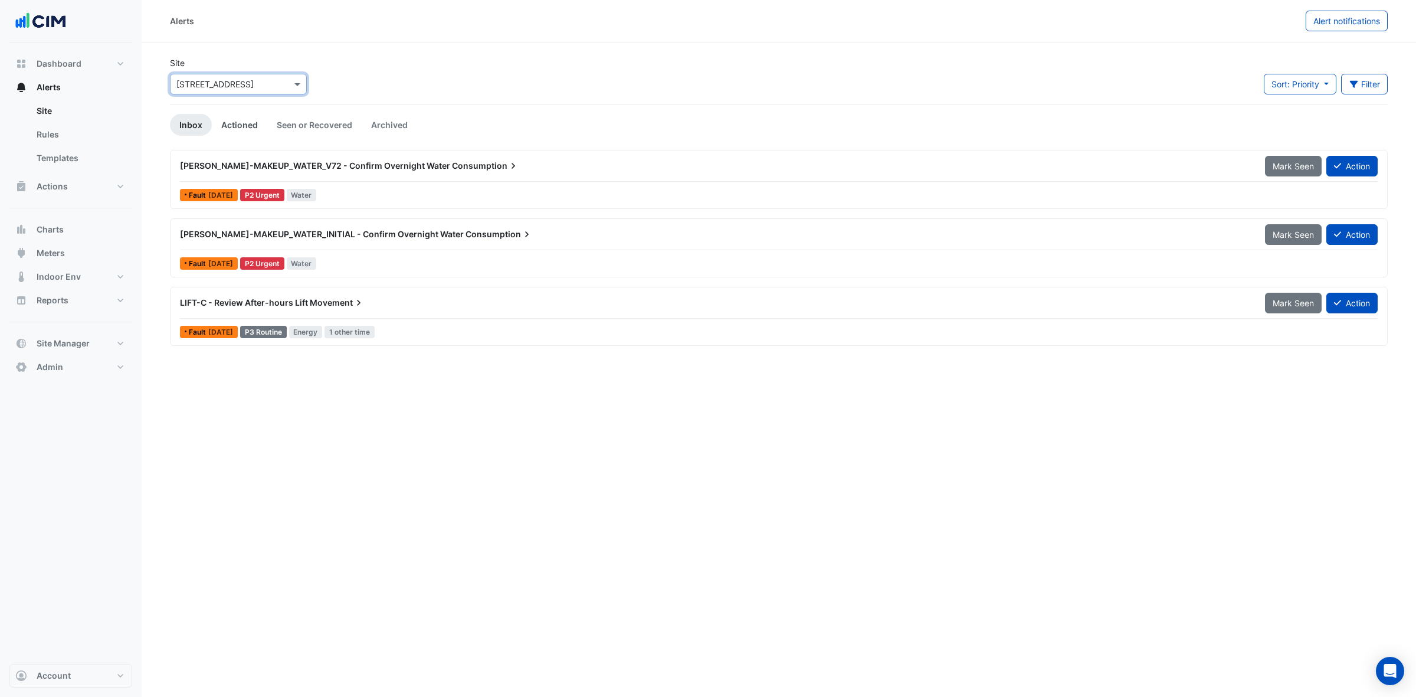
click at [261, 127] on link "Actioned" at bounding box center [239, 125] width 55 height 22
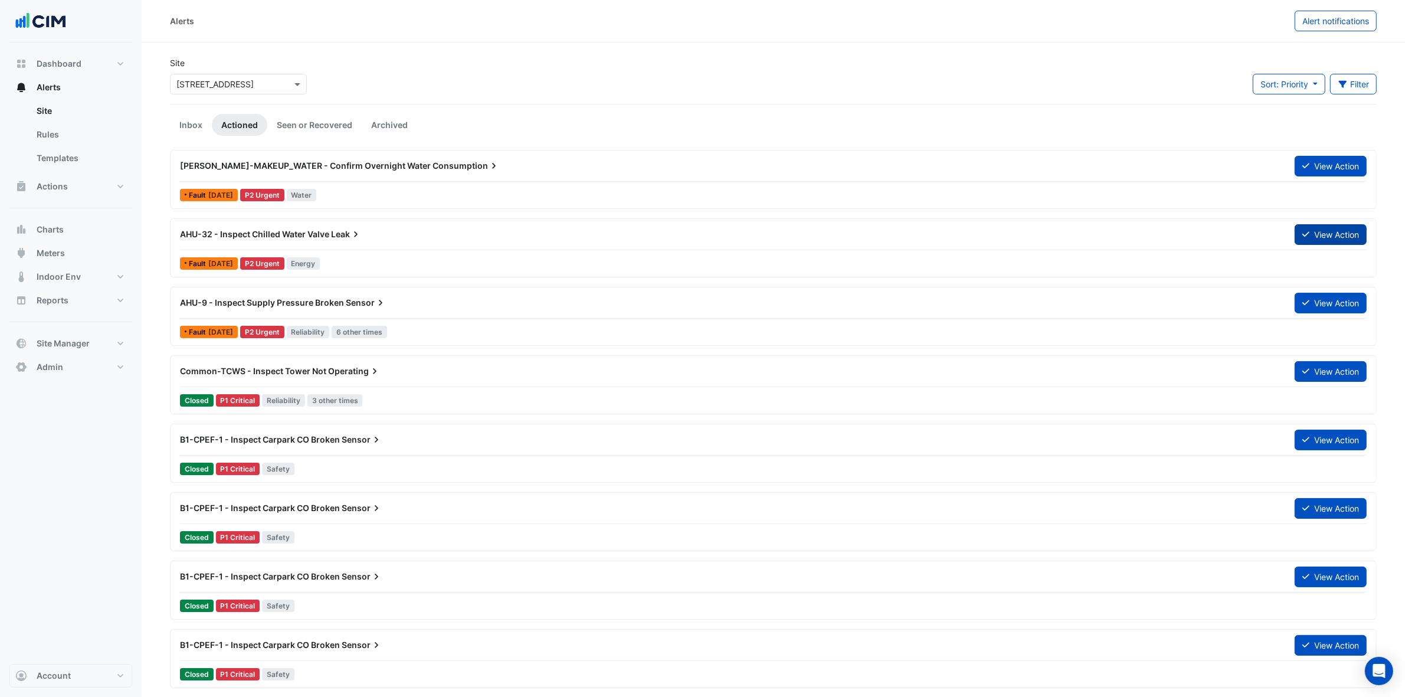
click at [1132, 230] on button "View Action" at bounding box center [1330, 234] width 72 height 21
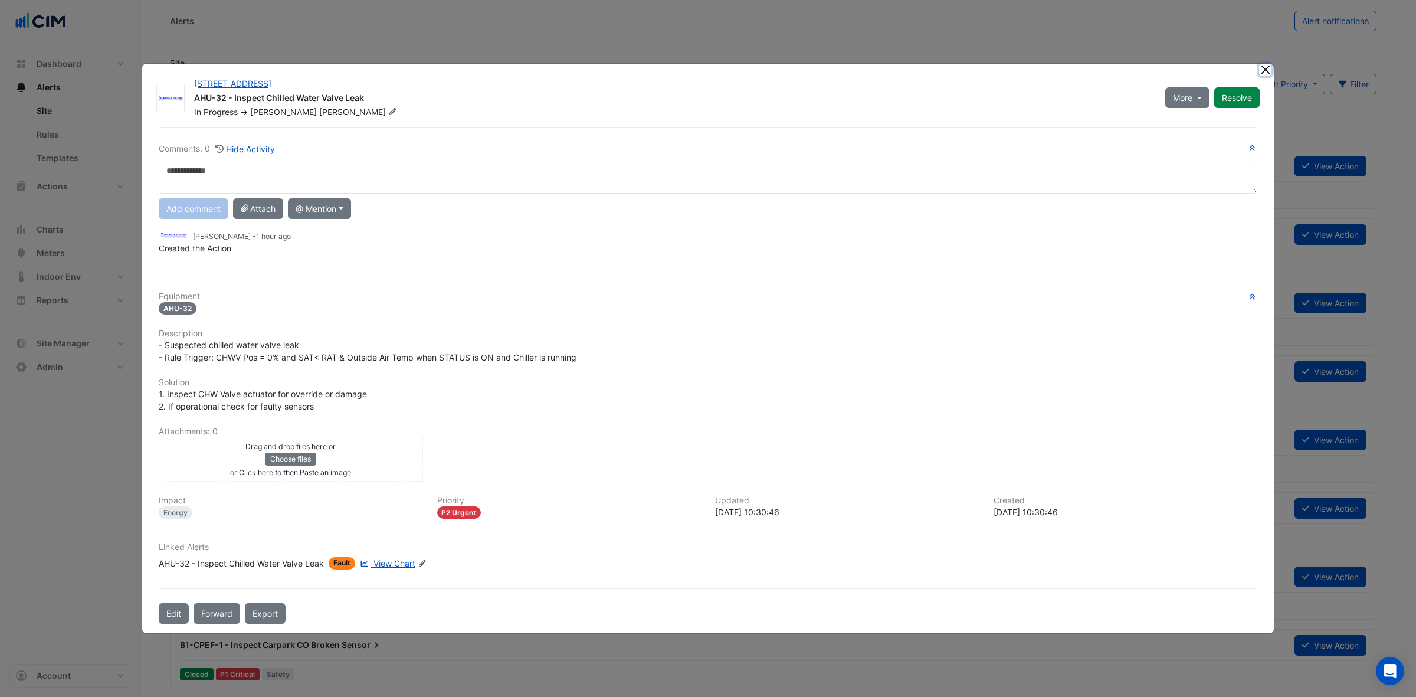
click at [1132, 71] on button "Close" at bounding box center [1265, 70] width 12 height 12
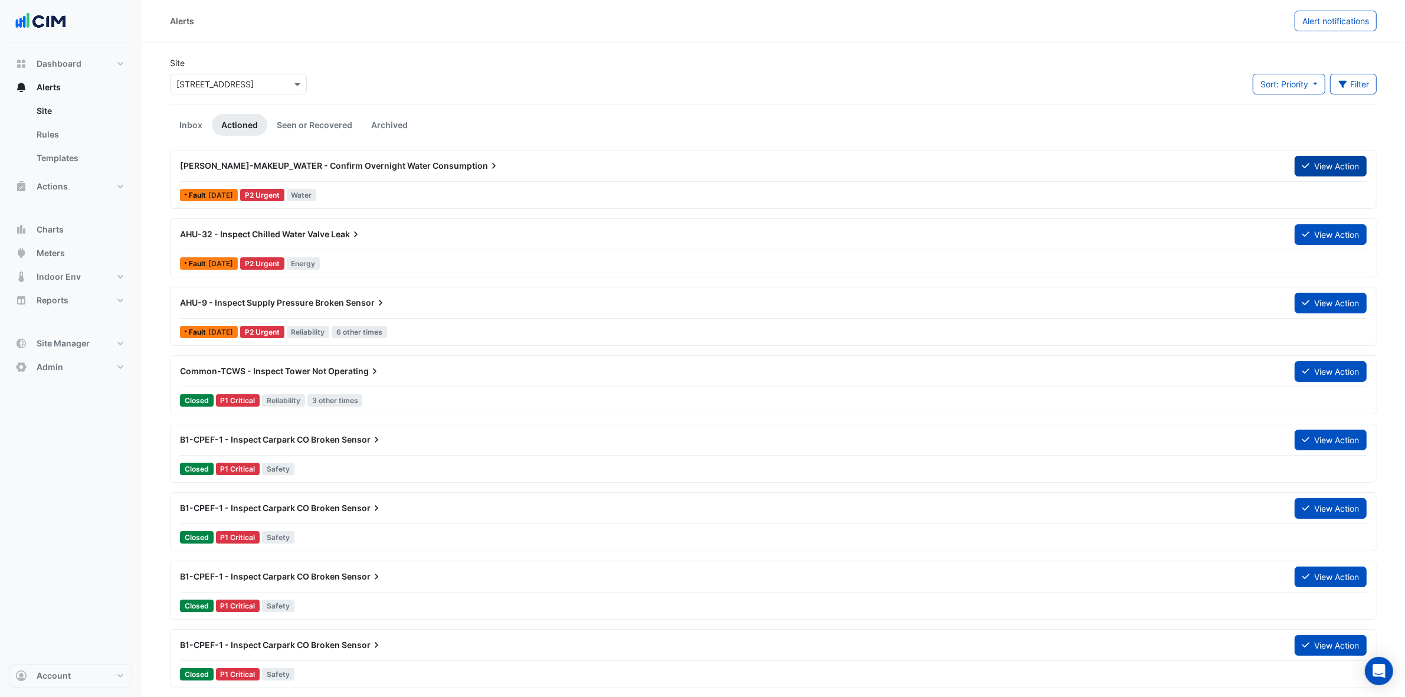
click at [1132, 166] on button "View Action" at bounding box center [1330, 166] width 72 height 21
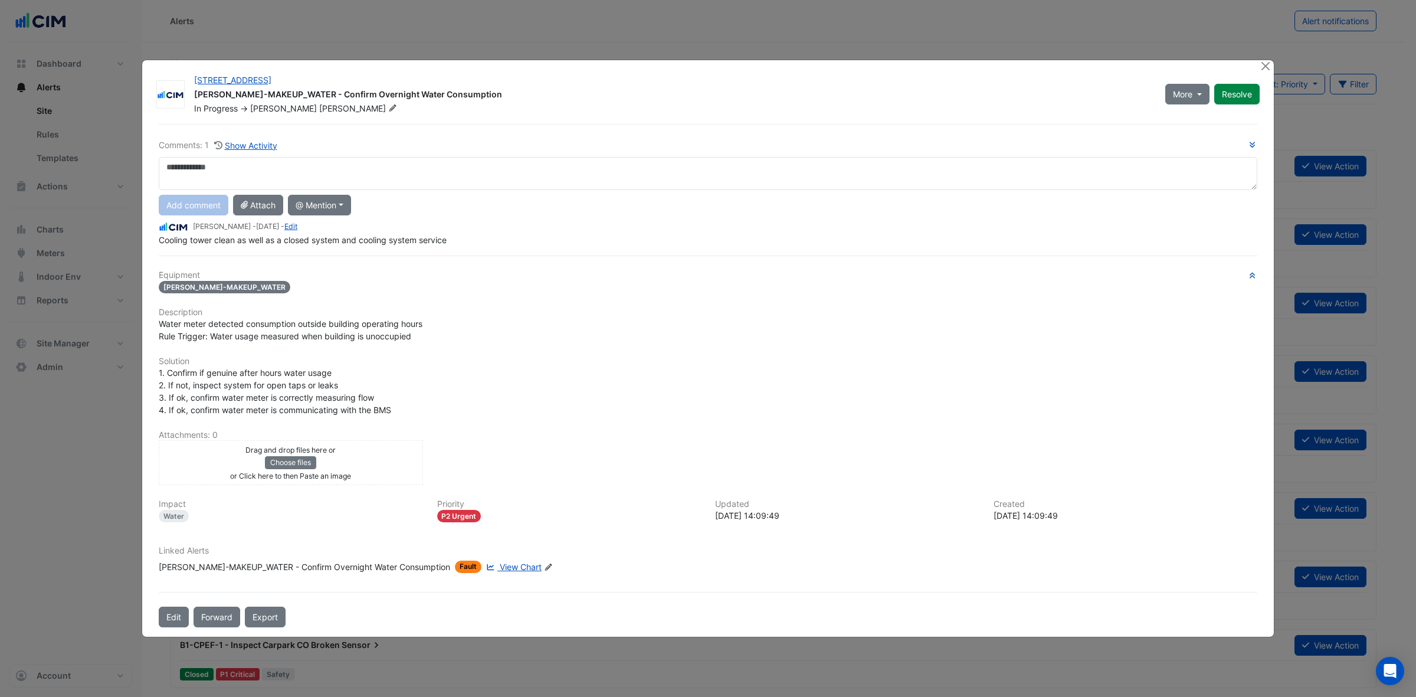
click at [456, 176] on textarea at bounding box center [708, 173] width 1099 height 33
click at [217, 537] on div "WM-CW-MAKEUP_WATER - Confirm Overnight Water Consumption" at bounding box center [304, 566] width 291 height 12
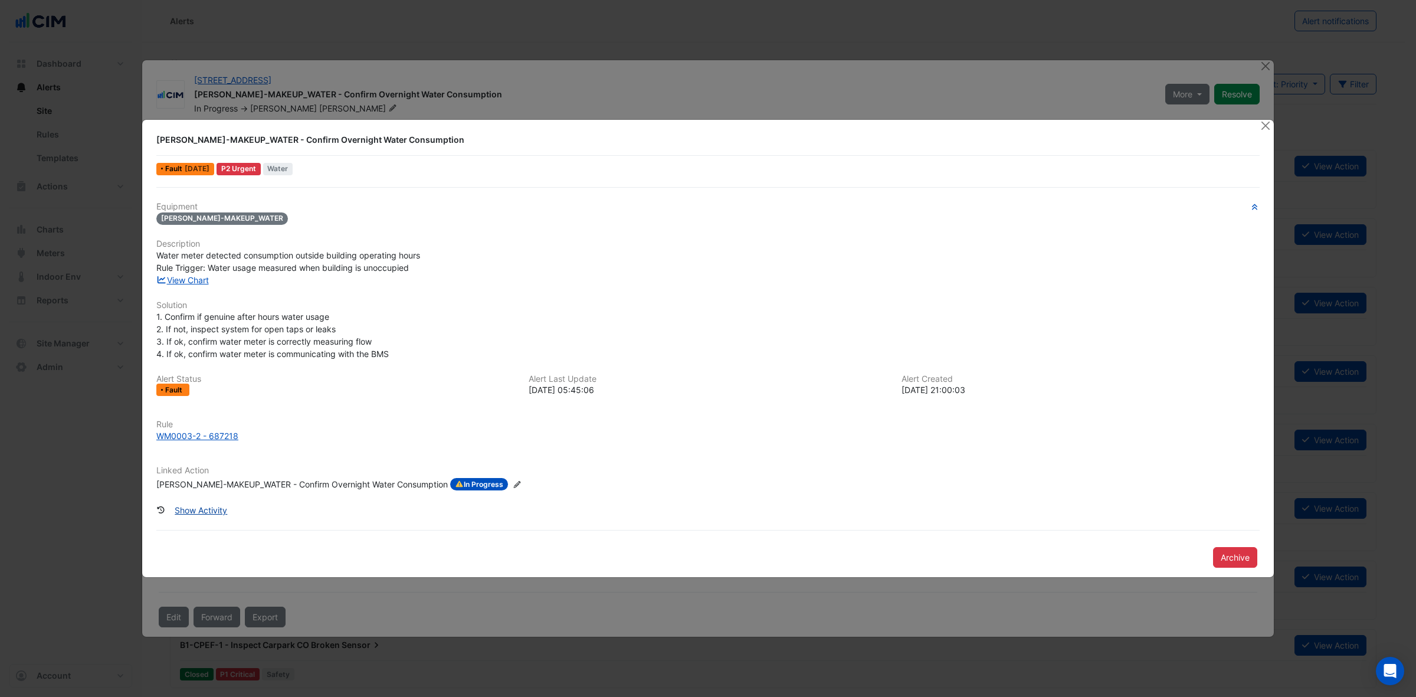
click at [192, 506] on button "Show Activity" at bounding box center [201, 510] width 68 height 21
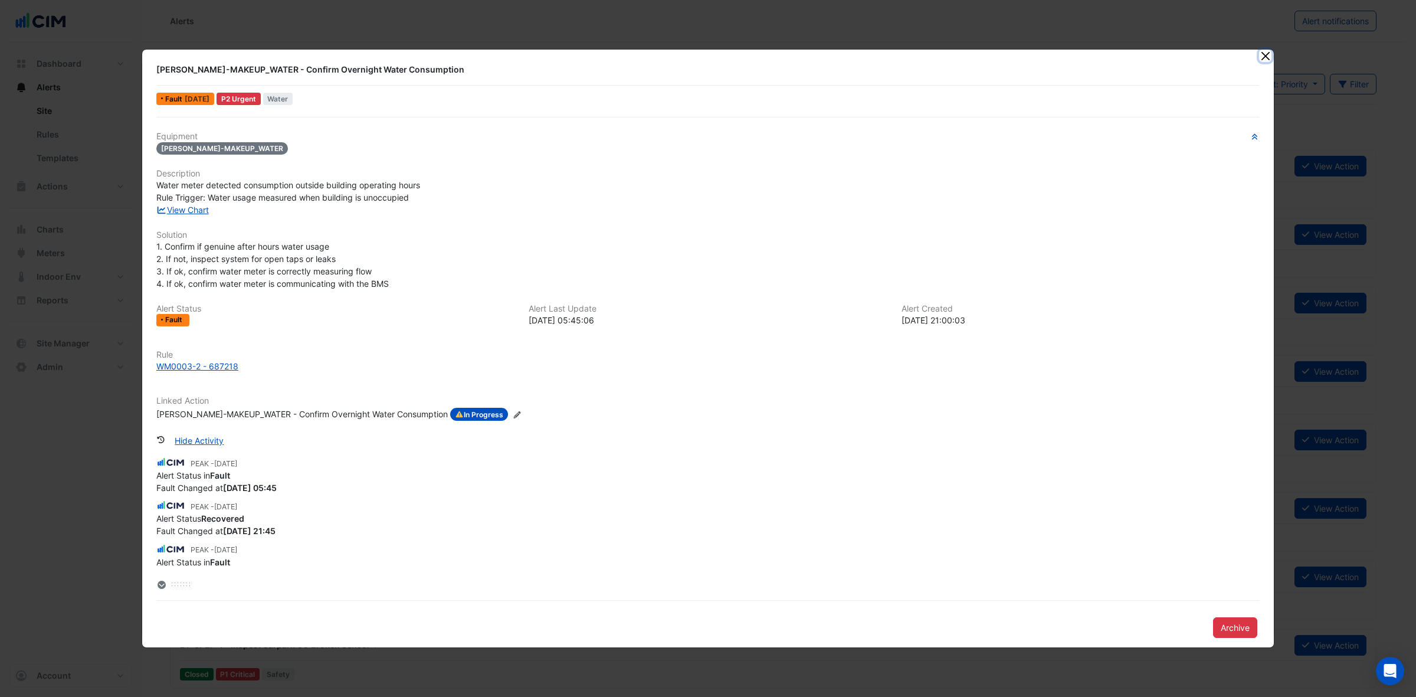
click at [1132, 58] on button "Close" at bounding box center [1265, 56] width 12 height 12
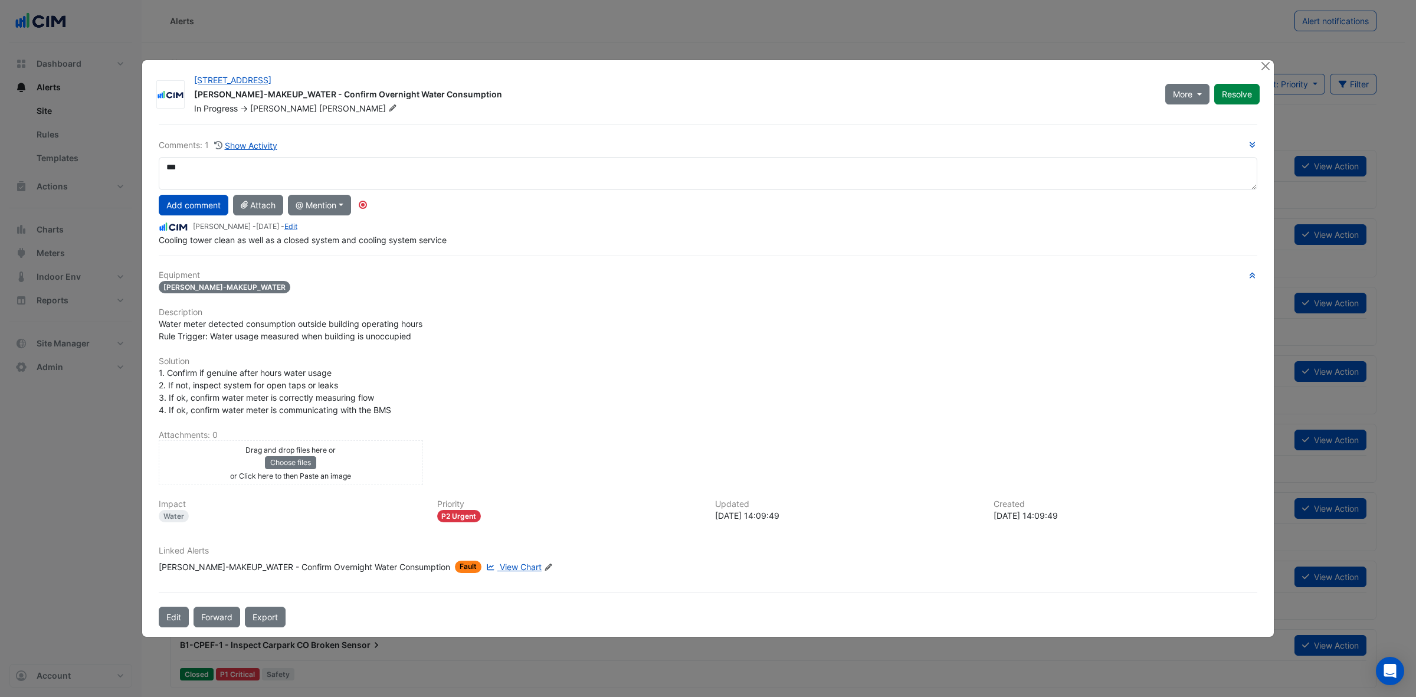
click at [491, 537] on div "Linked Alerts WM-CW-MAKEUP_WATER - Confirm Overnight Water Consumption Fault Vi…" at bounding box center [708, 559] width 1113 height 27
click at [500, 537] on span "View Chart" at bounding box center [521, 567] width 42 height 10
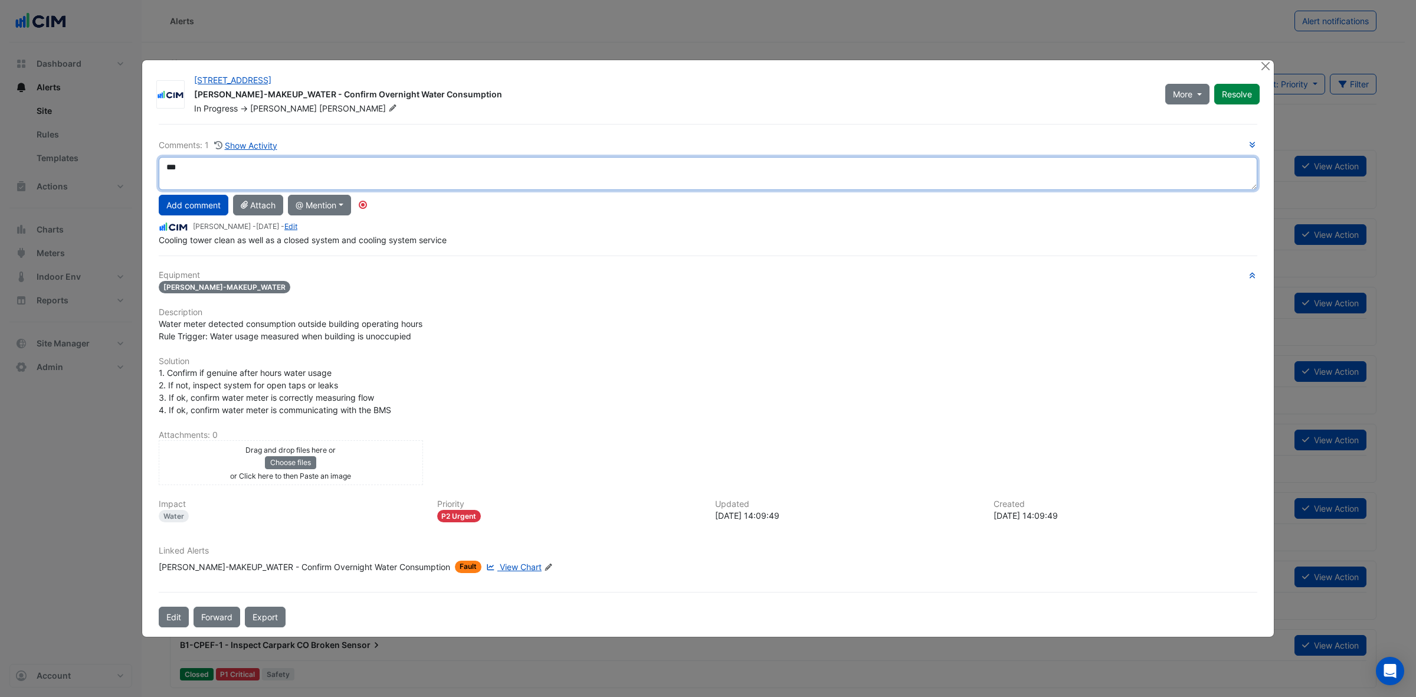
click at [559, 172] on textarea "***" at bounding box center [708, 173] width 1099 height 33
click at [332, 175] on textarea "**********" at bounding box center [708, 173] width 1099 height 33
drag, startPoint x: 323, startPoint y: 169, endPoint x: 292, endPoint y: 172, distance: 30.8
click at [292, 172] on textarea "**********" at bounding box center [708, 173] width 1099 height 33
type textarea "**********"
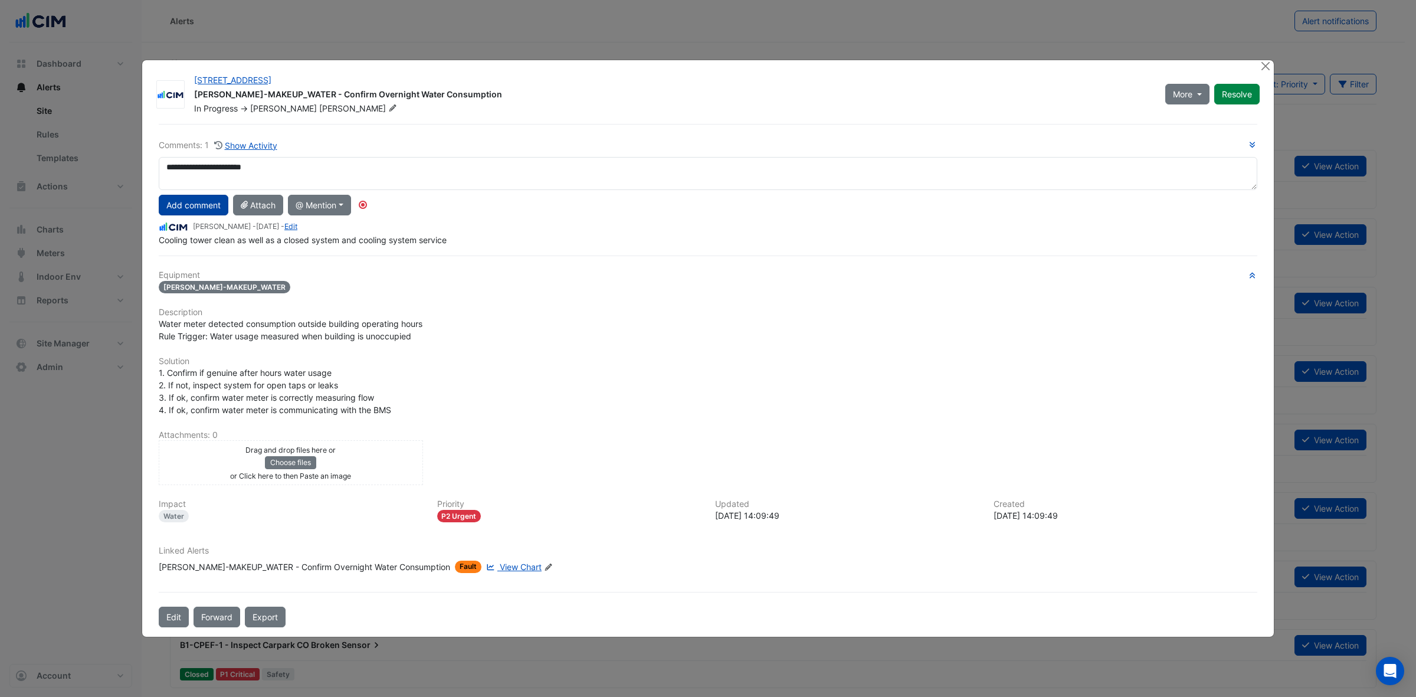
click at [207, 209] on button "Add comment" at bounding box center [194, 205] width 70 height 21
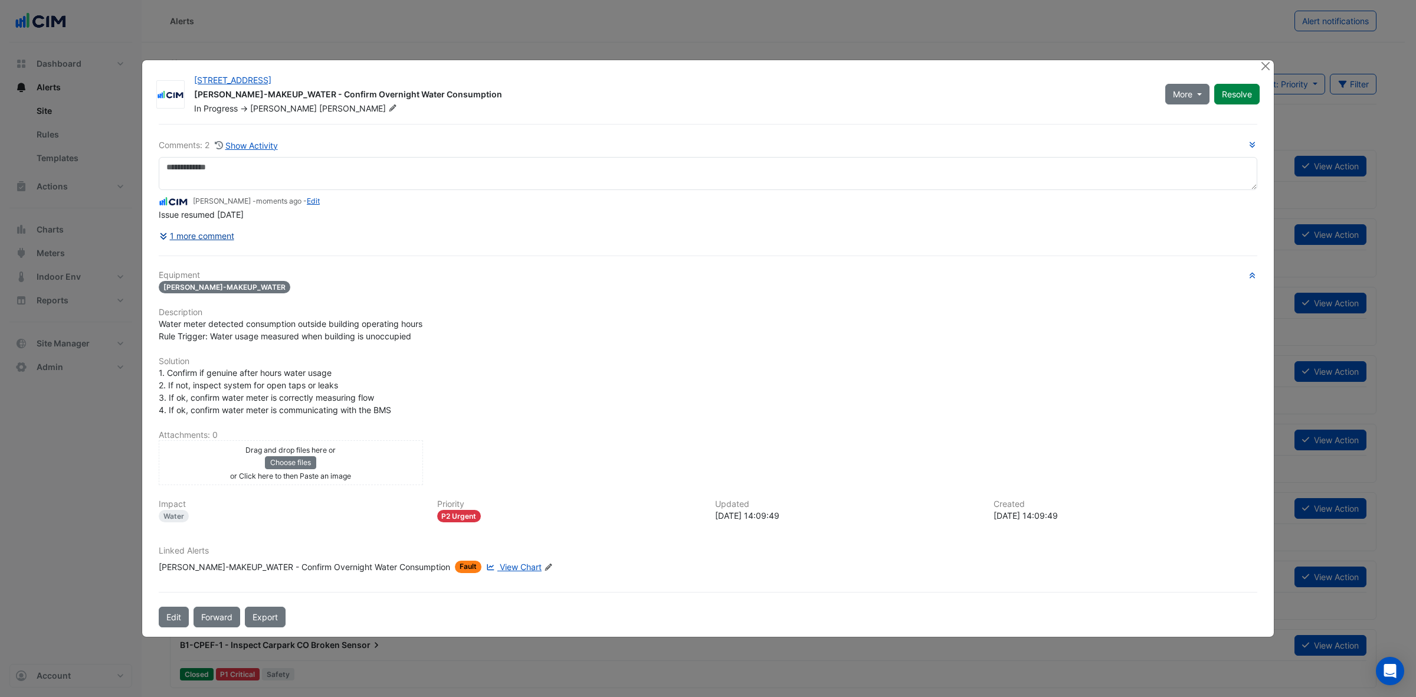
click at [172, 238] on button "1 more comment" at bounding box center [197, 235] width 76 height 21
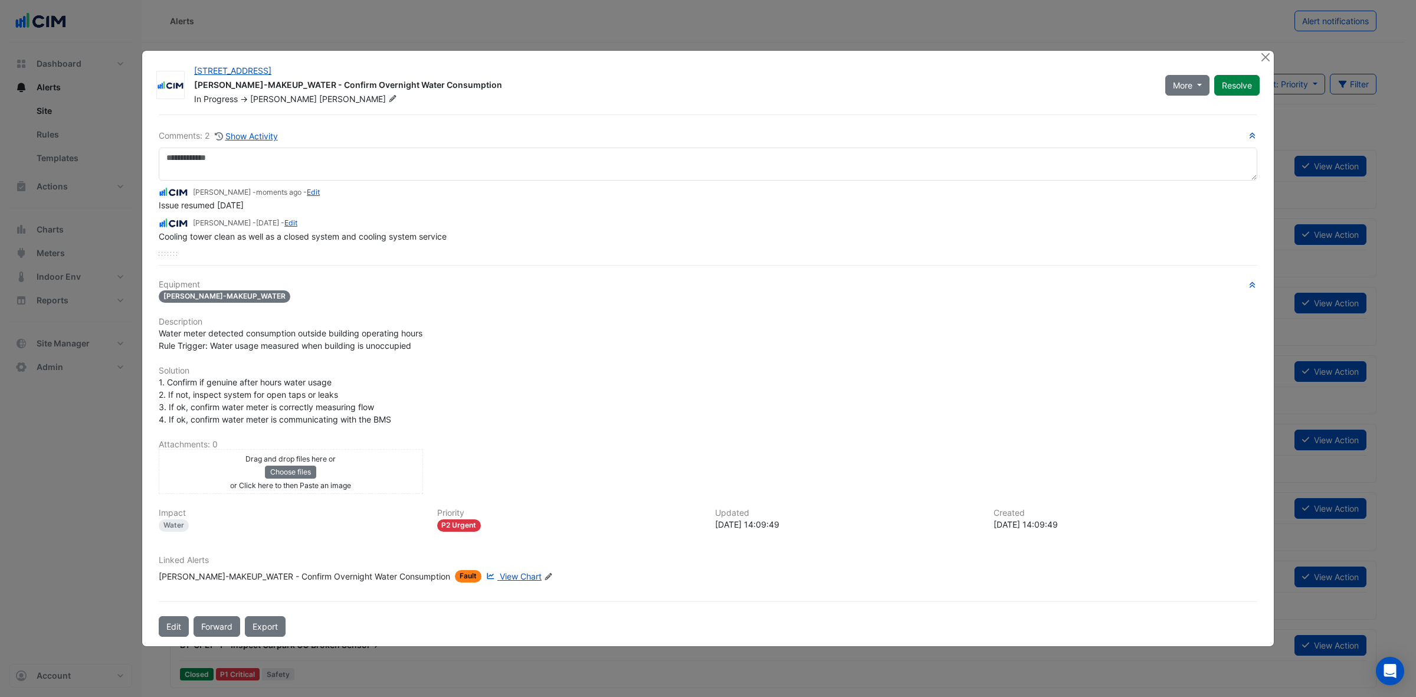
click at [1132, 54] on ngb-modal-window "16-18 Mort Street WM-CW-MAKEUP_WATER - Confirm Overnight Water Consumption In P…" at bounding box center [708, 348] width 1416 height 697
click at [1132, 54] on button "Close" at bounding box center [1265, 57] width 12 height 12
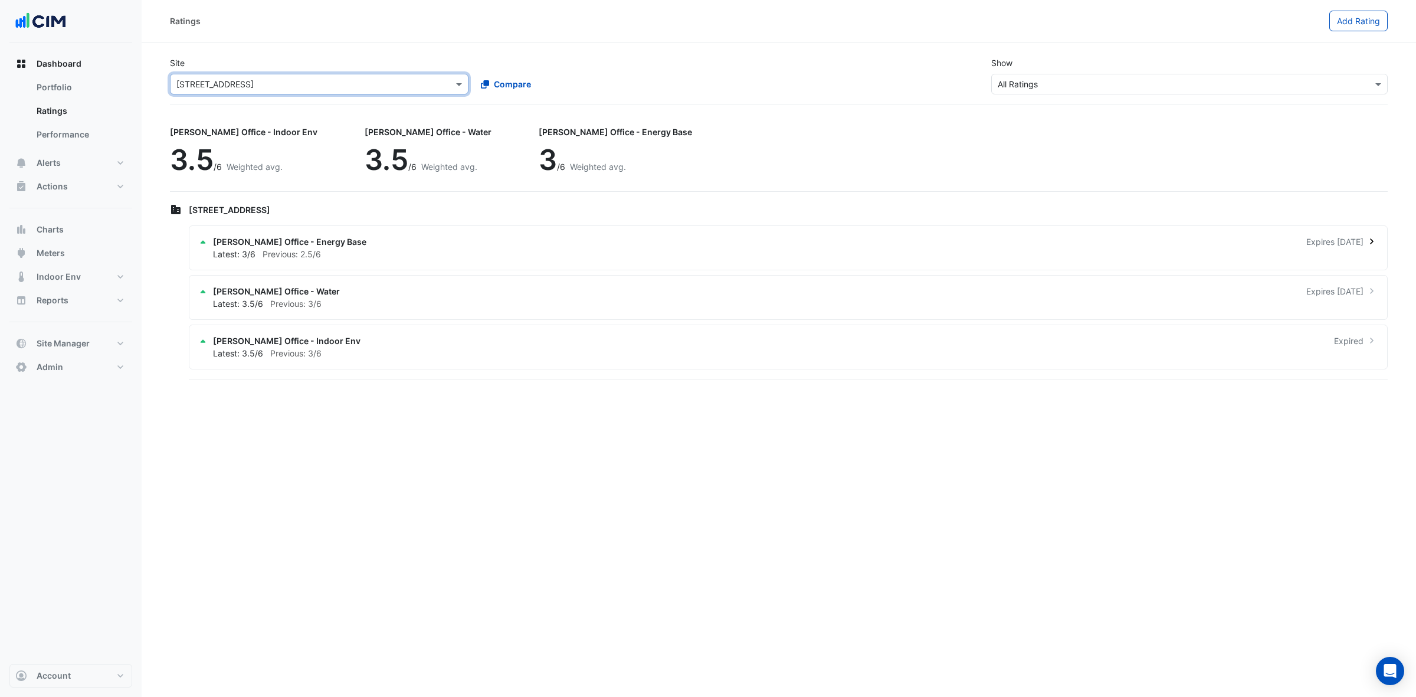
click at [885, 240] on div "[PERSON_NAME] Office - Energy Base Expires [DATE]" at bounding box center [795, 241] width 1165 height 12
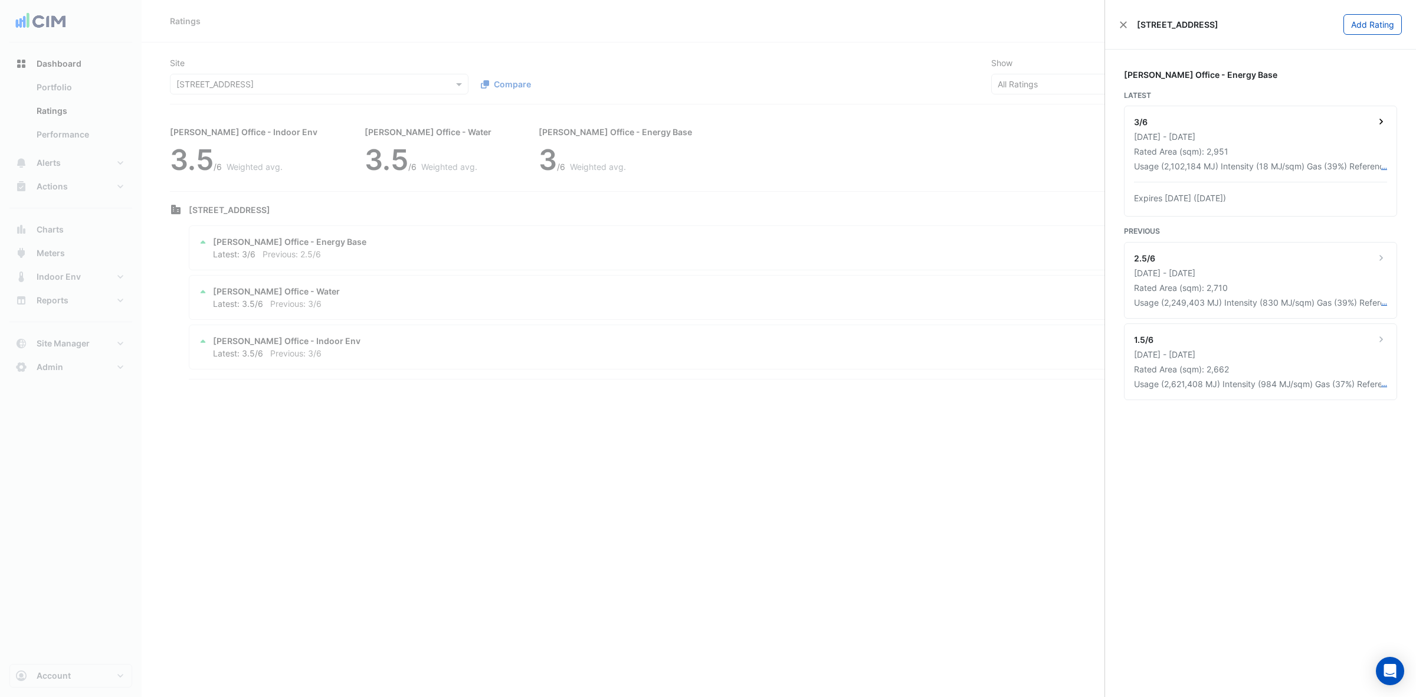
click at [1316, 195] on div "Expires [DATE] ([DATE])" at bounding box center [1260, 198] width 253 height 12
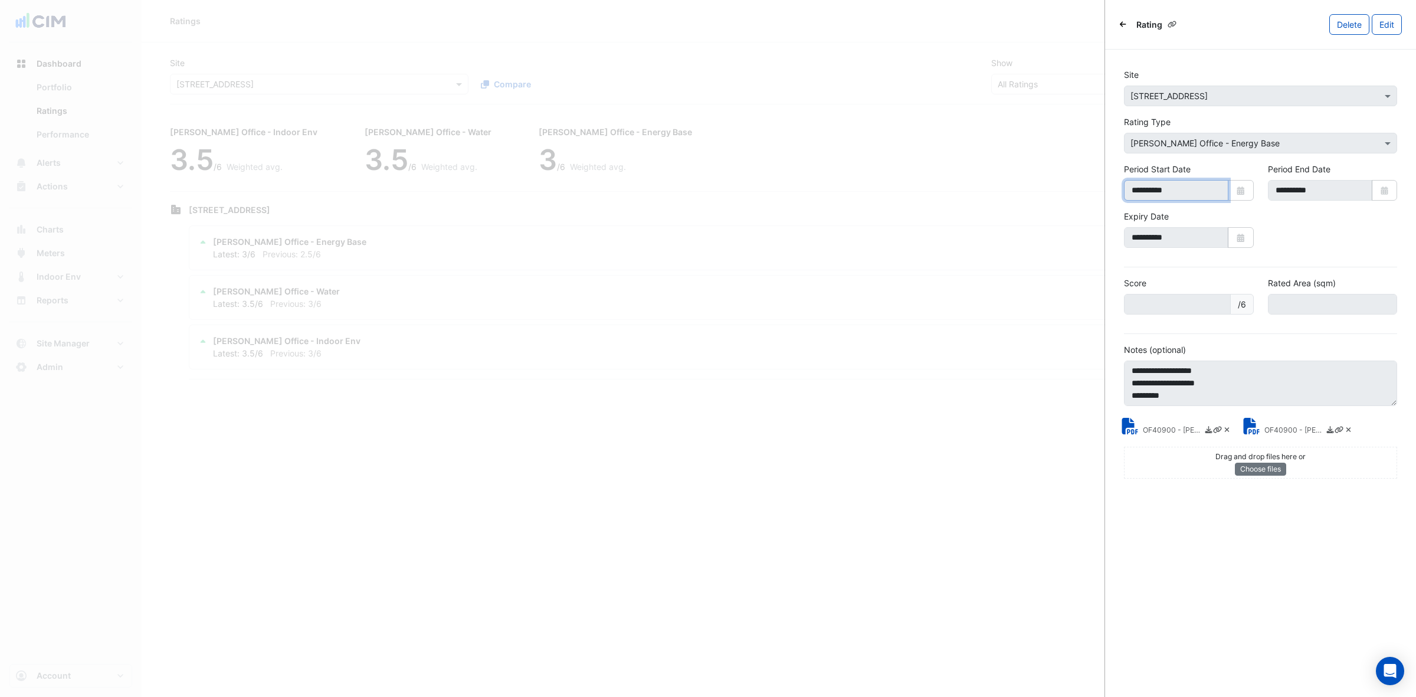
click at [1196, 194] on input "**********" at bounding box center [1176, 190] width 104 height 21
drag, startPoint x: 1192, startPoint y: 230, endPoint x: 1127, endPoint y: 236, distance: 65.2
click at [1127, 236] on input "**********" at bounding box center [1176, 237] width 104 height 21
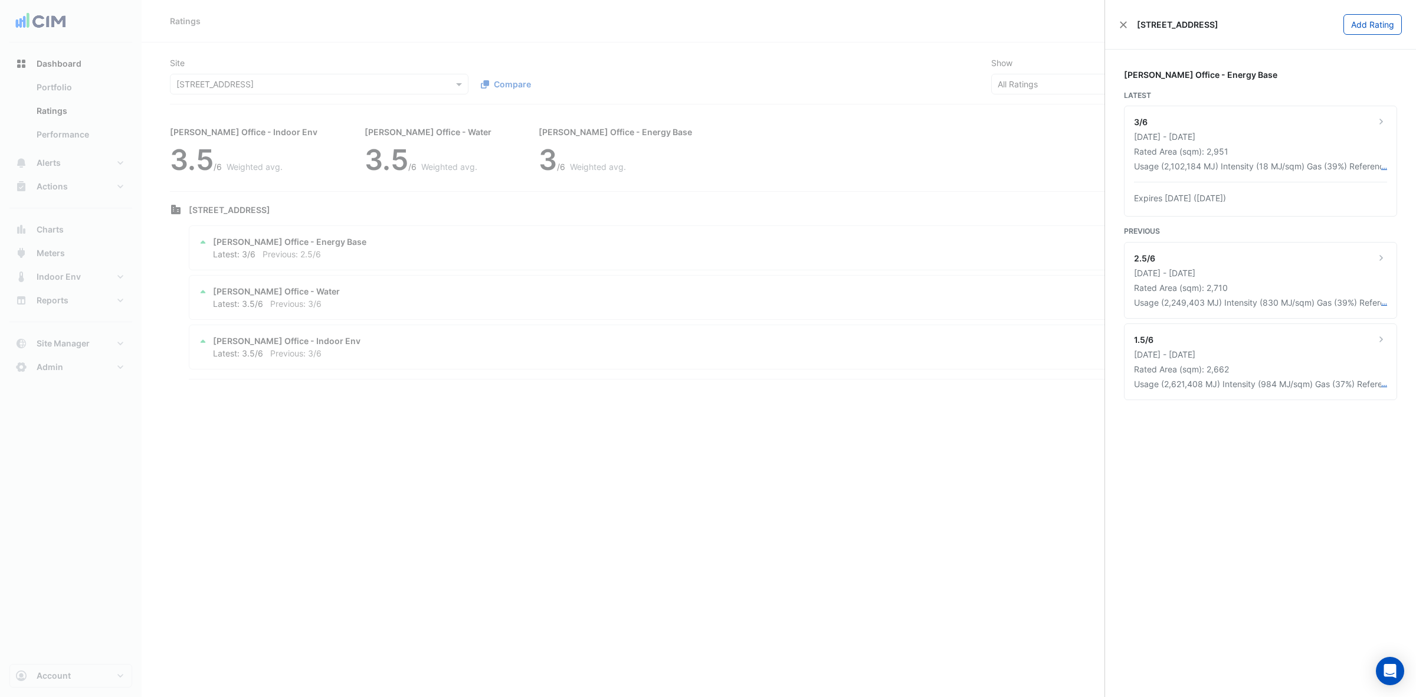
click at [729, 366] on ngb-offcanvas-backdrop at bounding box center [708, 348] width 1416 height 697
click at [686, 351] on ngb-offcanvas-backdrop at bounding box center [708, 348] width 1416 height 697
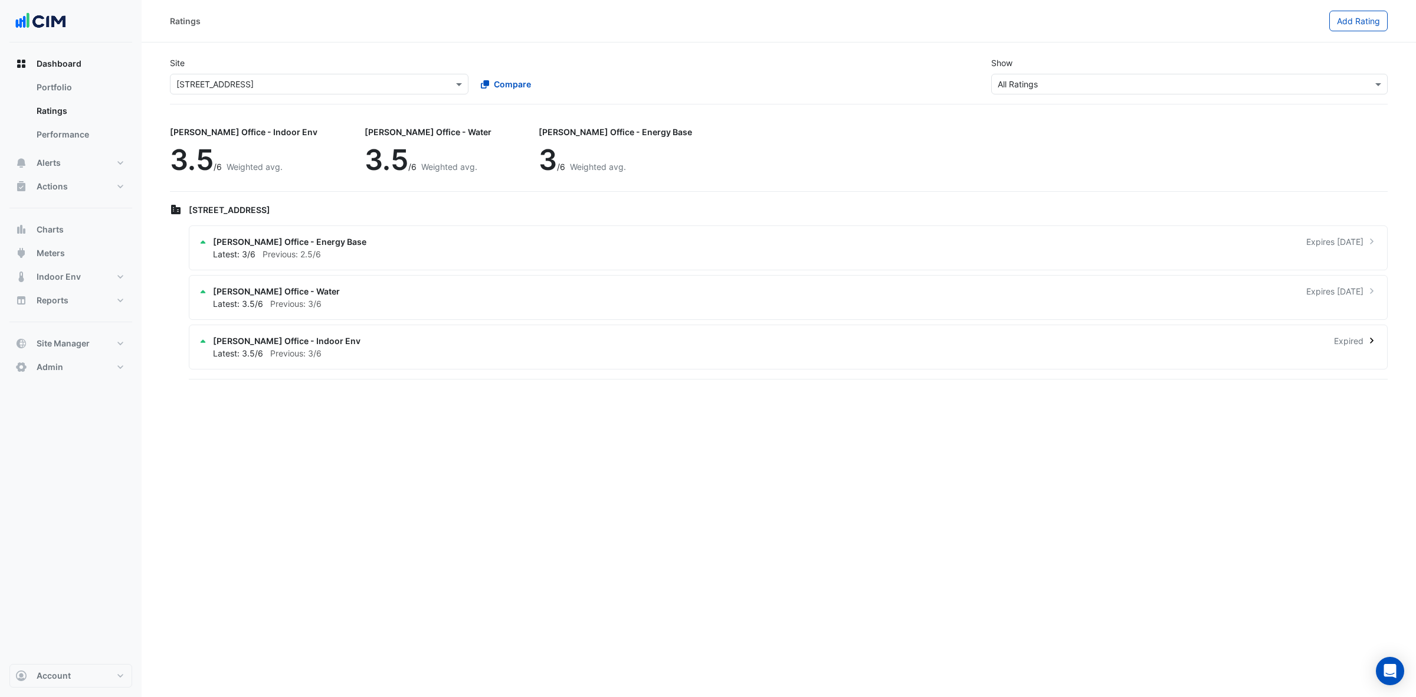
click at [838, 340] on div "[PERSON_NAME] Office - Indoor Env Expired" at bounding box center [795, 341] width 1165 height 12
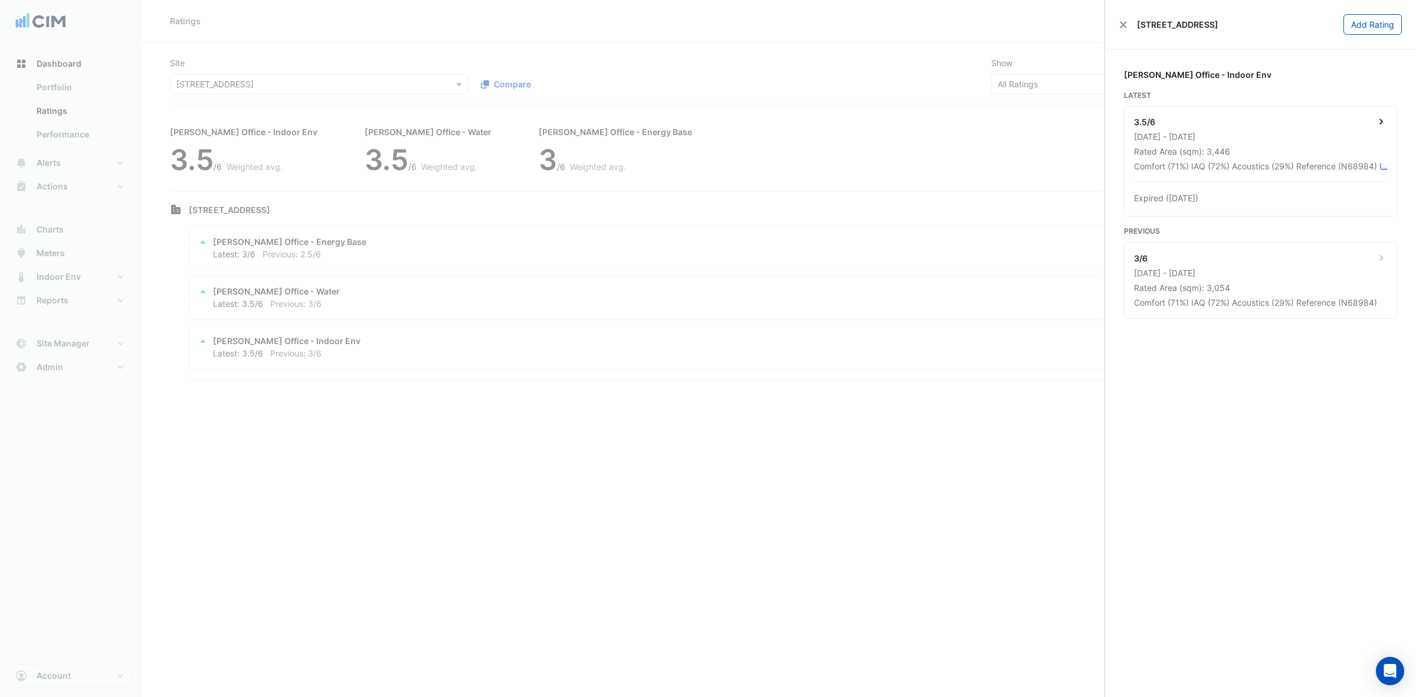
click at [1293, 196] on div "Expired ([DATE])" at bounding box center [1260, 198] width 253 height 12
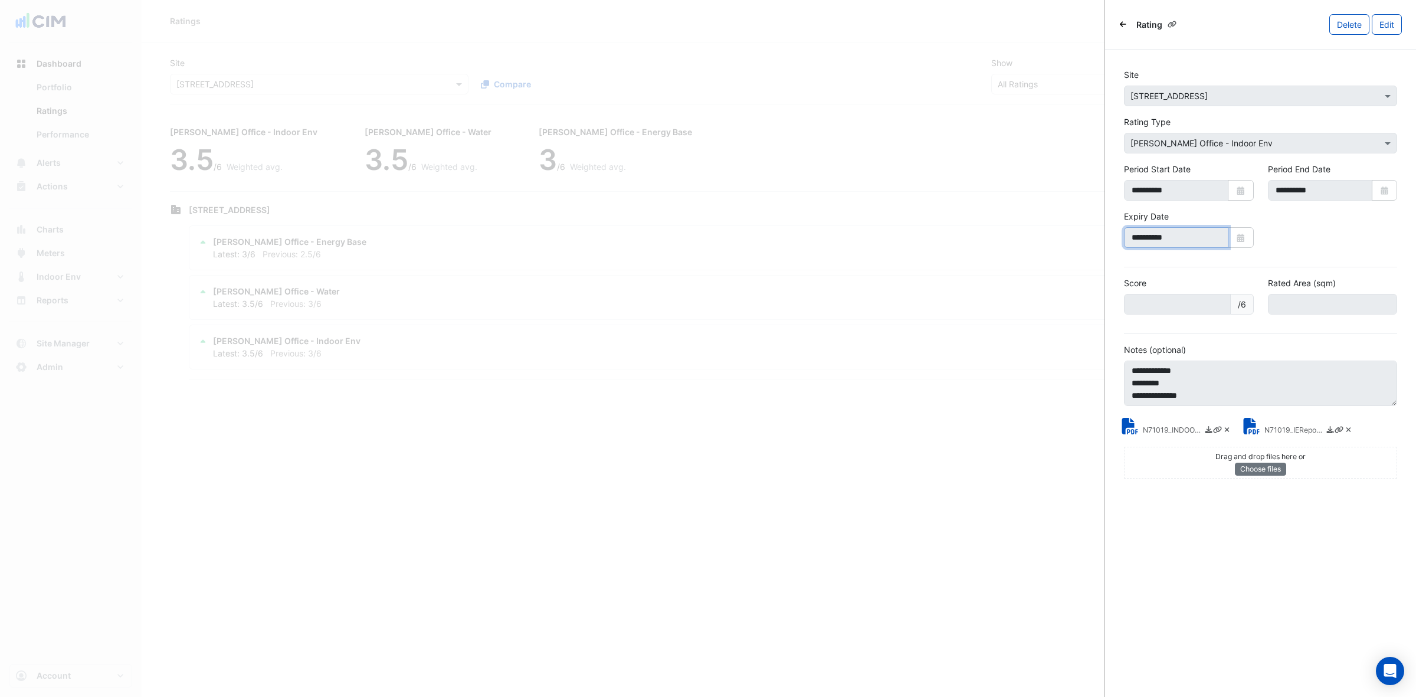
drag, startPoint x: 1125, startPoint y: 237, endPoint x: 1069, endPoint y: 240, distance: 56.1
click at [1070, 238] on body "Ratings Add Rating Site Select a Site × [STREET_ADDRESS] Compare Show Sustainab…" at bounding box center [708, 348] width 1416 height 697
click at [473, 566] on ngb-offcanvas-backdrop at bounding box center [708, 348] width 1416 height 697
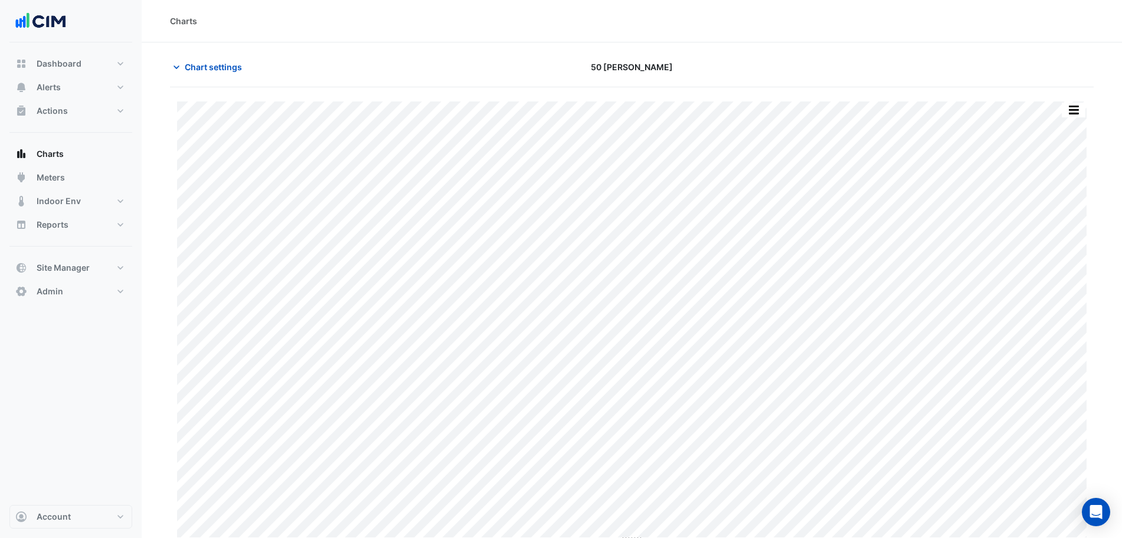
click at [203, 74] on button "Chart settings" at bounding box center [210, 67] width 80 height 21
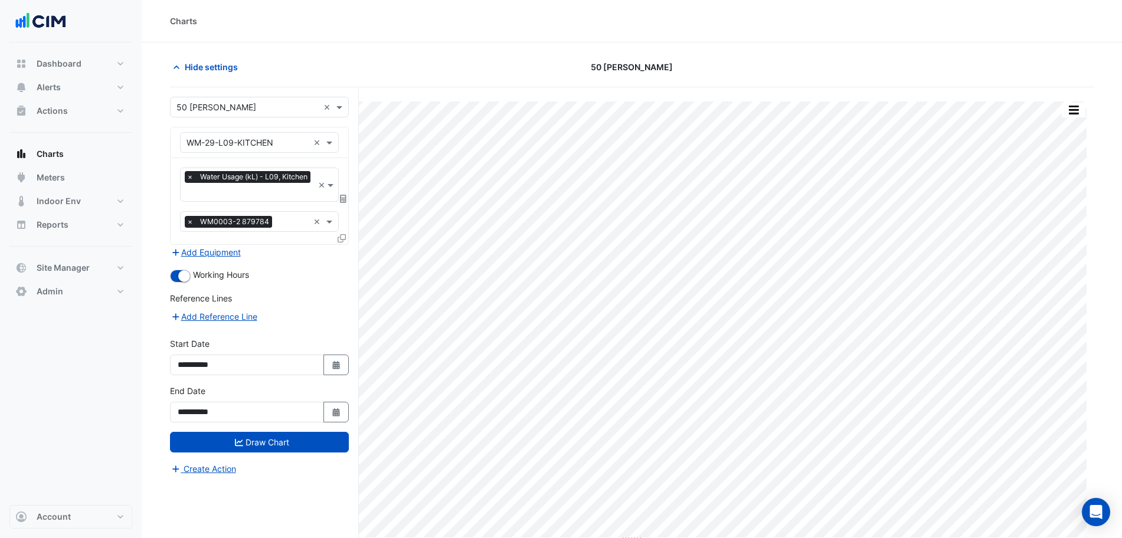
click at [343, 196] on icon at bounding box center [343, 199] width 6 height 8
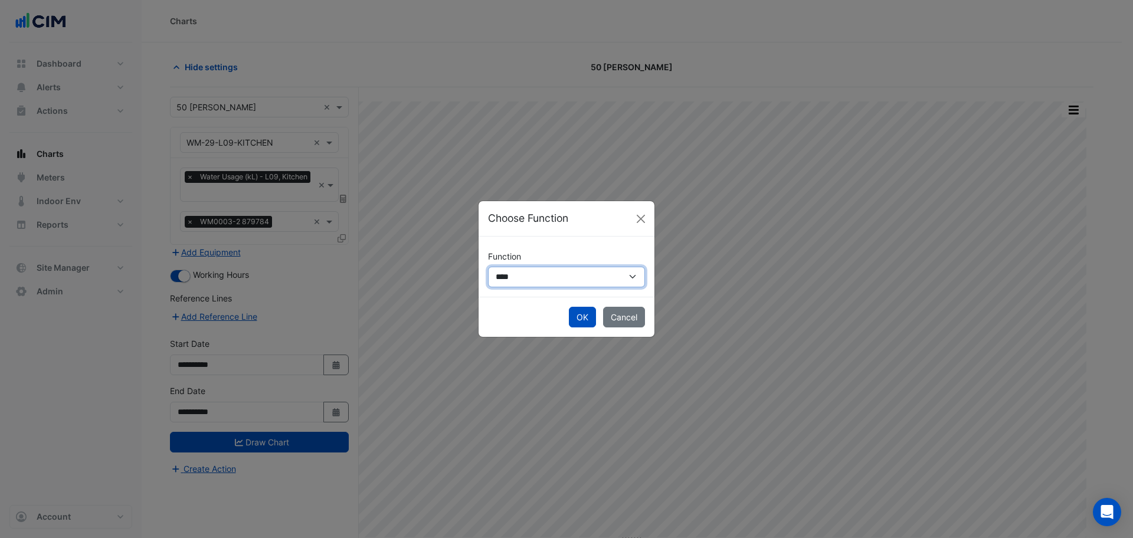
click at [511, 276] on select "**********" at bounding box center [566, 277] width 157 height 21
select select "******"
click at [488, 267] on select "**********" at bounding box center [566, 277] width 157 height 21
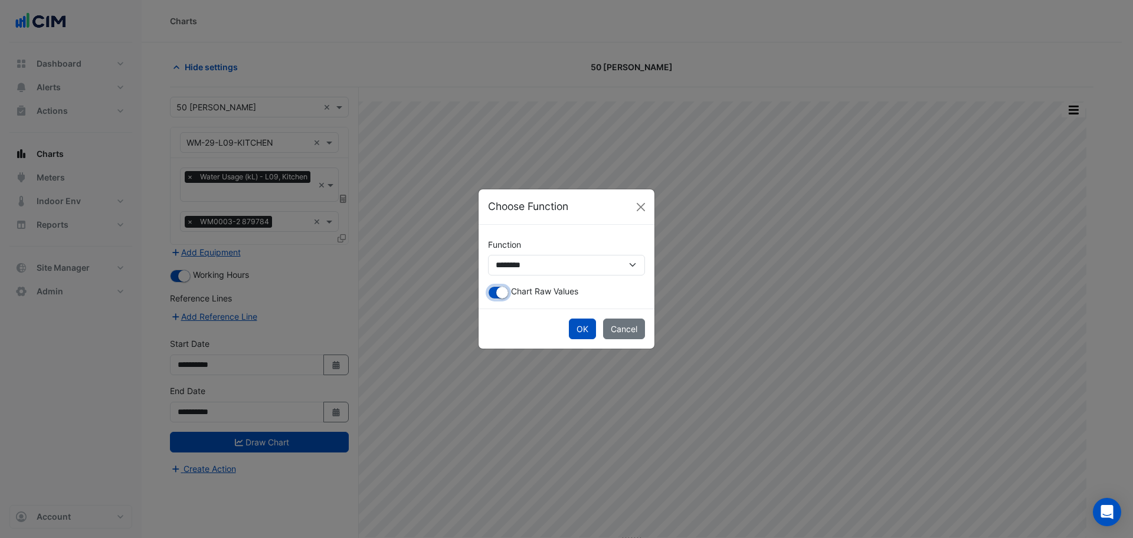
click at [500, 296] on small "button" at bounding box center [502, 293] width 12 height 12
click at [575, 324] on button "OK" at bounding box center [582, 329] width 27 height 21
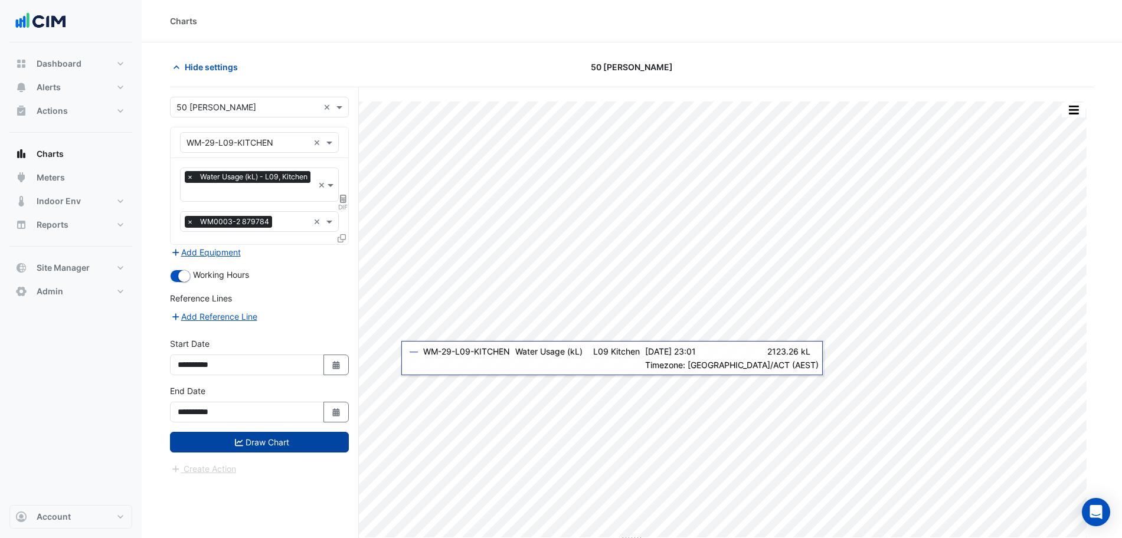
click at [278, 439] on button "Draw Chart" at bounding box center [259, 442] width 179 height 21
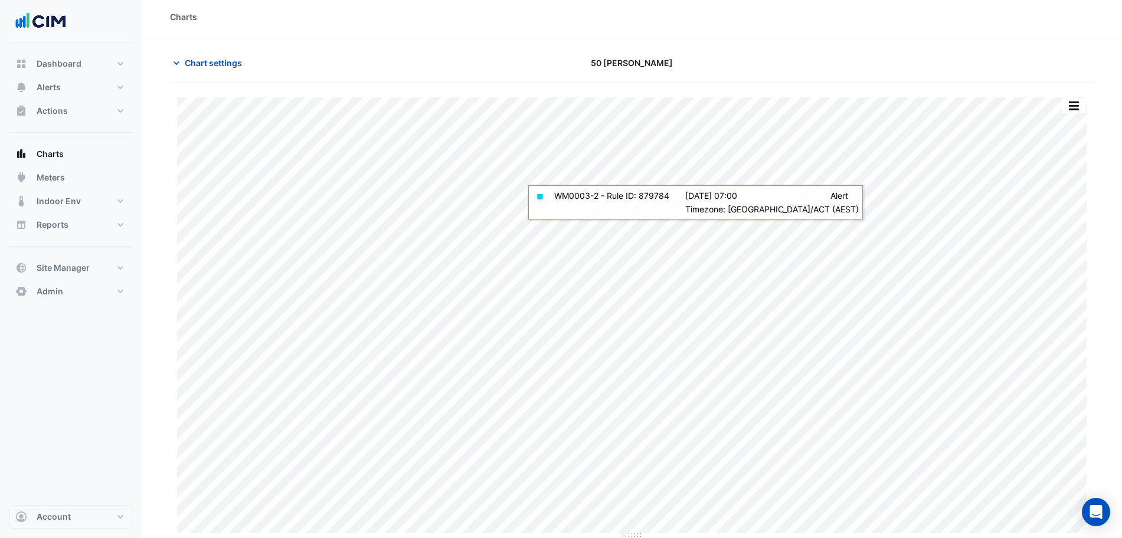
scroll to position [5, 0]
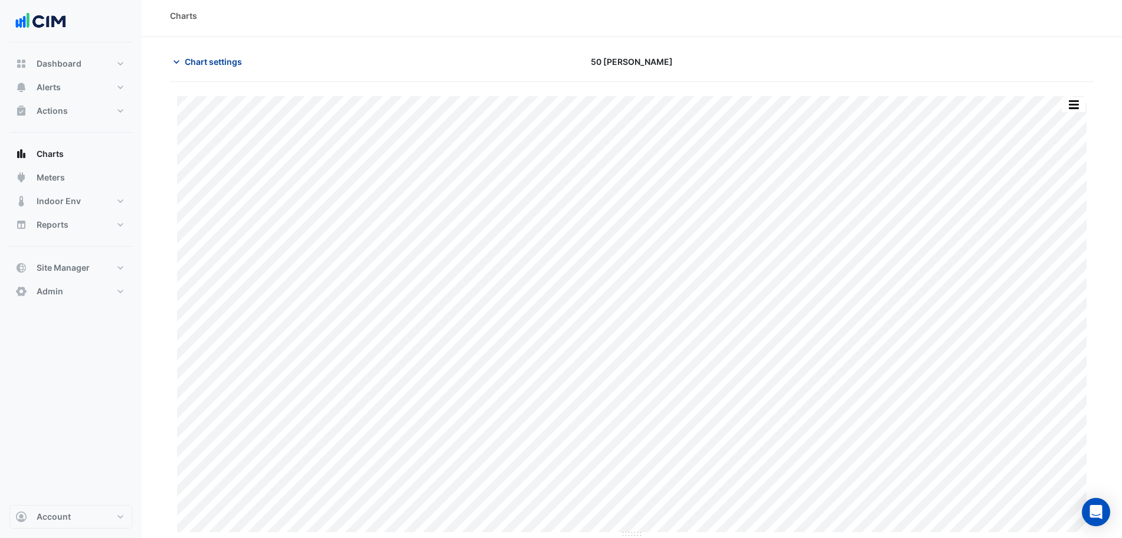
click at [215, 58] on span "Chart settings" at bounding box center [213, 61] width 57 height 12
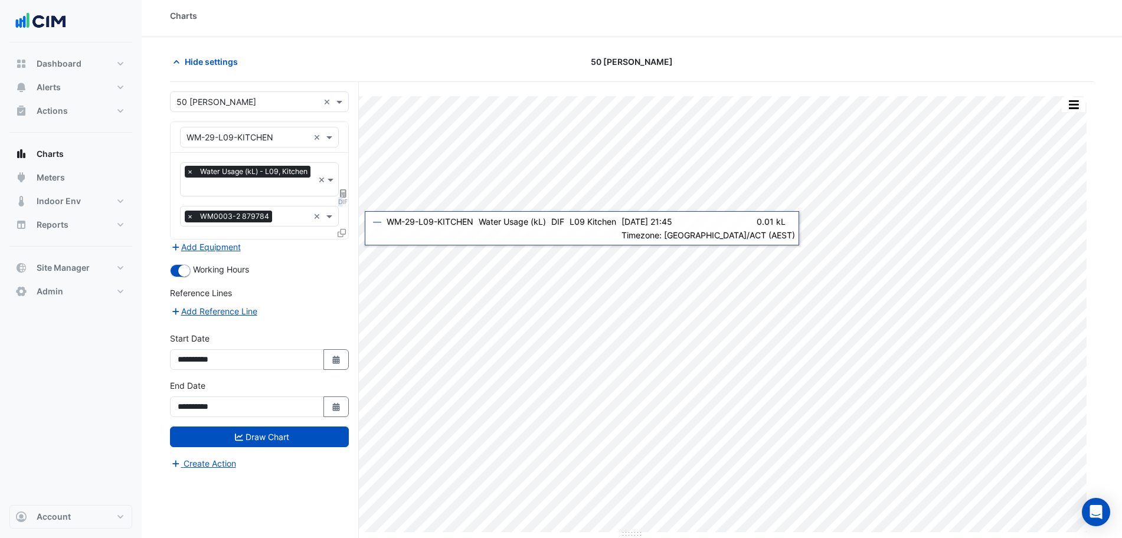
click at [340, 196] on fa-layers "DIF" at bounding box center [343, 193] width 11 height 8
select select "******"
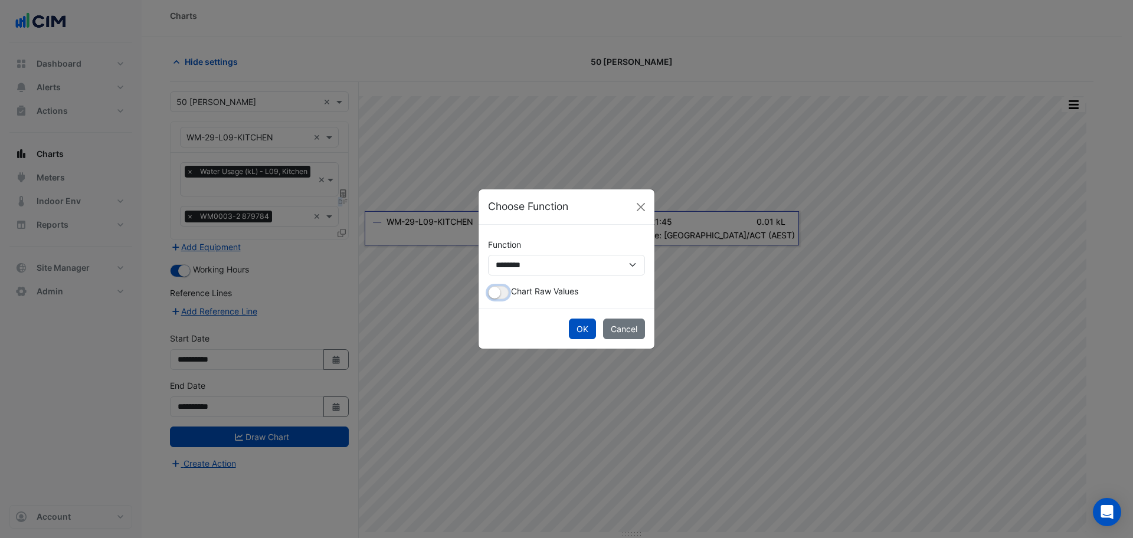
click at [504, 297] on button "button" at bounding box center [498, 292] width 21 height 13
click at [588, 333] on button "OK" at bounding box center [582, 329] width 27 height 21
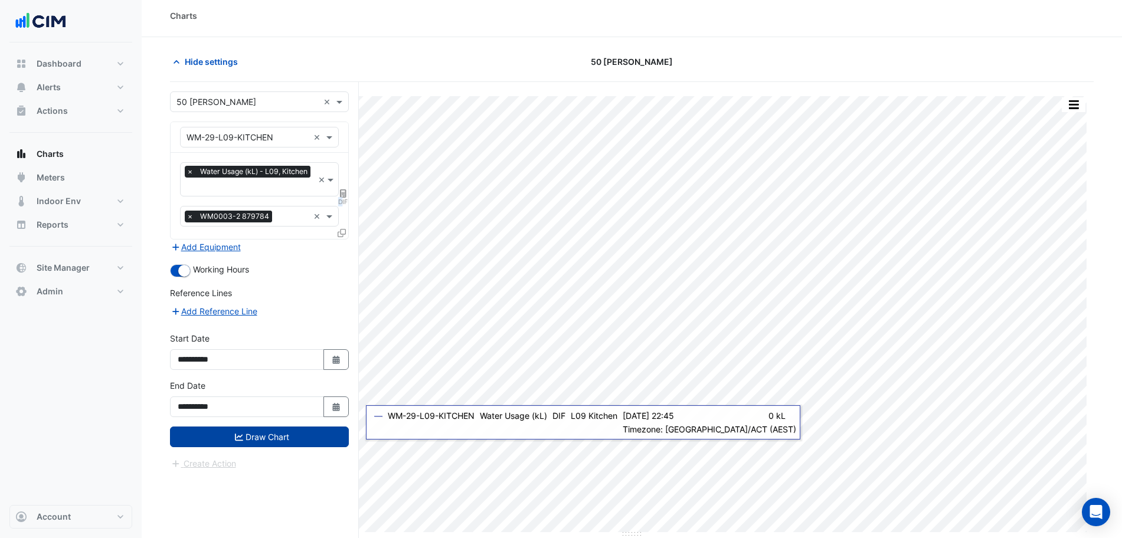
click at [322, 437] on button "Draw Chart" at bounding box center [259, 437] width 179 height 21
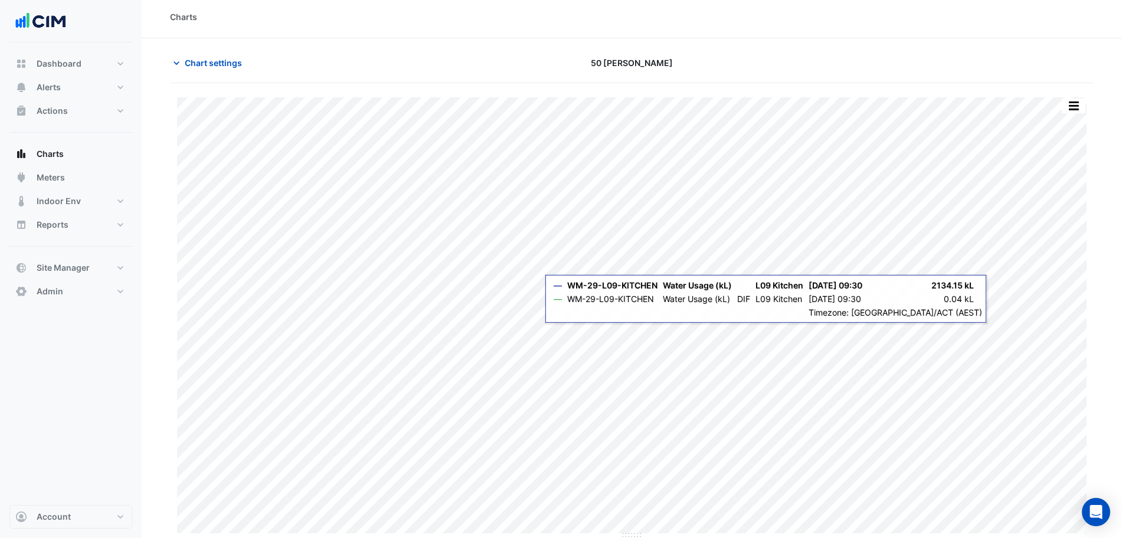
scroll to position [5, 0]
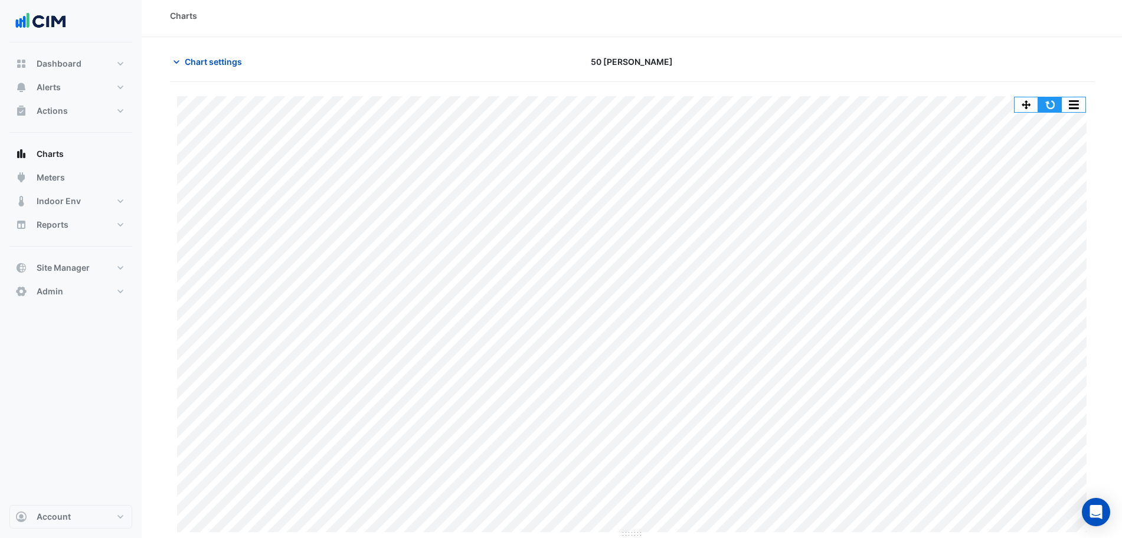
click at [1045, 99] on button "button" at bounding box center [1050, 104] width 24 height 15
click at [202, 54] on button "Chart settings" at bounding box center [210, 61] width 80 height 21
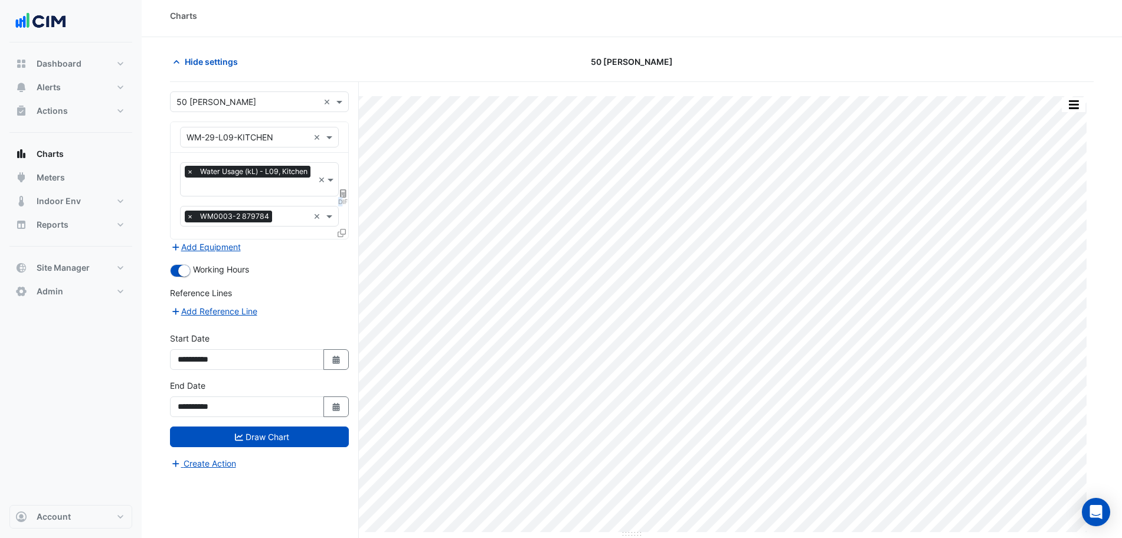
click at [233, 143] on div "Equipment × WM-29-L09-KITCHEN ×" at bounding box center [259, 137] width 159 height 21
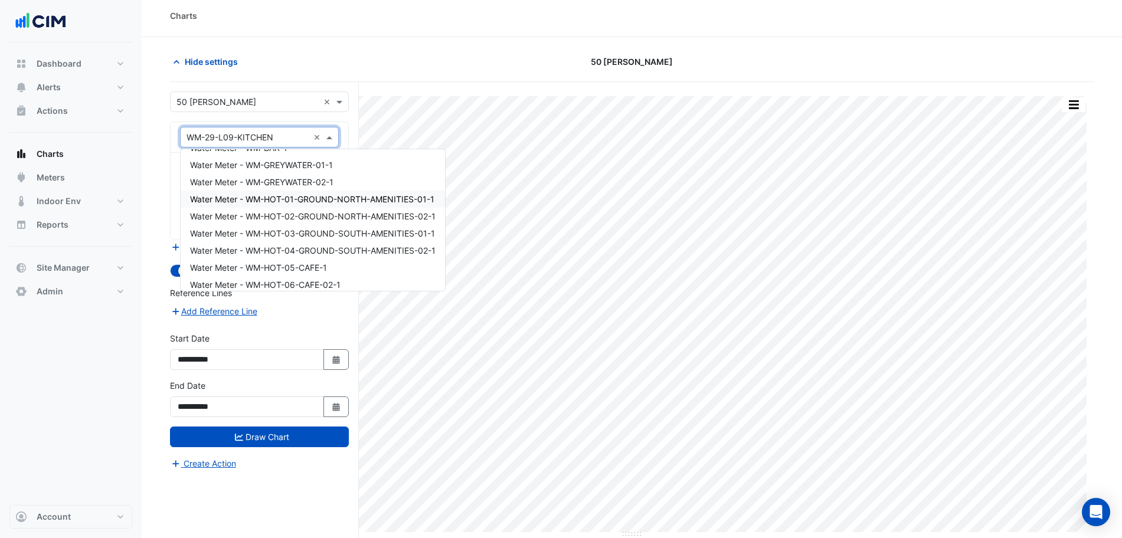
scroll to position [18813, 0]
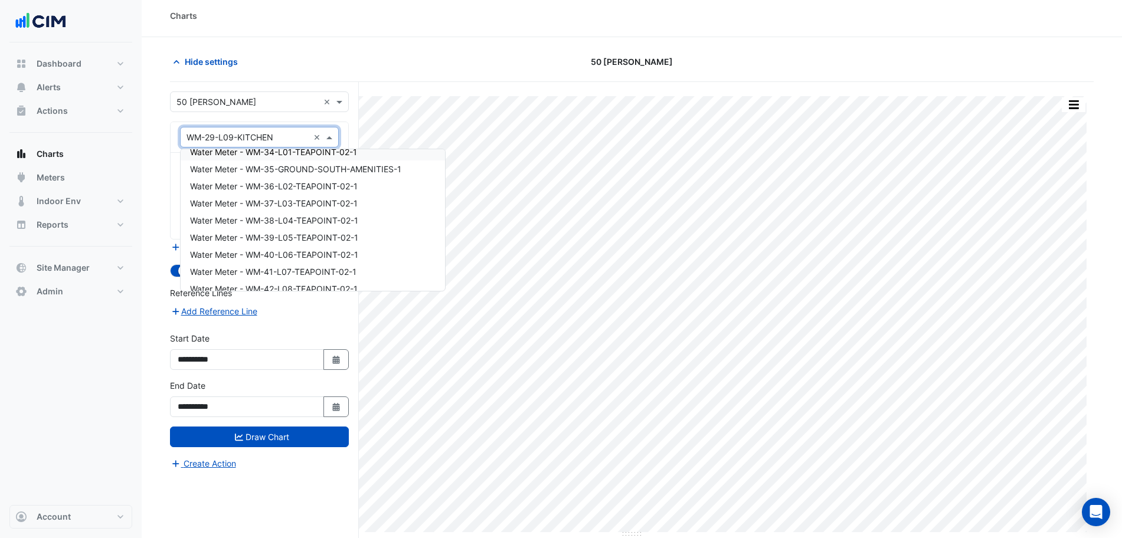
click at [266, 142] on input "text" at bounding box center [247, 138] width 122 height 12
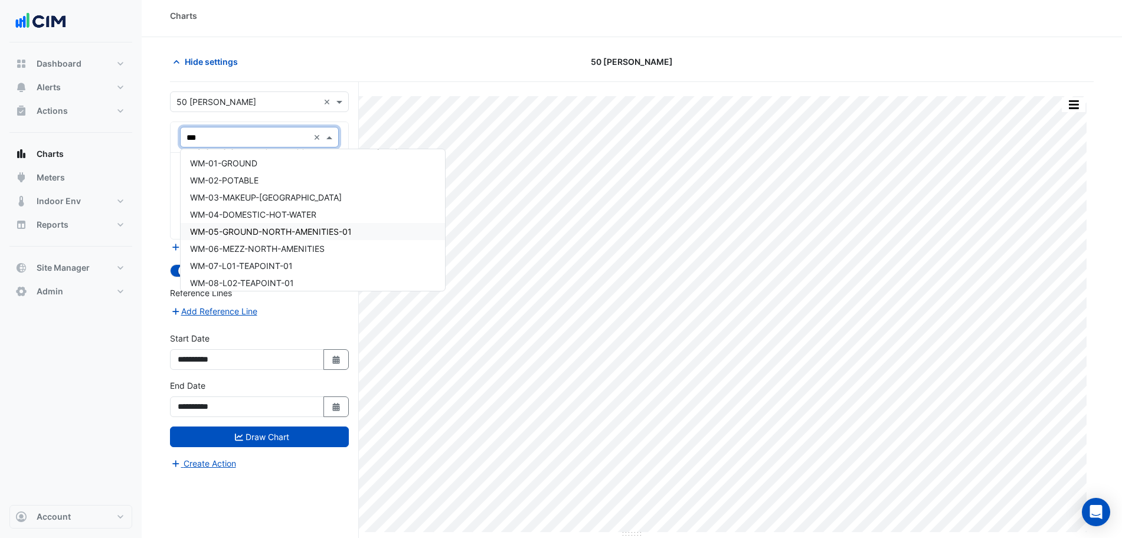
scroll to position [1106, 0]
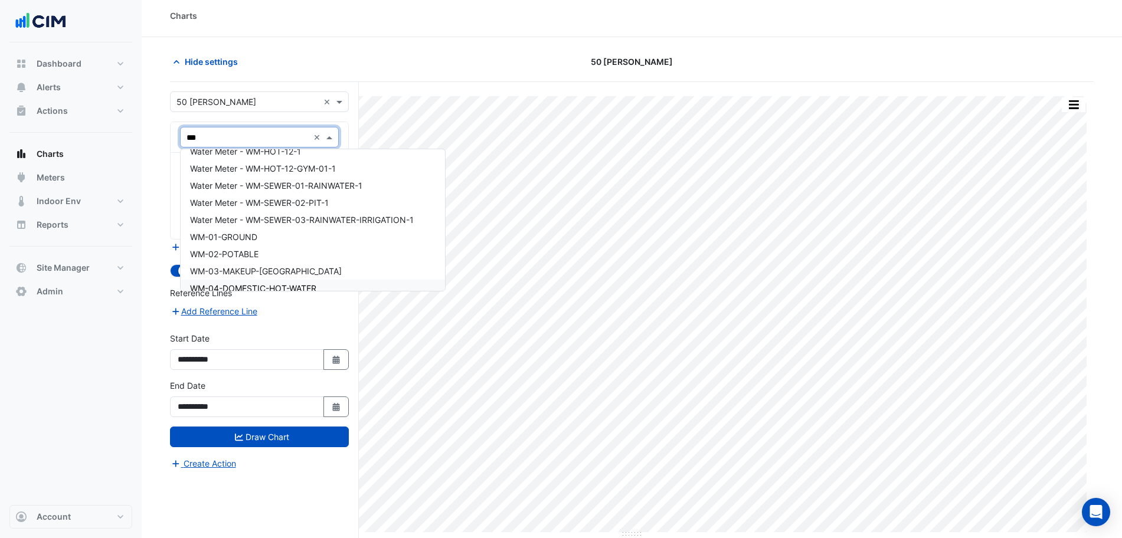
type input "***"
click at [270, 243] on div "WM-01-GROUND" at bounding box center [313, 236] width 264 height 17
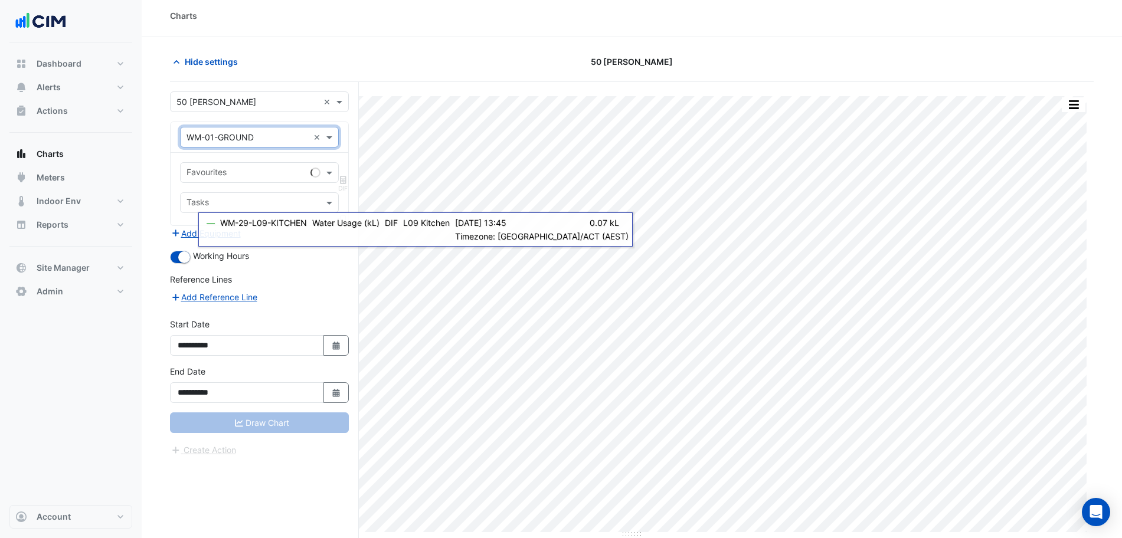
click at [242, 182] on div "Favourites" at bounding box center [259, 172] width 159 height 21
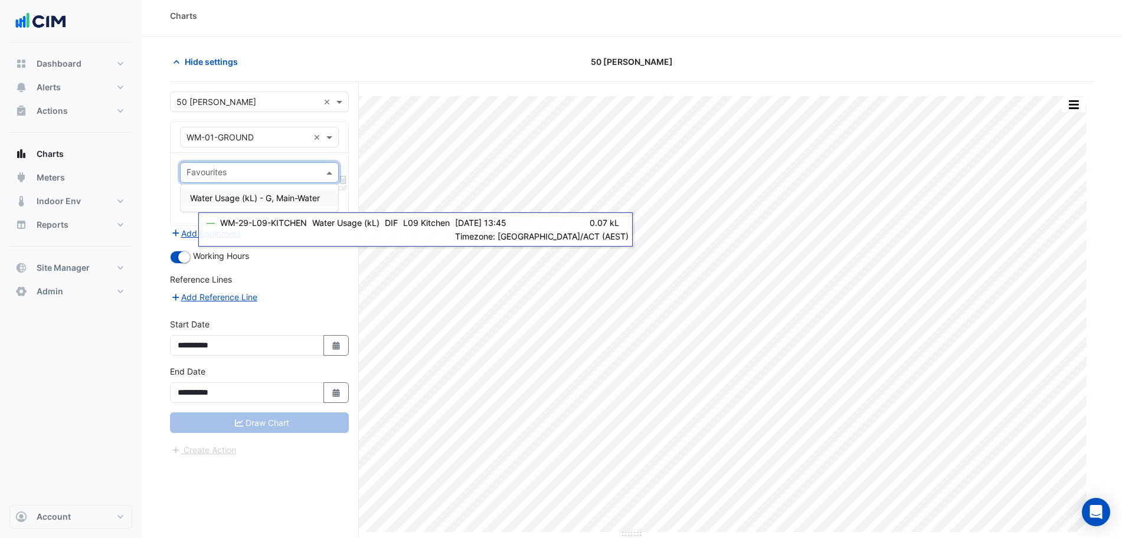
click at [237, 205] on div "Water Usage (kL) - G, Main-Water" at bounding box center [260, 197] width 158 height 17
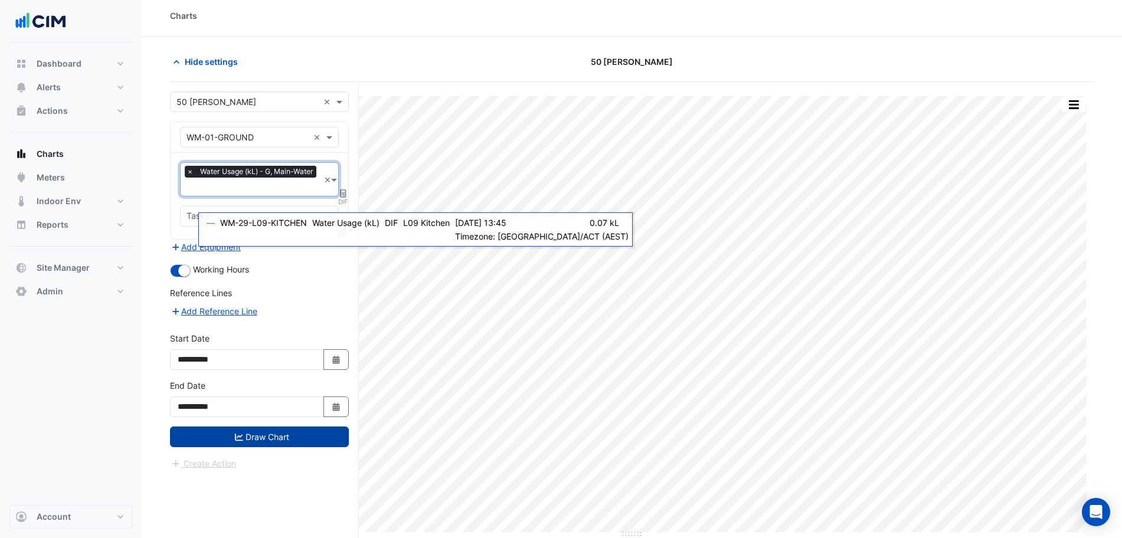
click at [290, 432] on button "Draw Chart" at bounding box center [259, 437] width 179 height 21
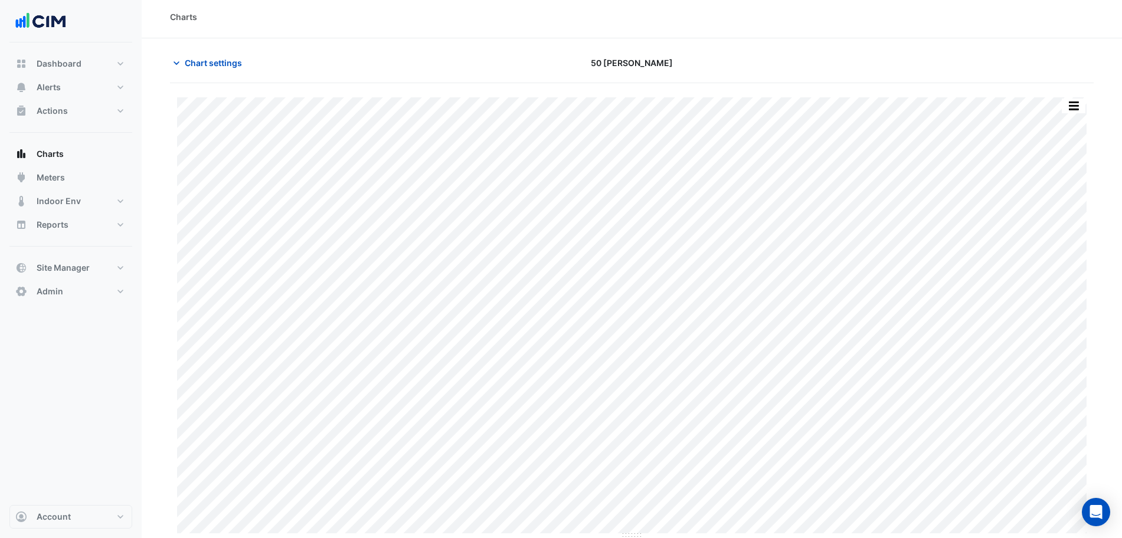
scroll to position [5, 0]
click at [491, 532] on div "Print Save as JPEG Save as PNG Pivot Data Table Export CSV - Flat Export CSV - …" at bounding box center [631, 317] width 909 height 442
drag, startPoint x: 932, startPoint y: 37, endPoint x: 924, endPoint y: 42, distance: 8.8
click at [932, 37] on section "Chart settings 50 Marcus Clarke Print Save as JPEG Save as PNG Pivot Data Table…" at bounding box center [632, 287] width 980 height 501
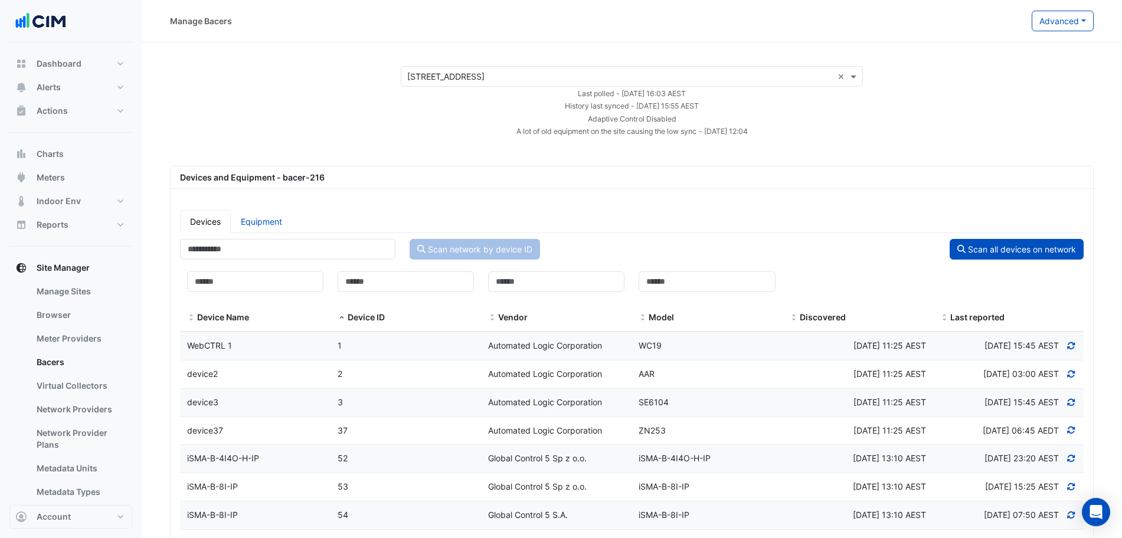
select select "***"
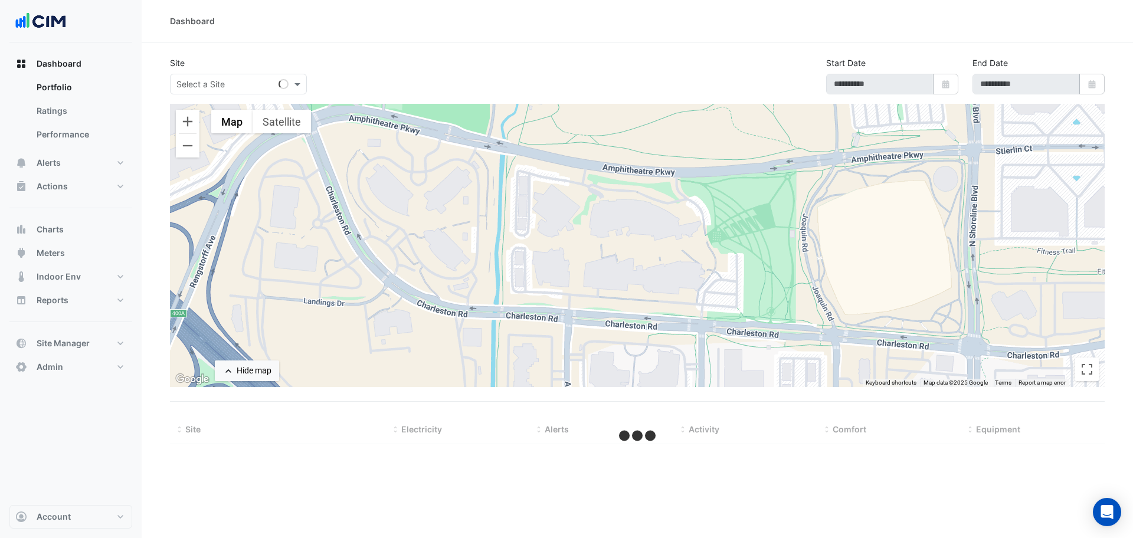
type input "**********"
select select "***"
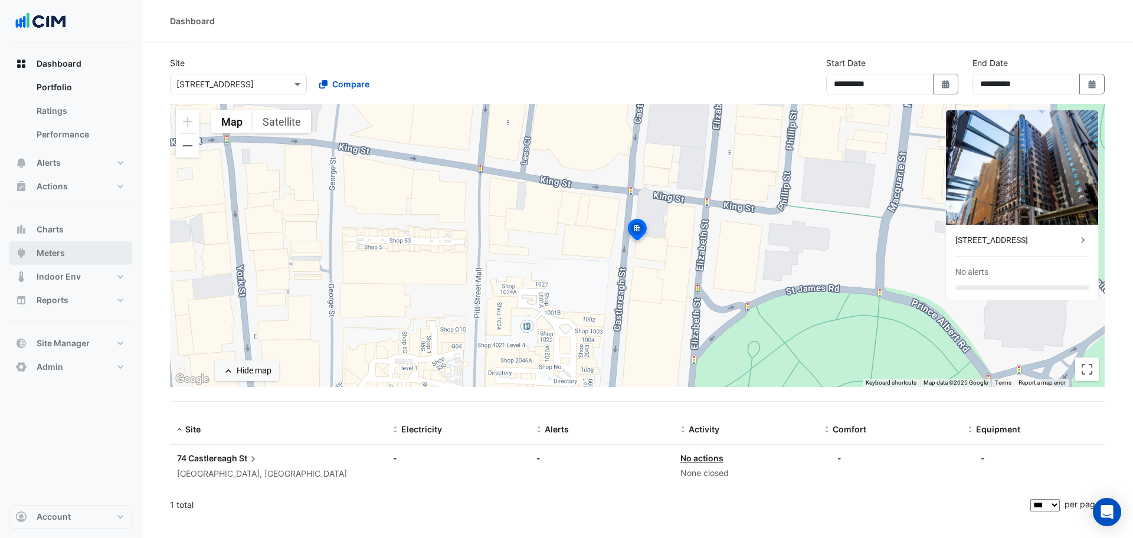
click at [66, 254] on button "Meters" at bounding box center [70, 253] width 123 height 24
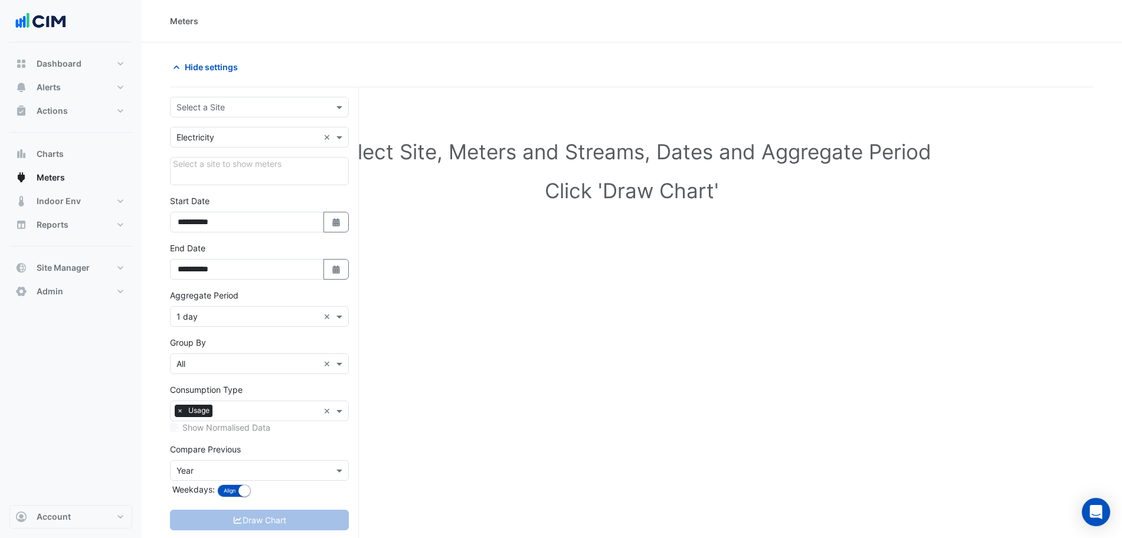
click at [224, 121] on form "**********" at bounding box center [259, 325] width 179 height 457
click at [228, 112] on input "text" at bounding box center [247, 107] width 142 height 12
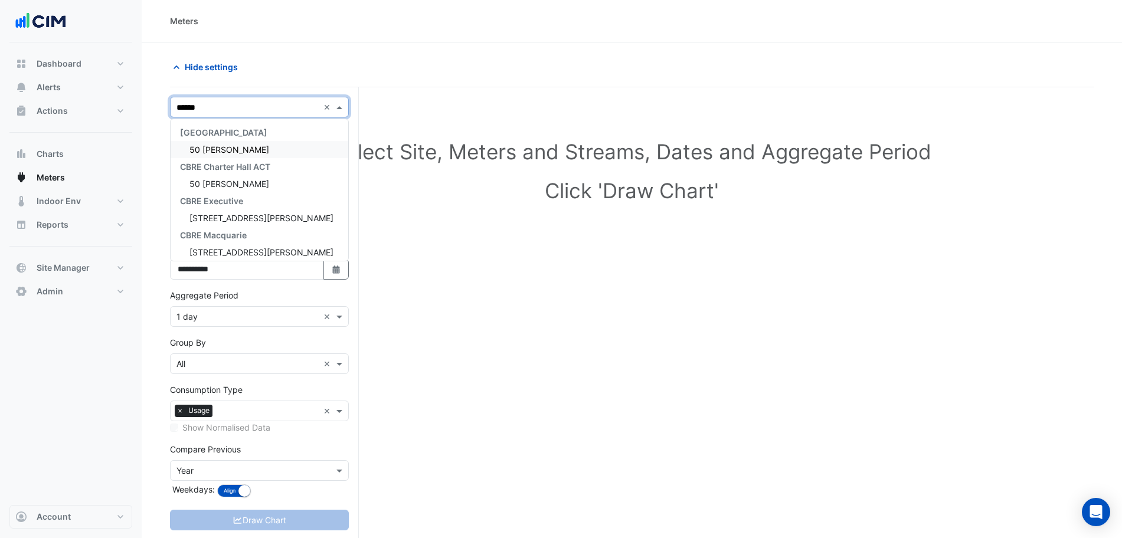
type input "*******"
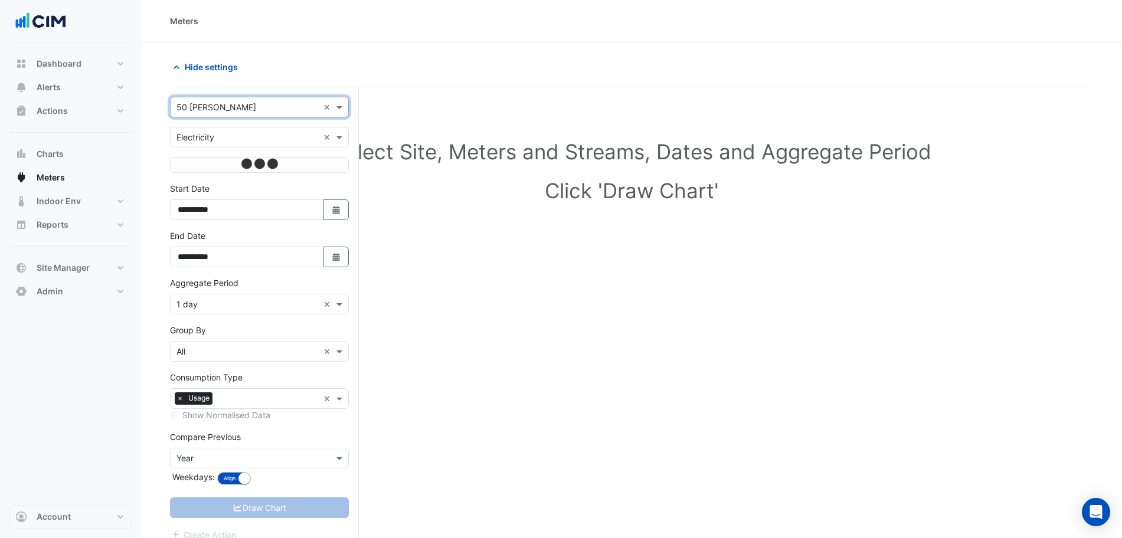
click at [262, 134] on input "text" at bounding box center [247, 138] width 142 height 12
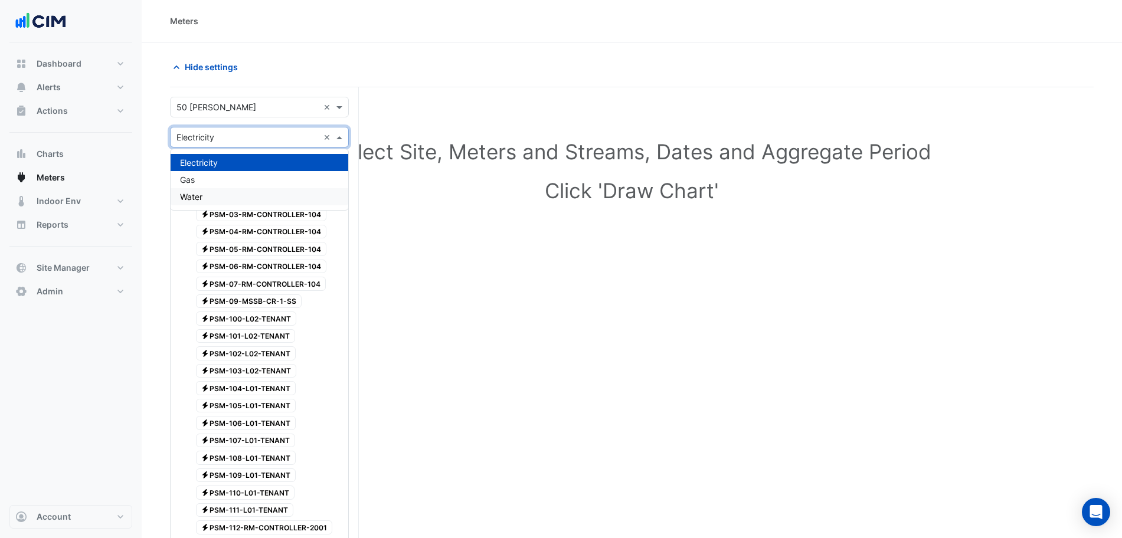
click at [207, 197] on div "Water" at bounding box center [259, 196] width 178 height 17
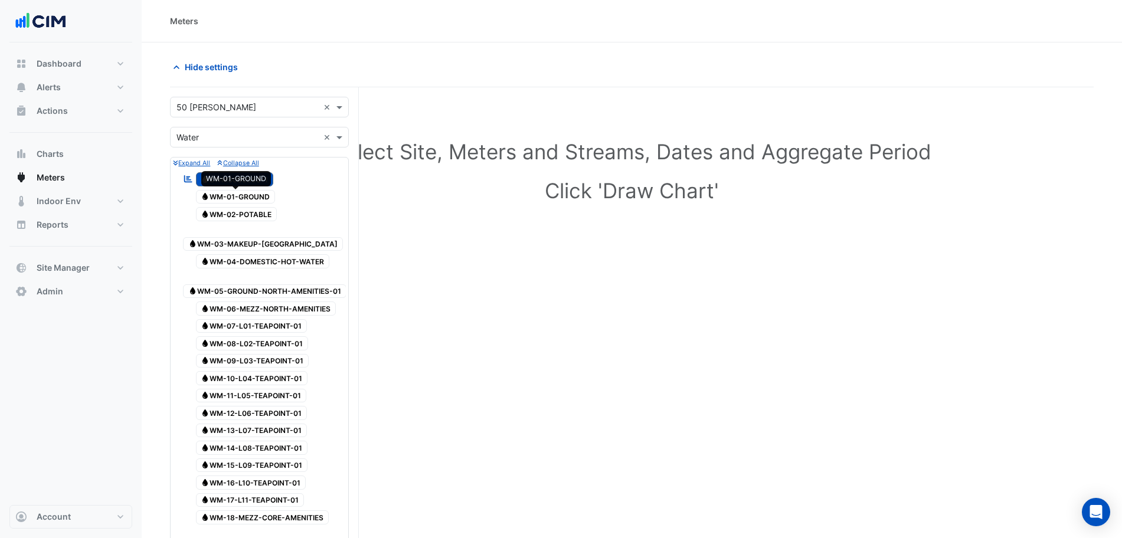
drag, startPoint x: 256, startPoint y: 194, endPoint x: 248, endPoint y: 210, distance: 18.2
click at [256, 194] on span "Water WM-01-GROUND" at bounding box center [236, 197] width 80 height 14
drag, startPoint x: 248, startPoint y: 210, endPoint x: 240, endPoint y: 230, distance: 21.7
click at [248, 212] on span "Water WM-02-POTABLE" at bounding box center [236, 214] width 81 height 14
click at [240, 237] on span "Water WM-03-MAKEUP-GREYWATER" at bounding box center [263, 244] width 160 height 14
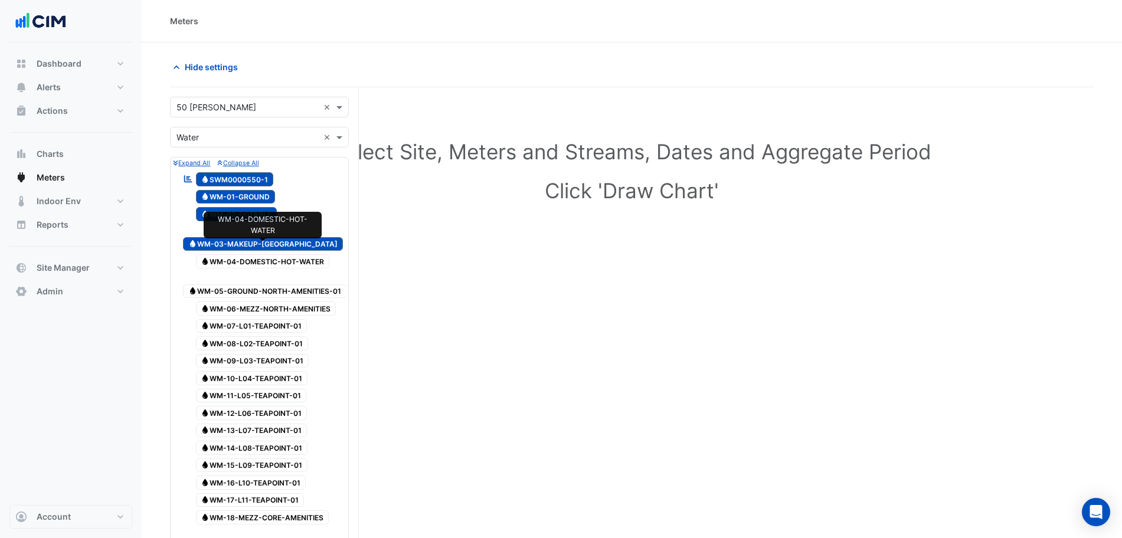
drag, startPoint x: 239, startPoint y: 248, endPoint x: 236, endPoint y: 265, distance: 17.9
click at [239, 254] on span "Water WM-04-DOMESTIC-HOT-WATER" at bounding box center [263, 261] width 134 height 14
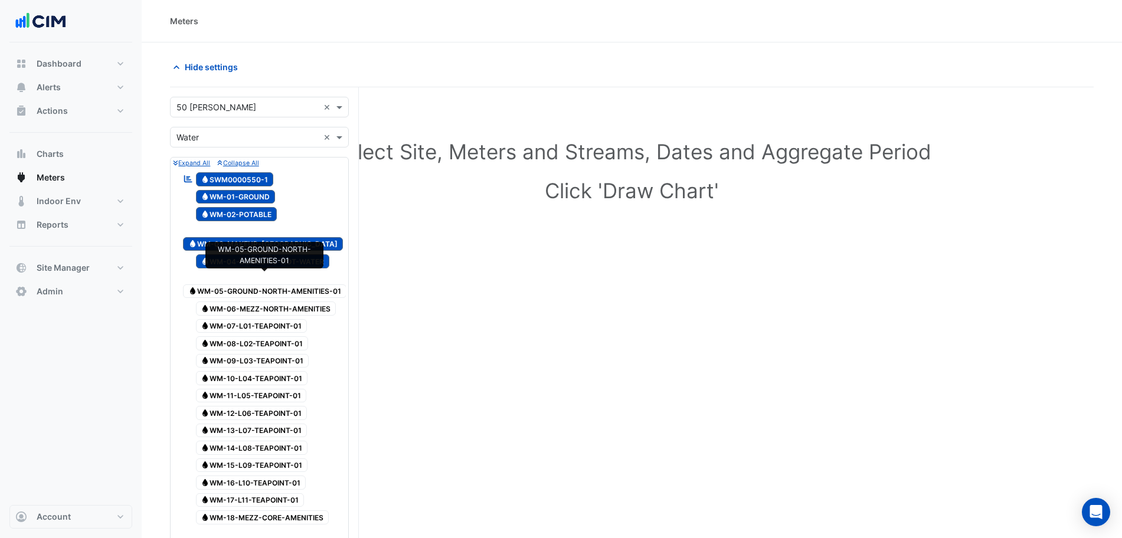
click at [236, 284] on span "Water WM-05-GROUND-NORTH-AMENITIES-01" at bounding box center [264, 291] width 163 height 14
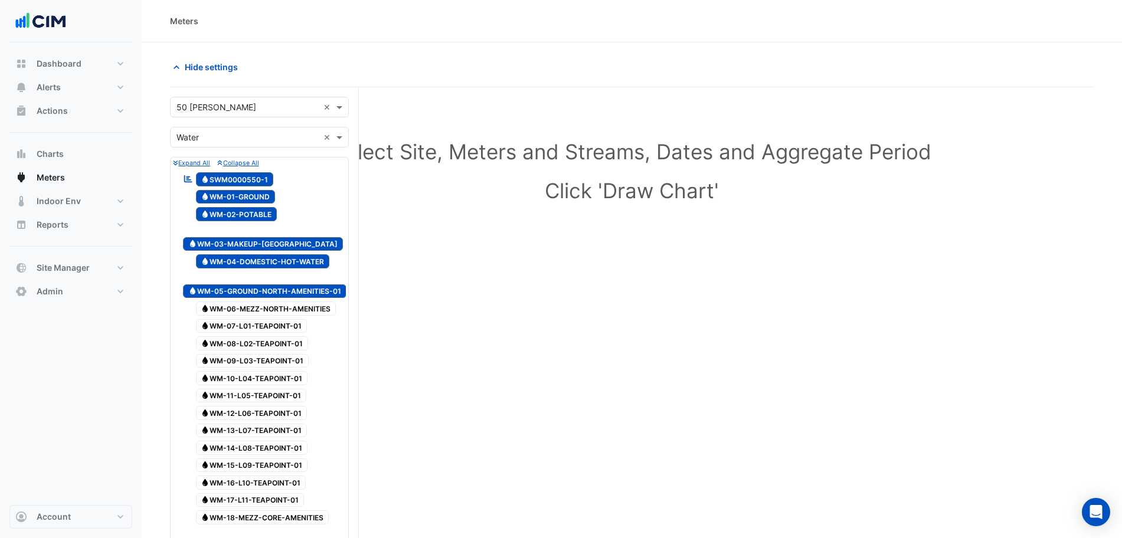
click at [253, 170] on div at bounding box center [259, 170] width 173 height 1
click at [253, 173] on span "Water SWM0000550-1" at bounding box center [235, 179] width 78 height 14
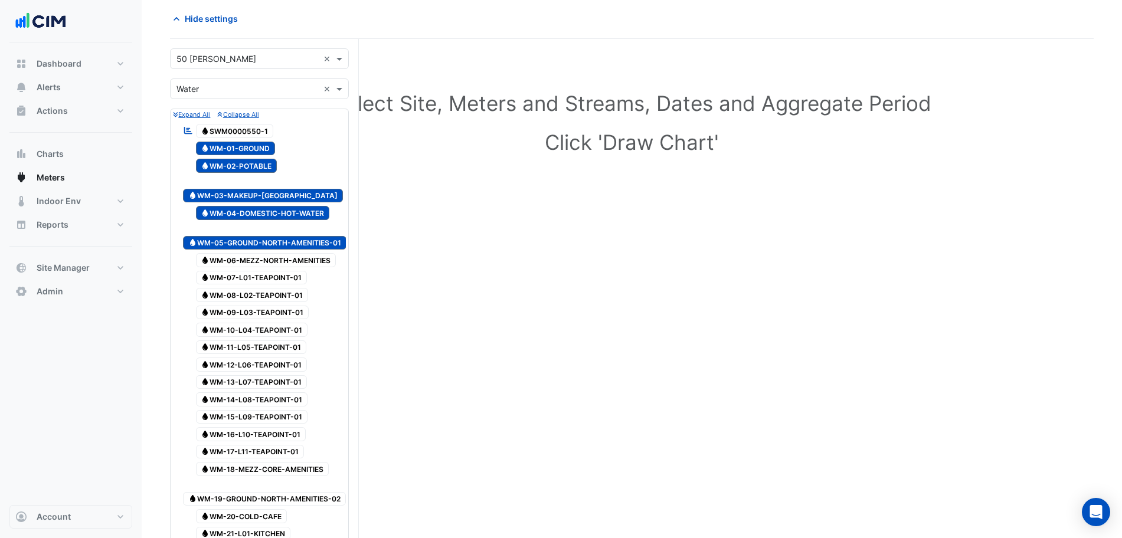
scroll to position [74, 0]
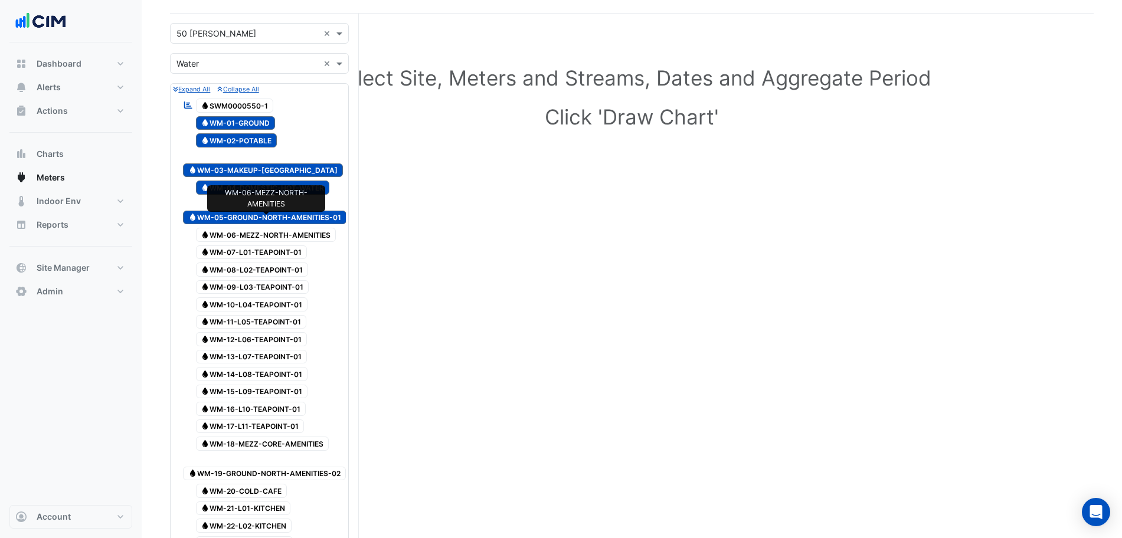
click at [312, 229] on span "Water WM-06-MEZZ-NORTH-AMENITIES" at bounding box center [266, 235] width 140 height 14
click at [298, 245] on span "Water WM-07-L01-TEAPOINT-01" at bounding box center [252, 252] width 112 height 14
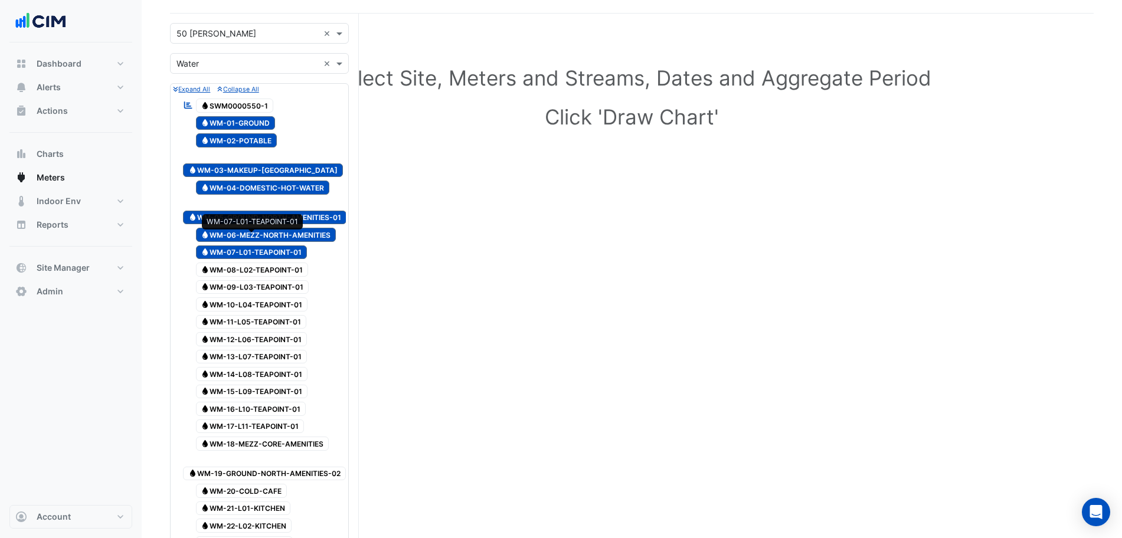
click at [296, 263] on span "Water WM-08-L02-TEAPOINT-01" at bounding box center [252, 270] width 113 height 14
click at [290, 280] on span "Water WM-09-L03-TEAPOINT-01" at bounding box center [252, 287] width 113 height 14
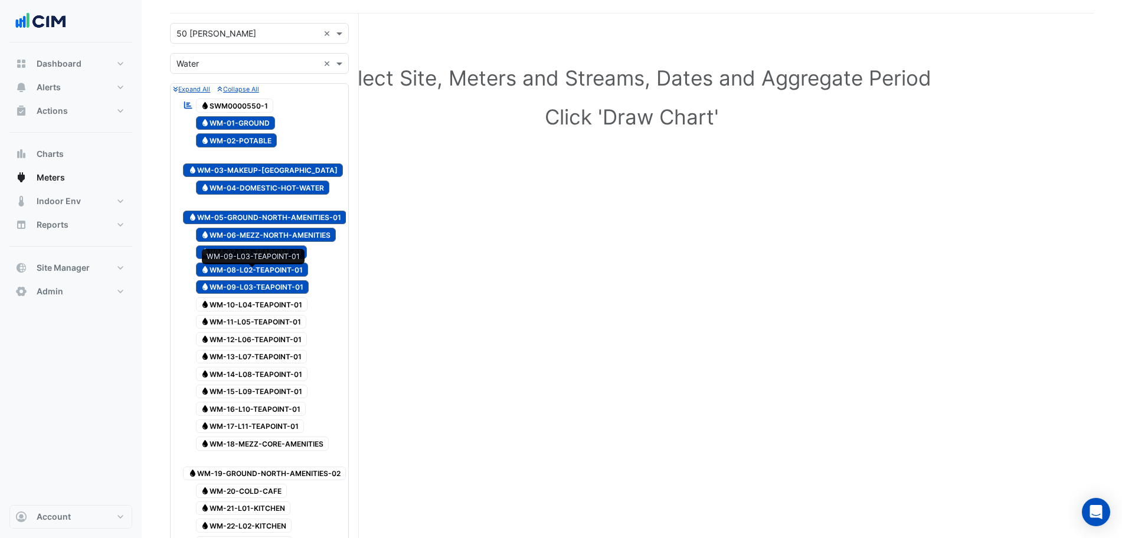
click at [286, 297] on span "Water WM-10-L04-TEAPOINT-01" at bounding box center [252, 304] width 112 height 14
click at [283, 297] on span "Water WM-10-L04-TEAPOINT-01" at bounding box center [252, 304] width 112 height 14
click at [283, 315] on span "Water WM-11-L05-TEAPOINT-01" at bounding box center [251, 322] width 111 height 14
click at [290, 331] on div "Water WM-12-L06-TEAPOINT-01" at bounding box center [245, 339] width 130 height 17
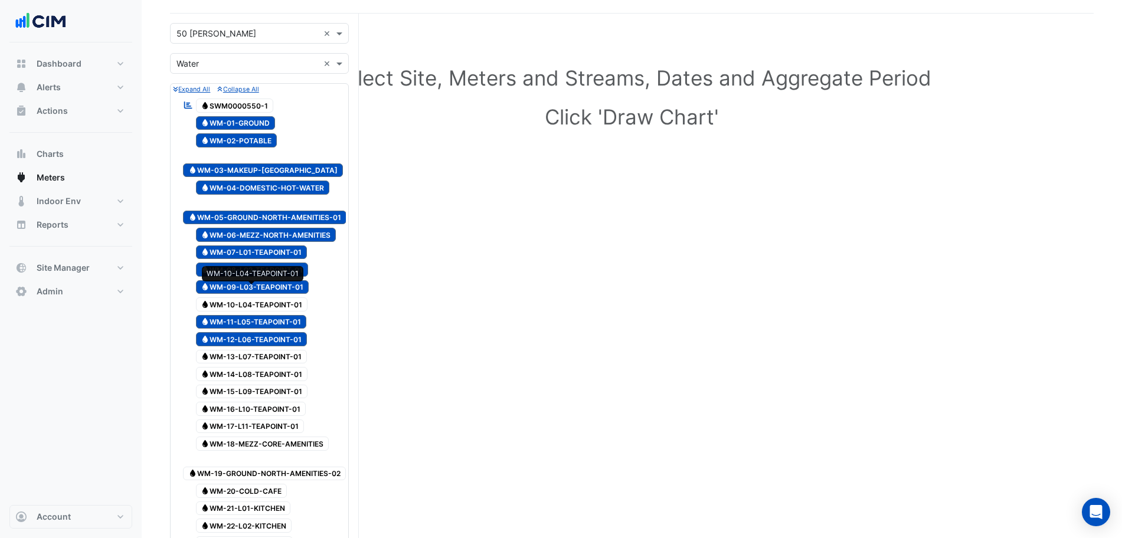
click at [291, 297] on span "Water WM-10-L04-TEAPOINT-01" at bounding box center [252, 304] width 112 height 14
click at [285, 332] on span "Water WM-12-L06-TEAPOINT-01" at bounding box center [252, 339] width 112 height 14
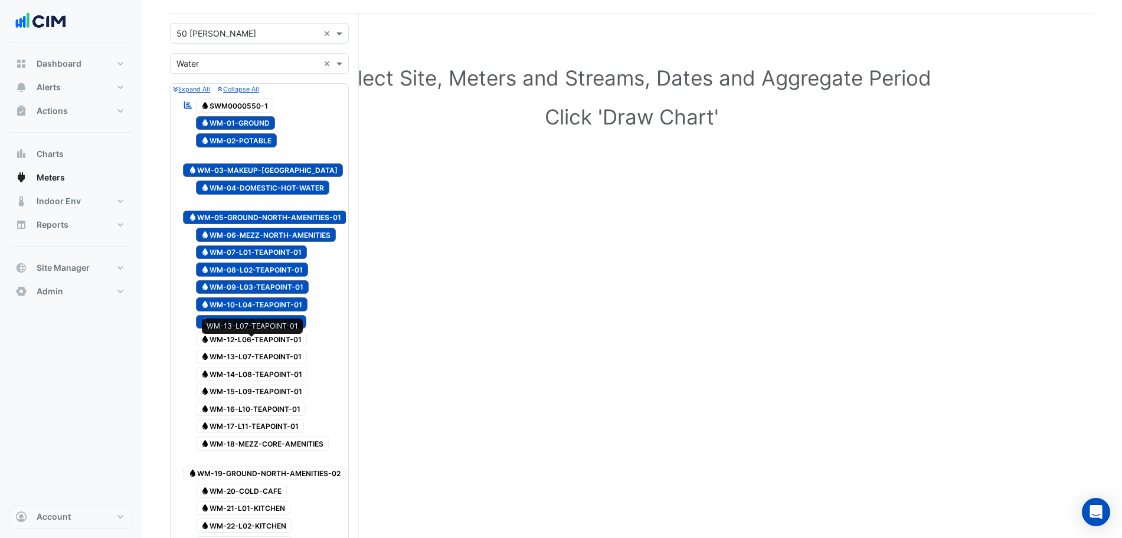
click at [284, 350] on span "Water WM-13-L07-TEAPOINT-01" at bounding box center [252, 357] width 112 height 14
drag, startPoint x: 285, startPoint y: 355, endPoint x: 284, endPoint y: 366, distance: 11.9
click at [285, 366] on div "Water WM-14-L08-TEAPOINT-01" at bounding box center [245, 374] width 130 height 17
click at [283, 383] on div "Water WM-15-L09-TEAPOINT-01" at bounding box center [245, 391] width 130 height 17
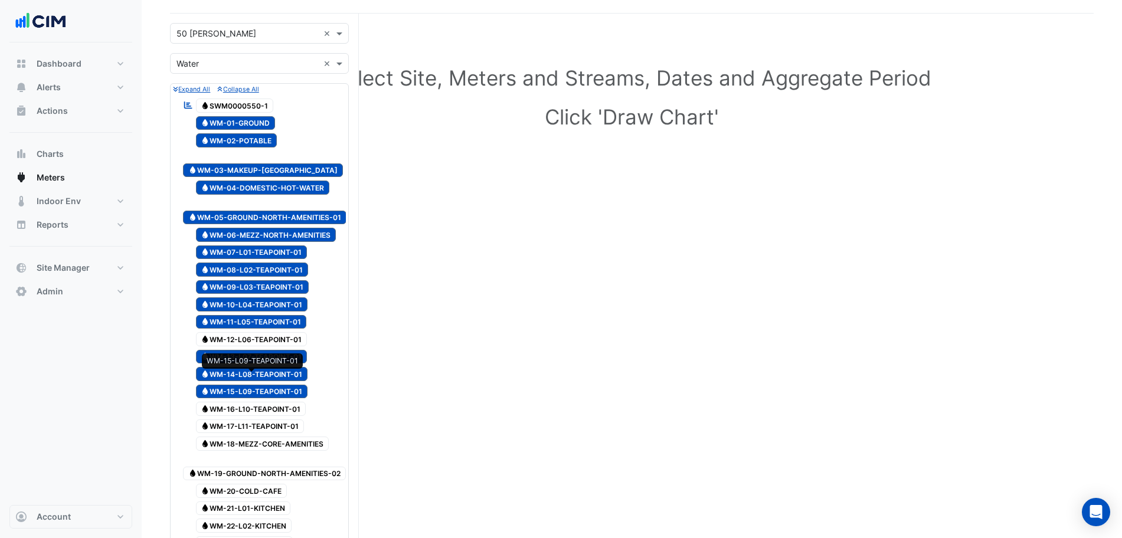
drag, startPoint x: 284, startPoint y: 383, endPoint x: 284, endPoint y: 393, distance: 9.4
click at [285, 404] on div "Water WM-16-L10-TEAPOINT-01" at bounding box center [244, 409] width 129 height 17
click at [287, 419] on span "Water WM-17-L11-TEAPOINT-01" at bounding box center [250, 426] width 109 height 14
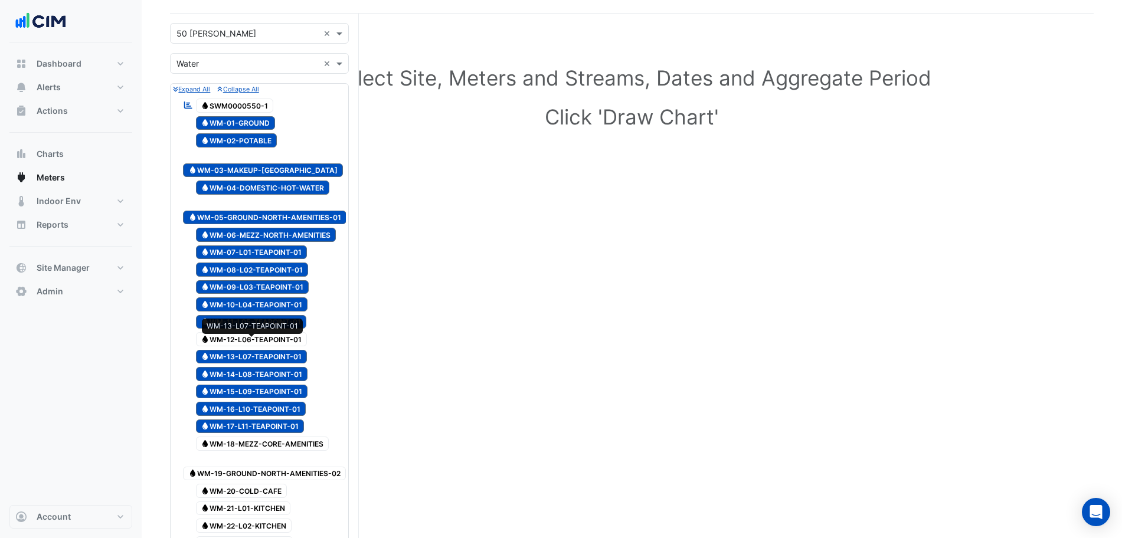
click at [281, 335] on div "Water WM-12-L06-TEAPOINT-01" at bounding box center [245, 339] width 130 height 17
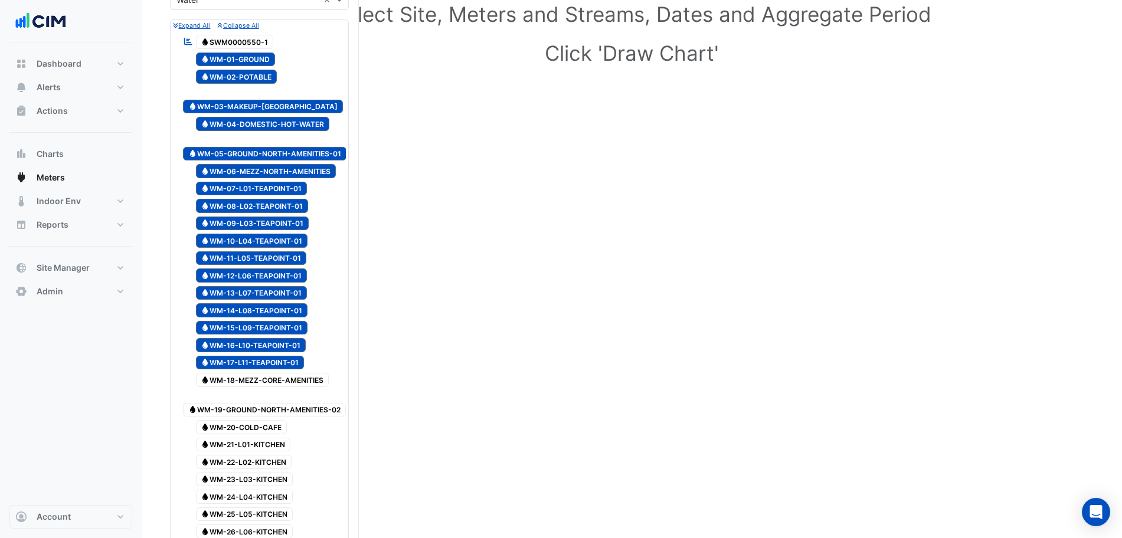
scroll to position [221, 0]
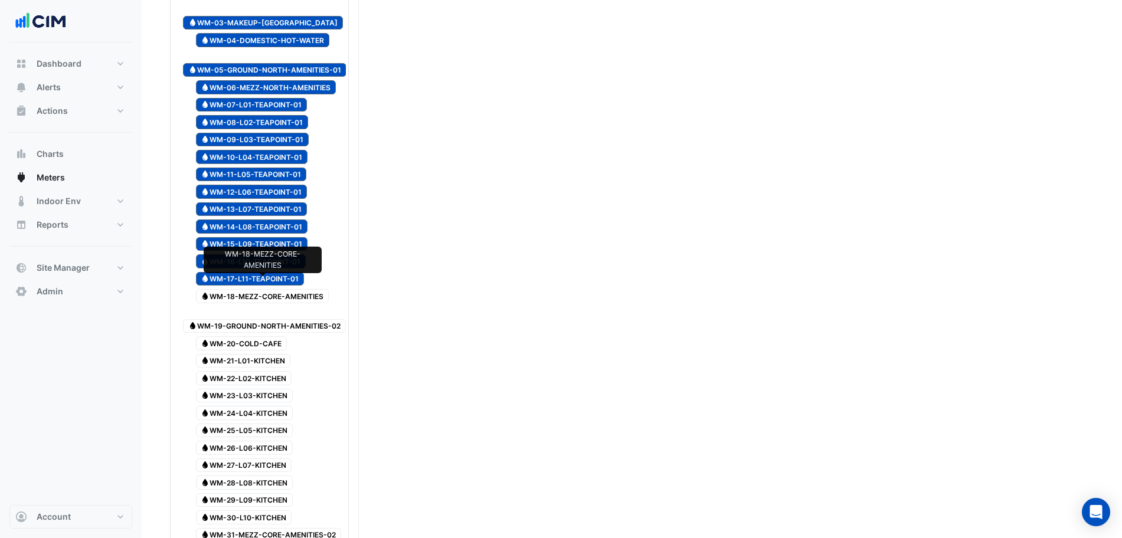
click at [284, 289] on span "Water WM-18-MEZZ-CORE-AMENITIES" at bounding box center [262, 296] width 133 height 14
drag, startPoint x: 274, startPoint y: 306, endPoint x: 270, endPoint y: 313, distance: 7.9
click at [274, 319] on span "Water WM-19-GROUND-NORTH-AMENITIES-02" at bounding box center [264, 326] width 163 height 14
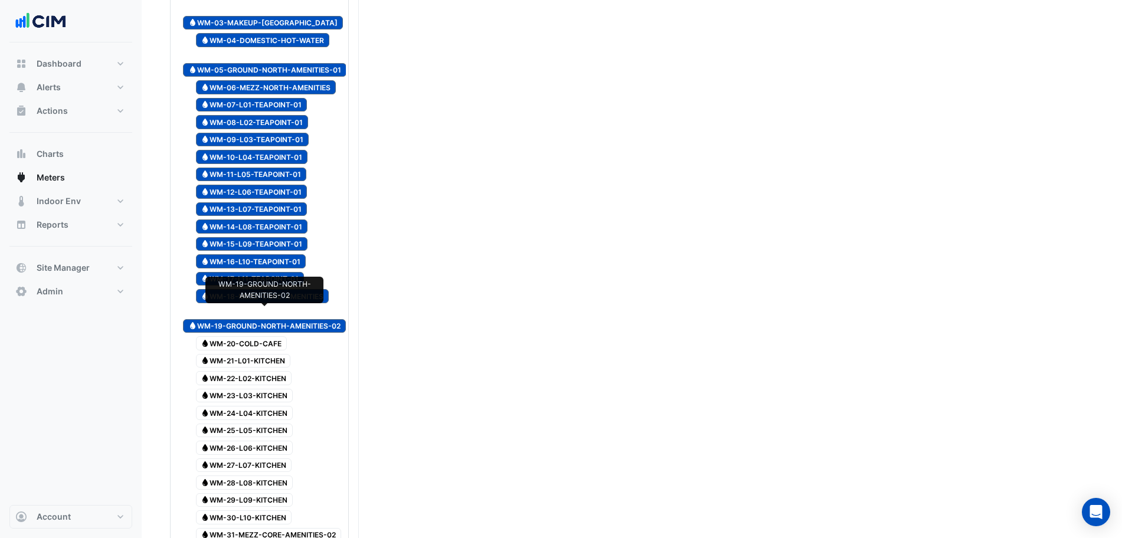
click at [263, 336] on span "Water WM-20-COLD-CAFE" at bounding box center [241, 343] width 91 height 14
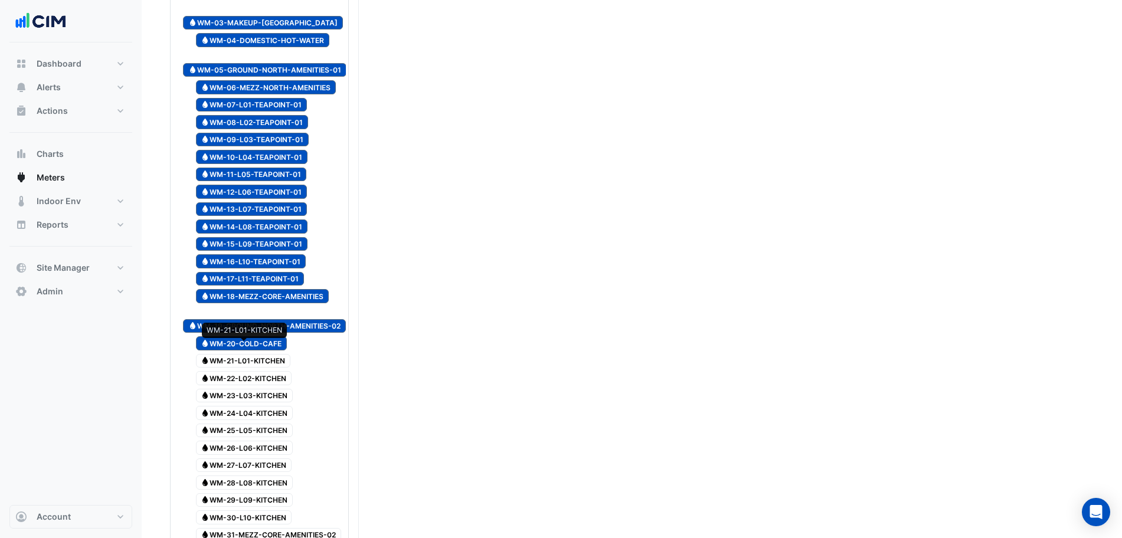
drag, startPoint x: 257, startPoint y: 353, endPoint x: 256, endPoint y: 371, distance: 18.3
click at [257, 354] on span "Water WM-21-L01-KITCHEN" at bounding box center [243, 361] width 95 height 14
drag, startPoint x: 256, startPoint y: 373, endPoint x: 253, endPoint y: 392, distance: 18.5
drag, startPoint x: 253, startPoint y: 394, endPoint x: 249, endPoint y: 402, distance: 9.0
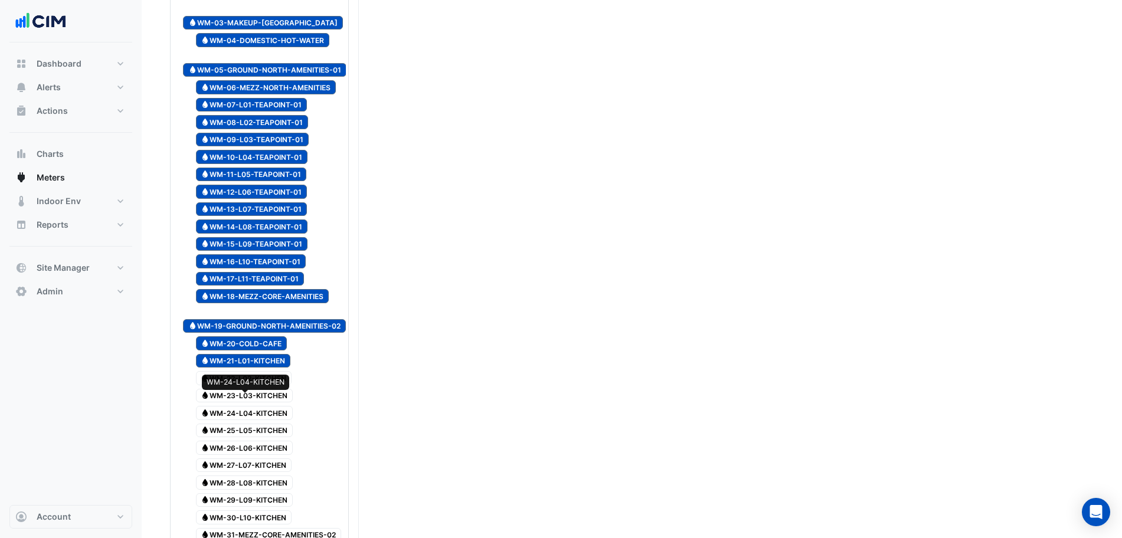
click at [253, 405] on div "Water WM-24-L04-KITCHEN" at bounding box center [238, 413] width 116 height 17
click at [250, 458] on span "Water WM-27-L07-KITCHEN" at bounding box center [244, 465] width 96 height 14
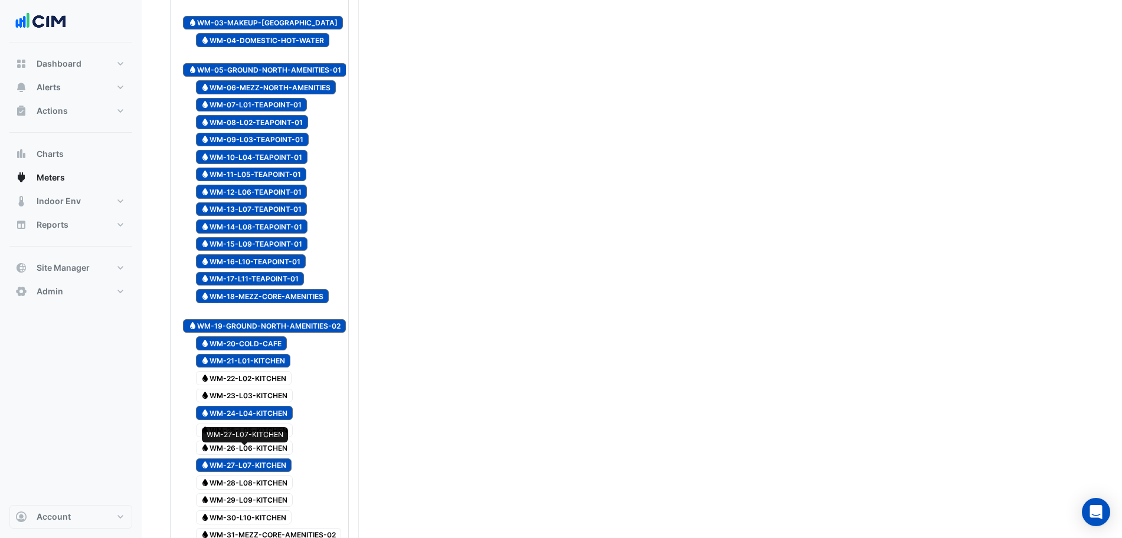
drag, startPoint x: 250, startPoint y: 458, endPoint x: 253, endPoint y: 398, distance: 59.7
click at [250, 458] on span "Water WM-27-L07-KITCHEN" at bounding box center [244, 465] width 96 height 14
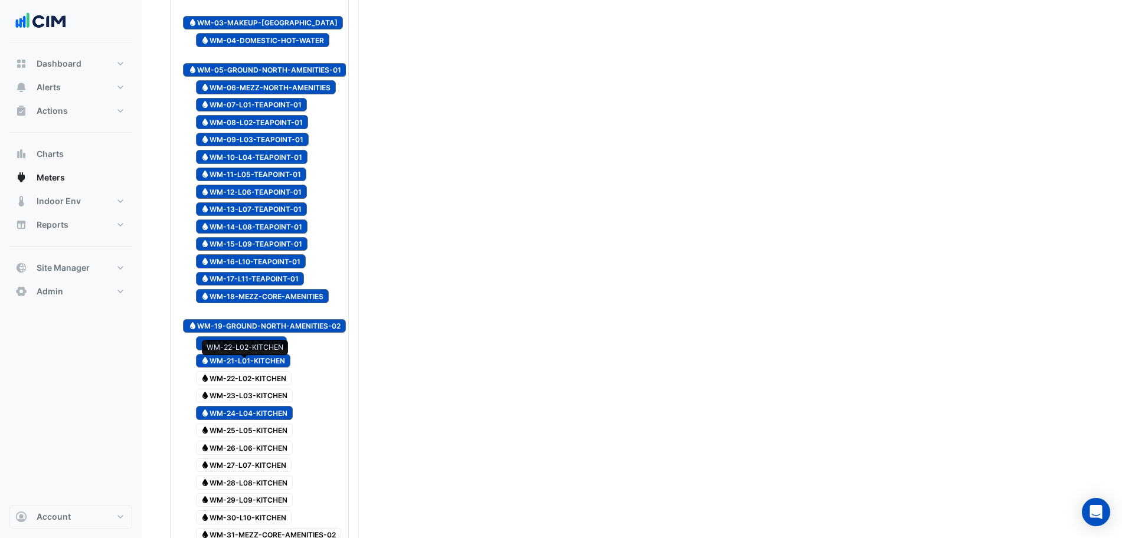
click at [259, 371] on span "Water WM-22-L02-KITCHEN" at bounding box center [244, 378] width 96 height 14
click at [261, 389] on span "Water WM-23-L03-KITCHEN" at bounding box center [244, 396] width 97 height 14
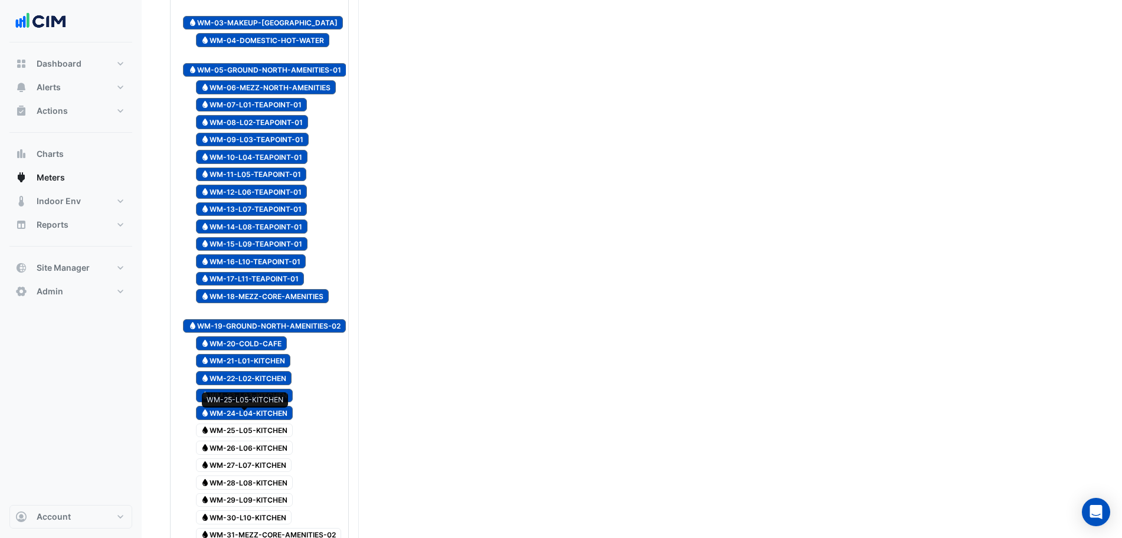
click at [268, 424] on span "Water WM-25-L05-KITCHEN" at bounding box center [244, 431] width 97 height 14
drag, startPoint x: 271, startPoint y: 439, endPoint x: 271, endPoint y: 451, distance: 11.8
click at [271, 441] on span "Water WM-26-L06-KITCHEN" at bounding box center [244, 448] width 97 height 14
click at [271, 458] on span "Water WM-27-L07-KITCHEN" at bounding box center [244, 465] width 96 height 14
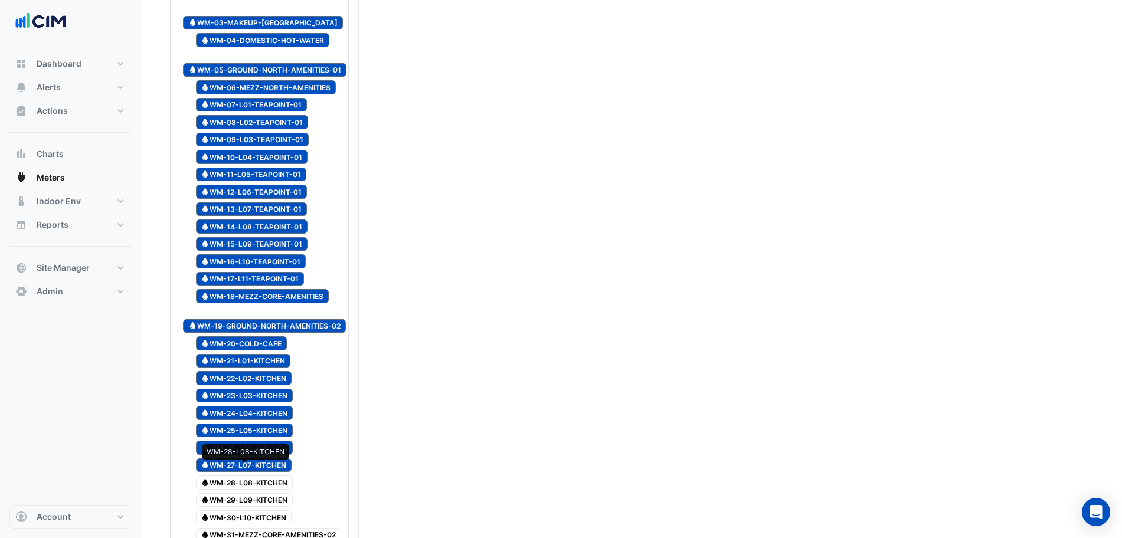
click at [271, 476] on span "Water WM-28-L08-KITCHEN" at bounding box center [244, 483] width 97 height 14
click at [273, 493] on span "Water WM-29-L09-KITCHEN" at bounding box center [244, 500] width 97 height 14
click at [271, 511] on span "Water WM-30-L10-KITCHEN" at bounding box center [244, 517] width 96 height 14
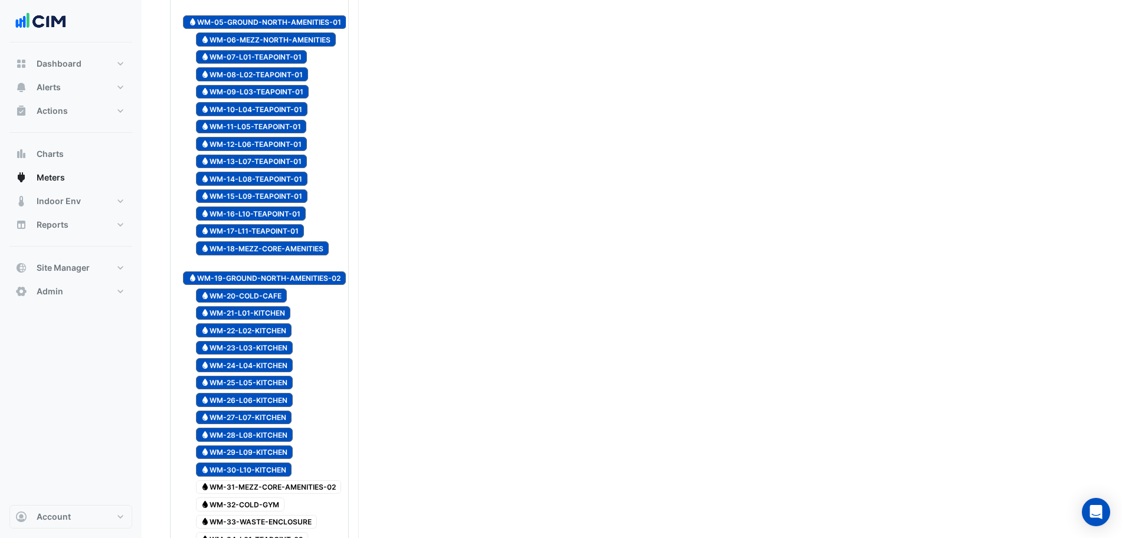
scroll to position [295, 0]
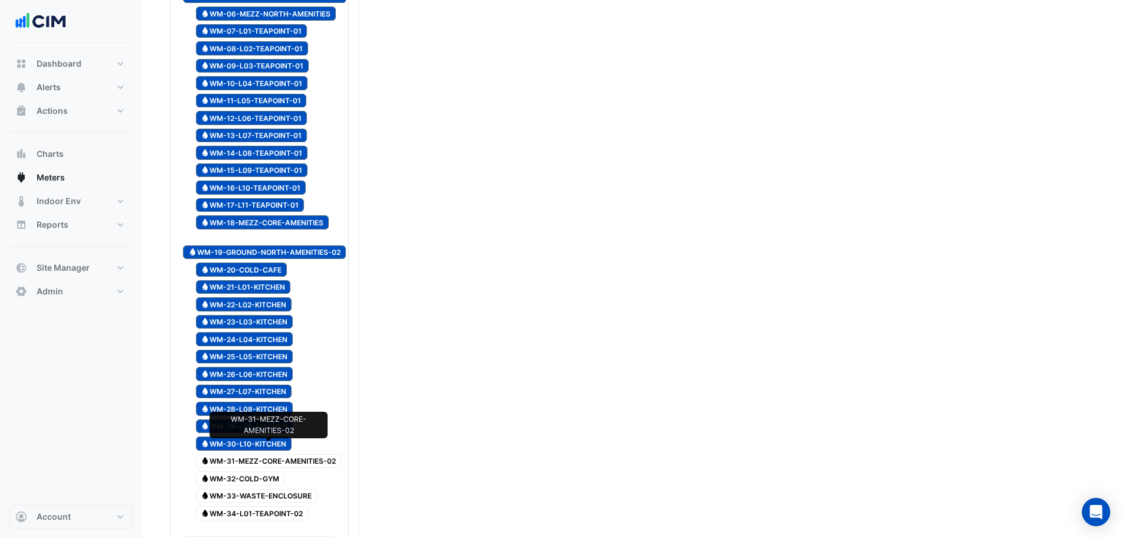
click at [306, 454] on span "Water WM-31-MEZZ-CORE-AMENITIES-02" at bounding box center [269, 461] width 146 height 14
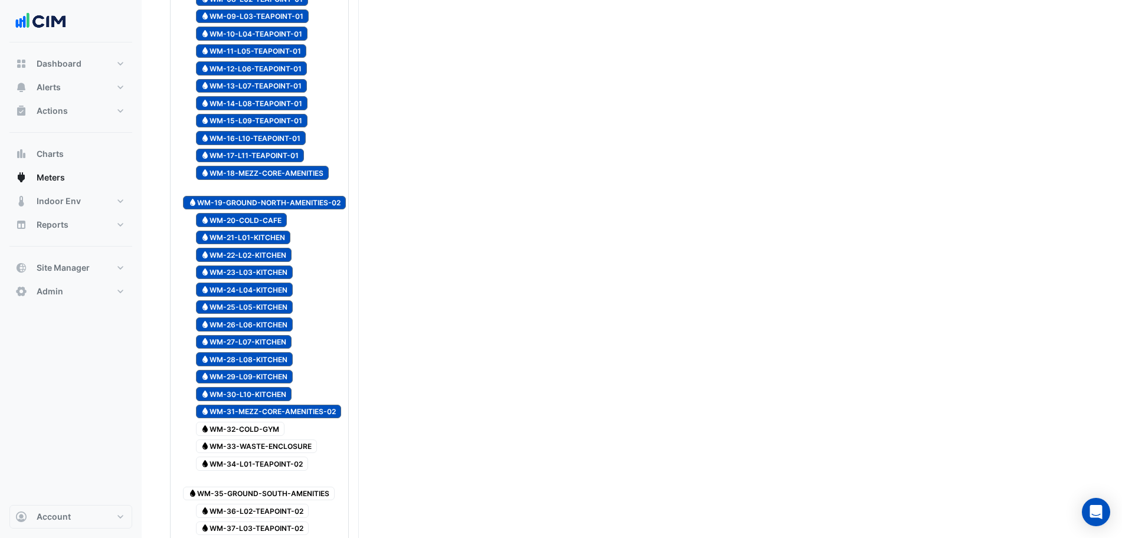
scroll to position [369, 0]
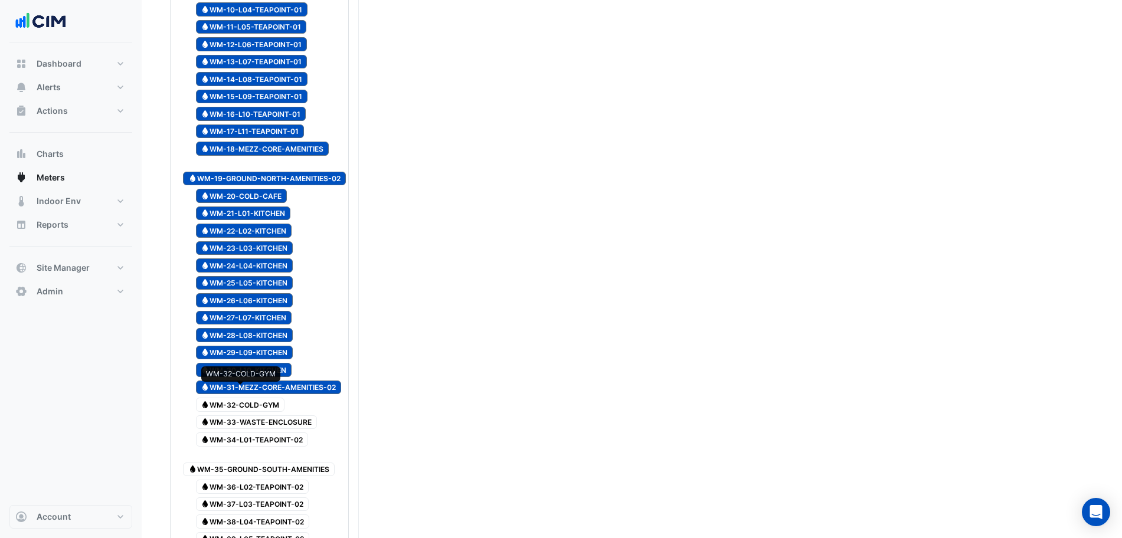
click at [227, 398] on span "Water WM-32-COLD-GYM" at bounding box center [240, 405] width 89 height 14
drag, startPoint x: 234, startPoint y: 405, endPoint x: 238, endPoint y: 419, distance: 14.6
click at [234, 415] on span "Water WM-33-WASTE-ENCLOSURE" at bounding box center [257, 422] width 122 height 14
click at [238, 431] on div "Water WM-34-L01-TEAPOINT-02" at bounding box center [245, 439] width 131 height 17
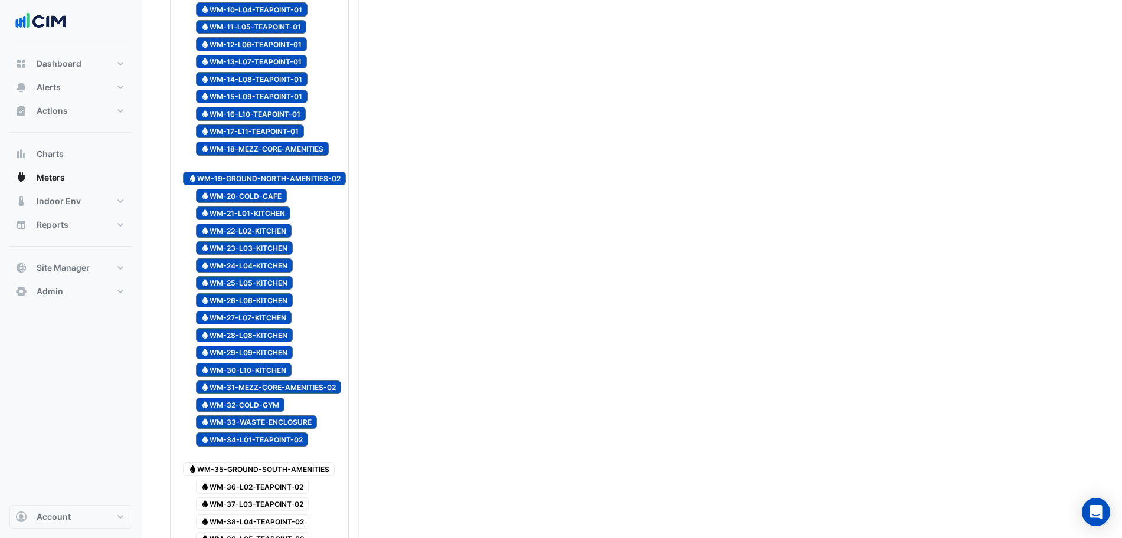
click at [246, 449] on div "Water WM-35-GROUND-SOUTH-AMENITIES" at bounding box center [263, 463] width 166 height 29
click at [254, 480] on span "Water WM-36-L02-TEAPOINT-02" at bounding box center [252, 487] width 113 height 14
click at [254, 497] on span "Water WM-37-L03-TEAPOINT-02" at bounding box center [252, 504] width 113 height 14
click at [257, 514] on span "Water WM-38-L04-TEAPOINT-02" at bounding box center [253, 521] width 114 height 14
click at [260, 532] on span "Water WM-39-L05-TEAPOINT-02" at bounding box center [253, 539] width 114 height 14
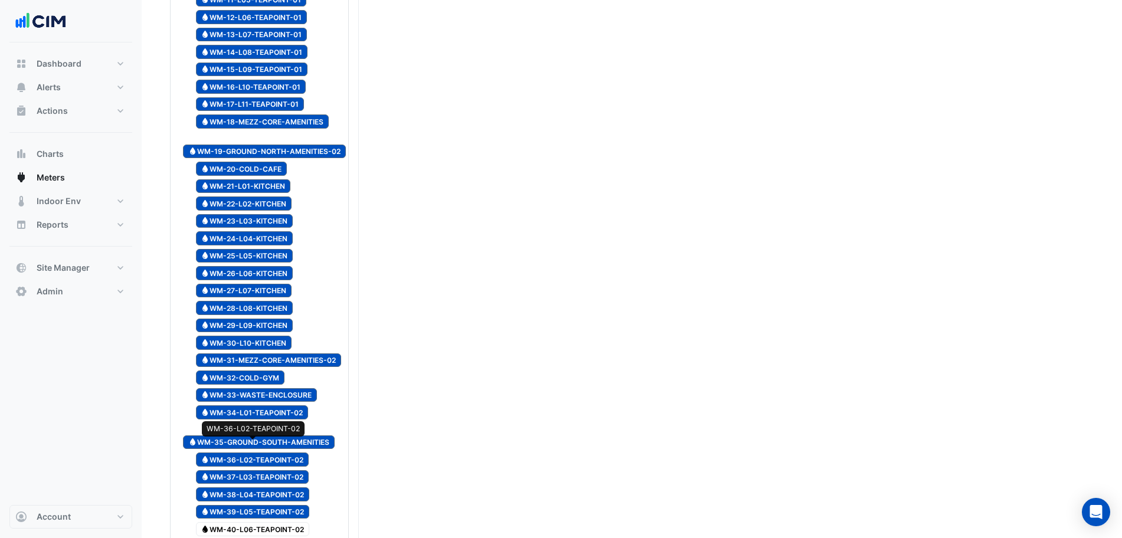
scroll to position [442, 0]
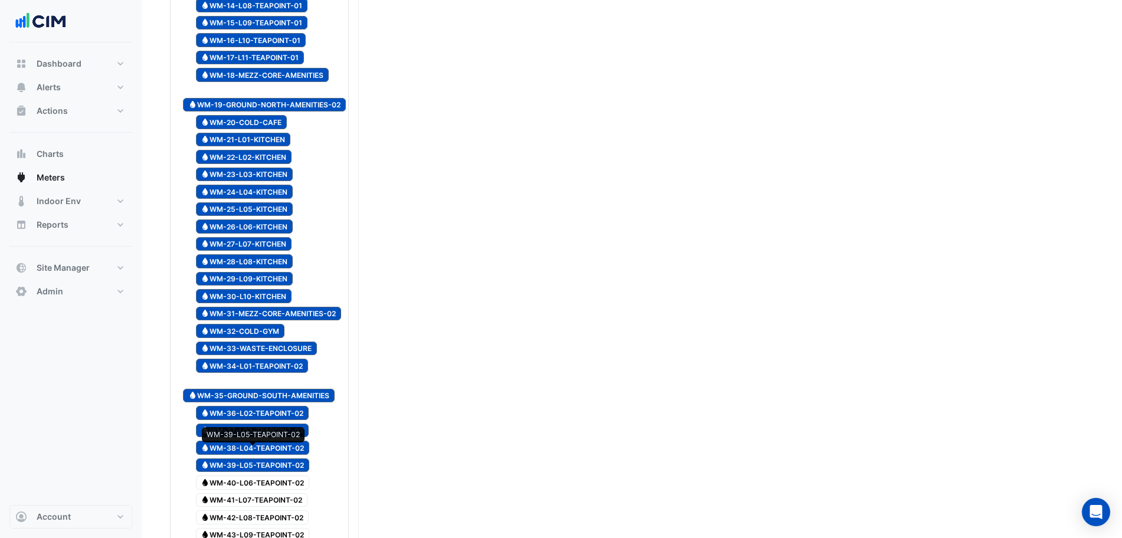
click at [269, 476] on span "Water WM-40-L06-TEAPOINT-02" at bounding box center [253, 483] width 114 height 14
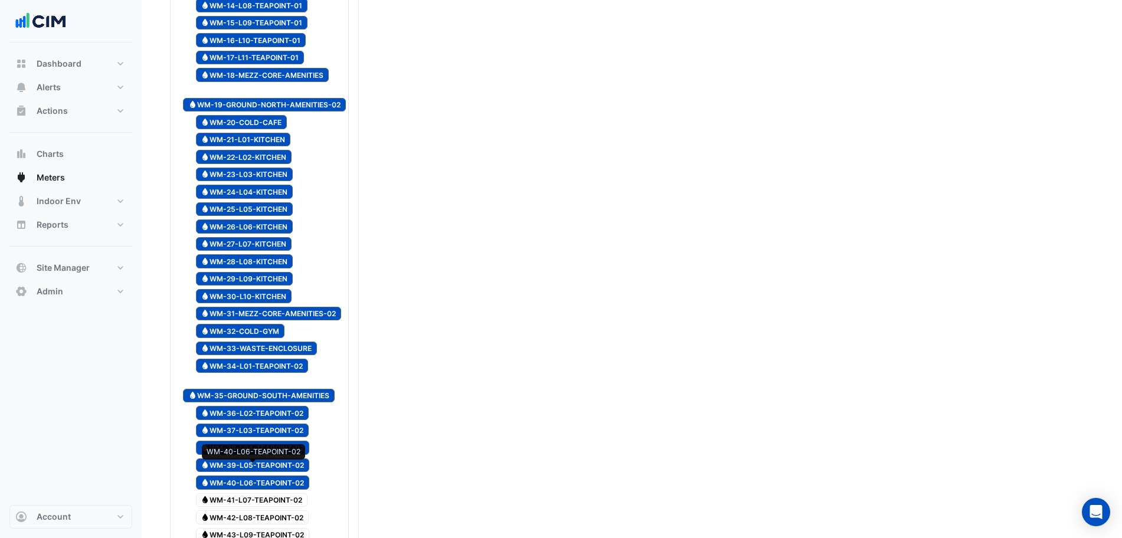
click at [264, 494] on span "Water WM-41-L07-TEAPOINT-02" at bounding box center [252, 500] width 112 height 14
click at [250, 510] on span "Water WM-42-L08-TEAPOINT-02" at bounding box center [252, 517] width 113 height 14
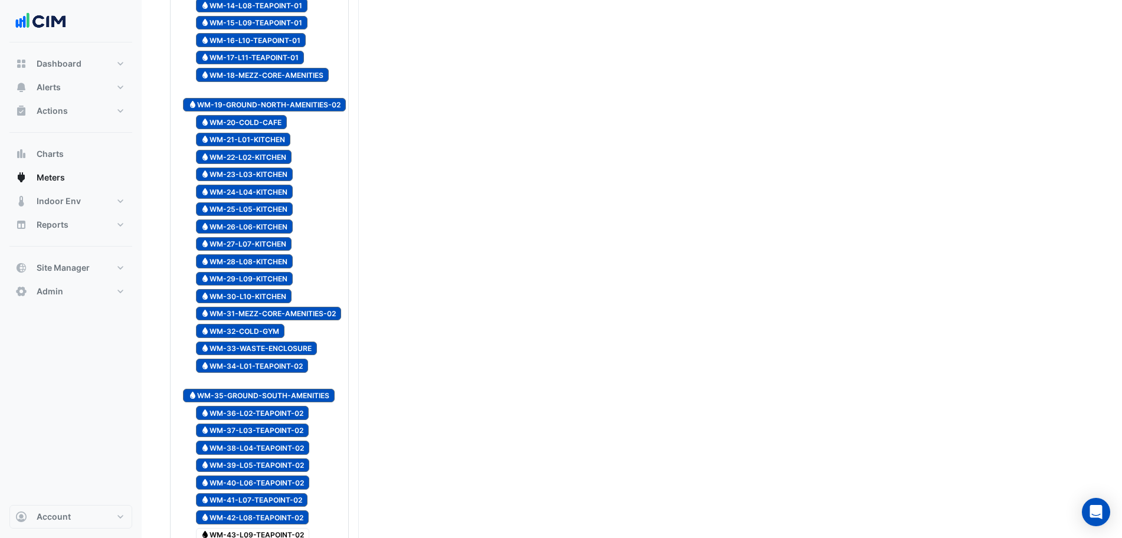
drag, startPoint x: 253, startPoint y: 522, endPoint x: 257, endPoint y: 530, distance: 9.8
click at [253, 528] on span "Water WM-43-L09-TEAPOINT-02" at bounding box center [253, 535] width 114 height 14
drag, startPoint x: 257, startPoint y: 530, endPoint x: 265, endPoint y: 514, distance: 17.9
click at [257, 537] on div at bounding box center [259, 543] width 173 height 1
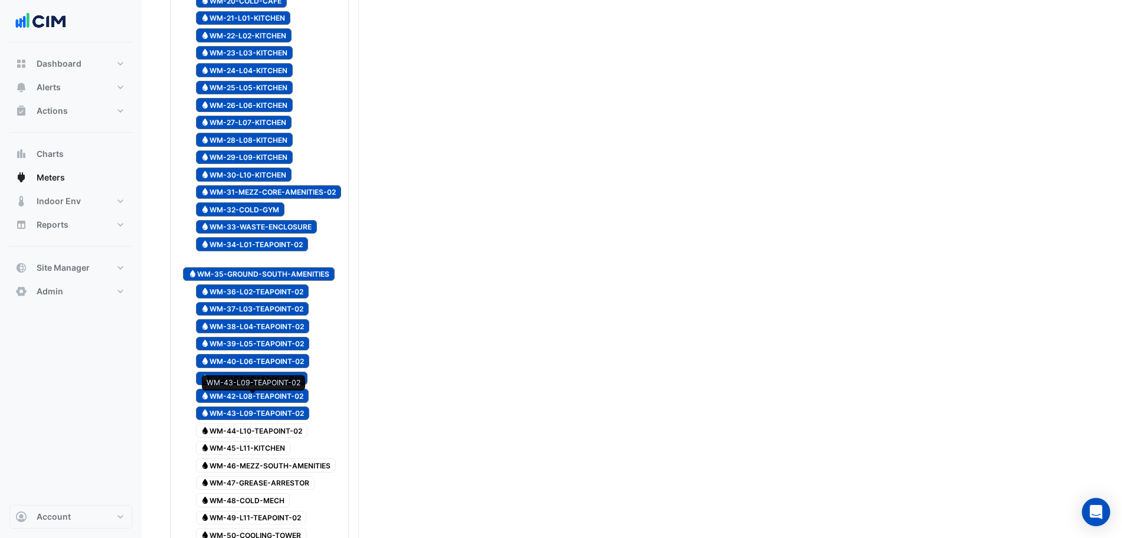
scroll to position [590, 0]
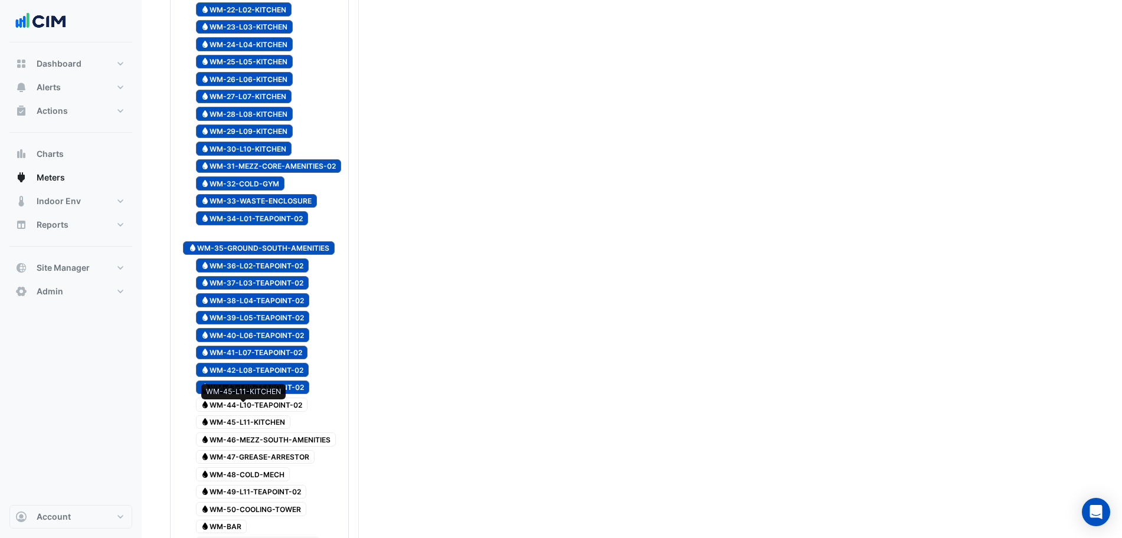
click at [255, 398] on span "Water WM-44-L10-TEAPOINT-02" at bounding box center [252, 405] width 112 height 14
drag, startPoint x: 254, startPoint y: 408, endPoint x: 254, endPoint y: 416, distance: 8.3
click at [254, 415] on span "Water WM-45-L11-KITCHEN" at bounding box center [243, 422] width 95 height 14
click at [254, 432] on span "Water WM-46-MEZZ-SOUTH-AMENITIES" at bounding box center [266, 439] width 140 height 14
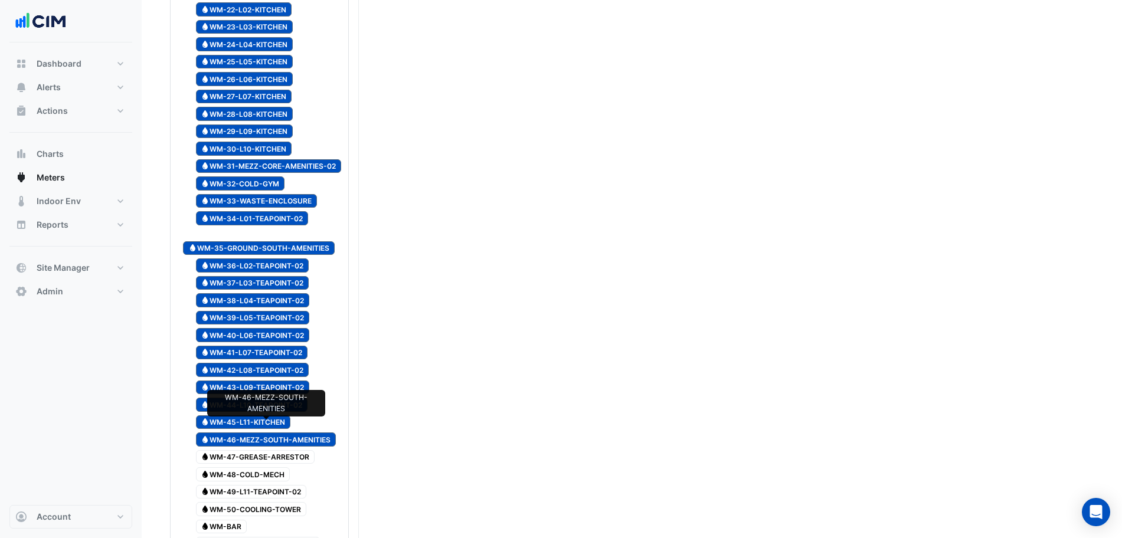
drag, startPoint x: 257, startPoint y: 435, endPoint x: 262, endPoint y: 448, distance: 13.3
click at [257, 437] on div "Reportable Water SWM0000550-1 Water WM-01-GROUND Water WM-02-POTABLE Water WM-0…" at bounding box center [259, 258] width 173 height 1356
click at [262, 467] on span "Water WM-48-COLD-MECH" at bounding box center [243, 474] width 94 height 14
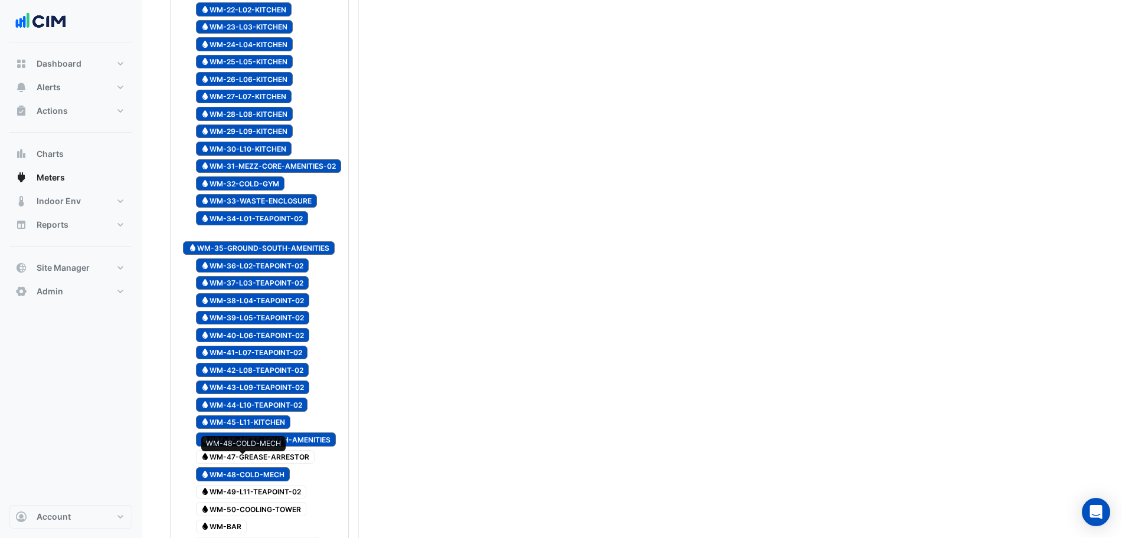
drag, startPoint x: 265, startPoint y: 477, endPoint x: 264, endPoint y: 487, distance: 10.2
click at [265, 485] on span "Water WM-49-L11-TEAPOINT-02" at bounding box center [251, 492] width 111 height 14
click at [263, 502] on span "Water WM-50-COOLING-TOWER" at bounding box center [251, 509] width 111 height 14
click at [273, 450] on span "Water WM-47-GREASE-ARRESTOR" at bounding box center [255, 457] width 119 height 14
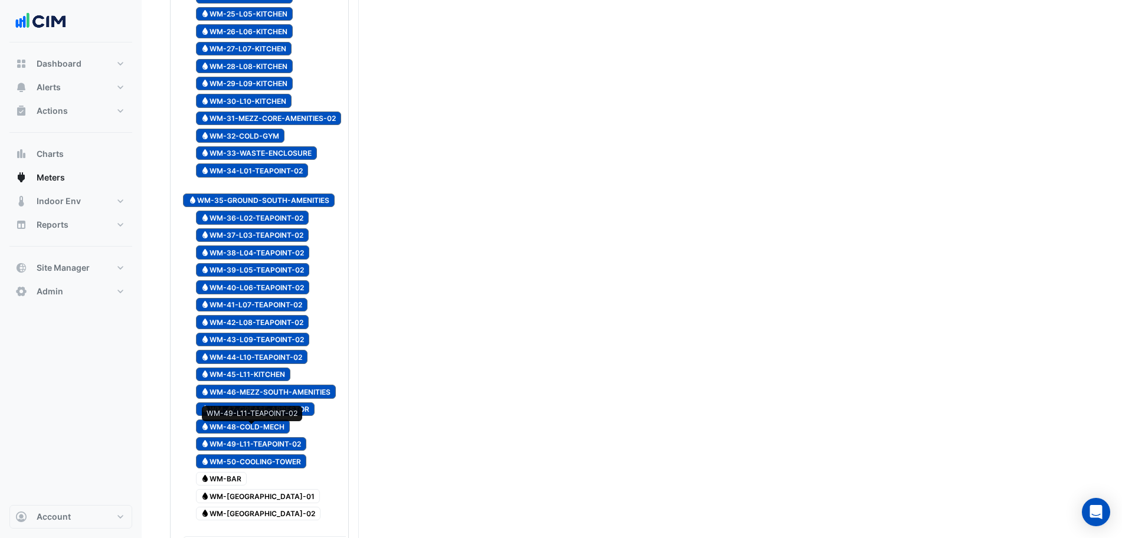
scroll to position [664, 0]
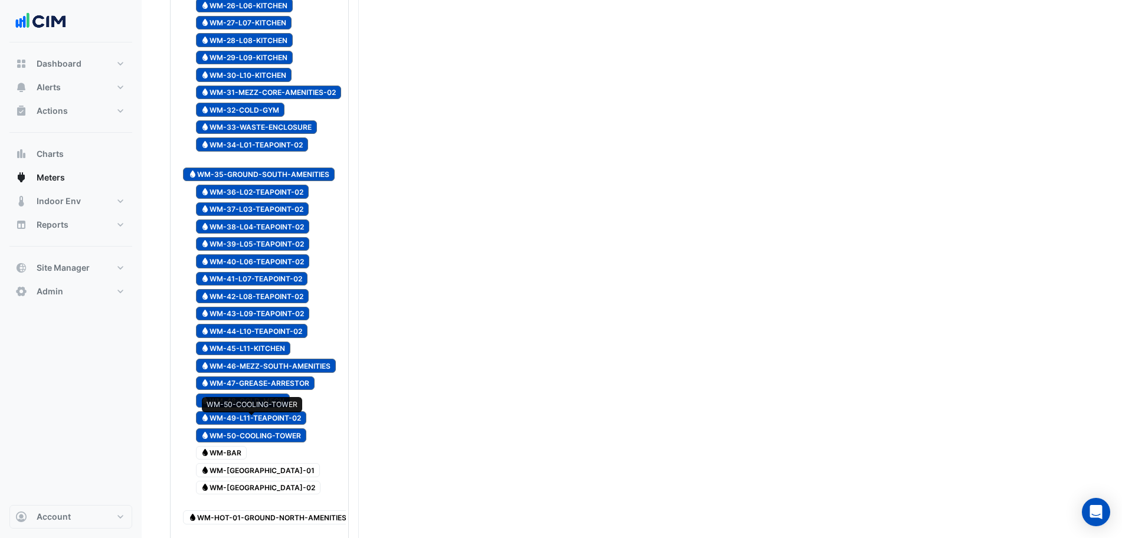
click at [236, 446] on span "Water WM-BAR" at bounding box center [221, 453] width 51 height 14
drag, startPoint x: 237, startPoint y: 453, endPoint x: 247, endPoint y: 466, distance: 16.0
click at [238, 463] on span "Water WM-GREYWATER-01" at bounding box center [258, 470] width 124 height 14
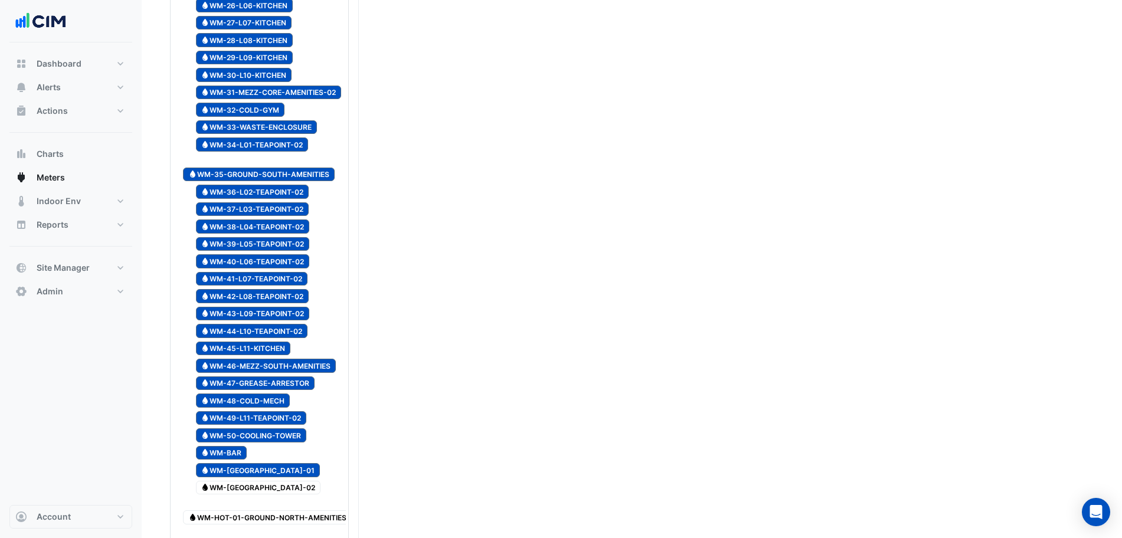
click at [248, 481] on span "Water WM-GREYWATER-02" at bounding box center [258, 488] width 125 height 14
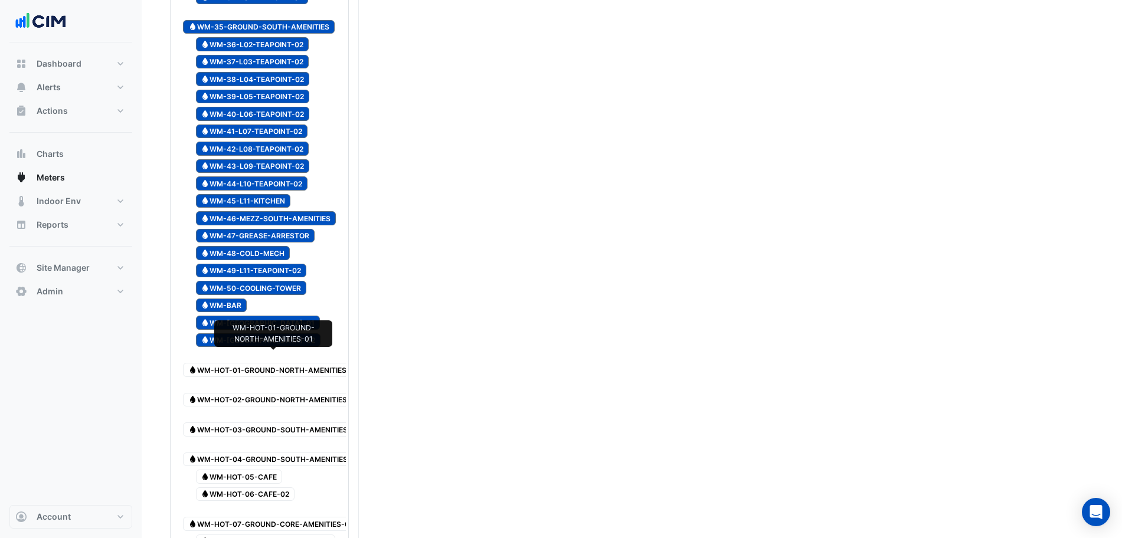
click at [268, 363] on span "Water WM-HOT-01-GROUND-NORTH-AMENITIES-01" at bounding box center [273, 370] width 181 height 14
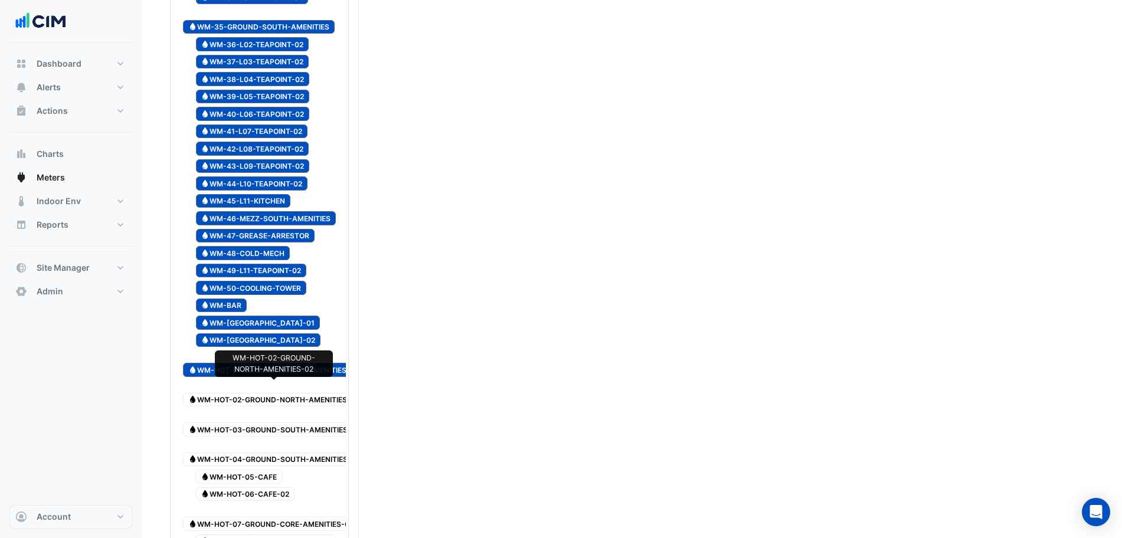
click at [270, 393] on span "Water WM-HOT-02-GROUND-NORTH-AMENITIES-02" at bounding box center [274, 400] width 182 height 14
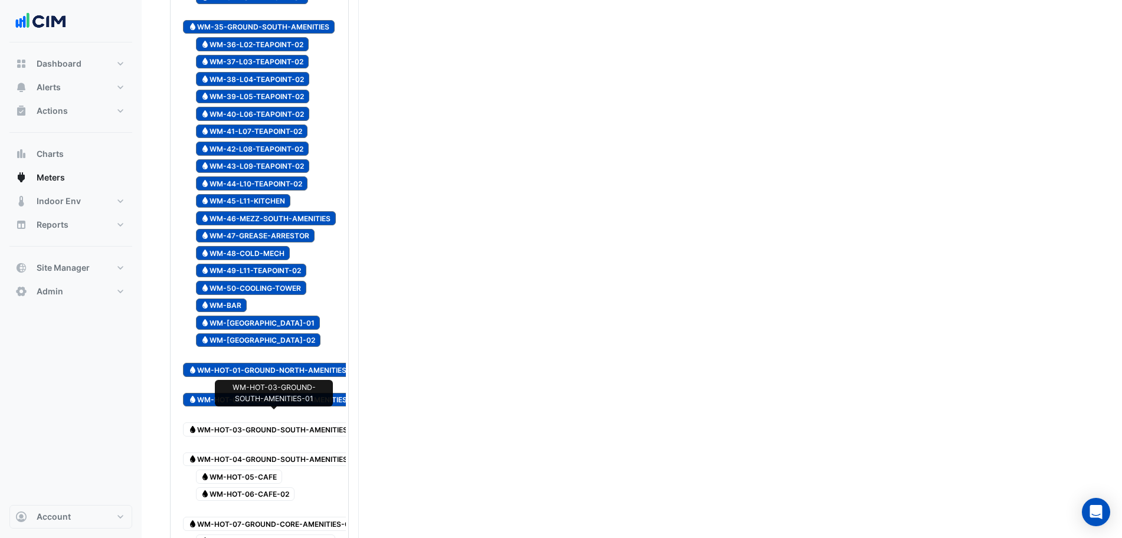
drag, startPoint x: 278, startPoint y: 417, endPoint x: 278, endPoint y: 427, distance: 10.0
click at [278, 422] on span "Water WM-HOT-03-GROUND-SOUTH-AMENITIES-01" at bounding box center [274, 429] width 182 height 14
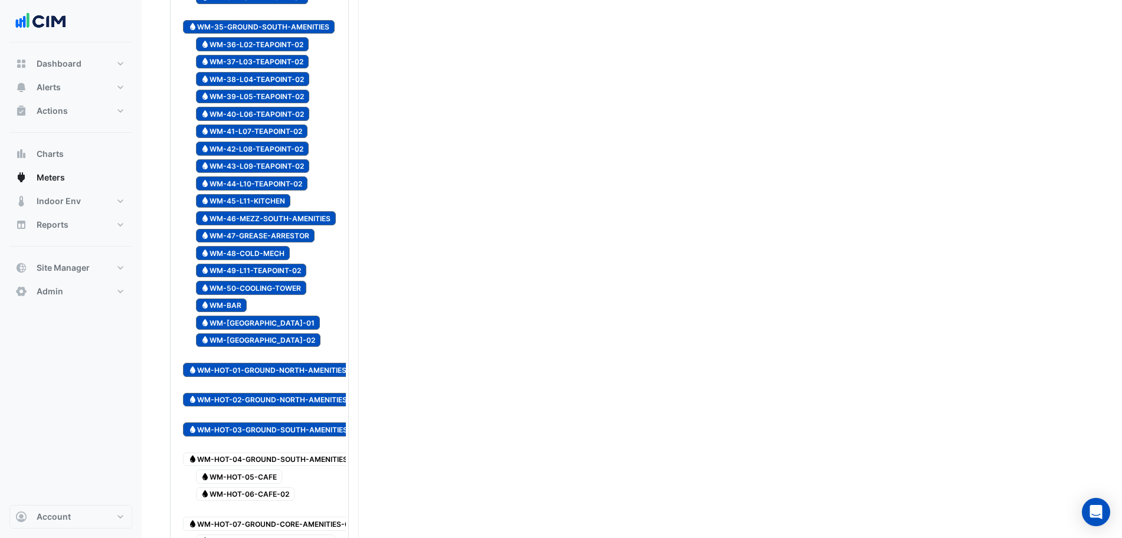
click at [278, 453] on span "Water WM-HOT-04-GROUND-SOUTH-AMENITIES-02" at bounding box center [274, 460] width 182 height 14
click at [278, 474] on div "Reportable Water SWM0000550-1 Water WM-01-GROUND Water WM-02-POTABLE Water WM-0…" at bounding box center [259, 37] width 173 height 1356
click at [272, 487] on span "Water WM-HOT-06-CAFE-02" at bounding box center [245, 494] width 99 height 14
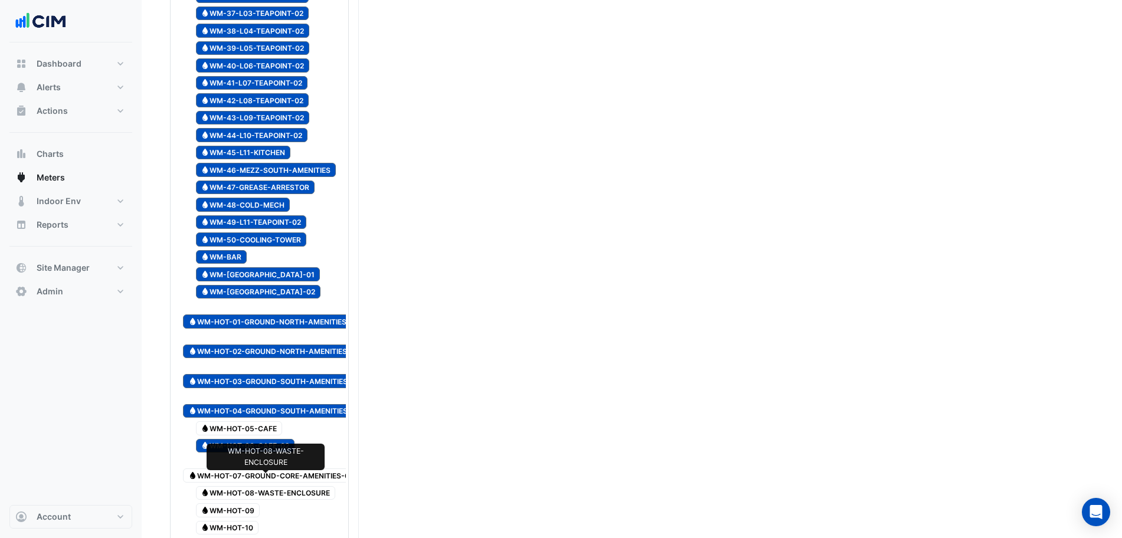
scroll to position [885, 0]
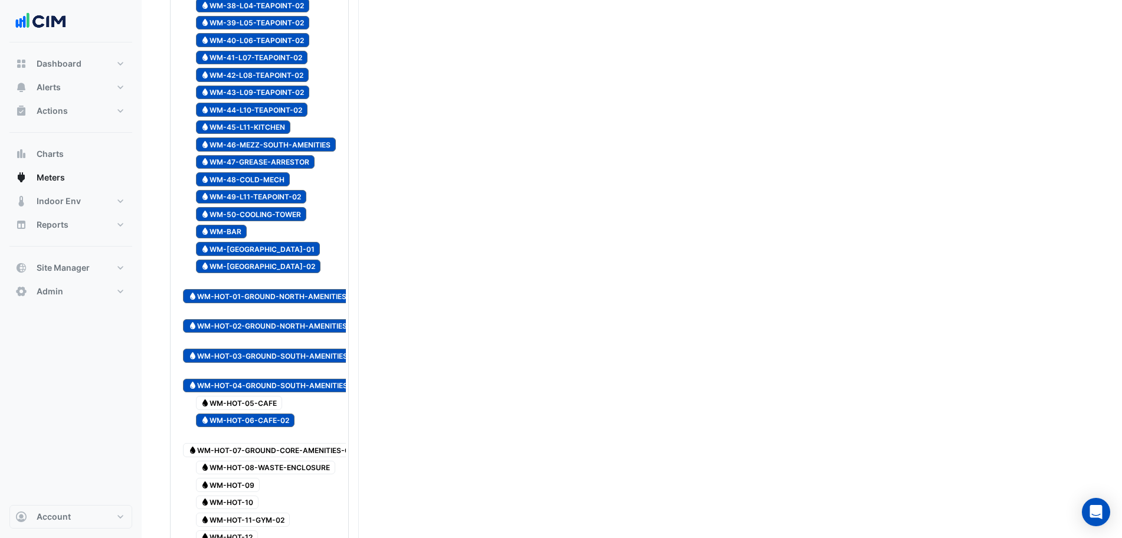
drag, startPoint x: 276, startPoint y: 438, endPoint x: 276, endPoint y: 452, distance: 13.6
click at [276, 443] on span "Water WM-HOT-07-GROUND-CORE-AMENITIES-01" at bounding box center [270, 450] width 175 height 14
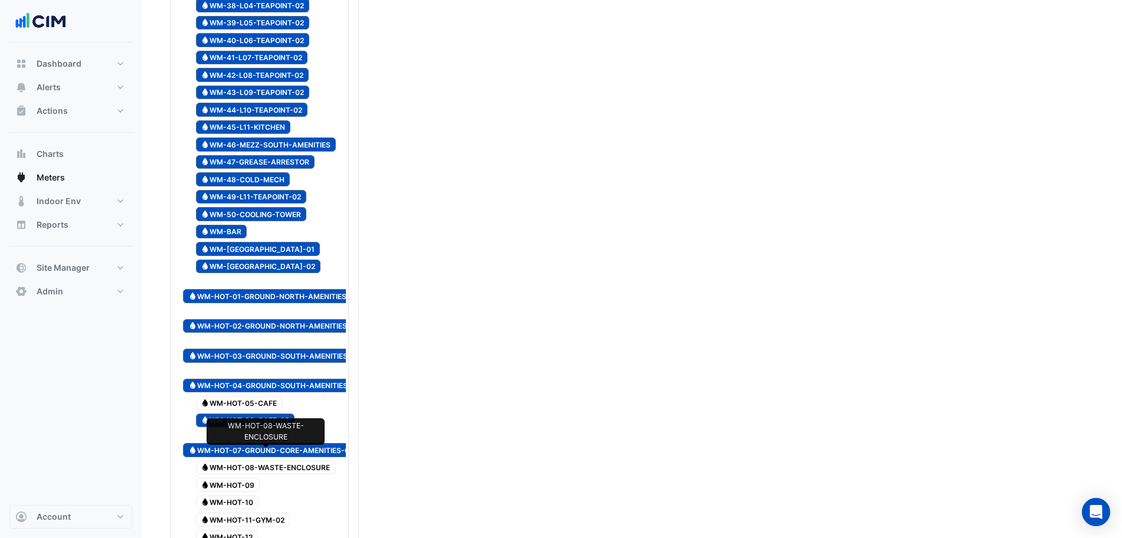
click at [276, 461] on span "Water WM-HOT-08-WASTE-ENCLOSURE" at bounding box center [266, 468] width 140 height 14
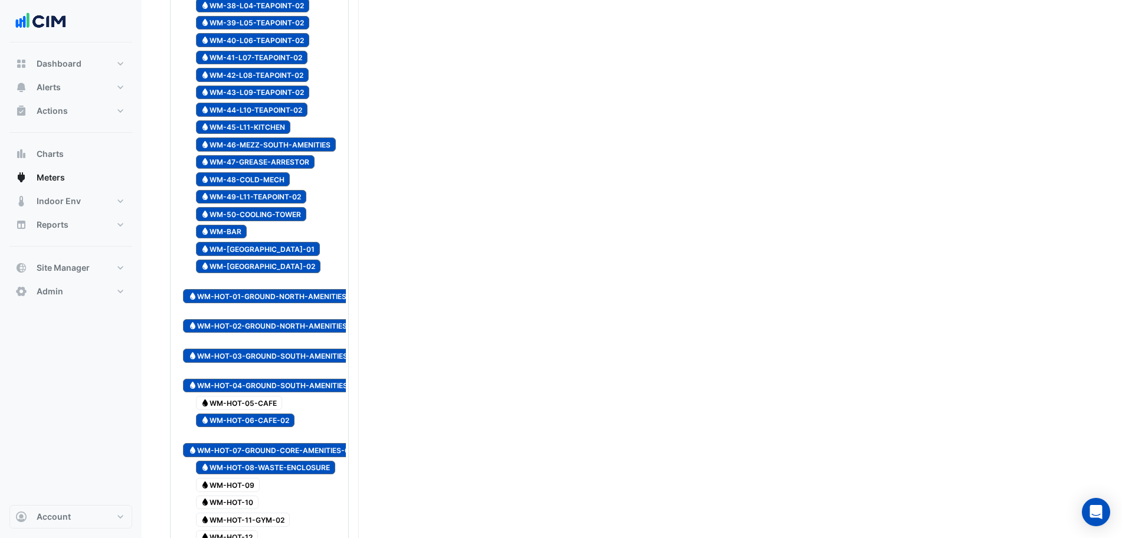
click at [268, 477] on div "Water WM-HOT-09" at bounding box center [259, 485] width 173 height 17
click at [257, 496] on span "Water WM-HOT-10" at bounding box center [227, 503] width 63 height 14
click at [251, 511] on div "Water WM-HOT-11-GYM-02" at bounding box center [236, 519] width 113 height 17
click at [248, 478] on span "Water WM-HOT-09" at bounding box center [228, 485] width 64 height 14
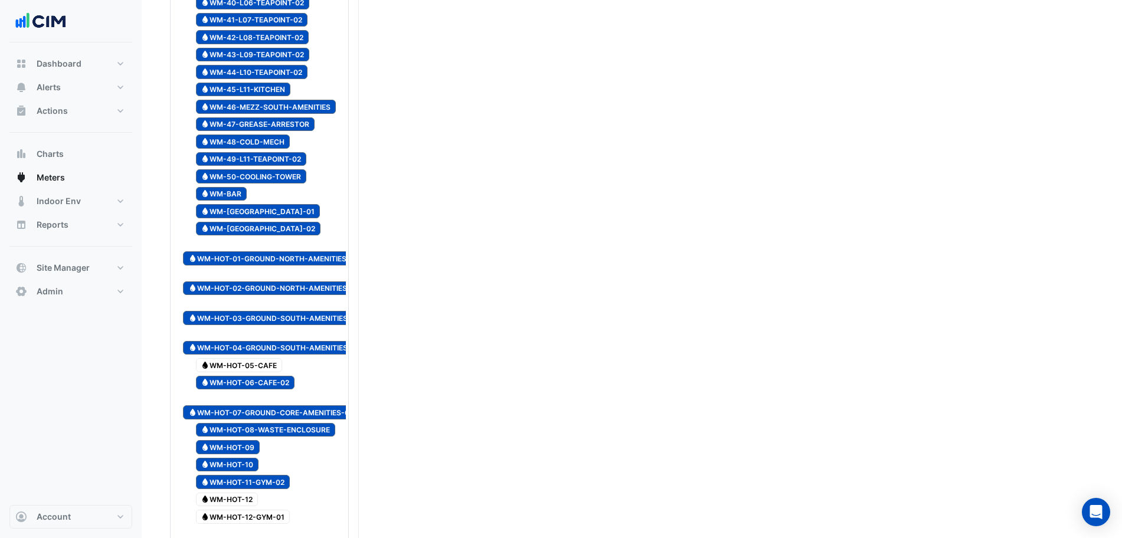
scroll to position [959, 0]
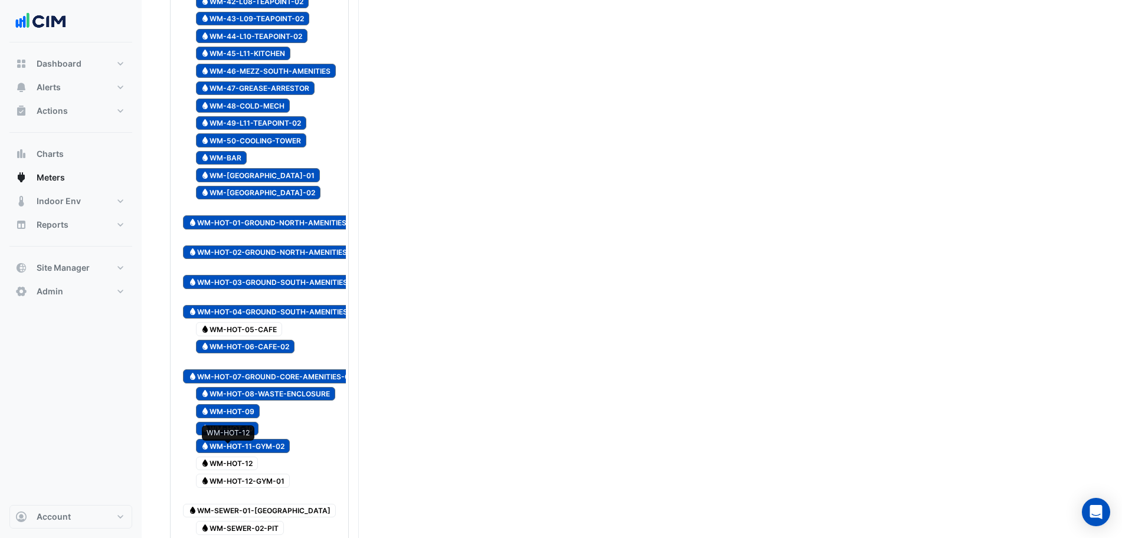
click at [238, 457] on span "Water WM-HOT-12" at bounding box center [227, 464] width 63 height 14
drag, startPoint x: 235, startPoint y: 471, endPoint x: 236, endPoint y: 481, distance: 10.6
click at [235, 474] on span "Water WM-HOT-12-GYM-01" at bounding box center [243, 481] width 94 height 14
click at [239, 504] on span "Water WM-SEWER-01-RAINWATER" at bounding box center [259, 511] width 153 height 14
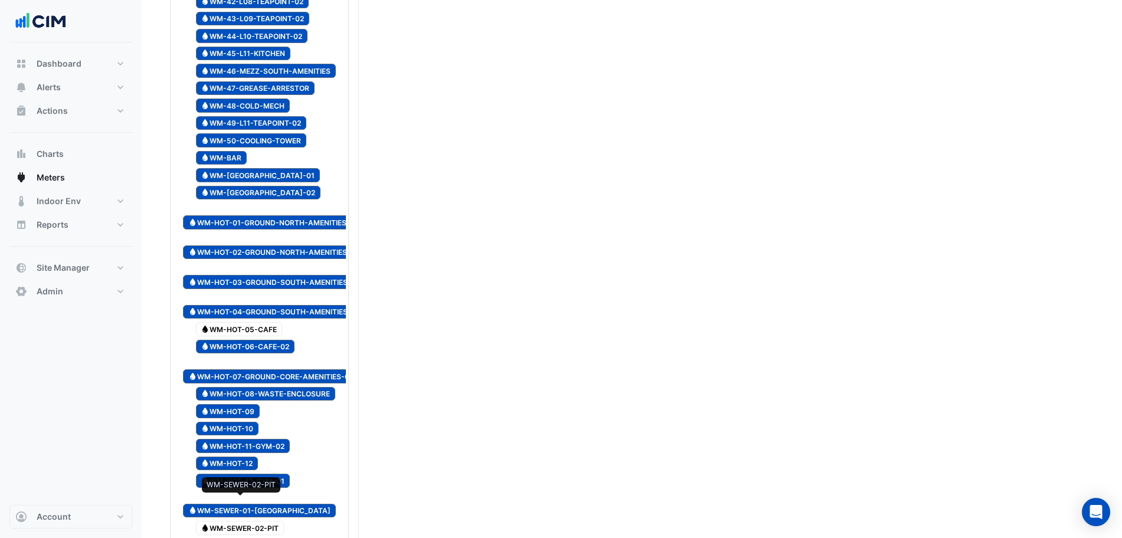
click at [240, 521] on span "Water WM-SEWER-02-PIT" at bounding box center [240, 528] width 88 height 14
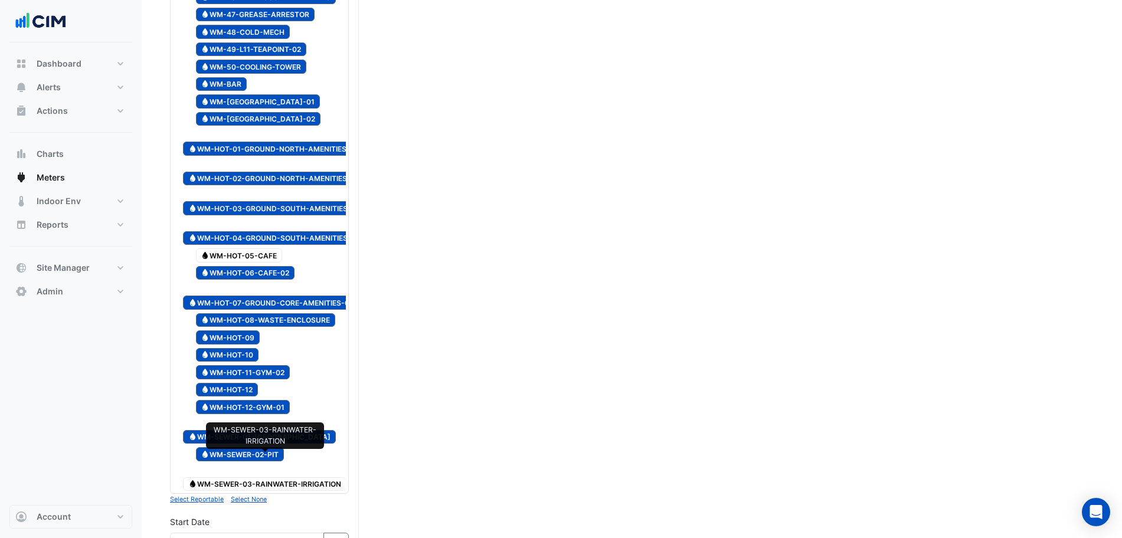
click at [264, 477] on span "Water WM-SEWER-03-RAINWATER-IRRIGATION" at bounding box center [264, 484] width 163 height 14
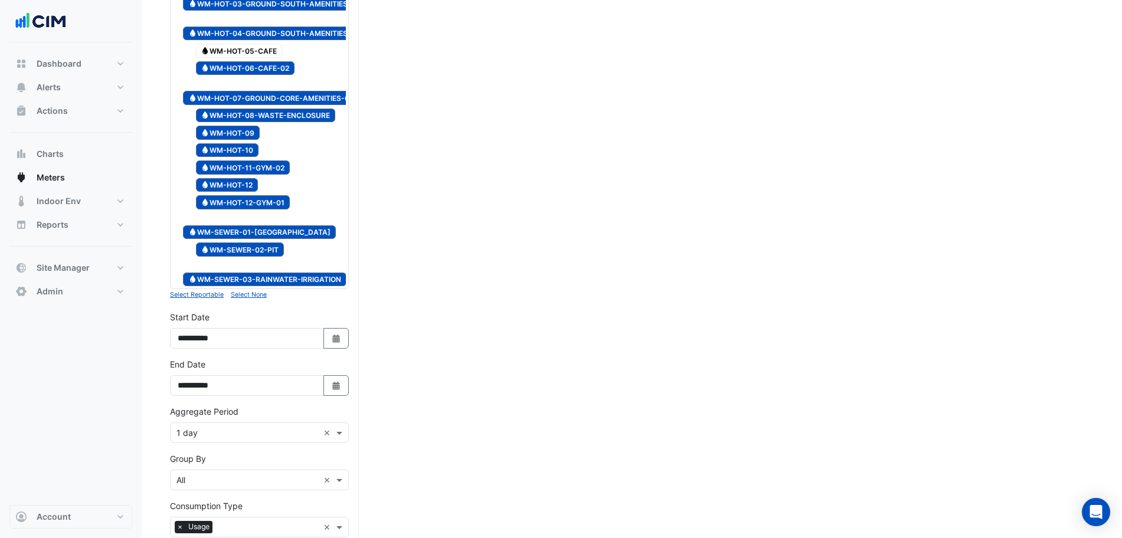
scroll to position [1327, 0]
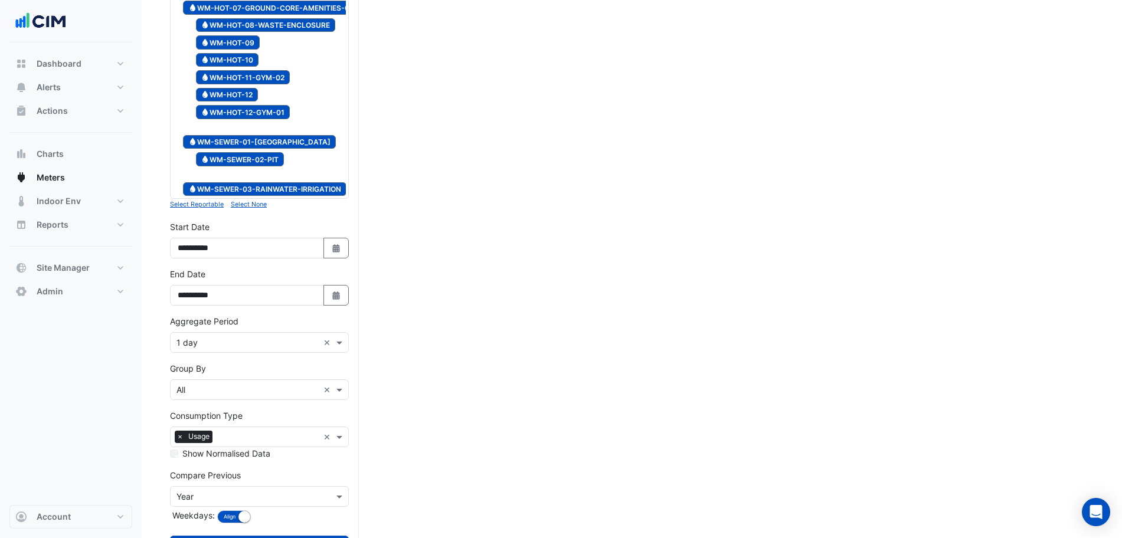
click at [234, 332] on div "Aggregate Period × 1 day ×" at bounding box center [259, 342] width 179 height 21
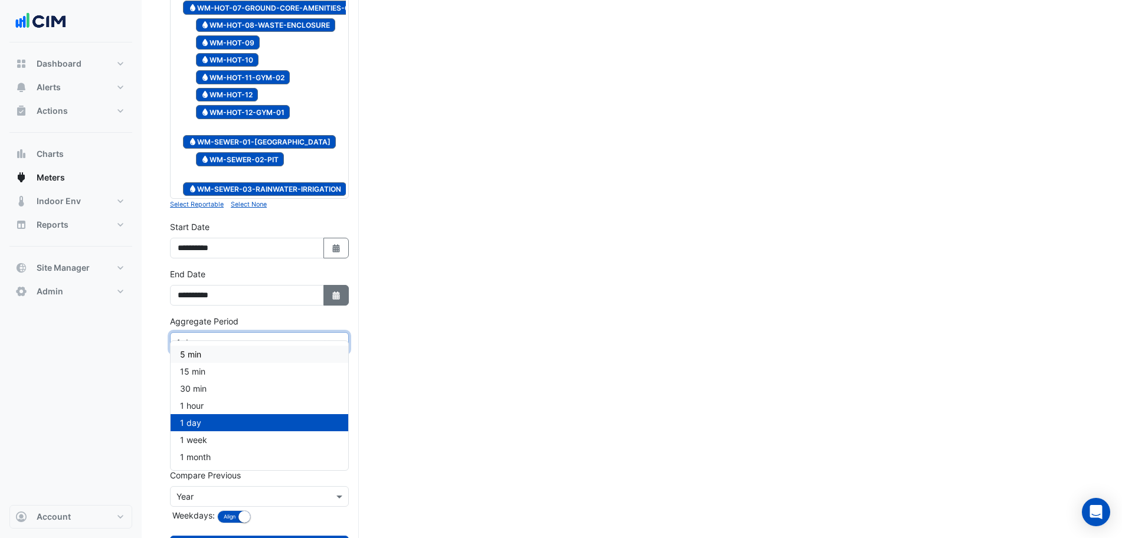
click at [333, 285] on button "Select Date" at bounding box center [336, 295] width 26 height 21
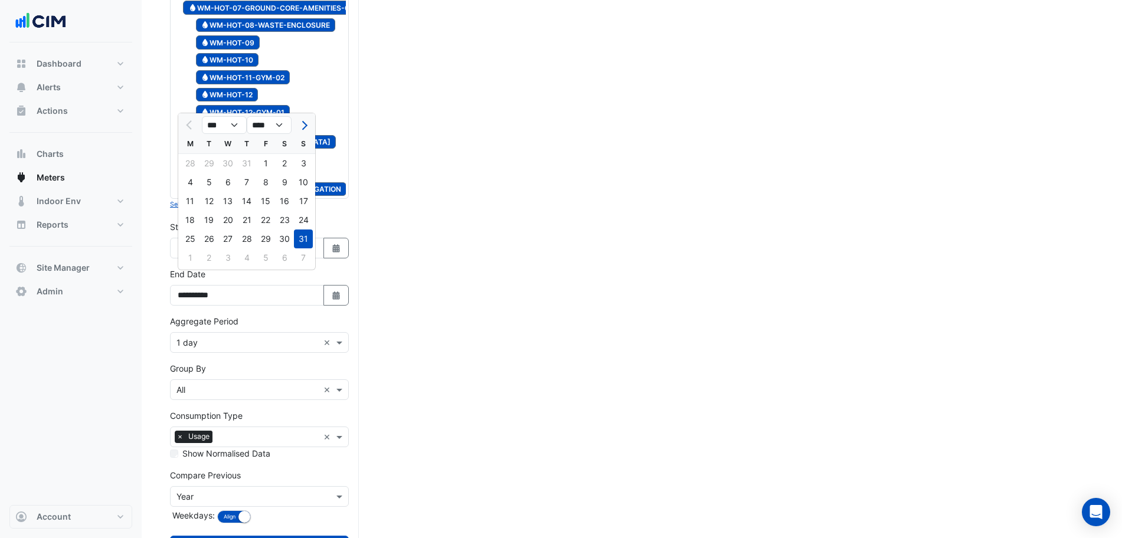
click at [294, 120] on div at bounding box center [303, 125] width 24 height 19
click at [296, 121] on div at bounding box center [303, 125] width 24 height 19
click at [301, 122] on button "Next month" at bounding box center [303, 125] width 14 height 19
select select "*"
click at [206, 181] on div "9" at bounding box center [208, 182] width 19 height 19
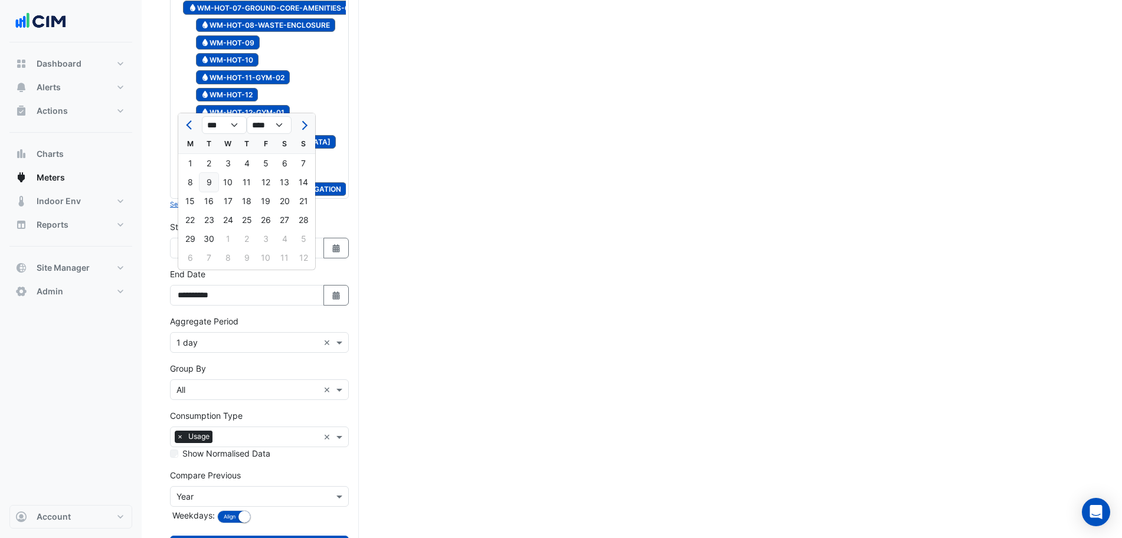
type input "**********"
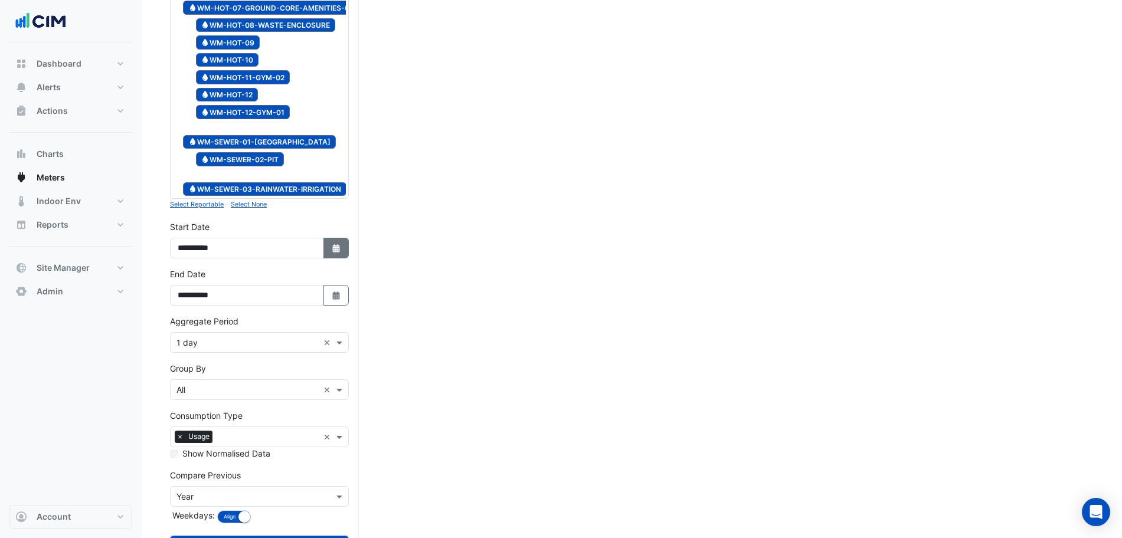
click at [326, 238] on button "Select Date" at bounding box center [336, 248] width 26 height 21
select select "*"
select select "****"
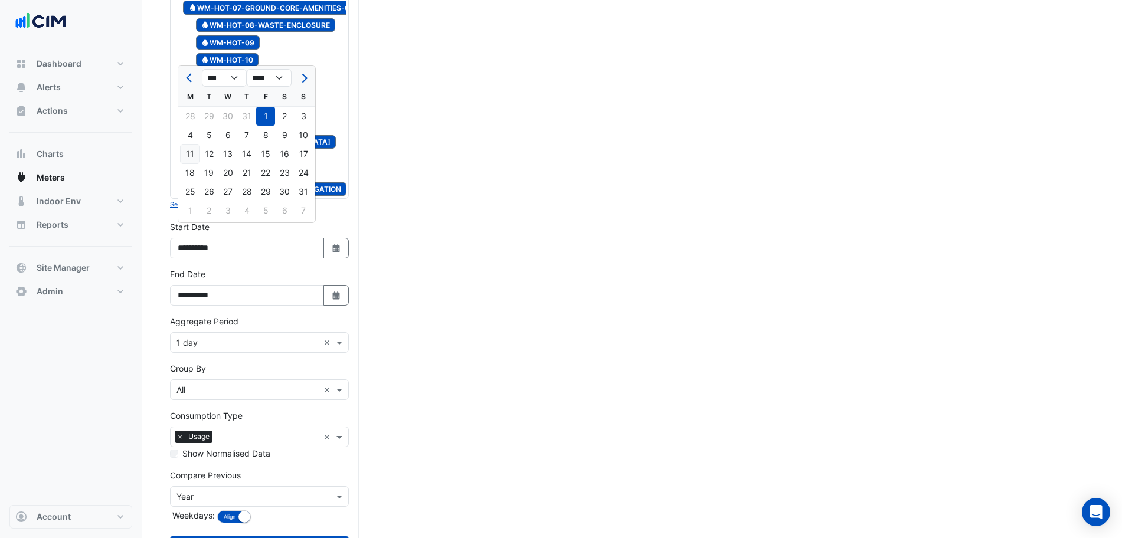
click at [191, 158] on div "11" at bounding box center [190, 154] width 19 height 19
type input "**********"
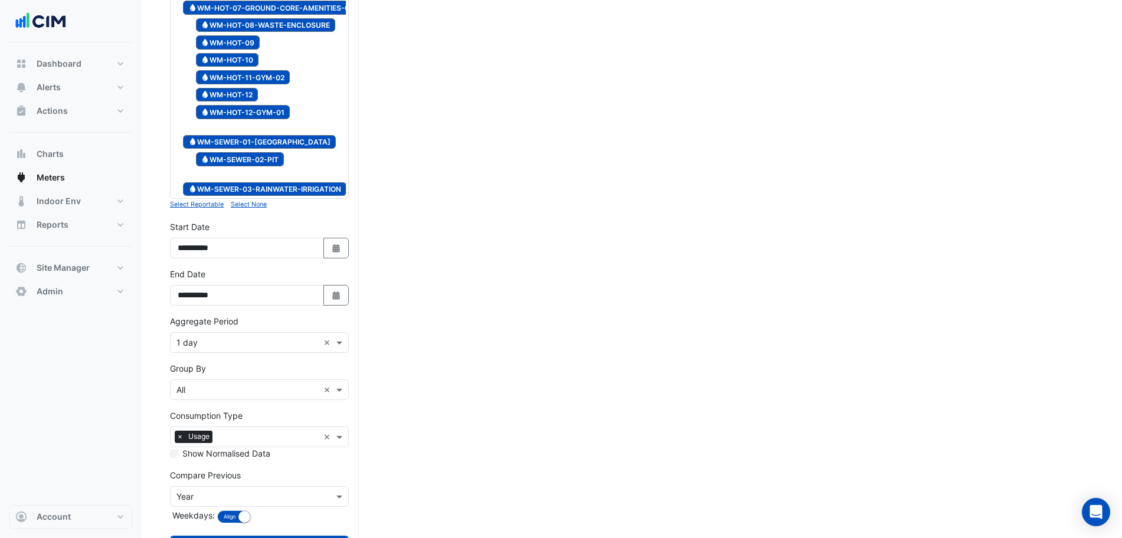
click at [222, 337] on div "Aggregate Period × 1 day ×" at bounding box center [259, 342] width 179 height 21
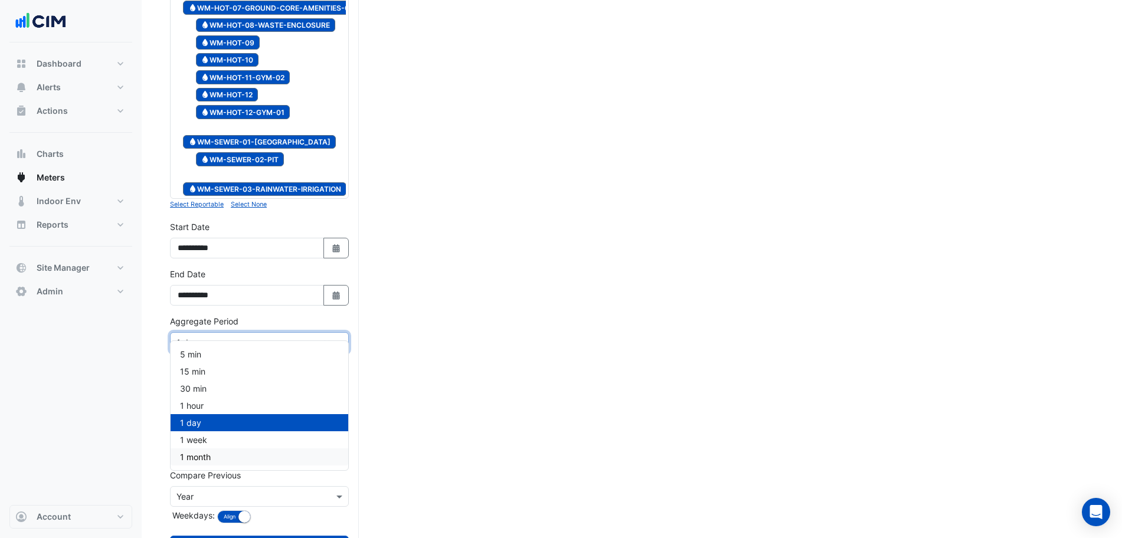
click at [113, 454] on div "Dashboard Portfolio Ratings Performance Alerts Site Rules Templates Actions Sit…" at bounding box center [70, 273] width 123 height 463
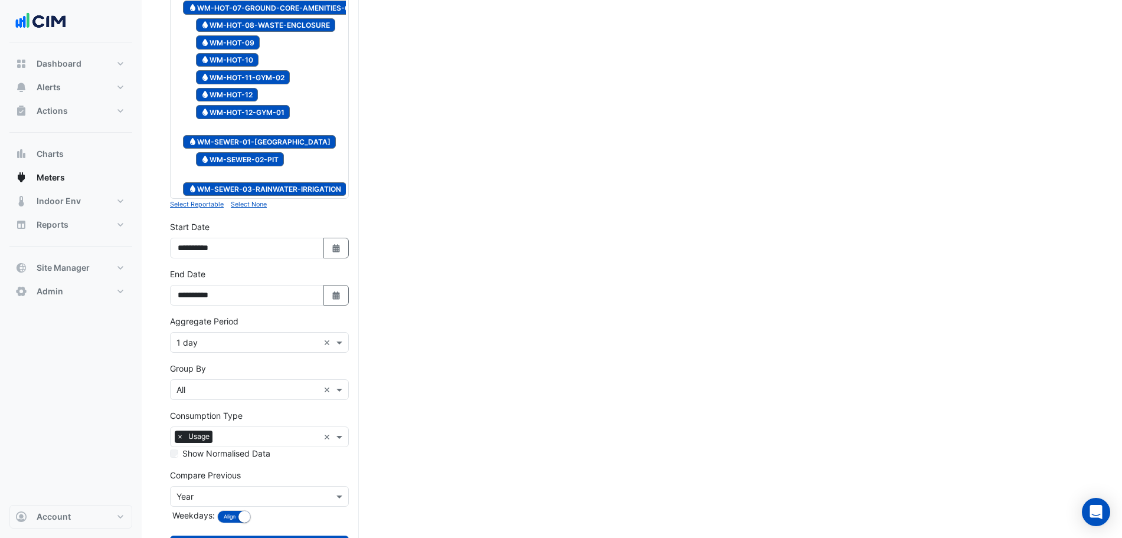
click at [195, 337] on input "text" at bounding box center [247, 343] width 142 height 12
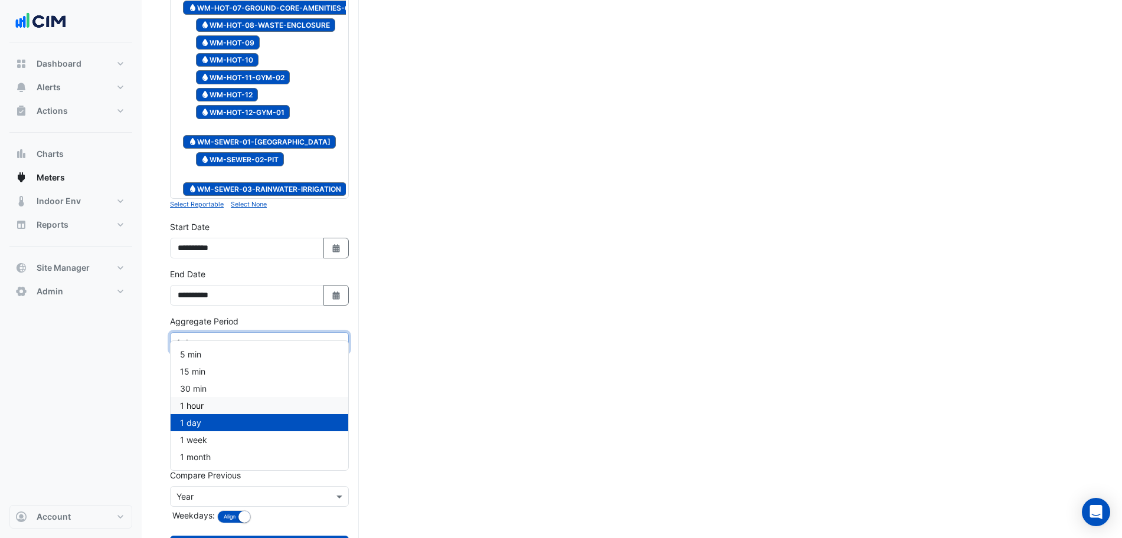
click at [192, 405] on span "1 hour" at bounding box center [192, 406] width 24 height 10
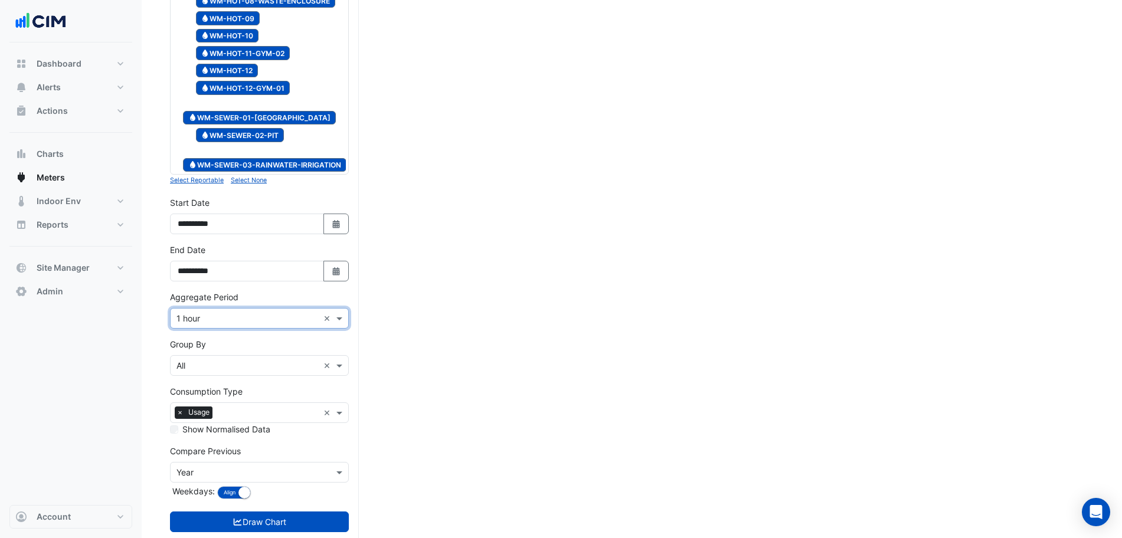
scroll to position [1365, 0]
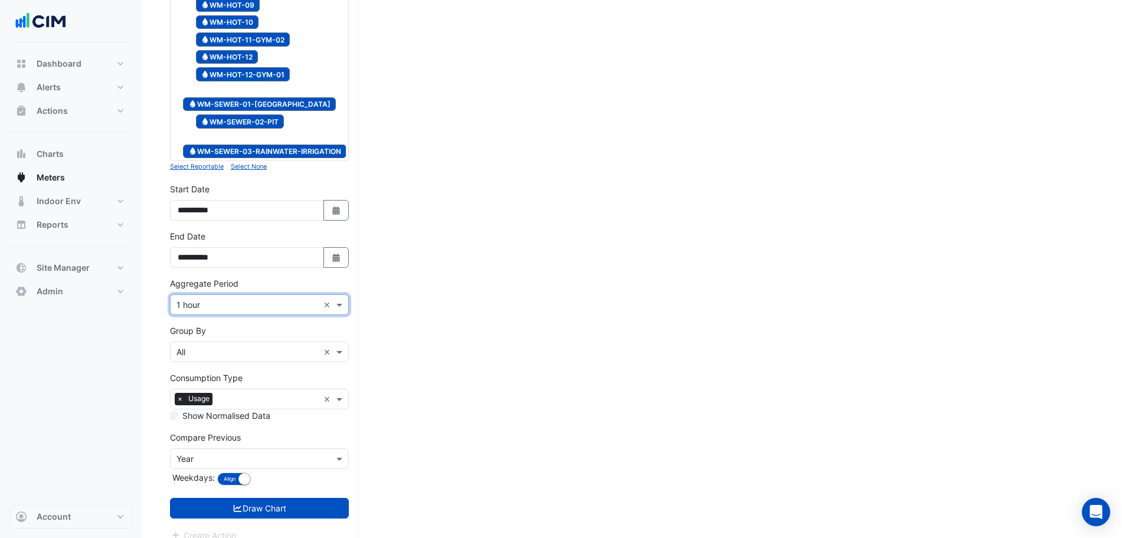
click at [232, 448] on div "Compare Previous × Year" at bounding box center [259, 458] width 179 height 21
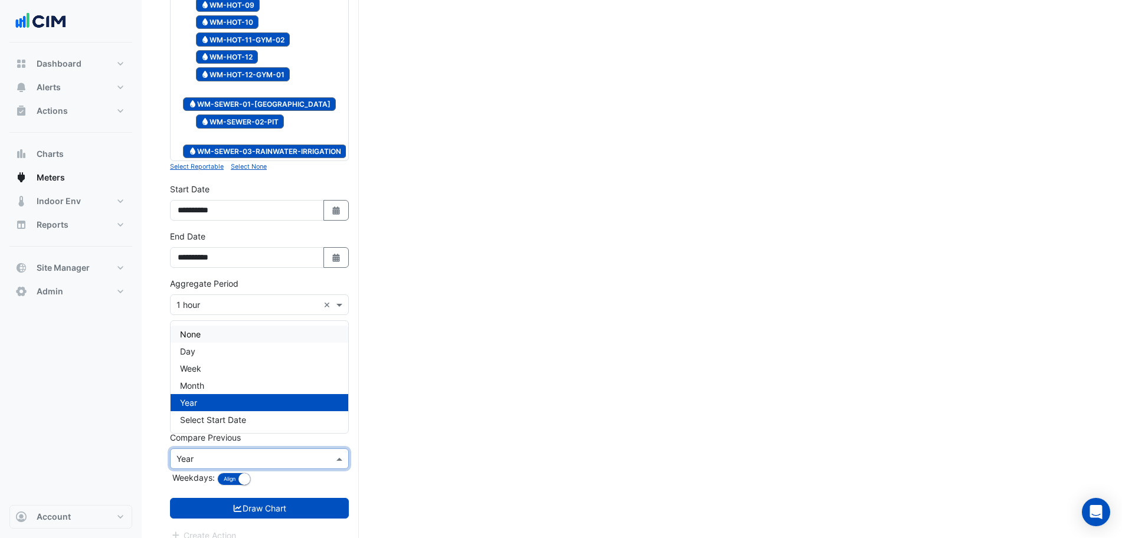
click at [228, 329] on div "None" at bounding box center [259, 334] width 178 height 17
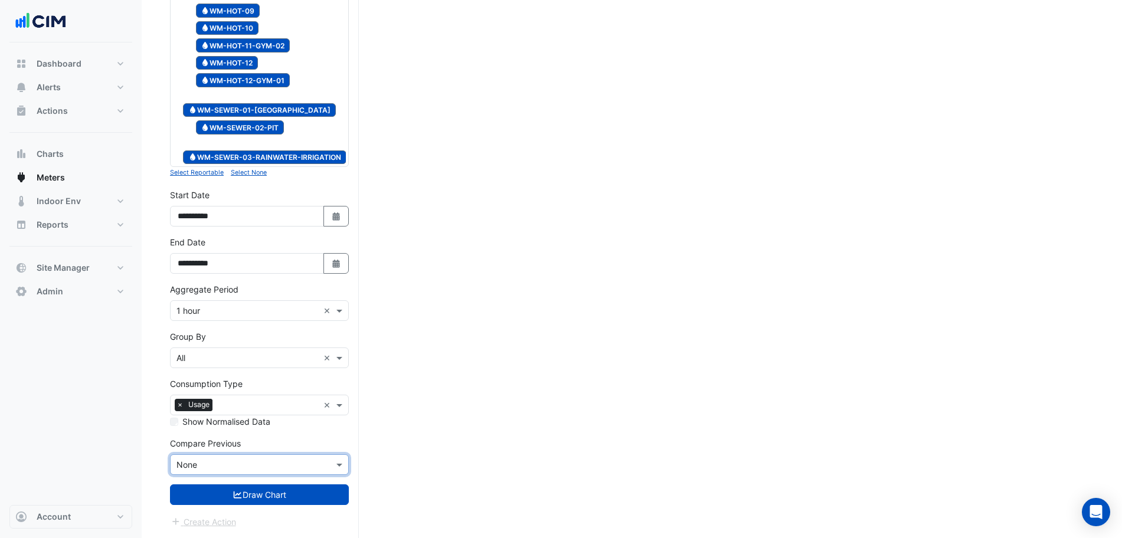
scroll to position [1346, 0]
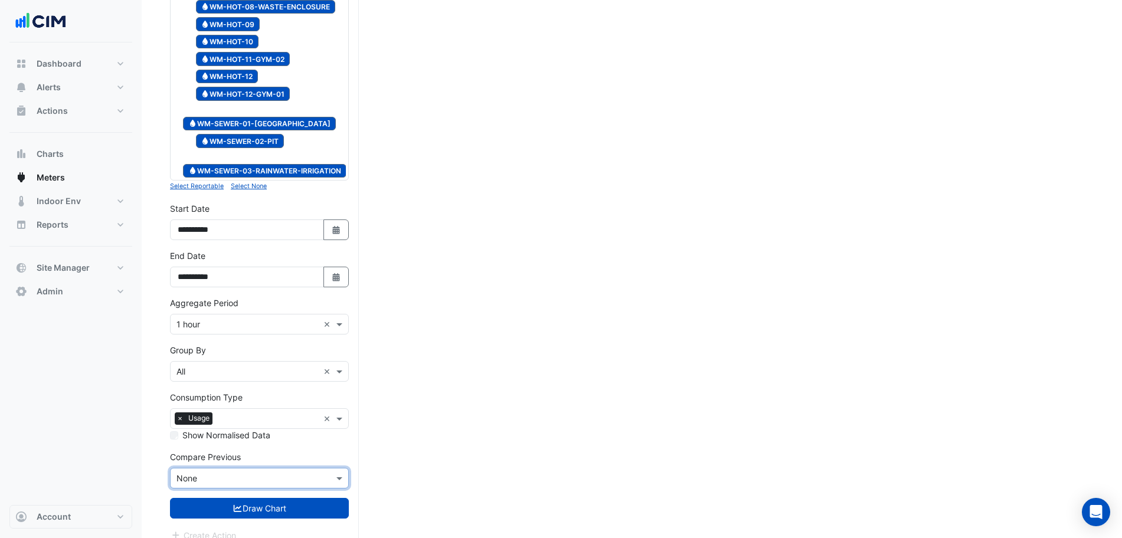
click at [228, 346] on div "Group By Group By × All ×" at bounding box center [259, 363] width 179 height 38
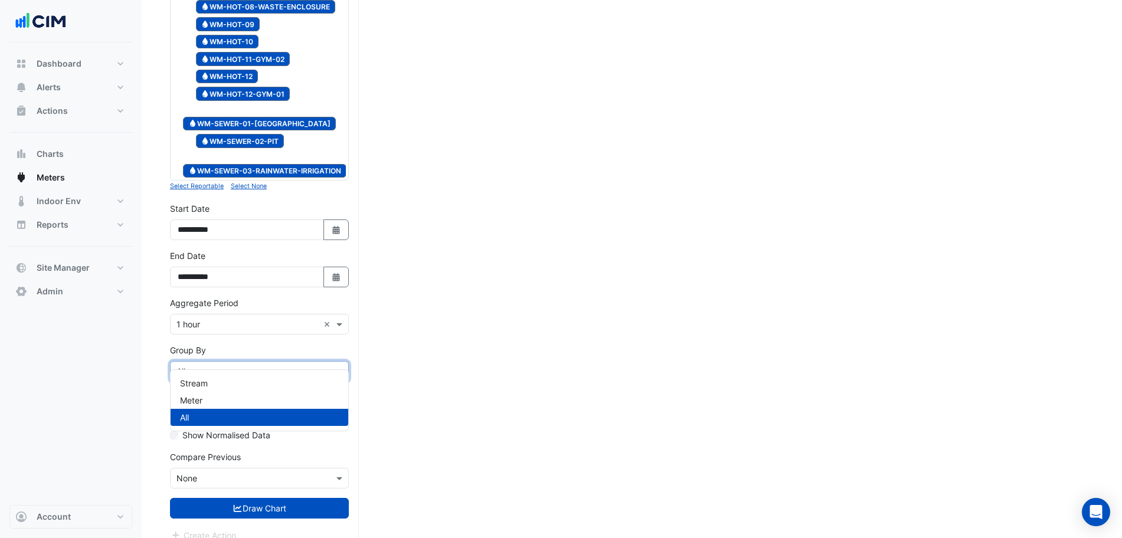
click at [227, 365] on div "Group By × All" at bounding box center [244, 371] width 148 height 12
click at [217, 398] on div "Meter" at bounding box center [259, 400] width 178 height 17
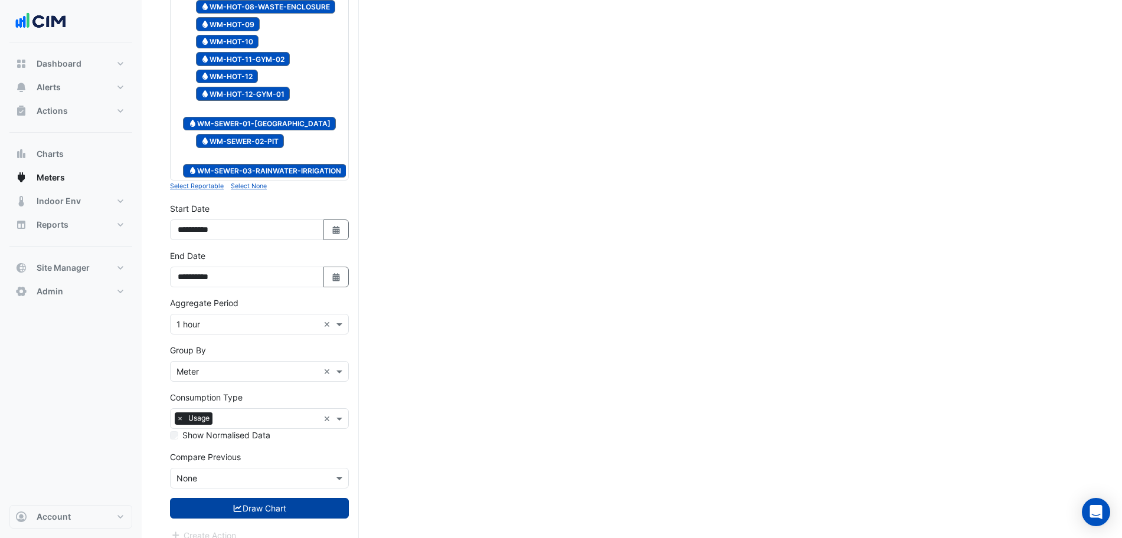
click at [267, 498] on button "Draw Chart" at bounding box center [259, 508] width 179 height 21
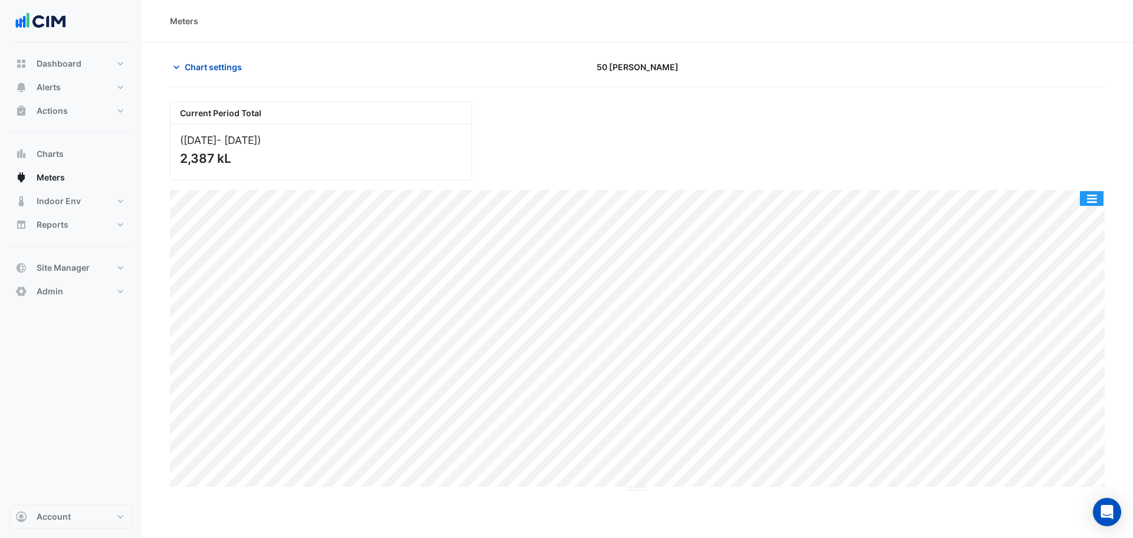
click at [1086, 198] on button "button" at bounding box center [1092, 198] width 24 height 15
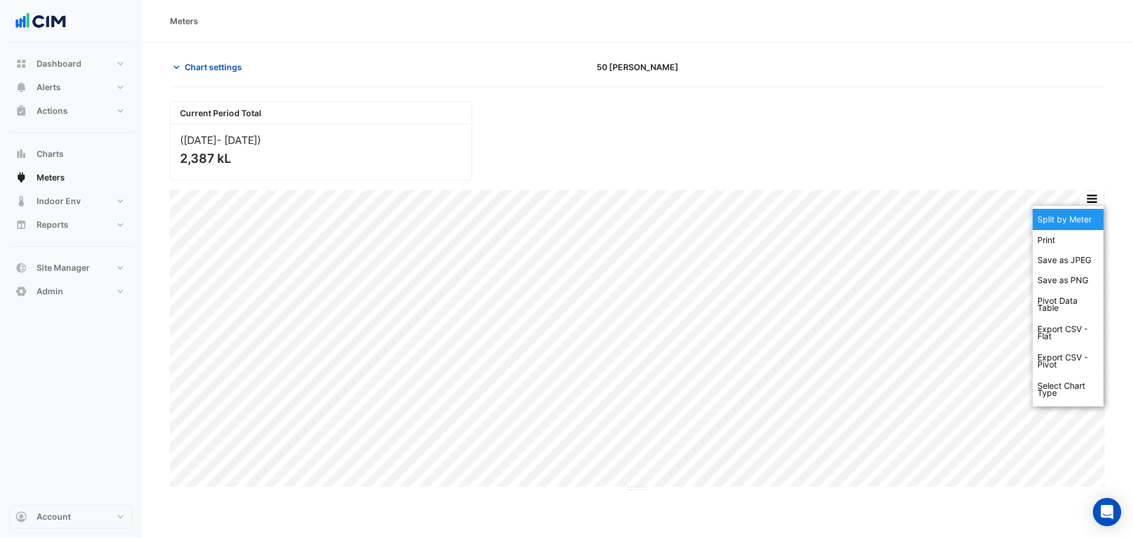
click at [1086, 215] on div "Split by Meter" at bounding box center [1067, 219] width 71 height 21
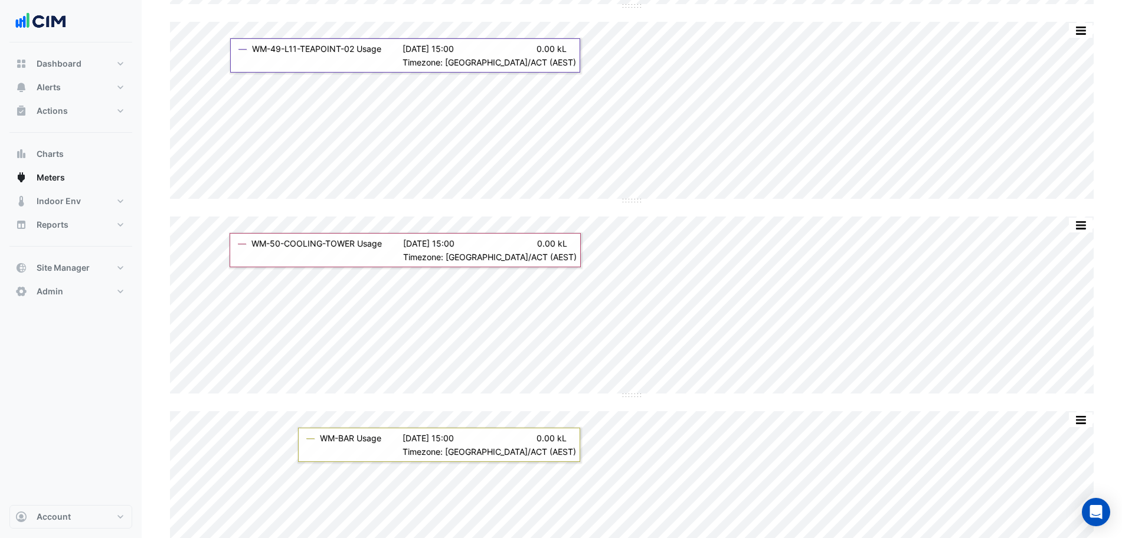
scroll to position [9882, 0]
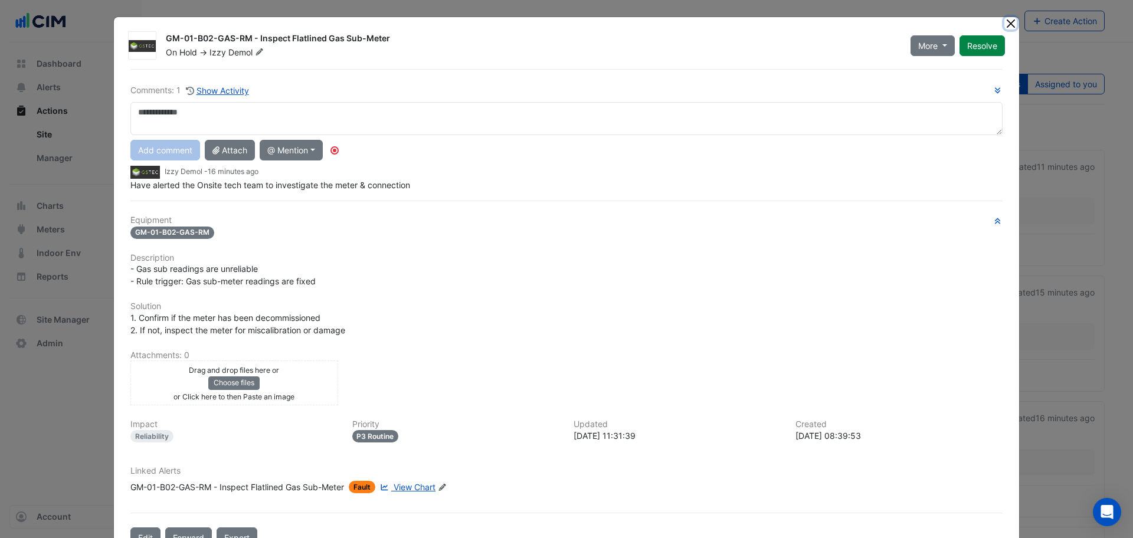
click at [1005, 21] on button "Close" at bounding box center [1010, 23] width 12 height 12
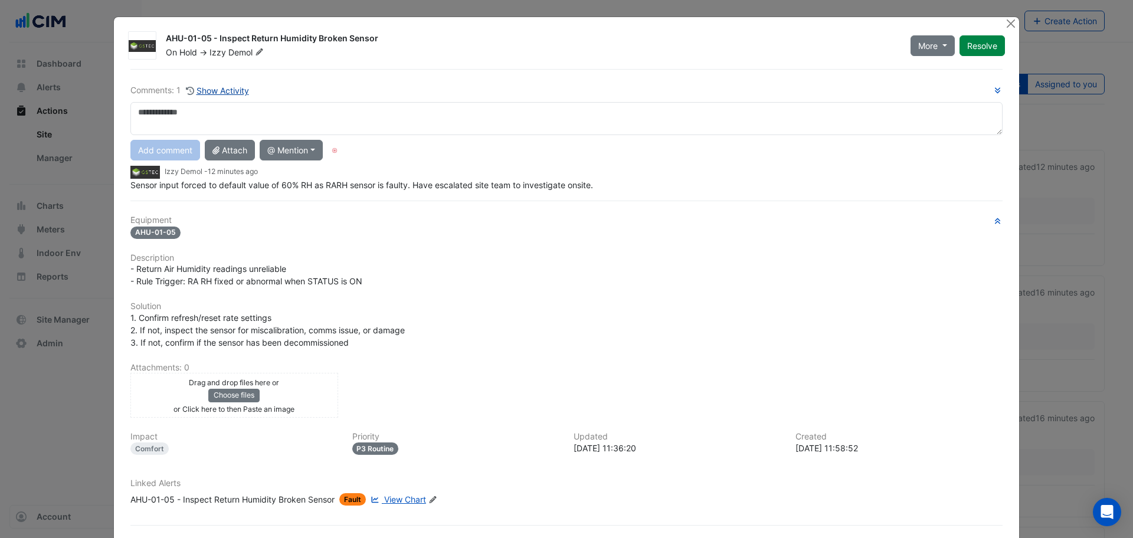
click at [197, 94] on button "Show Activity" at bounding box center [217, 91] width 64 height 14
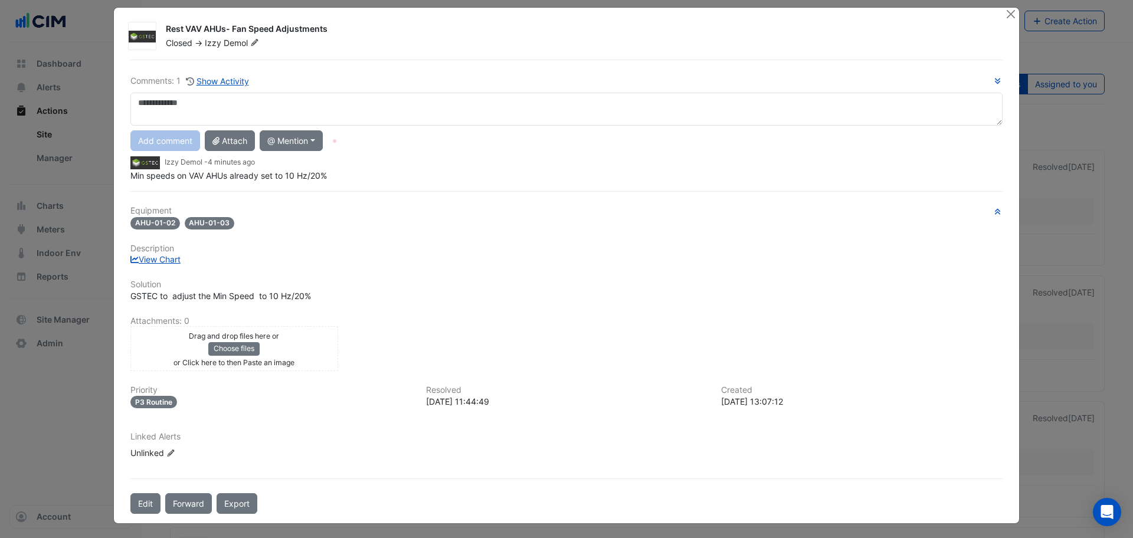
scroll to position [12, 0]
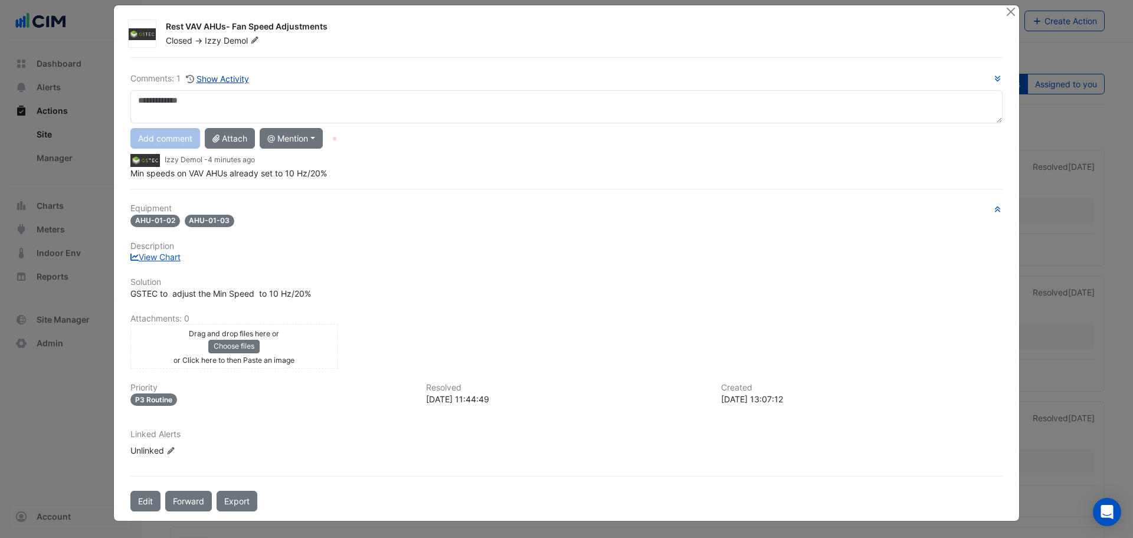
click at [206, 73] on button "Show Activity" at bounding box center [217, 79] width 64 height 14
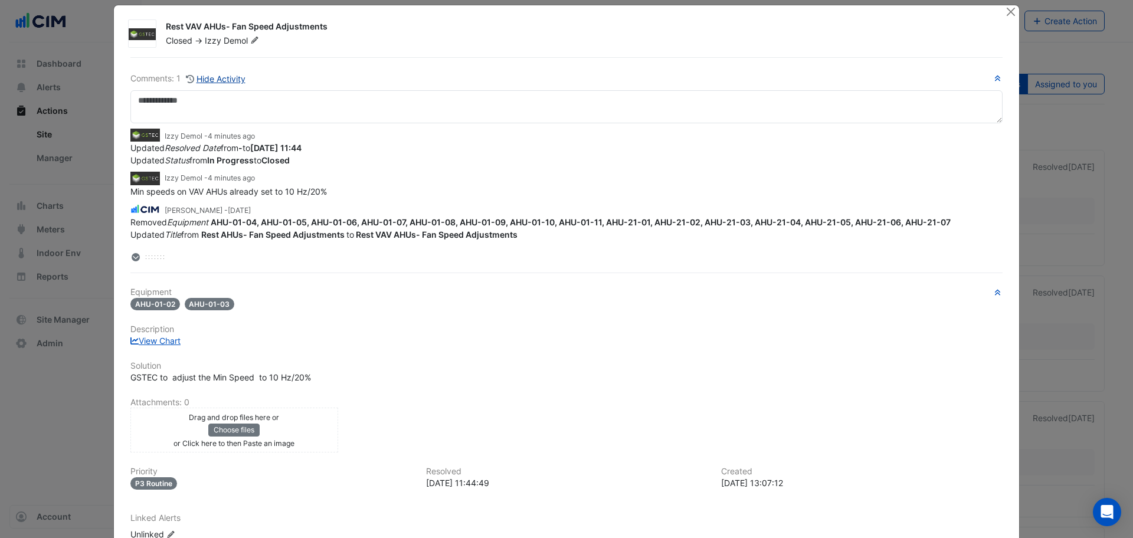
click at [207, 77] on button "Hide Activity" at bounding box center [215, 79] width 61 height 14
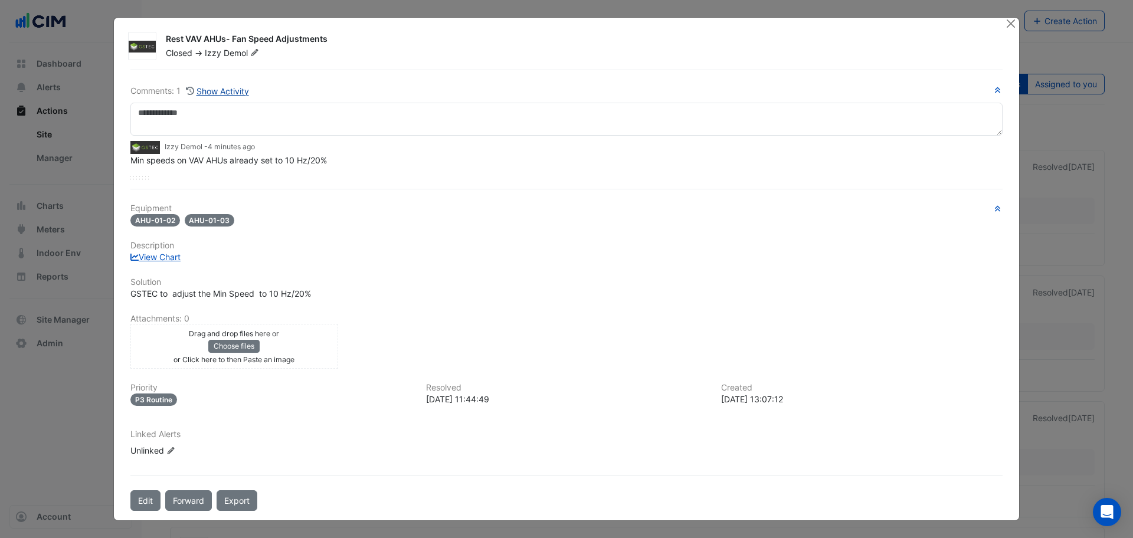
scroll to position [0, 0]
click at [207, 77] on div "Comments: 1 Show Activity Izzy Demol - 4 minutes ago Min speeds on VAV AHUs alr…" at bounding box center [566, 291] width 886 height 442
click at [207, 84] on button "Show Activity" at bounding box center [217, 91] width 64 height 14
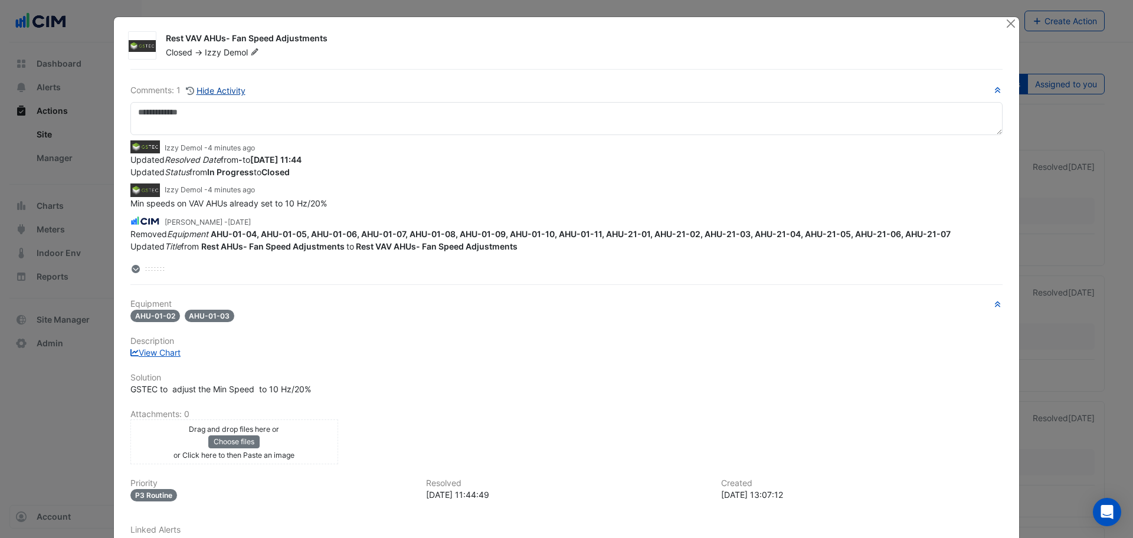
click at [208, 86] on button "Hide Activity" at bounding box center [215, 91] width 61 height 14
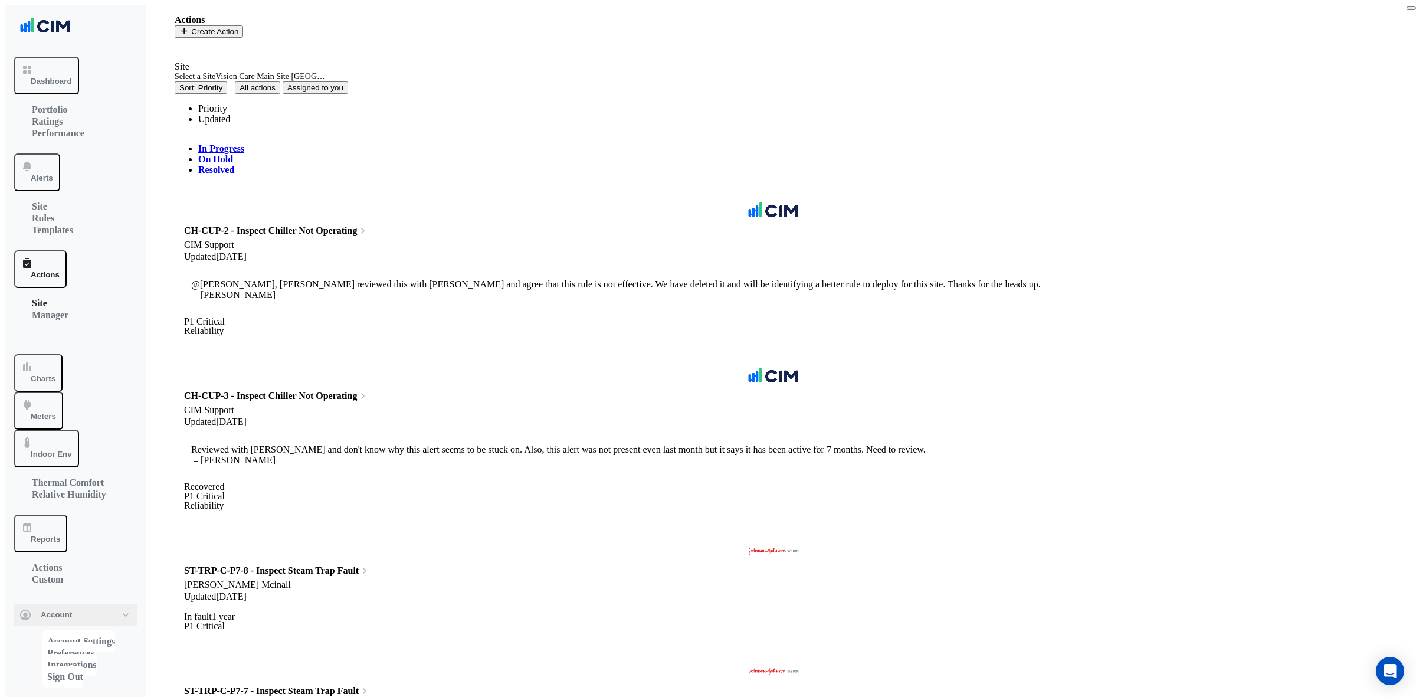
click at [1406, 10] on button "Close" at bounding box center [1410, 8] width 9 height 4
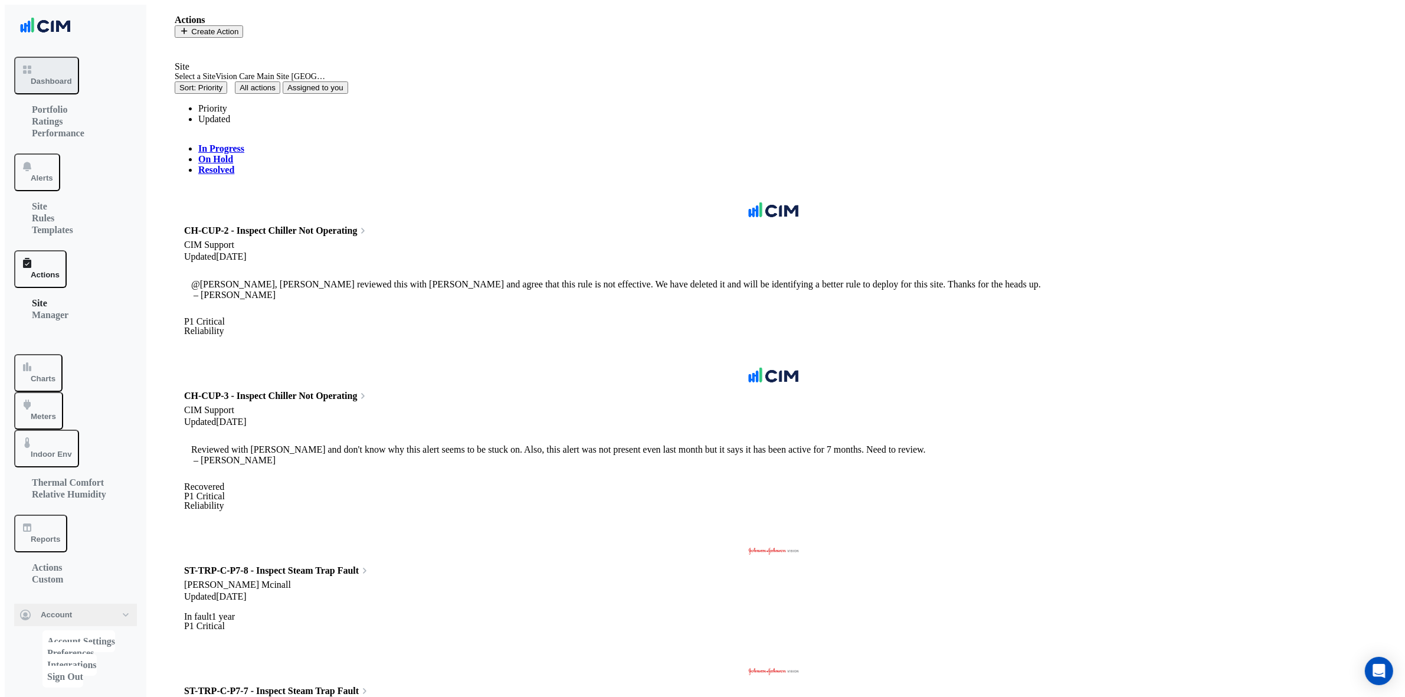
click at [69, 77] on span "Dashboard" at bounding box center [51, 81] width 41 height 9
select select "***"
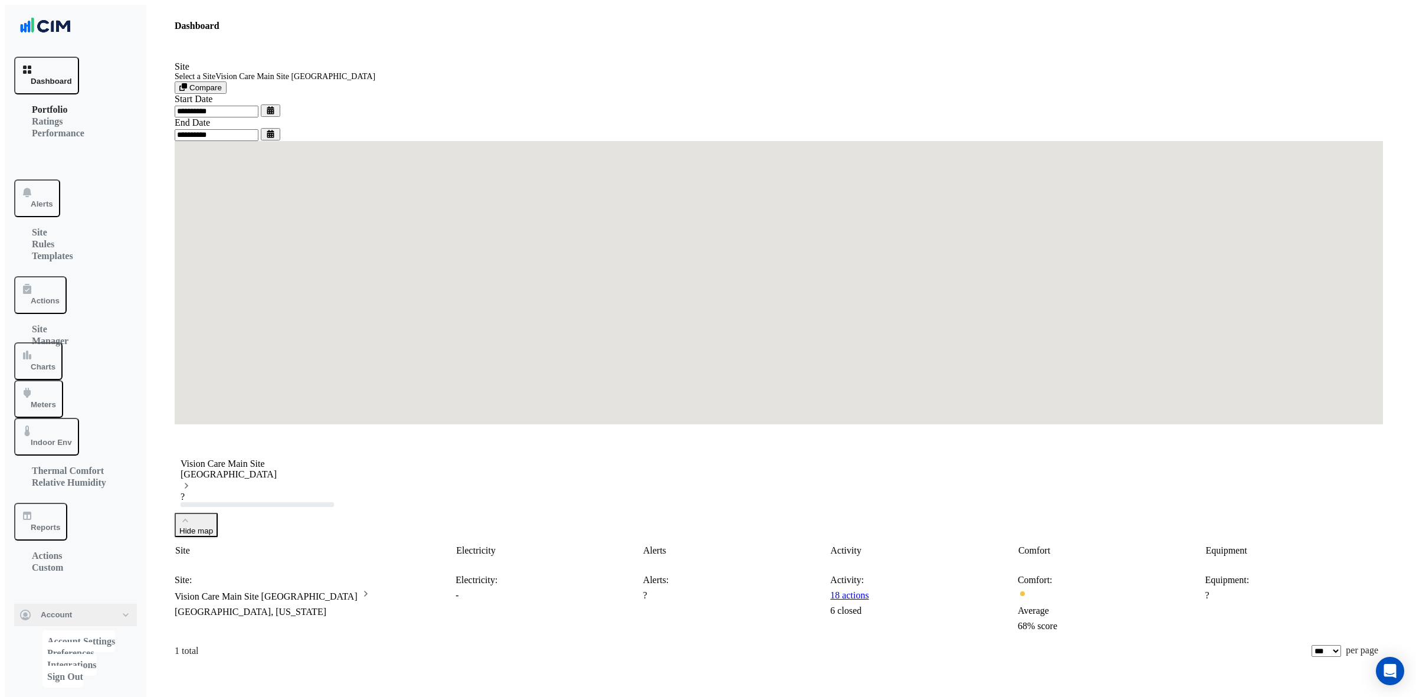
click at [227, 81] on app-site-select "Select a Site × Vision Care Main Site [GEOGRAPHIC_DATA]" at bounding box center [321, 76] width 293 height 9
click at [235, 78] on input "text" at bounding box center [321, 77] width 293 height 8
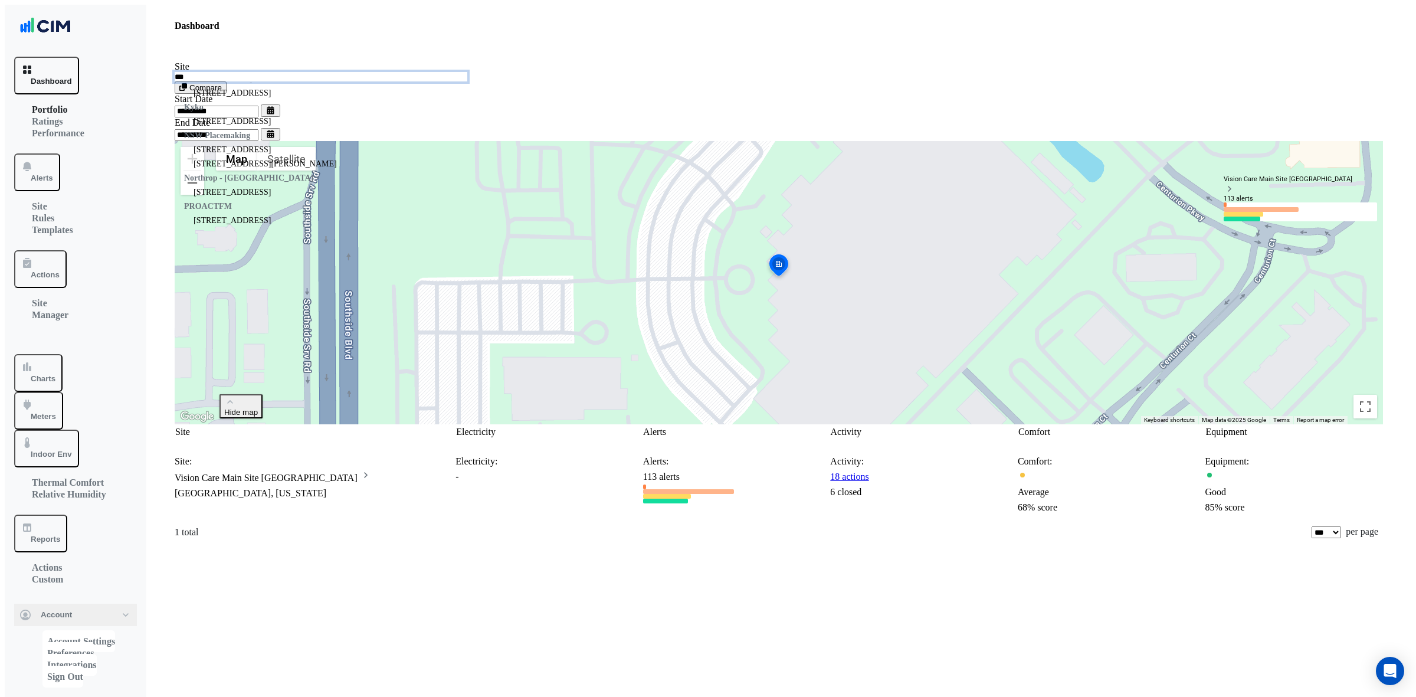
scroll to position [4, 0]
type input "*********"
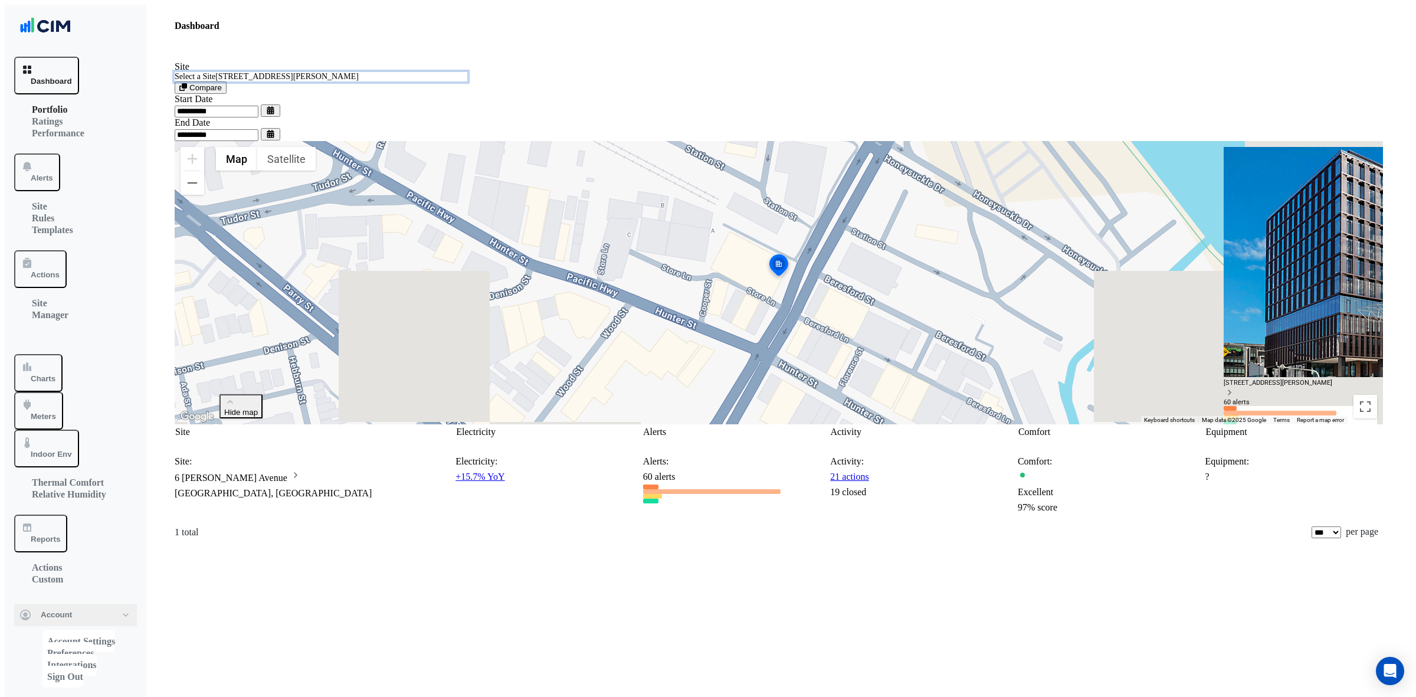
click at [319, 486] on datatable-body-cell "Site: 6 [PERSON_NAME] Avenue [GEOGRAPHIC_DATA], [GEOGRAPHIC_DATA]" at bounding box center [315, 484] width 281 height 61
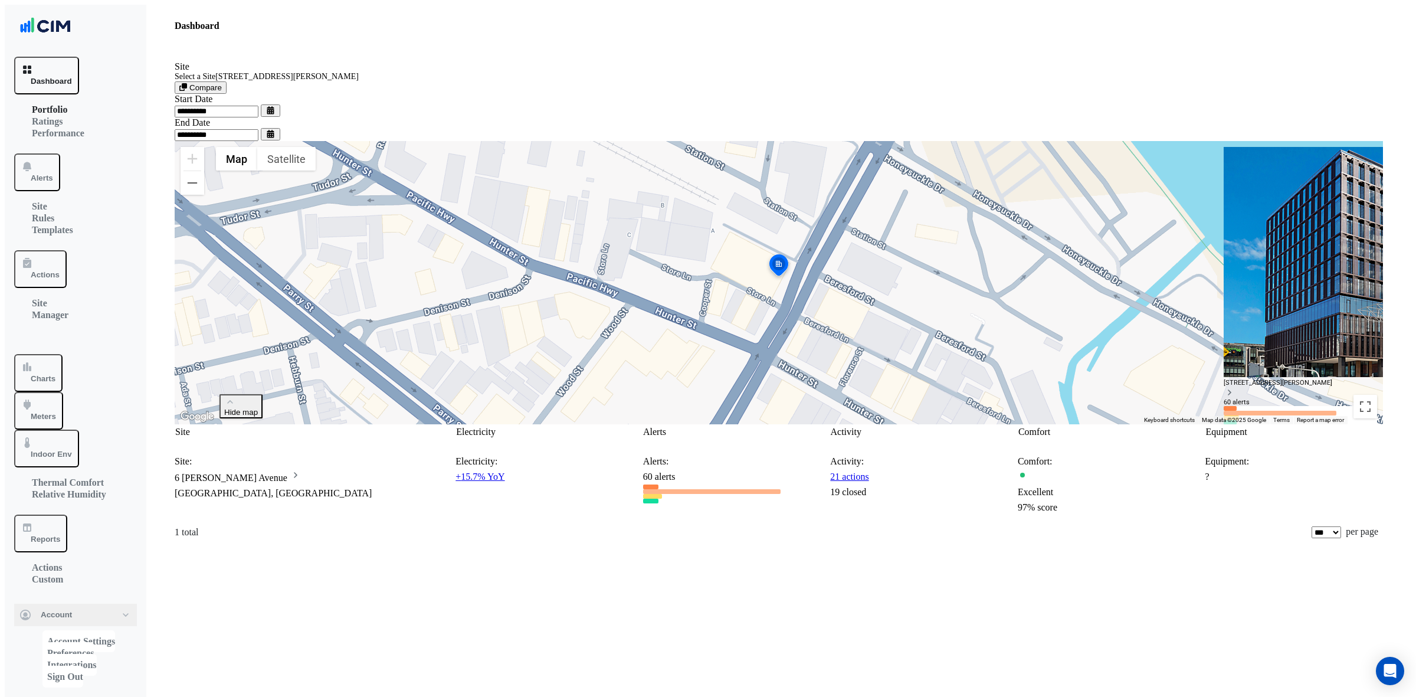
click at [310, 486] on div "[GEOGRAPHIC_DATA], [GEOGRAPHIC_DATA]" at bounding box center [315, 493] width 281 height 15
drag, startPoint x: 1241, startPoint y: 598, endPoint x: 1108, endPoint y: 602, distance: 132.8
copy div "Environmental Automation"
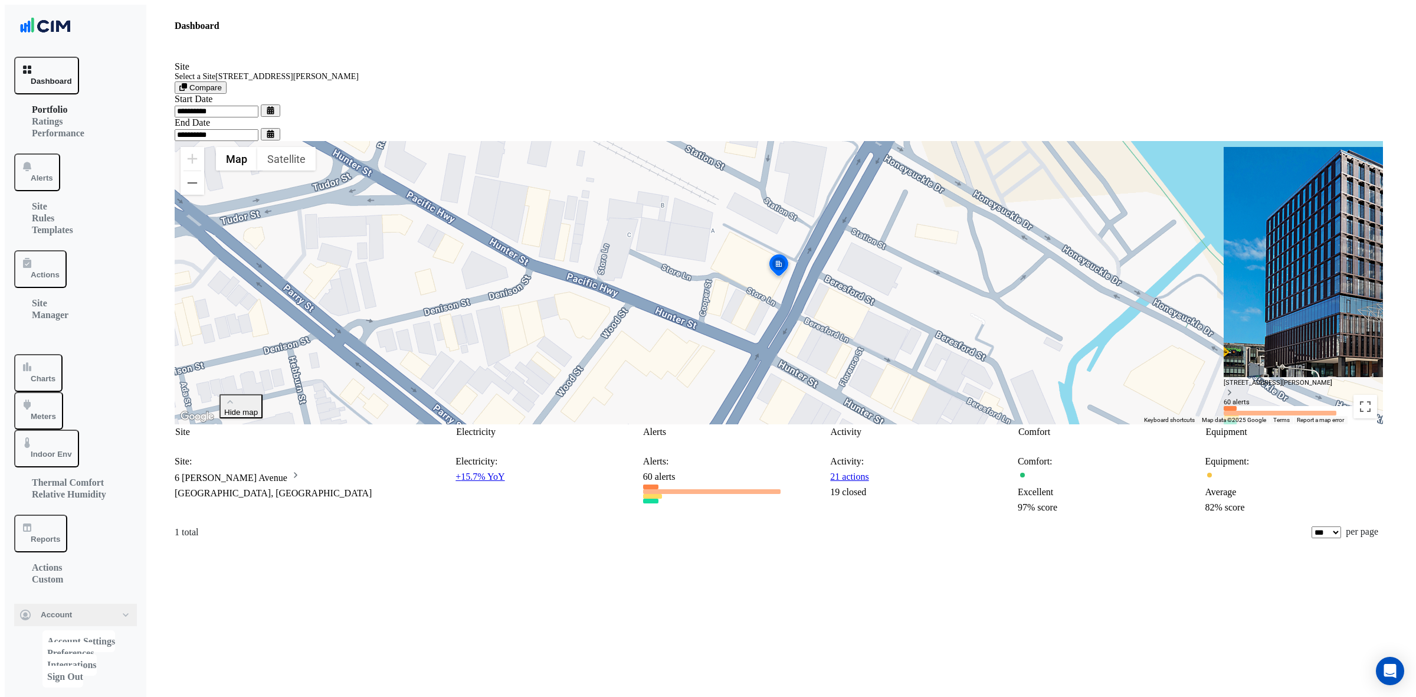
drag, startPoint x: 1199, startPoint y: 639, endPoint x: 1104, endPoint y: 642, distance: 94.4
copy div "Link Mechanical"
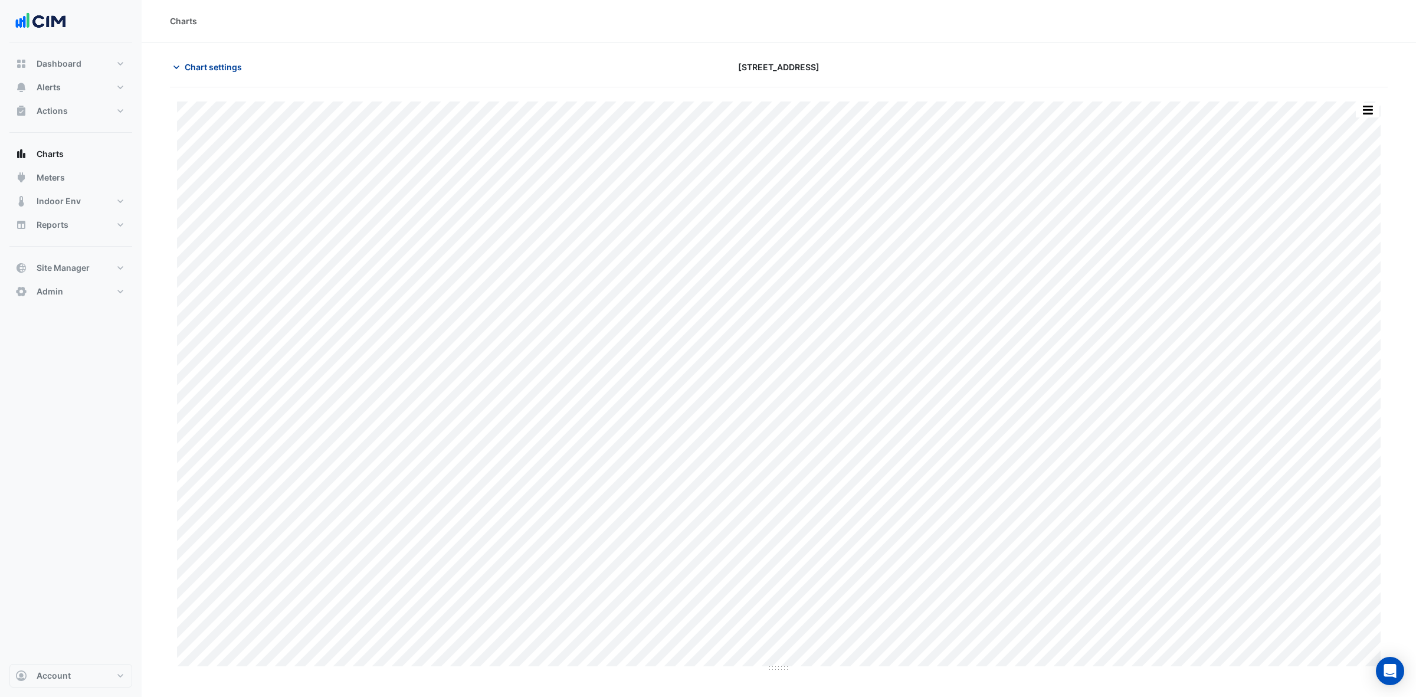
click at [201, 63] on span "Chart settings" at bounding box center [213, 67] width 57 height 12
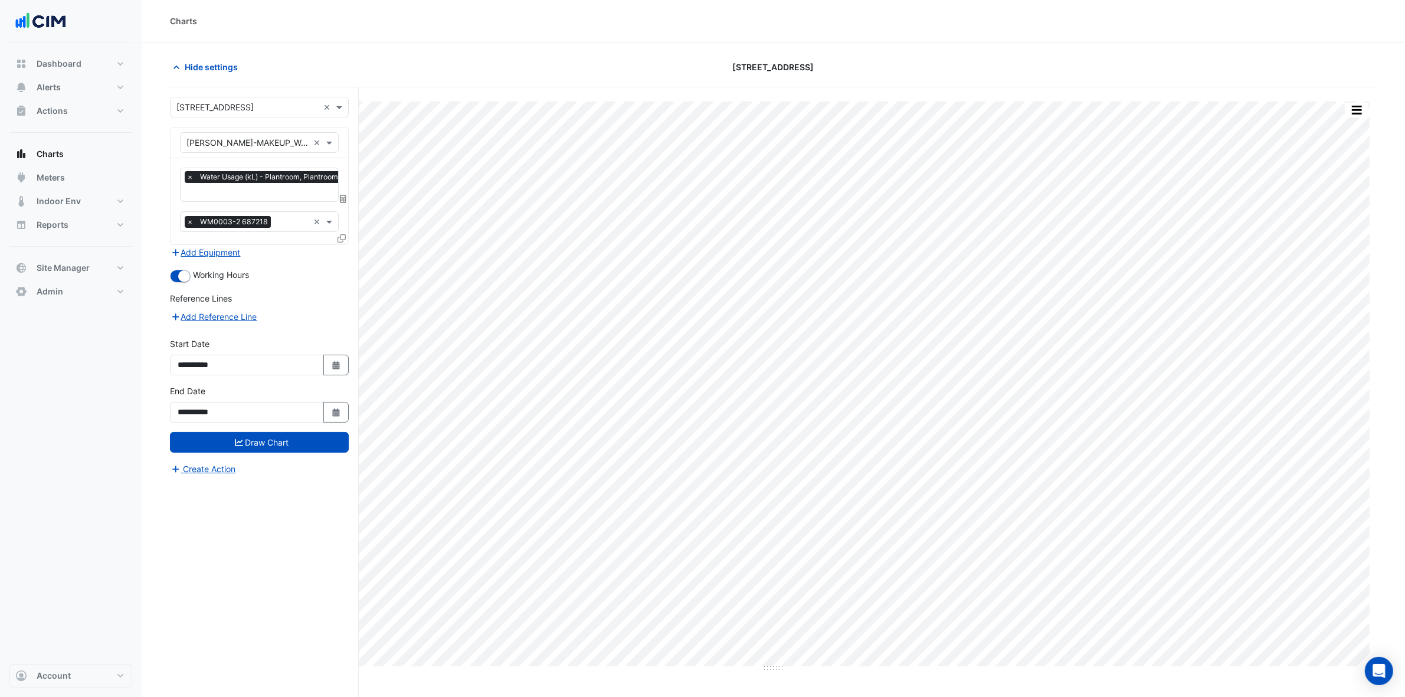
click at [340, 199] on icon at bounding box center [343, 199] width 6 height 8
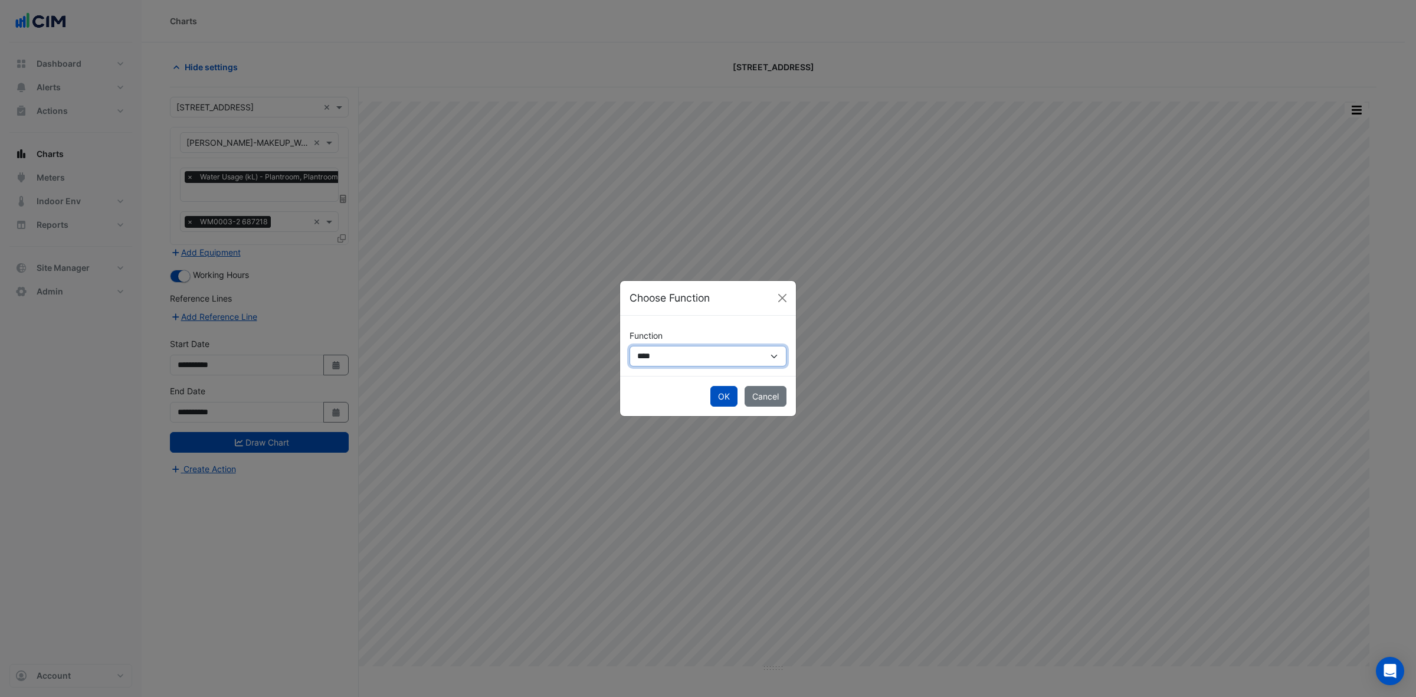
click at [636, 358] on select "**********" at bounding box center [707, 356] width 157 height 21
select select "******"
click at [629, 346] on select "**********" at bounding box center [707, 356] width 157 height 21
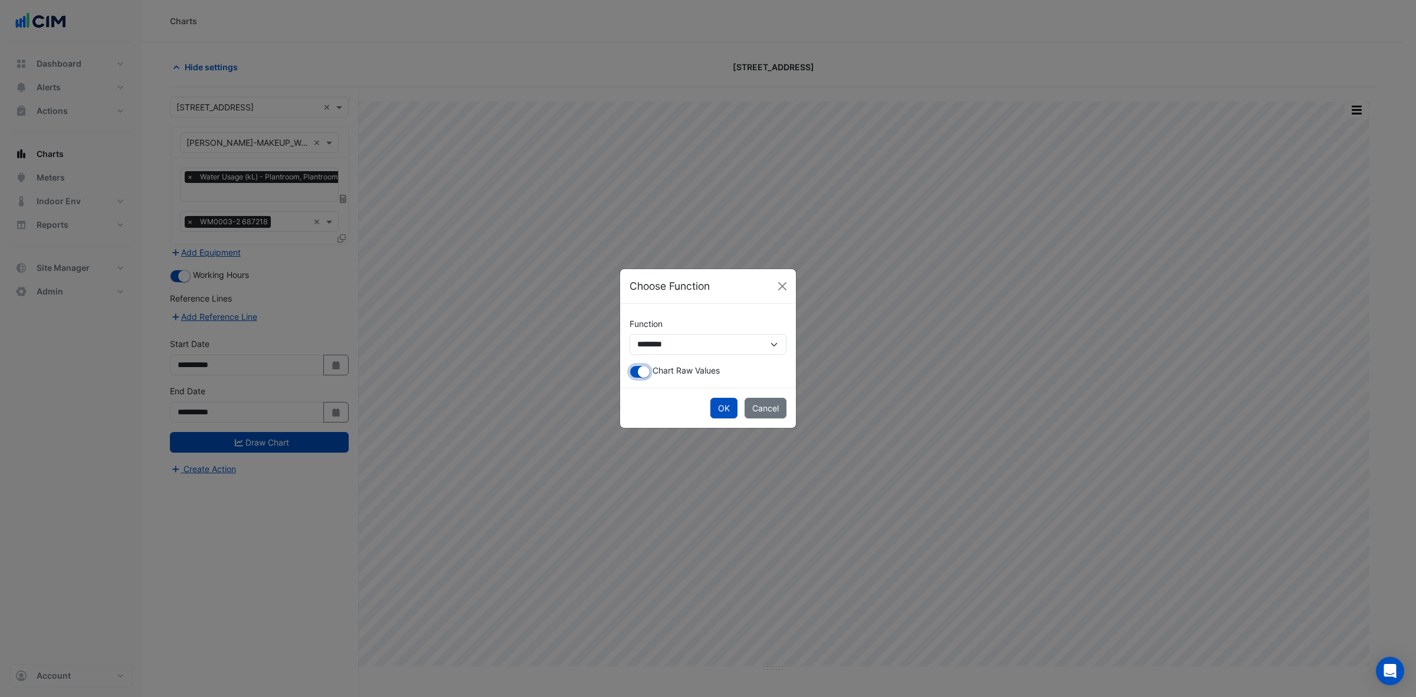
click at [634, 365] on button "button" at bounding box center [639, 371] width 21 height 13
click at [726, 409] on button "OK" at bounding box center [723, 408] width 27 height 21
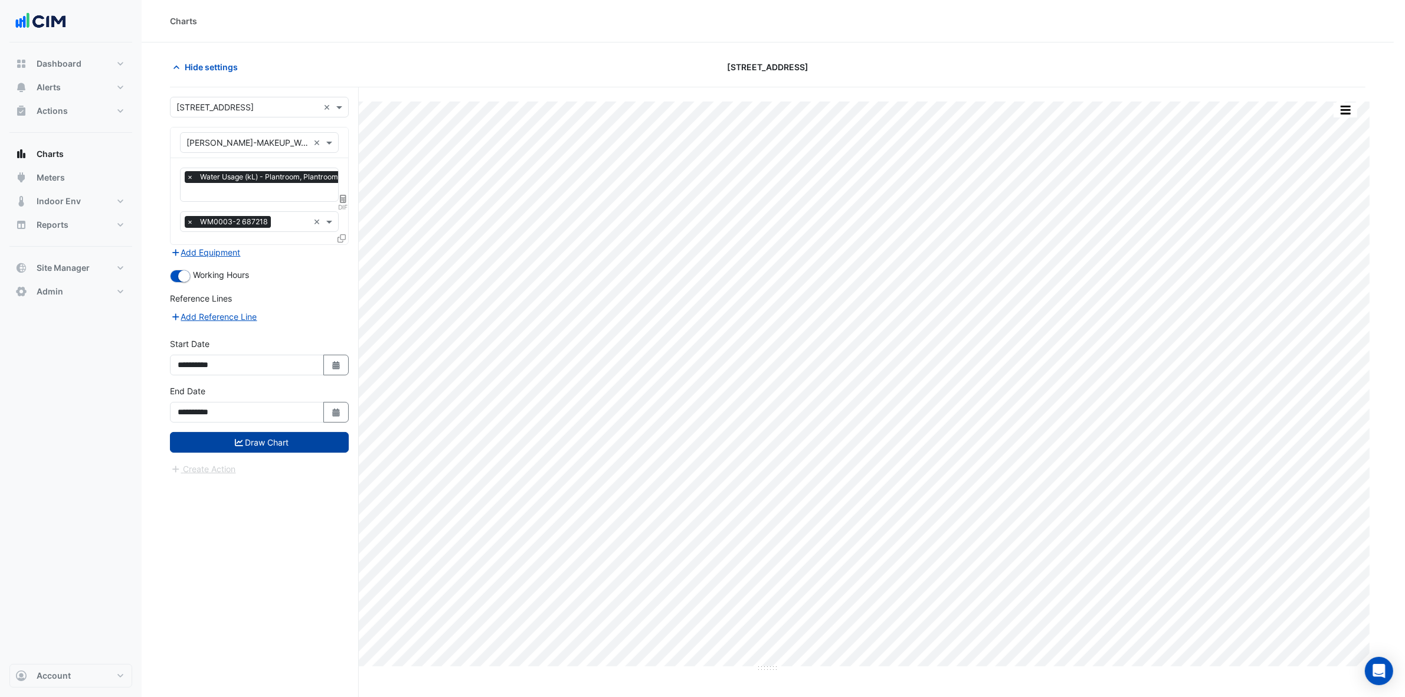
click at [231, 449] on button "Draw Chart" at bounding box center [259, 442] width 179 height 21
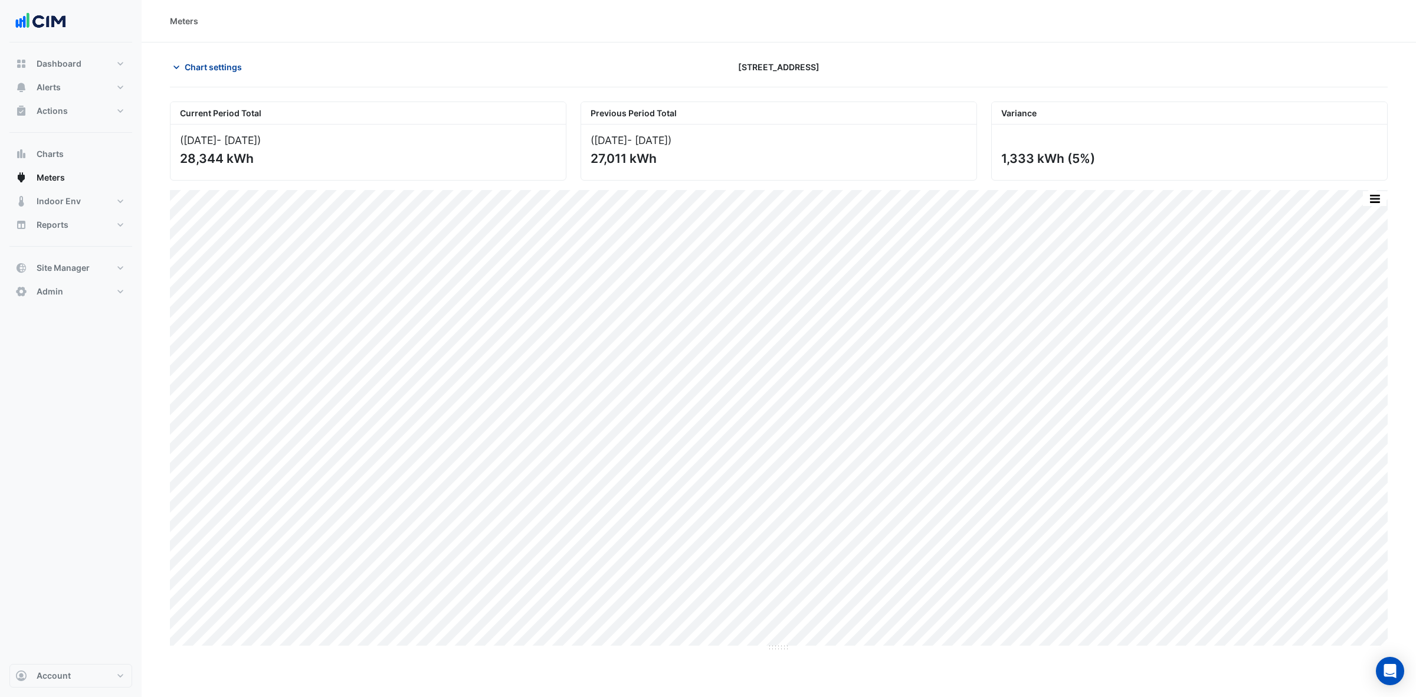
click at [233, 63] on span "Chart settings" at bounding box center [213, 67] width 57 height 12
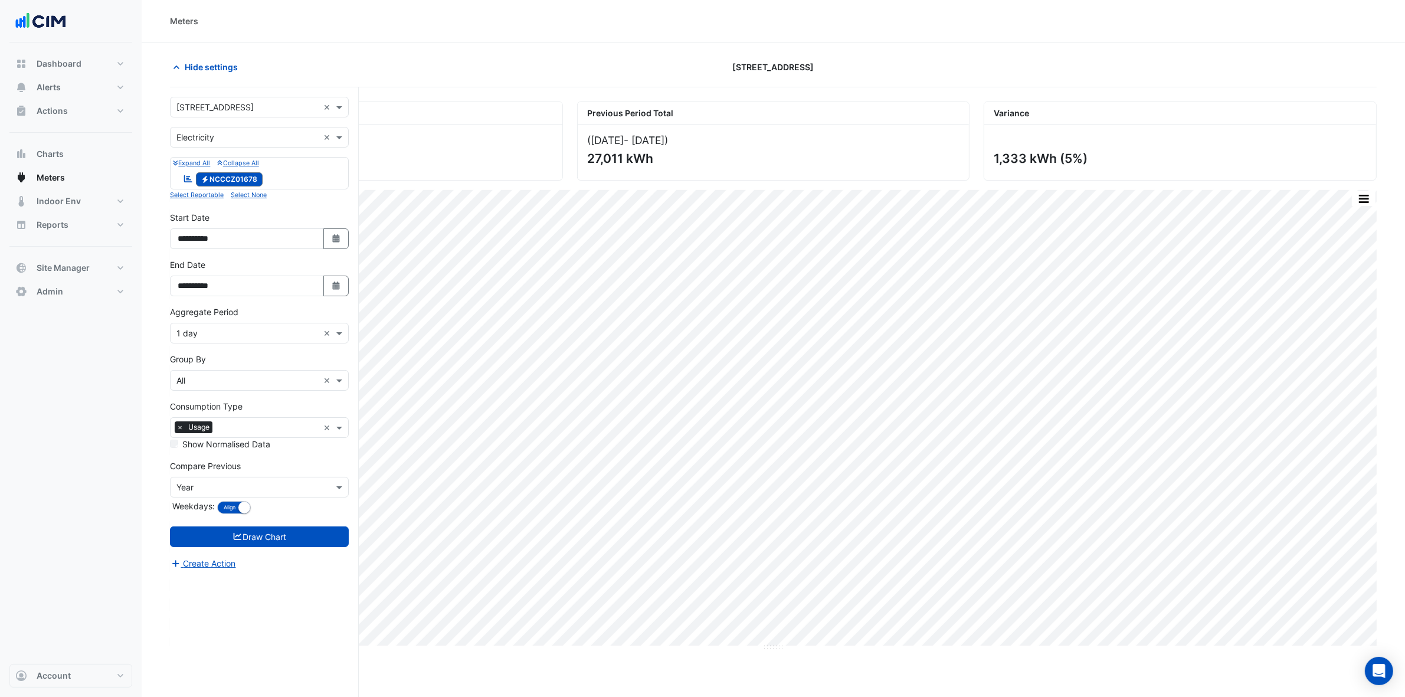
click at [207, 117] on div "Select a Site × 74 Castlereagh St ×" at bounding box center [259, 107] width 179 height 21
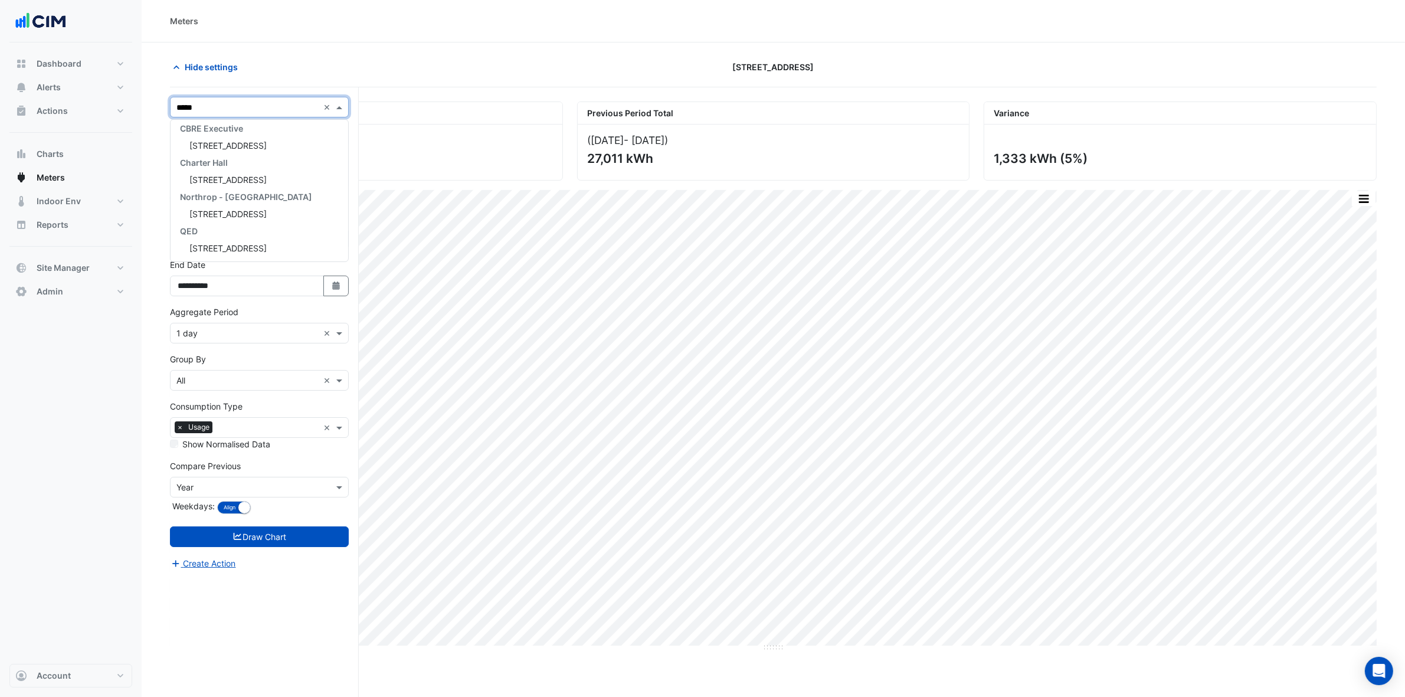
scroll to position [73, 0]
type input "******"
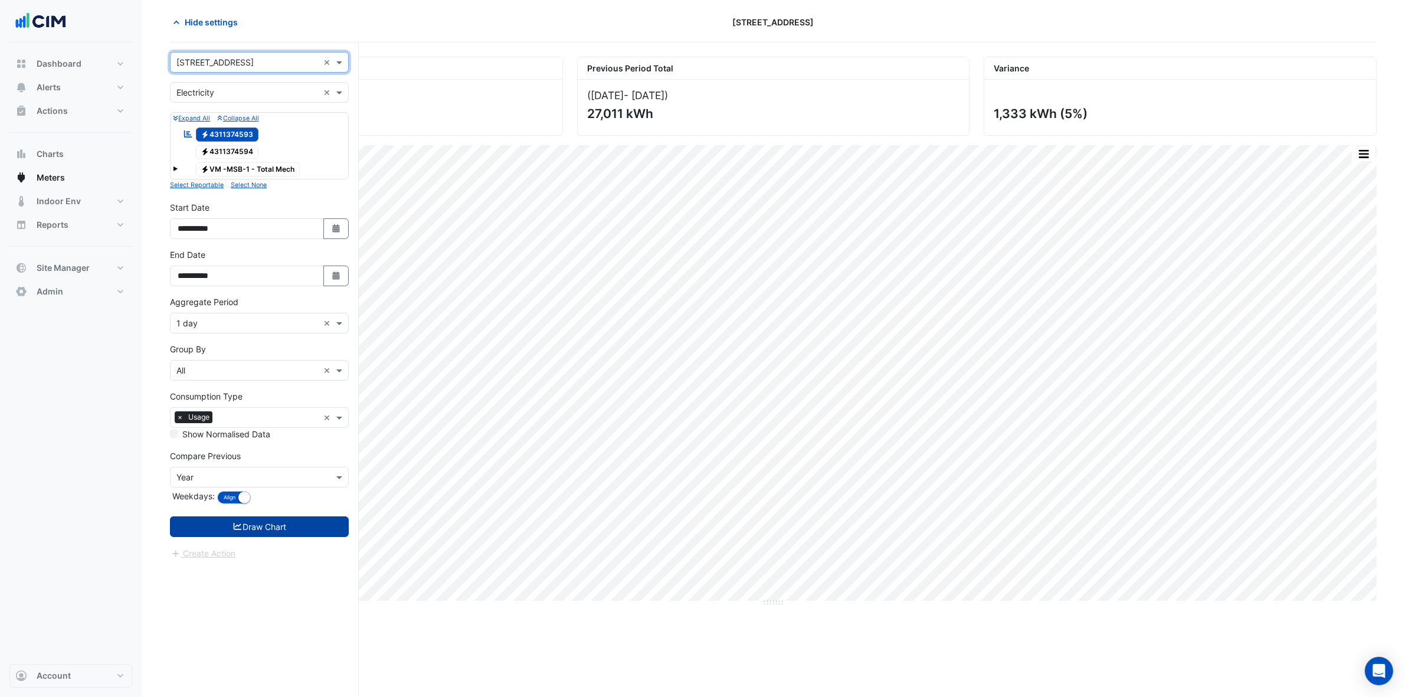
click at [283, 519] on button "Draw Chart" at bounding box center [259, 526] width 179 height 21
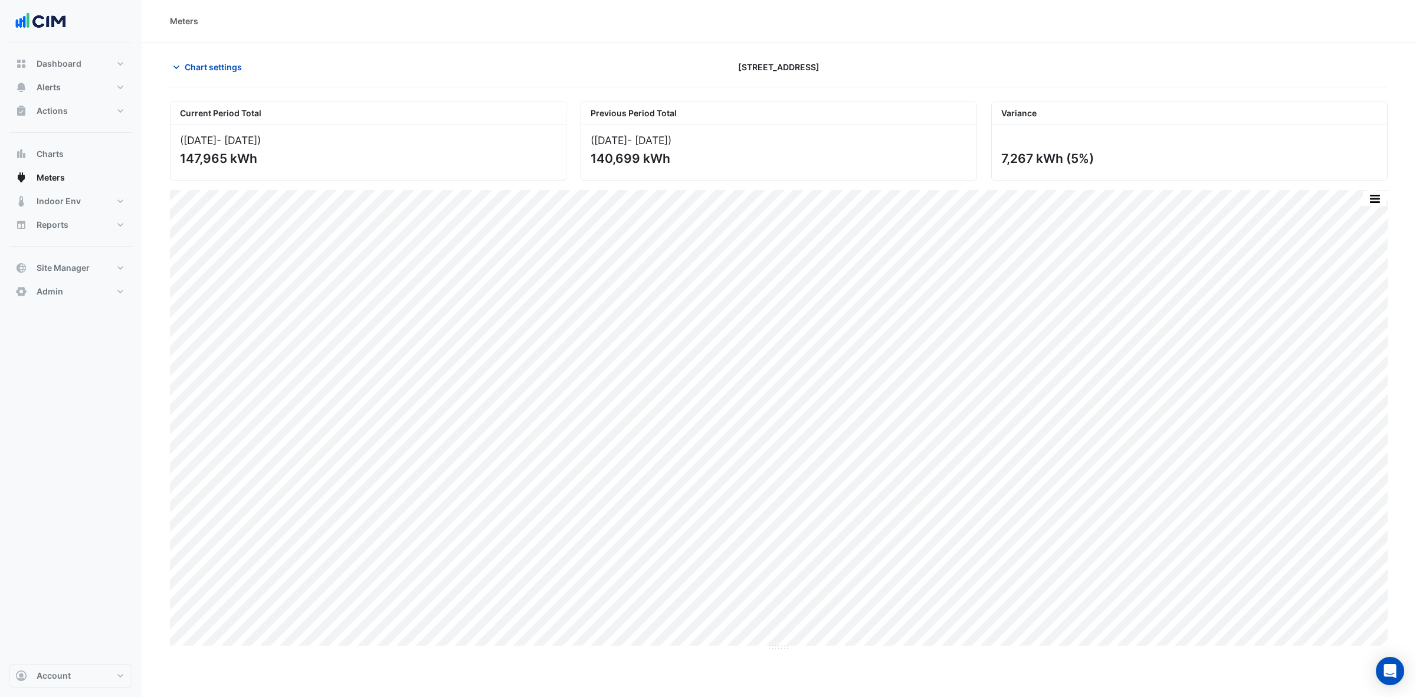
click at [228, 53] on section "Chart settings 6 Hassall Street Current Period Total (01 Aug 25 - 31 Aug 25 ) 1…" at bounding box center [779, 346] width 1274 height 609
click at [225, 65] on span "Chart settings" at bounding box center [213, 67] width 57 height 12
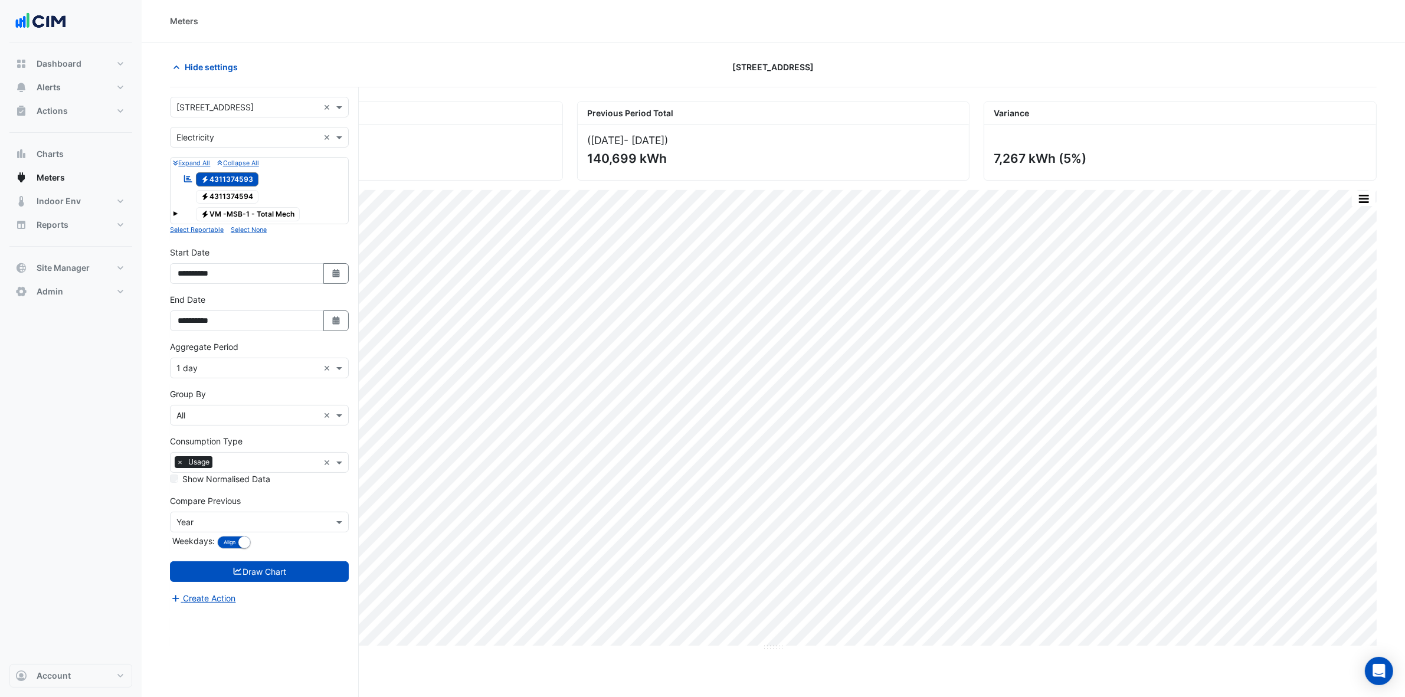
click at [221, 95] on div "Select a Site × 6 Hassall Street × Utility Type × Electricity × Expand All Coll…" at bounding box center [264, 414] width 189 height 654
click at [221, 96] on div "Select a Site × 6 Hassall Street × Utility Type × Electricity × Expand All Coll…" at bounding box center [264, 414] width 189 height 654
click at [220, 110] on input "text" at bounding box center [247, 107] width 142 height 12
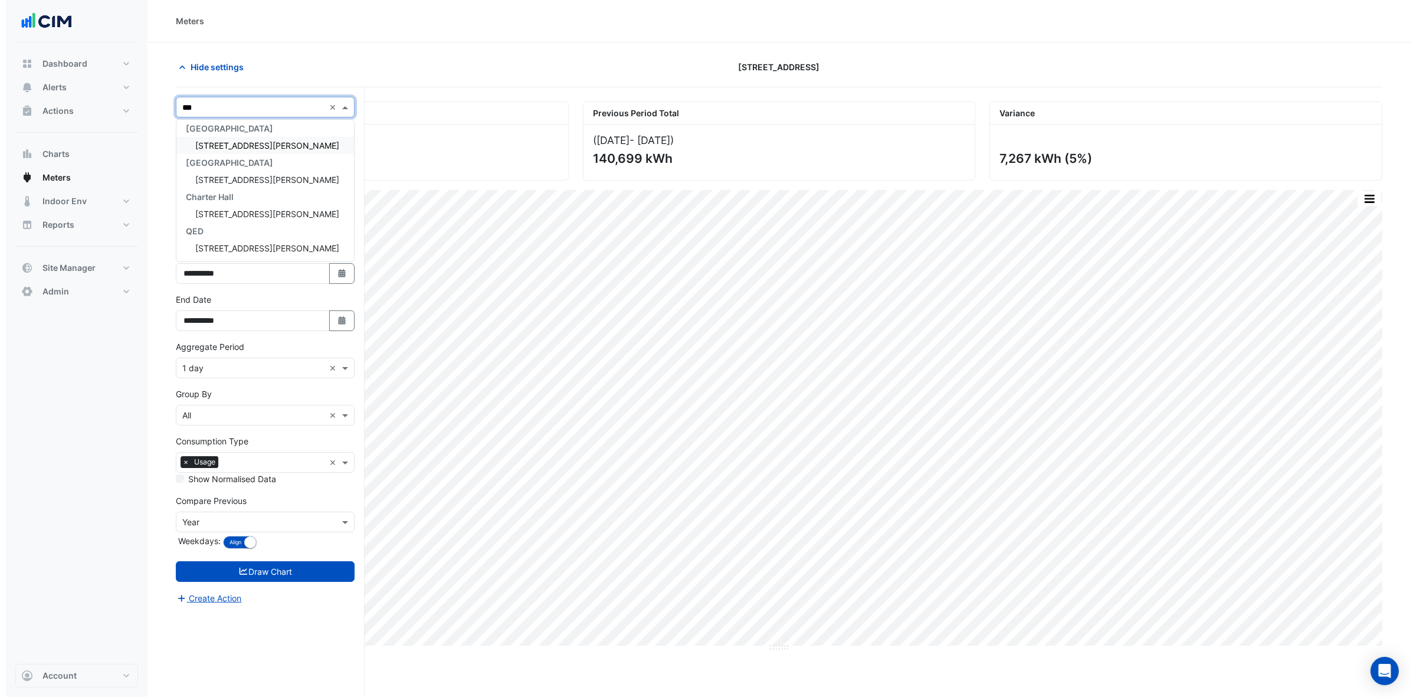
scroll to position [4, 0]
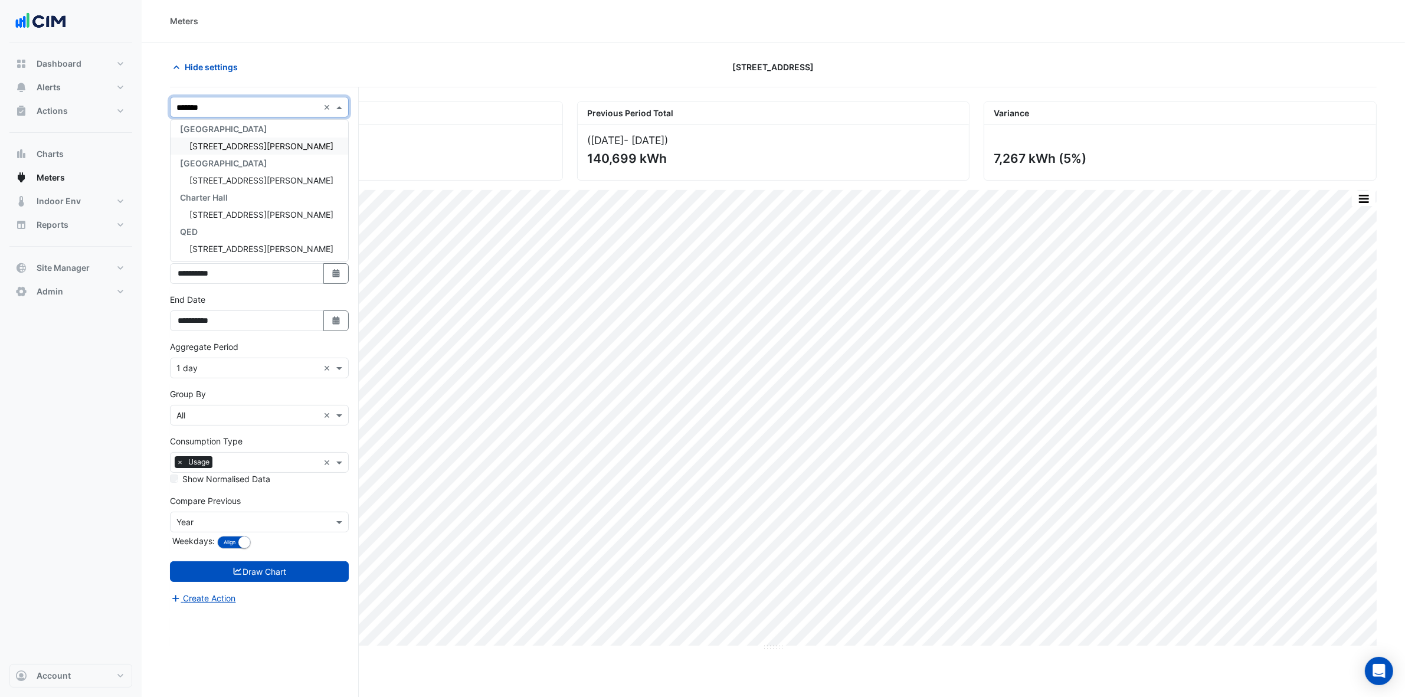
type input "********"
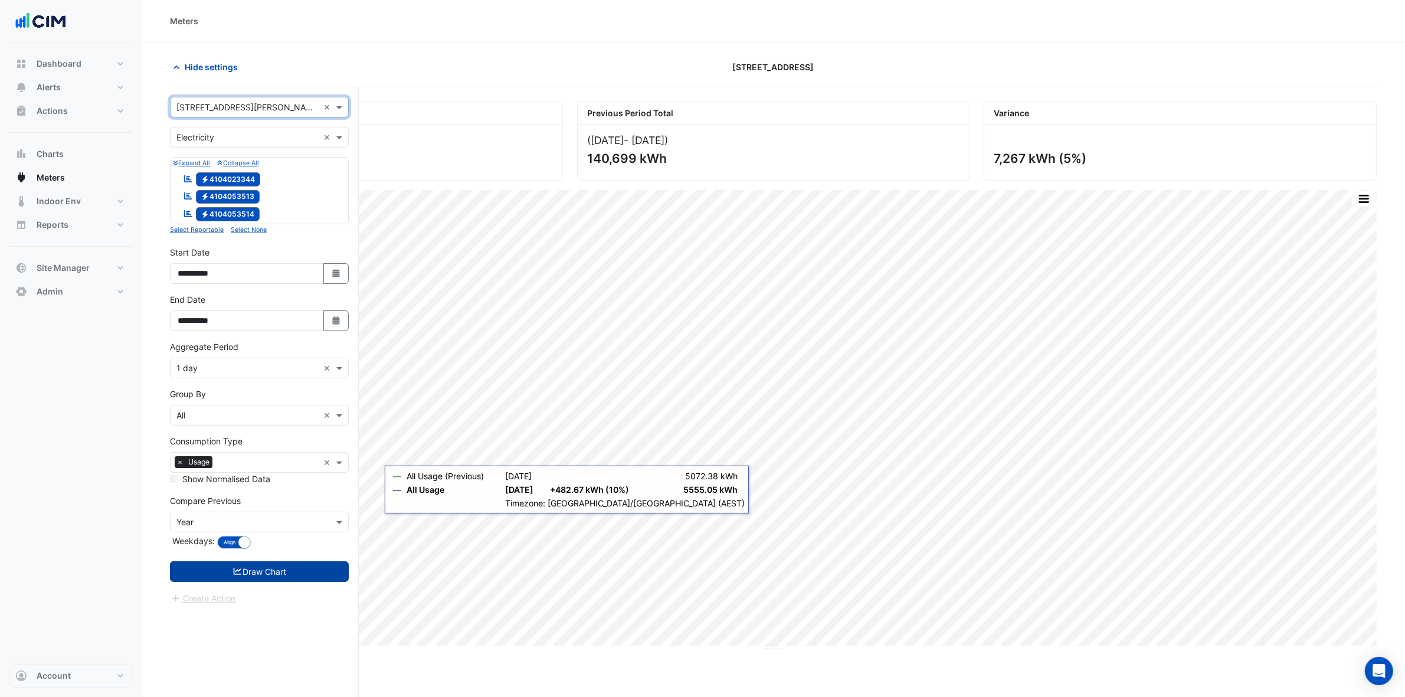
click at [302, 571] on button "Draw Chart" at bounding box center [259, 571] width 179 height 21
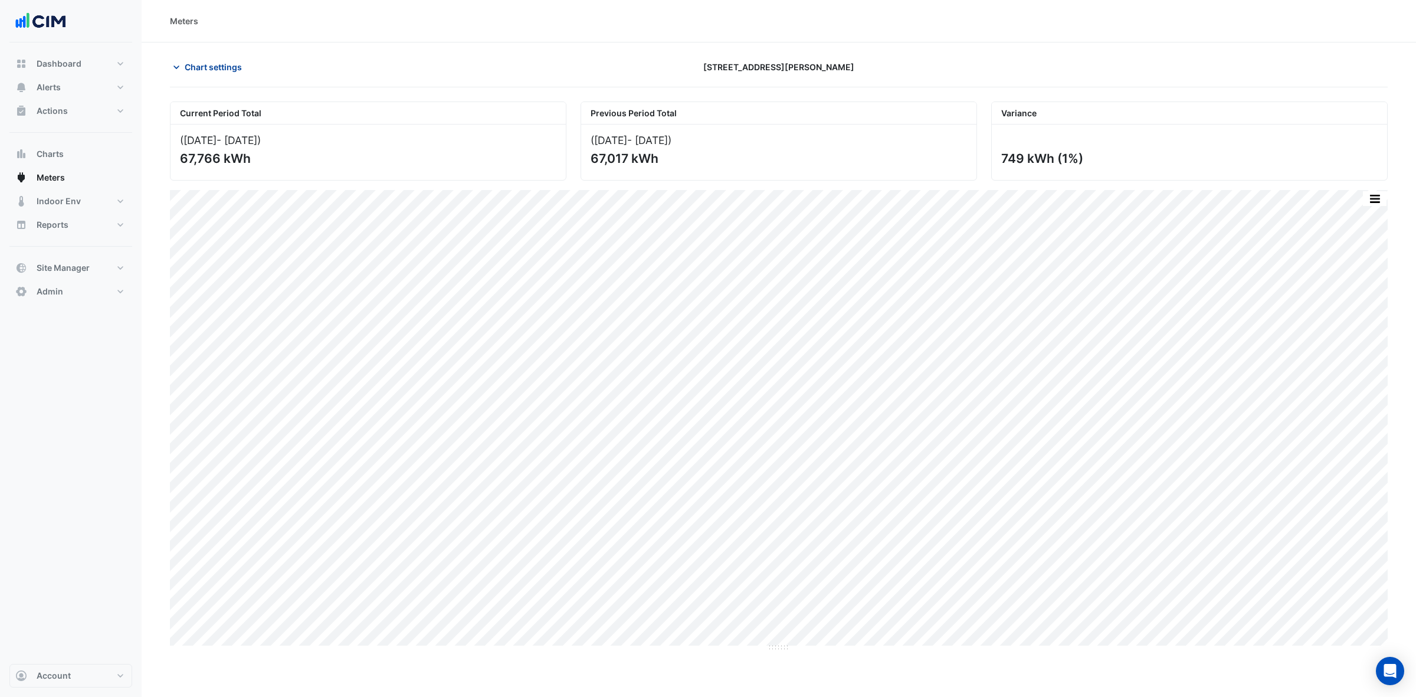
click at [187, 72] on span "Chart settings" at bounding box center [213, 67] width 57 height 12
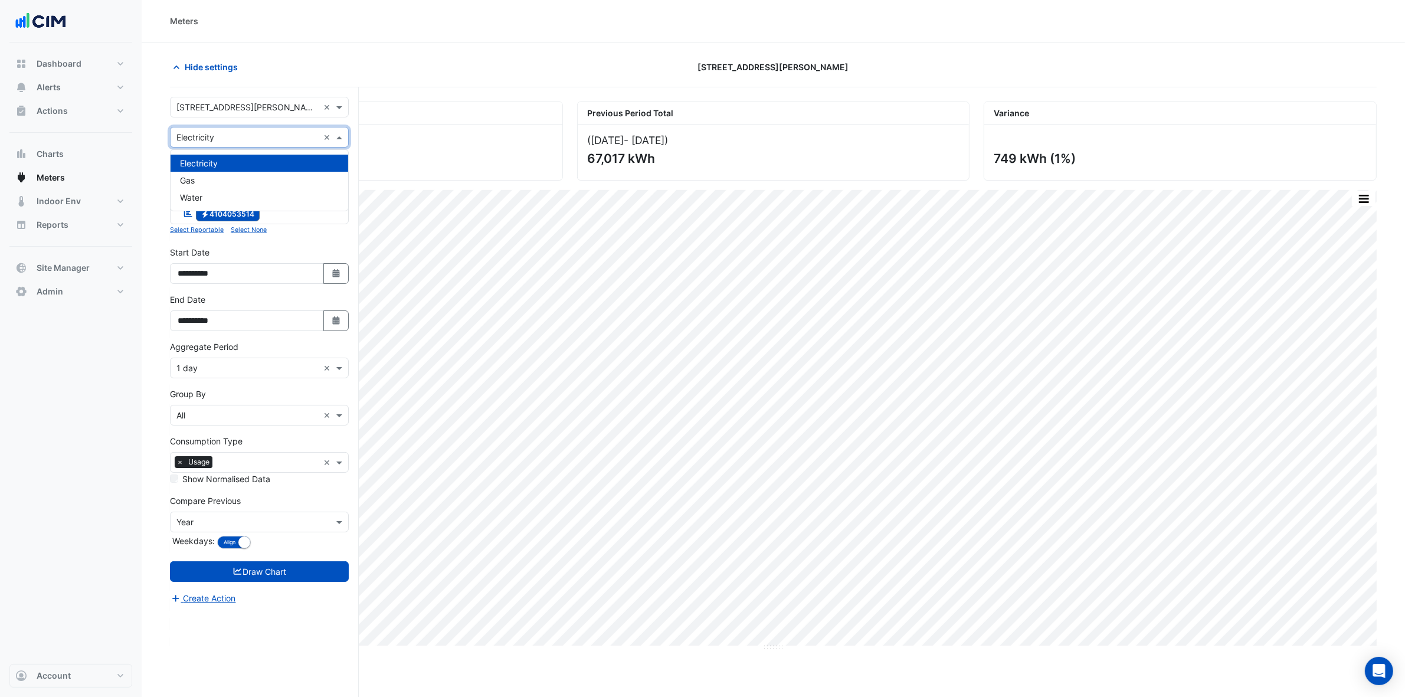
click at [221, 140] on input "text" at bounding box center [247, 138] width 142 height 12
click at [219, 179] on div "Gas" at bounding box center [259, 180] width 178 height 17
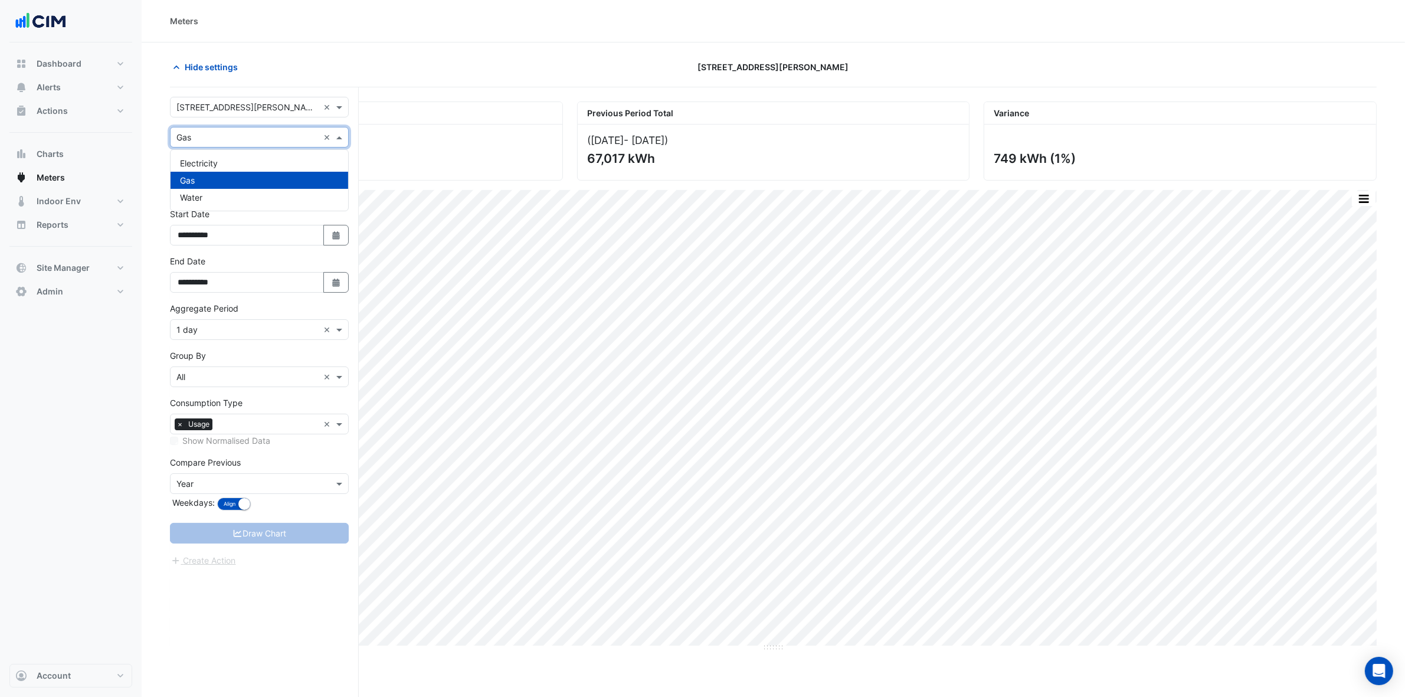
click at [234, 133] on input "text" at bounding box center [247, 138] width 142 height 12
click at [222, 192] on div "Water" at bounding box center [259, 197] width 178 height 17
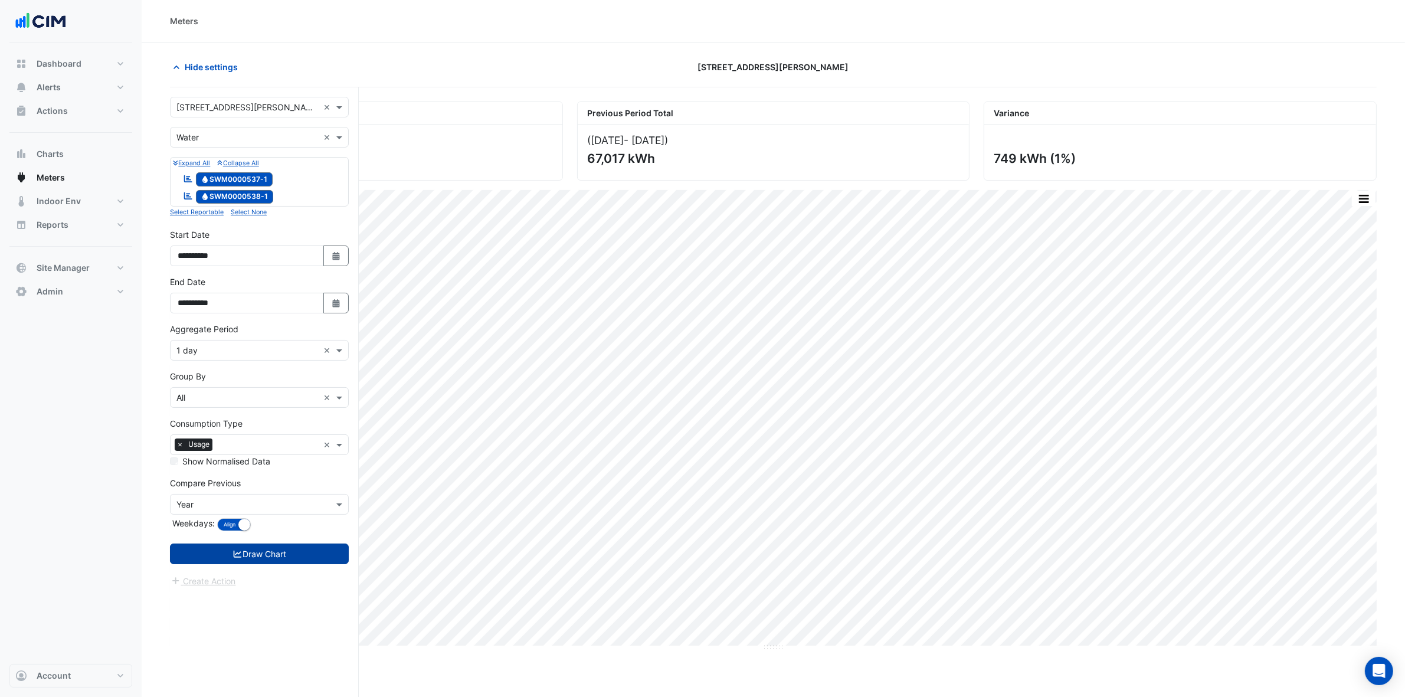
click at [299, 552] on button "Draw Chart" at bounding box center [259, 553] width 179 height 21
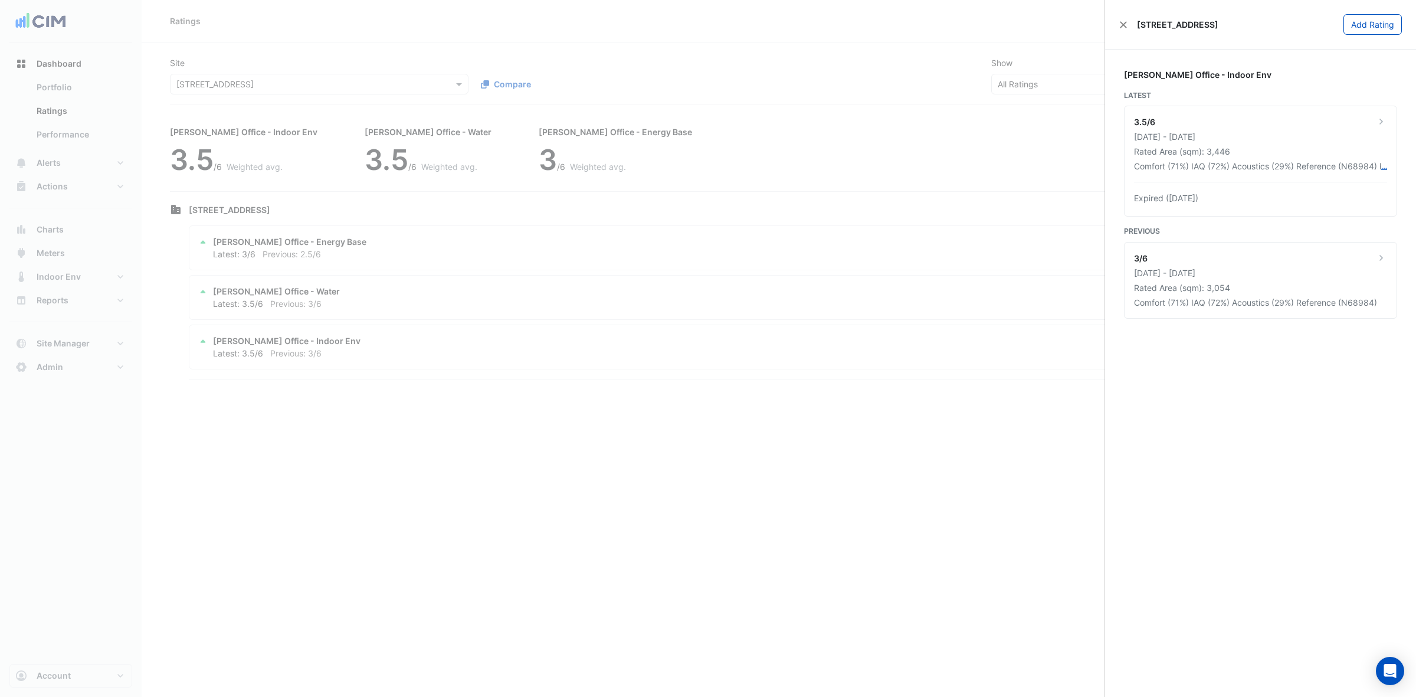
click at [1083, 107] on ngb-offcanvas-backdrop at bounding box center [708, 348] width 1416 height 697
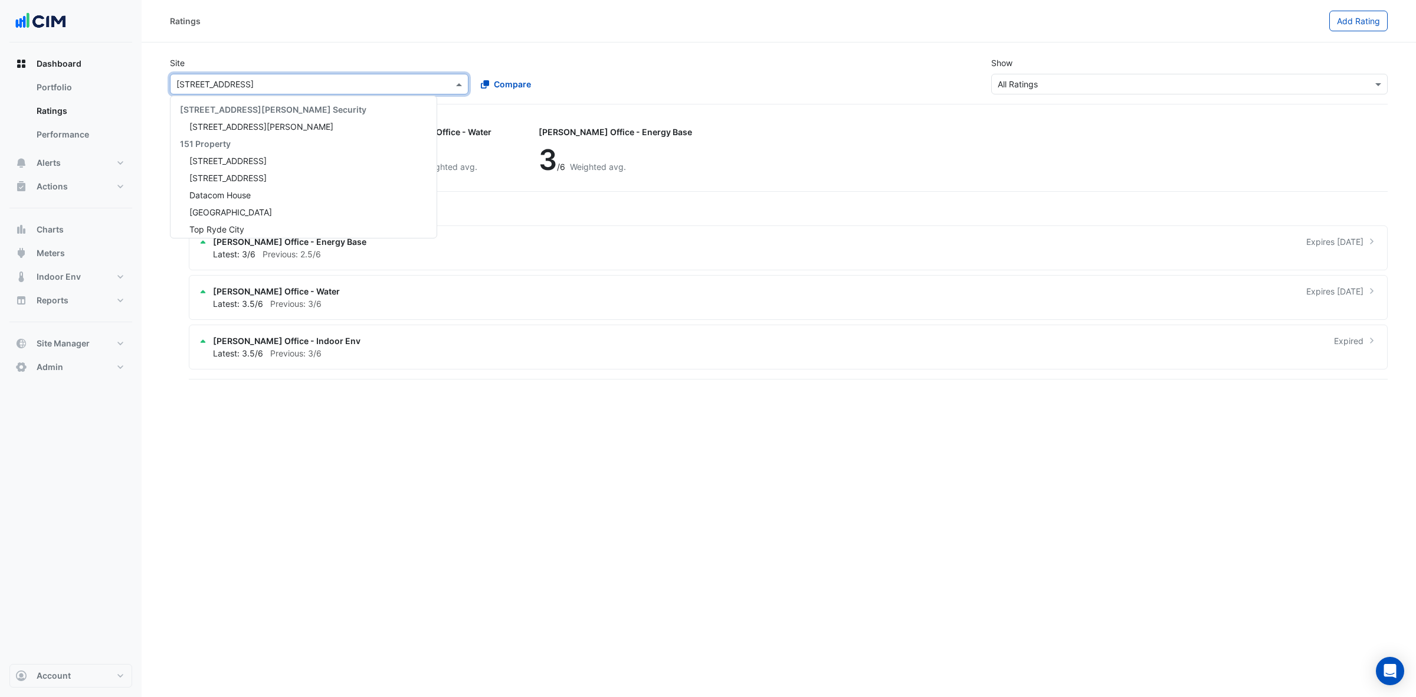
click at [254, 87] on input "text" at bounding box center [307, 84] width 262 height 12
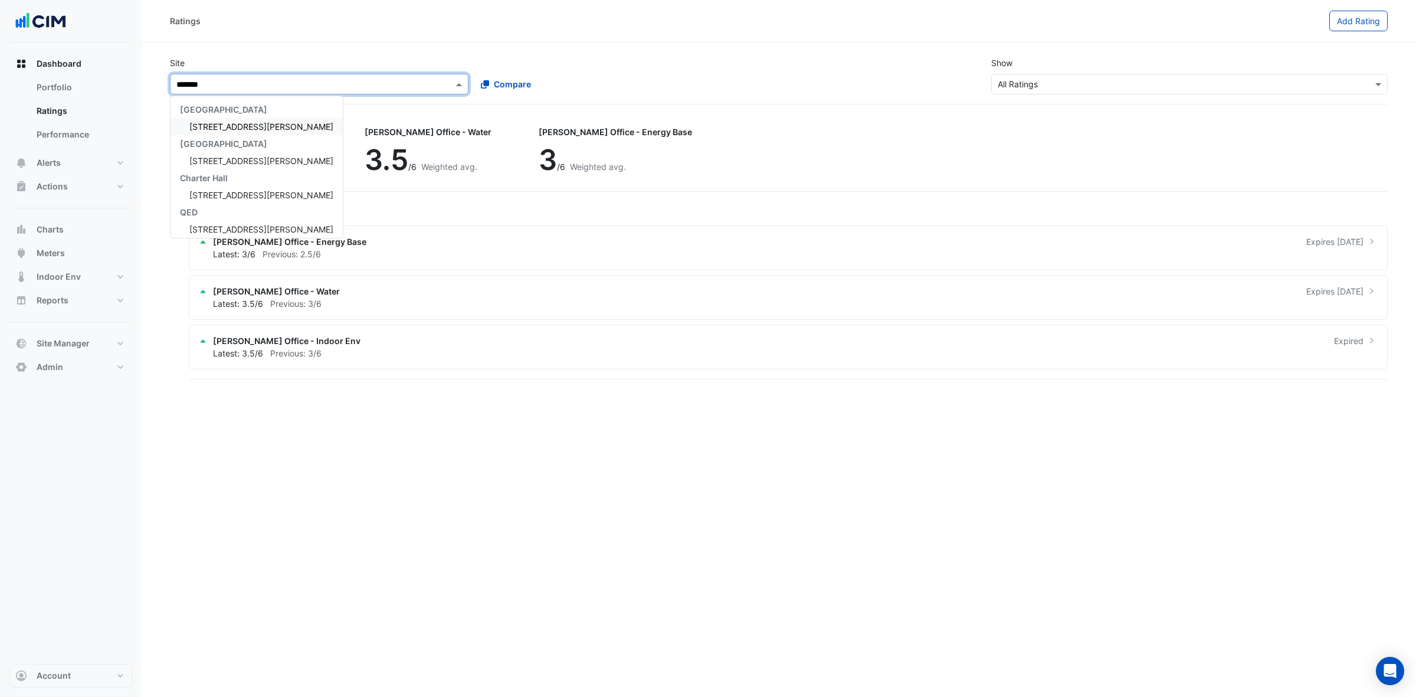
type input "********"
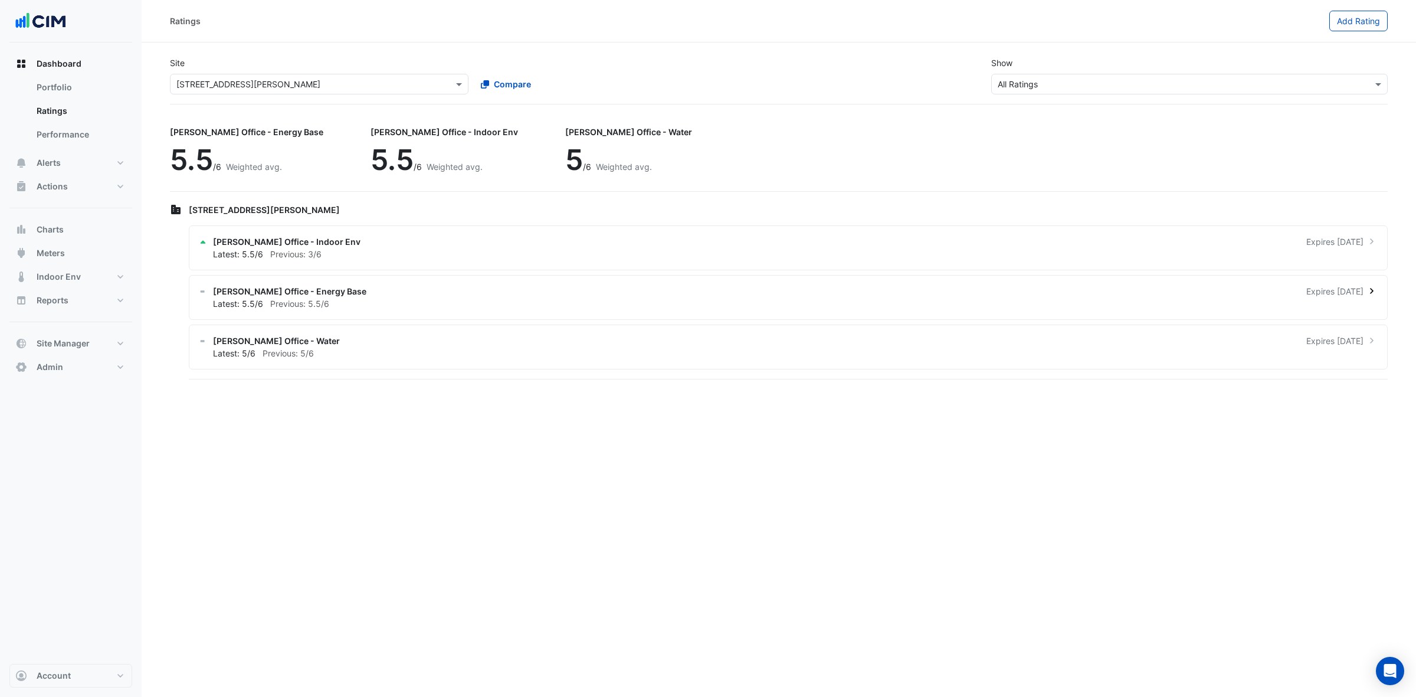
click at [481, 297] on div "[PERSON_NAME] Office - Energy Base Expires [DATE]" at bounding box center [795, 291] width 1165 height 12
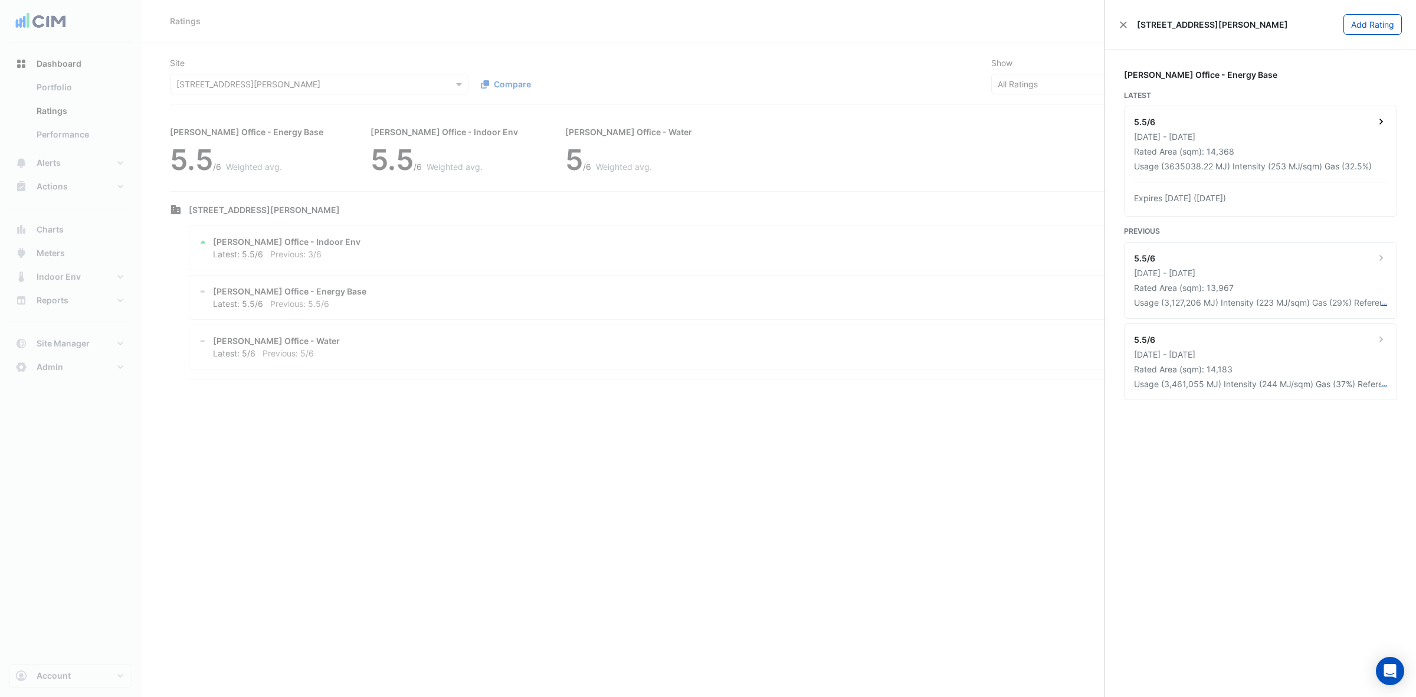
click at [1263, 182] on hr at bounding box center [1260, 182] width 253 height 1
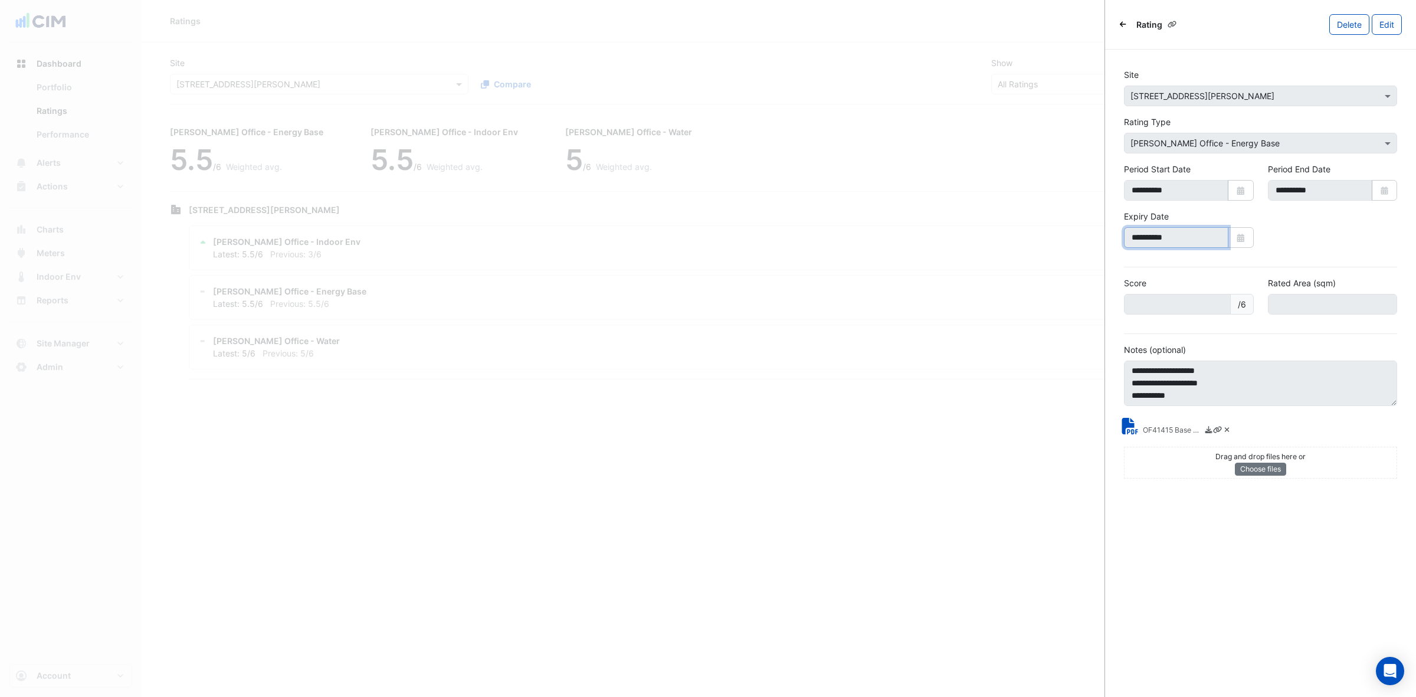
drag, startPoint x: 1181, startPoint y: 242, endPoint x: 1136, endPoint y: 242, distance: 44.3
click at [1136, 242] on input "**********" at bounding box center [1176, 237] width 104 height 21
drag, startPoint x: 1132, startPoint y: 234, endPoint x: 1192, endPoint y: 241, distance: 61.1
click at [1192, 241] on input "**********" at bounding box center [1176, 237] width 104 height 21
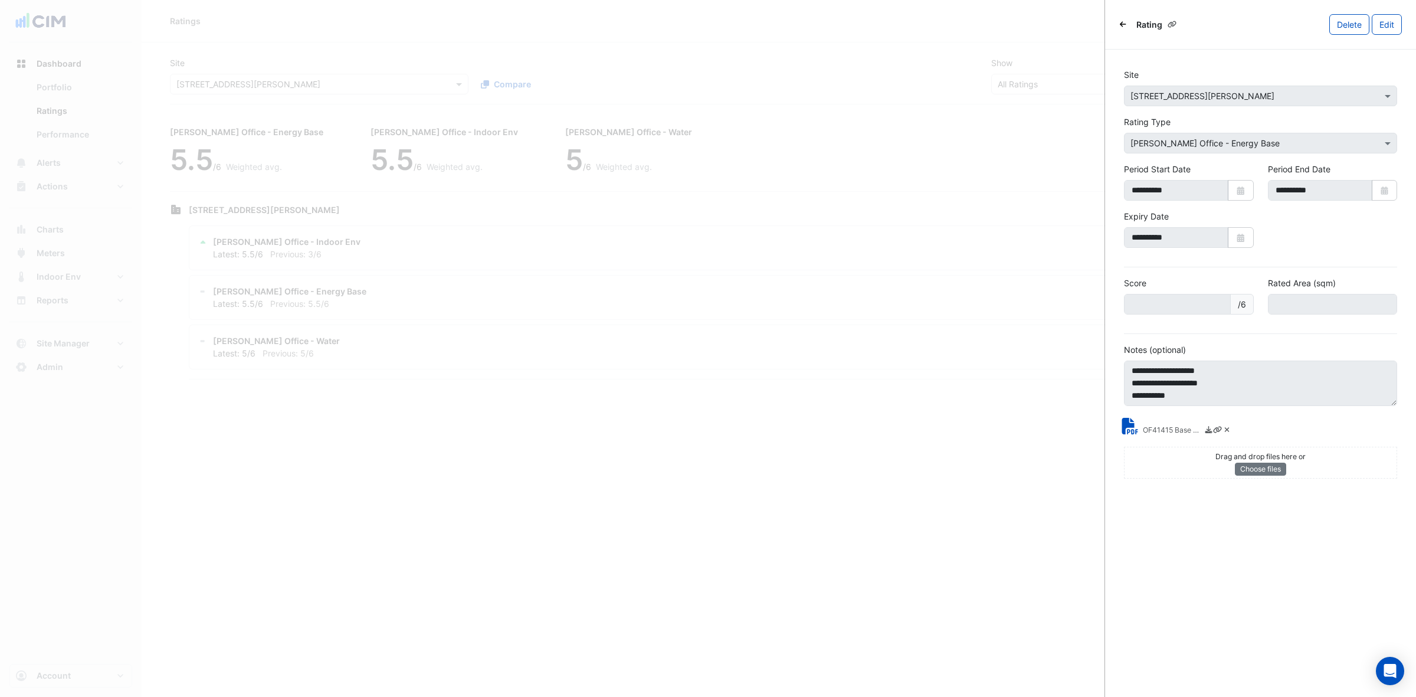
click at [1071, 241] on ngb-offcanvas-backdrop at bounding box center [708, 348] width 1416 height 697
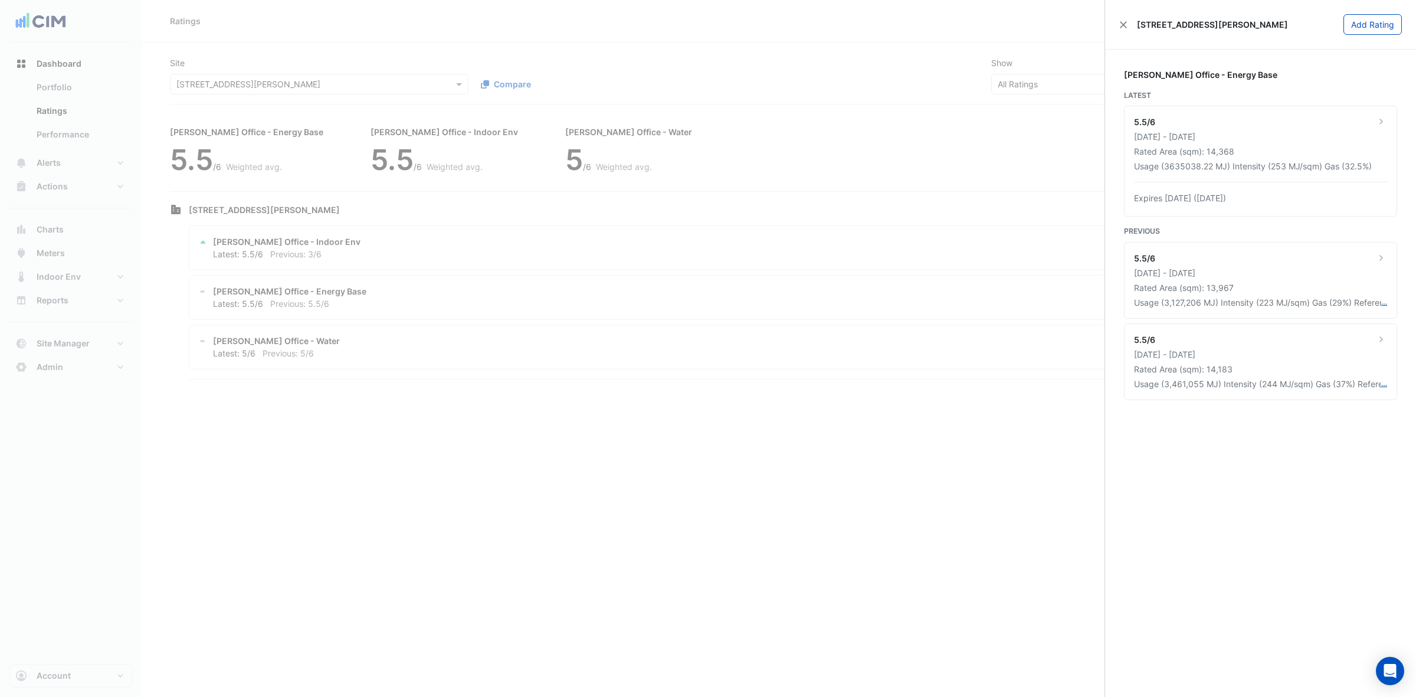
click at [742, 247] on ngb-offcanvas-backdrop at bounding box center [708, 348] width 1416 height 697
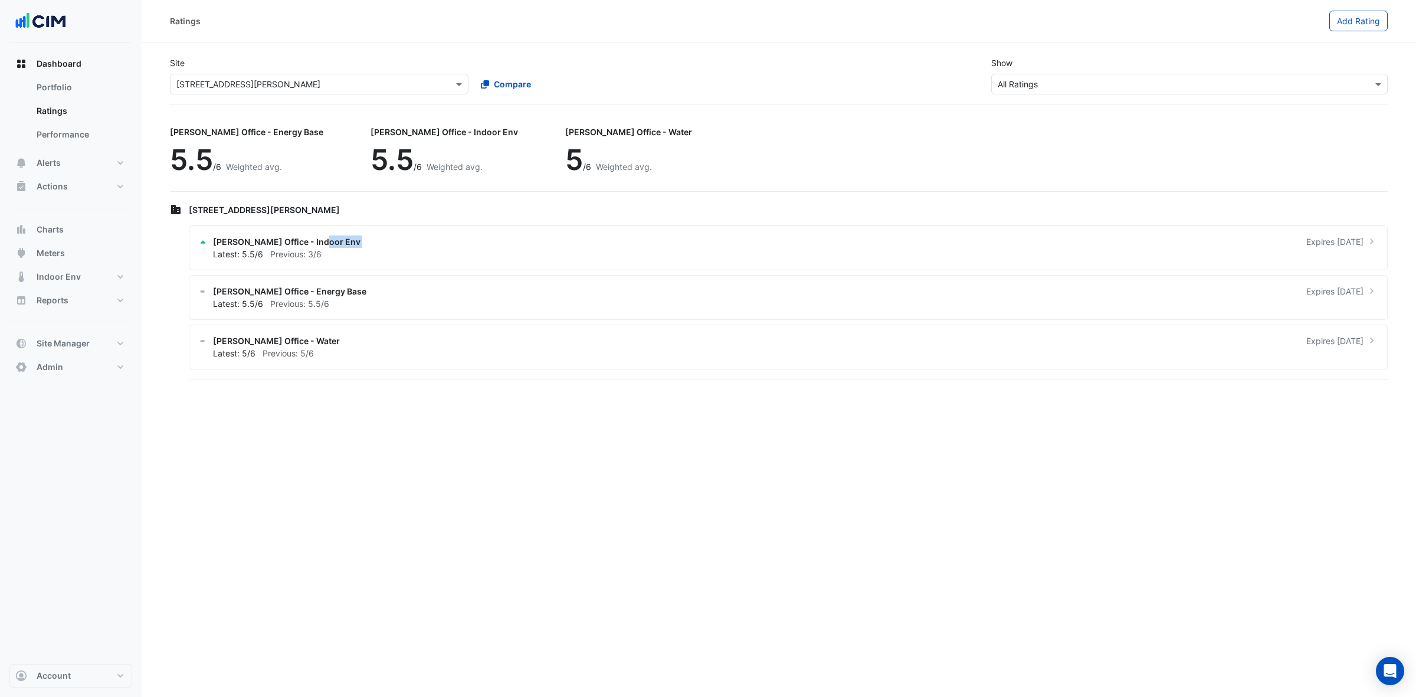
click at [742, 247] on div "[PERSON_NAME] Office - Indoor Env Expires [DATE]" at bounding box center [795, 241] width 1165 height 12
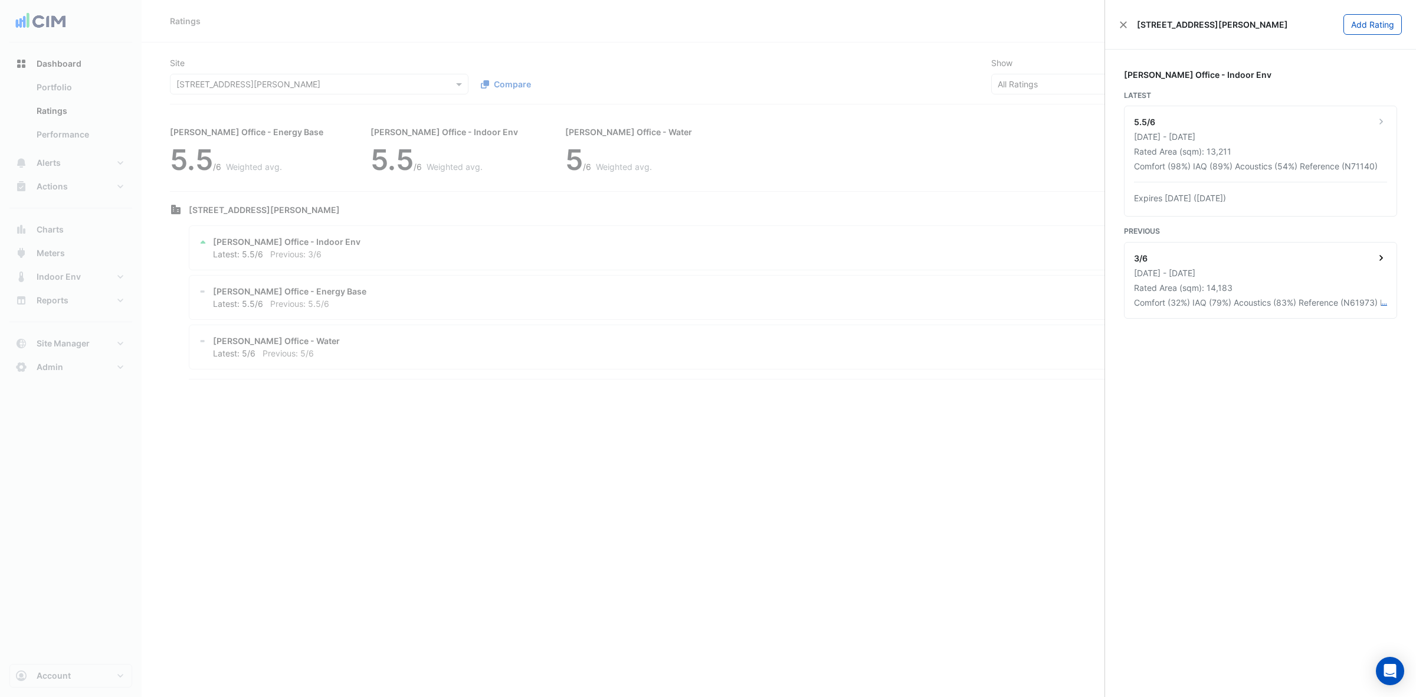
click at [1190, 270] on div "[DATE] - [DATE]" at bounding box center [1260, 273] width 253 height 12
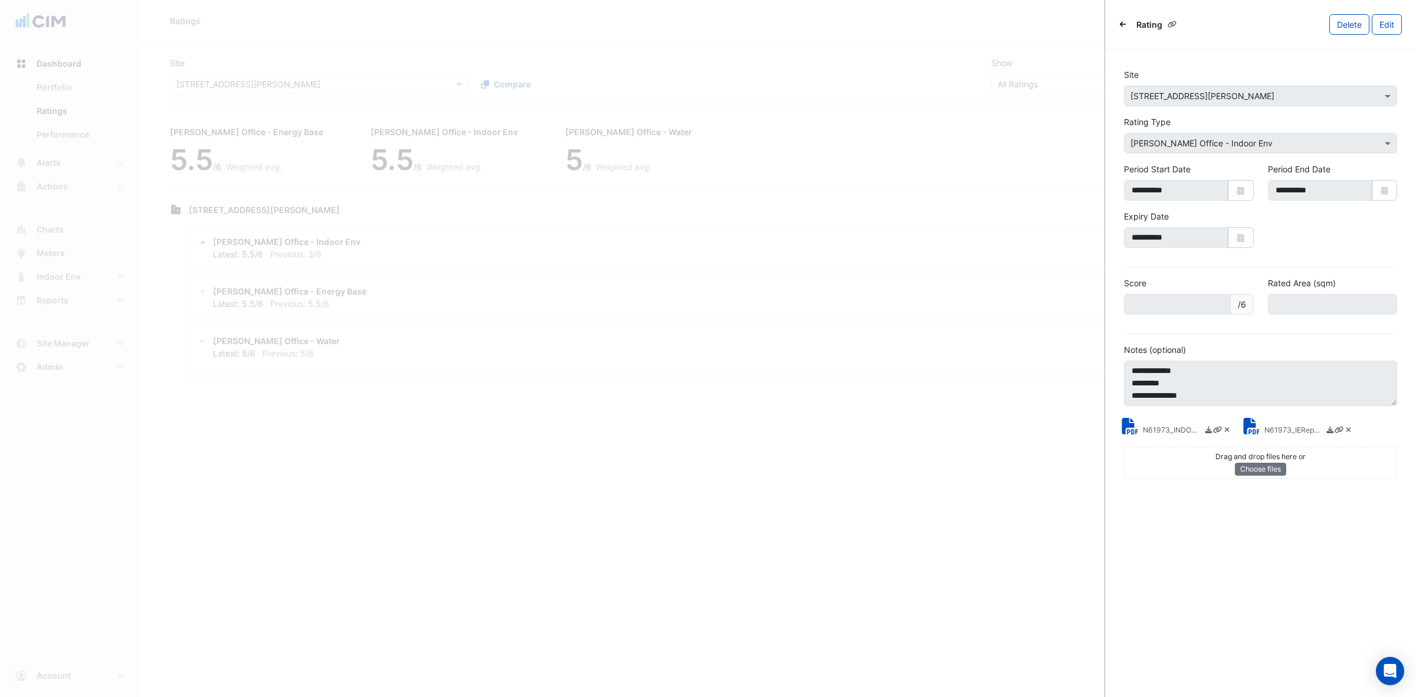
click at [1066, 127] on ngb-offcanvas-backdrop at bounding box center [708, 348] width 1416 height 697
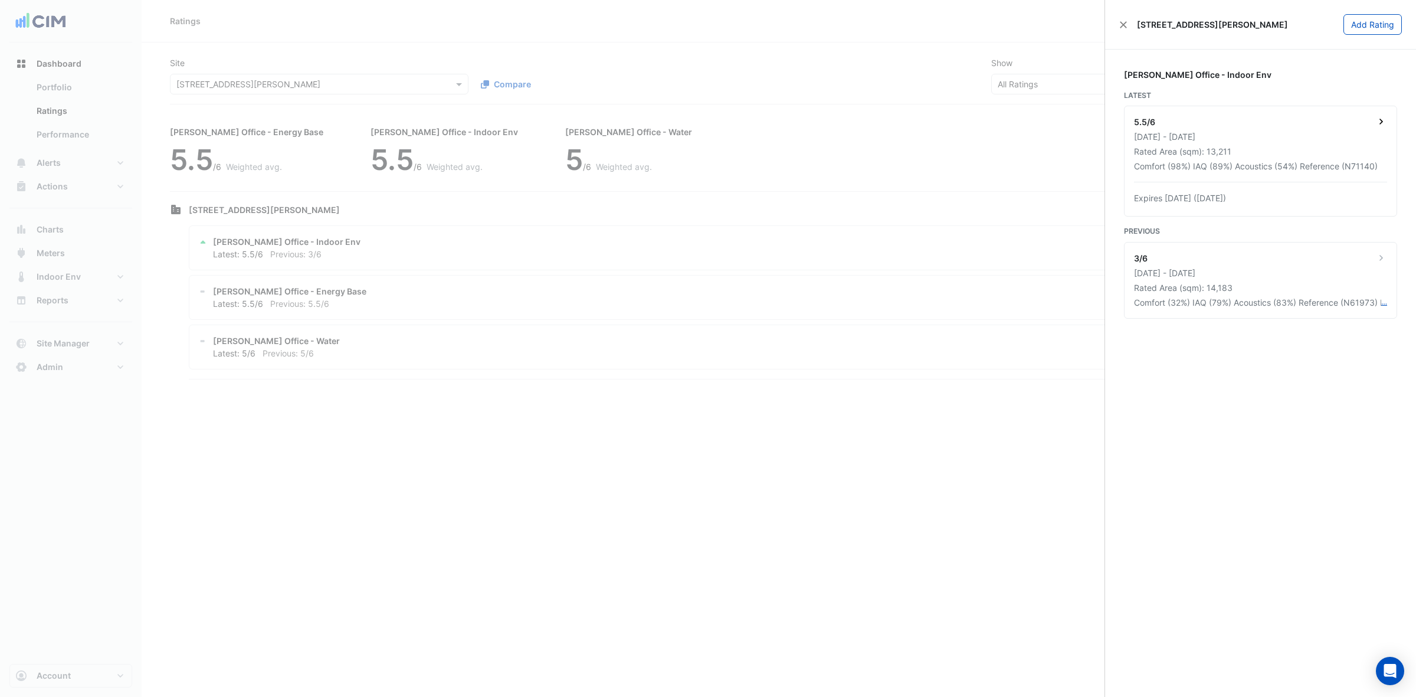
click at [1178, 133] on div "17 Jun 2024 - 16 Jun 2025" at bounding box center [1260, 136] width 253 height 12
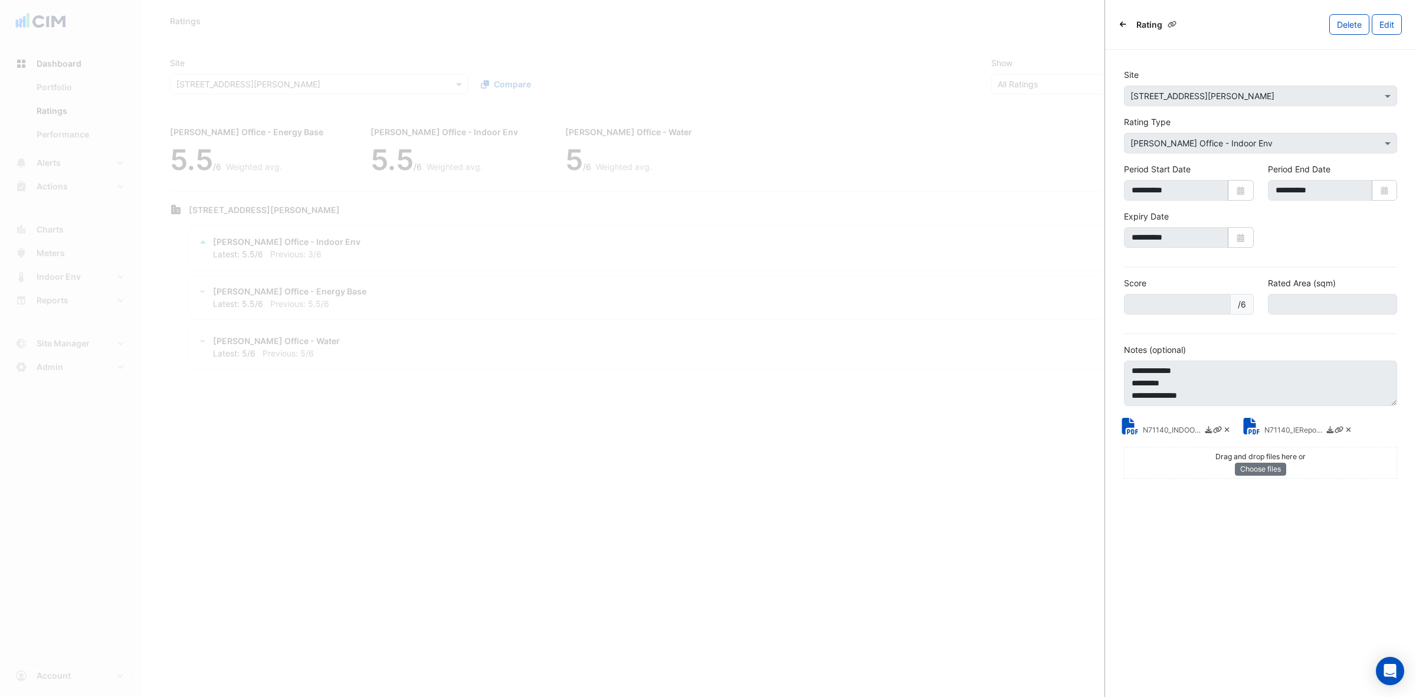
click at [1089, 240] on ngb-offcanvas-backdrop at bounding box center [708, 348] width 1416 height 697
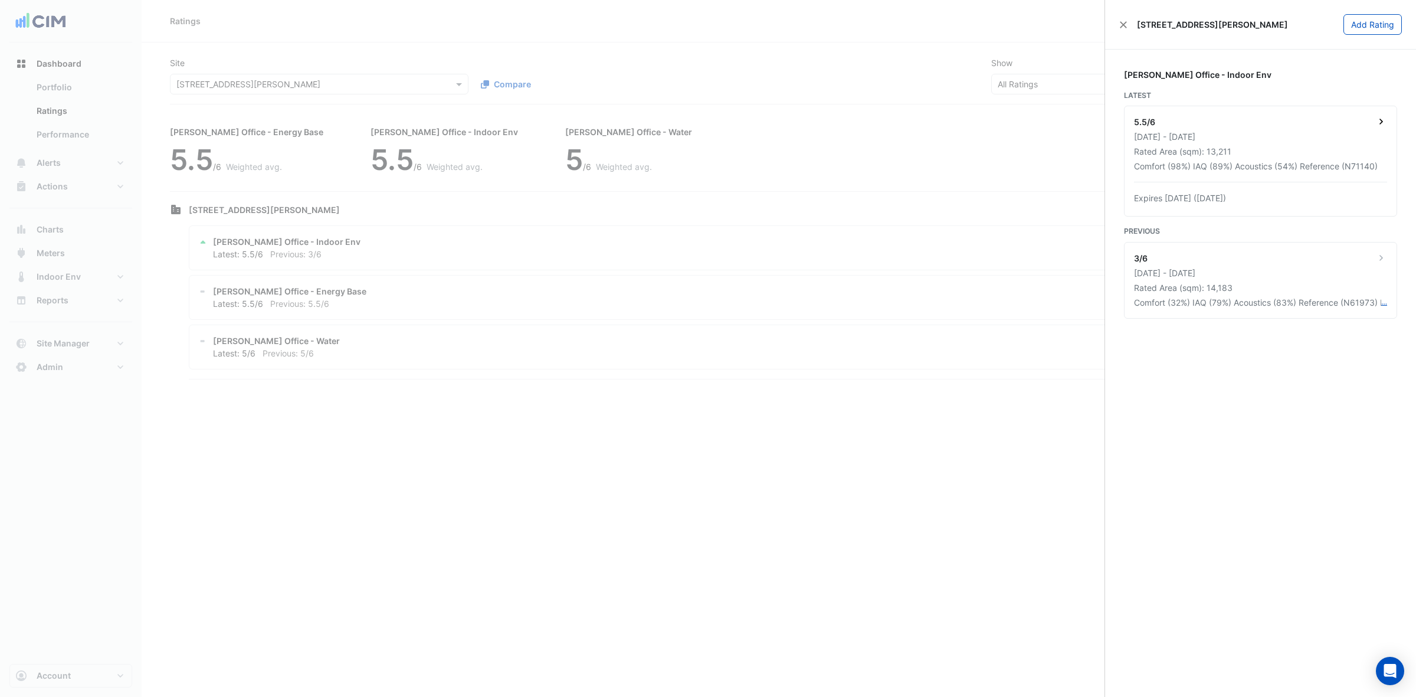
click at [1154, 167] on div "Comfort (98%) IAQ (89%) Acoustics (54%) Reference (N71140)" at bounding box center [1256, 166] width 244 height 12
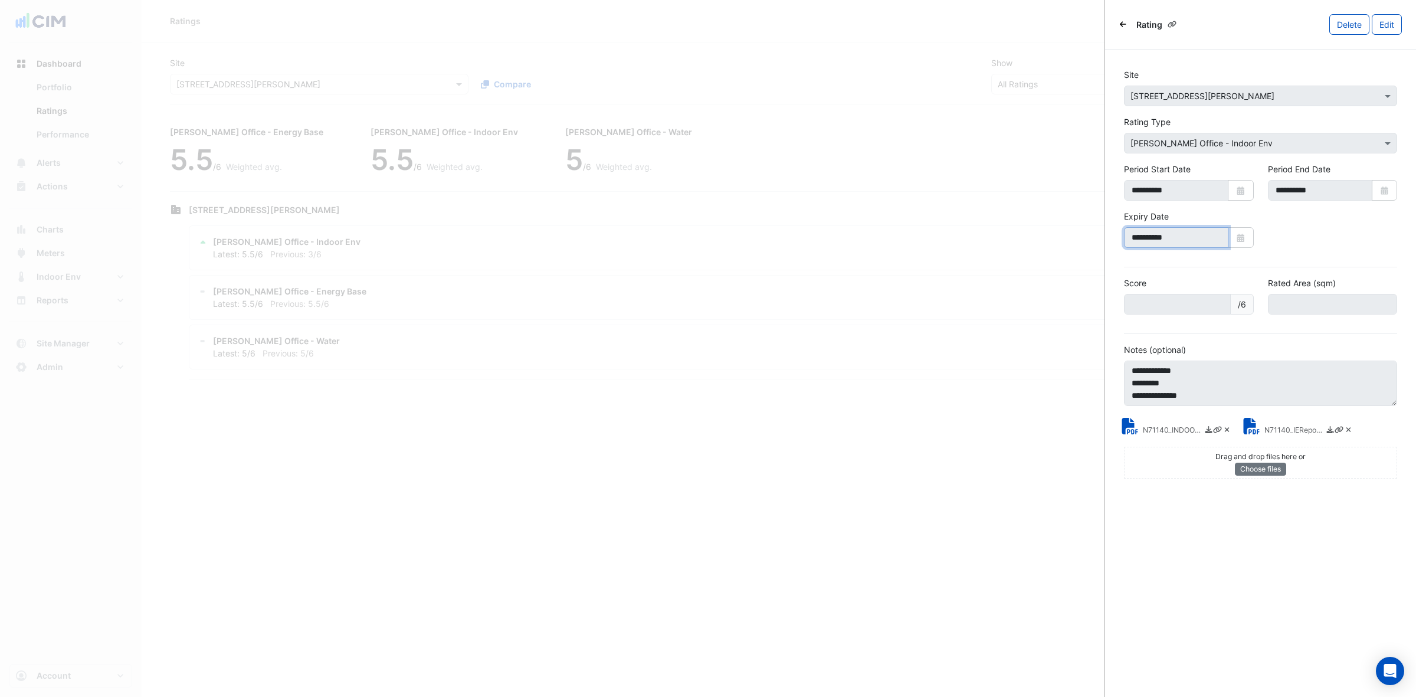
drag, startPoint x: 1220, startPoint y: 237, endPoint x: 1081, endPoint y: 234, distance: 138.7
click at [1081, 234] on body "Ratings Add Rating Site Select a Site × 6 Stewart Avenue Compare Show Sustainab…" at bounding box center [708, 348] width 1416 height 697
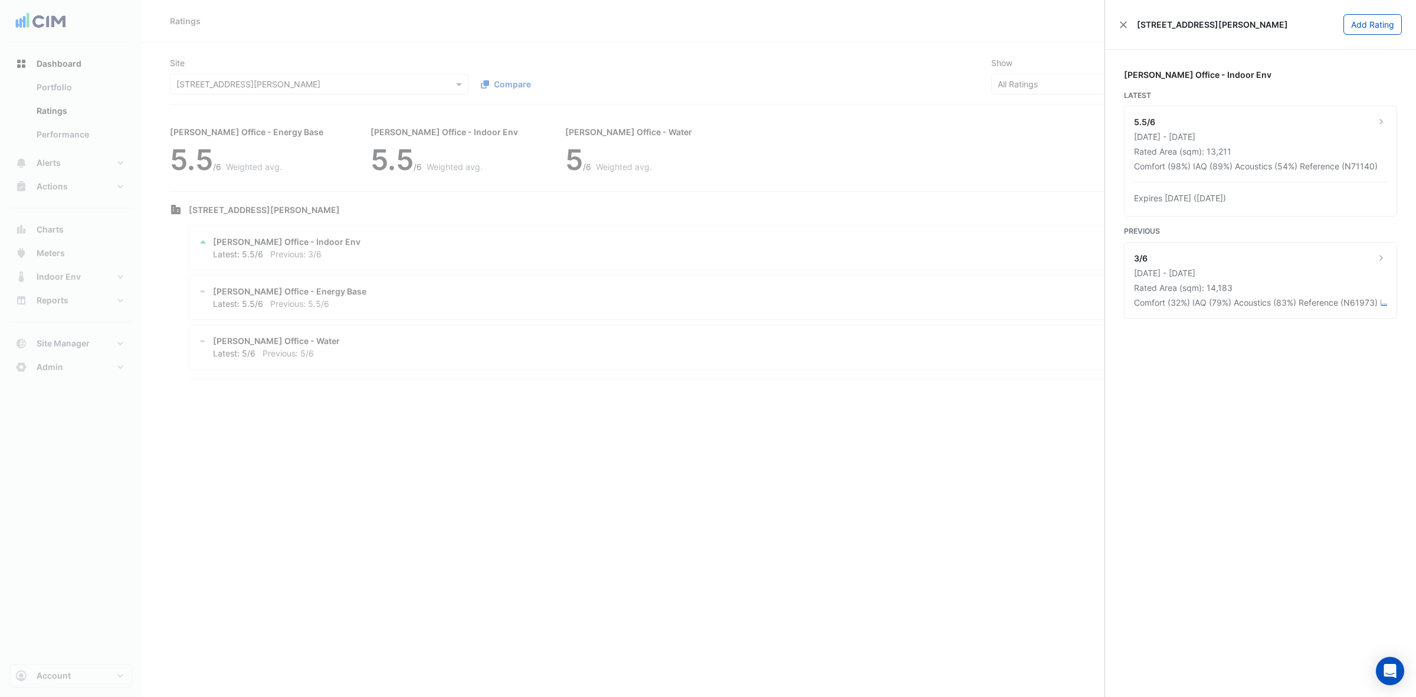
click at [444, 453] on ngb-offcanvas-backdrop at bounding box center [708, 348] width 1416 height 697
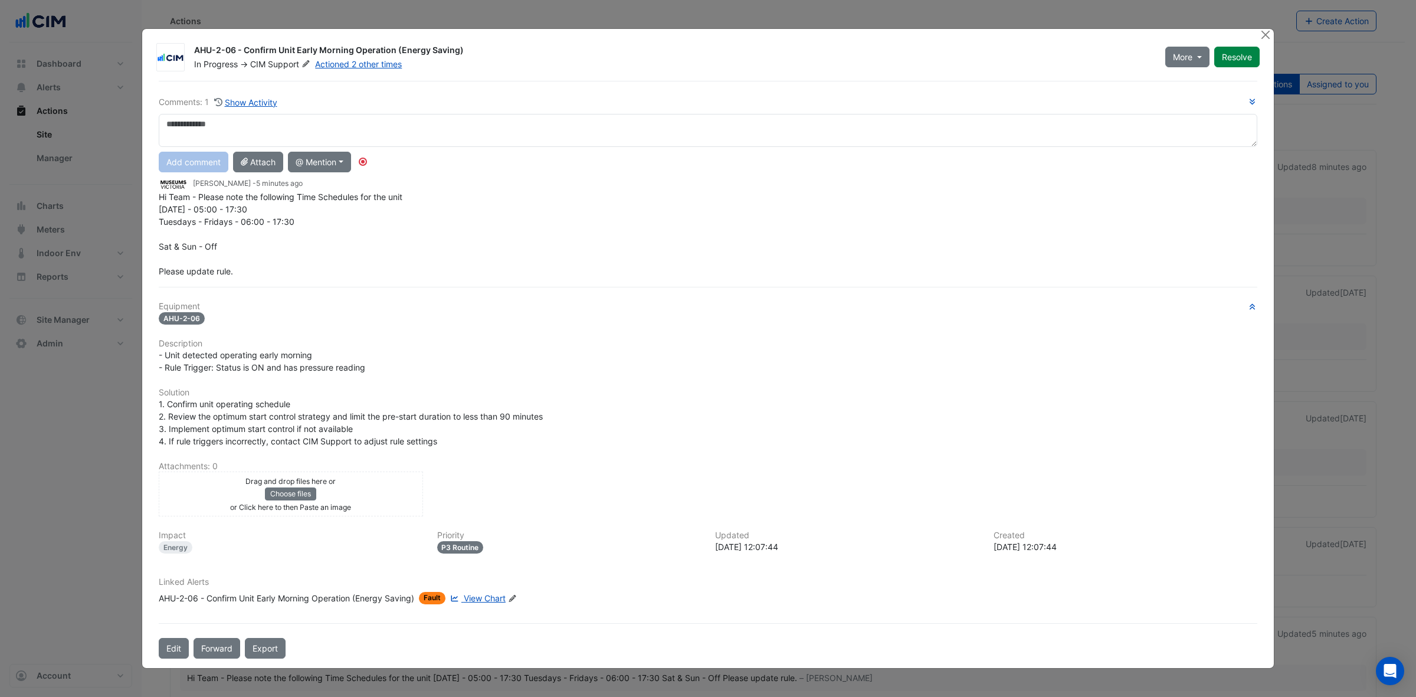
click at [356, 590] on div "Linked Alerts AHU-2-06 - Confirm Unit Early Morning Operation (Energy Saving) F…" at bounding box center [708, 590] width 1113 height 27
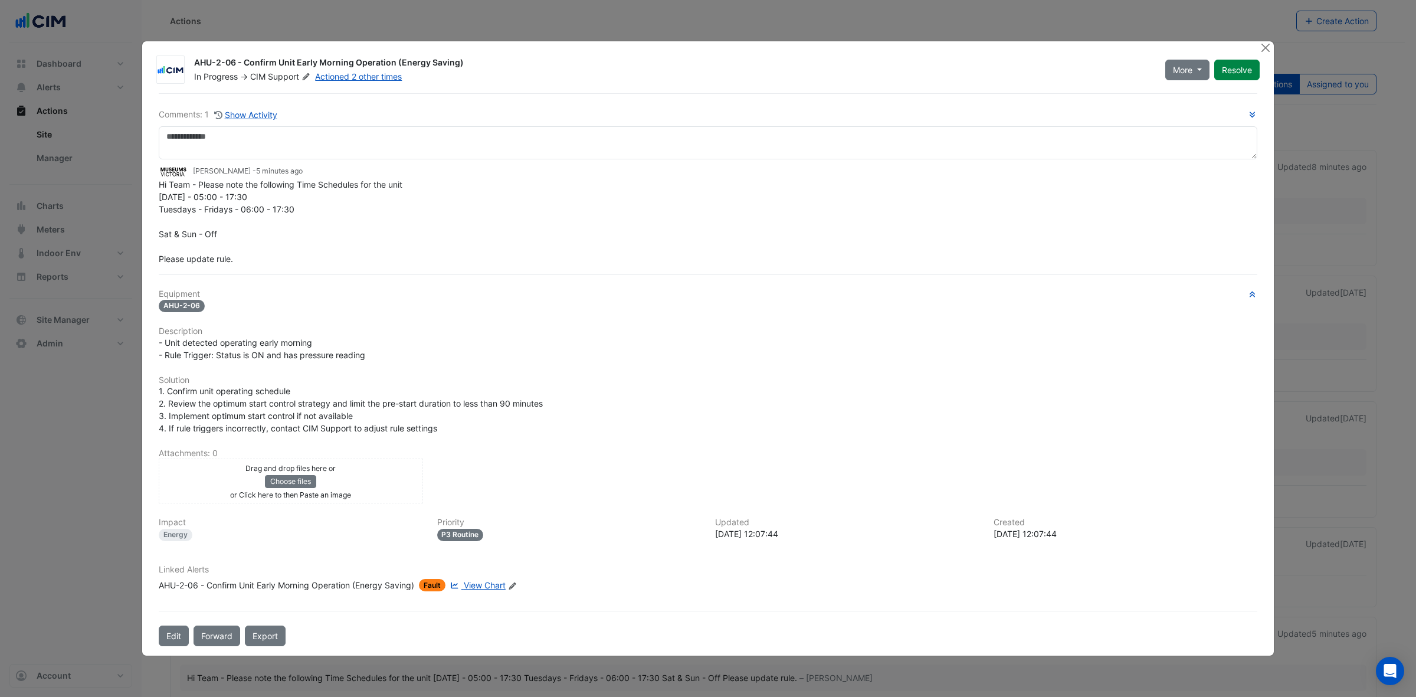
click at [356, 592] on div "Linked Alerts AHU-2-06 - Confirm Unit Early Morning Operation (Energy Saving) F…" at bounding box center [708, 583] width 1113 height 37
click at [356, 588] on div "AHU-2-06 - Confirm Unit Early Morning Operation (Energy Saving)" at bounding box center [286, 585] width 255 height 12
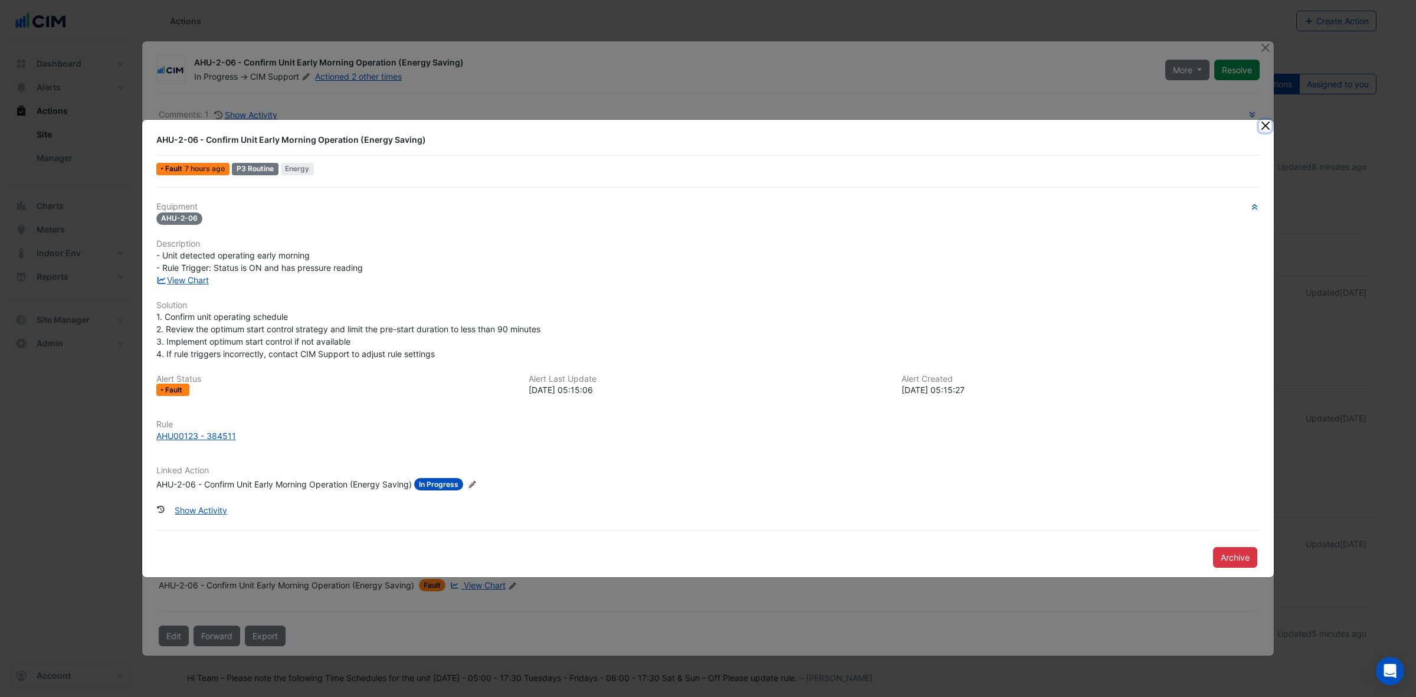
click at [1261, 127] on button "Close" at bounding box center [1265, 126] width 12 height 12
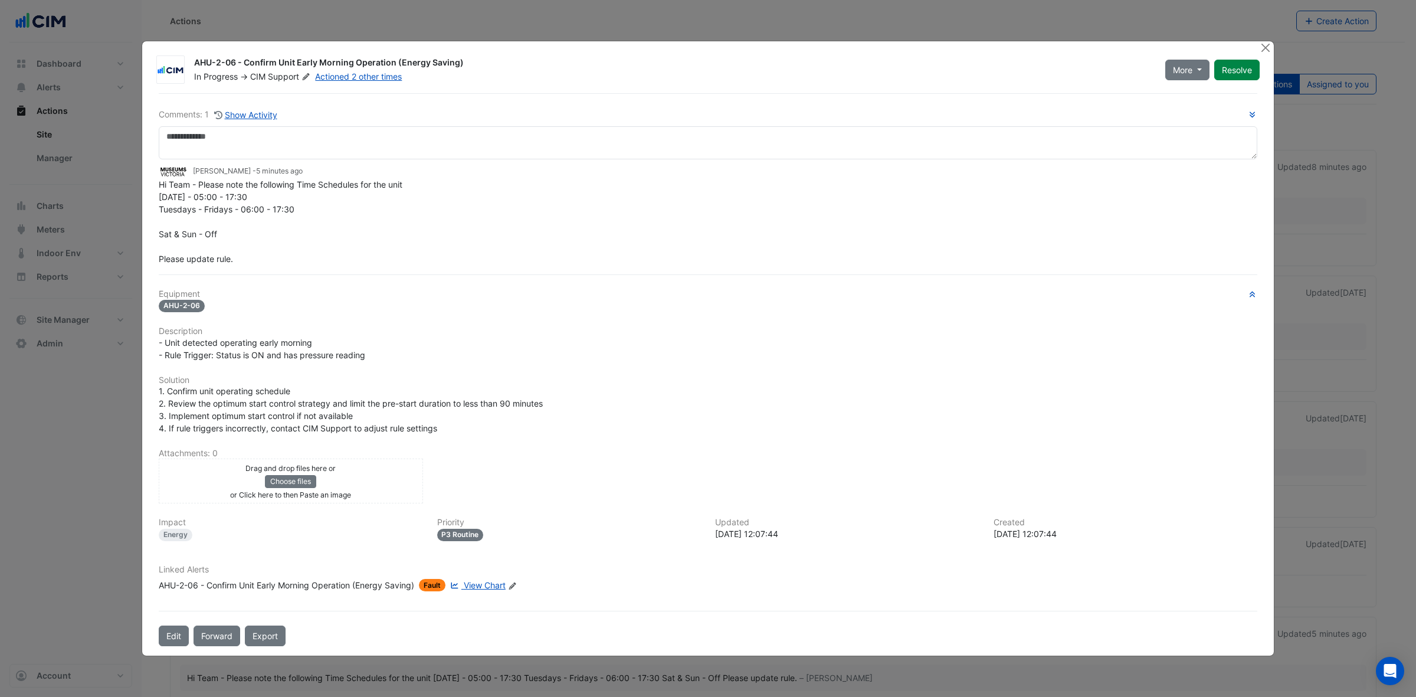
click at [463, 582] on link "View Chart" at bounding box center [477, 585] width 58 height 12
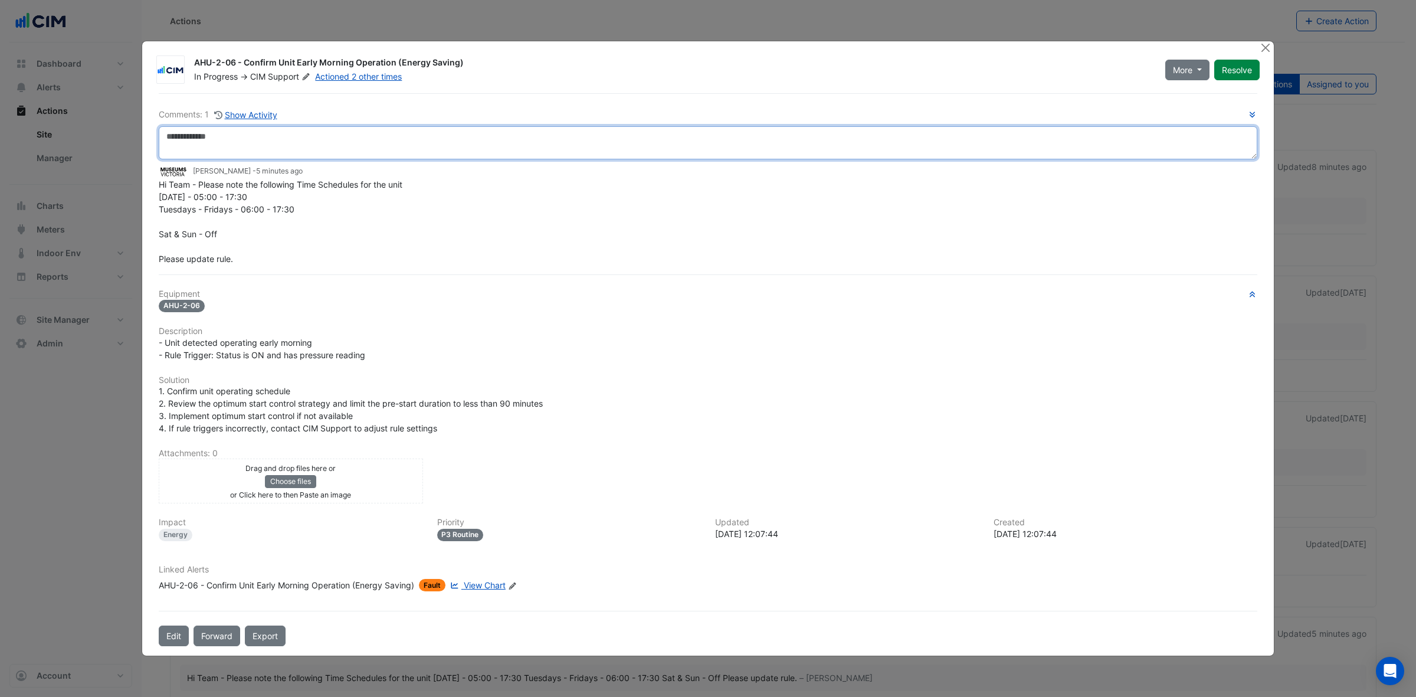
click at [296, 137] on textarea at bounding box center [708, 142] width 1099 height 33
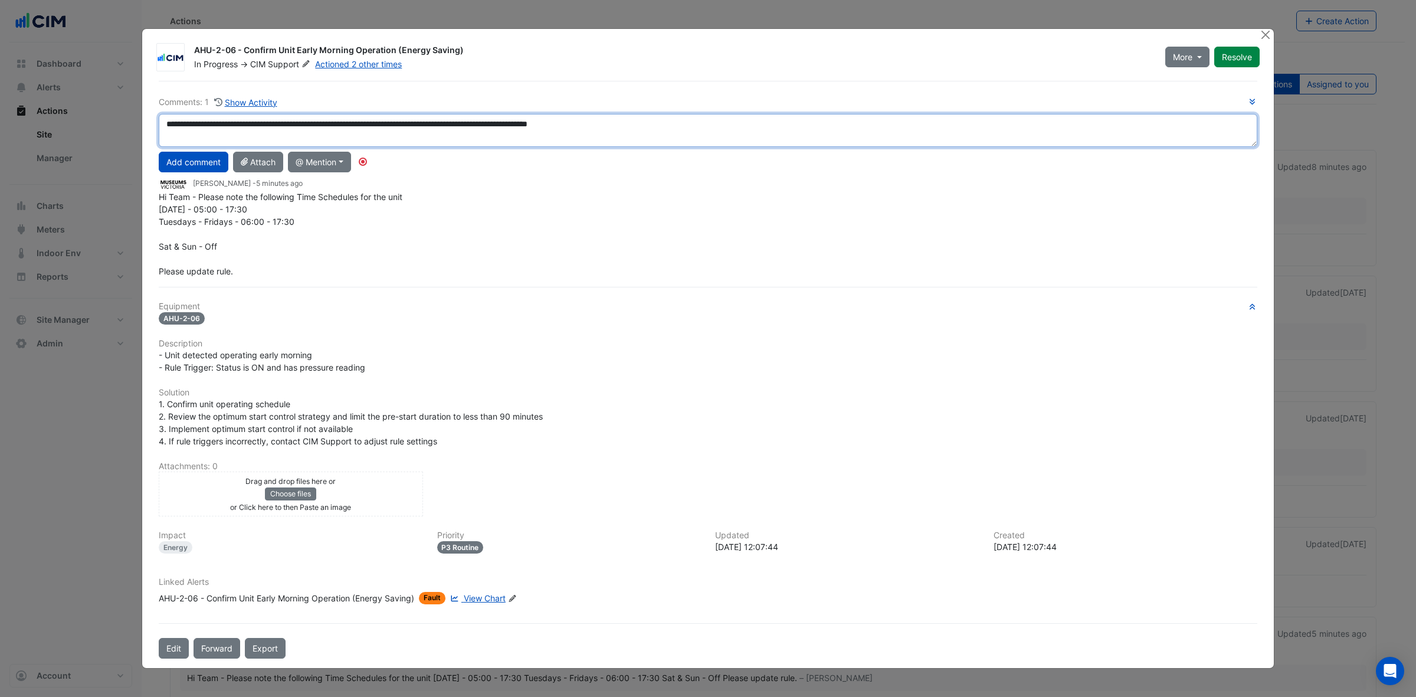
click at [714, 125] on textarea "**********" at bounding box center [708, 130] width 1099 height 33
type textarea "**********"
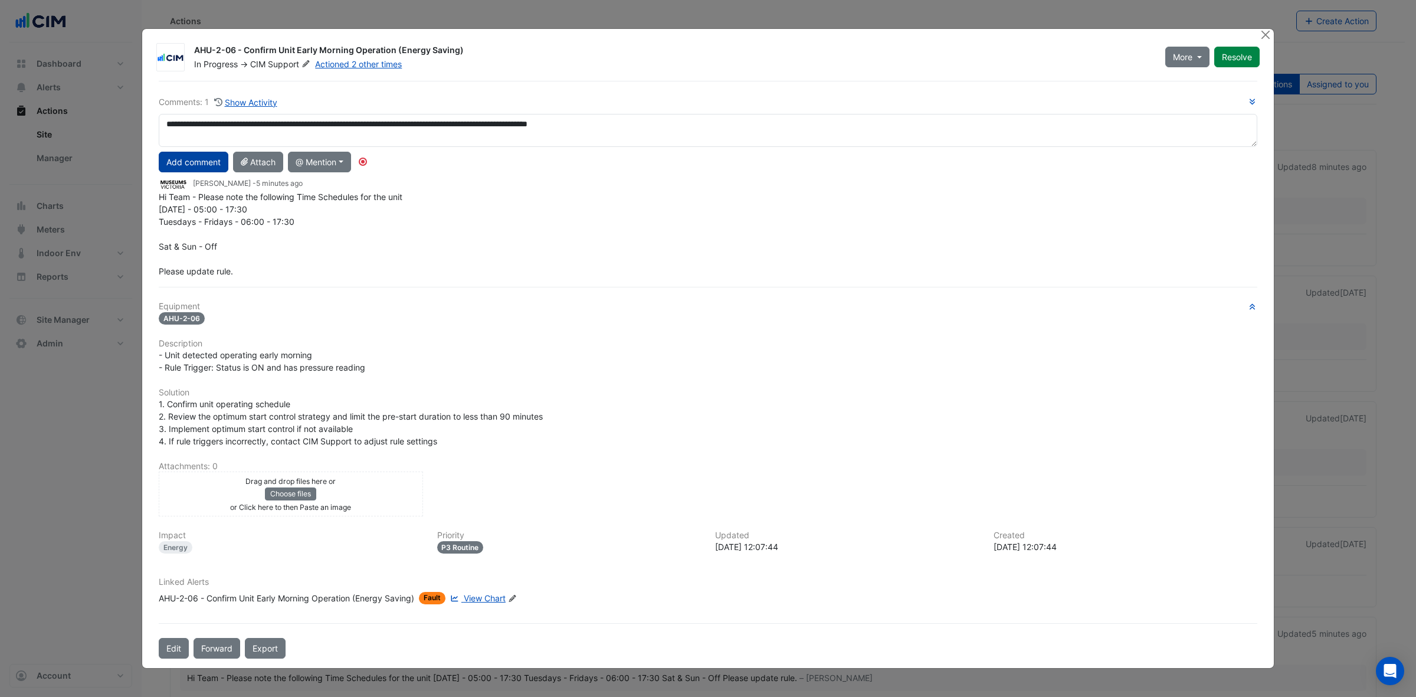
click at [184, 158] on button "Add comment" at bounding box center [194, 162] width 70 height 21
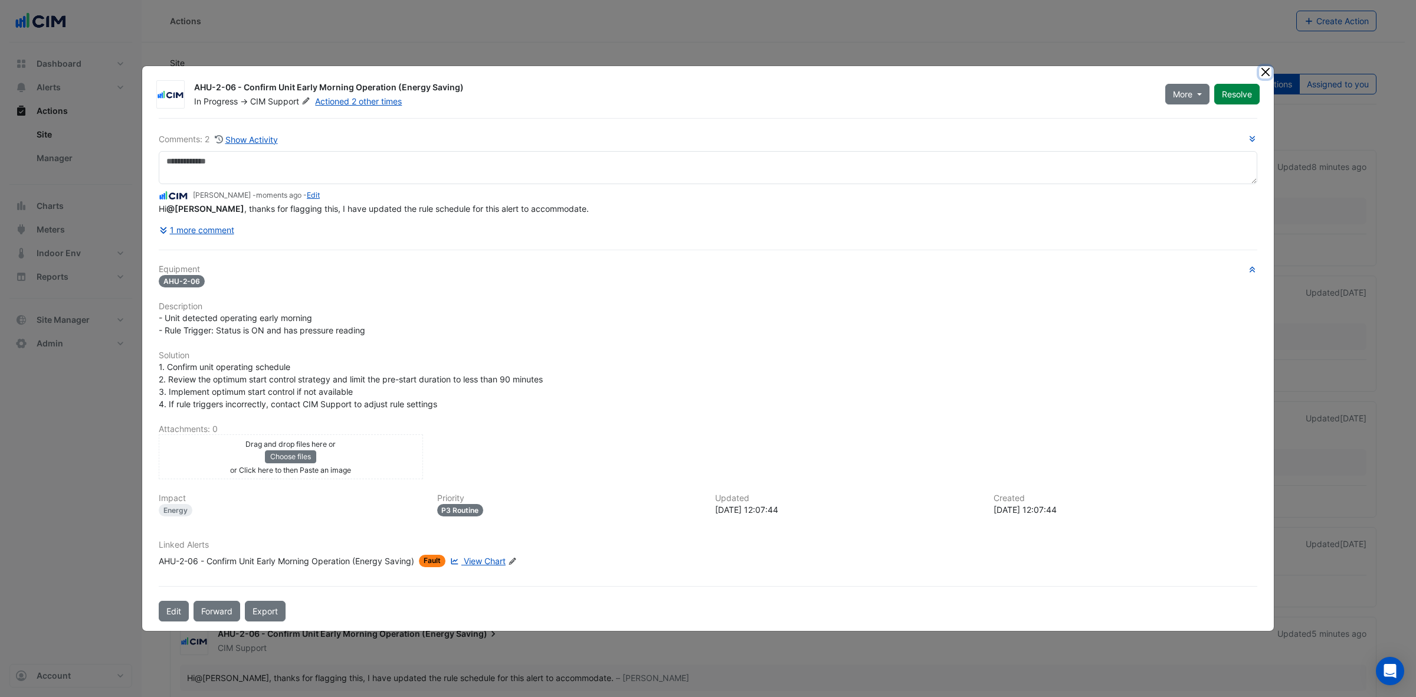
click at [1260, 71] on button "Close" at bounding box center [1265, 72] width 12 height 12
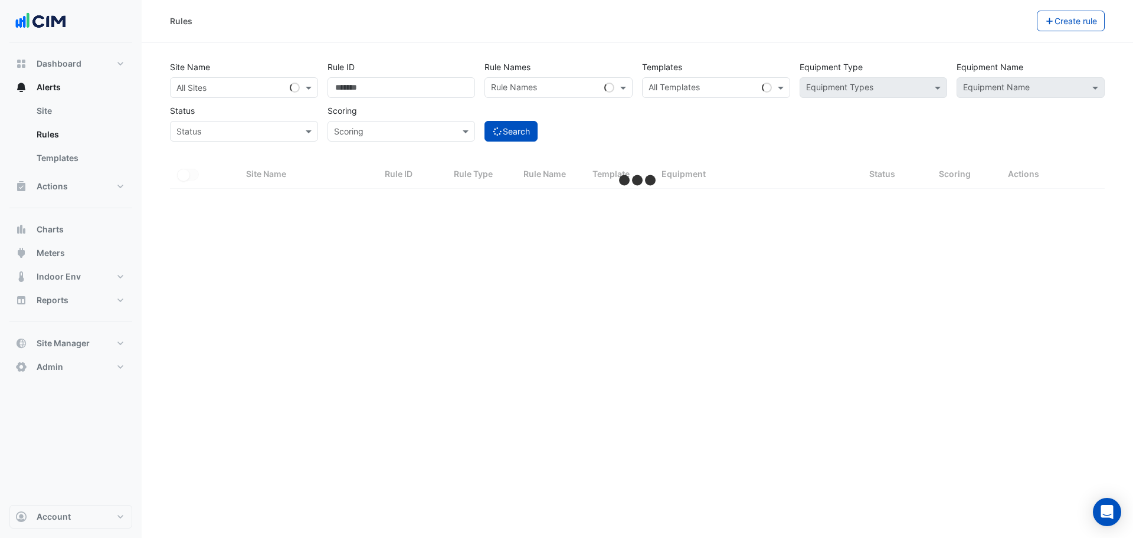
select select "***"
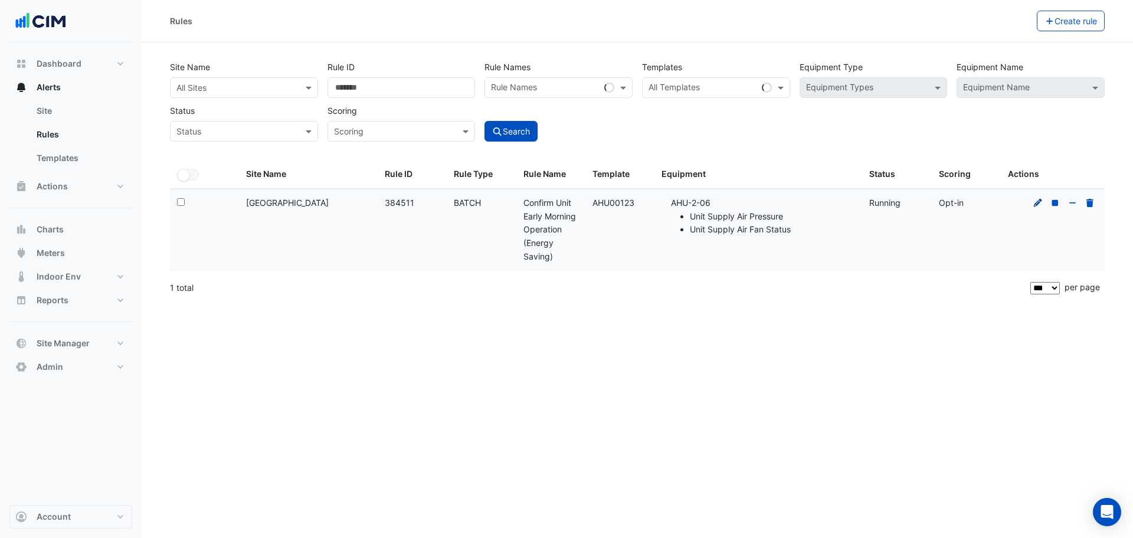
click at [1032, 203] on icon at bounding box center [1037, 203] width 11 height 8
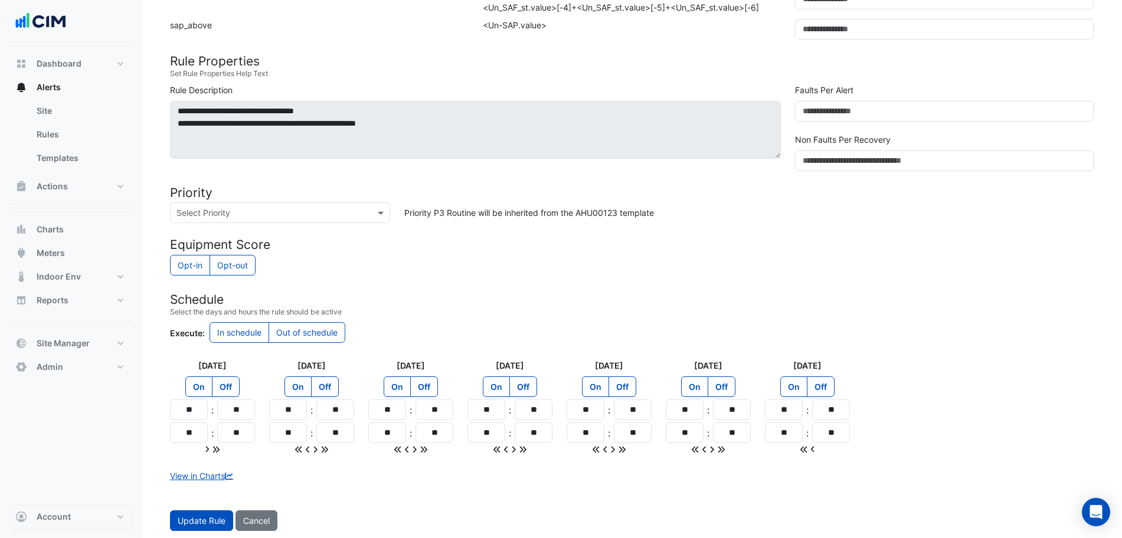
scroll to position [434, 0]
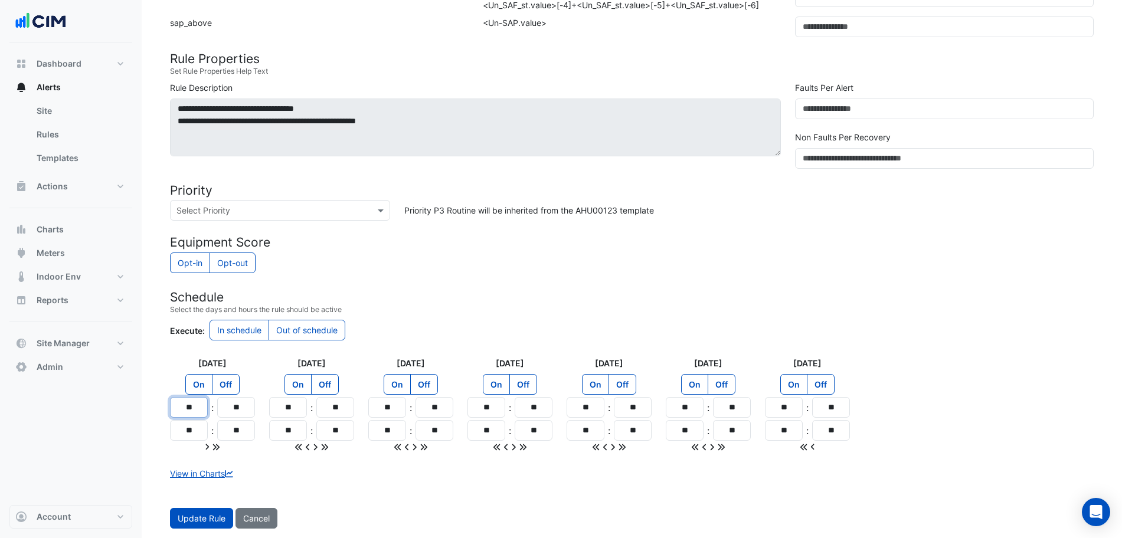
drag, startPoint x: 205, startPoint y: 409, endPoint x: 191, endPoint y: 407, distance: 14.9
click at [191, 407] on input "**" at bounding box center [189, 407] width 38 height 21
type input "**"
drag, startPoint x: 247, startPoint y: 428, endPoint x: 261, endPoint y: 428, distance: 14.7
click at [260, 428] on div "[DATE] On Off ** : ** ** : **" at bounding box center [212, 405] width 99 height 96
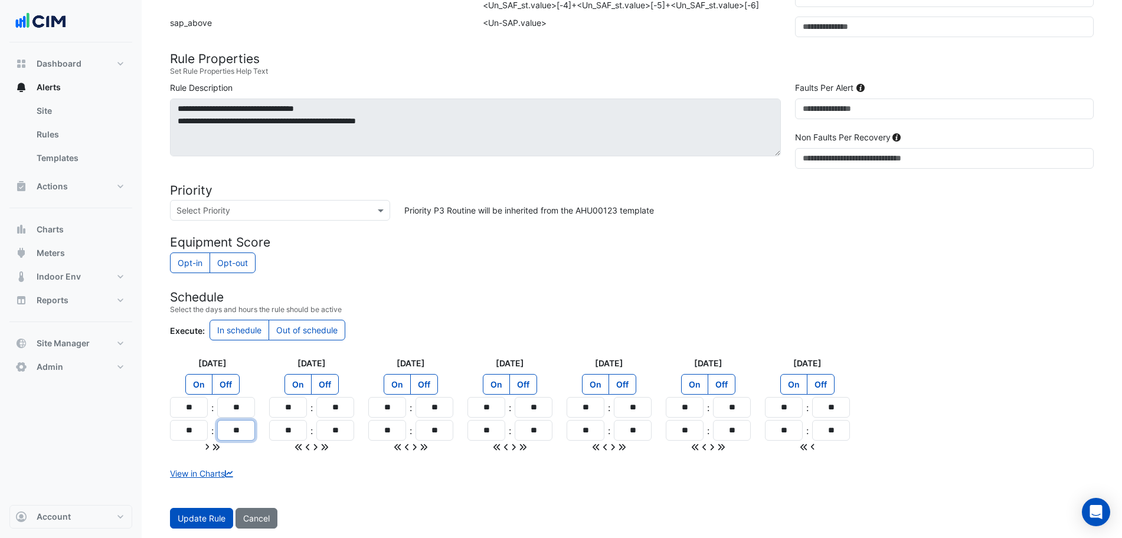
type input "**"
click at [311, 413] on div ":" at bounding box center [311, 408] width 9 height 14
drag, startPoint x: 203, startPoint y: 430, endPoint x: 172, endPoint y: 431, distance: 30.7
click at [172, 431] on input "**" at bounding box center [189, 430] width 38 height 21
click at [432, 310] on small "Select the days and hours the rule should be active" at bounding box center [631, 309] width 923 height 11
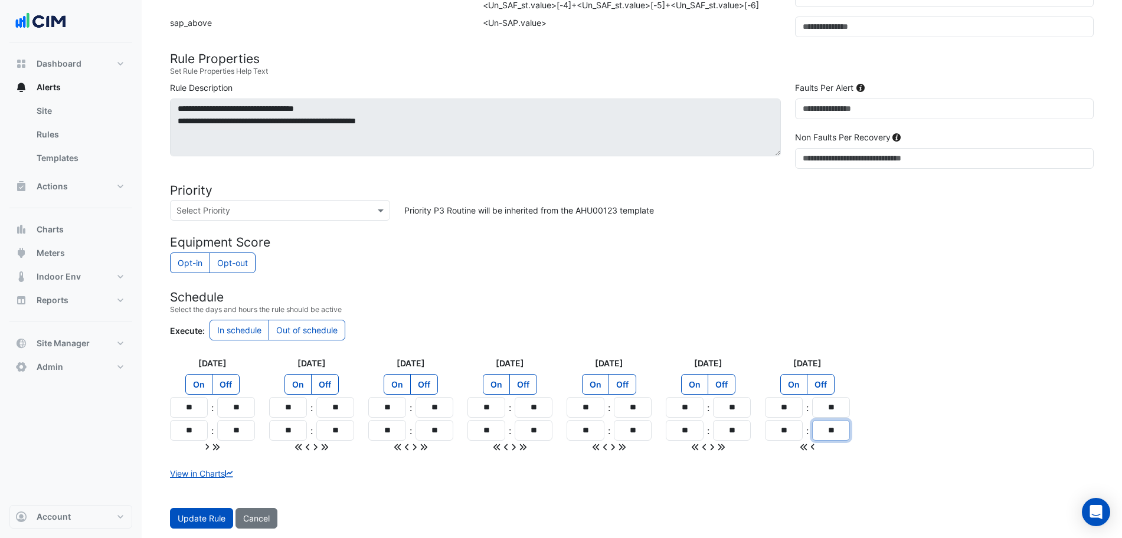
drag, startPoint x: 823, startPoint y: 437, endPoint x: 857, endPoint y: 437, distance: 34.2
click at [857, 437] on div "[DATE] On Off ** : ** ** : ** [DATE] On Off ** : ** ** : ** [DATE] On Off ** : …" at bounding box center [631, 405] width 937 height 96
click at [798, 435] on input "**" at bounding box center [784, 430] width 38 height 21
click at [304, 429] on input "**" at bounding box center [288, 430] width 38 height 21
click at [284, 473] on div "View in Charts" at bounding box center [631, 473] width 937 height 12
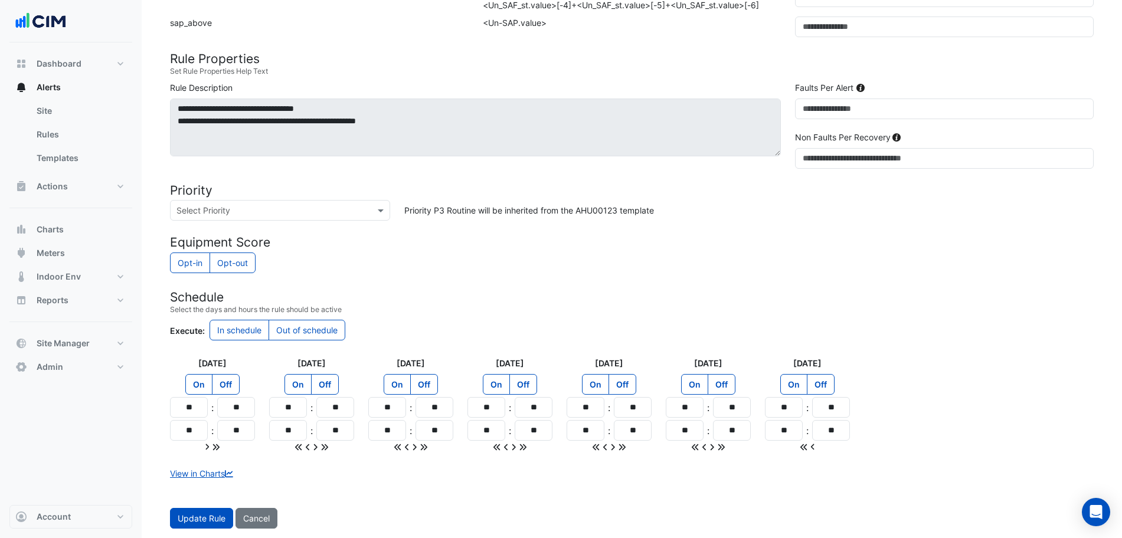
drag, startPoint x: 183, startPoint y: 514, endPoint x: 306, endPoint y: 461, distance: 134.0
click at [306, 461] on form "Rule Type Batch Sensors Map sensors to concrete equipment properties Point Sens…" at bounding box center [631, 106] width 923 height 844
click at [194, 516] on span "Update Rule" at bounding box center [202, 518] width 48 height 10
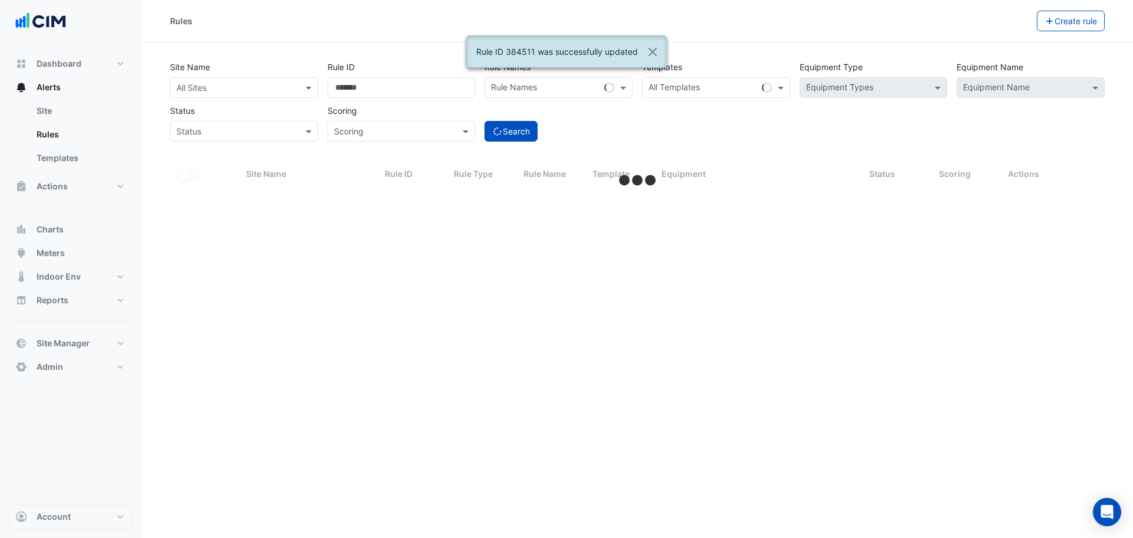
select select "***"
